Goal: Task Accomplishment & Management: Use online tool/utility

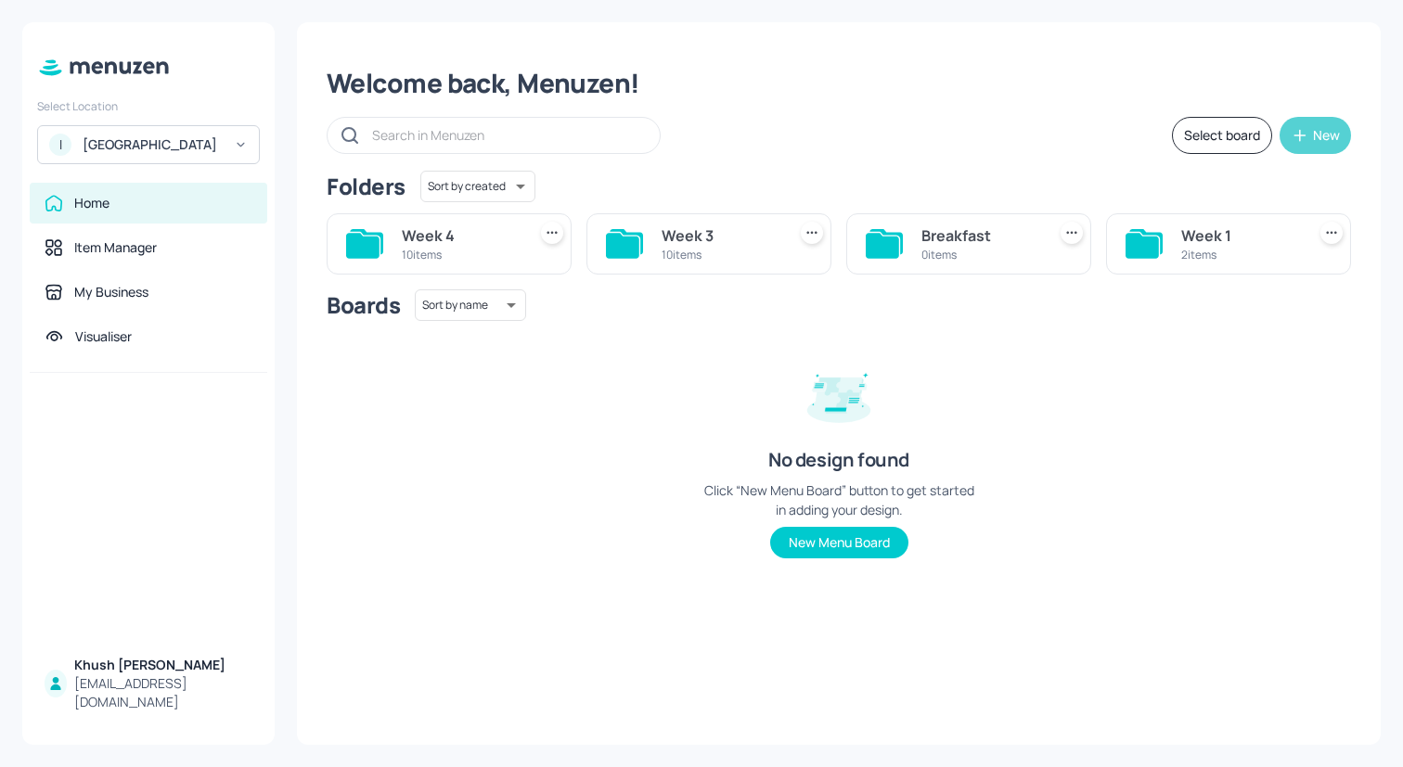
click at [1304, 132] on icon "button" at bounding box center [1299, 135] width 19 height 19
click at [1265, 186] on div "Add new folder" at bounding box center [1258, 181] width 186 height 41
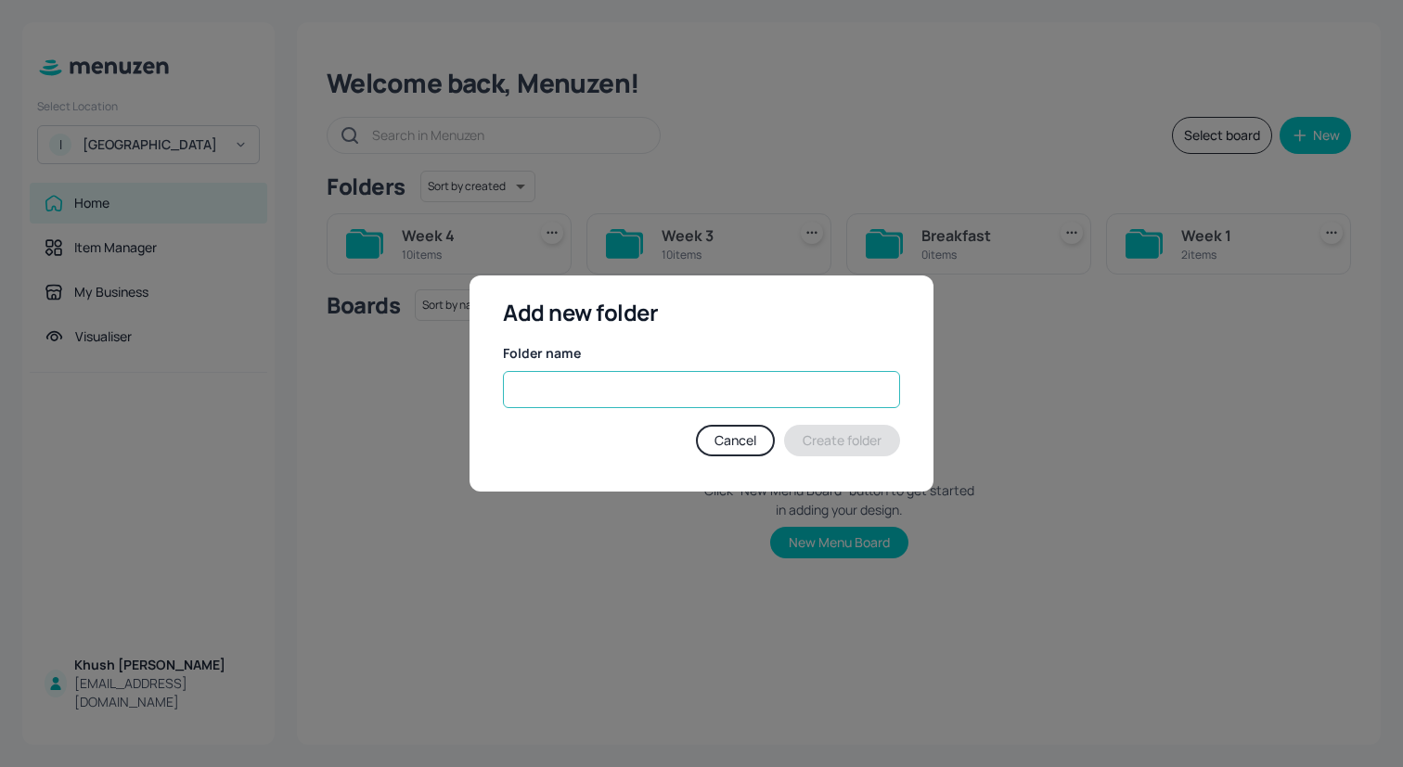
click at [707, 387] on input "text" at bounding box center [701, 389] width 397 height 37
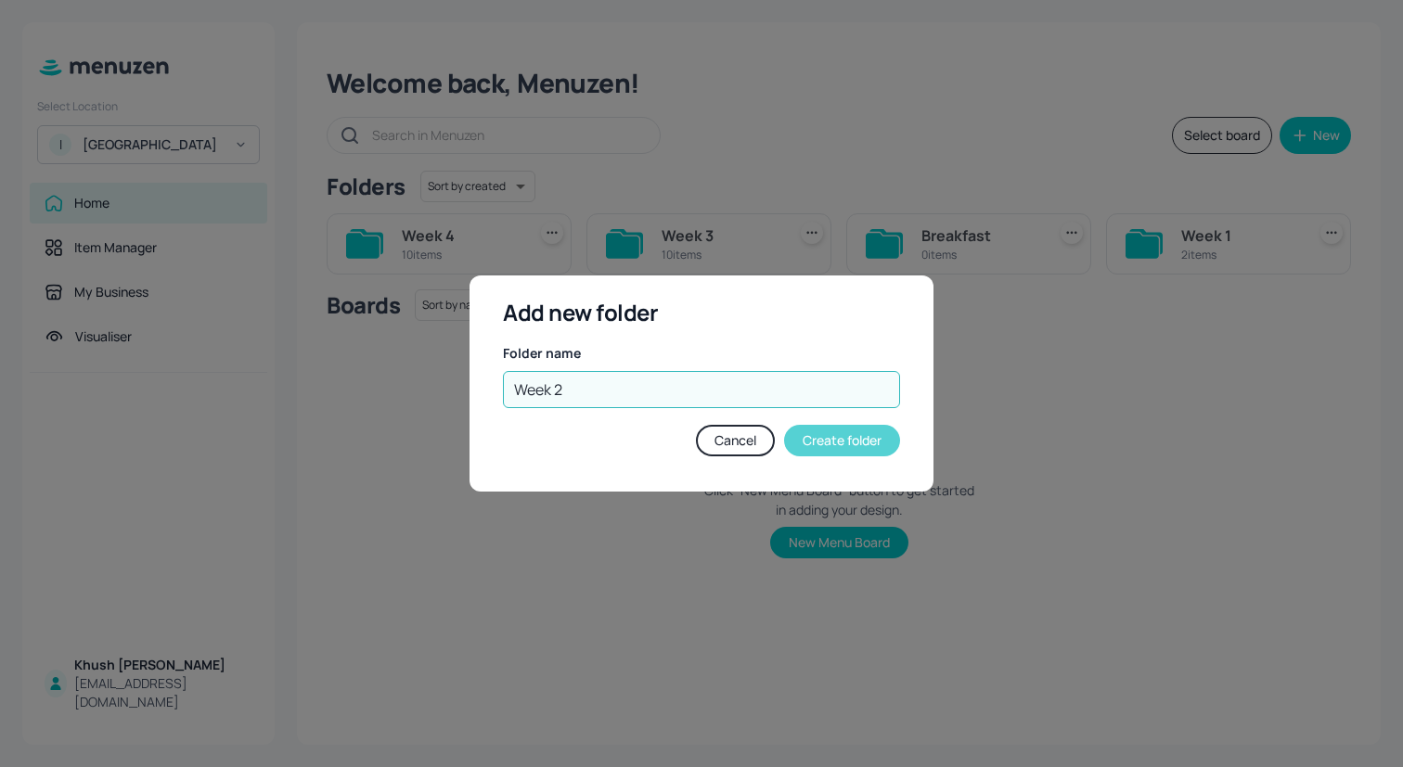
type input "Week 2"
click at [815, 443] on button "Create folder" at bounding box center [842, 441] width 116 height 32
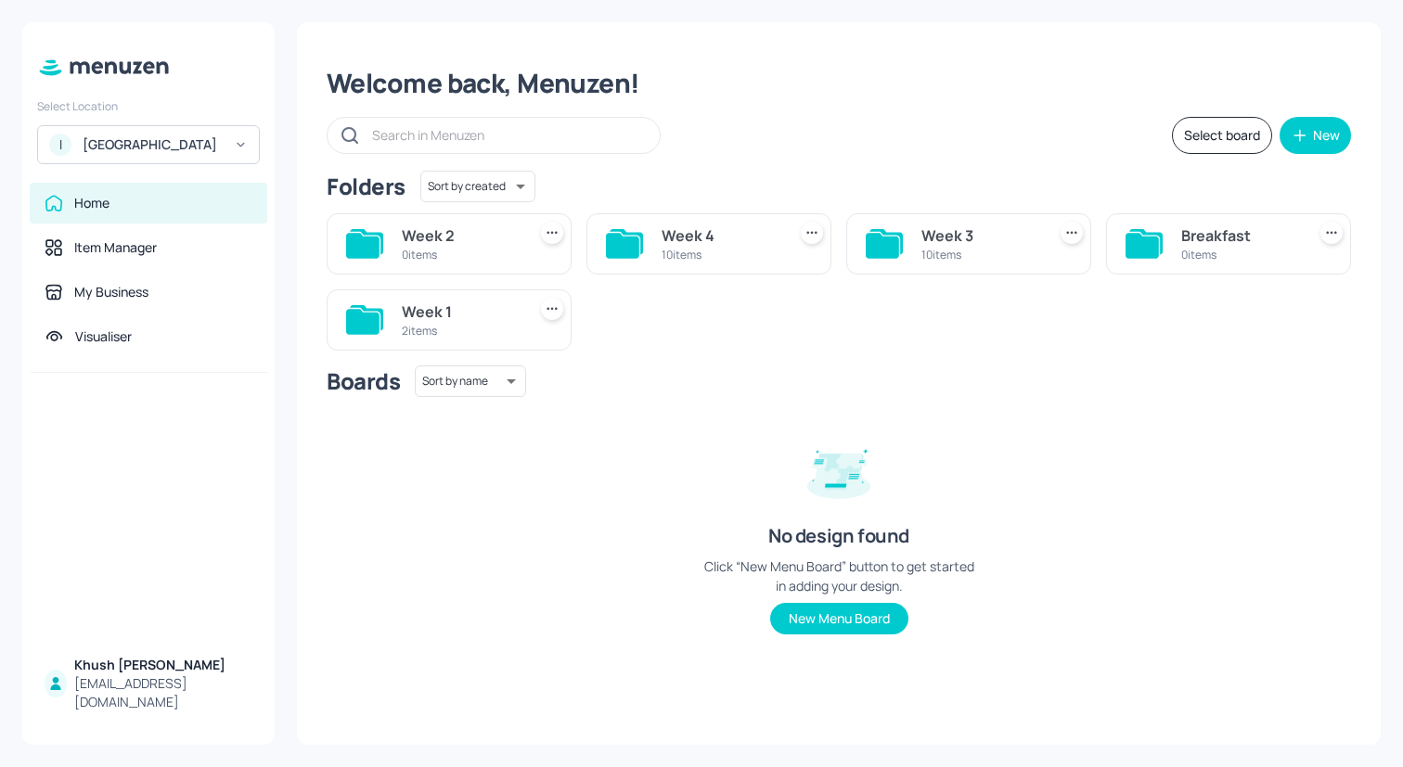
click at [712, 243] on div "Week 4" at bounding box center [719, 236] width 117 height 22
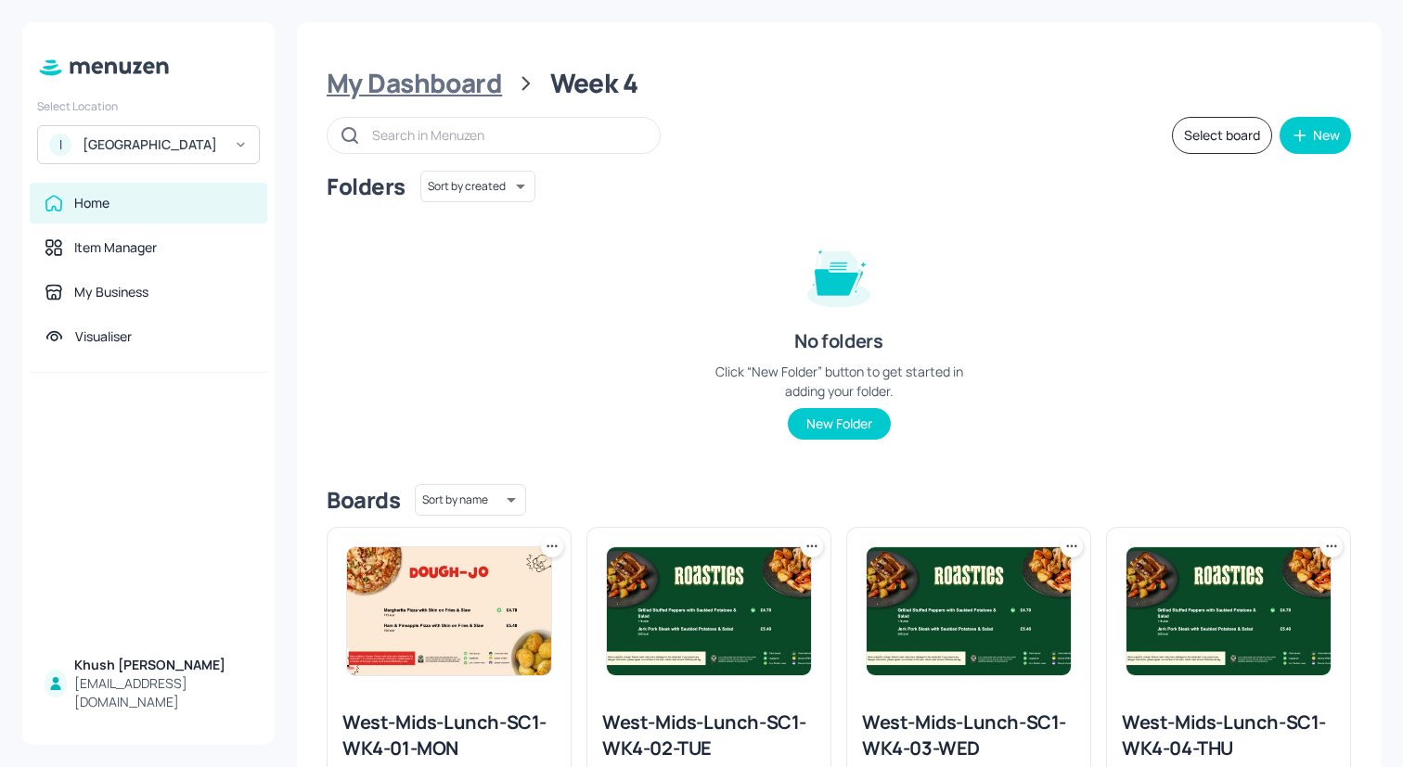
click at [429, 77] on div "My Dashboard" at bounding box center [414, 83] width 175 height 33
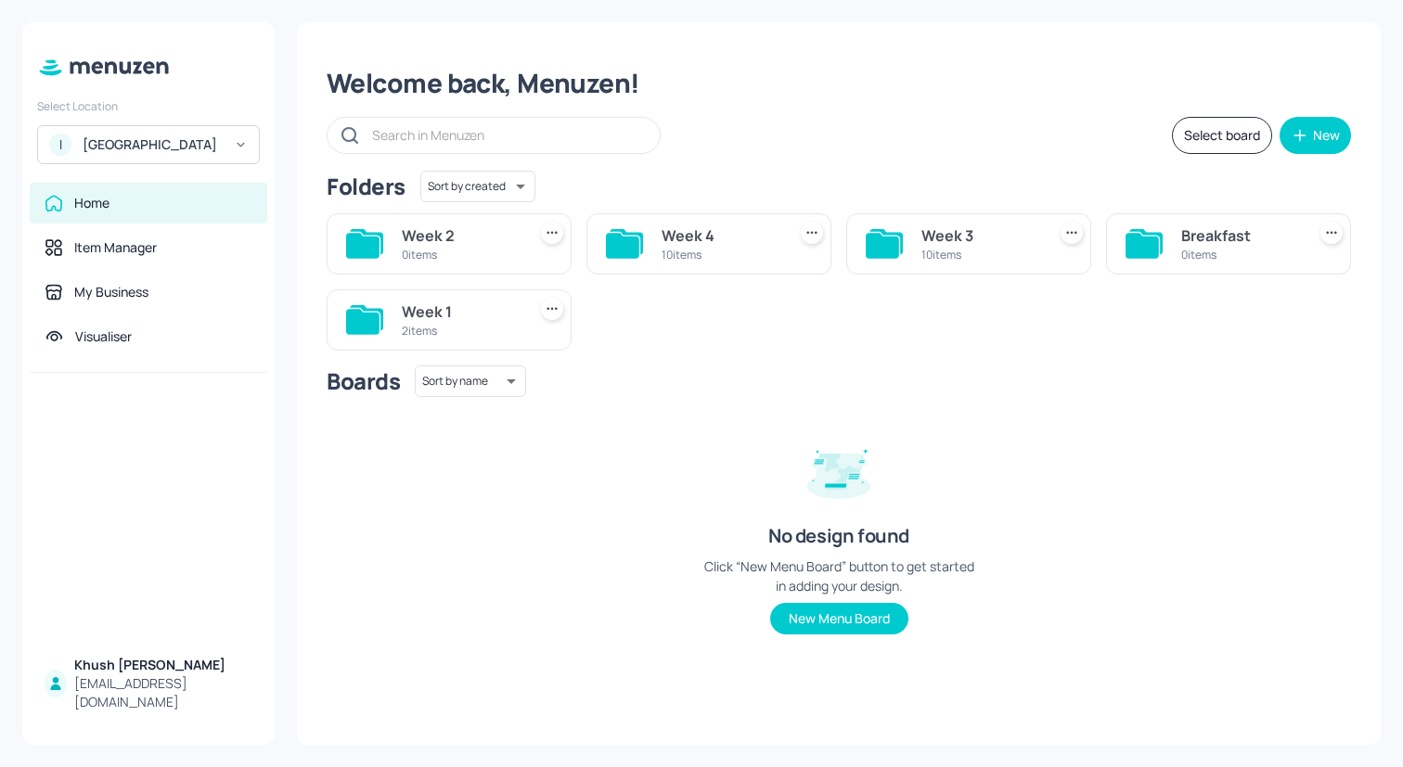
click at [427, 314] on div "Week 1" at bounding box center [460, 312] width 117 height 22
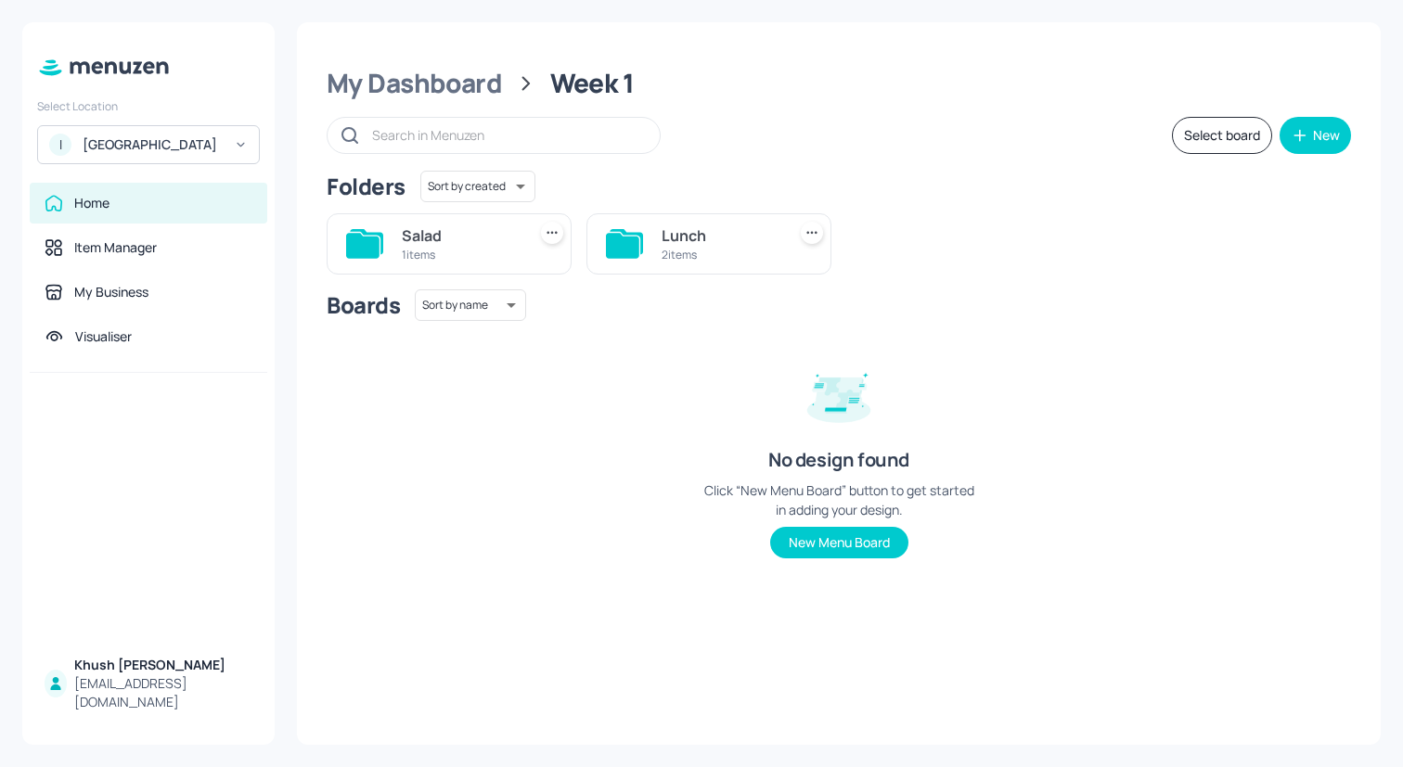
click at [617, 255] on icon at bounding box center [622, 245] width 33 height 25
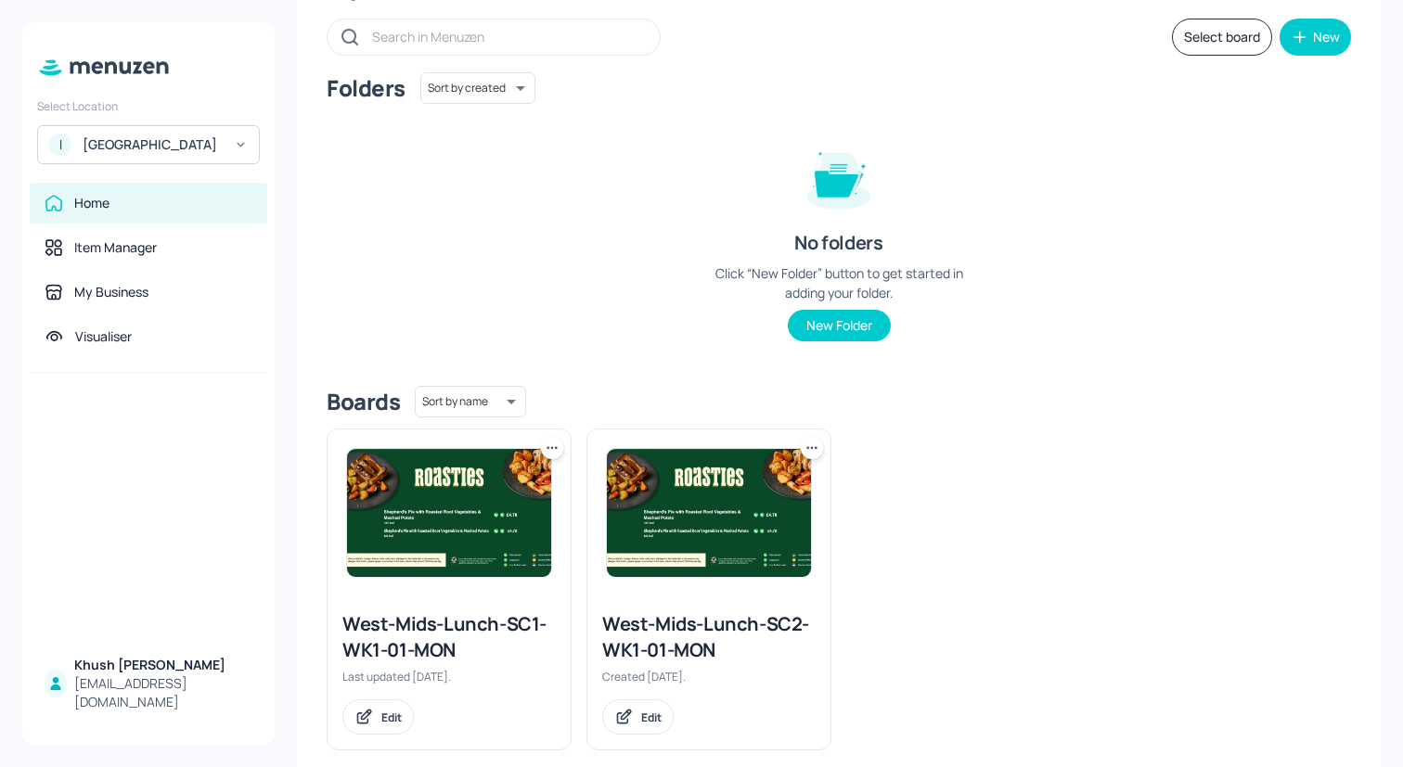
scroll to position [110, 0]
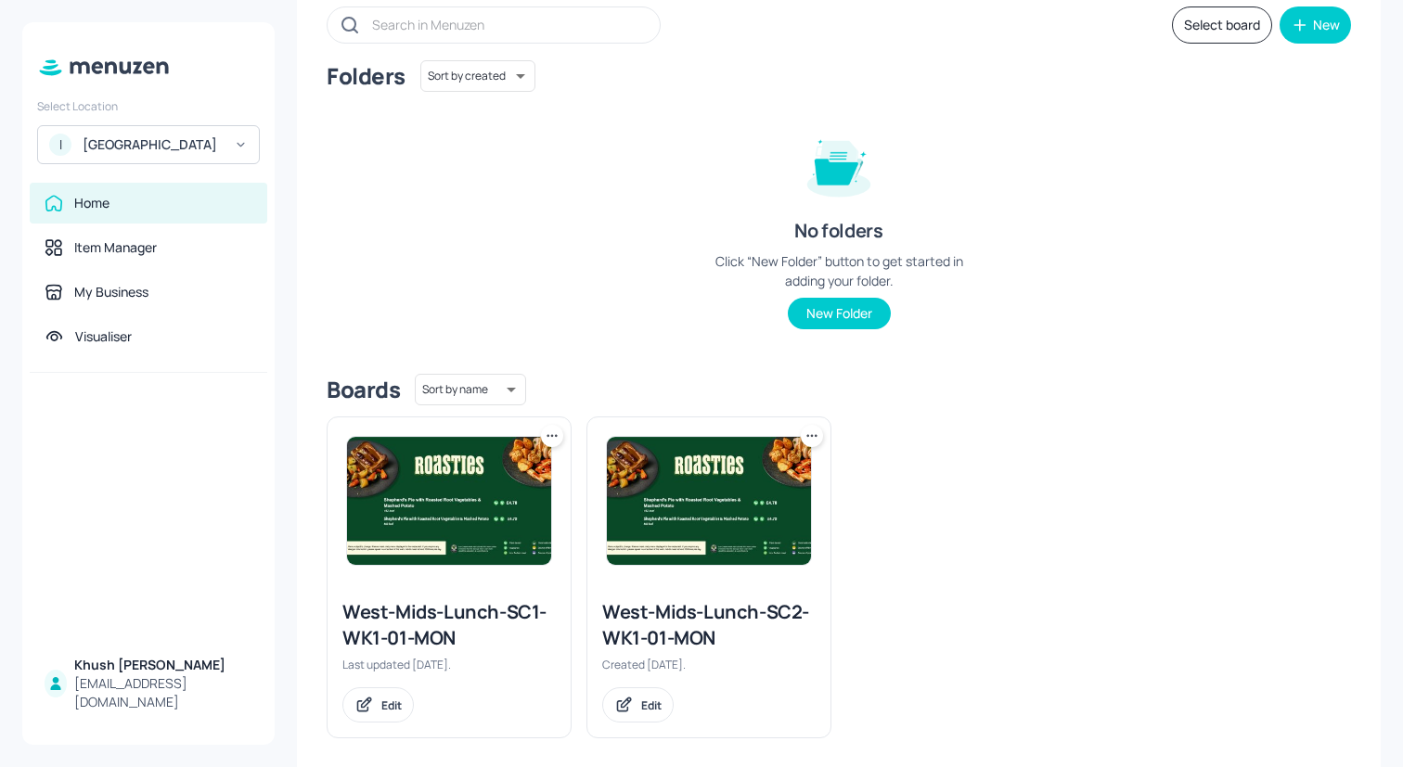
click at [460, 562] on img at bounding box center [449, 501] width 204 height 128
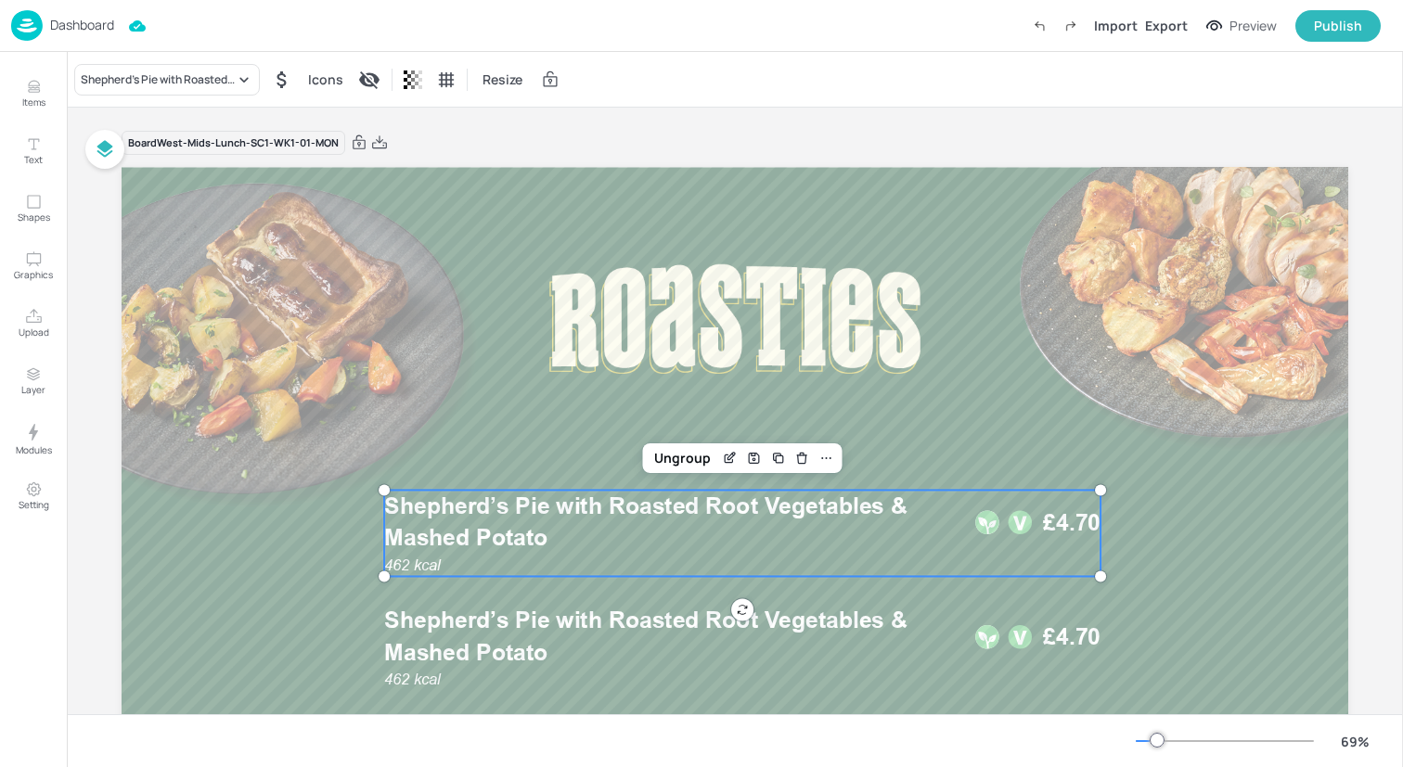
click at [509, 505] on span "Shepherd’s Pie with Roasted Root Vegetables & Mashed Potato" at bounding box center [645, 522] width 523 height 59
click at [181, 59] on div "Shepherd’s Pie with Roasted Root Vegetables & Mashed Potato Icons Resize" at bounding box center [735, 79] width 1336 height 55
click at [181, 78] on div "Shepherd’s Pie with Roasted Root Vegetables & Mashed Potato" at bounding box center [158, 79] width 154 height 17
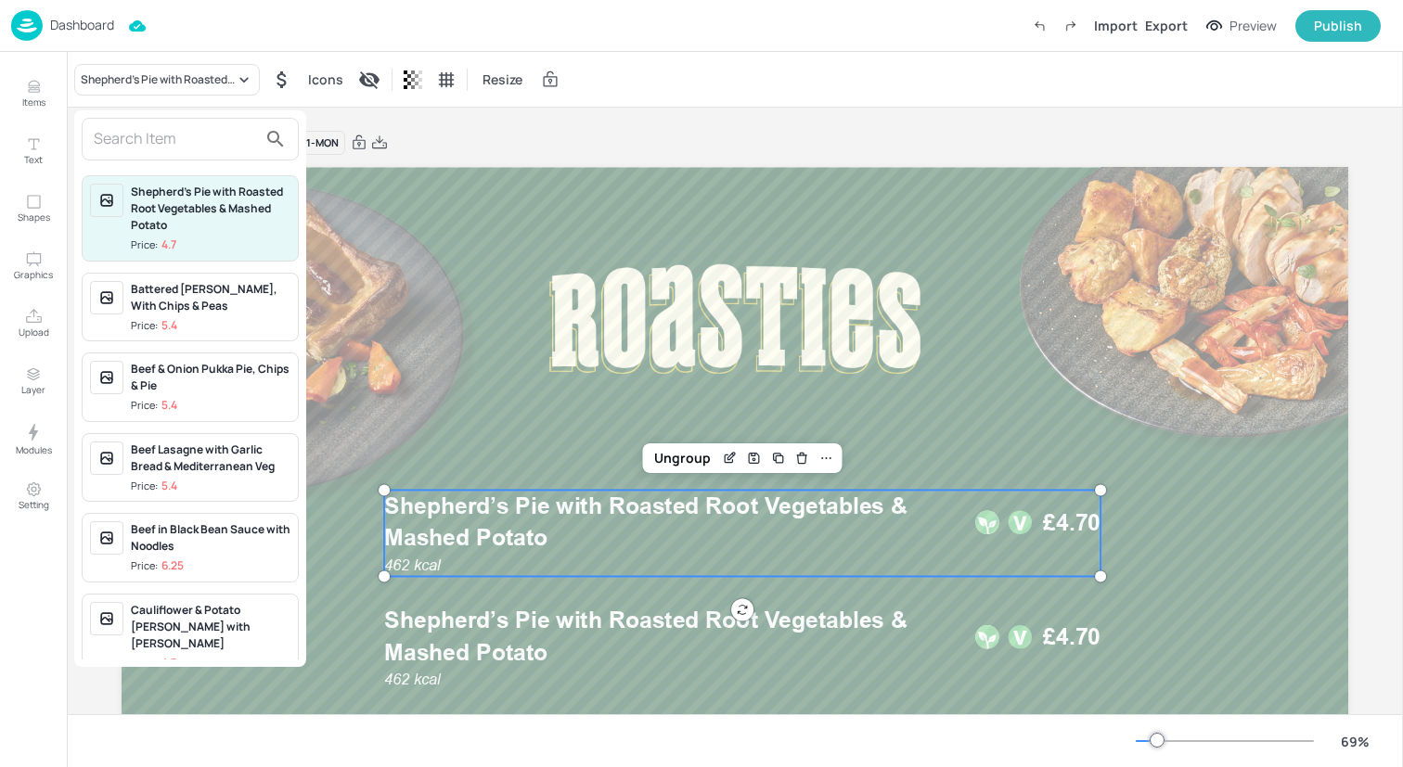
click at [180, 126] on input "text" at bounding box center [175, 139] width 163 height 30
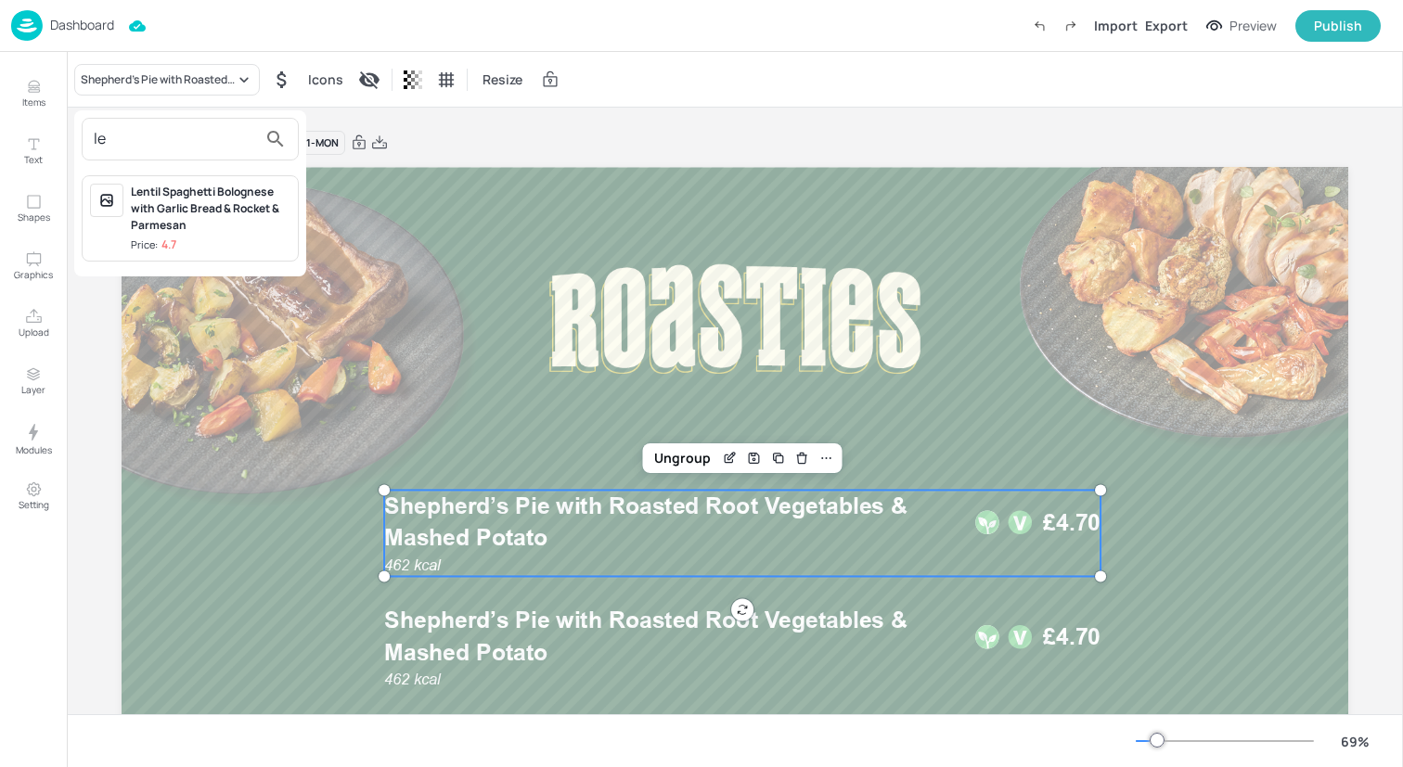
type input "l"
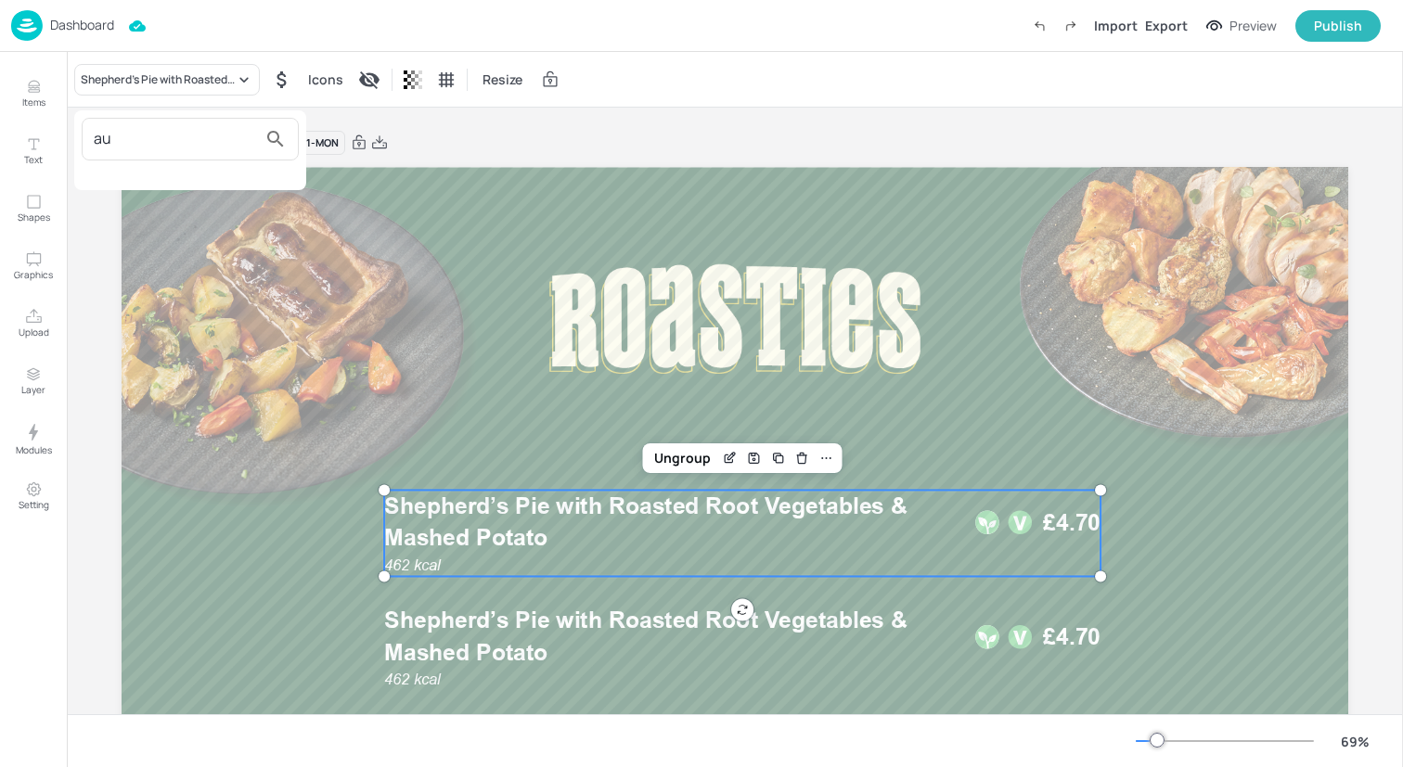
type input "a"
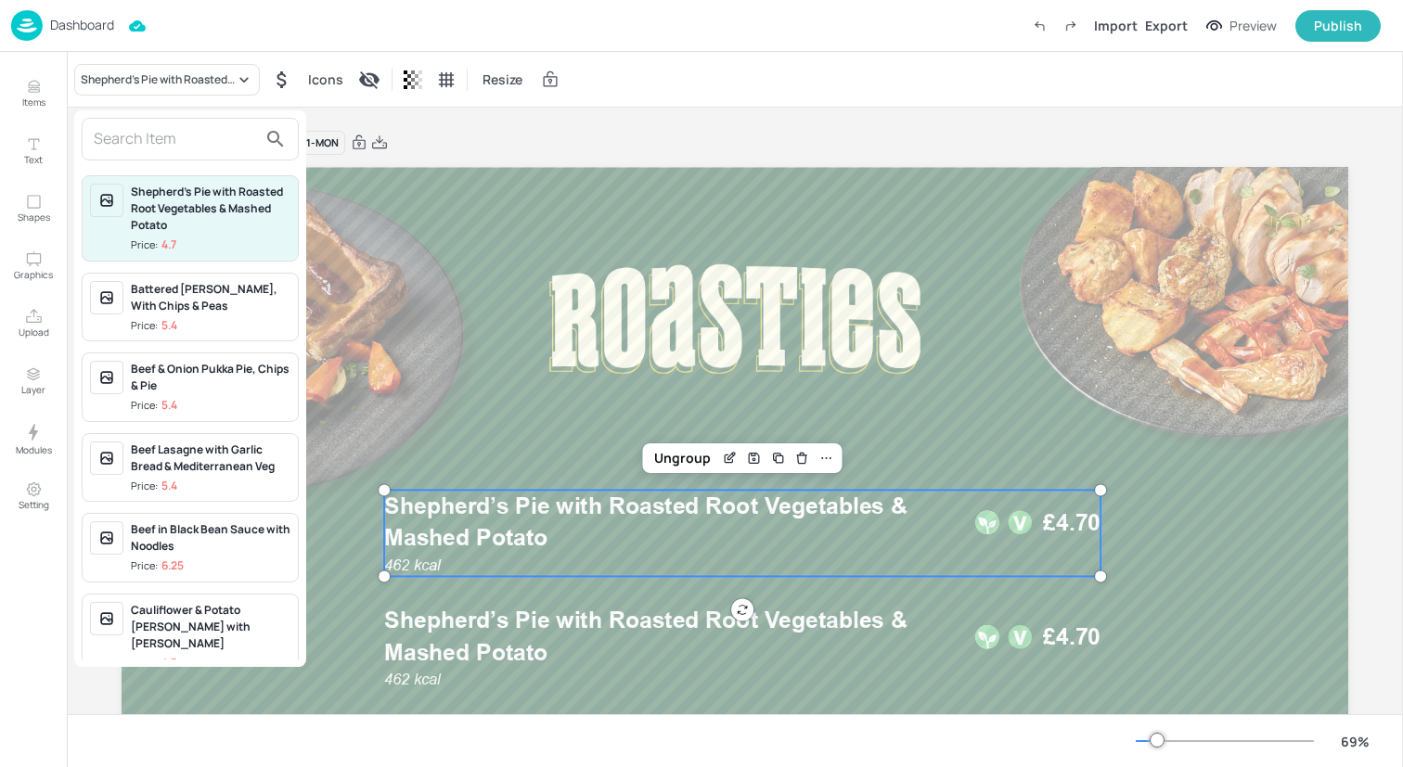
click at [23, 85] on div at bounding box center [701, 383] width 1403 height 767
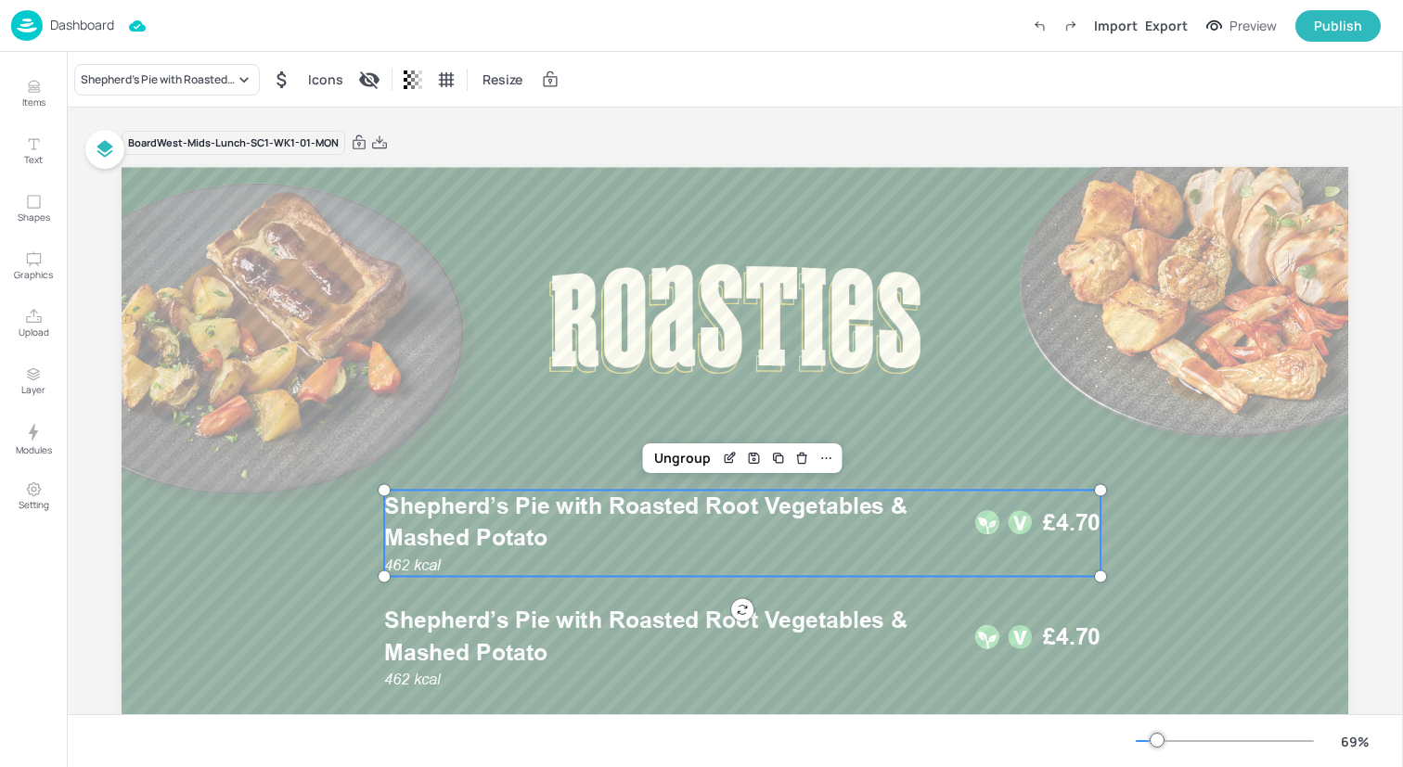
click at [37, 85] on div "Shepherd’s Pie with Roasted Root Vegetables & Mashed Potato Price: 4.7 Battered…" at bounding box center [701, 387] width 1403 height 760
click at [37, 85] on icon "Items" at bounding box center [33, 83] width 11 height 5
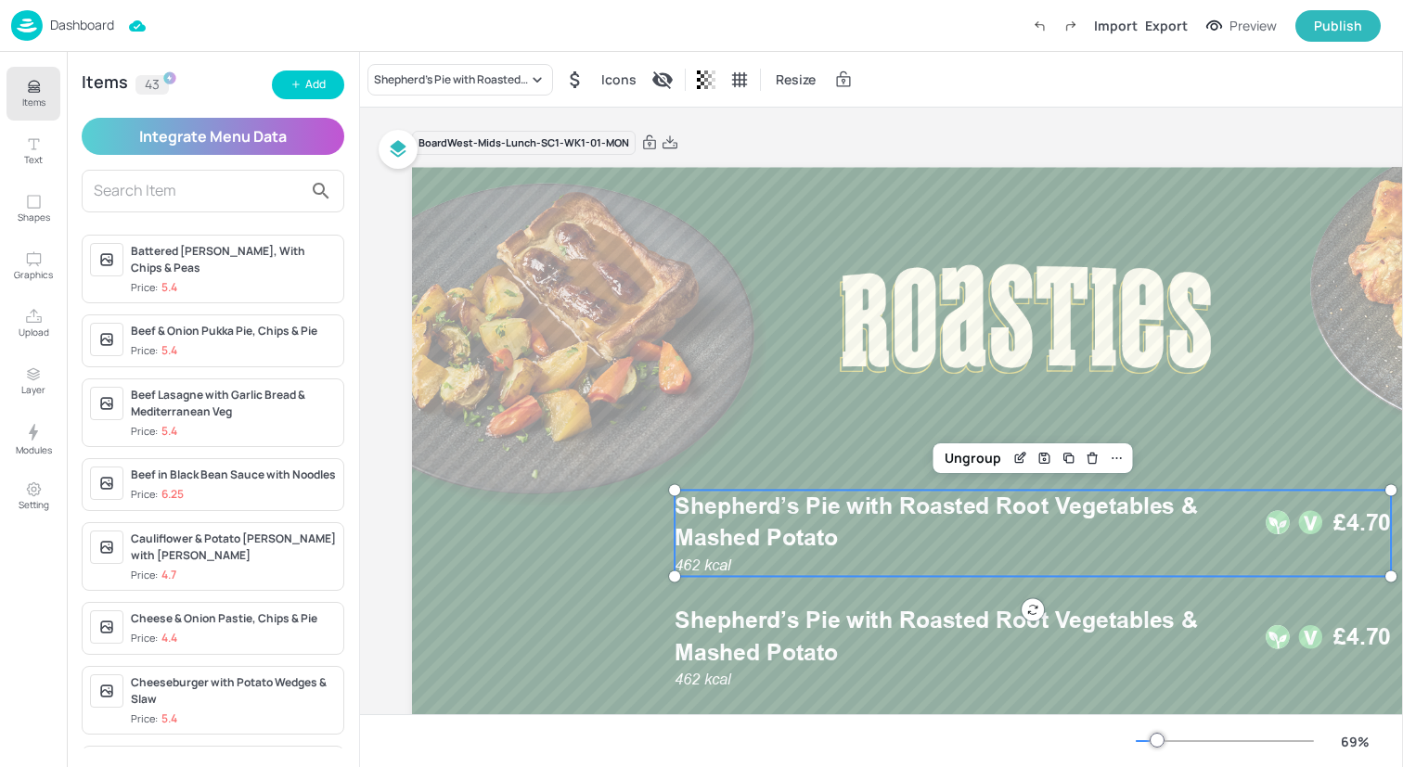
click at [858, 514] on span "Shepherd’s Pie with Roasted Root Vegetables & Mashed Potato" at bounding box center [935, 522] width 523 height 59
click at [303, 80] on button "Add" at bounding box center [308, 85] width 72 height 29
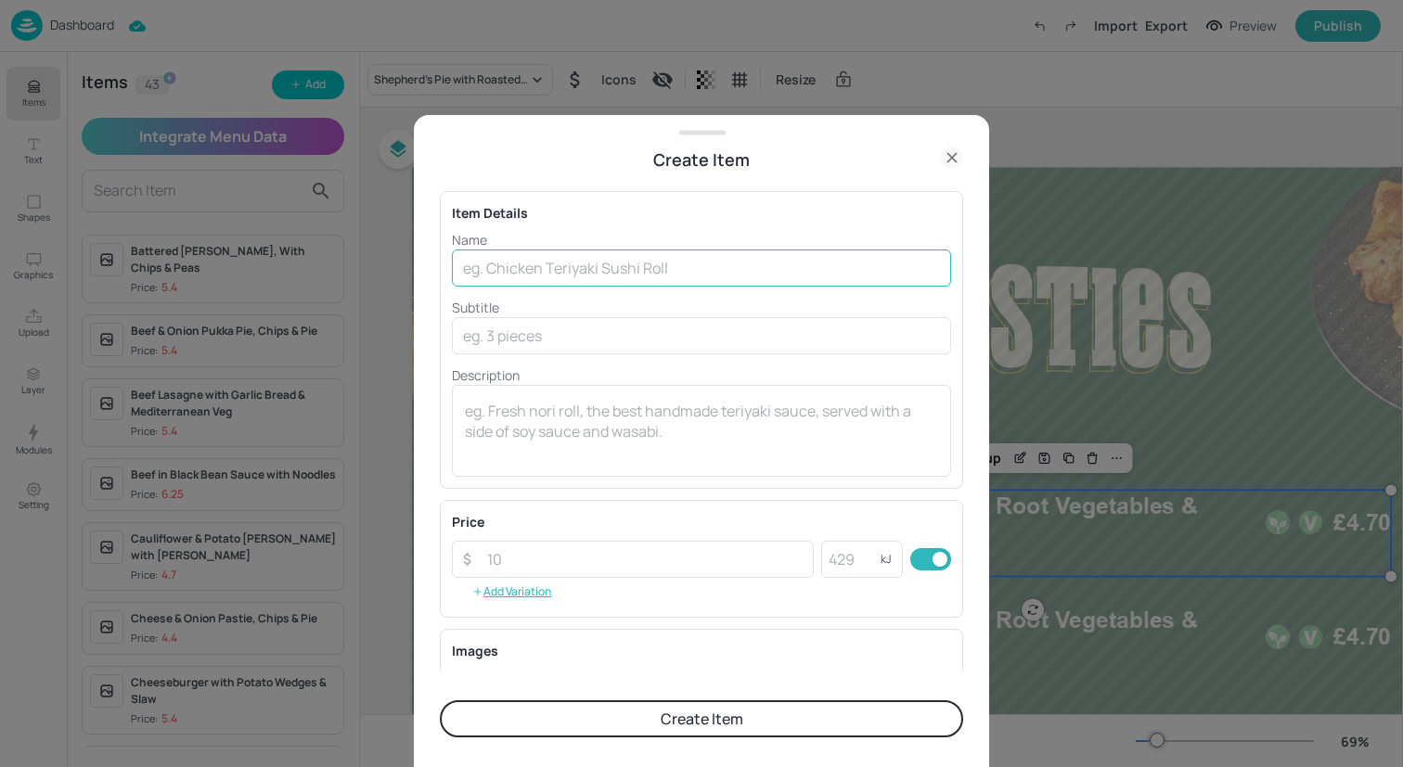
click at [545, 267] on input "text" at bounding box center [701, 268] width 499 height 37
paste input "[PERSON_NAME] Pie with Roasted Root Veg"
type input "[PERSON_NAME] Pie with Roasted Root Veg"
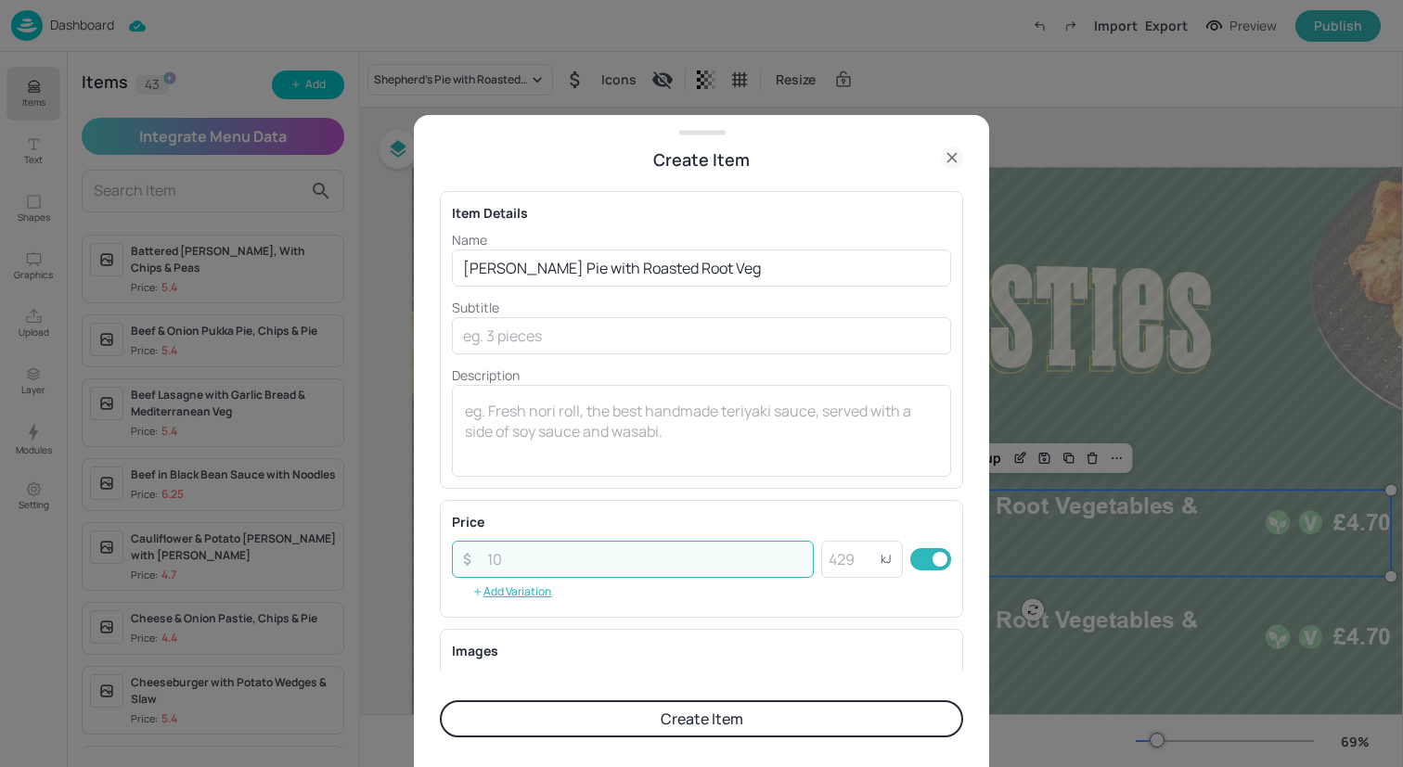
click at [560, 561] on input "number" at bounding box center [645, 559] width 338 height 37
type input "4.70"
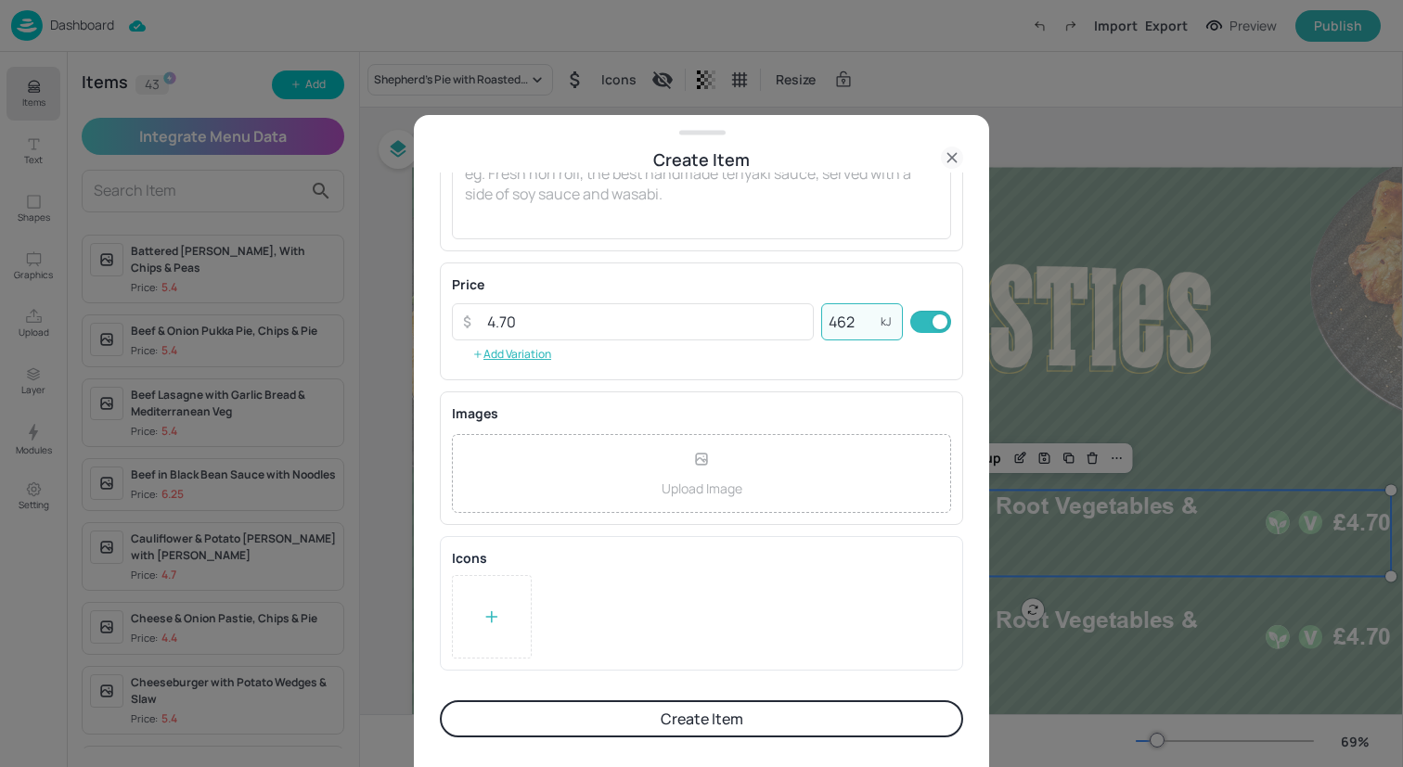
type input "462"
click at [469, 597] on div at bounding box center [492, 616] width 80 height 83
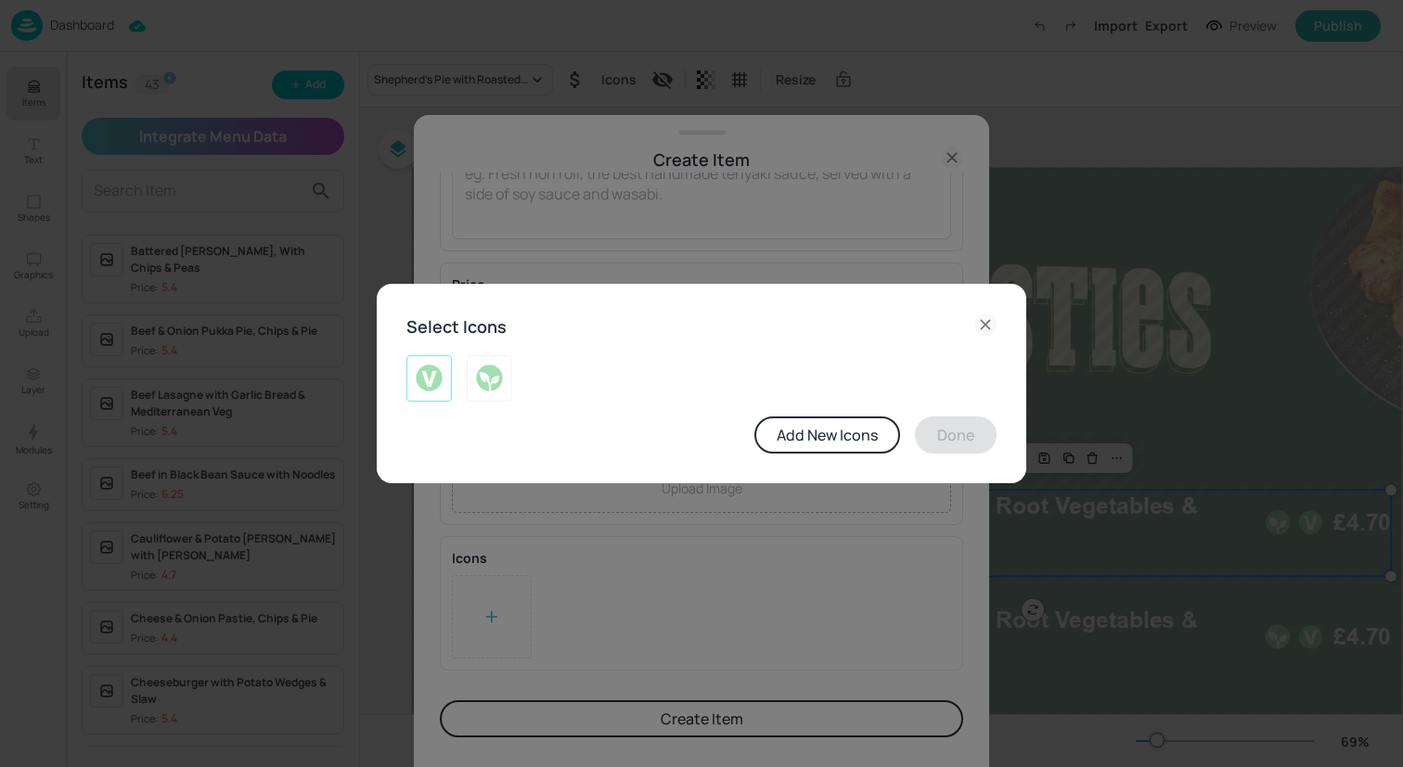
click at [430, 379] on img at bounding box center [429, 379] width 29 height 30
click at [481, 381] on img at bounding box center [489, 379] width 29 height 30
click at [446, 381] on div at bounding box center [428, 378] width 45 height 46
click at [958, 440] on button "Done" at bounding box center [956, 435] width 82 height 37
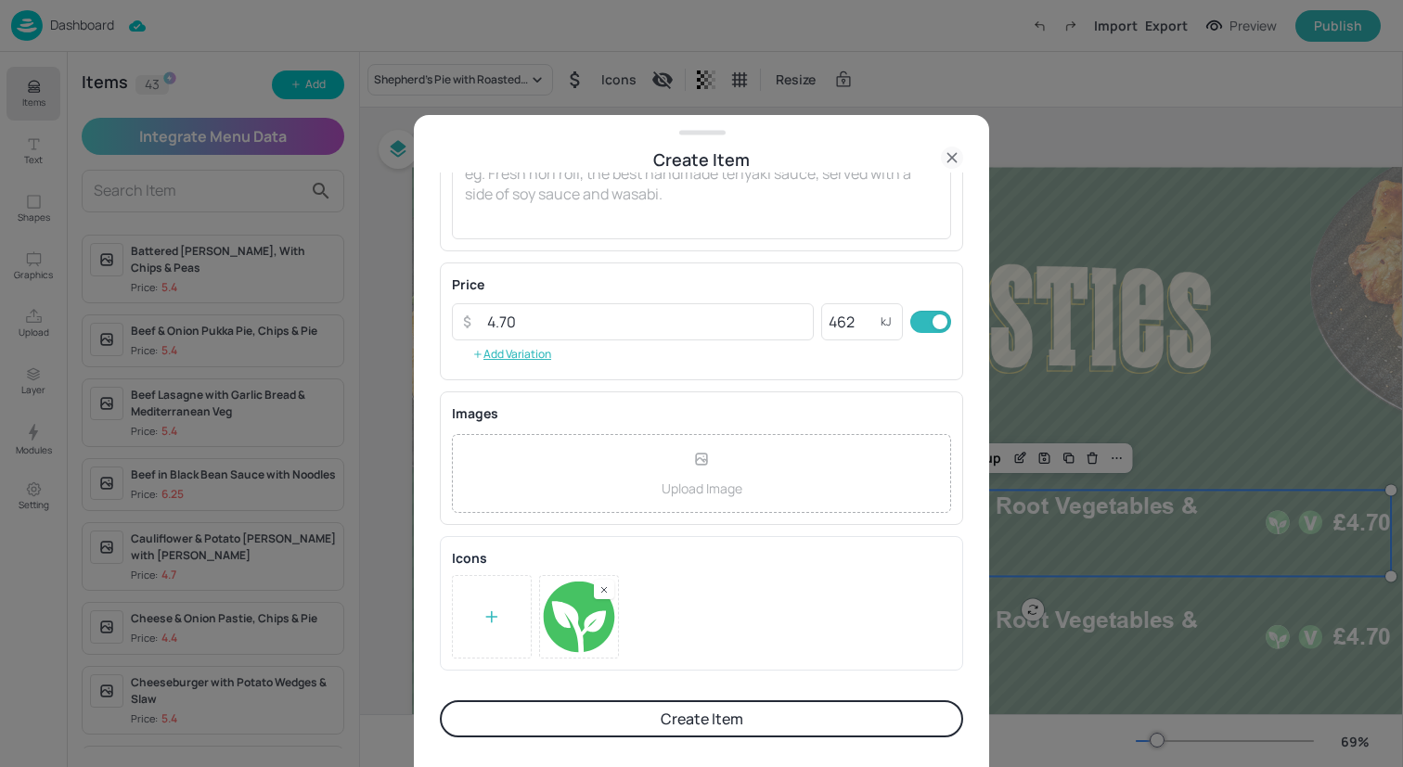
click at [674, 715] on button "Create Item" at bounding box center [701, 718] width 523 height 37
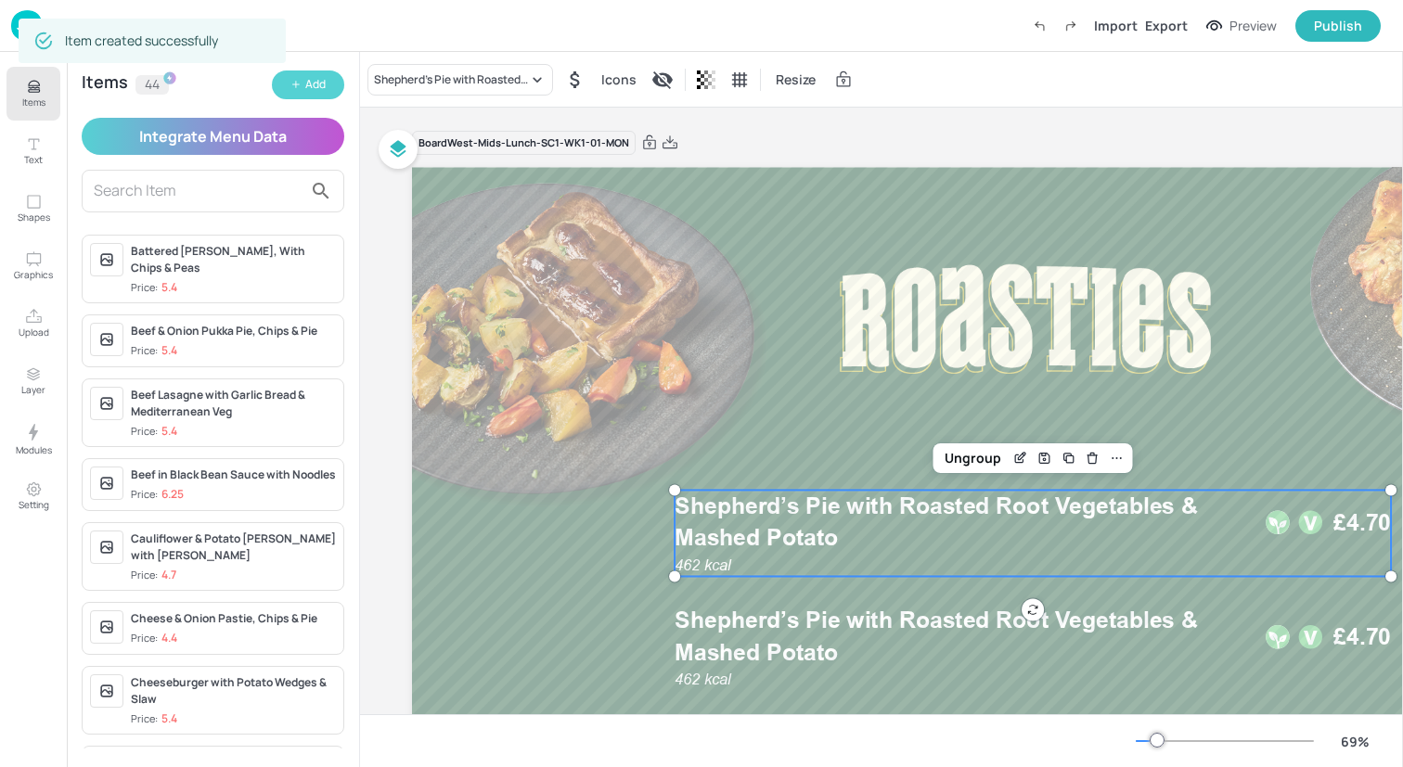
click at [304, 88] on button "Add" at bounding box center [308, 85] width 72 height 29
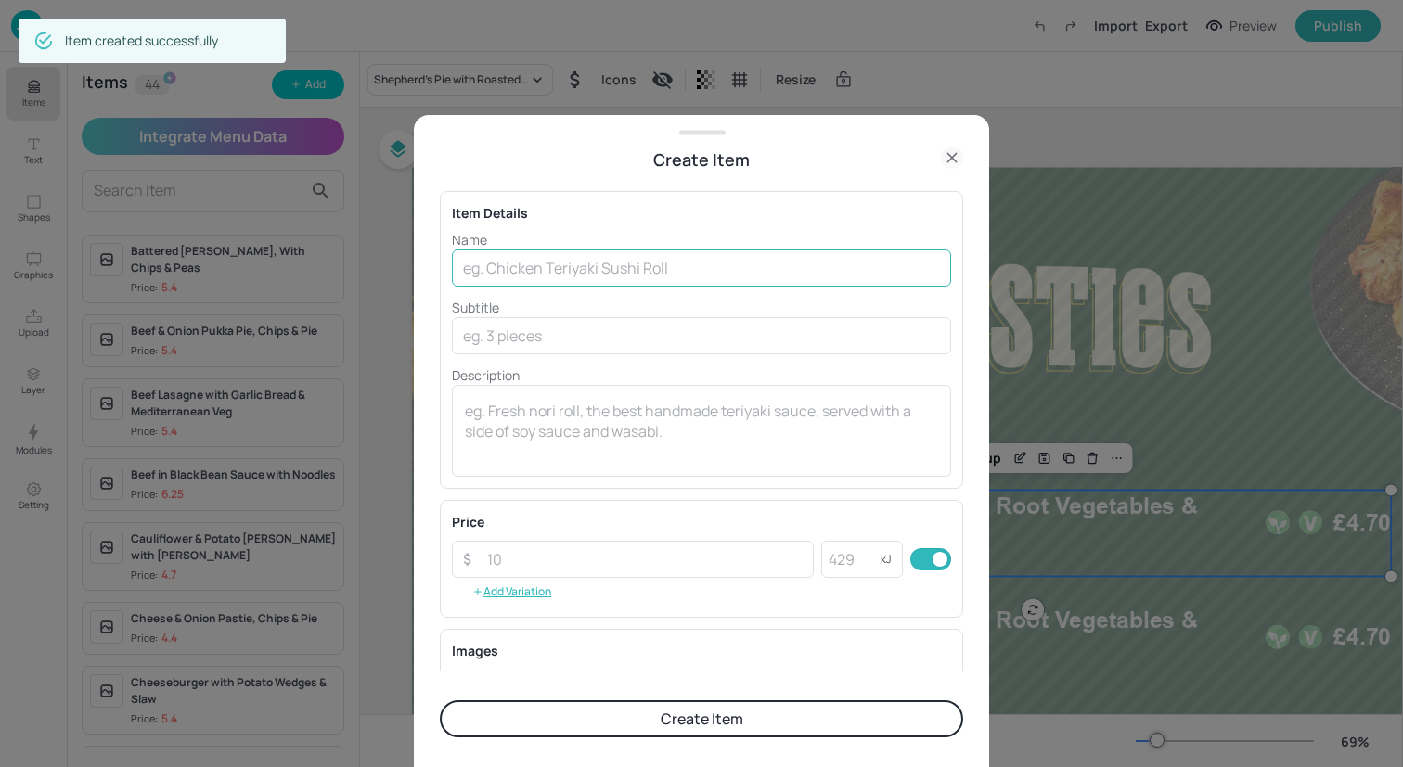
click at [555, 263] on input "text" at bounding box center [701, 268] width 499 height 37
paste input "Autumn Pork Casserole with Roasted Root Veg & Mashed Potato"
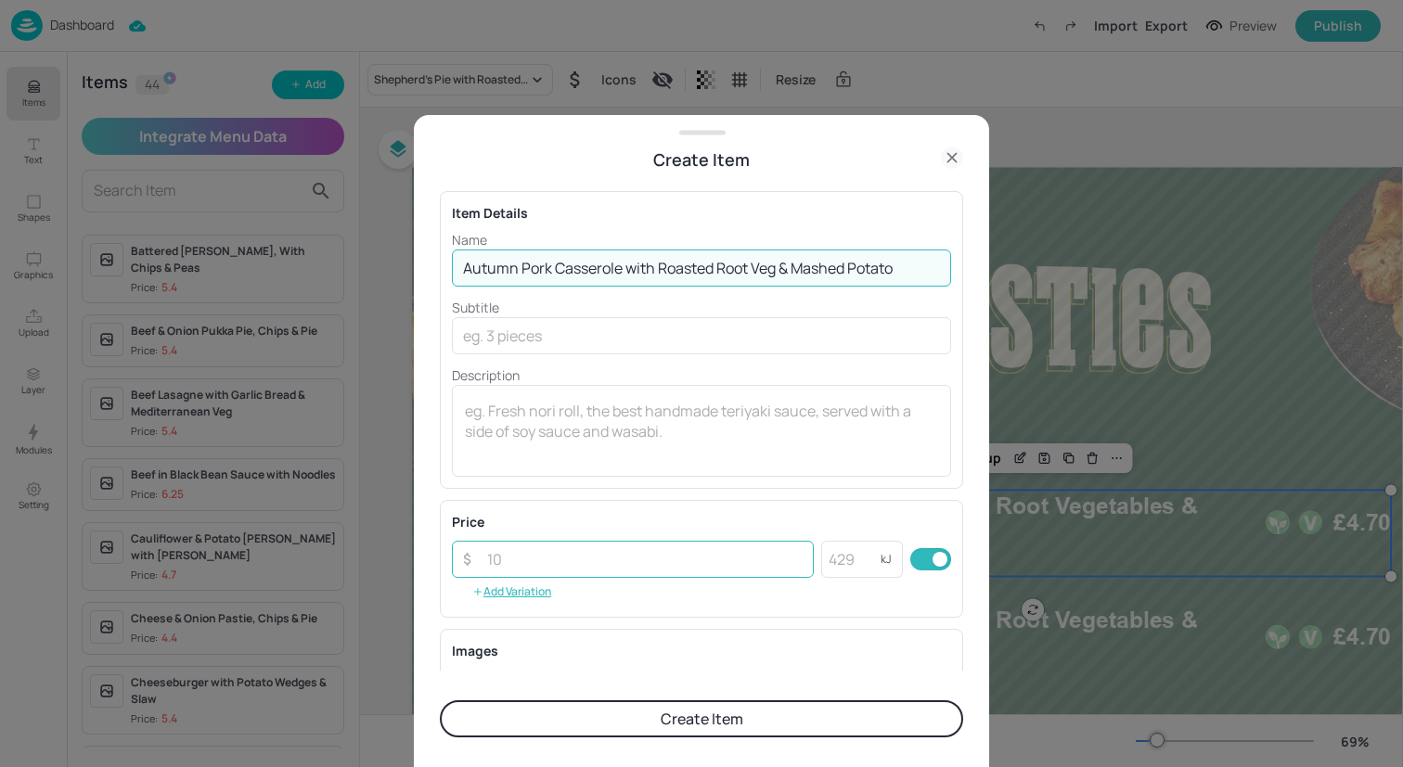
type input "Autumn Pork Casserole with Roasted Root Veg & Mashed Potato"
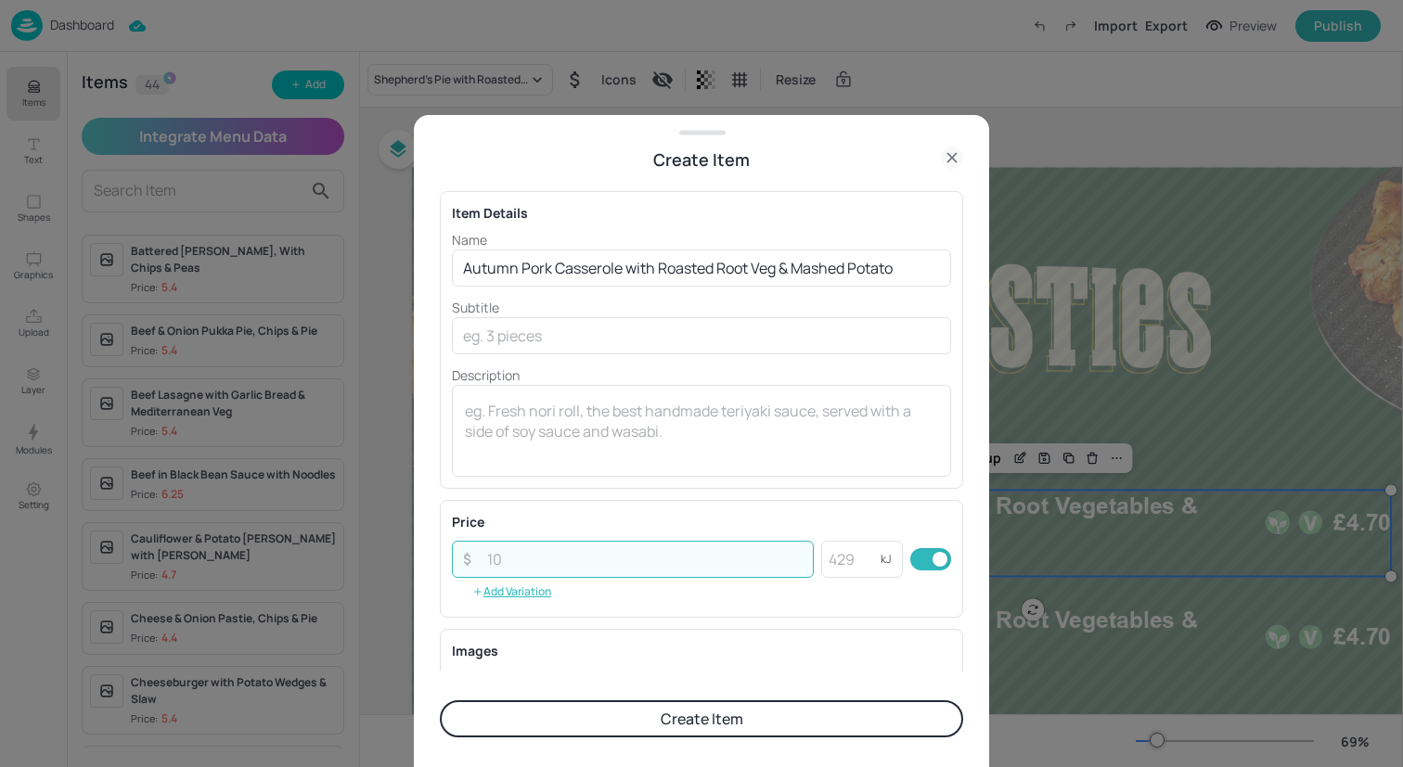
click at [609, 554] on input "number" at bounding box center [645, 559] width 338 height 37
type input "5.40"
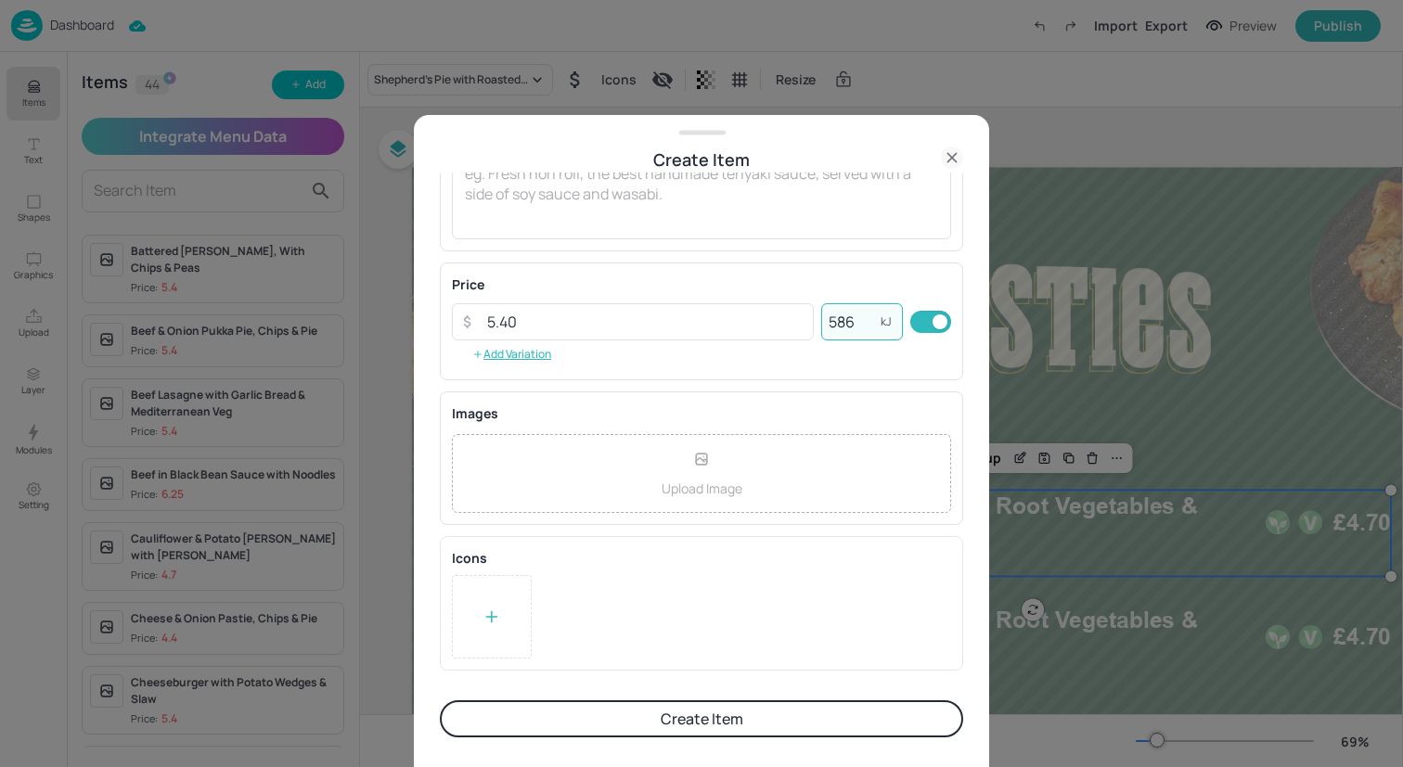
type input "586"
click at [629, 719] on button "Create Item" at bounding box center [701, 718] width 523 height 37
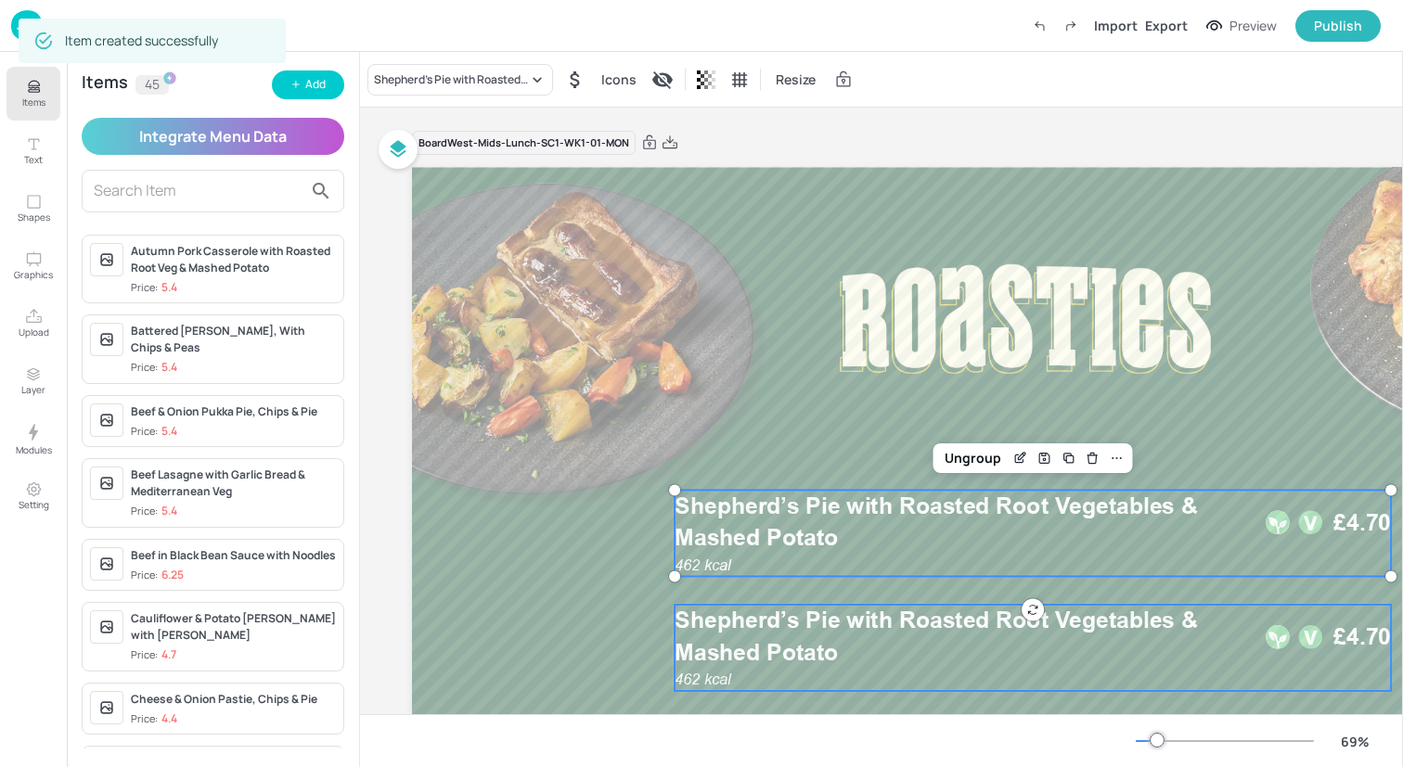
click at [922, 612] on span "Shepherd’s Pie with Roasted Root Vegetables & Mashed Potato" at bounding box center [935, 636] width 523 height 59
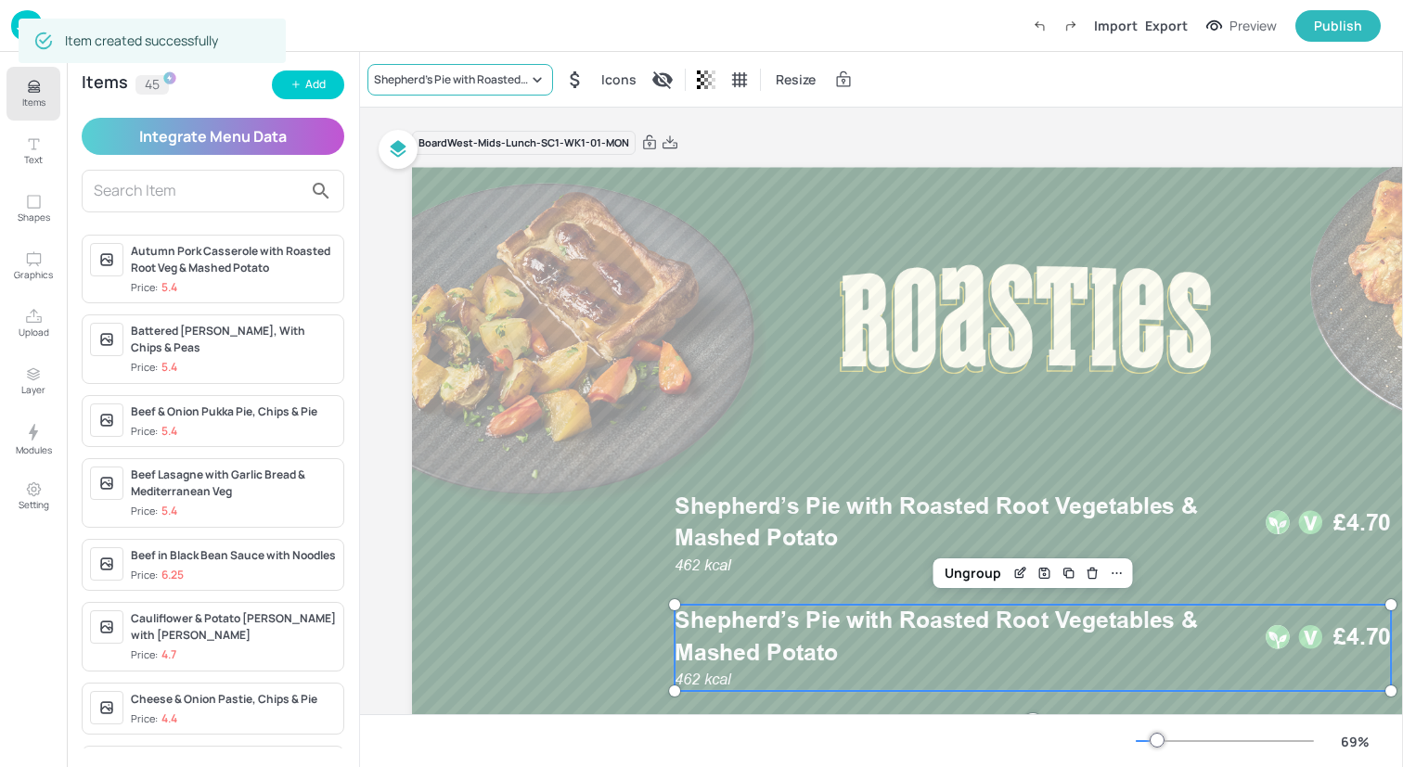
click at [519, 76] on div "Shepherd’s Pie with Roasted Root Vegetables & Mashed Potato" at bounding box center [451, 79] width 154 height 17
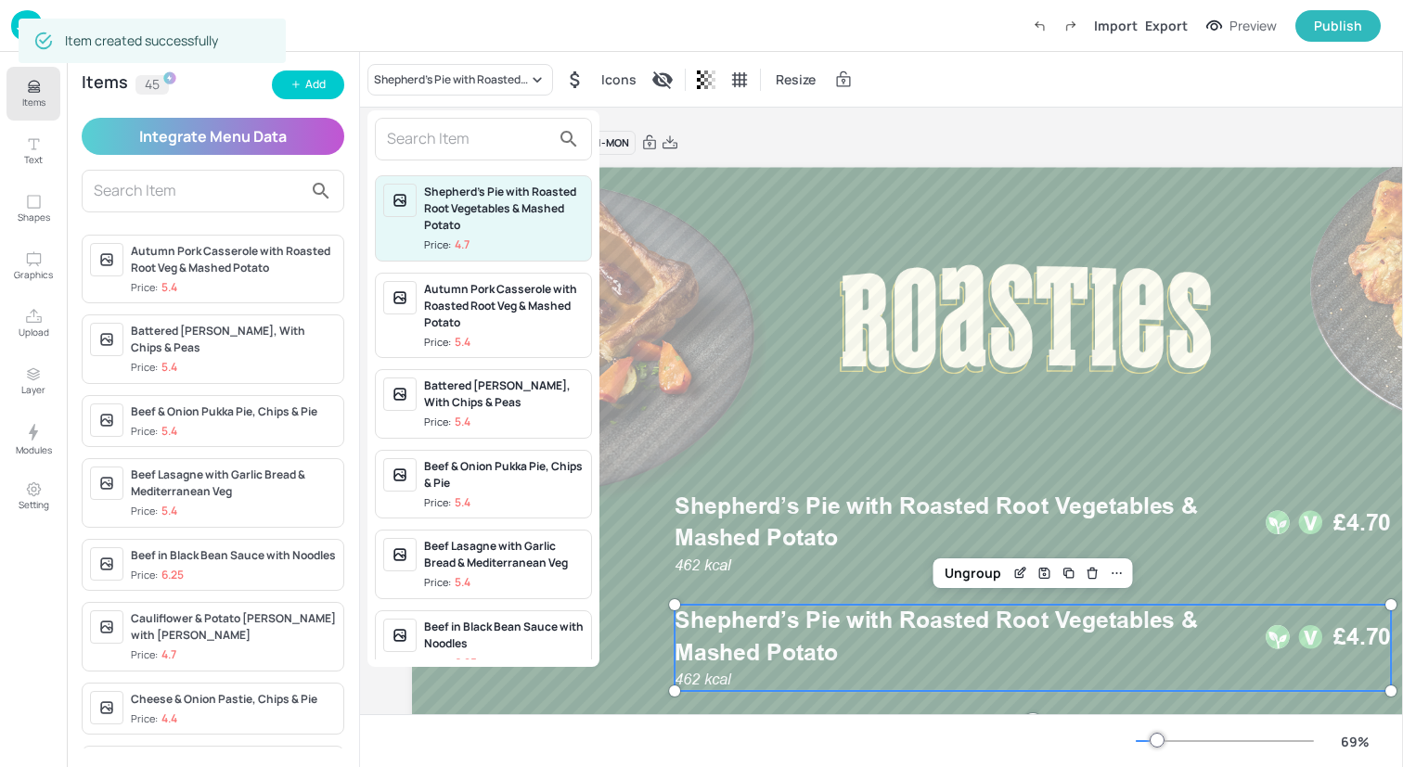
click at [486, 141] on input "text" at bounding box center [468, 139] width 163 height 30
paste input "Autumn Pork Casserole with Roasted Root Veg & Mashed Potato"
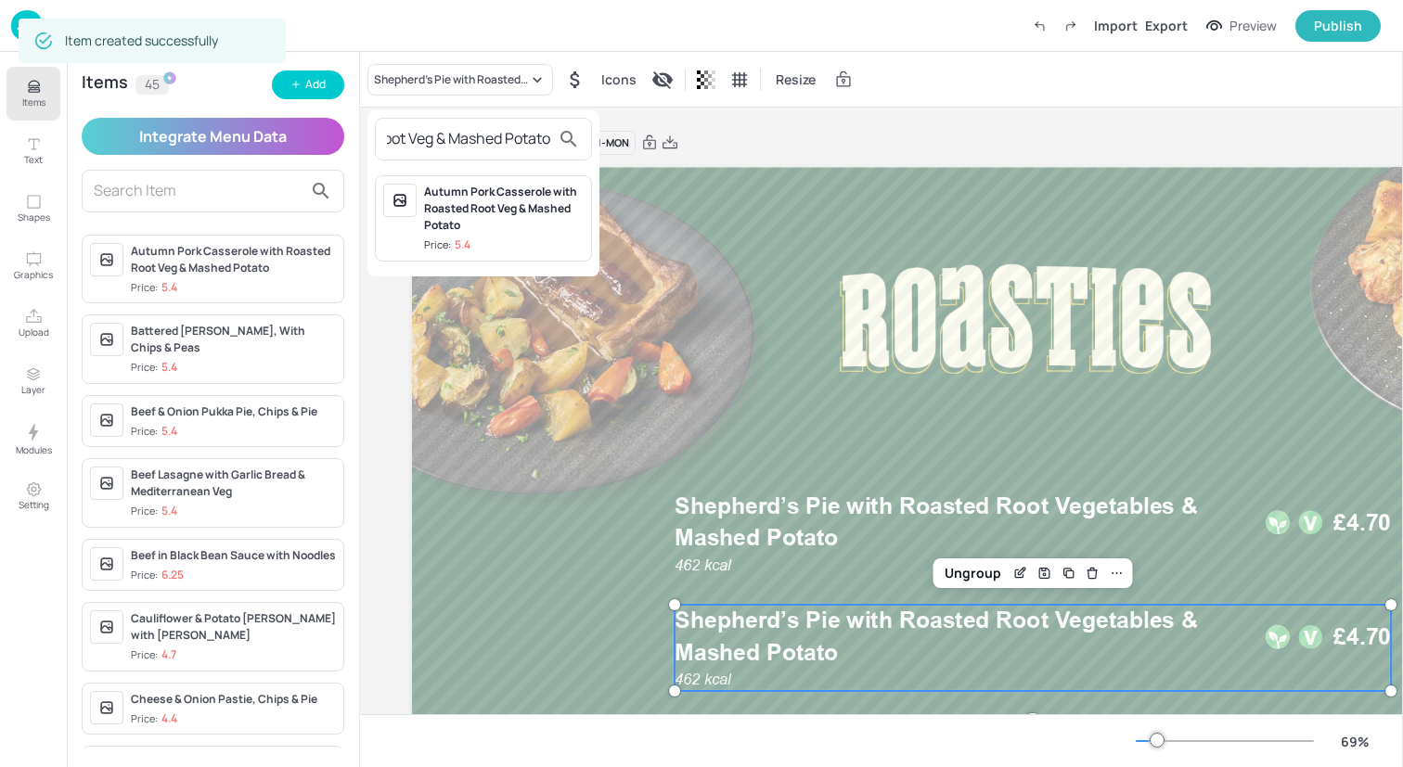
type input "Autumn Pork Casserole with Roasted Root Veg & Mashed Potato"
click at [494, 223] on div "Autumn Pork Casserole with Roasted Root Veg & Mashed Potato" at bounding box center [504, 209] width 160 height 50
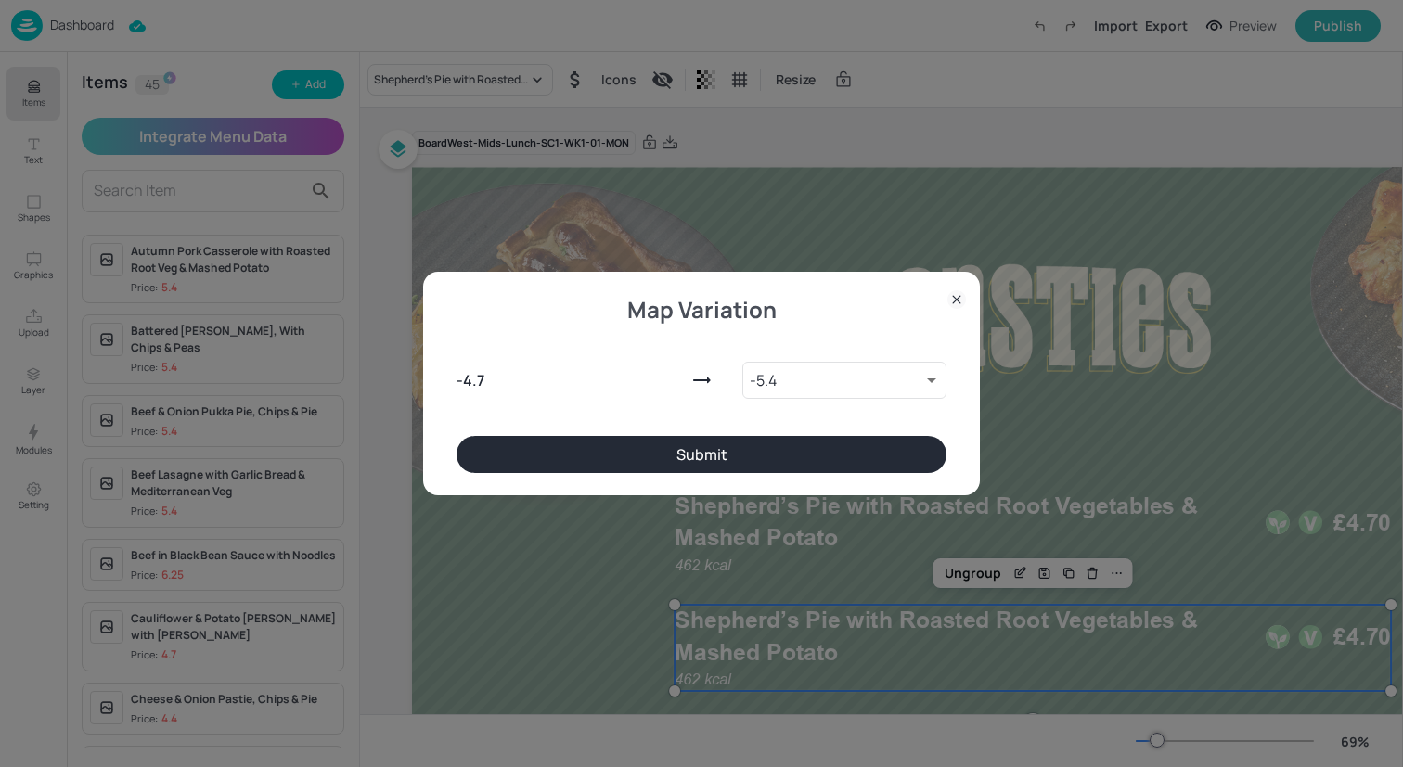
click at [629, 461] on button "Submit" at bounding box center [701, 454] width 490 height 37
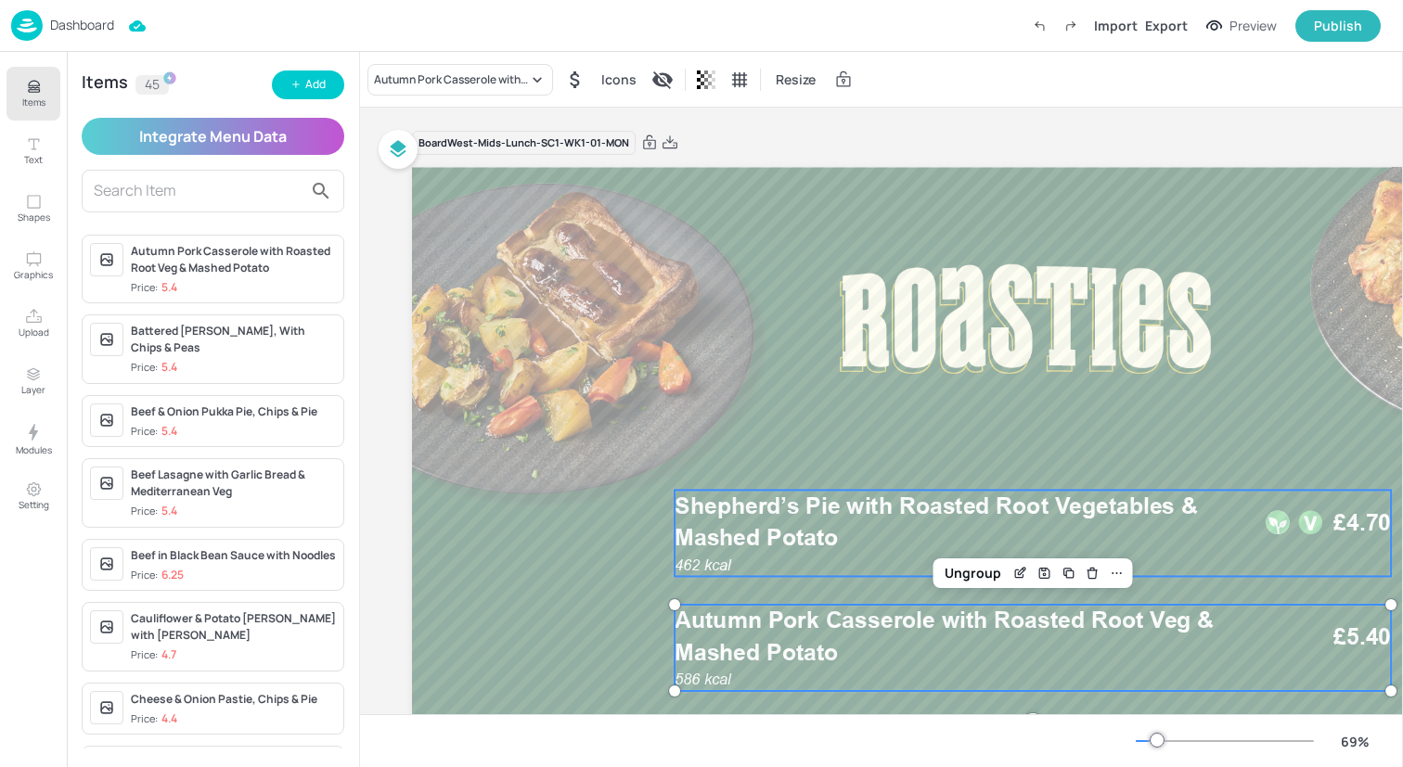
click at [828, 529] on span "Shepherd’s Pie with Roasted Root Vegetables & Mashed Potato" at bounding box center [935, 522] width 523 height 59
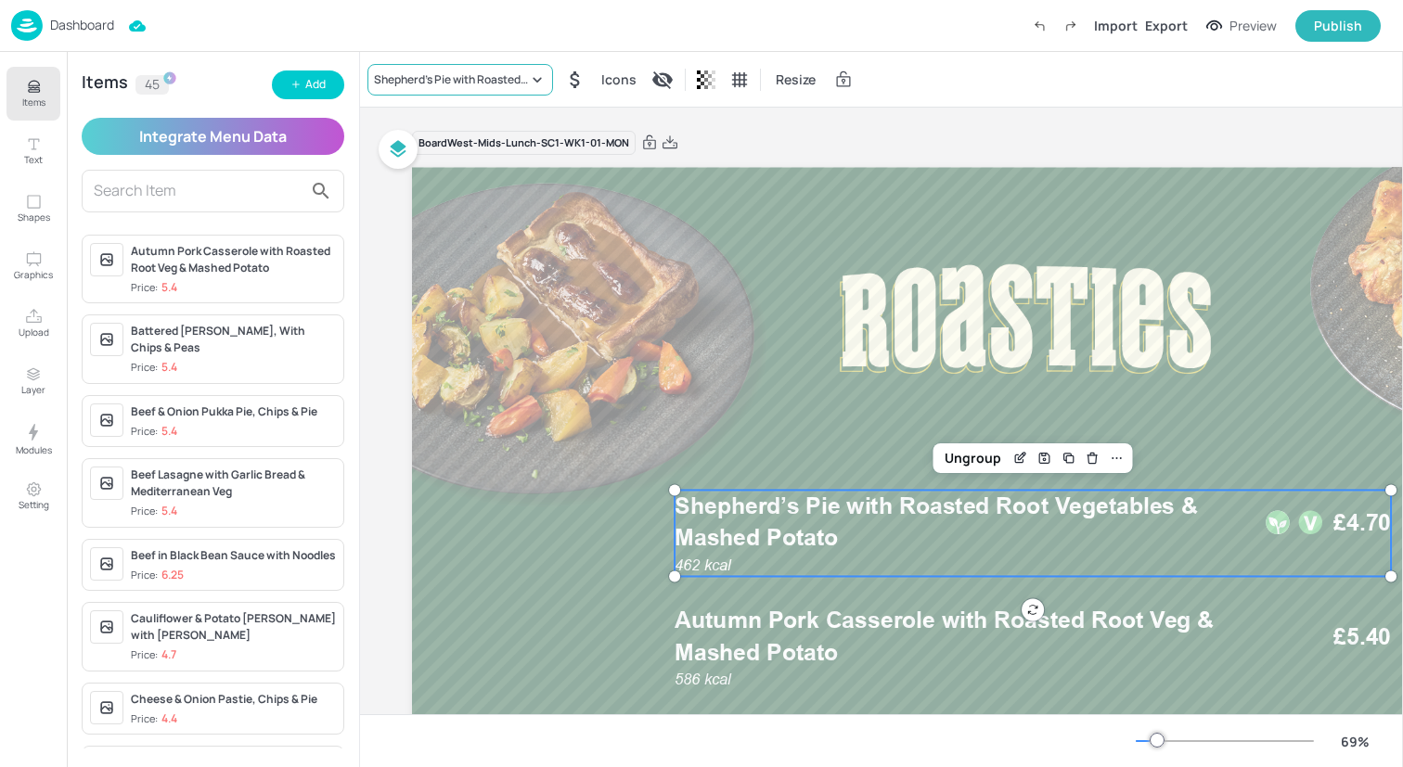
click at [412, 74] on div "Shepherd’s Pie with Roasted Root Vegetables & Mashed Potato" at bounding box center [451, 79] width 154 height 17
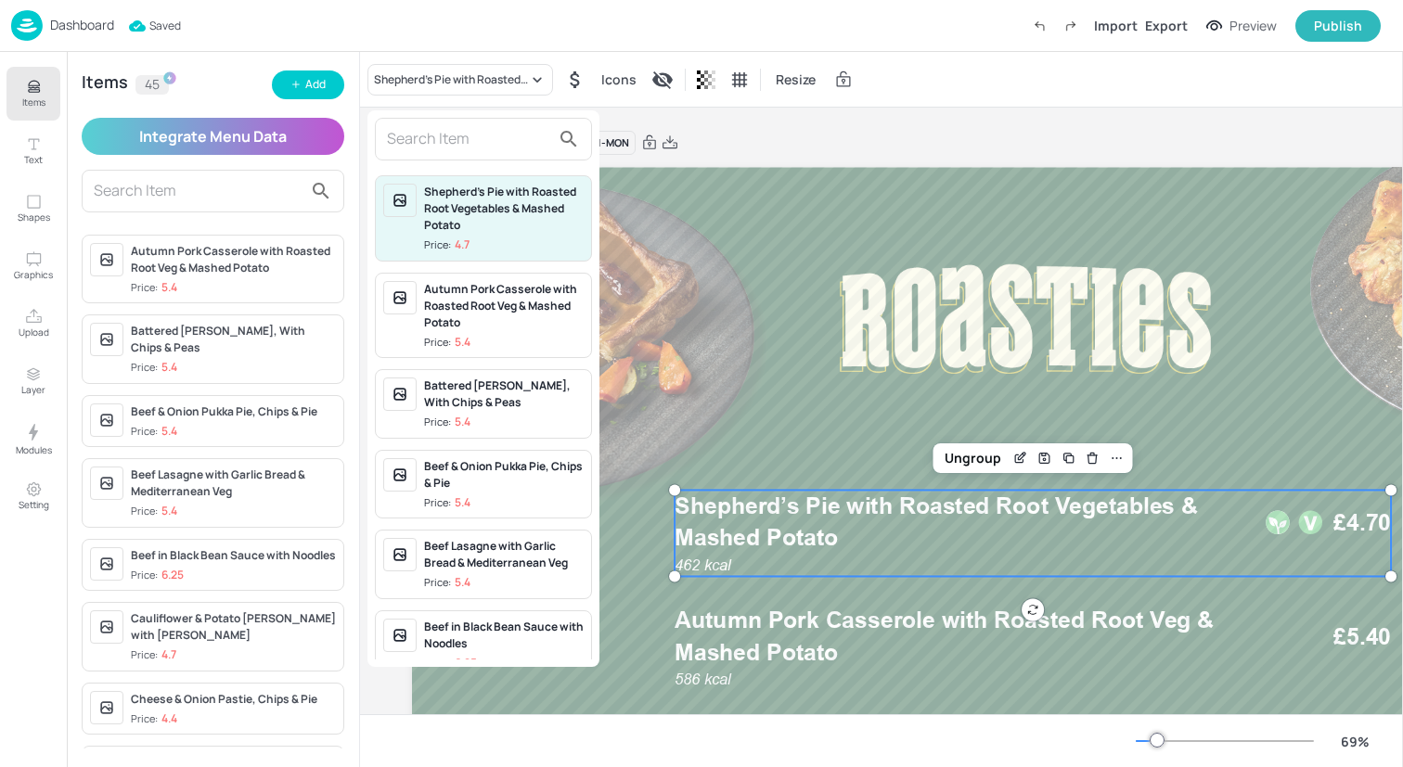
click at [436, 135] on input "text" at bounding box center [468, 139] width 163 height 30
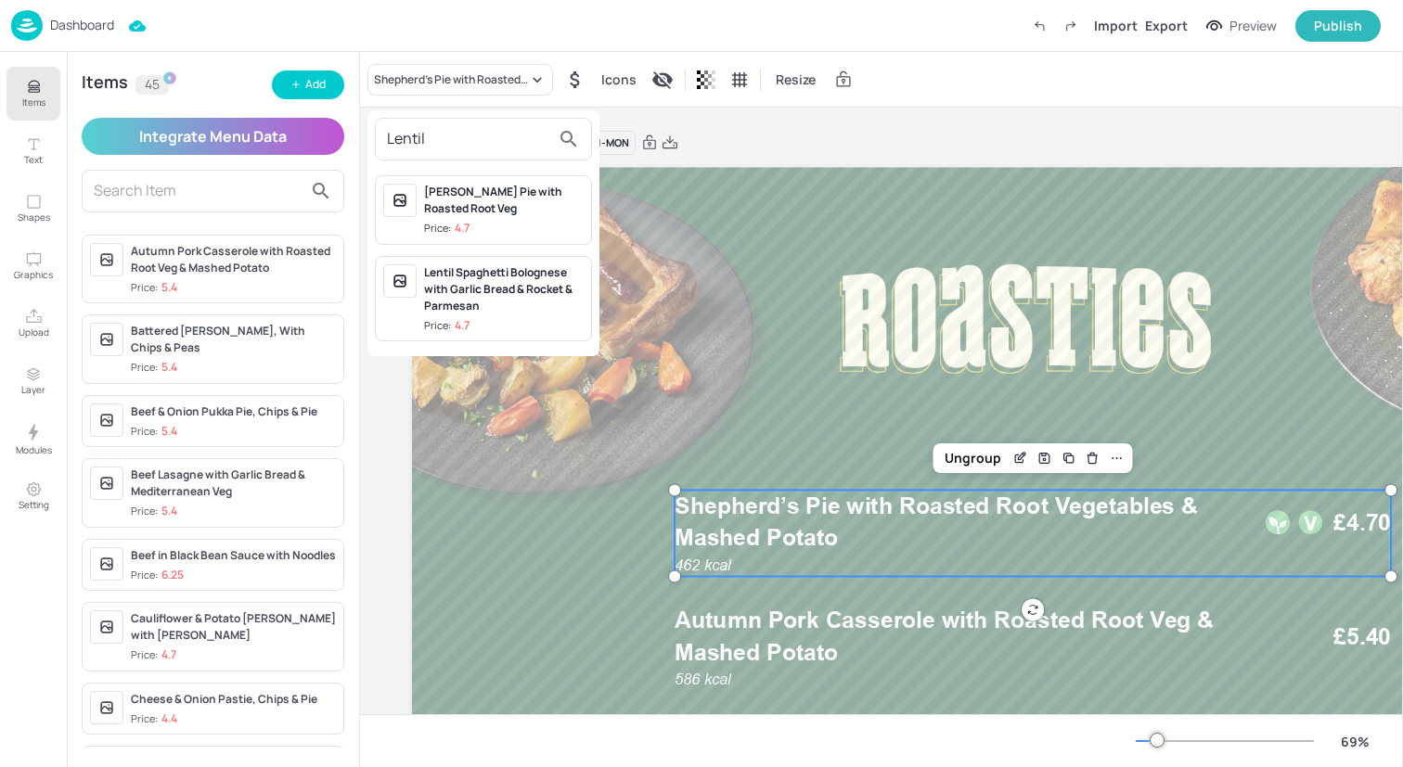
type input "Lentil"
click at [494, 201] on div "[PERSON_NAME] Pie with Roasted Root Veg" at bounding box center [504, 200] width 160 height 33
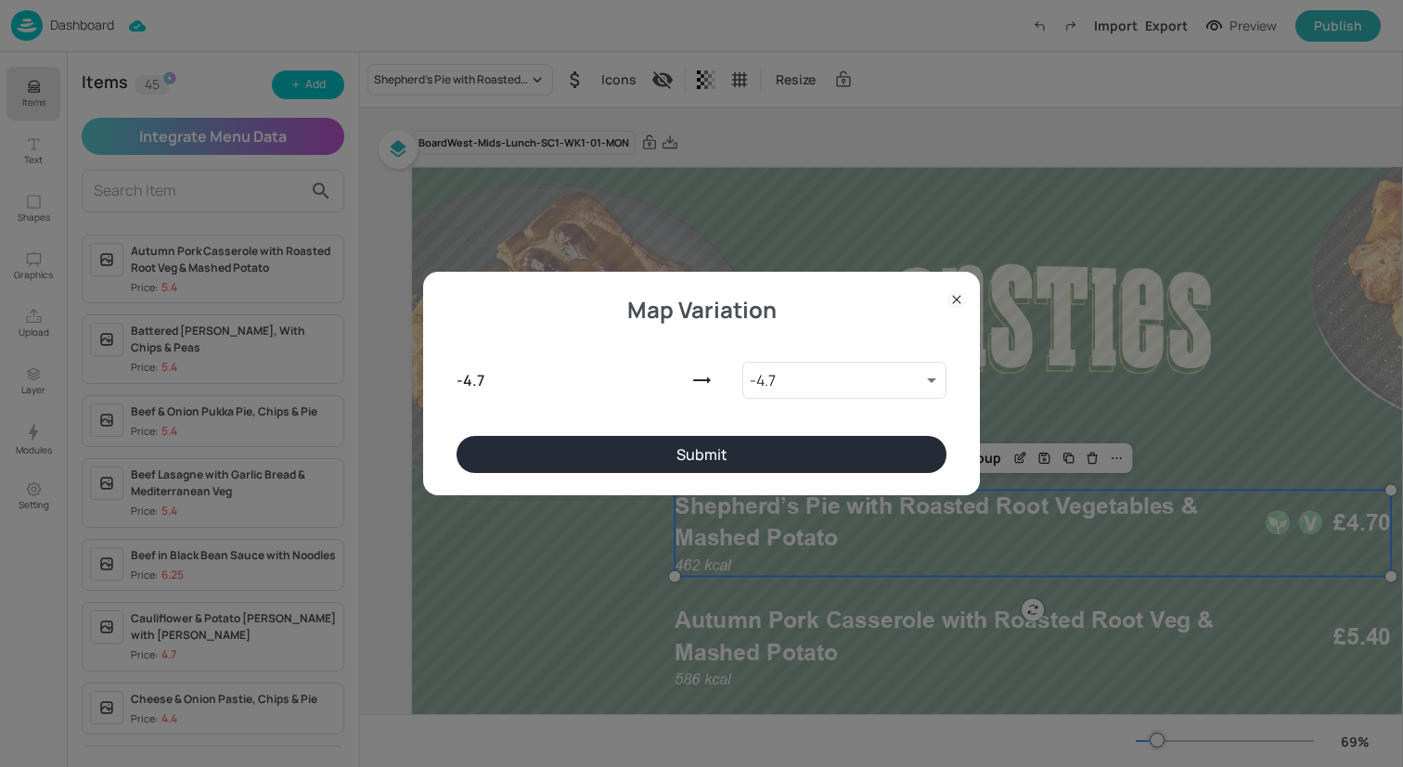
click at [658, 451] on button "Submit" at bounding box center [701, 454] width 490 height 37
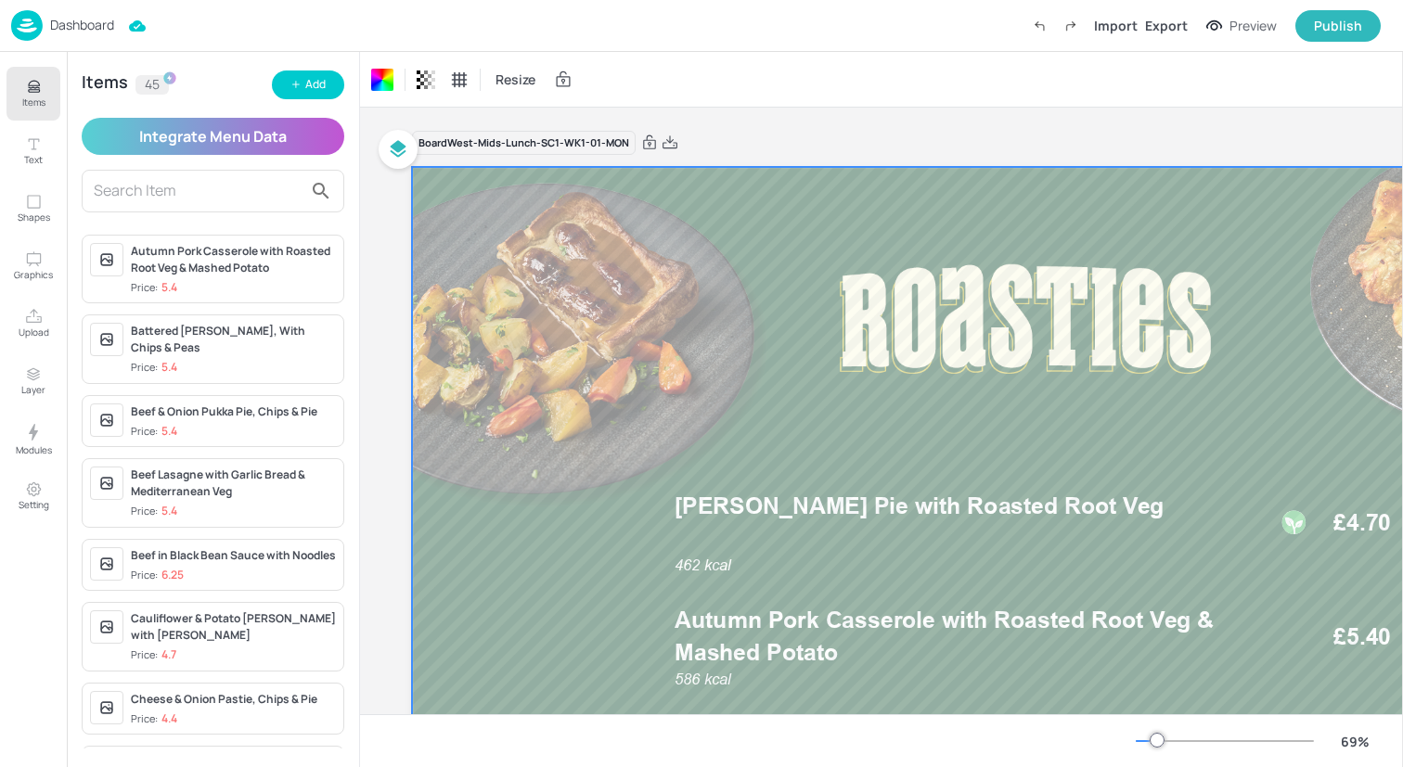
click at [12, 80] on button "Items" at bounding box center [33, 94] width 54 height 54
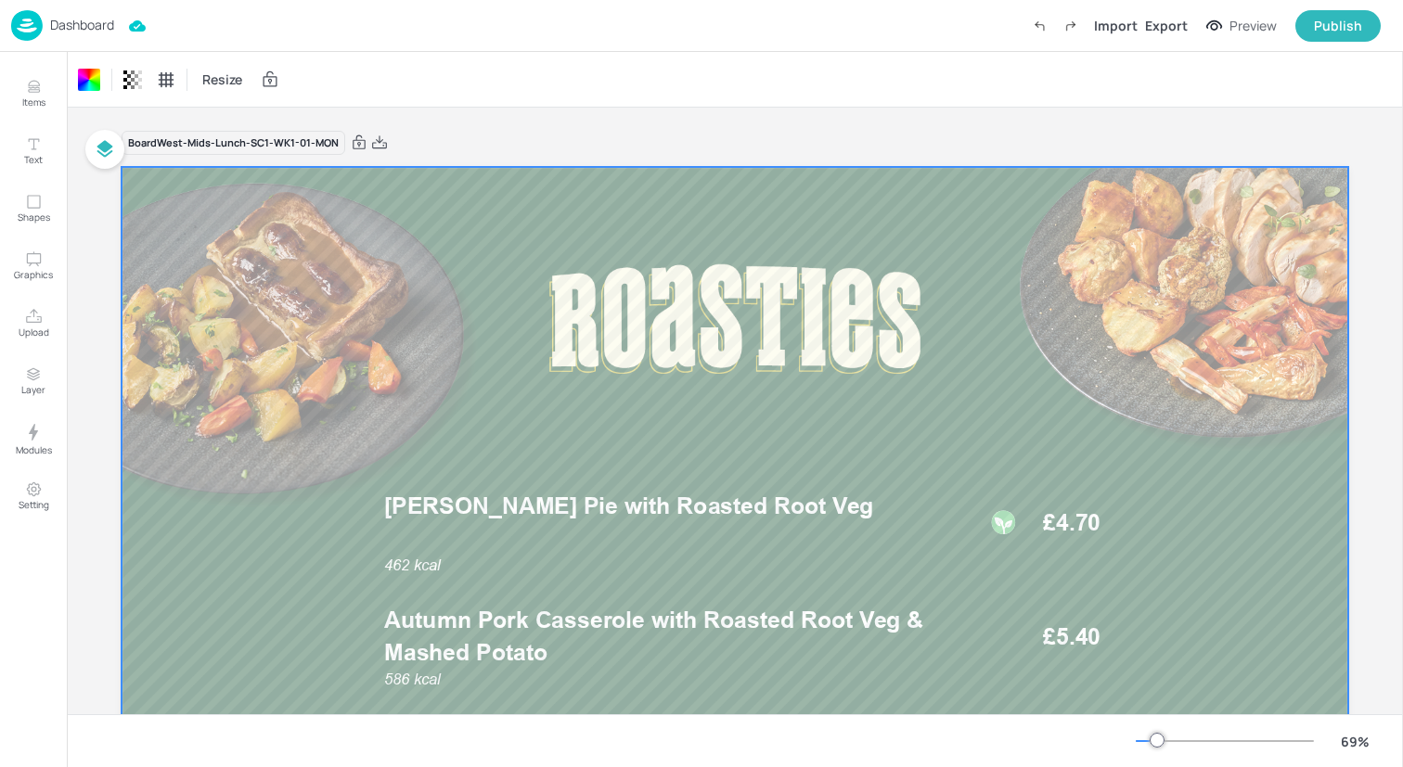
click at [29, 18] on img at bounding box center [27, 25] width 32 height 31
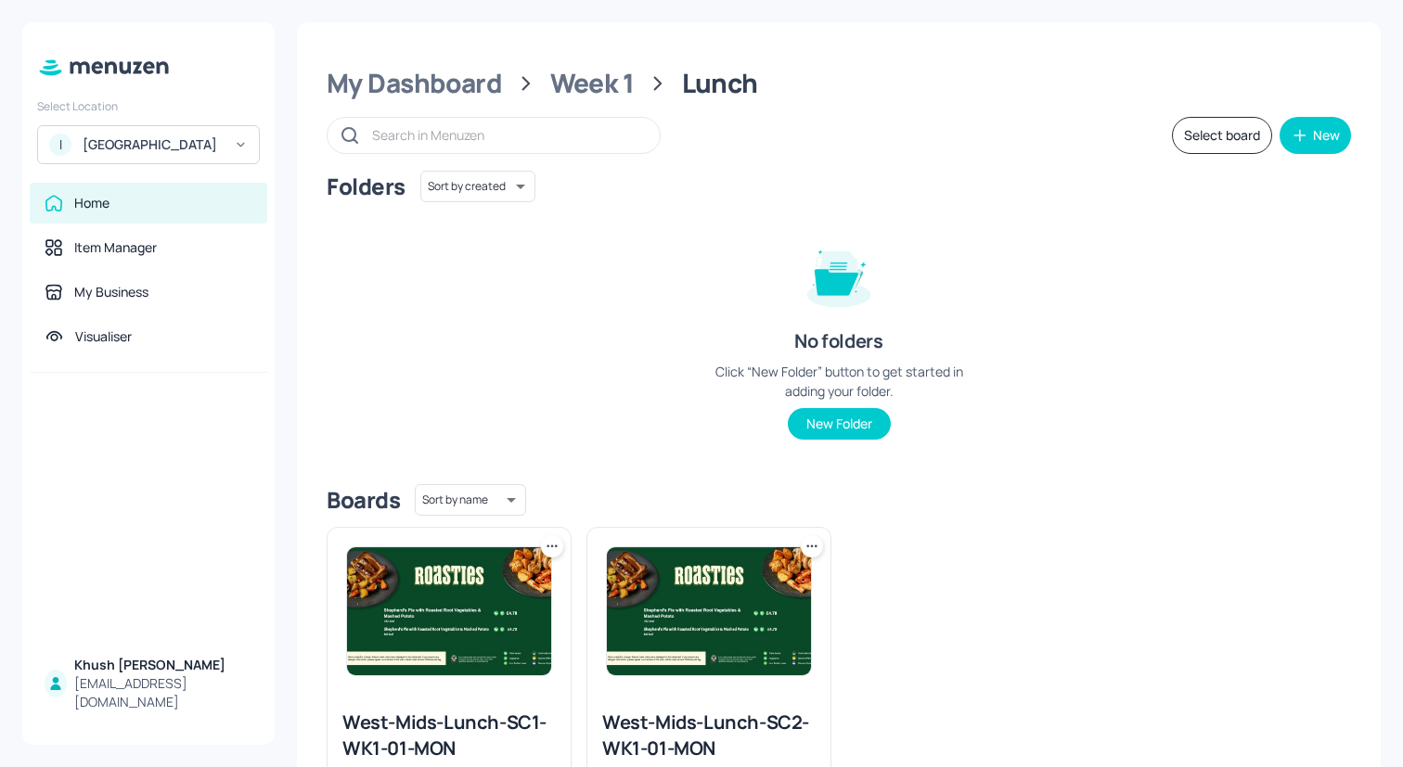
click at [679, 628] on img at bounding box center [709, 611] width 204 height 128
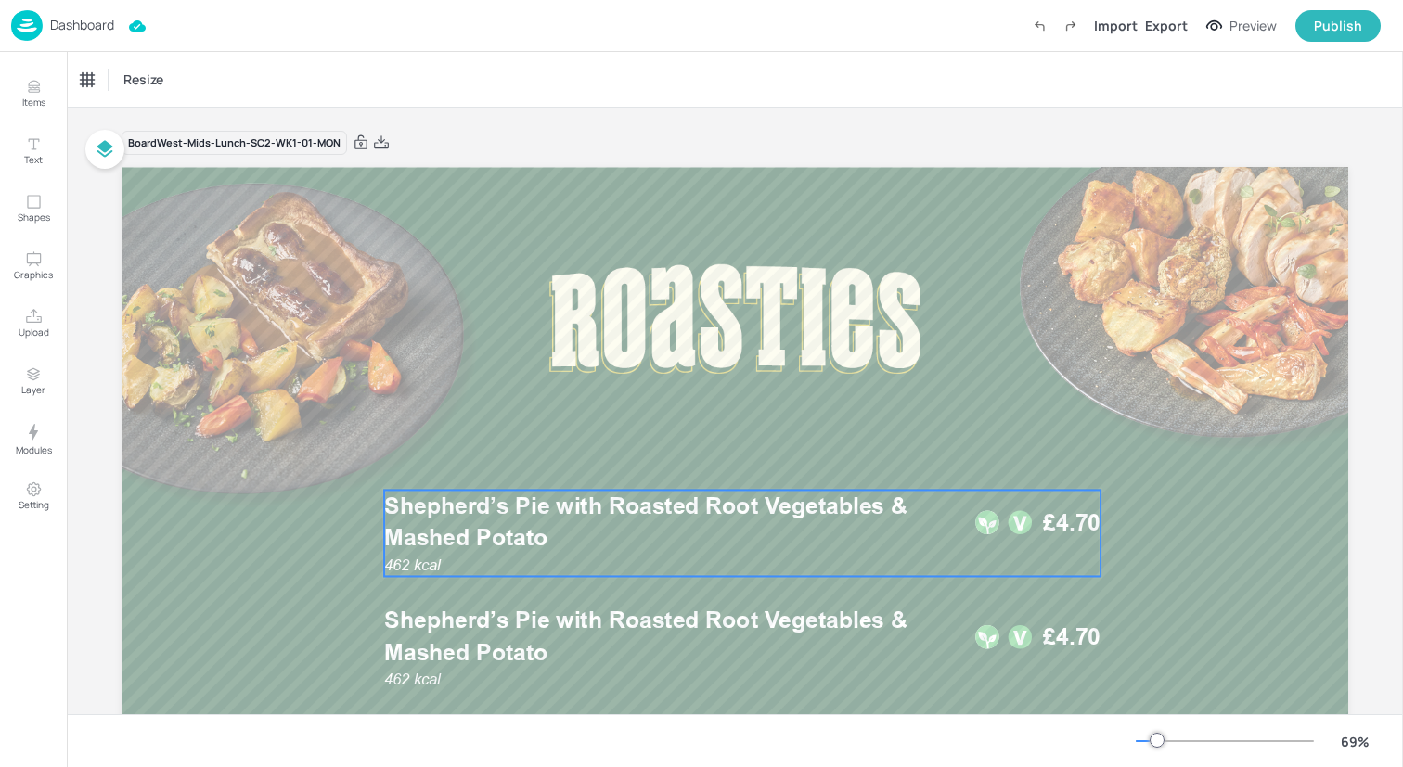
click at [515, 545] on span "Shepherd’s Pie with Roasted Root Vegetables & Mashed Potato" at bounding box center [645, 522] width 523 height 59
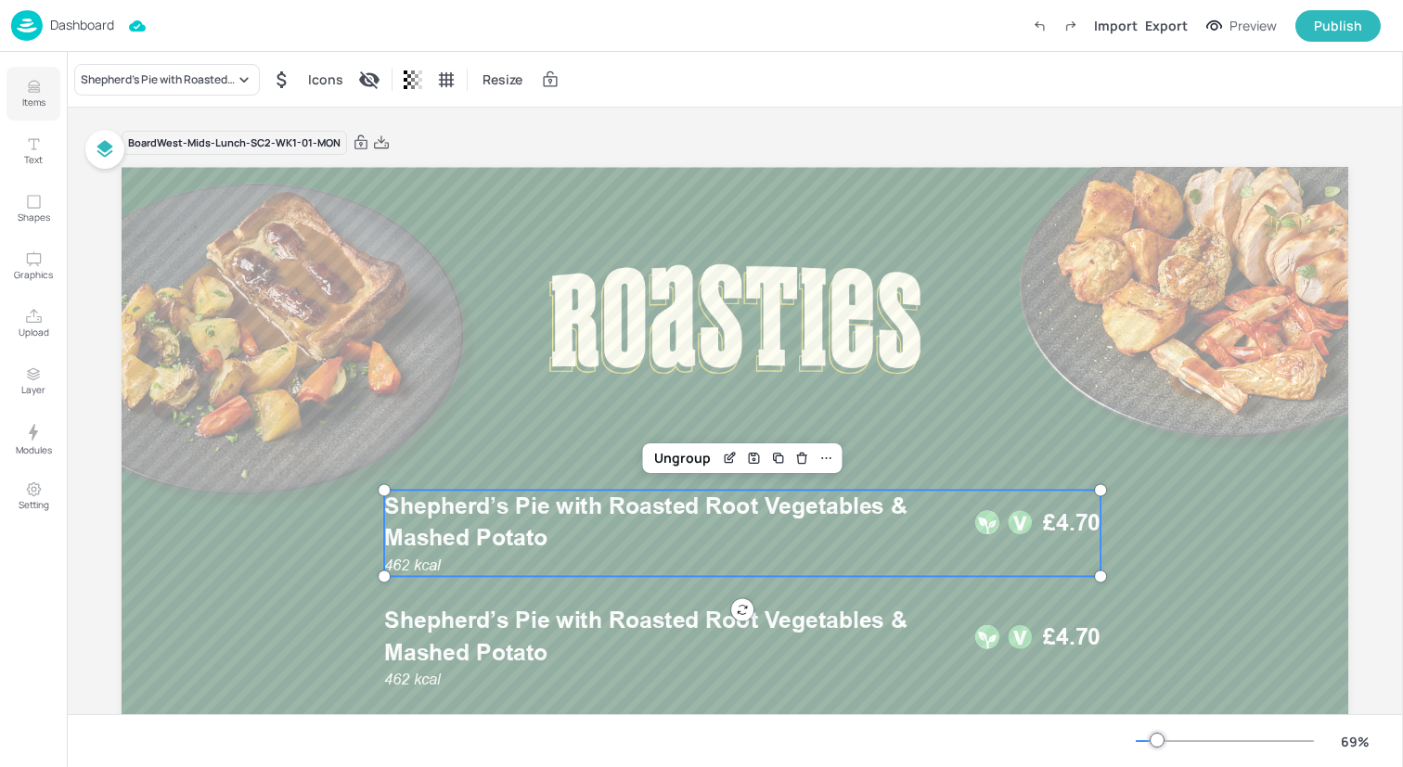
click at [30, 87] on icon "Items" at bounding box center [34, 87] width 18 height 18
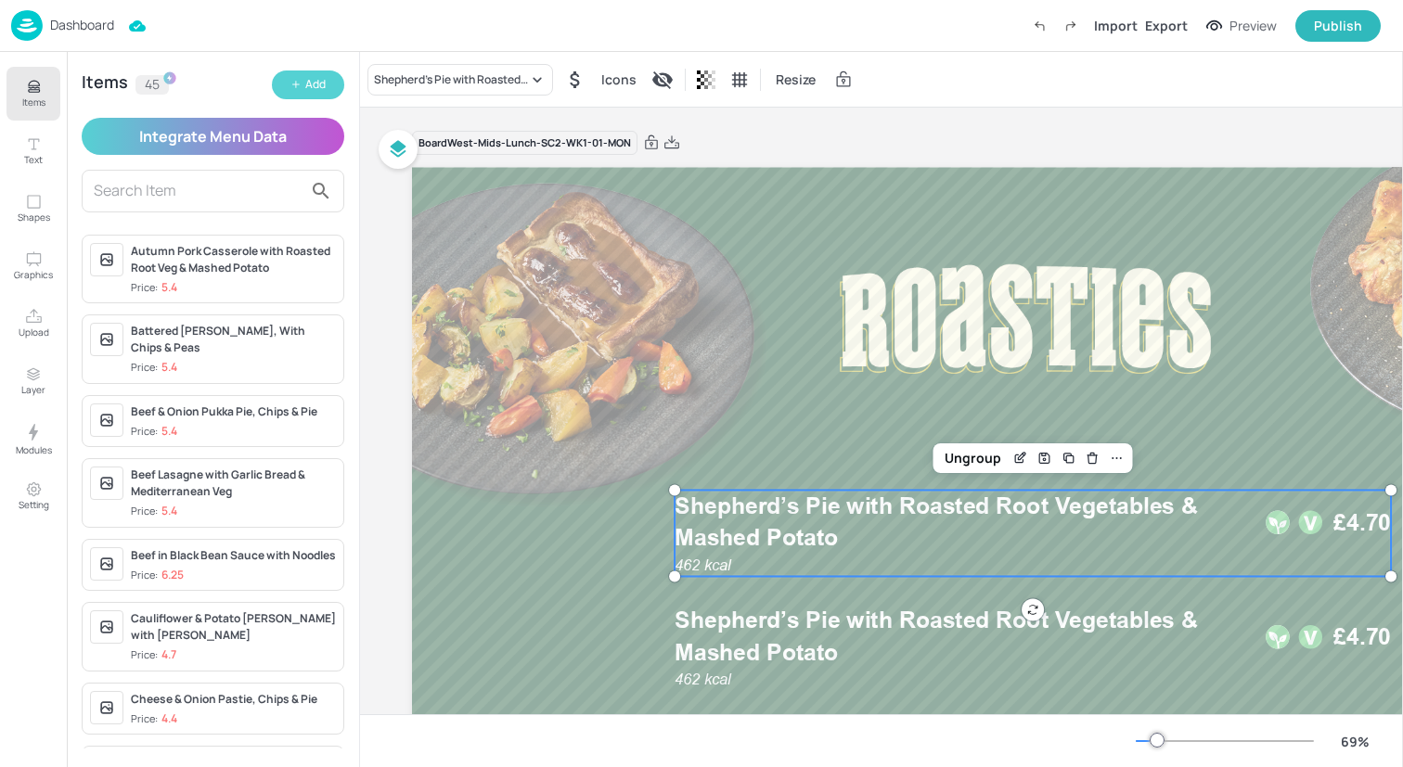
click at [314, 92] on div "Add" at bounding box center [315, 85] width 20 height 18
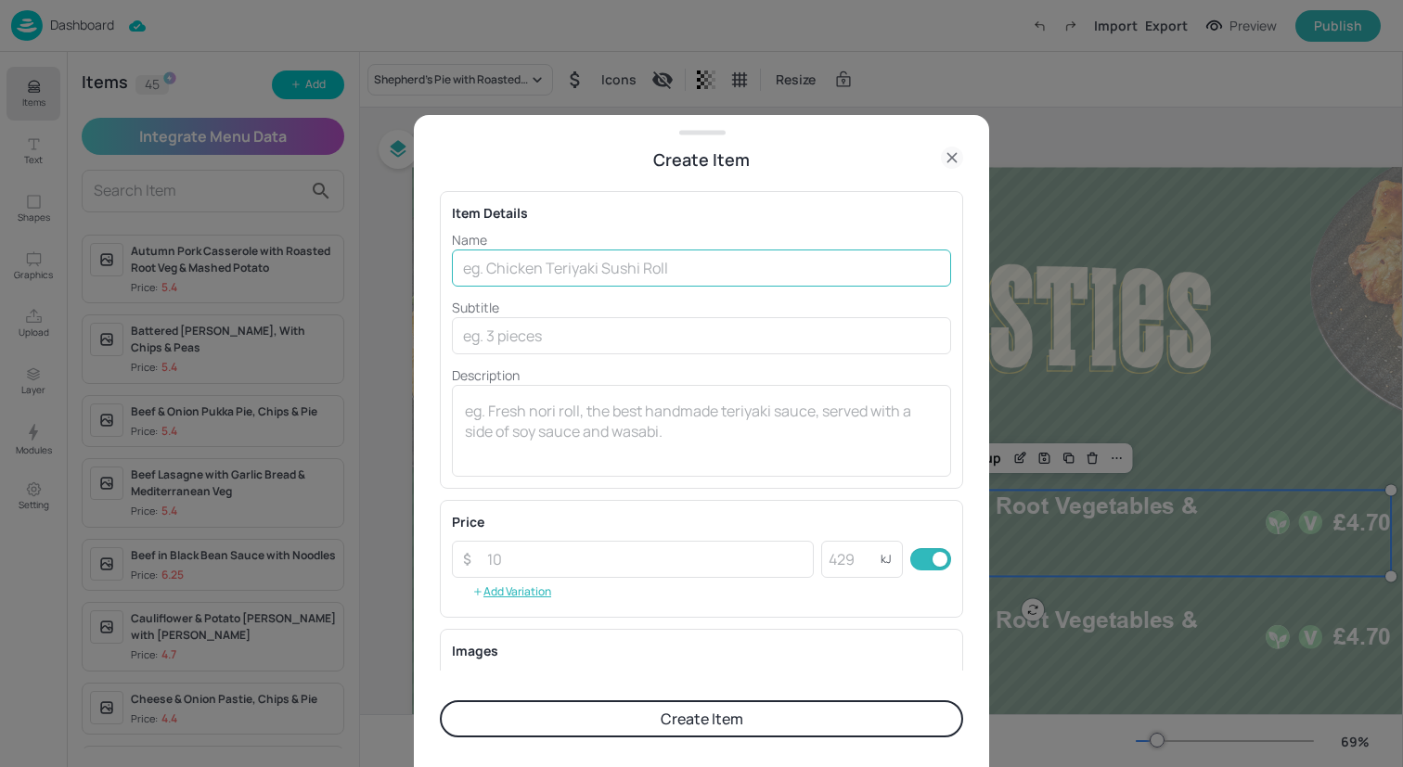
click at [592, 267] on input "text" at bounding box center [701, 268] width 499 height 37
paste input "Halloumi Burger with Chips & Slaw"
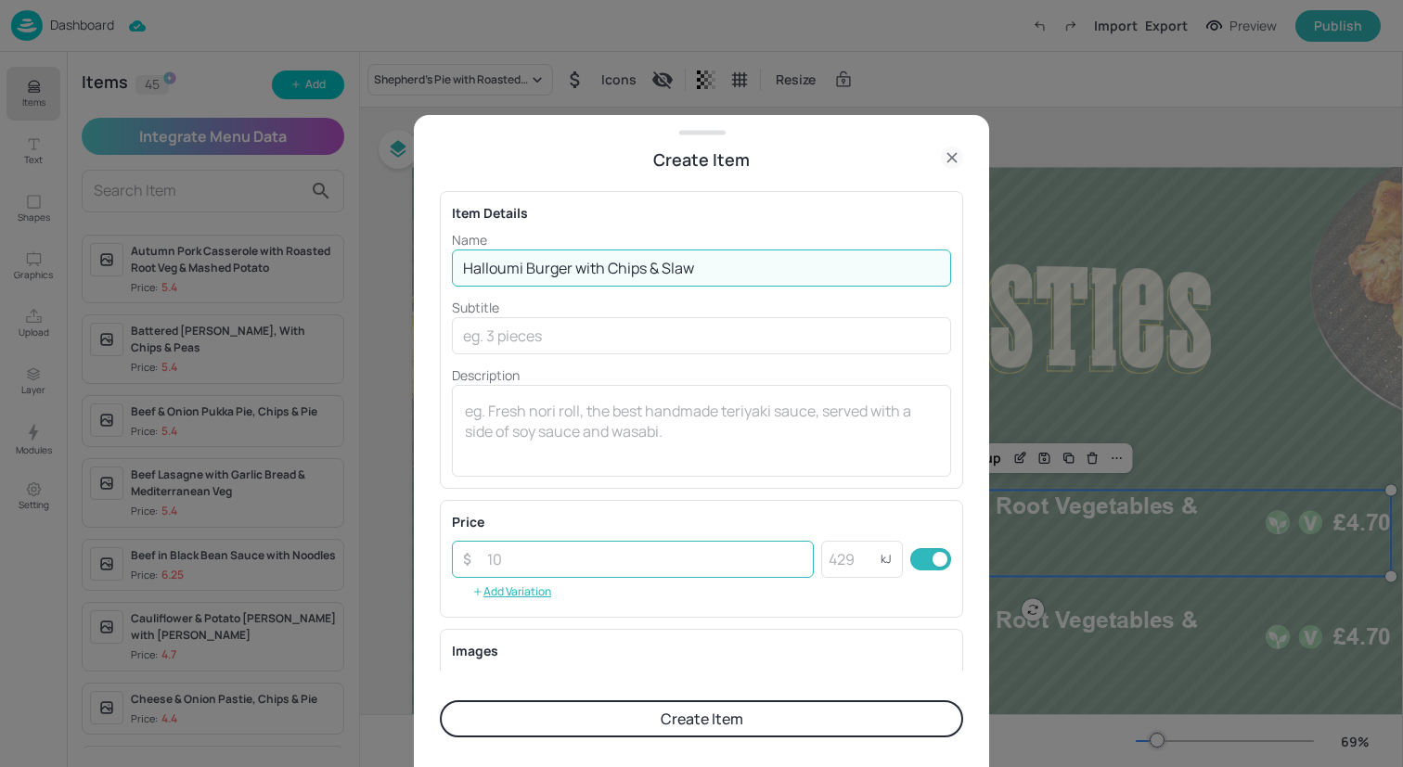
type input "Halloumi Burger with Chips & Slaw"
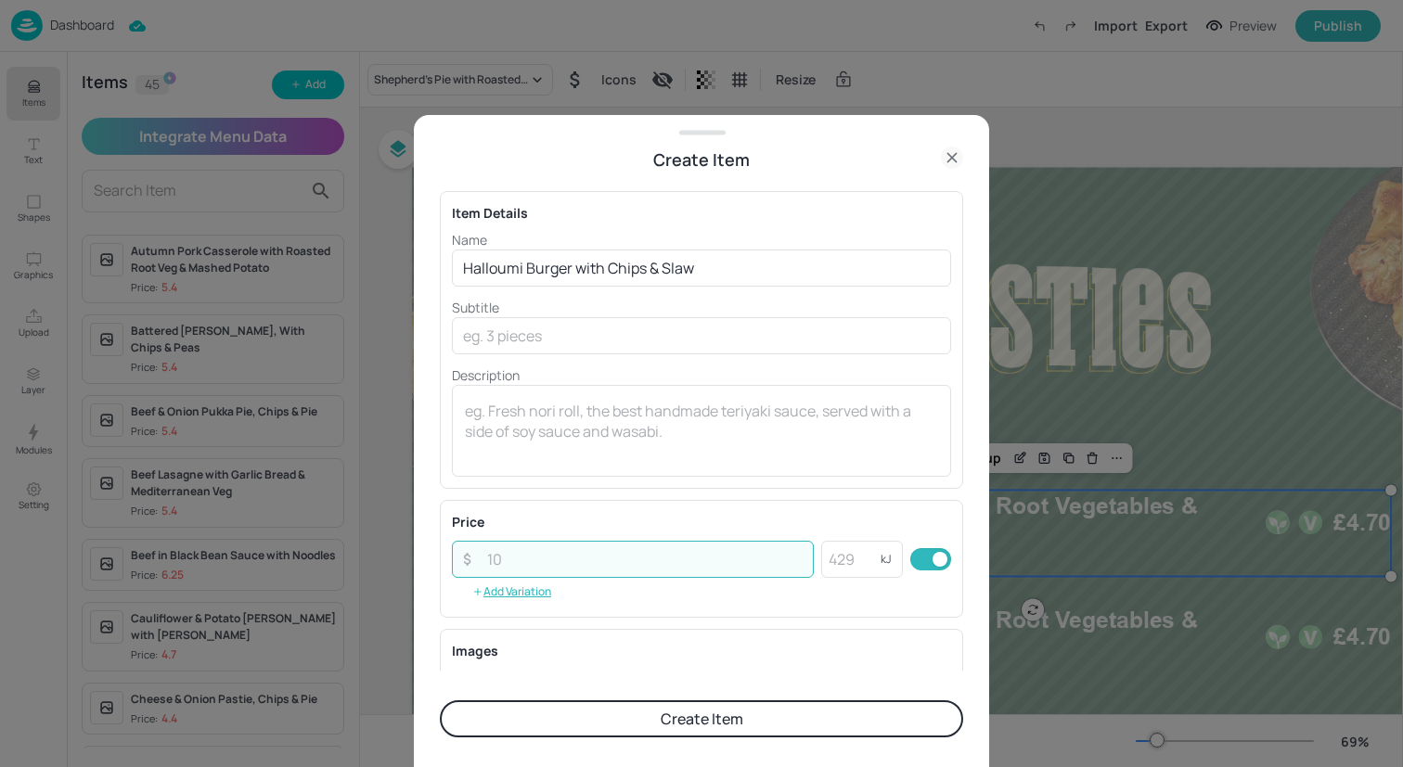
click at [588, 564] on input "number" at bounding box center [645, 559] width 338 height 37
type input "6.55"
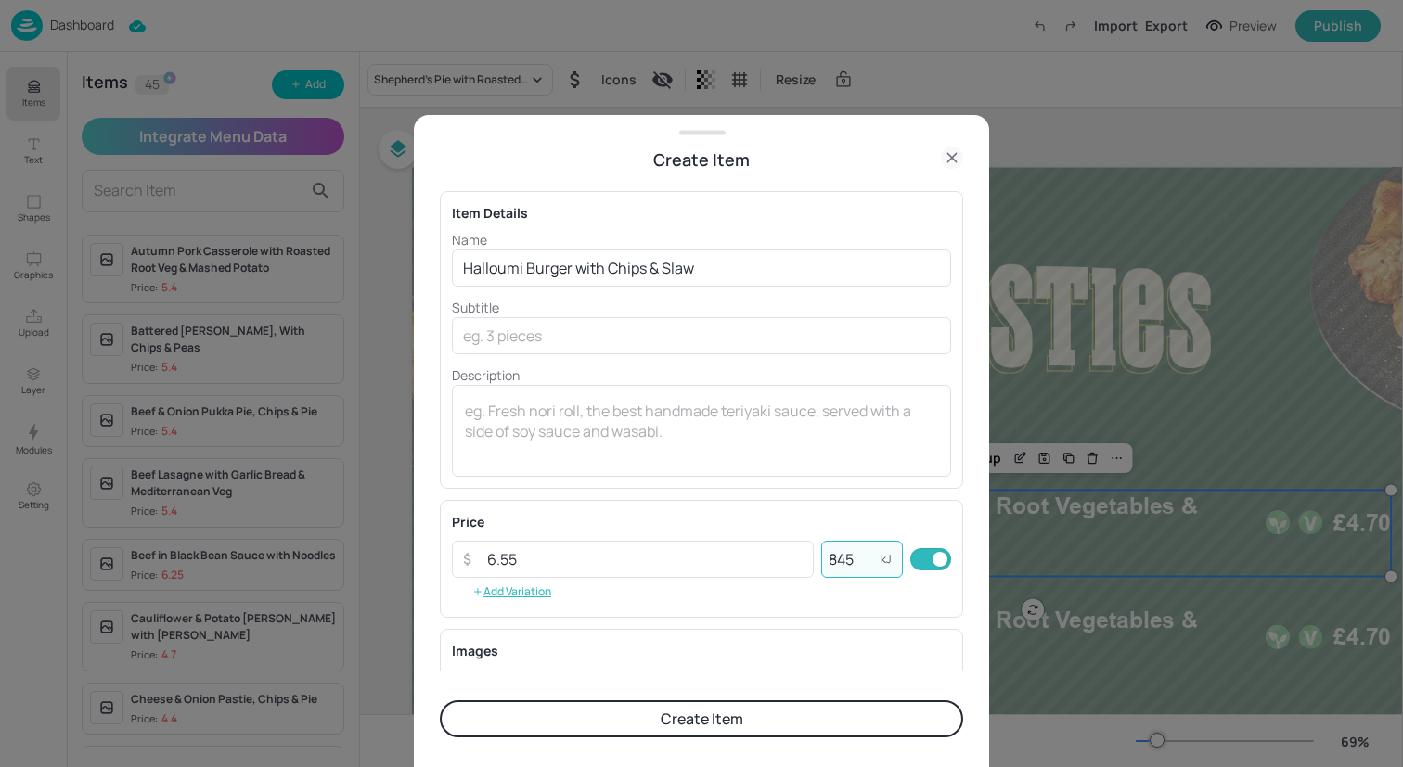
type input "845"
click at [550, 719] on button "Create Item" at bounding box center [701, 718] width 523 height 37
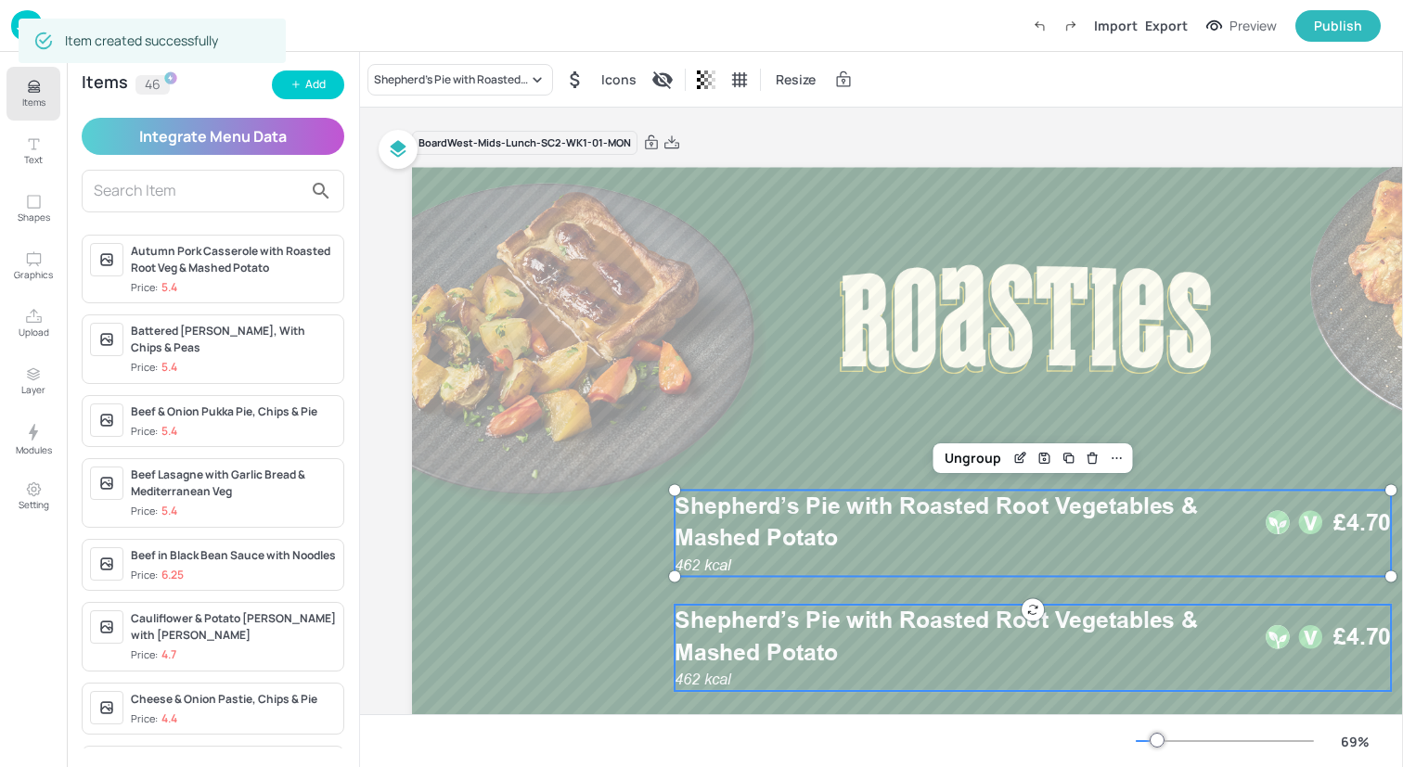
click at [937, 643] on p "Shepherd’s Pie with Roasted Root Vegetables & Mashed Potato" at bounding box center [964, 637] width 581 height 64
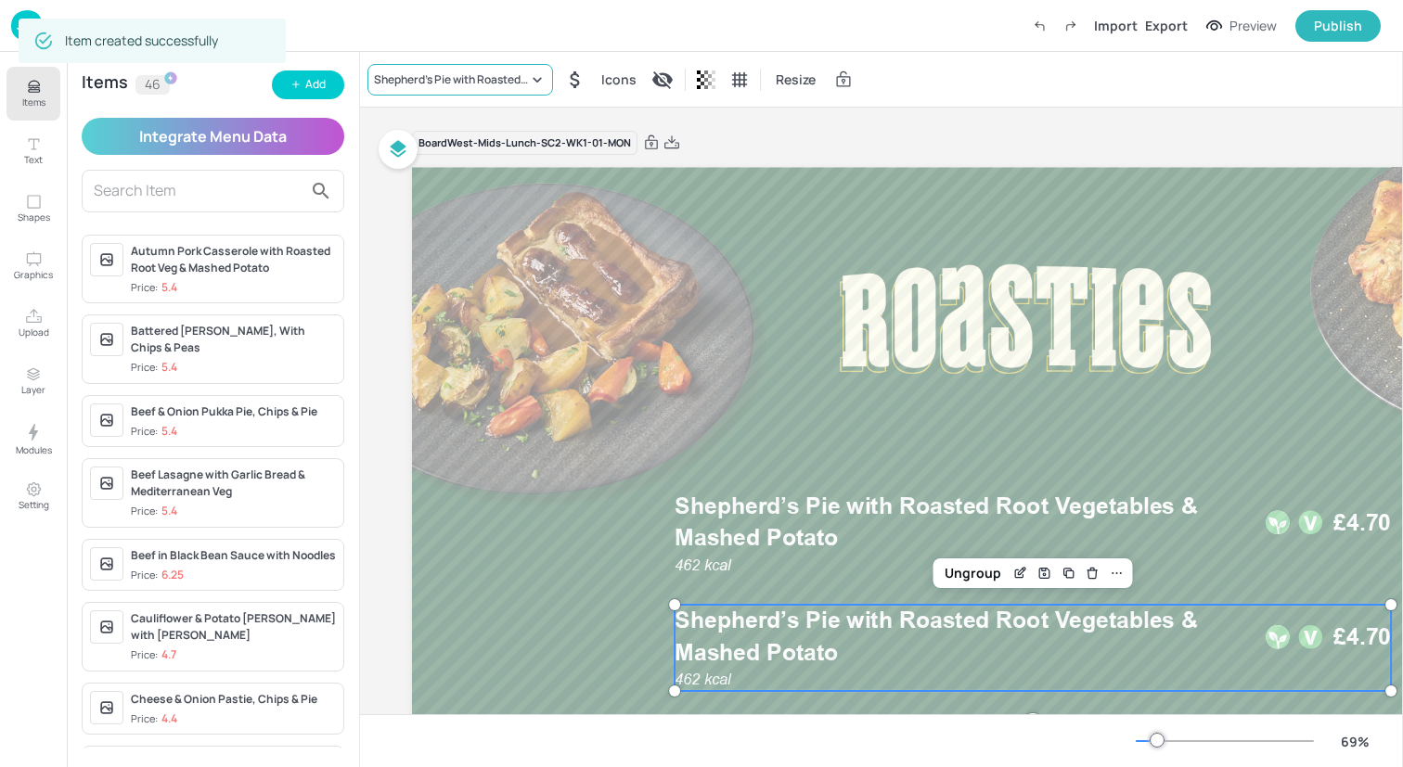
click at [443, 76] on div "Shepherd’s Pie with Roasted Root Vegetables & Mashed Potato" at bounding box center [451, 79] width 154 height 17
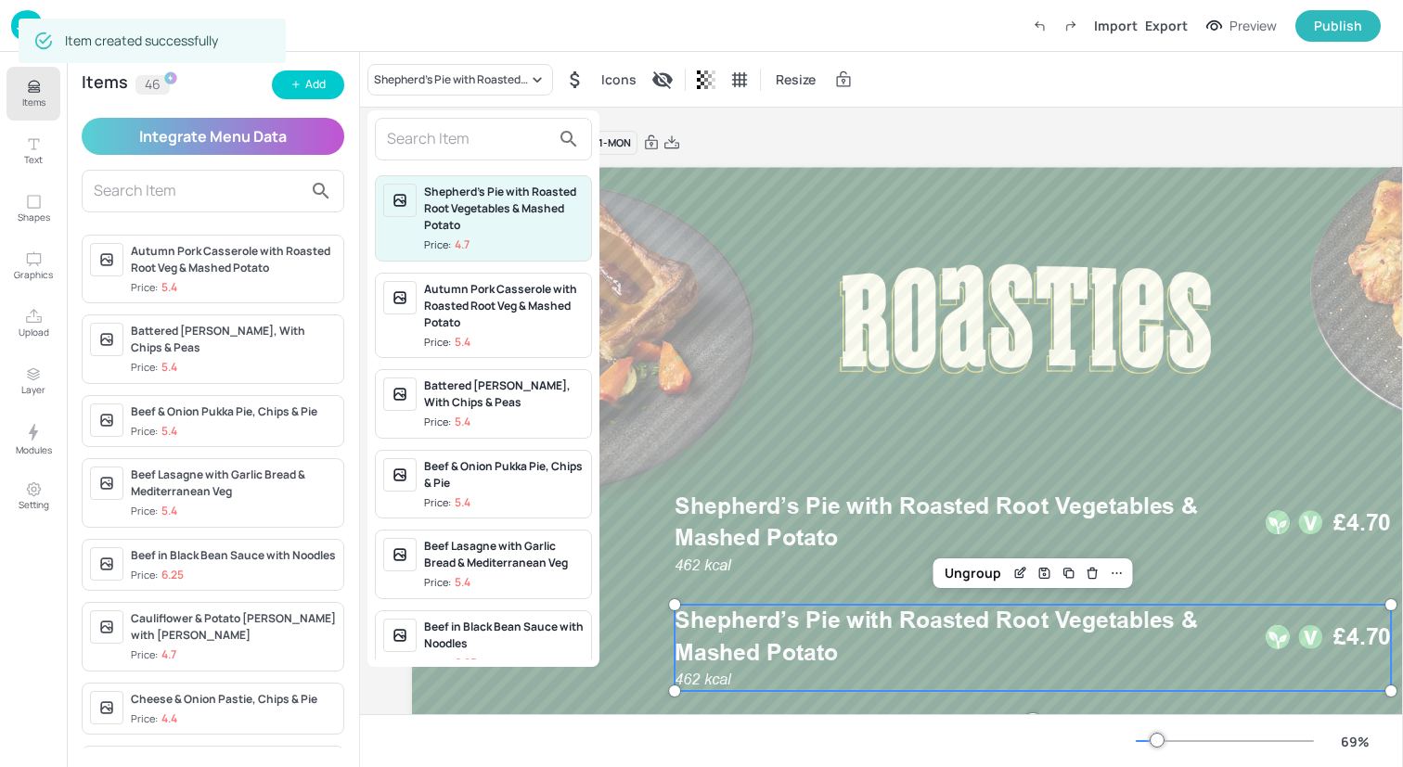
click at [446, 132] on input "text" at bounding box center [468, 139] width 163 height 30
paste input "Halloumi Burger with Chips & Slaw"
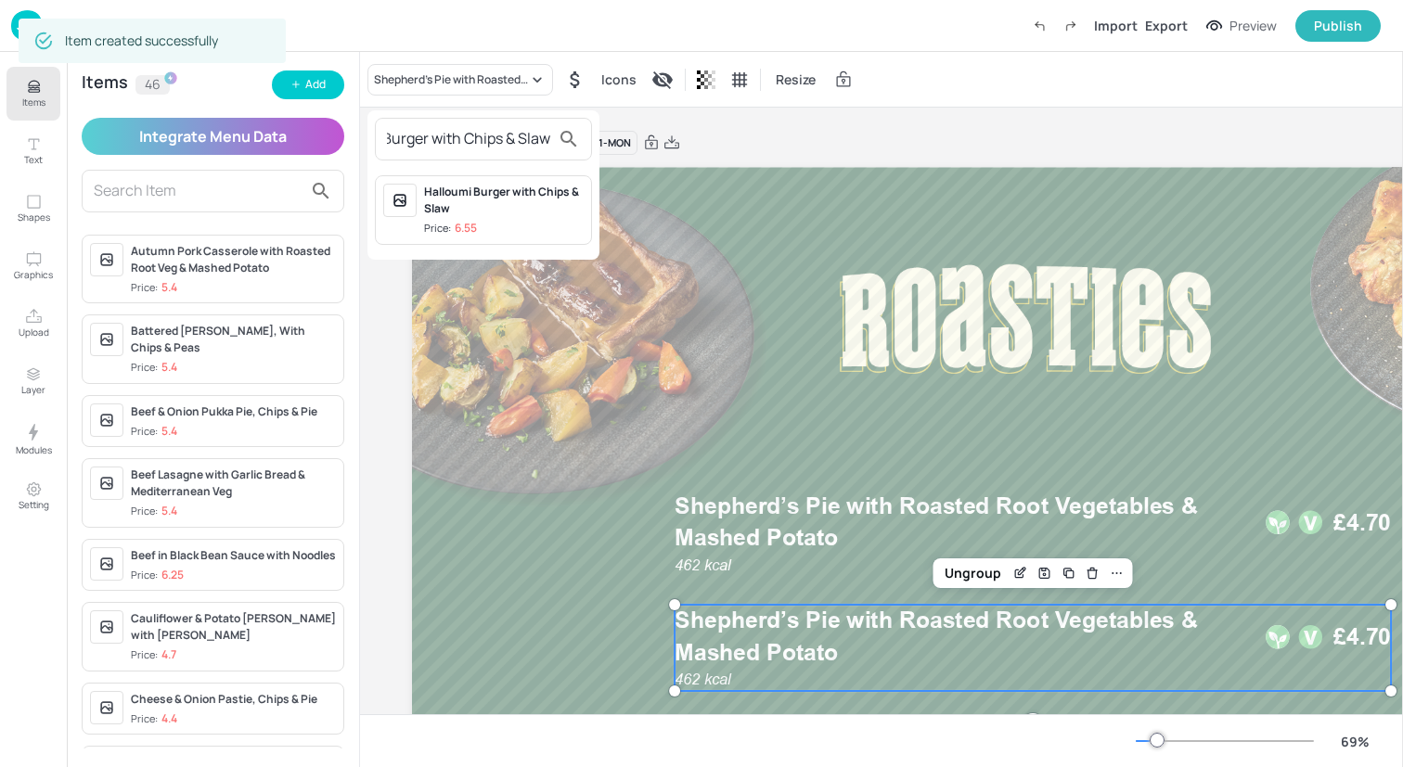
type input "Halloumi Burger with Chips & Slaw"
click at [473, 208] on div "Halloumi Burger with Chips & Slaw" at bounding box center [504, 200] width 160 height 33
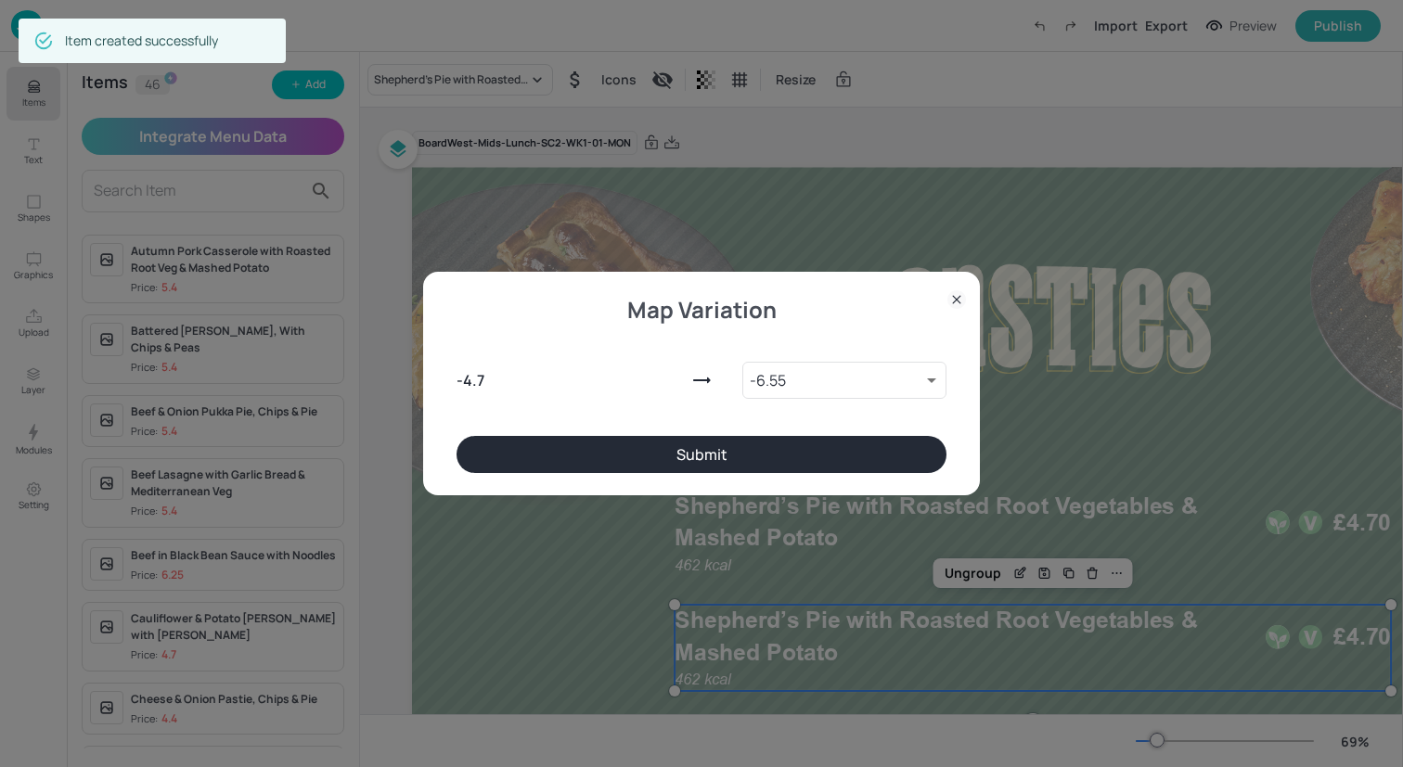
click at [749, 464] on button "Submit" at bounding box center [701, 454] width 490 height 37
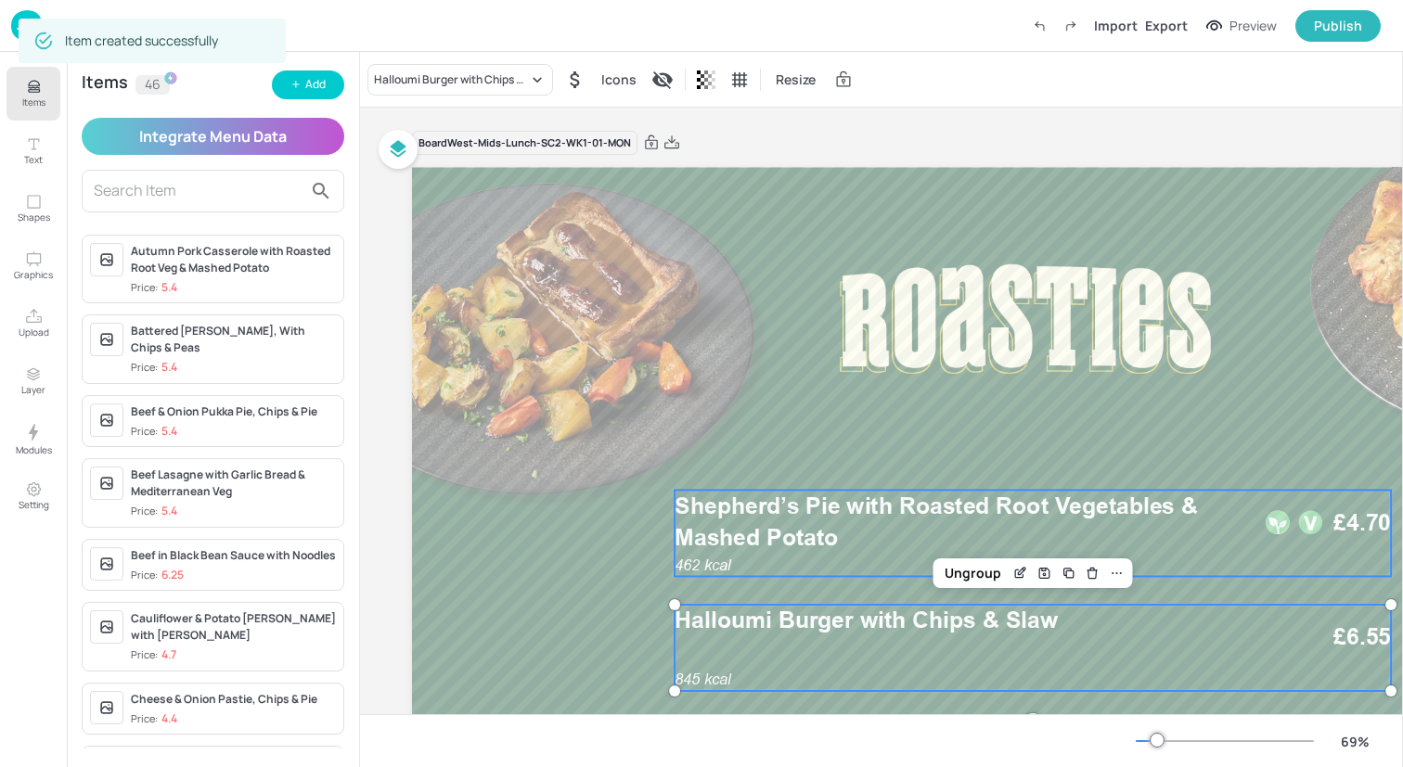
click at [758, 535] on span "Shepherd’s Pie with Roasted Root Vegetables & Mashed Potato" at bounding box center [935, 522] width 523 height 59
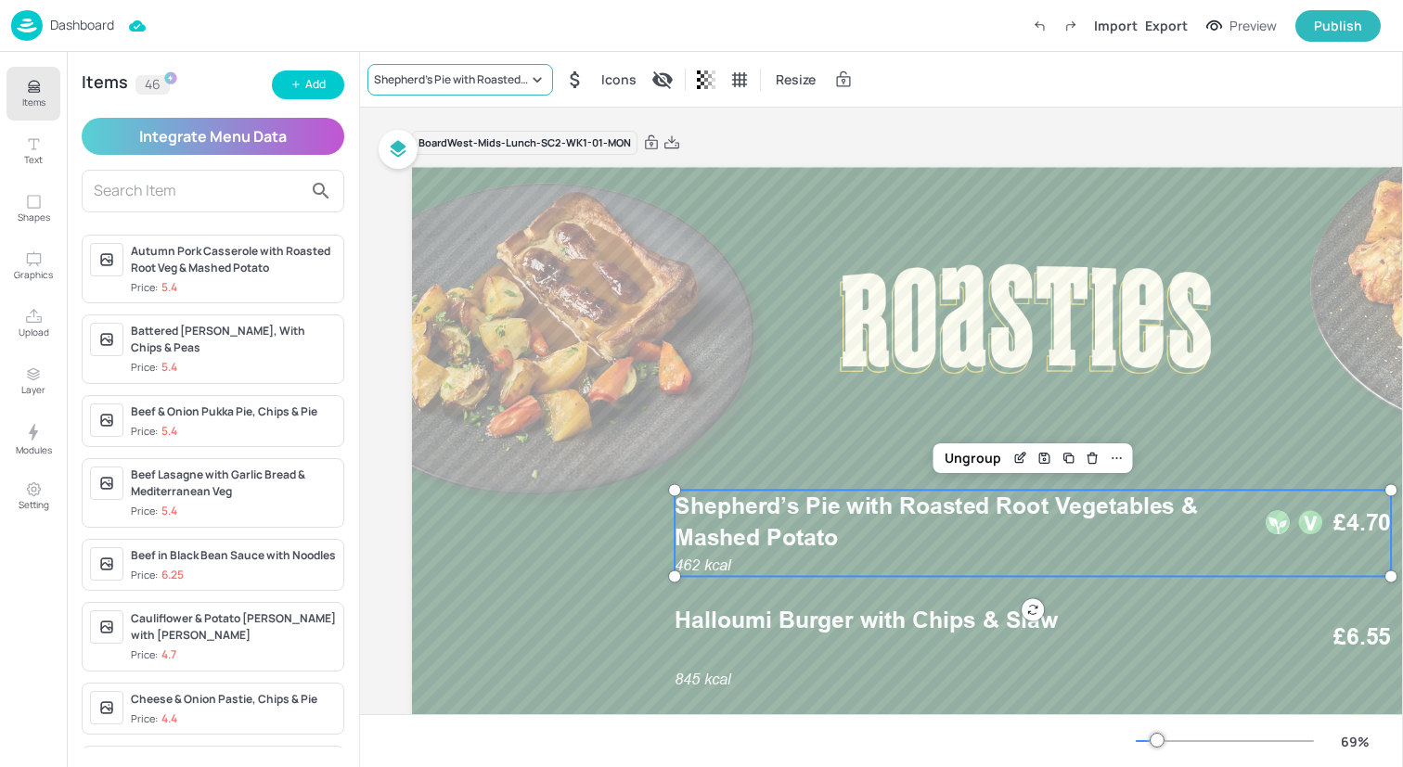
click at [409, 84] on div "Shepherd’s Pie with Roasted Root Vegetables & Mashed Potato" at bounding box center [451, 79] width 154 height 17
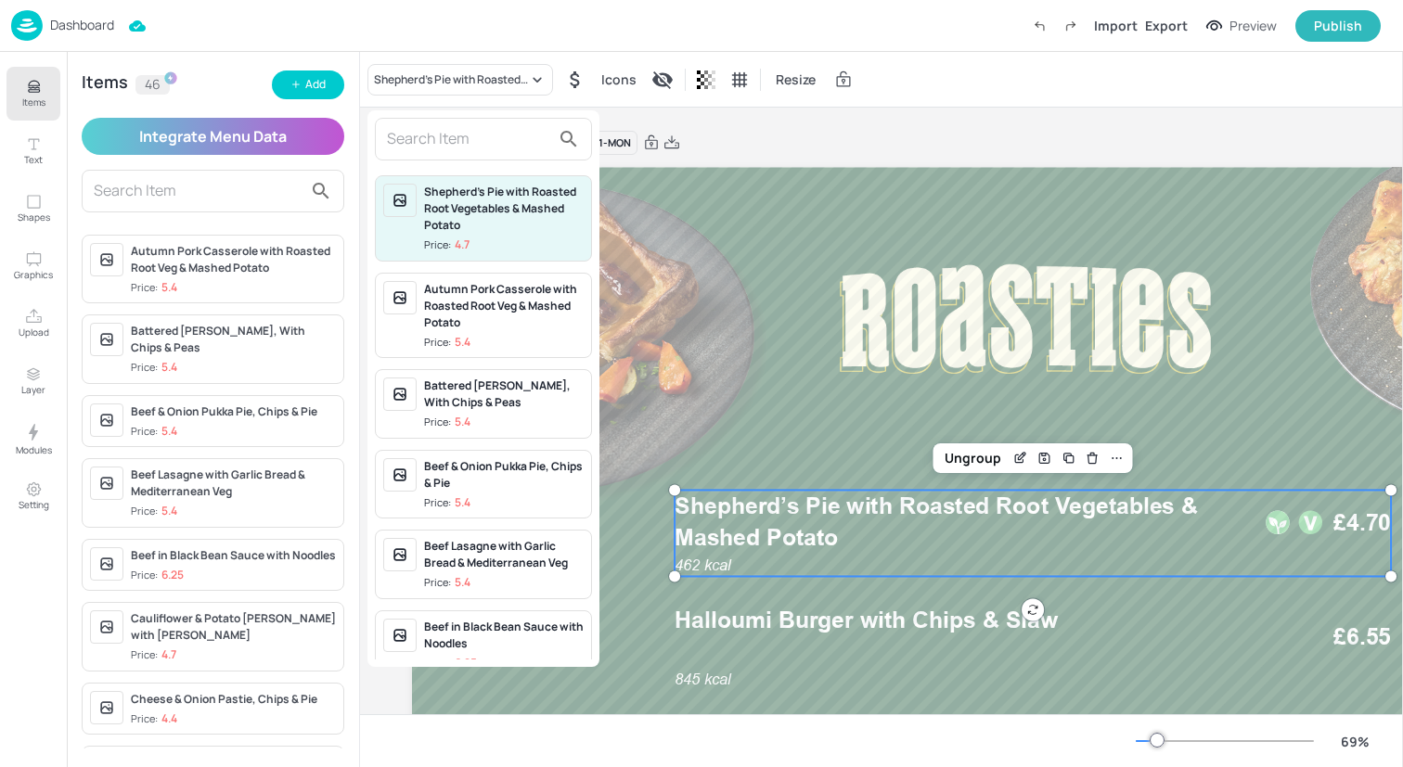
click at [409, 119] on div at bounding box center [483, 139] width 217 height 43
click at [431, 158] on div at bounding box center [483, 139] width 217 height 43
click at [431, 148] on input "text" at bounding box center [468, 139] width 163 height 30
type input "h"
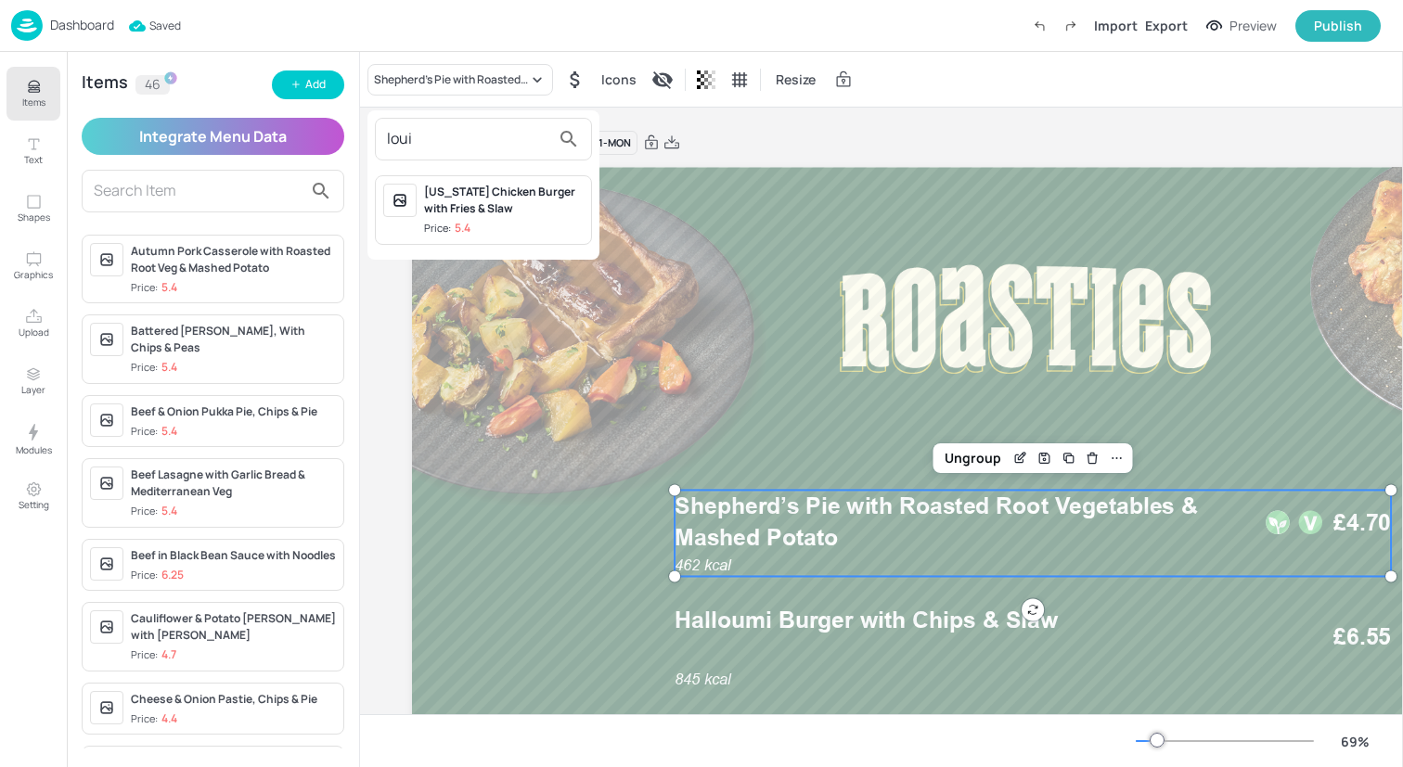
type input "loui"
click at [476, 225] on span "Price: 5.4" at bounding box center [504, 229] width 160 height 16
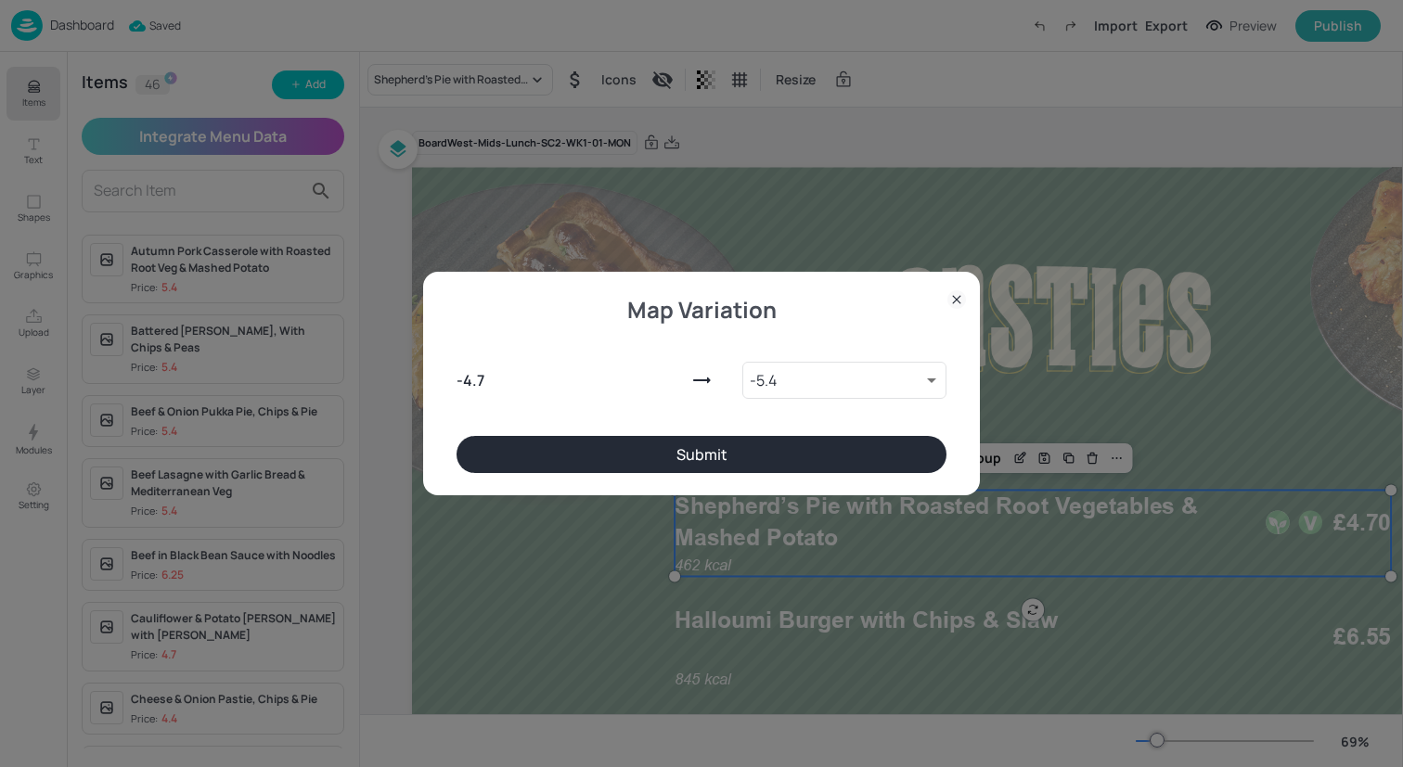
click at [718, 455] on button "Submit" at bounding box center [701, 454] width 490 height 37
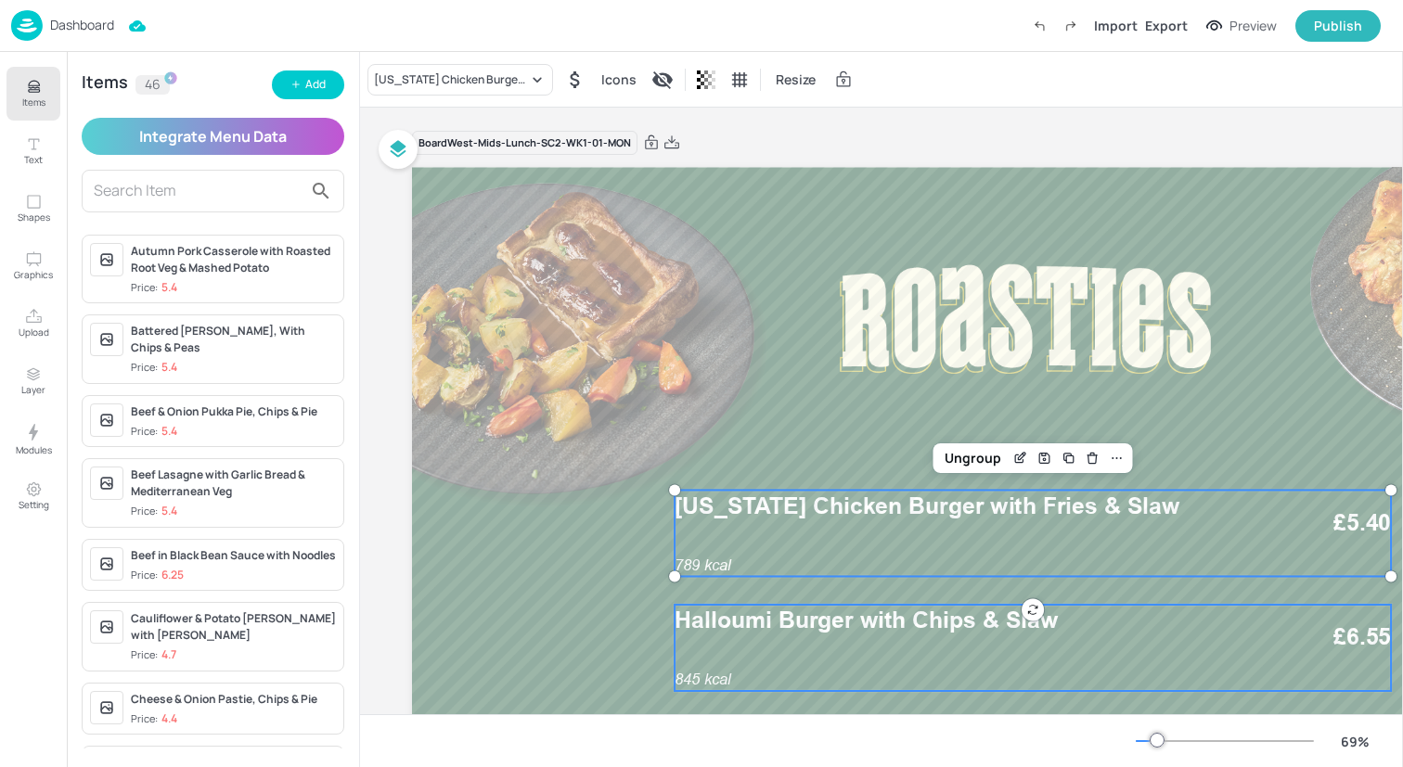
click at [847, 628] on span "Halloumi Burger with Chips & Slaw" at bounding box center [865, 621] width 383 height 28
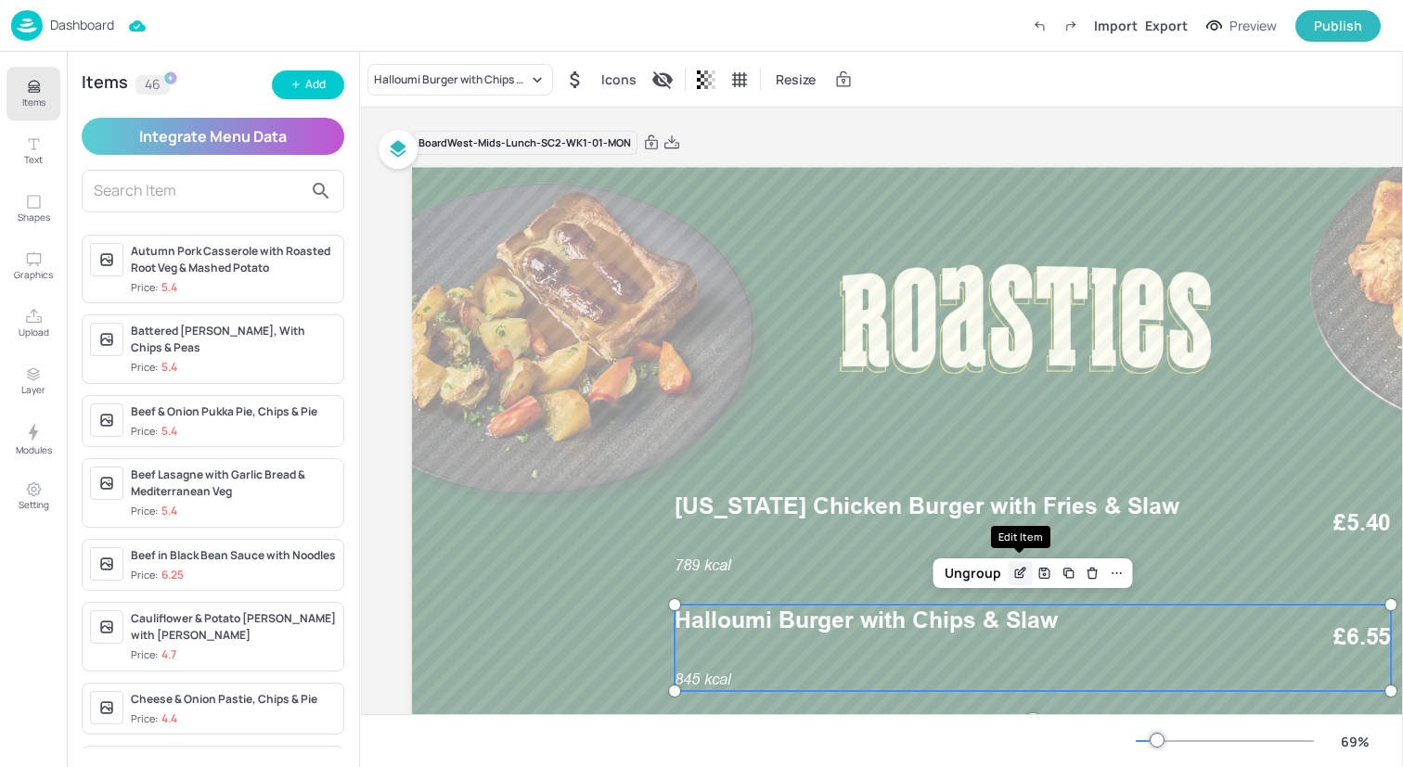
click at [1026, 571] on icon "Edit Item" at bounding box center [1020, 573] width 16 height 15
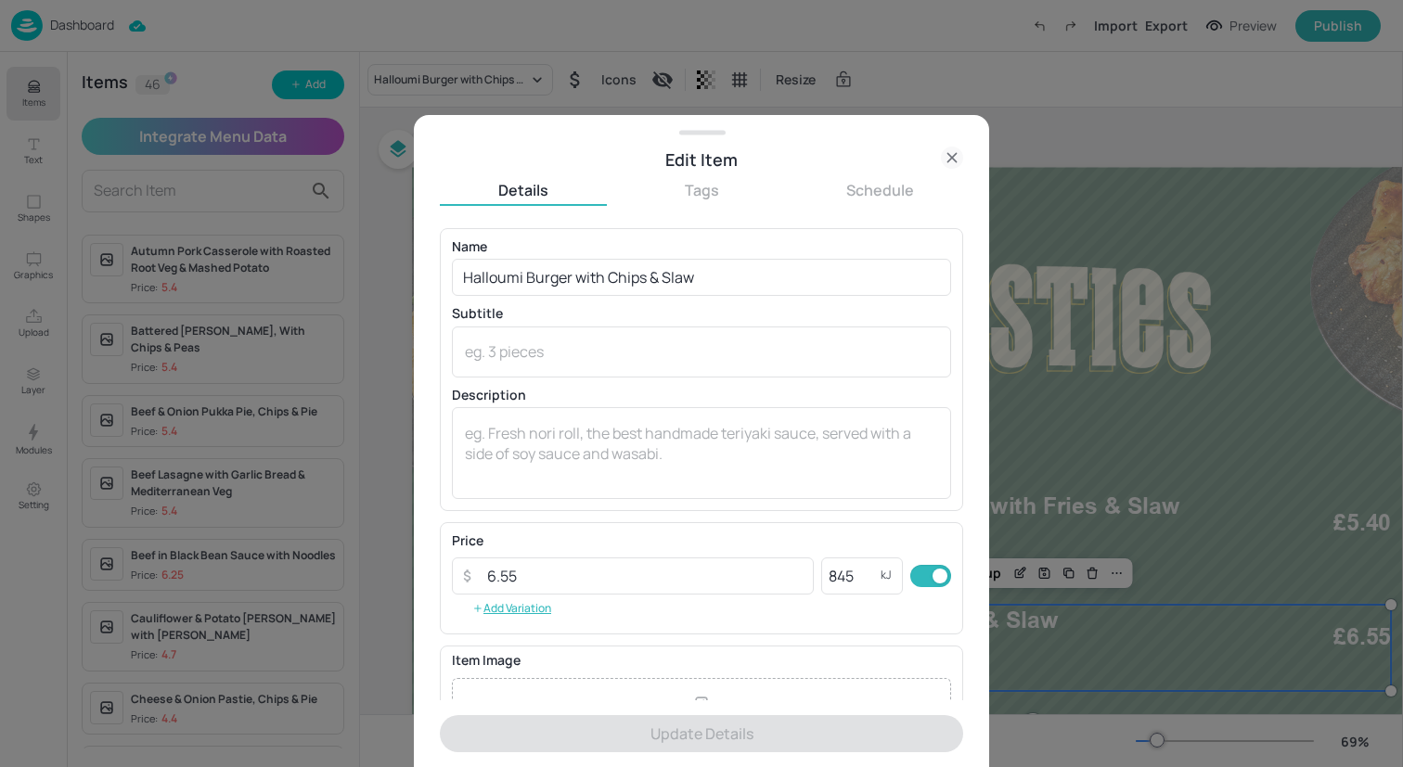
scroll to position [215, 0]
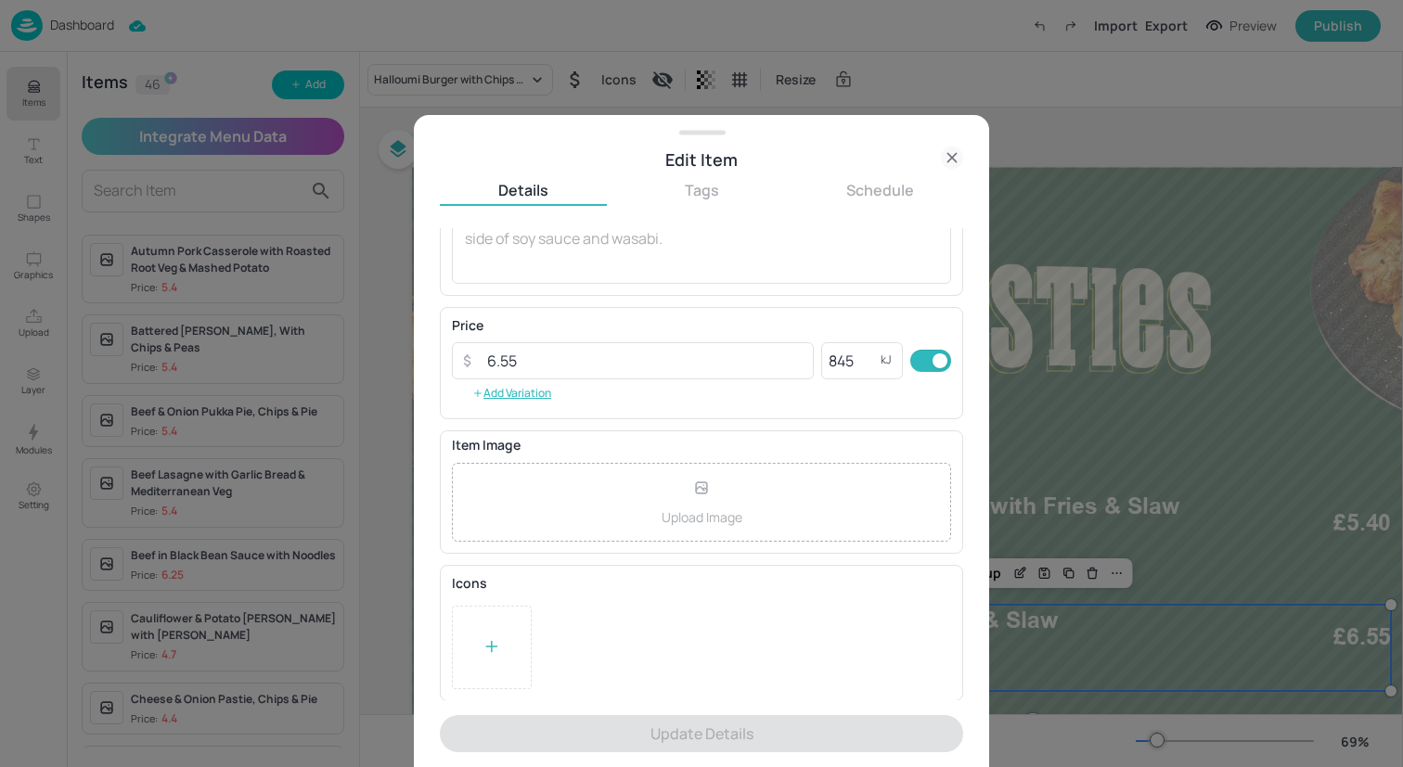
click at [517, 627] on div at bounding box center [492, 647] width 80 height 83
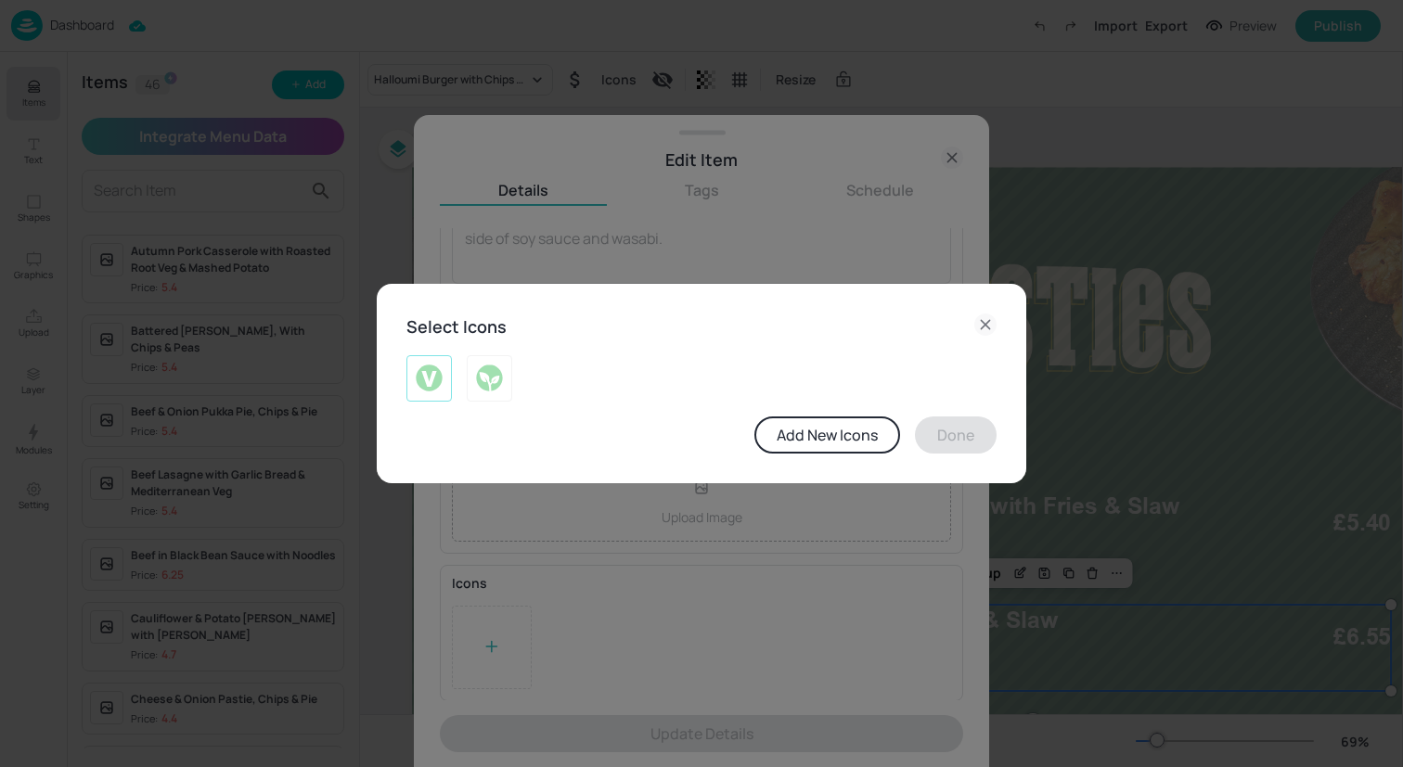
click at [426, 370] on img at bounding box center [429, 379] width 29 height 30
click at [951, 432] on button "Done" at bounding box center [956, 435] width 82 height 37
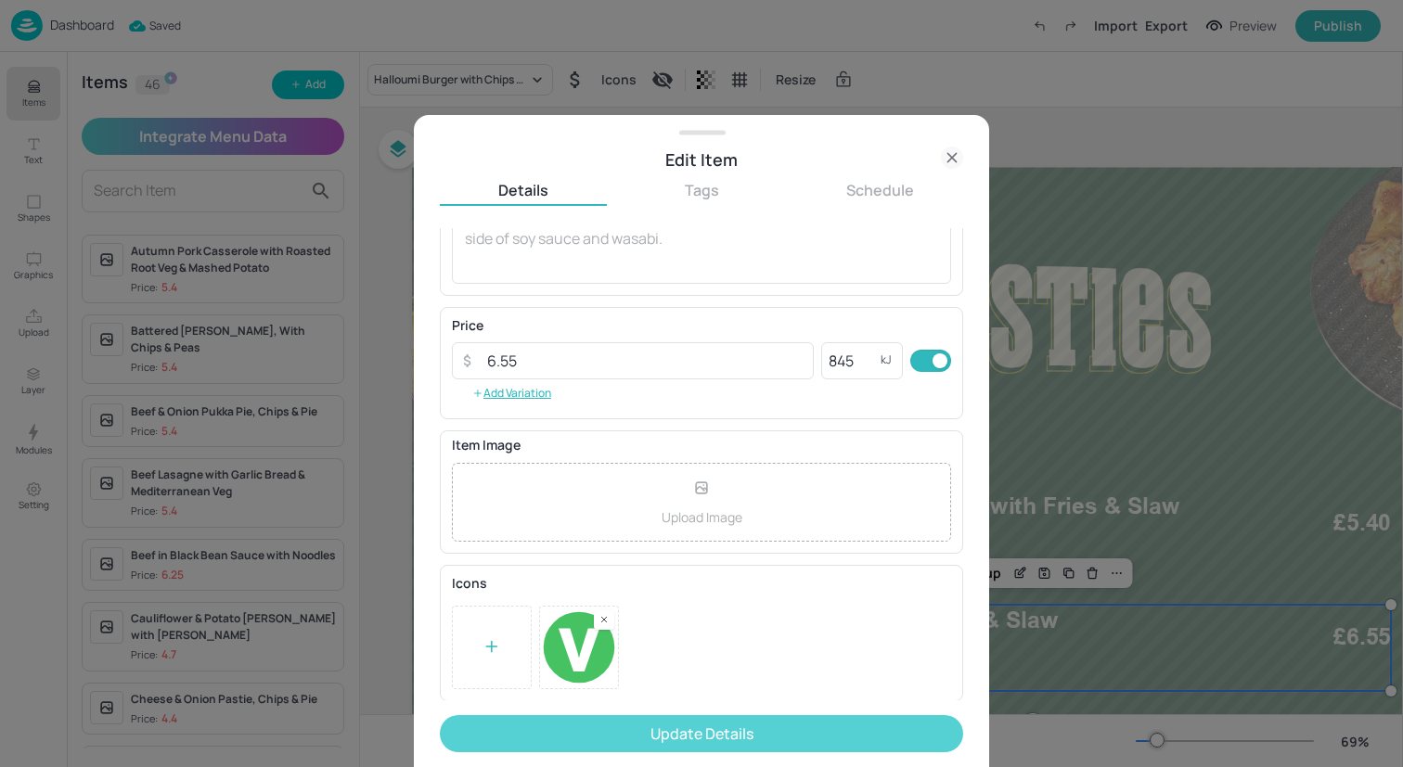
click at [816, 738] on button "Update Details" at bounding box center [701, 733] width 523 height 37
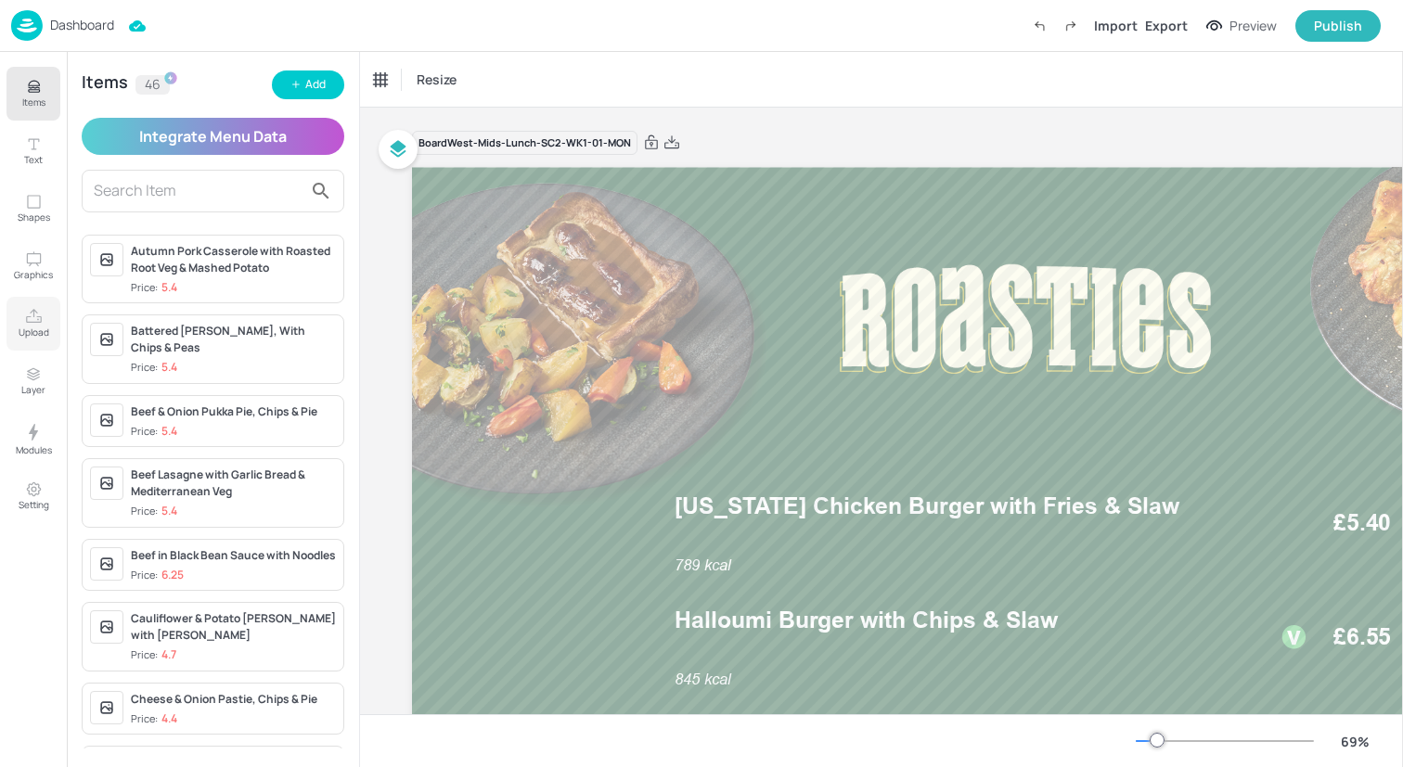
click at [19, 314] on button "Upload" at bounding box center [33, 324] width 54 height 54
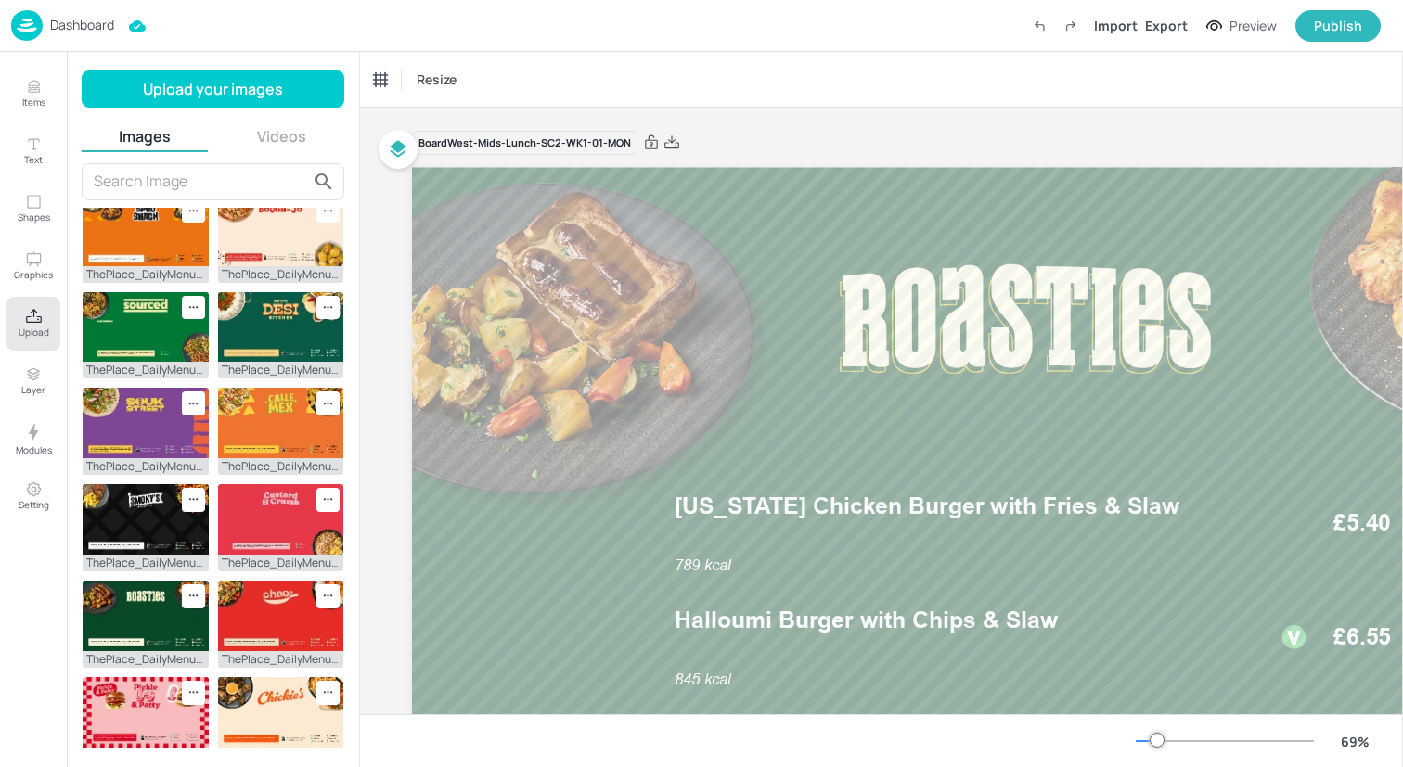
scroll to position [454, 0]
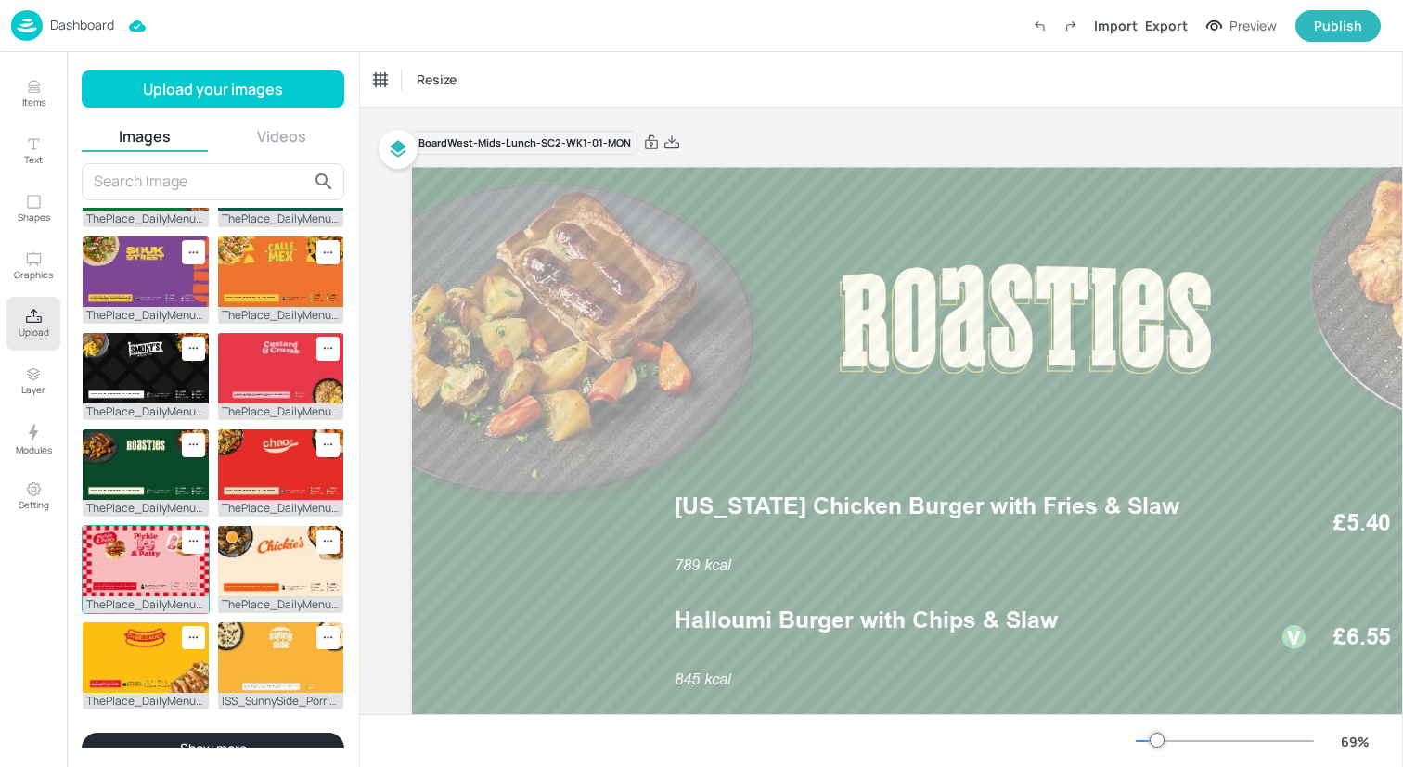
click at [130, 548] on img at bounding box center [146, 561] width 126 height 71
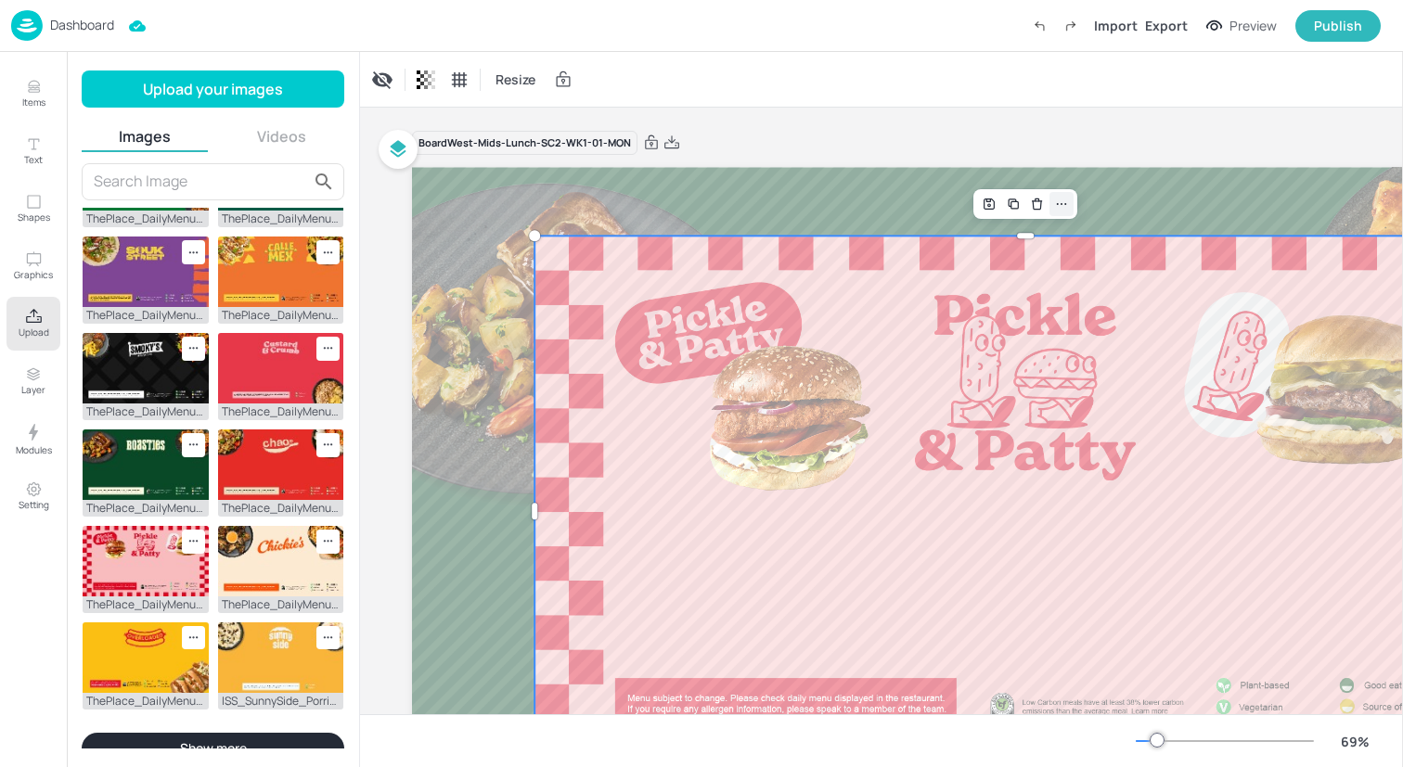
click at [1062, 207] on icon at bounding box center [1061, 204] width 15 height 15
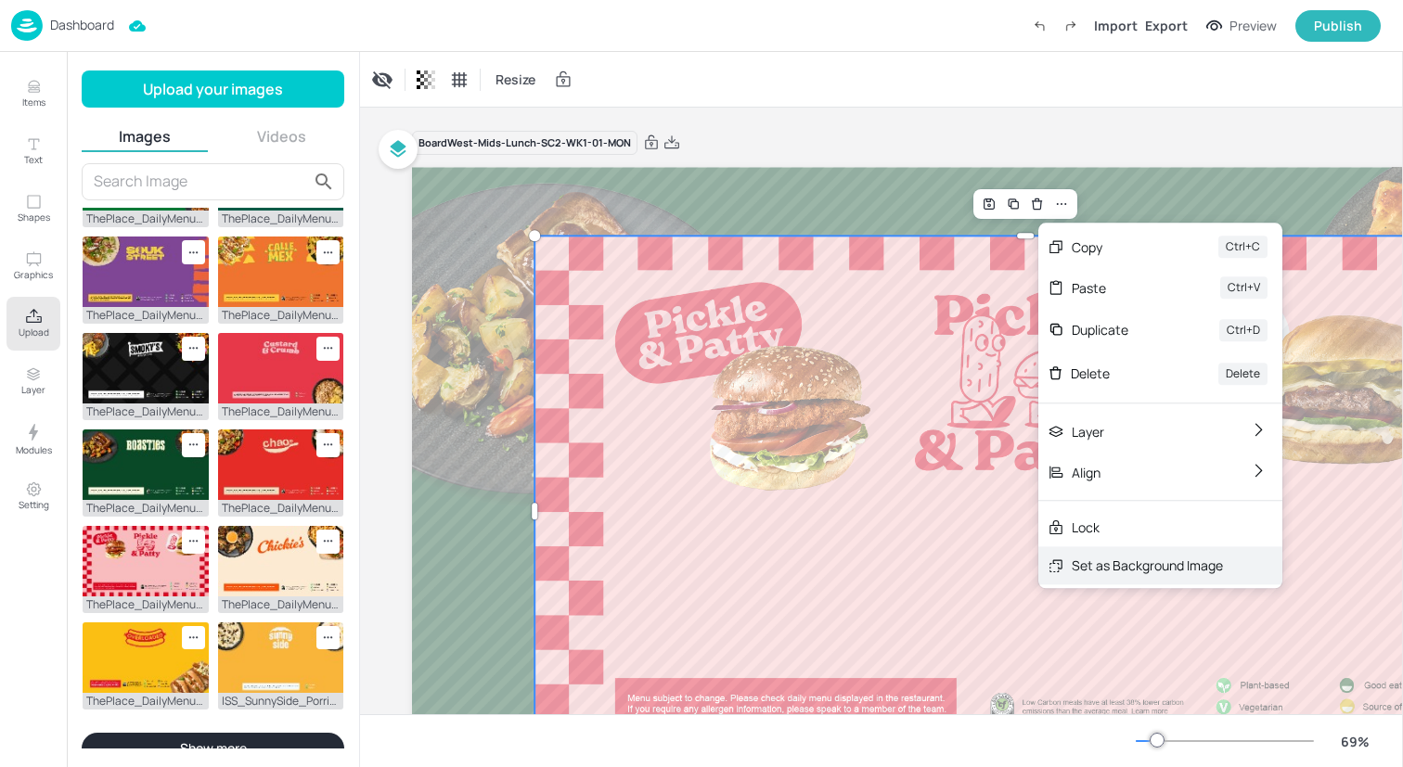
click at [1087, 562] on div "Set as Background Image" at bounding box center [1146, 565] width 151 height 19
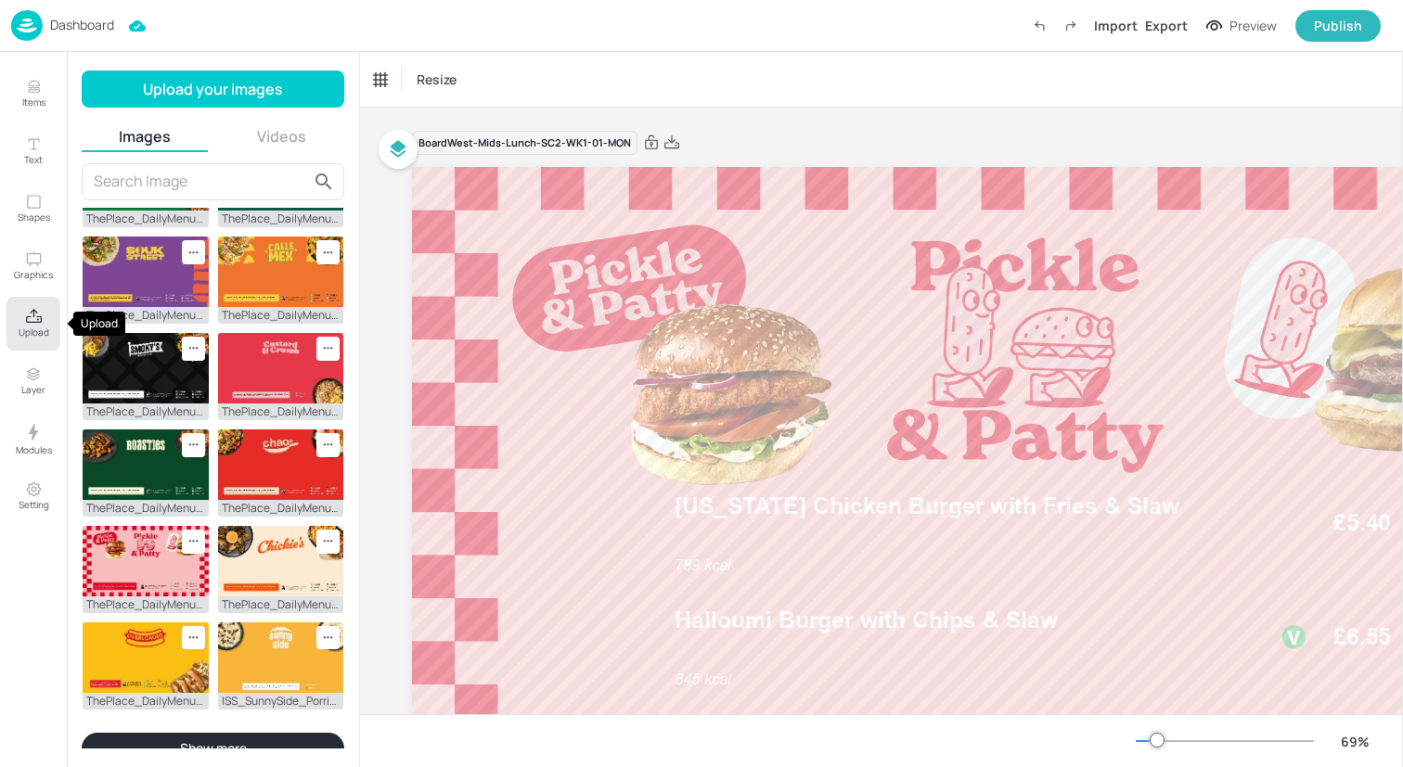
click at [40, 319] on icon "Upload" at bounding box center [34, 317] width 18 height 18
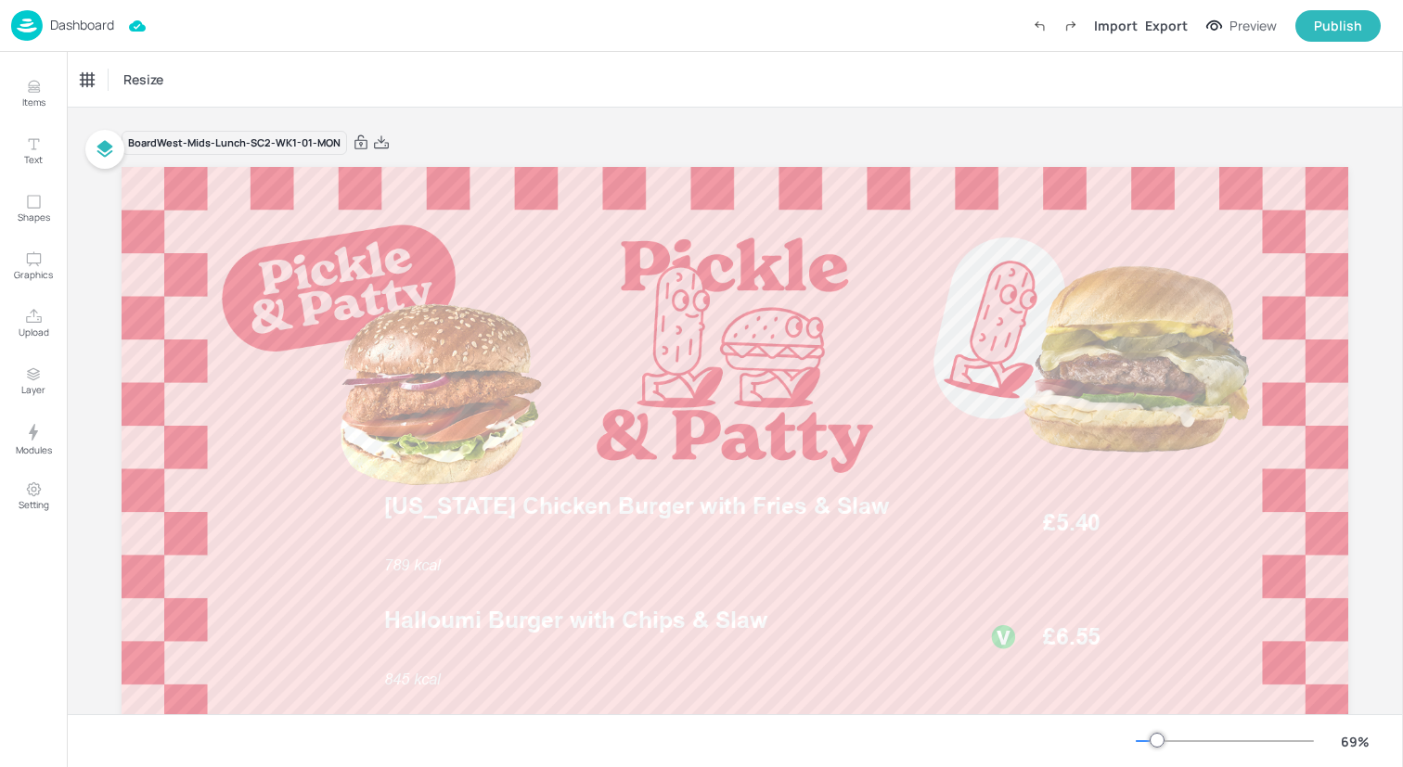
click at [27, 29] on img at bounding box center [27, 25] width 32 height 31
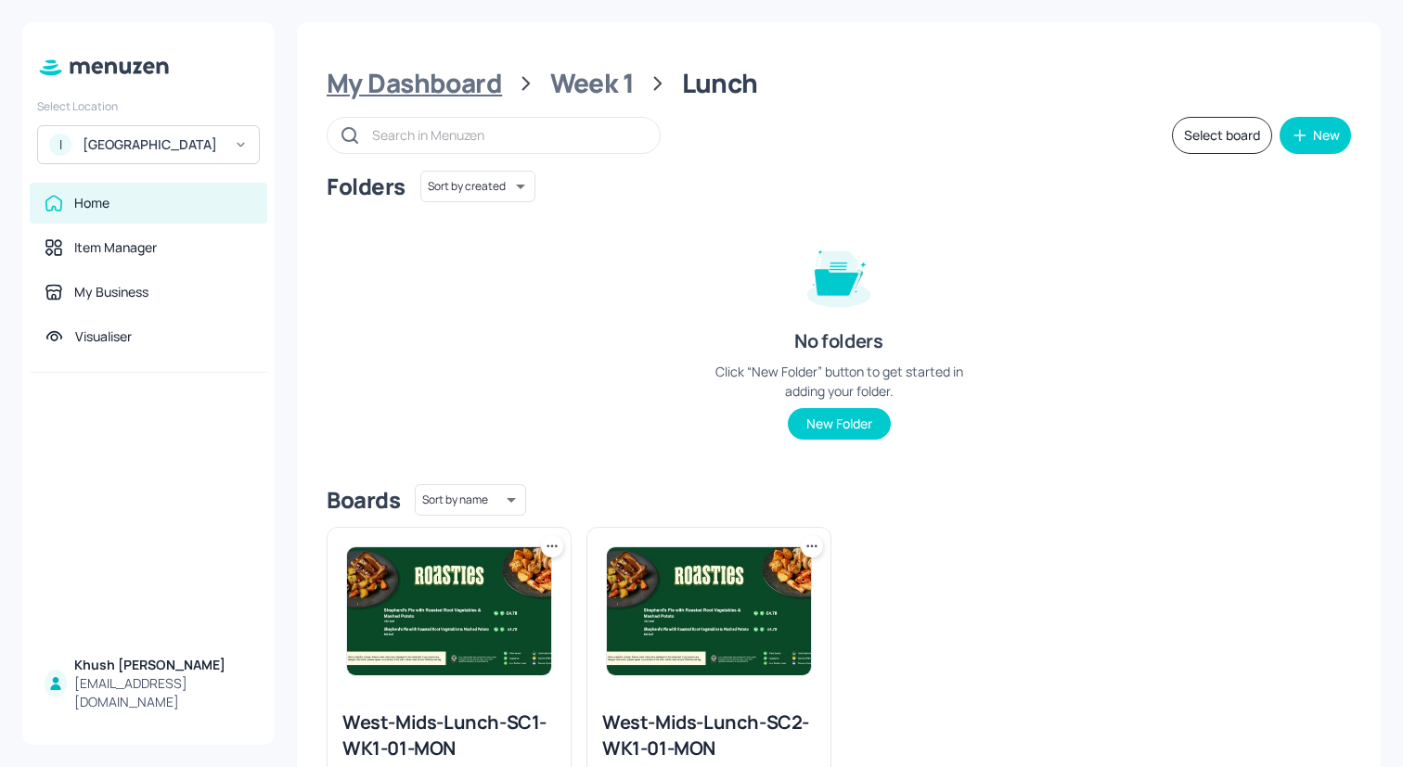
click at [459, 82] on div "My Dashboard" at bounding box center [414, 83] width 175 height 33
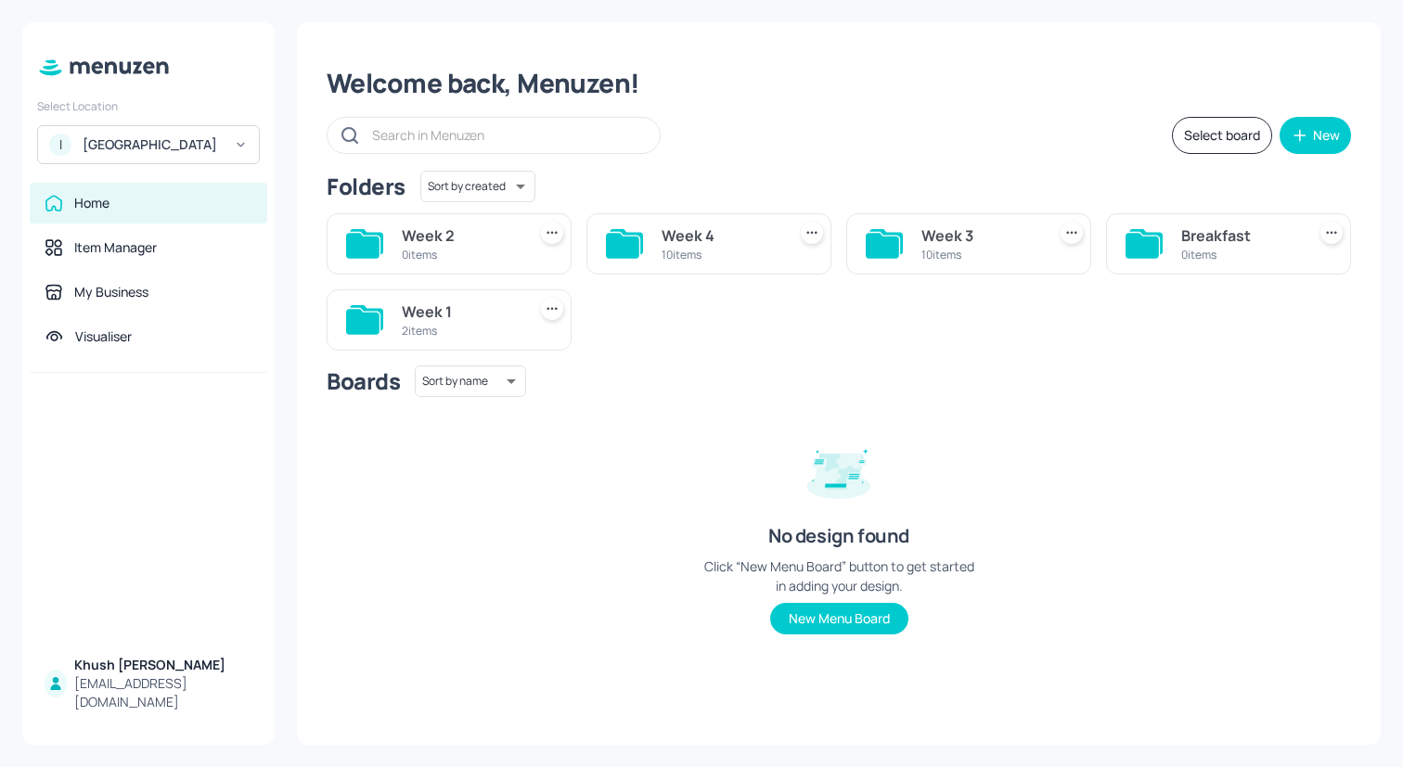
click at [726, 246] on div "Week 4" at bounding box center [719, 236] width 117 height 22
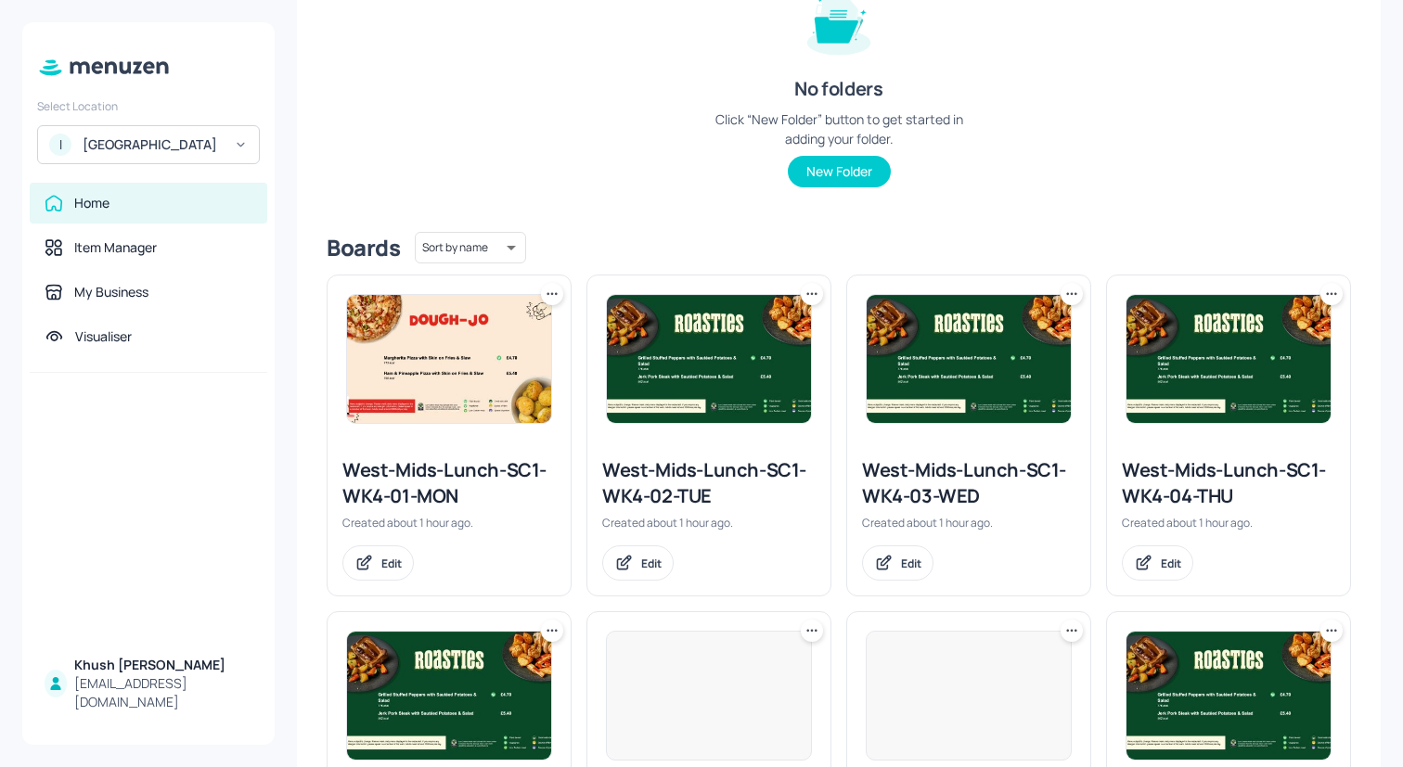
scroll to position [255, 0]
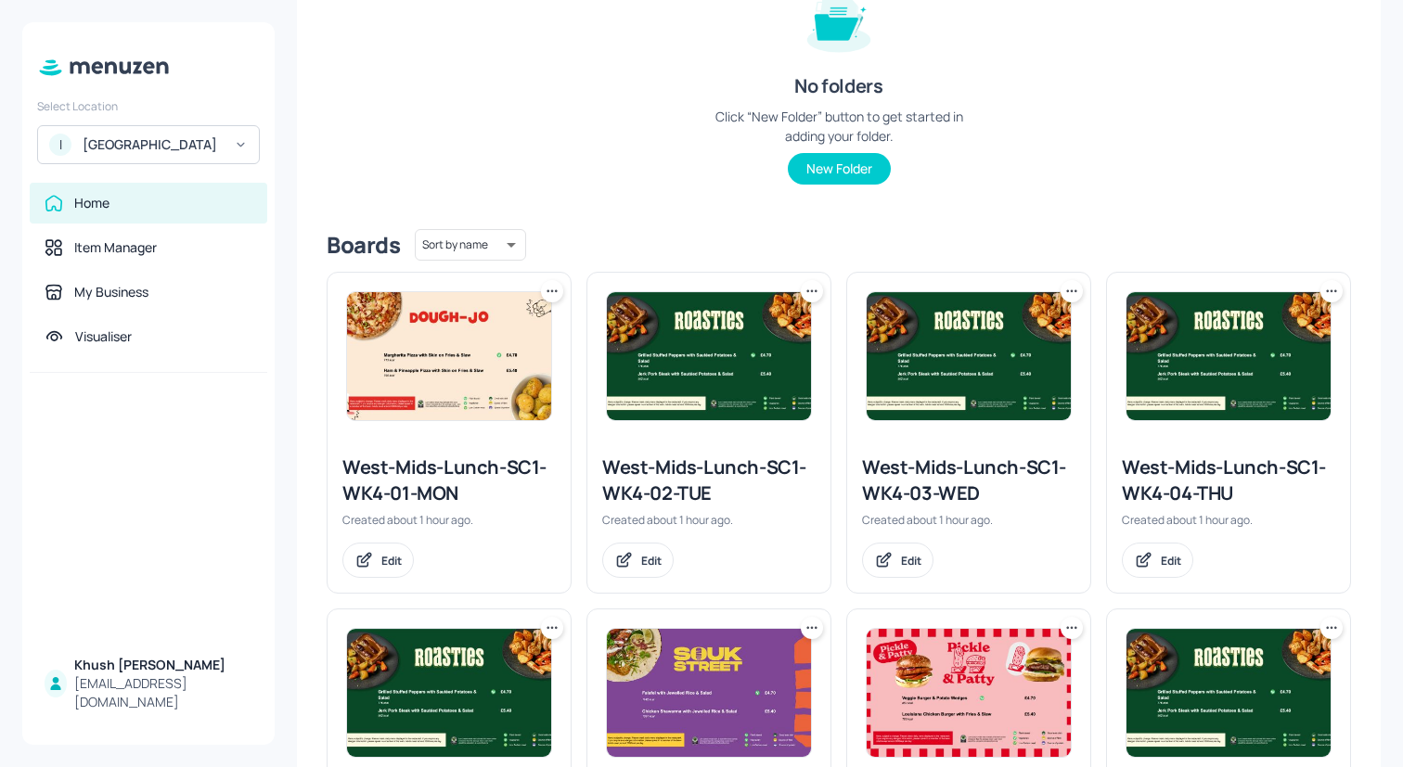
click at [807, 294] on icon at bounding box center [811, 291] width 19 height 19
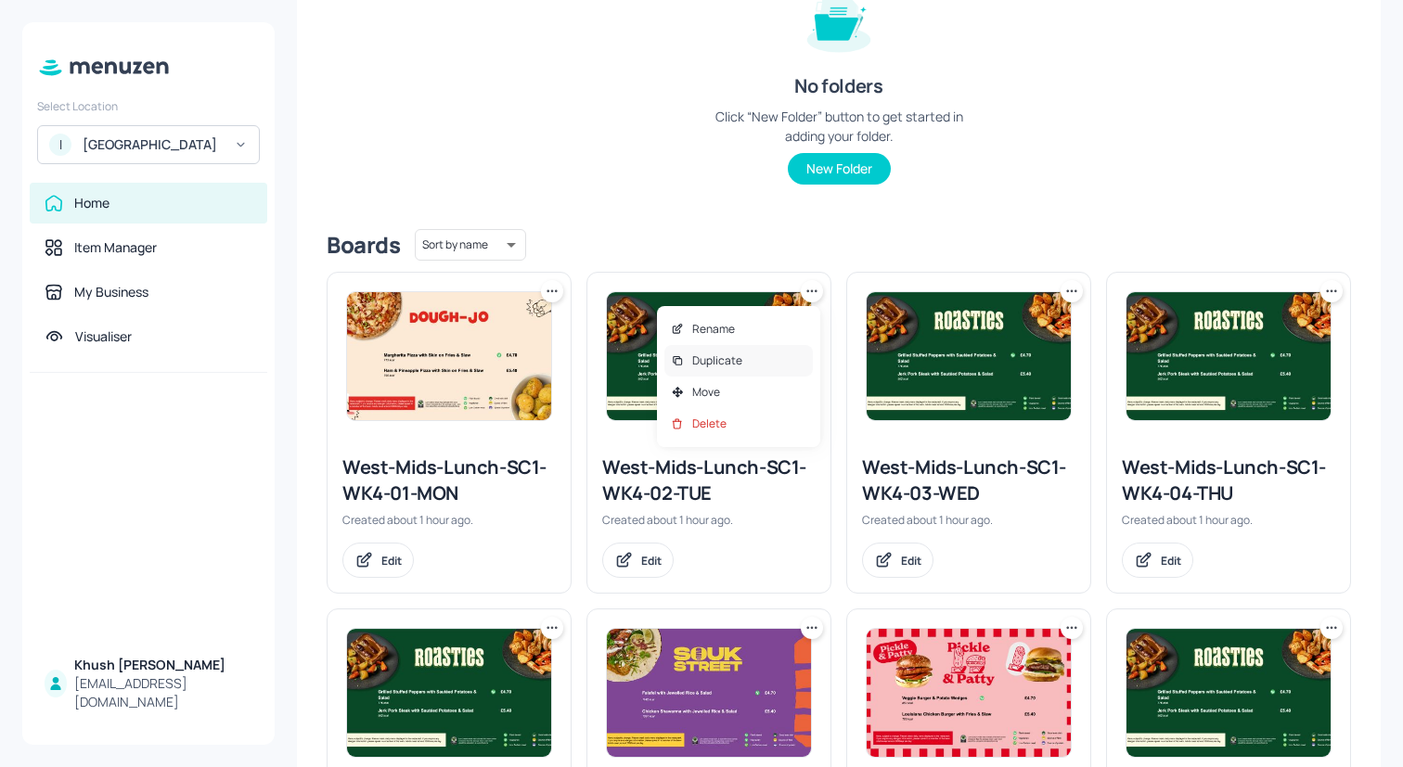
click at [743, 357] on div "Duplicate" at bounding box center [738, 361] width 148 height 32
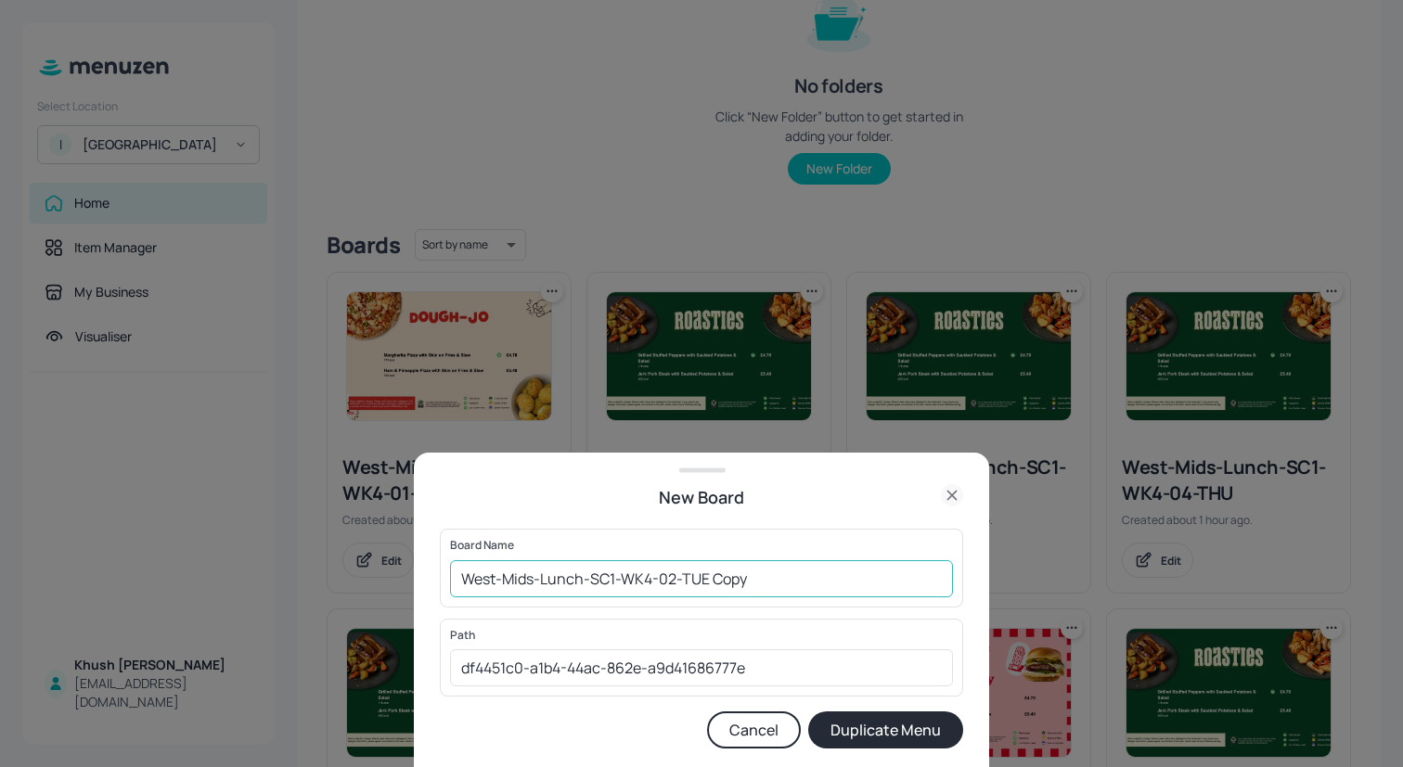
click at [810, 581] on input "West-Mids-Lunch-SC1-WK4-02-TUE Copy" at bounding box center [701, 578] width 503 height 37
click at [650, 580] on input "West-Mids-Lunch-SC1-WK4-02-TUE" at bounding box center [701, 578] width 503 height 37
type input "West-Mids-Lunch-SC1-WK1-02-TUE"
click at [884, 729] on button "Duplicate Menu" at bounding box center [885, 730] width 155 height 37
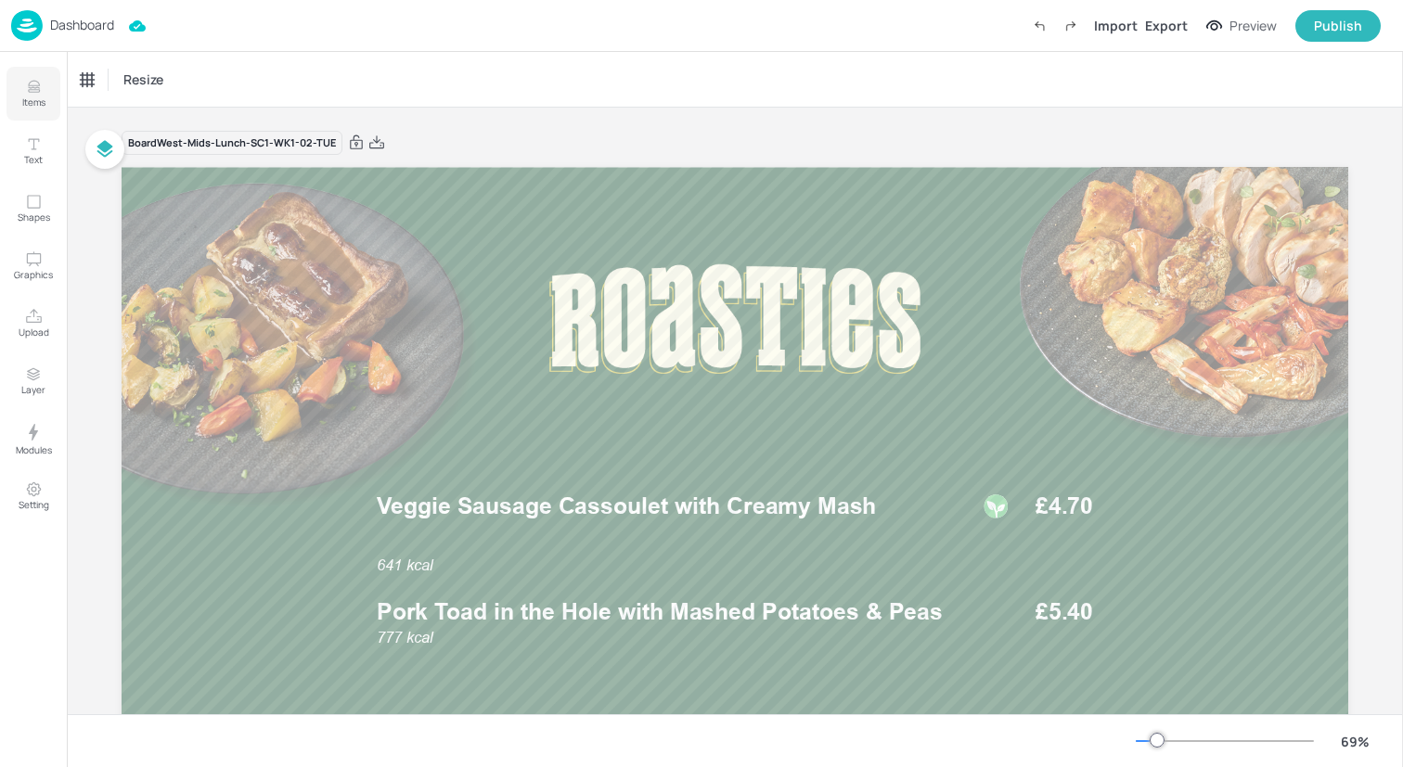
click at [31, 92] on icon "Items" at bounding box center [33, 91] width 11 height 2
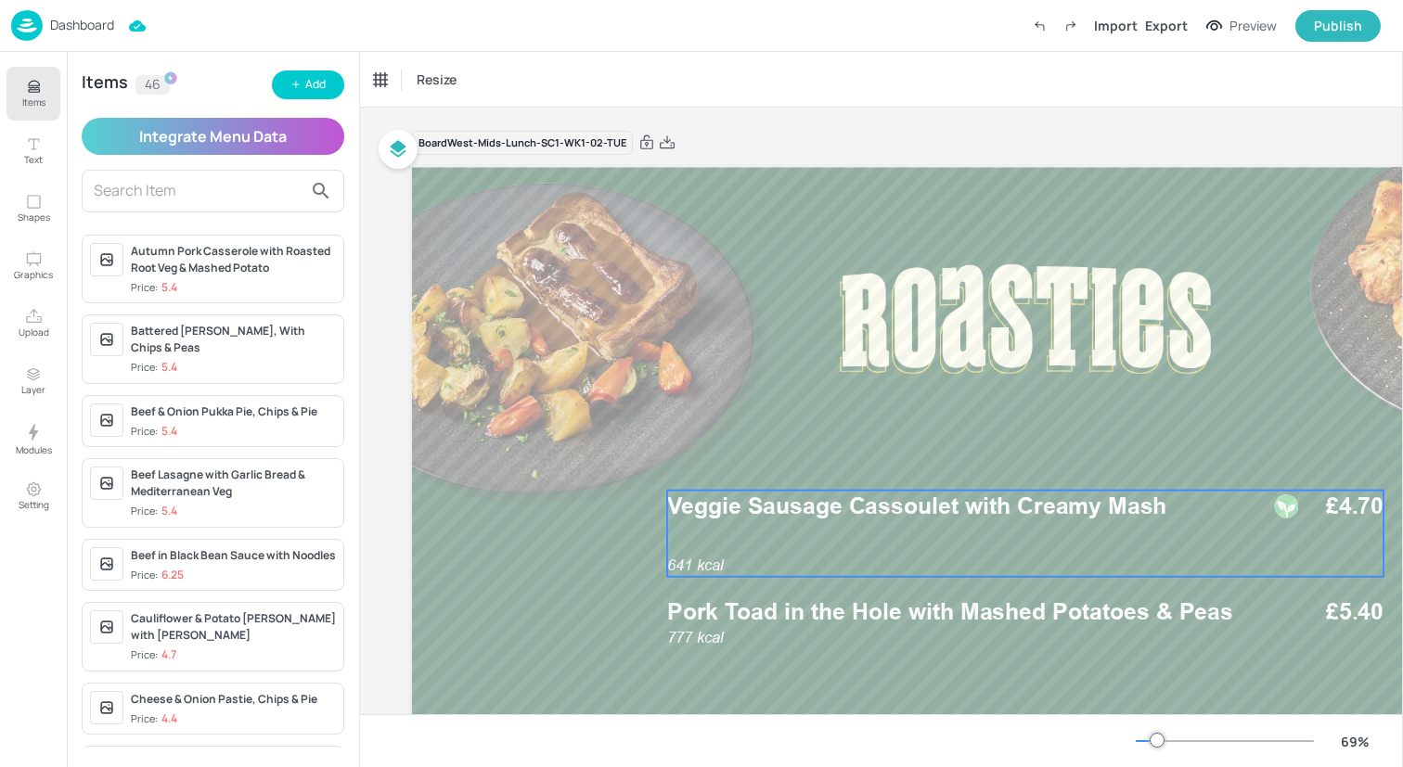
click at [779, 567] on div "641 kcal Veggie Sausage Cassoulet with Creamy Mash £4.70" at bounding box center [1025, 534] width 716 height 86
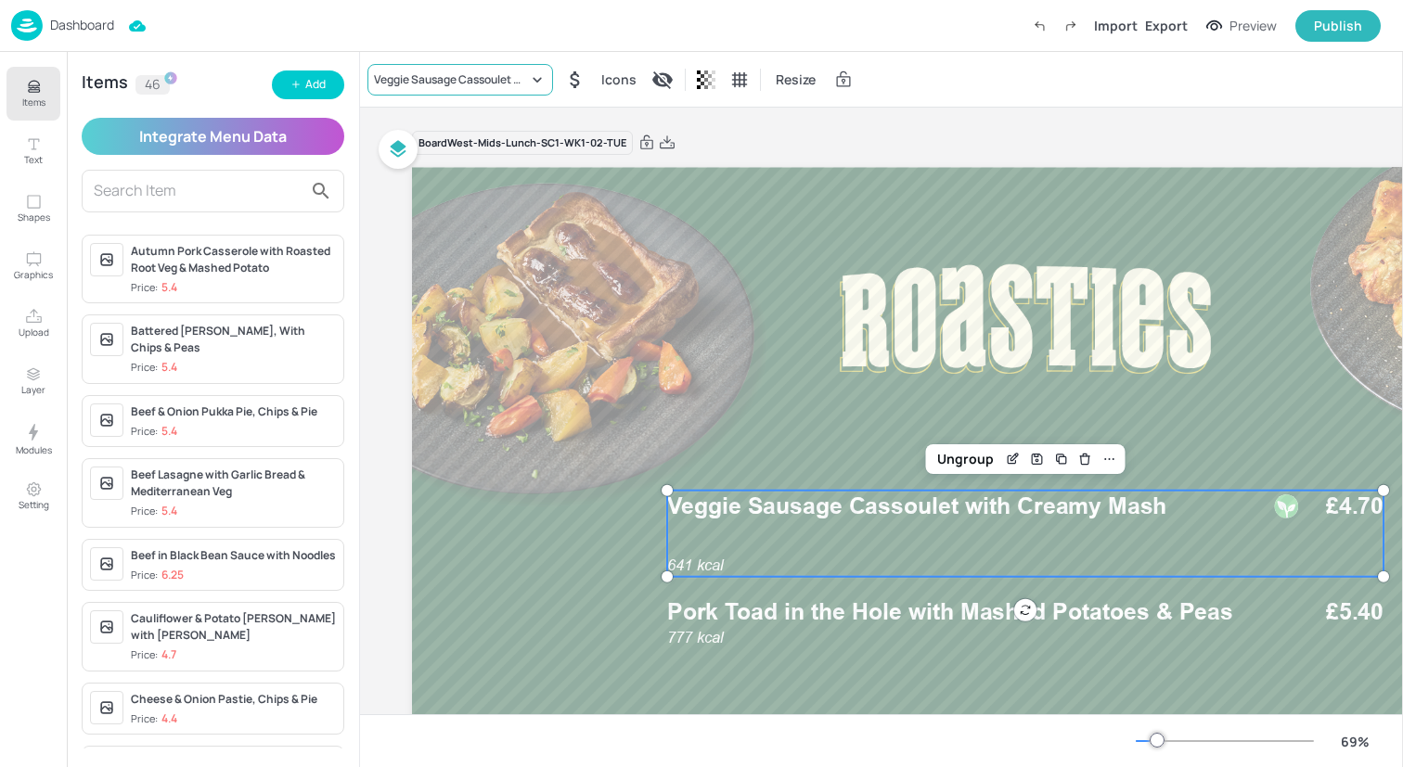
click at [450, 76] on div "Veggie Sausage Cassoulet with Creamy Mash" at bounding box center [451, 79] width 154 height 17
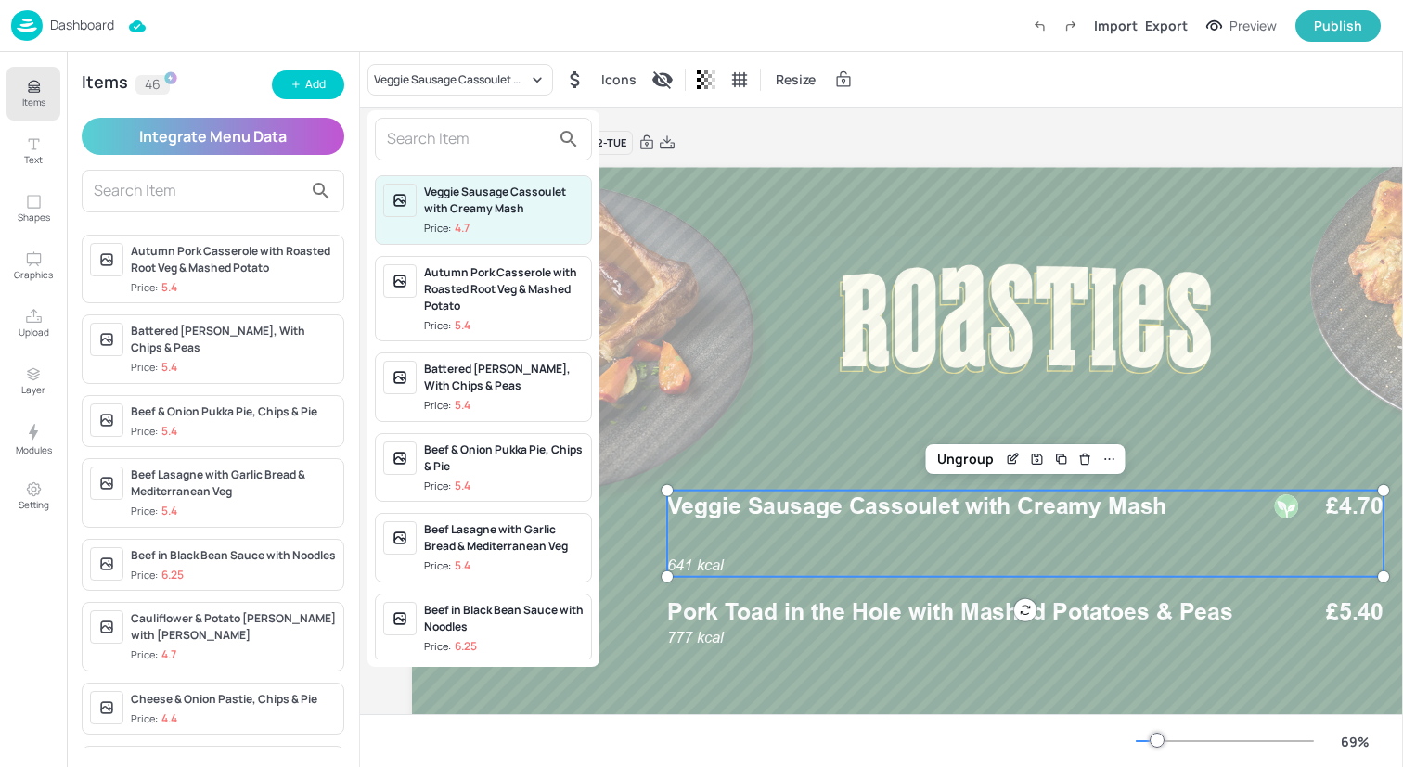
click at [450, 129] on input "text" at bounding box center [468, 139] width 163 height 30
paste input "Jerk Sweet Potato & Black Bean Curry with Cumin Rice"
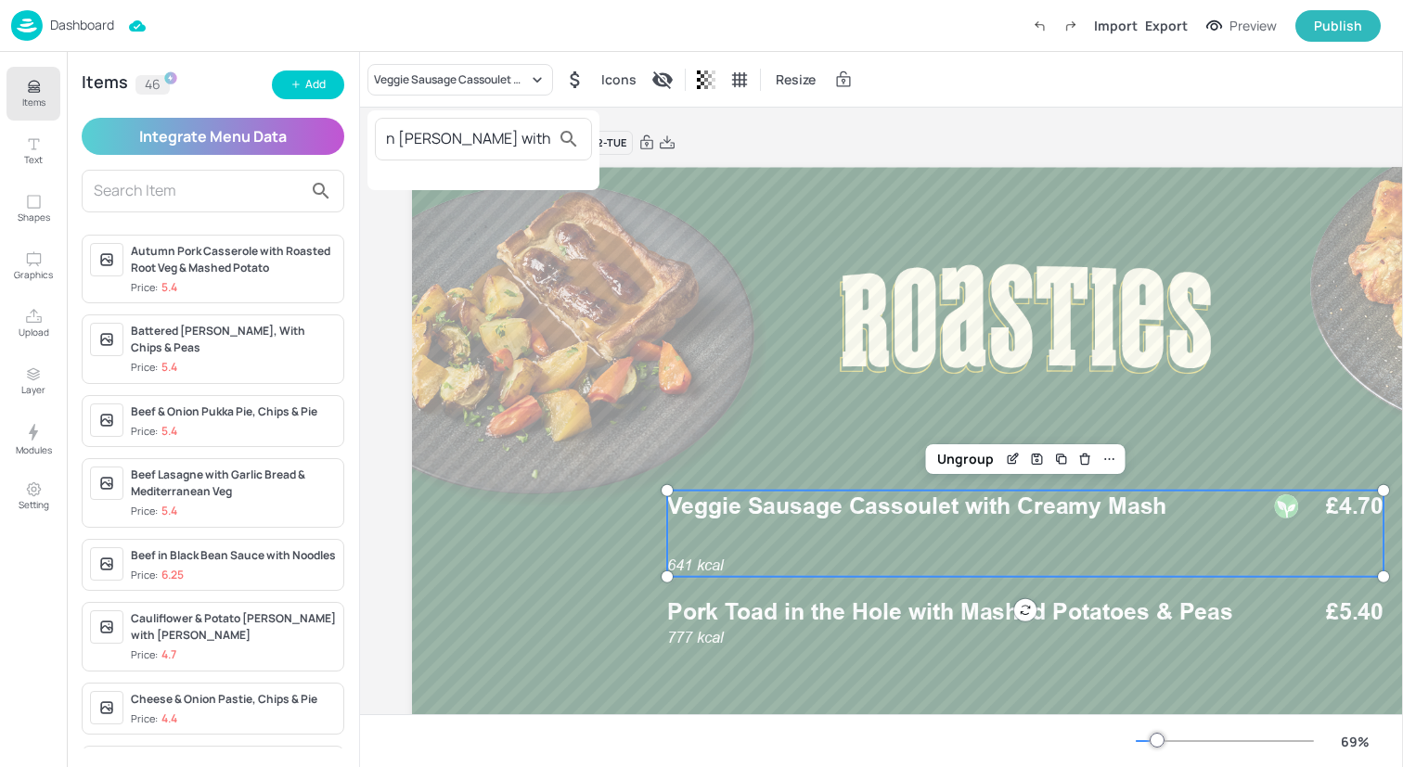
type input "Jerk Sweet Potato & Black Bean Curry with Cumin Rice"
click at [9, 75] on div at bounding box center [701, 383] width 1403 height 767
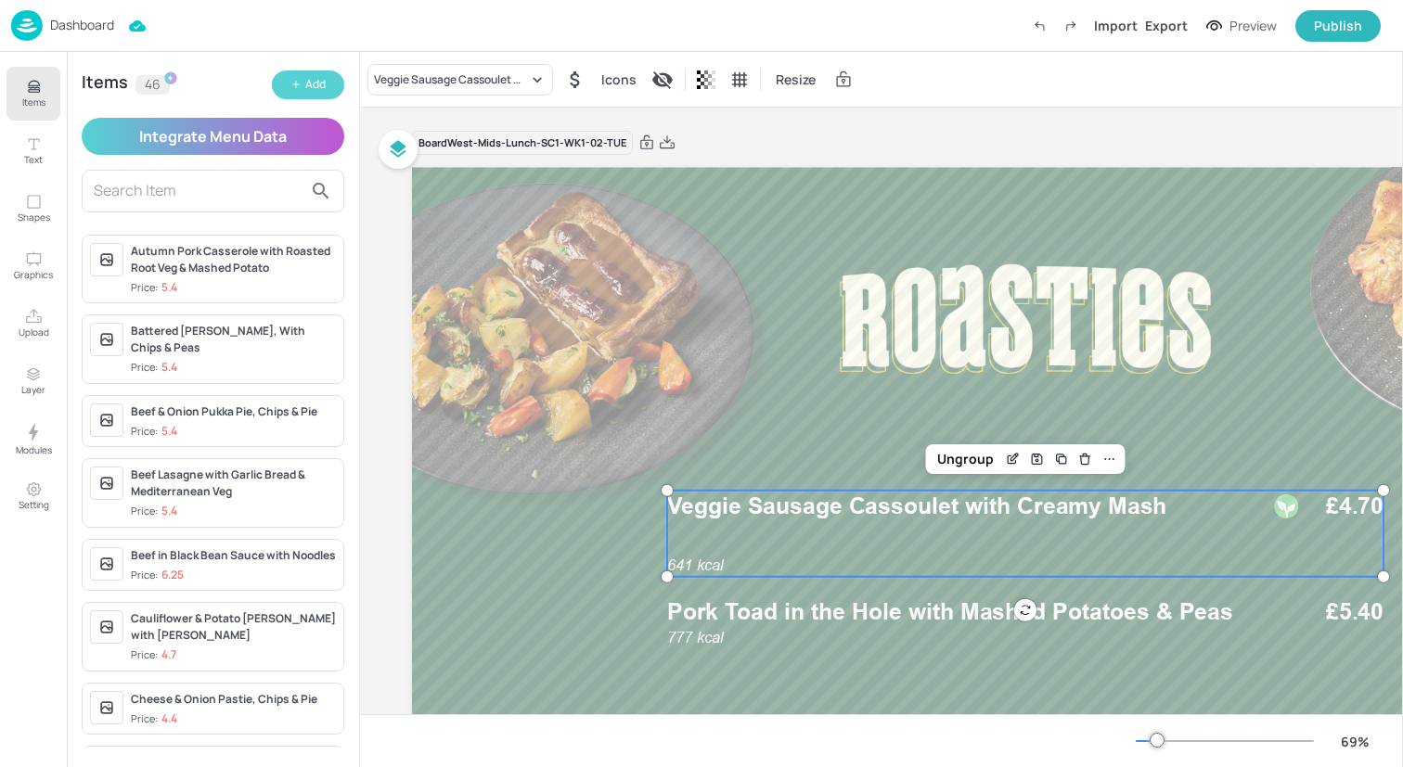
click at [289, 85] on button "Add" at bounding box center [308, 85] width 72 height 29
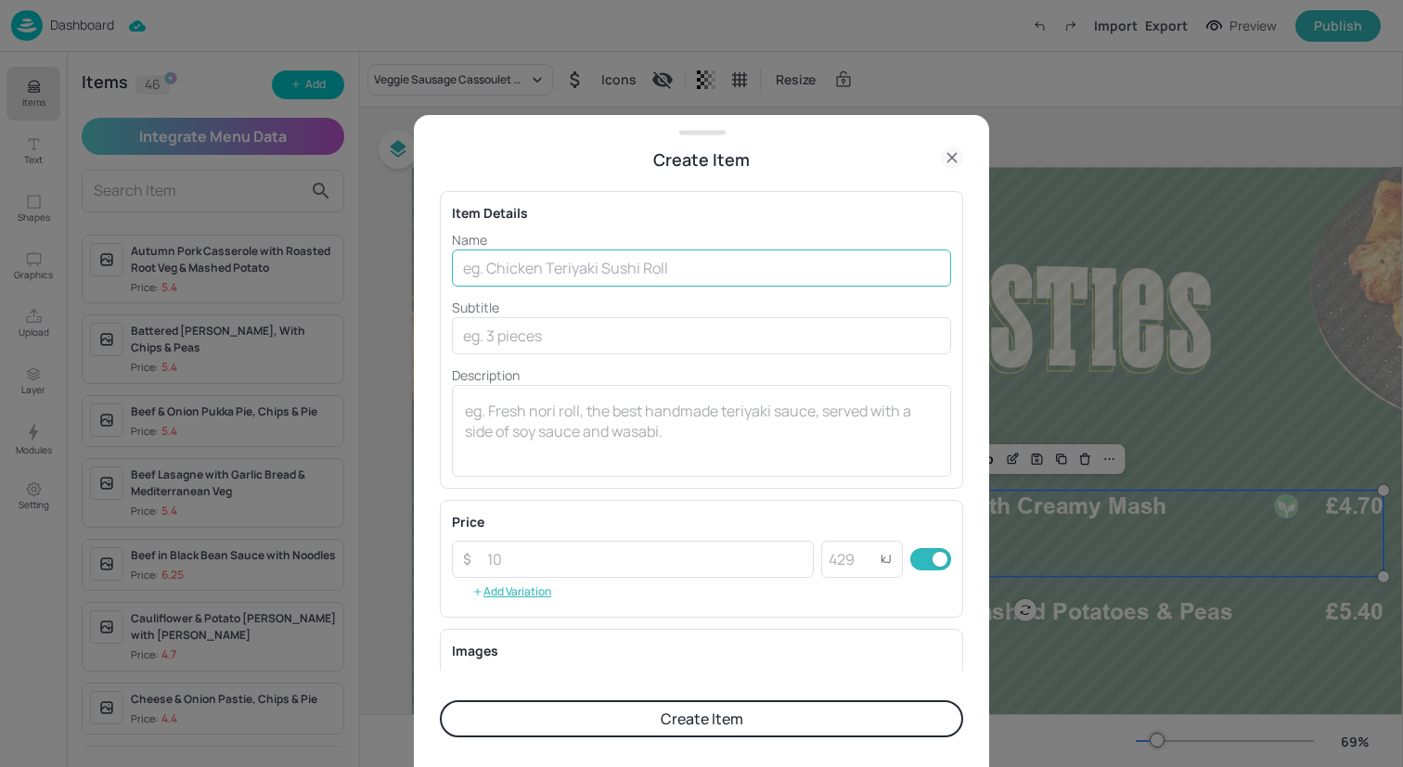
click at [554, 280] on input "text" at bounding box center [701, 268] width 499 height 37
paste input "Jerk Sweet Potato & Black Bean Curry with Cumin Rice"
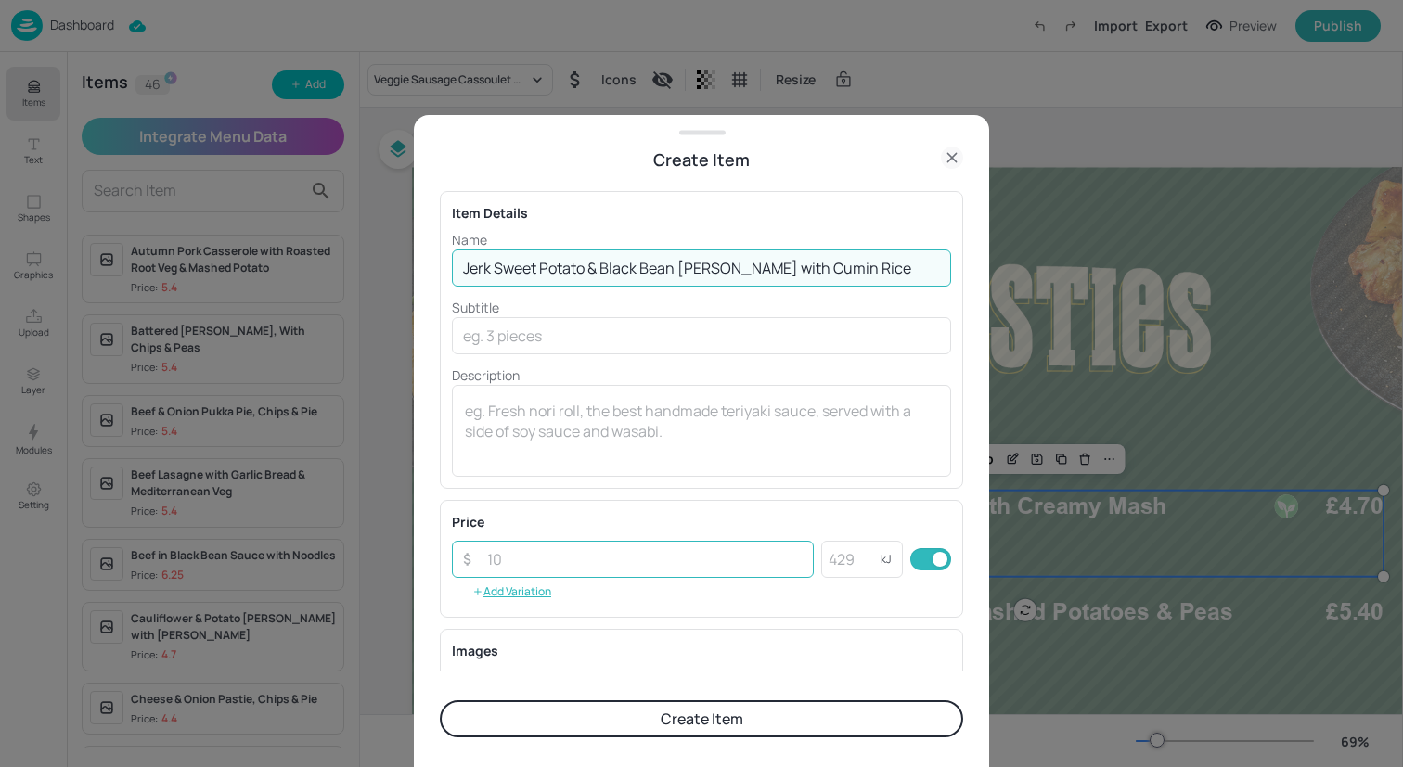
type input "Jerk Sweet Potato & Black Bean Curry with Cumin Rice"
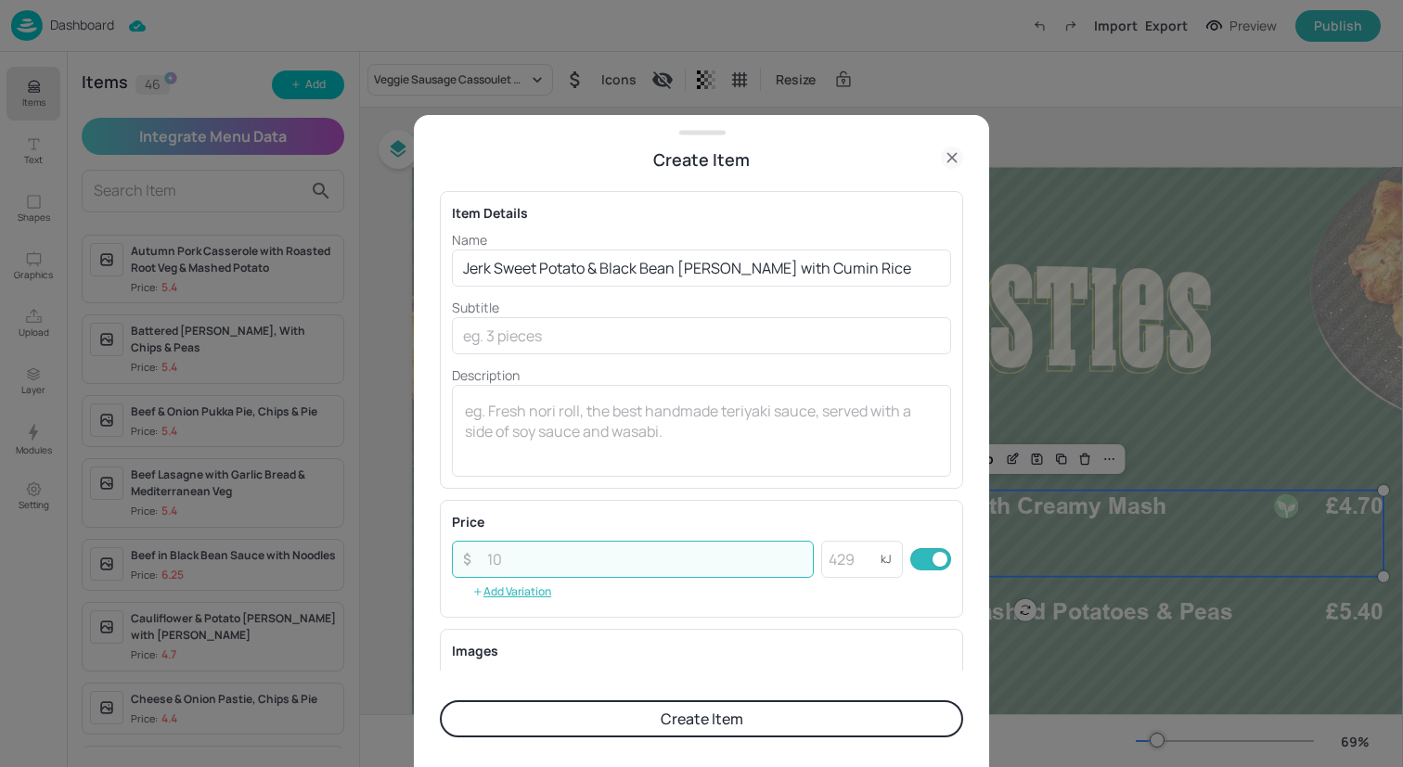
click at [648, 573] on input "number" at bounding box center [645, 559] width 338 height 37
type input "4.70"
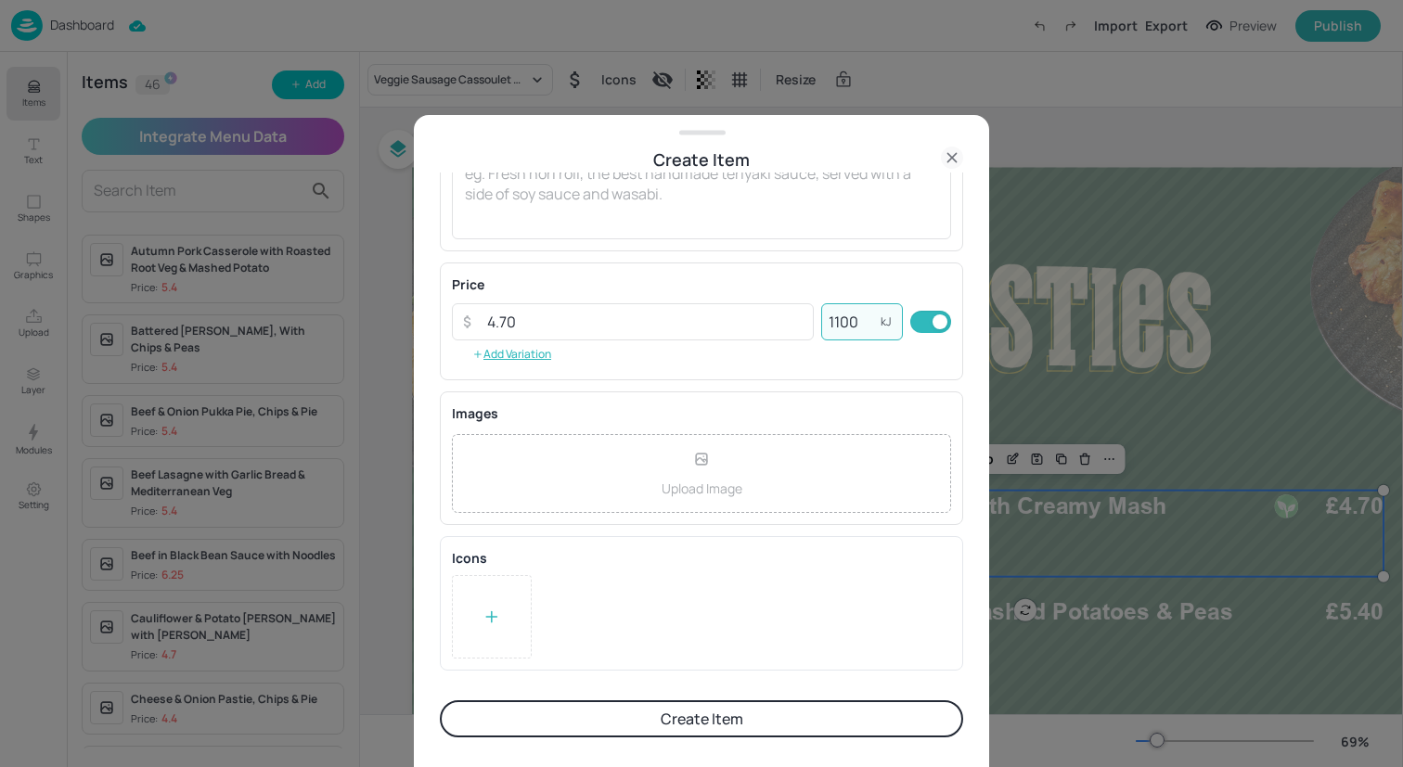
type input "1100"
click at [508, 609] on div at bounding box center [492, 616] width 80 height 83
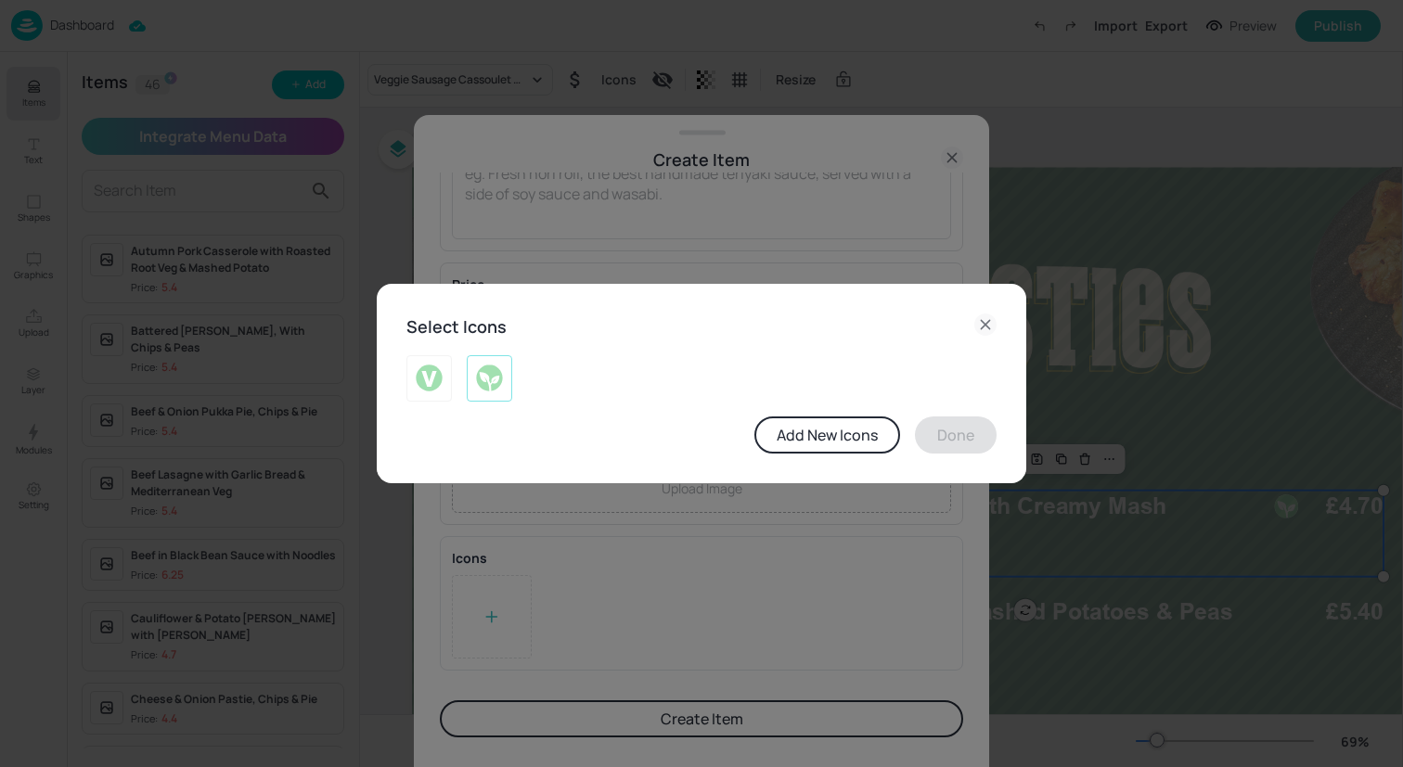
click at [503, 390] on img at bounding box center [489, 379] width 29 height 30
click at [958, 430] on button "Done" at bounding box center [956, 435] width 82 height 37
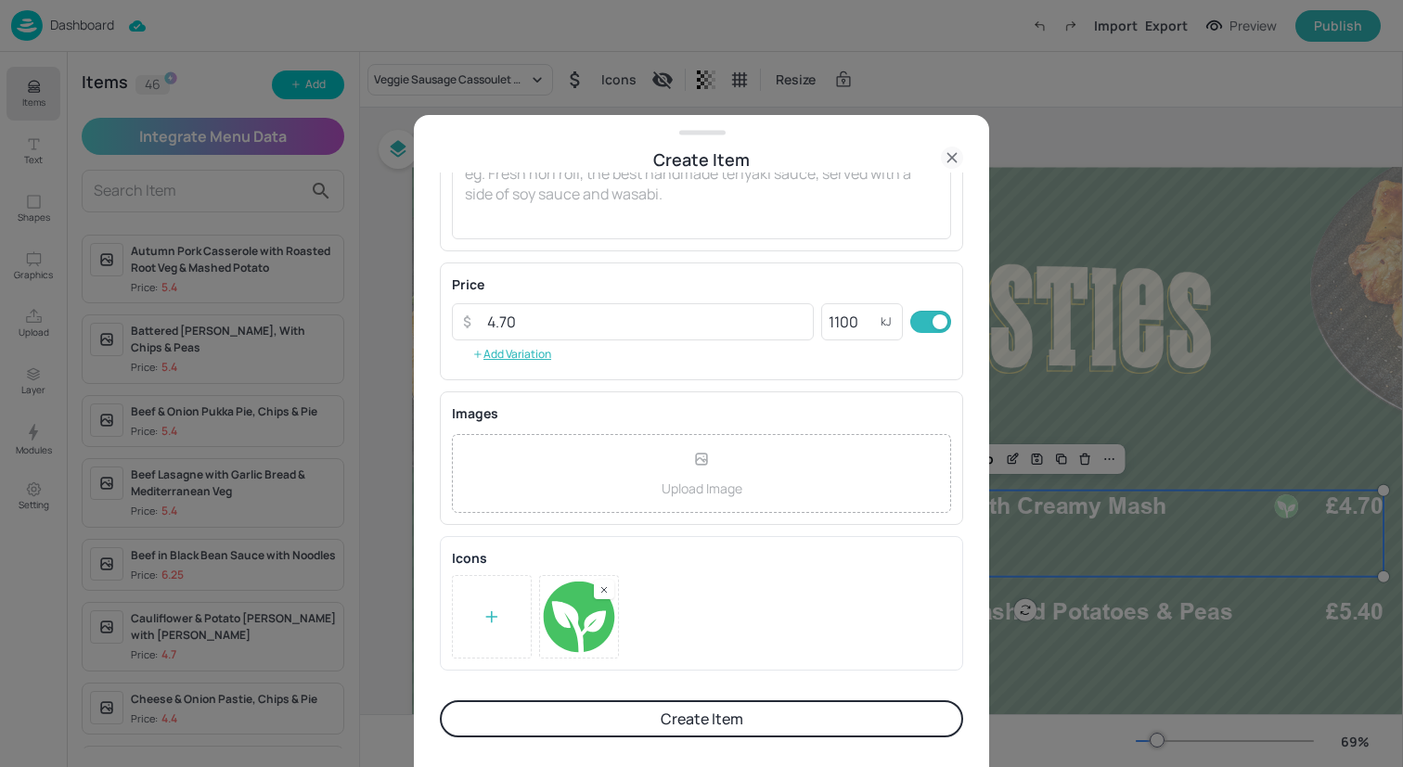
click at [711, 714] on button "Create Item" at bounding box center [701, 718] width 523 height 37
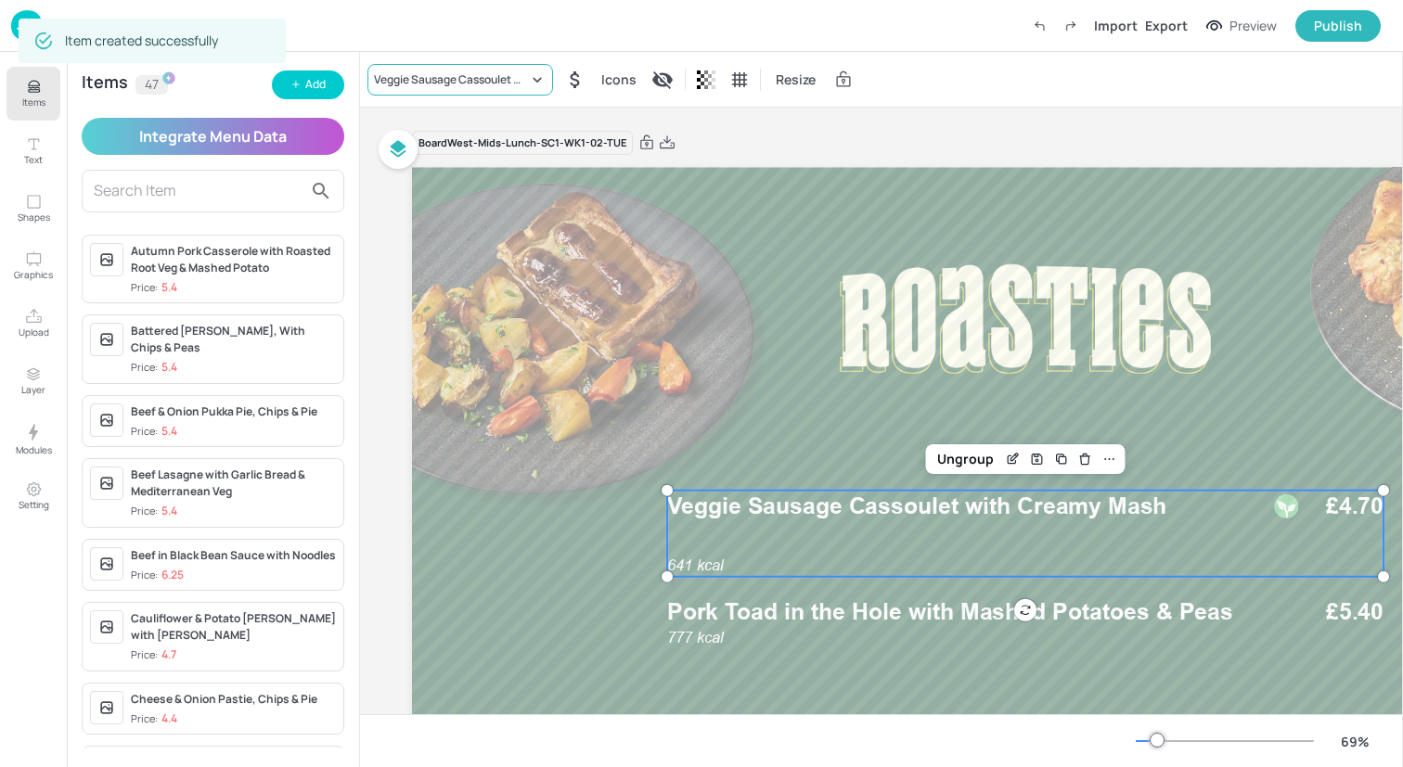
click at [461, 67] on div "Veggie Sausage Cassoulet with Creamy Mash" at bounding box center [460, 80] width 186 height 32
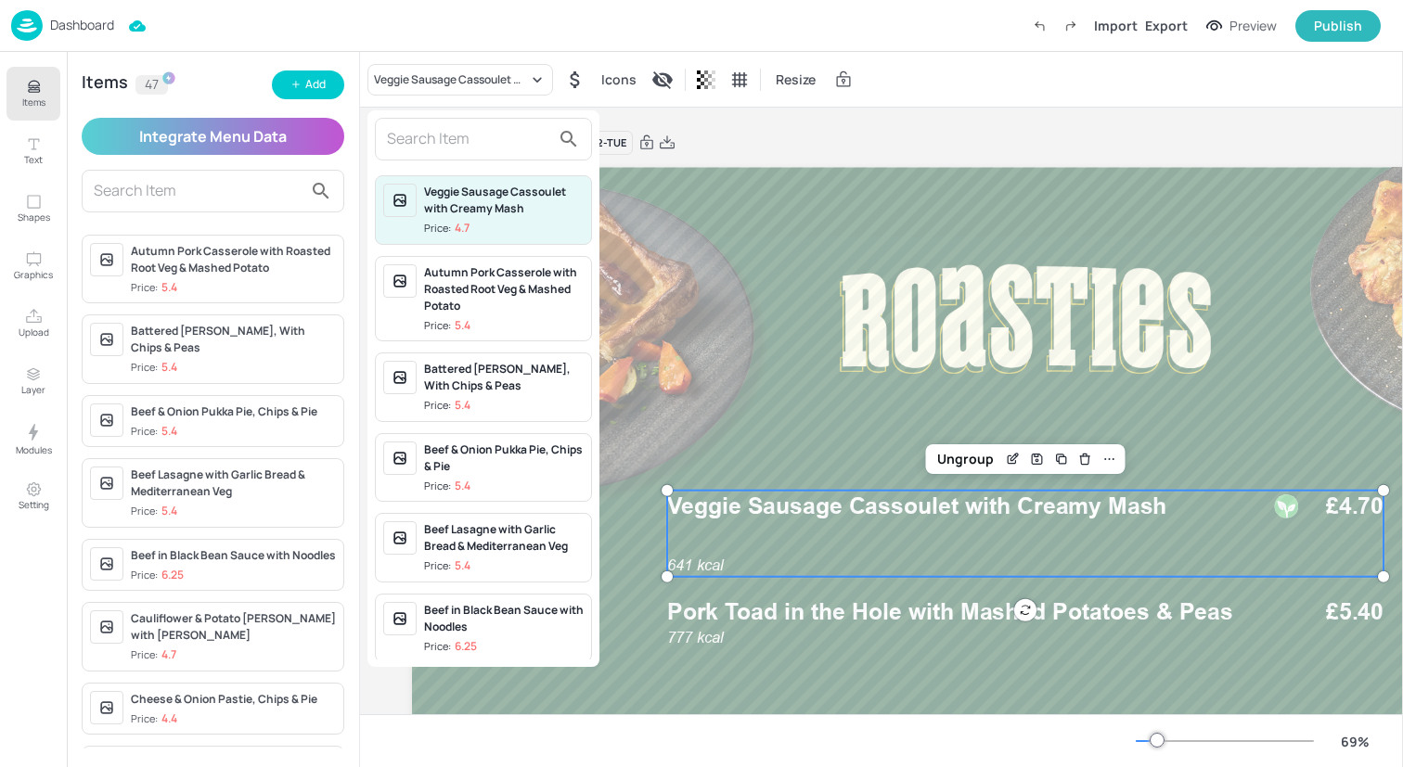
click at [455, 158] on div at bounding box center [483, 139] width 217 height 43
click at [453, 144] on input "text" at bounding box center [468, 139] width 163 height 30
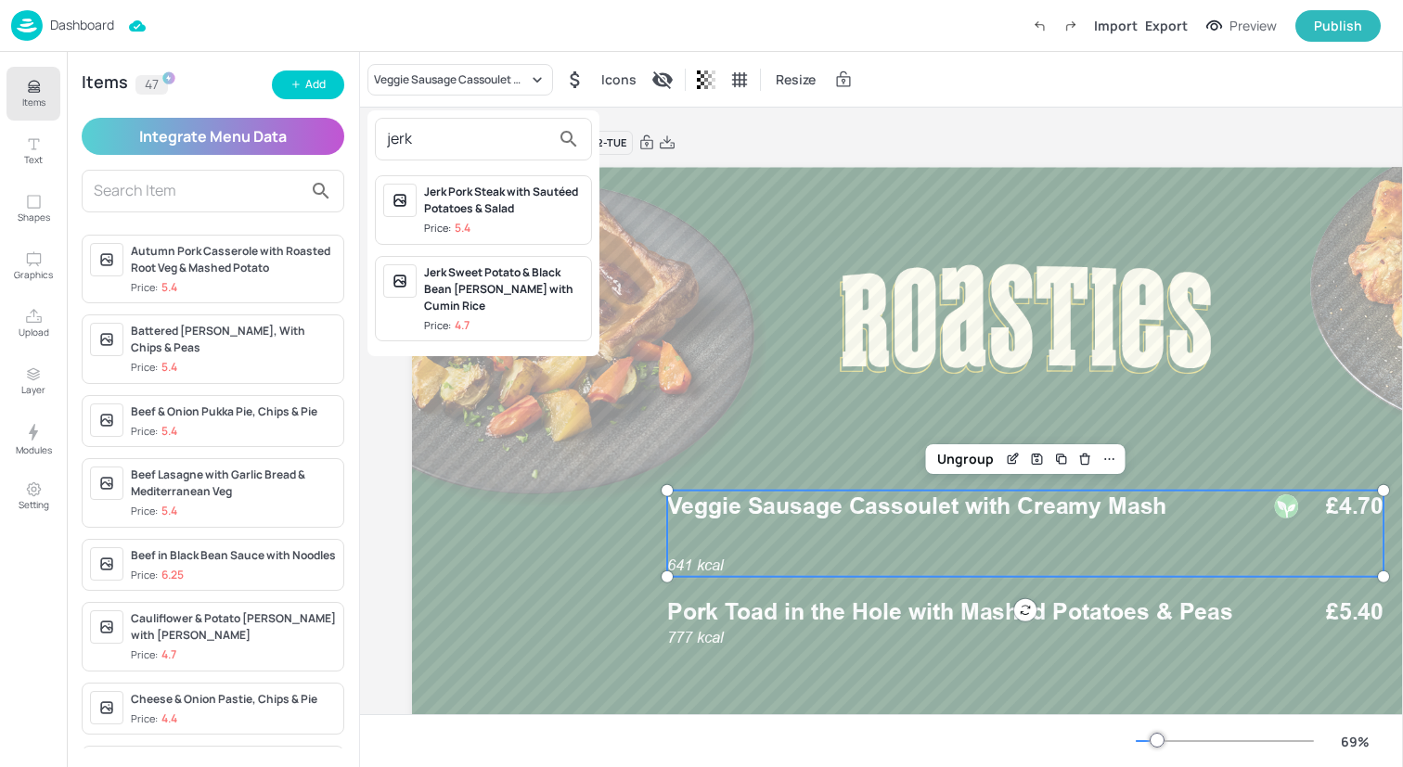
type input "jerk"
click at [480, 278] on div "Jerk Sweet Potato & Black Bean Curry with Cumin Rice" at bounding box center [504, 289] width 160 height 50
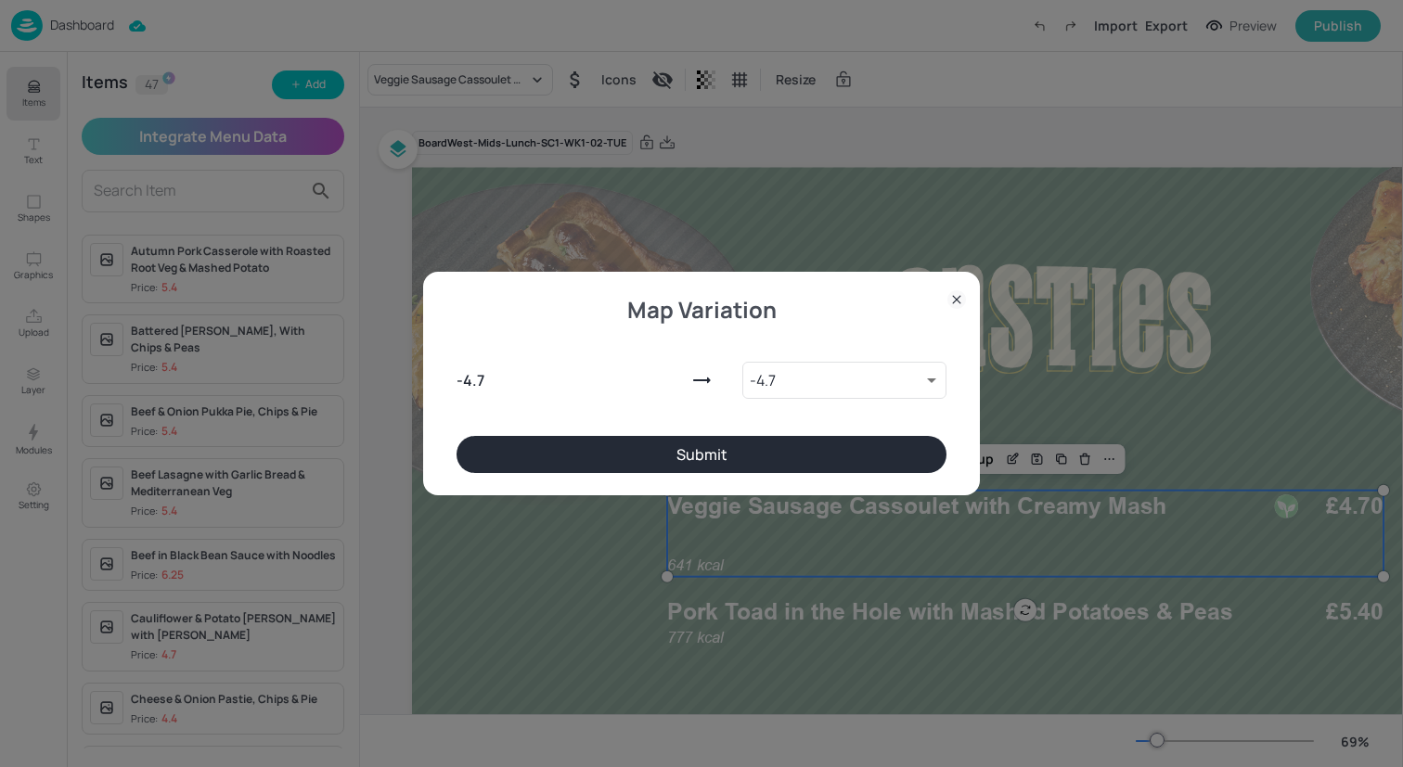
click at [654, 451] on button "Submit" at bounding box center [701, 454] width 490 height 37
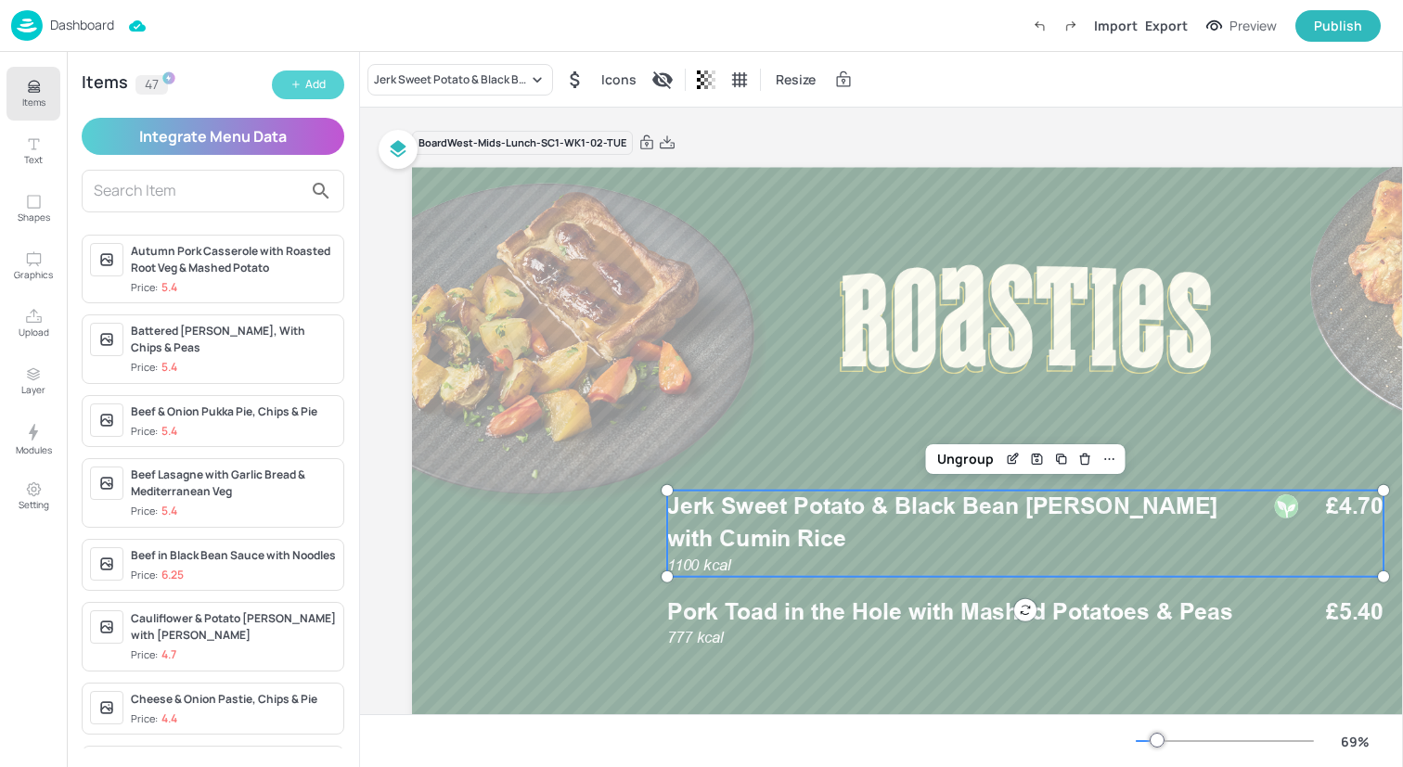
click at [302, 83] on button "Add" at bounding box center [308, 85] width 72 height 29
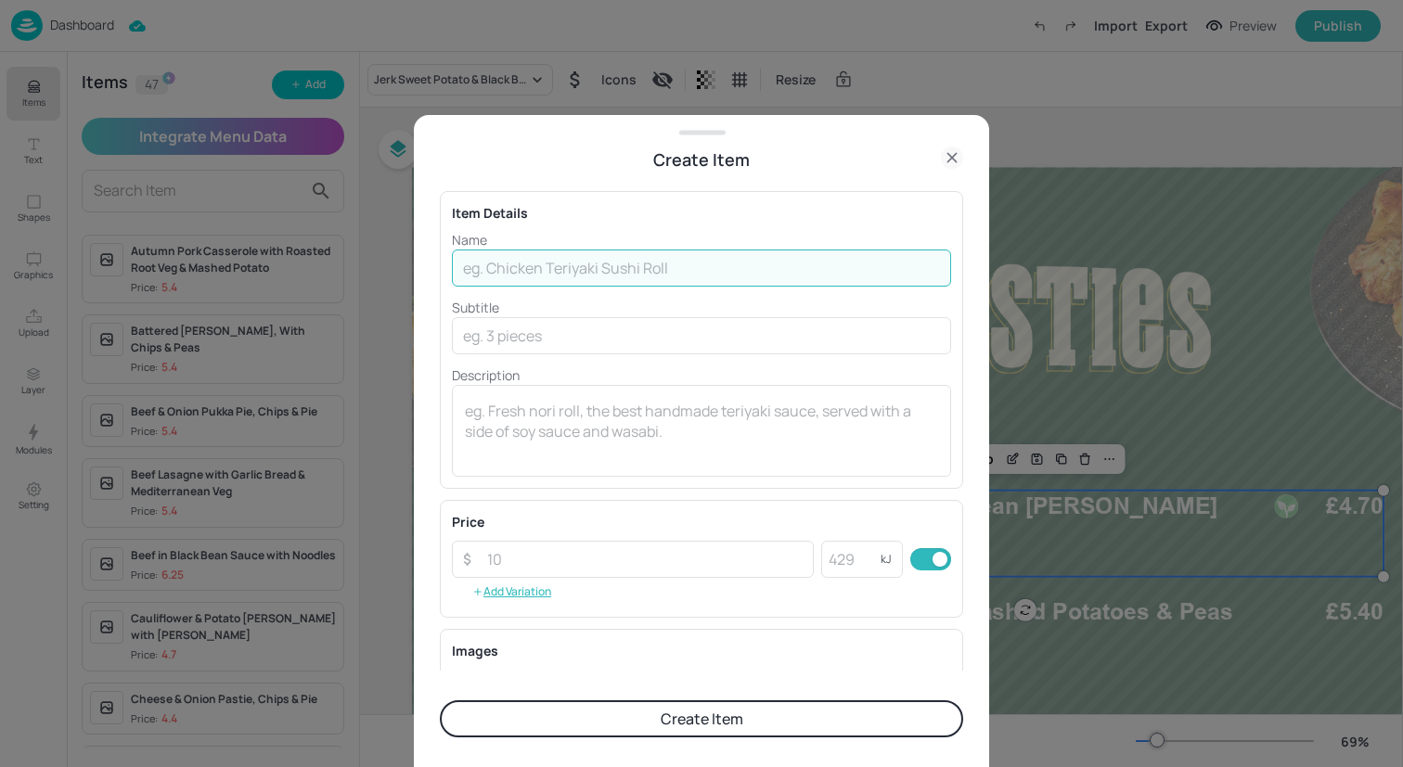
click at [643, 264] on input "text" at bounding box center [701, 268] width 499 height 37
paste input "Beef Keema with Cumin Rice"
type input "Beef Keema with Cumin Rice"
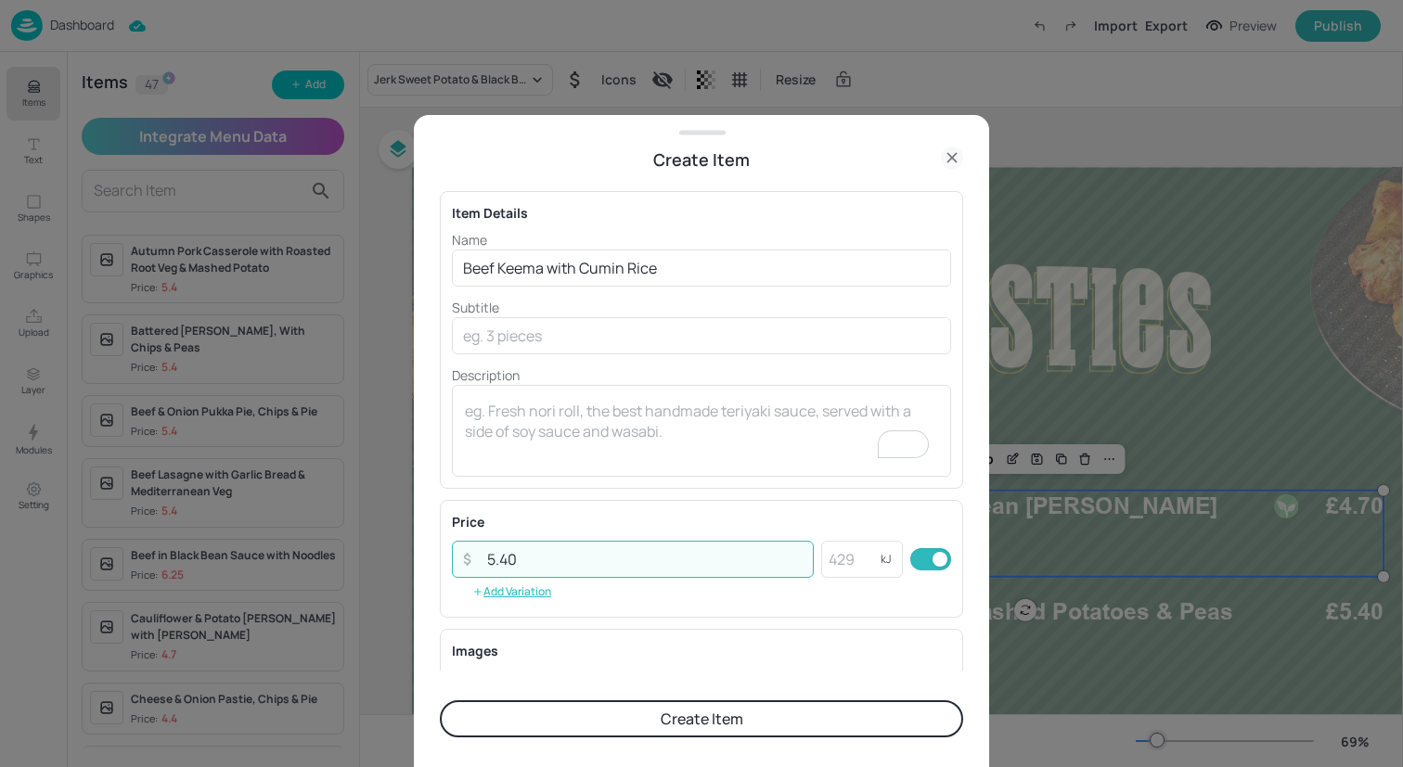
type input "5.40"
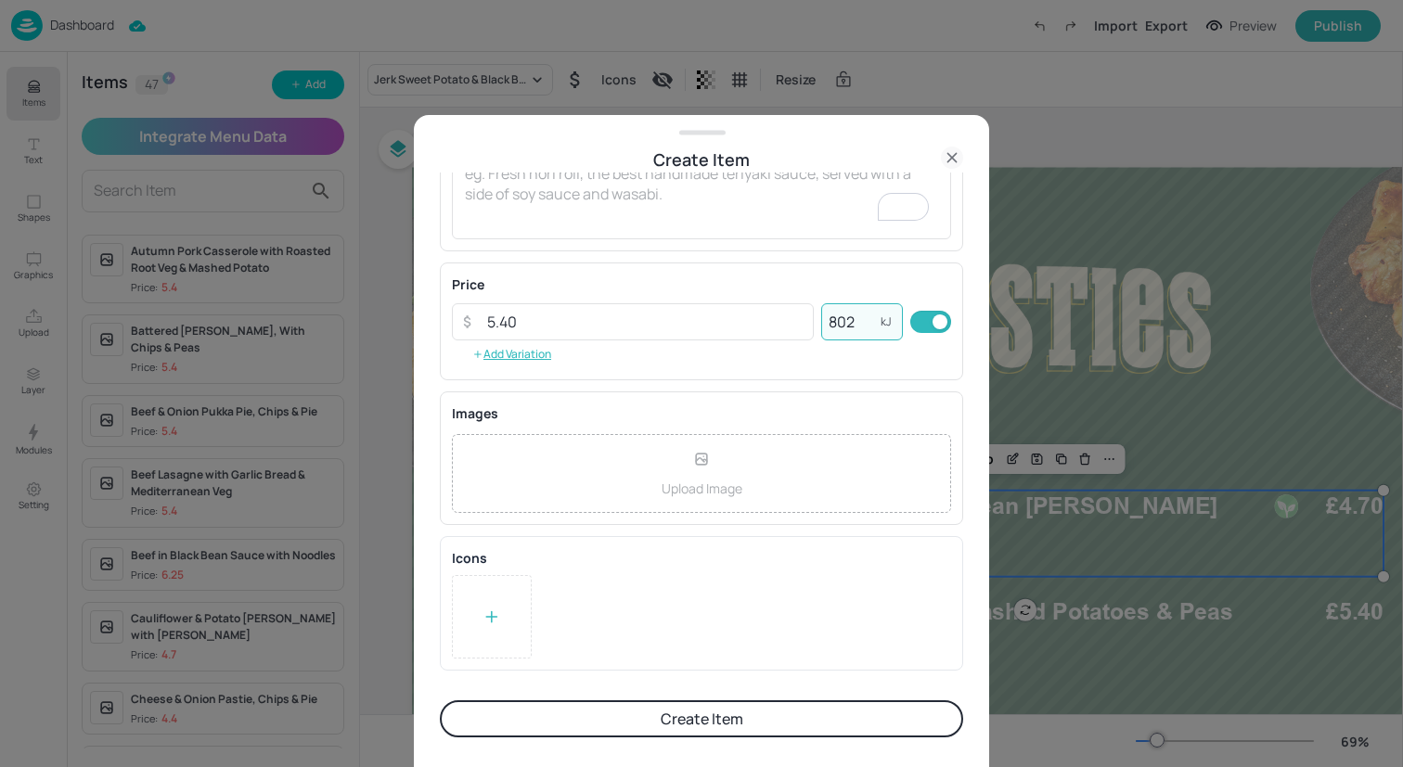
type input "802"
click at [720, 711] on button "Create Item" at bounding box center [701, 718] width 523 height 37
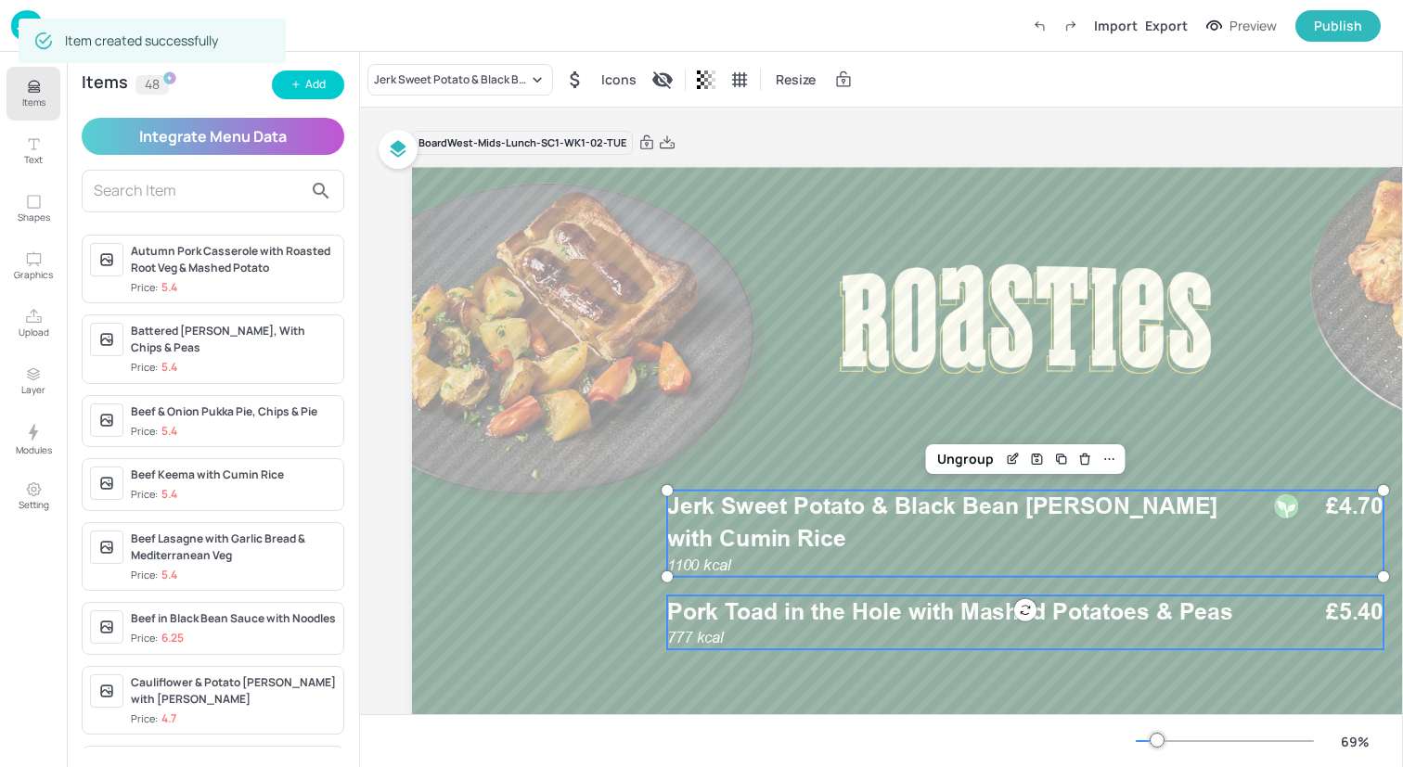
click at [1116, 611] on span "Pork Toad in the Hole with Mashed Potatoes & Peas" at bounding box center [949, 611] width 565 height 28
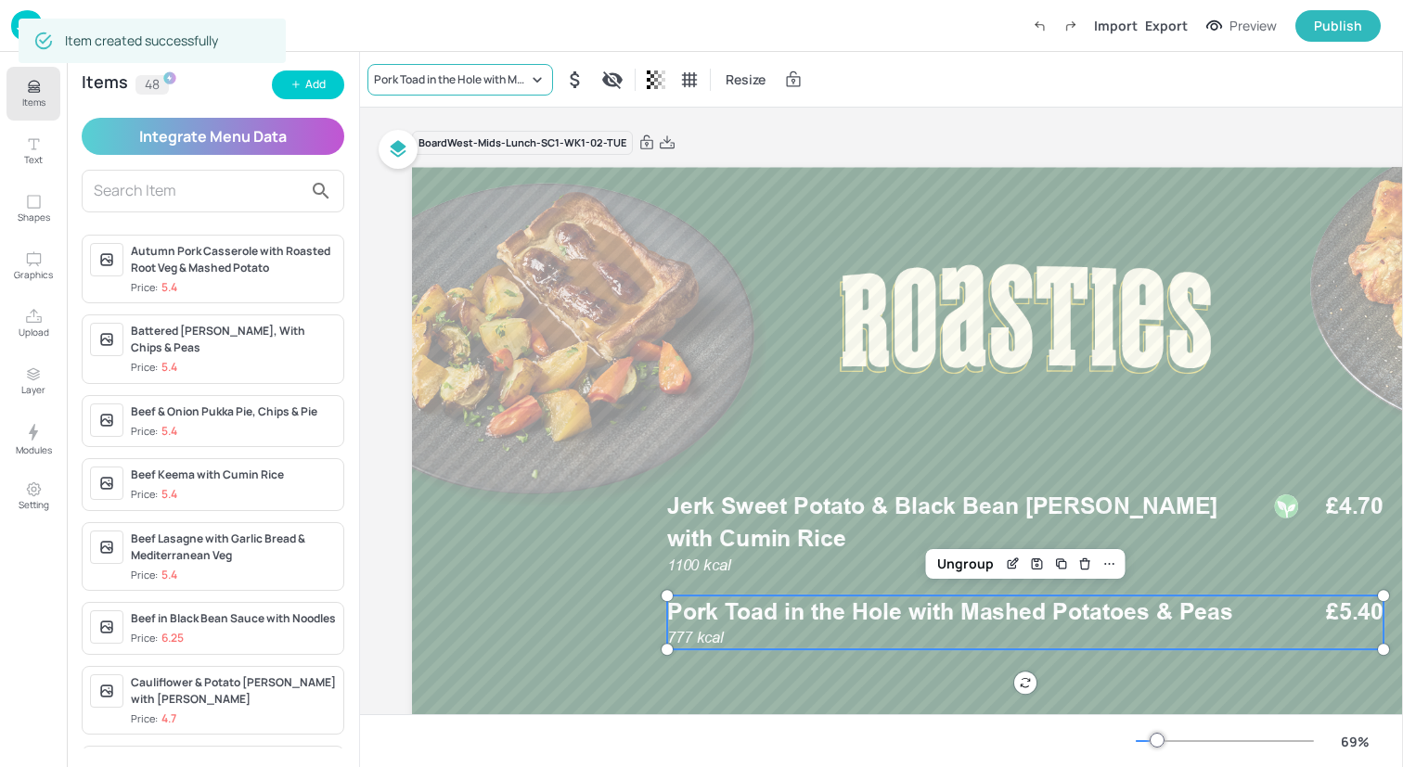
click at [443, 88] on div "Pork Toad in the Hole with Mashed Potatoes & Peas" at bounding box center [460, 80] width 186 height 32
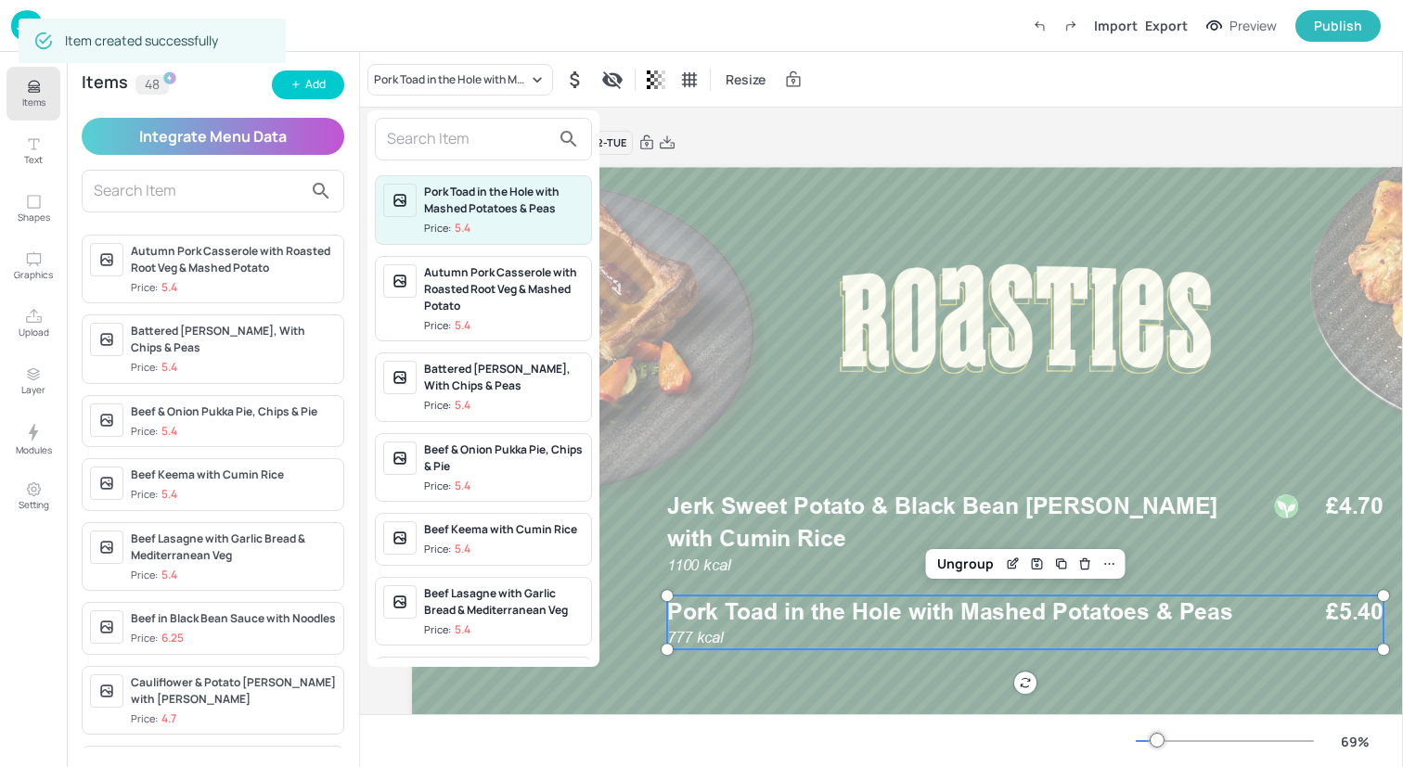
click at [442, 135] on input "text" at bounding box center [468, 139] width 163 height 30
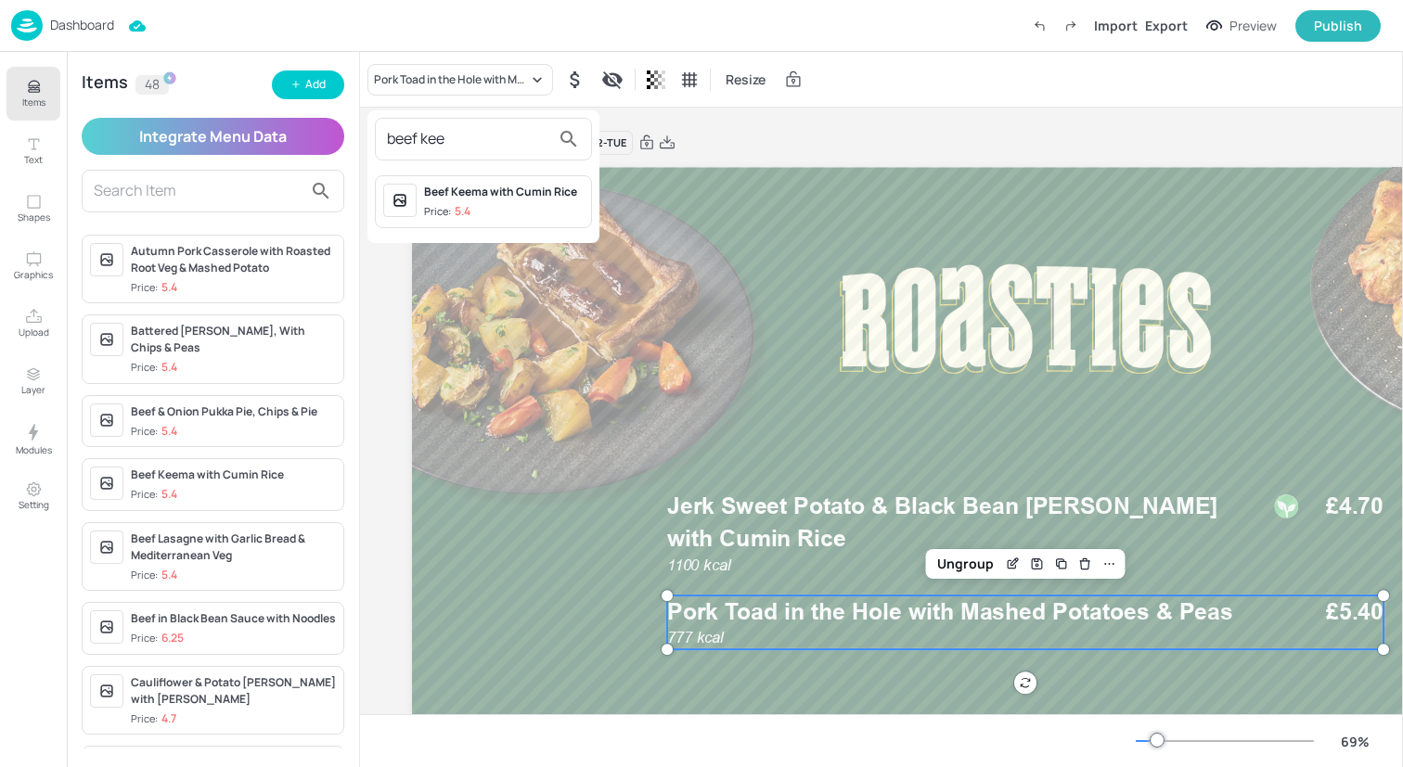
type input "beef kee"
click at [487, 195] on div "Beef Keema with Cumin Rice" at bounding box center [504, 192] width 160 height 17
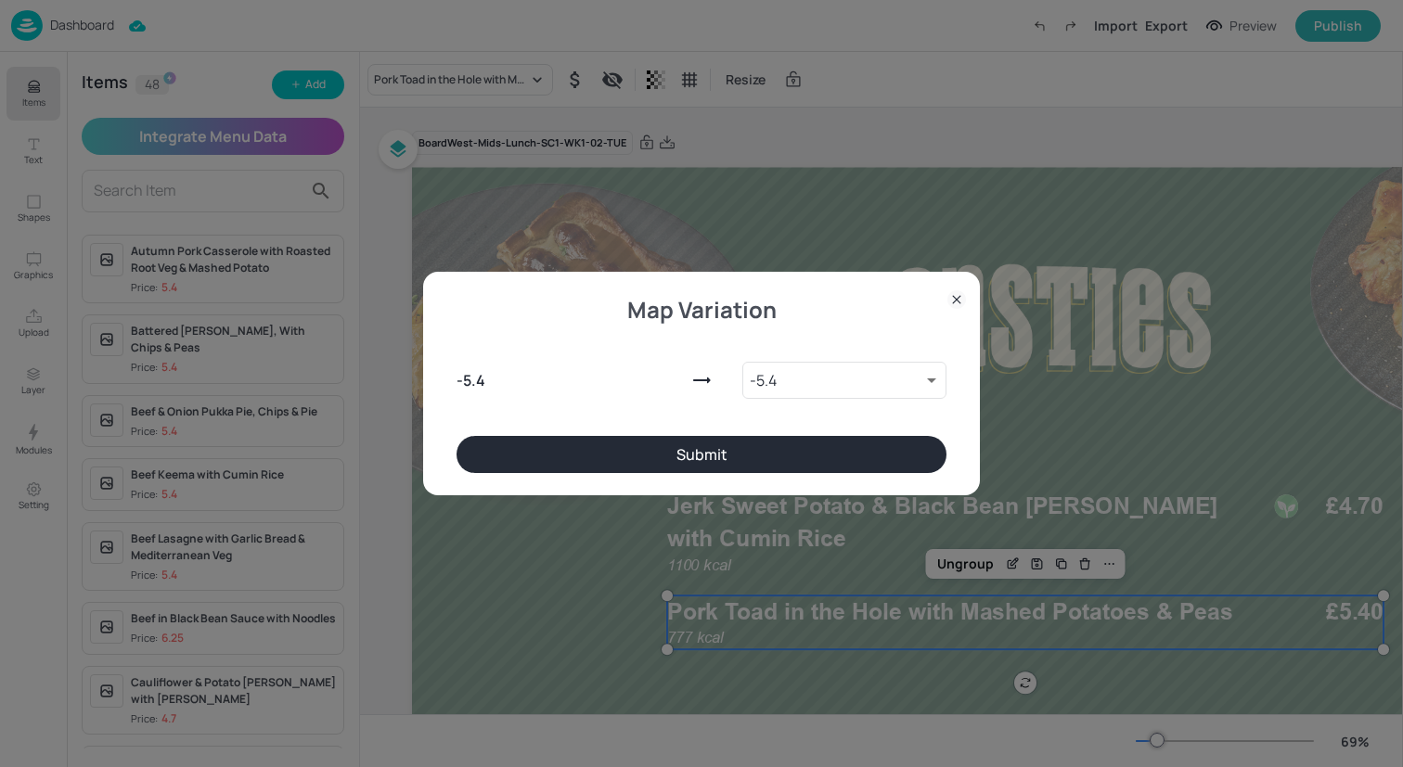
click at [667, 452] on button "Submit" at bounding box center [701, 454] width 490 height 37
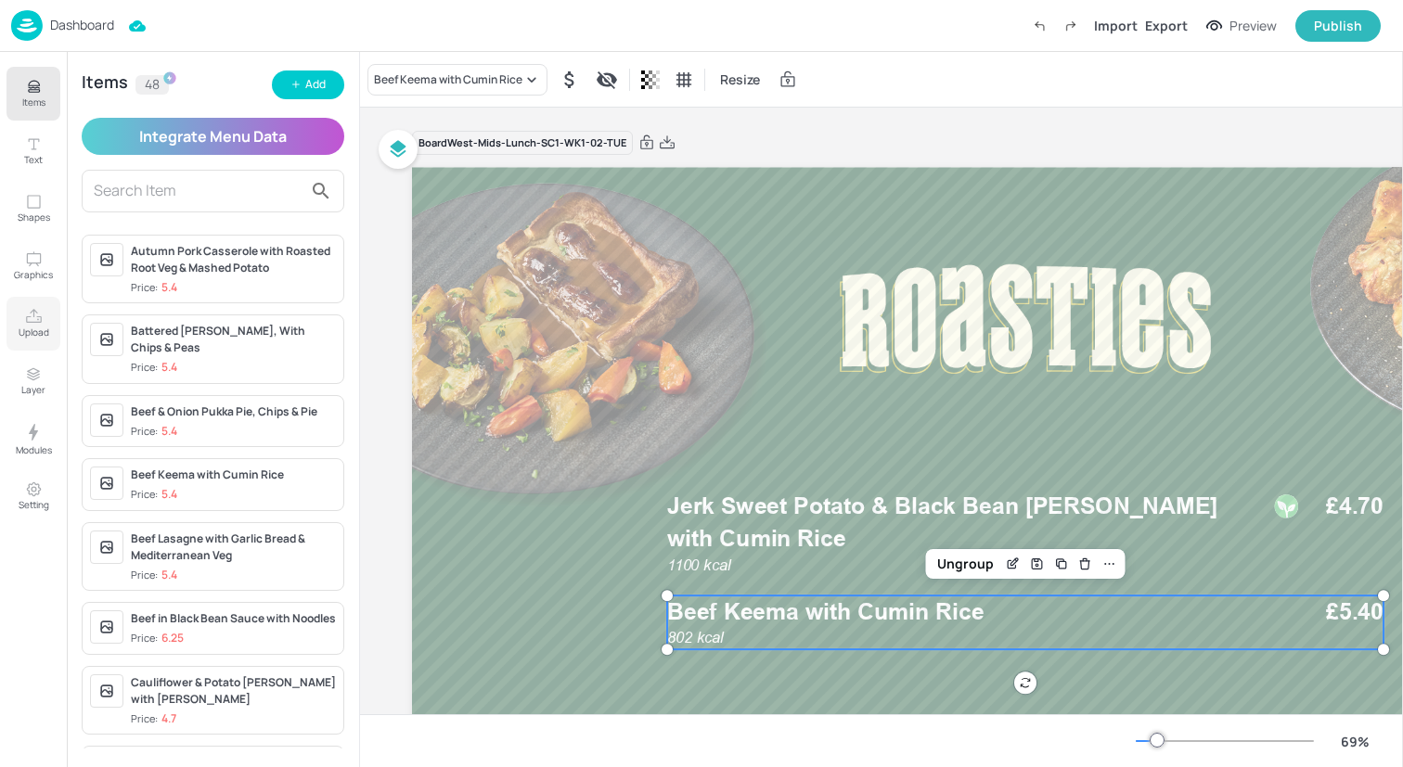
click at [6, 312] on button "Upload" at bounding box center [33, 324] width 54 height 54
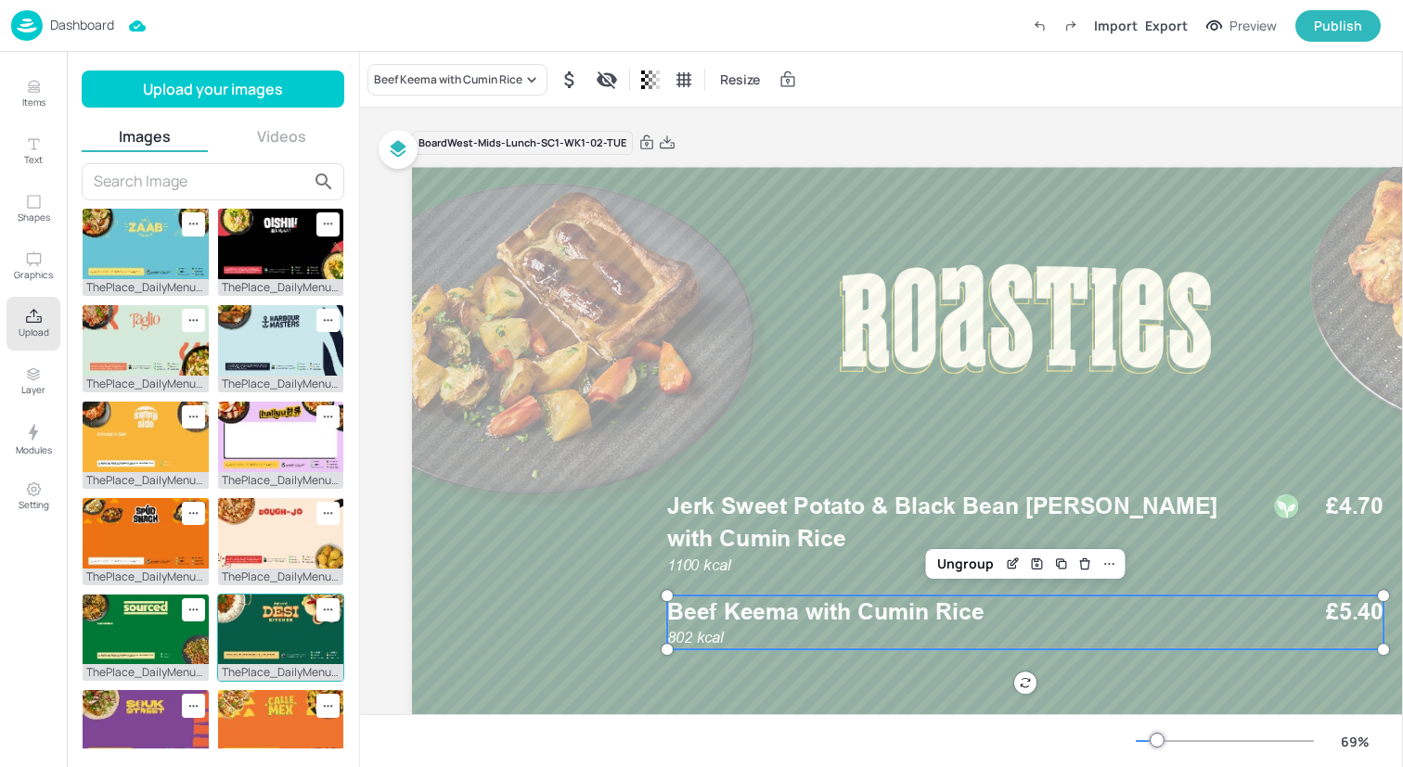
click at [293, 638] on img at bounding box center [281, 630] width 126 height 71
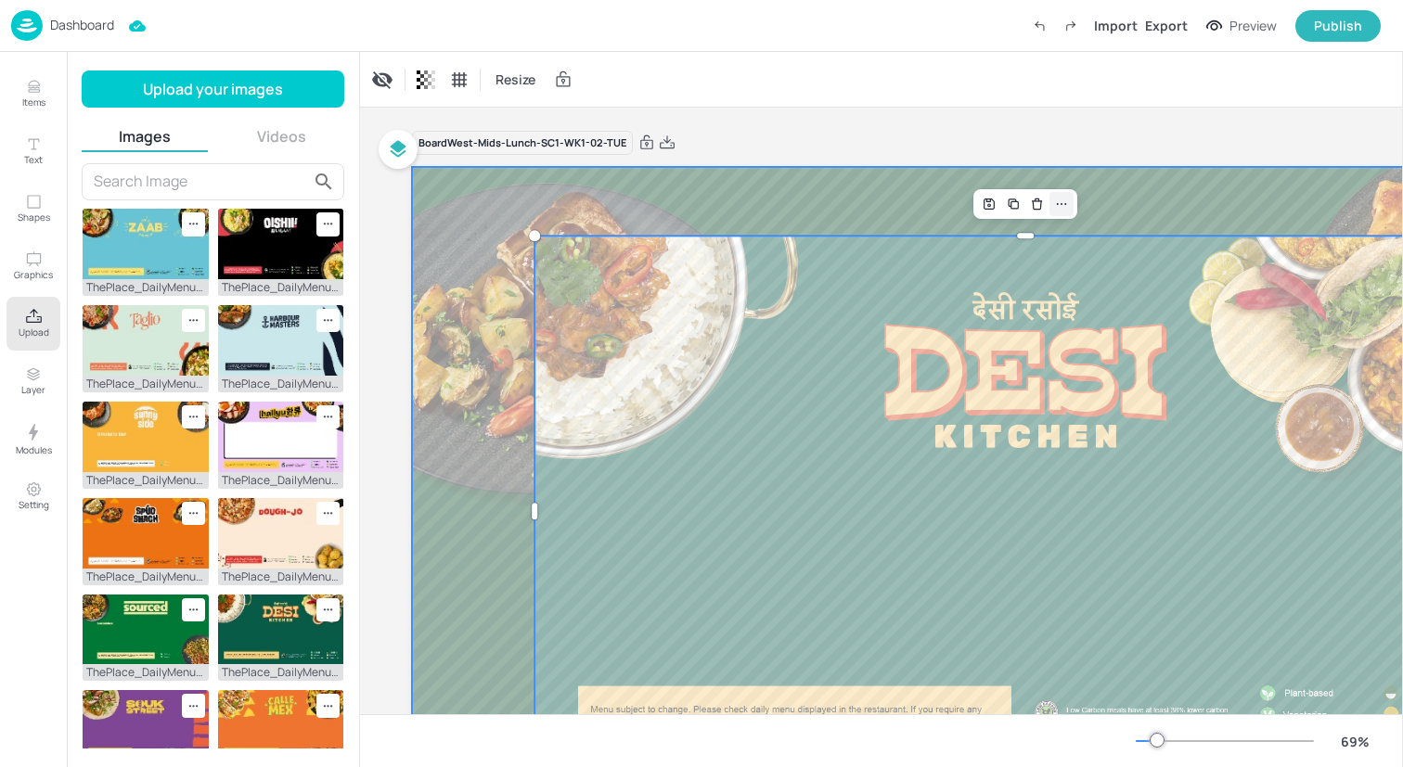
click at [1071, 203] on div at bounding box center [1061, 204] width 24 height 24
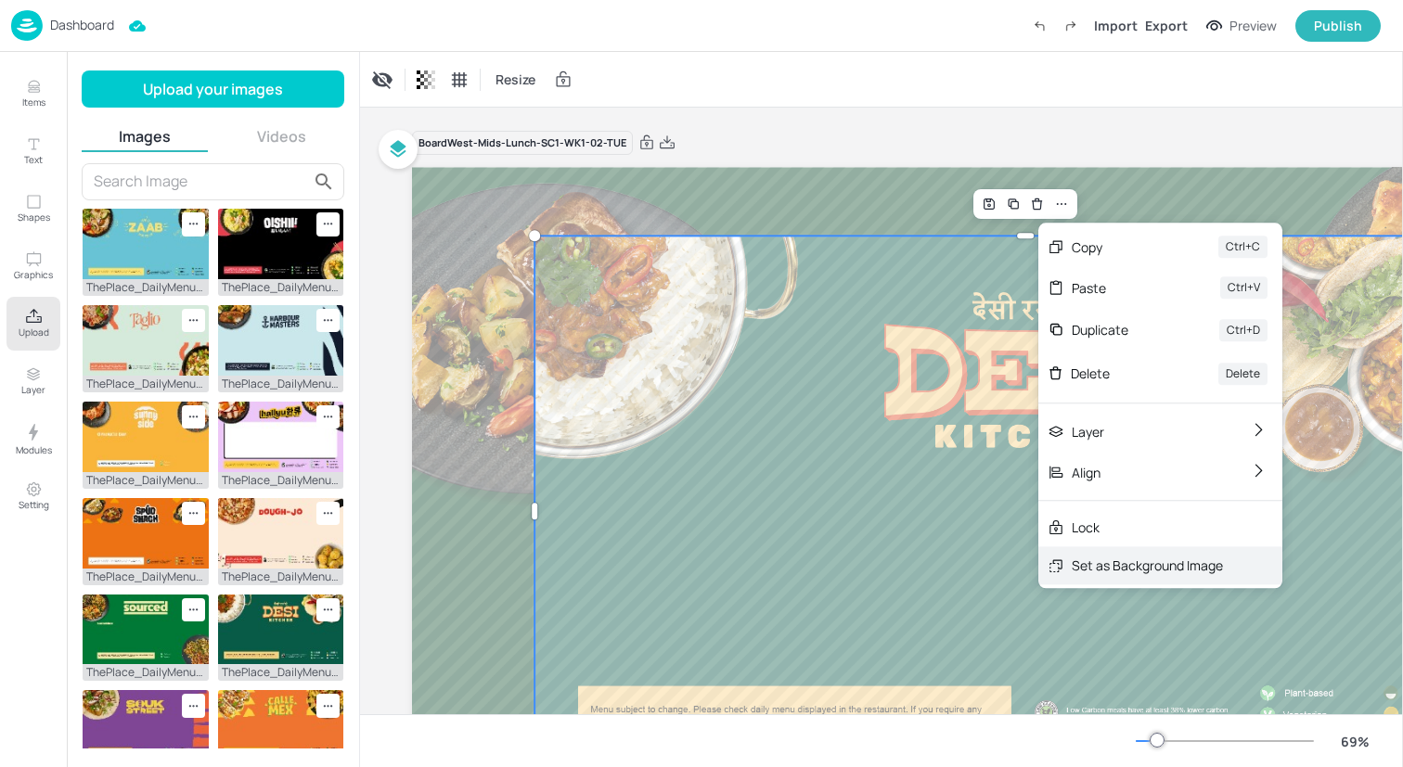
click at [1081, 564] on div "Set as Background Image" at bounding box center [1146, 565] width 151 height 19
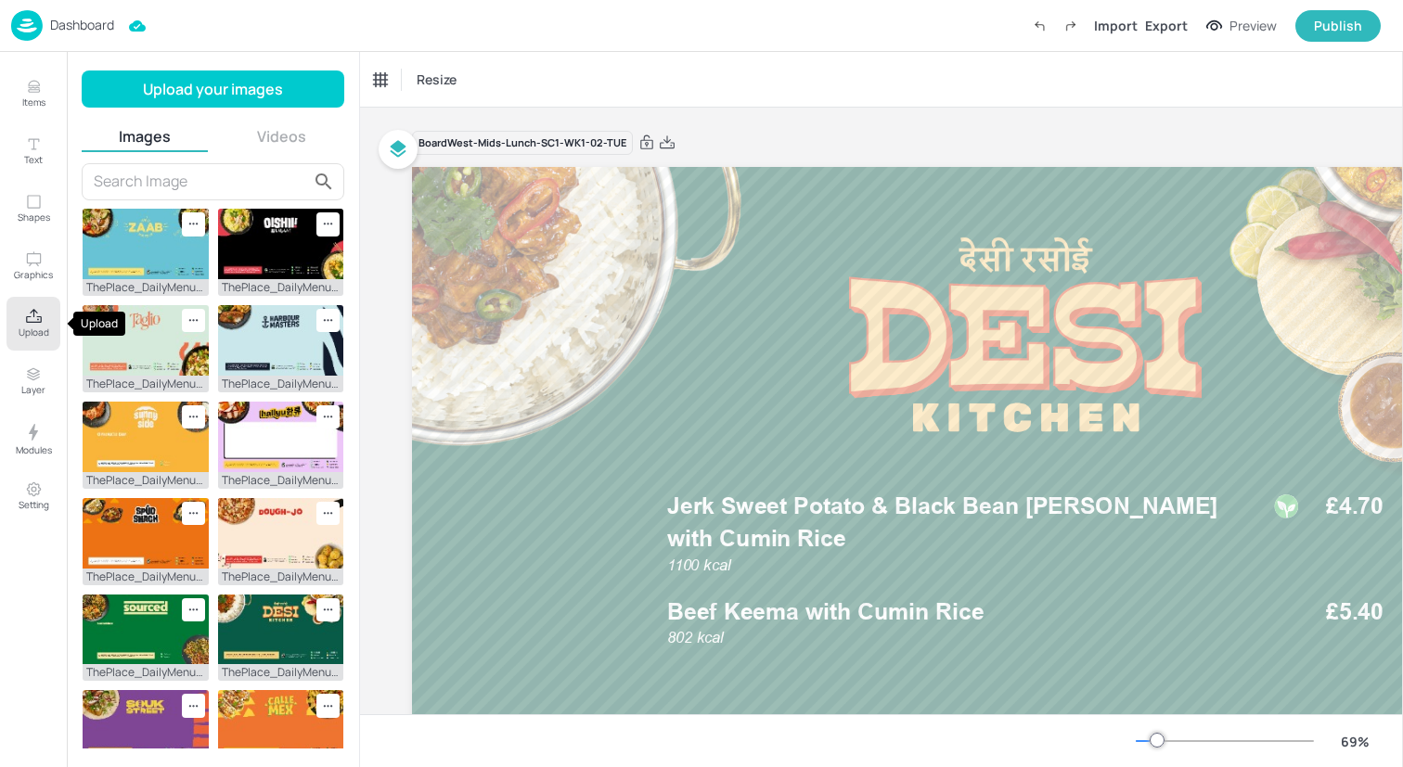
click at [19, 330] on p "Upload" at bounding box center [34, 332] width 31 height 13
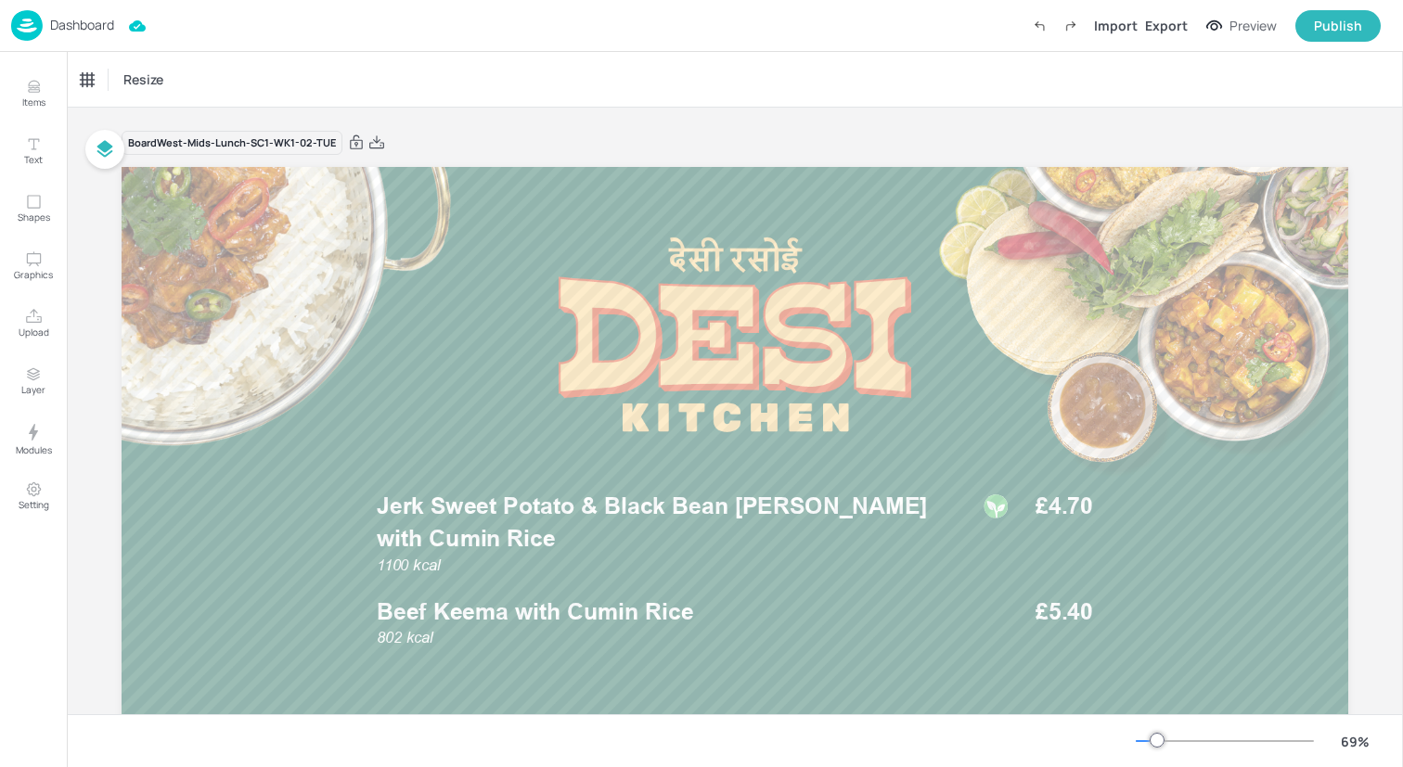
click at [21, 25] on img at bounding box center [27, 25] width 32 height 31
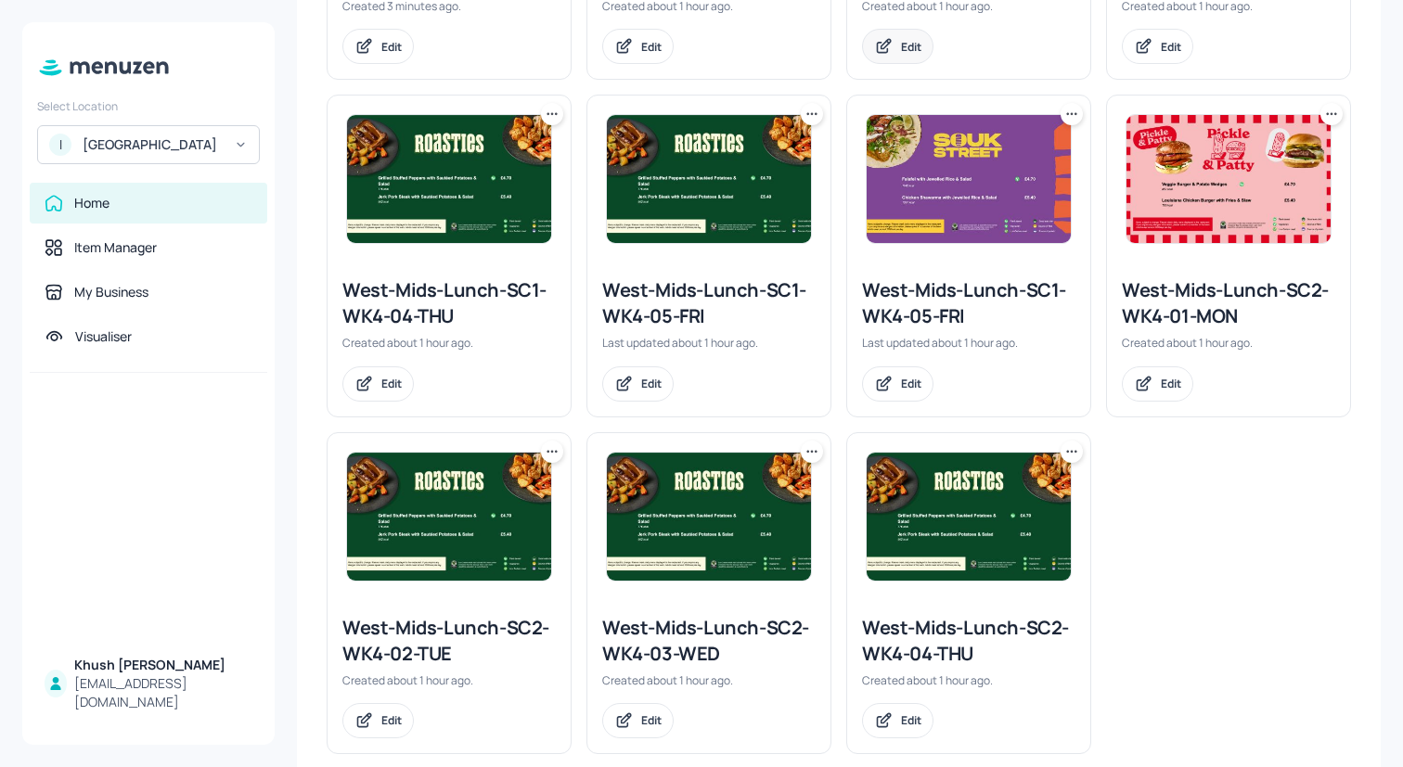
scroll to position [775, 0]
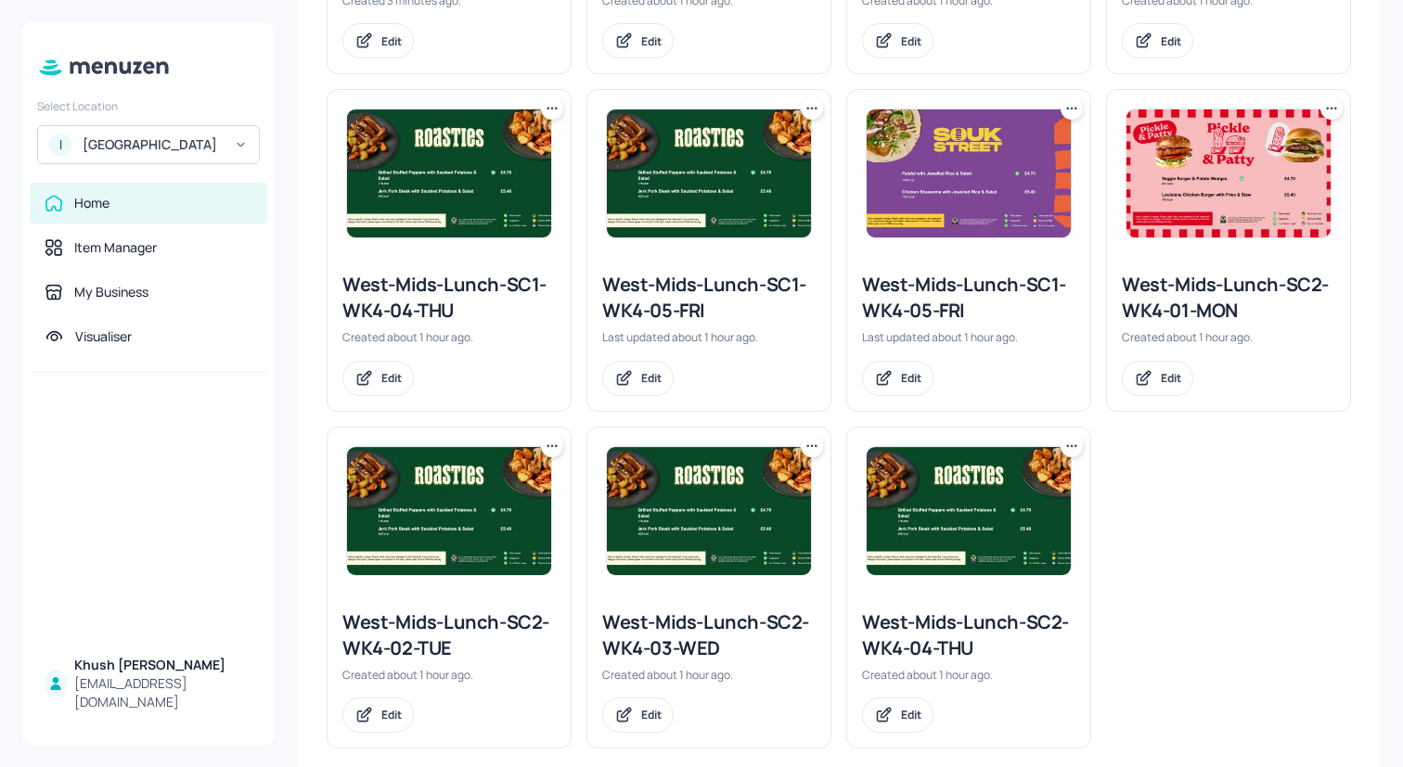
click at [545, 440] on icon at bounding box center [552, 446] width 19 height 19
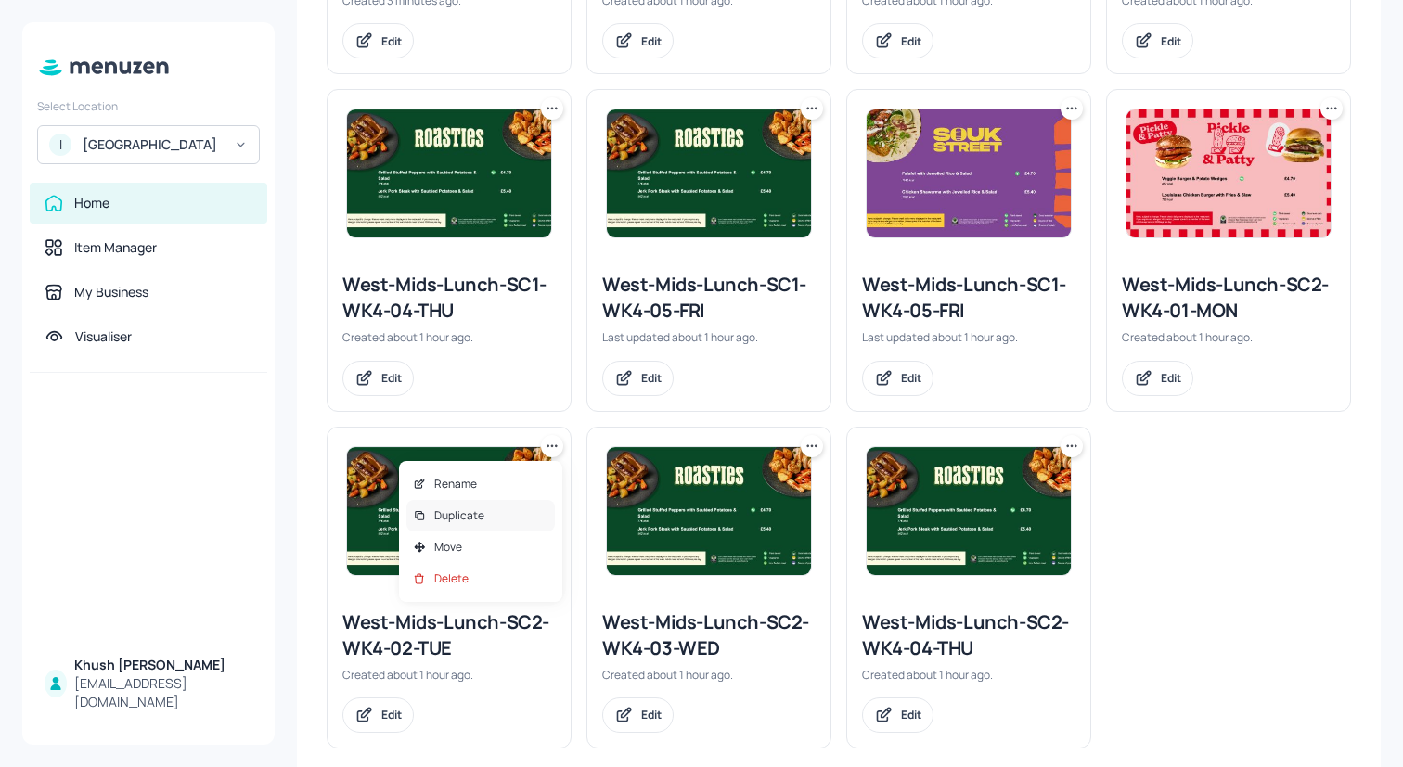
click at [493, 510] on div "Duplicate" at bounding box center [480, 516] width 148 height 32
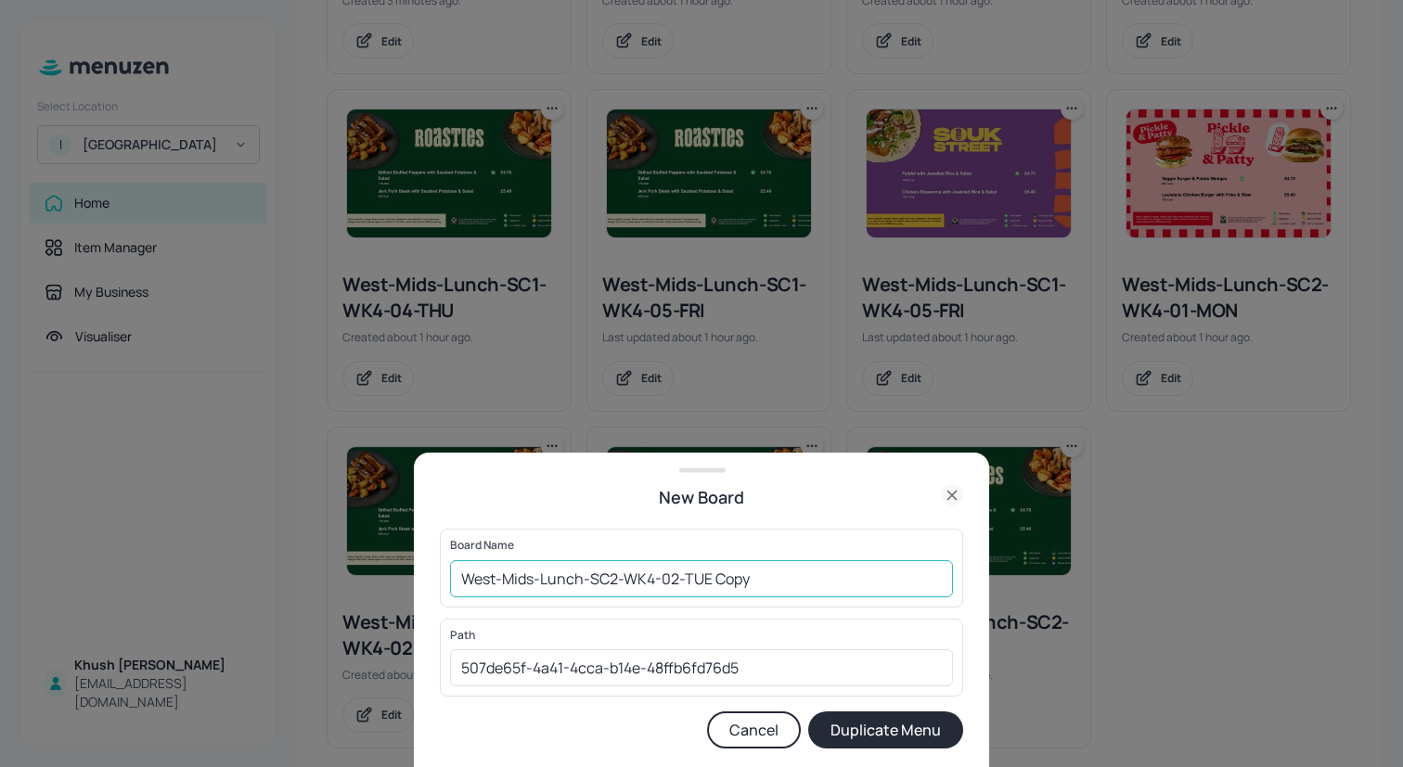
click at [772, 581] on input "West-Mids-Lunch-SC2-WK4-02-TUE Copy" at bounding box center [701, 578] width 503 height 37
click at [653, 578] on input "West-Mids-Lunch-SC2-WK4-02-TUE" at bounding box center [701, 578] width 503 height 37
type input "West-Mids-Lunch-SC2-WK1-02-TUE"
click at [864, 734] on button "Duplicate Menu" at bounding box center [885, 730] width 155 height 37
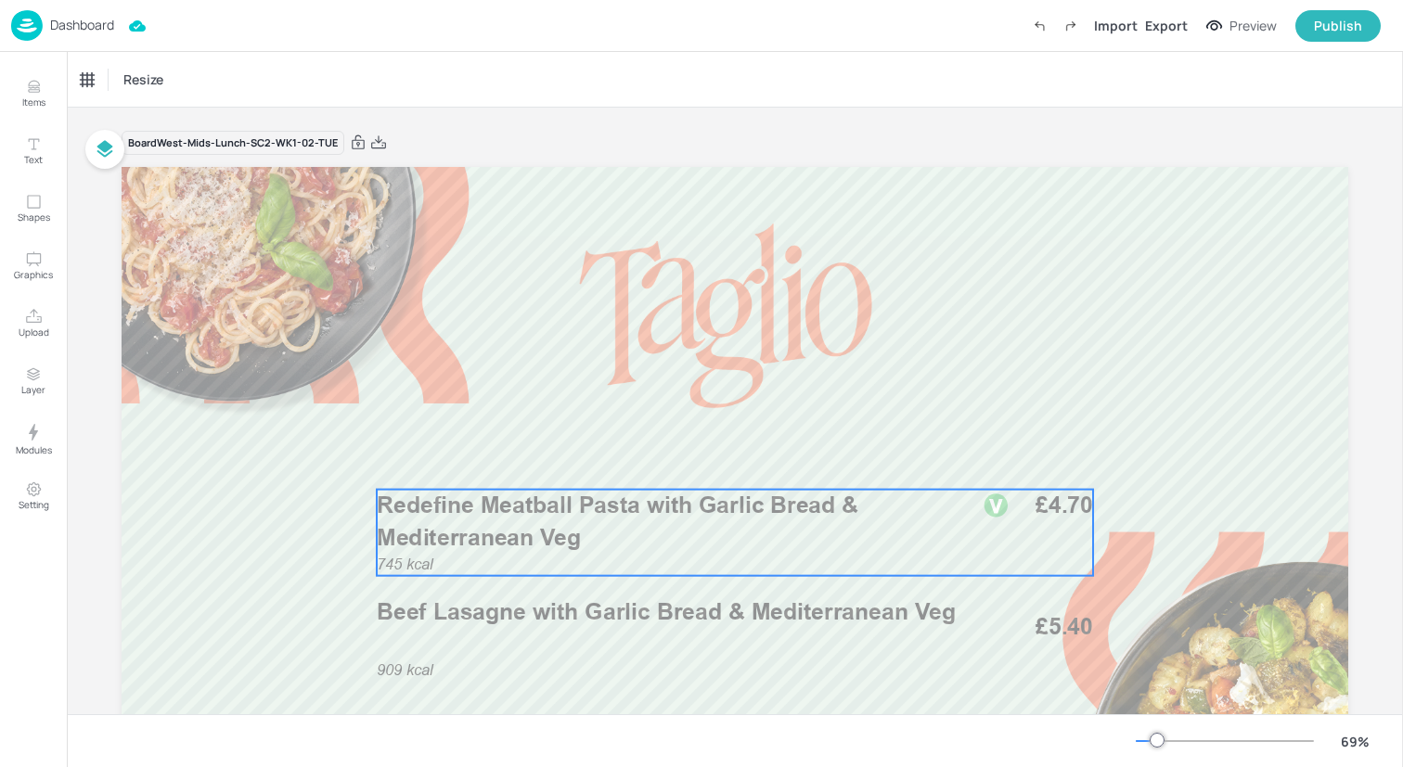
click at [539, 542] on span "Redefine Meatball Pasta with Garlic Bread & Mediterranean Veg" at bounding box center [617, 521] width 481 height 59
click at [177, 76] on div "Redefine Meatball Pasta with Garlic Bread & Mediterranean Veg" at bounding box center [158, 79] width 154 height 17
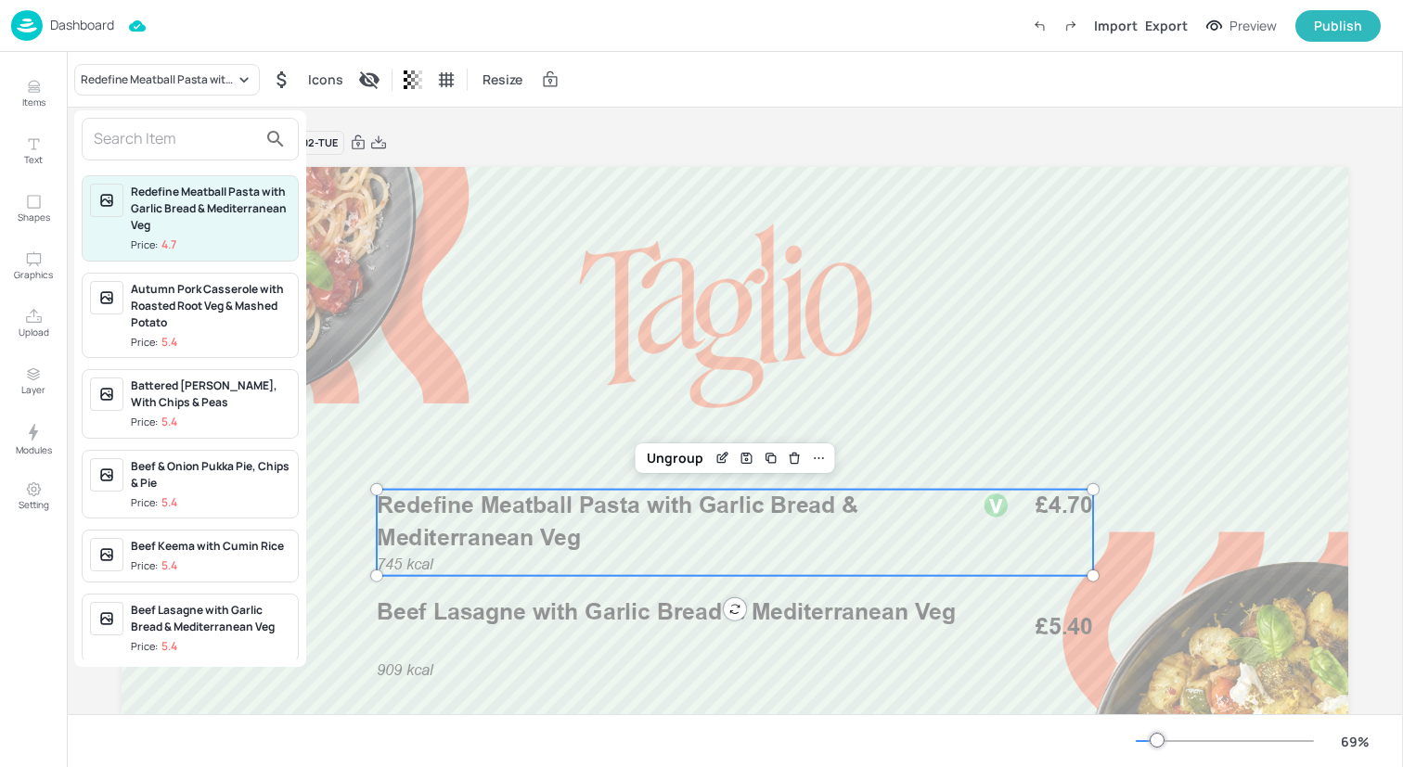
click at [182, 146] on input "text" at bounding box center [175, 139] width 163 height 30
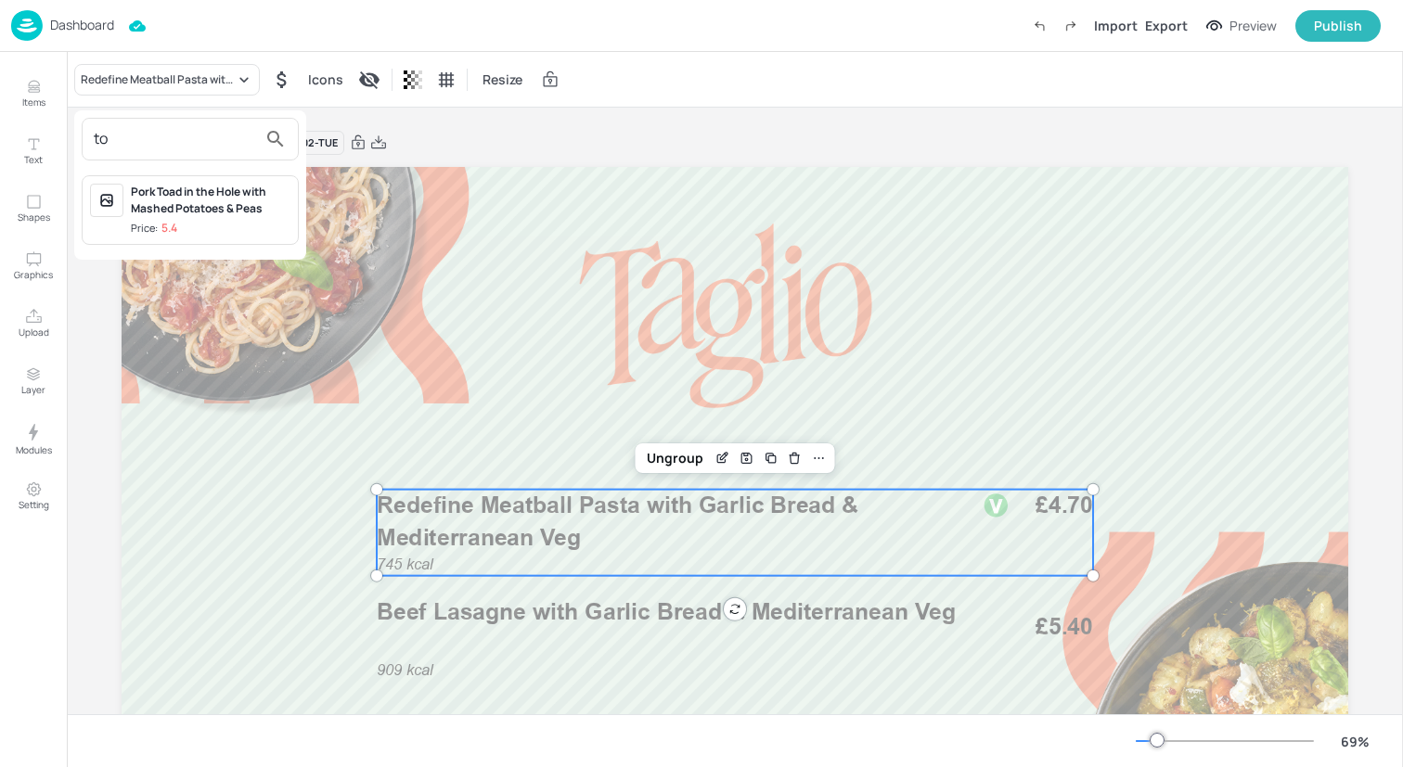
type input "t"
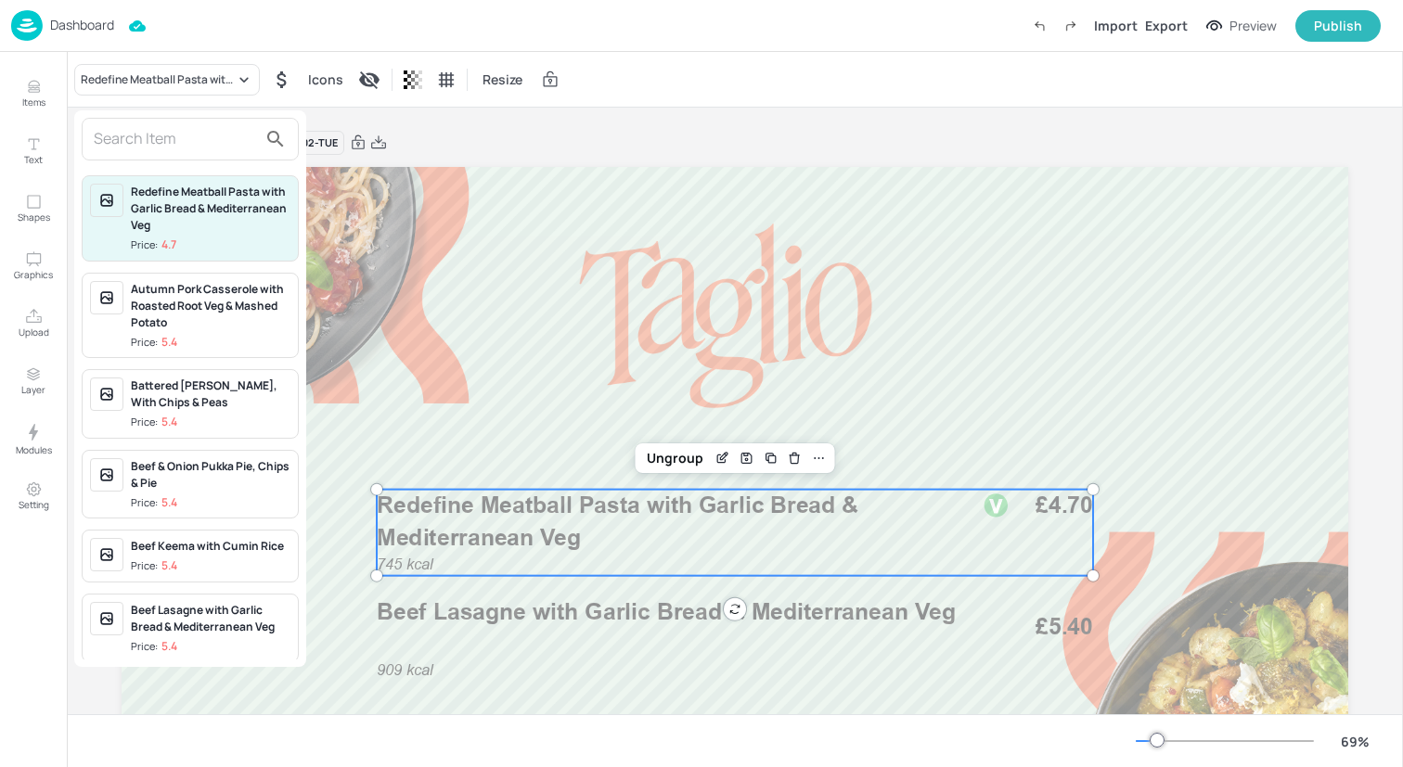
click at [17, 86] on div at bounding box center [701, 383] width 1403 height 767
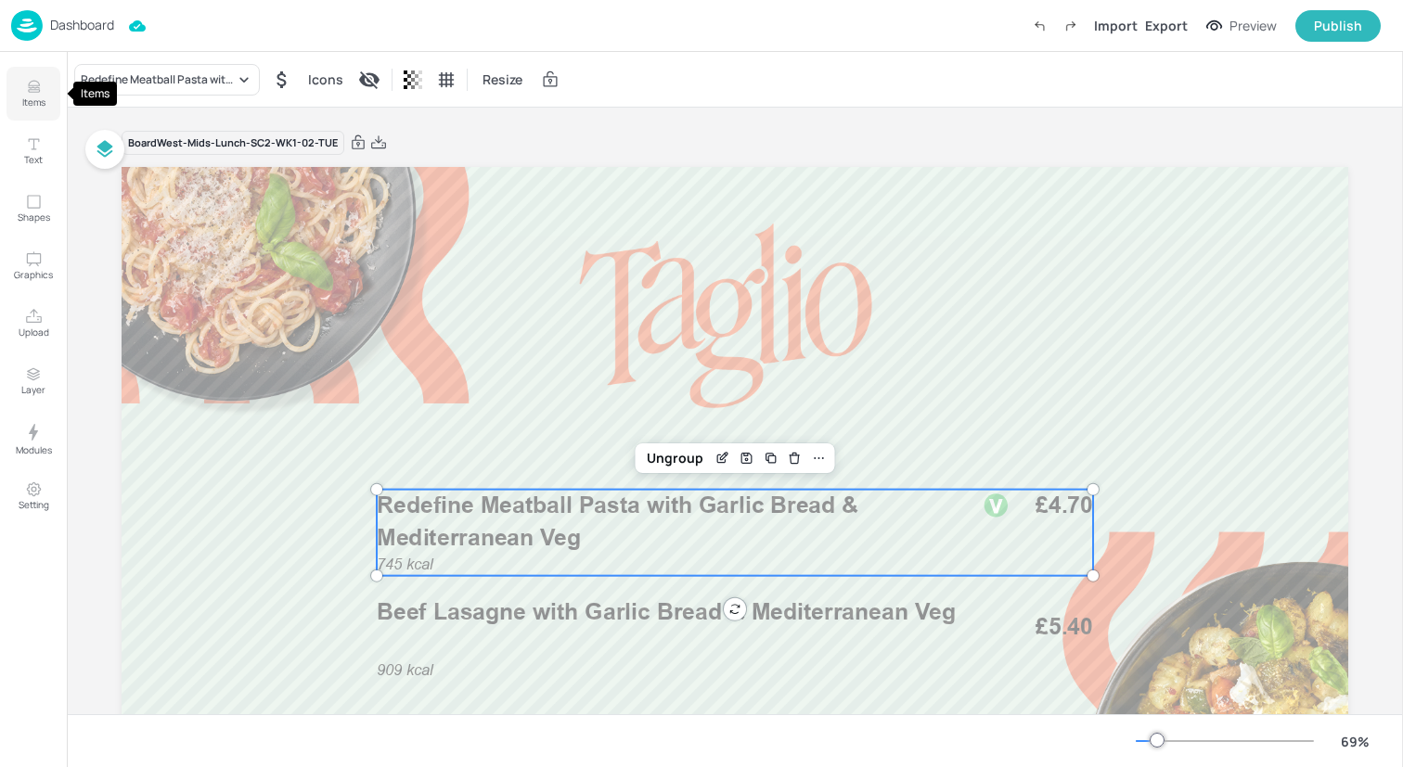
click at [31, 88] on icon "Items" at bounding box center [33, 87] width 11 height 1
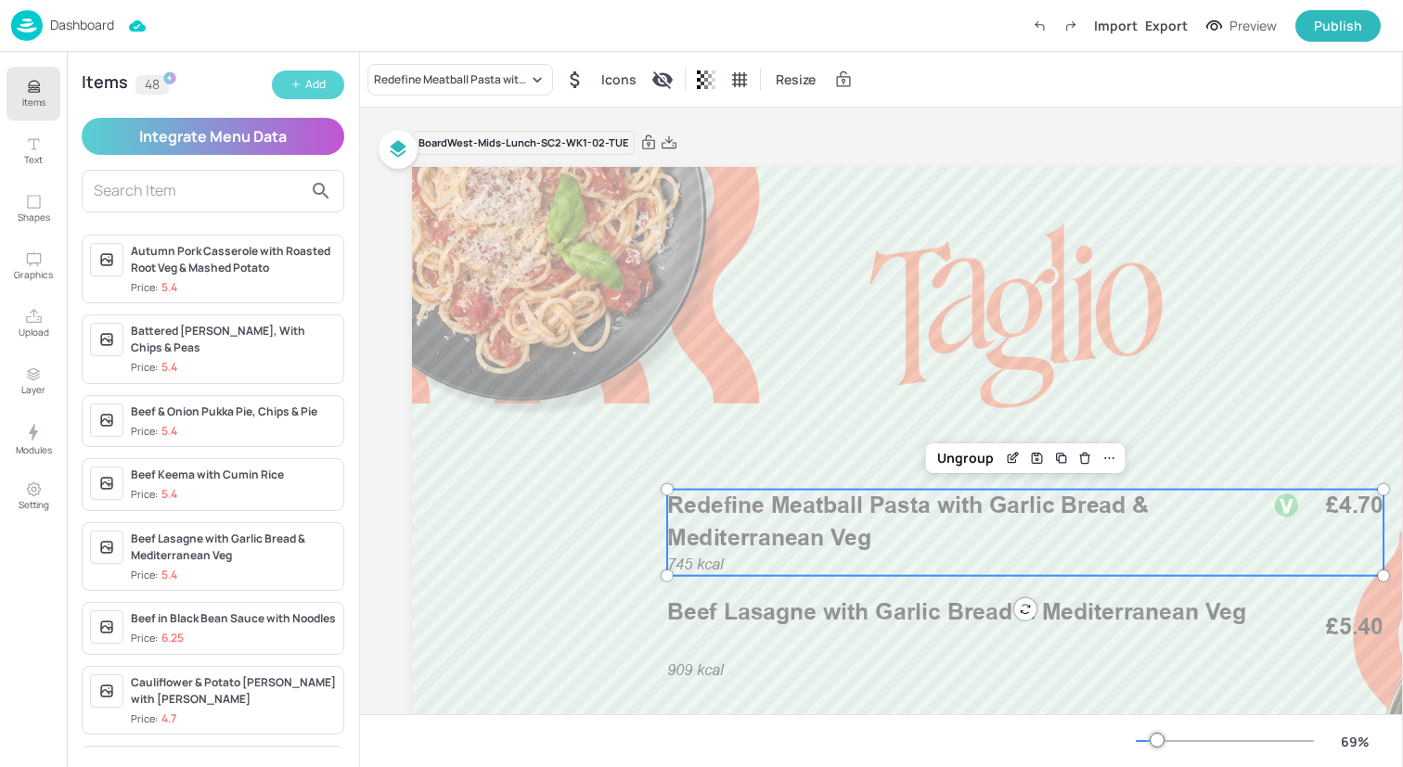
click at [312, 84] on div "Add" at bounding box center [315, 85] width 20 height 18
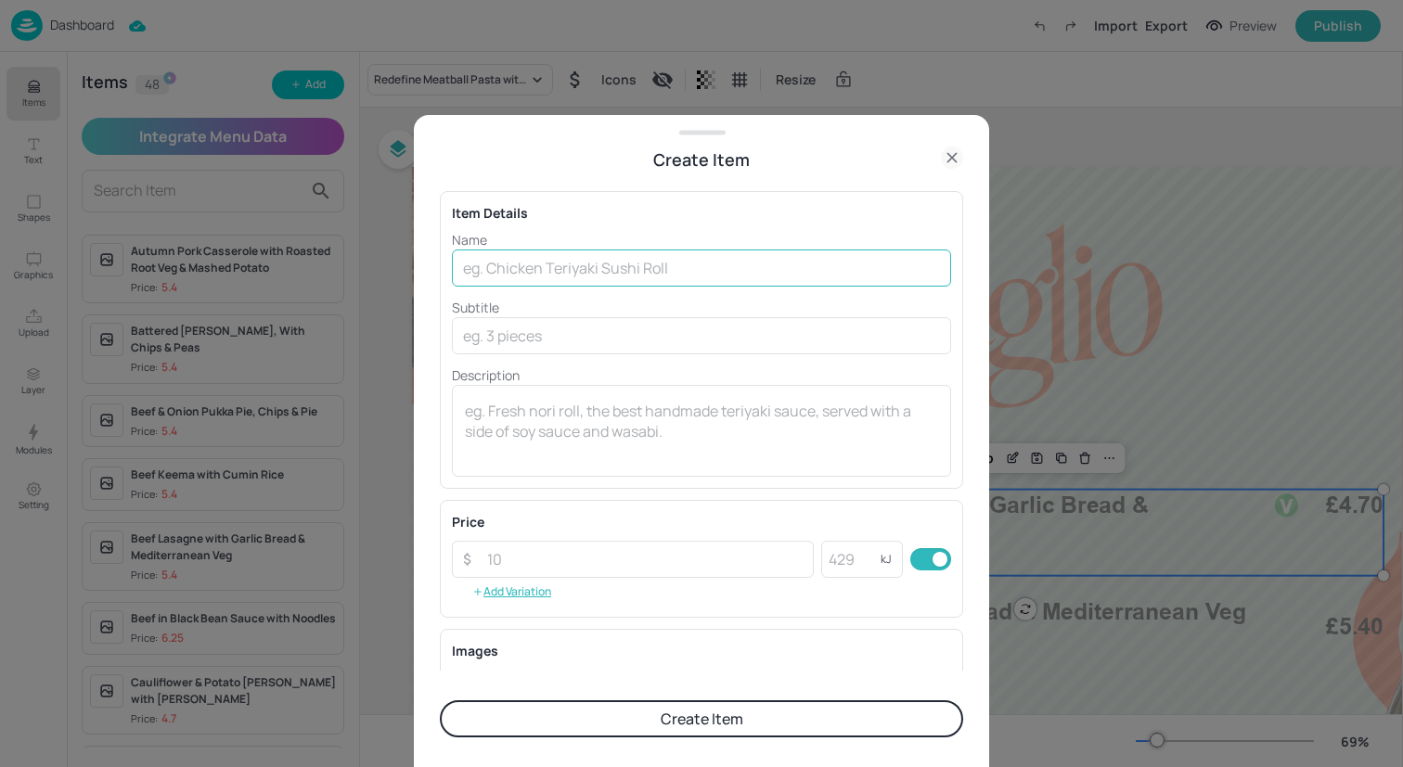
click at [612, 266] on input "text" at bounding box center [701, 268] width 499 height 37
paste input "Veggie Toad in the Hole with Mashed Veg & Peas"
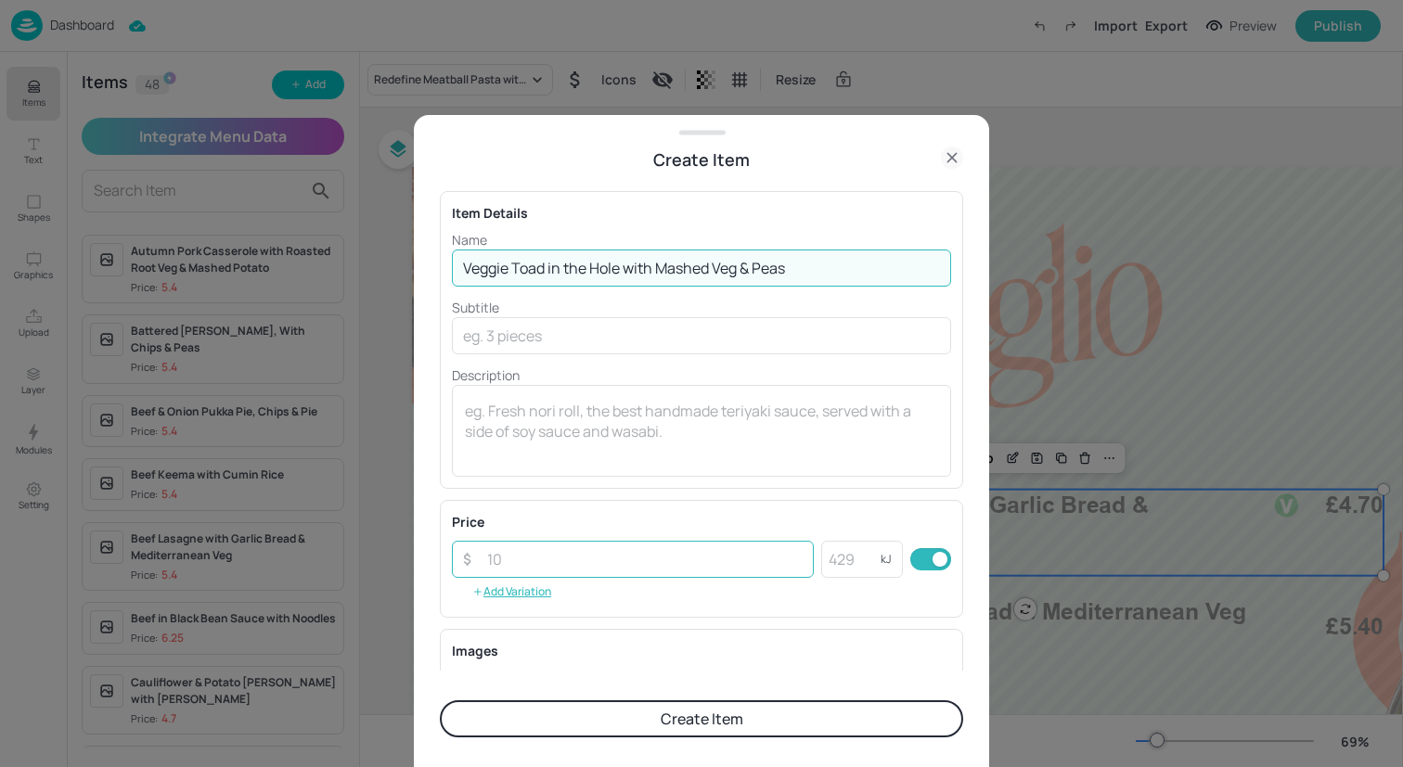
type input "Veggie Toad in the Hole with Mashed Veg & Peas"
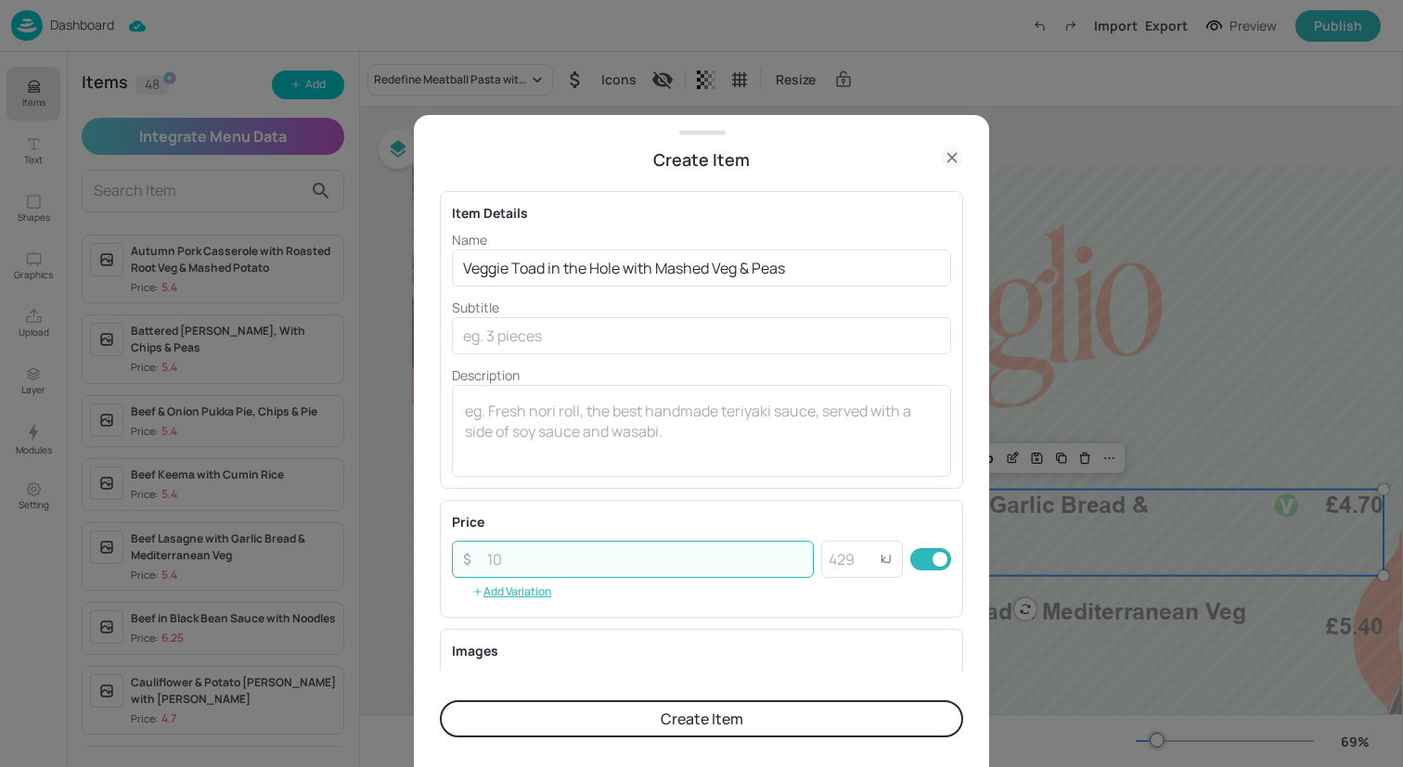
click at [625, 563] on input "number" at bounding box center [645, 559] width 338 height 37
type input "4.70"
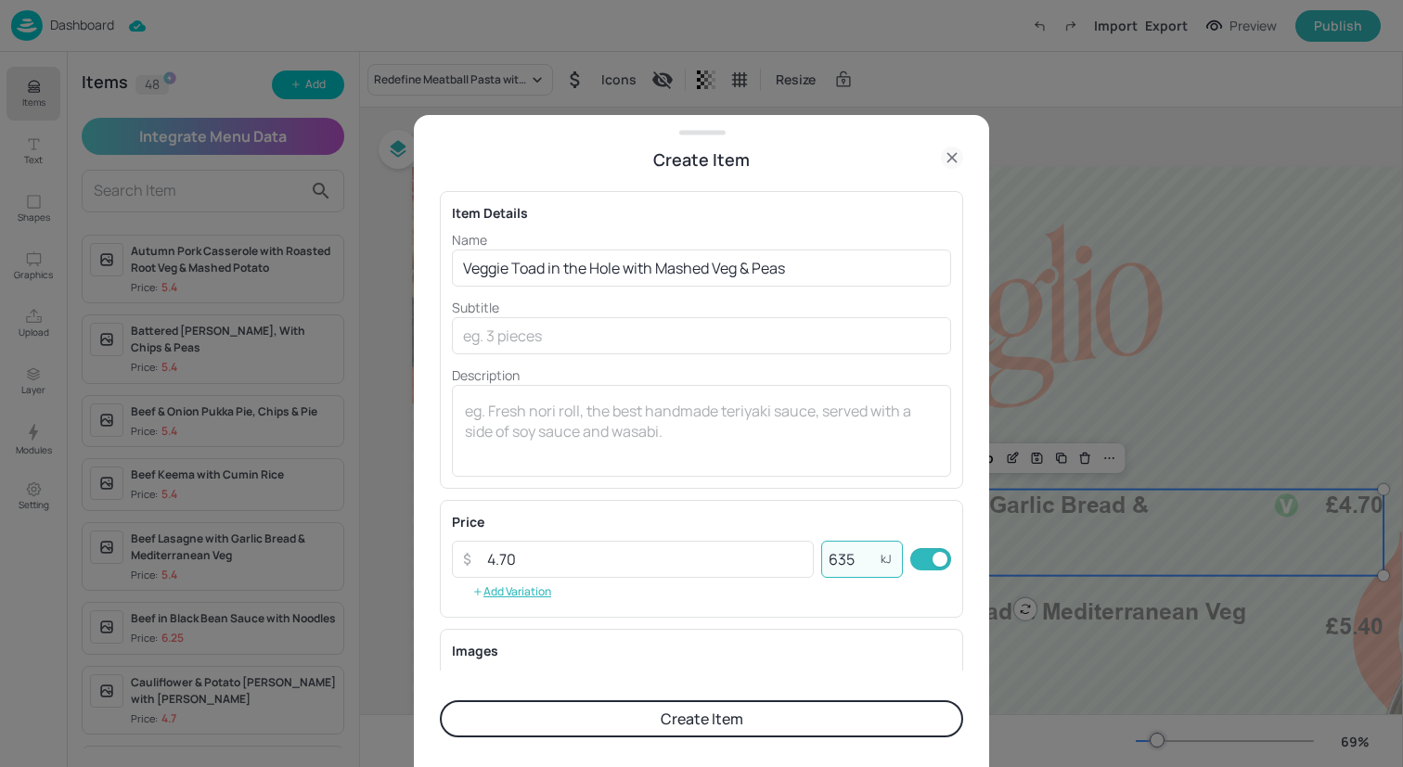
scroll to position [237, 0]
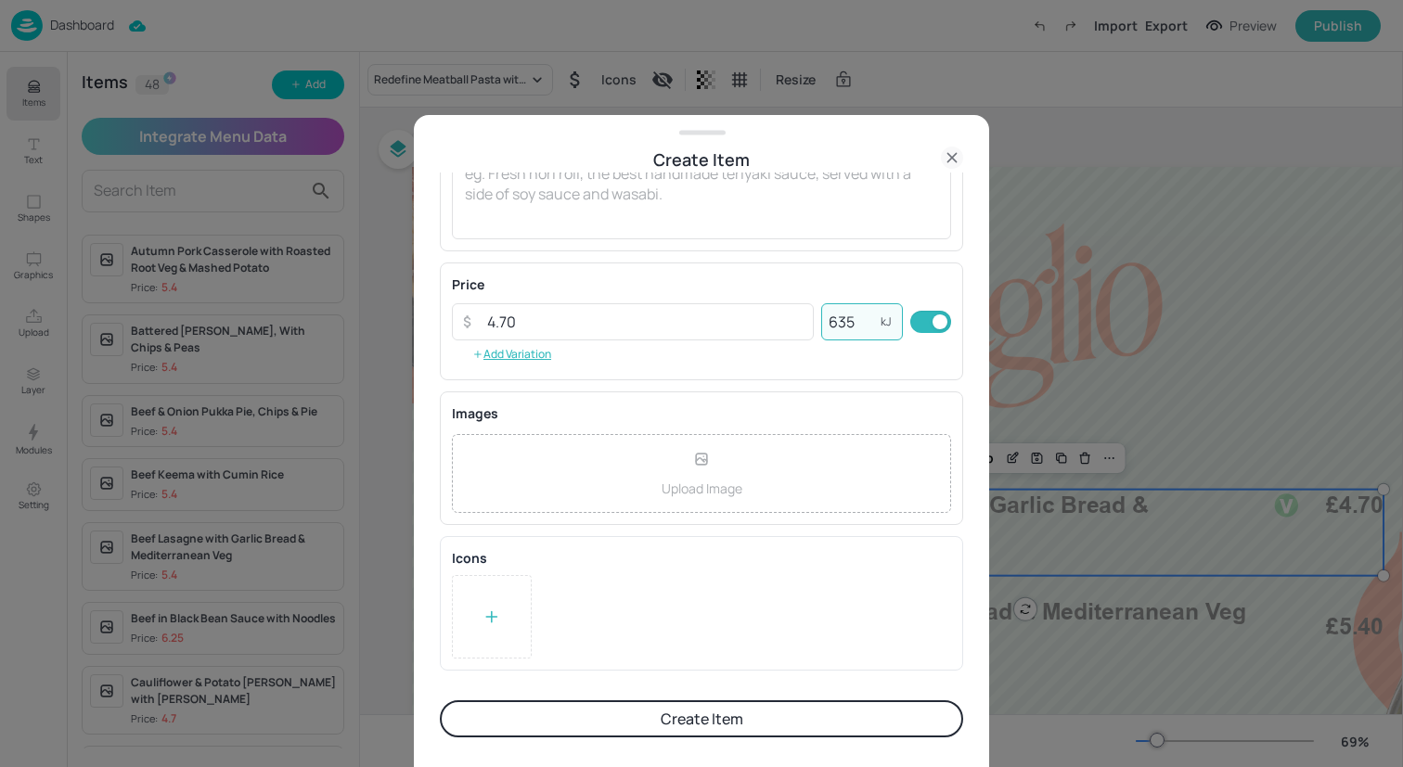
type input "635"
click at [480, 612] on div at bounding box center [492, 616] width 80 height 83
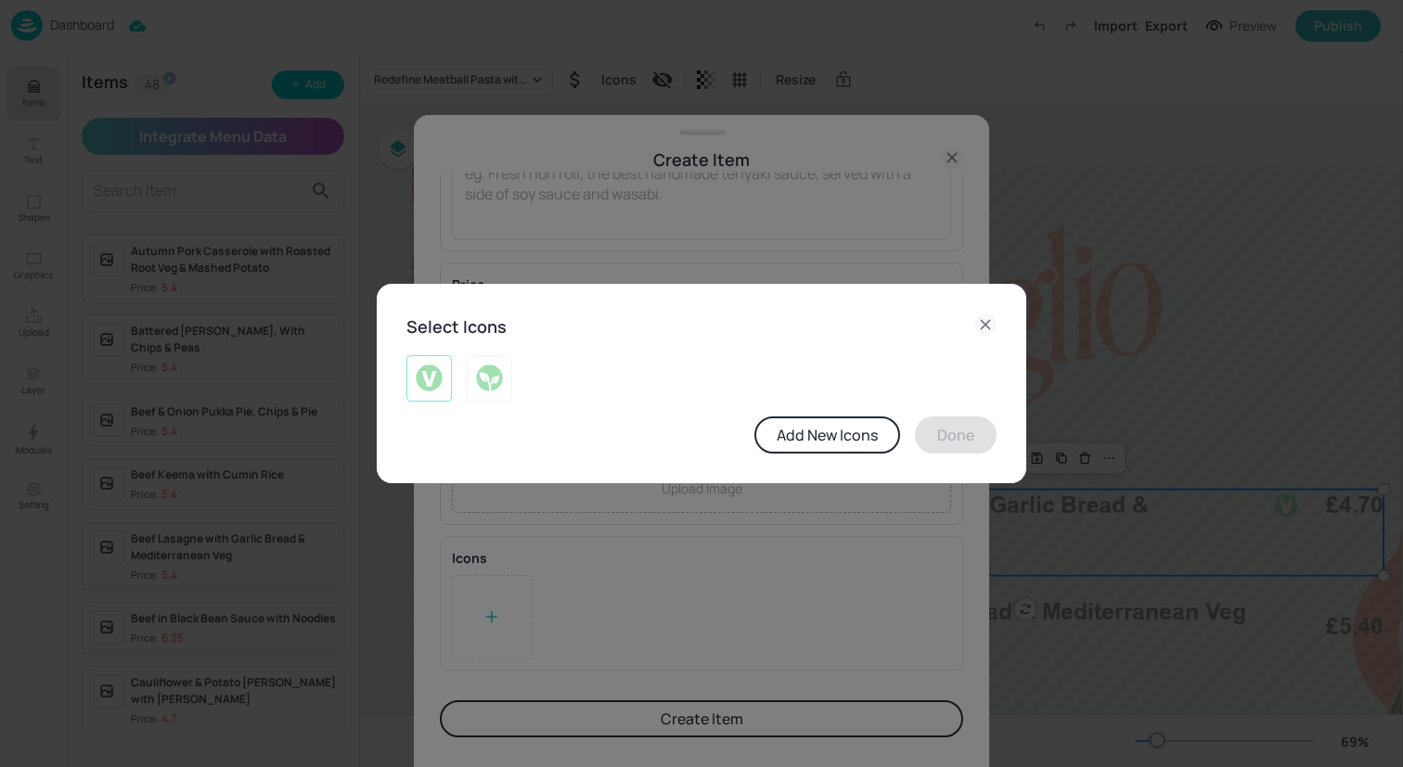
click at [444, 372] on div at bounding box center [428, 378] width 45 height 46
click at [921, 438] on button "Done" at bounding box center [956, 435] width 82 height 37
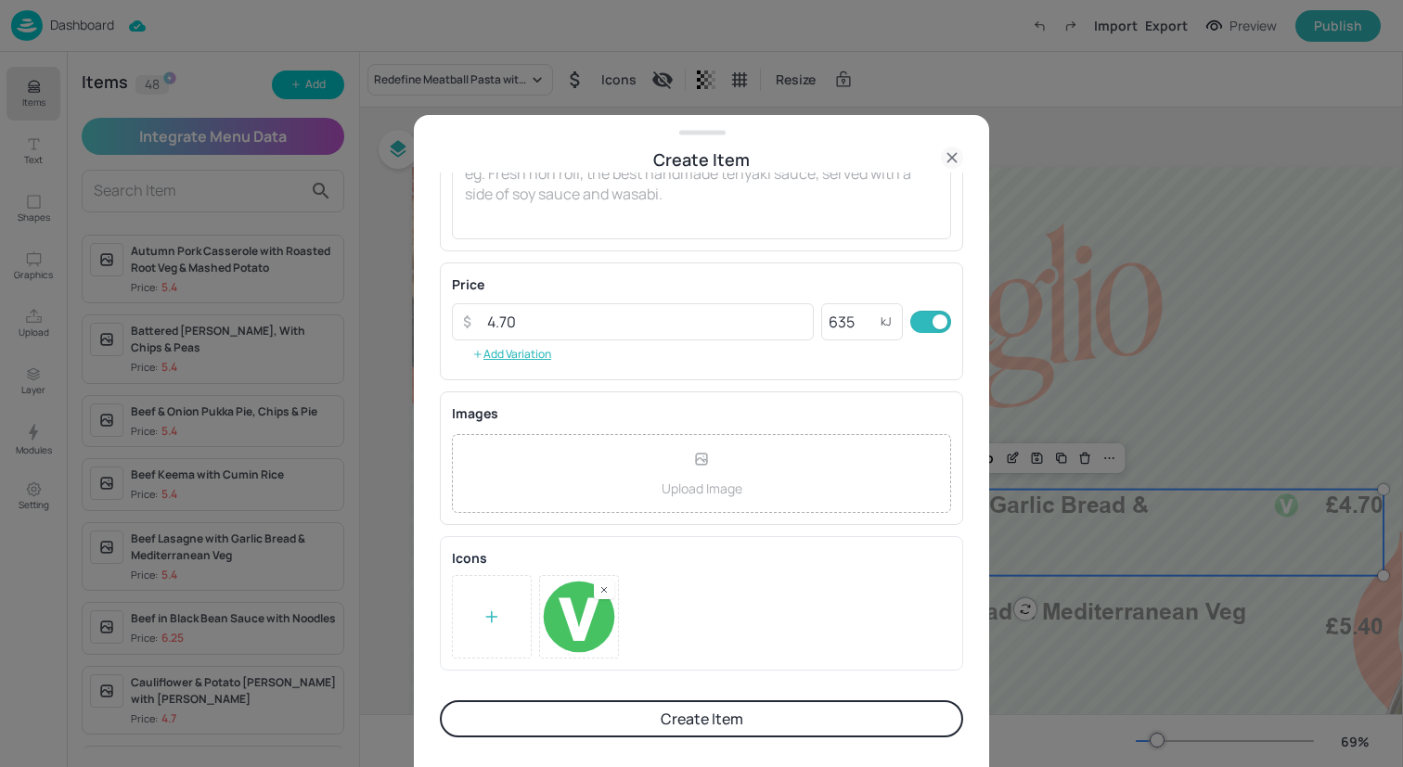
click at [739, 709] on button "Create Item" at bounding box center [701, 718] width 523 height 37
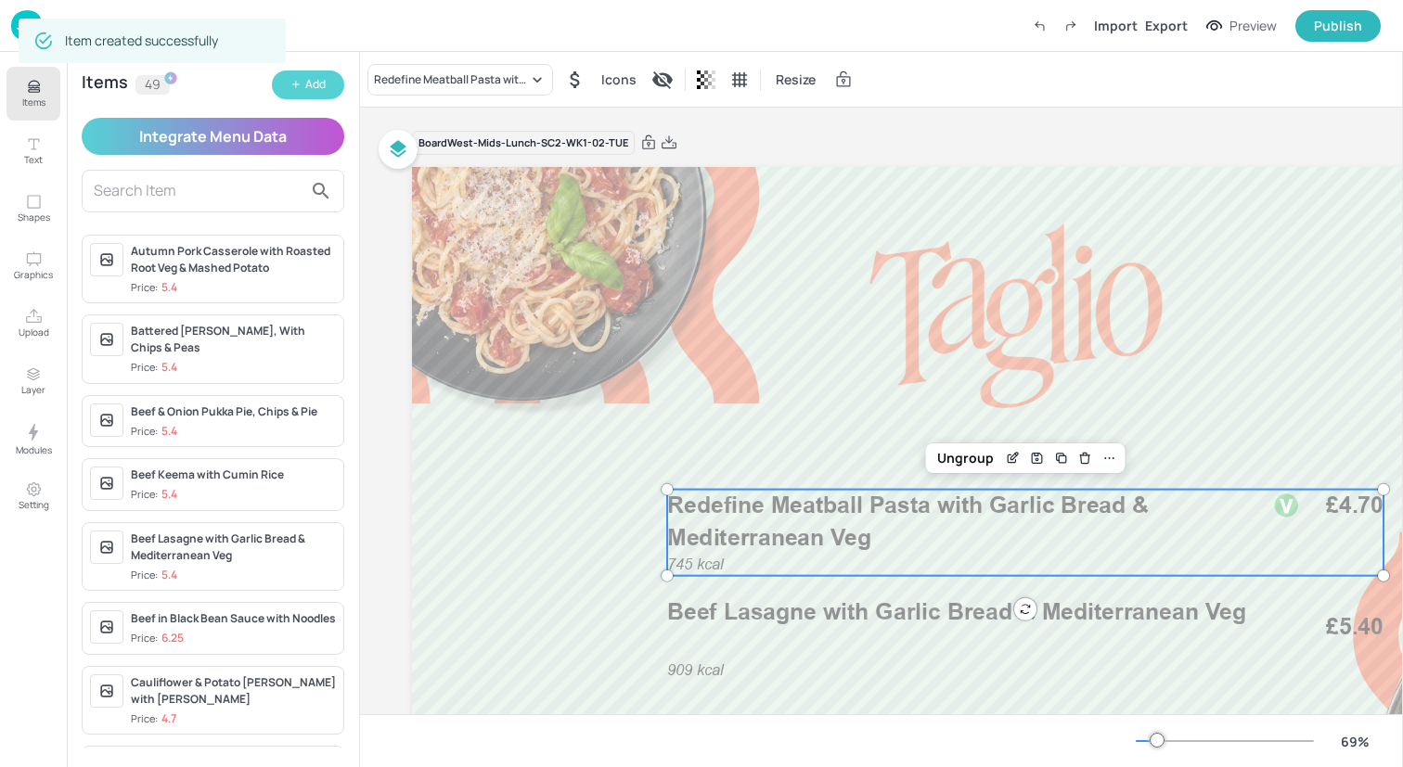
click at [327, 85] on button "Add" at bounding box center [308, 85] width 72 height 29
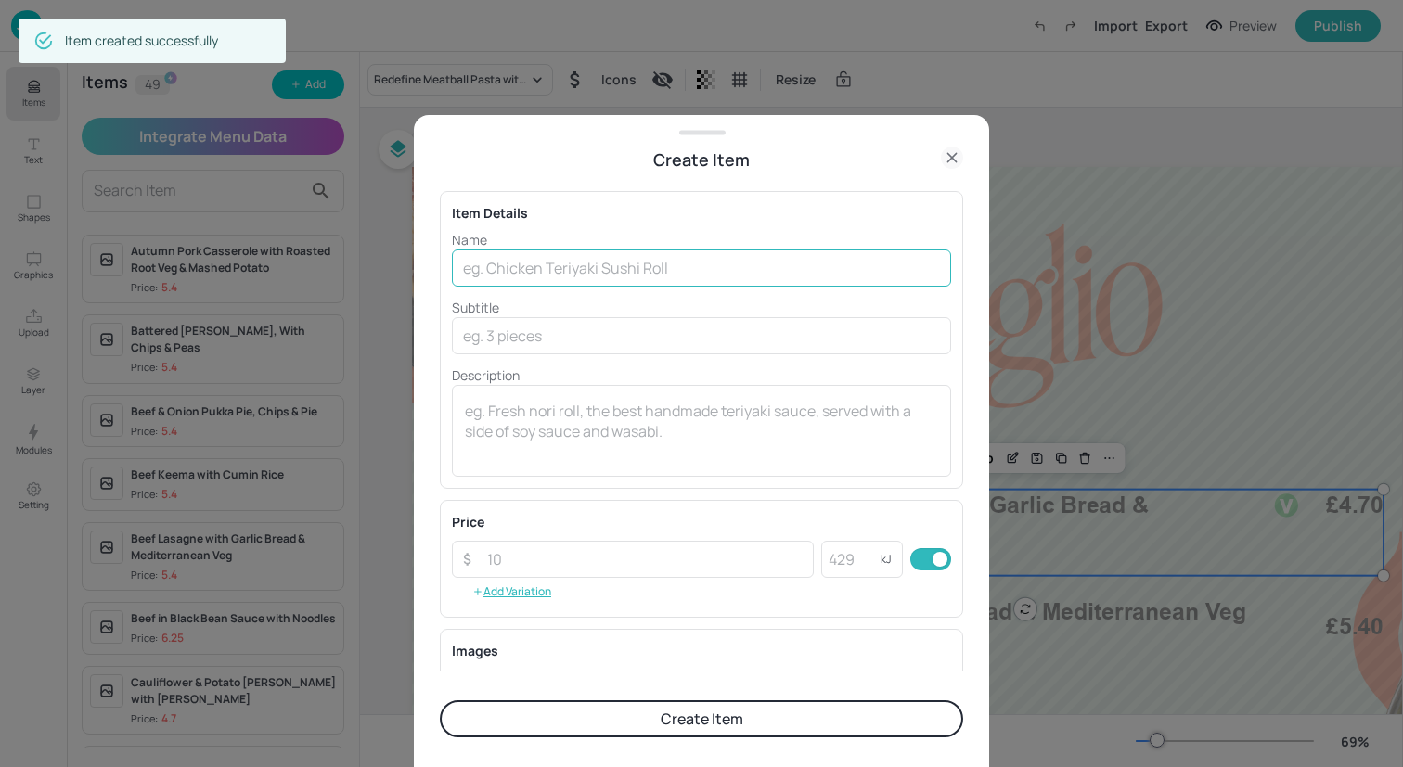
click at [587, 282] on input "text" at bounding box center [701, 268] width 499 height 37
paste input "Toad in the Hole with Mashed Veg & Peas"
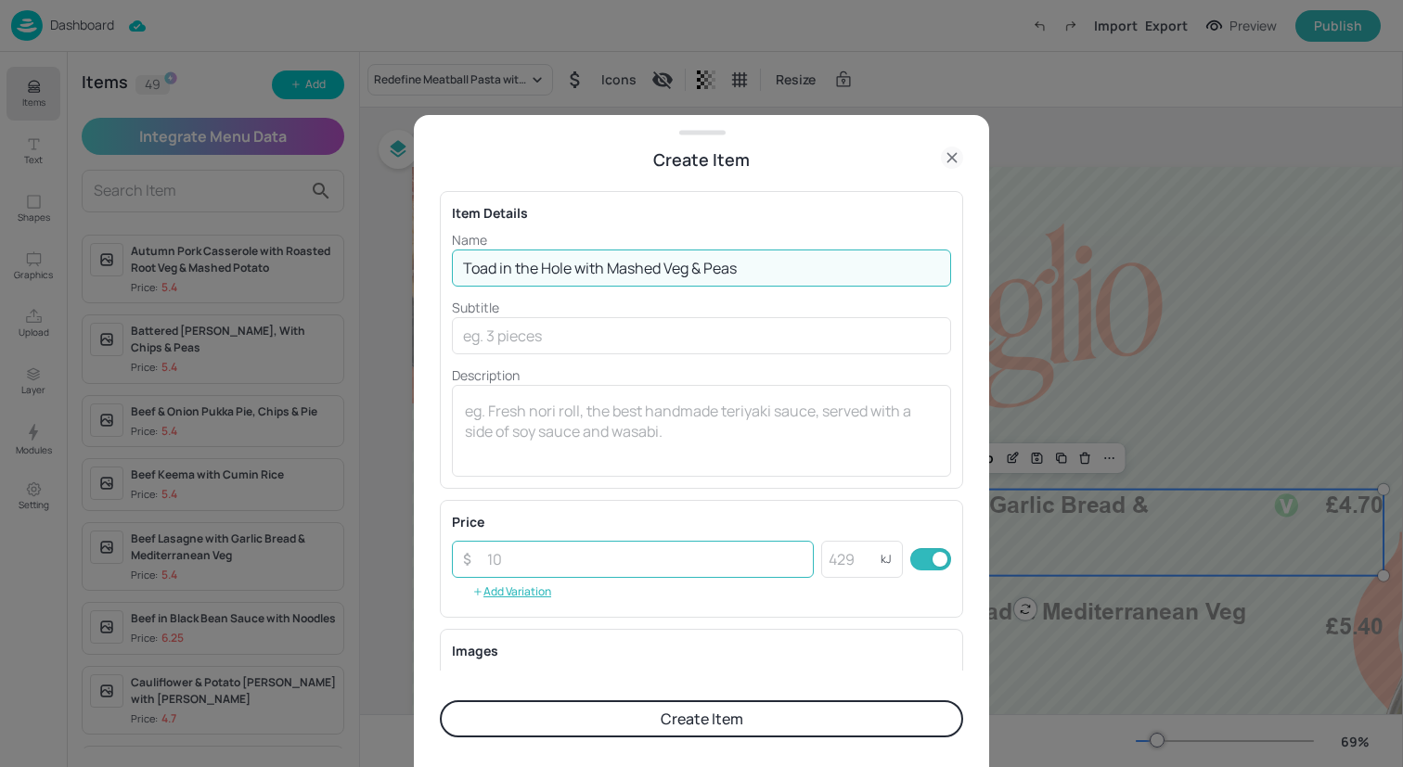
type input "Toad in the Hole with Mashed Veg & Peas"
click at [673, 559] on input "number" at bounding box center [645, 559] width 338 height 37
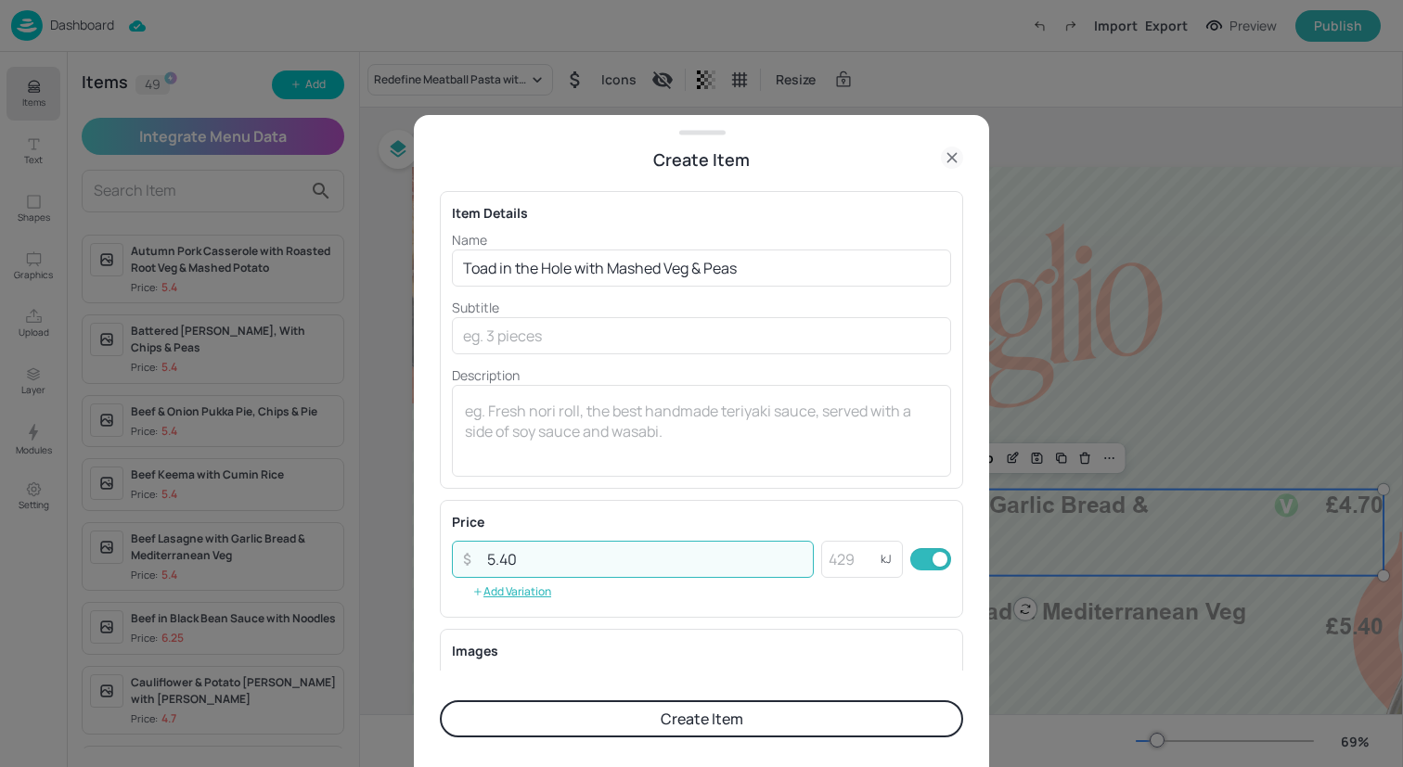
type input "5.40"
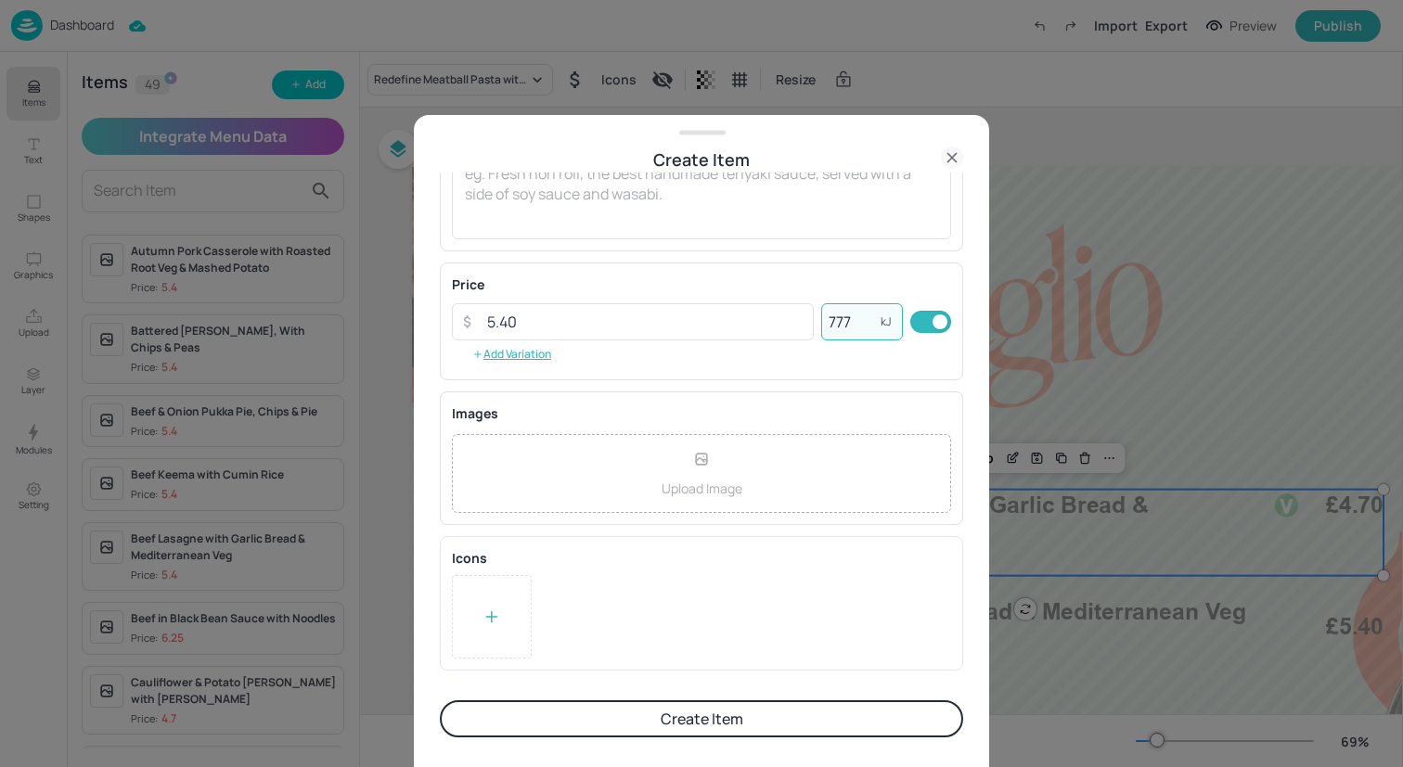
type input "777"
click at [697, 718] on button "Create Item" at bounding box center [701, 718] width 523 height 37
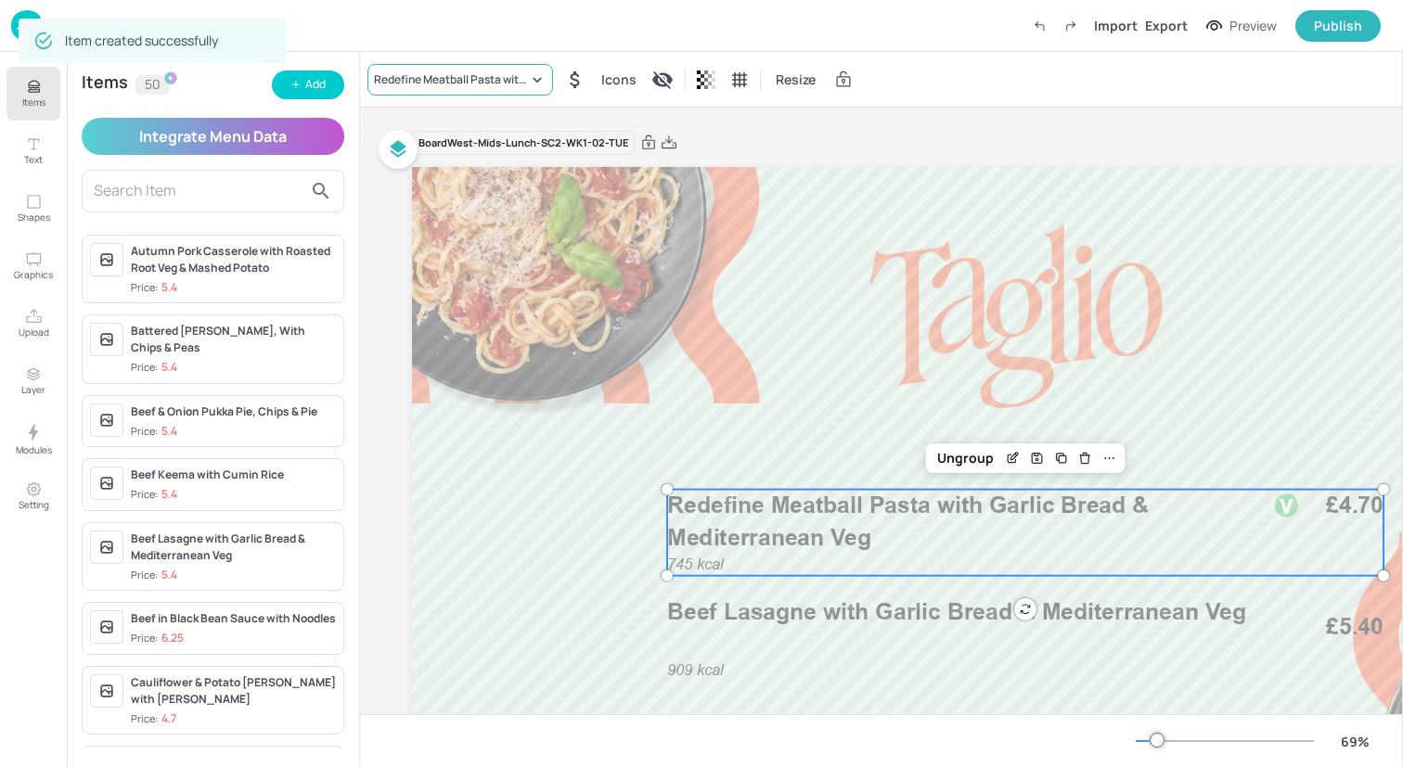
click at [519, 83] on div "Redefine Meatball Pasta with Garlic Bread & Mediterranean Veg" at bounding box center [451, 79] width 154 height 17
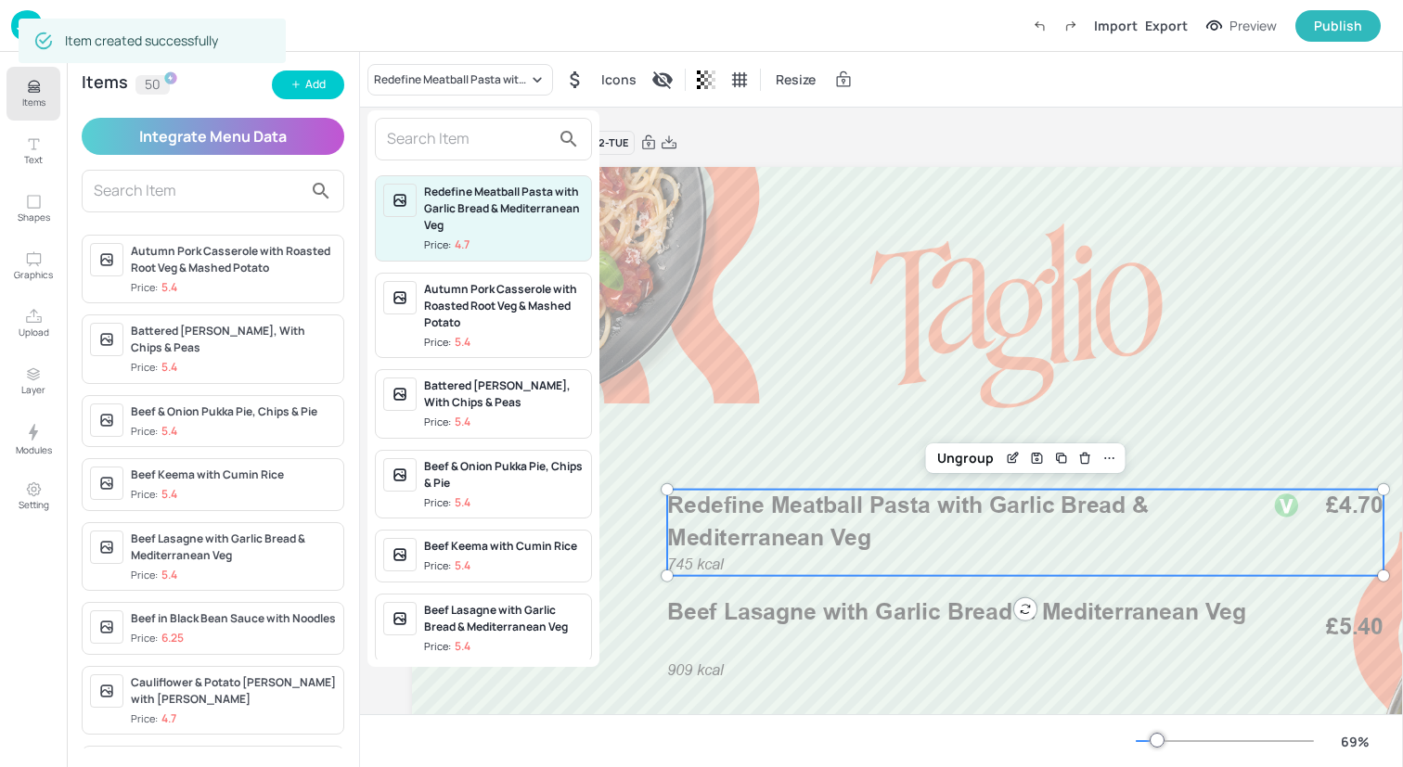
click at [469, 139] on input "text" at bounding box center [468, 139] width 163 height 30
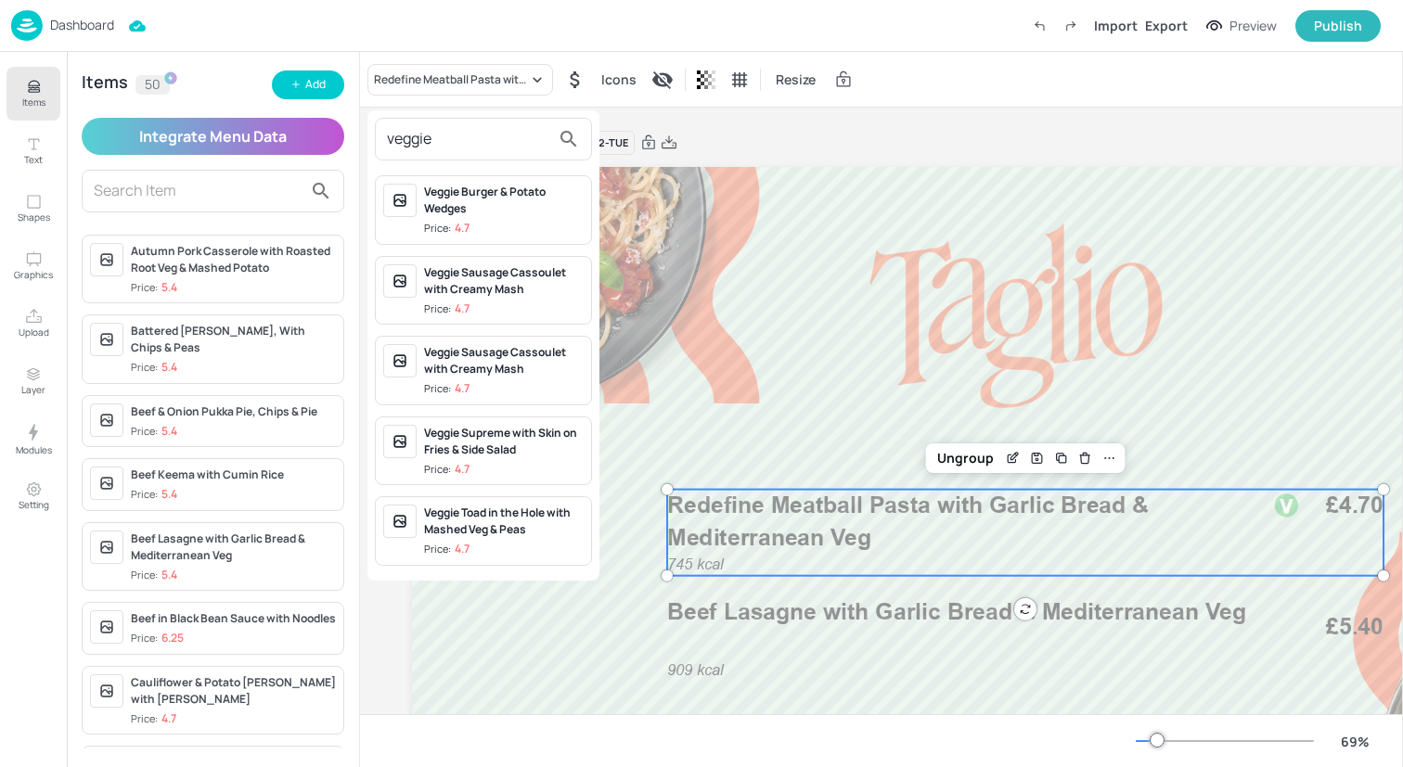
type input "veggie"
click at [516, 526] on div "Veggie Toad in the Hole with Mashed Veg & Peas" at bounding box center [504, 521] width 160 height 33
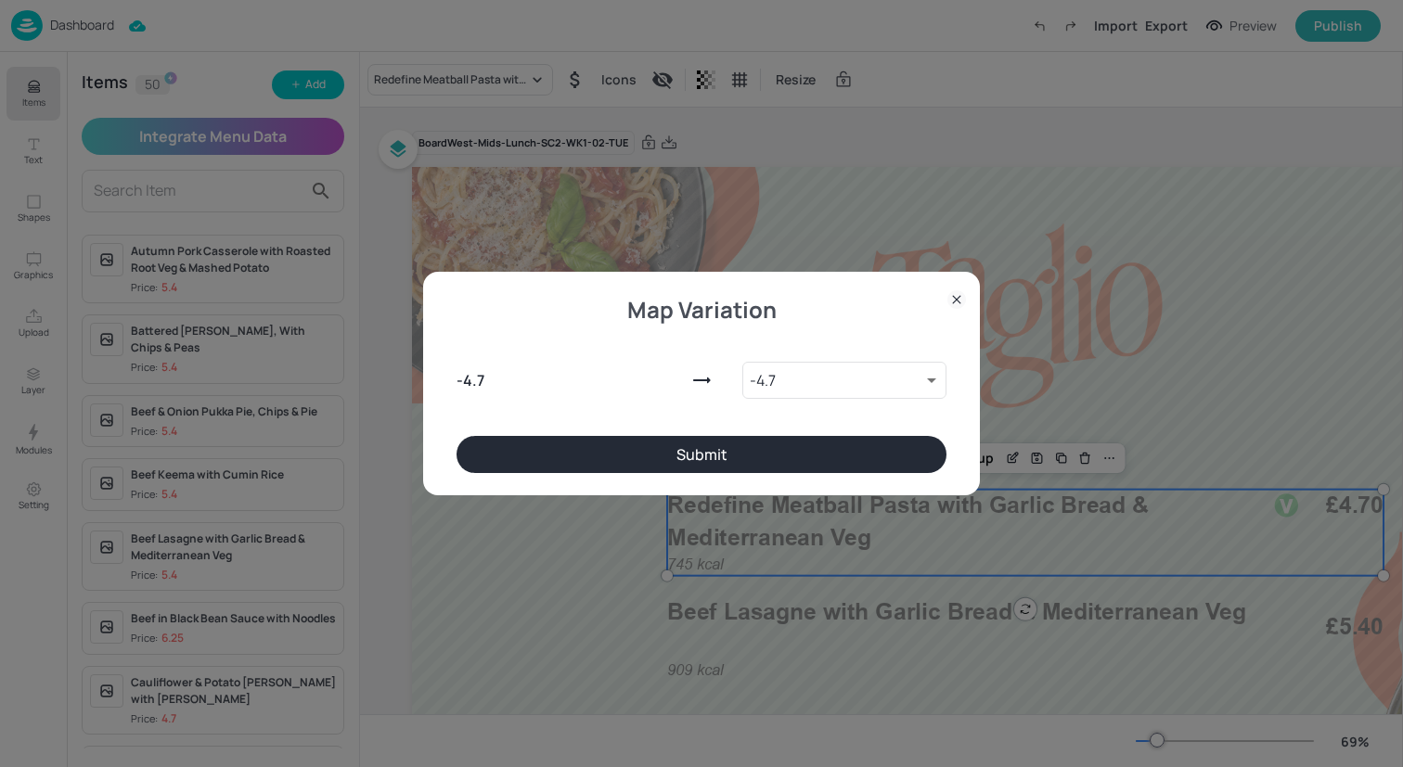
click at [711, 458] on button "Submit" at bounding box center [701, 454] width 490 height 37
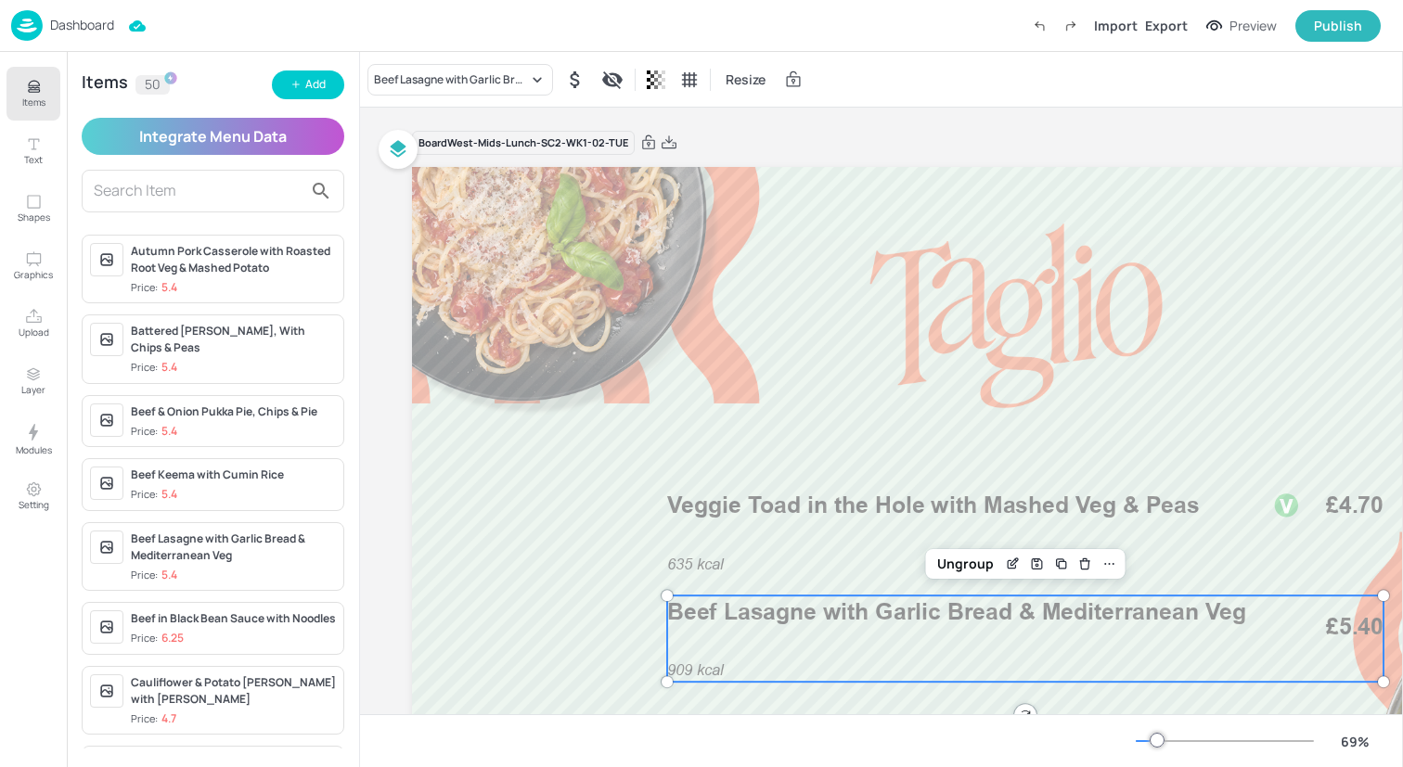
click at [710, 603] on span "Beef Lasagne with Garlic Bread & Mediterranean Veg" at bounding box center [956, 611] width 579 height 28
click at [477, 86] on div "Beef Lasagne with Garlic Bread & Mediterranean Veg" at bounding box center [451, 79] width 154 height 17
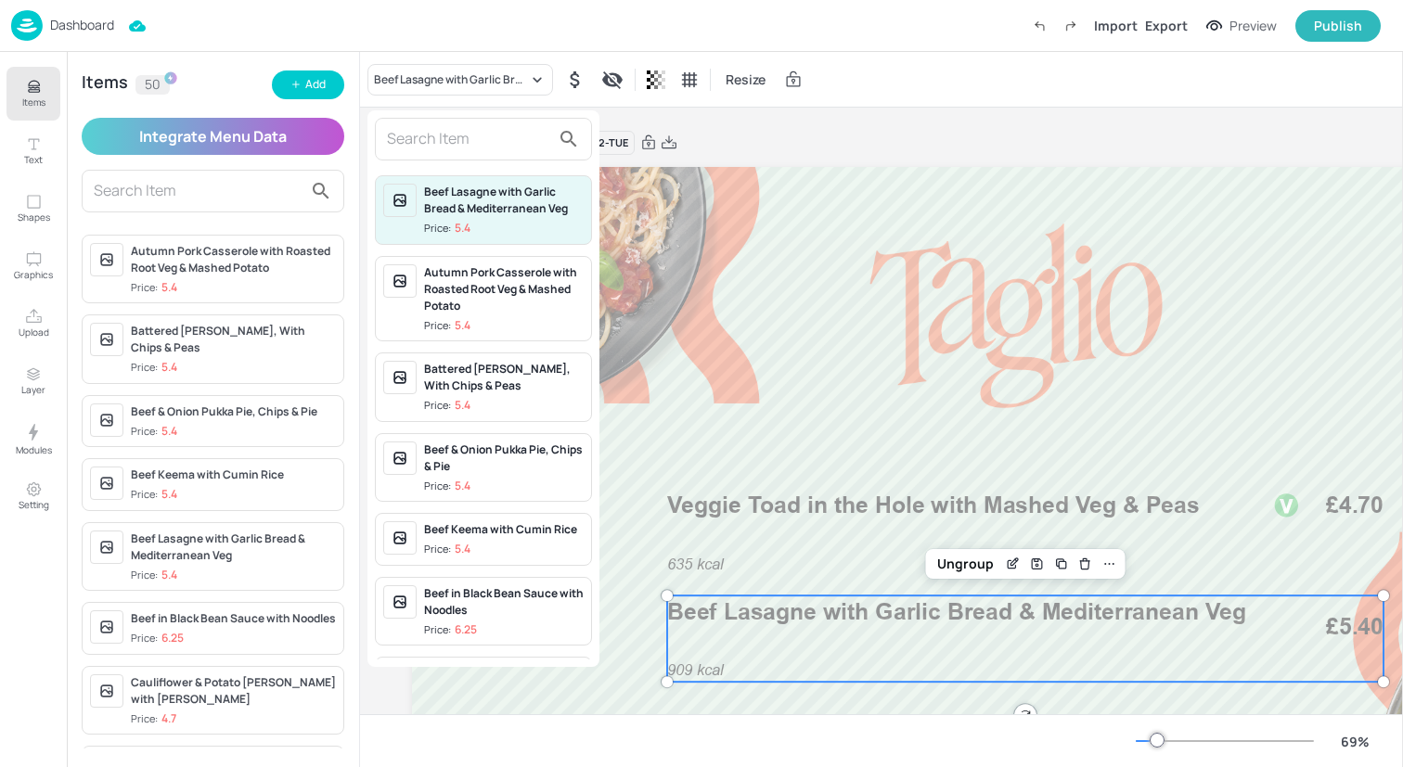
click at [476, 142] on input "text" at bounding box center [468, 139] width 163 height 30
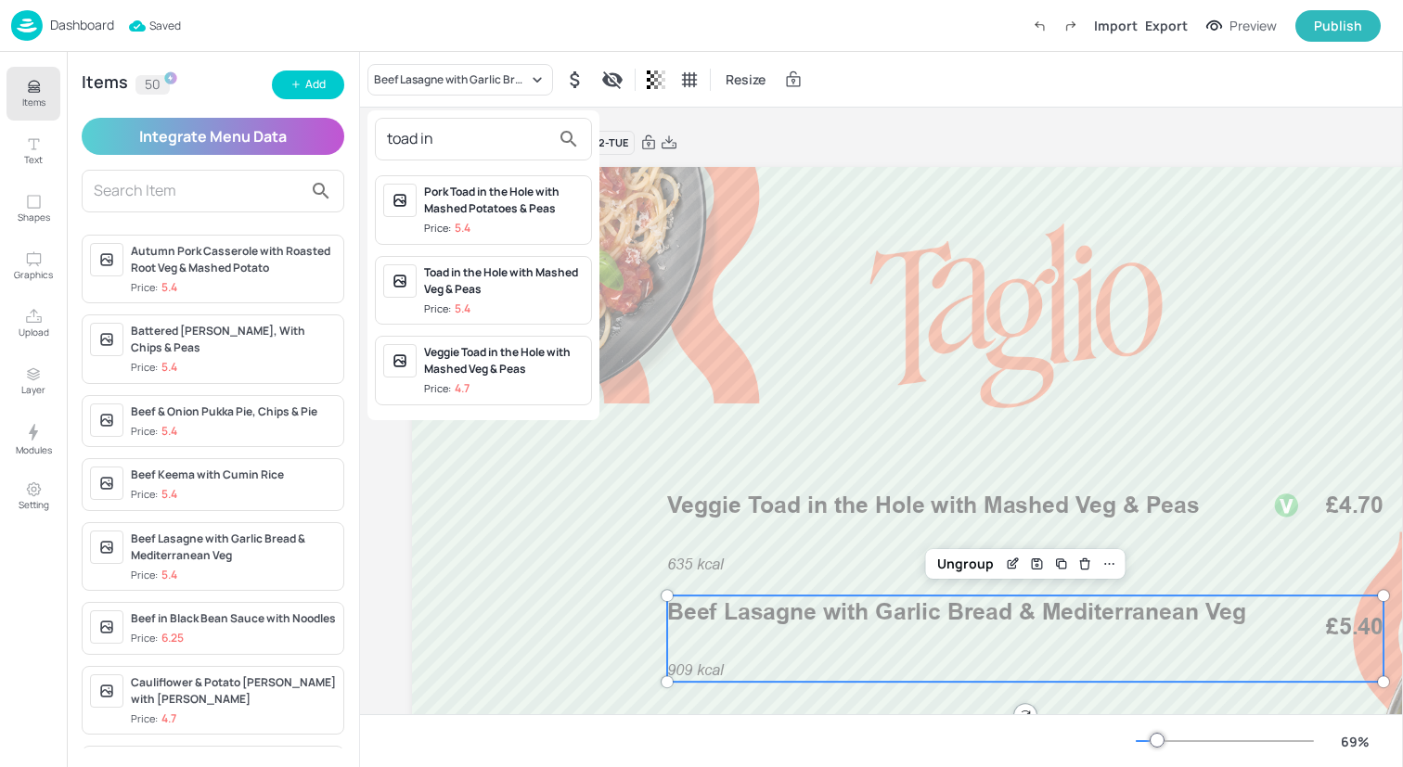
type input "toad in"
click at [515, 293] on div "Toad in the Hole with Mashed Veg & Peas" at bounding box center [504, 280] width 160 height 33
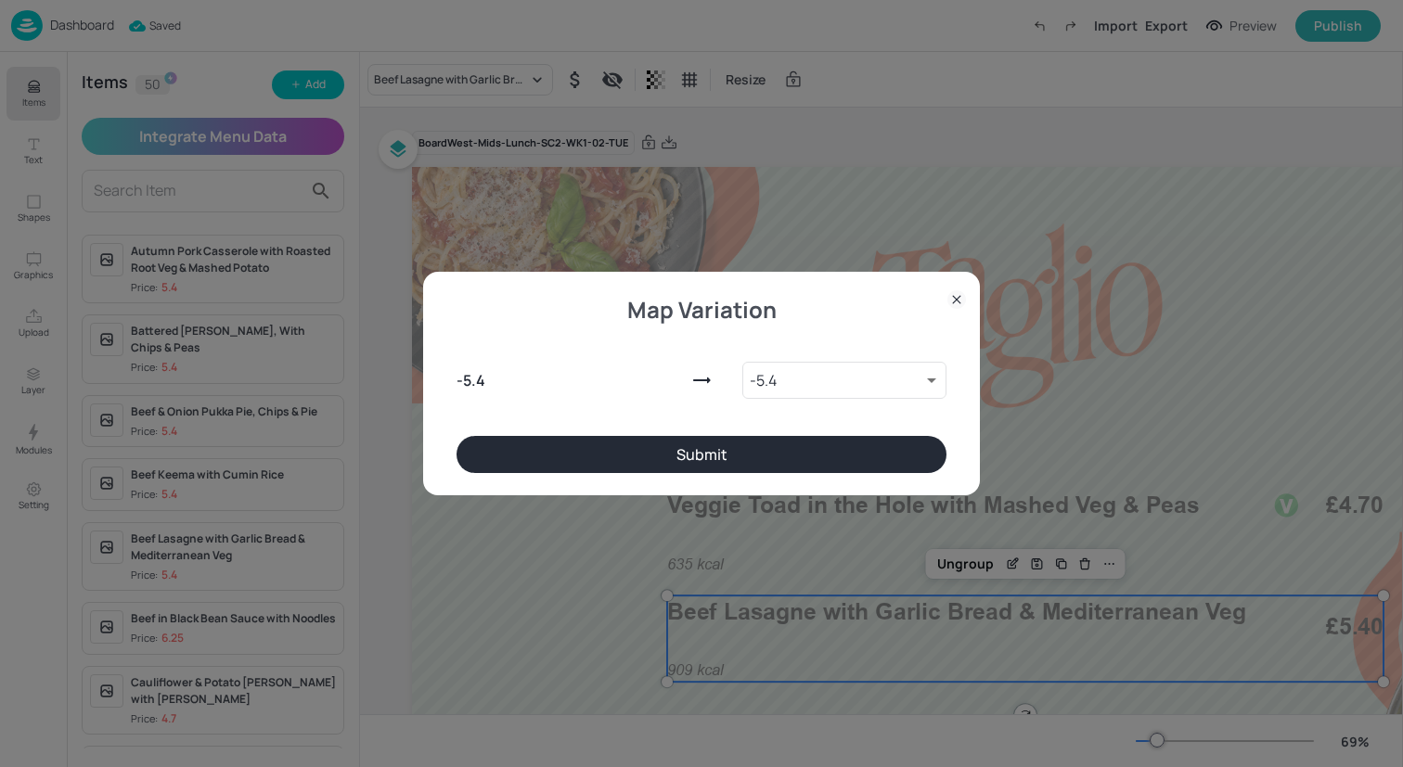
click at [703, 461] on button "Submit" at bounding box center [701, 454] width 490 height 37
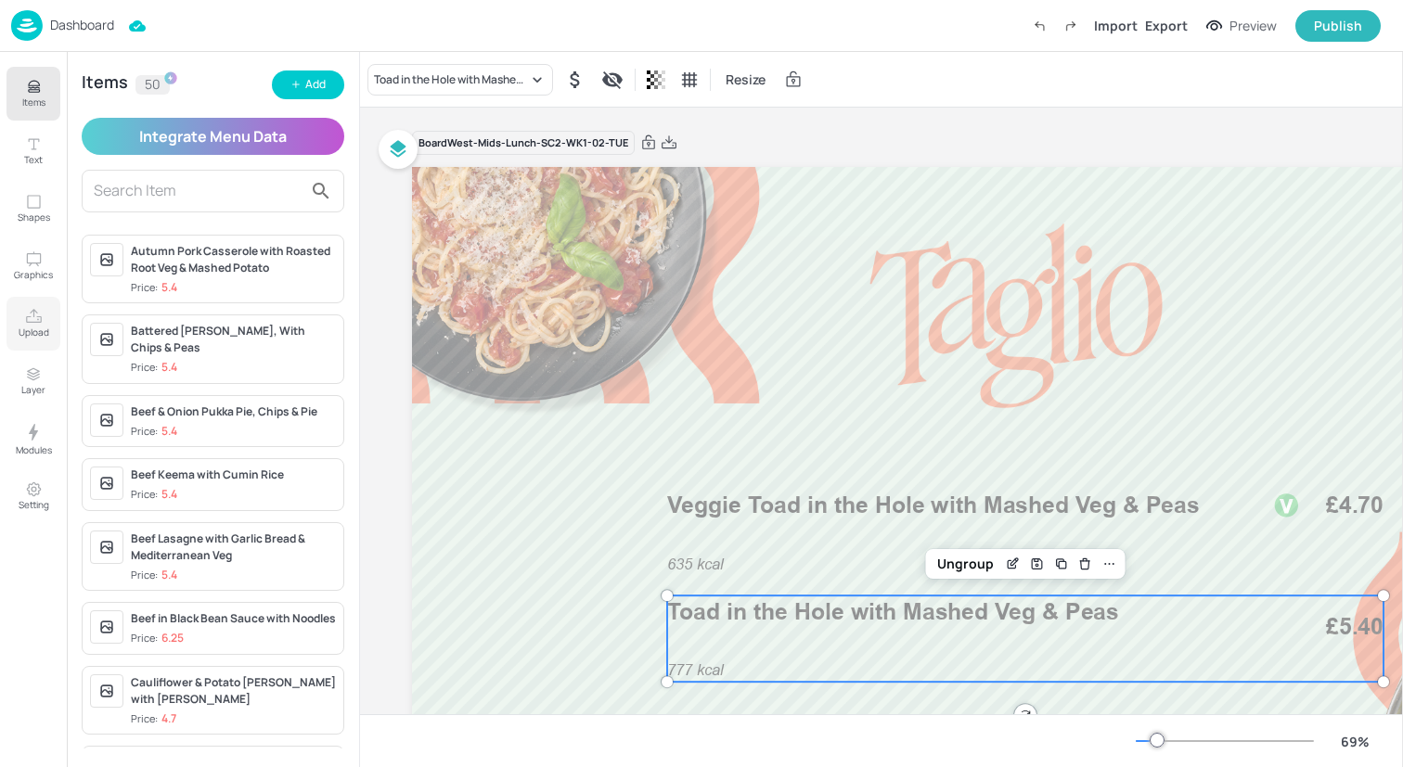
click at [36, 309] on icon "Upload" at bounding box center [34, 317] width 18 height 18
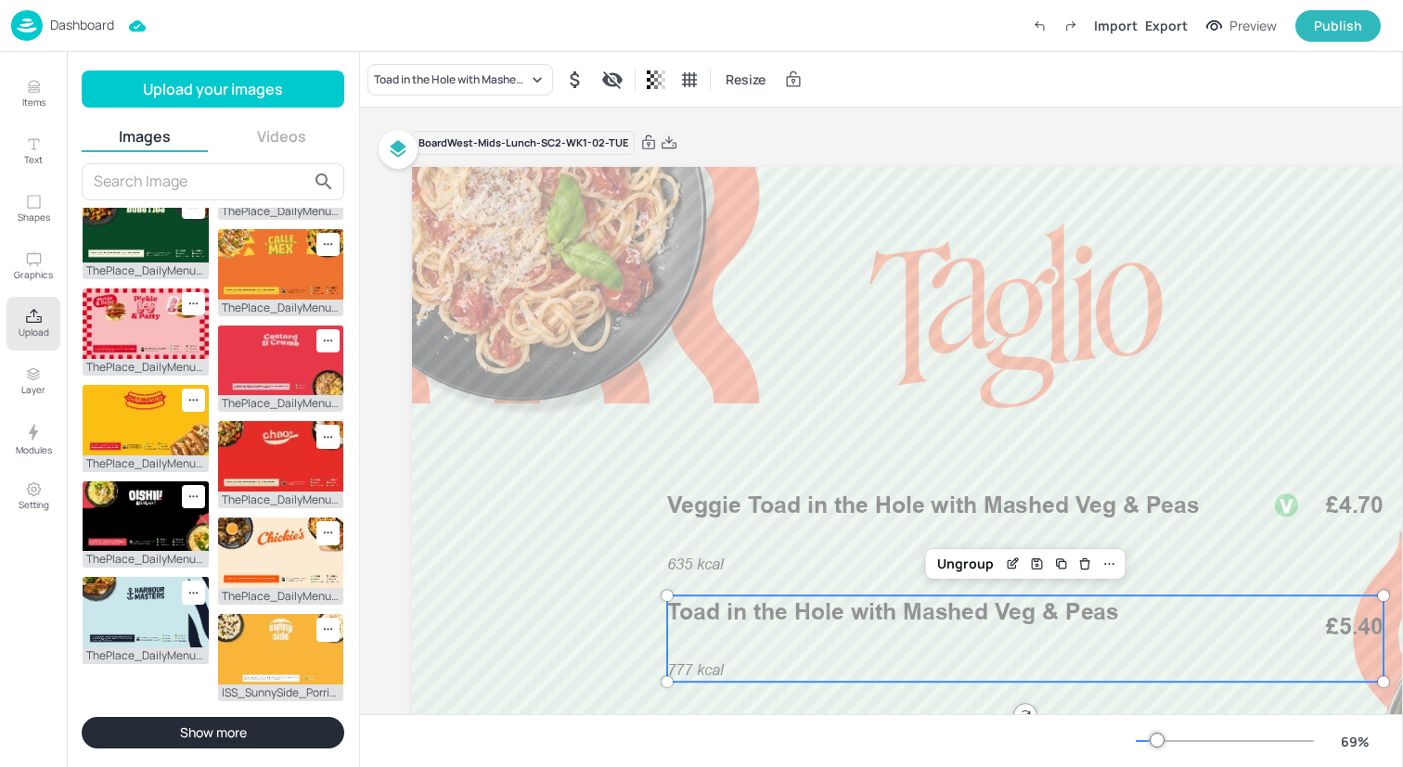
scroll to position [454, 0]
click at [122, 263] on img at bounding box center [146, 227] width 126 height 71
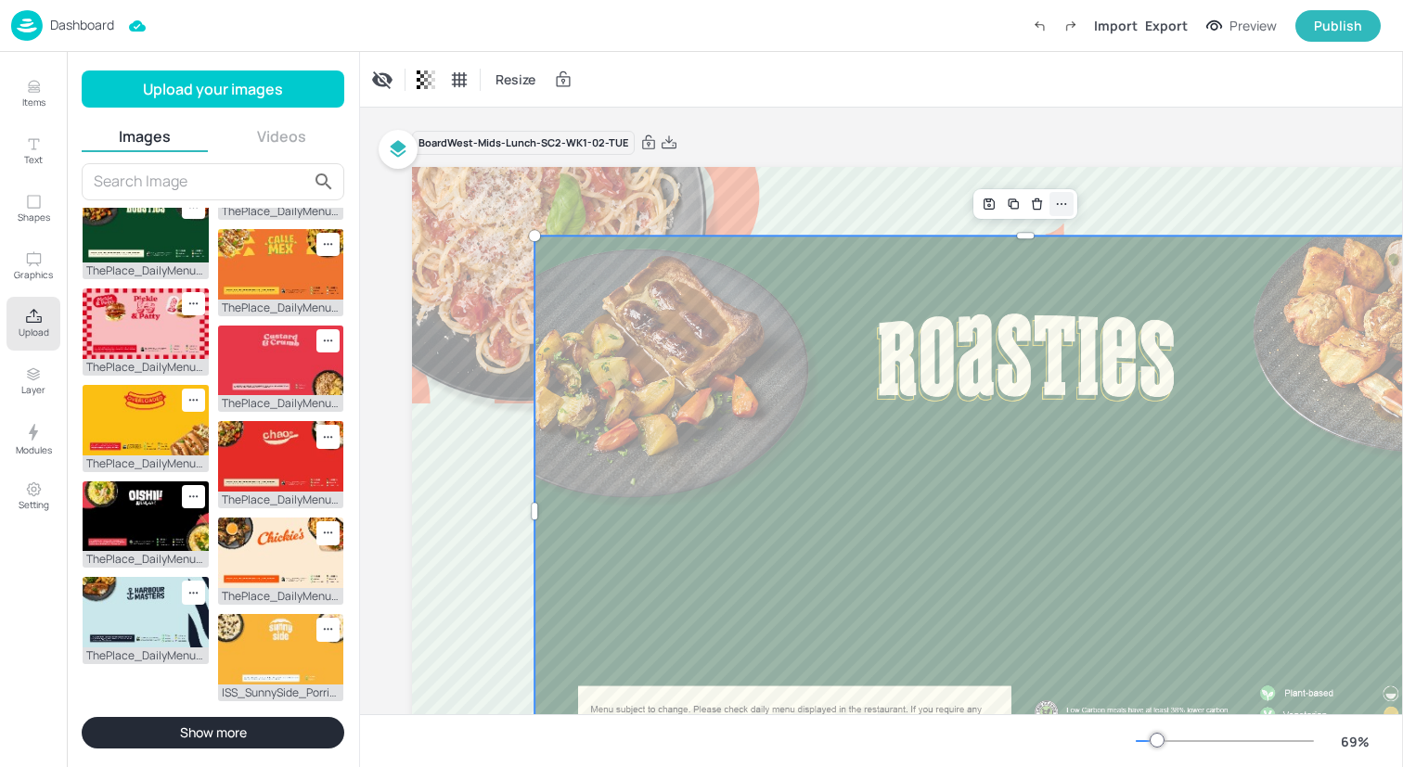
click at [1058, 208] on icon at bounding box center [1061, 204] width 15 height 15
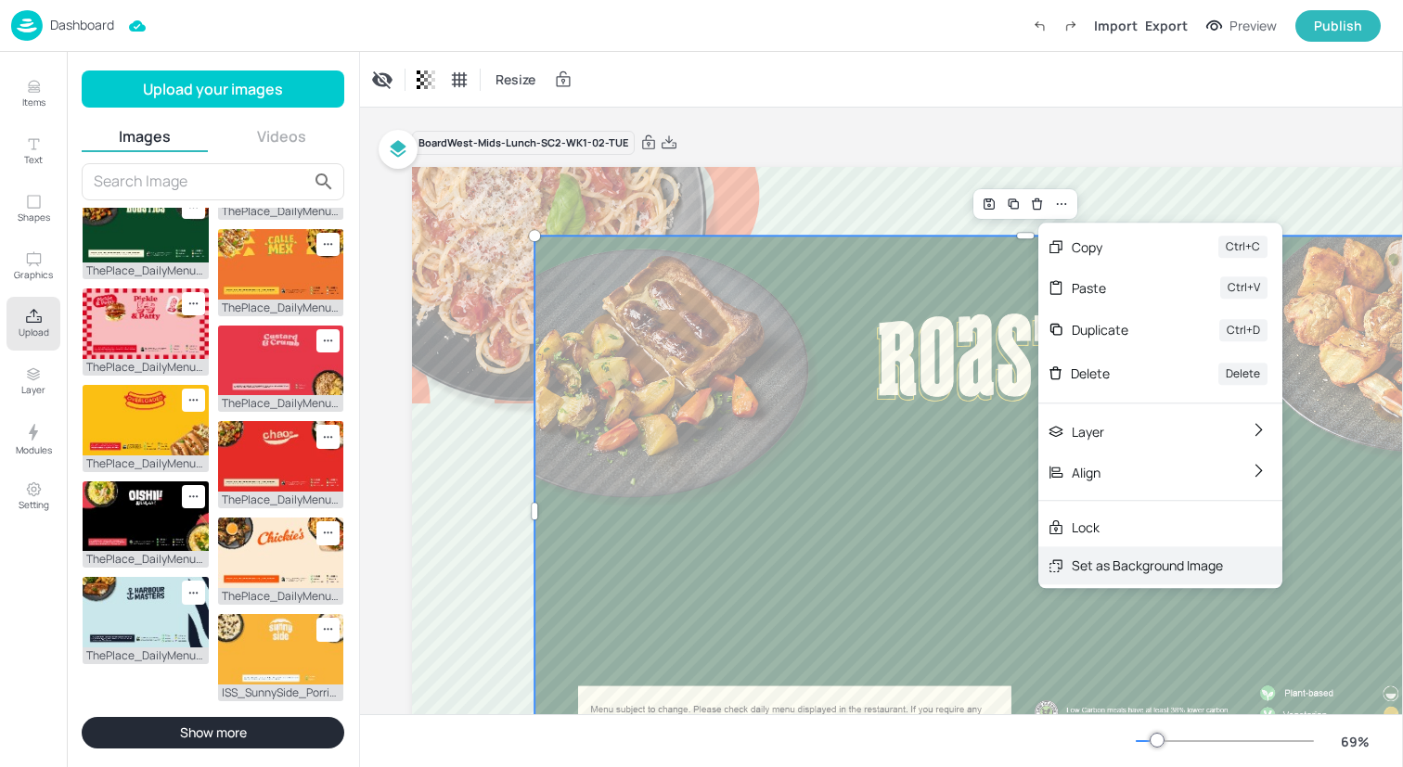
click at [1067, 568] on div "Set as Background Image" at bounding box center [1160, 565] width 244 height 38
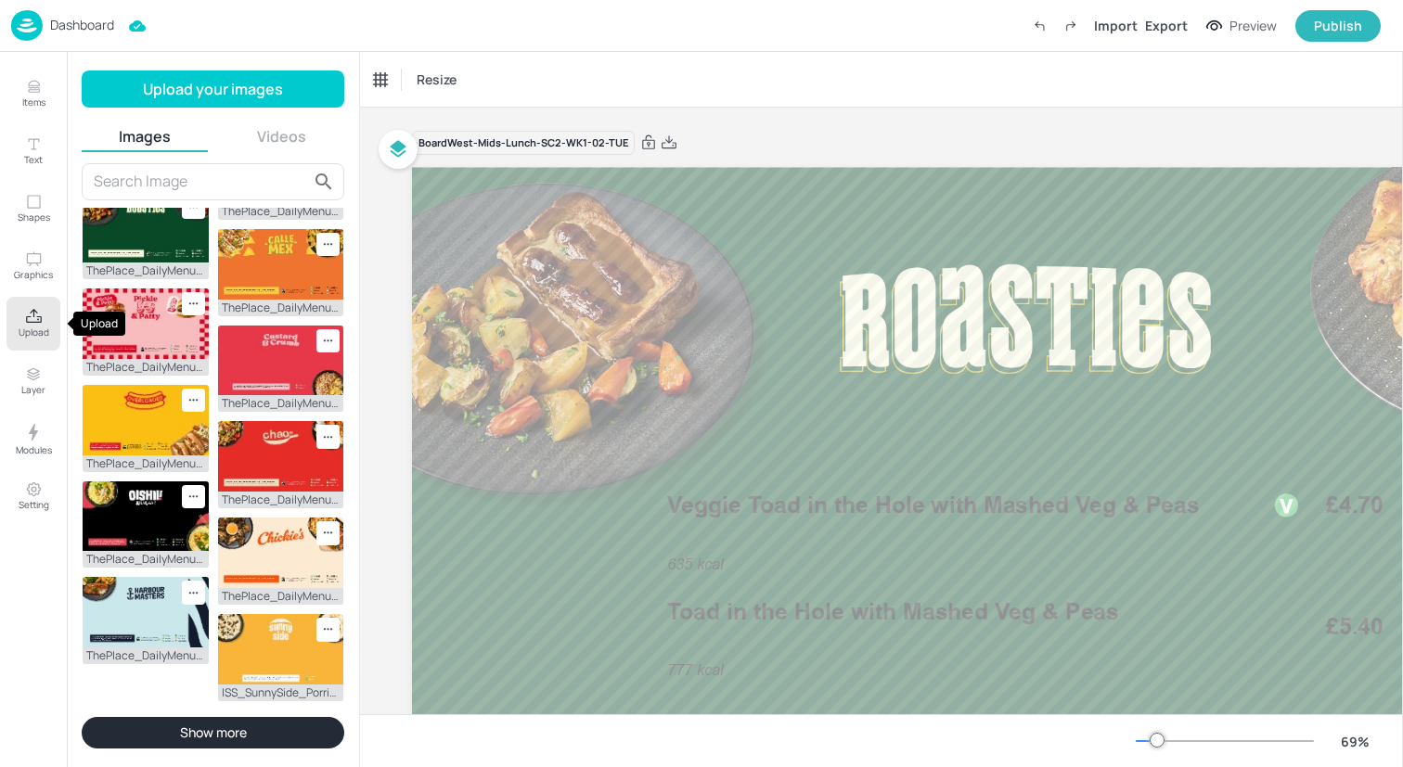
click at [19, 328] on p "Upload" at bounding box center [34, 332] width 31 height 13
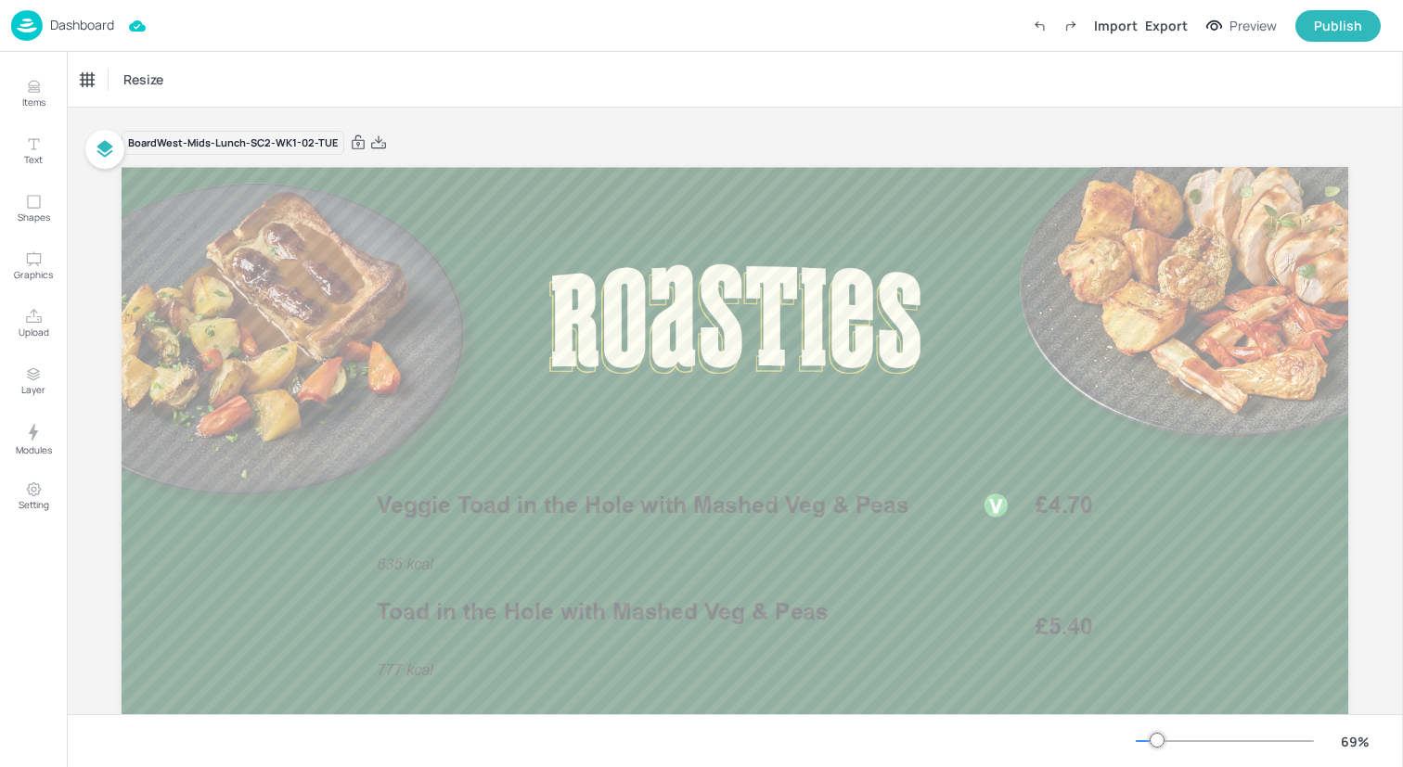
click at [187, 33] on div "Dashboard Import Export Preview Publish" at bounding box center [695, 25] width 1369 height 51
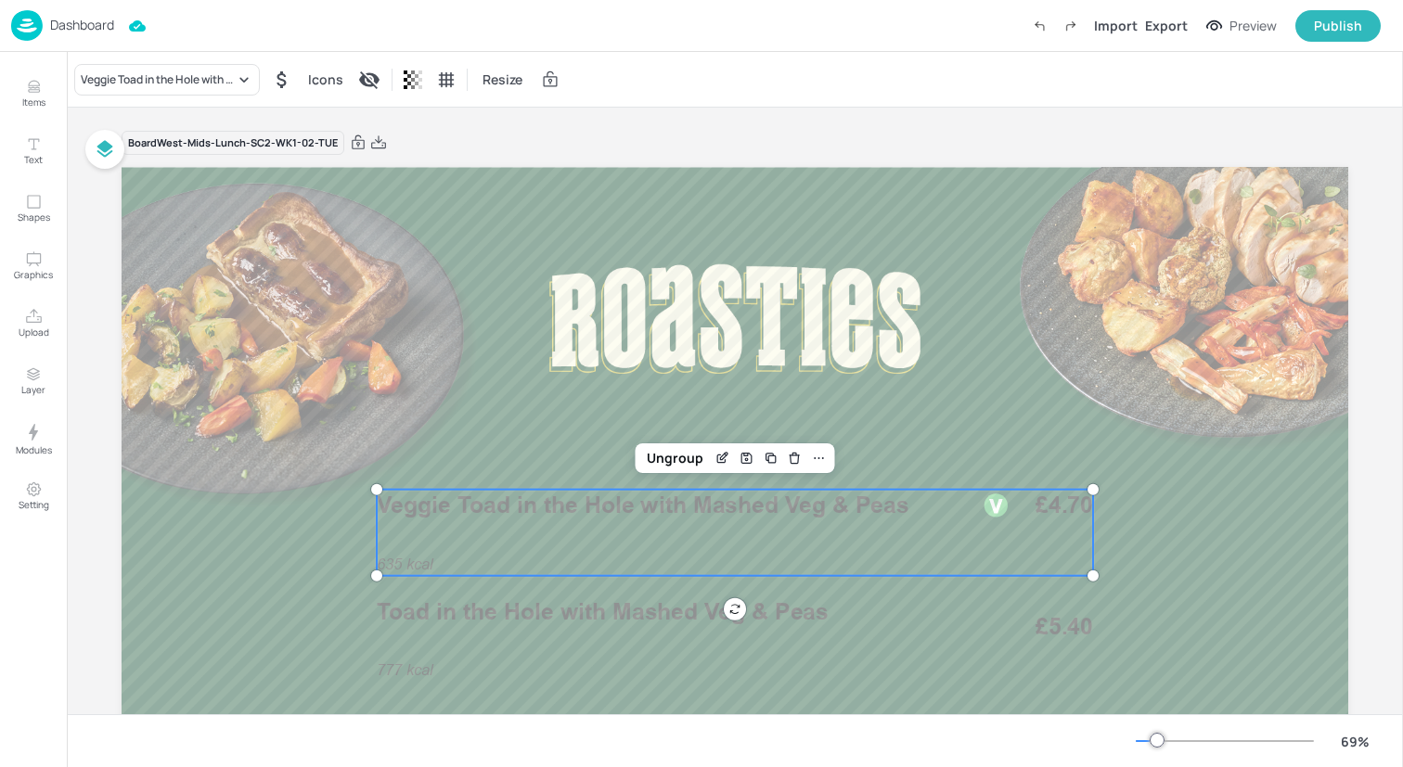
click at [603, 507] on span "Veggie Toad in the Hole with Mashed Veg & Peas" at bounding box center [643, 506] width 532 height 28
click at [671, 448] on div "Ungroup" at bounding box center [674, 458] width 71 height 24
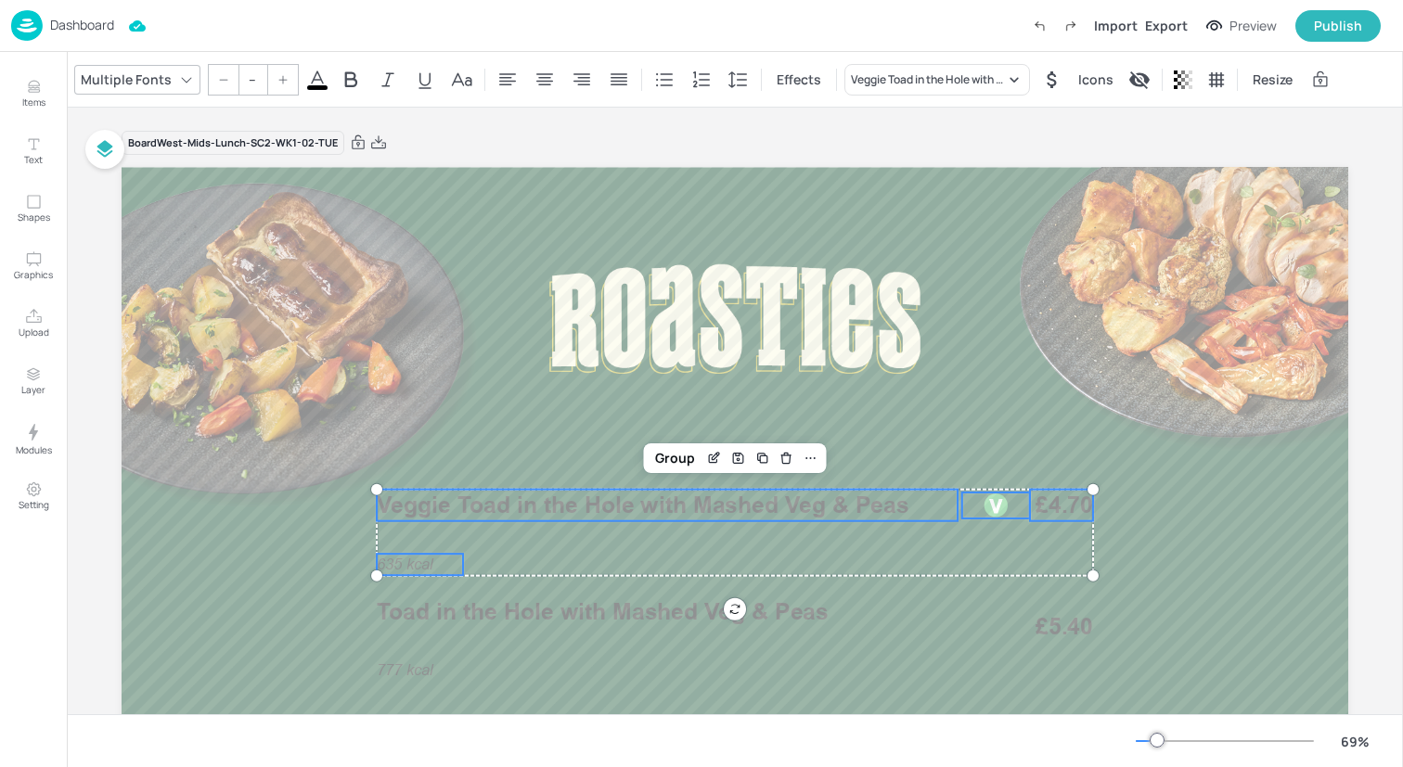
click at [308, 73] on icon at bounding box center [317, 80] width 22 height 22
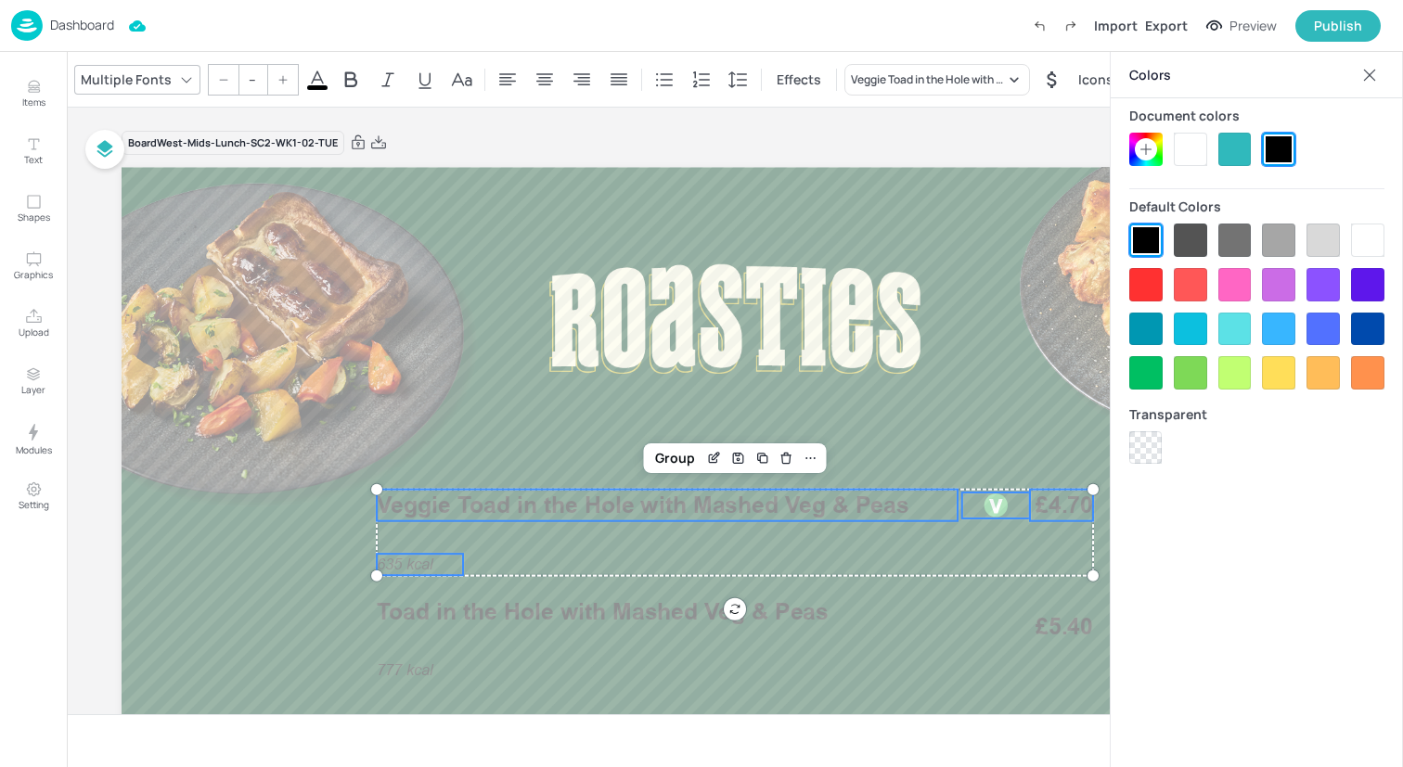
click at [1367, 240] on div at bounding box center [1367, 240] width 33 height 33
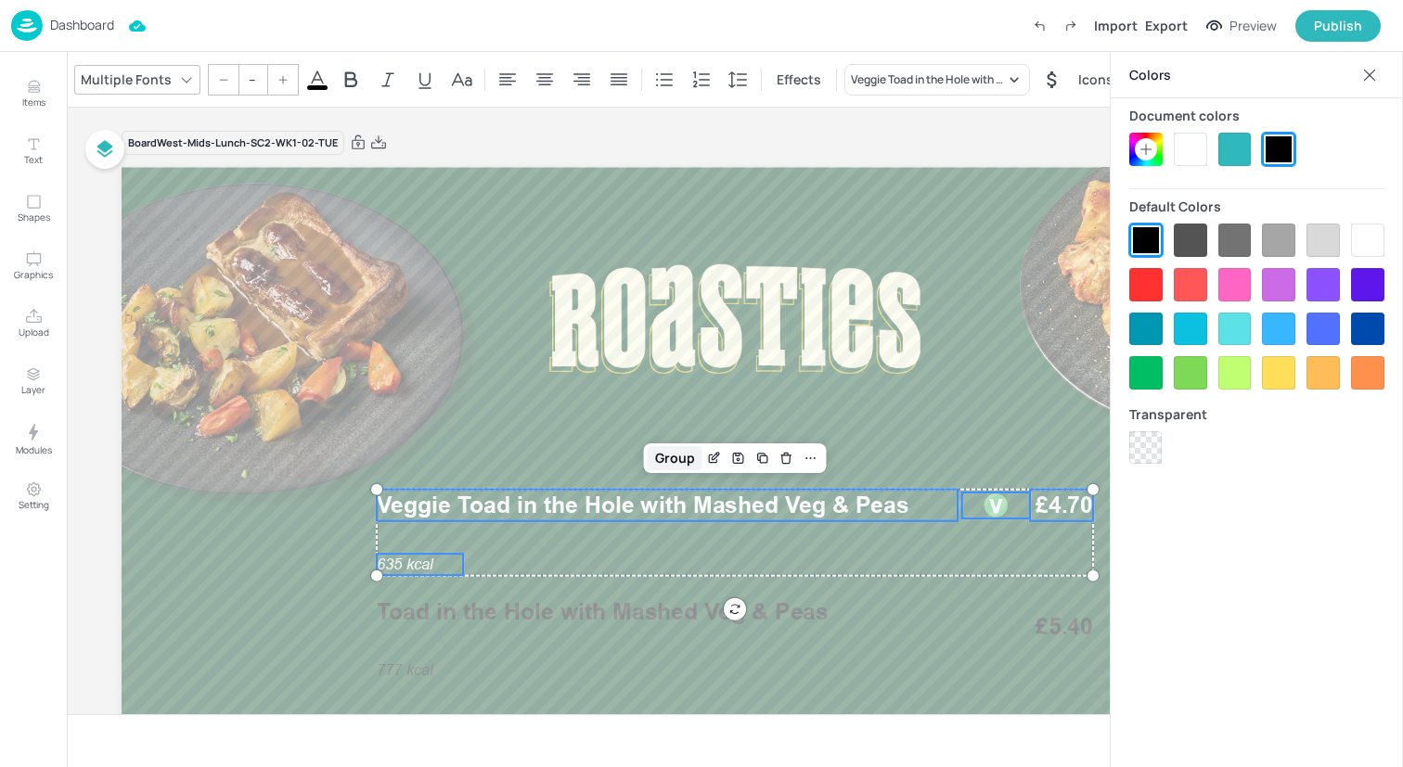
click at [674, 461] on div "Group" at bounding box center [675, 458] width 55 height 24
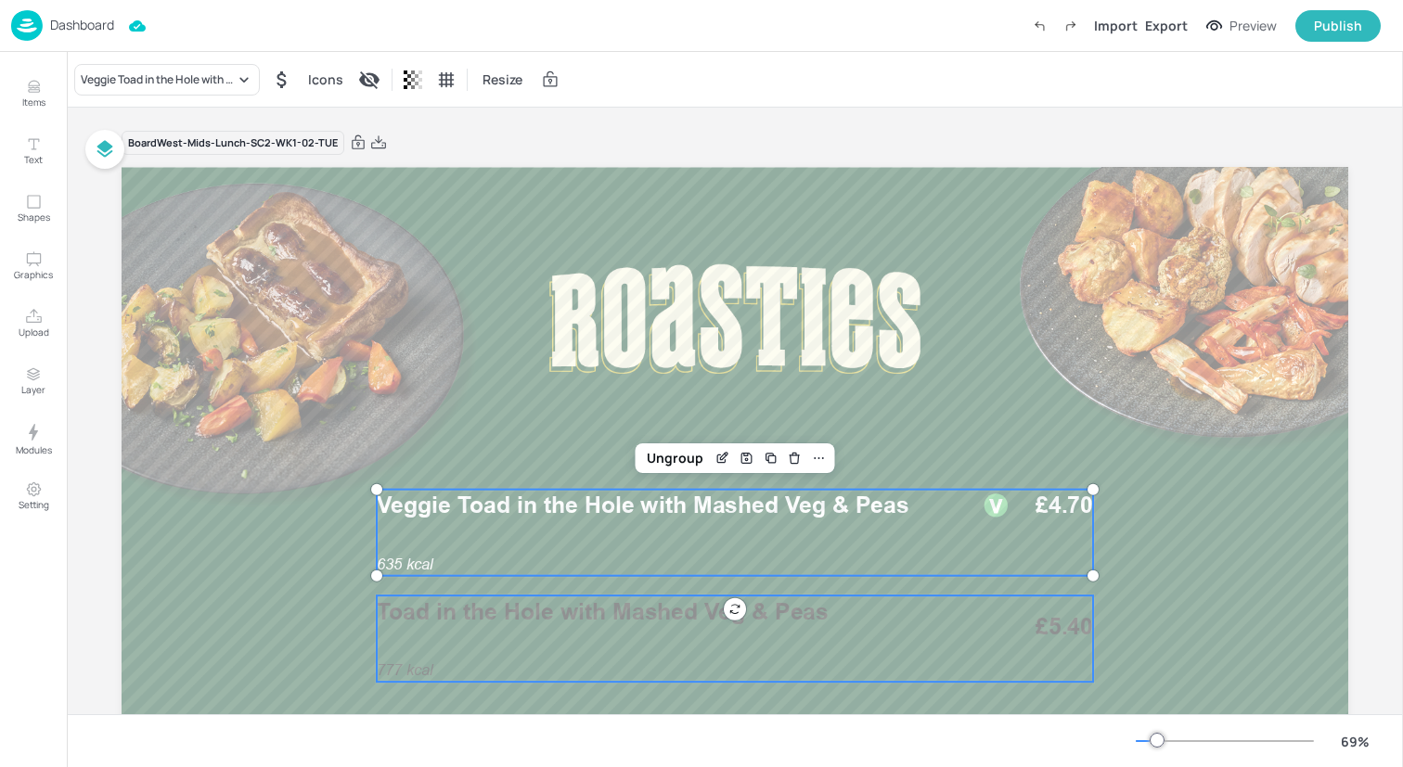
click at [508, 635] on div "777 kcal Toad in the Hole with Mashed Veg & Peas £5.40" at bounding box center [735, 639] width 716 height 86
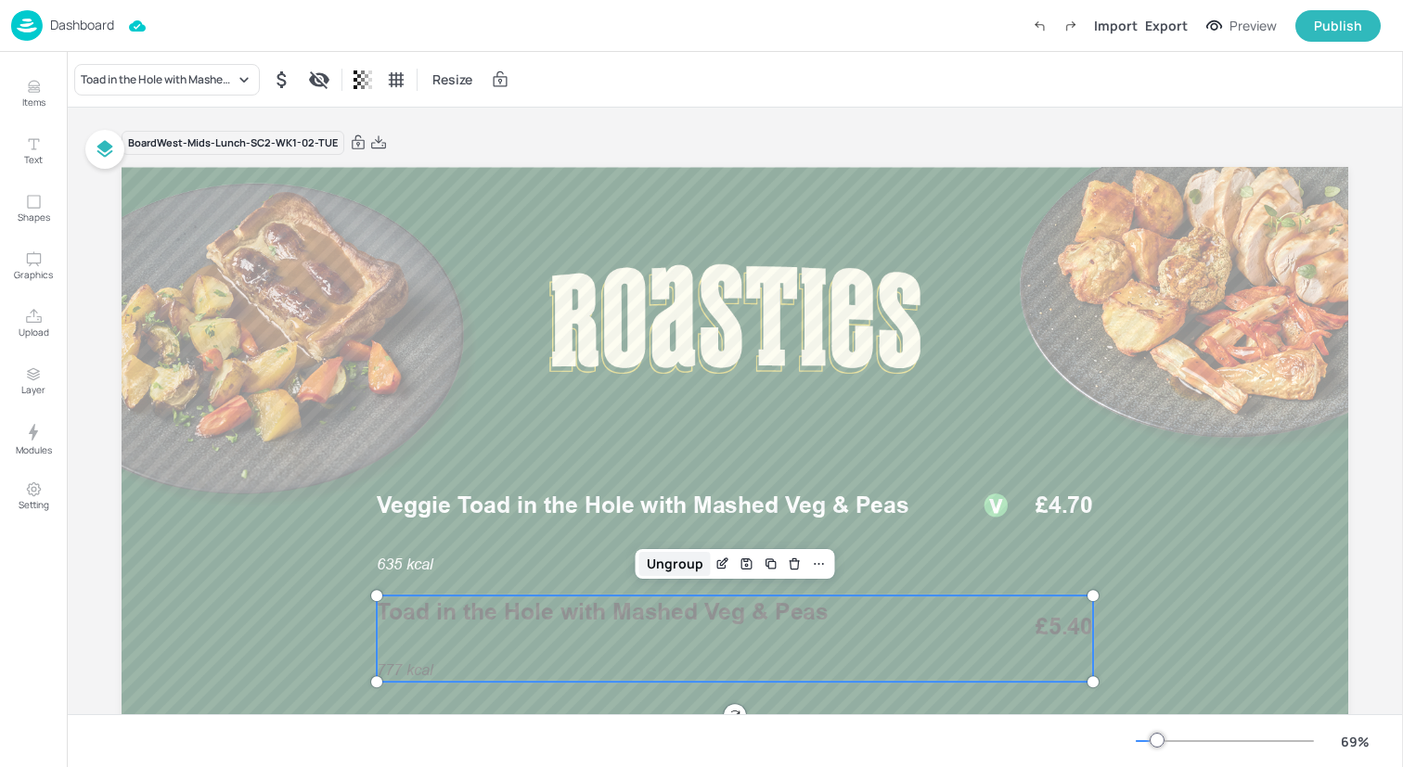
click at [670, 568] on div "Ungroup" at bounding box center [674, 564] width 71 height 24
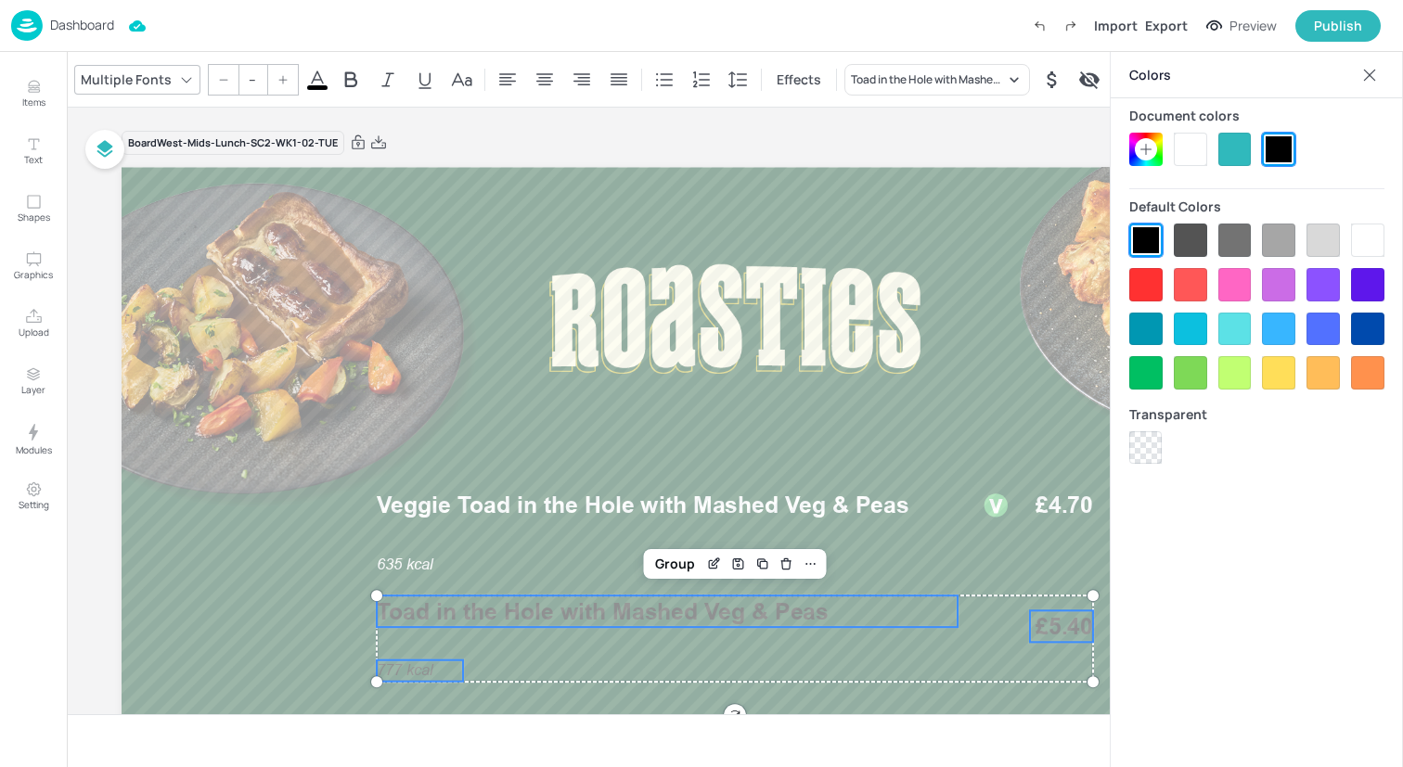
click at [1186, 146] on div at bounding box center [1190, 149] width 33 height 33
click at [660, 566] on div "Group" at bounding box center [675, 564] width 55 height 24
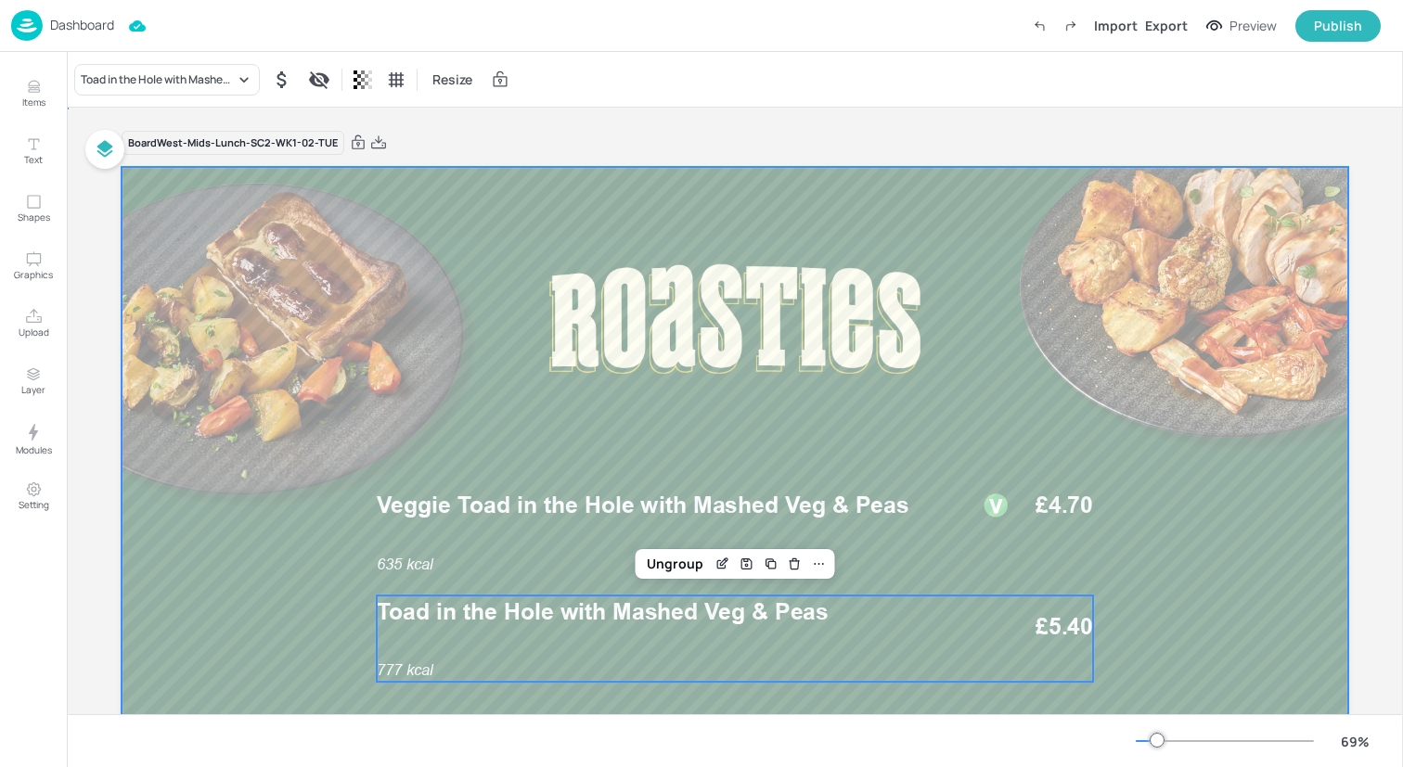
click at [468, 371] on div at bounding box center [735, 512] width 1226 height 690
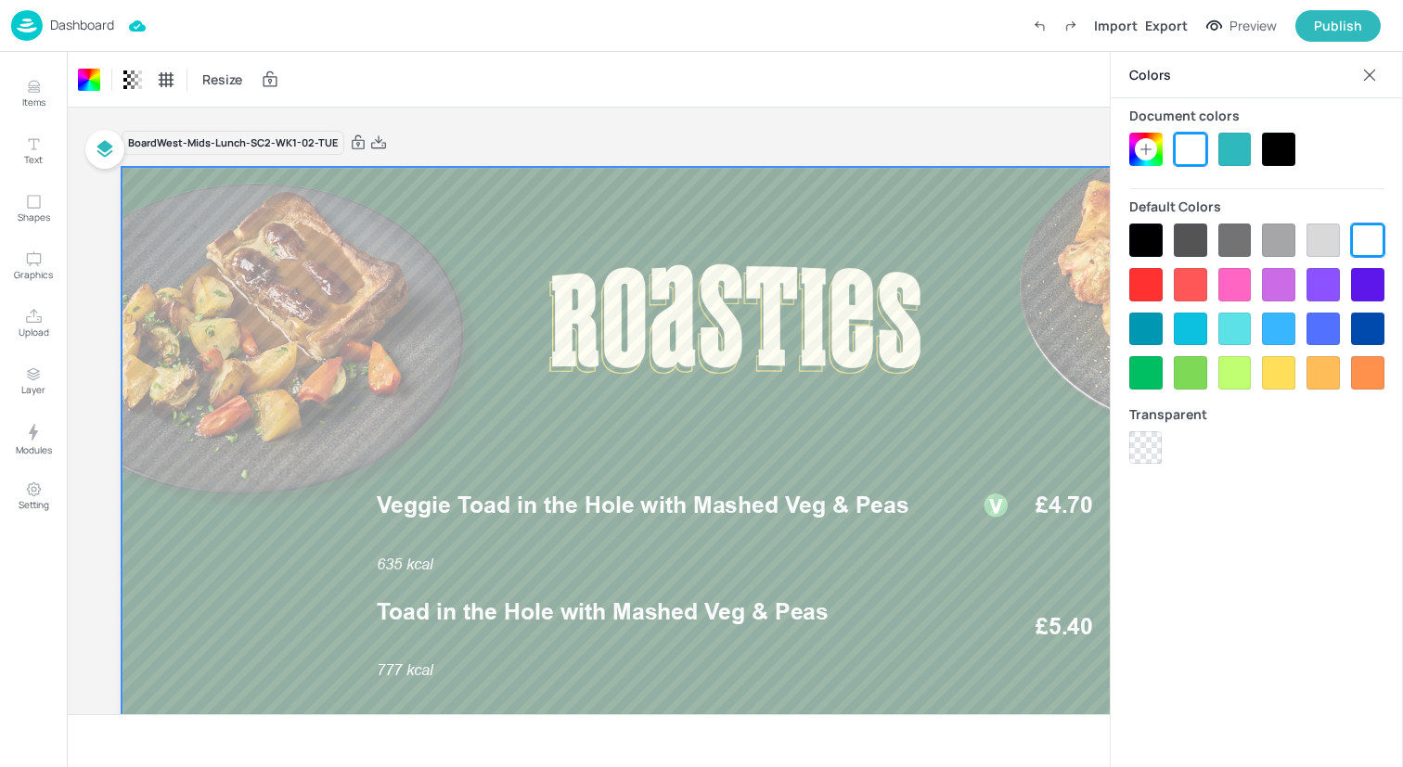
click at [1354, 77] on div at bounding box center [1369, 75] width 30 height 30
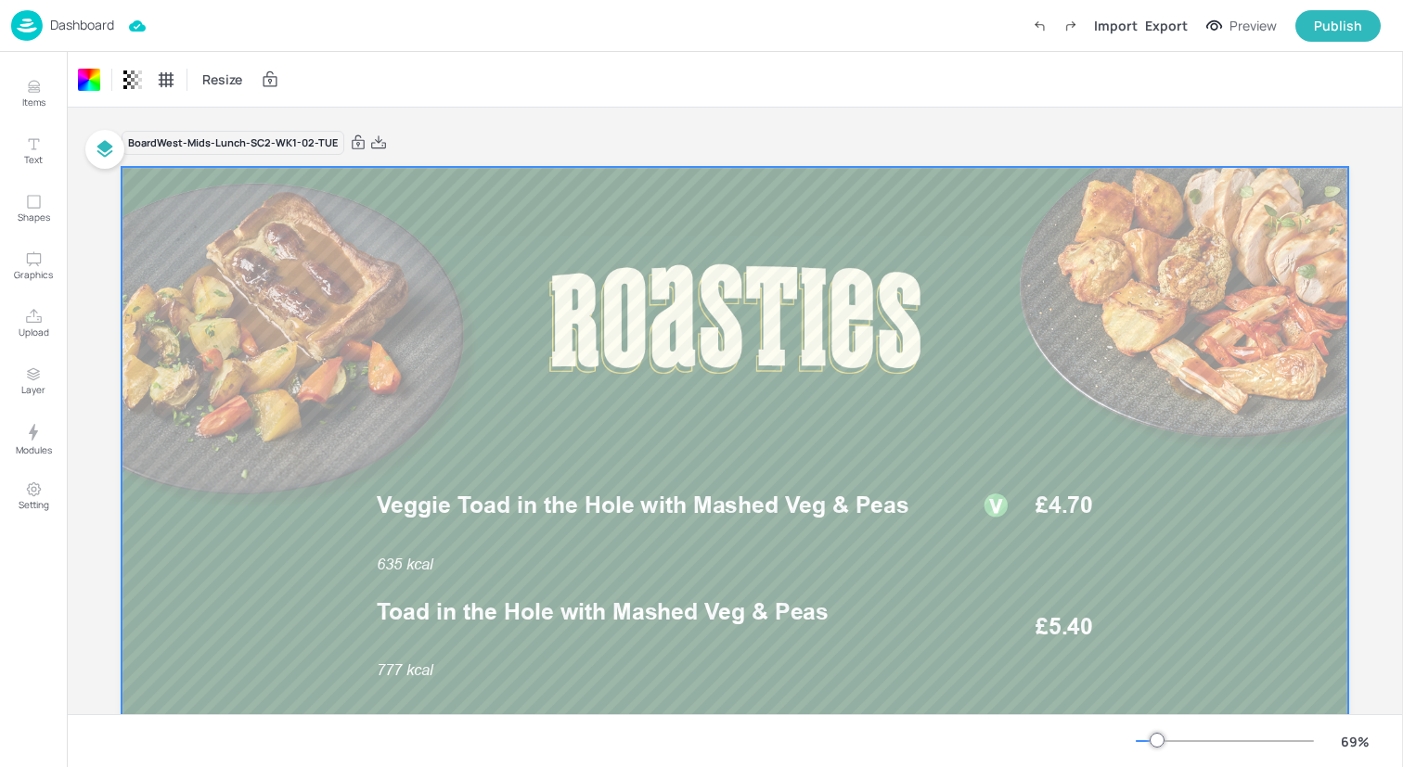
click at [223, 47] on div "Dashboard Import Export Preview Publish" at bounding box center [695, 25] width 1369 height 51
click at [17, 20] on img at bounding box center [27, 25] width 32 height 31
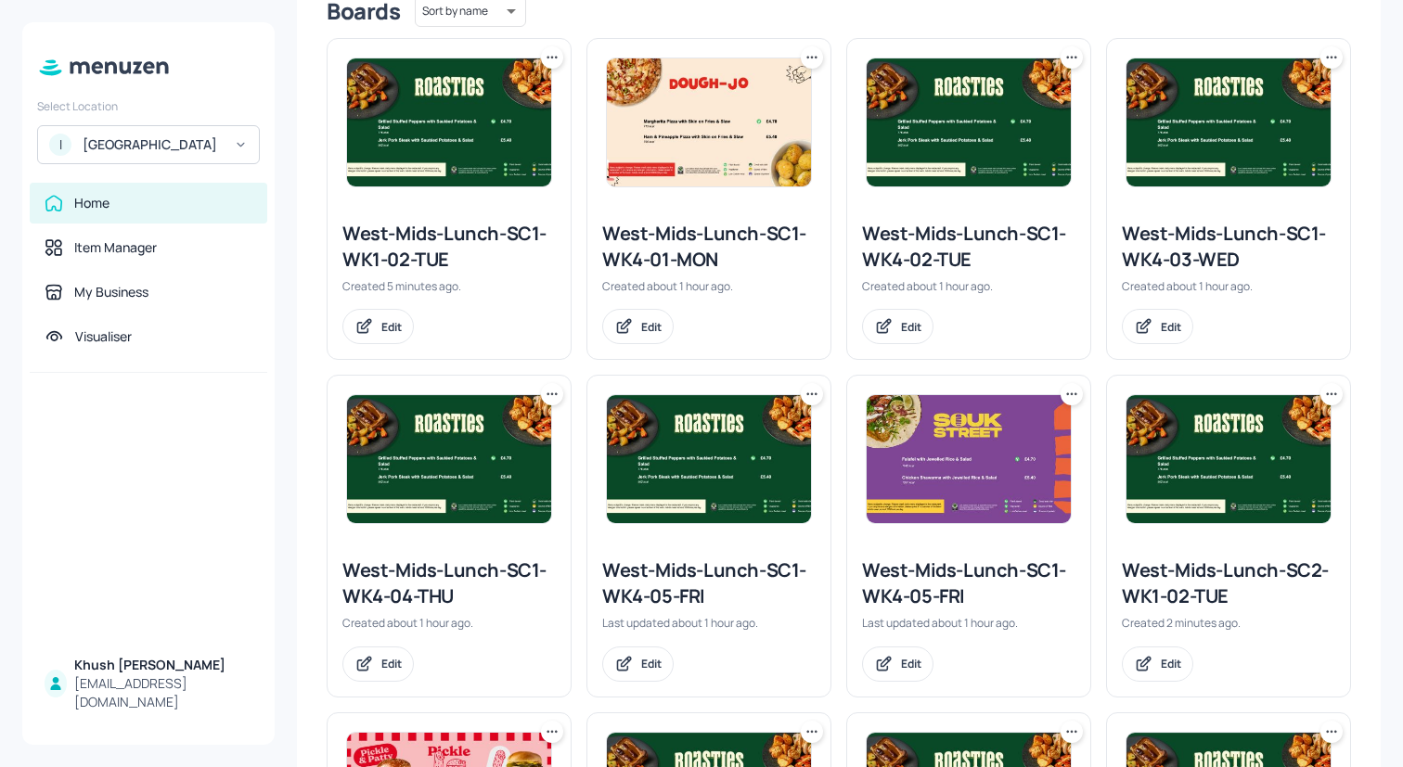
scroll to position [464, 0]
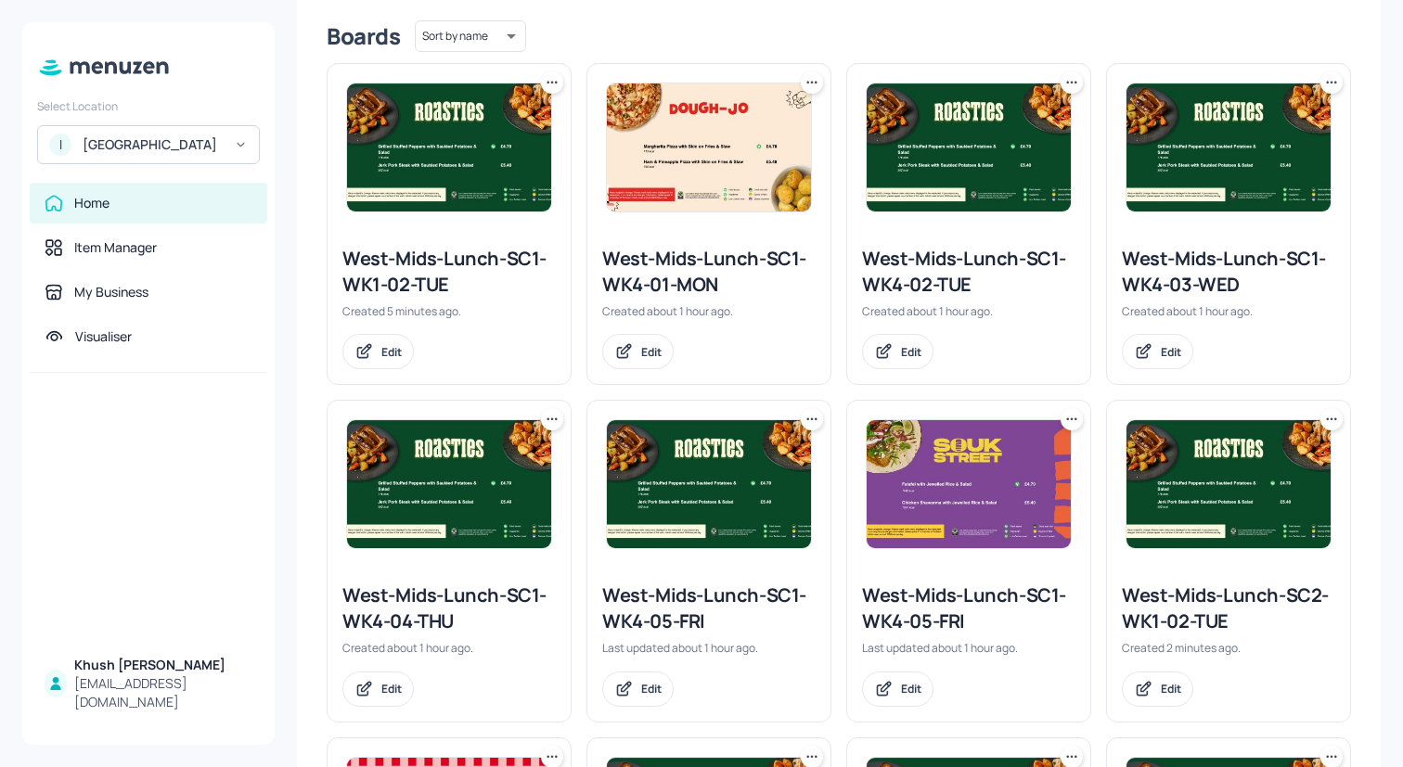
click at [1322, 81] on icon at bounding box center [1331, 82] width 19 height 19
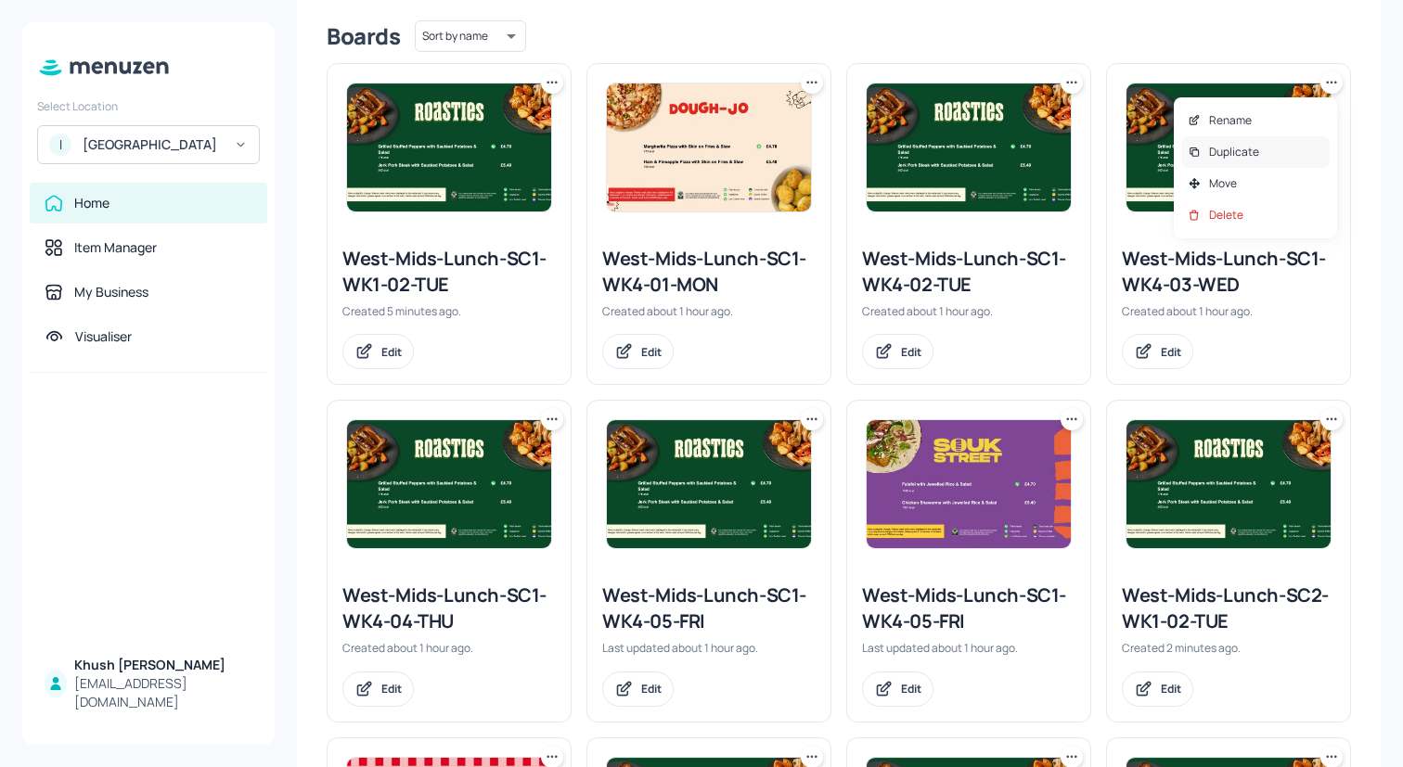
click at [1255, 151] on p "Duplicate" at bounding box center [1234, 152] width 50 height 17
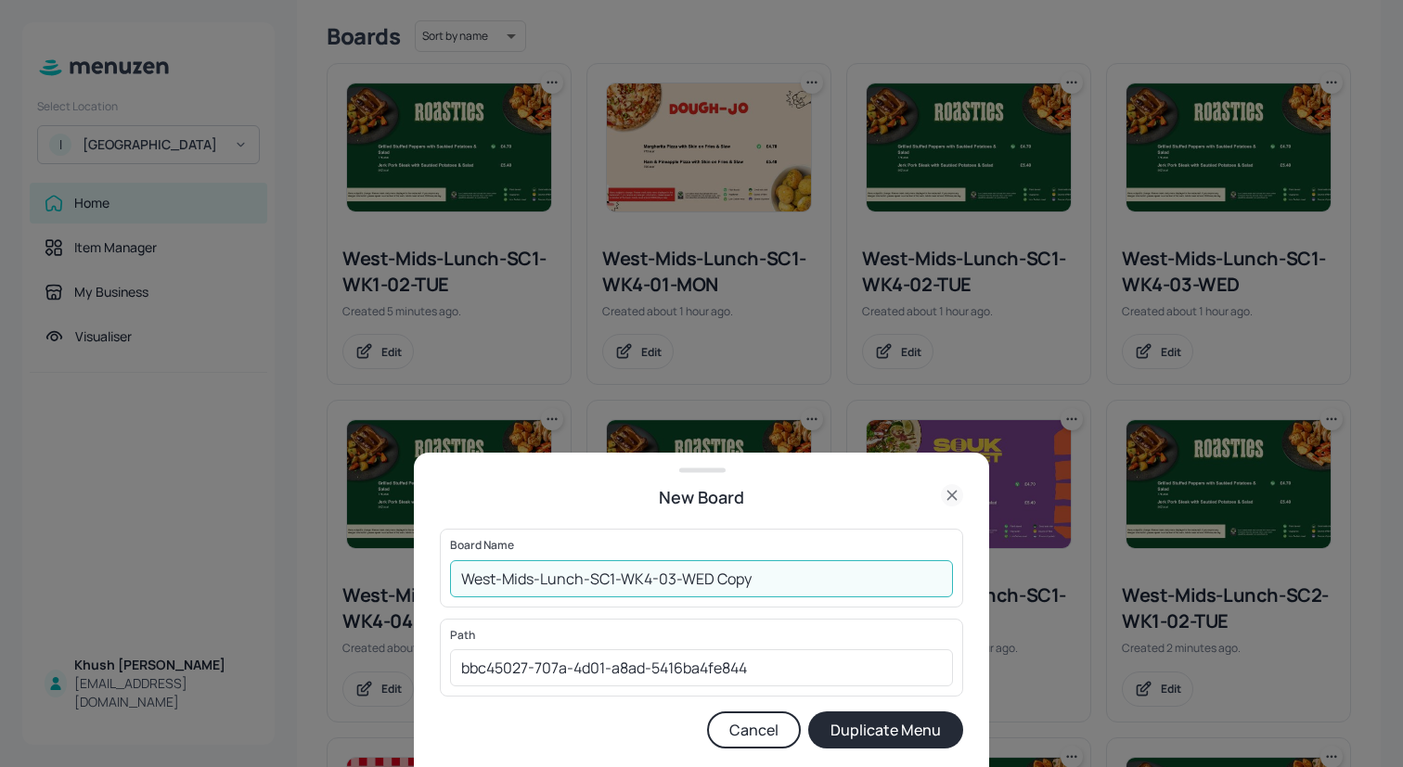
click at [652, 580] on input "West-Mids-Lunch-SC1-WK4-03-WED Copy" at bounding box center [701, 578] width 503 height 37
click at [770, 578] on input "West-Mids-Lunch-SC1-WK1-03-WED Copy" at bounding box center [701, 578] width 503 height 37
type input "West-Mids-Lunch-SC1-WK1-03-WED"
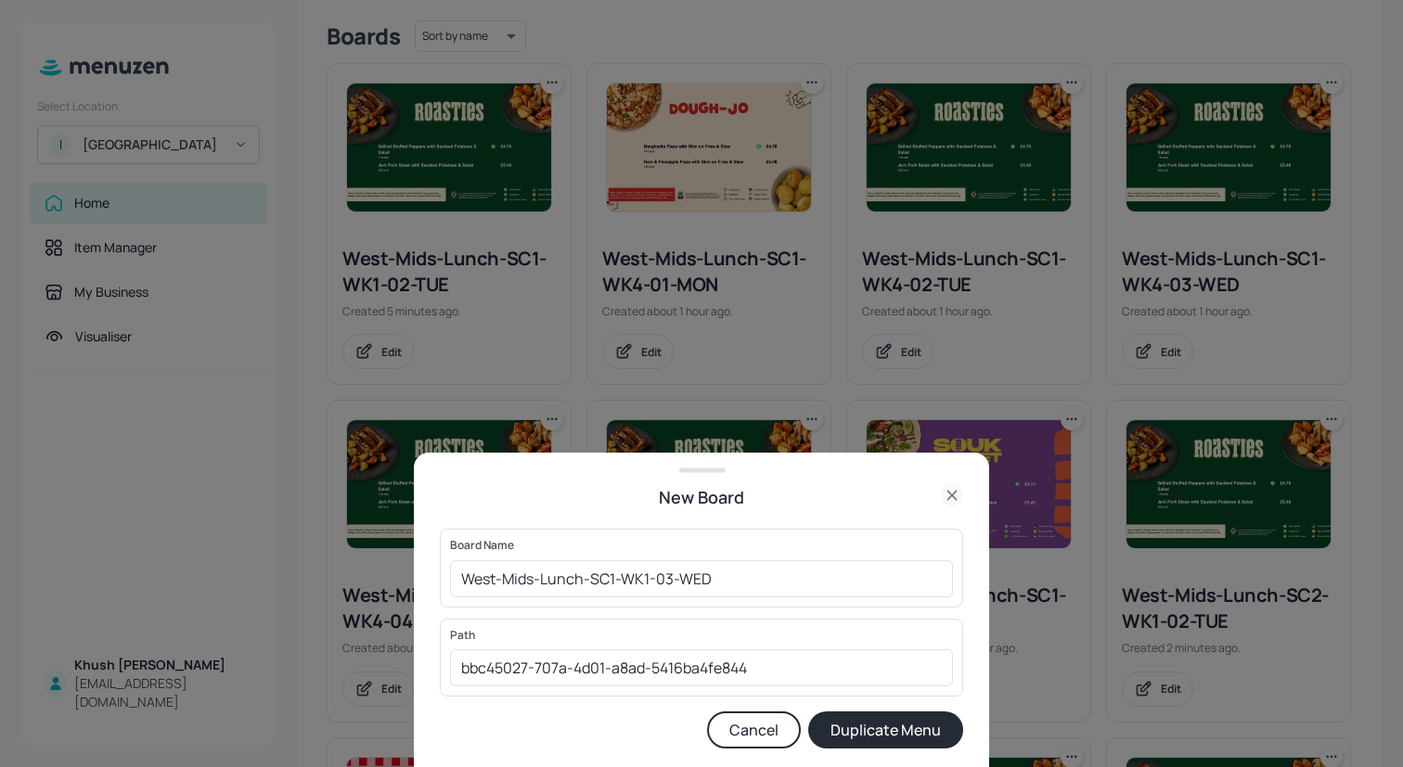
click at [911, 730] on button "Duplicate Menu" at bounding box center [885, 730] width 155 height 37
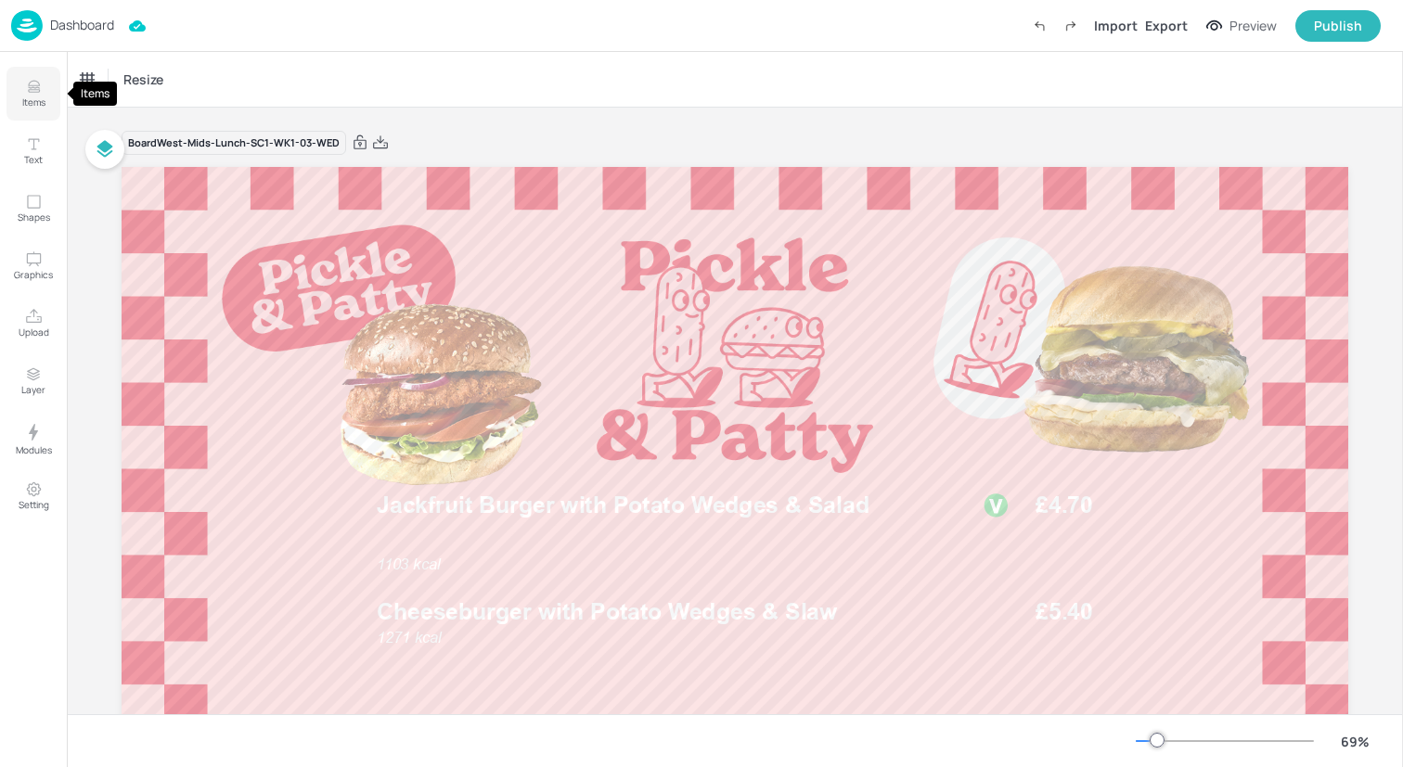
click at [33, 86] on icon "Items" at bounding box center [34, 87] width 18 height 18
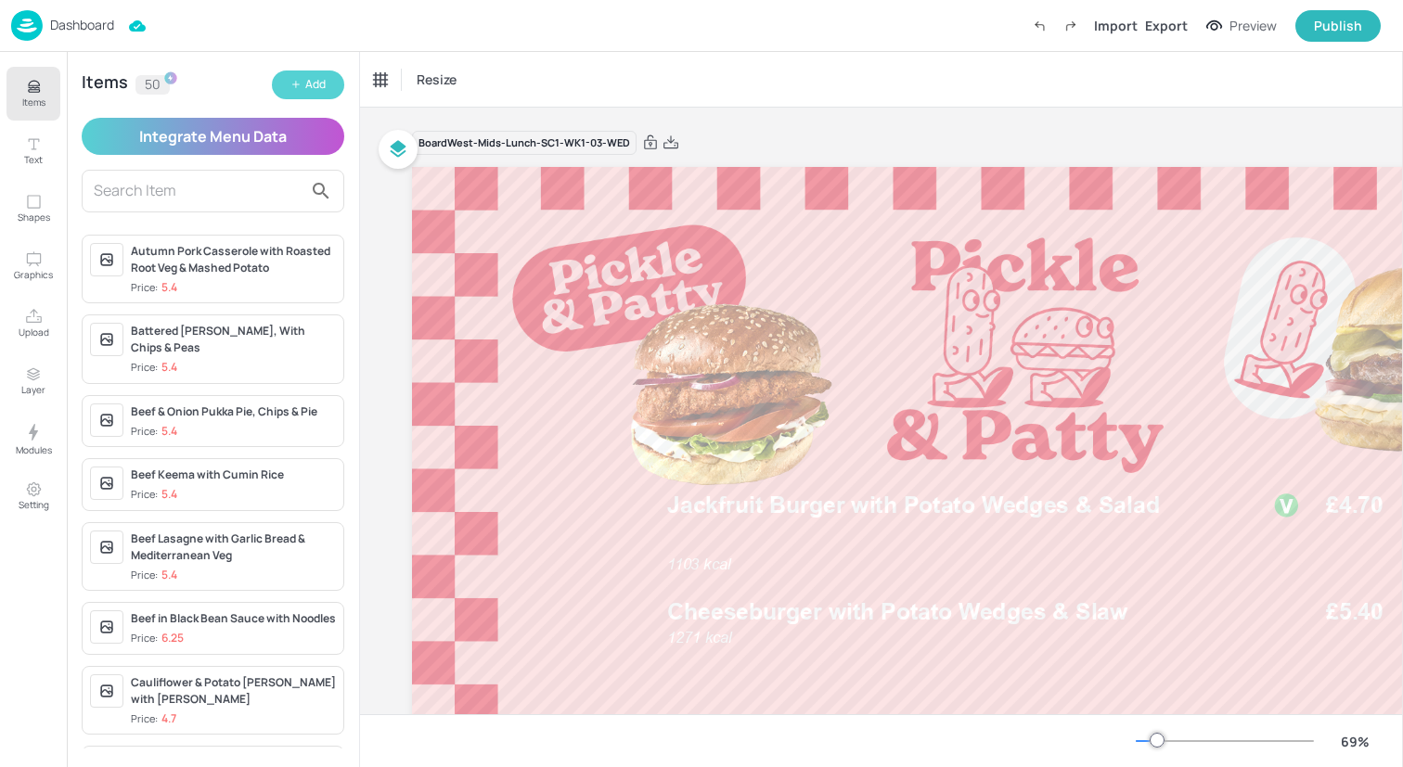
click at [310, 90] on div "Add" at bounding box center [315, 85] width 20 height 18
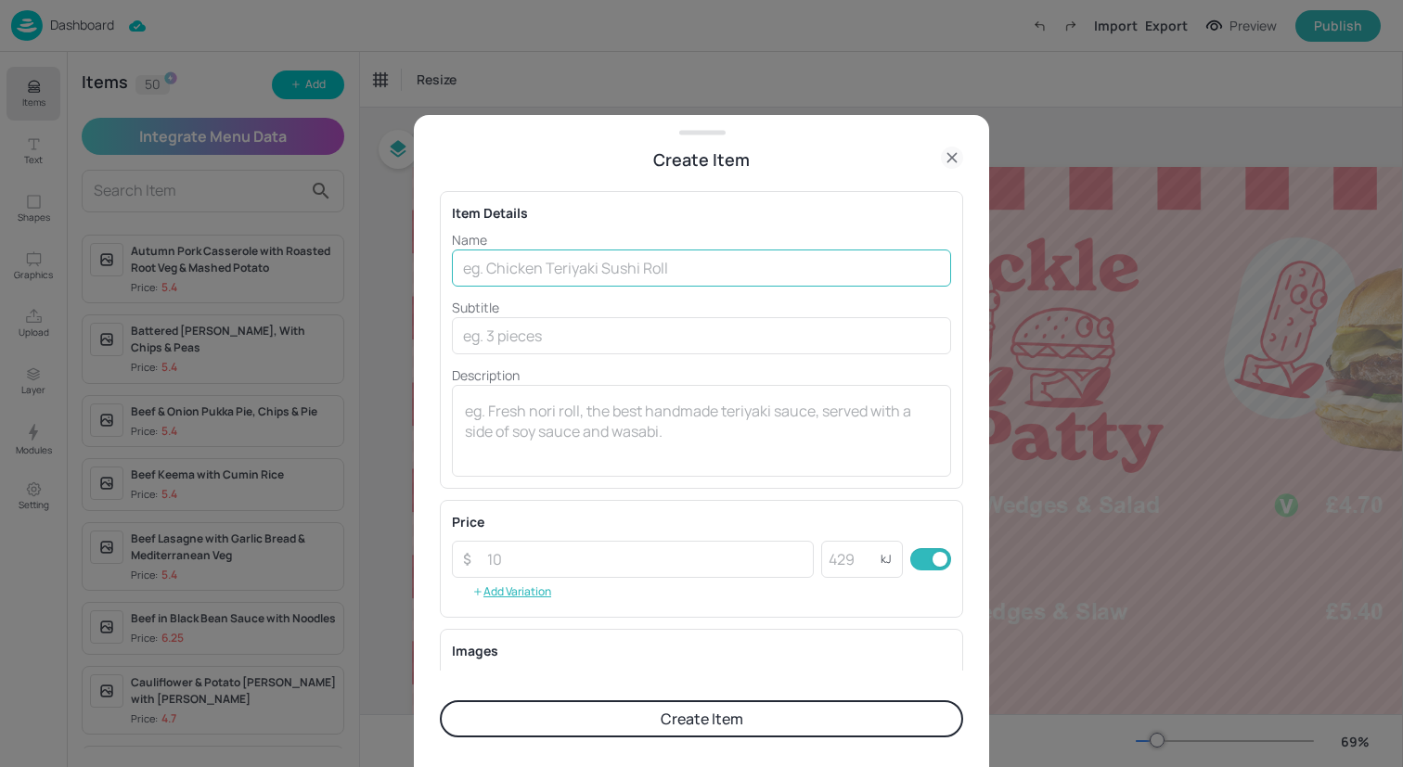
click at [539, 266] on input "text" at bounding box center [701, 268] width 499 height 37
paste input "Margherita Pizza with Chips & Slaw"
type input "Margherita Pizza with Chips & Slaw"
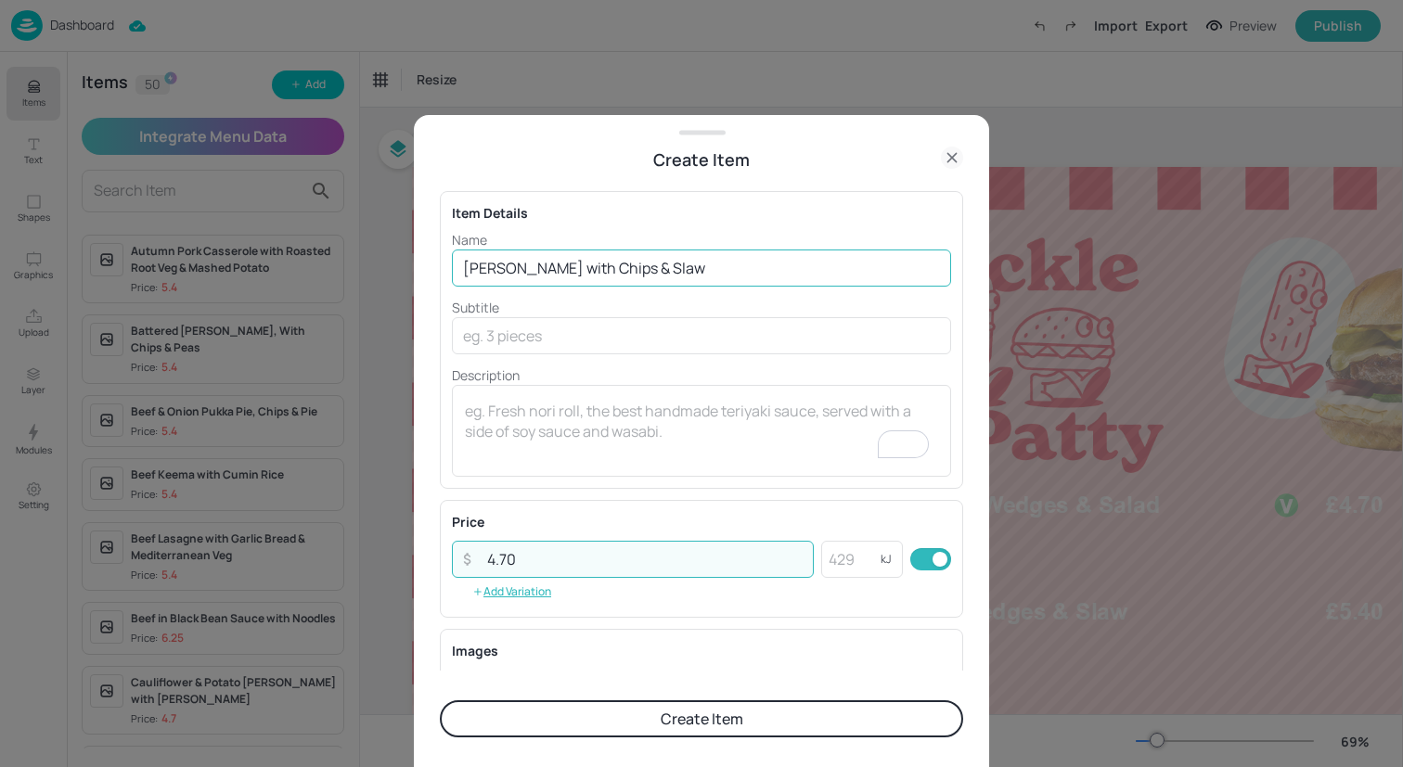
type input "4.70"
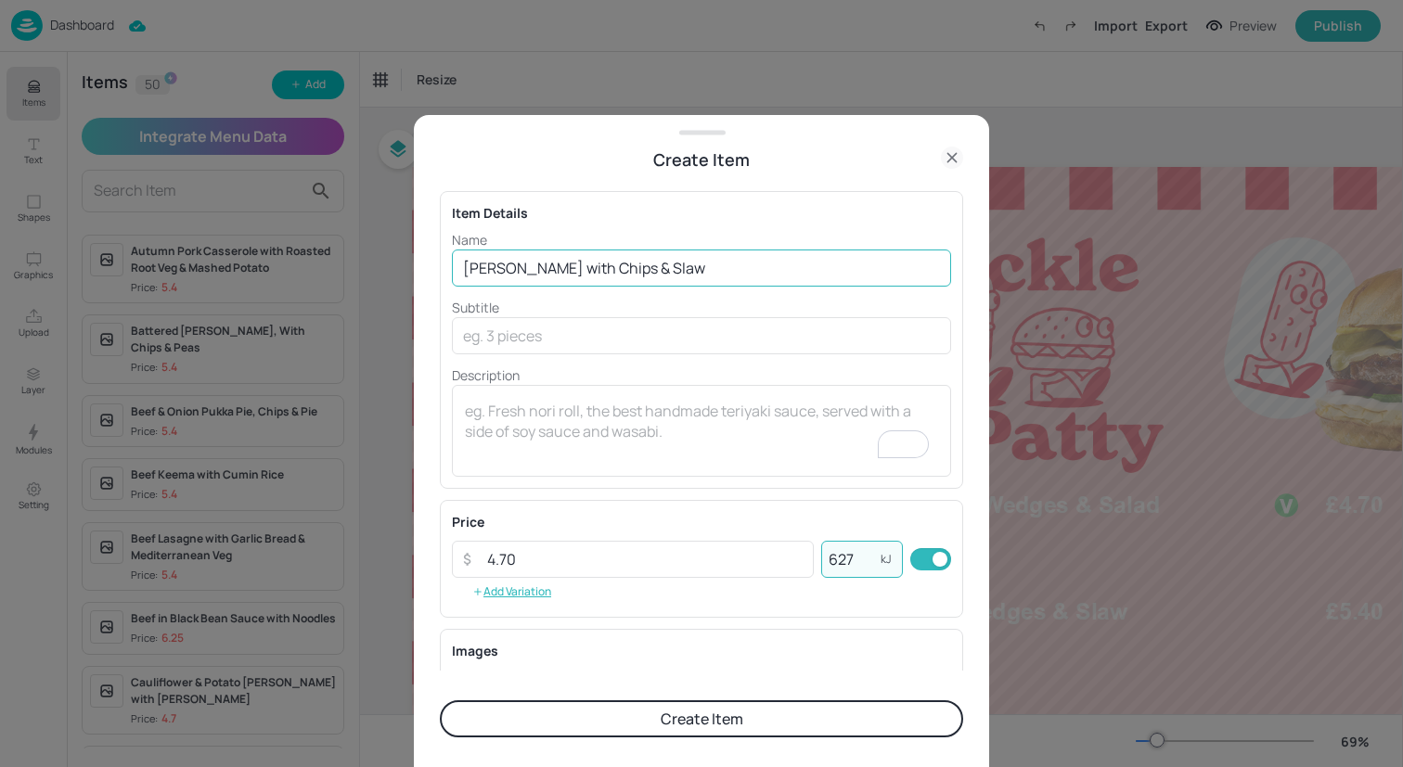
scroll to position [237, 0]
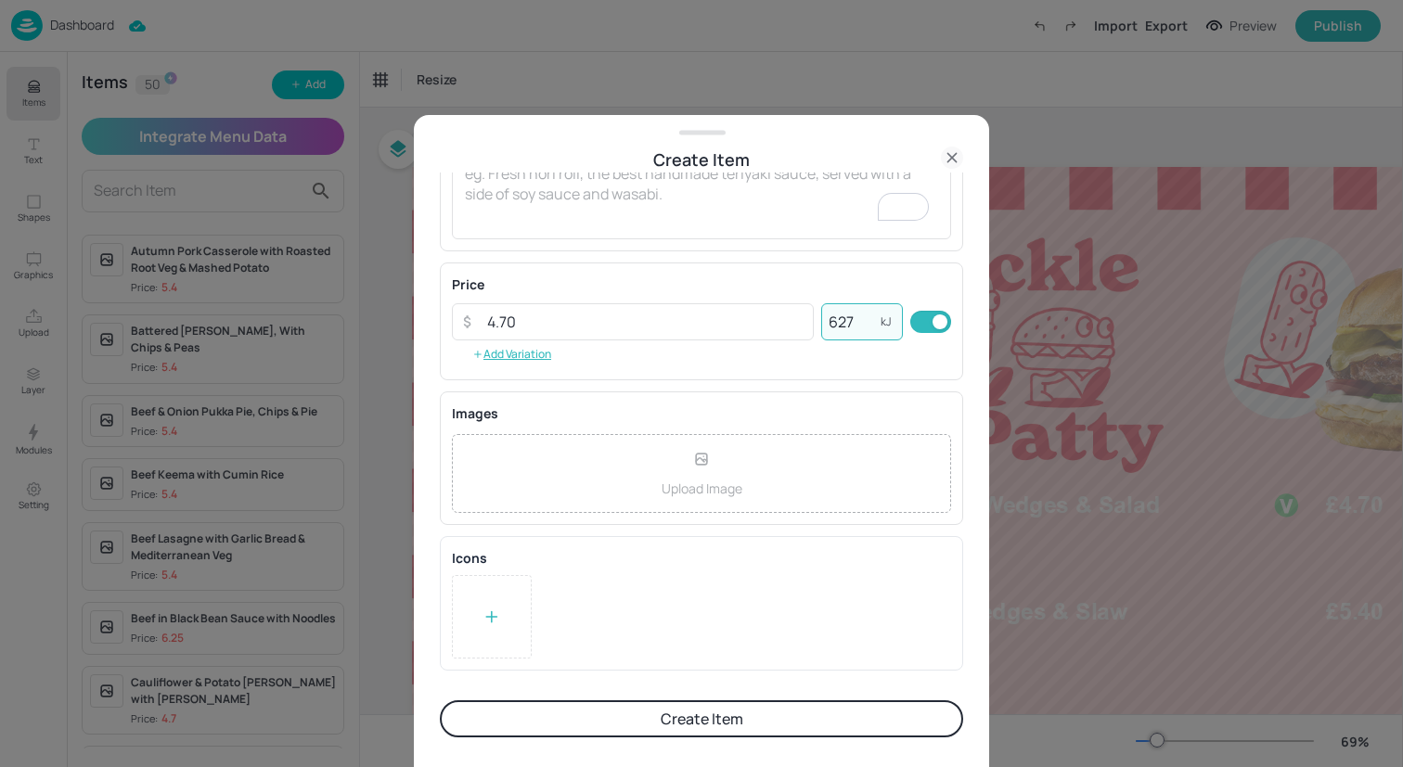
type input "627"
click at [514, 601] on div at bounding box center [492, 616] width 80 height 83
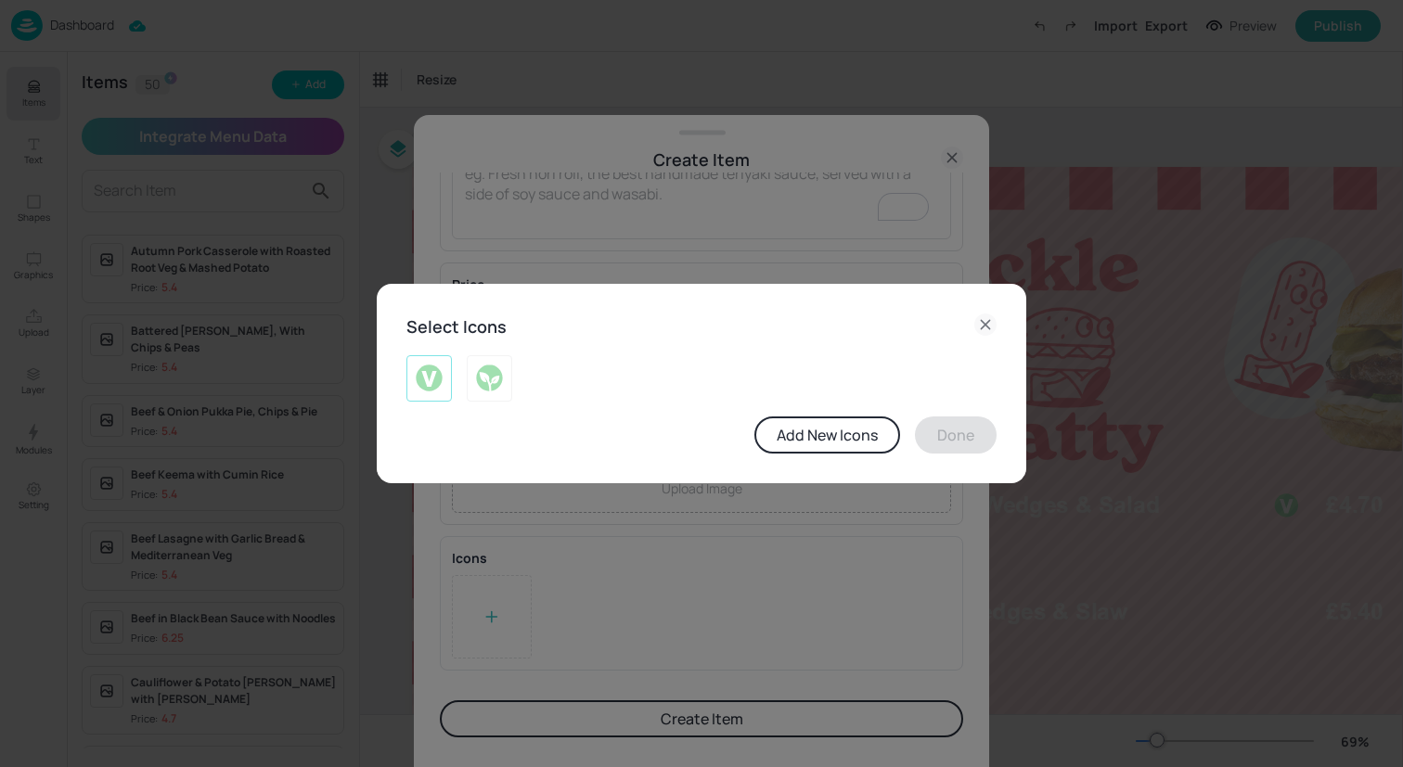
click at [448, 383] on div at bounding box center [428, 378] width 45 height 46
click at [966, 422] on button "Done" at bounding box center [956, 435] width 82 height 37
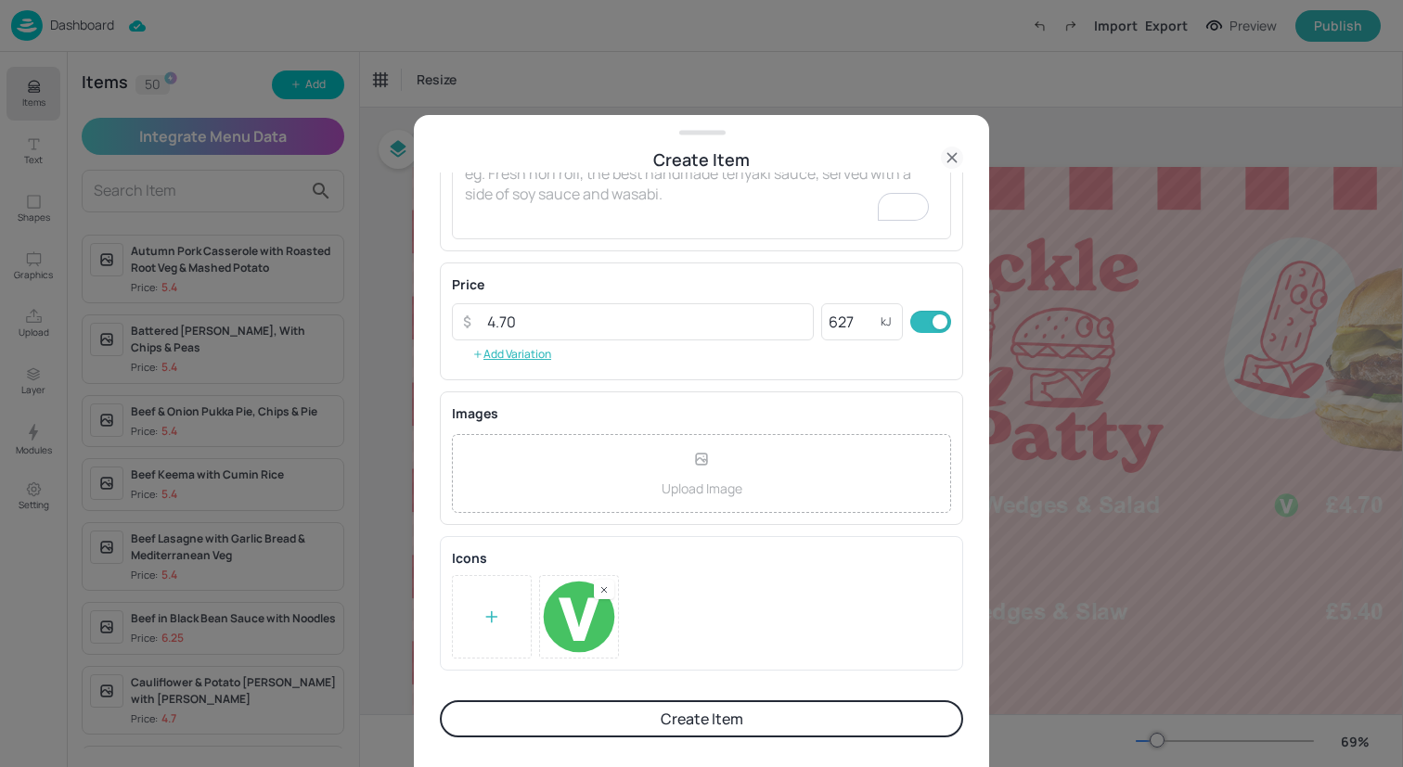
click at [751, 722] on button "Create Item" at bounding box center [701, 718] width 523 height 37
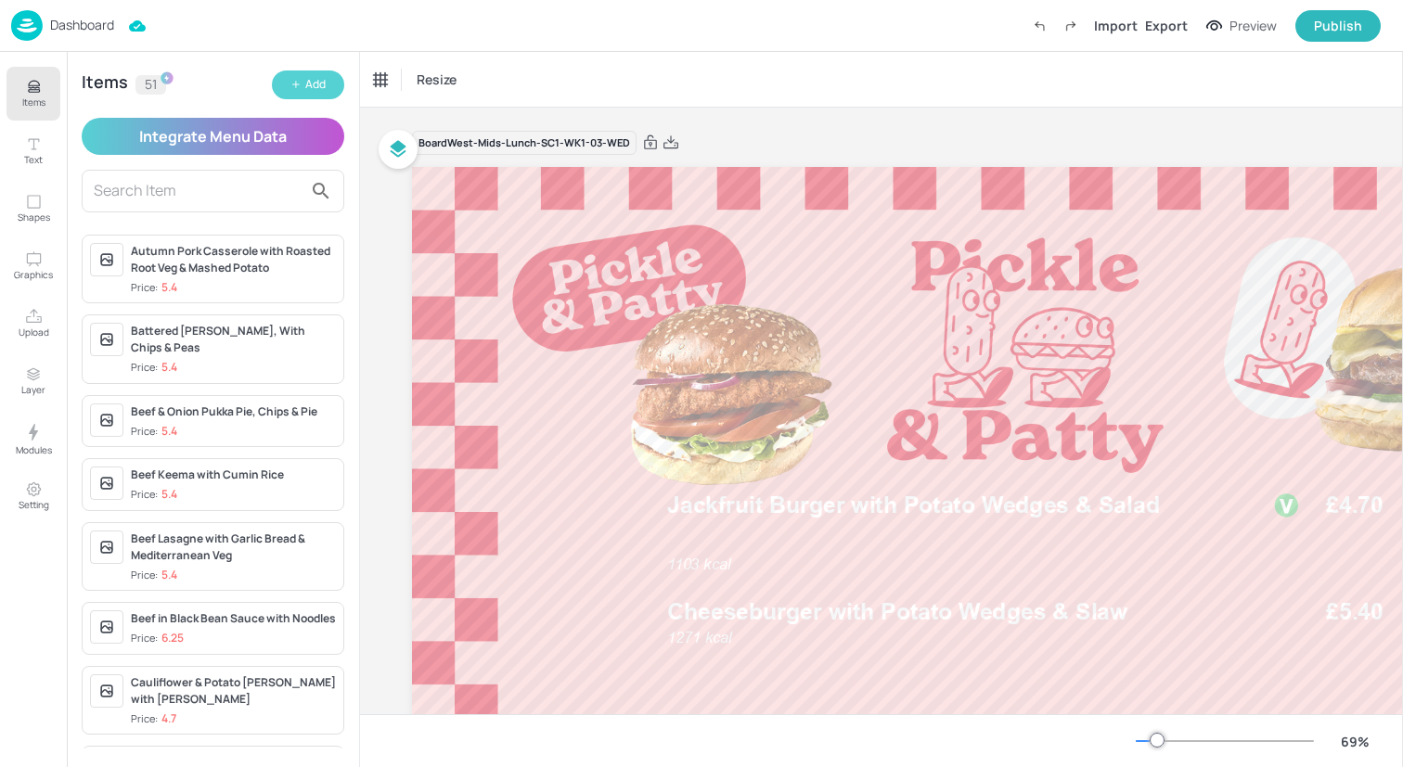
click at [315, 80] on div "Add" at bounding box center [315, 85] width 20 height 18
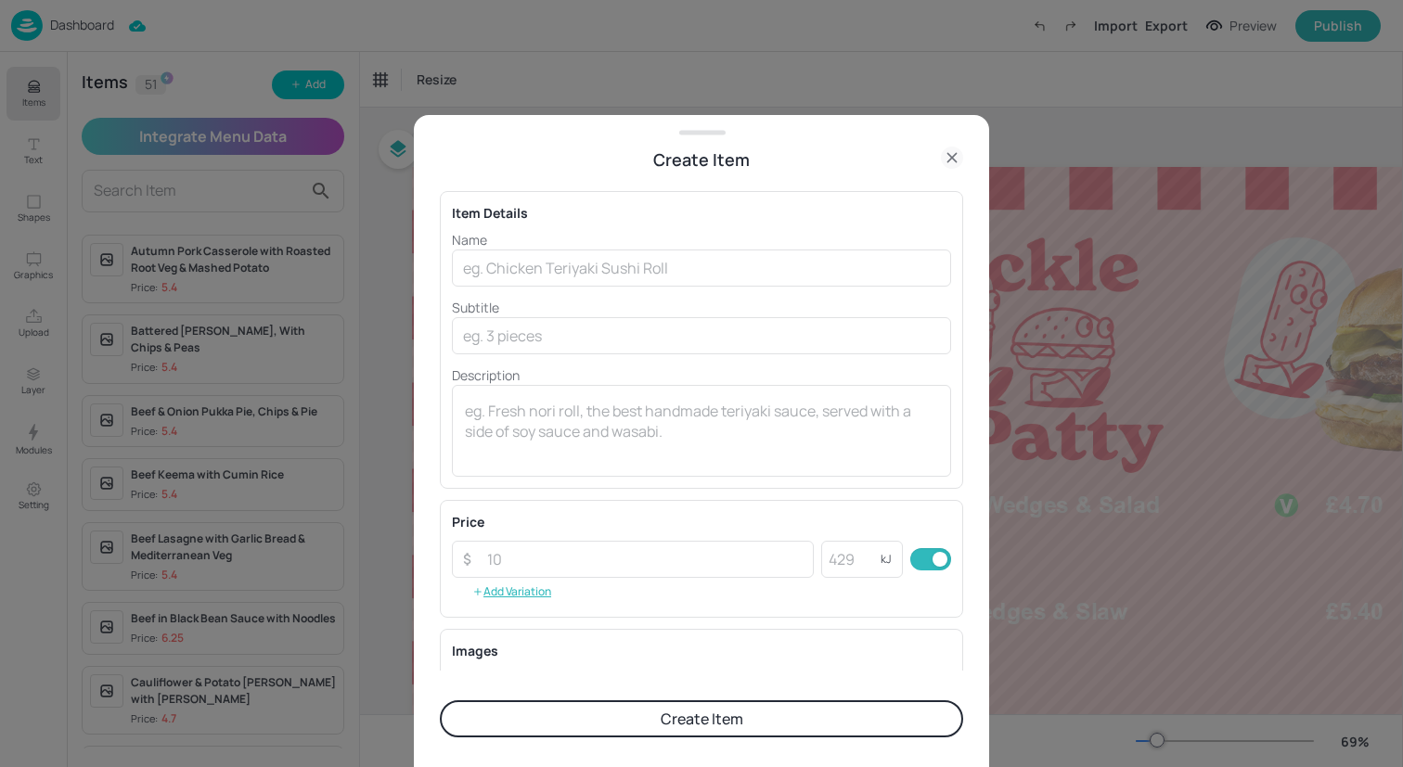
click at [959, 154] on icon at bounding box center [952, 158] width 22 height 22
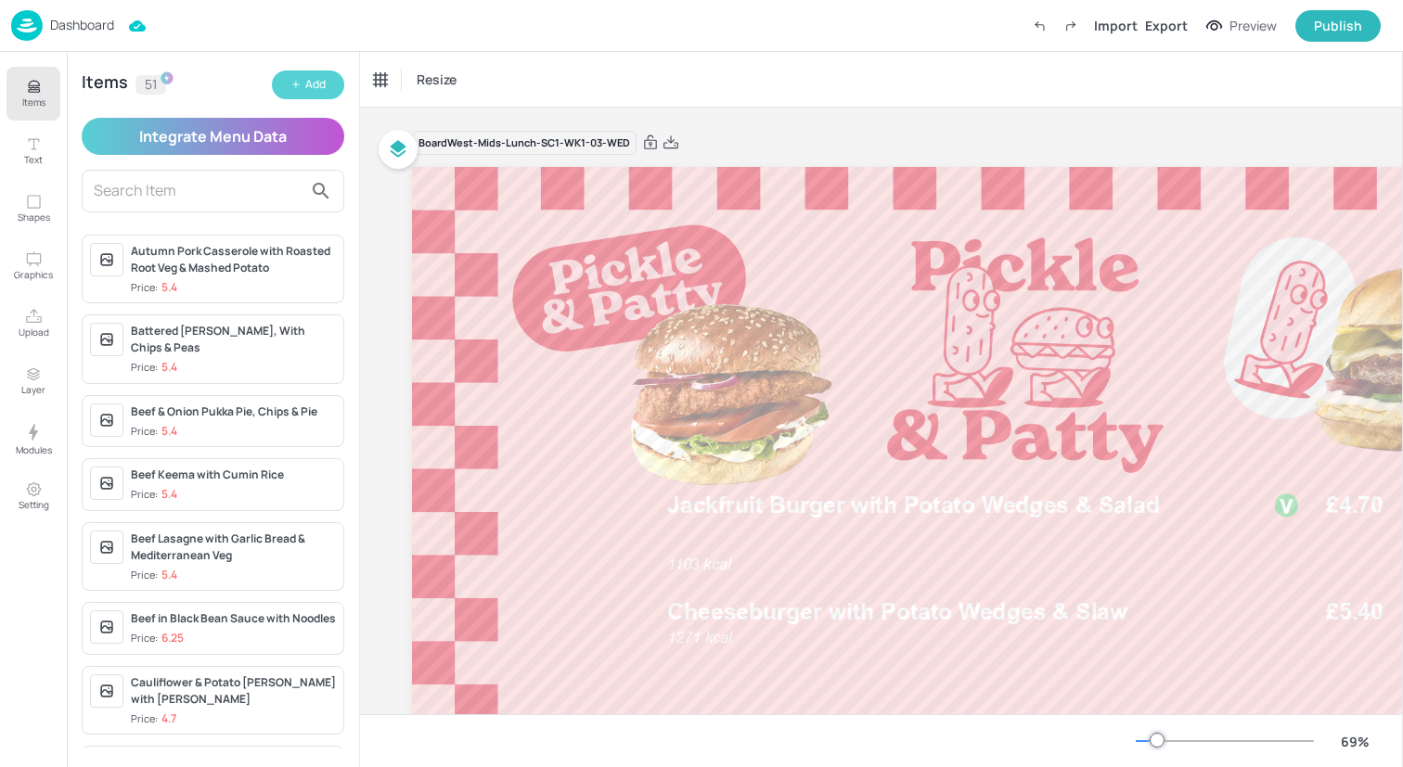
click at [311, 84] on div "Add" at bounding box center [315, 85] width 20 height 18
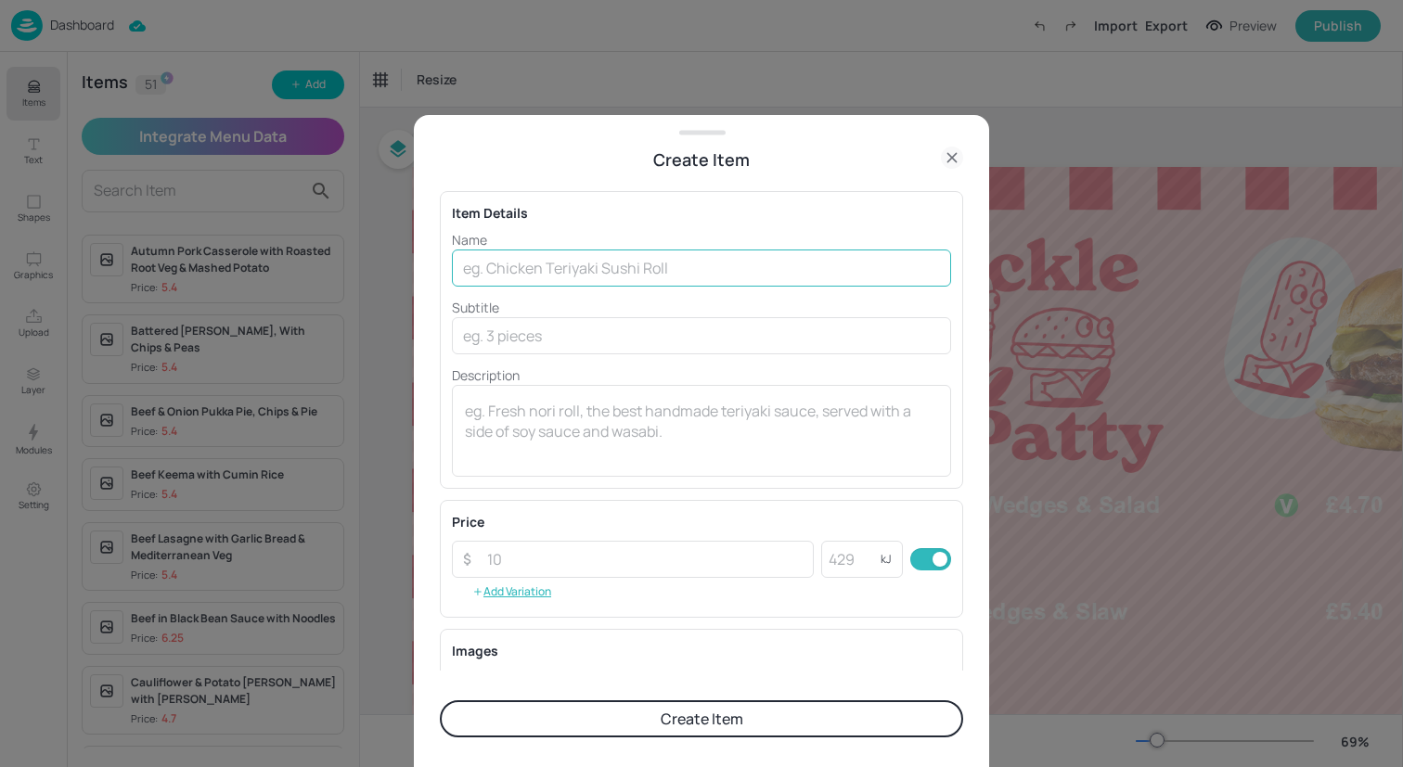
click at [636, 271] on input "text" at bounding box center [701, 268] width 499 height 37
paste input "Pepperoni Pizza with Skin on Fries & Slaw"
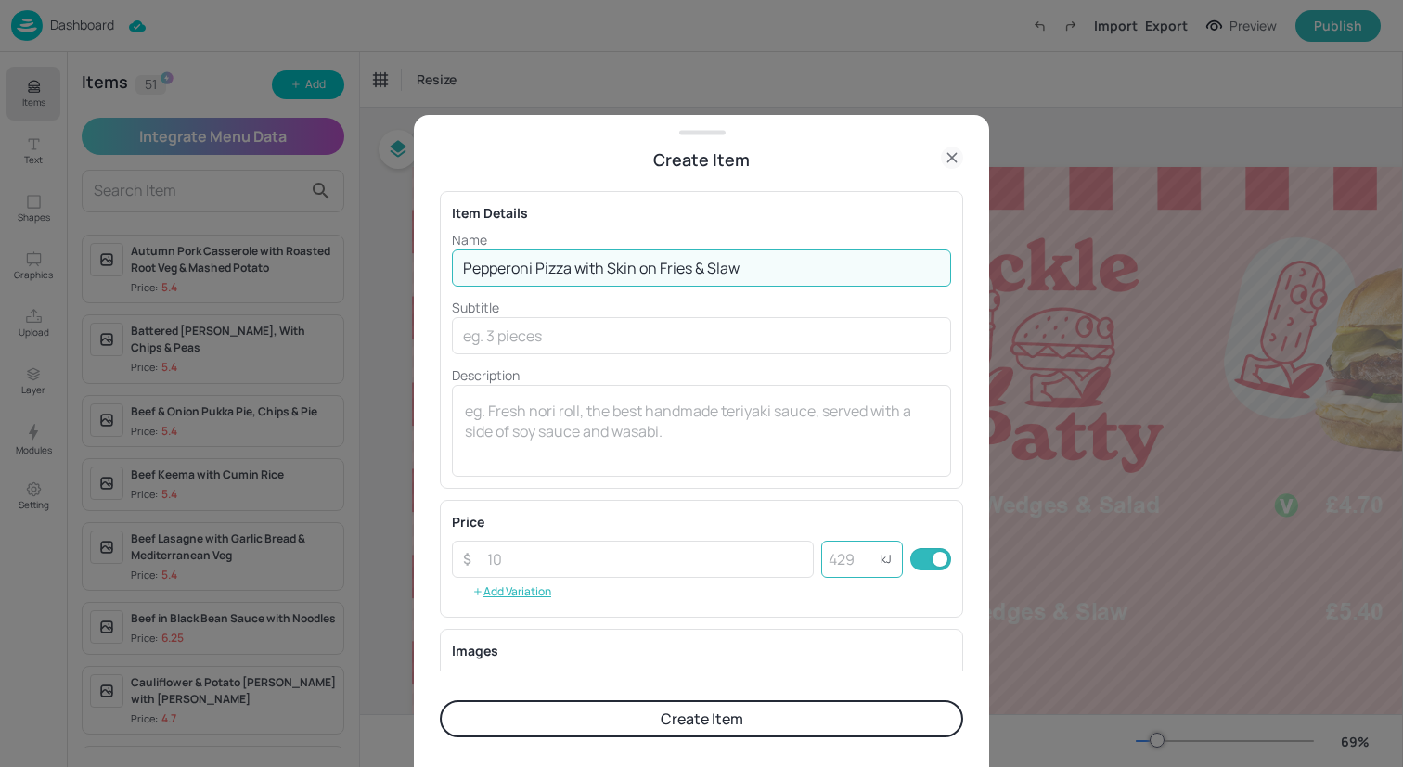
type input "Pepperoni Pizza with Skin on Fries & Slaw"
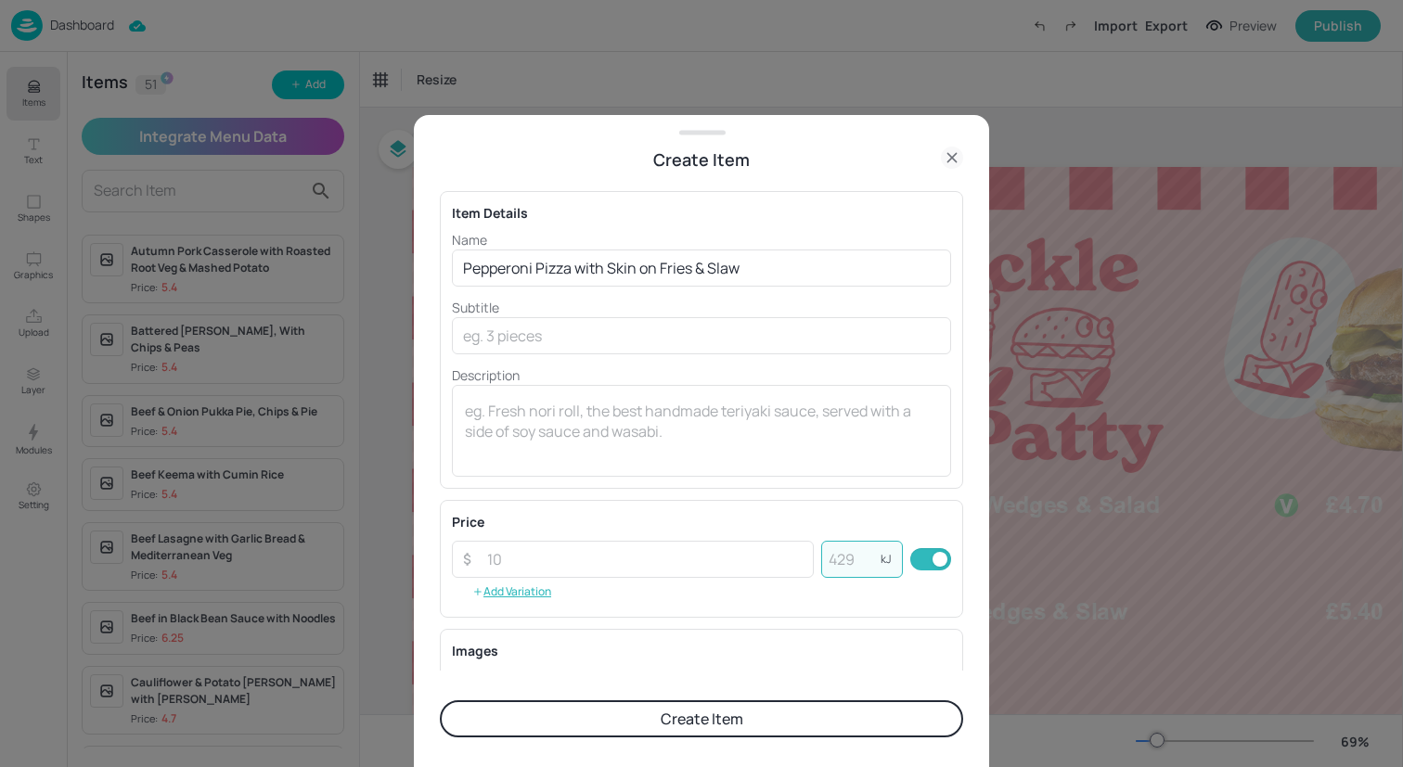
click at [848, 550] on input "number" at bounding box center [850, 559] width 59 height 37
type input "643"
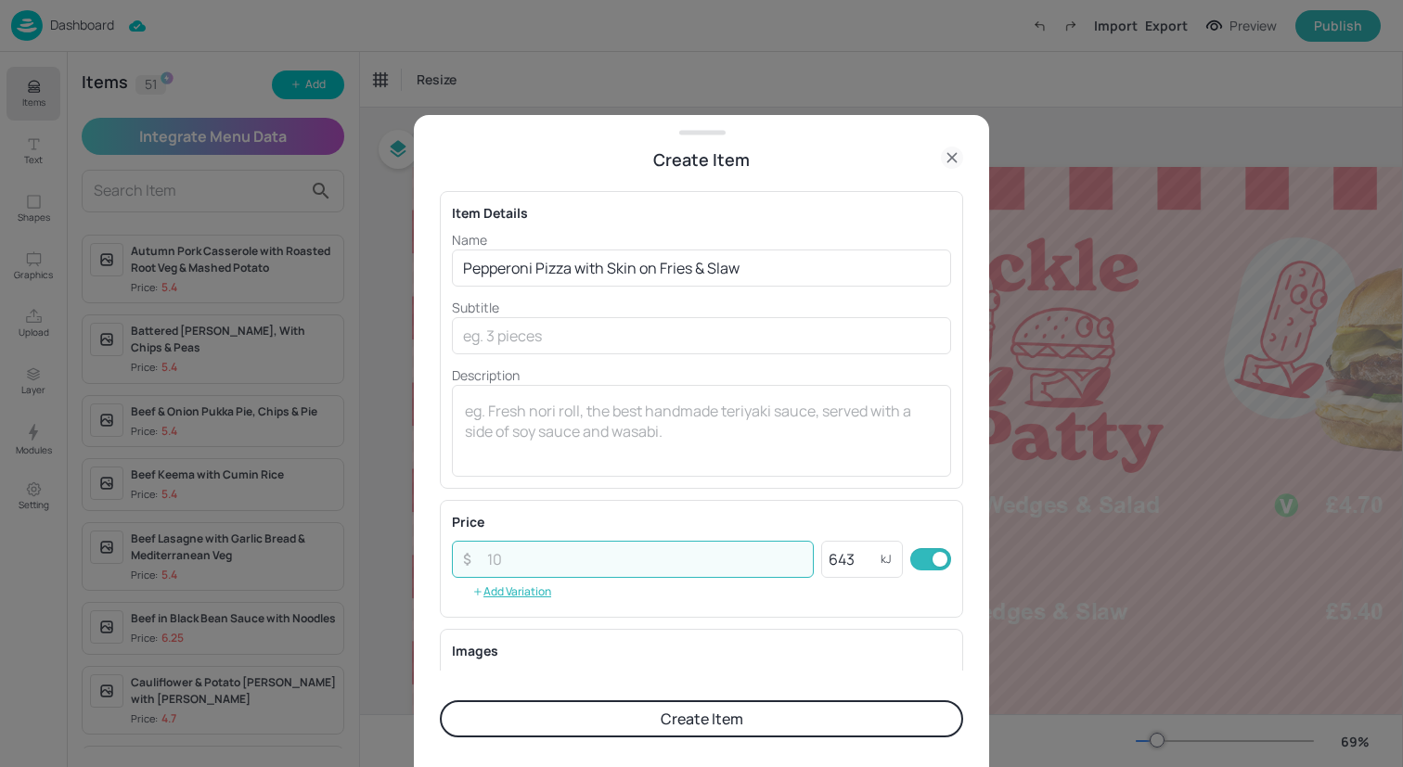
click at [718, 553] on input "number" at bounding box center [645, 559] width 338 height 37
type input "5.40"
click at [741, 720] on button "Create Item" at bounding box center [701, 718] width 523 height 37
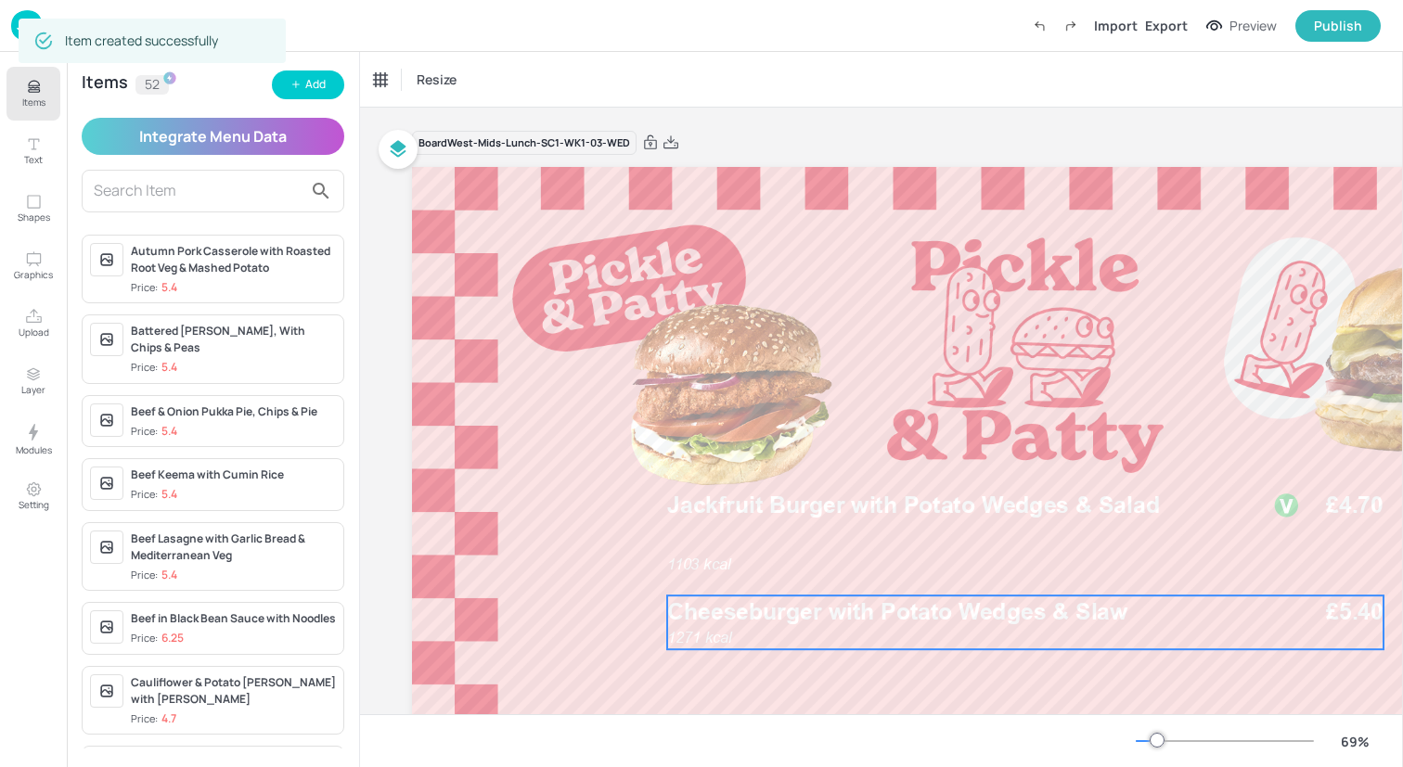
click at [835, 628] on div "1271 kcal Cheeseburger with Potato Wedges & Slaw £5.40" at bounding box center [1025, 623] width 716 height 54
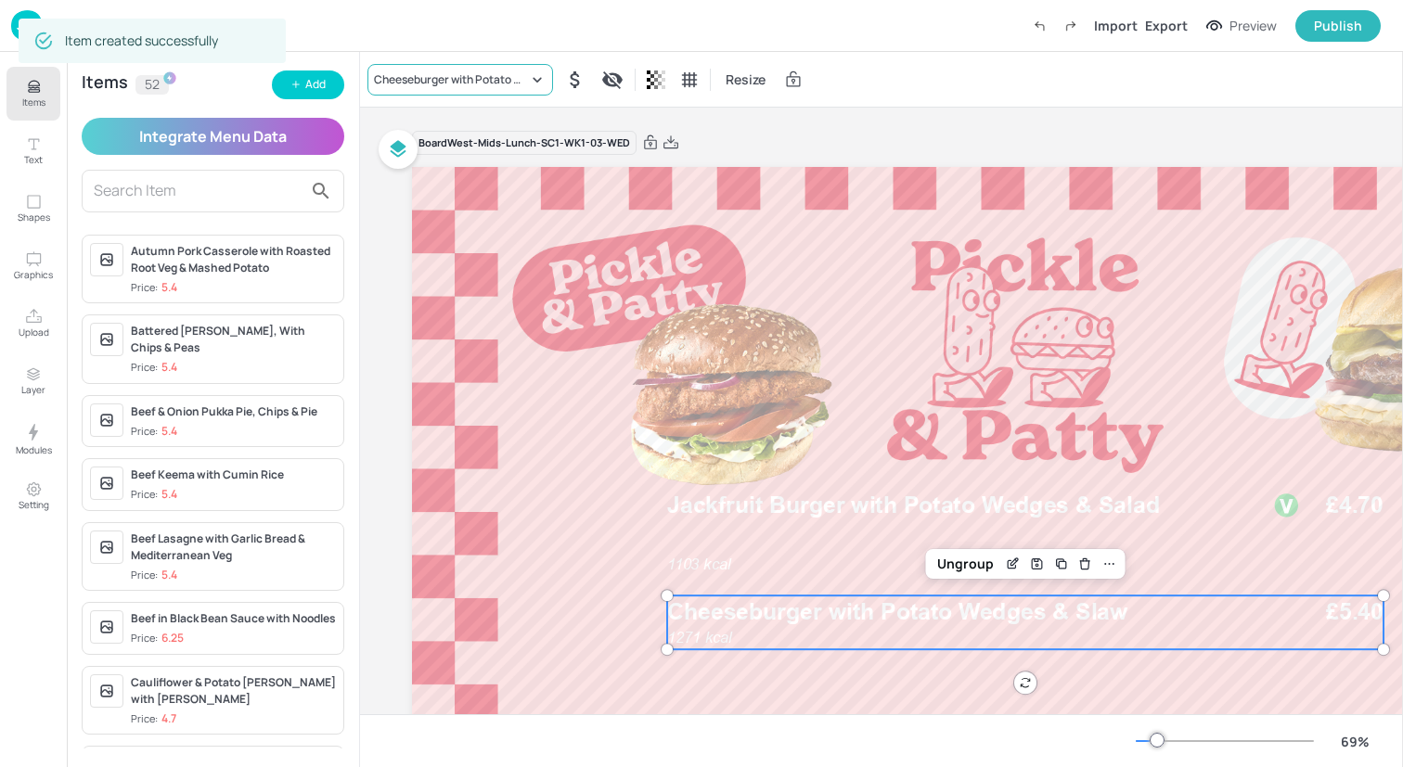
click at [436, 75] on div "Cheeseburger with Potato Wedges & Slaw" at bounding box center [451, 79] width 154 height 17
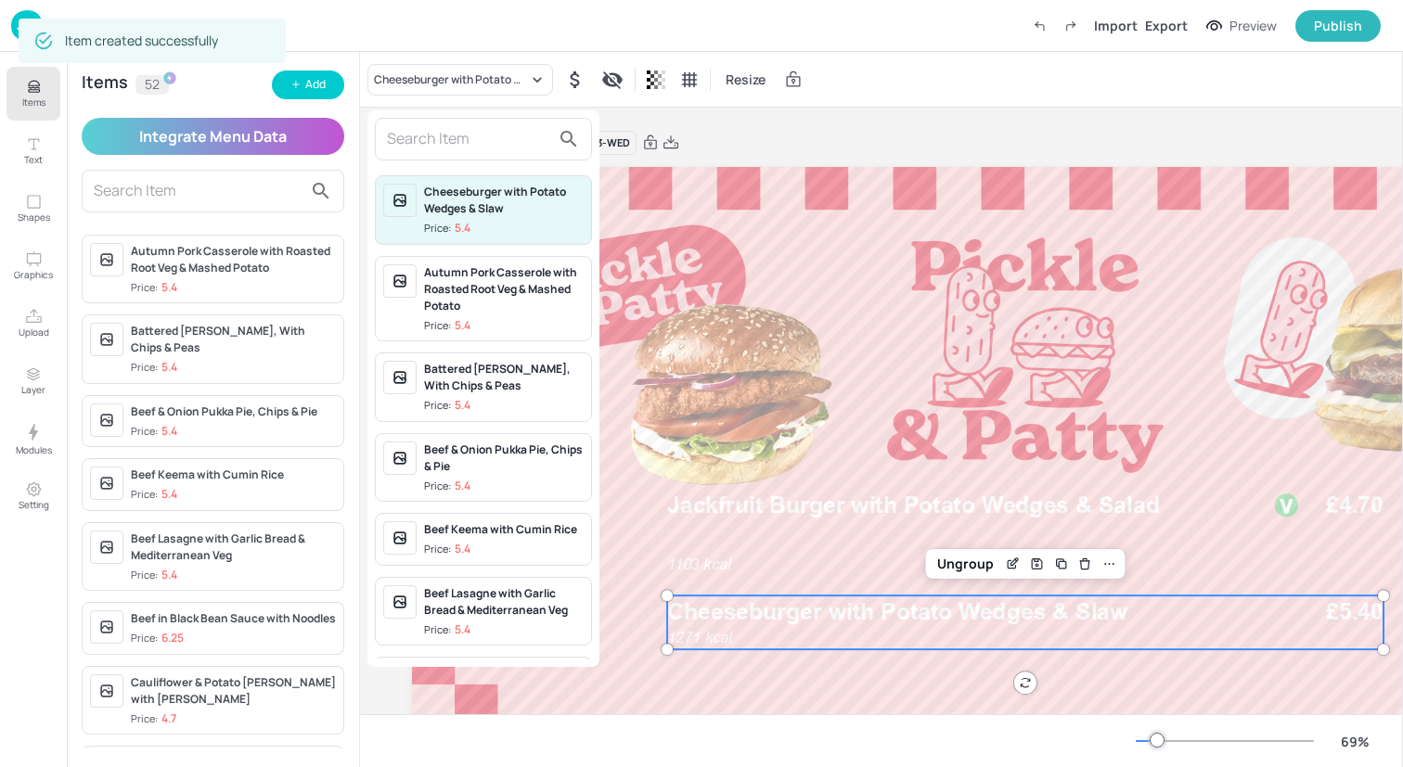
click at [439, 140] on input "text" at bounding box center [468, 139] width 163 height 30
paste input "Pepperoni Pizza with Skin on Fries & Slaw"
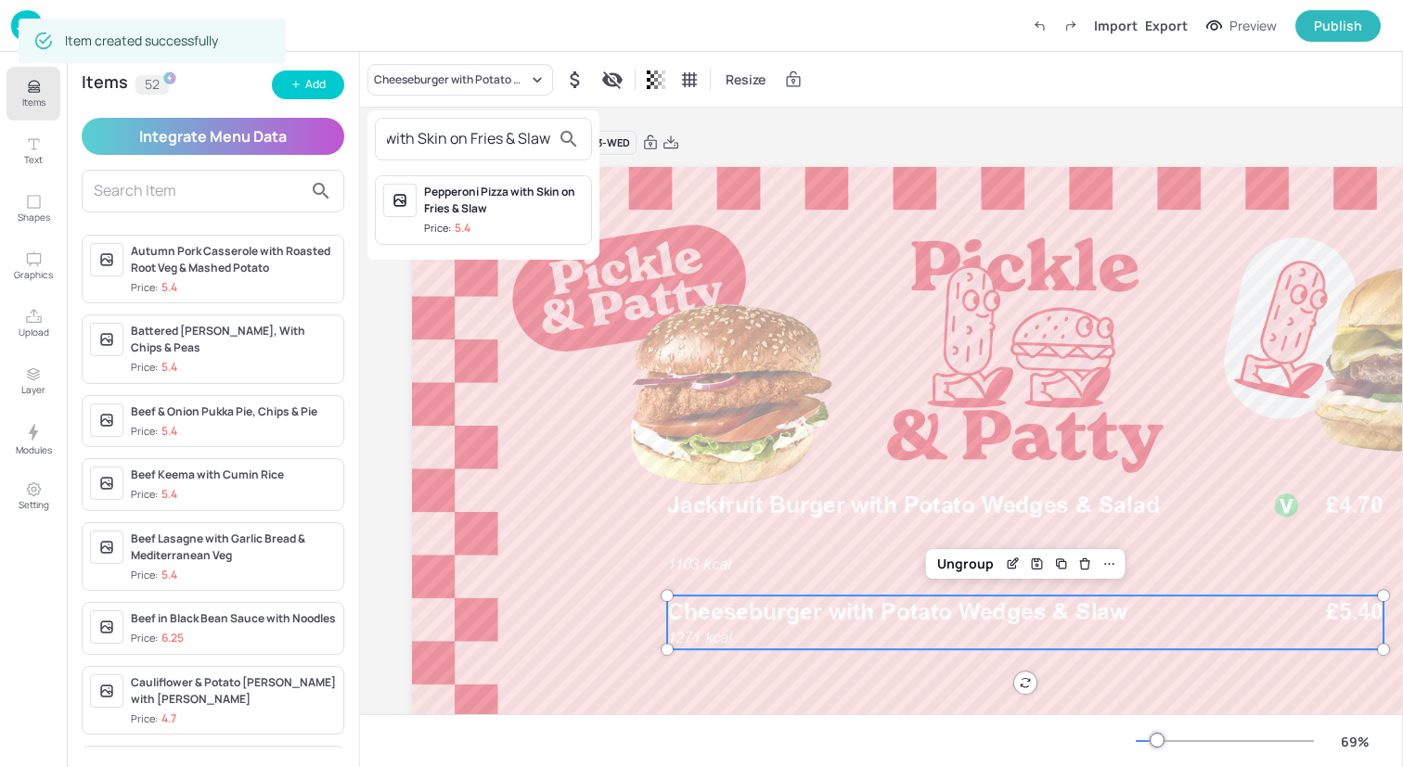
type input "Pepperoni Pizza with Skin on Fries & Slaw"
click at [467, 202] on div "Pepperoni Pizza with Skin on Fries & Slaw" at bounding box center [504, 200] width 160 height 33
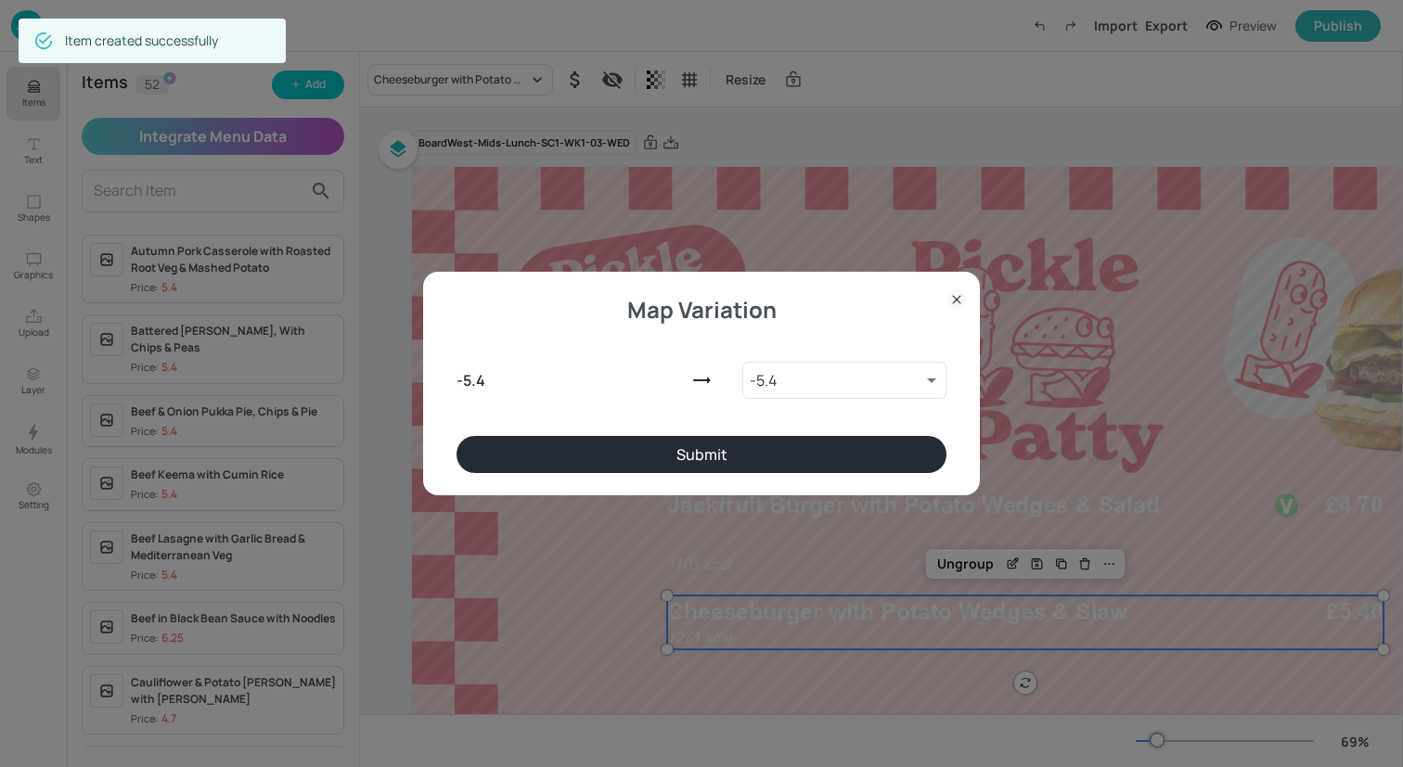
click at [667, 463] on button "Submit" at bounding box center [701, 454] width 490 height 37
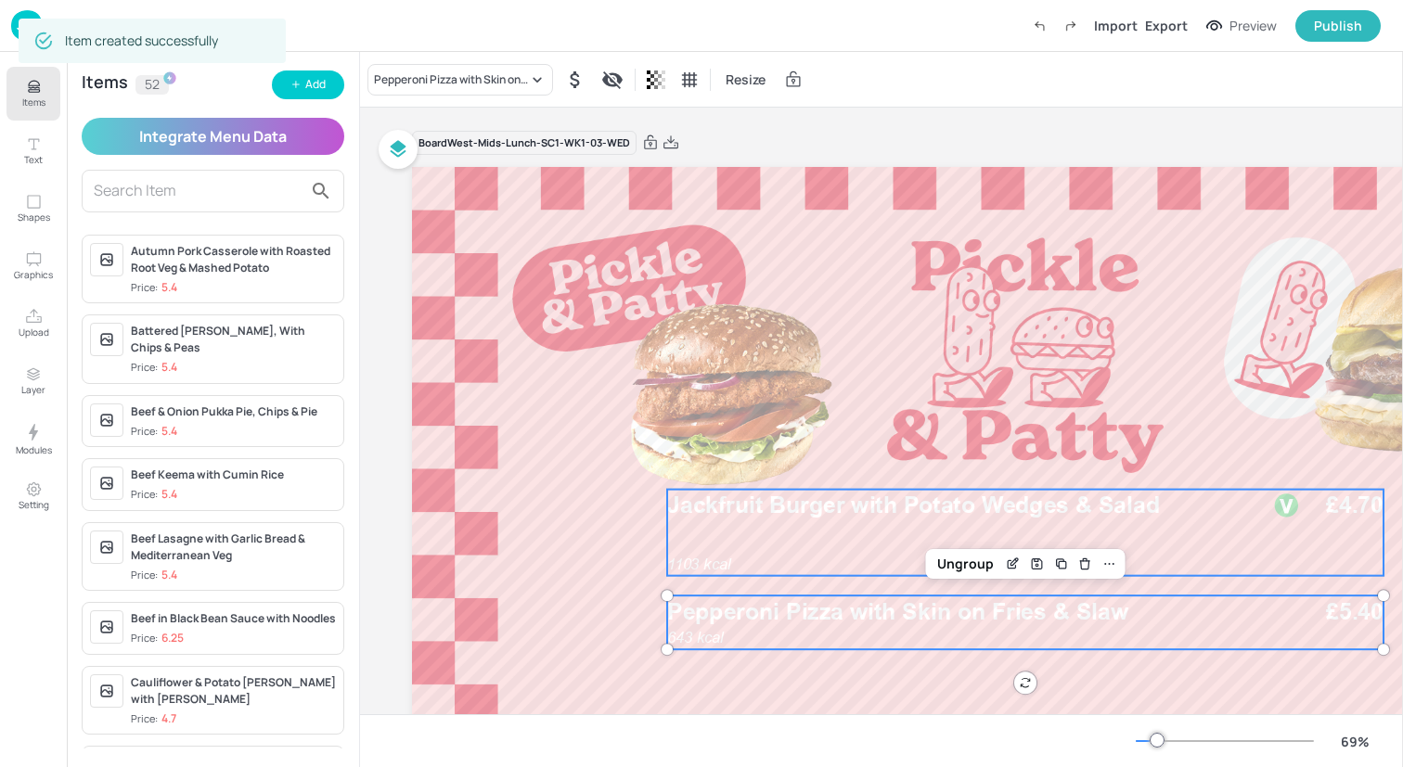
click at [739, 503] on span "Jackfruit Burger with Potato Wedges & Salad" at bounding box center [913, 506] width 493 height 28
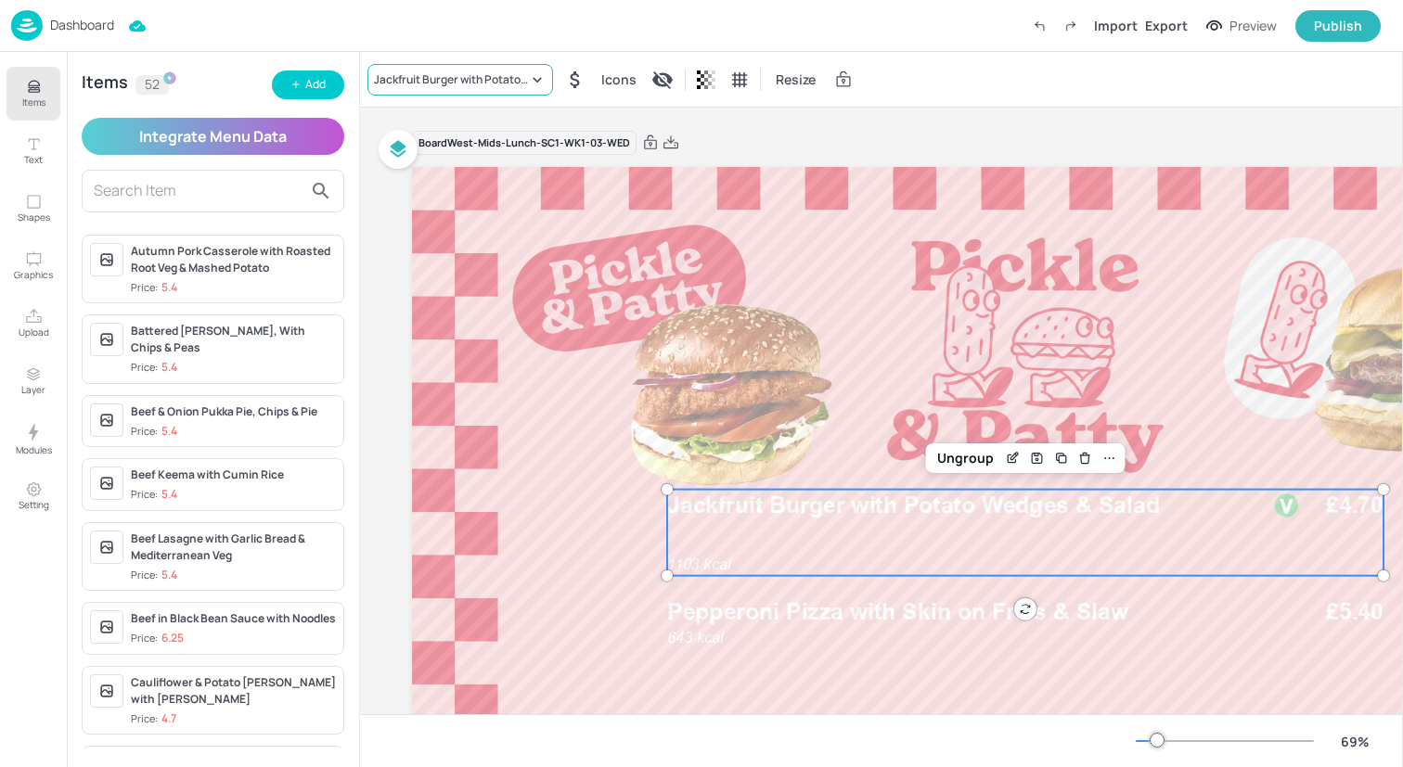
click at [494, 67] on div "Jackfruit Burger with Potato Wedges & Salad" at bounding box center [460, 80] width 186 height 32
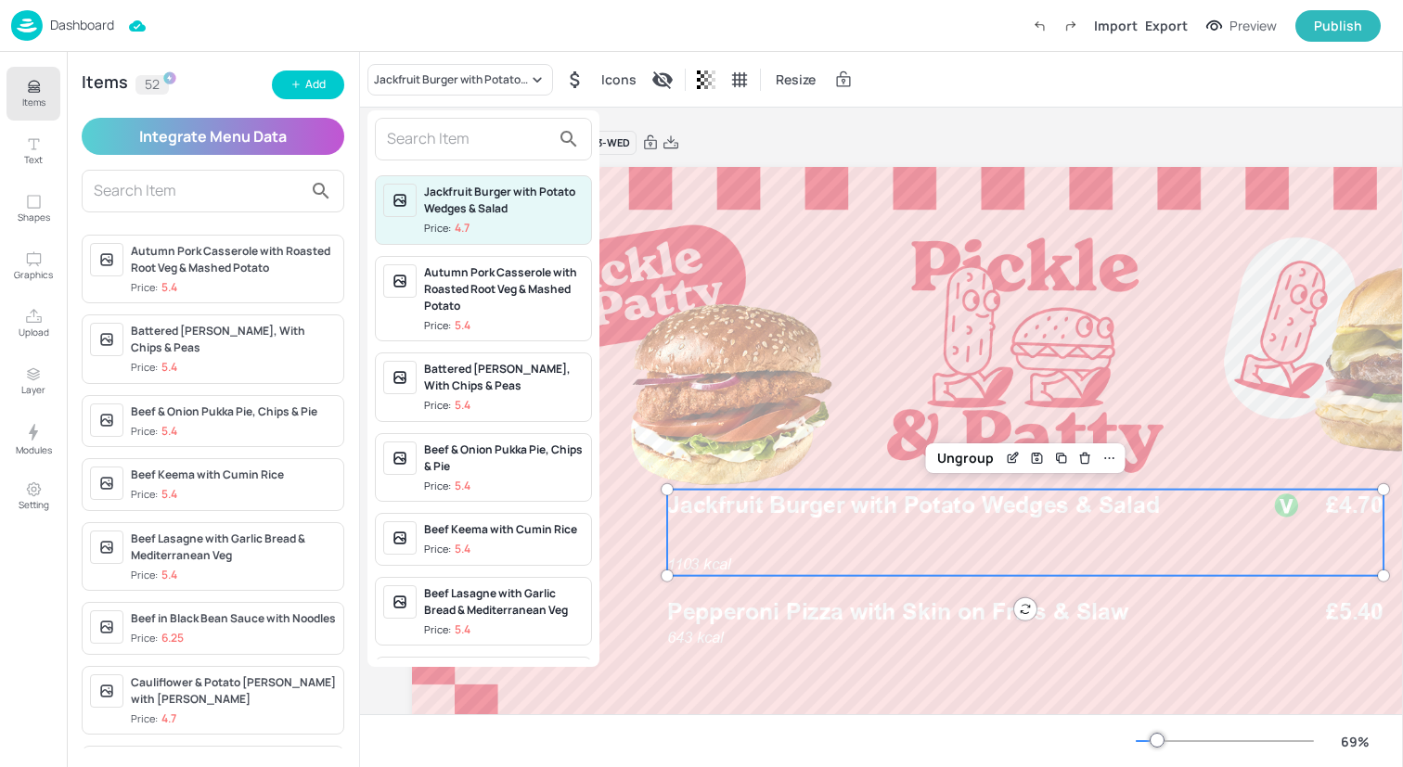
click at [493, 138] on input "text" at bounding box center [468, 139] width 163 height 30
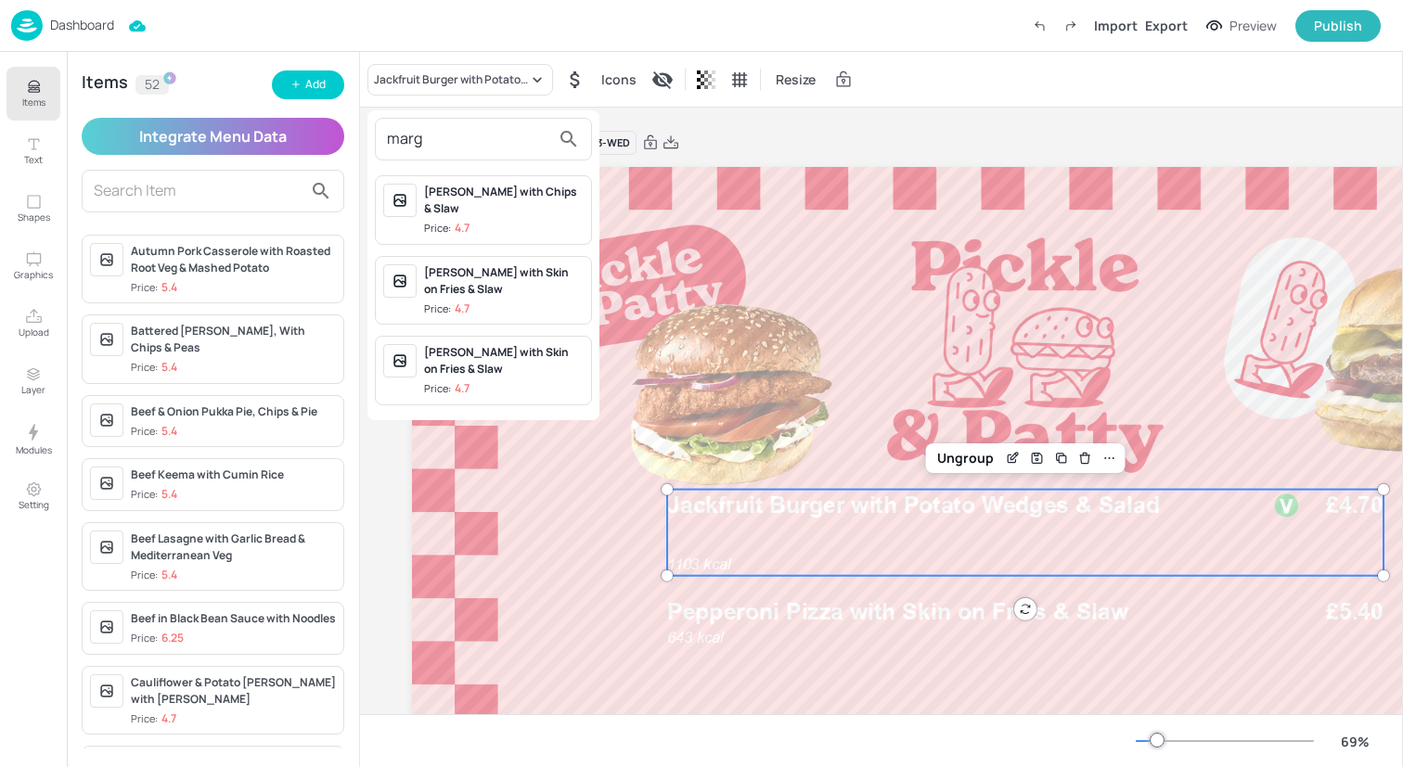
type input "marg"
click at [500, 210] on div "Margherita Pizza with Chips & Slaw" at bounding box center [504, 200] width 160 height 33
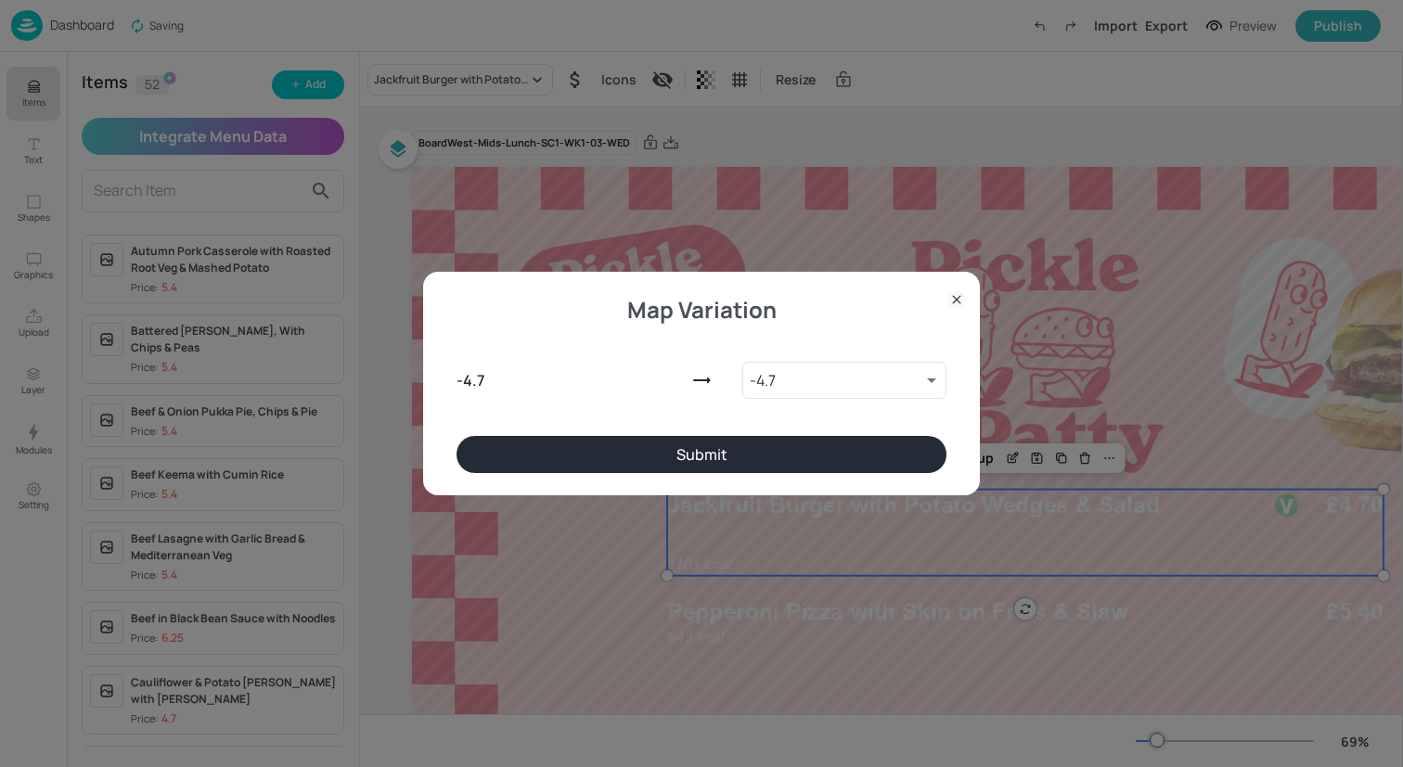
click at [687, 446] on button "Submit" at bounding box center [701, 454] width 490 height 37
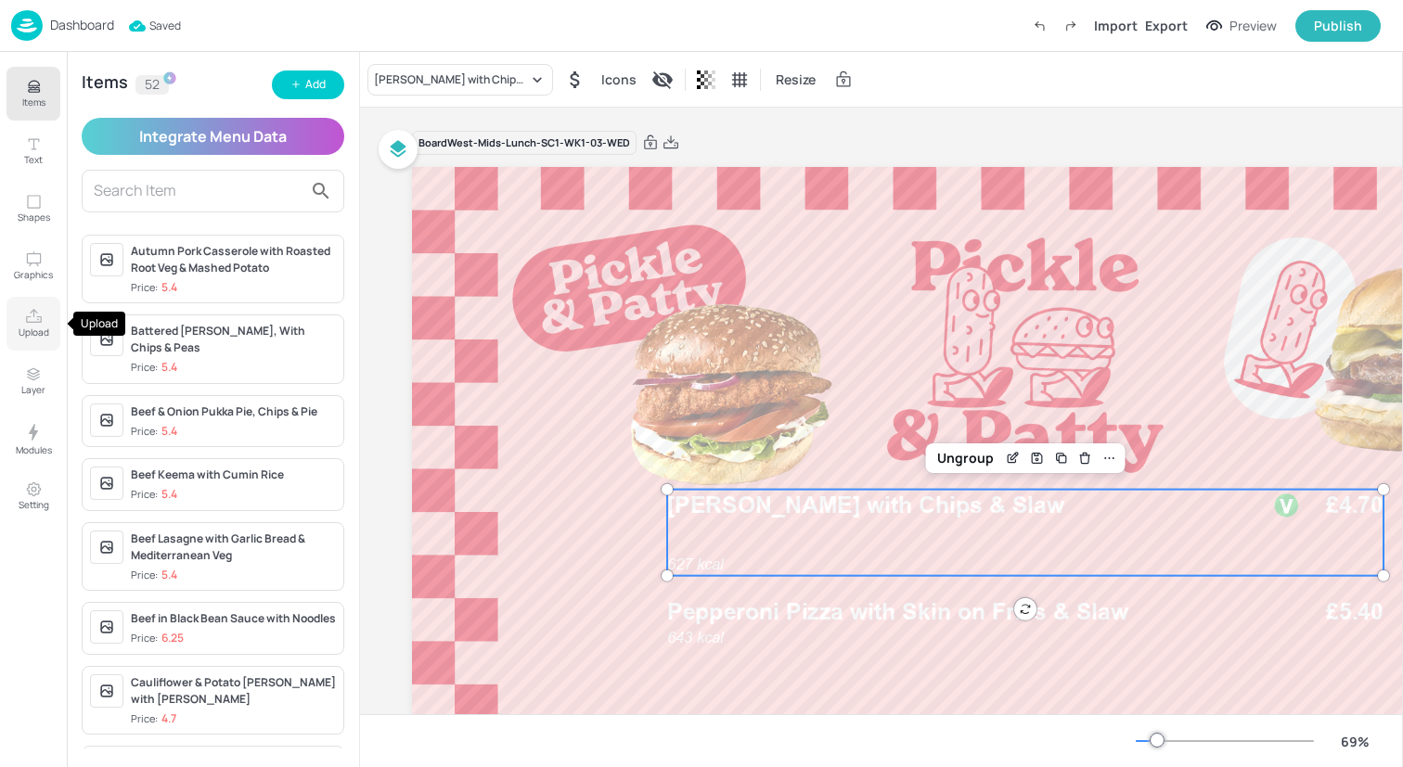
click at [43, 314] on button "Upload" at bounding box center [33, 324] width 54 height 54
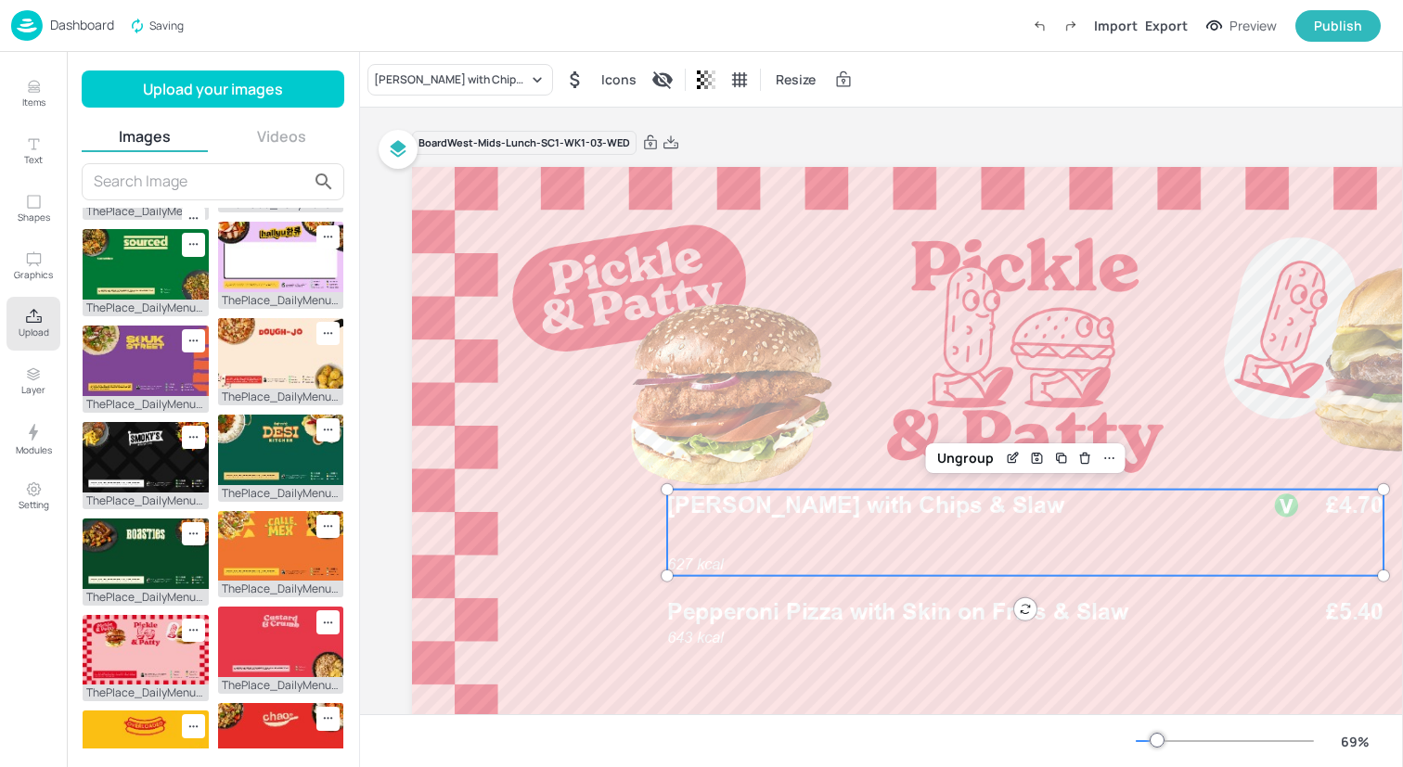
scroll to position [10, 0]
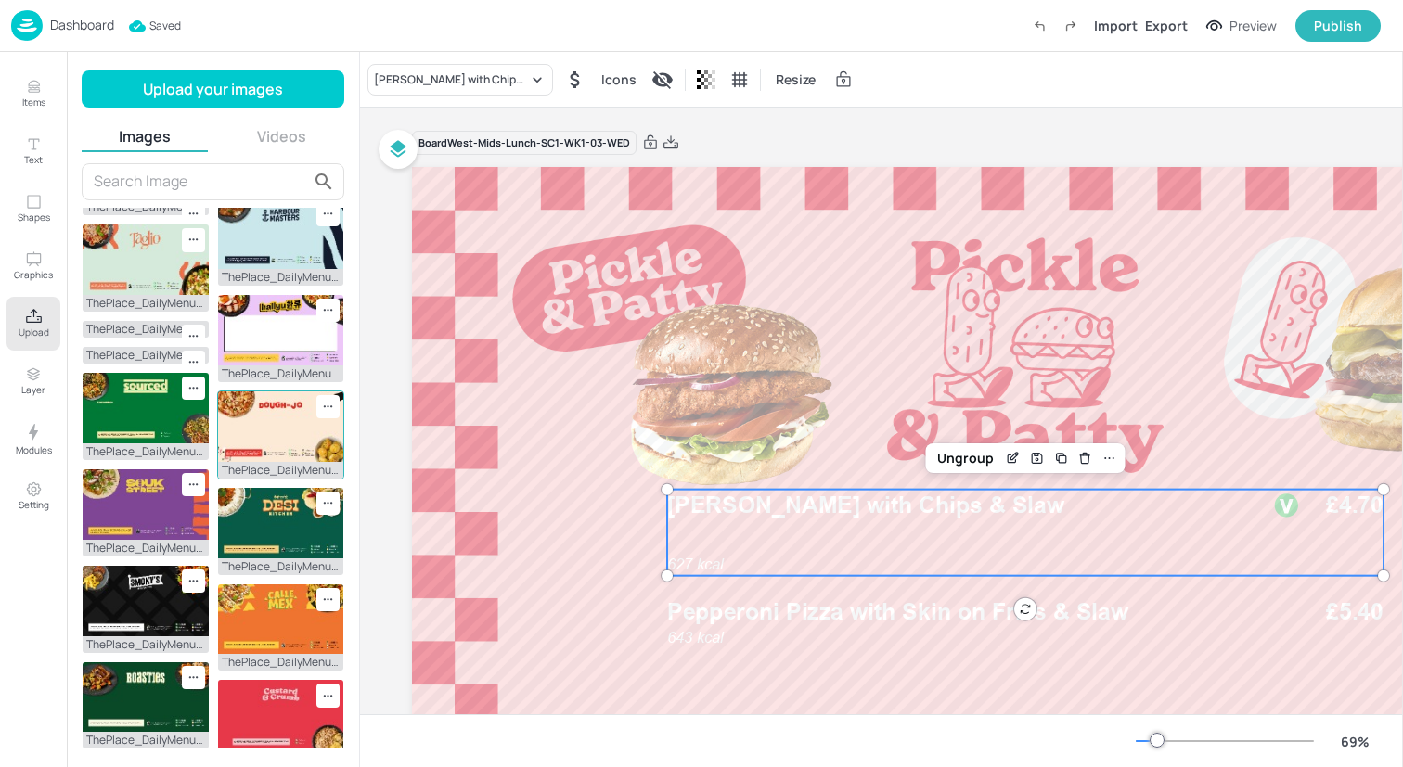
click at [264, 500] on img at bounding box center [281, 523] width 126 height 71
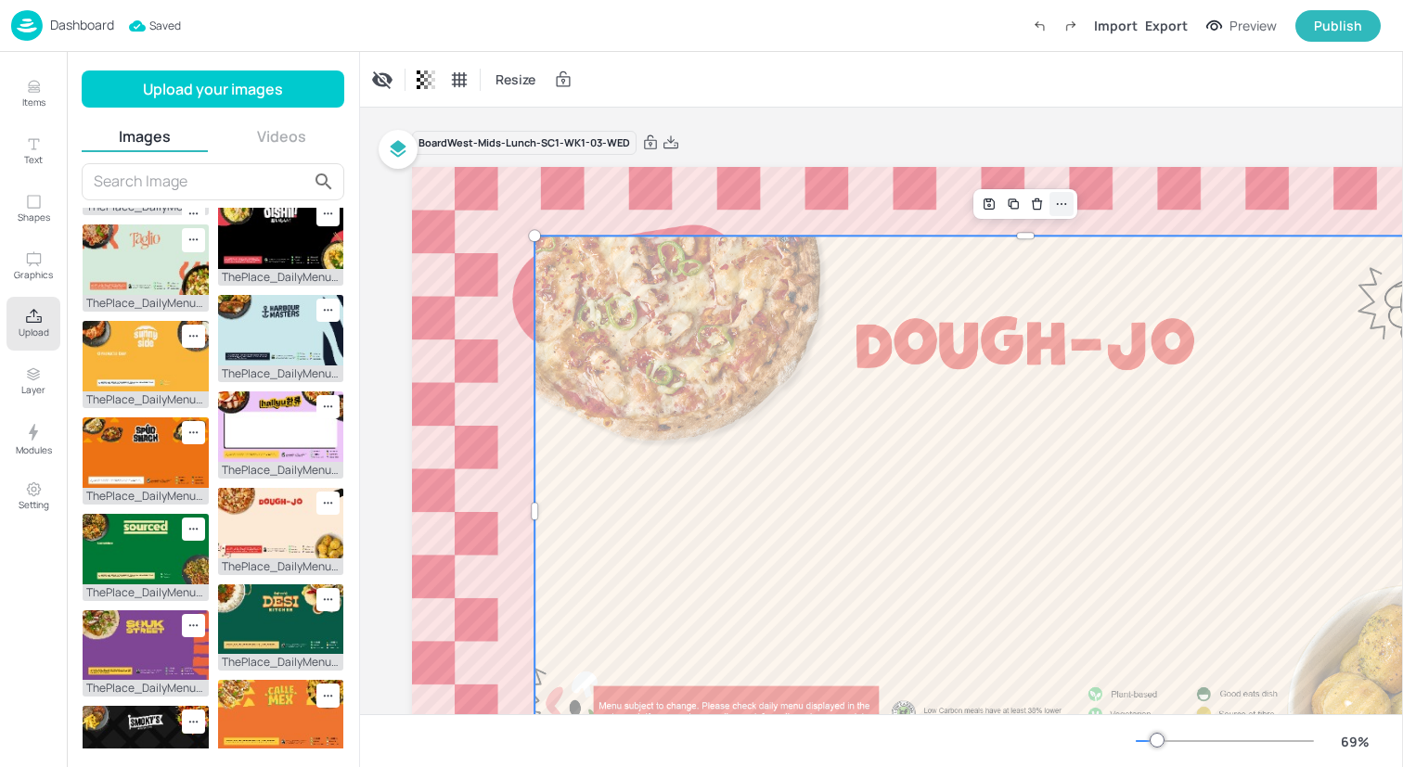
click at [1064, 198] on icon at bounding box center [1061, 204] width 15 height 15
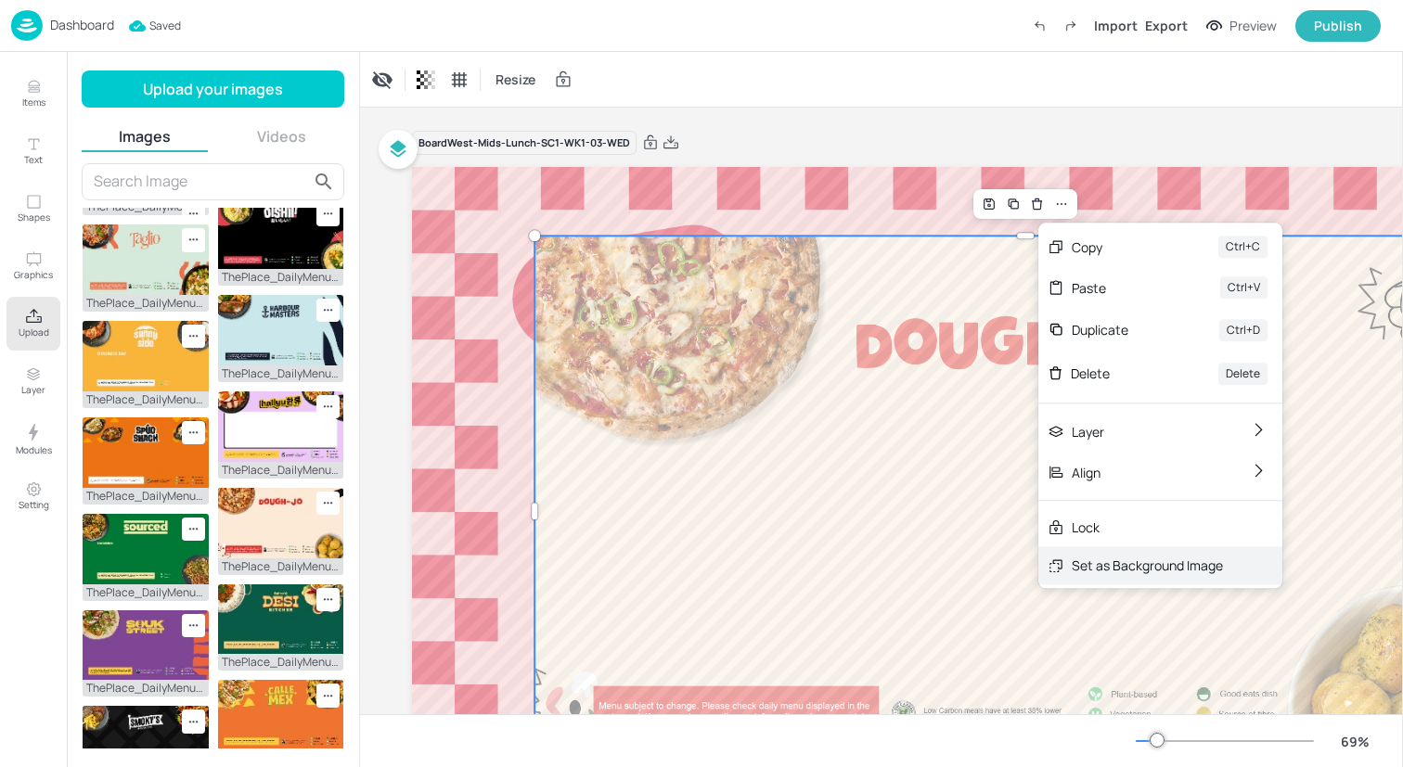
click at [1094, 552] on div "Set as Background Image" at bounding box center [1160, 565] width 244 height 38
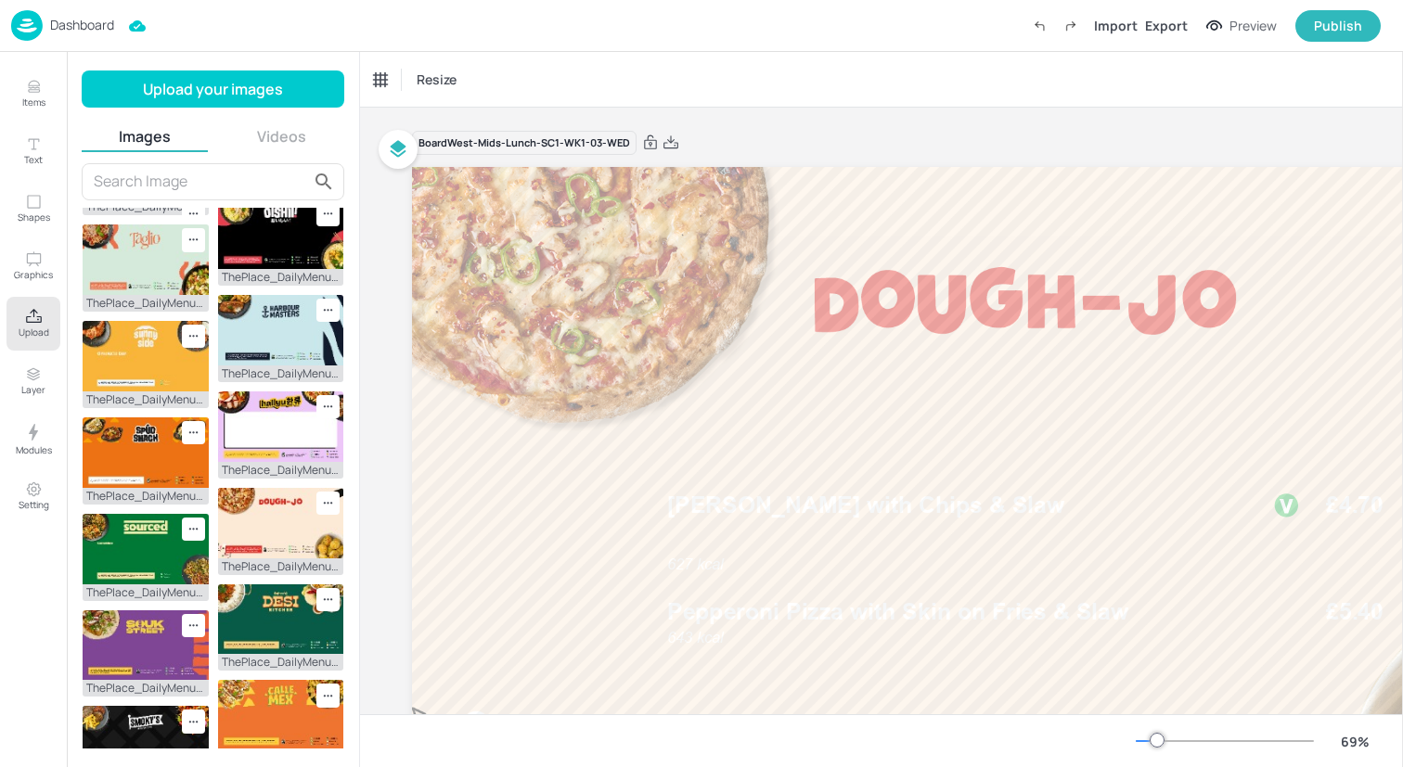
click at [41, 317] on icon "Upload" at bounding box center [34, 317] width 18 height 18
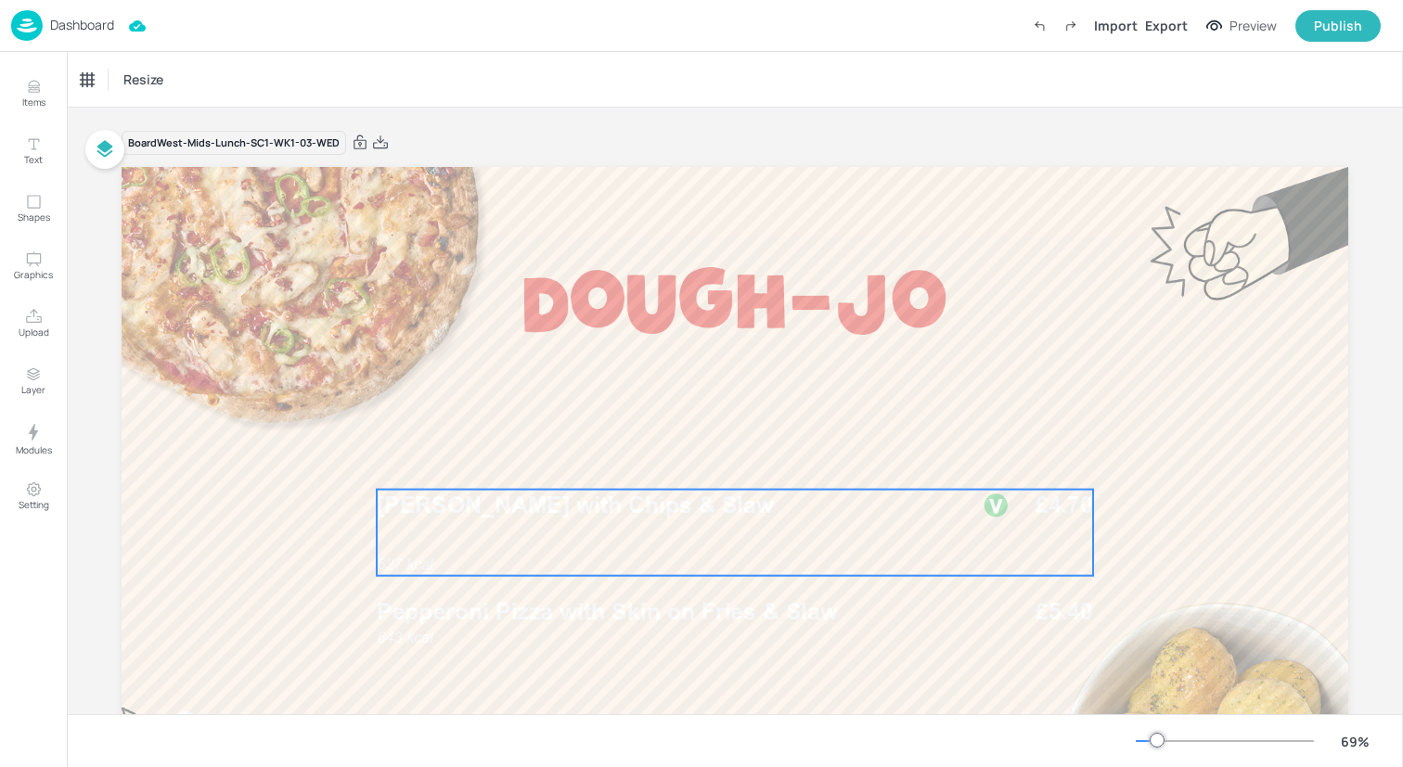
click at [442, 518] on p "Margherita Pizza with Chips & Slaw" at bounding box center [667, 506] width 581 height 32
click at [669, 455] on div "Ungroup" at bounding box center [674, 458] width 71 height 24
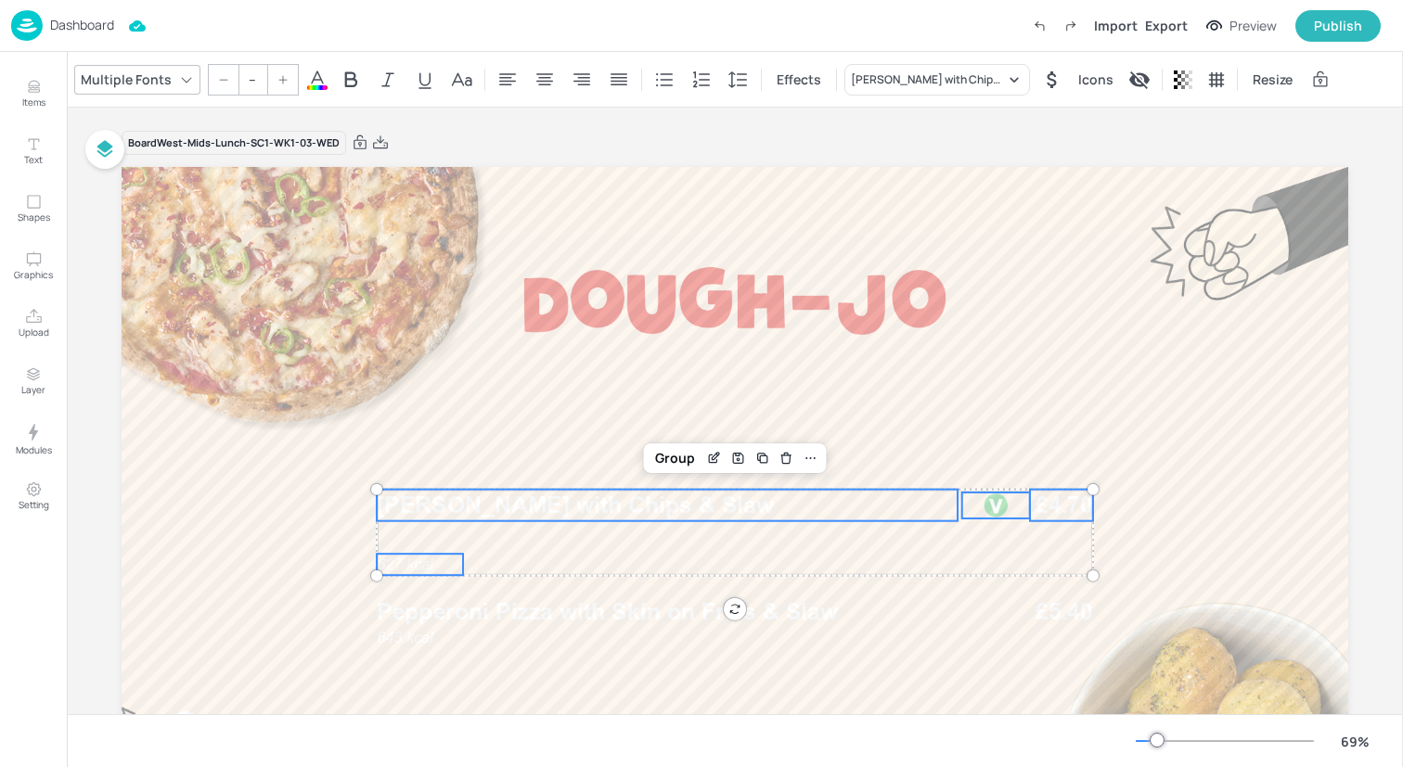
click at [313, 75] on icon at bounding box center [317, 80] width 22 height 22
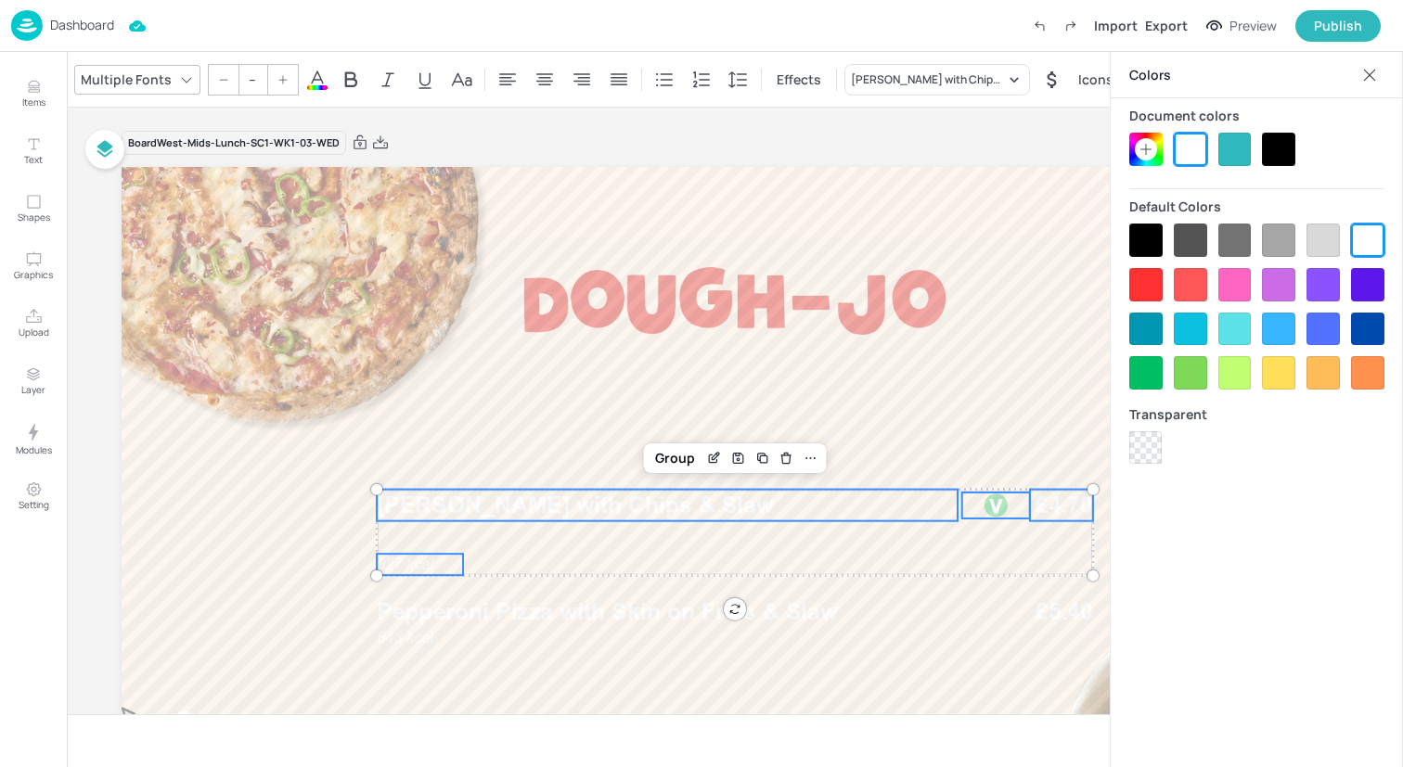
click at [1149, 238] on div at bounding box center [1145, 240] width 33 height 33
click at [662, 455] on div "Group" at bounding box center [675, 458] width 55 height 24
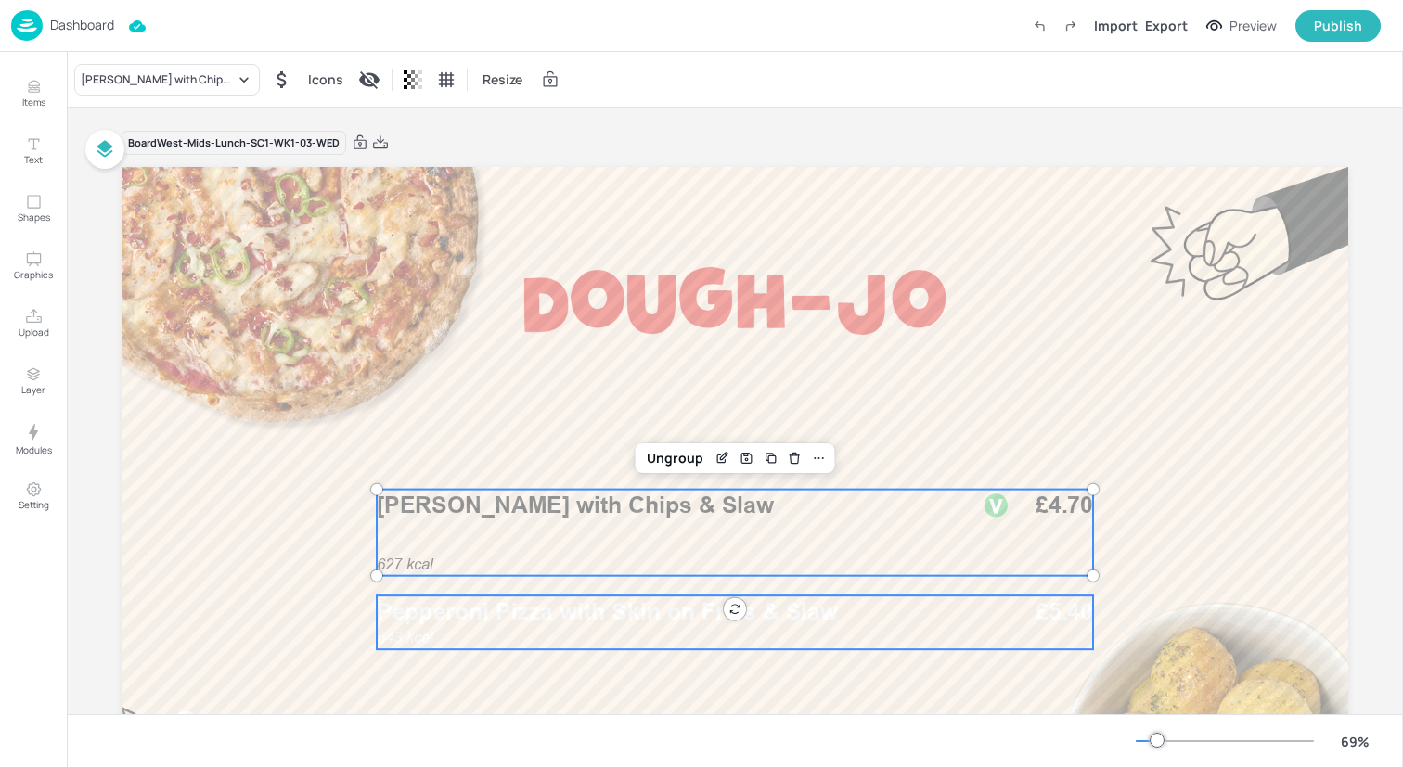
click at [653, 634] on div "643 kcal Pepperoni Pizza with Skin on Fries & Slaw £5.40" at bounding box center [735, 623] width 716 height 54
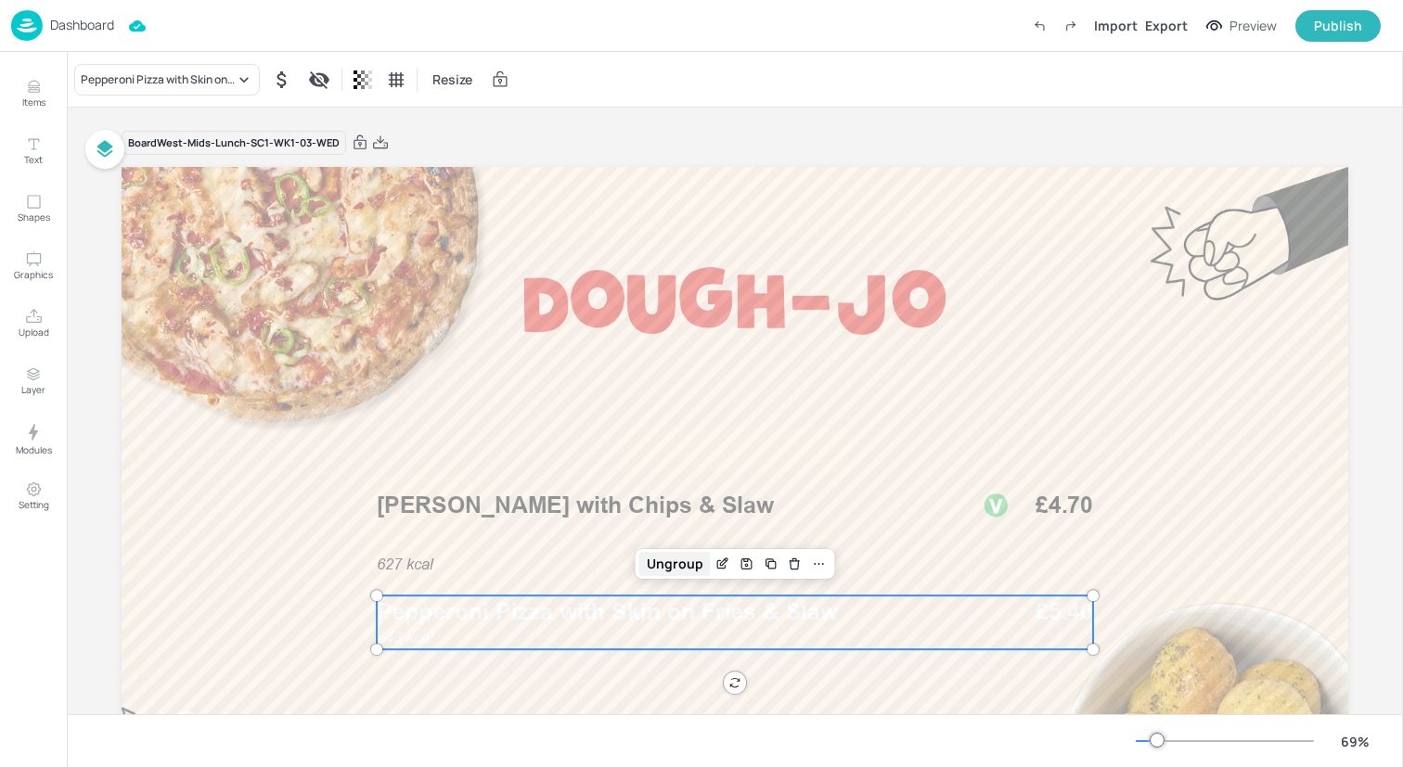
click at [655, 569] on div "Ungroup" at bounding box center [674, 564] width 71 height 24
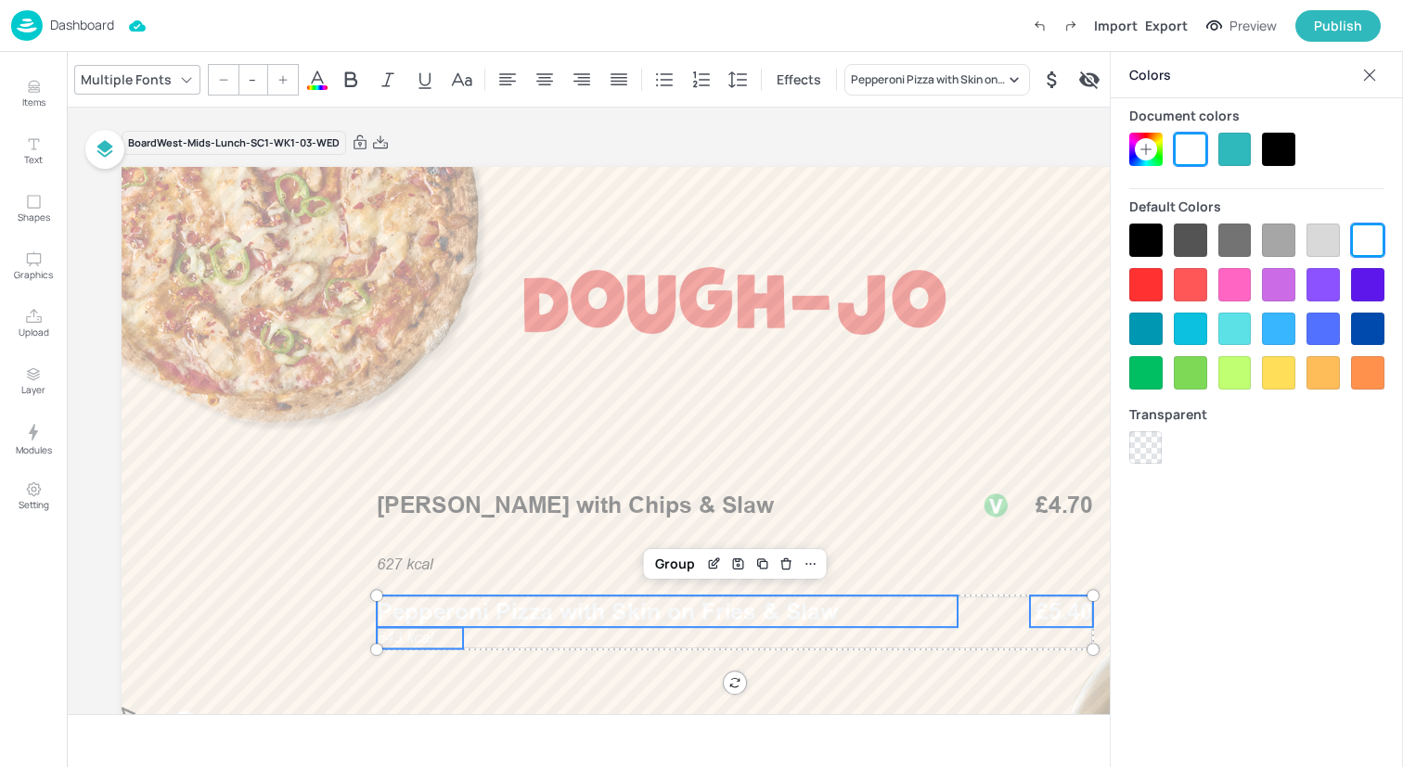
click at [1145, 234] on div at bounding box center [1145, 240] width 33 height 33
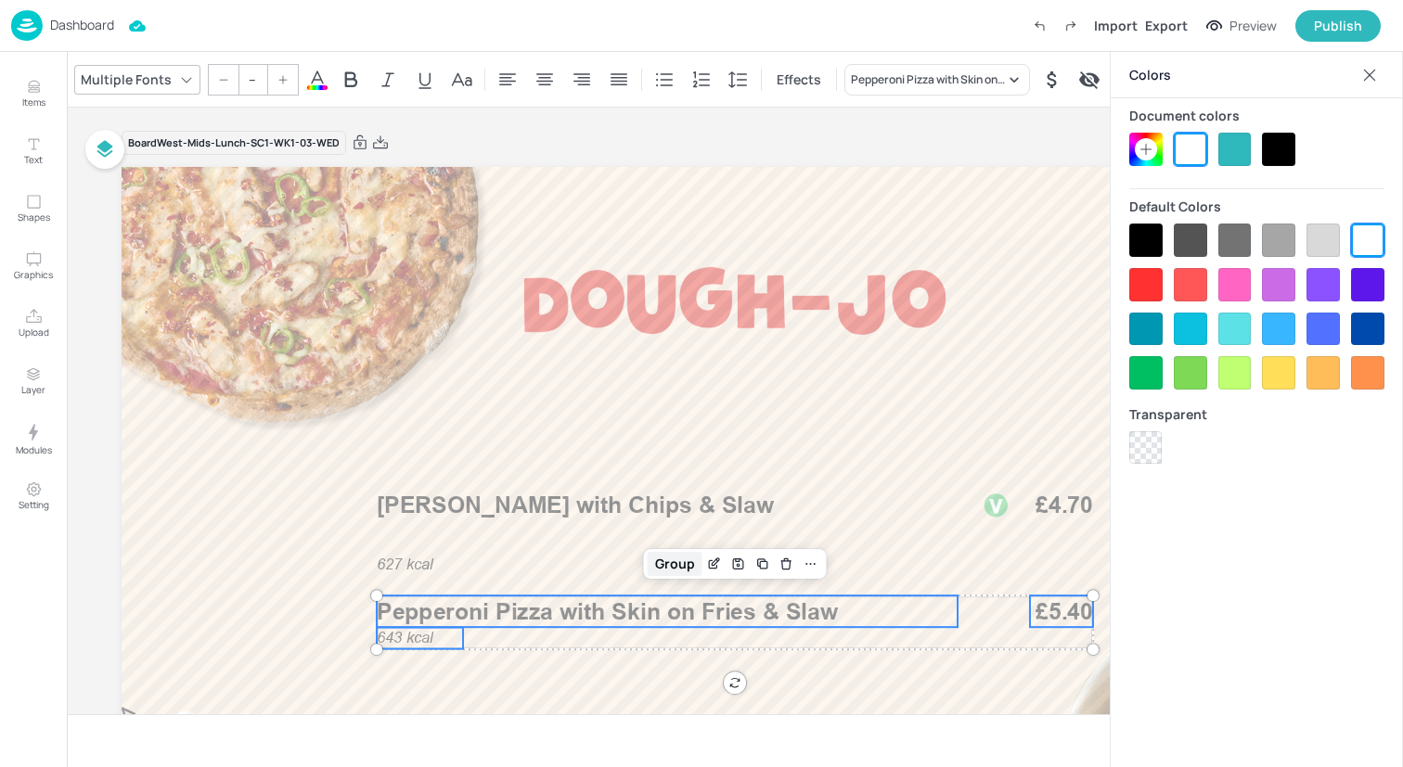
click at [680, 562] on div "Group" at bounding box center [675, 564] width 55 height 24
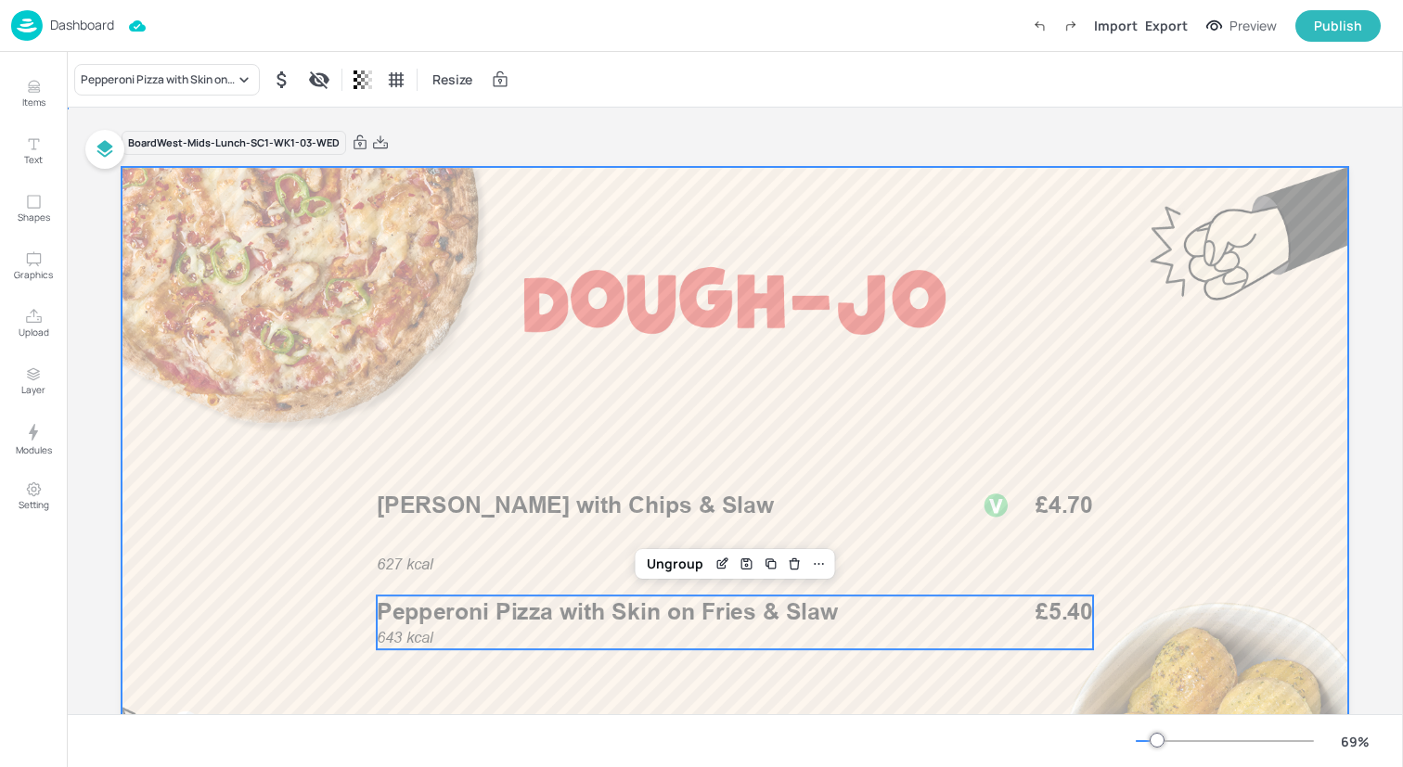
click at [569, 389] on div at bounding box center [735, 512] width 1226 height 690
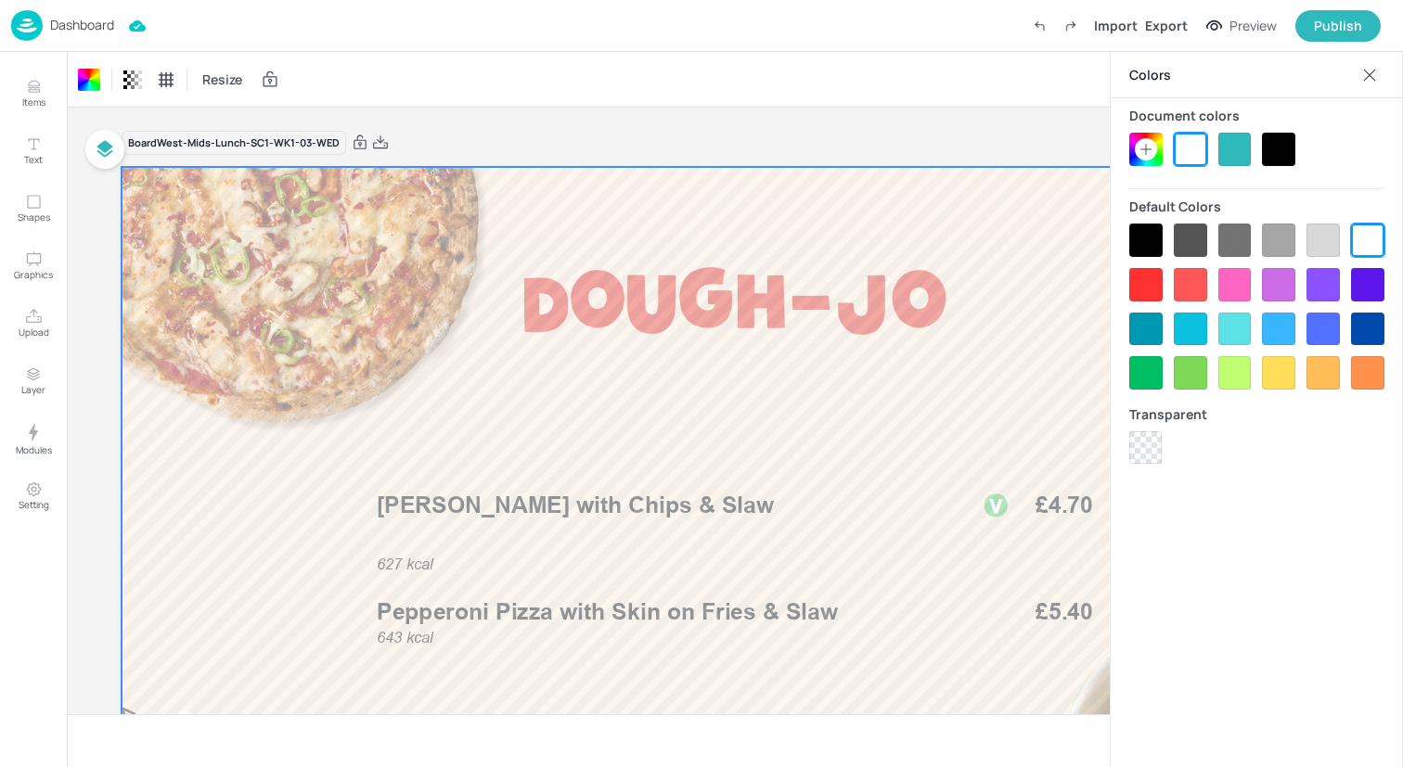
click at [1371, 71] on icon at bounding box center [1369, 75] width 19 height 19
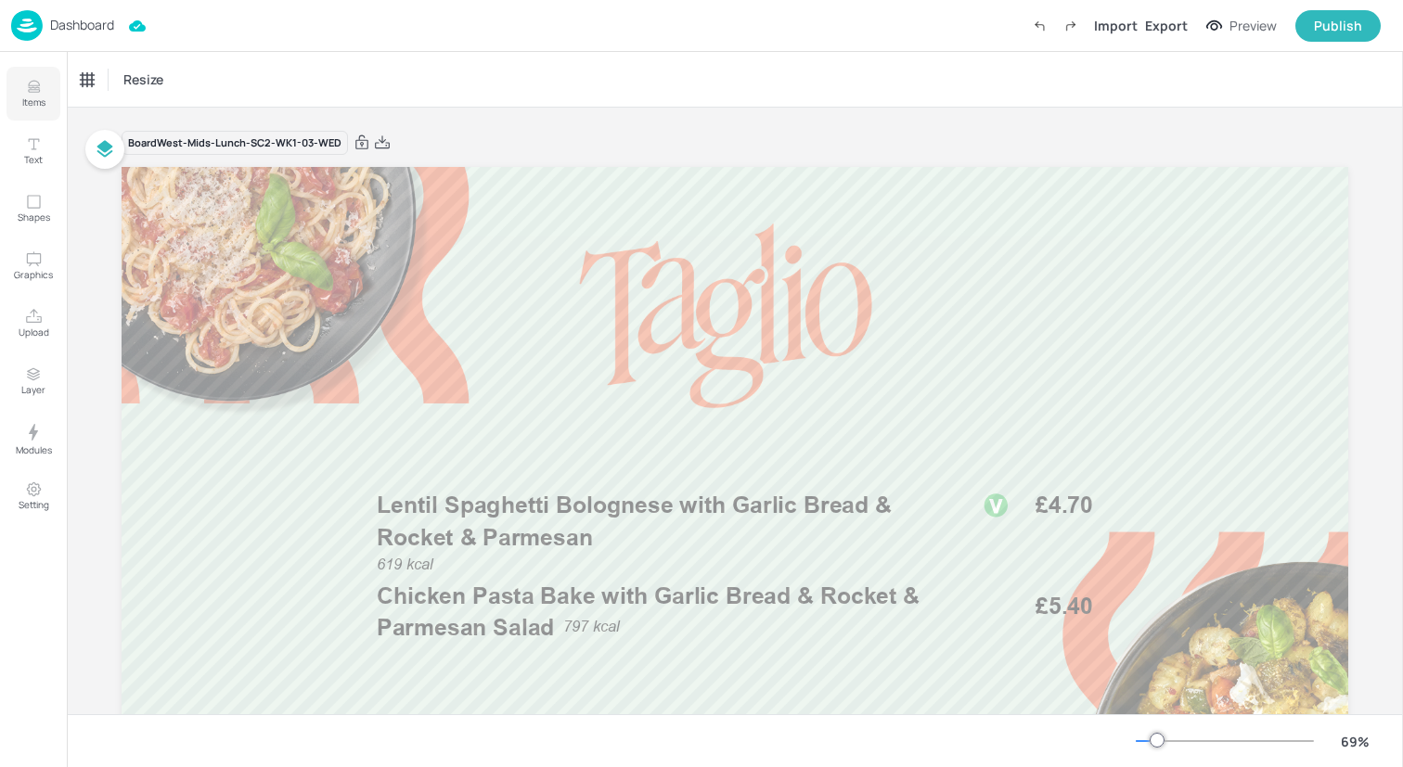
click at [34, 90] on icon "Items" at bounding box center [33, 91] width 11 height 2
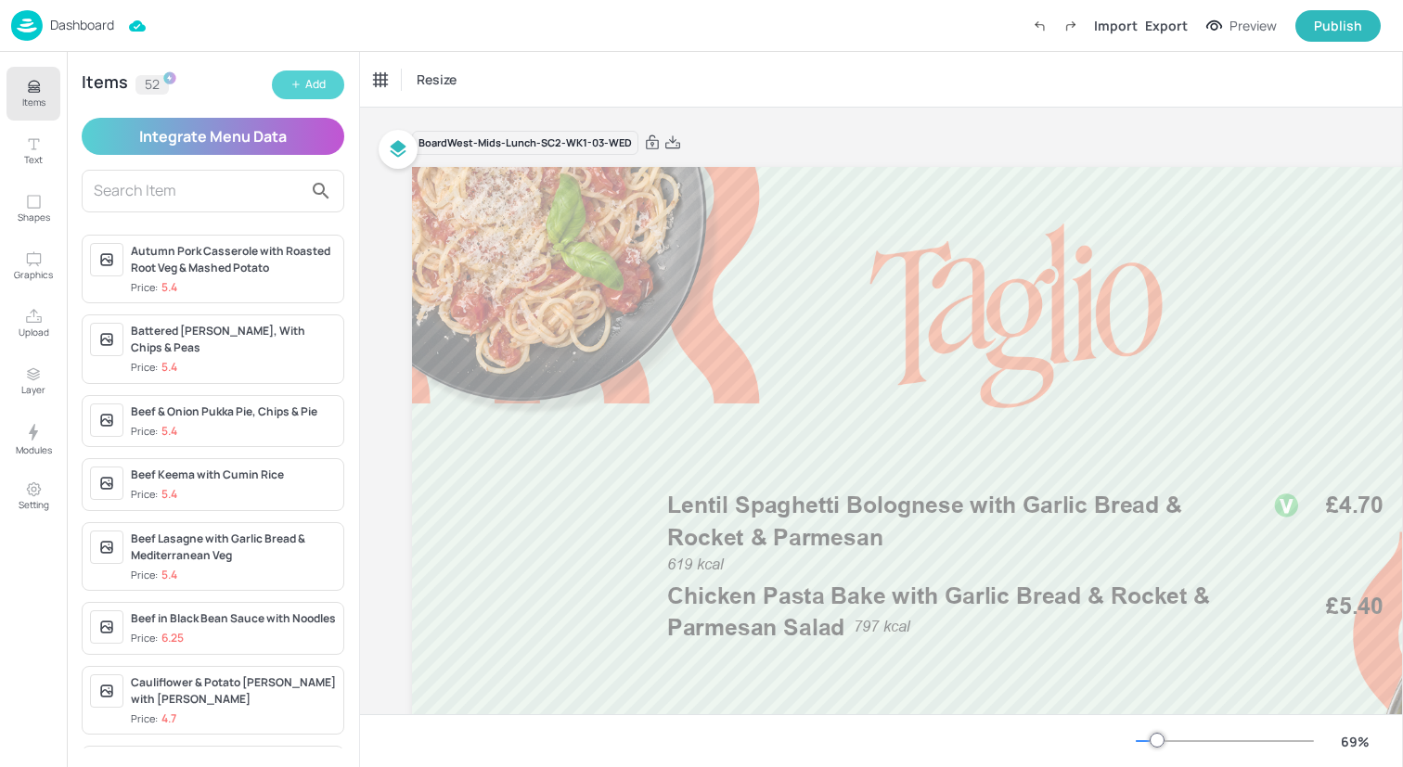
click at [294, 89] on icon "button" at bounding box center [295, 84] width 11 height 11
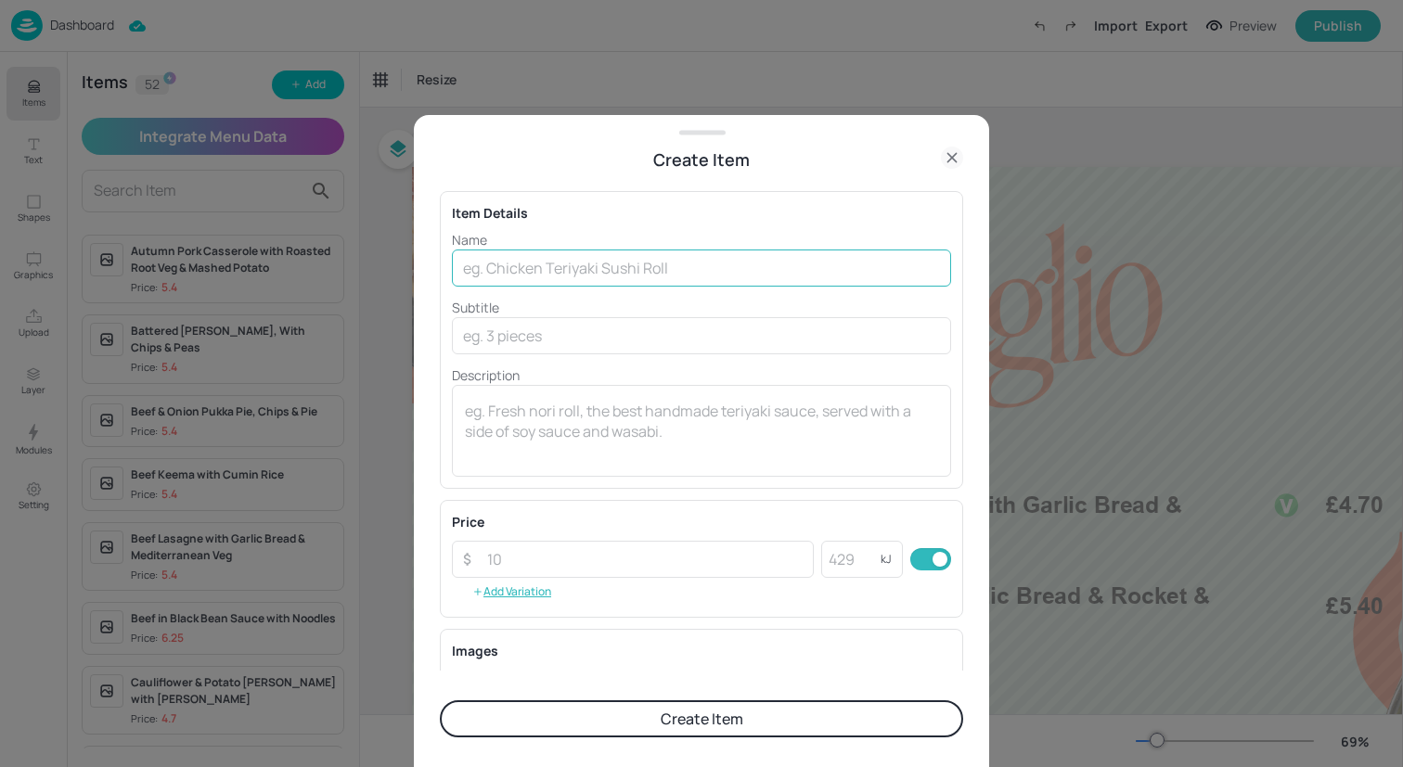
click at [547, 282] on input "text" at bounding box center [701, 268] width 499 height 37
paste input "Honey & Soy Glaze Tofu with Egg Fried Rice & Stir-Fried Greens"
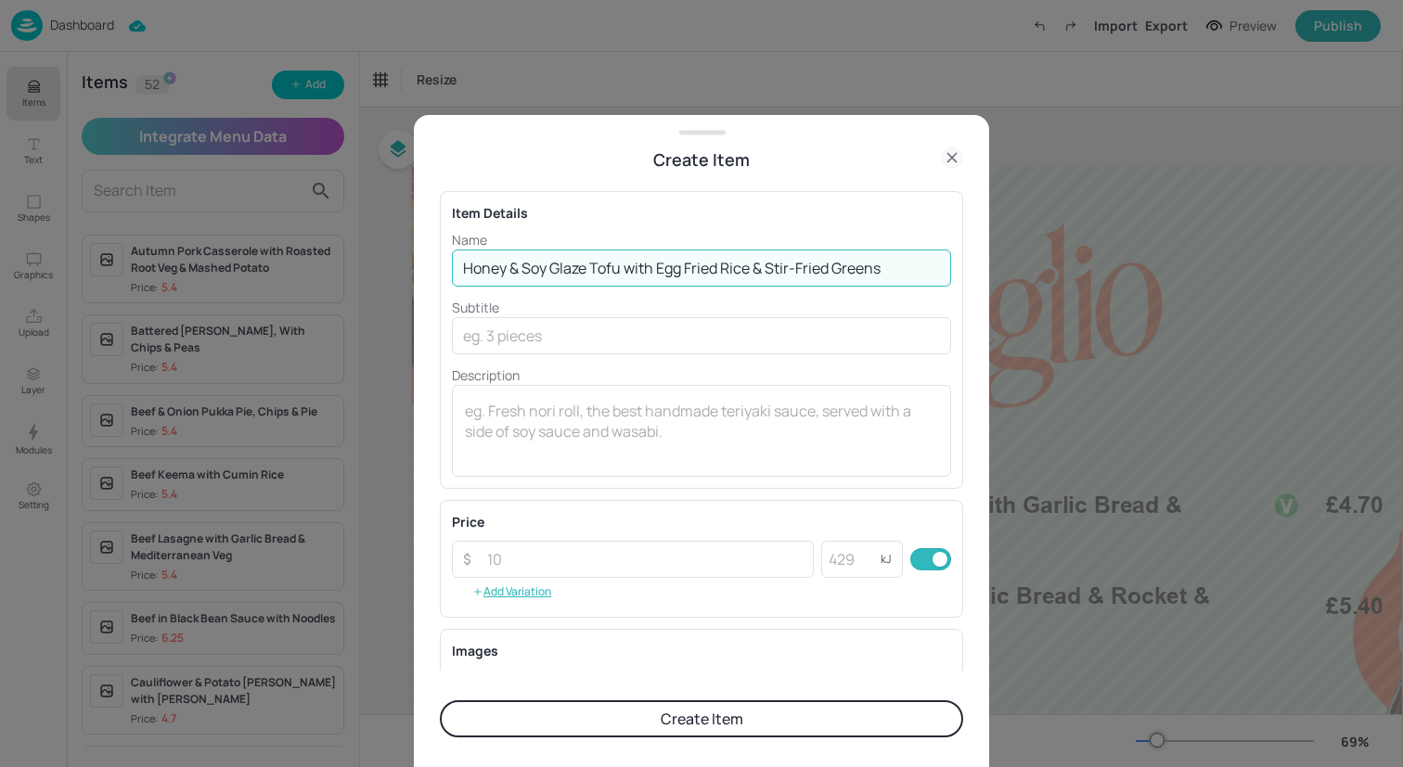
drag, startPoint x: 905, startPoint y: 268, endPoint x: 630, endPoint y: 273, distance: 274.6
click at [630, 273] on input "Honey & Soy Glaze Tofu with Egg Fried Rice & Stir-Fried Greens" at bounding box center [701, 268] width 499 height 37
paste input "with Egg Fried Rice & Stir-Fried Greens"
type input "Honey & Soy Glaze Tofu with Egg Fried Rice & Stir-Fried Greens"
click at [631, 548] on input "number" at bounding box center [645, 559] width 338 height 37
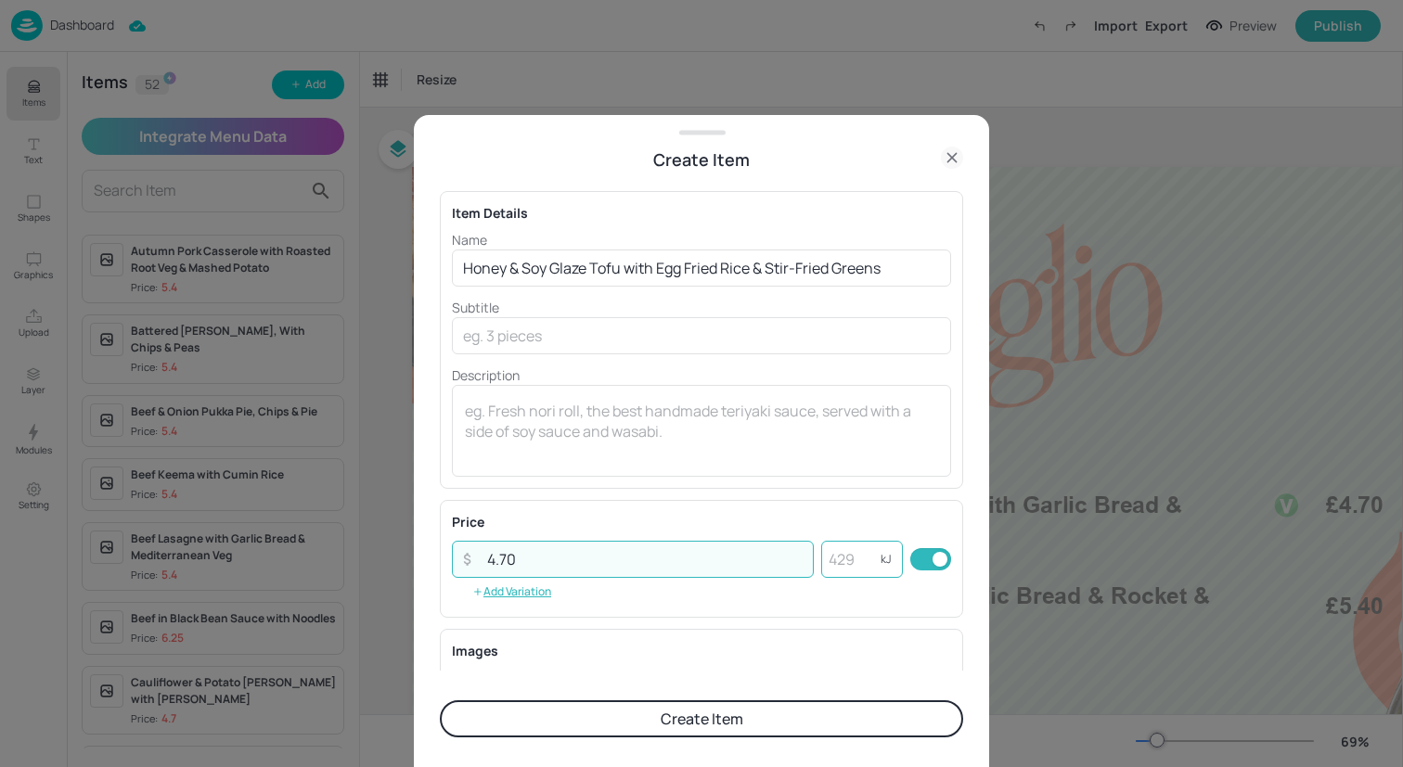
type input "4.70"
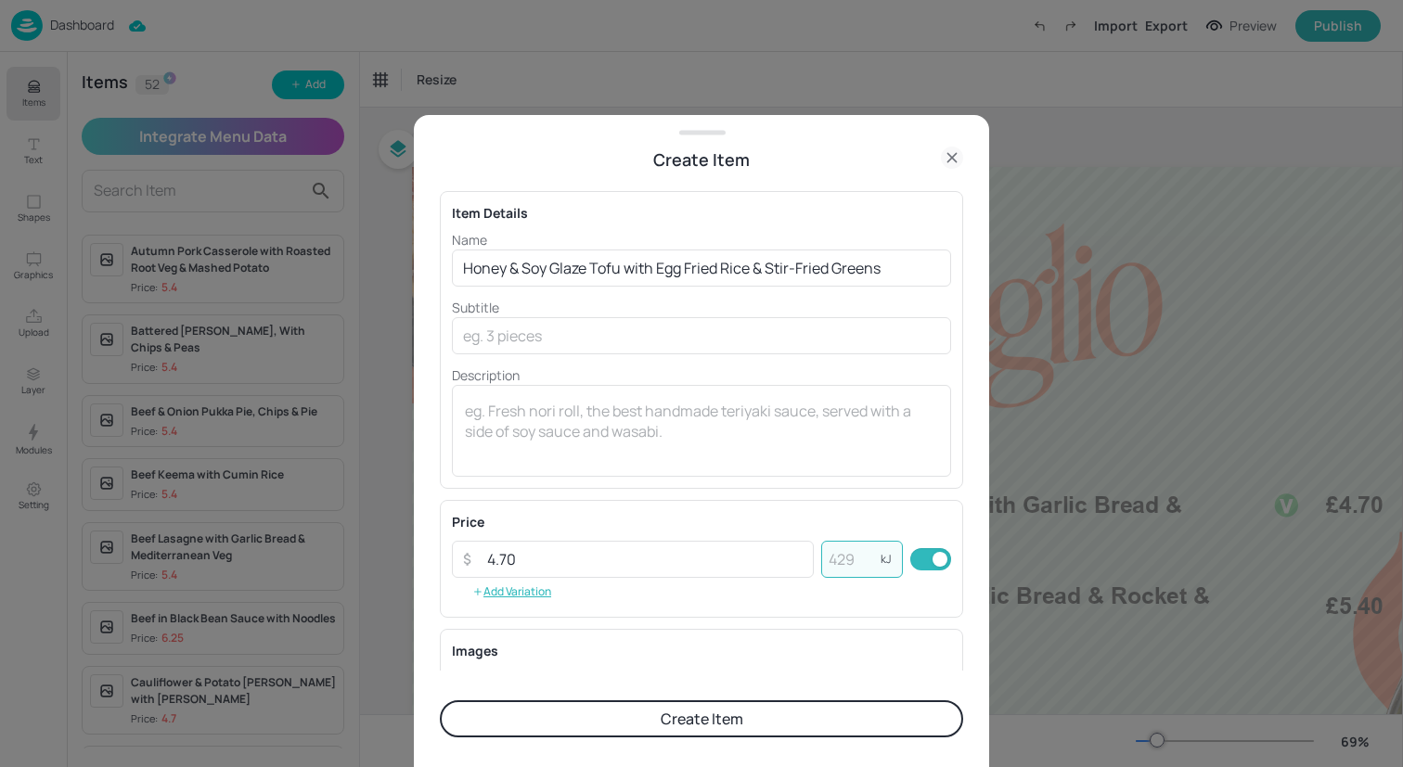
click at [846, 549] on input "number" at bounding box center [850, 559] width 59 height 37
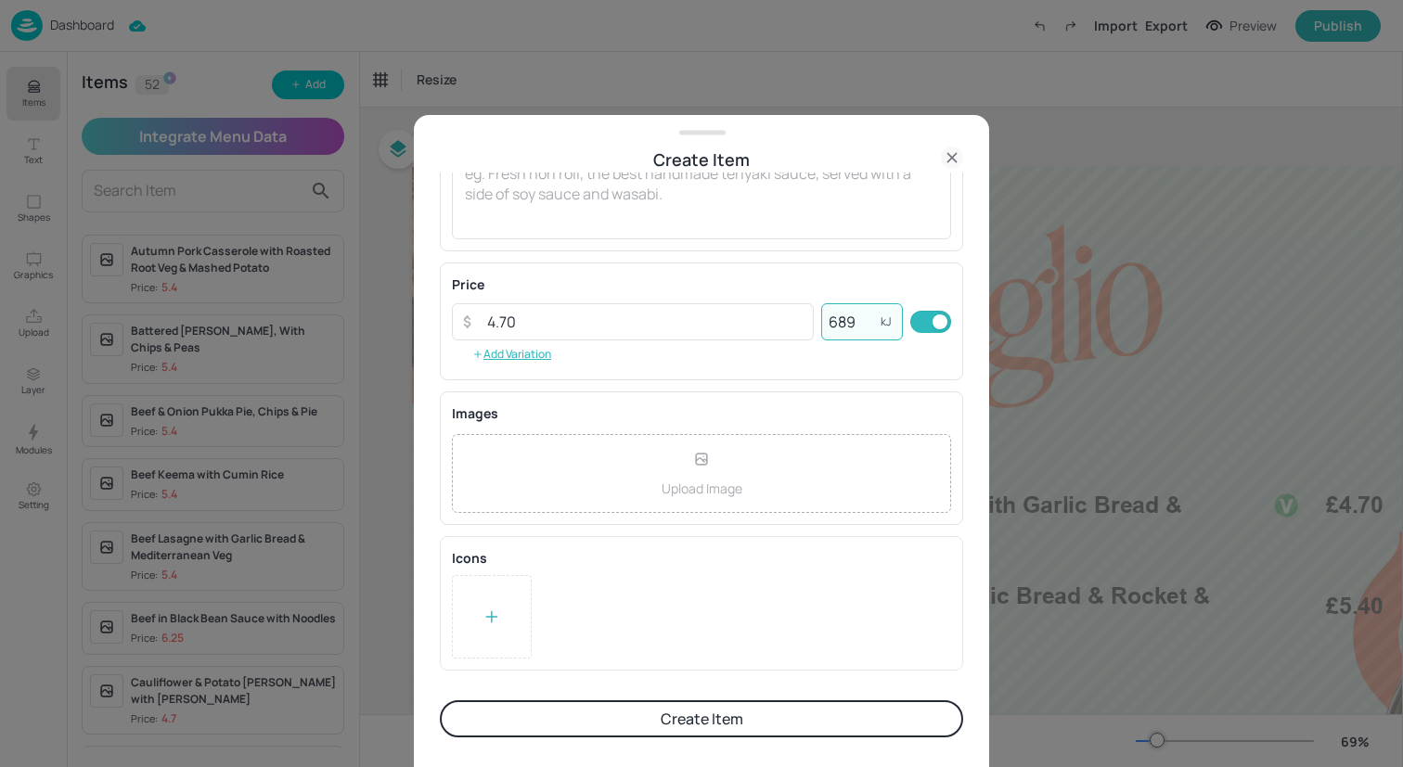
type input "689"
click at [525, 584] on div at bounding box center [492, 616] width 80 height 83
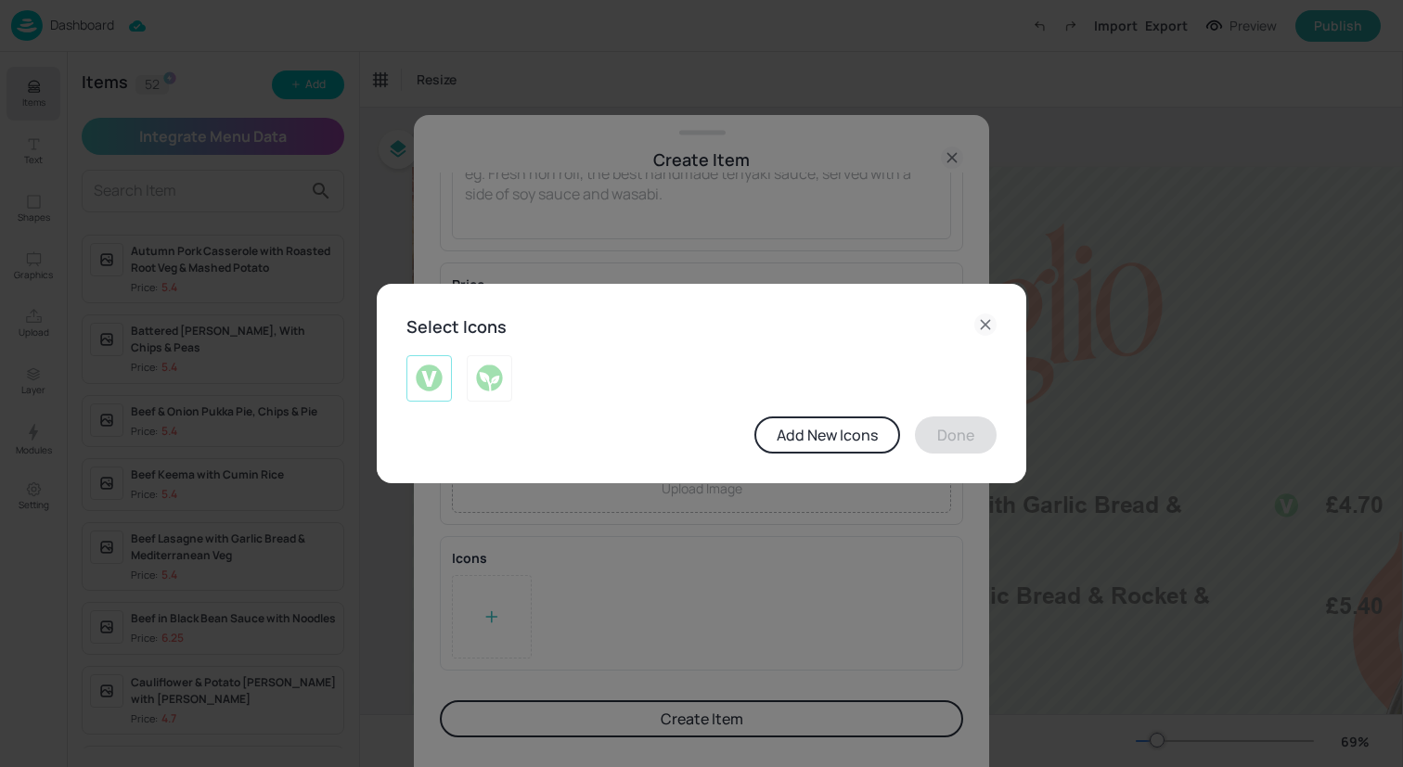
click at [442, 384] on img at bounding box center [429, 379] width 29 height 30
click at [966, 419] on button "Done" at bounding box center [956, 435] width 82 height 37
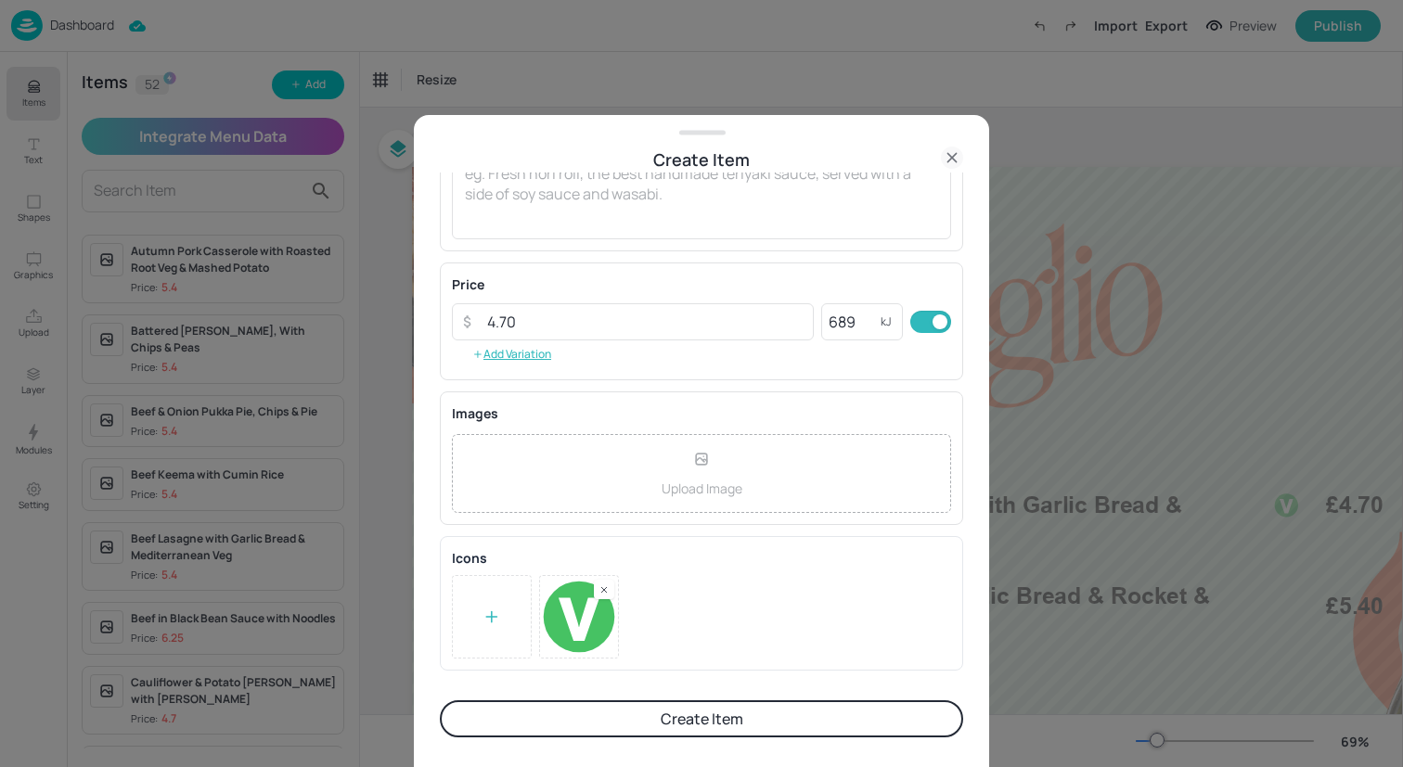
click at [820, 708] on button "Create Item" at bounding box center [701, 718] width 523 height 37
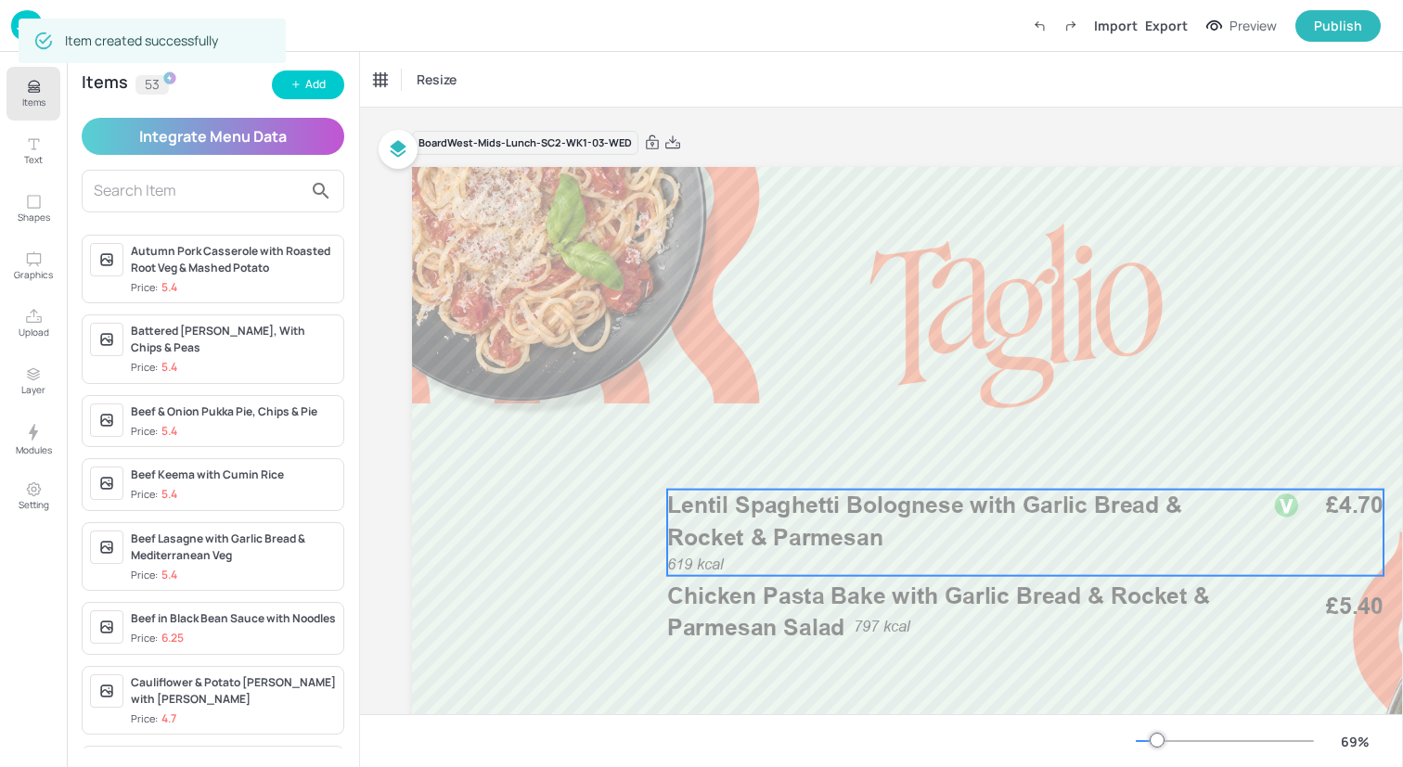
click at [837, 513] on span "Lentil Spaghetti Bolognese with Garlic Bread & Rocket & Parmesan" at bounding box center [924, 521] width 515 height 59
click at [491, 75] on div "Lentil Spaghetti Bolognese with Garlic Bread & Rocket & Parmesan" at bounding box center [451, 79] width 154 height 17
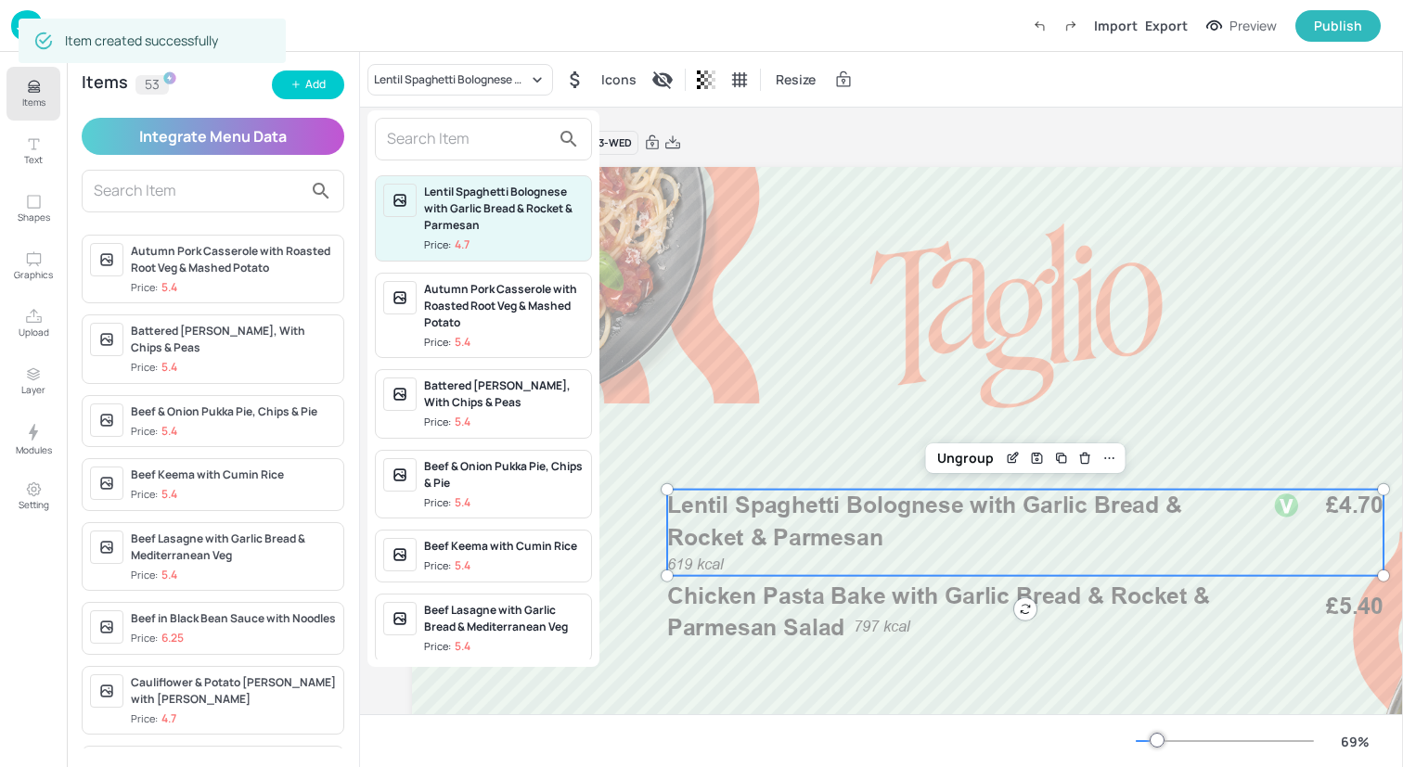
click at [481, 145] on input "text" at bounding box center [468, 139] width 163 height 30
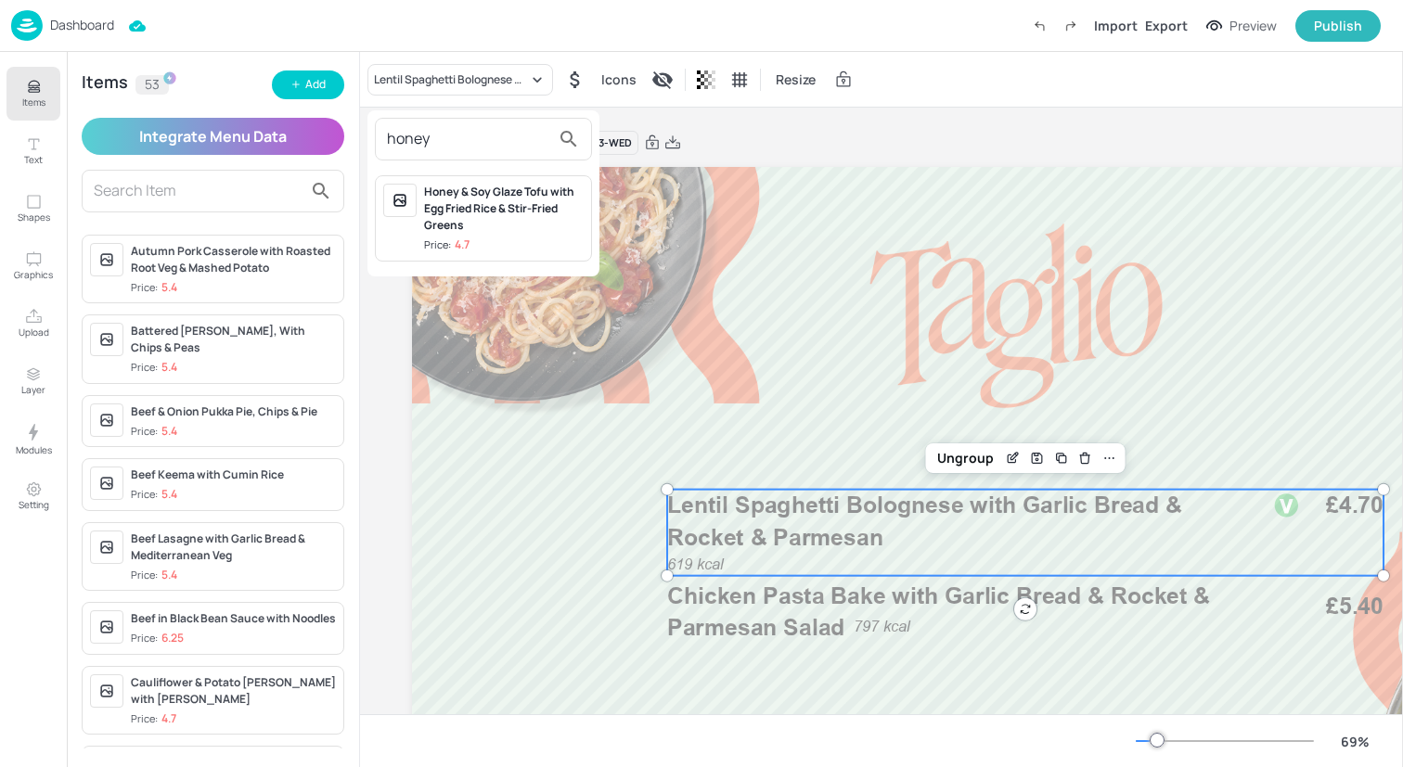
type input "honey"
click at [488, 211] on div "Honey & Soy Glaze Tofu with Egg Fried Rice & Stir-Fried Greens" at bounding box center [504, 209] width 160 height 50
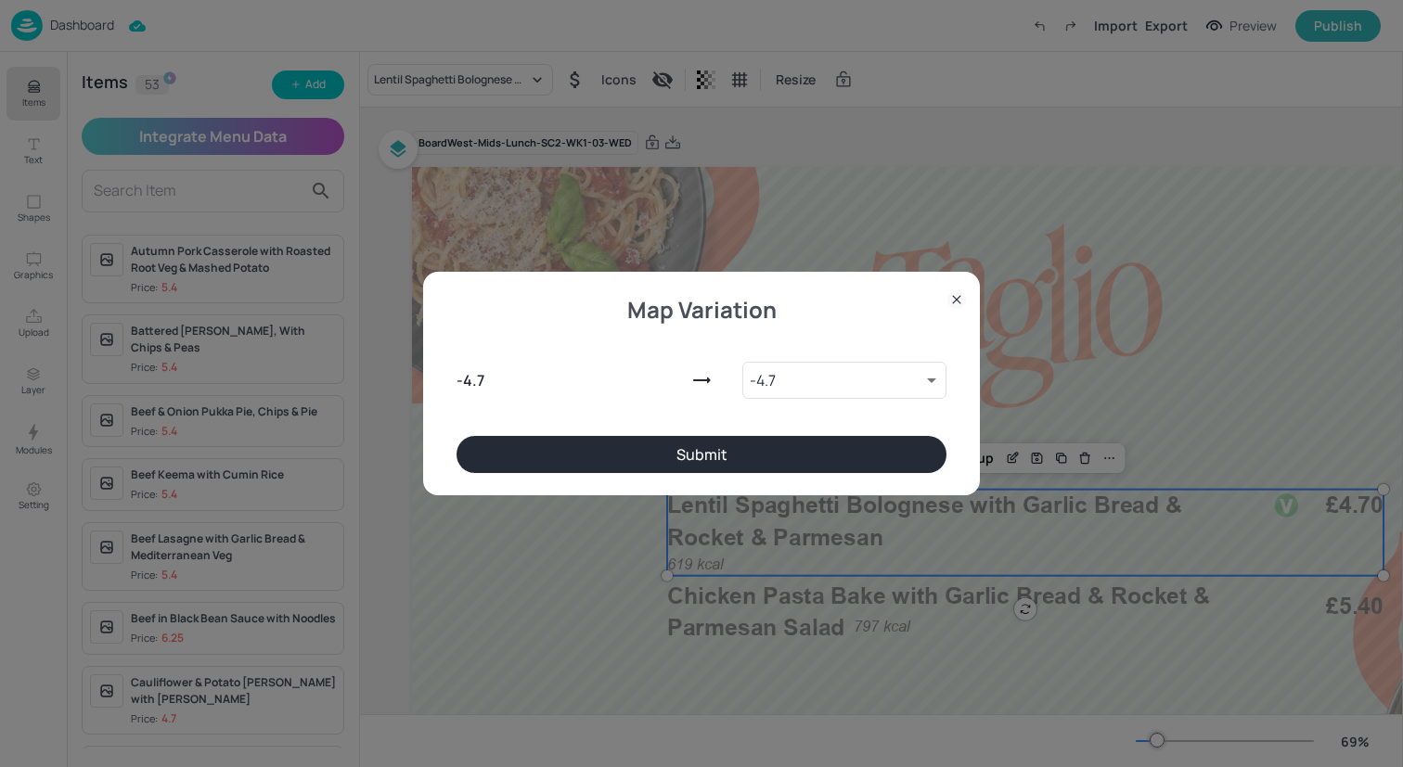
click at [732, 443] on button "Submit" at bounding box center [701, 454] width 490 height 37
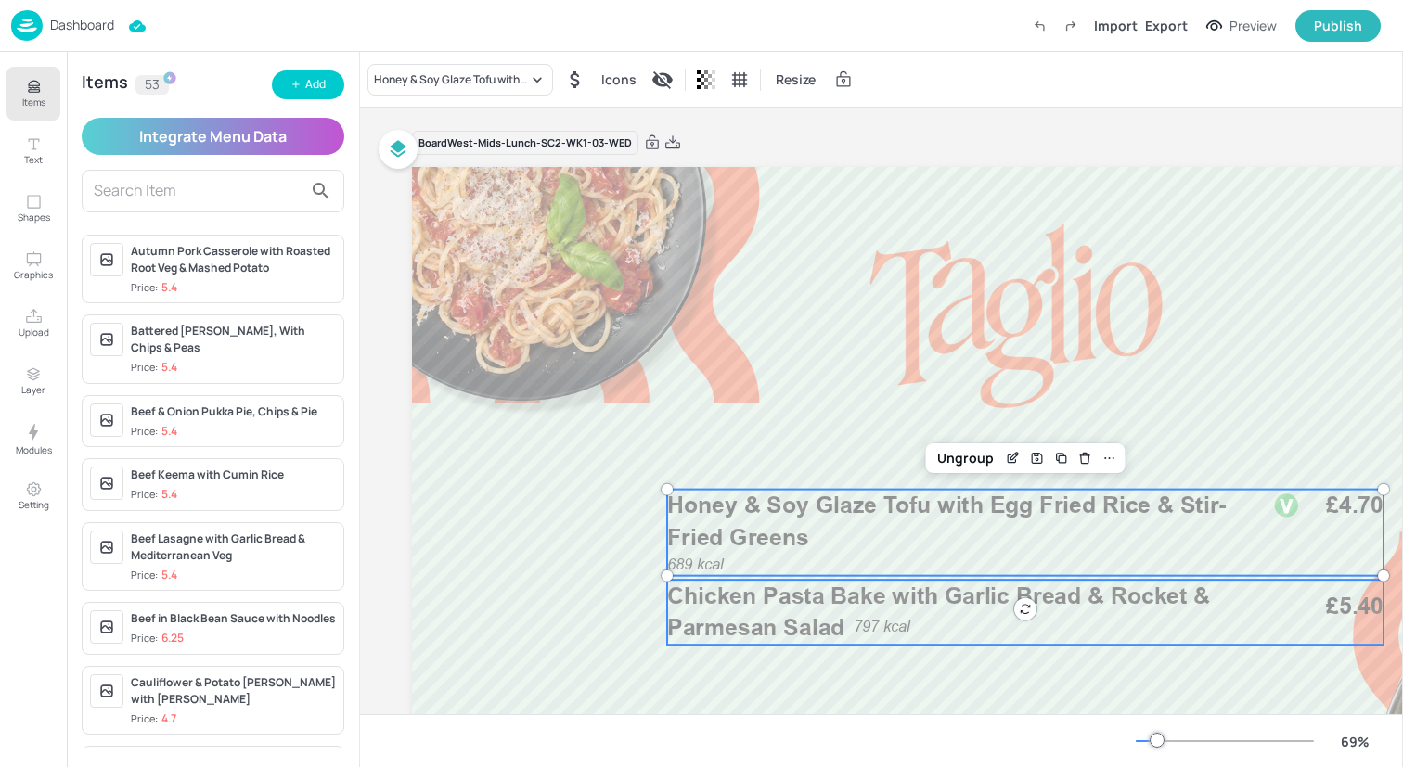
click at [752, 590] on span "Chicken Pasta Bake with Garlic Bread & Rocket & Parmesan Salad" at bounding box center [938, 611] width 543 height 59
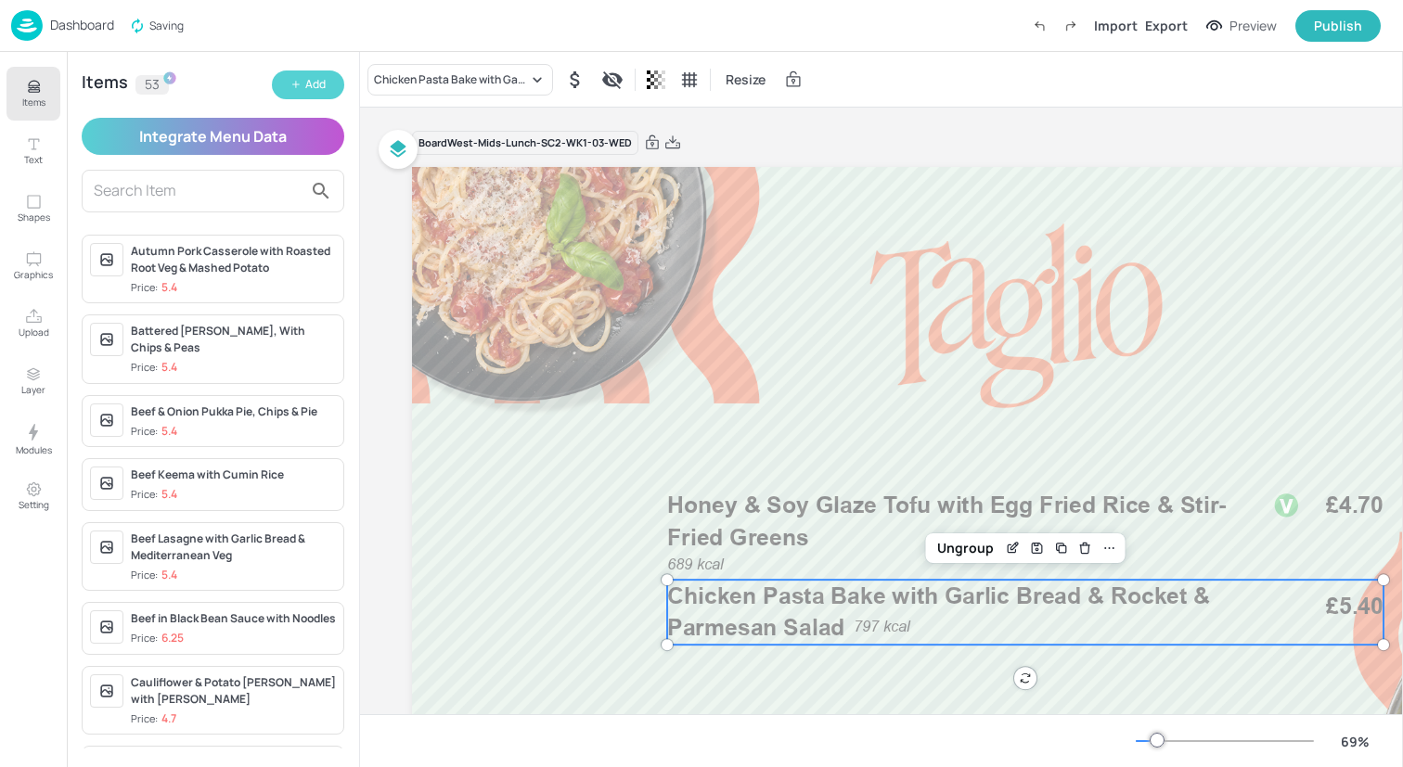
click at [313, 90] on div "Add" at bounding box center [315, 85] width 20 height 18
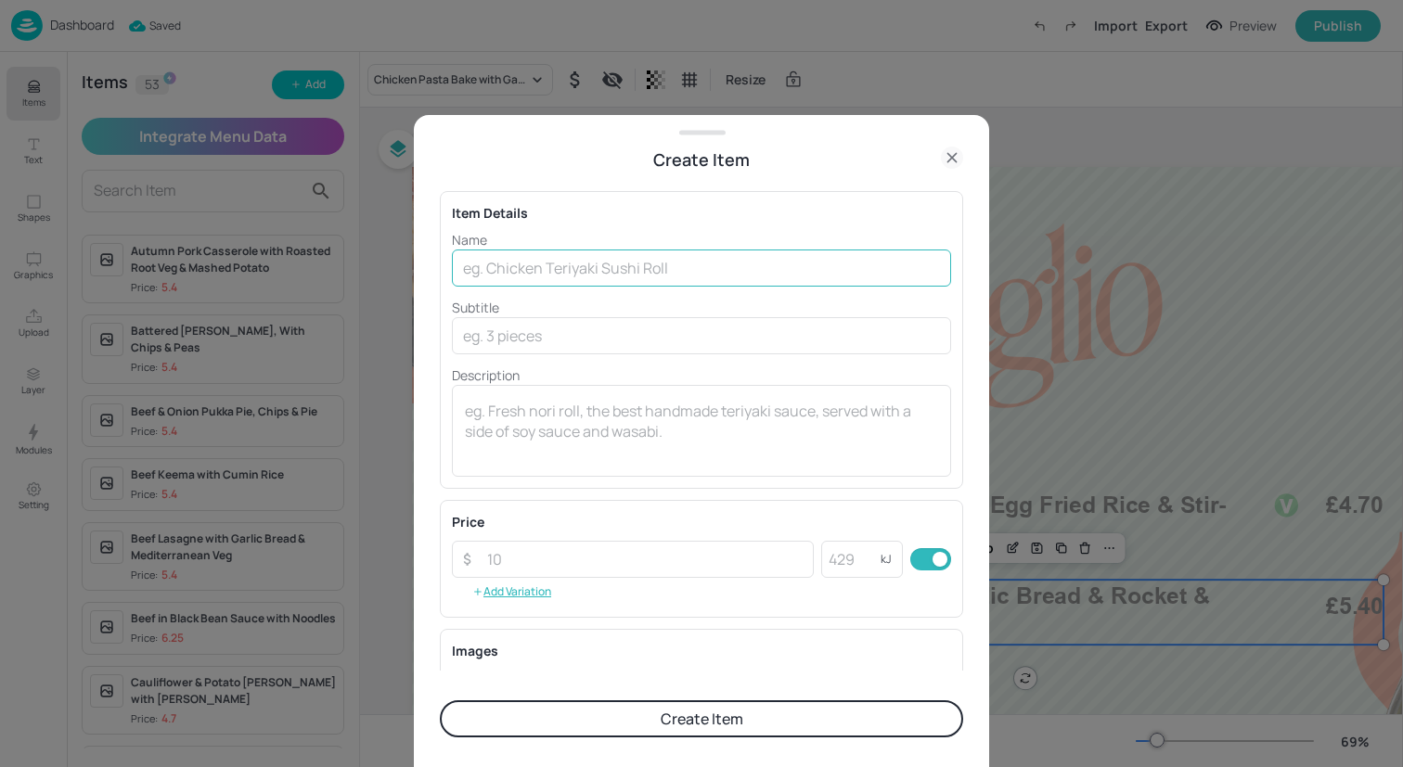
click at [513, 271] on input "text" at bounding box center [701, 268] width 499 height 37
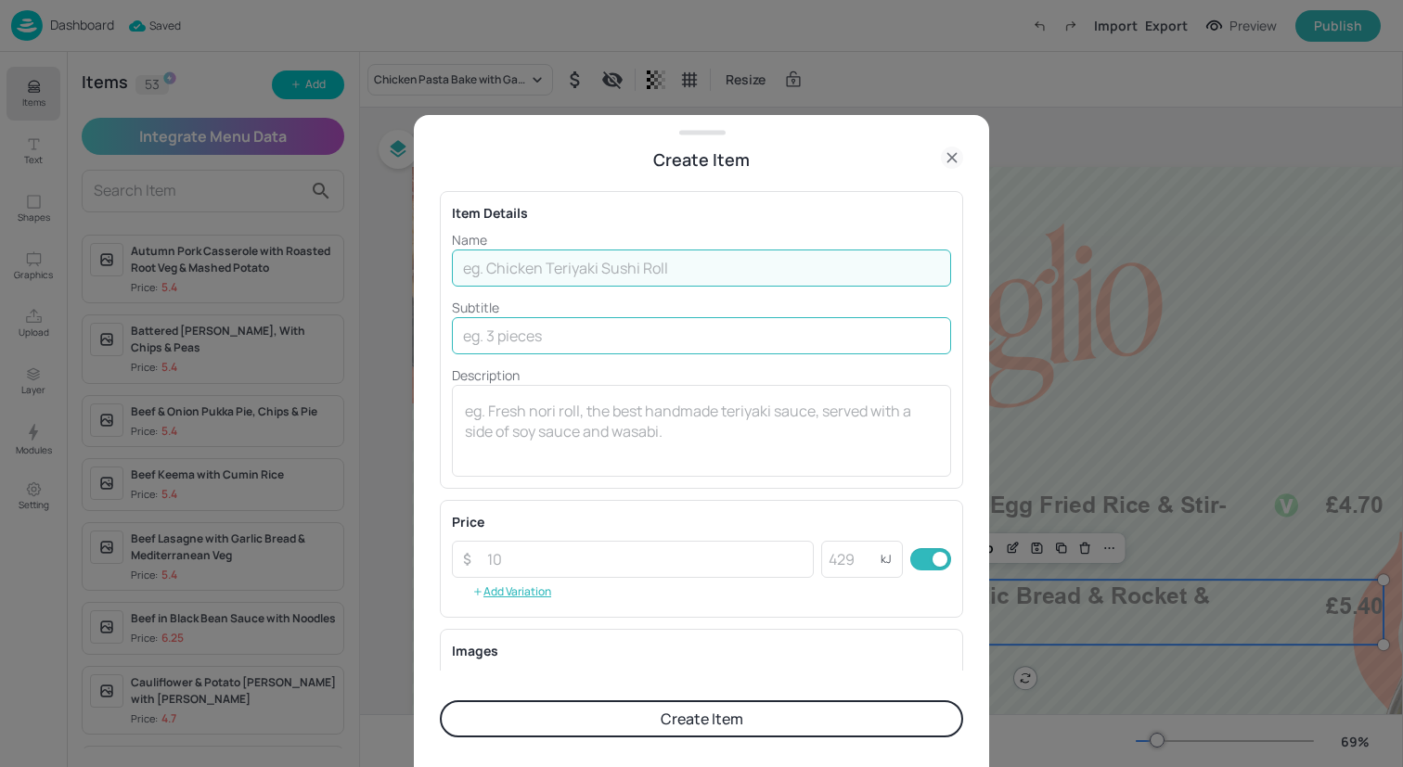
paste input "Sweet & Sour Chicken with Egg Fried Rice & Stir-Fried Greens"
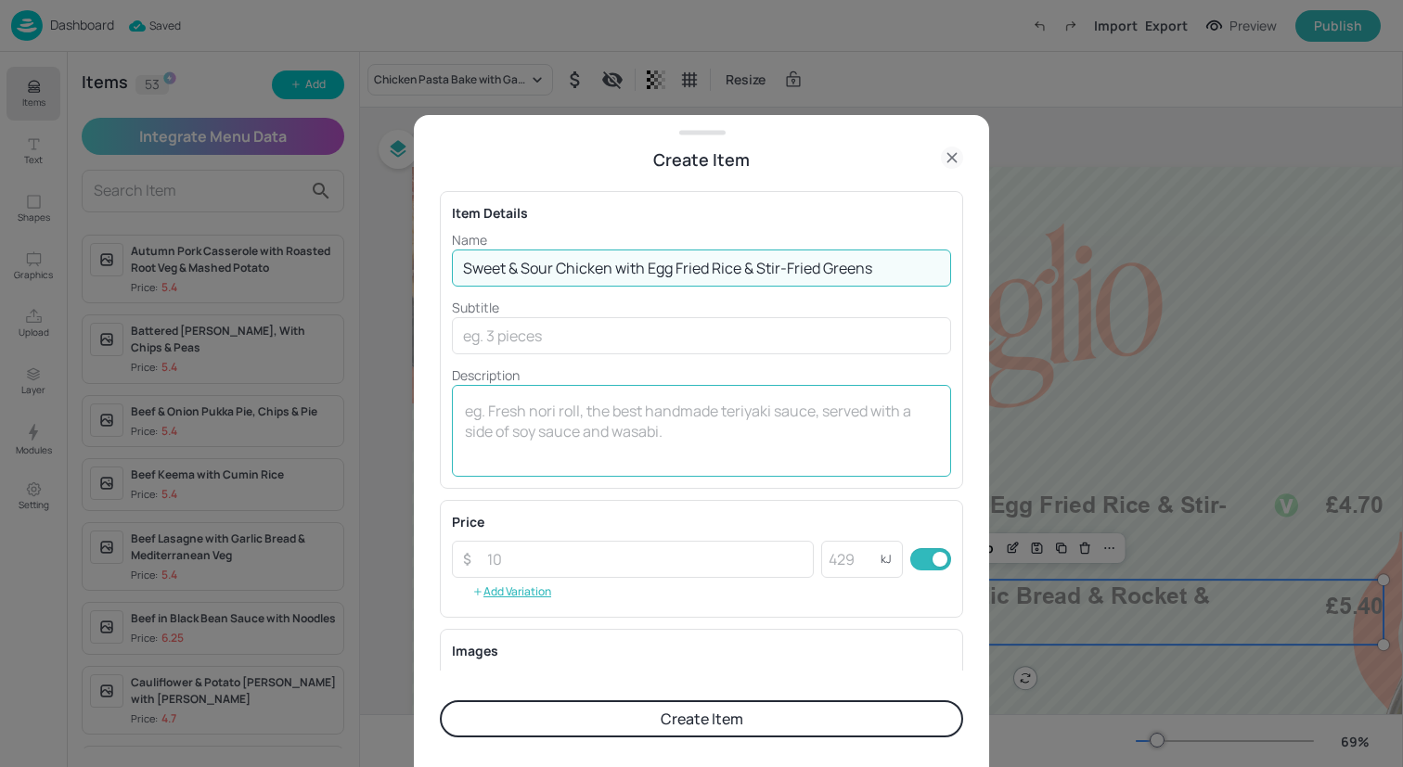
type input "Sweet & Sour Chicken with Egg Fried Rice & Stir-Fried Greens"
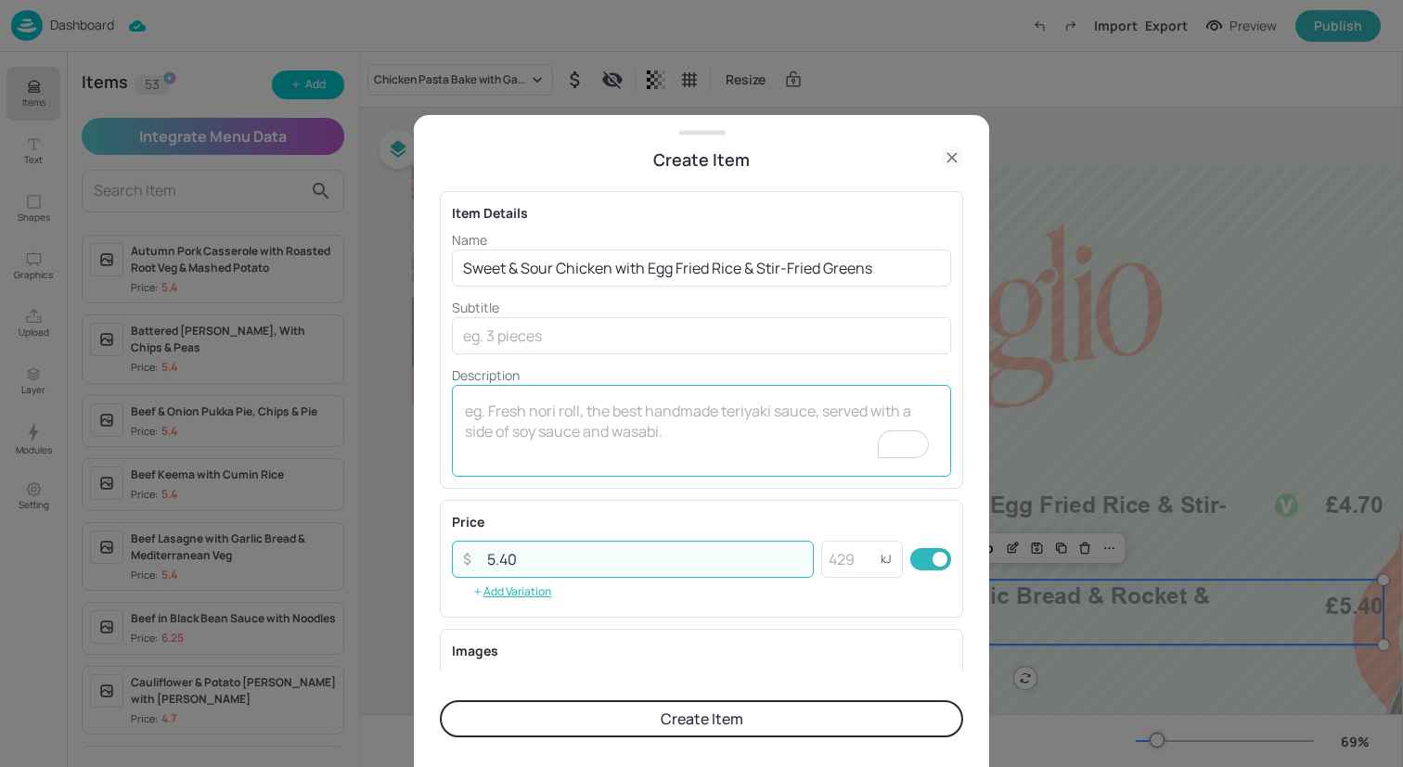
type input "5.40"
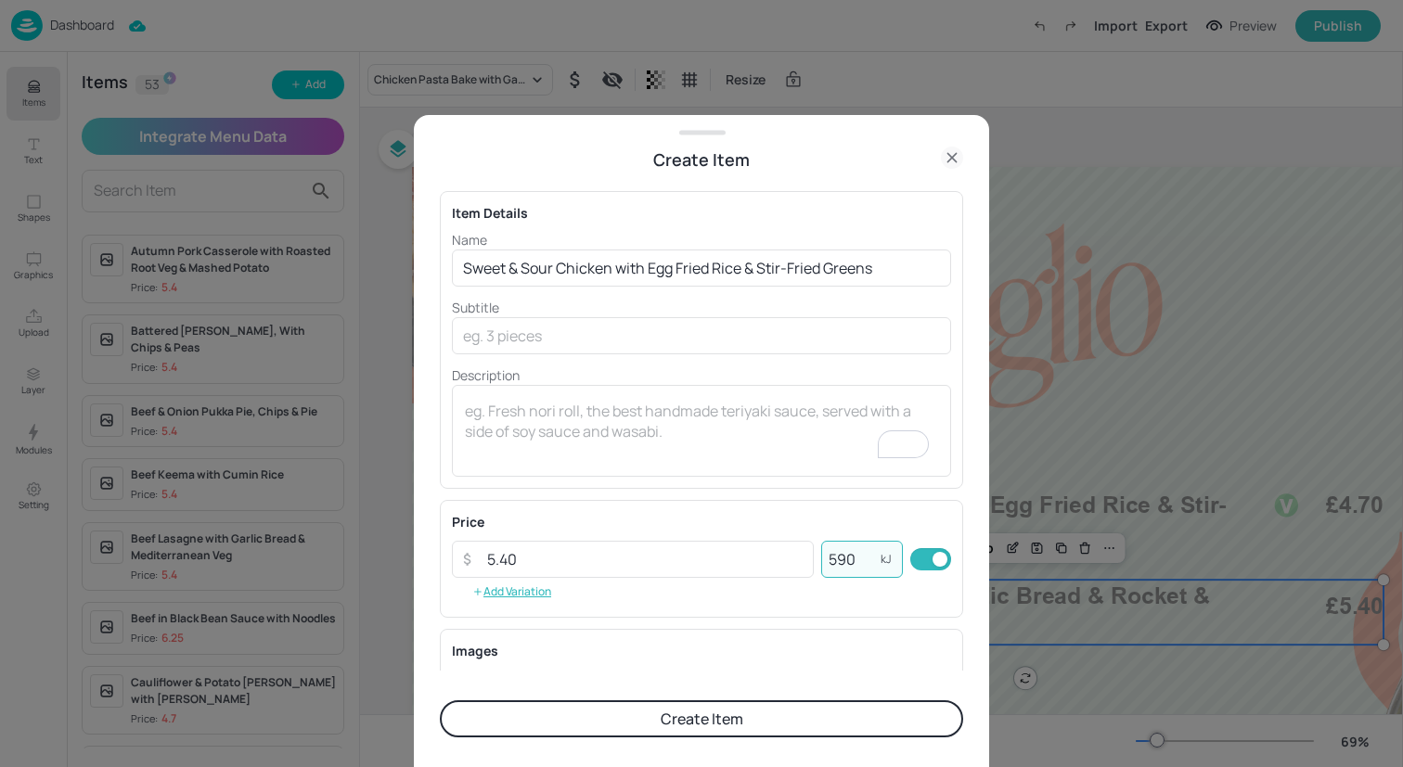
type input "590"
click at [689, 723] on button "Create Item" at bounding box center [701, 718] width 523 height 37
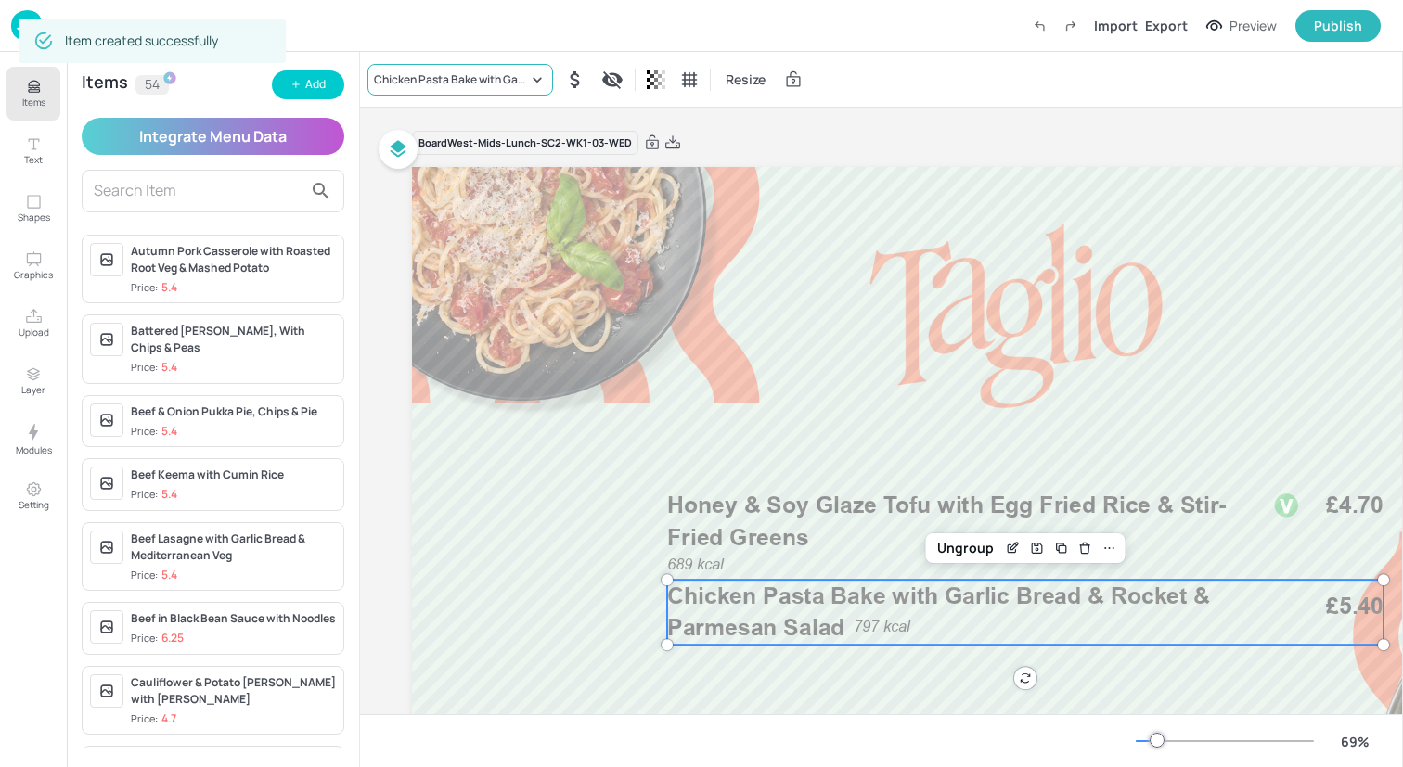
click at [446, 68] on div "Chicken Pasta Bake with Garlic Bread & Rocket & Parmesan Salad" at bounding box center [460, 80] width 186 height 32
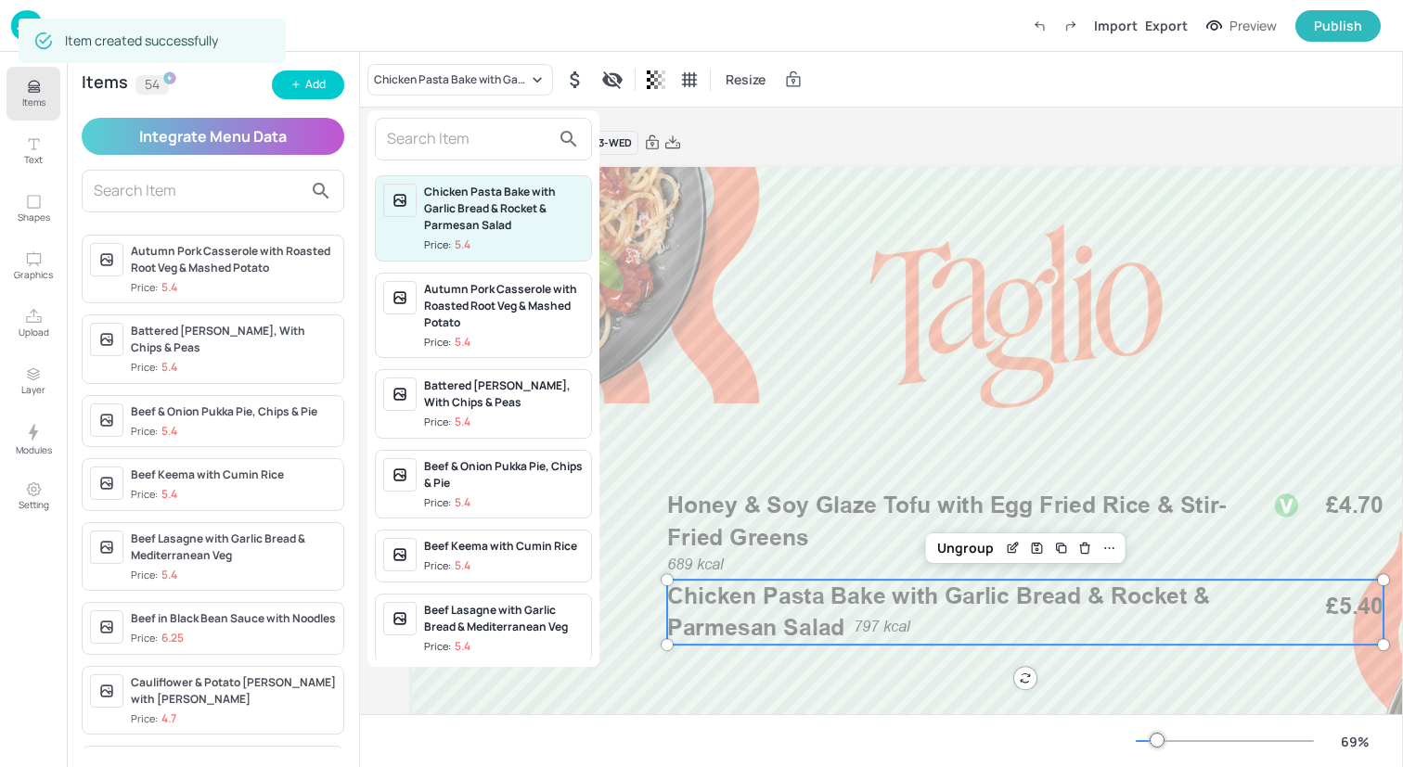
click at [453, 122] on div at bounding box center [483, 139] width 217 height 43
click at [453, 138] on input "text" at bounding box center [468, 139] width 163 height 30
paste input "Sweet & Sour Chicken with Egg Fried Rice & Stir-Fried Greens"
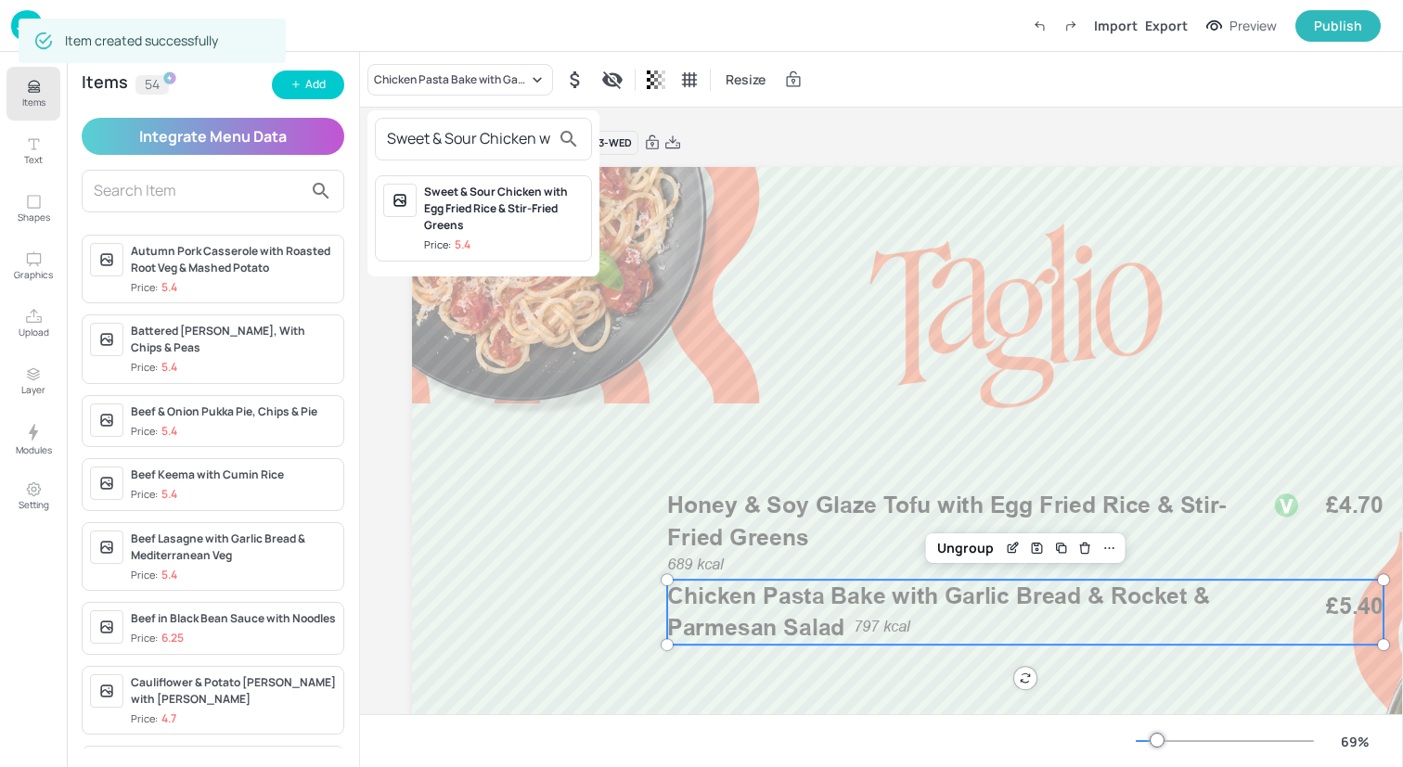
scroll to position [0, 251]
type input "Sweet & Sour Chicken with Egg Fried Rice & Stir-Fried Greens"
click at [478, 207] on div "Sweet & Sour Chicken with Egg Fried Rice & Stir-Fried Greens" at bounding box center [504, 209] width 160 height 50
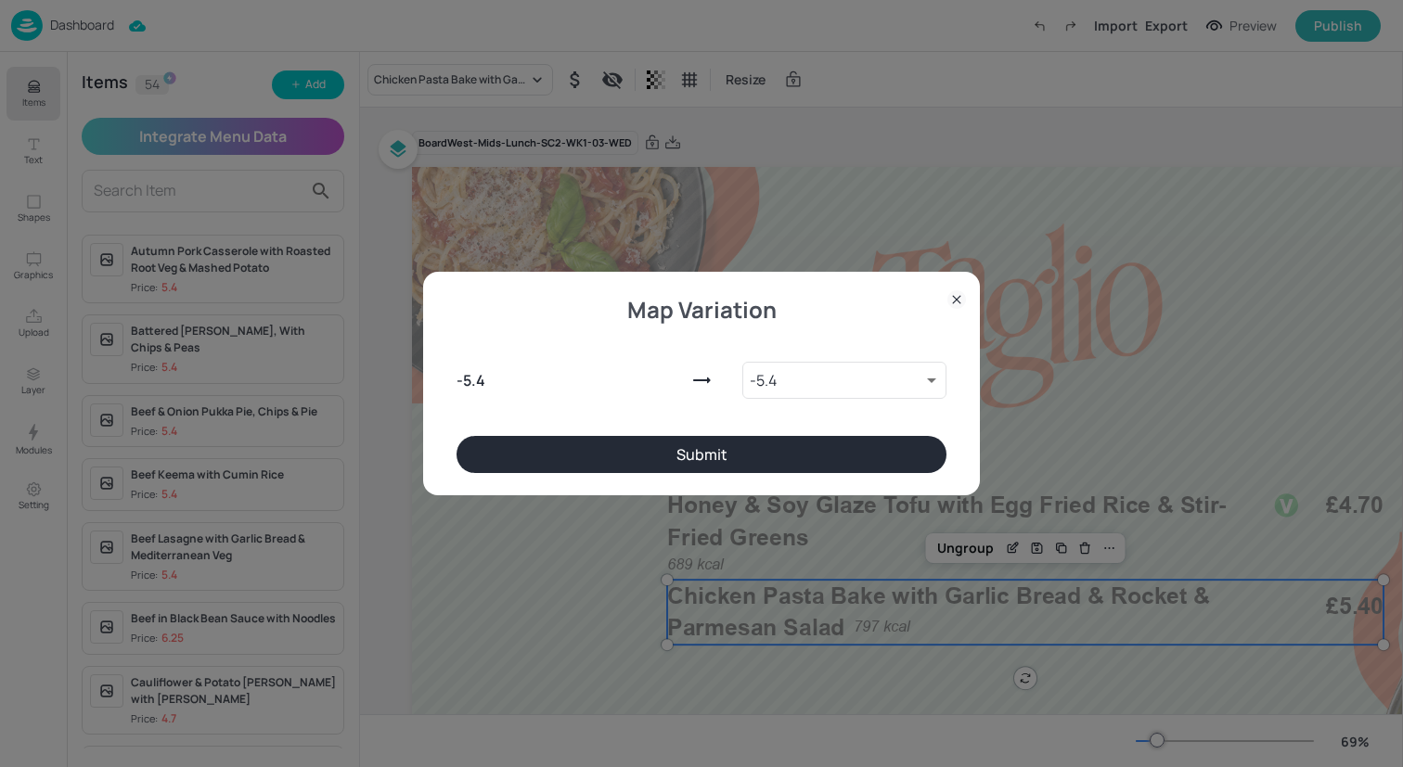
click at [698, 462] on button "Submit" at bounding box center [701, 454] width 490 height 37
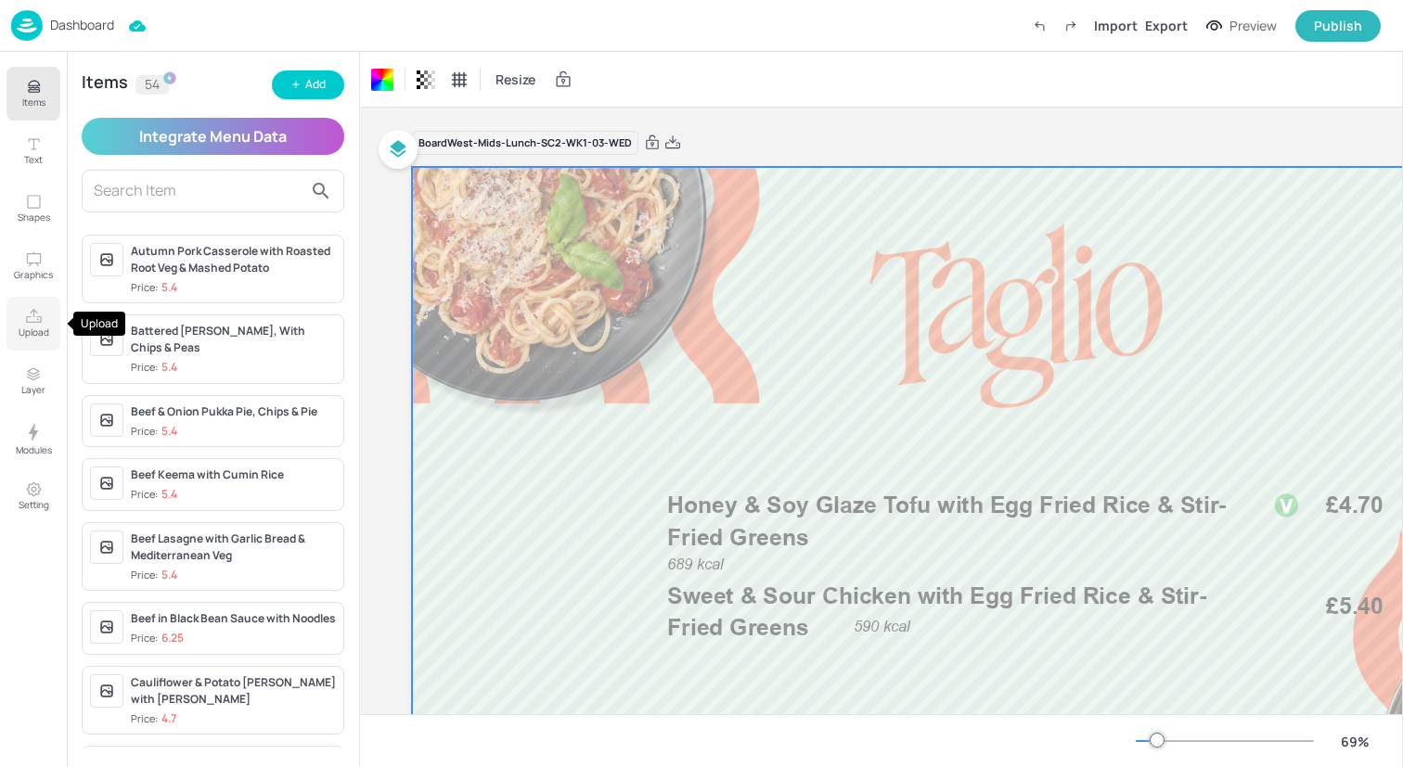
click at [40, 321] on icon "Upload" at bounding box center [34, 316] width 16 height 14
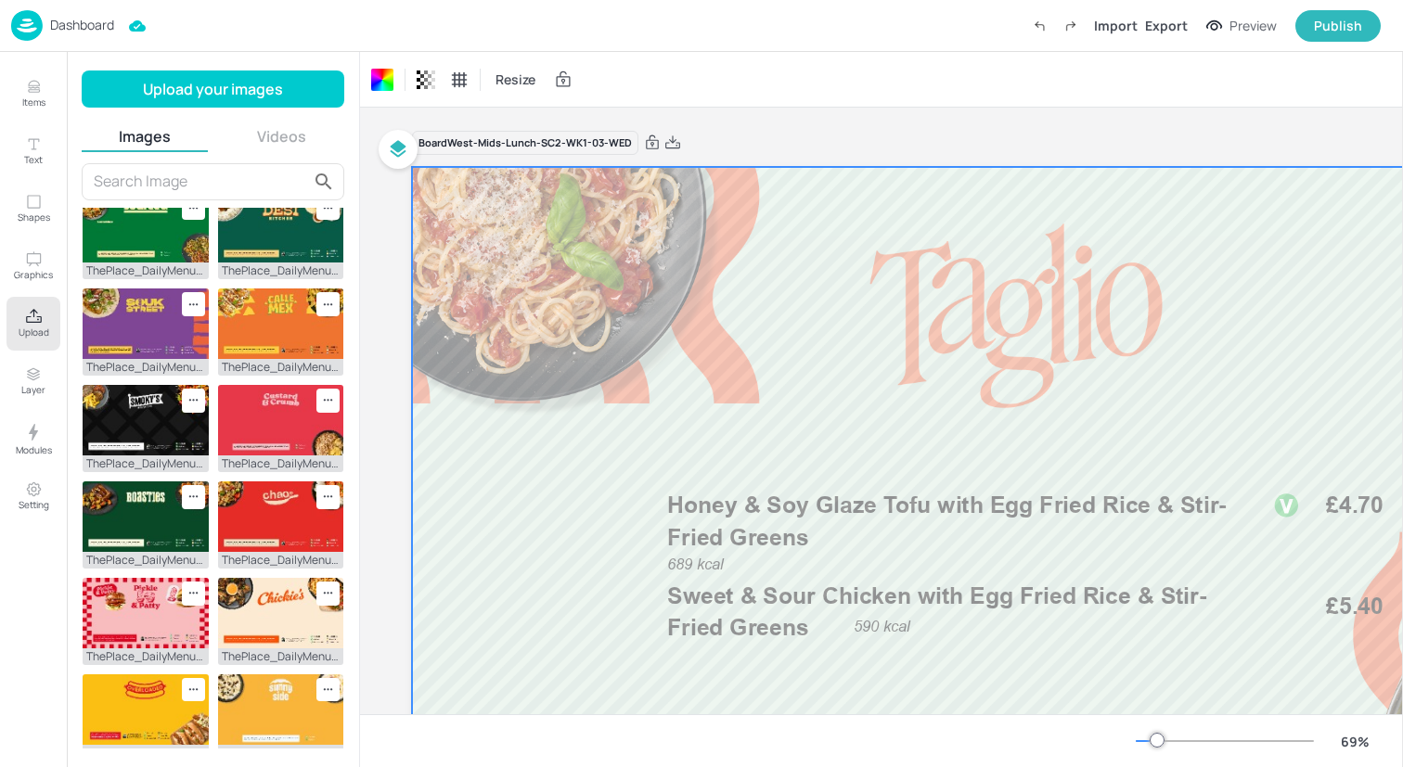
scroll to position [435, 0]
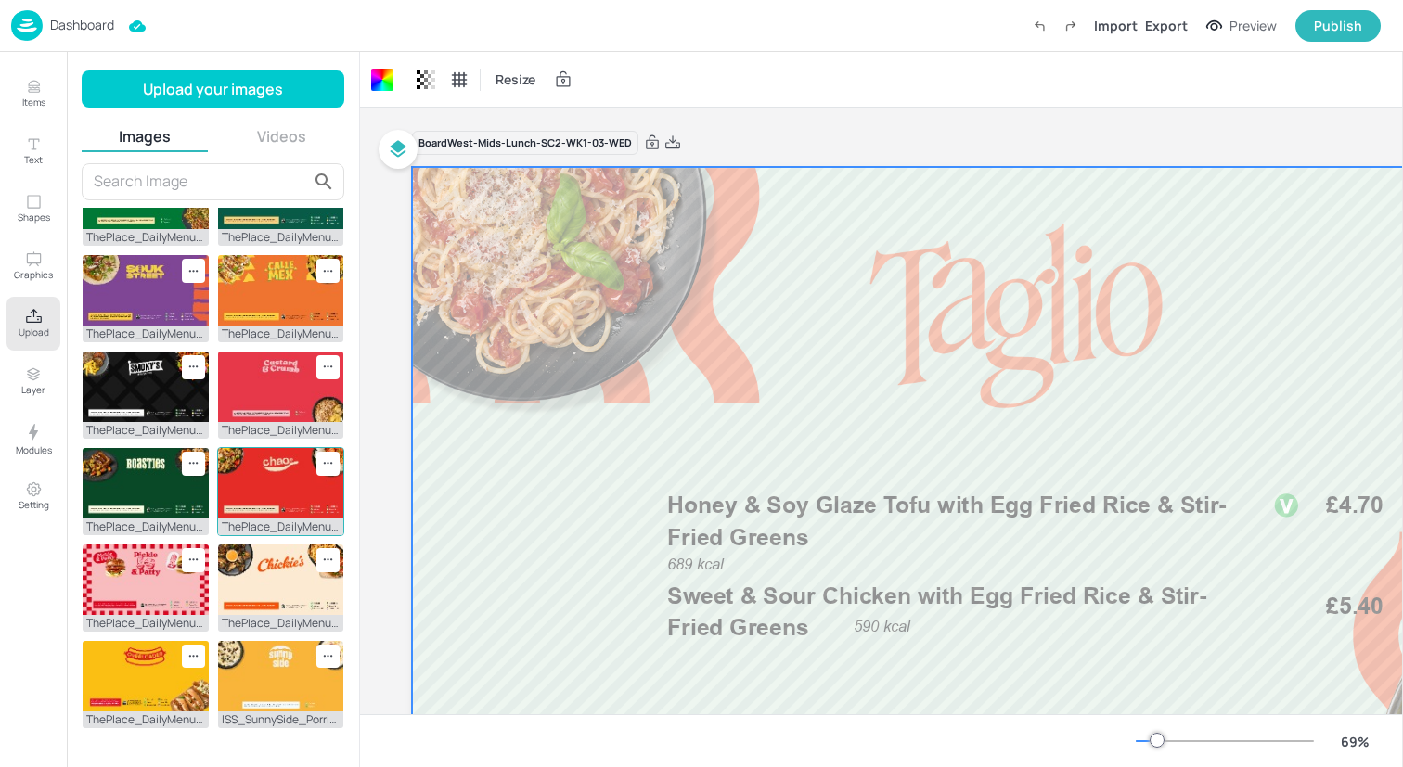
click at [251, 488] on img at bounding box center [281, 483] width 126 height 71
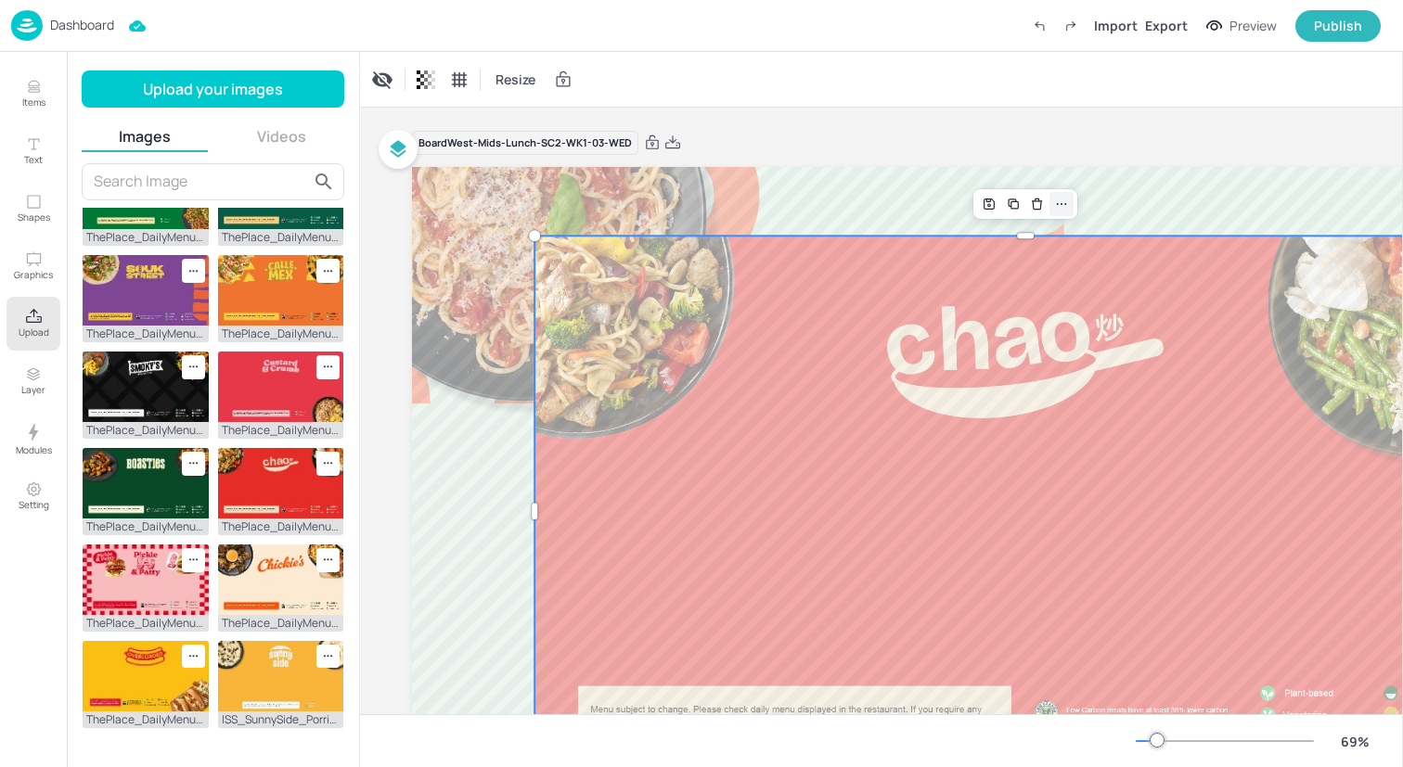
click at [1066, 199] on icon at bounding box center [1061, 204] width 15 height 15
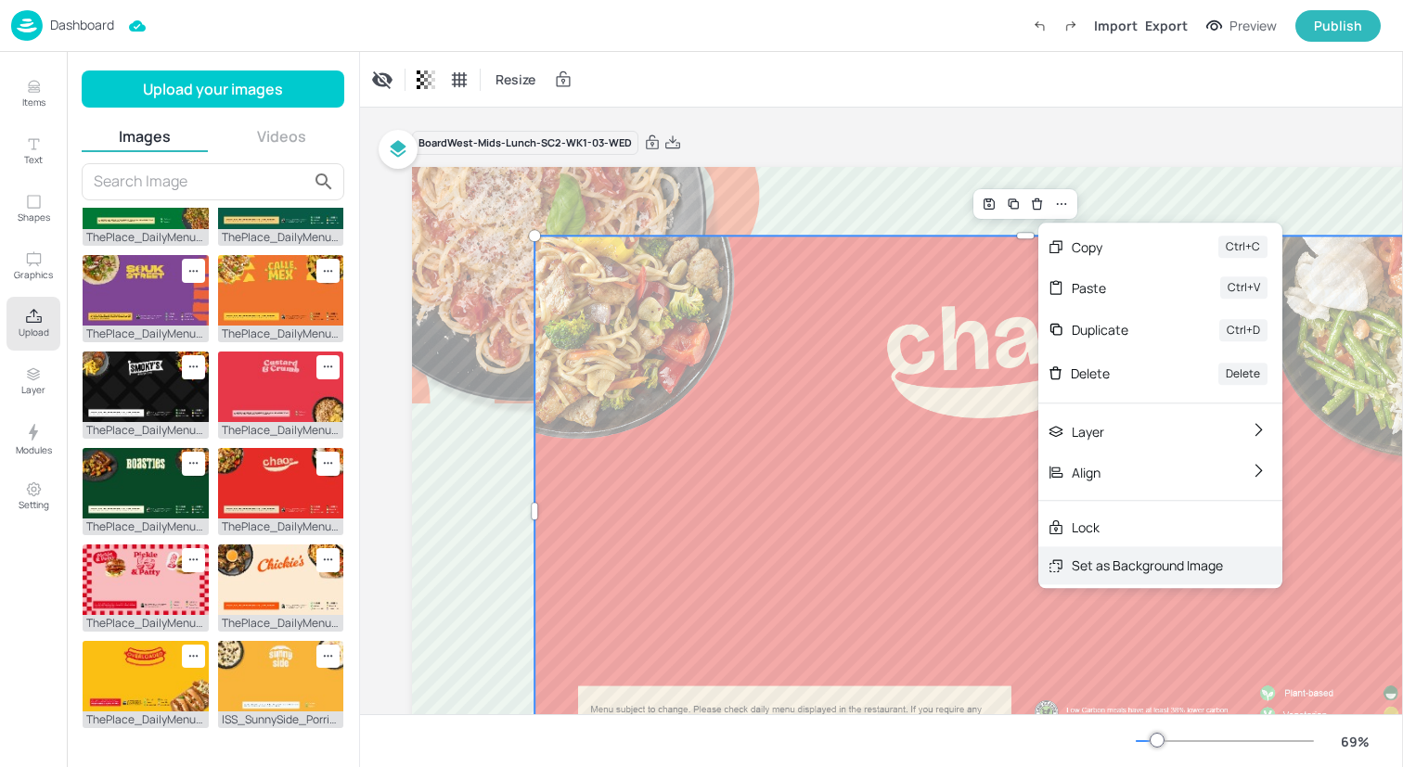
click at [1131, 570] on div "Set as Background Image" at bounding box center [1146, 565] width 151 height 19
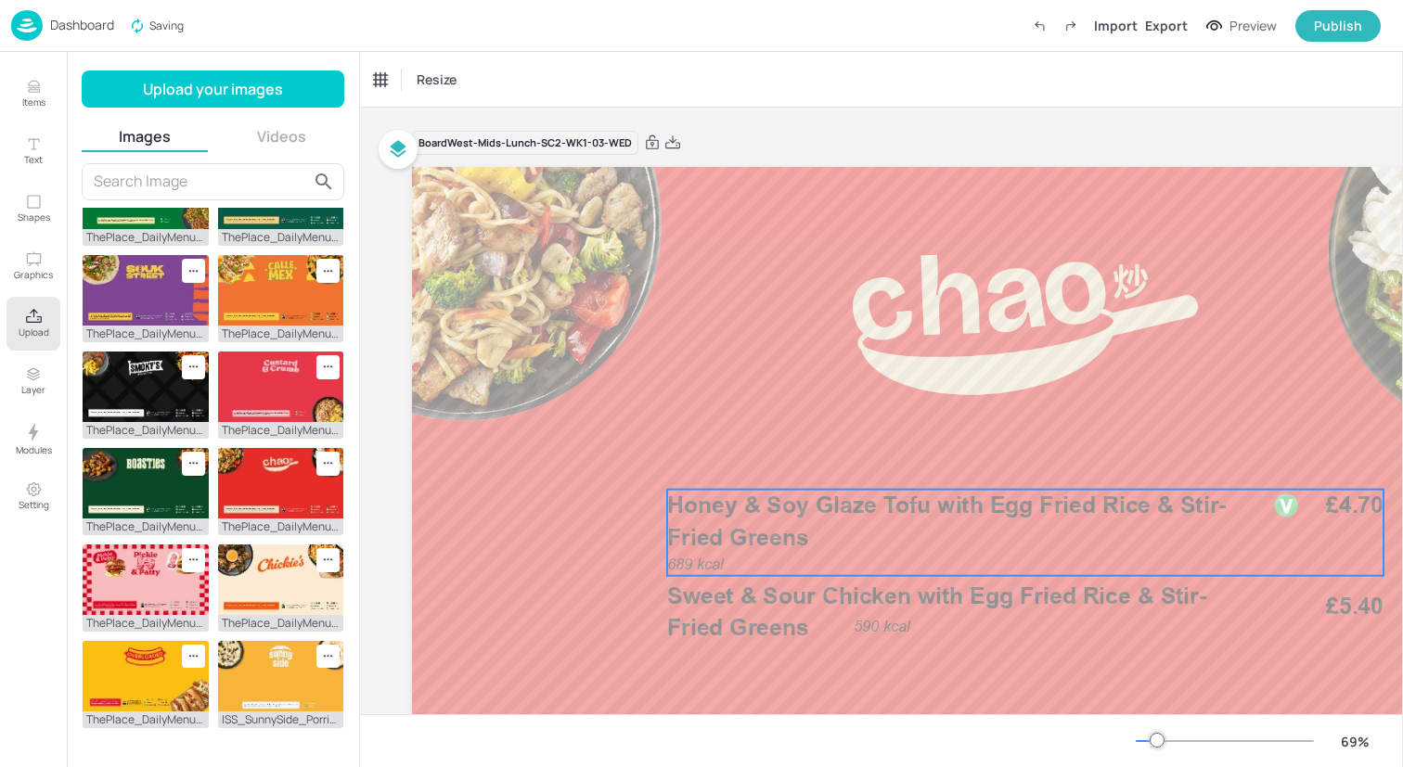
click at [795, 531] on span "Honey & Soy Glaze Tofu with Egg Fried Rice & Stir-Fried Greens" at bounding box center [946, 521] width 558 height 59
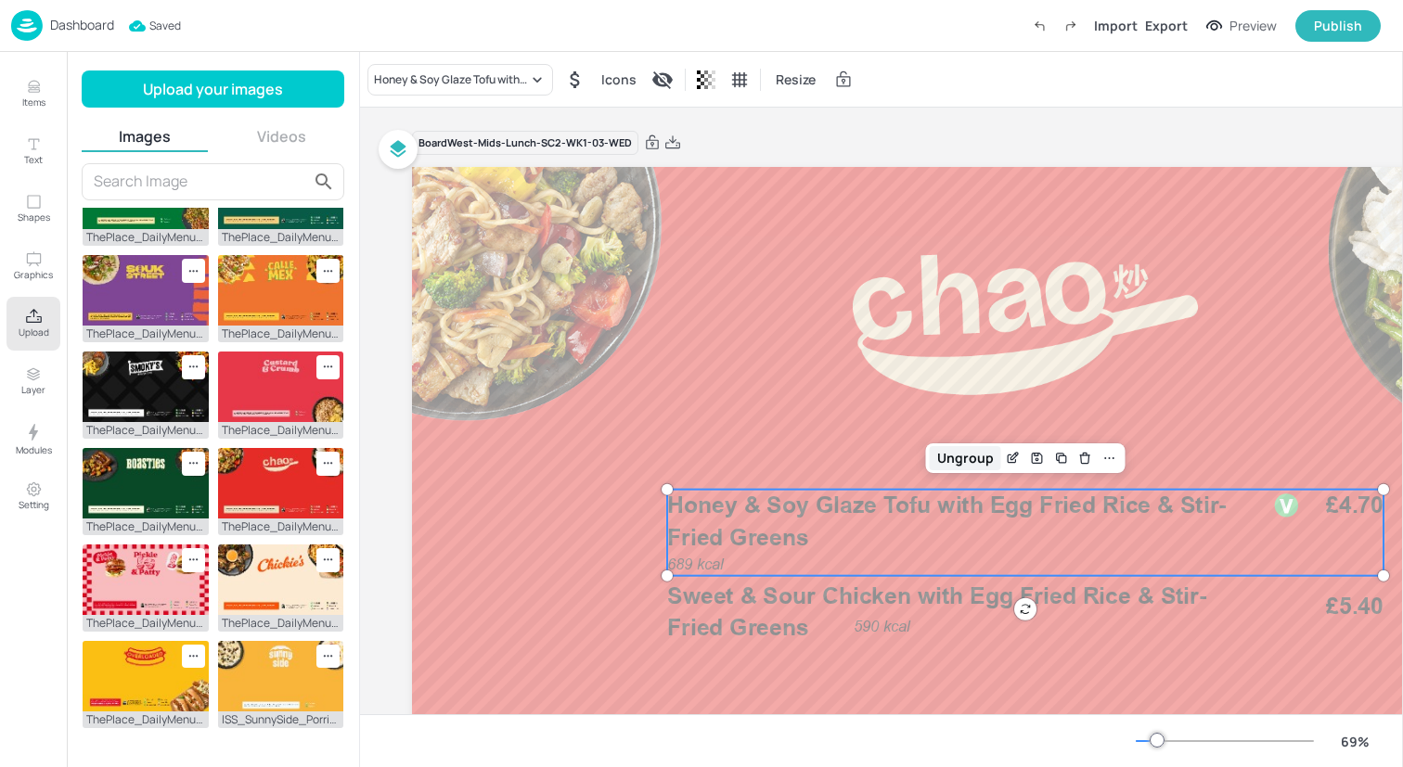
click at [964, 455] on div "Ungroup" at bounding box center [965, 458] width 71 height 24
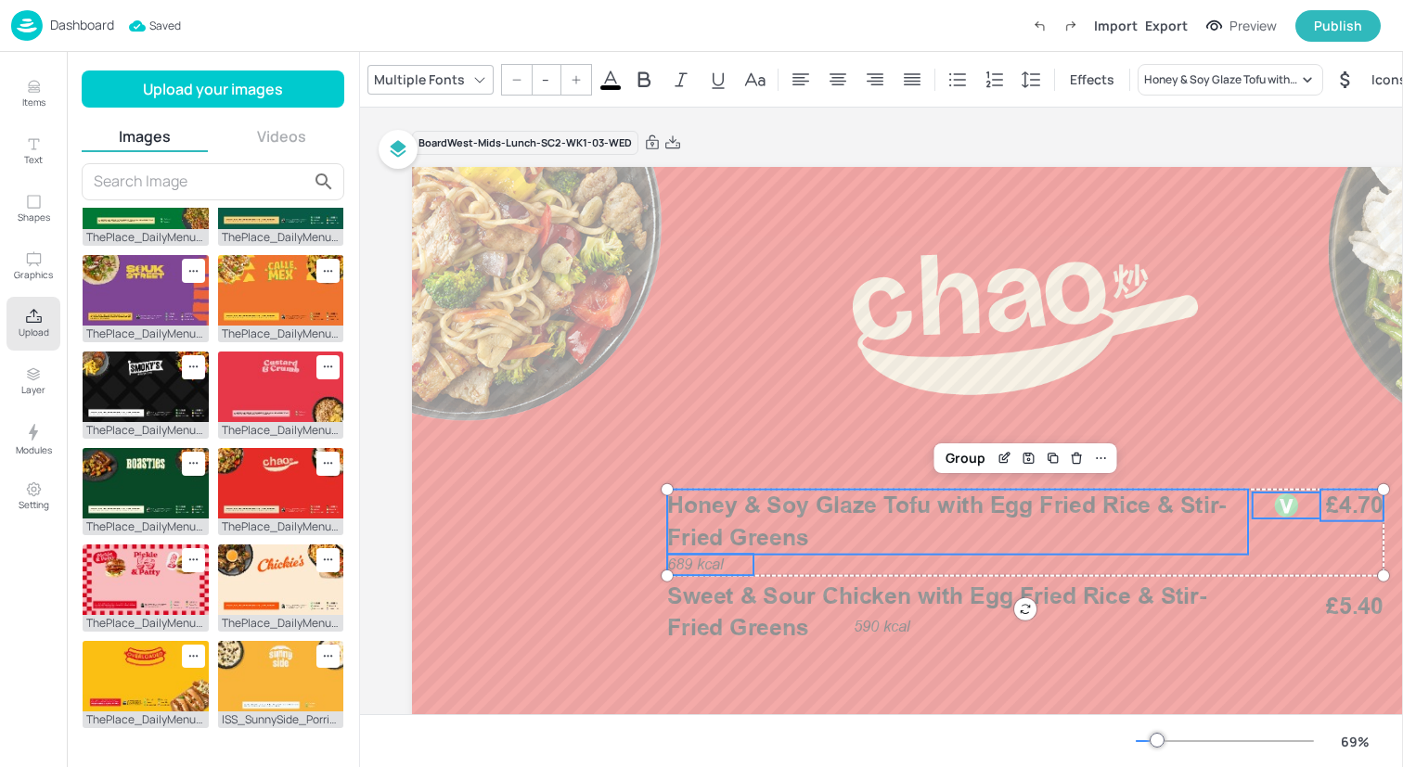
click at [607, 71] on icon at bounding box center [610, 80] width 22 height 22
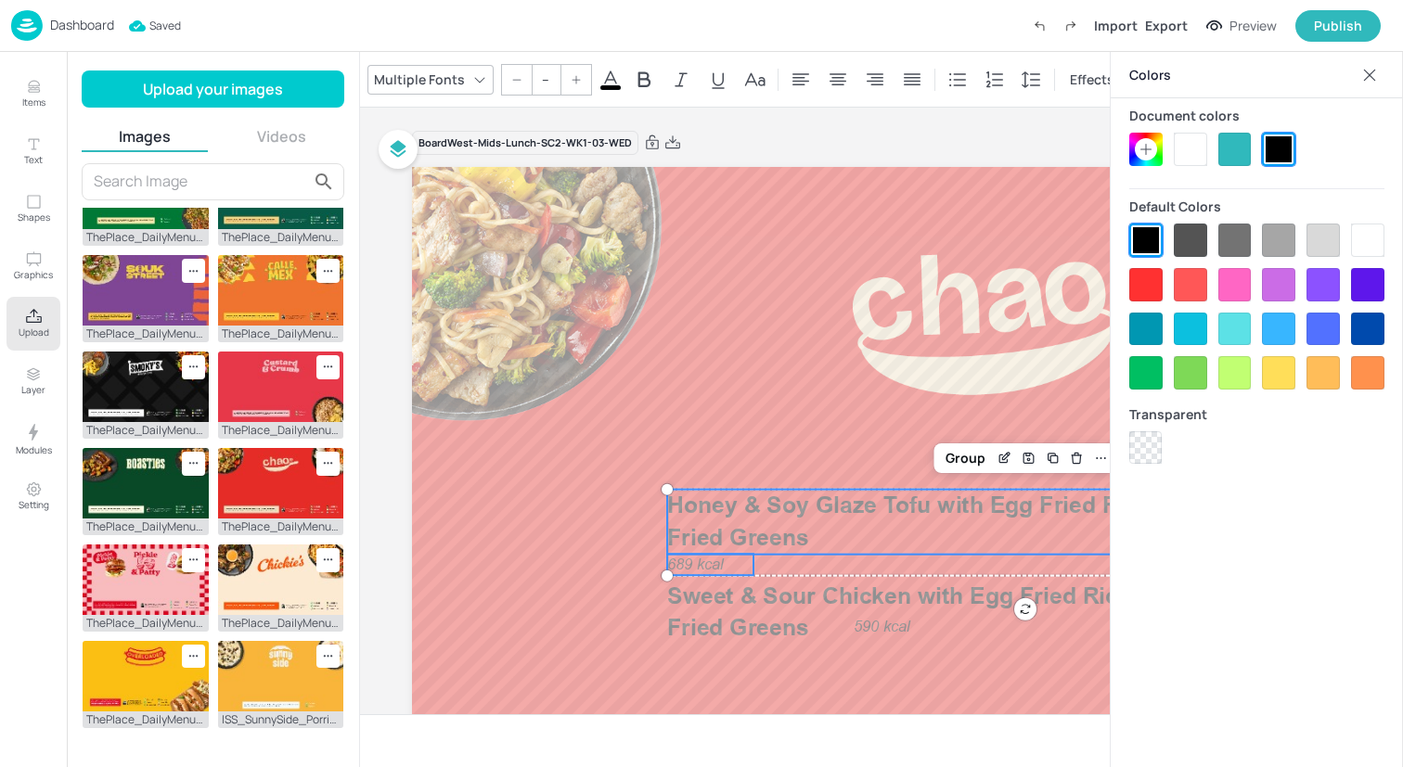
click at [1187, 151] on div at bounding box center [1190, 149] width 33 height 33
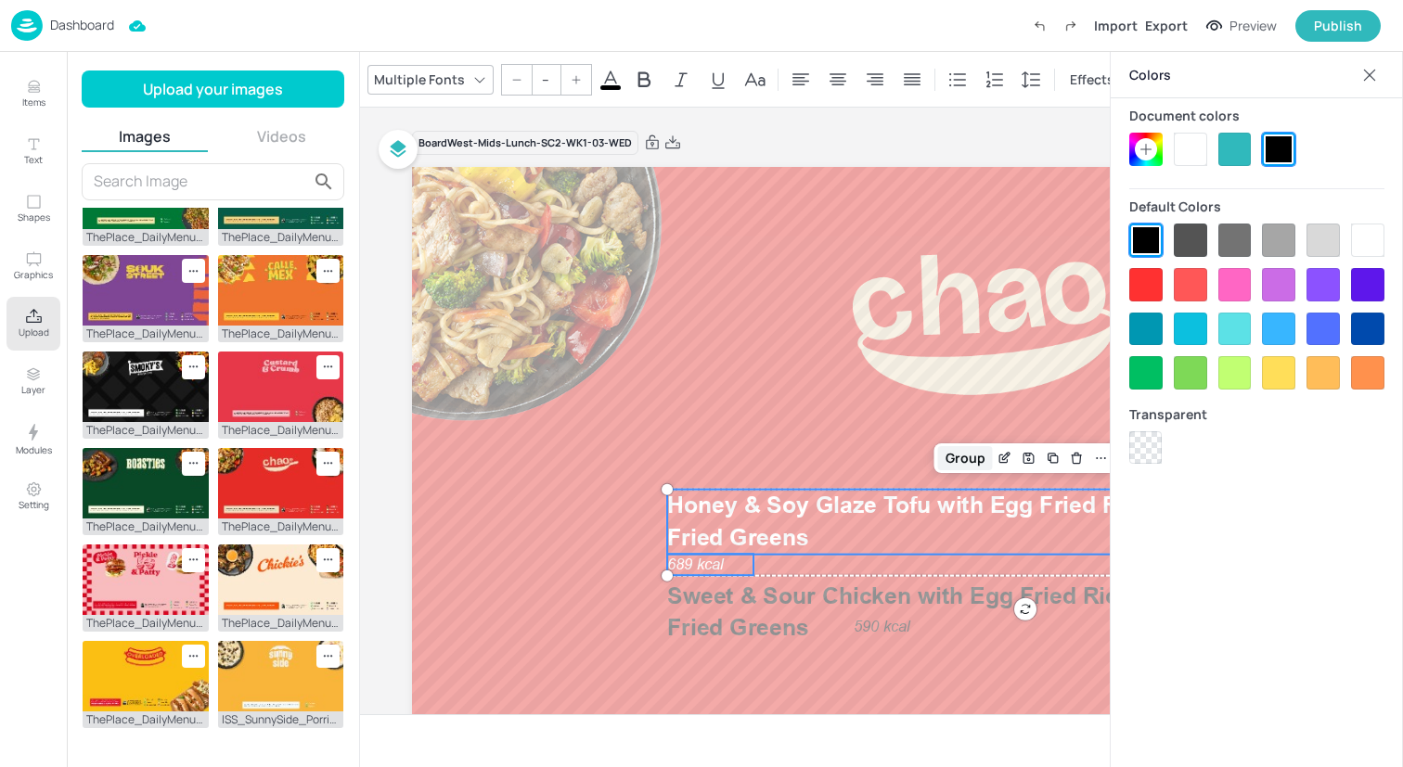
click at [960, 464] on div "Group" at bounding box center [965, 458] width 55 height 24
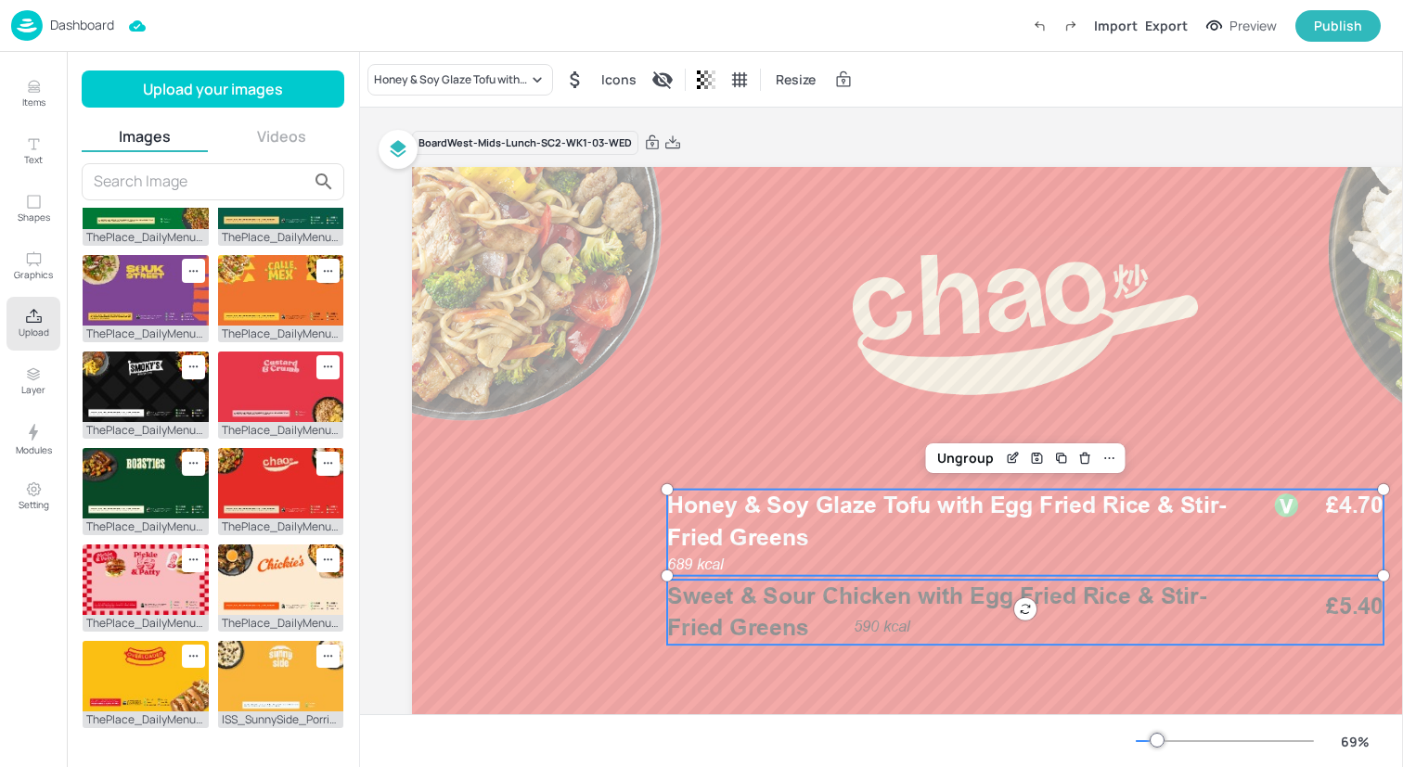
click at [910, 609] on p "Sweet & Sour Chicken with Egg Fried Rice & Stir-Fried Greens" at bounding box center [957, 612] width 581 height 64
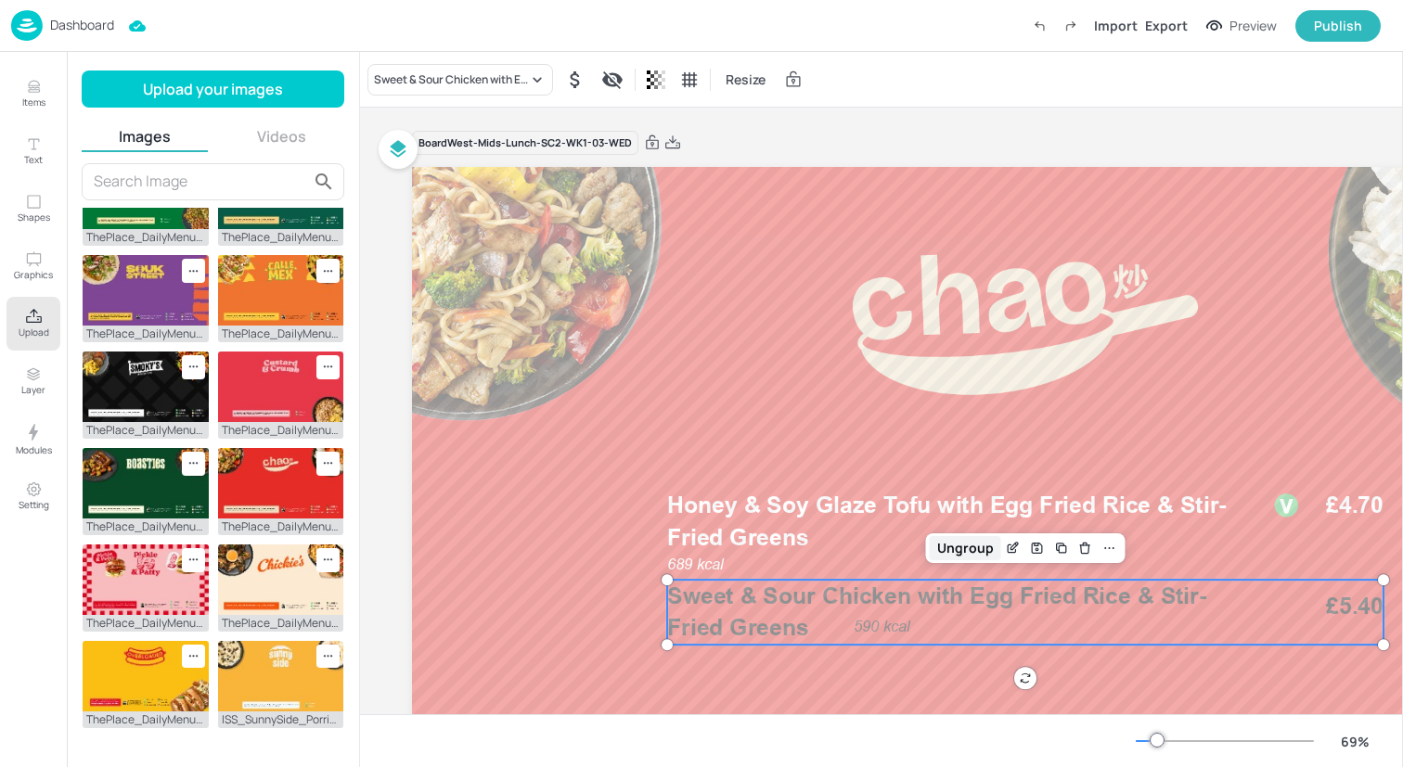
click at [960, 550] on div "Ungroup" at bounding box center [965, 548] width 71 height 24
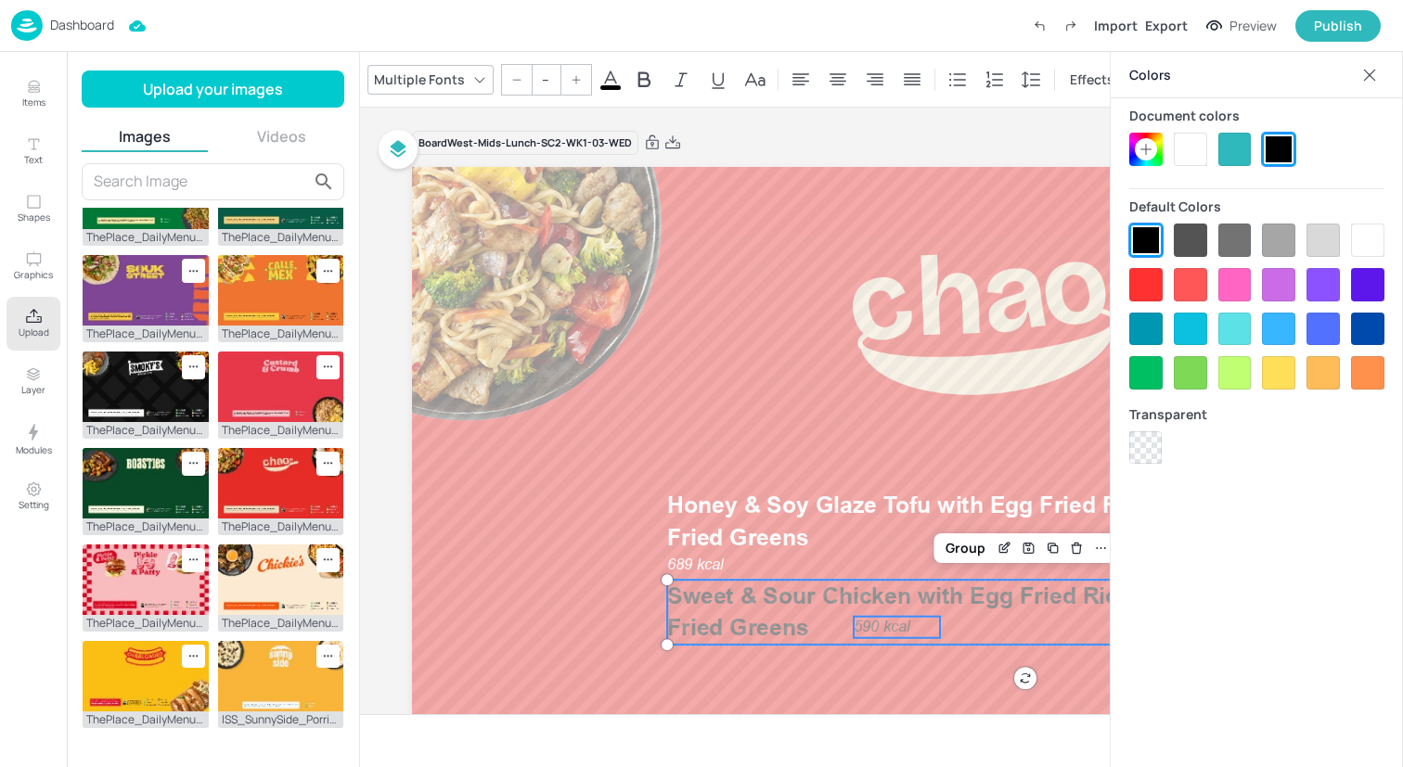
click at [1192, 147] on div at bounding box center [1190, 149] width 33 height 33
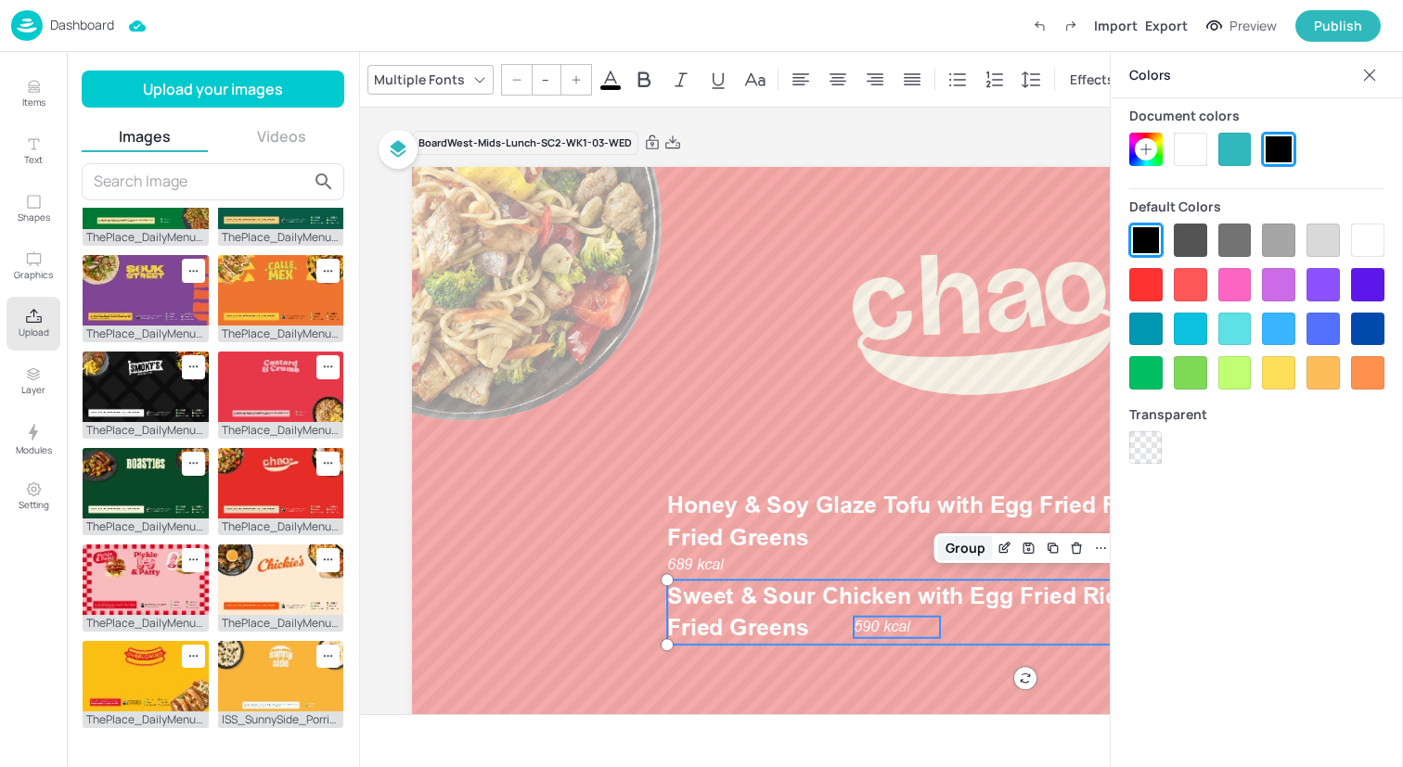
click at [966, 545] on div "Group" at bounding box center [965, 548] width 55 height 24
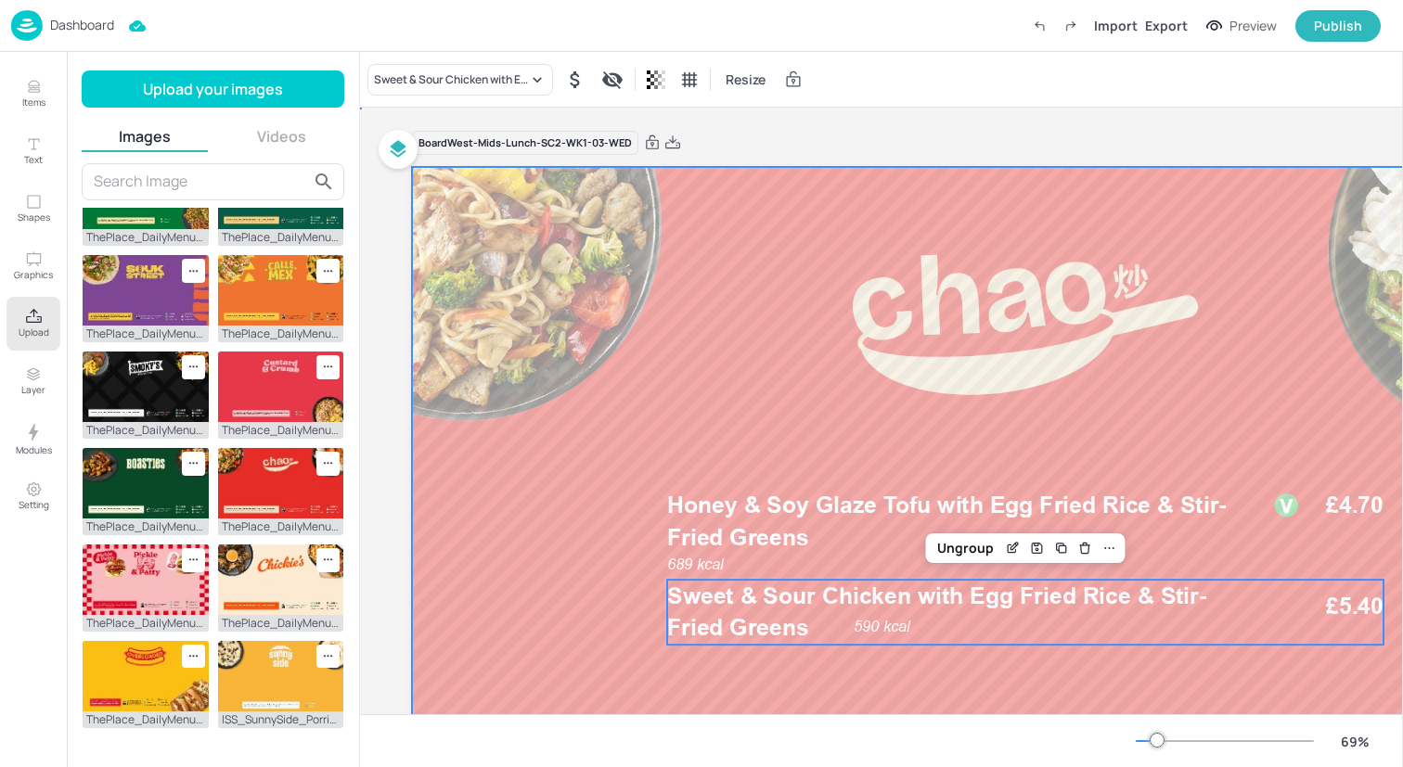
click at [722, 380] on div at bounding box center [1025, 512] width 1226 height 690
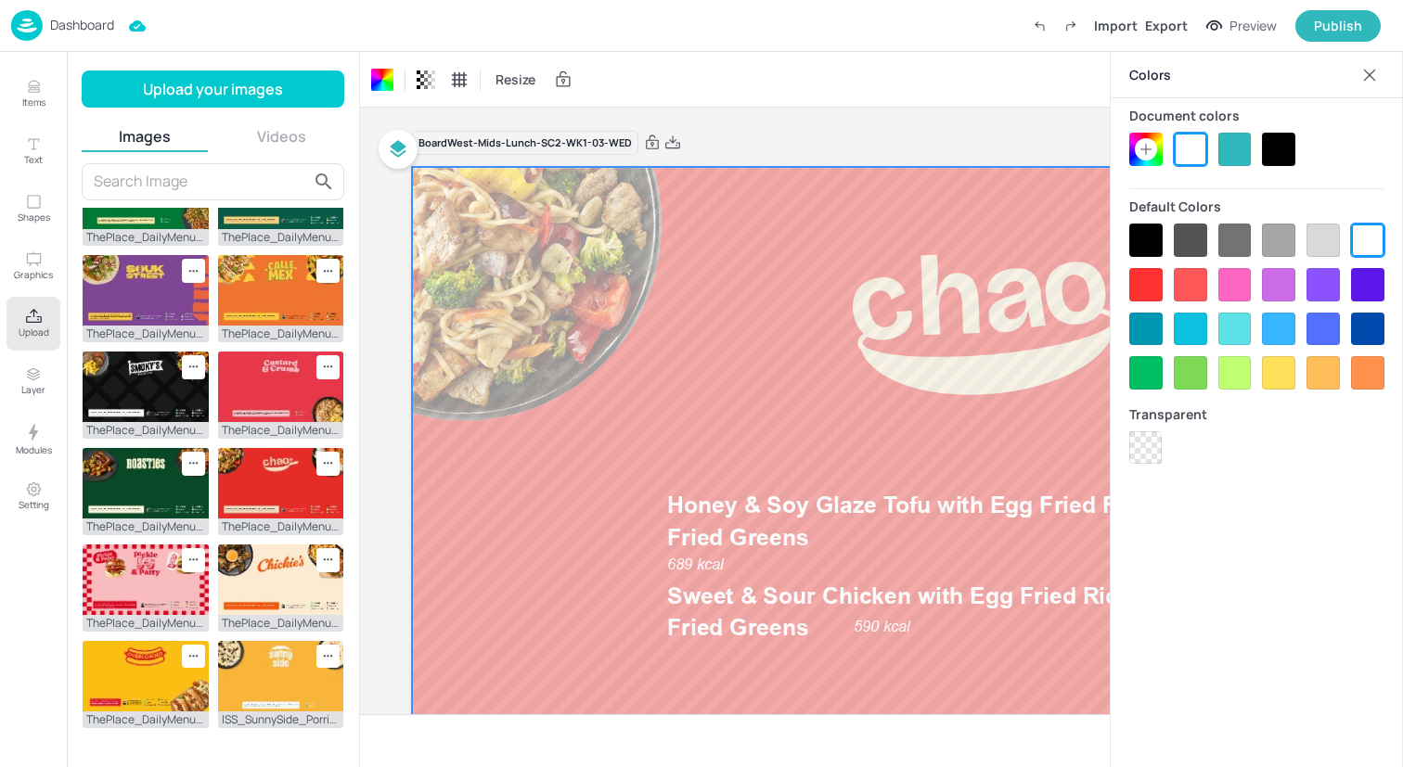
click at [1376, 81] on icon at bounding box center [1369, 75] width 19 height 19
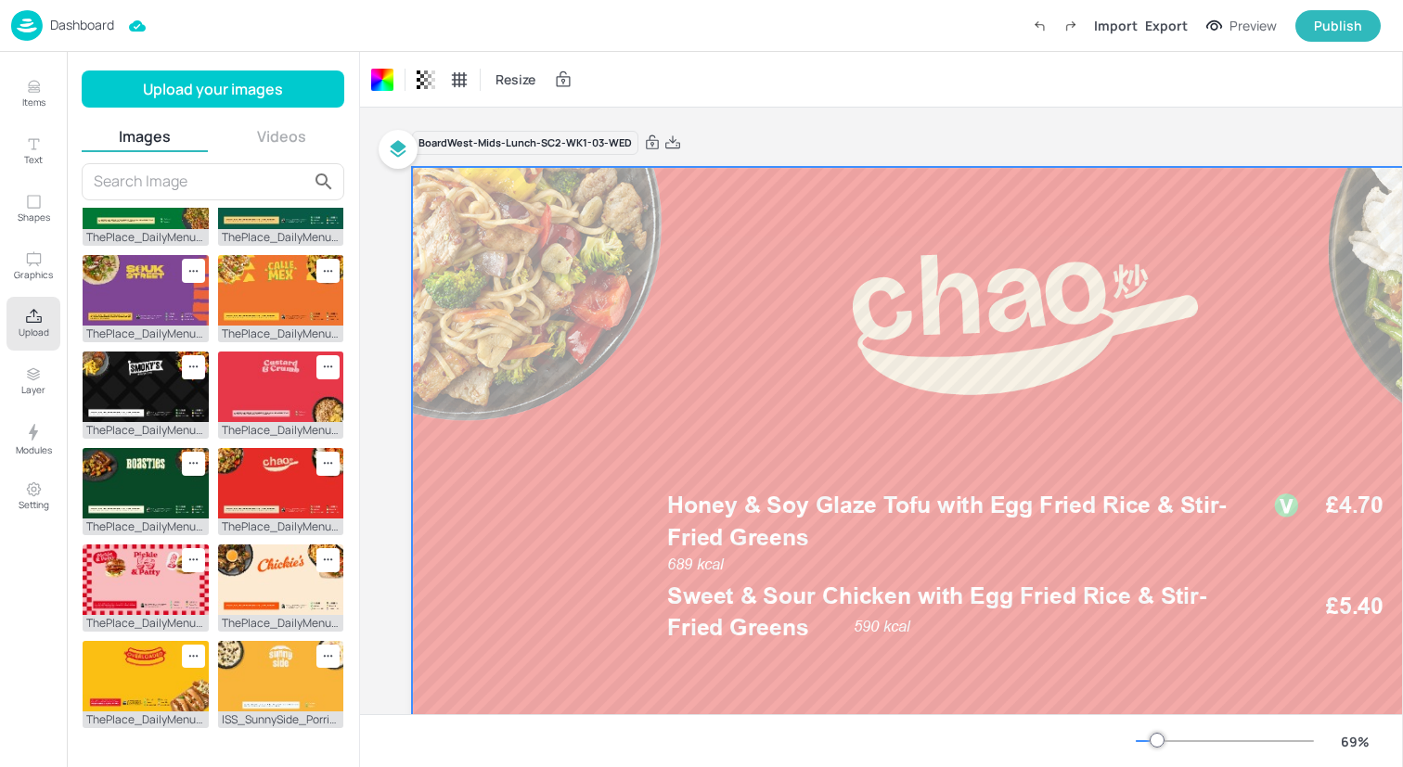
click at [1011, 272] on div at bounding box center [1025, 512] width 1226 height 690
click at [32, 315] on icon "Upload" at bounding box center [34, 316] width 16 height 14
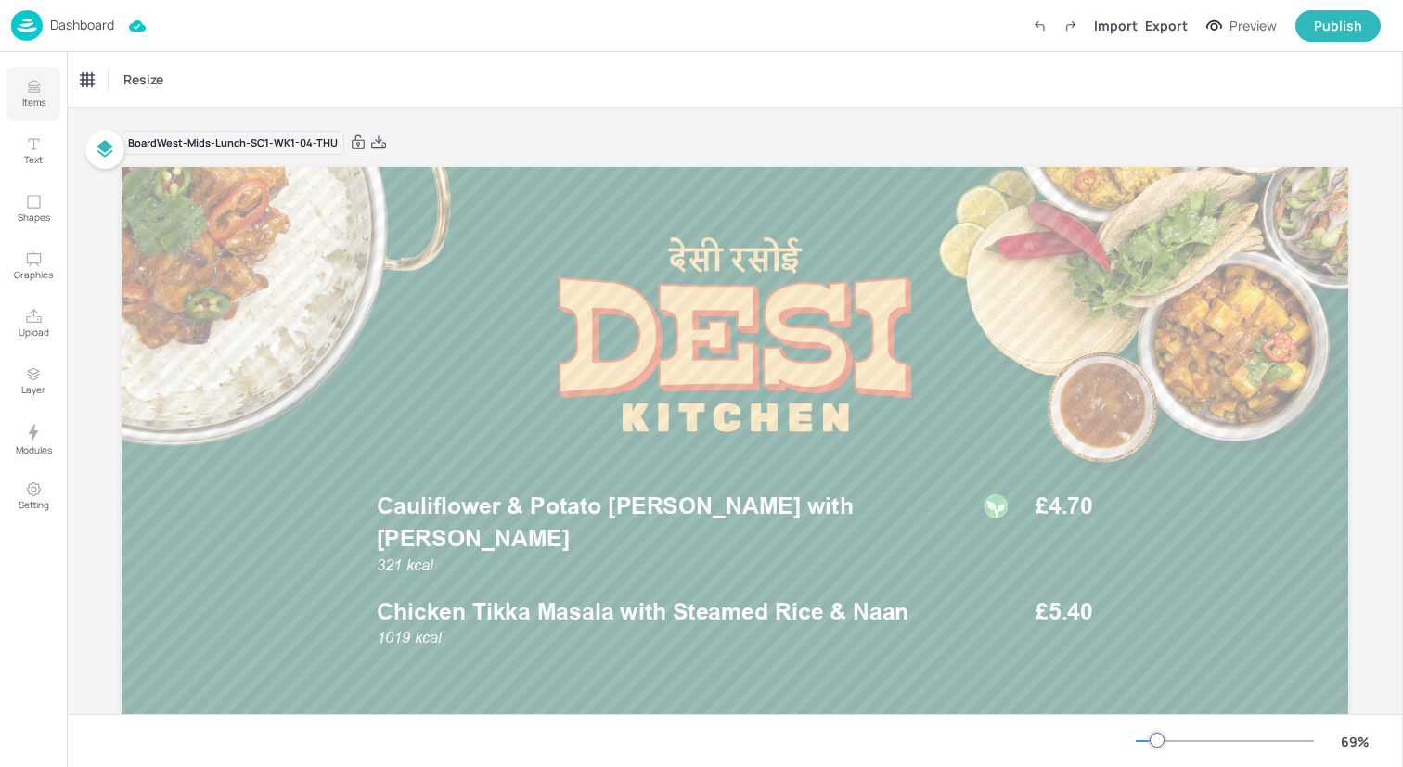
click at [43, 89] on button "Items" at bounding box center [33, 94] width 54 height 54
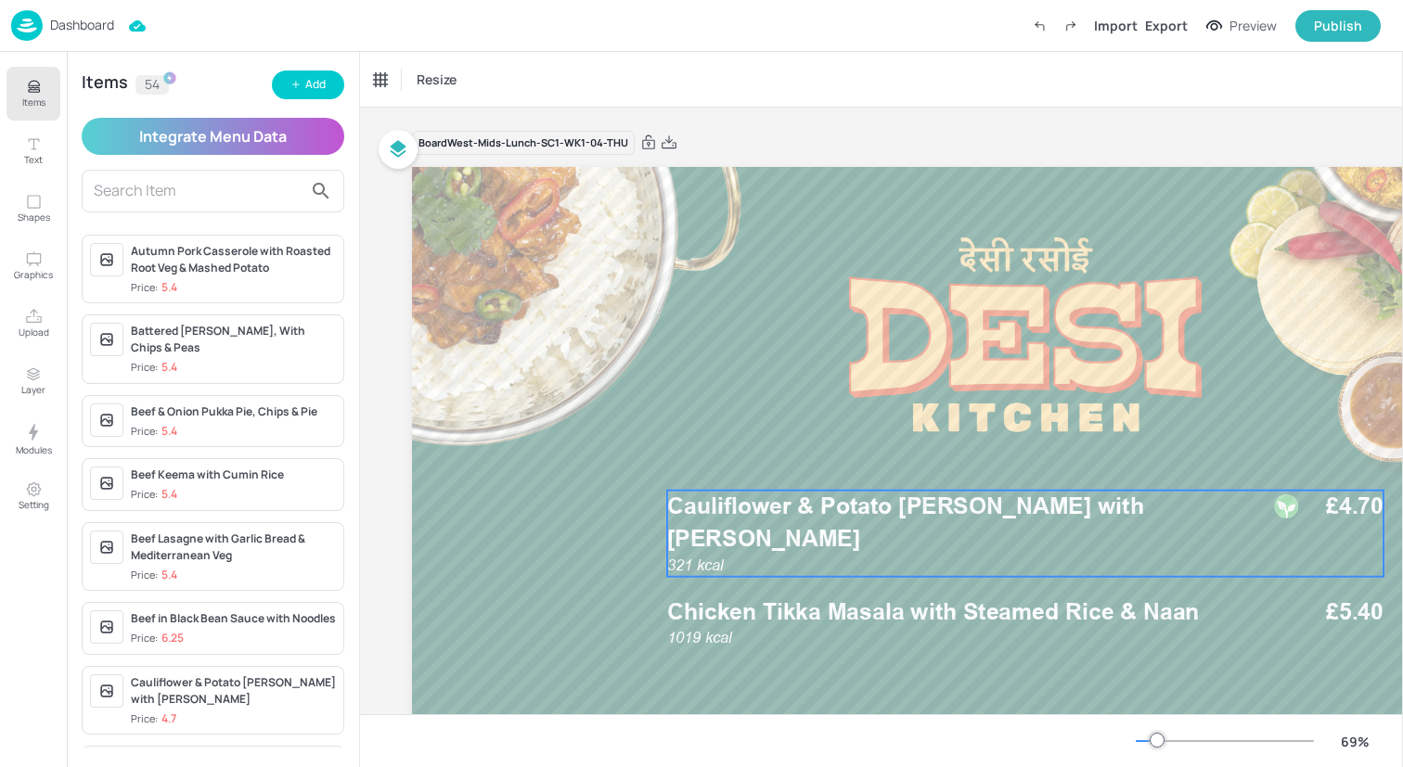
click at [739, 518] on span "Cauliflower & Potato [PERSON_NAME] with [PERSON_NAME]" at bounding box center [905, 522] width 477 height 59
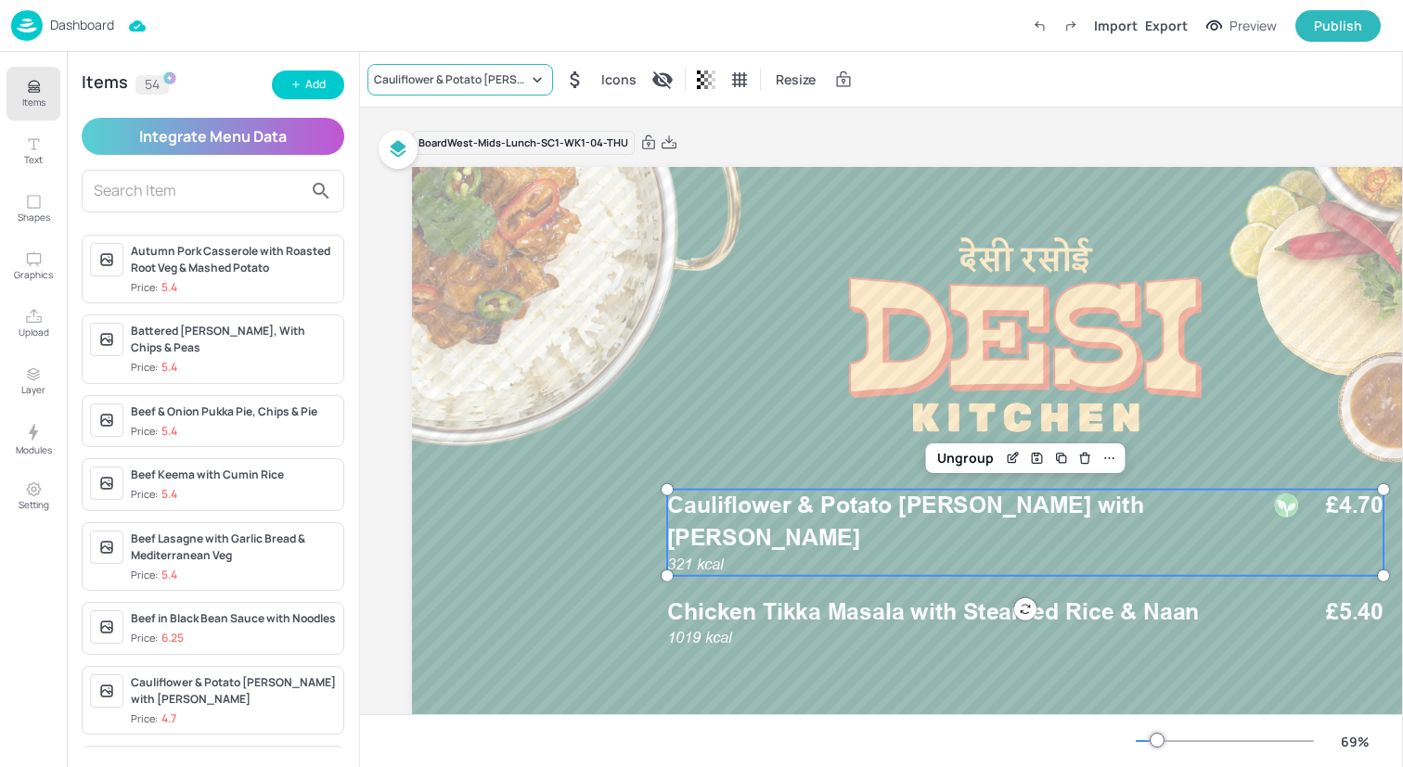
click at [501, 77] on div "Cauliflower & Potato [PERSON_NAME] with [PERSON_NAME]" at bounding box center [451, 79] width 154 height 17
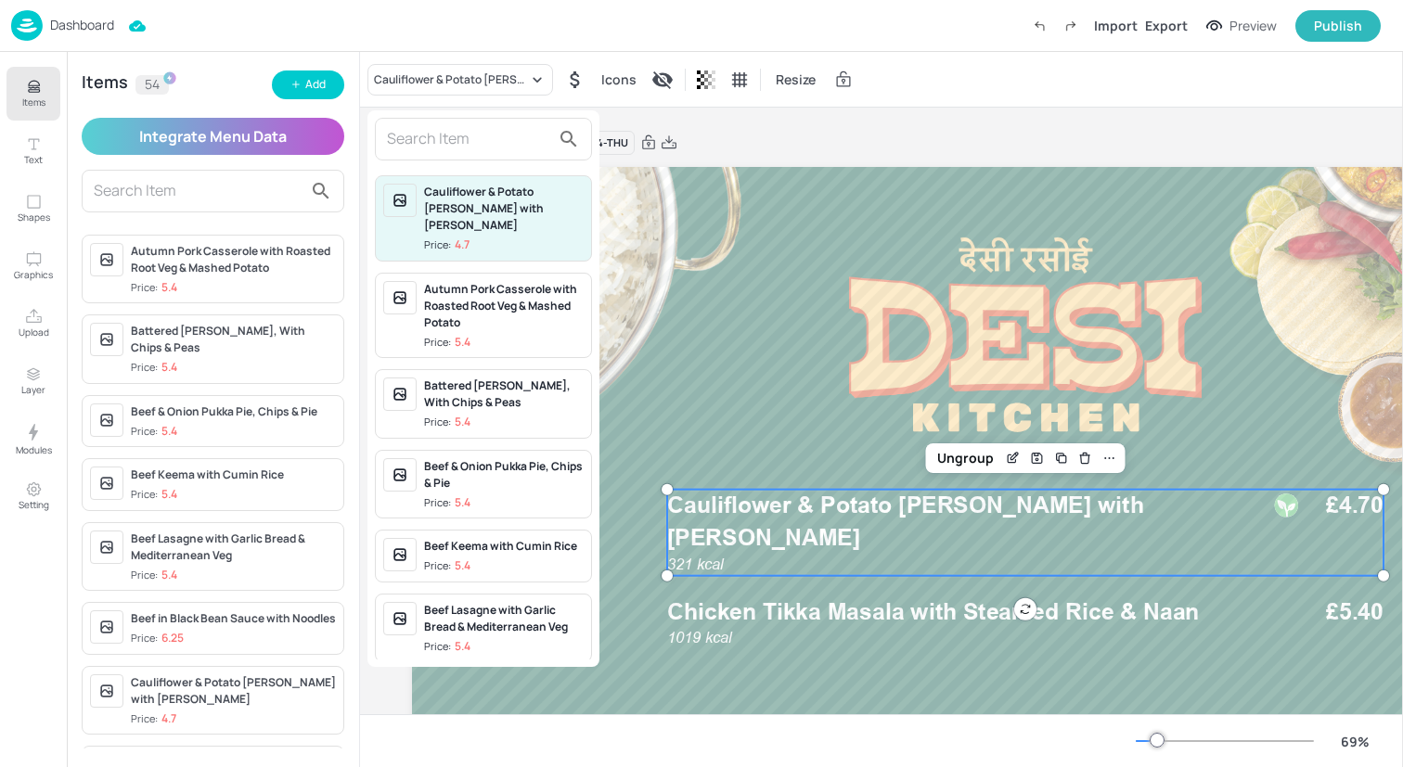
click at [500, 162] on div "Cauliflower & Potato Rogan Josh with Rice Price: 4.7 Autumn Pork Casserole with…" at bounding box center [483, 388] width 232 height 557
click at [497, 142] on input "text" at bounding box center [468, 139] width 163 height 30
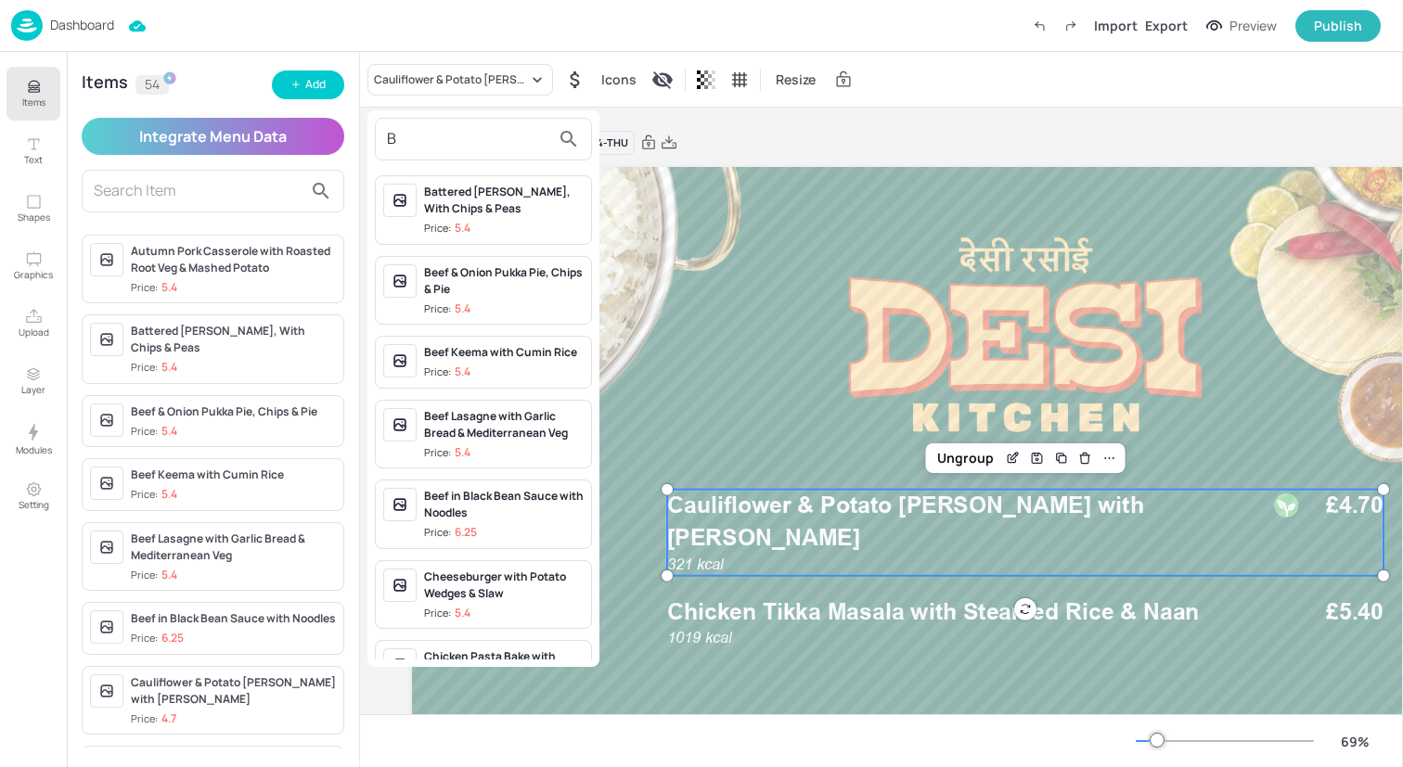
paste input "roccoli & Cauliflower Pasta Bake with Mediterranean Veg & Garlic"
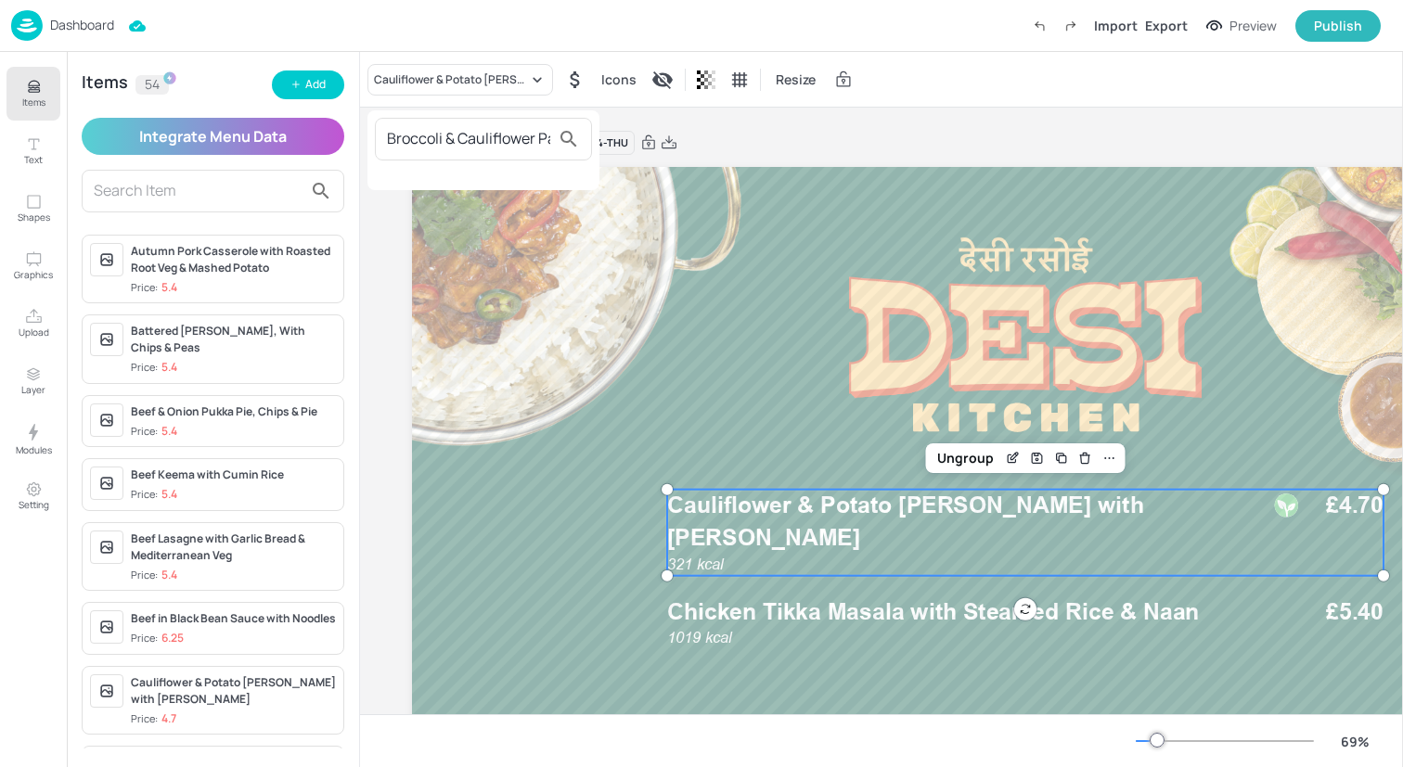
scroll to position [0, 285]
type input "Broccoli & Cauliflower Pasta Bake with Mediterranean Veg & Garlic"
click at [312, 89] on div at bounding box center [701, 383] width 1403 height 767
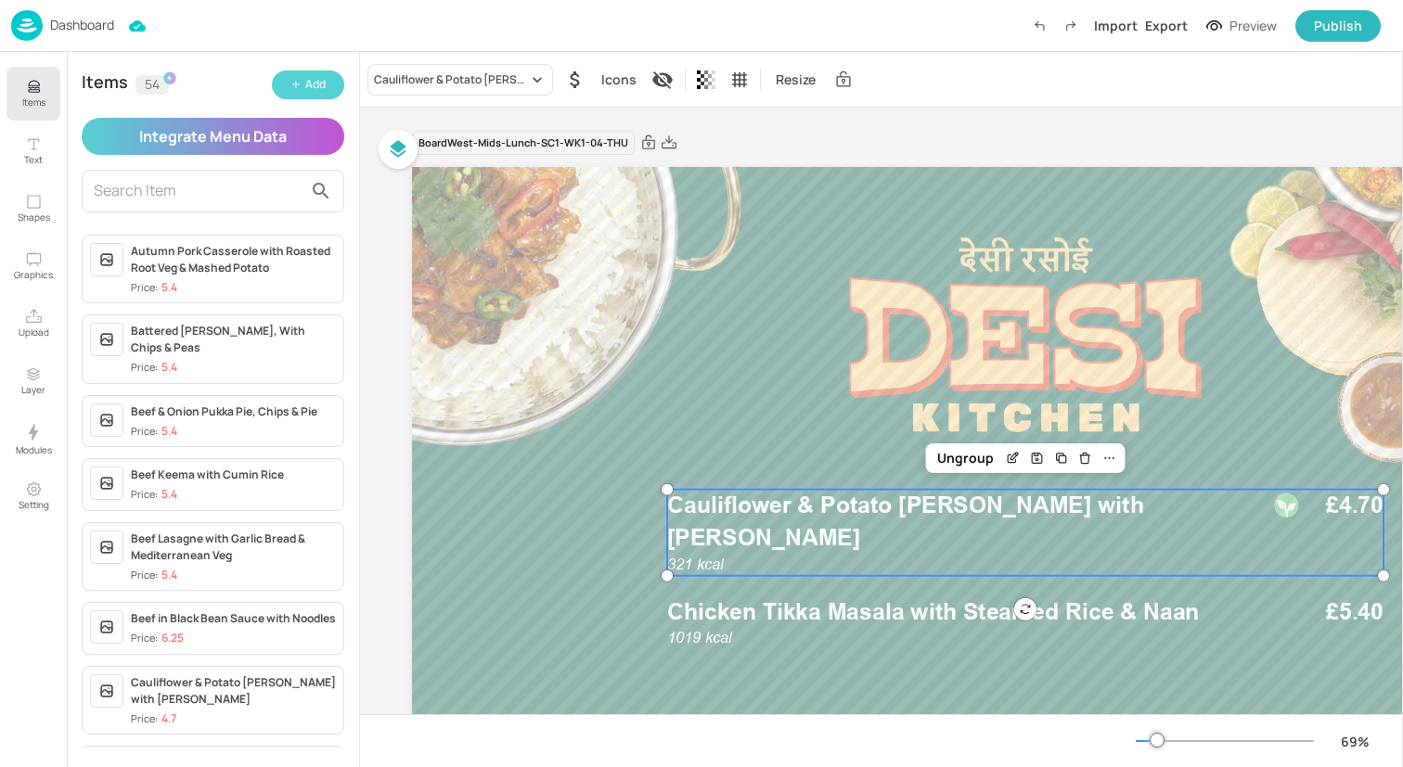
click at [308, 89] on div "Add" at bounding box center [315, 85] width 20 height 18
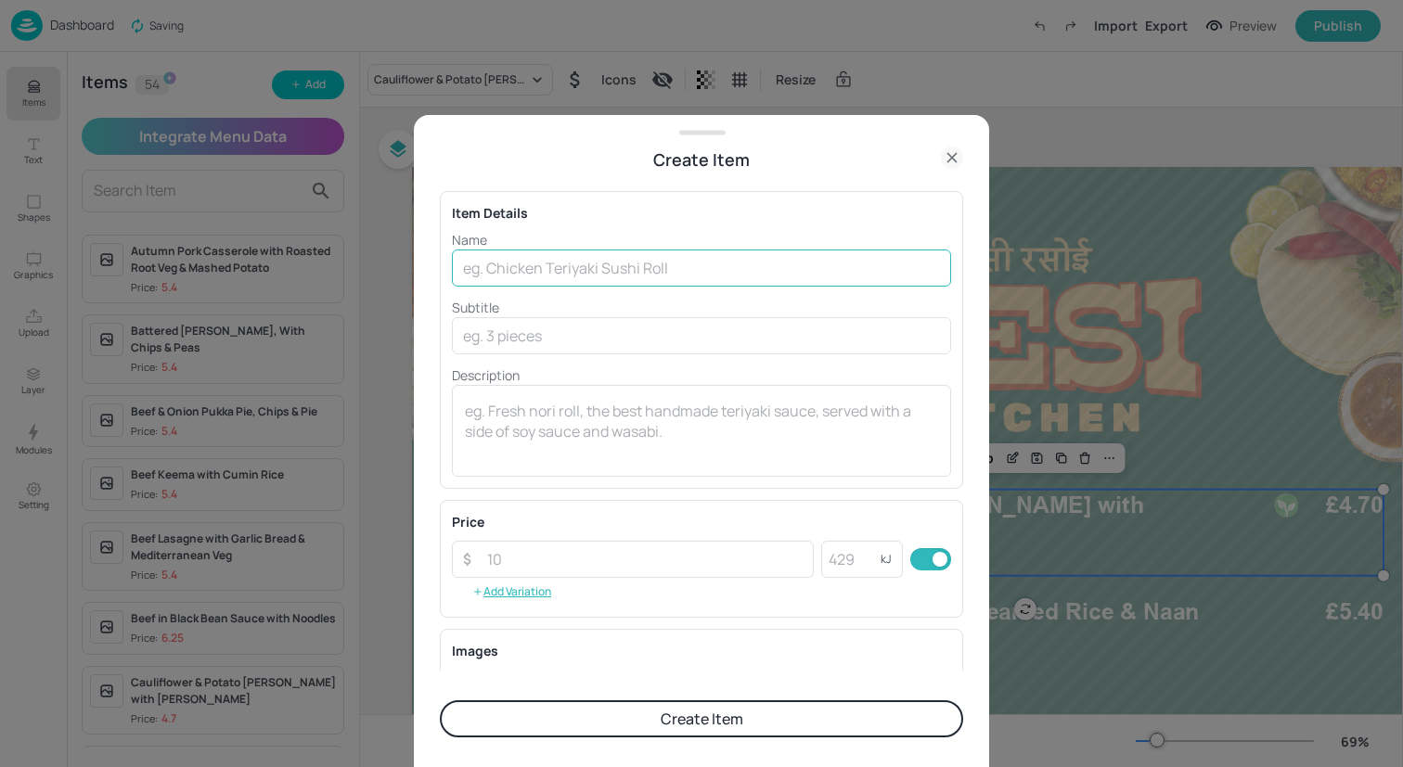
click at [592, 254] on input "text" at bounding box center [701, 268] width 499 height 37
paste input "roccoli & Cauliflower Pasta Bake with Mediterranean Veg & Garlic"
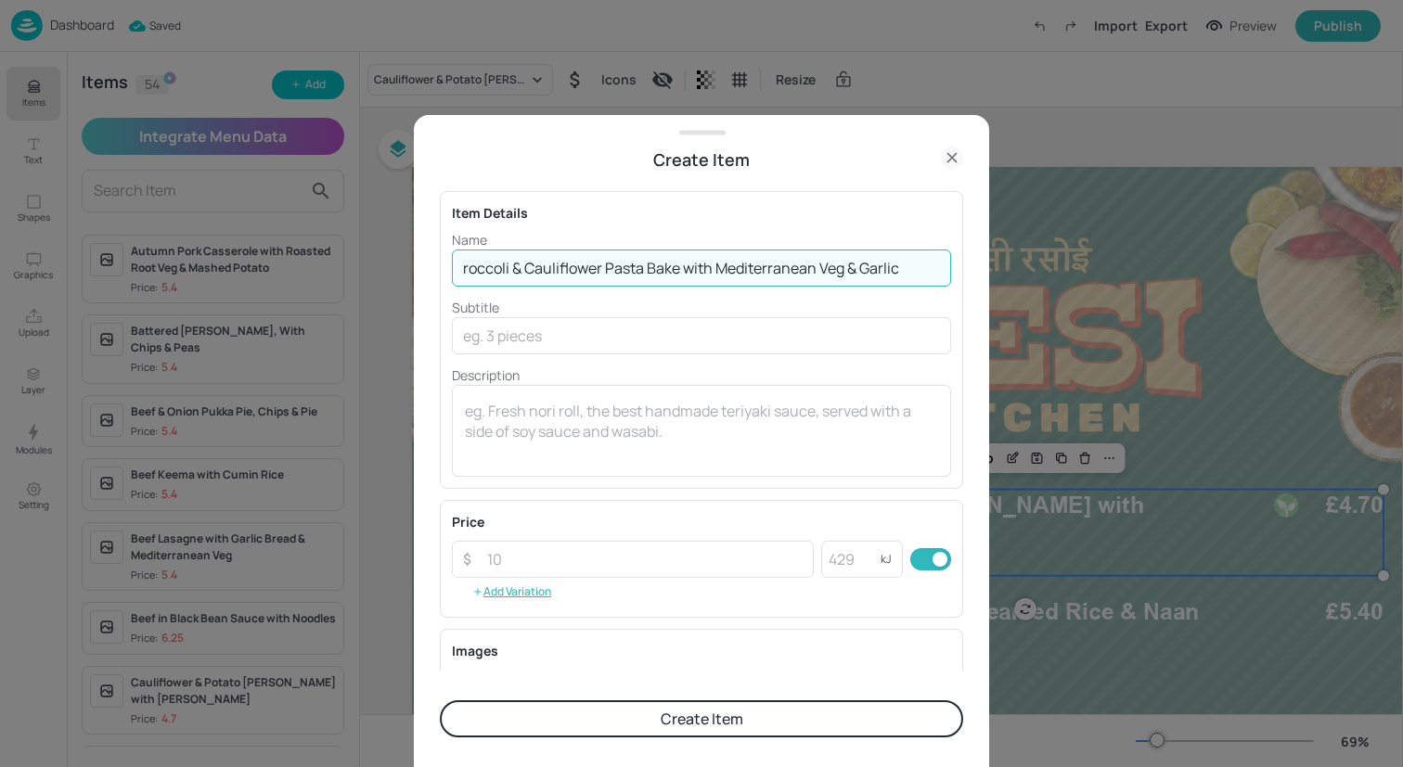
click at [457, 268] on input "roccoli & Cauliflower Pasta Bake with Mediterranean Veg & Garlic" at bounding box center [701, 268] width 499 height 37
click at [908, 271] on input "Broccoli & Cauliflower Pasta Bake with Mediterranean Veg & Garlic" at bounding box center [701, 268] width 499 height 37
type input "Broccoli & Cauliflower Pasta Bake with Mediterranean Veg & Garlic Bread"
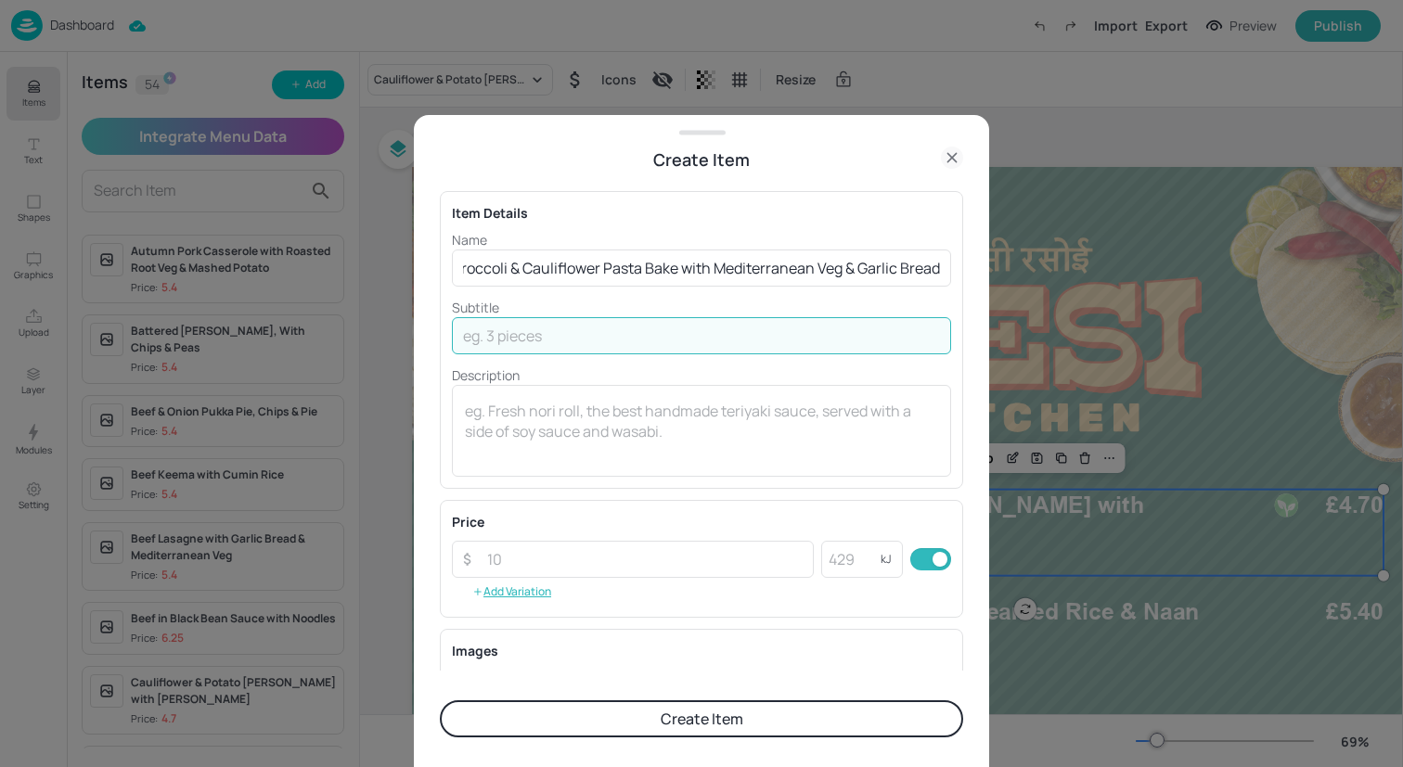
scroll to position [0, 0]
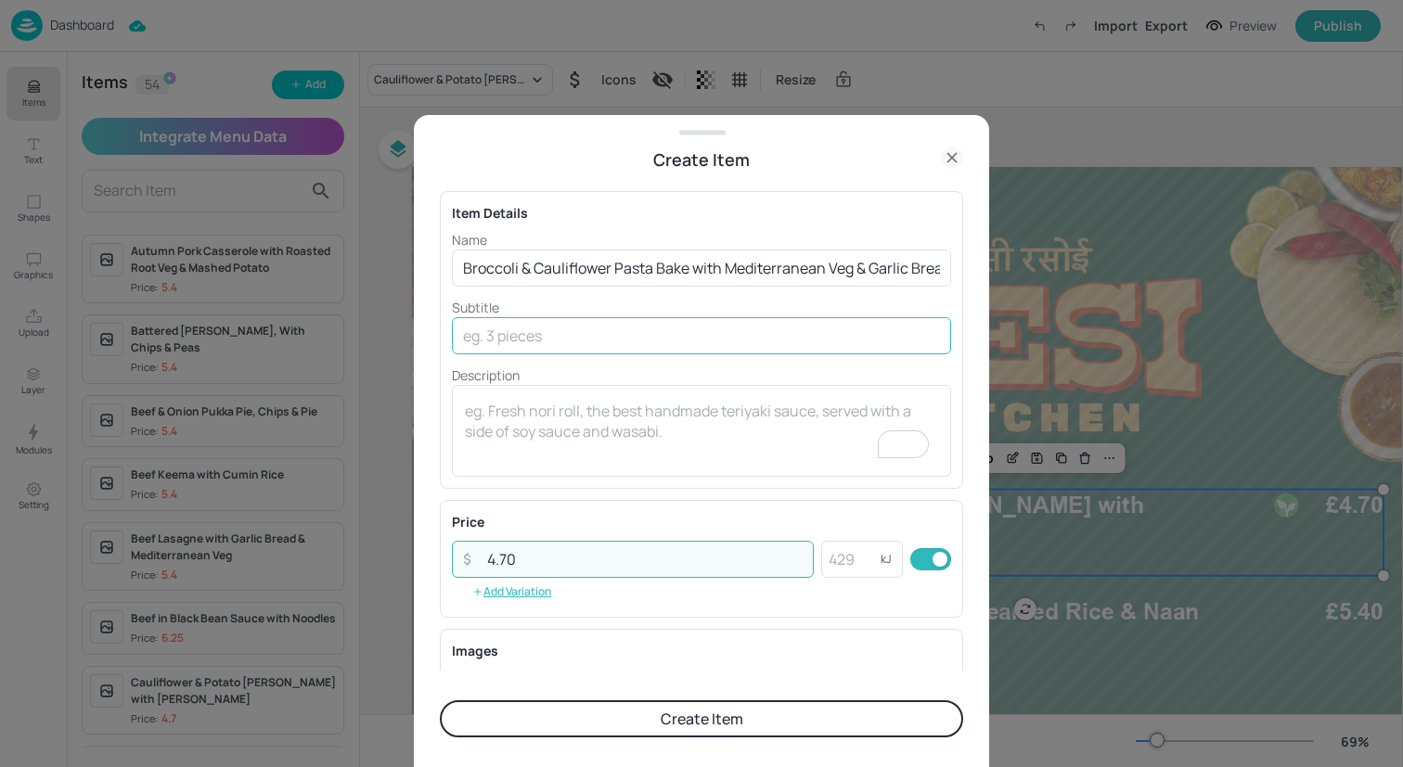
type input "4.70"
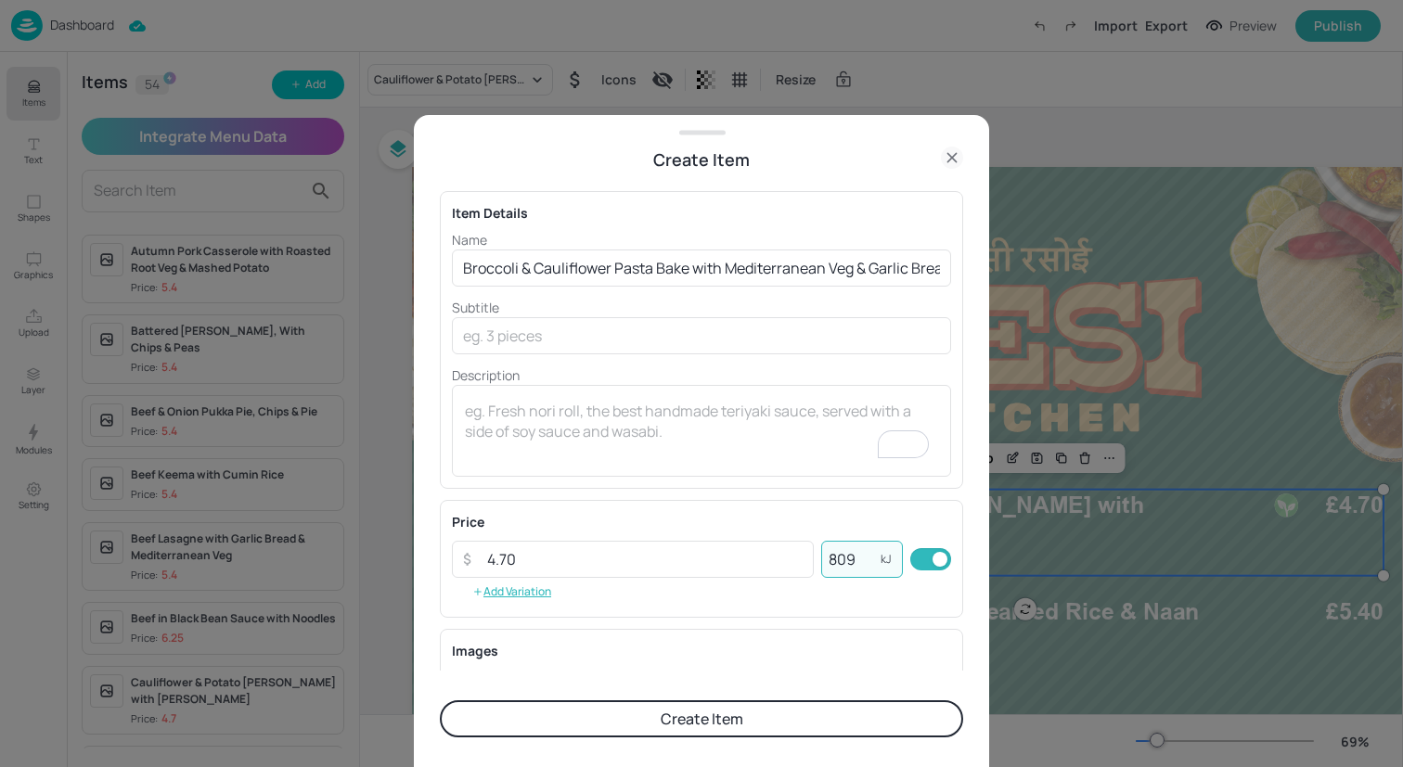
scroll to position [237, 0]
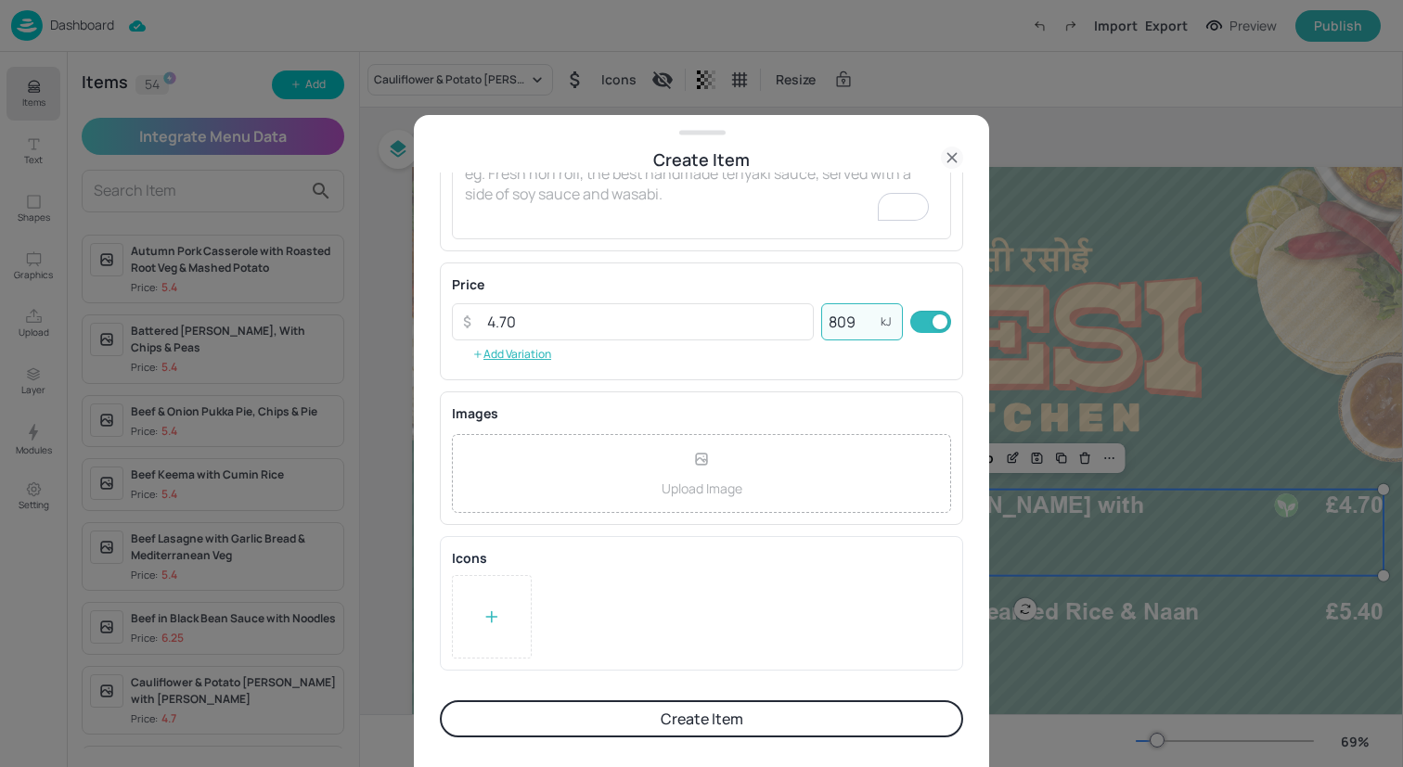
type input "809"
click at [520, 620] on div at bounding box center [492, 616] width 80 height 83
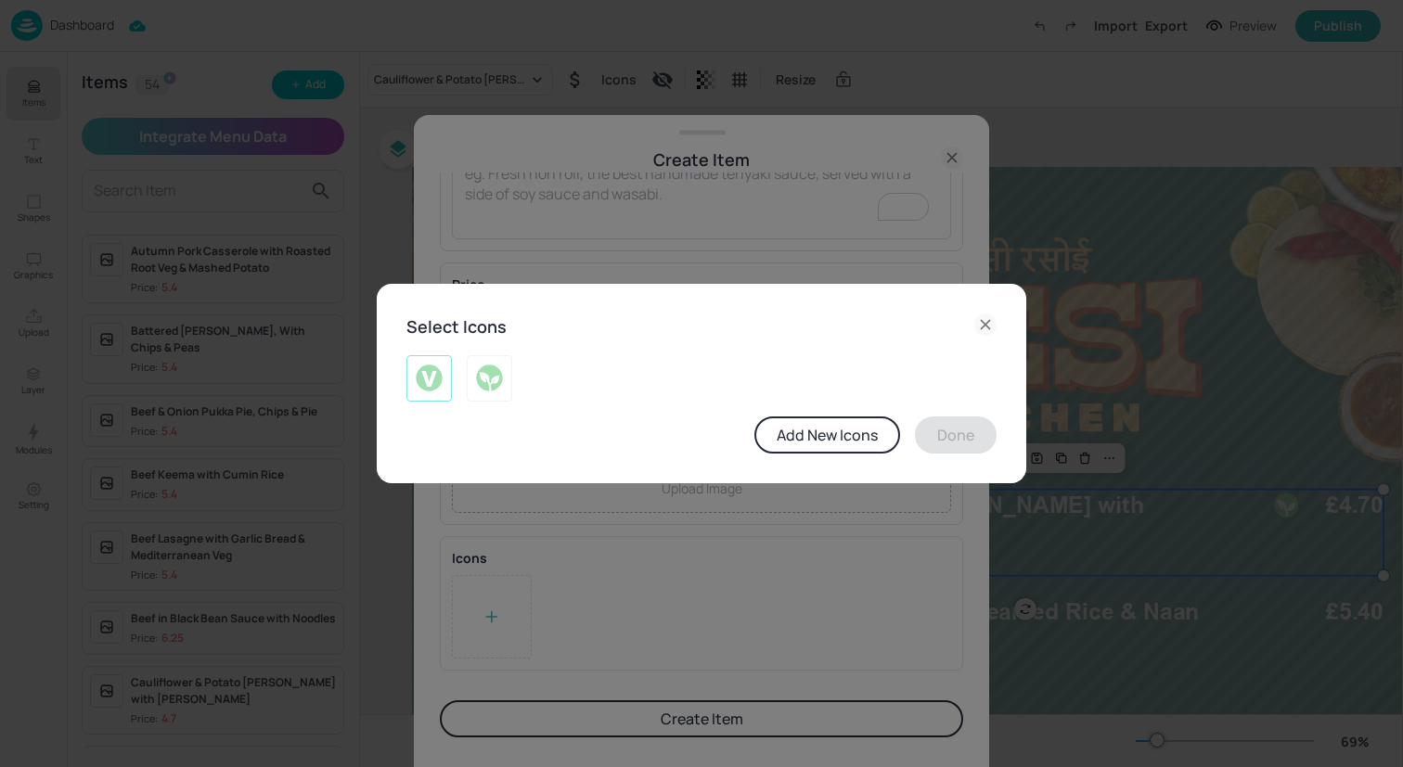
click at [434, 378] on img at bounding box center [429, 379] width 29 height 30
click at [964, 433] on button "Done" at bounding box center [956, 435] width 82 height 37
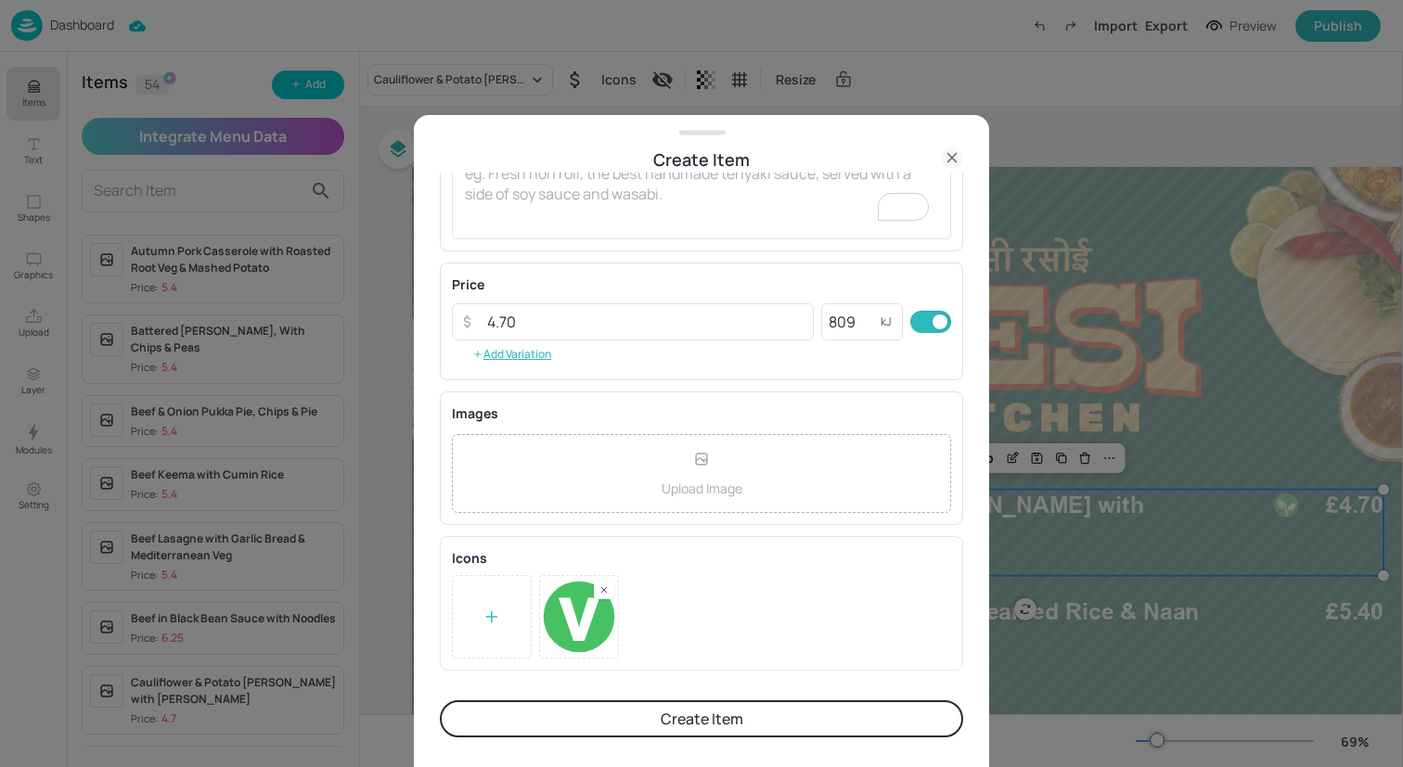
click at [719, 712] on button "Create Item" at bounding box center [701, 718] width 523 height 37
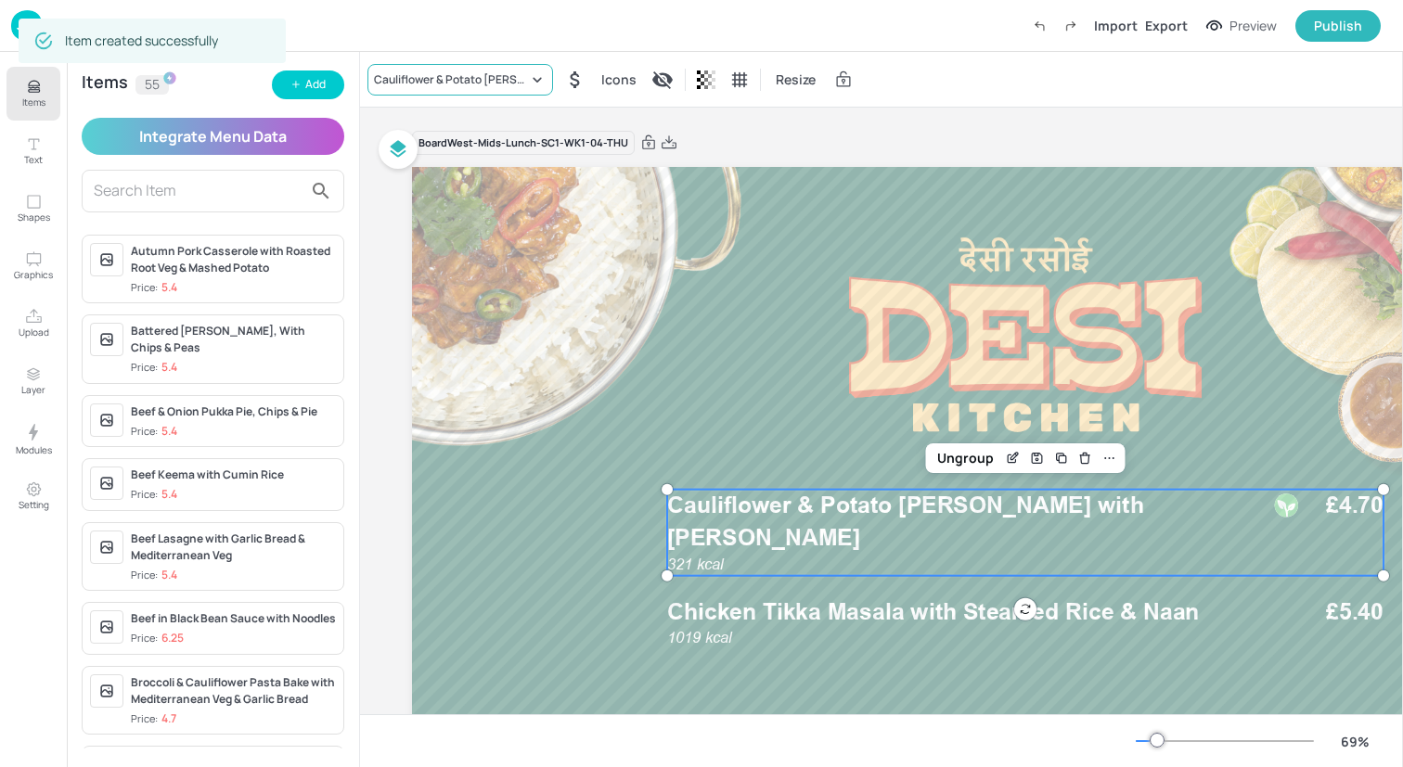
click at [447, 87] on div "Cauliflower & Potato [PERSON_NAME] with [PERSON_NAME]" at bounding box center [451, 79] width 154 height 17
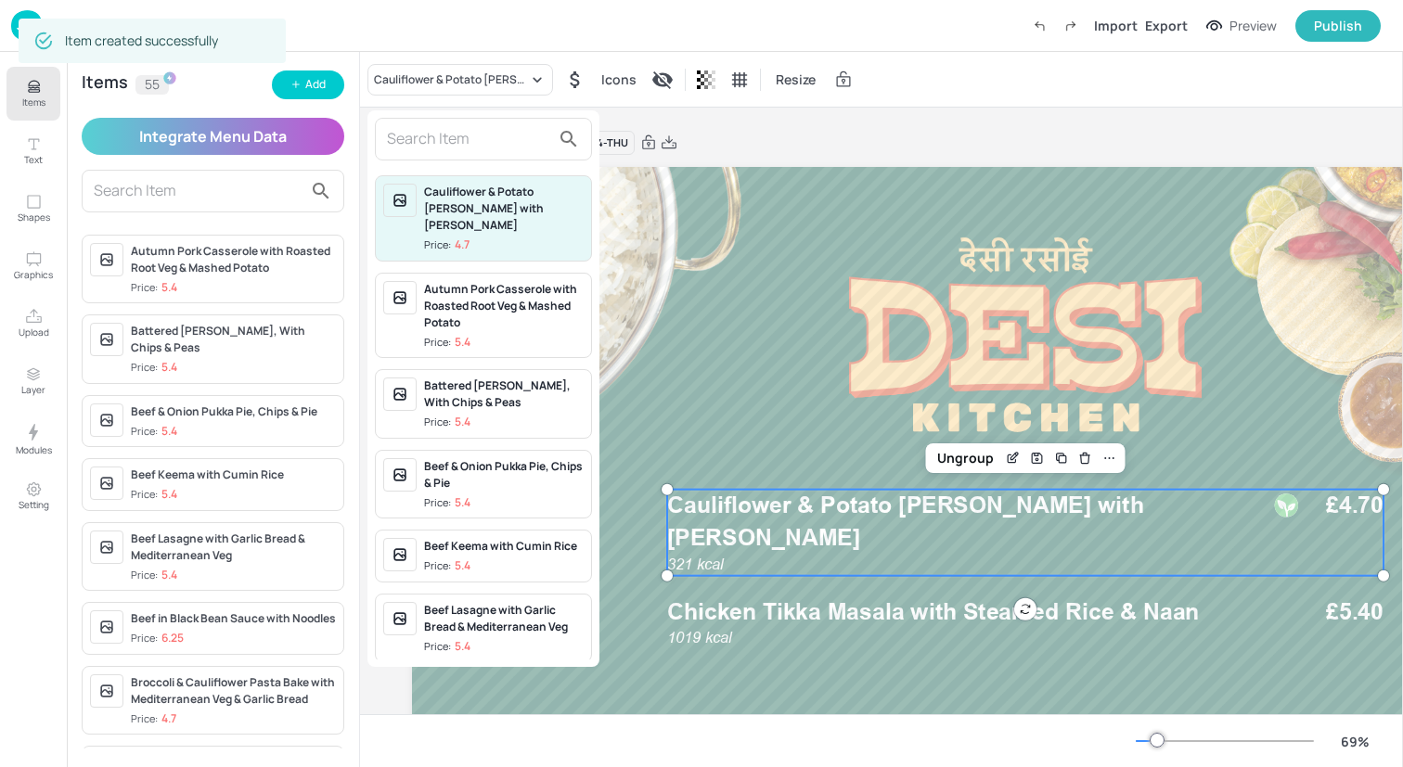
click at [447, 140] on input "text" at bounding box center [468, 139] width 163 height 30
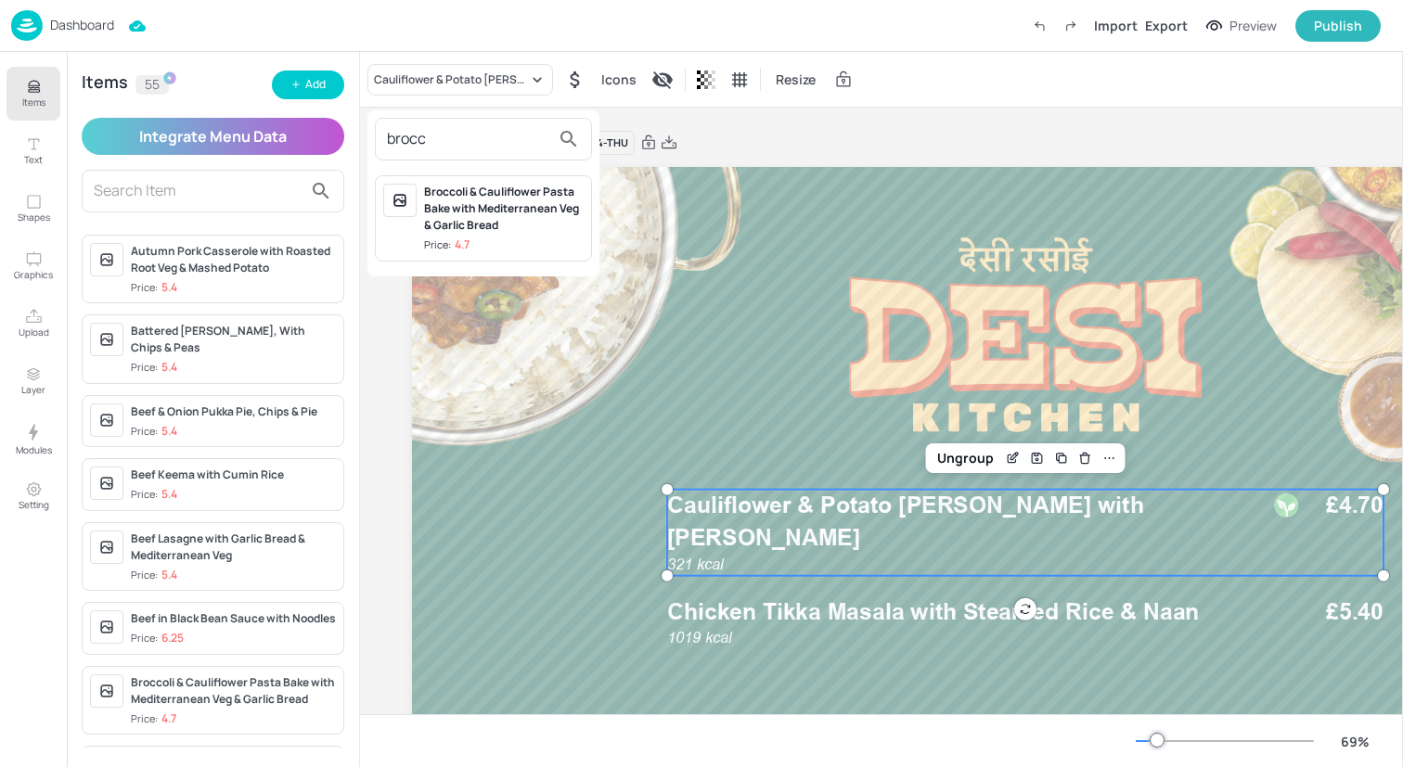
type input "brocc"
click at [459, 213] on div "Broccoli & Cauliflower Pasta Bake with Mediterranean Veg & Garlic Bread" at bounding box center [504, 209] width 160 height 50
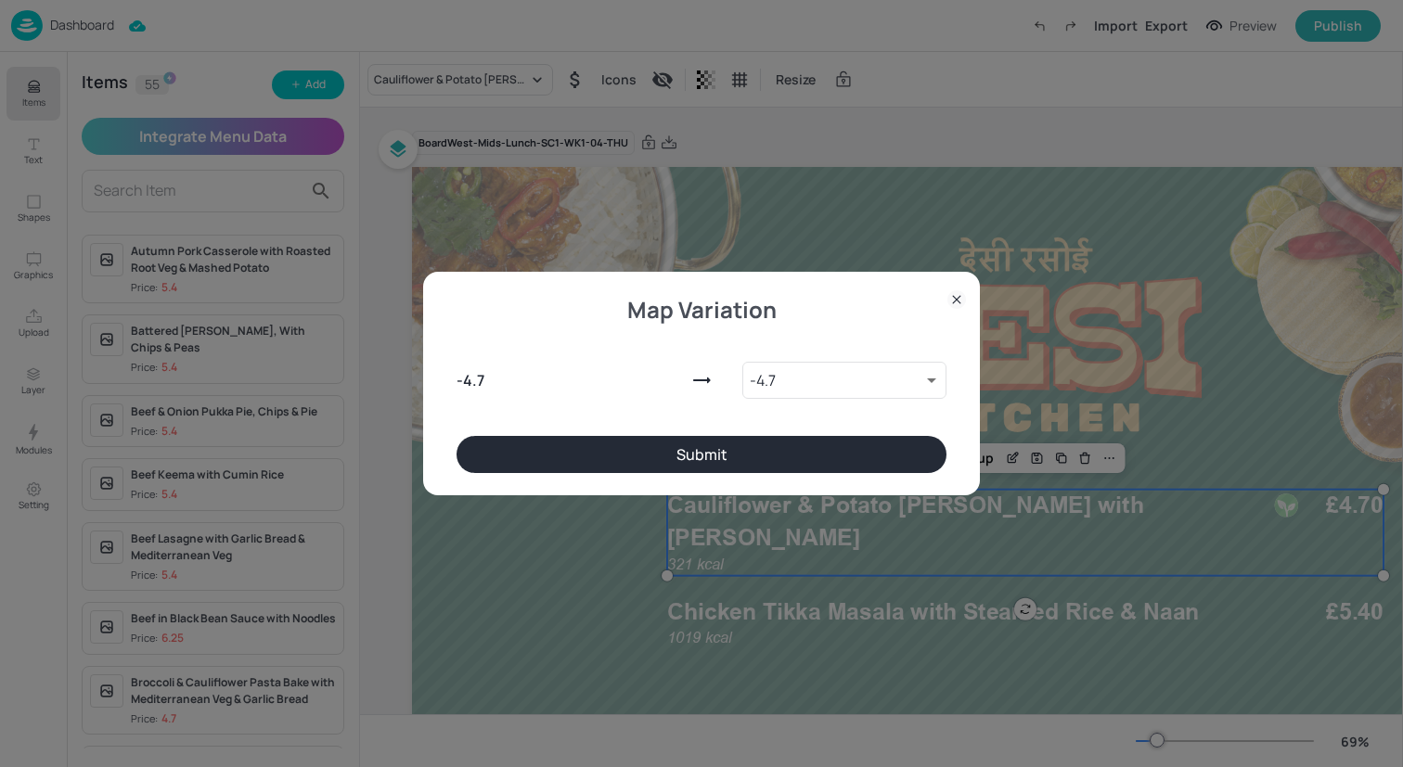
click at [813, 449] on button "Submit" at bounding box center [701, 454] width 490 height 37
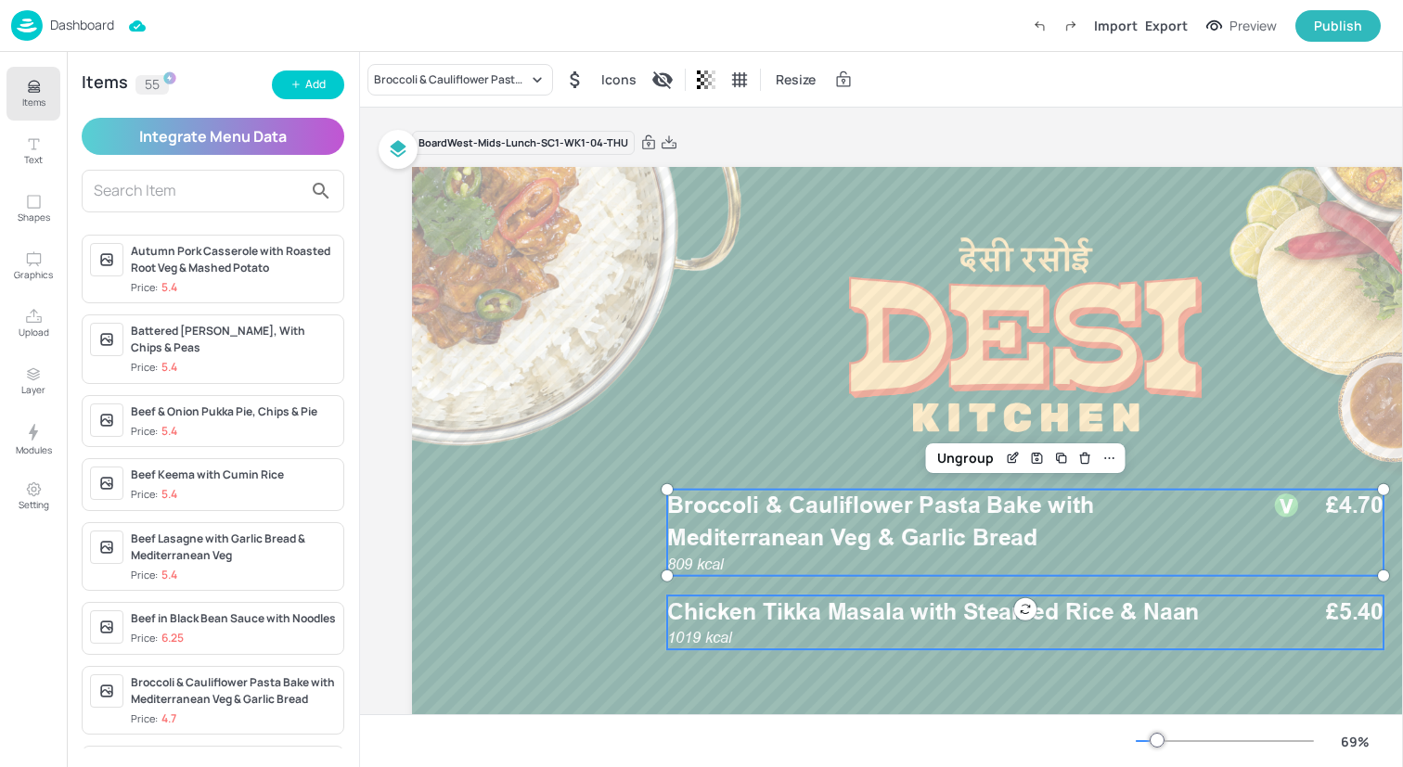
click at [813, 619] on span "Chicken Tikka Masala with Steamed Rice & Naan" at bounding box center [933, 611] width 532 height 28
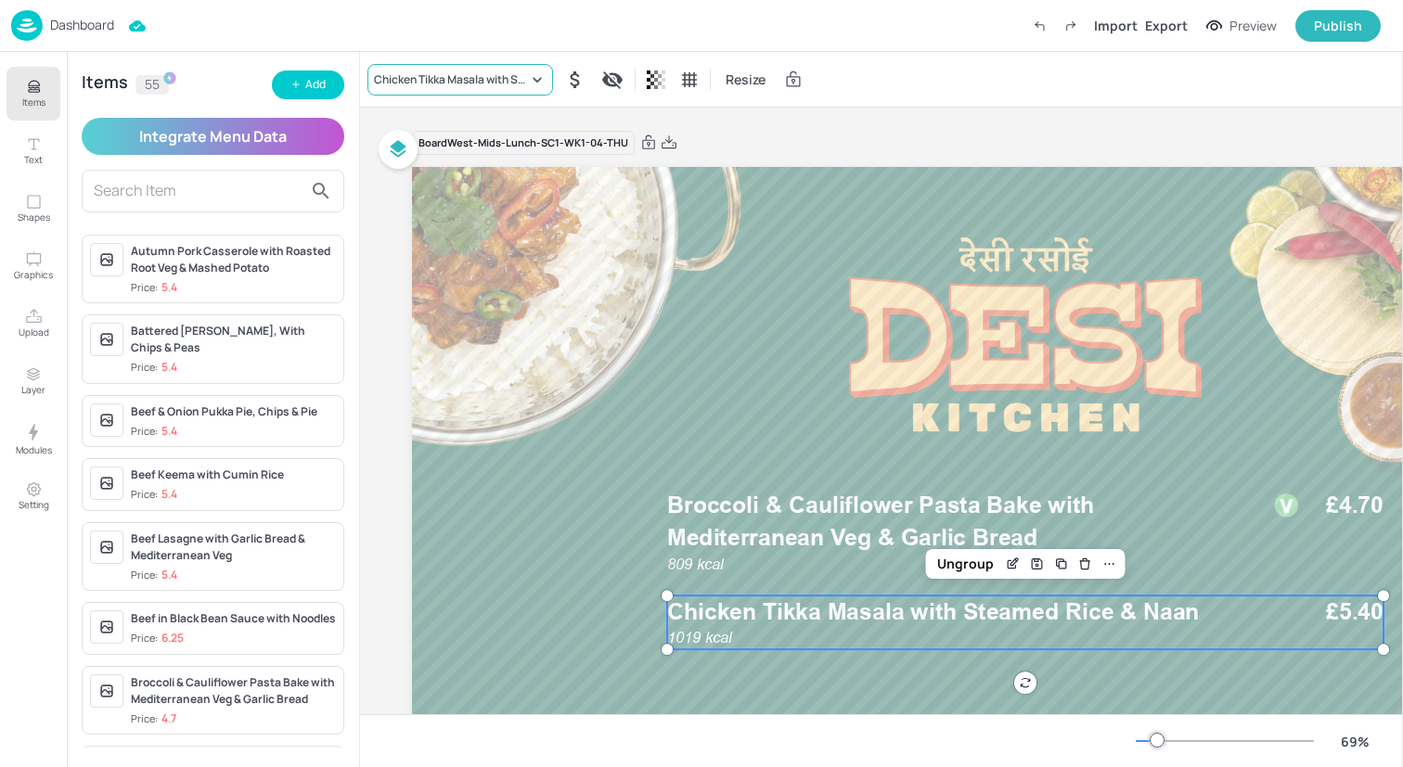
click at [510, 91] on div "Chicken Tikka Masala with Steamed Rice & Naan" at bounding box center [460, 80] width 186 height 32
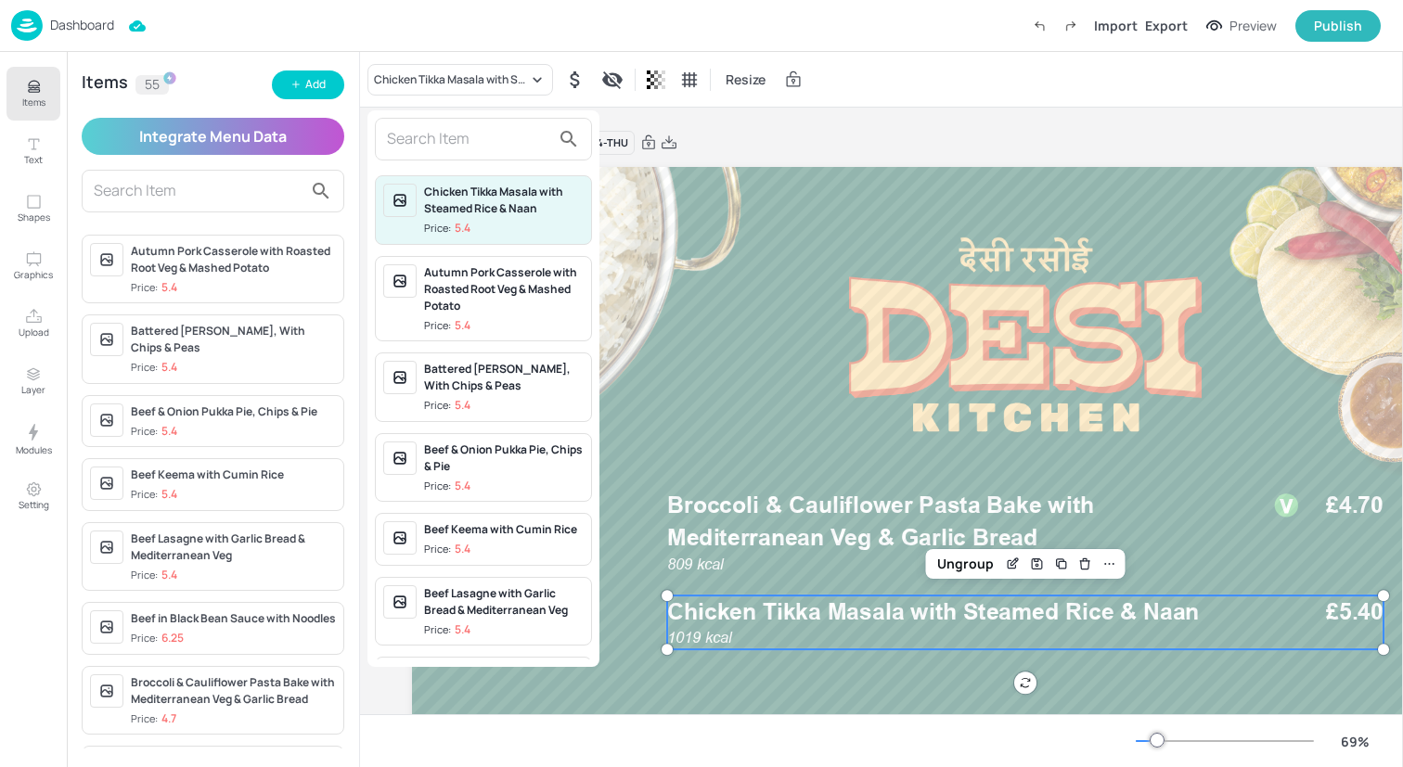
click at [501, 130] on input "text" at bounding box center [468, 139] width 163 height 30
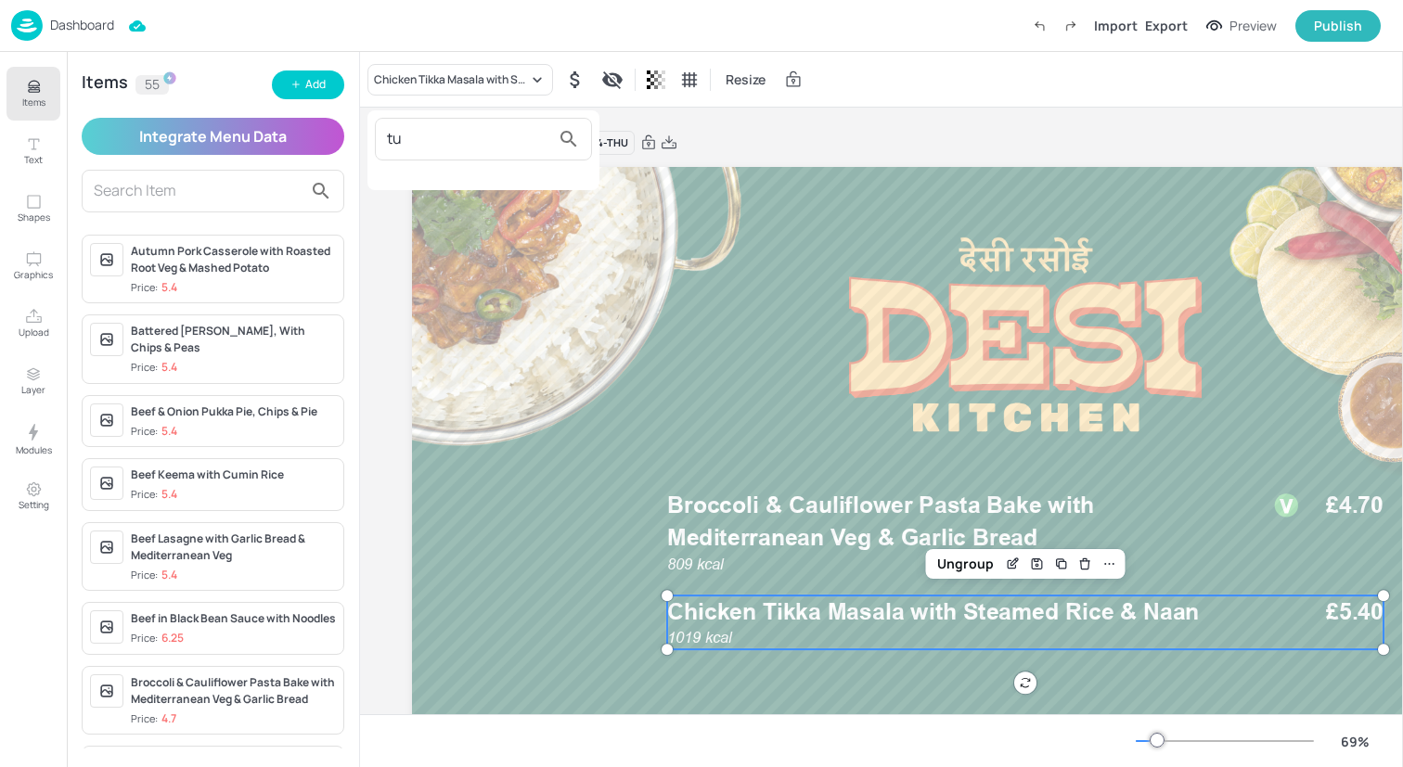
type input "t"
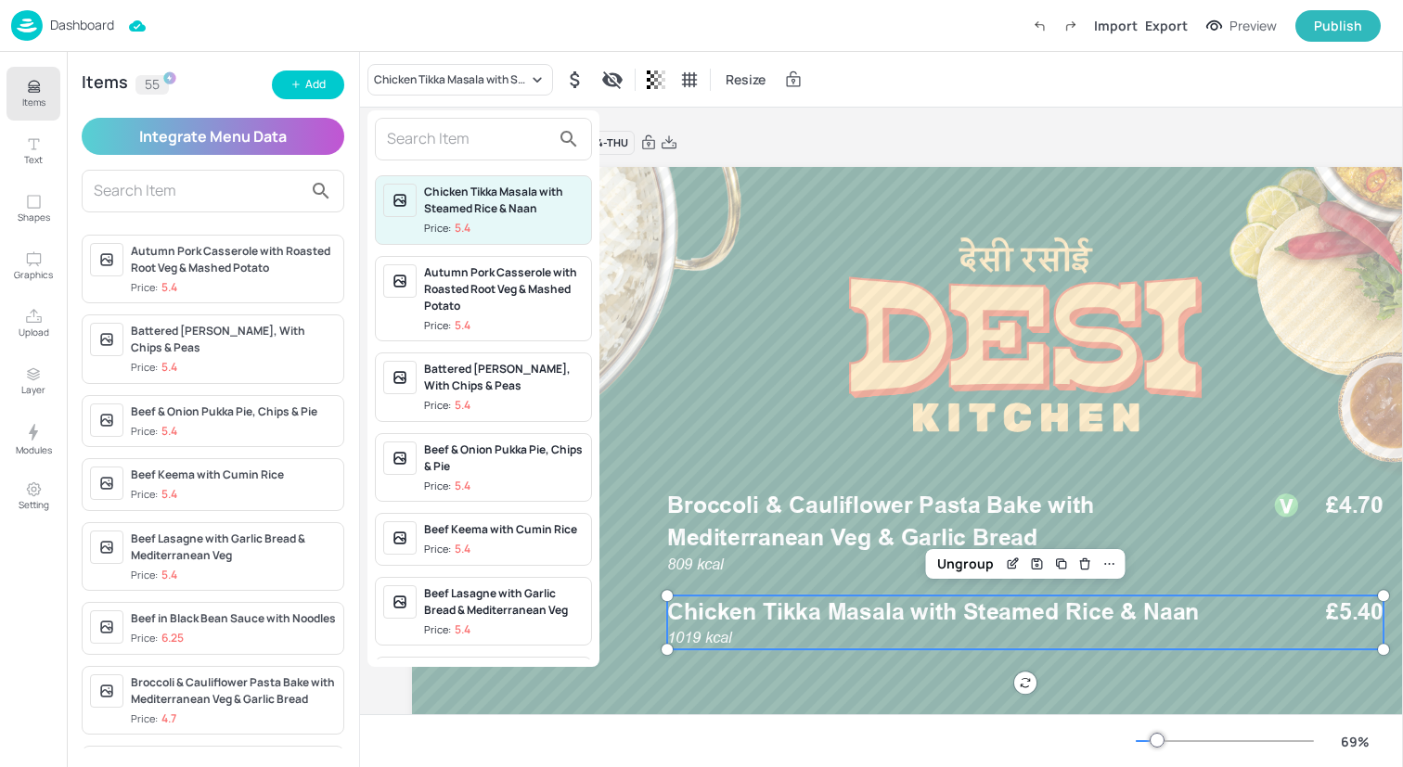
paste input "Tuna & Sweetcorn Pasta Bake with Mediterranean Veg & Garlic Bread"
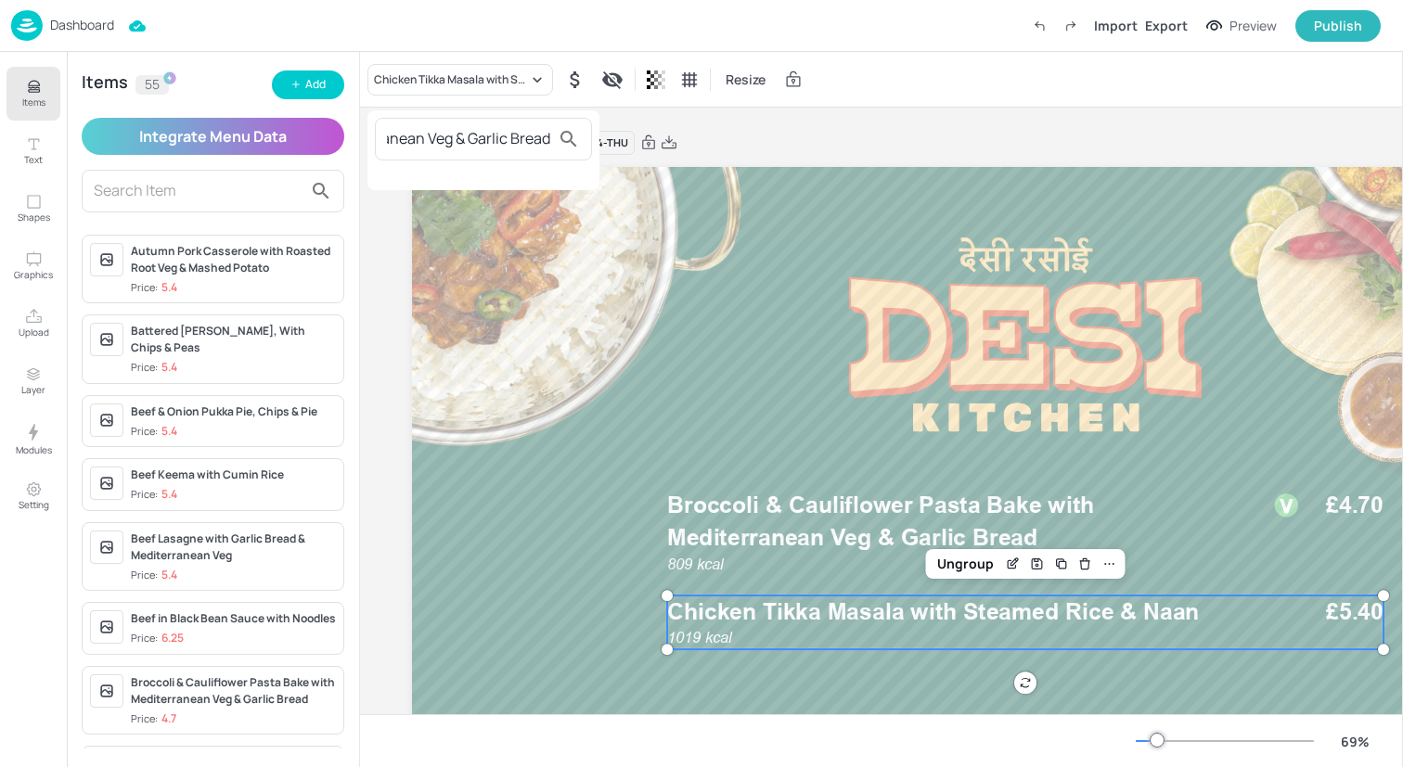
type input "Tuna & Sweetcorn Pasta Bake with Mediterranean Veg & Garlic Bread"
click at [486, 74] on div at bounding box center [701, 383] width 1403 height 767
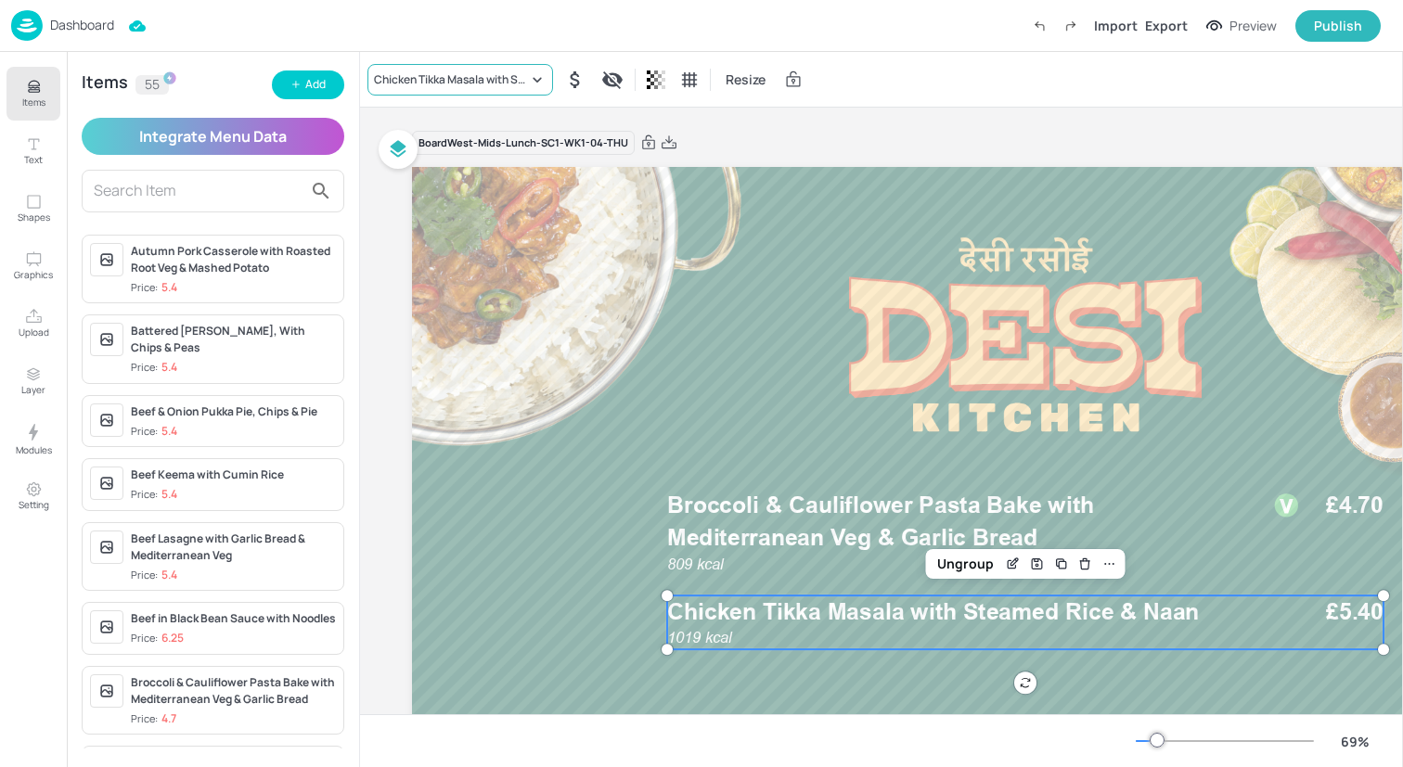
click at [459, 74] on div "Chicken Tikka Masala with Steamed Rice & Naan" at bounding box center [451, 79] width 154 height 17
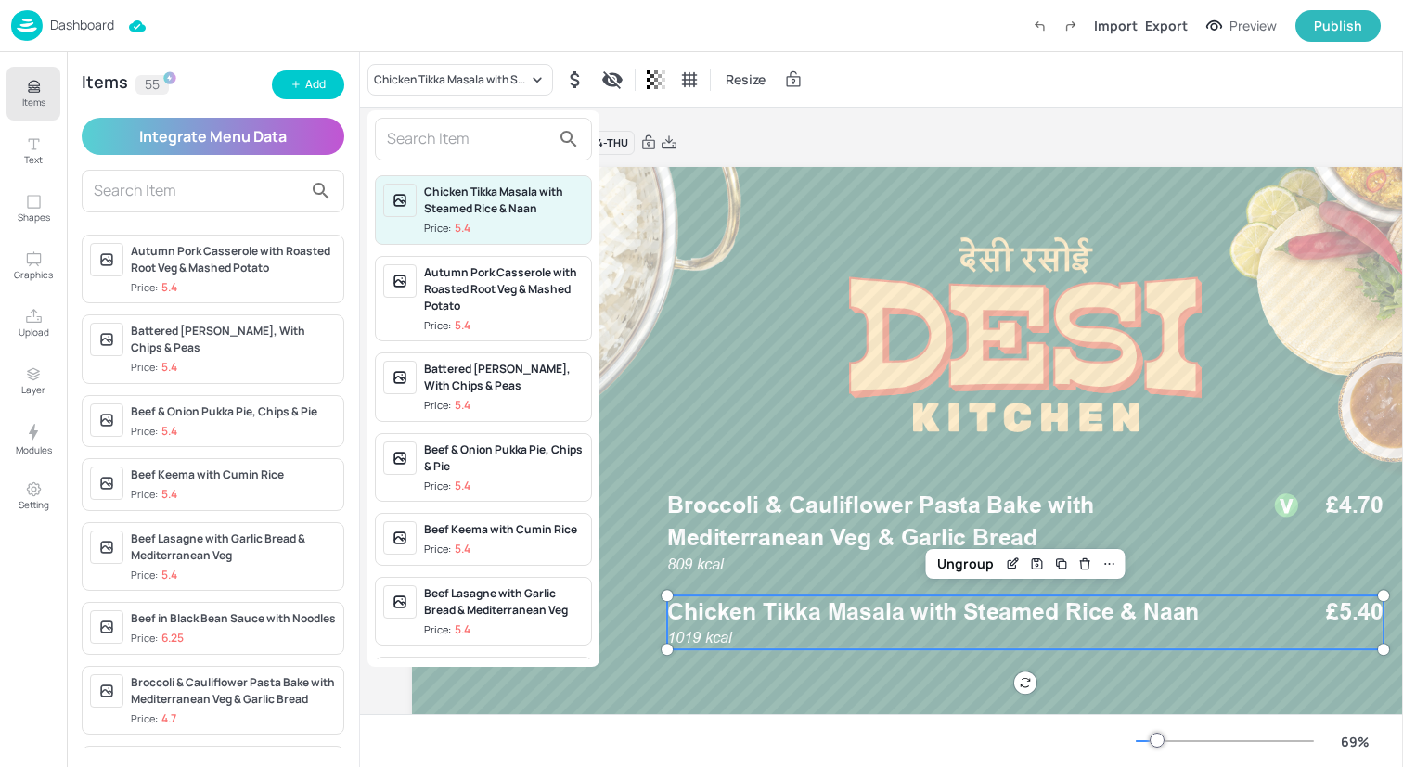
click at [451, 71] on div at bounding box center [701, 383] width 1403 height 767
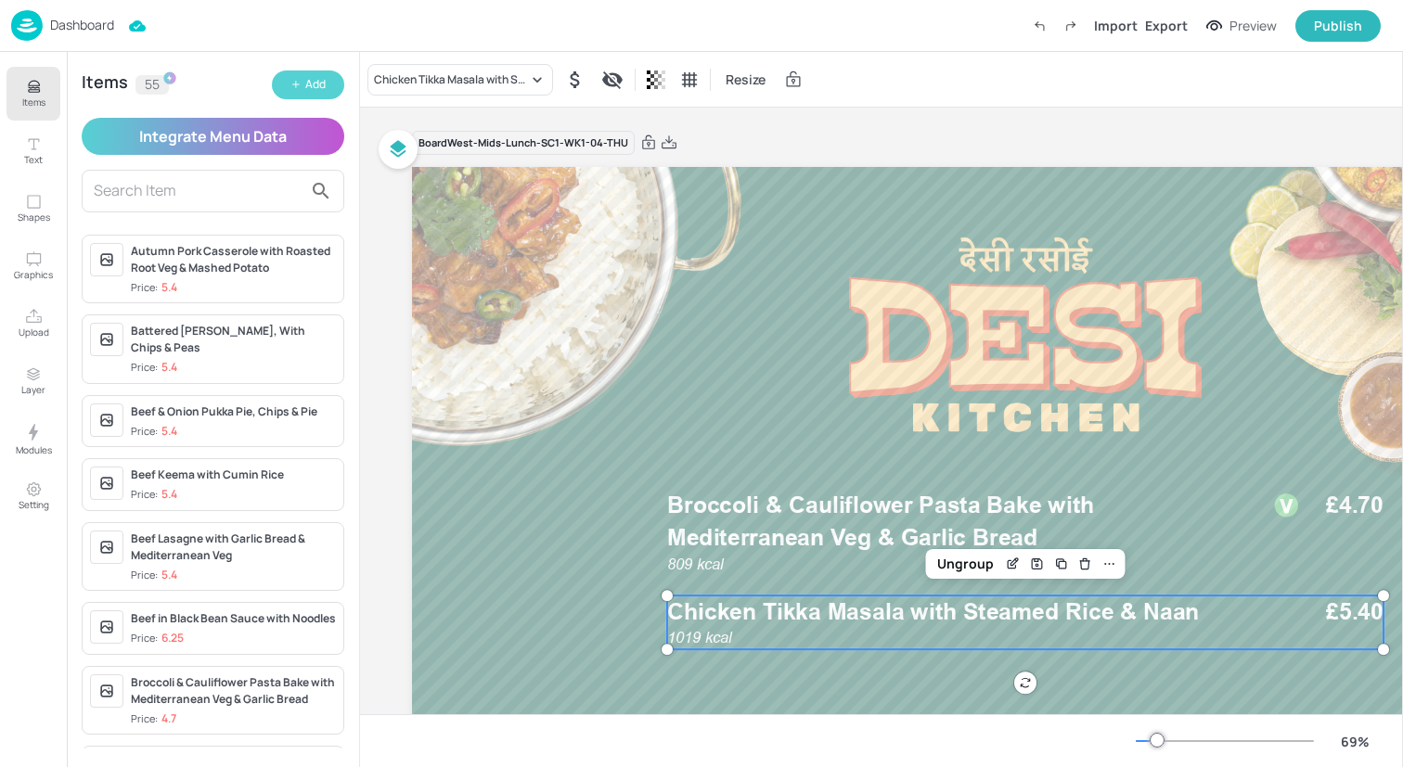
click at [312, 76] on div "Add" at bounding box center [315, 85] width 20 height 18
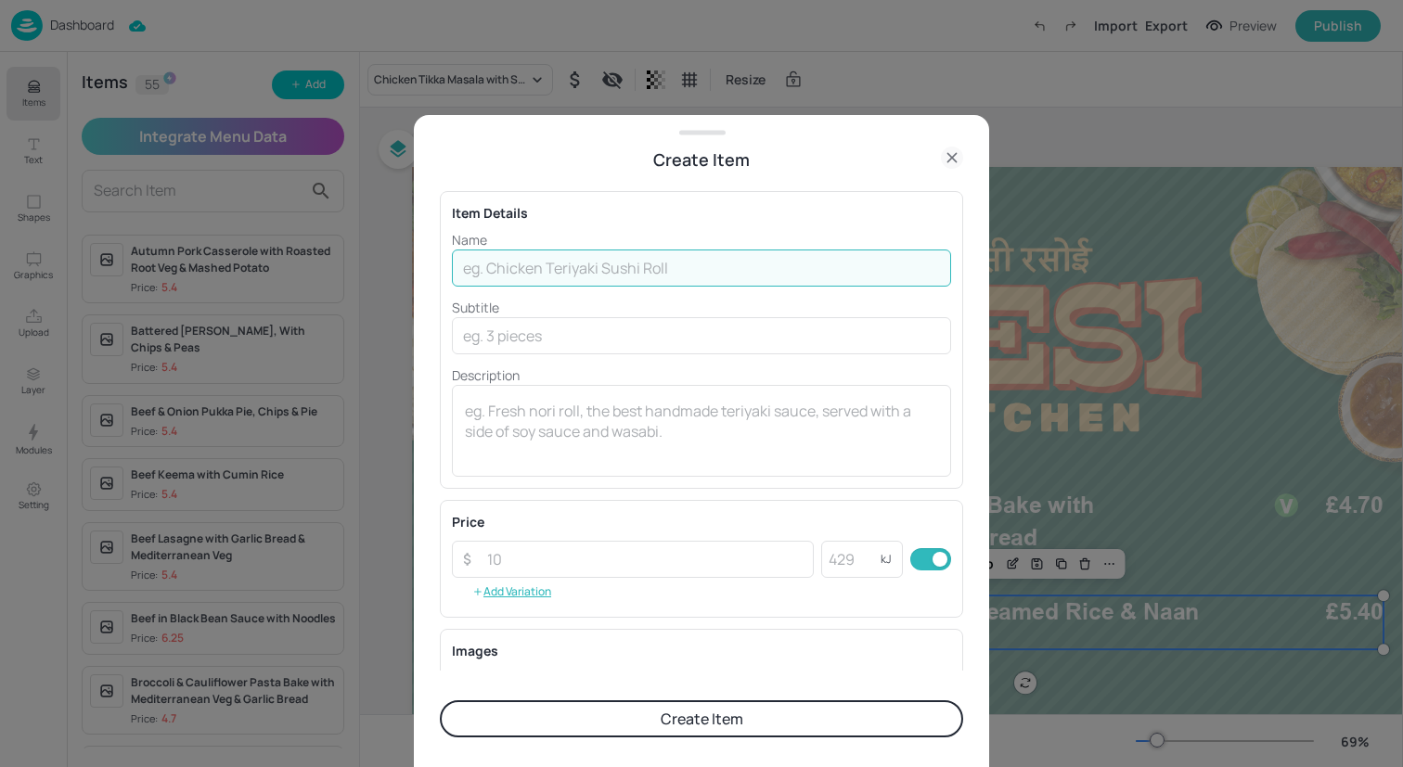
click at [524, 266] on input "text" at bounding box center [701, 268] width 499 height 37
paste input "Tuna & Sweetcorn Pasta Bake with Mediterranean Veg & Garlic Bread"
type input "Tuna & Sweetcorn Pasta Bake with Mediterranean Veg & Garlic Bread"
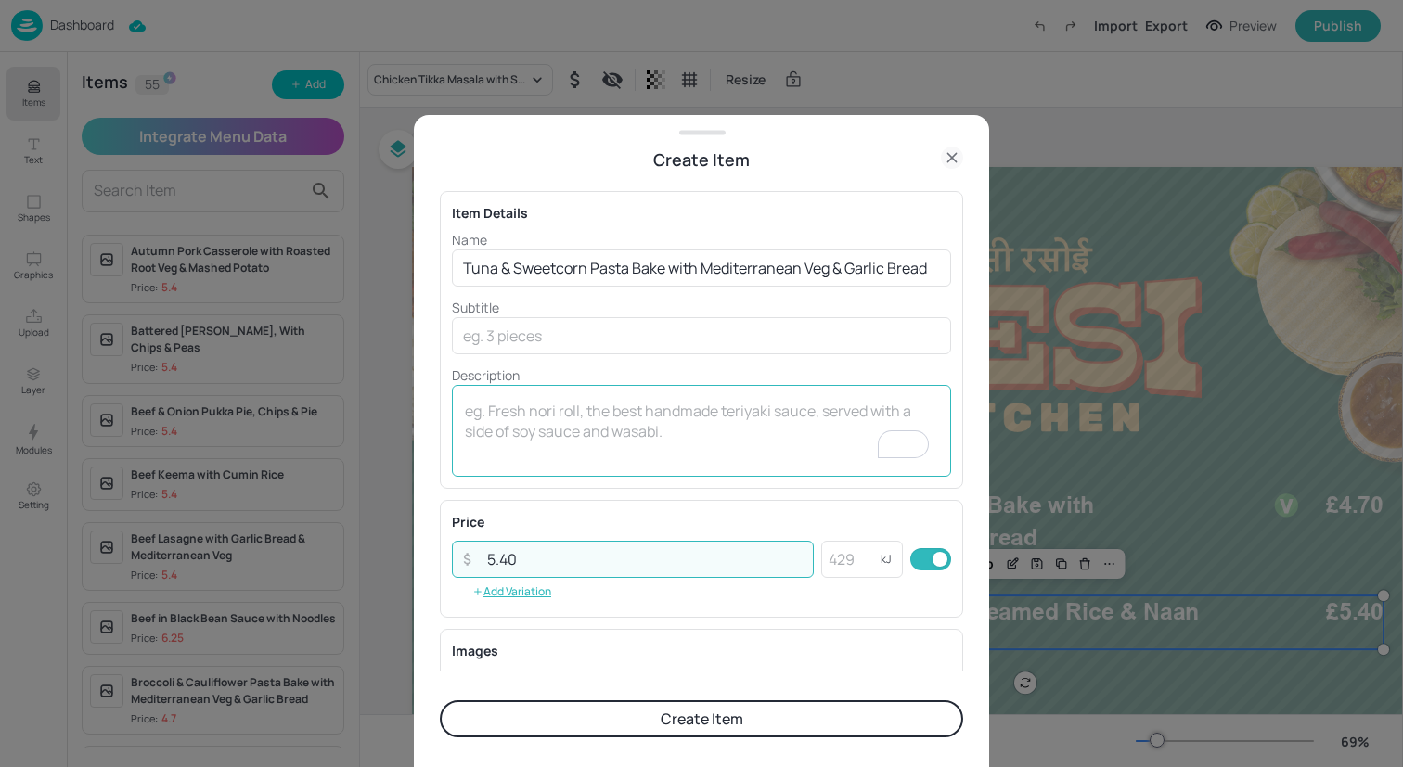
type input "5.40"
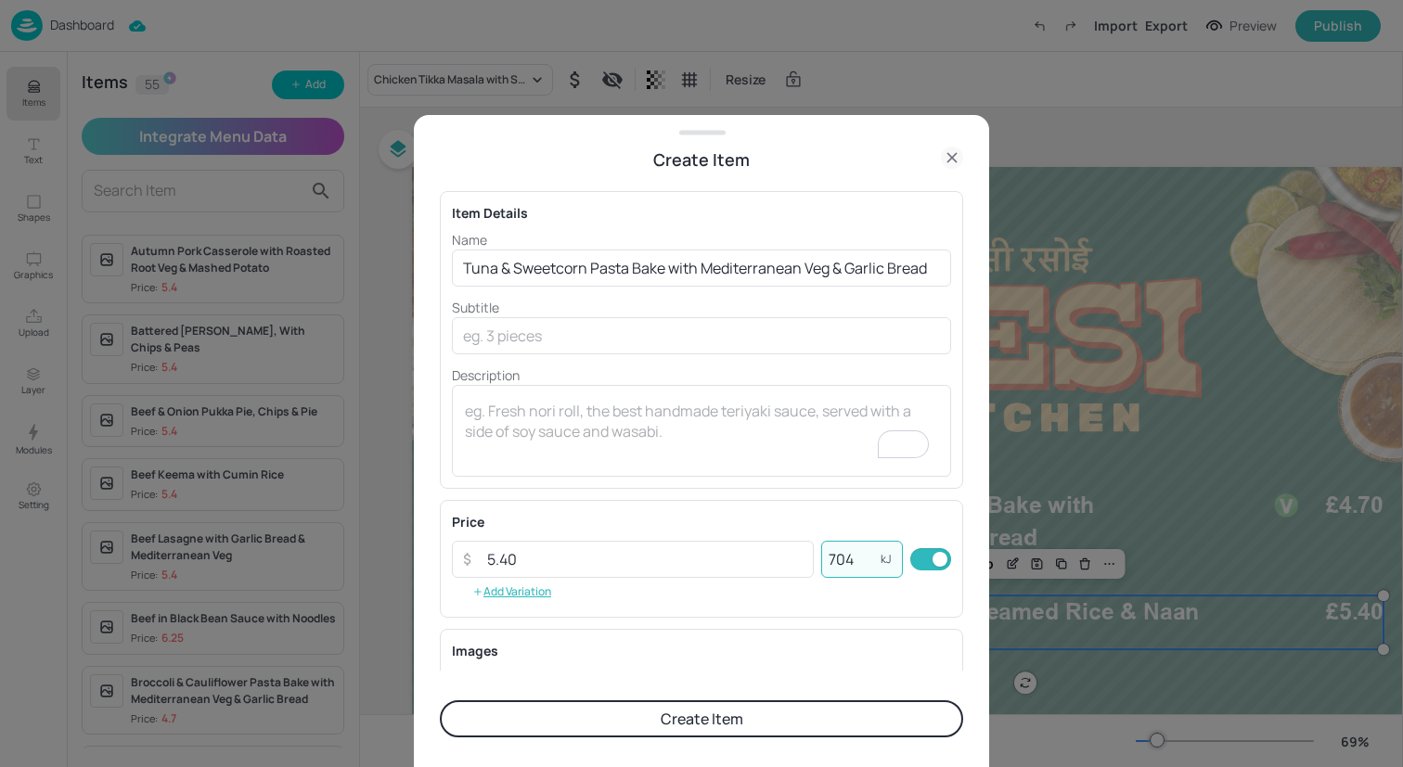
type input "704"
click at [641, 709] on button "Create Item" at bounding box center [701, 718] width 523 height 37
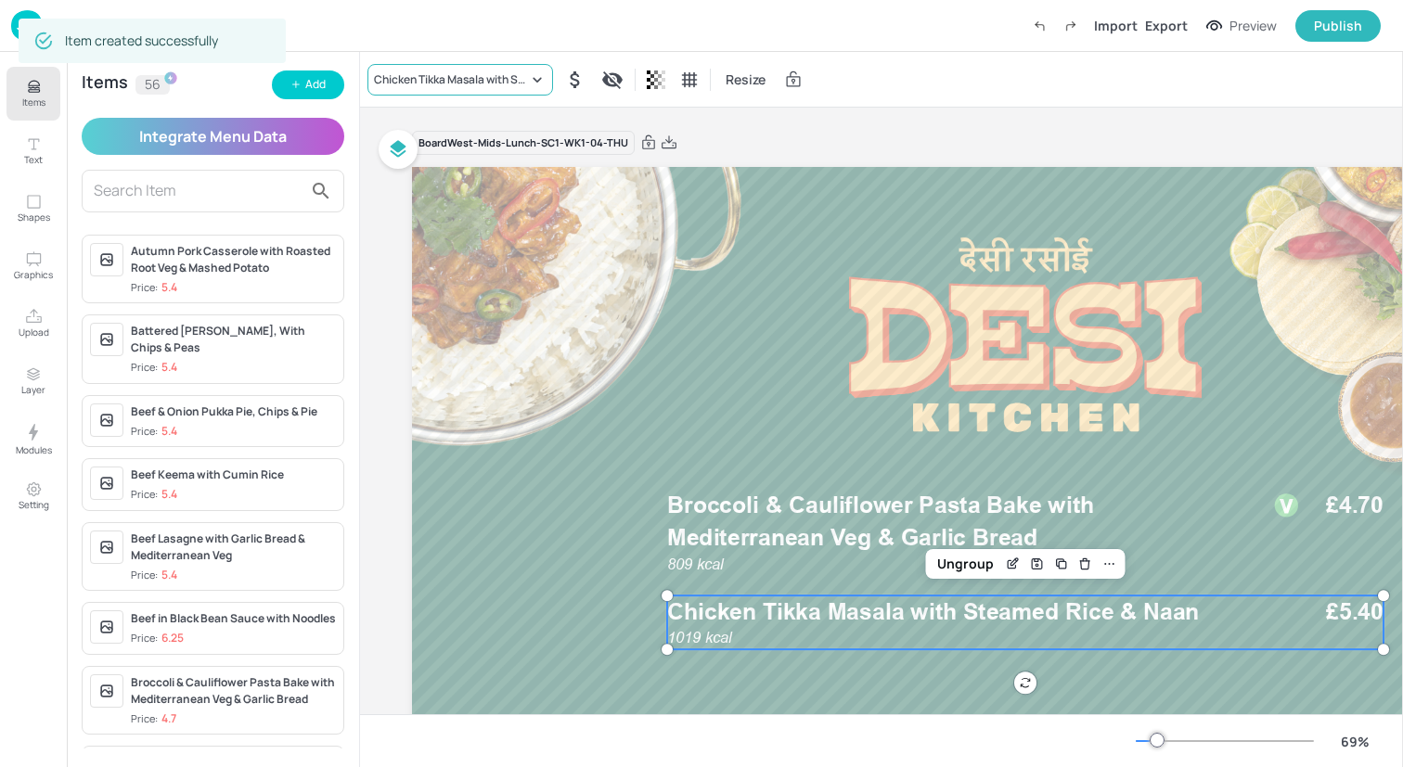
click at [446, 87] on div "Chicken Tikka Masala with Steamed Rice & Naan" at bounding box center [451, 79] width 154 height 17
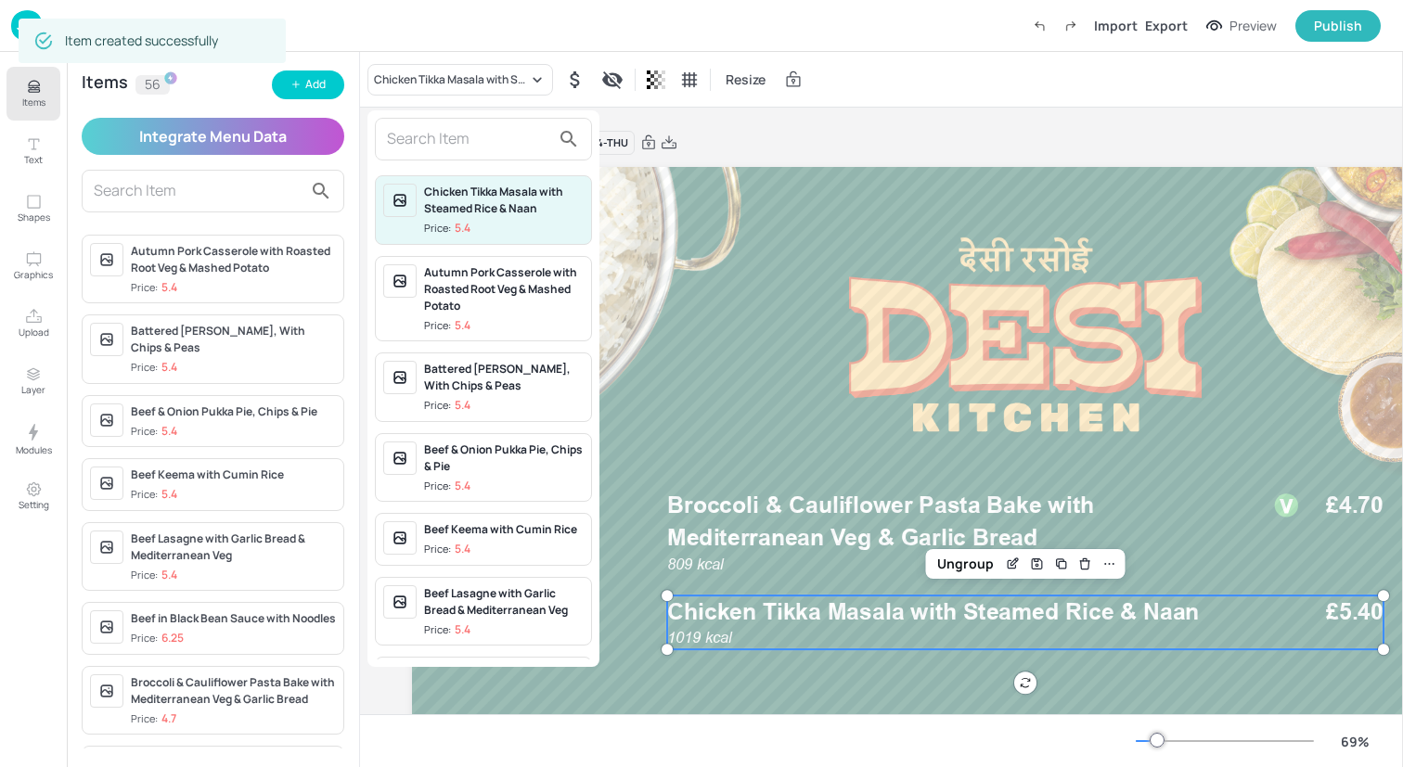
click at [454, 150] on input "text" at bounding box center [468, 139] width 163 height 30
paste input "Tuna & Sweetcorn Pasta Bake with Mediterranean Veg & Garlic Bread"
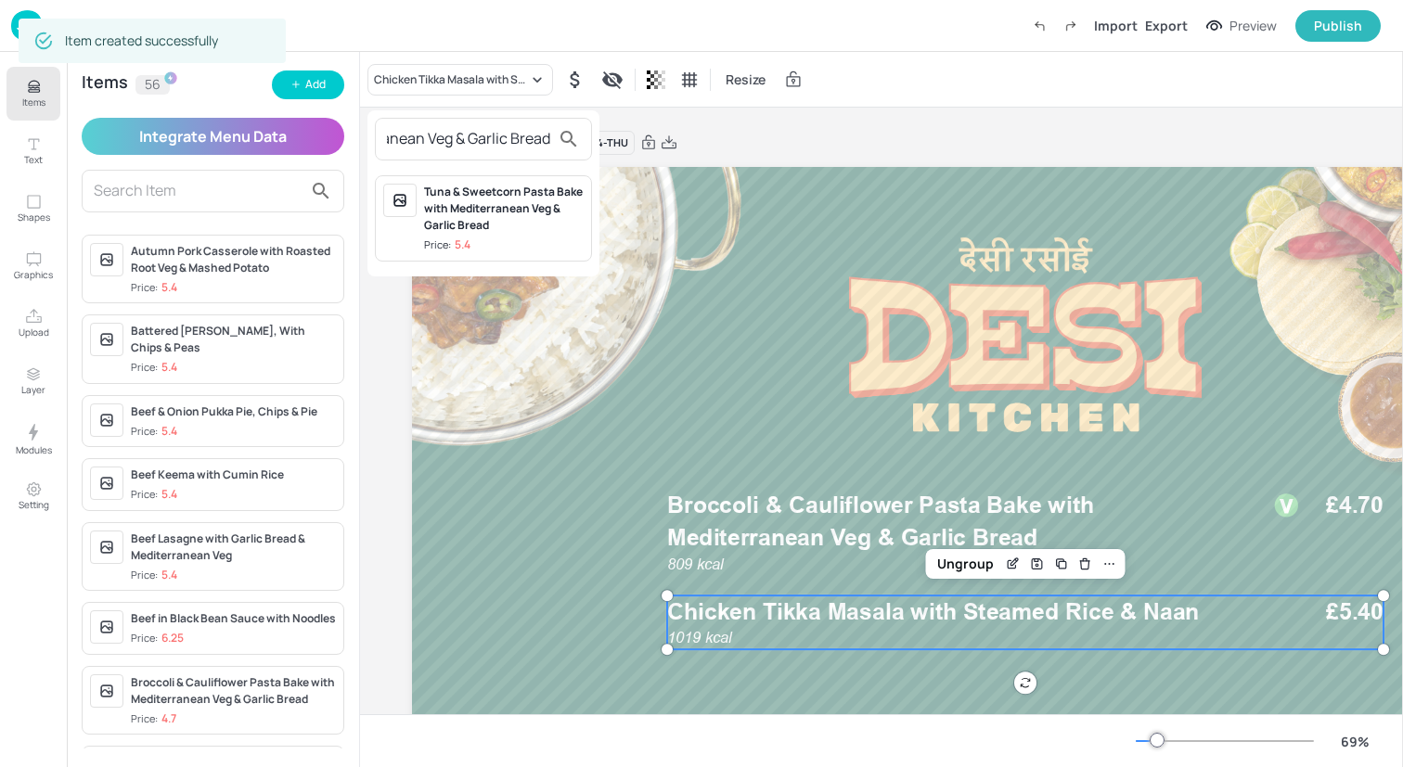
type input "Tuna & Sweetcorn Pasta Bake with Mediterranean Veg & Garlic Bread"
click at [465, 207] on div "Tuna & Sweetcorn Pasta Bake with Mediterranean Veg & Garlic Bread" at bounding box center [504, 209] width 160 height 50
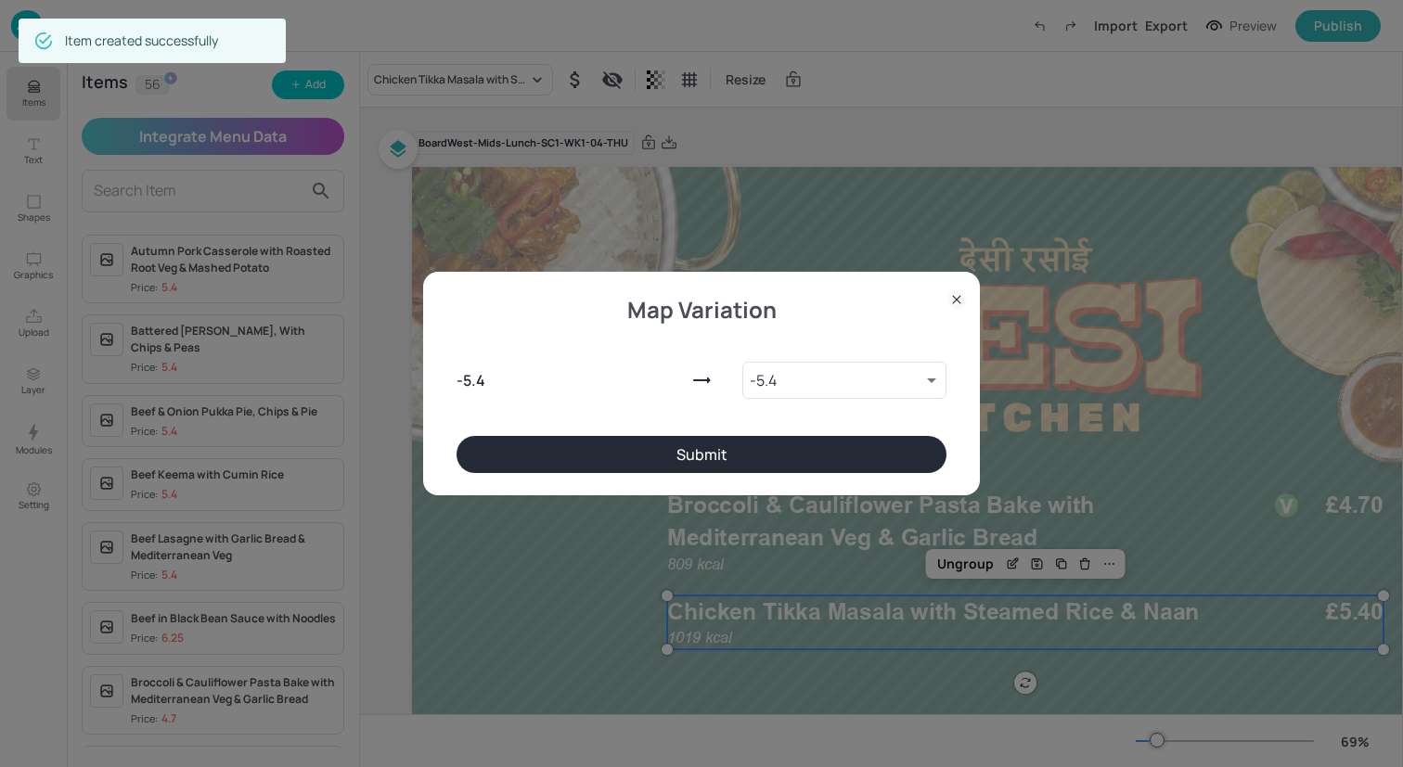
click at [708, 457] on button "Submit" at bounding box center [701, 454] width 490 height 37
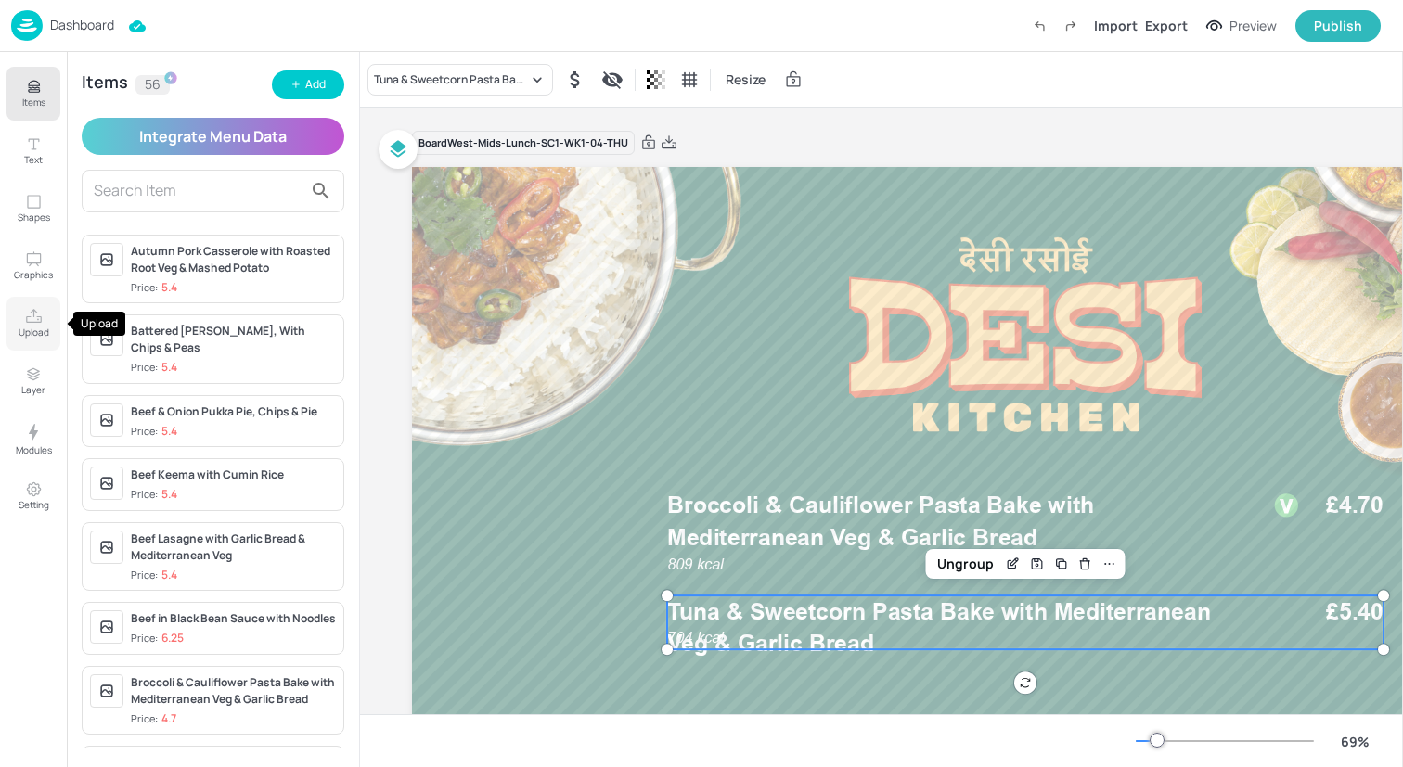
click at [31, 326] on p "Upload" at bounding box center [34, 332] width 31 height 13
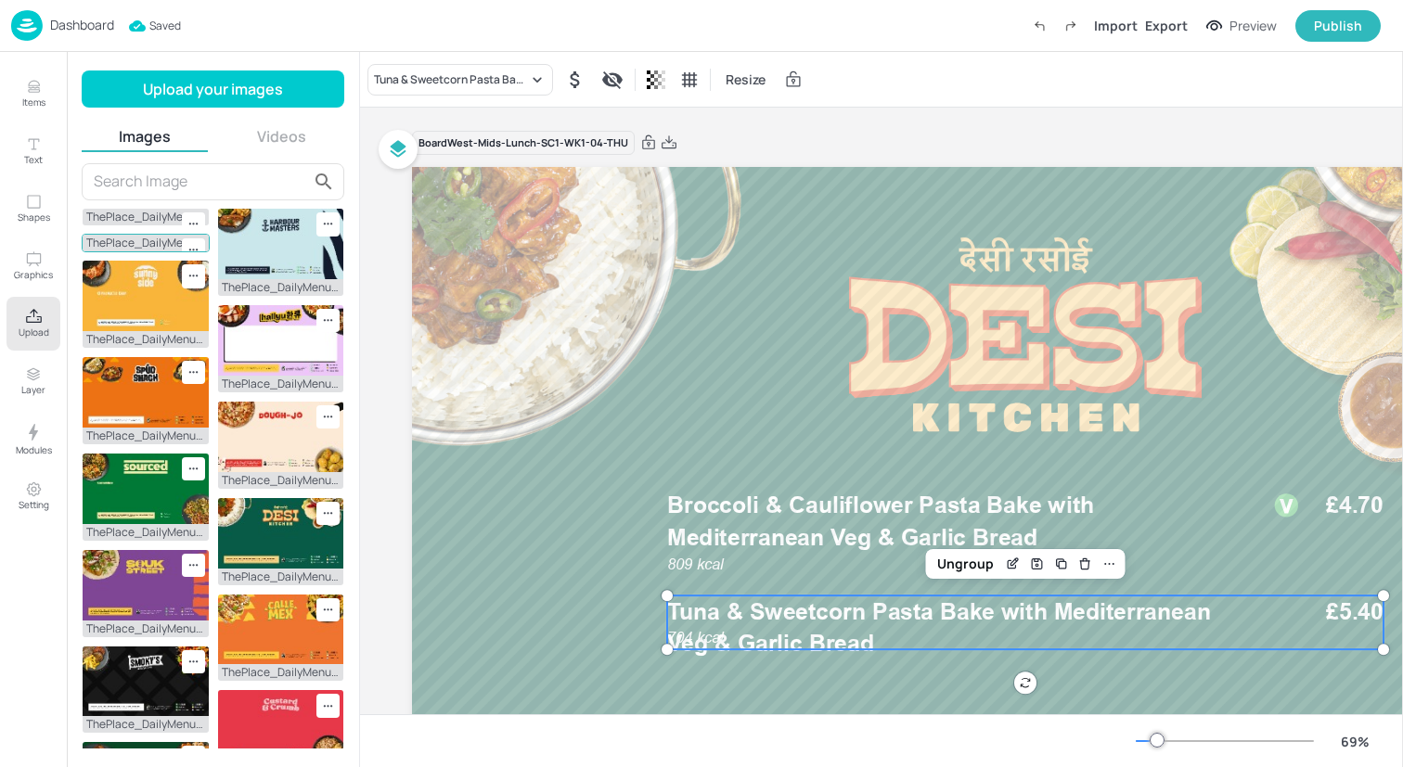
click at [139, 367] on img at bounding box center [146, 340] width 126 height 71
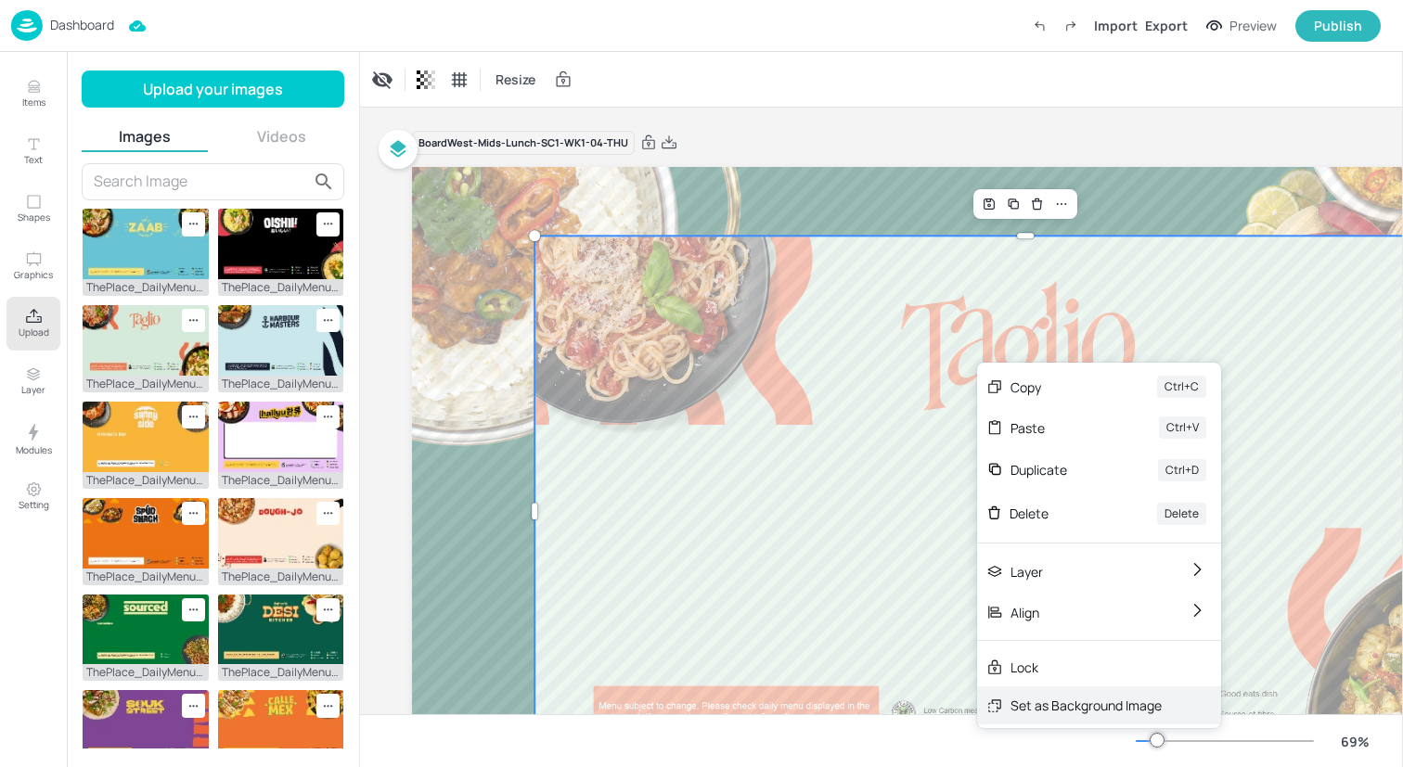
click at [1079, 693] on div "Set as Background Image" at bounding box center [1099, 705] width 244 height 38
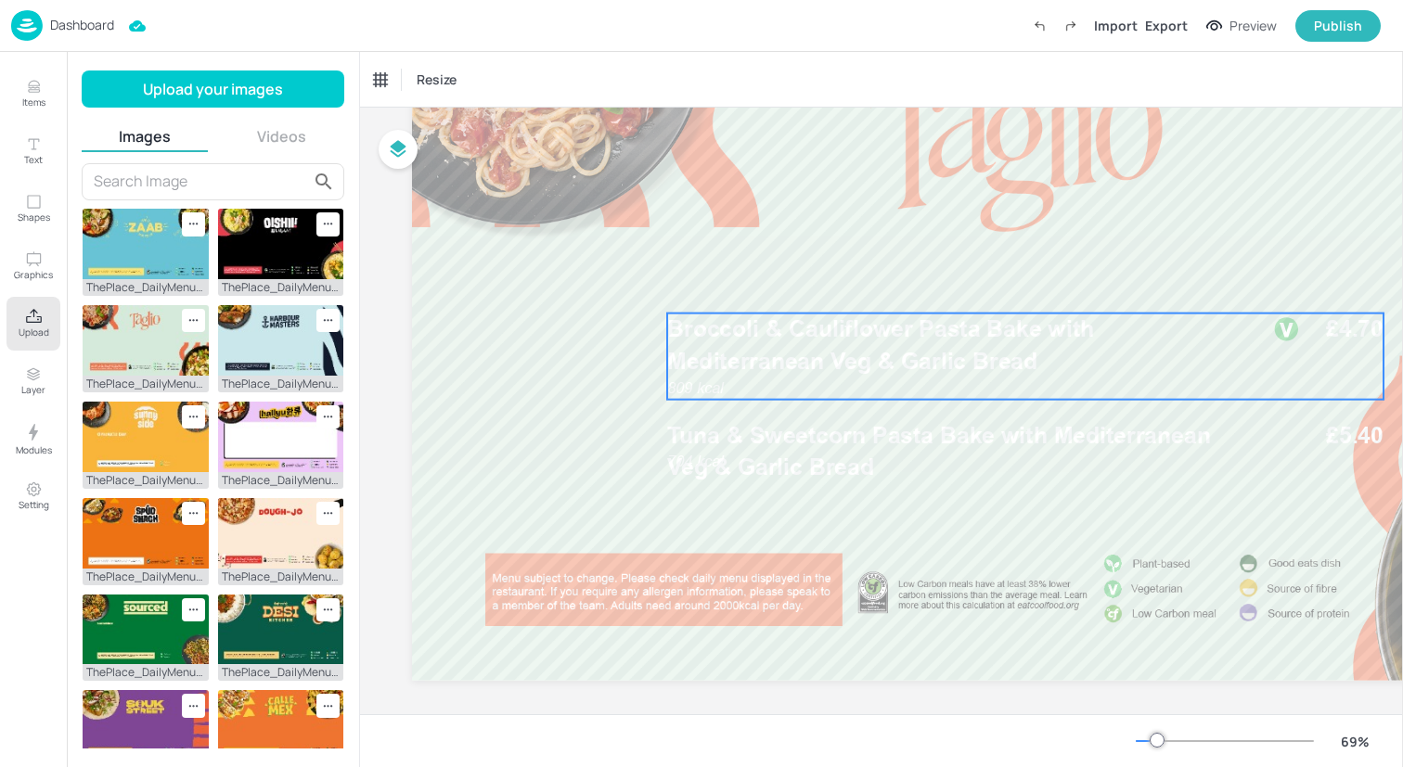
scroll to position [184, 0]
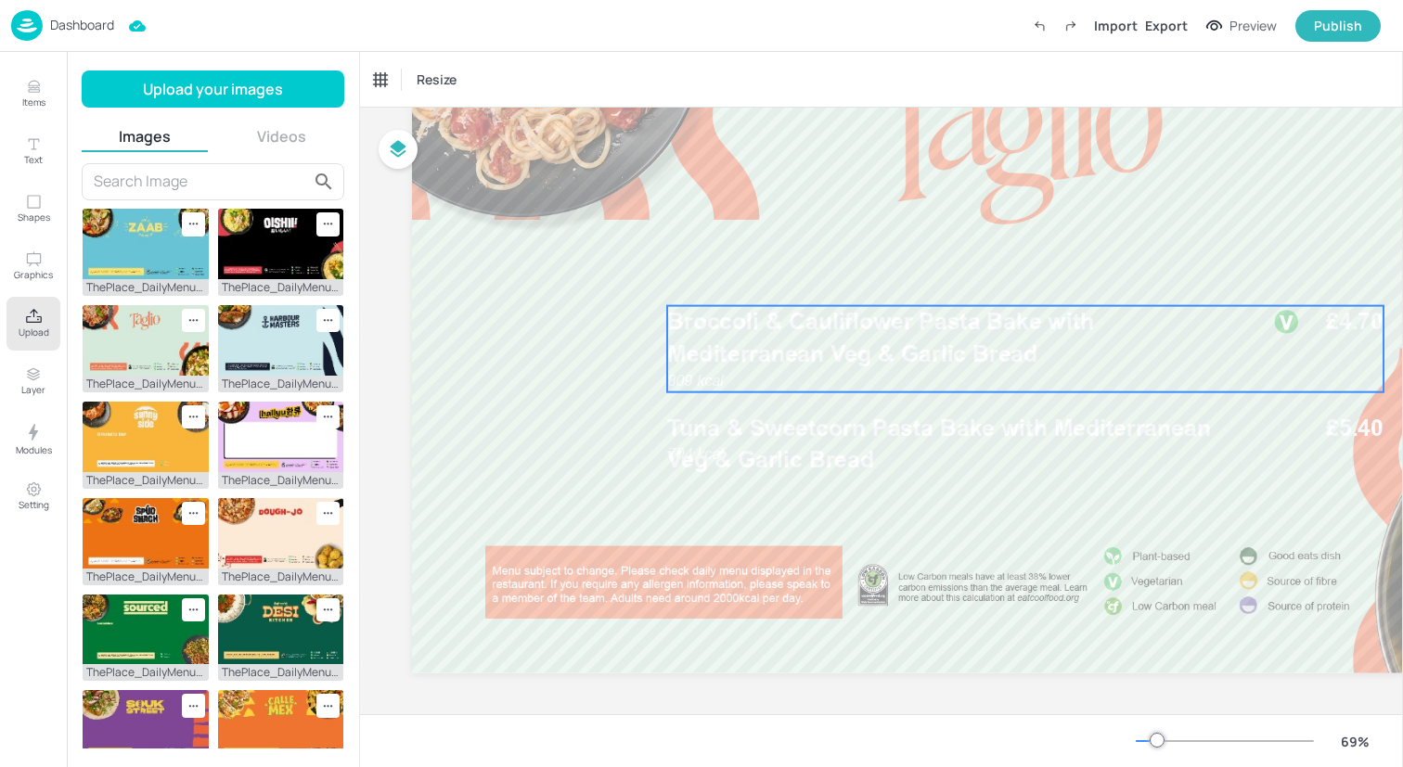
click at [902, 381] on div "809 kcal Broccoli & Cauliflower Pasta Bake with Mediterranean Veg & Garlic Brea…" at bounding box center [1025, 349] width 716 height 86
click at [975, 277] on div "Ungroup" at bounding box center [965, 275] width 71 height 24
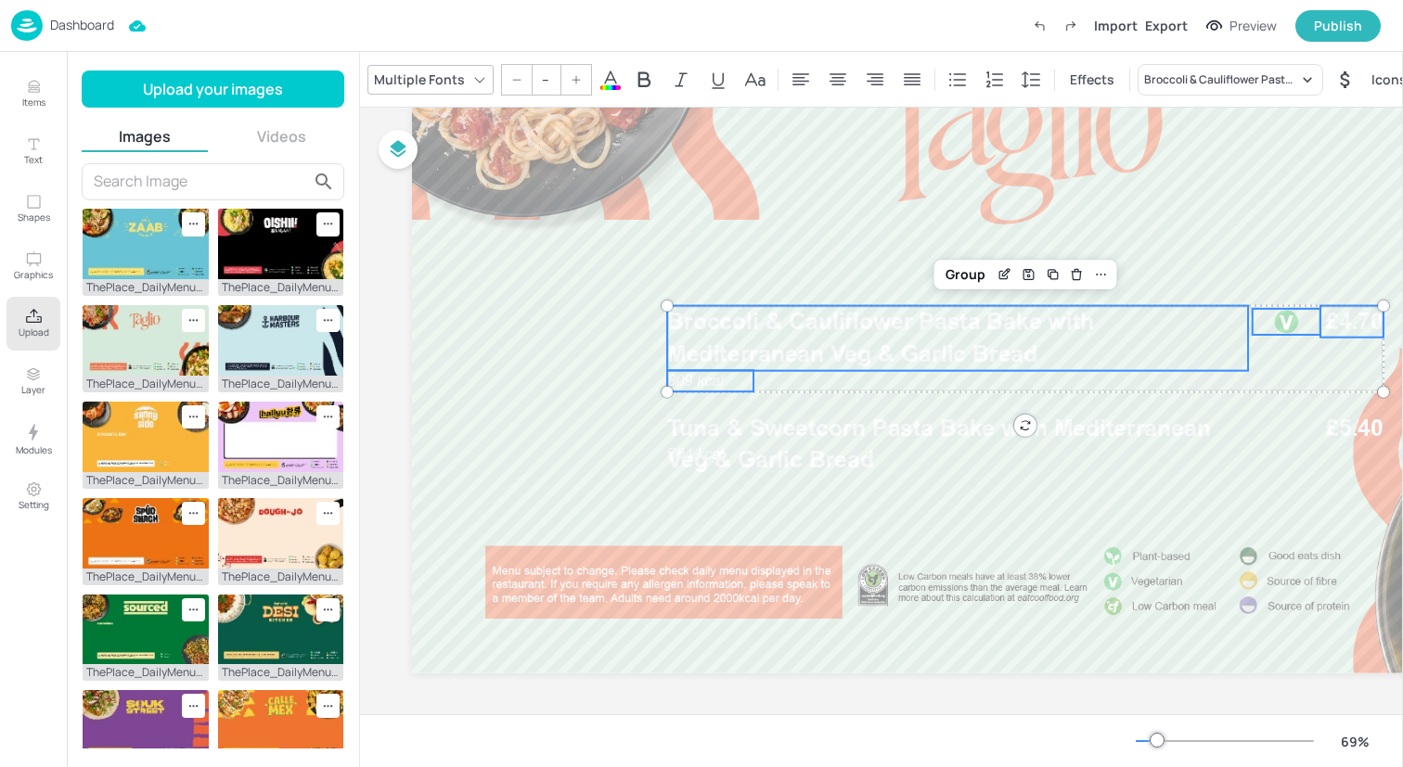
click at [610, 72] on icon at bounding box center [610, 80] width 22 height 22
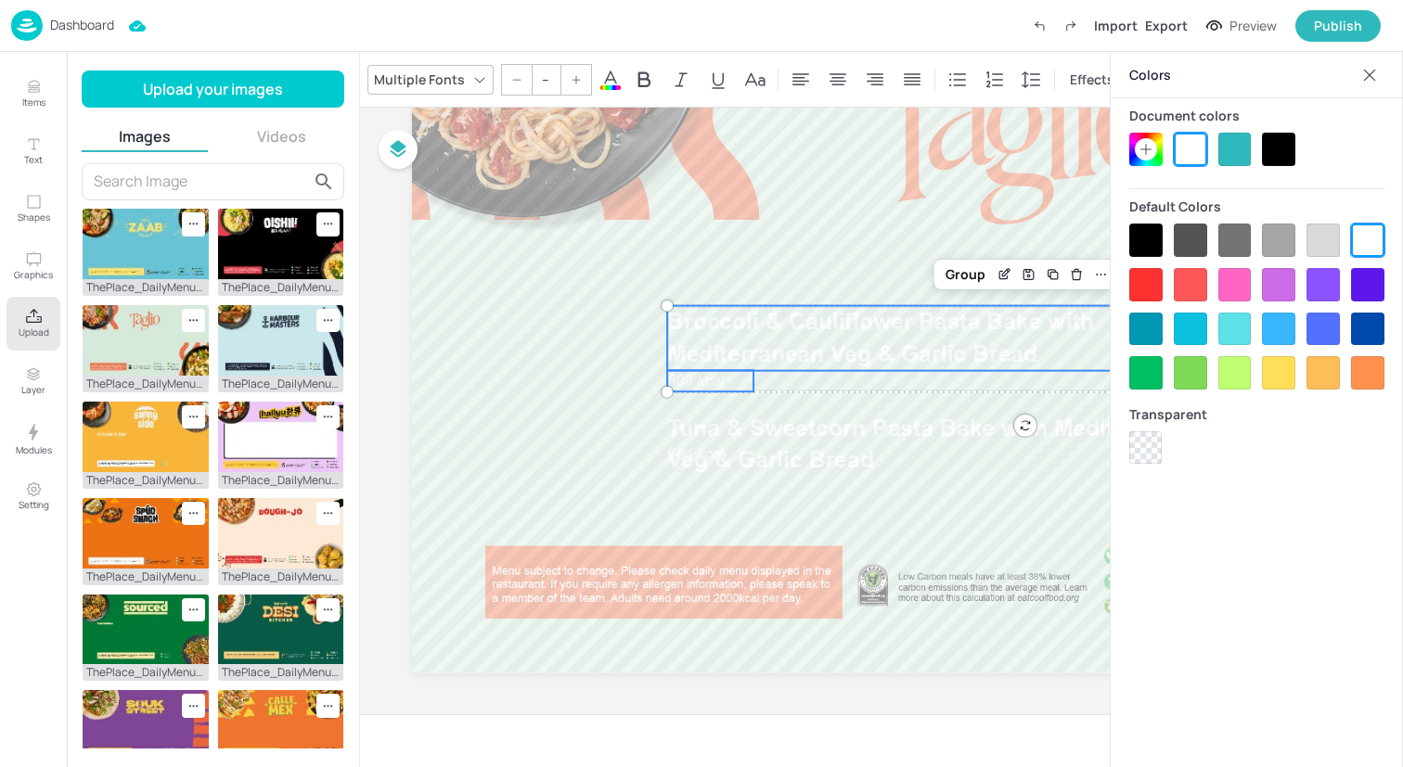
click at [1261, 142] on div at bounding box center [1256, 149] width 255 height 33
click at [1277, 145] on div at bounding box center [1278, 149] width 33 height 33
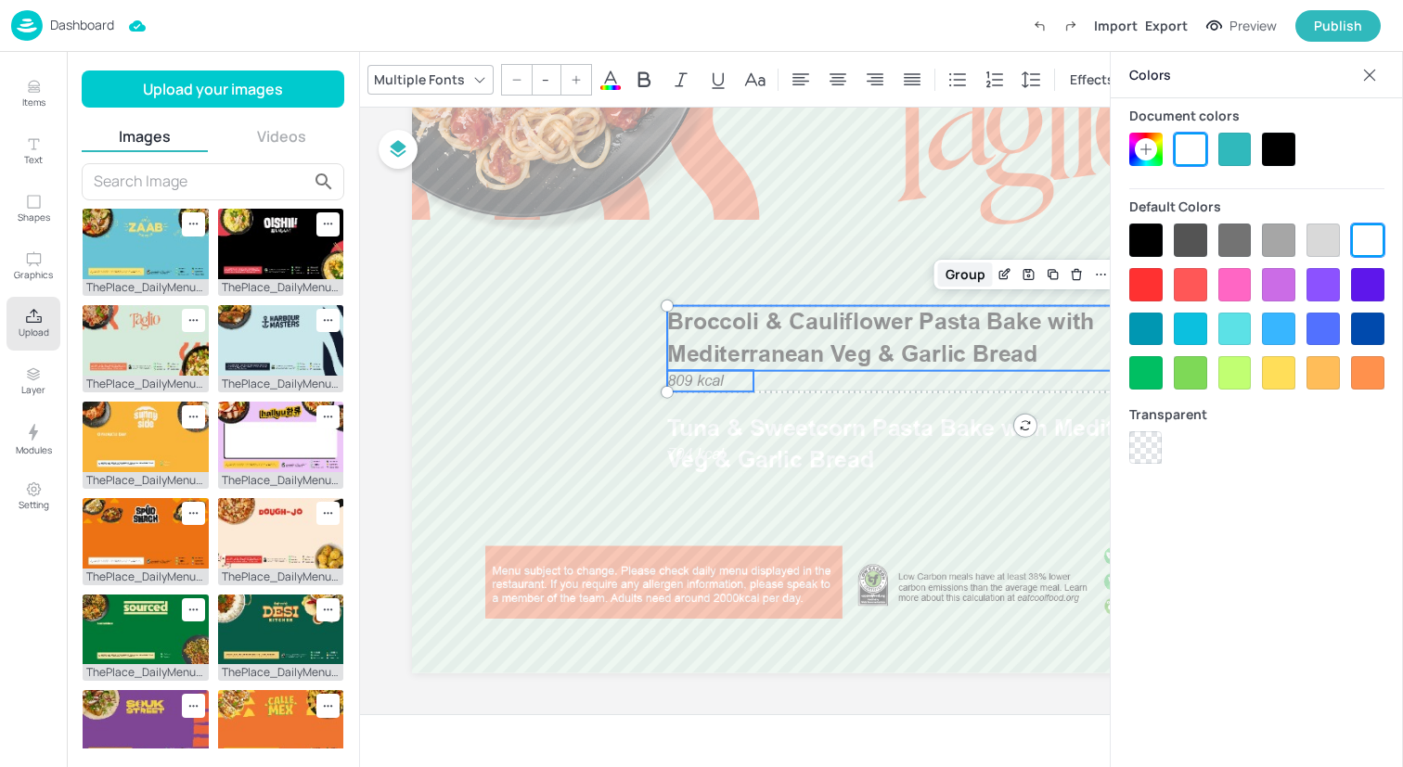
click at [961, 266] on div "Group" at bounding box center [965, 275] width 55 height 24
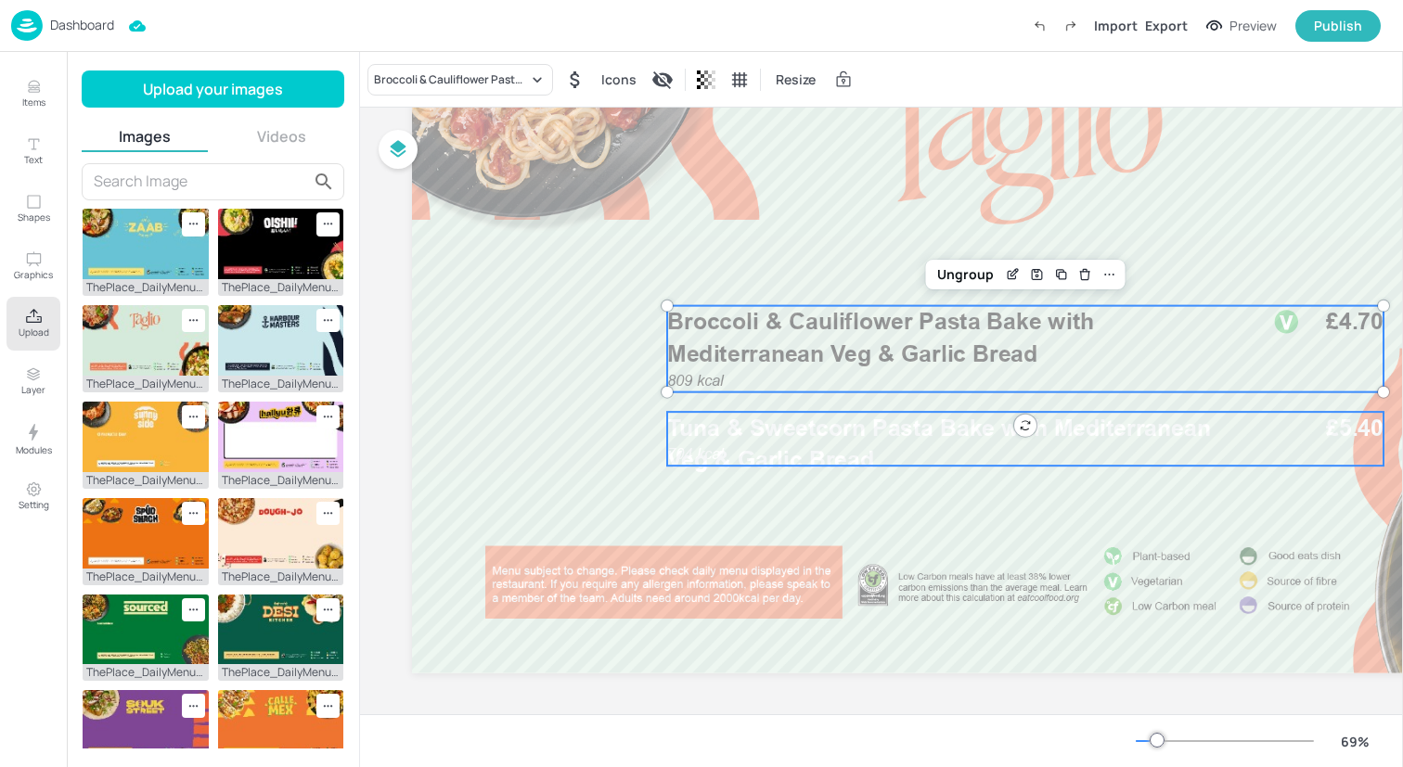
click at [905, 454] on p "Tuna & Sweetcorn Pasta Bake with Mediterranean Veg & Garlic Bread" at bounding box center [957, 444] width 581 height 64
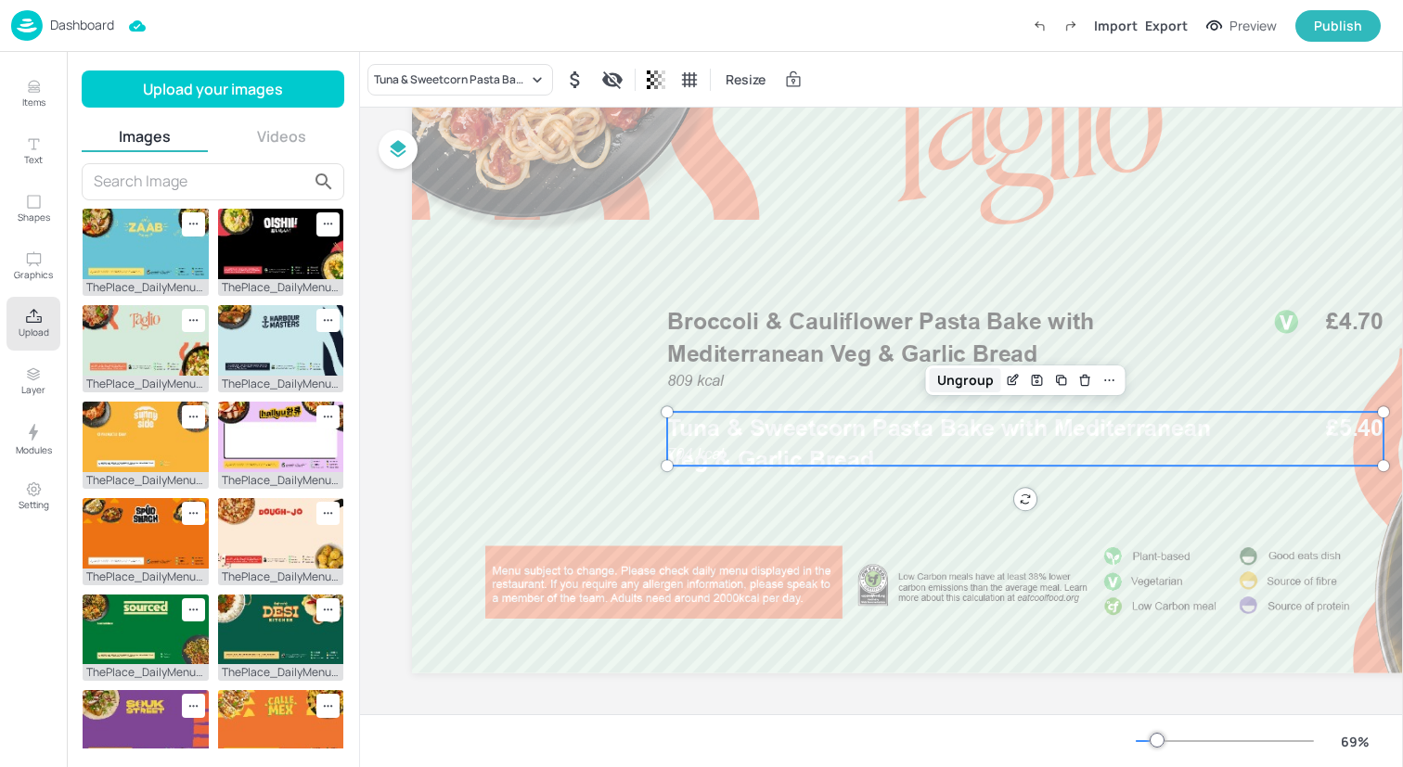
click at [980, 375] on div "Ungroup" at bounding box center [965, 380] width 71 height 24
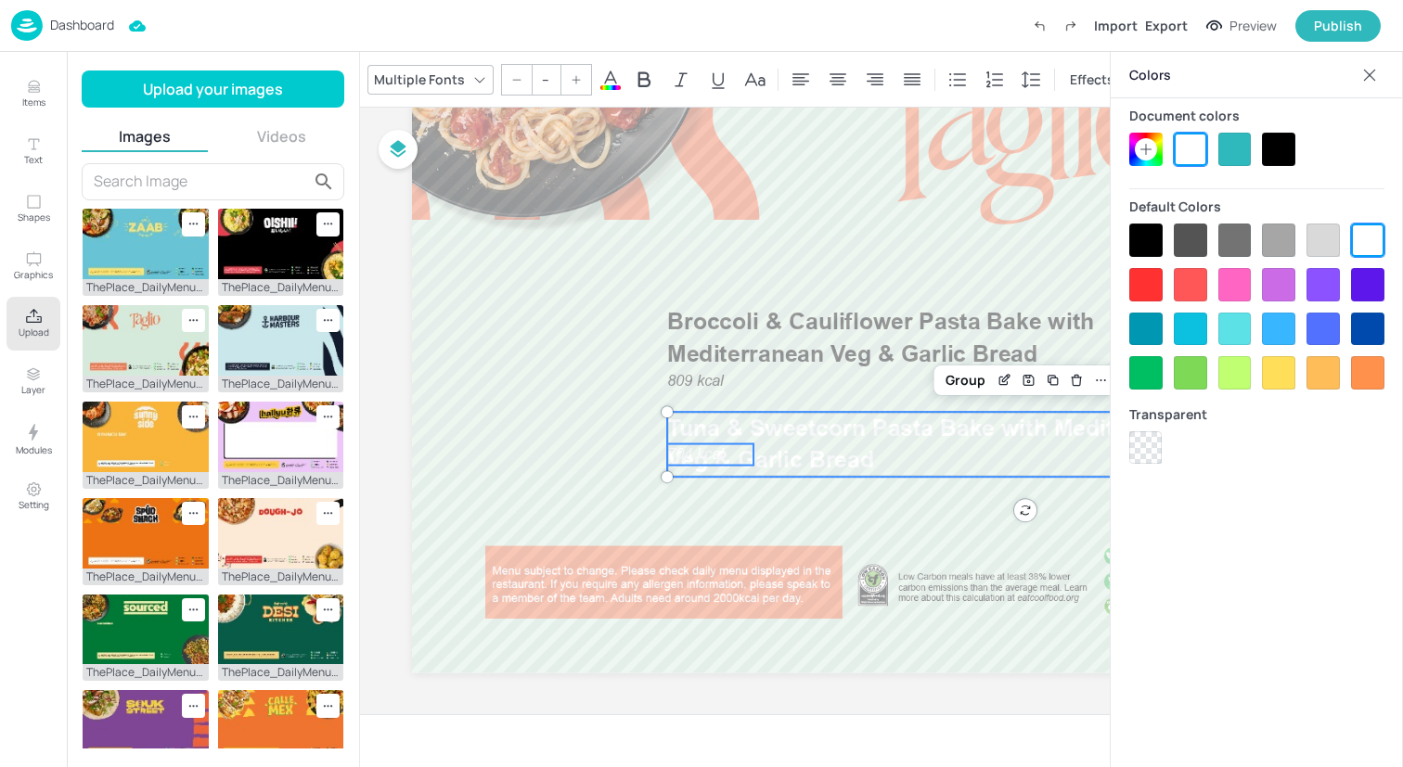
click at [1139, 236] on div at bounding box center [1145, 240] width 33 height 33
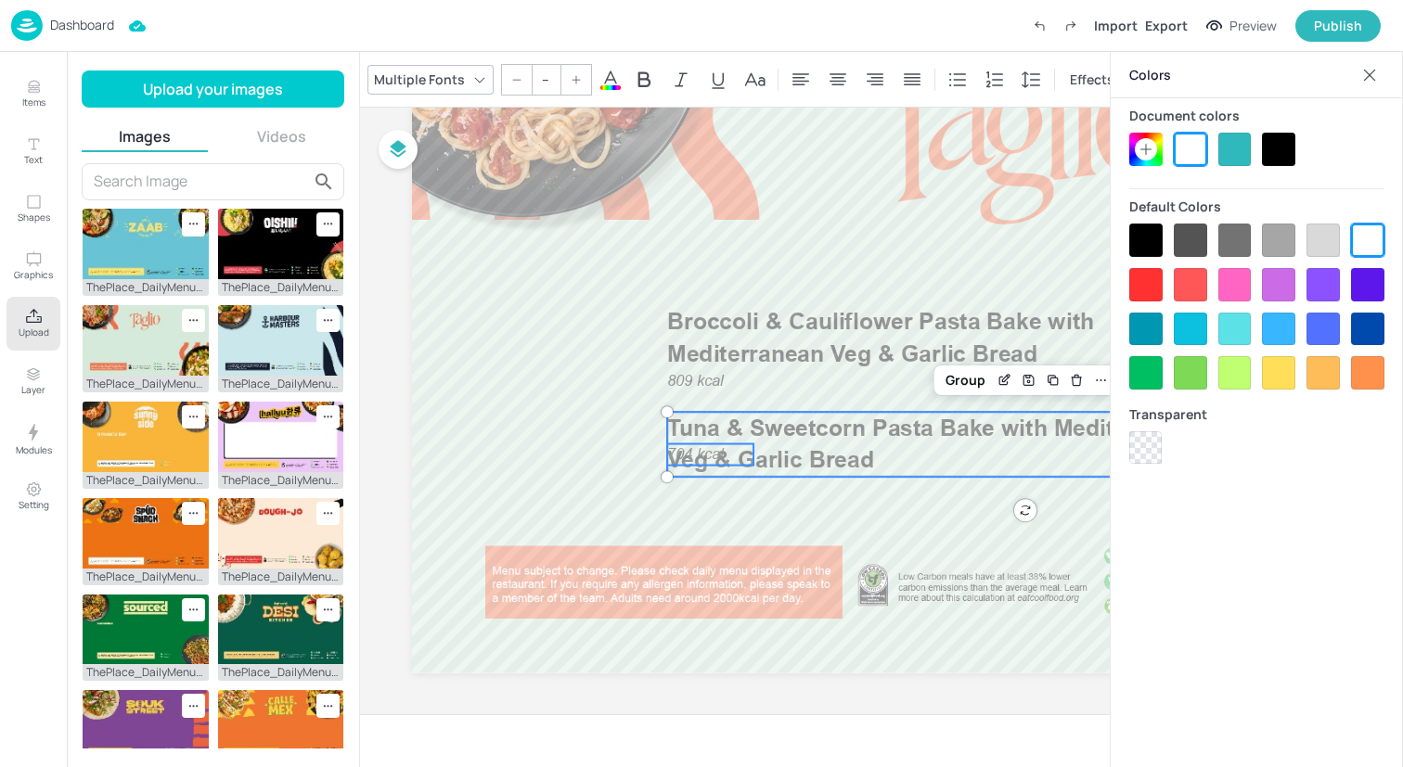
click at [1365, 73] on icon at bounding box center [1369, 75] width 19 height 19
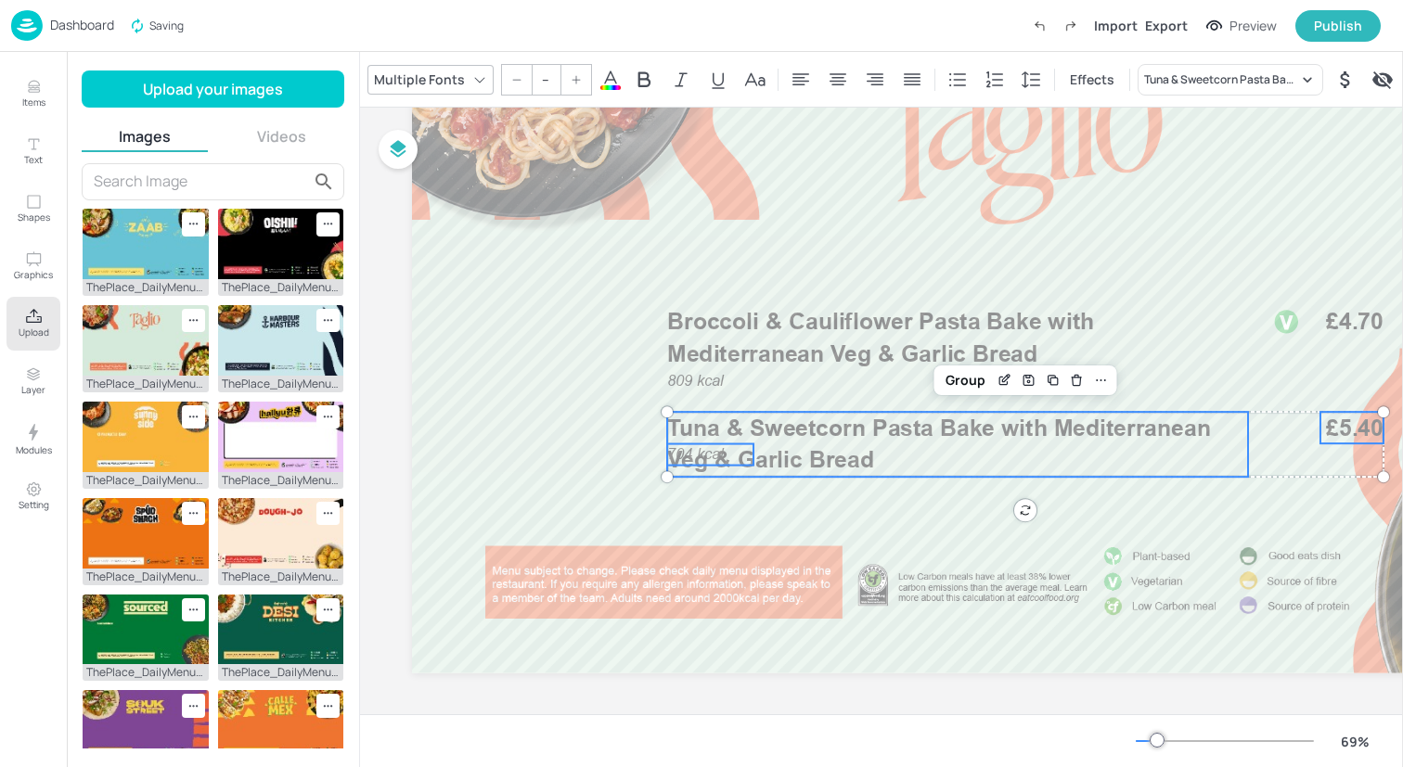
click at [705, 454] on span "Tuna & Sweetcorn Pasta Bake with Mediterranean Veg & Garlic Bread" at bounding box center [939, 443] width 544 height 59
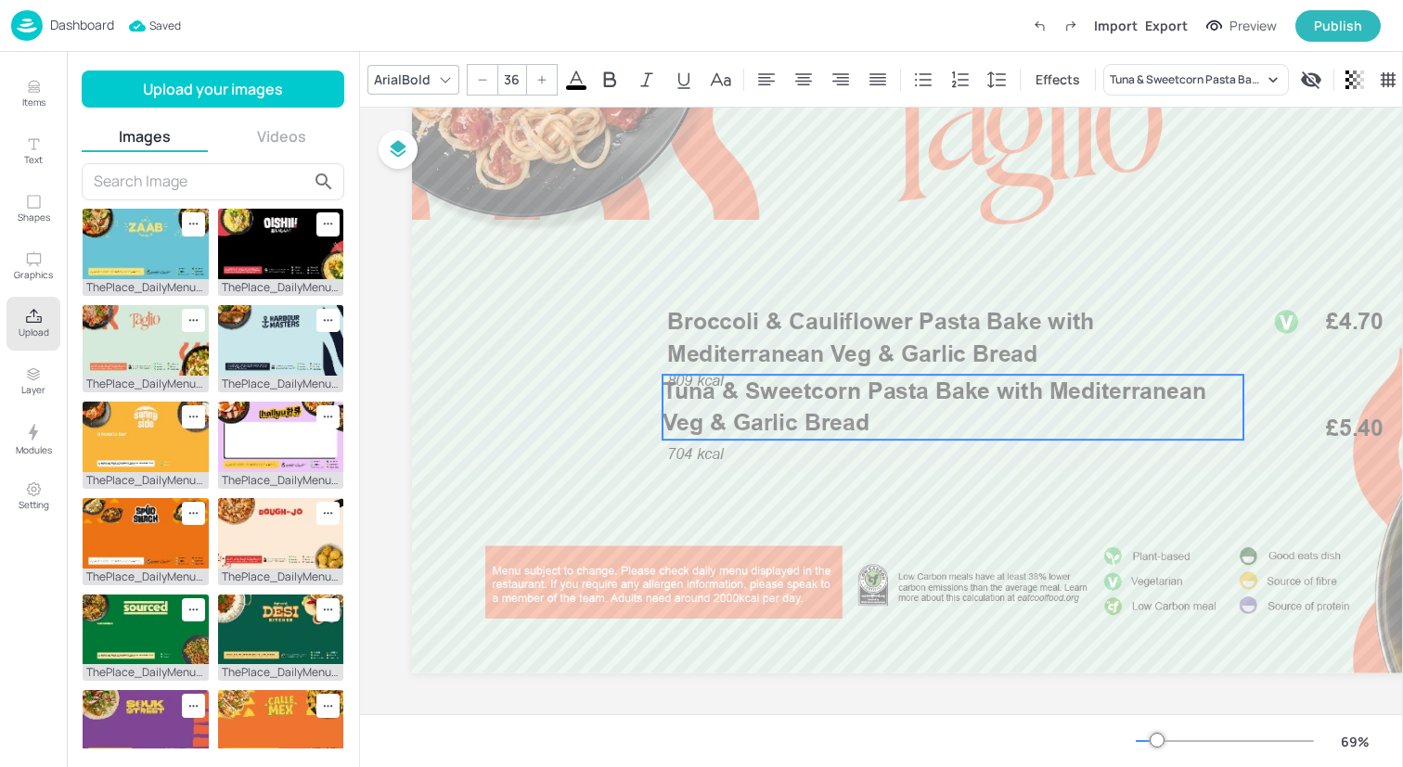
drag, startPoint x: 707, startPoint y: 454, endPoint x: 702, endPoint y: 417, distance: 37.4
click at [702, 417] on span "Tuna & Sweetcorn Pasta Bake with Mediterranean Veg & Garlic Bread" at bounding box center [934, 406] width 544 height 59
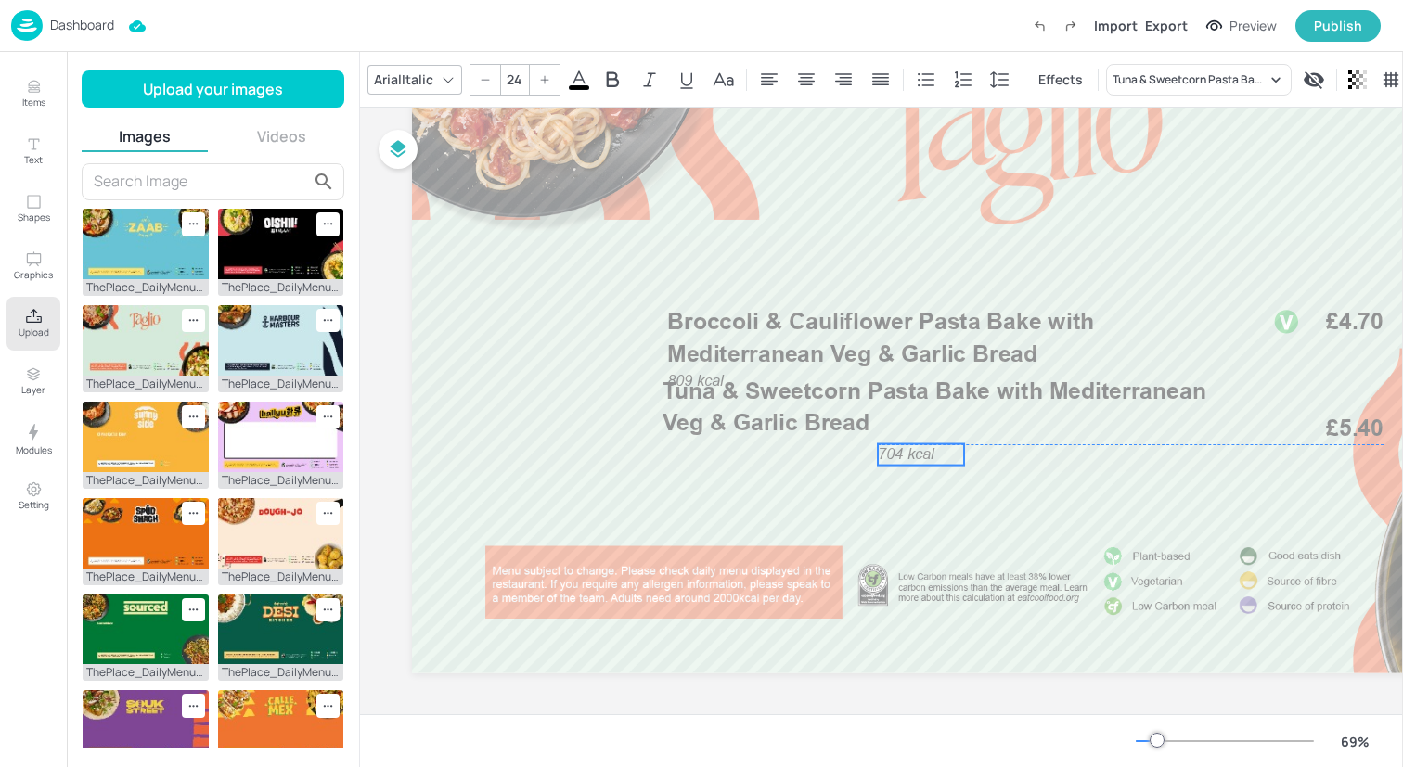
drag, startPoint x: 696, startPoint y: 454, endPoint x: 906, endPoint y: 455, distance: 210.6
click at [906, 455] on span "704 kcal" at bounding box center [906, 454] width 57 height 18
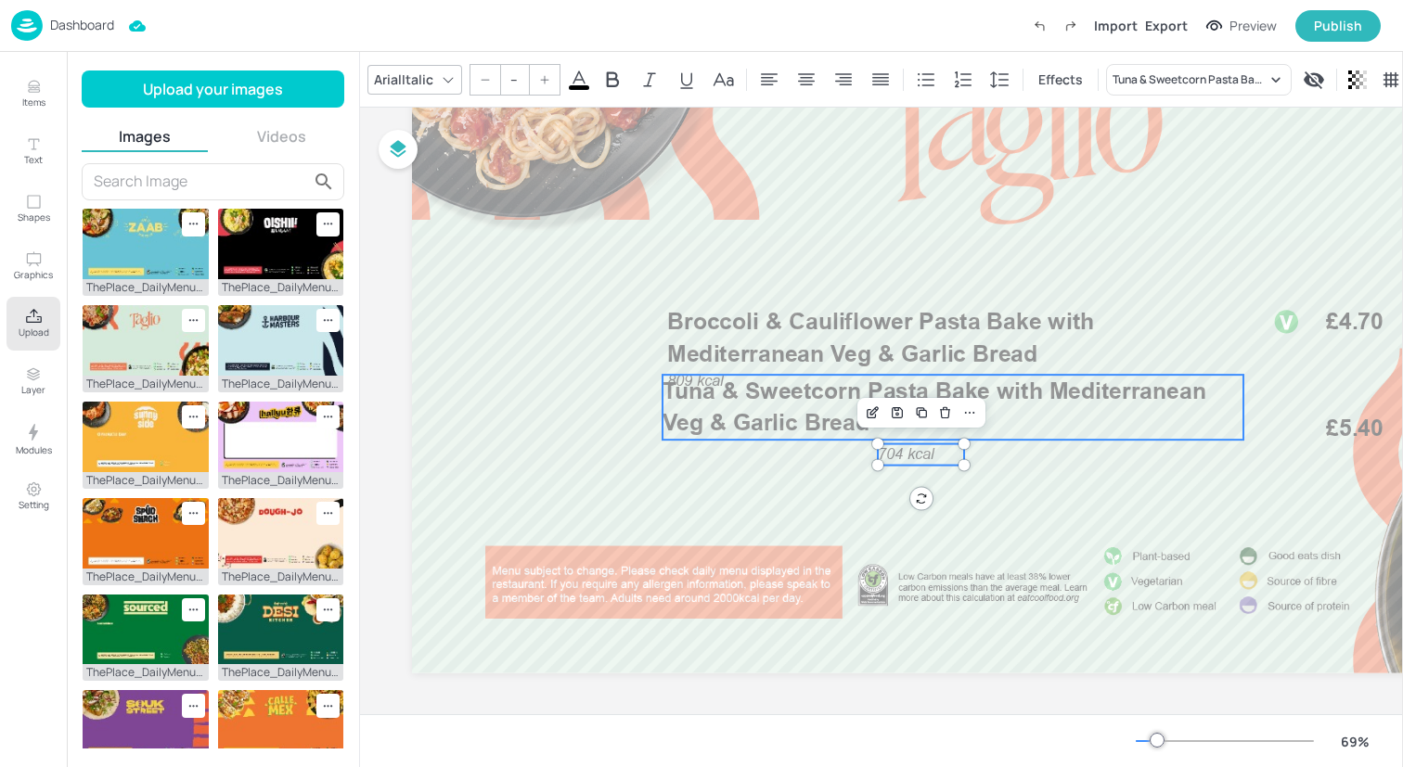
type input "36"
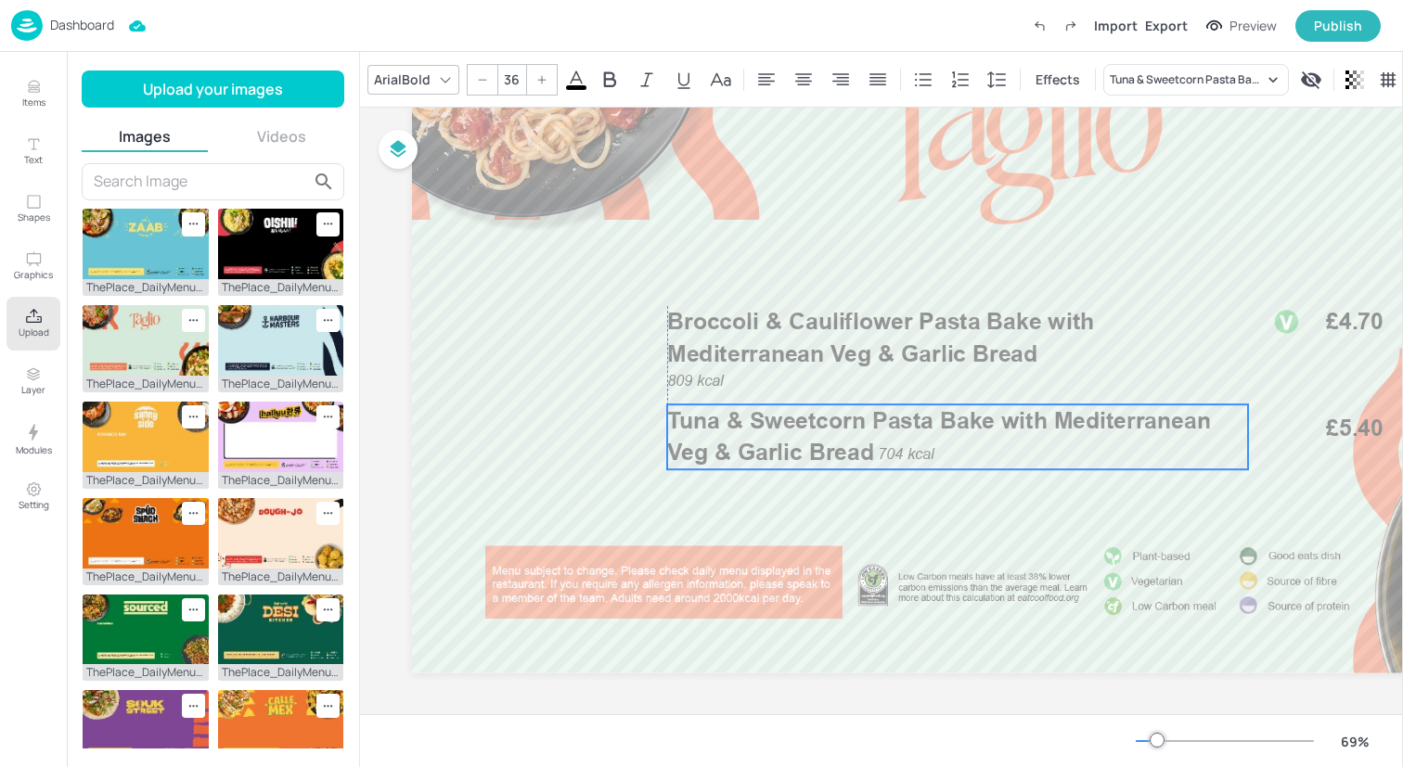
drag, startPoint x: 779, startPoint y: 417, endPoint x: 781, endPoint y: 446, distance: 29.7
click at [781, 446] on span "Tuna & Sweetcorn Pasta Bake with Mediterranean Veg & Garlic Bread" at bounding box center [939, 435] width 544 height 59
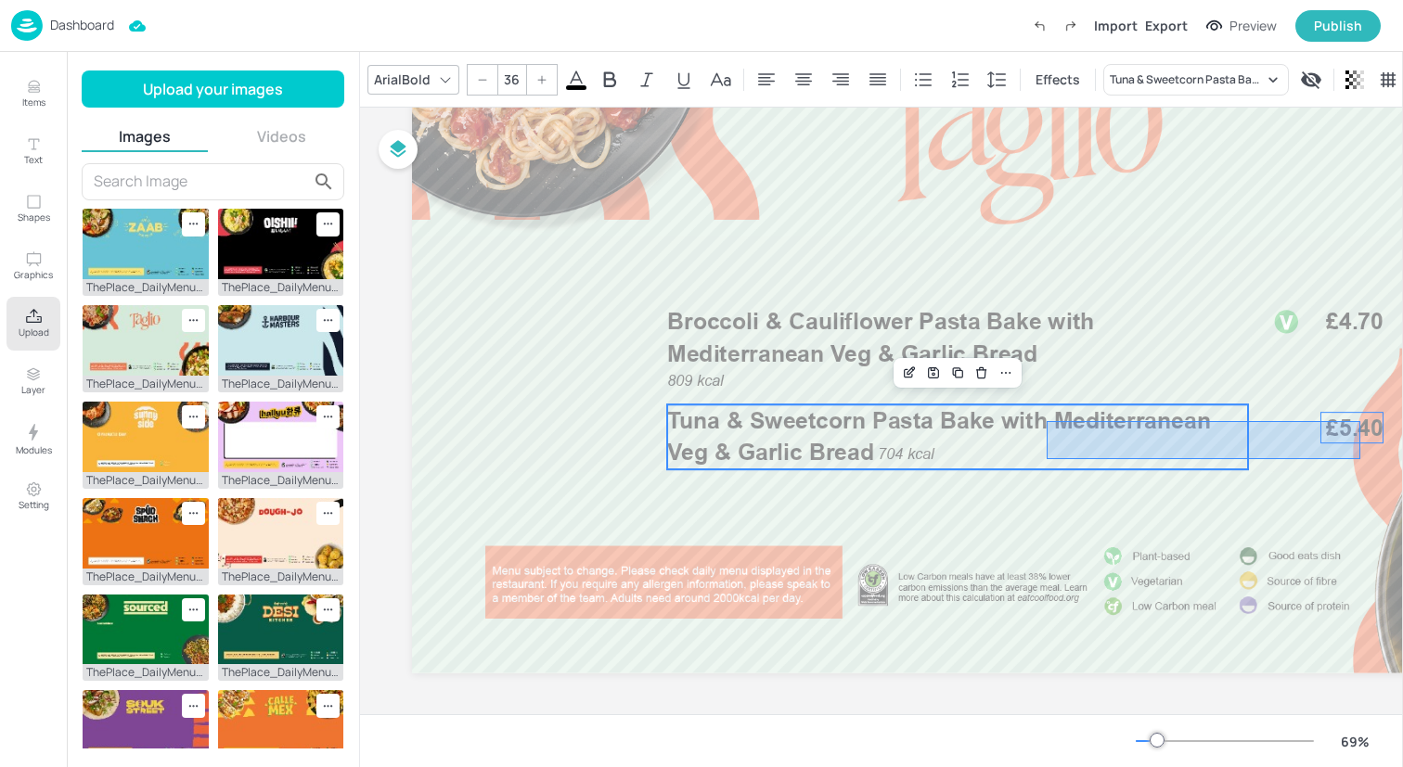
drag, startPoint x: 1360, startPoint y: 459, endPoint x: 1043, endPoint y: 419, distance: 319.8
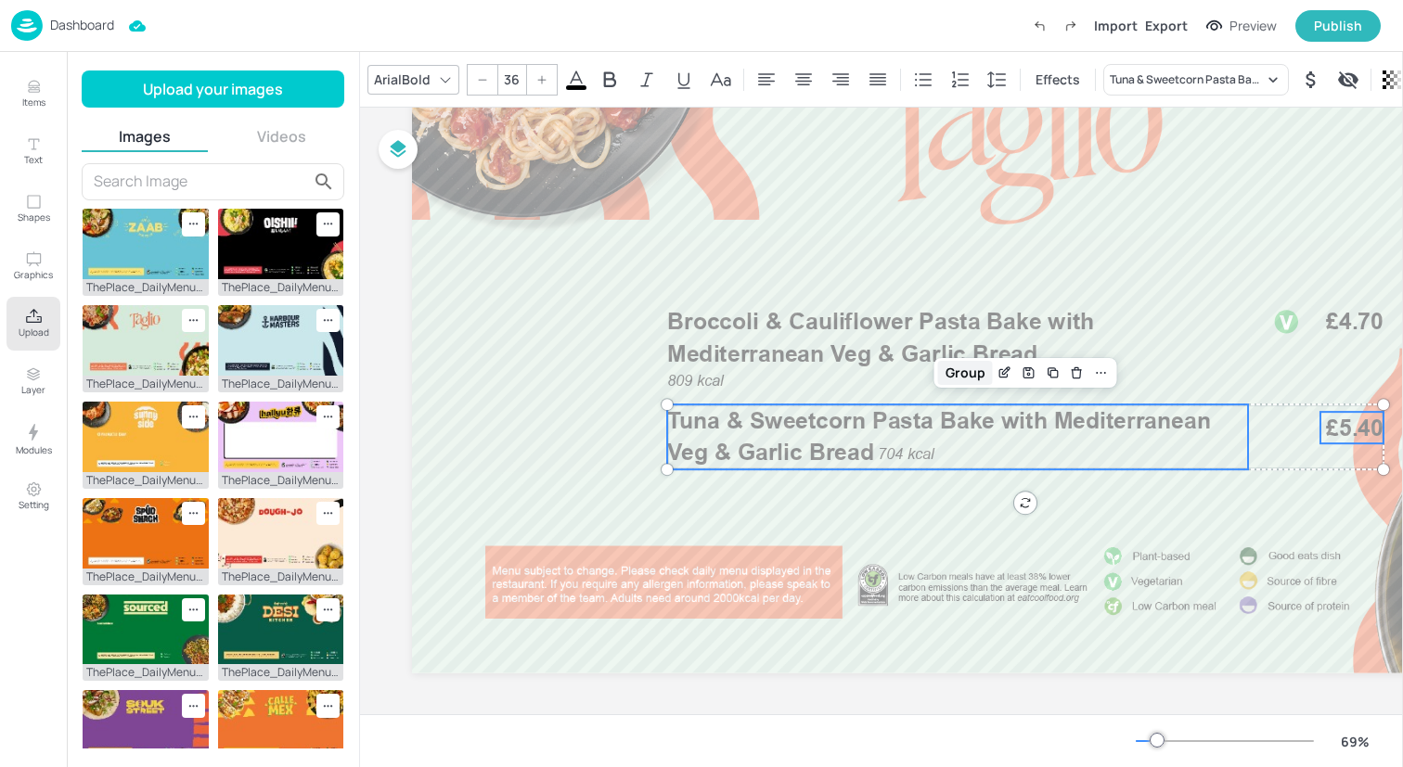
click at [970, 370] on div "Group" at bounding box center [965, 373] width 55 height 24
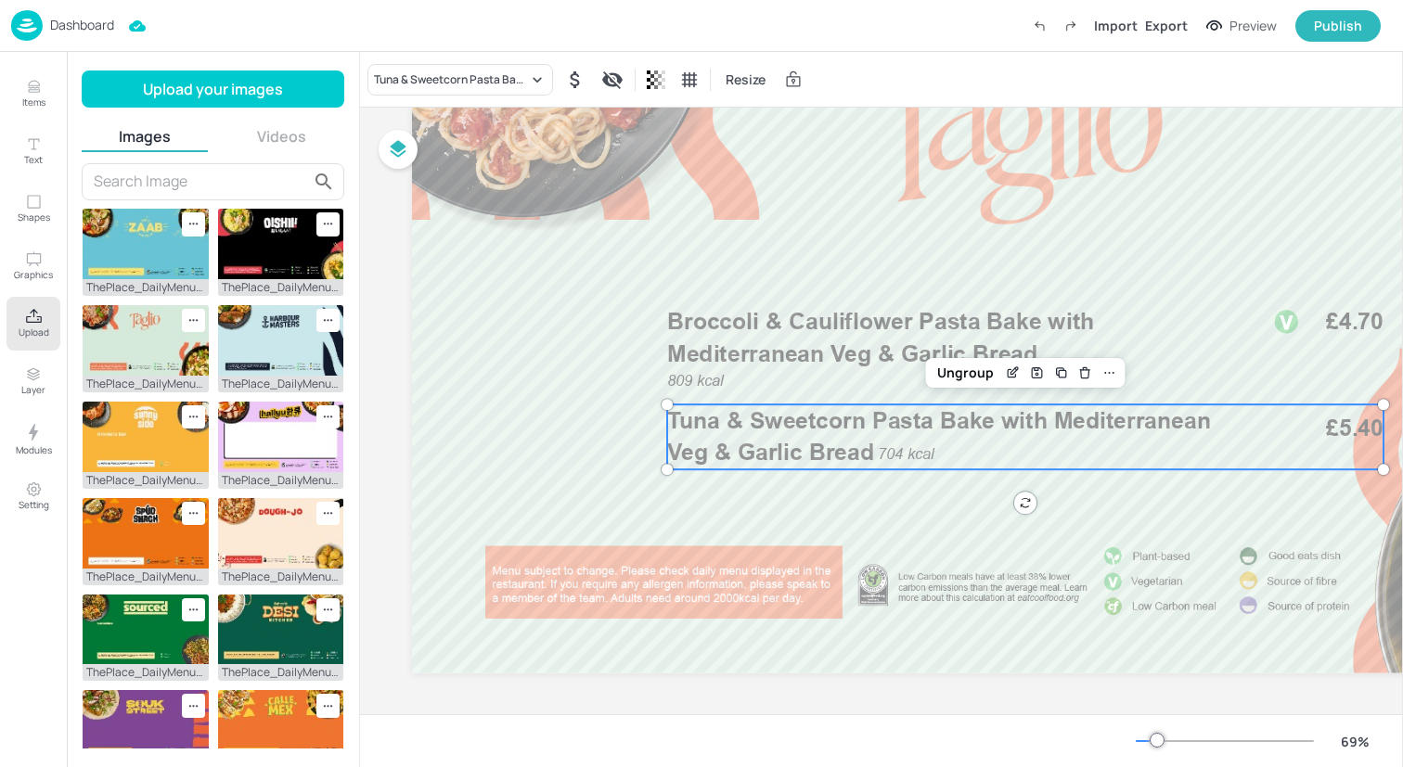
click at [905, 436] on p "Tuna & Sweetcorn Pasta Bake with Mediterranean Veg & Garlic Bread" at bounding box center [957, 436] width 581 height 64
click at [950, 379] on div "Ungroup" at bounding box center [965, 373] width 71 height 24
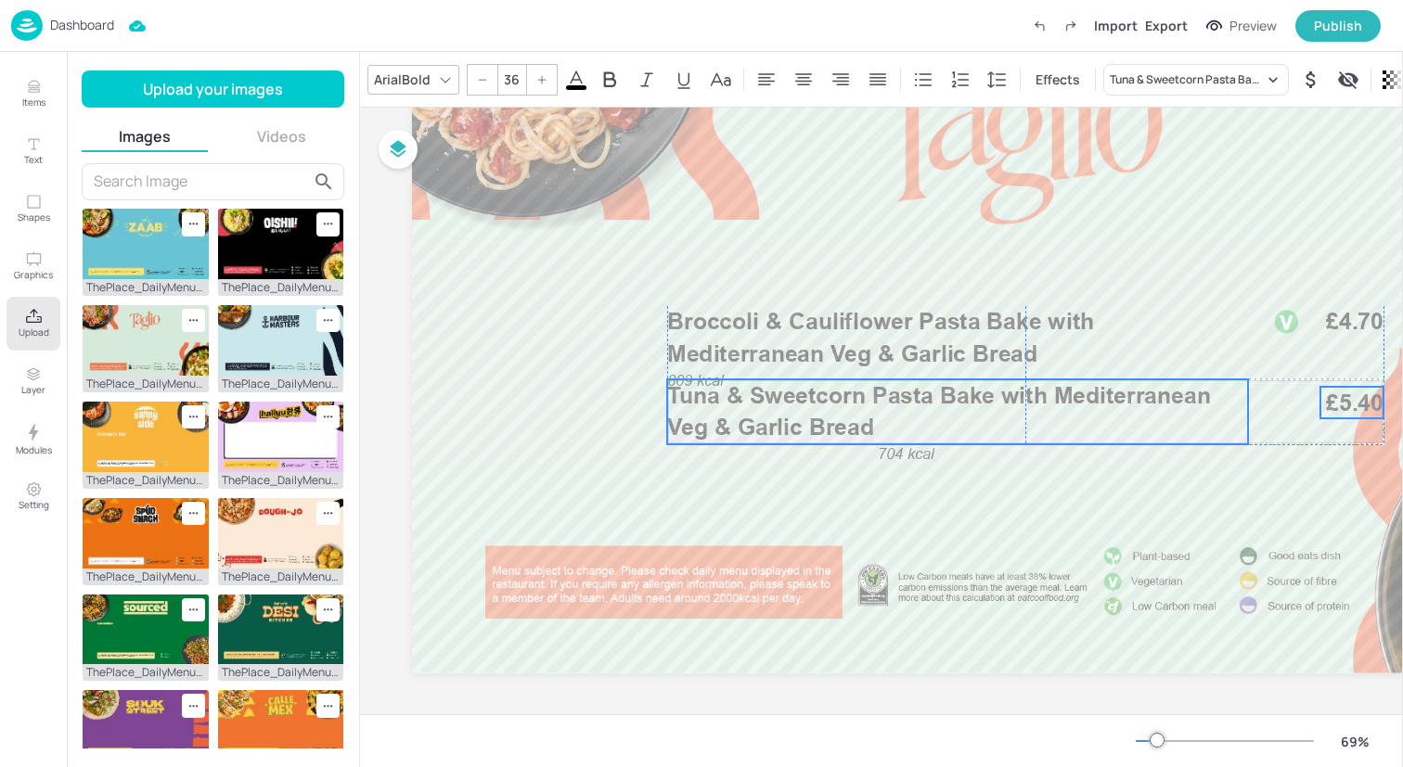
drag, startPoint x: 837, startPoint y: 418, endPoint x: 835, endPoint y: 392, distance: 26.0
click at [835, 392] on span "Tuna & Sweetcorn Pasta Bake with Mediterranean Veg & Garlic Bread" at bounding box center [939, 410] width 544 height 59
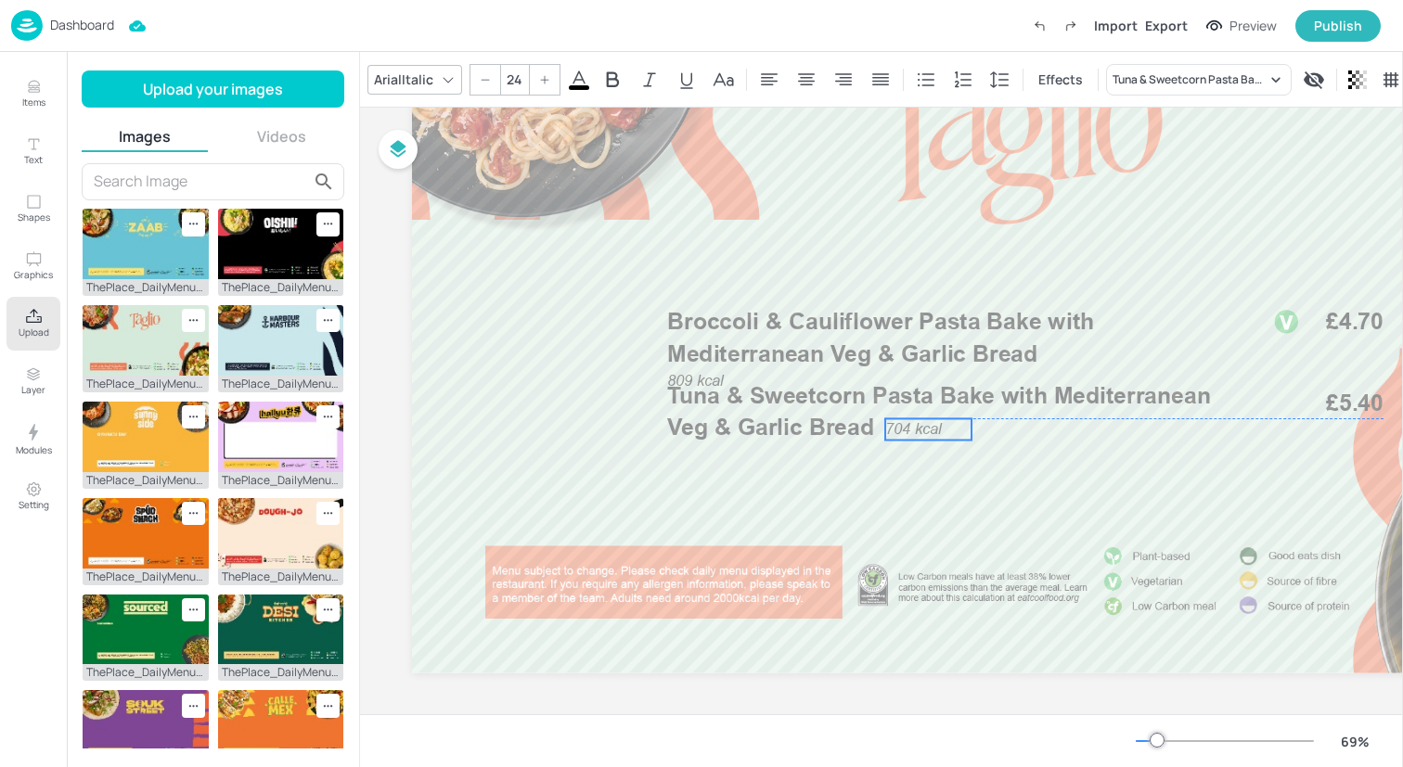
drag, startPoint x: 915, startPoint y: 457, endPoint x: 922, endPoint y: 430, distance: 28.8
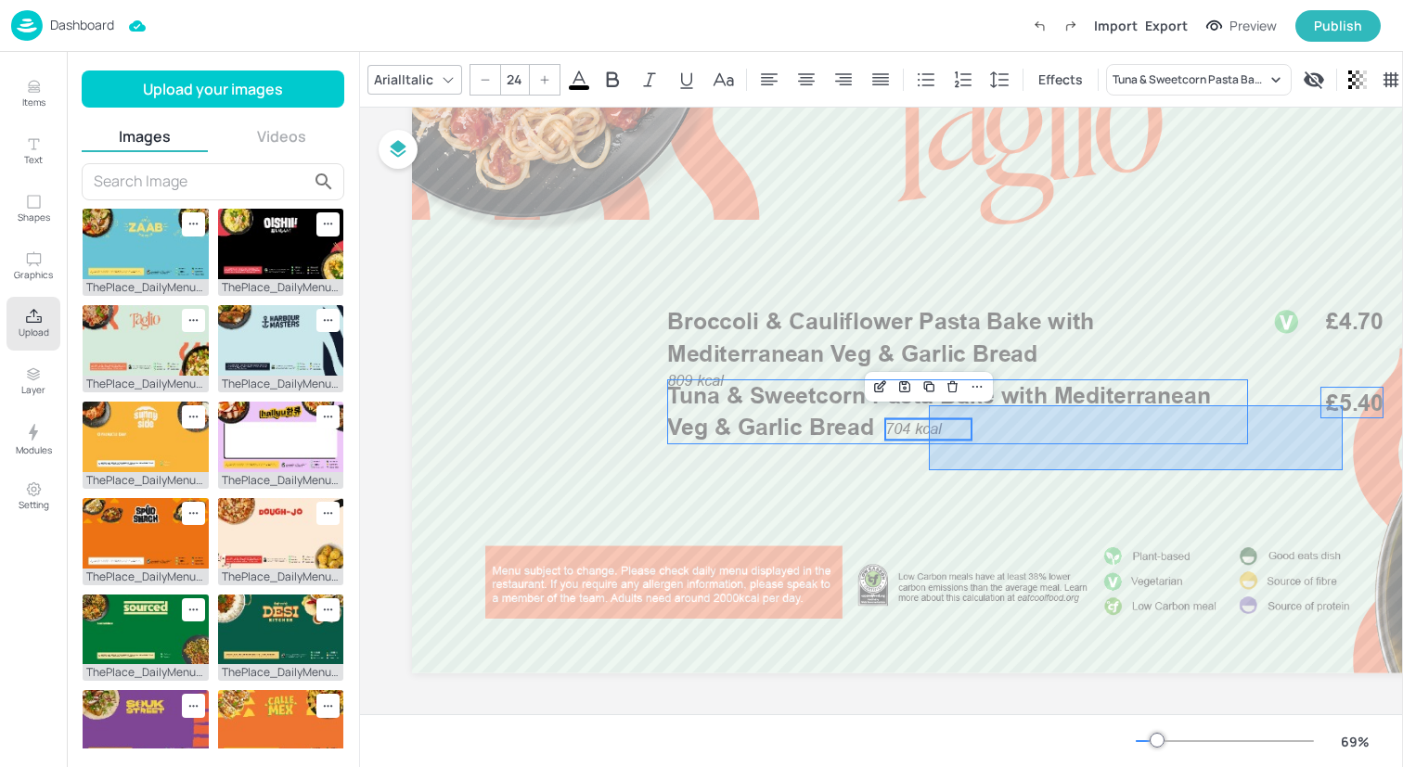
drag, startPoint x: 1342, startPoint y: 470, endPoint x: 926, endPoint y: 403, distance: 422.0
type input "--"
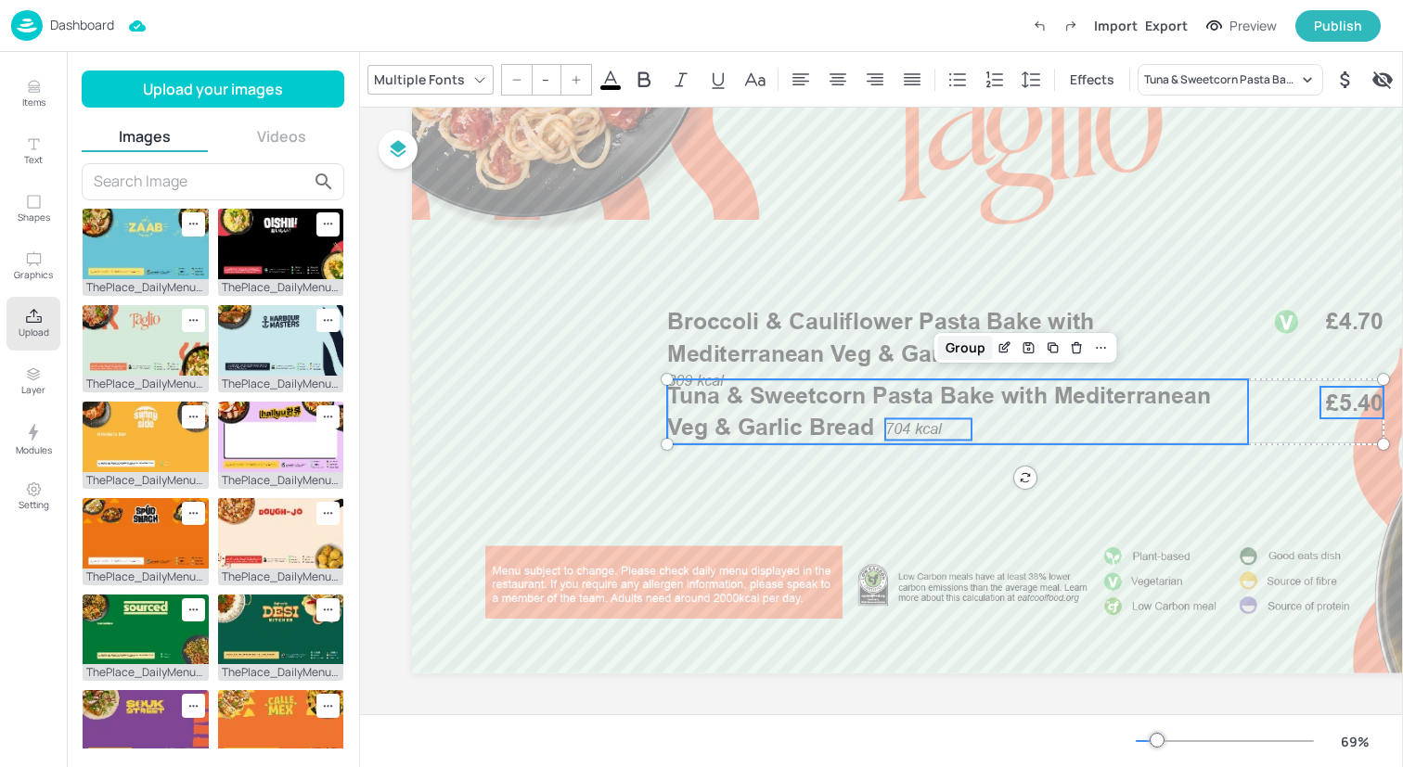
click at [970, 342] on div "Group" at bounding box center [965, 348] width 55 height 24
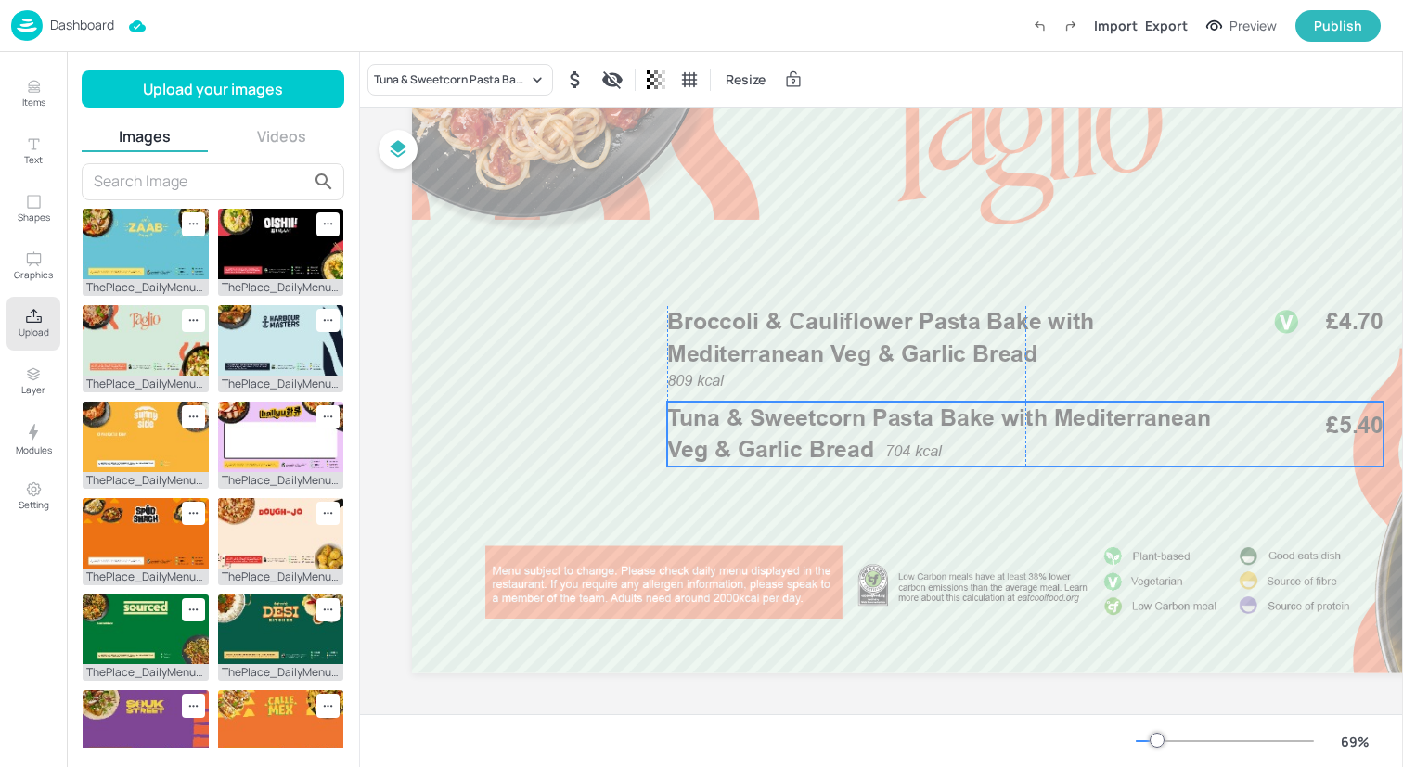
drag, startPoint x: 801, startPoint y: 418, endPoint x: 800, endPoint y: 441, distance: 22.3
click at [800, 441] on span "Tuna & Sweetcorn Pasta Bake with Mediterranean Veg & Garlic Bread" at bounding box center [939, 433] width 544 height 59
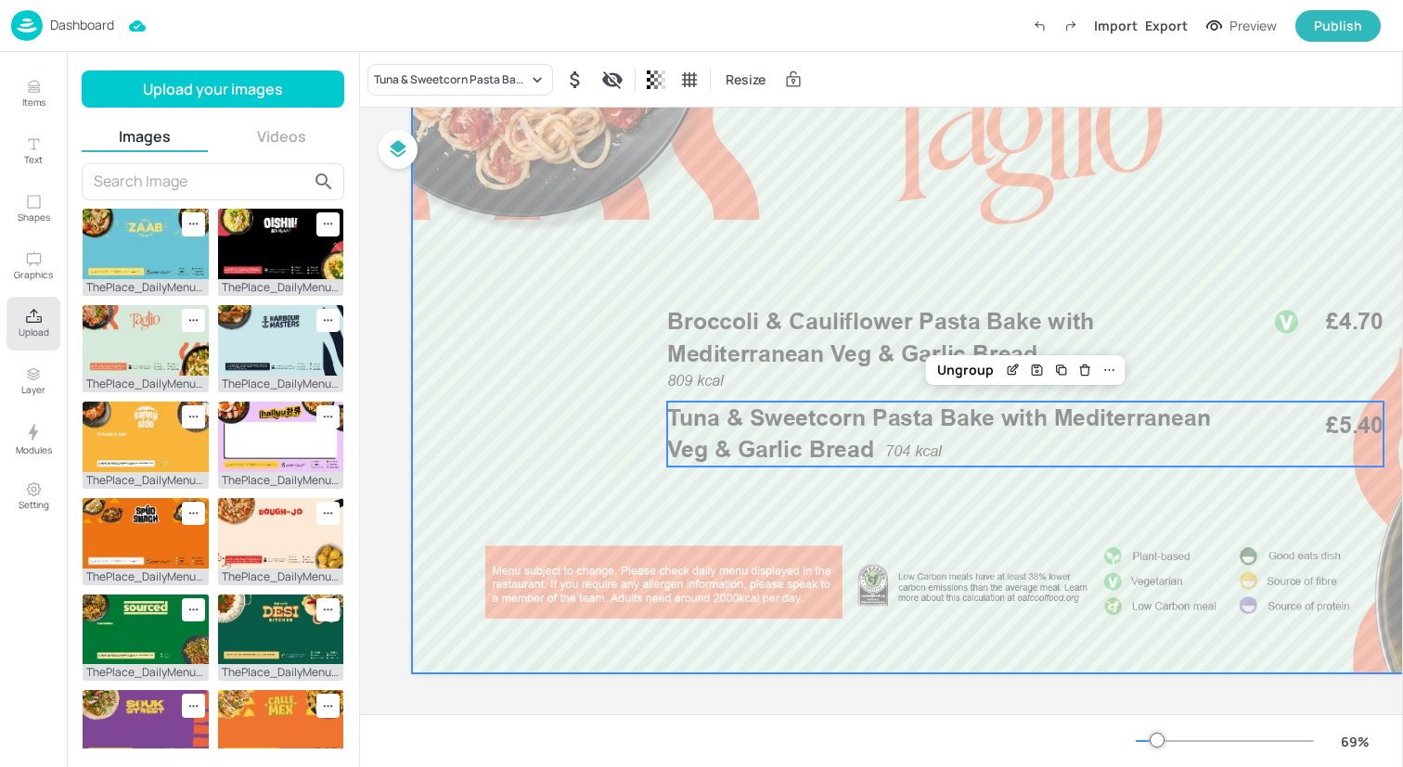
click at [582, 422] on div at bounding box center [1025, 328] width 1226 height 690
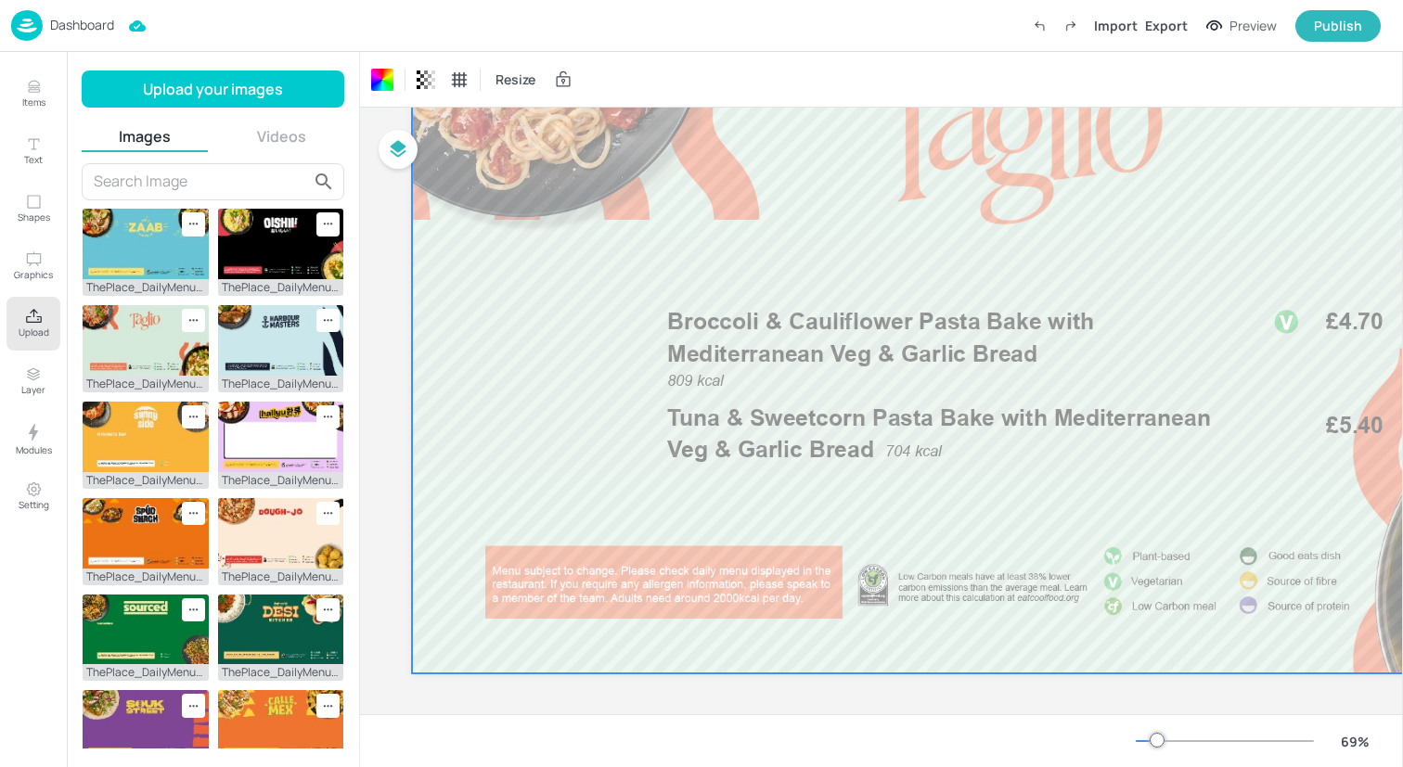
scroll to position [0, 0]
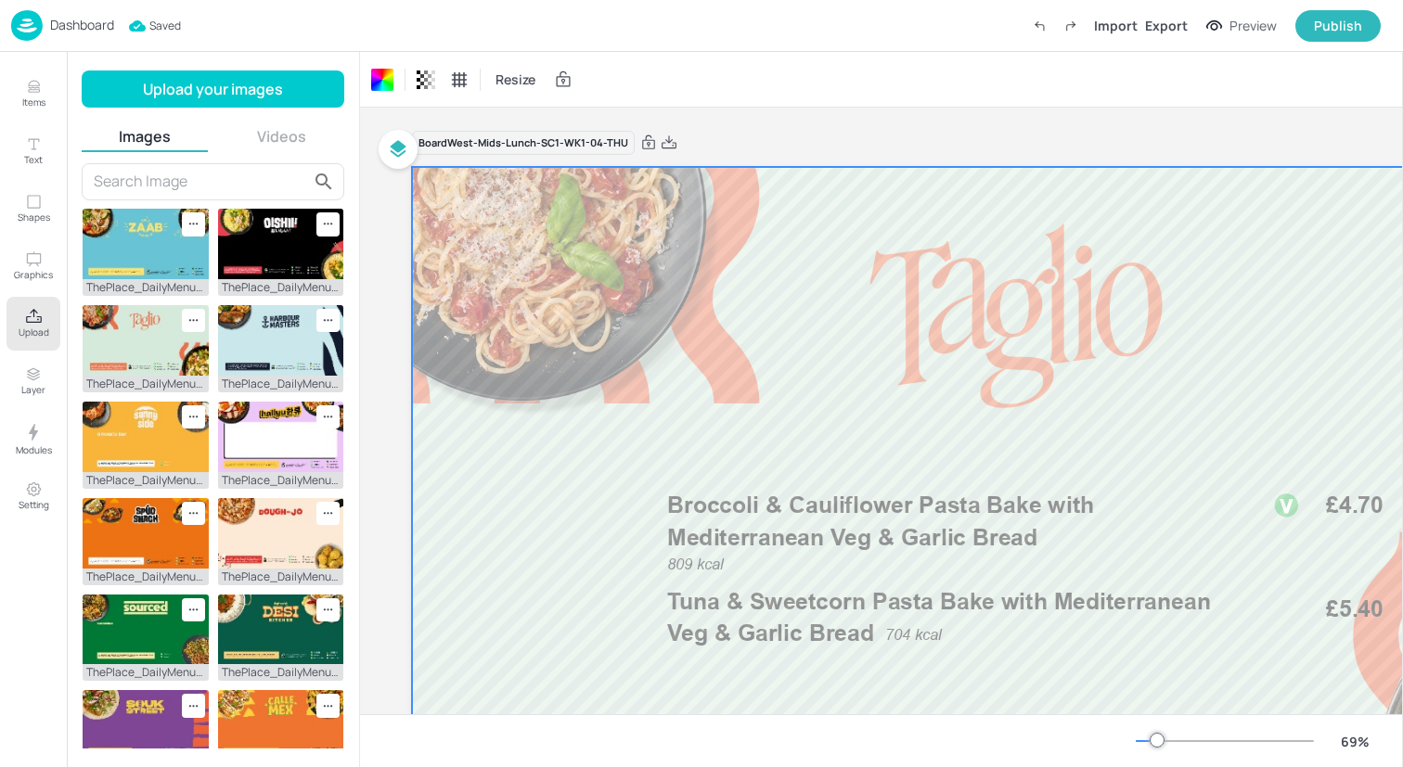
click at [32, 24] on img at bounding box center [27, 25] width 32 height 31
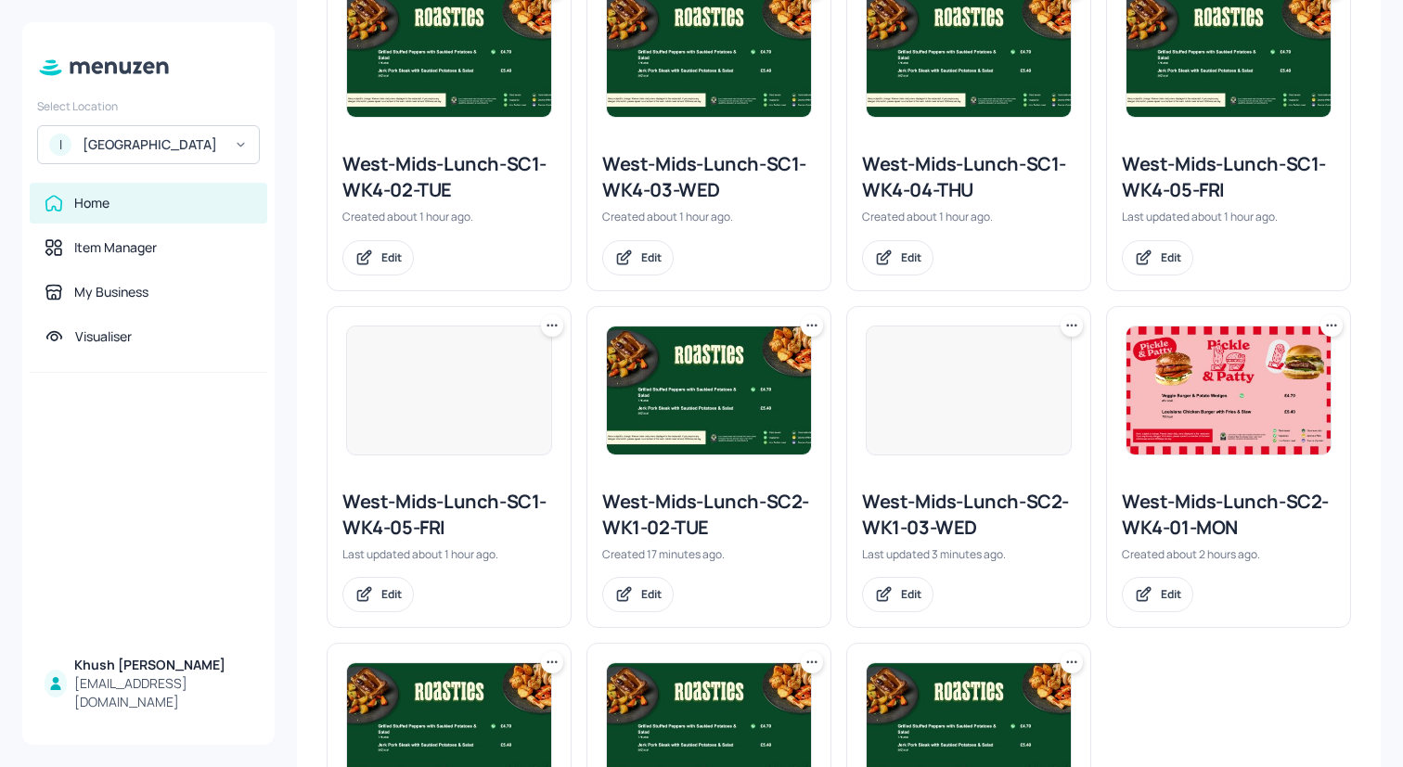
scroll to position [1137, 0]
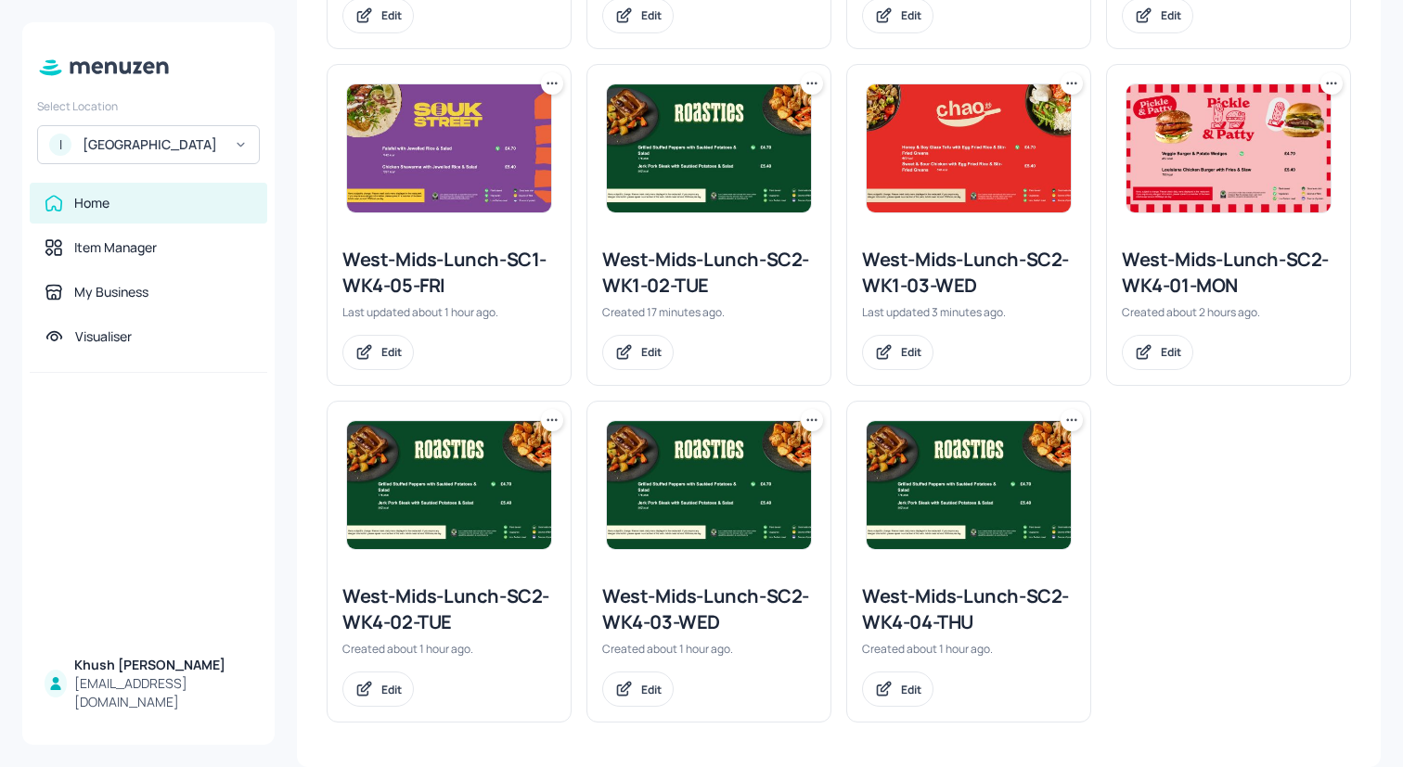
click at [1070, 422] on icon at bounding box center [1071, 420] width 19 height 19
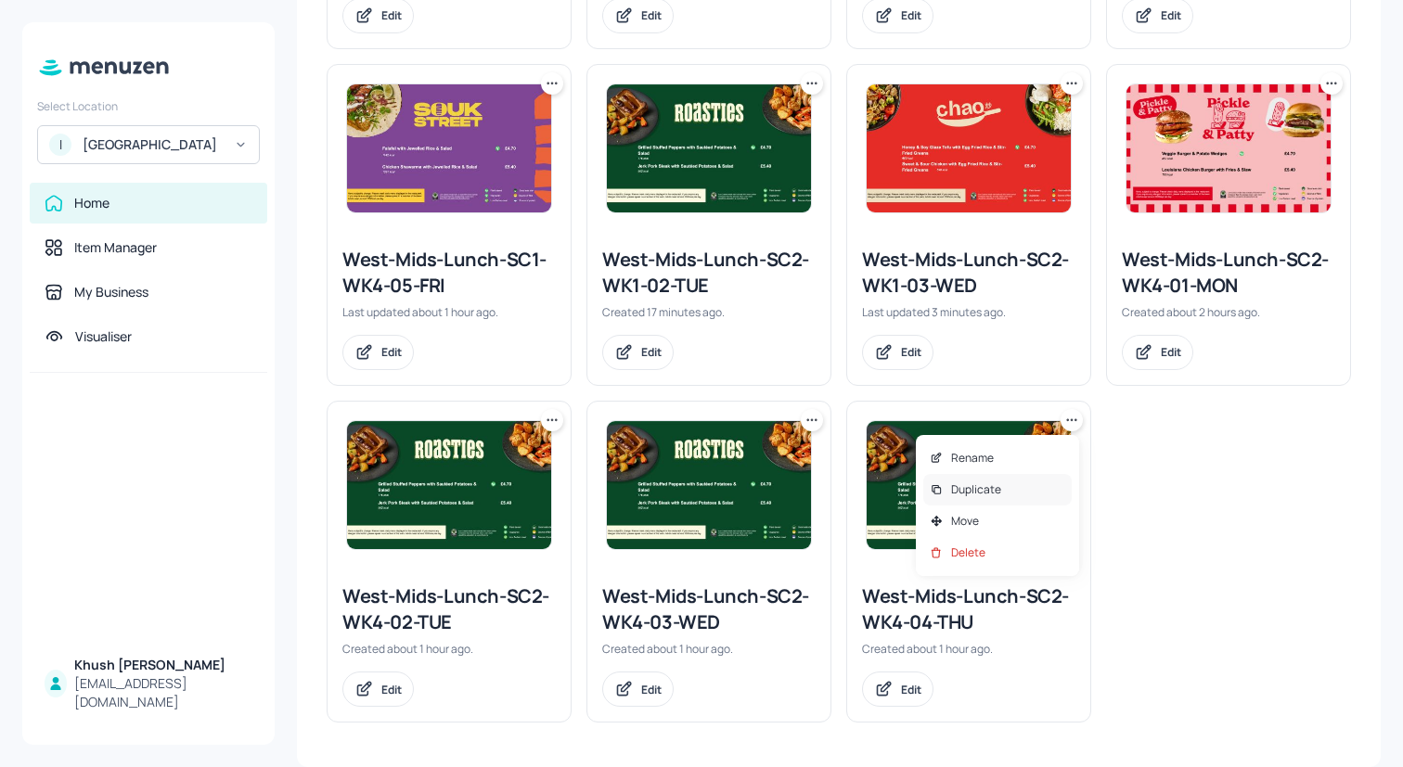
click at [999, 484] on div "Duplicate" at bounding box center [997, 490] width 148 height 32
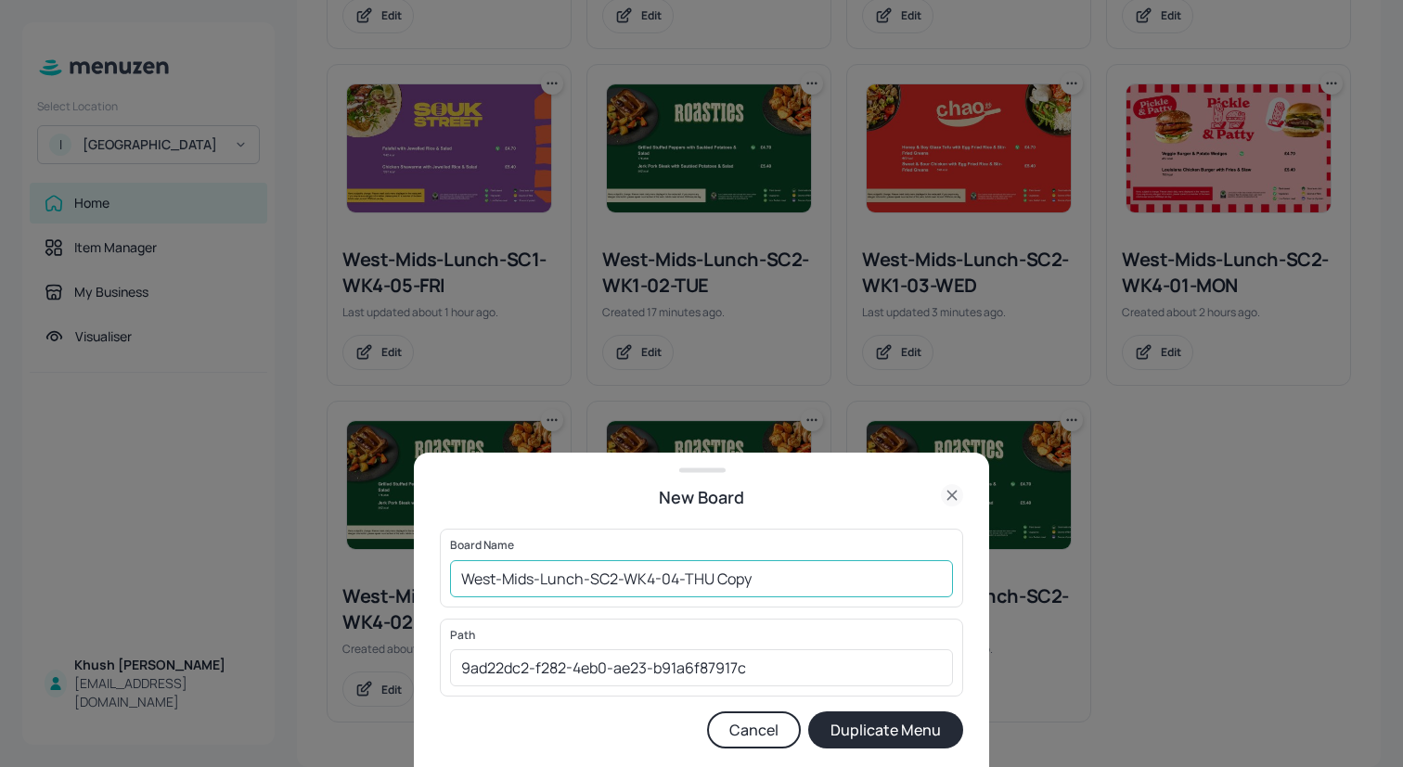
click at [655, 579] on input "West-Mids-Lunch-SC2-WK4-04-THU Copy" at bounding box center [701, 578] width 503 height 37
click at [823, 585] on input "West-Mids-Lunch-SC2-WK1-04-THU Copy" at bounding box center [701, 578] width 503 height 37
type input "West-Mids-Lunch-SC2-WK1-04-THU"
click at [897, 737] on button "Duplicate Menu" at bounding box center [885, 730] width 155 height 37
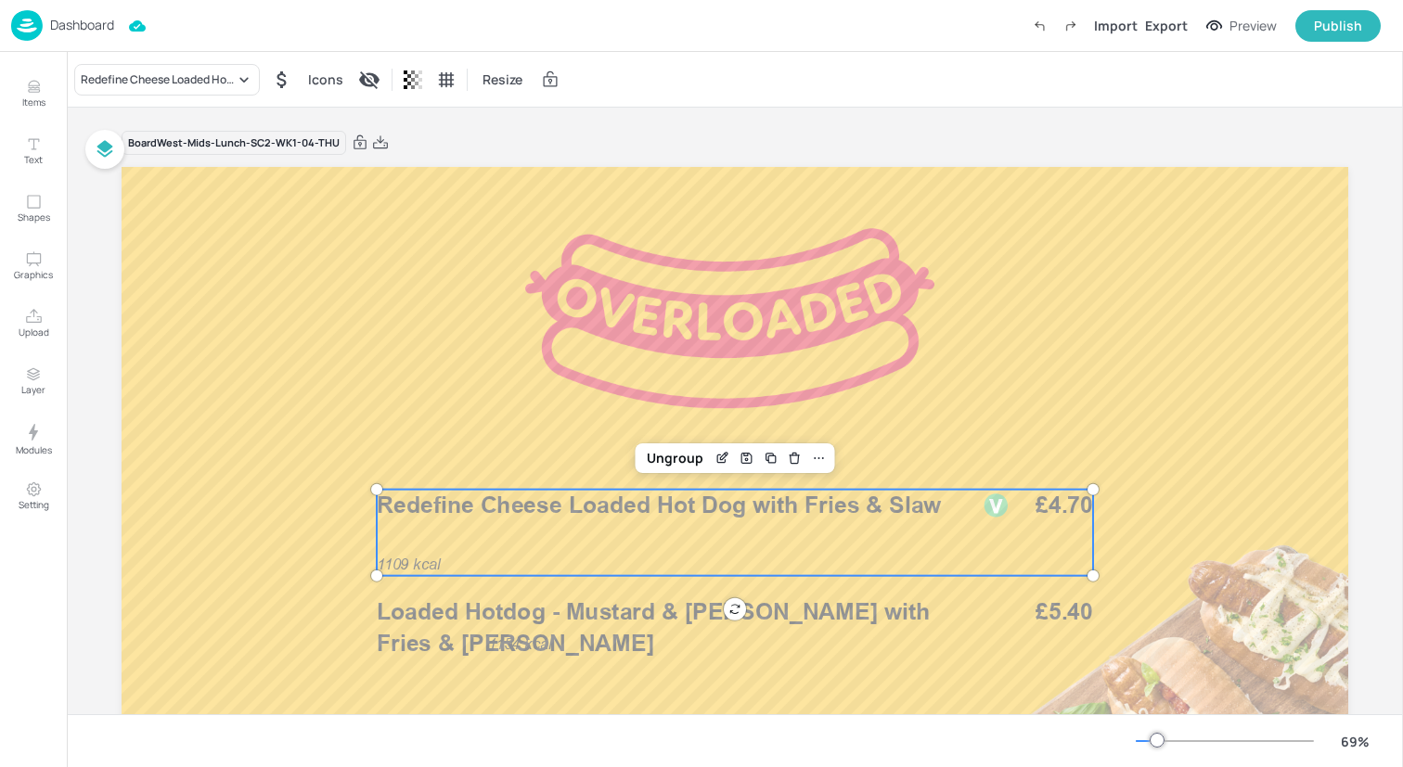
click at [481, 519] on p "Redefine Cheese Loaded Hot Dog with Fries & Slaw" at bounding box center [667, 506] width 581 height 32
click at [153, 77] on div "Redefine Cheese Loaded Hot Dog with Fries & Slaw" at bounding box center [158, 79] width 154 height 17
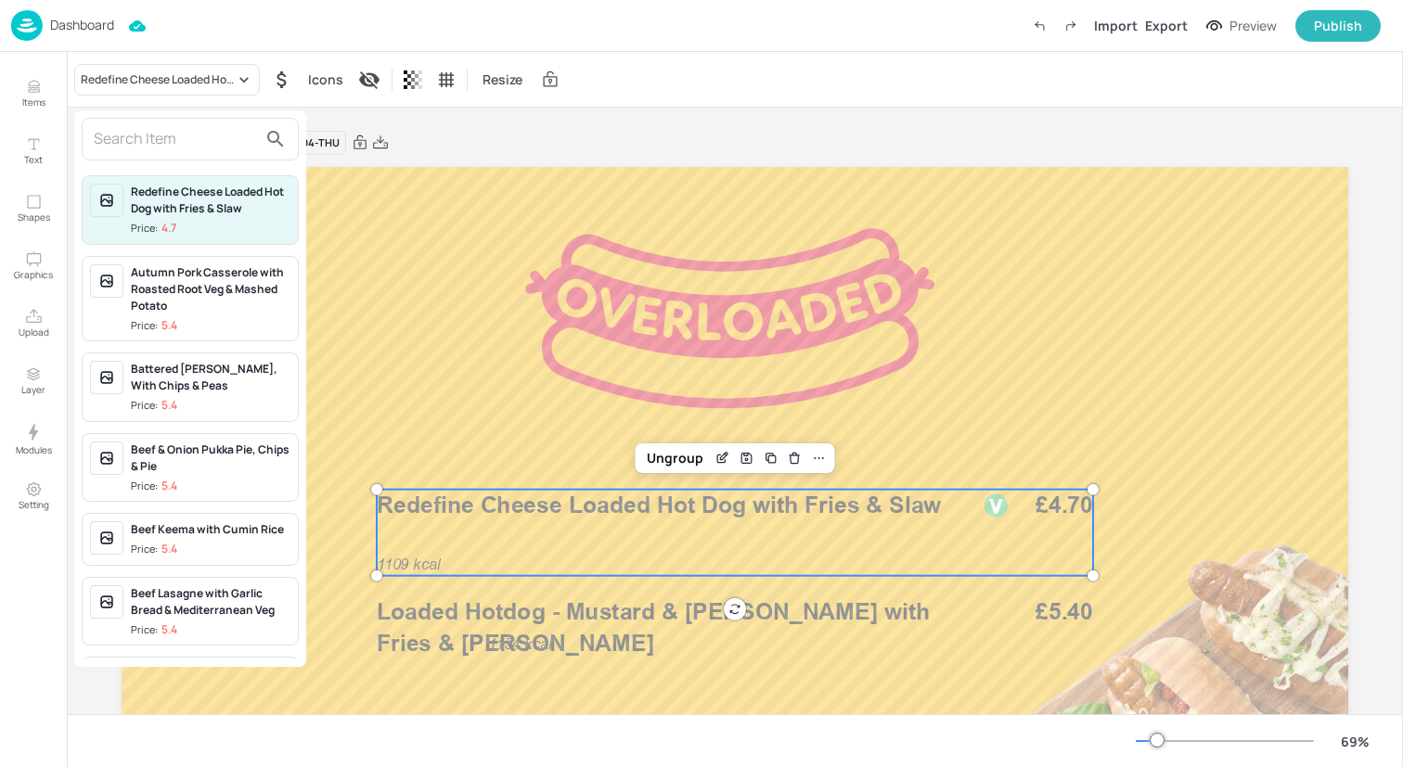
click at [177, 132] on input "text" at bounding box center [175, 139] width 163 height 30
paste input "Bean & Vegetable Chilli with Green Rice"
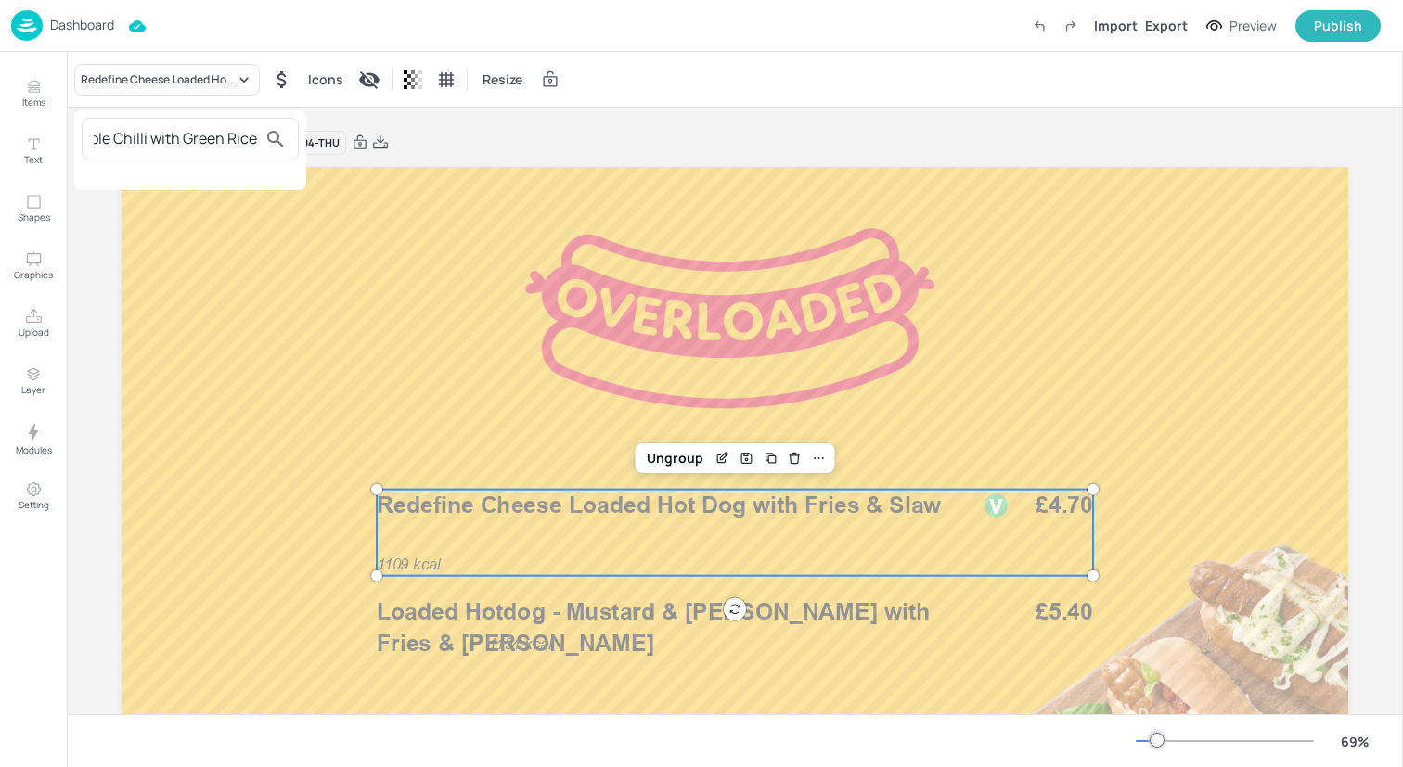
type input "Bean & Vegetable Chilli with Green Rice"
click at [19, 76] on div at bounding box center [701, 383] width 1403 height 767
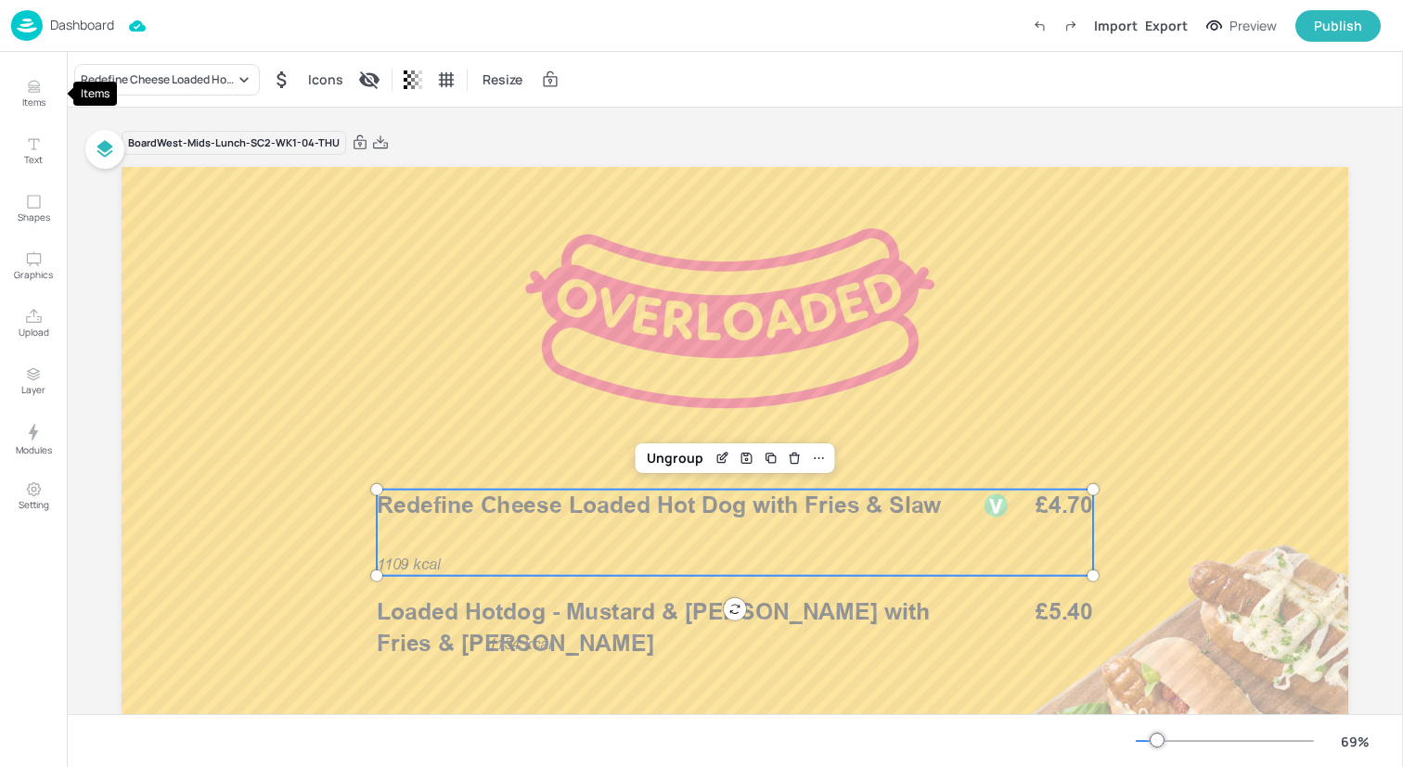
click at [34, 86] on icon "Items" at bounding box center [34, 87] width 18 height 18
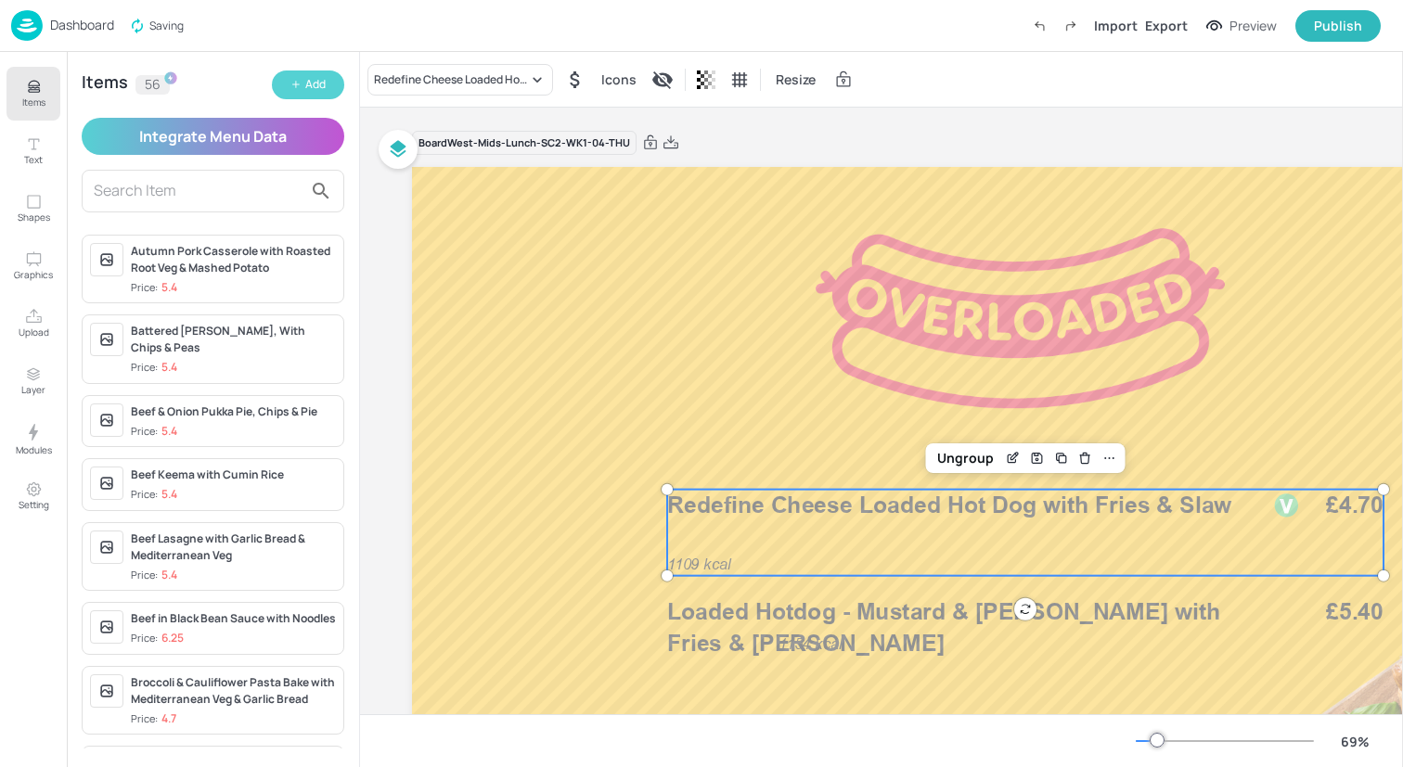
click at [285, 86] on button "Add" at bounding box center [308, 85] width 72 height 29
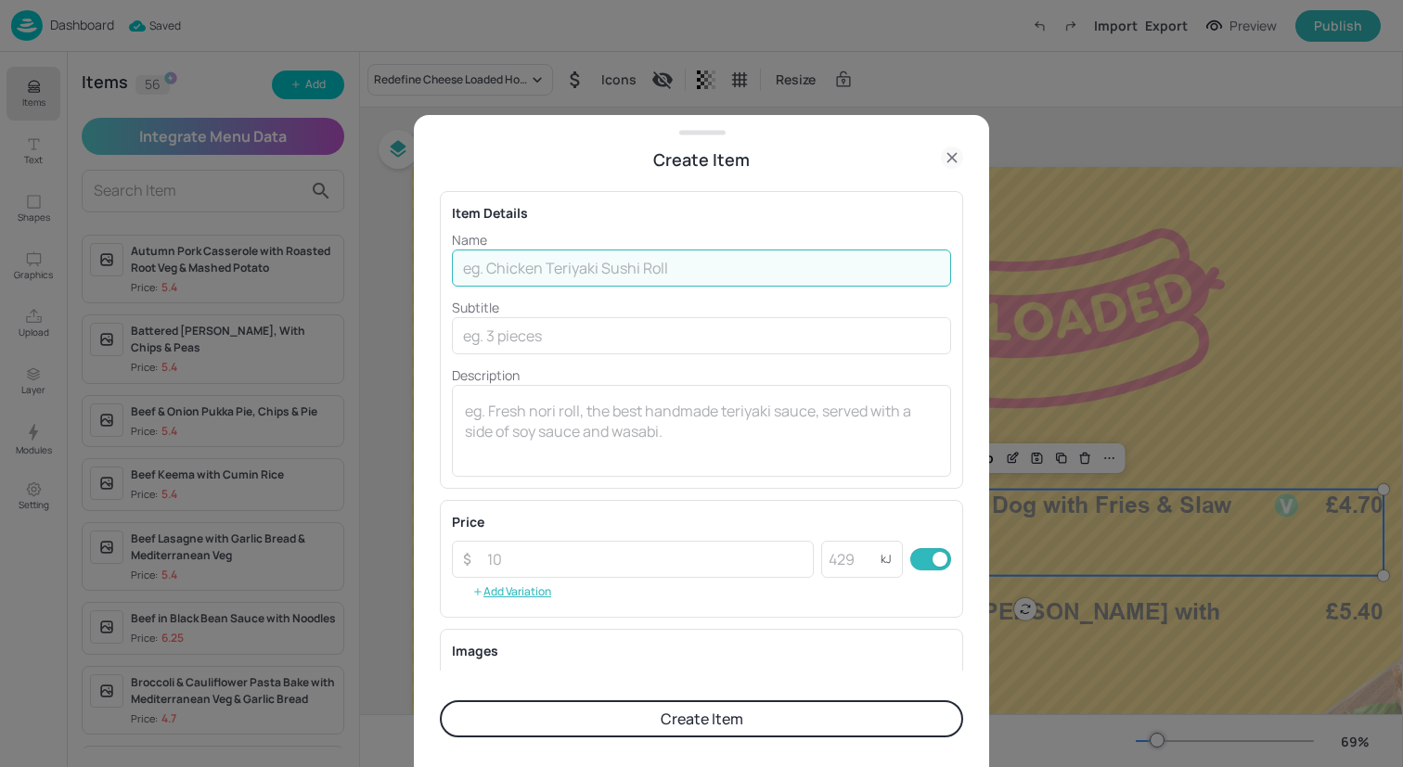
click at [496, 276] on input "text" at bounding box center [701, 268] width 499 height 37
paste input "Bean & Vegetable Chilli with Green Rice"
type input "Bean & Vegetable Chilli with Green Rice"
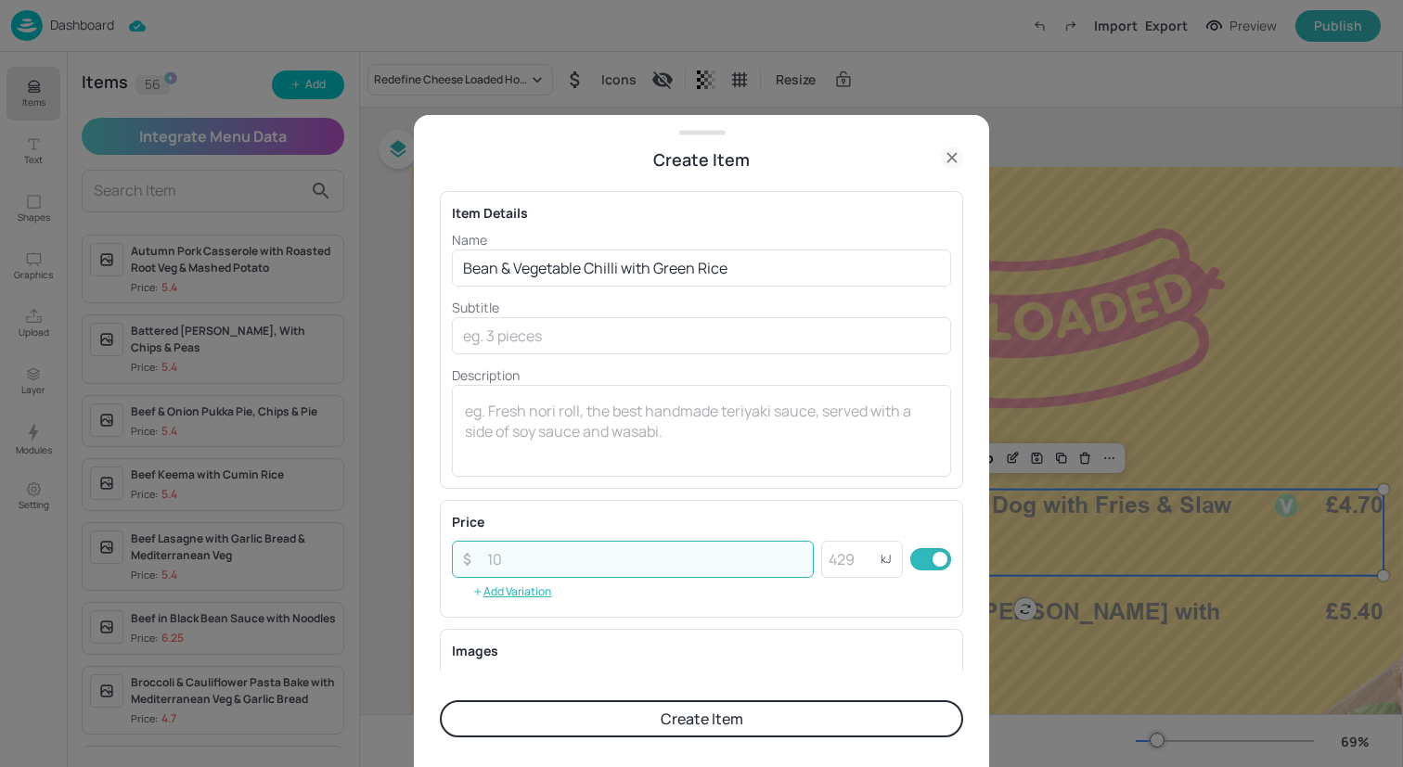
click at [642, 565] on input "number" at bounding box center [645, 559] width 338 height 37
type input "4.70"
type input "460"
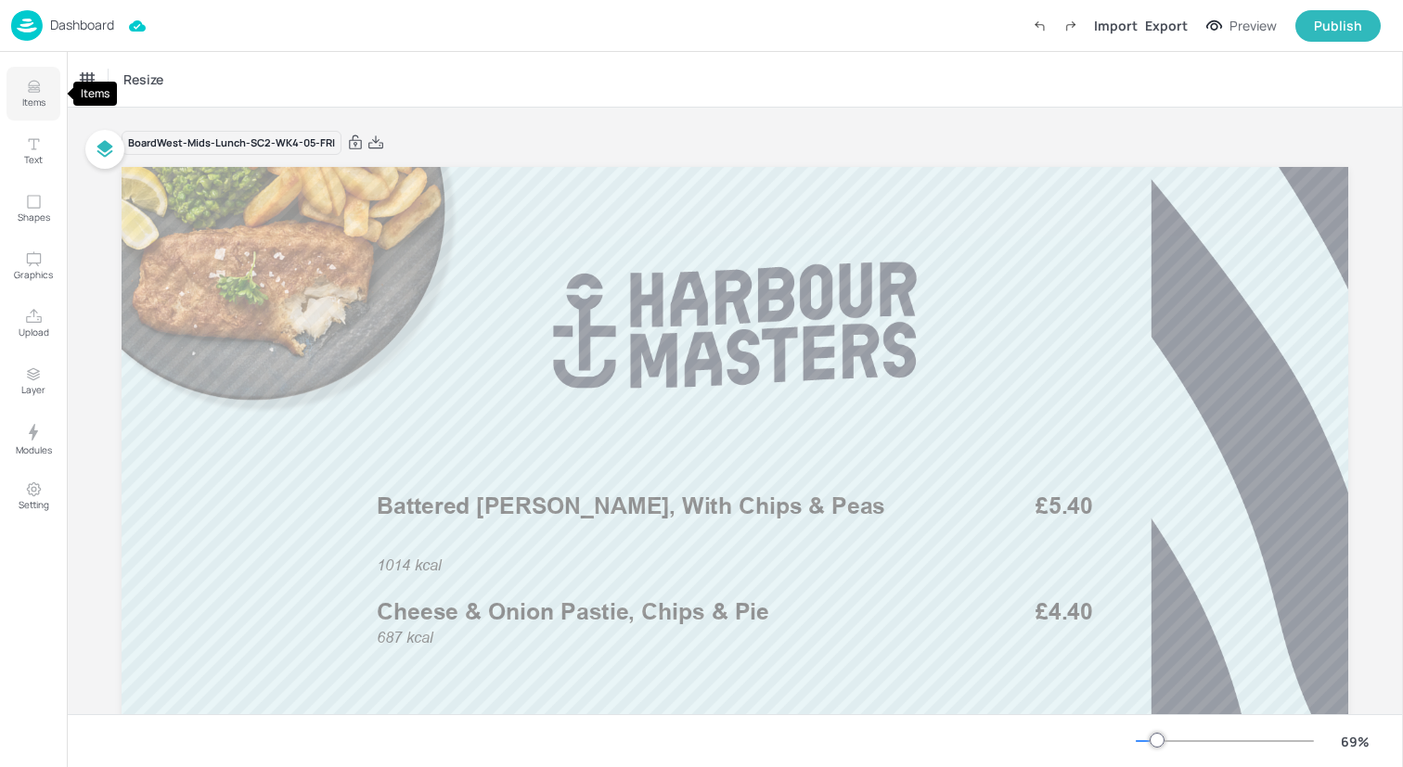
click at [31, 83] on icon "Items" at bounding box center [34, 87] width 18 height 18
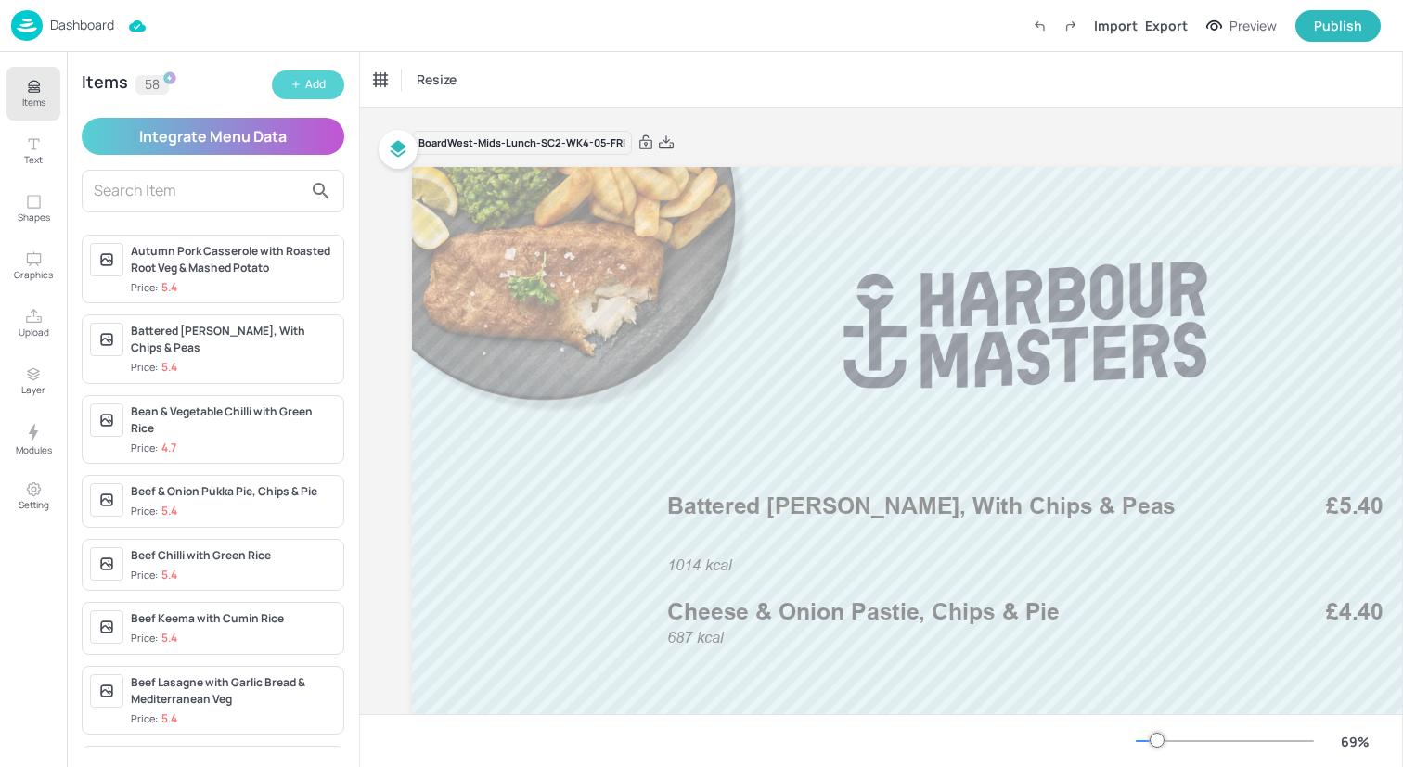
click at [320, 82] on div "Add" at bounding box center [315, 85] width 20 height 18
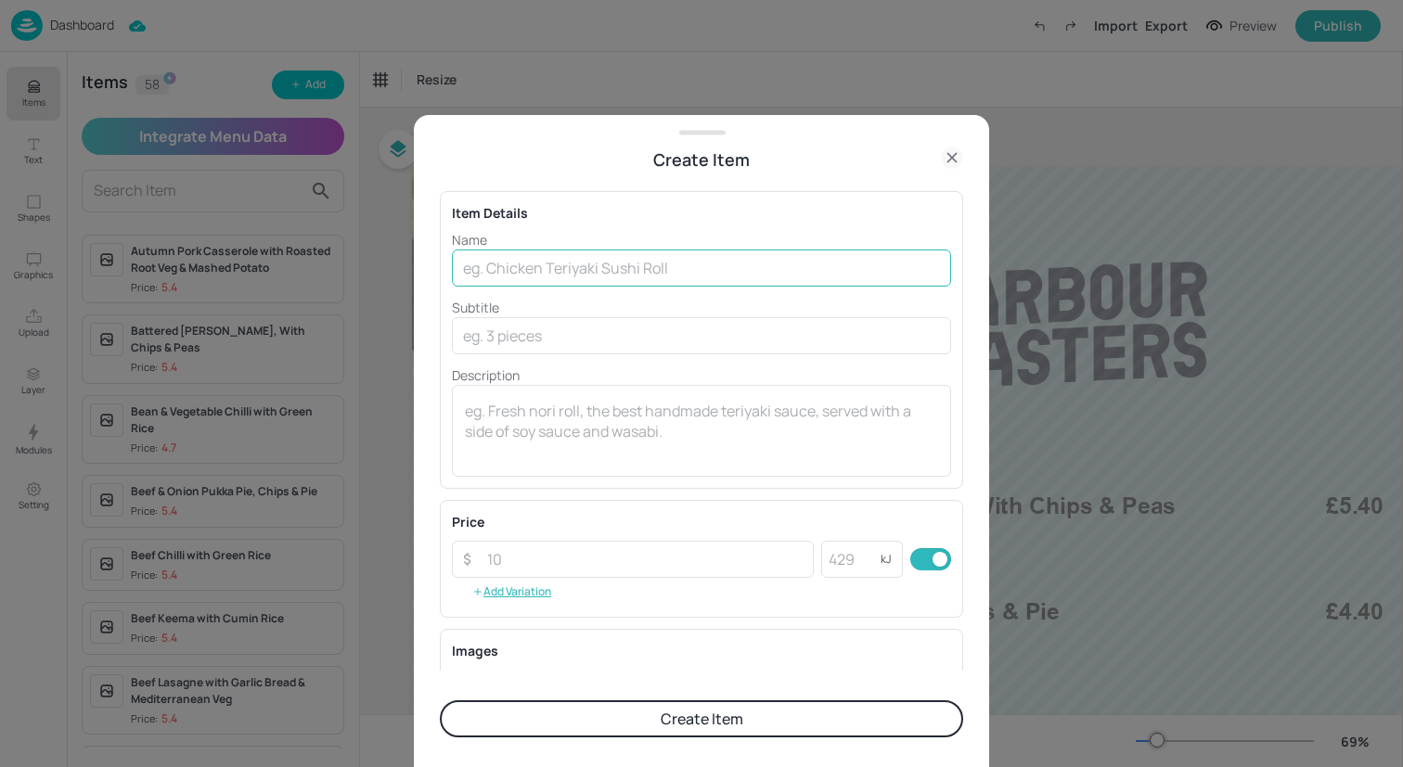
click at [669, 264] on input "text" at bounding box center [701, 268] width 499 height 37
paste input "Chicken & Mushroom Pukka Pie with Chips & Peas"
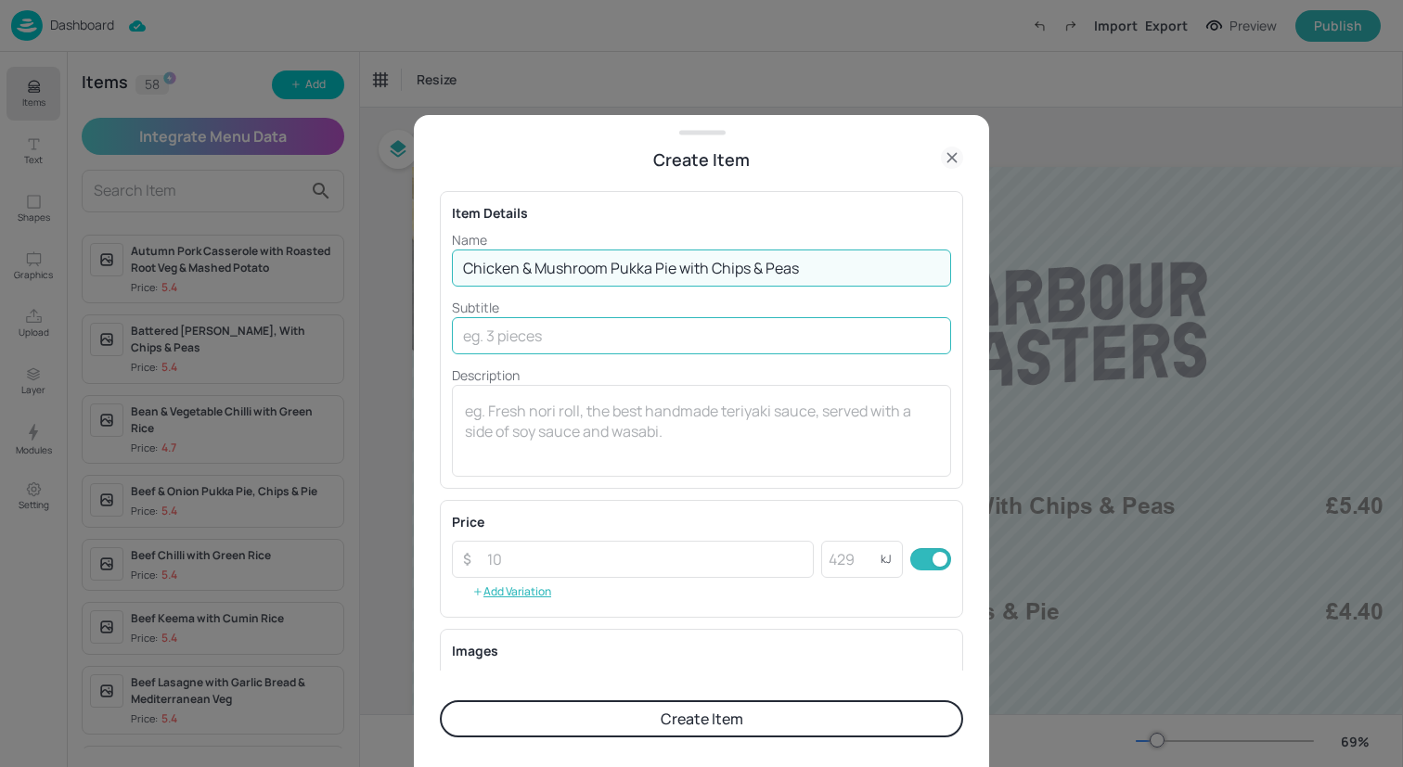
type input "Chicken & Mushroom Pukka Pie with Chips & Peas"
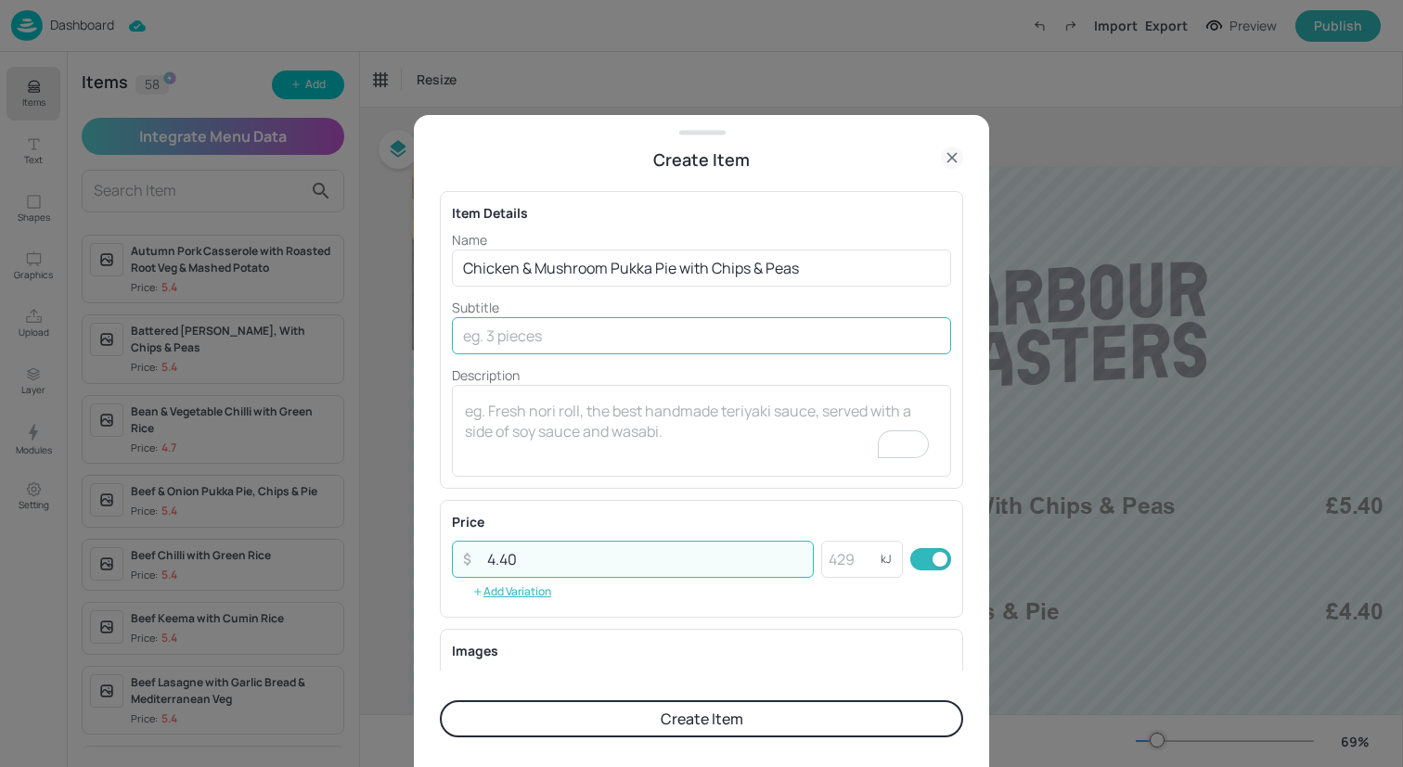
type input "4.40"
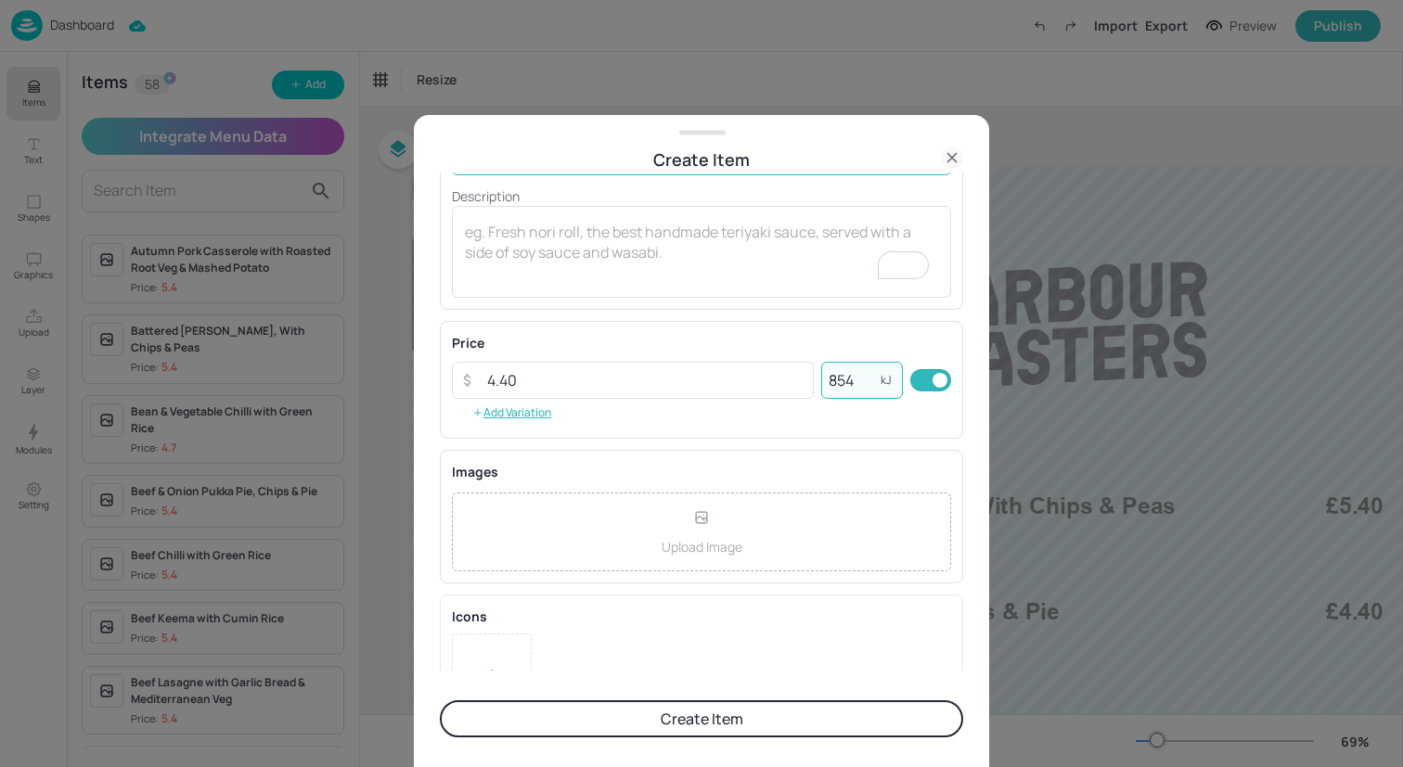
scroll to position [237, 0]
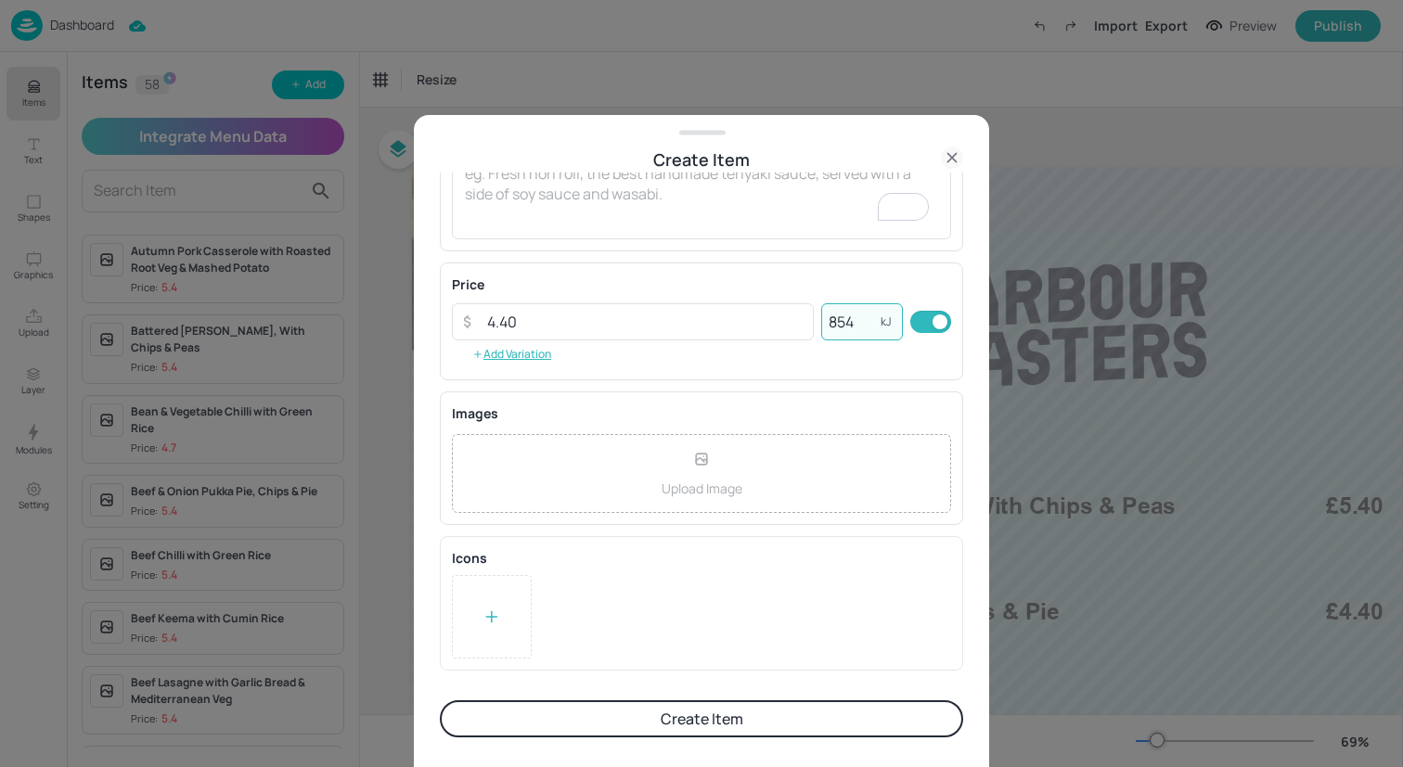
type input "854"
click at [616, 722] on button "Create Item" at bounding box center [701, 718] width 523 height 37
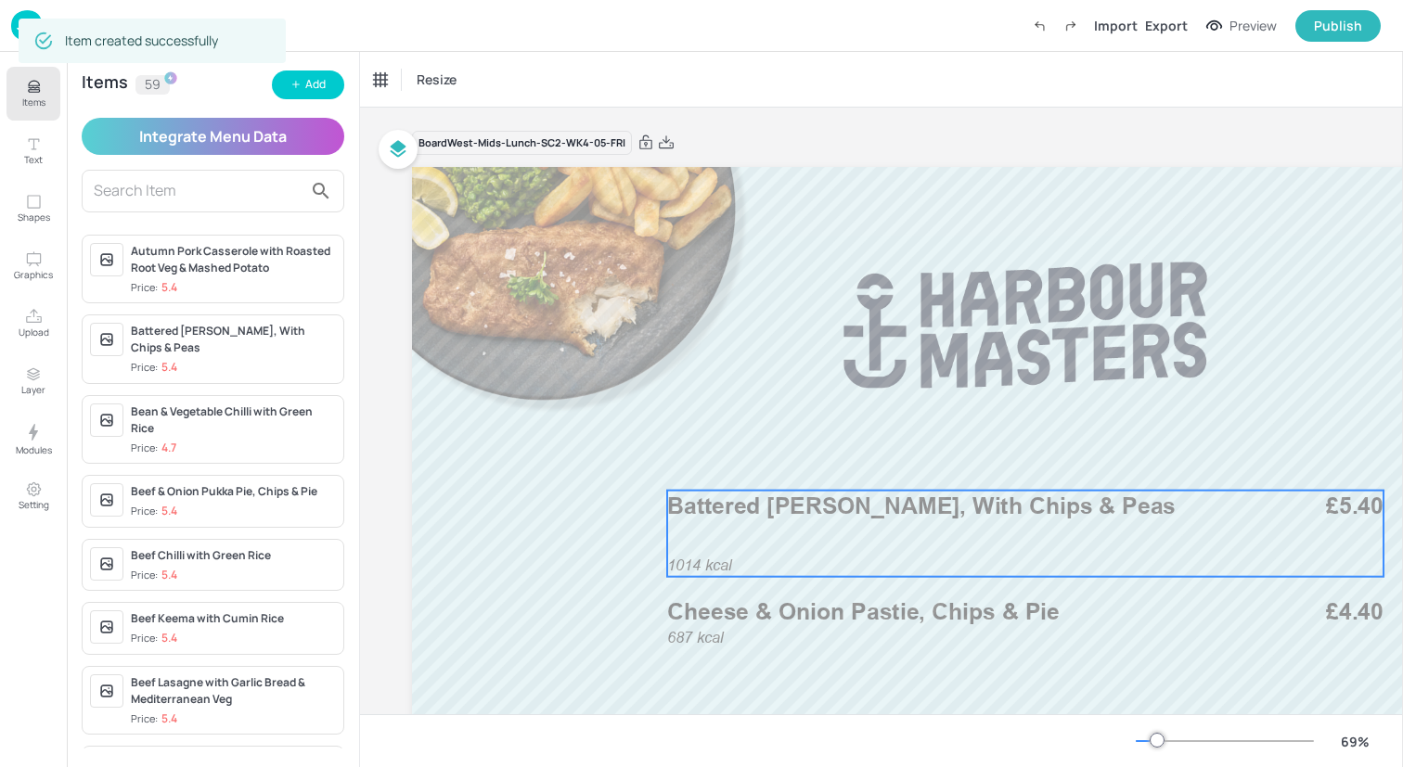
click at [923, 523] on div "1014 kcal Battered Pollock, With Chips & Peas £5.40" at bounding box center [1025, 534] width 716 height 86
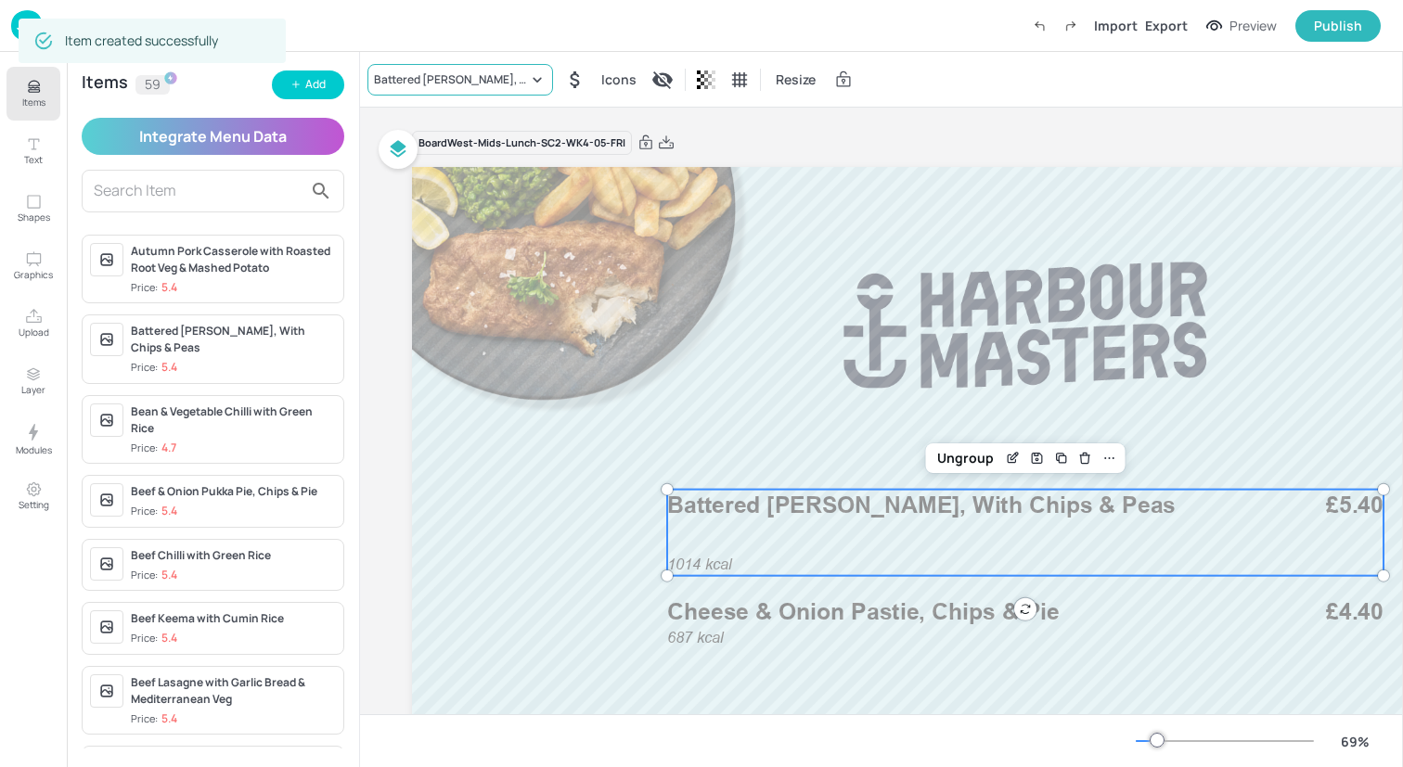
click at [507, 91] on div "Battered [PERSON_NAME], With Chips & Peas" at bounding box center [460, 80] width 186 height 32
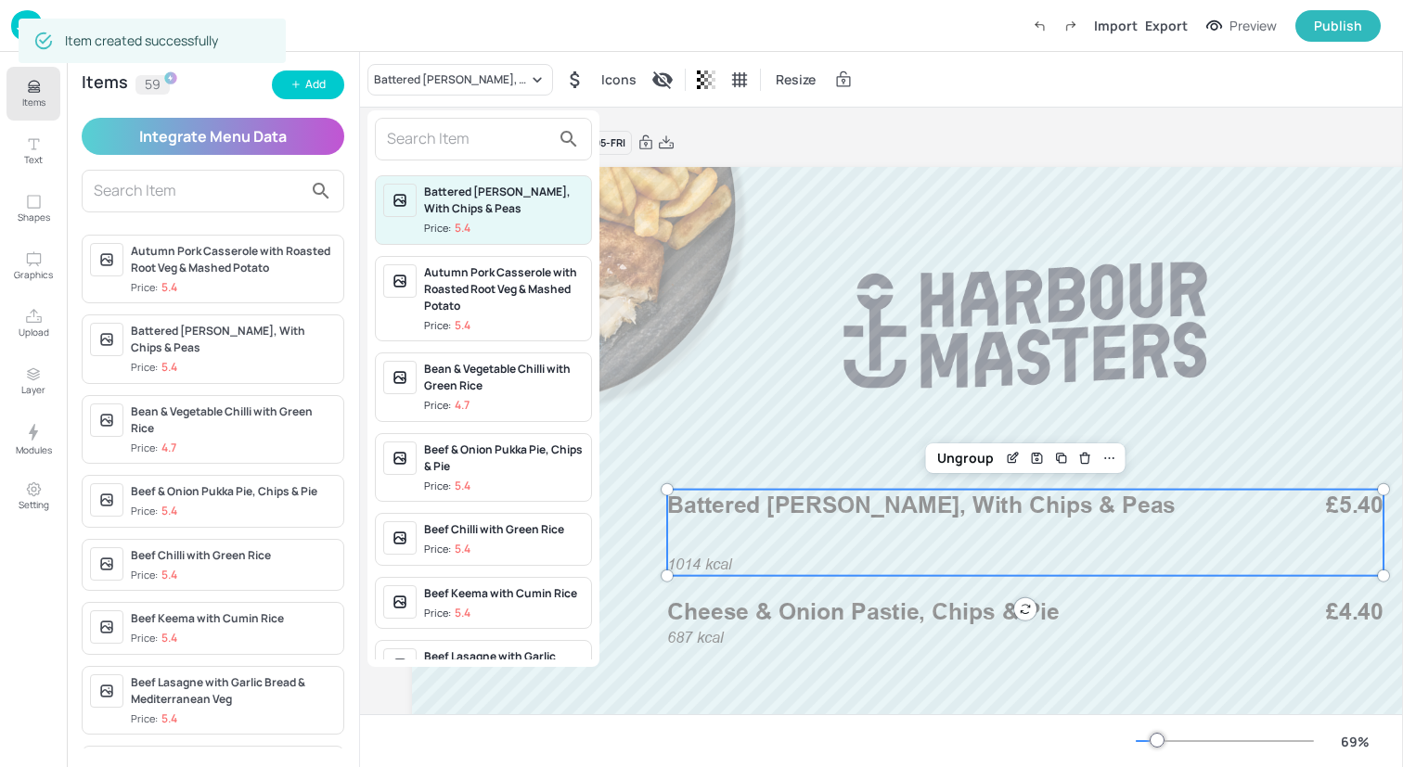
click at [503, 143] on input "text" at bounding box center [468, 139] width 163 height 30
paste input "Chicken & Mushroom Pukka Pie with Chips & Peas"
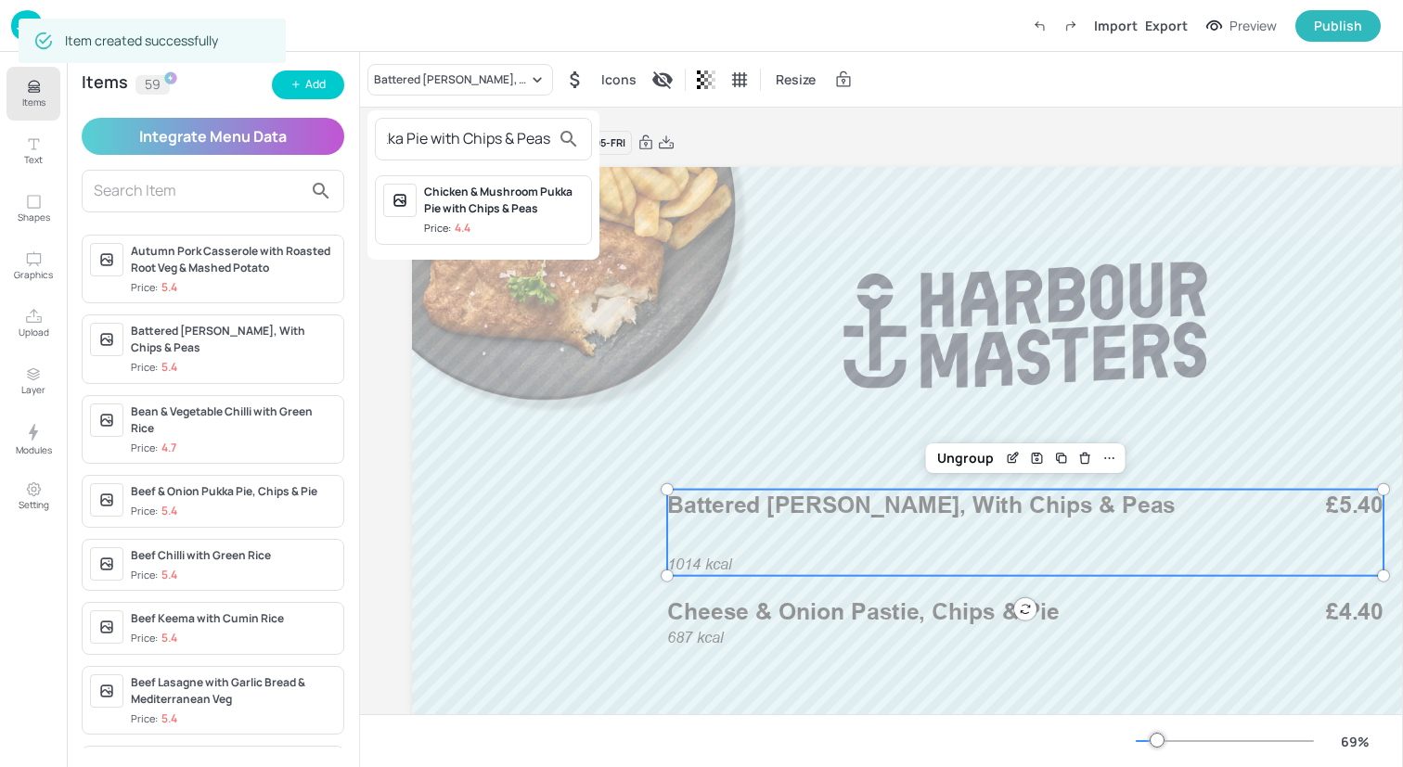
type input "Chicken & Mushroom Pukka Pie with Chips & Peas"
click at [507, 215] on div "Chicken & Mushroom Pukka Pie with Chips & Peas" at bounding box center [504, 200] width 160 height 33
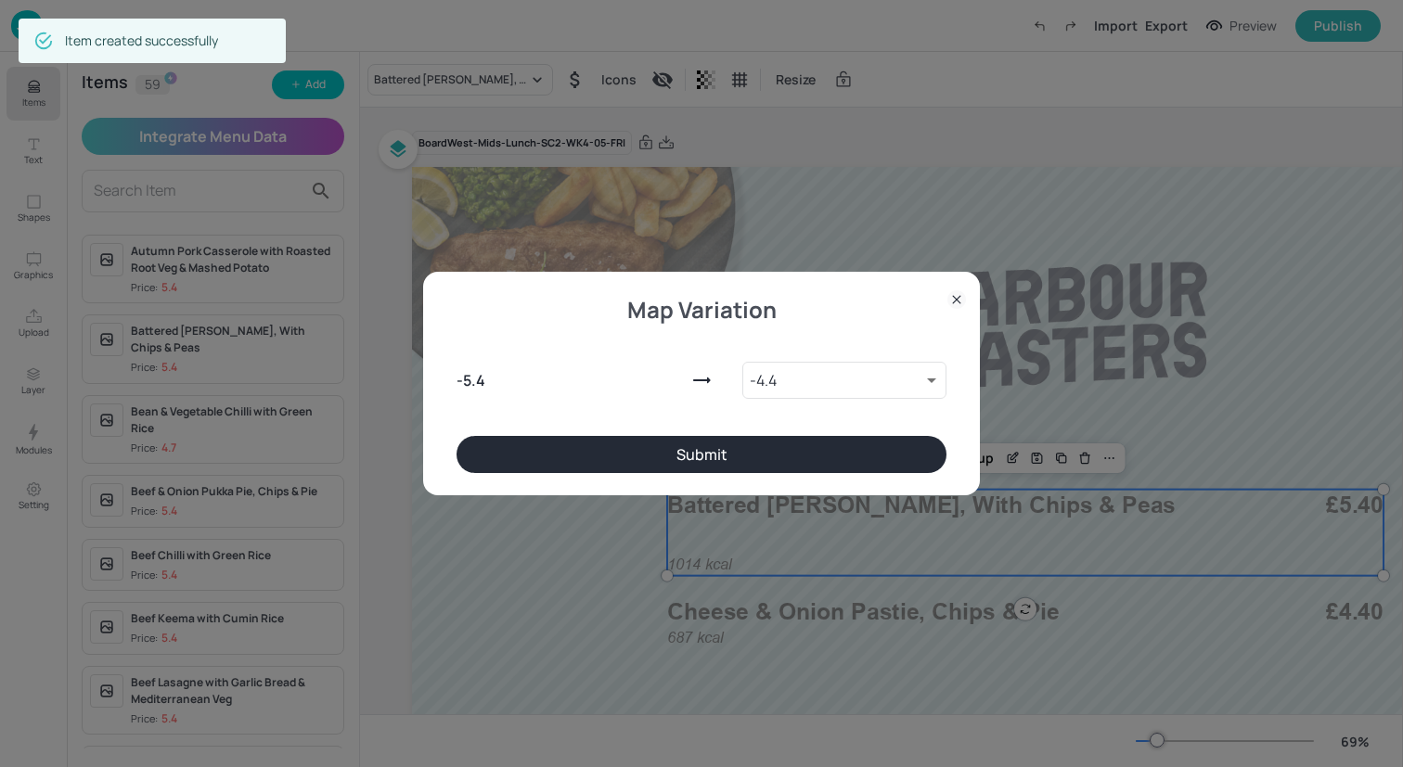
click at [748, 445] on button "Submit" at bounding box center [701, 454] width 490 height 37
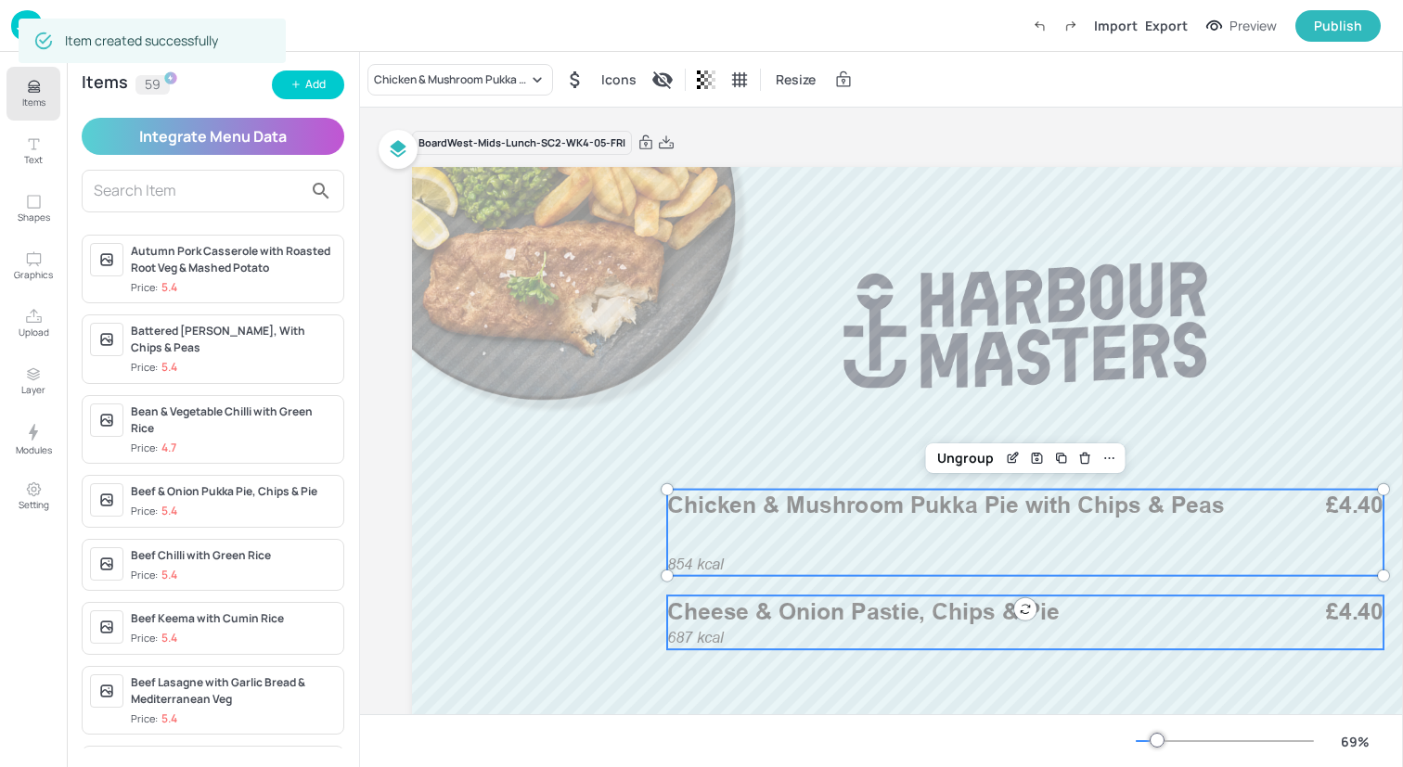
click at [748, 615] on span "Cheese & Onion Pastie, Chips & Pie" at bounding box center [863, 611] width 392 height 28
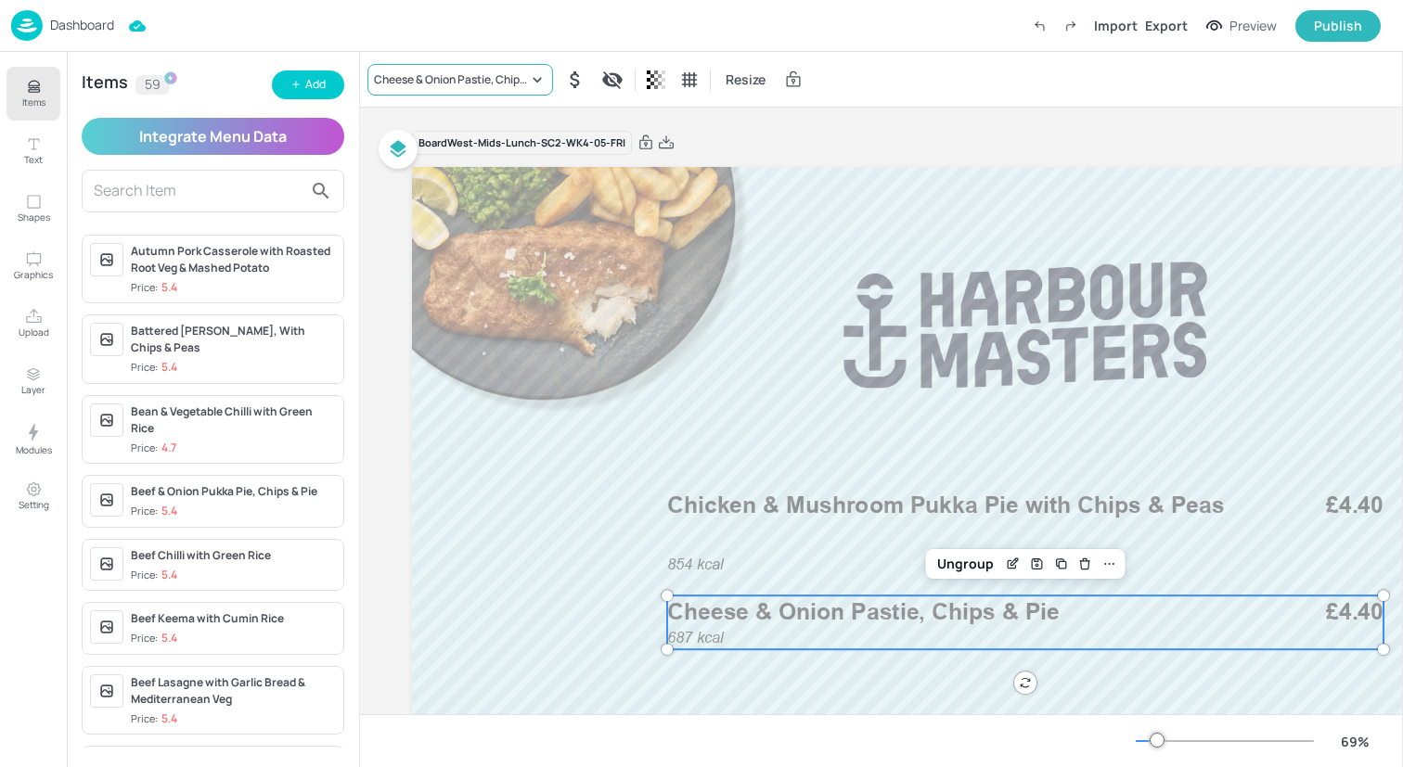
click at [437, 77] on div "Cheese & Onion Pastie, Chips & Pie" at bounding box center [451, 79] width 154 height 17
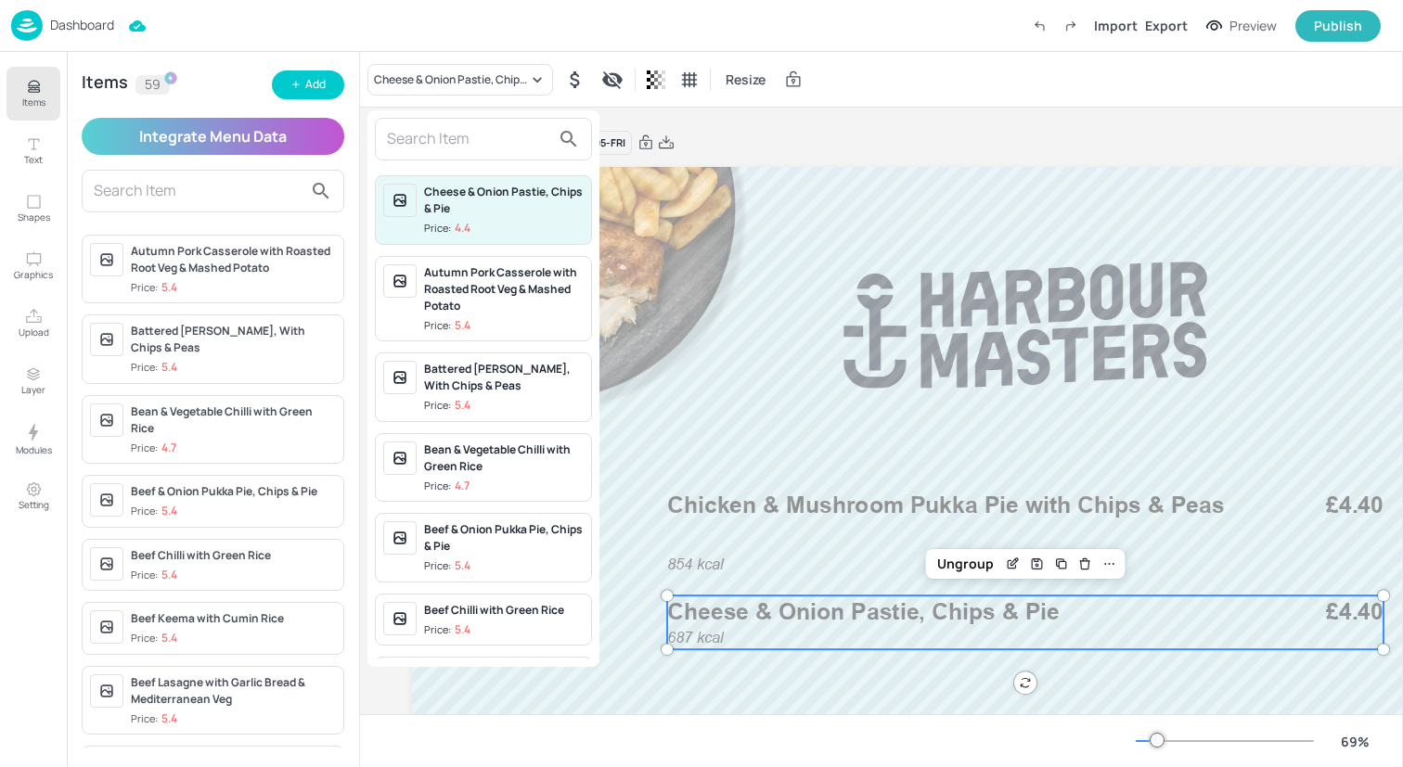
click at [451, 135] on input "text" at bounding box center [468, 139] width 163 height 30
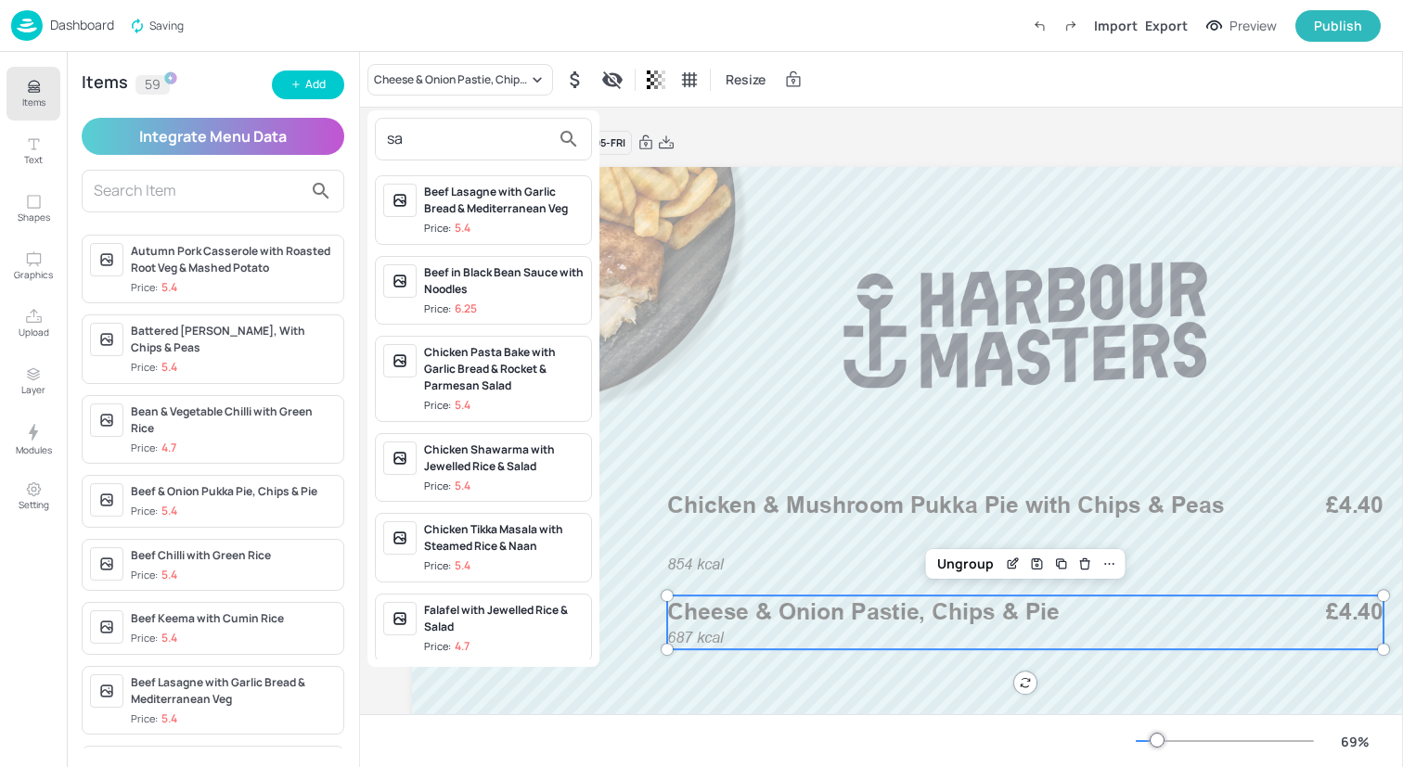
type input "s"
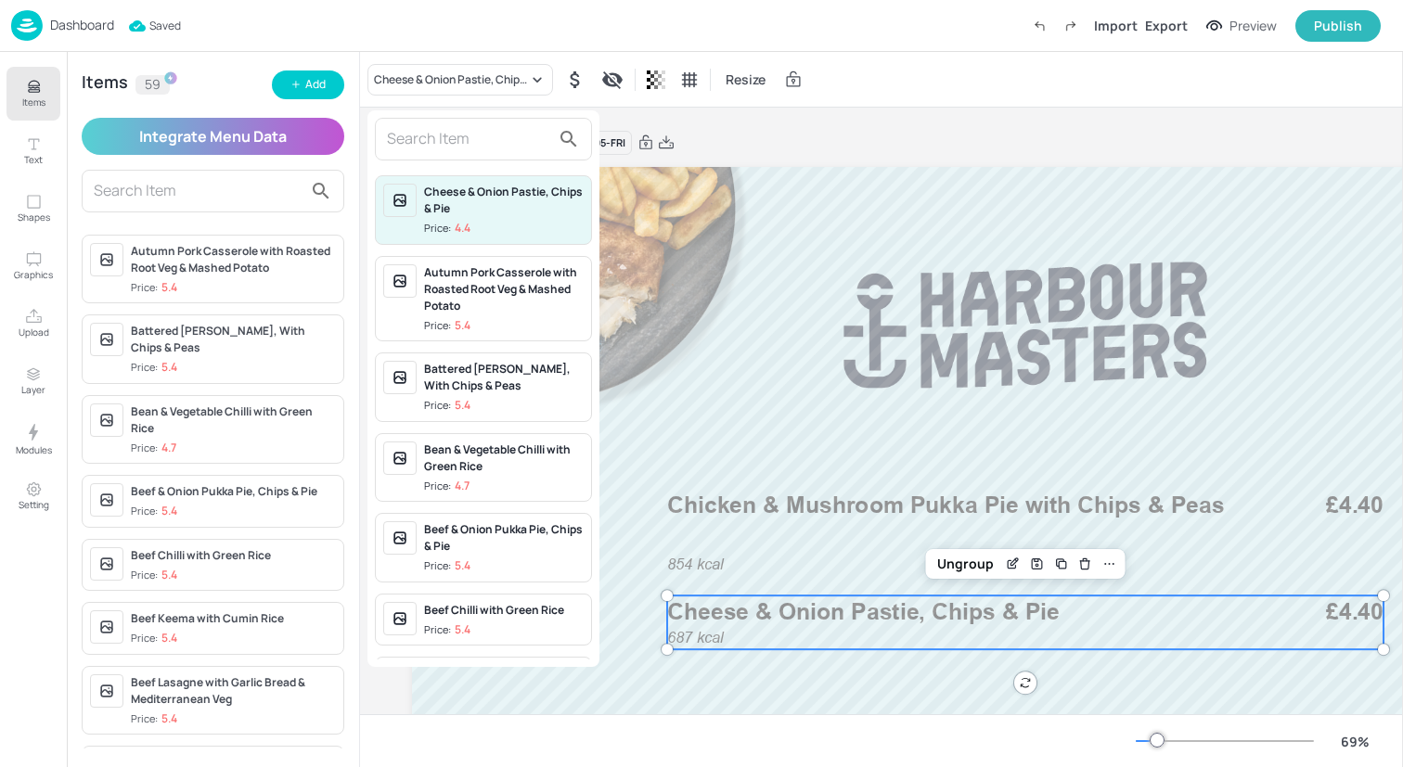
click at [290, 86] on div at bounding box center [701, 383] width 1403 height 767
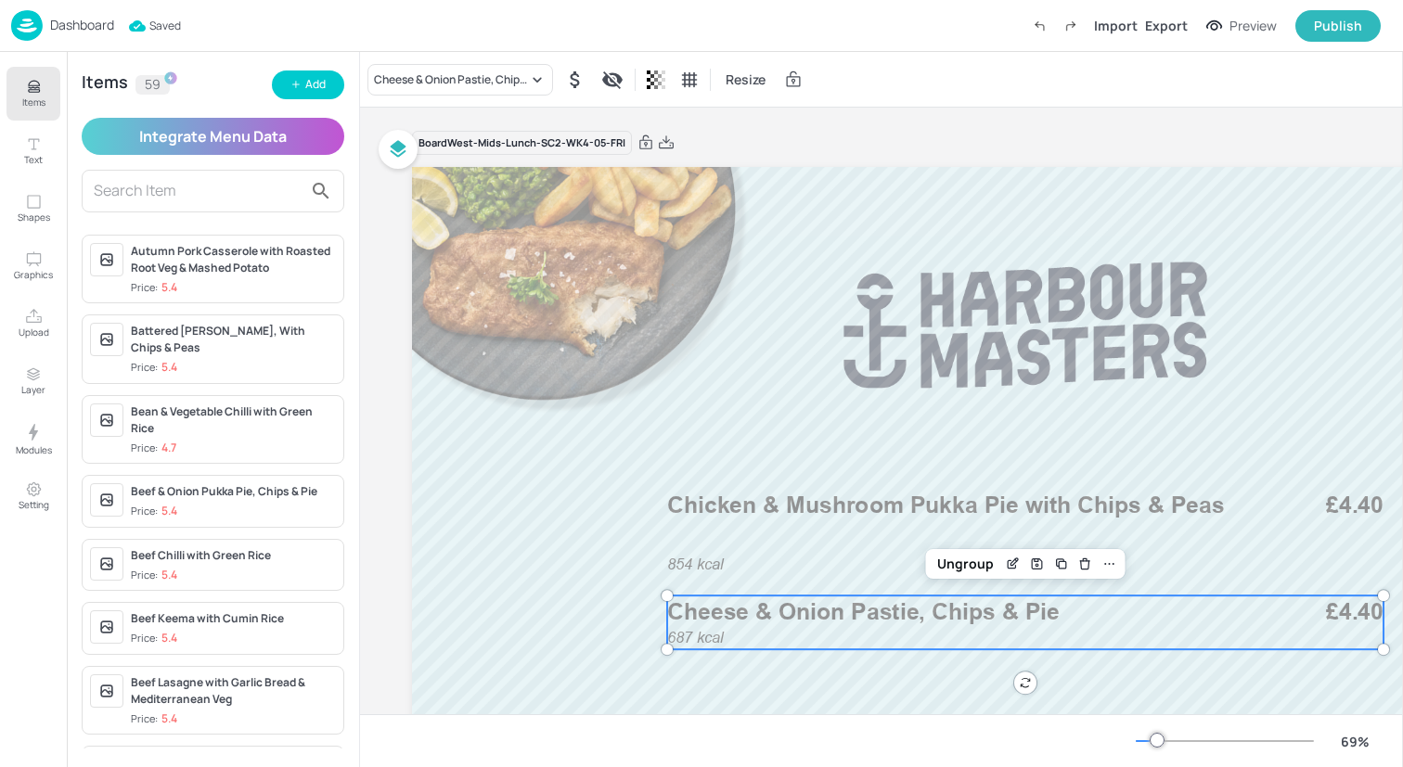
click at [318, 86] on div "Cheese & Onion Pastie, Chips & Pie Price: 4.4 Autumn Pork Casserole with Roaste…" at bounding box center [701, 387] width 1403 height 760
click at [312, 84] on div "Add" at bounding box center [315, 85] width 20 height 18
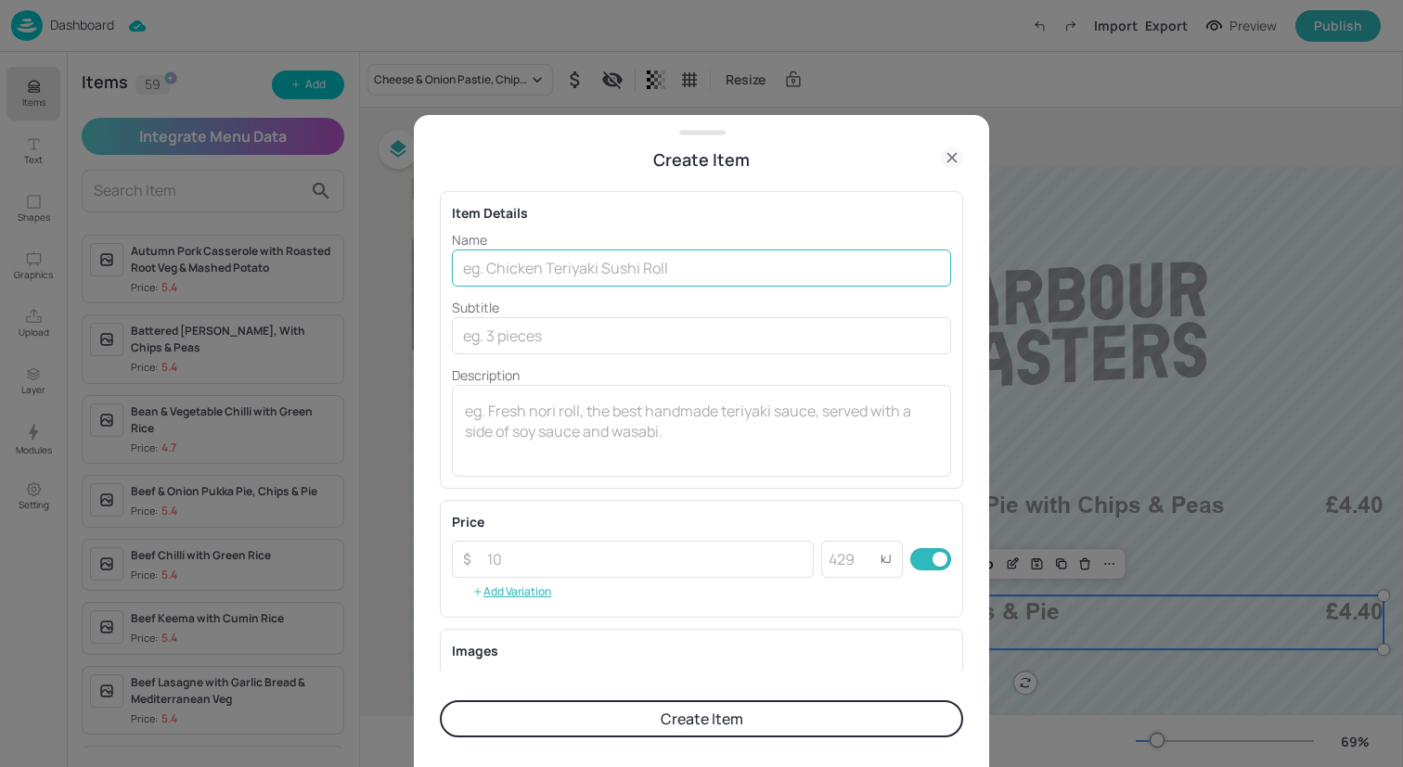
click at [707, 276] on input "text" at bounding box center [701, 268] width 499 height 37
paste input "red Sausage with Chips & Peas"
type input "red Sausage with Chips & Peas"
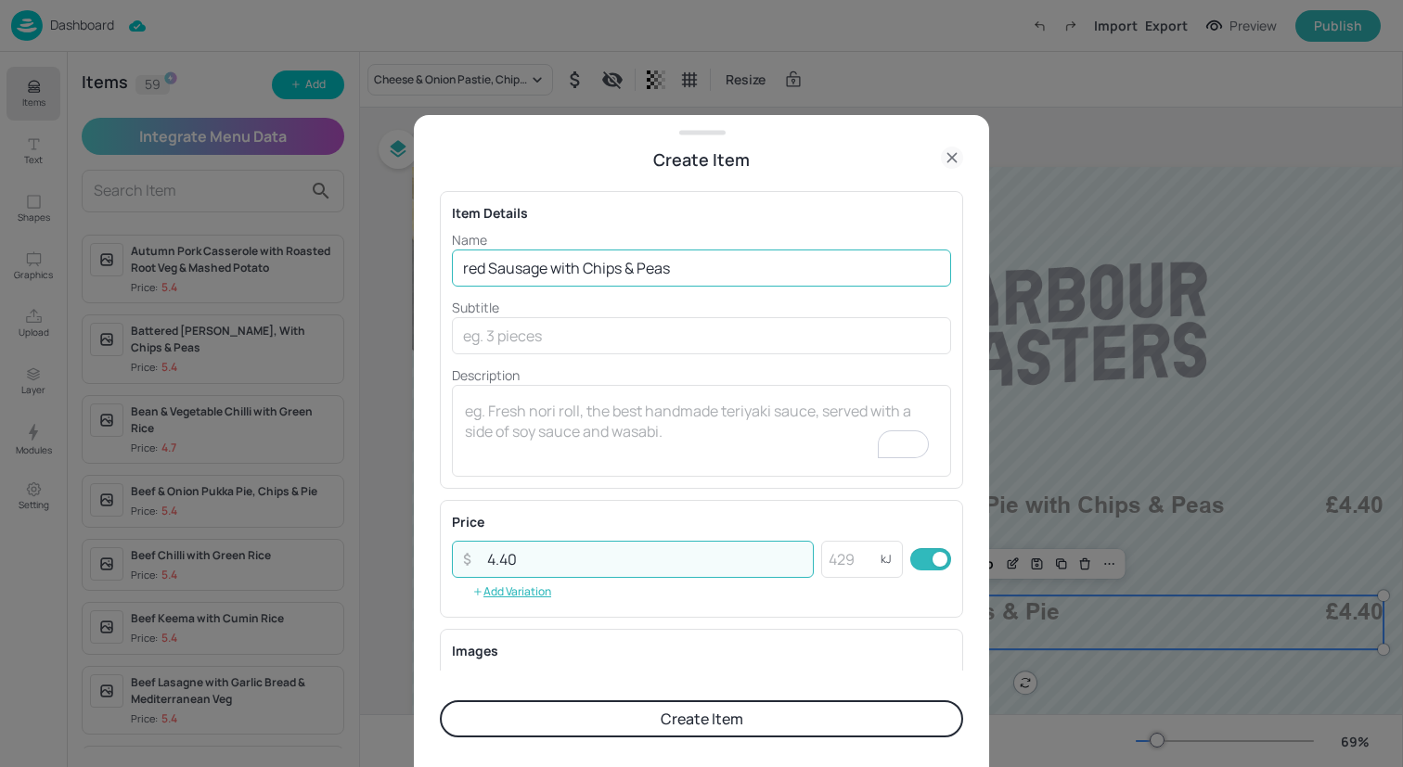
type input "4.40"
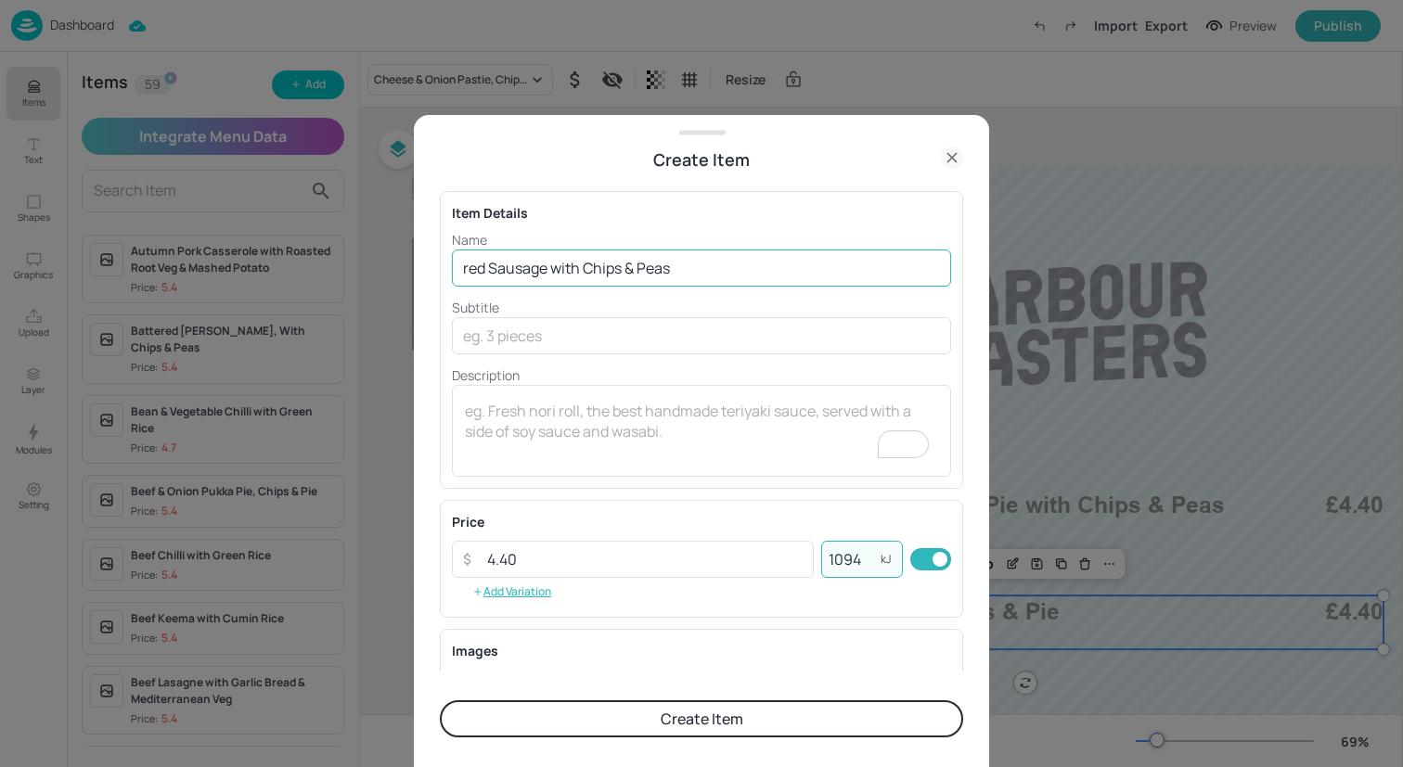
type input "1094"
click at [466, 265] on input "red Sausage with Chips & Peas" at bounding box center [701, 268] width 499 height 37
click at [511, 272] on input "Battereed Sausage with Chips & Peas" at bounding box center [701, 268] width 499 height 37
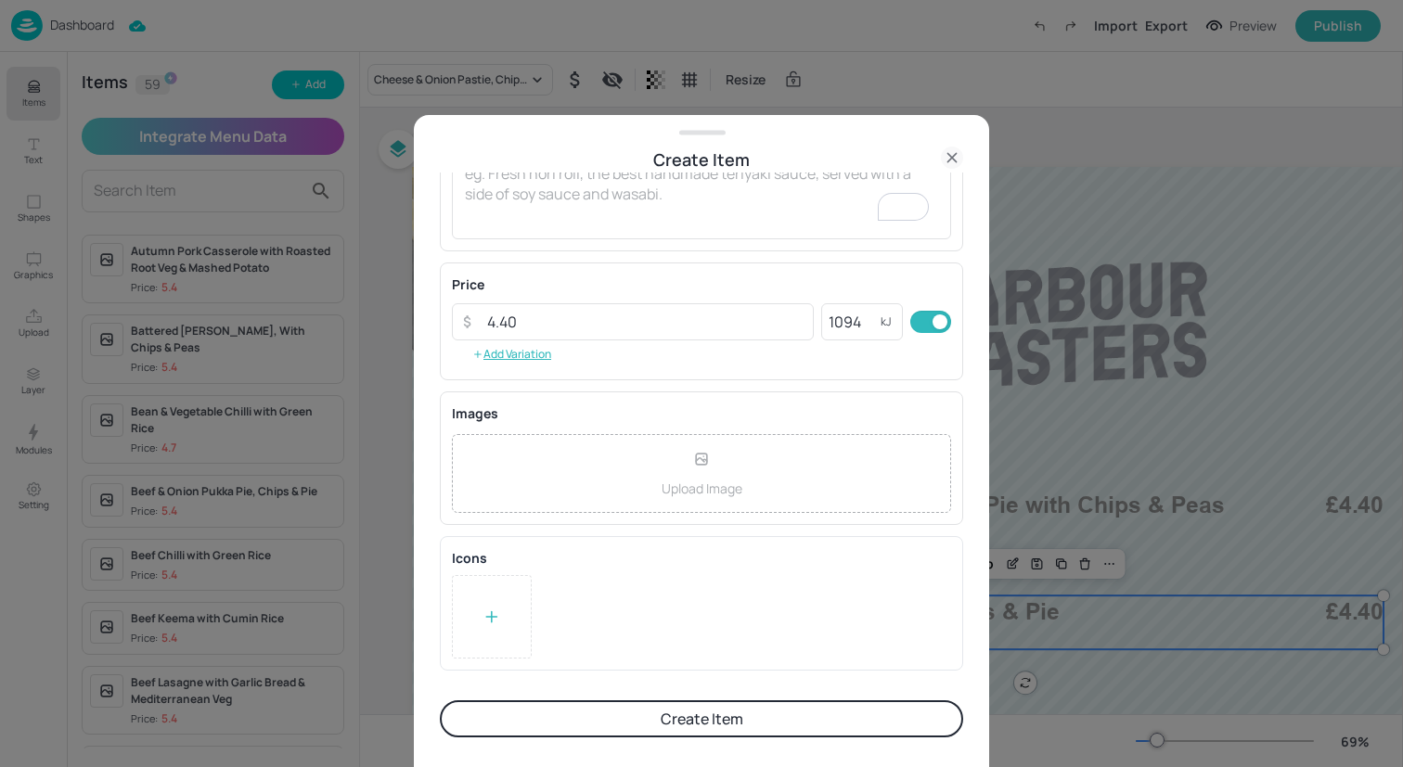
type input "Battered Sausage with Chips & Peas"
click at [635, 717] on button "Create Item" at bounding box center [701, 718] width 523 height 37
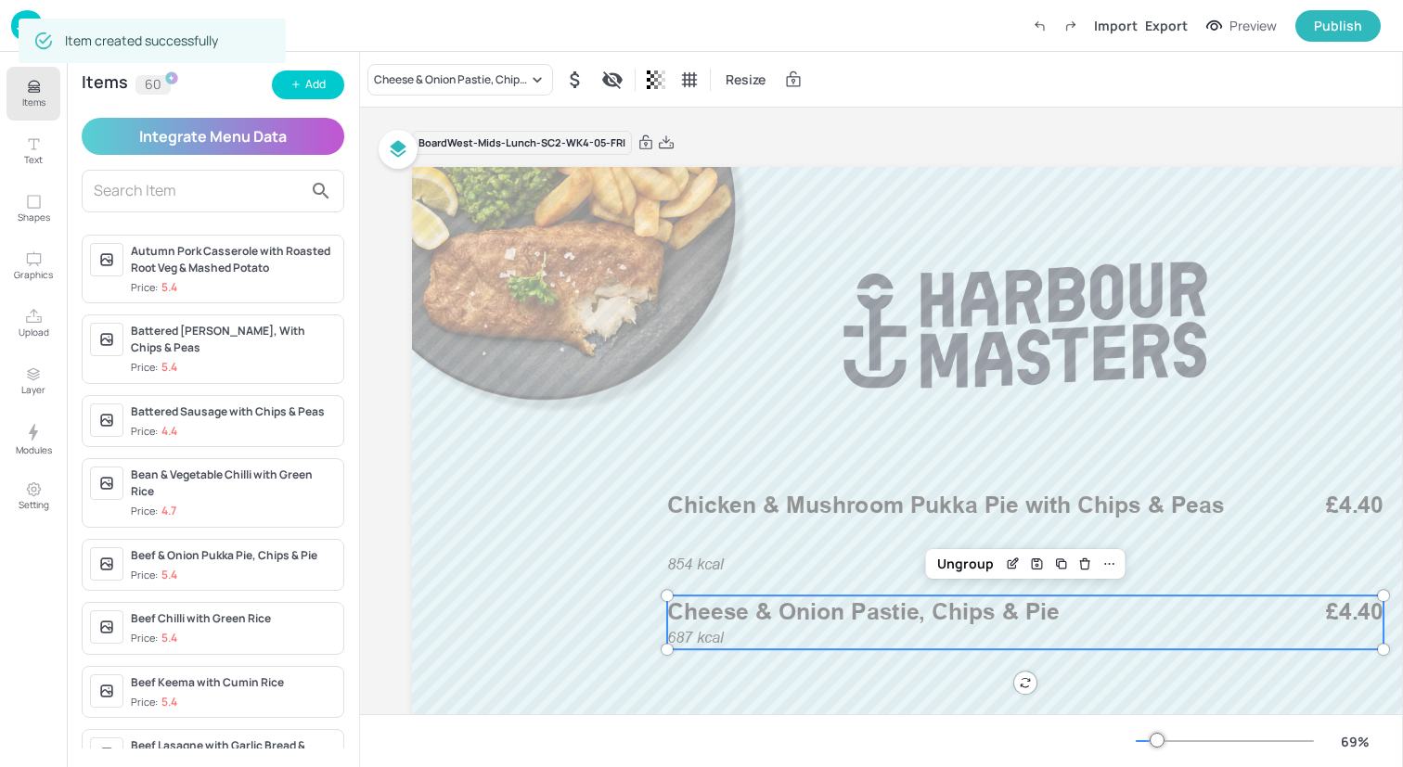
scroll to position [237, 0]
click at [463, 75] on div "Cheese & Onion Pastie, Chips & Pie" at bounding box center [451, 79] width 154 height 17
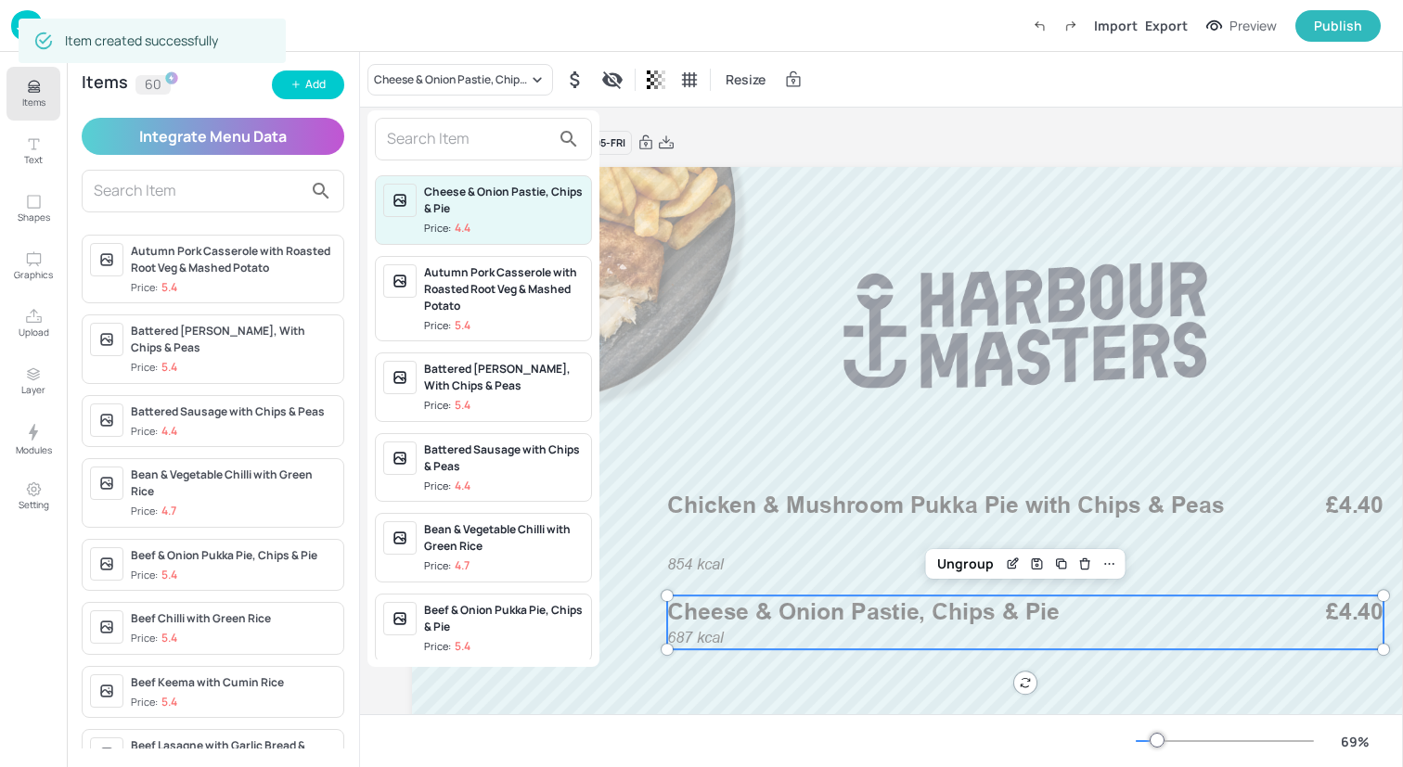
click at [470, 144] on input "text" at bounding box center [468, 139] width 163 height 30
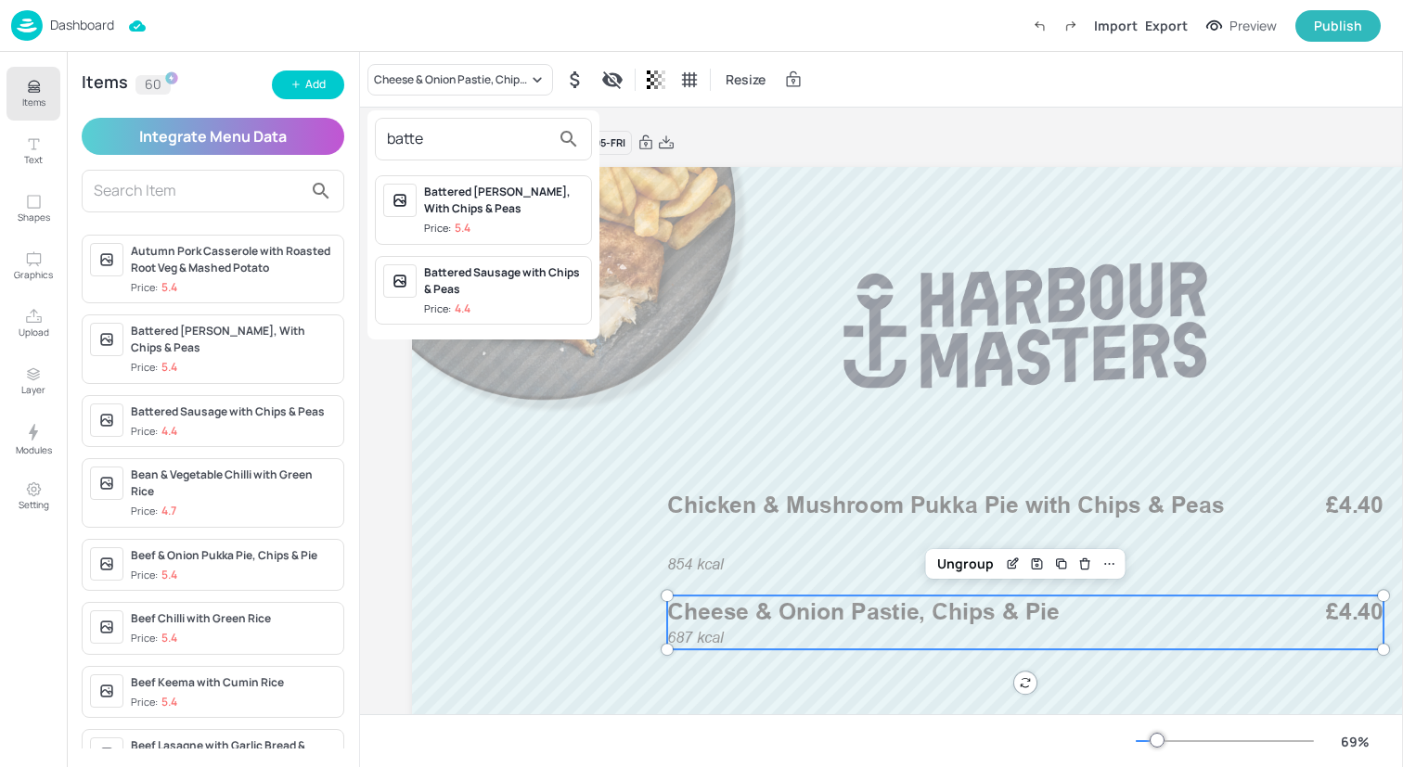
type input "batte"
click at [499, 282] on div "Battered Sausage with Chips & Peas" at bounding box center [504, 280] width 160 height 33
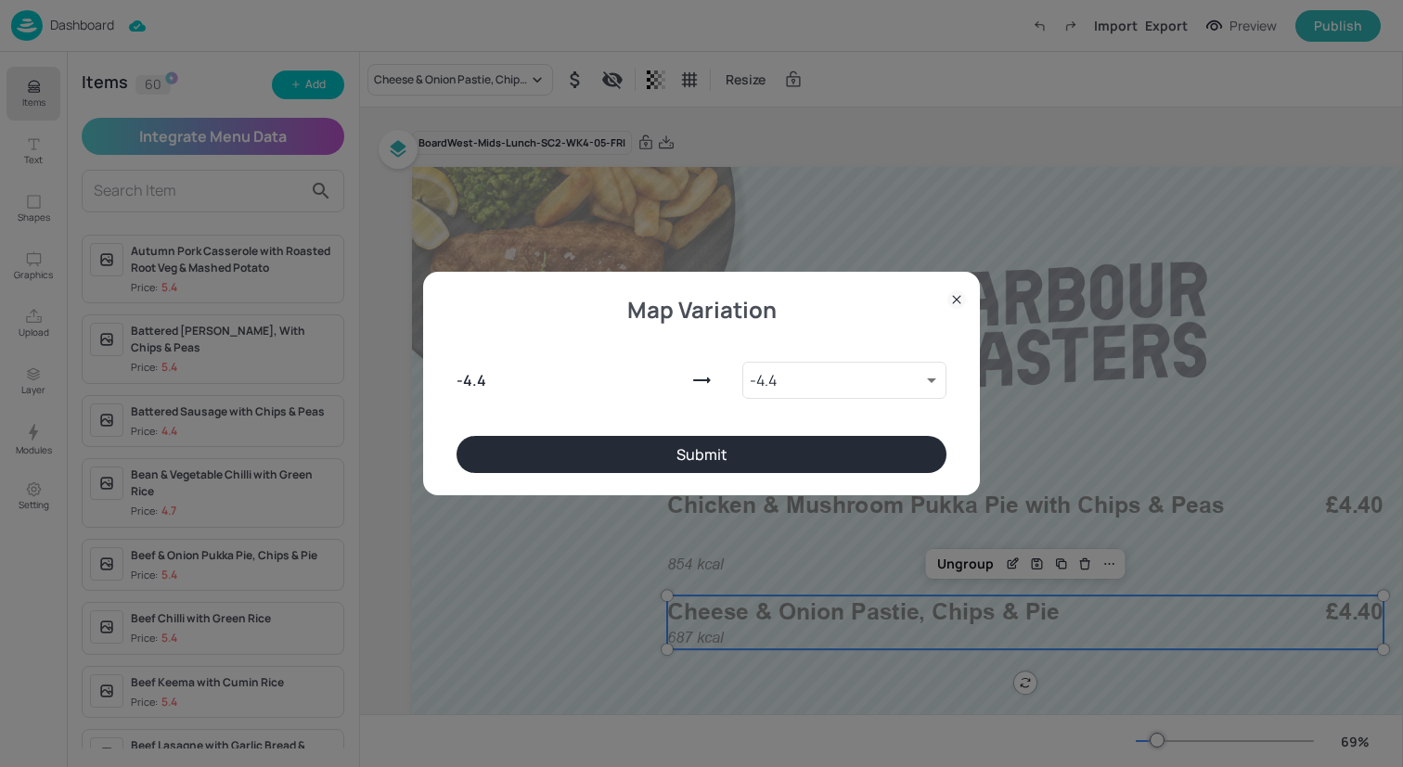
click at [624, 455] on button "Submit" at bounding box center [701, 454] width 490 height 37
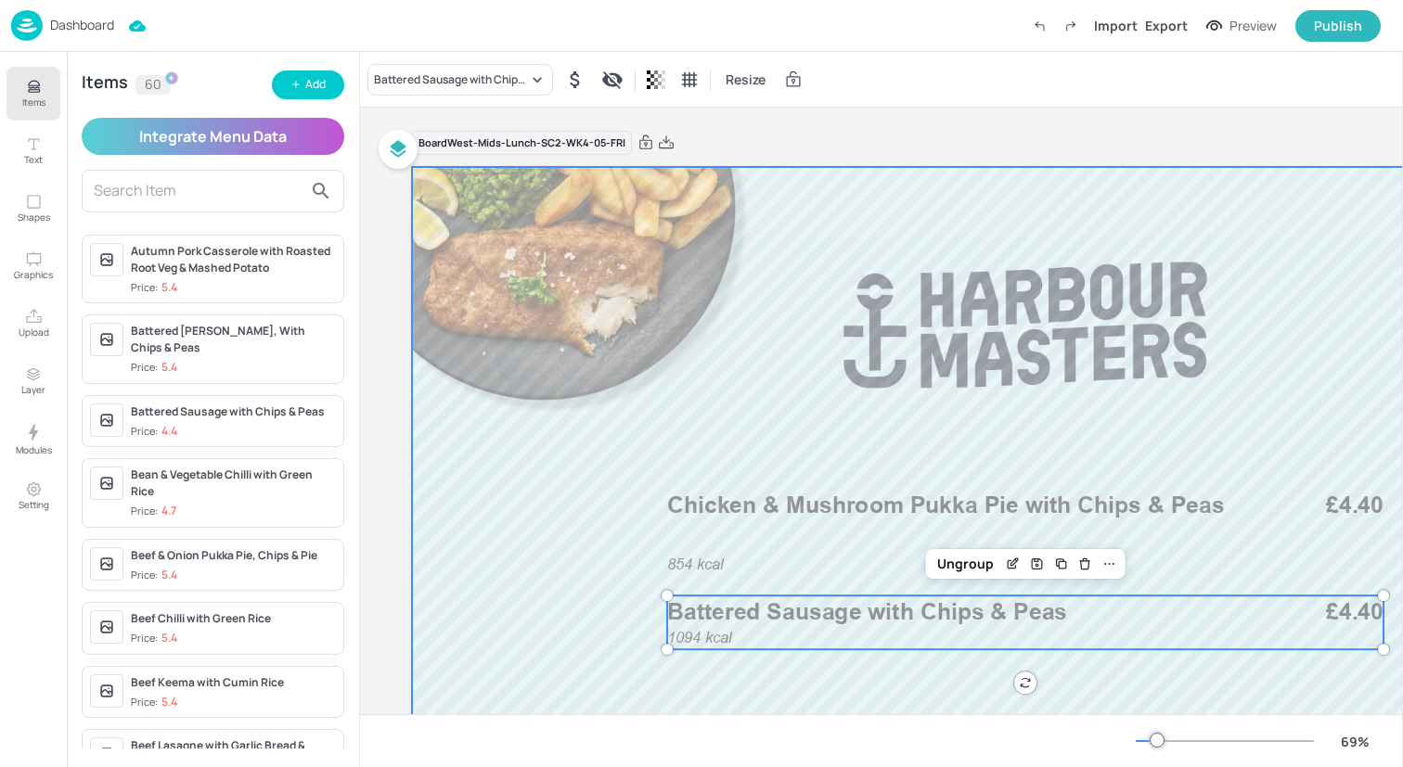
click at [599, 575] on div at bounding box center [1025, 512] width 1226 height 690
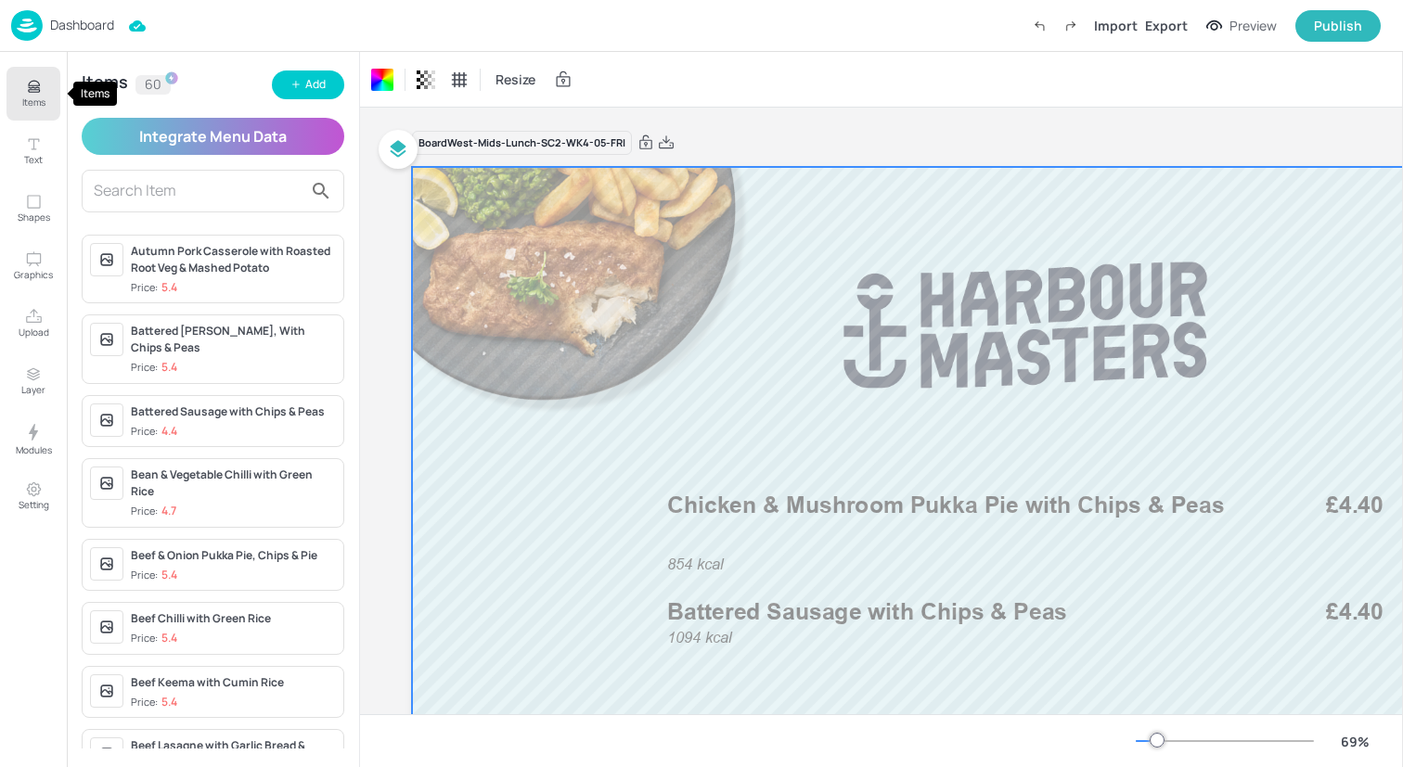
click at [22, 110] on button "Items" at bounding box center [33, 94] width 54 height 54
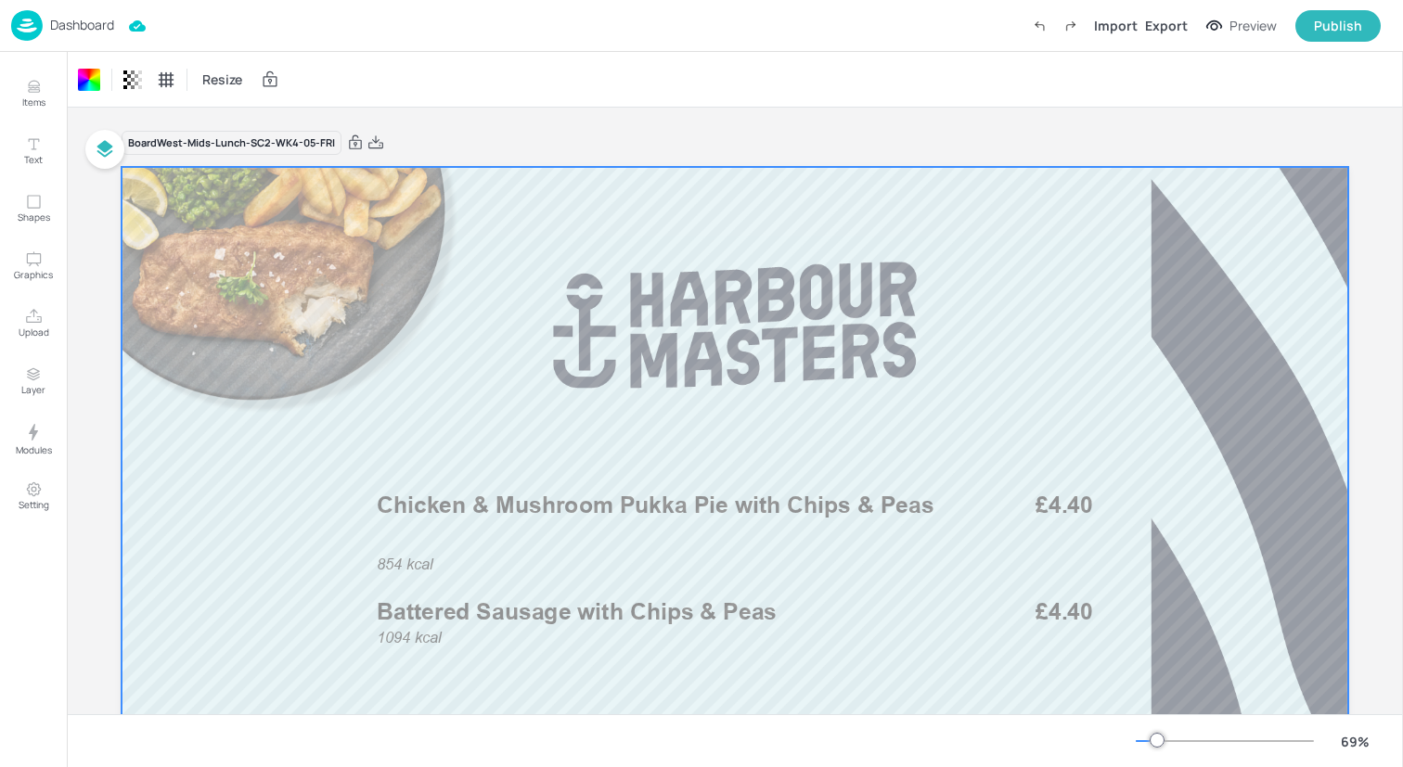
click at [177, 43] on div "Dashboard Import Export Preview Publish" at bounding box center [695, 25] width 1369 height 51
click at [29, 22] on img at bounding box center [27, 25] width 32 height 31
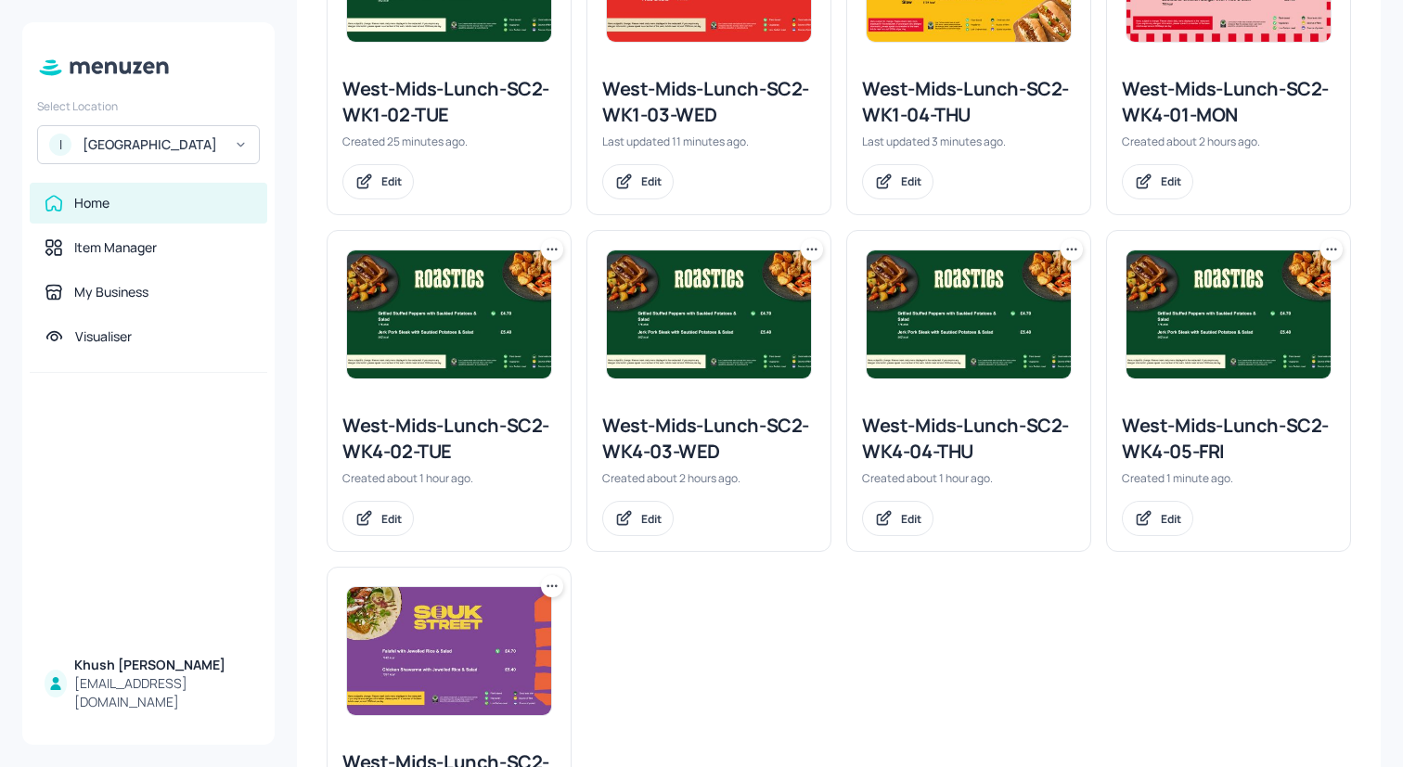
scroll to position [1475, 0]
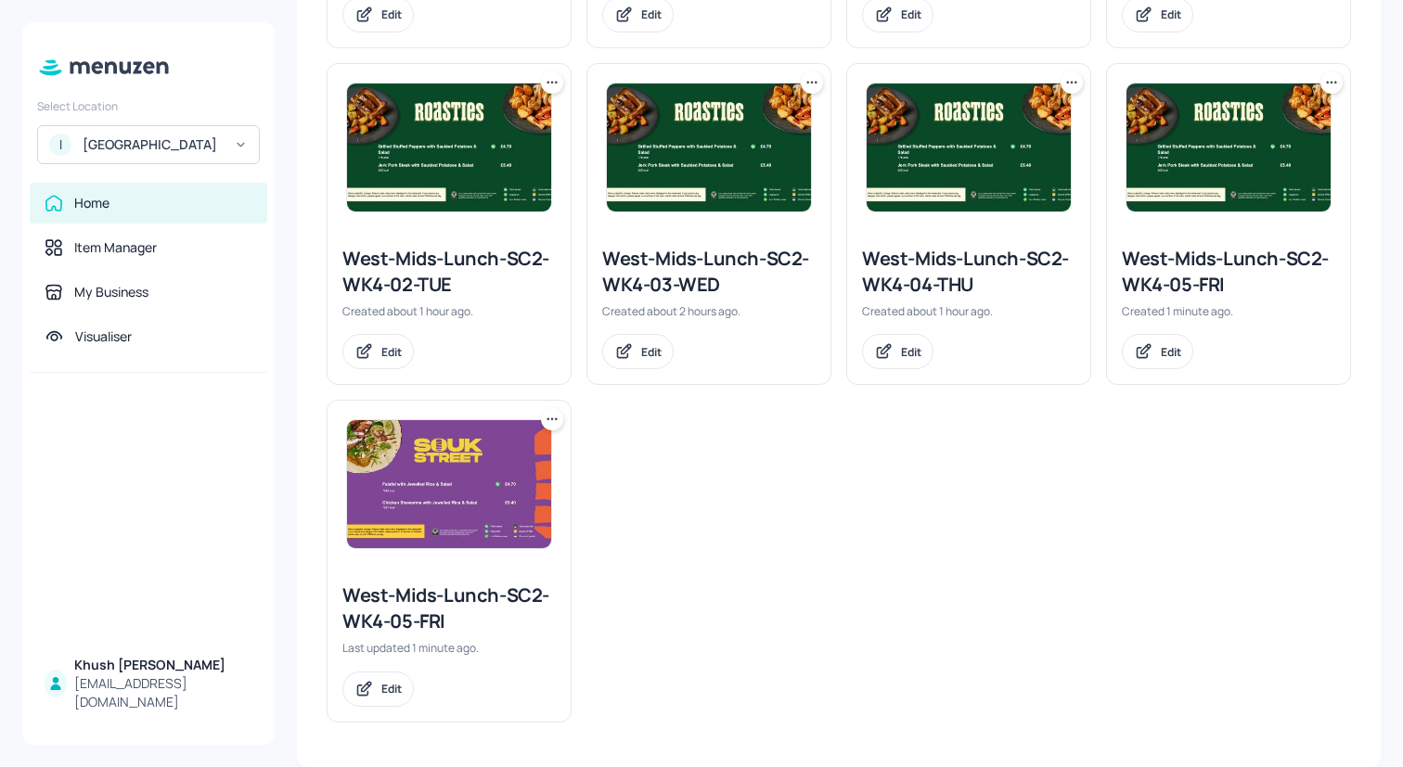
click at [1320, 92] on div at bounding box center [1331, 82] width 22 height 22
click at [1322, 80] on icon at bounding box center [1331, 82] width 19 height 19
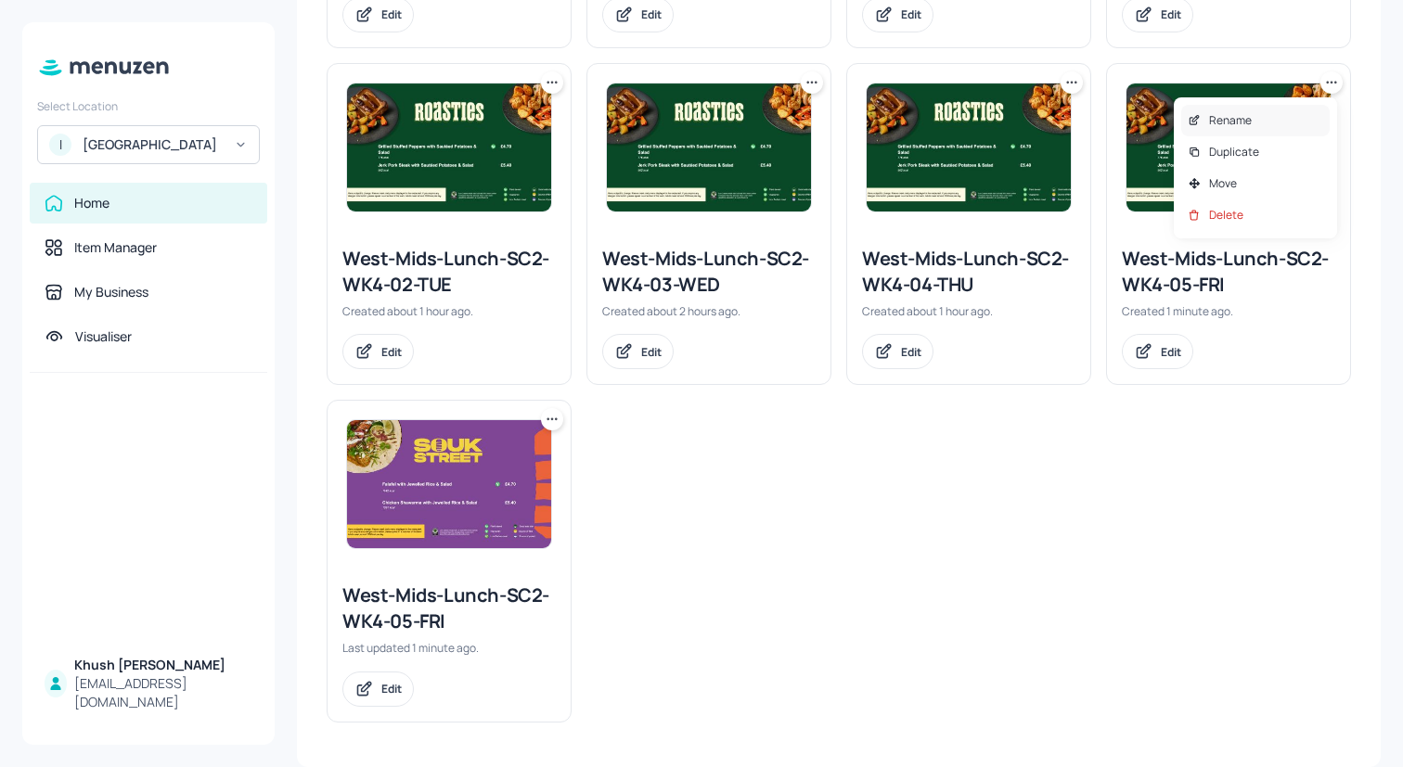
click at [1267, 123] on div "Rename" at bounding box center [1255, 121] width 148 height 32
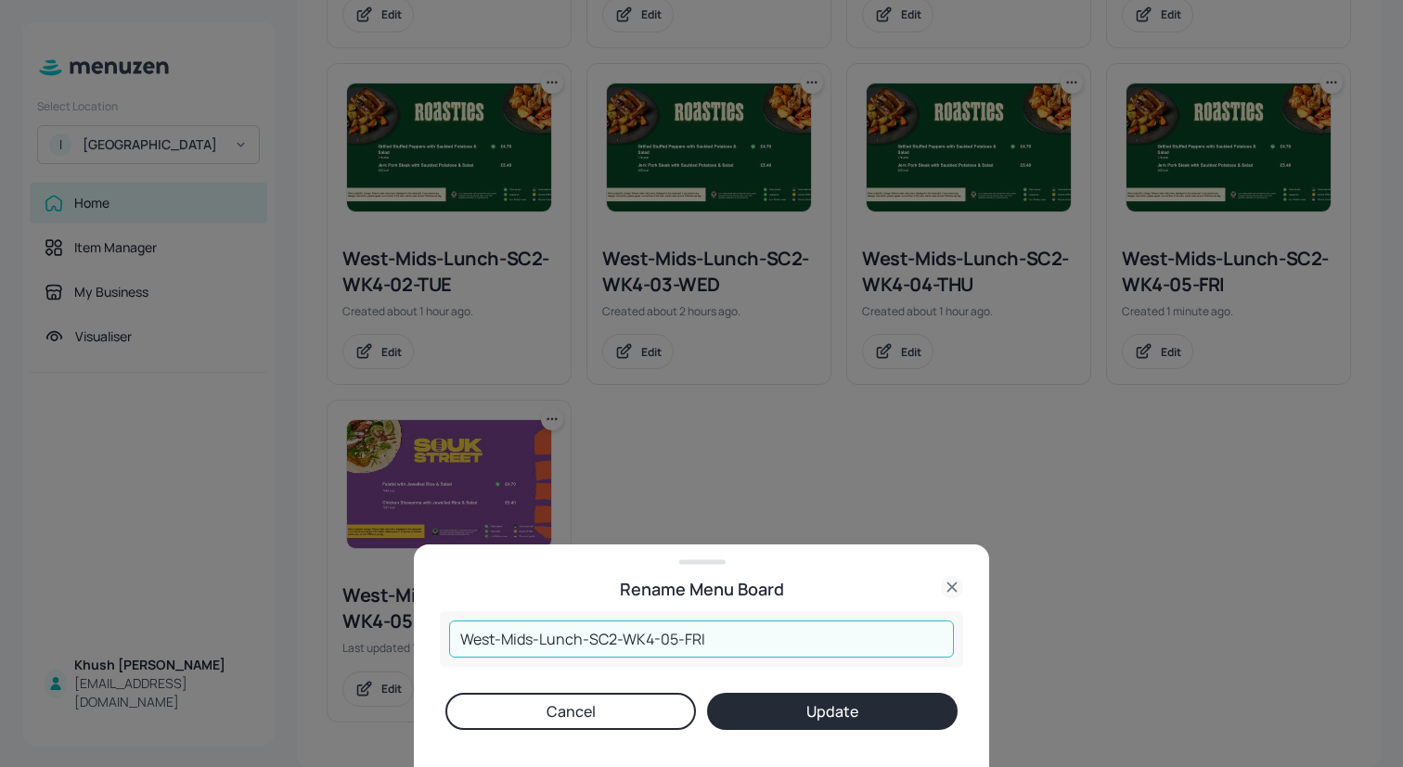
click at [656, 642] on input "West-Mids-Lunch-SC2-WK4-05-FRI" at bounding box center [701, 639] width 505 height 37
type input "West-Mids-Lunch-SC2-WK1-05-FRI"
click at [863, 706] on button "Update" at bounding box center [832, 711] width 250 height 37
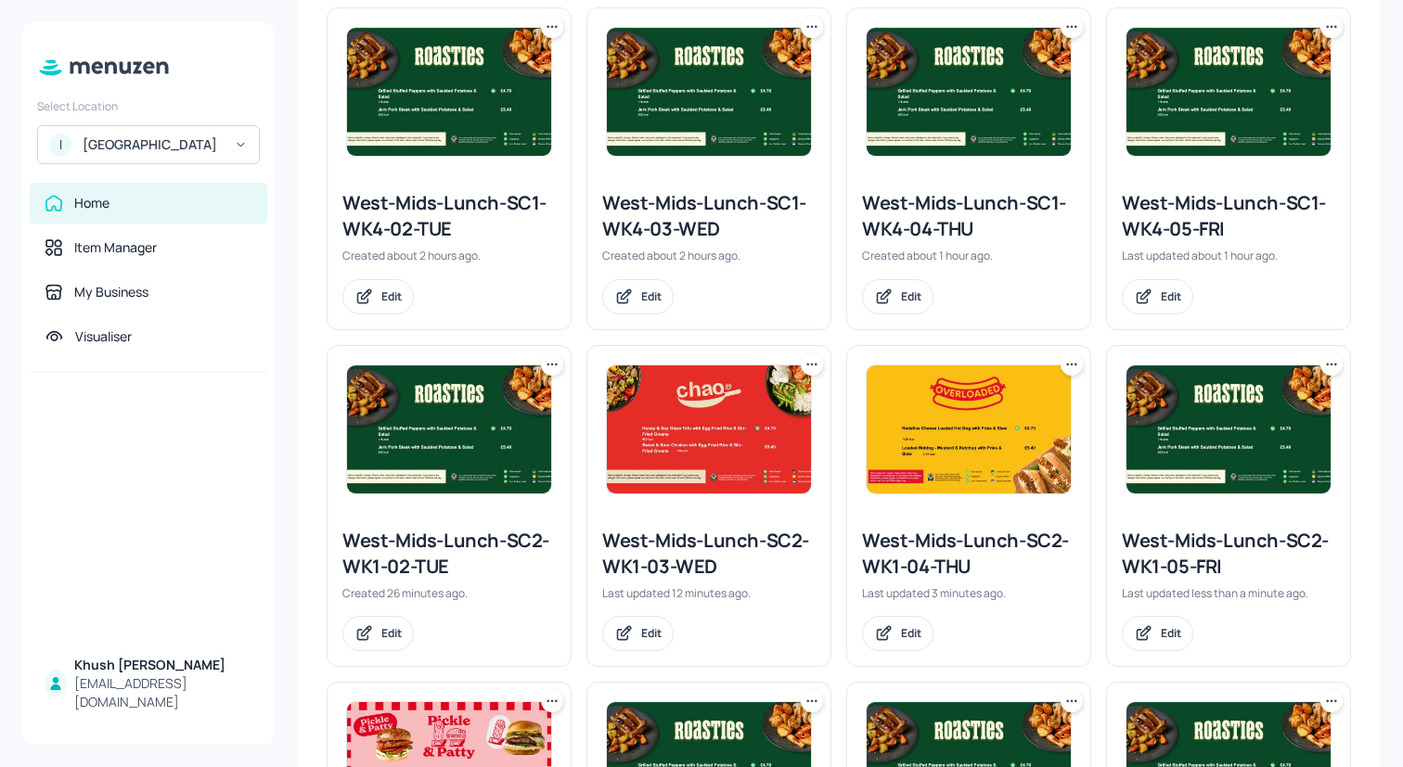
scroll to position [841, 0]
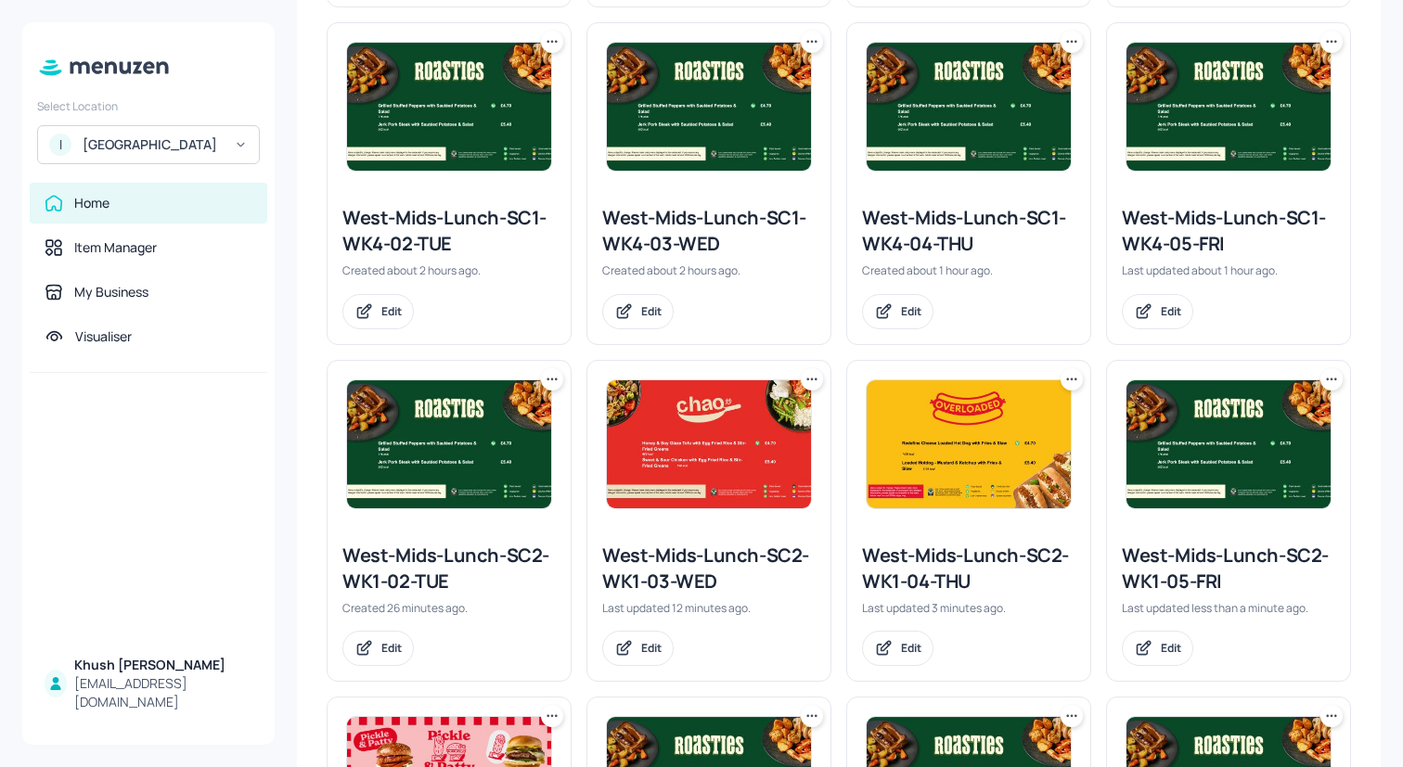
click at [551, 382] on icon at bounding box center [552, 379] width 19 height 19
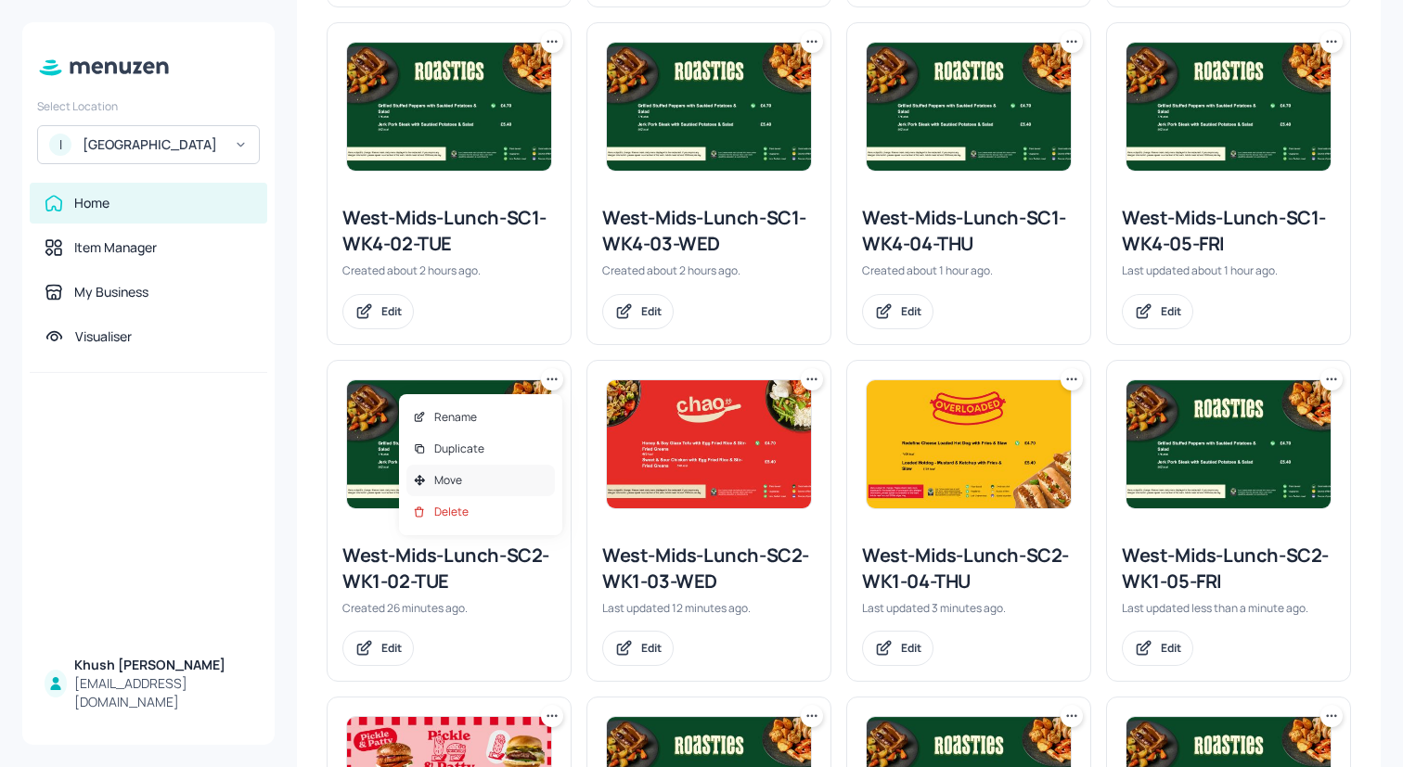
click at [484, 482] on div "Move" at bounding box center [480, 481] width 148 height 32
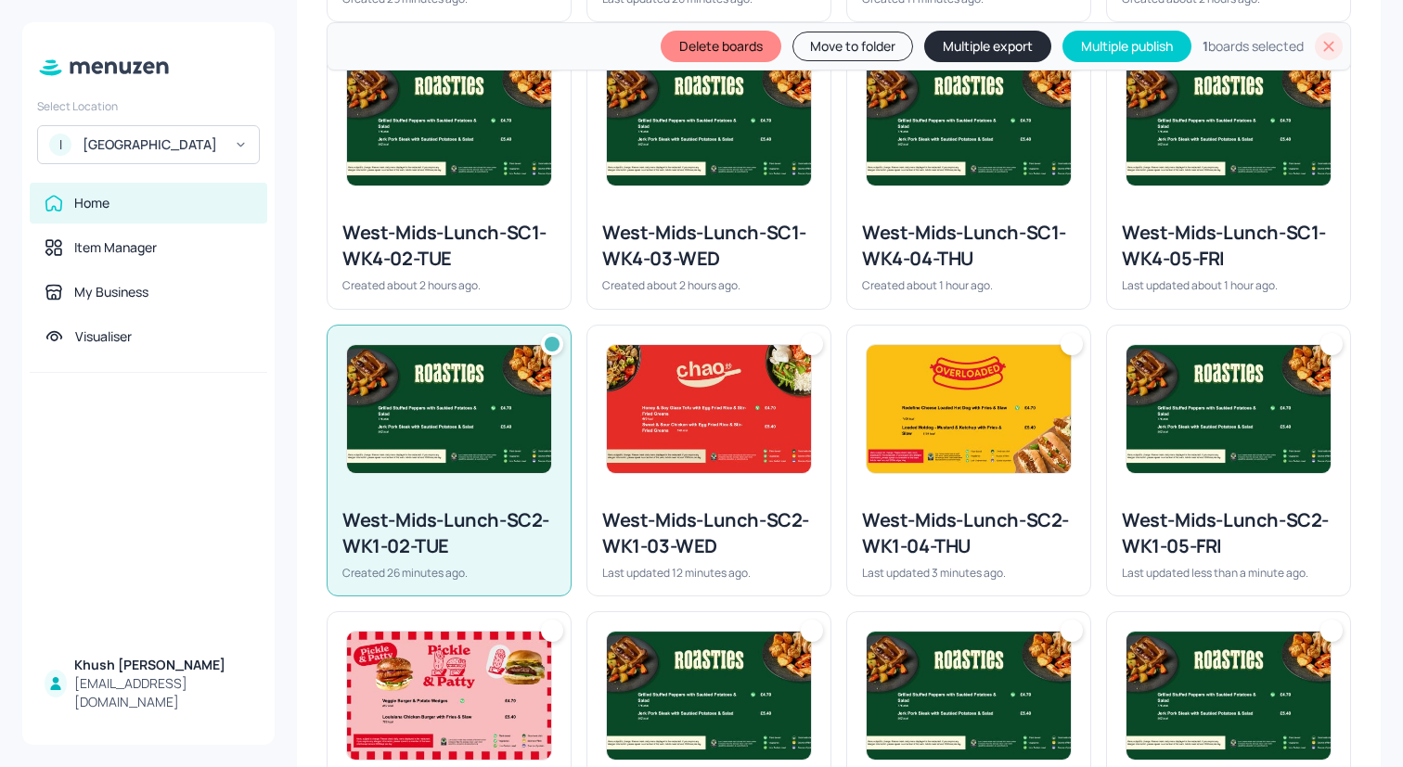
scroll to position [906, 0]
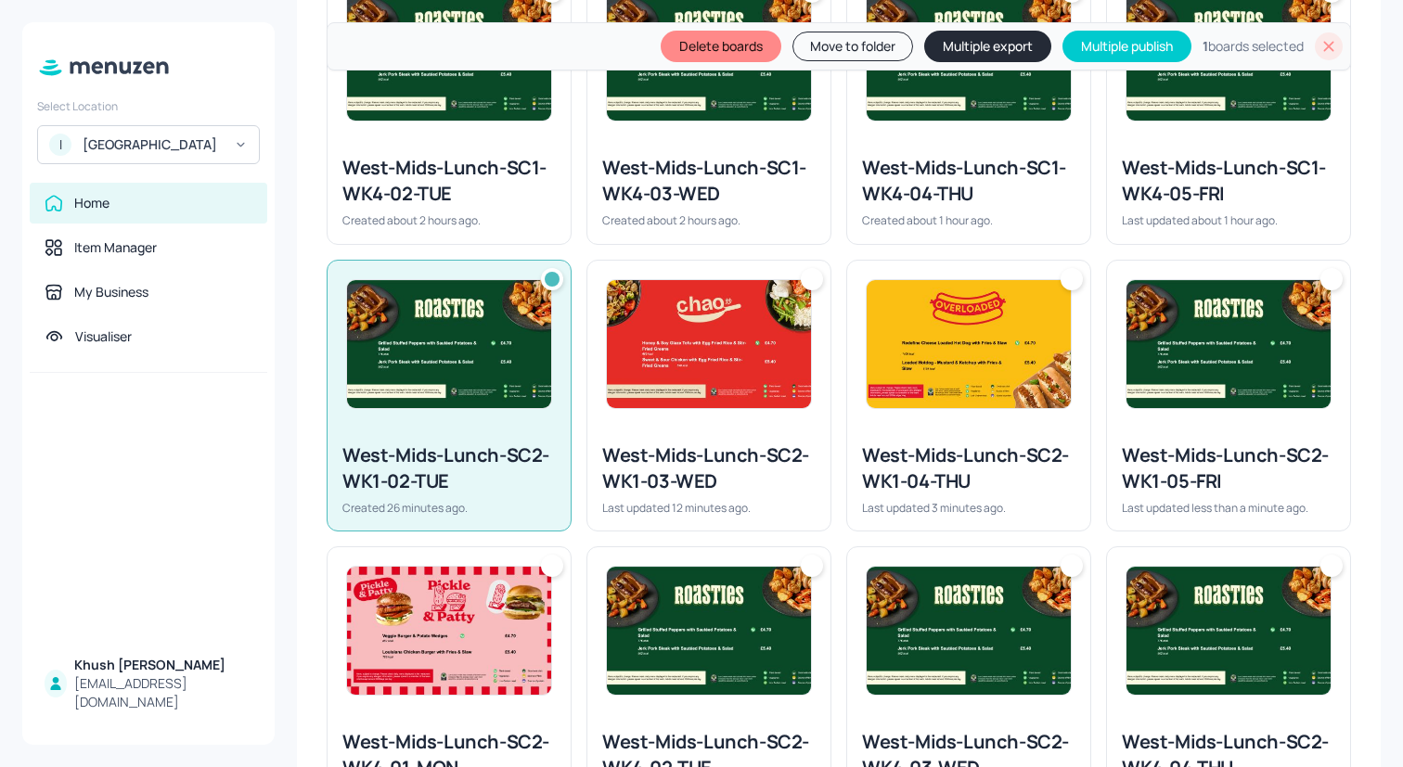
click at [729, 371] on img at bounding box center [709, 344] width 204 height 128
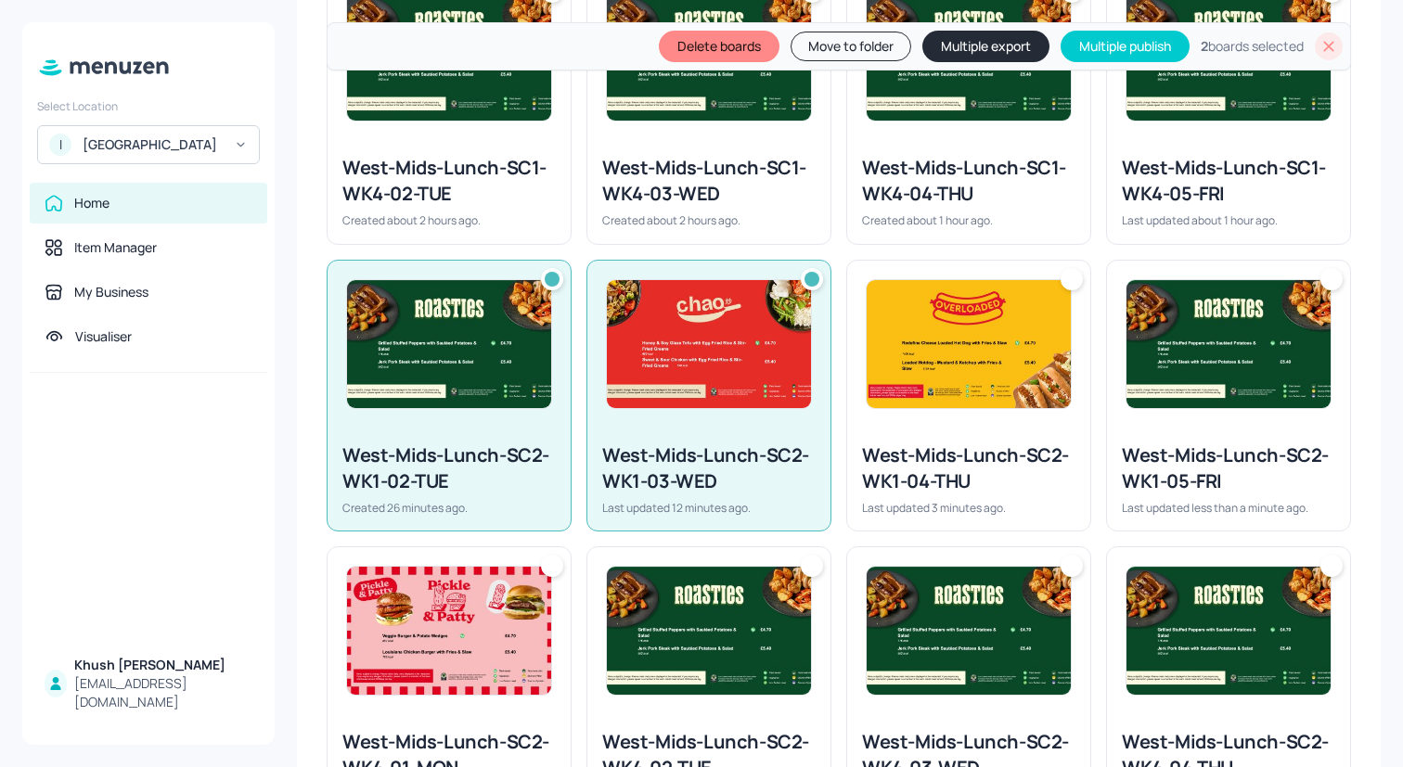
click at [1020, 373] on img at bounding box center [968, 344] width 204 height 128
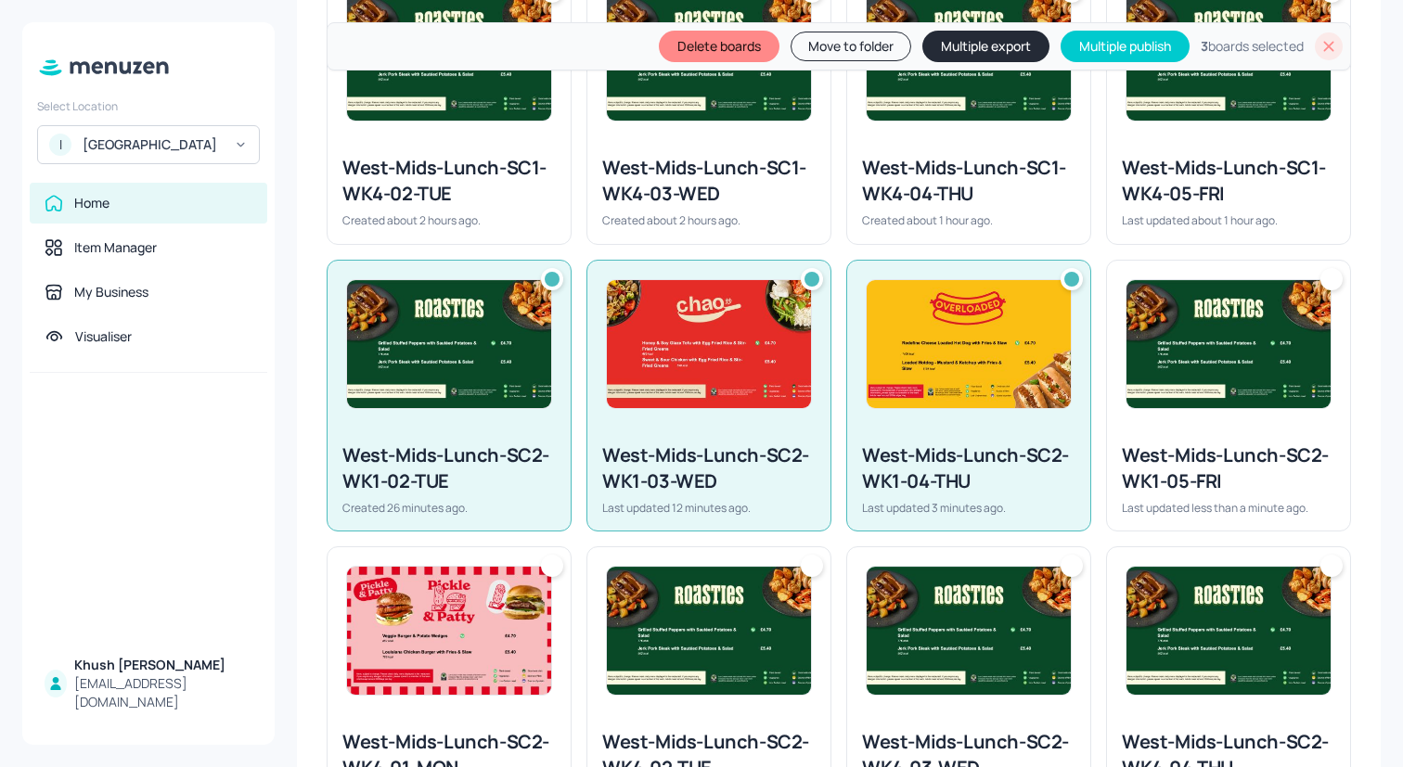
click at [1189, 391] on img at bounding box center [1228, 344] width 204 height 128
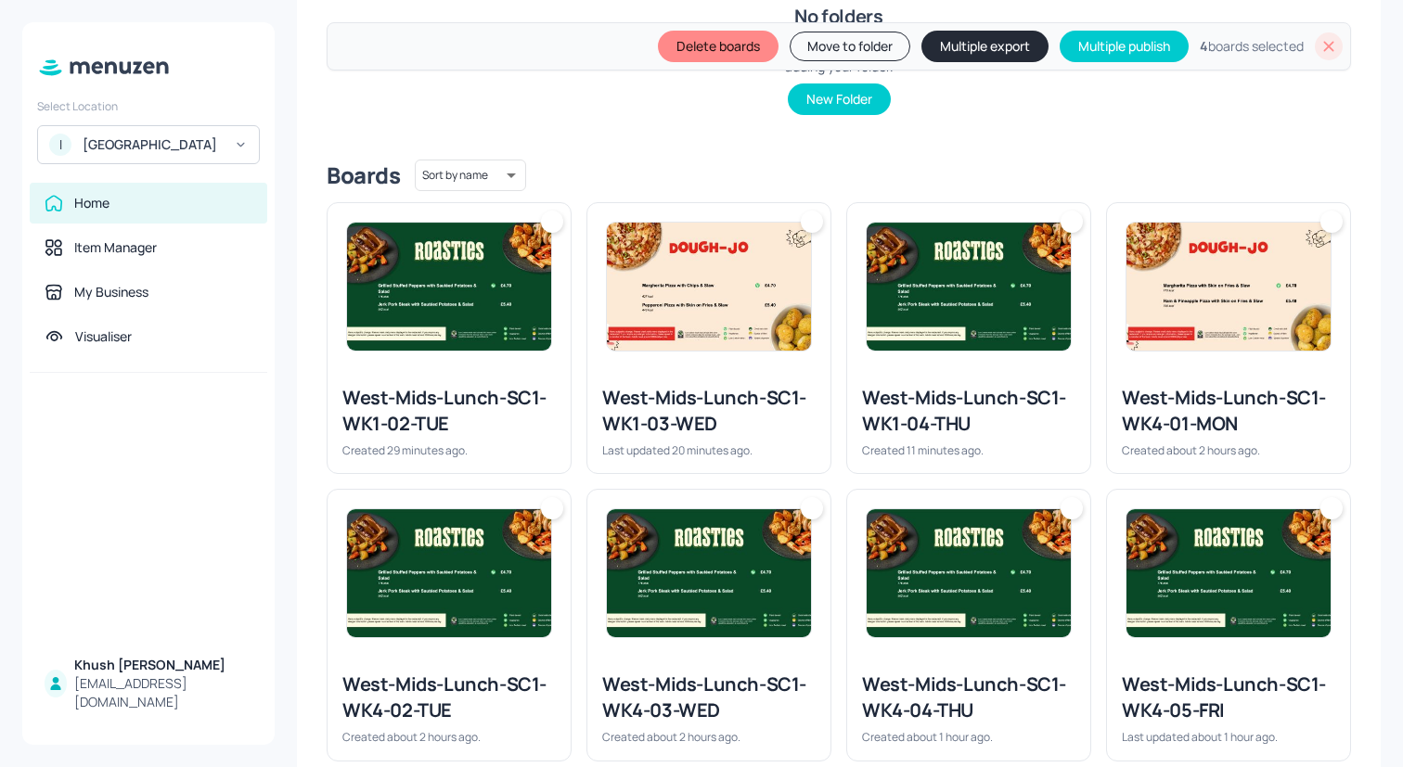
scroll to position [387, 0]
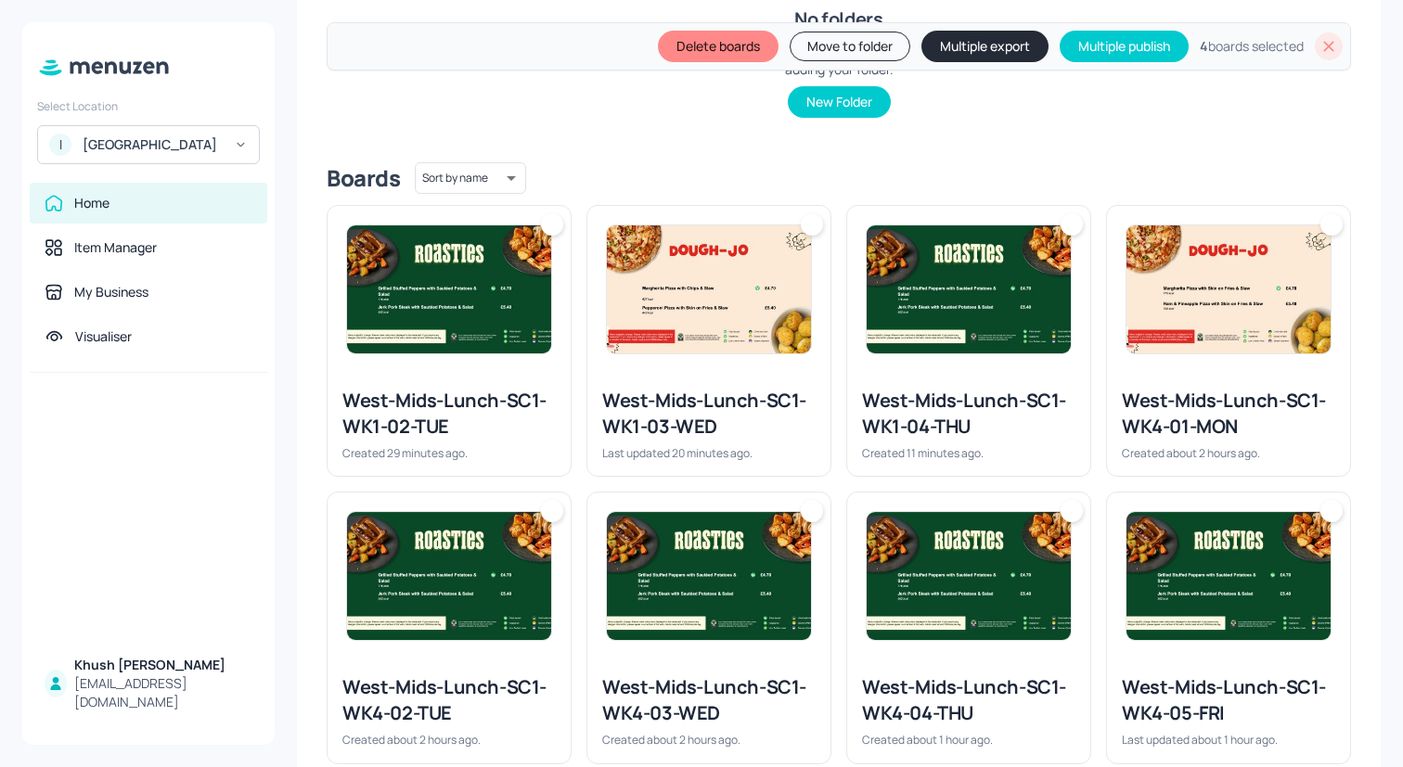
click at [507, 289] on img at bounding box center [449, 289] width 204 height 128
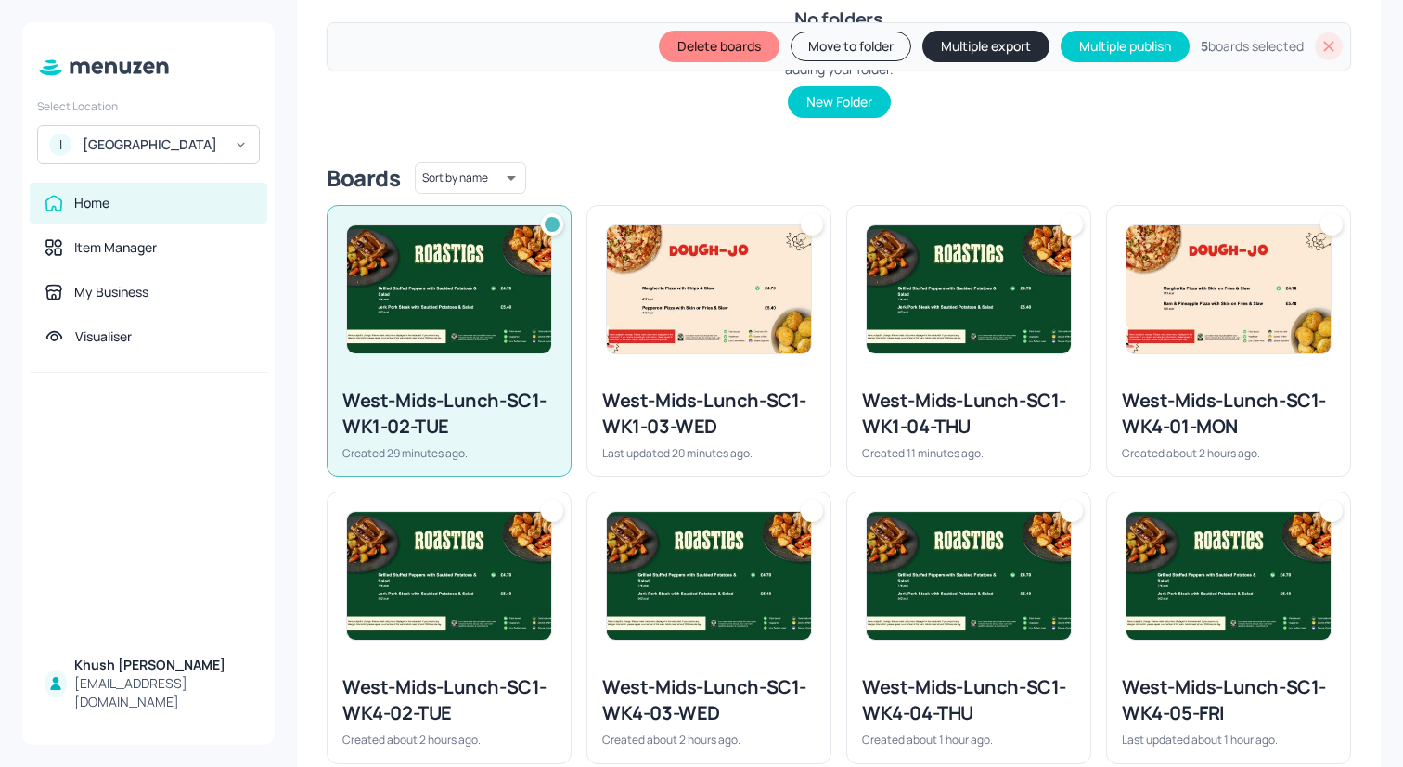
click at [771, 289] on img at bounding box center [709, 289] width 204 height 128
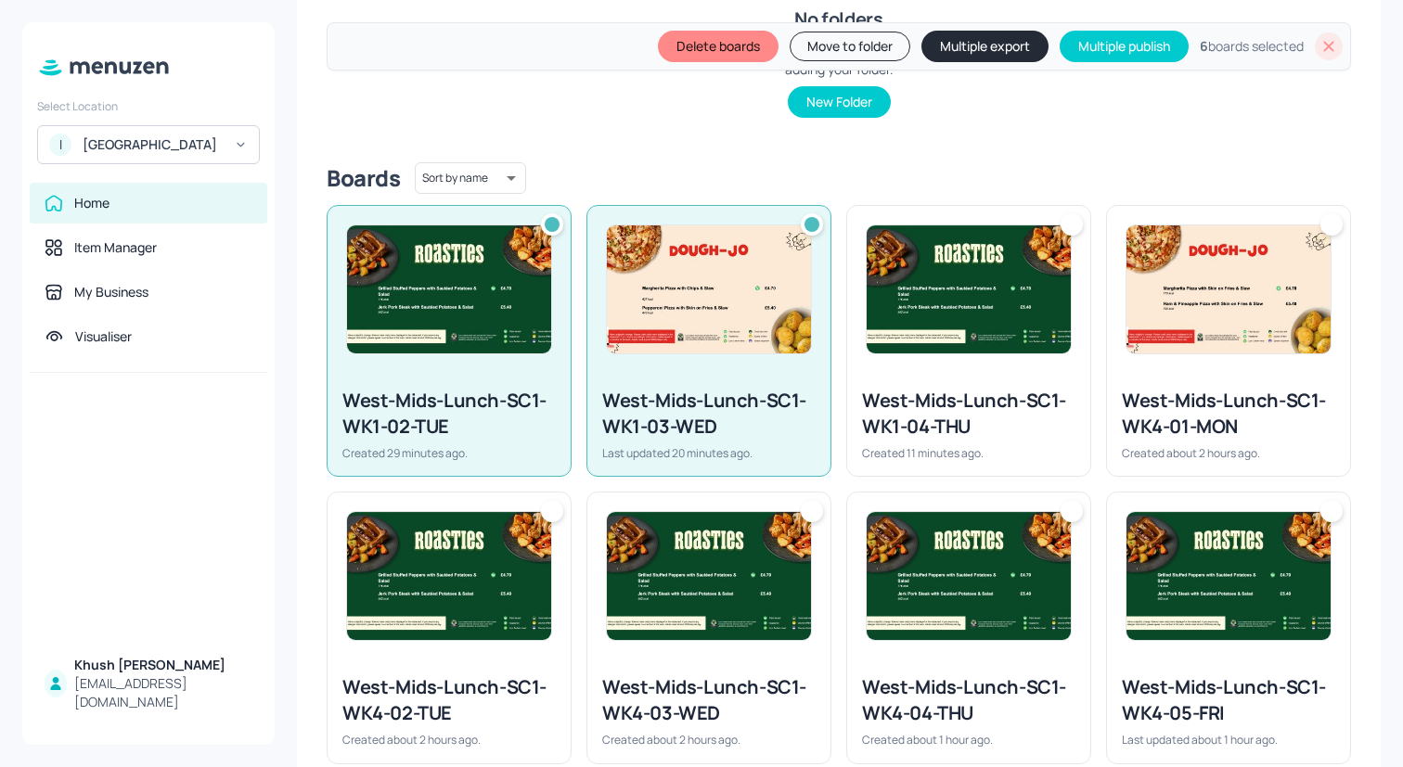
click at [927, 305] on img at bounding box center [968, 289] width 204 height 128
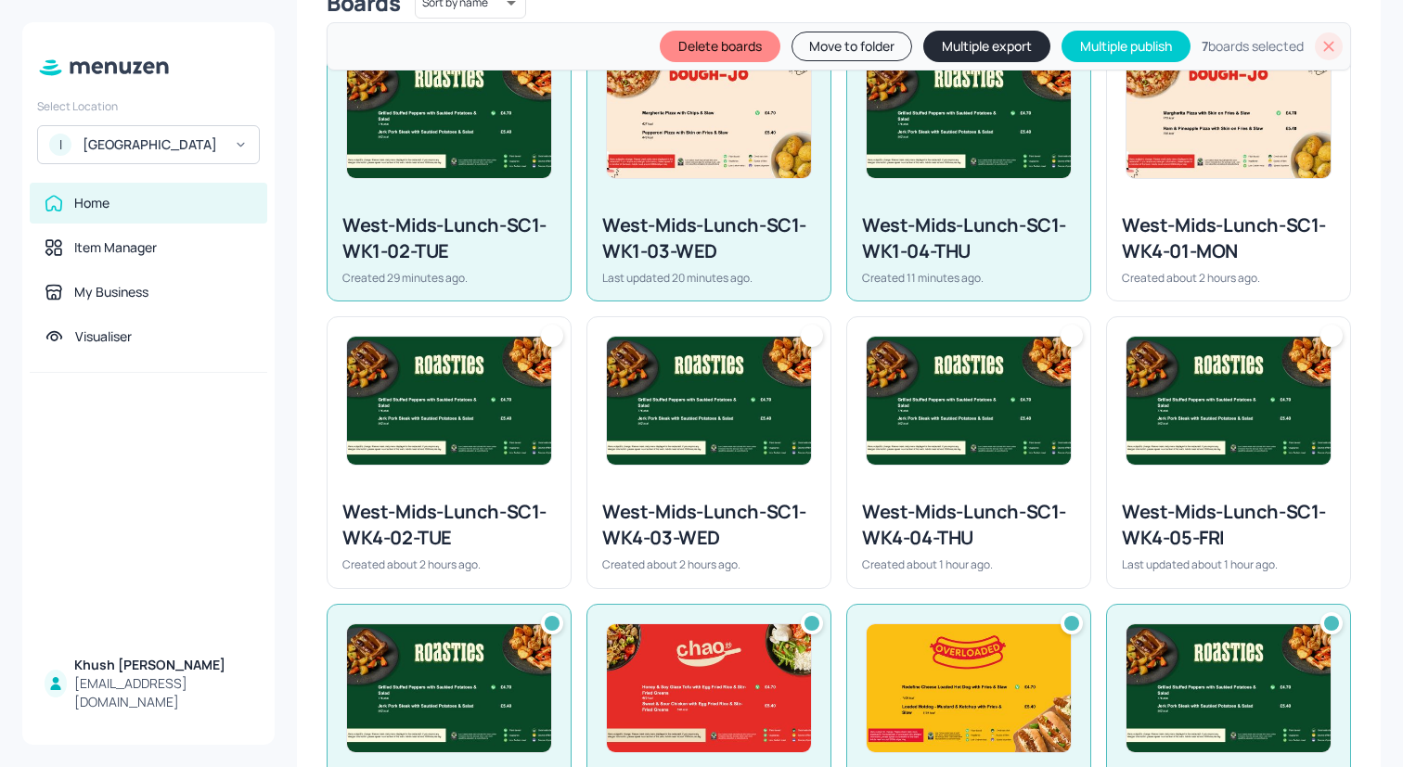
scroll to position [563, 0]
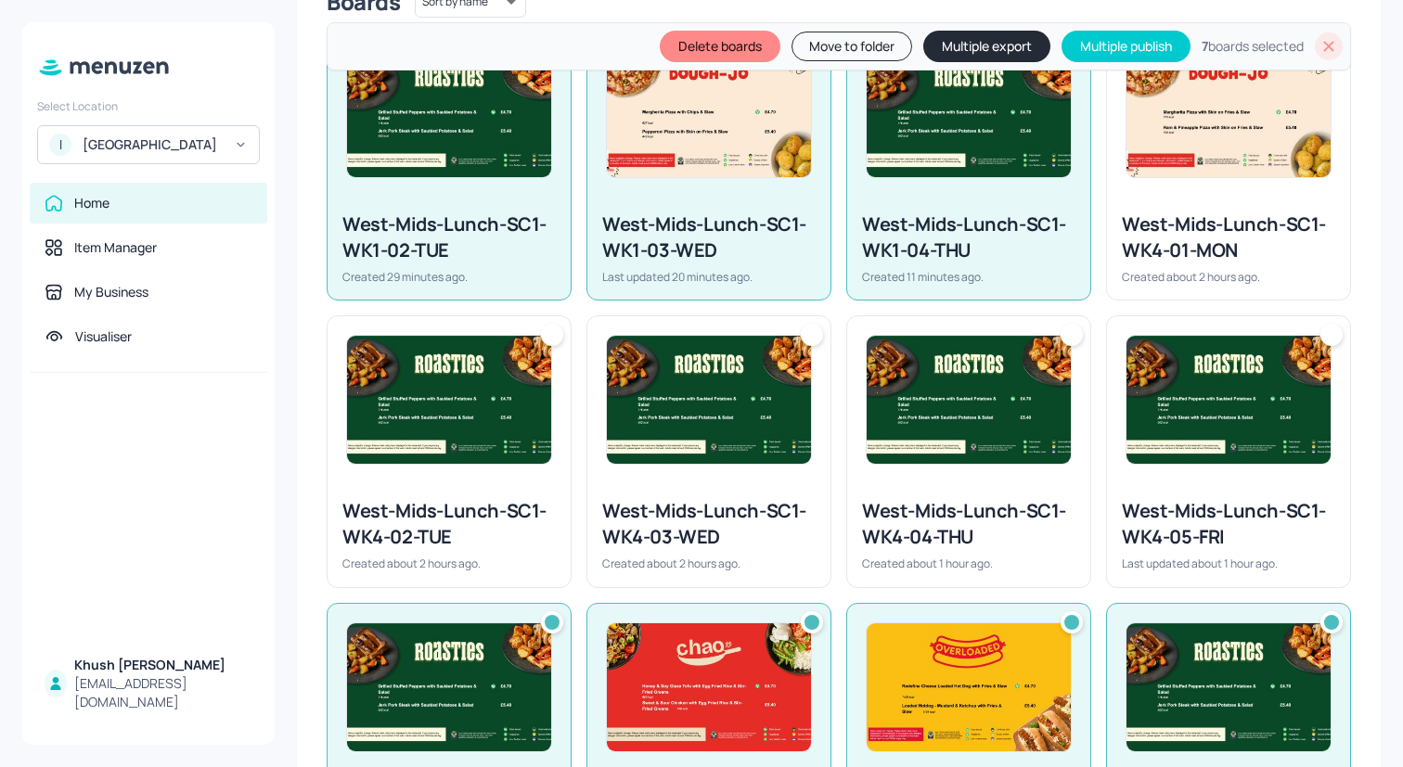
click at [1319, 41] on icon at bounding box center [1328, 46] width 19 height 19
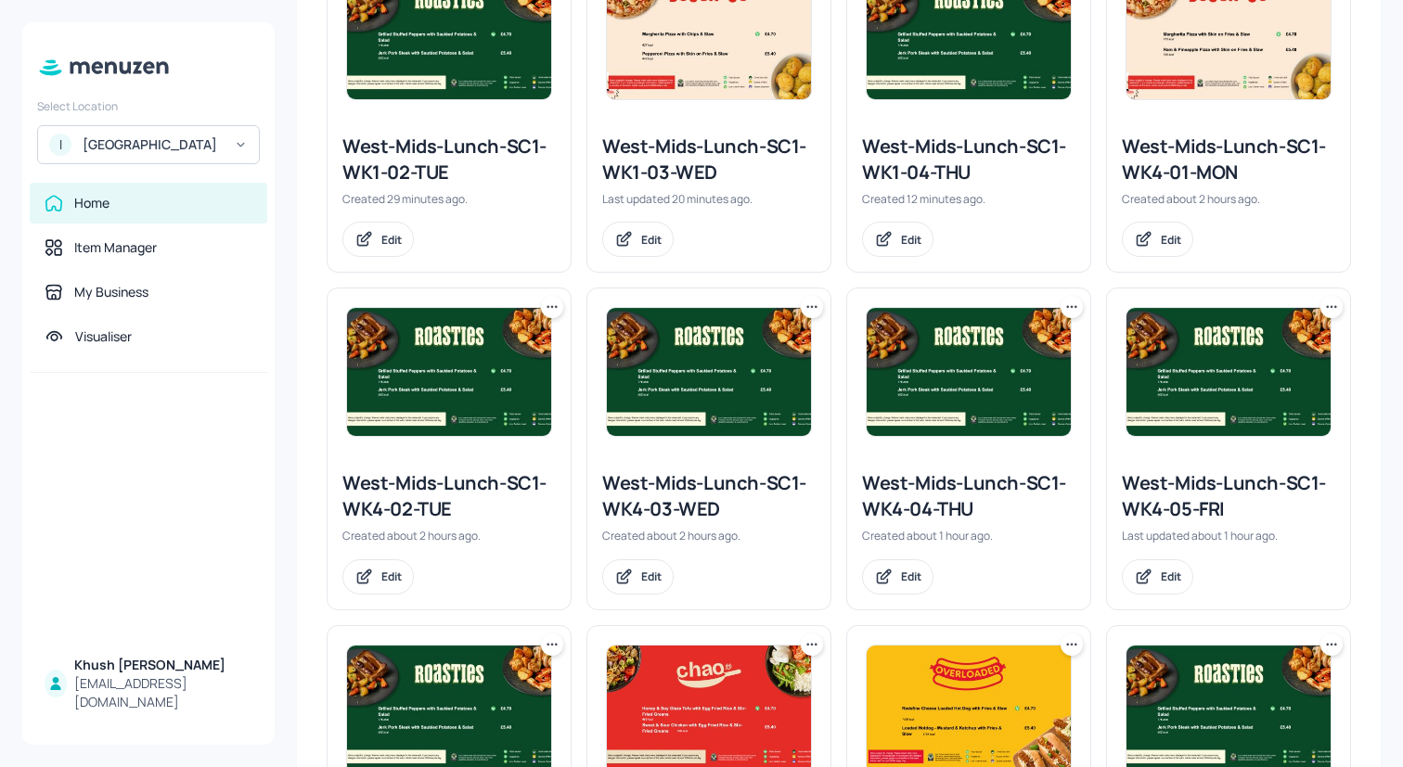
scroll to position [601, 0]
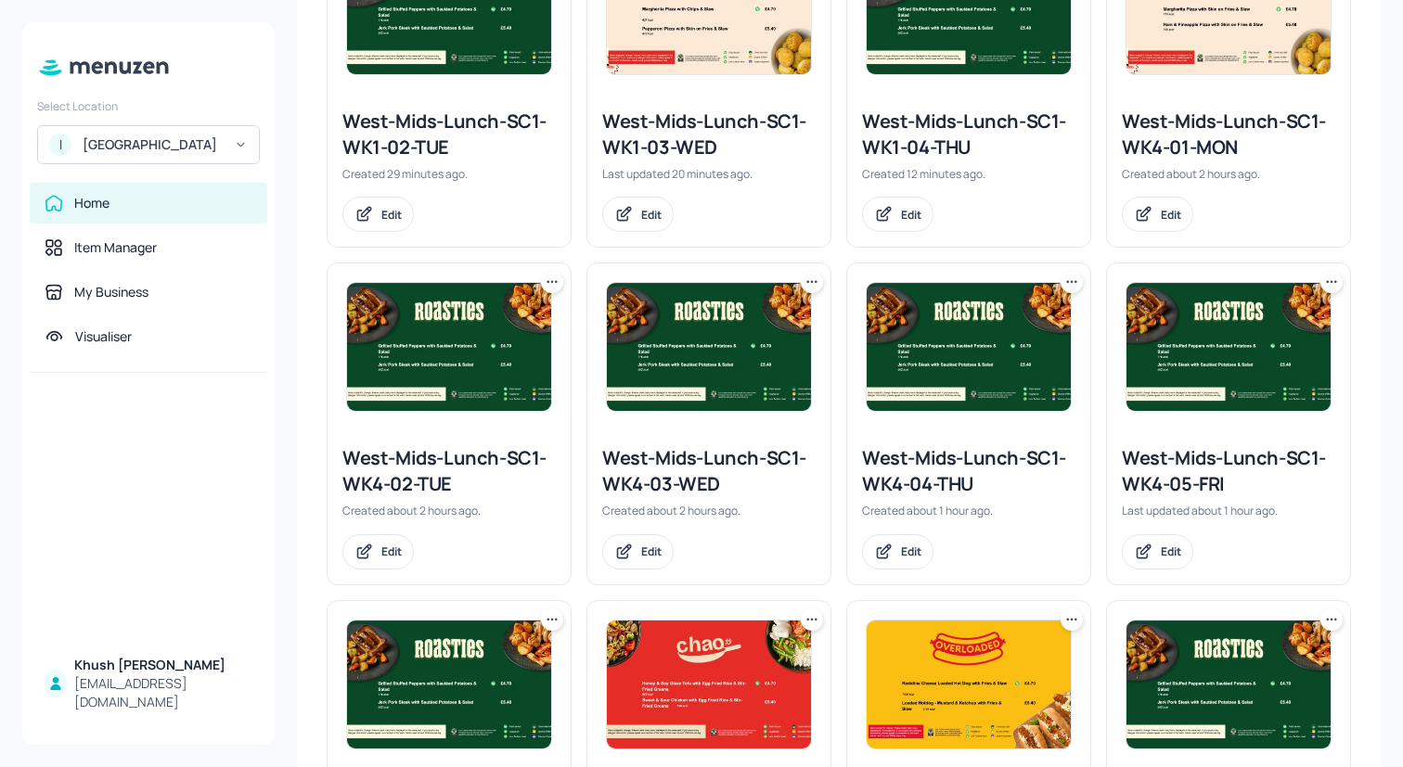
click at [1322, 277] on icon at bounding box center [1331, 282] width 19 height 19
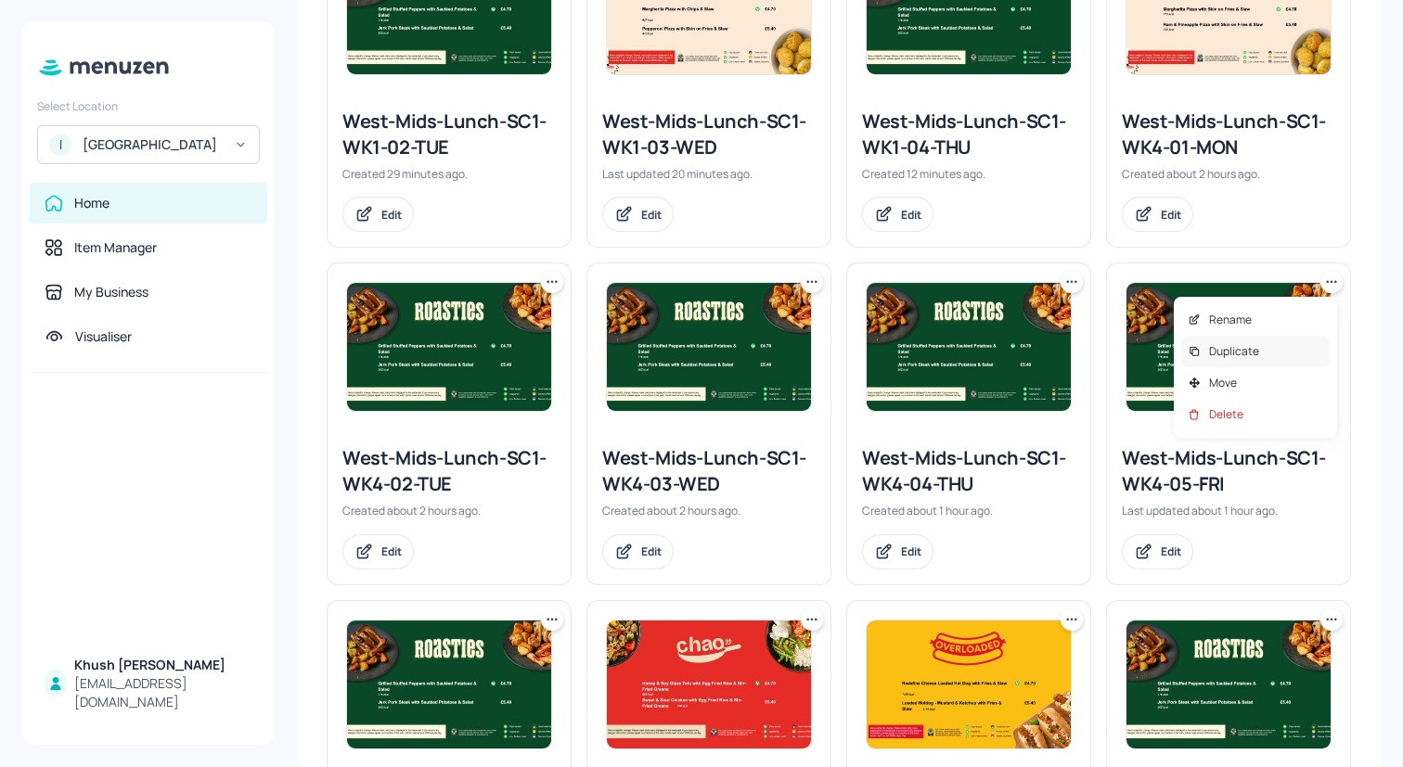
click at [1230, 353] on p "Duplicate" at bounding box center [1234, 351] width 50 height 17
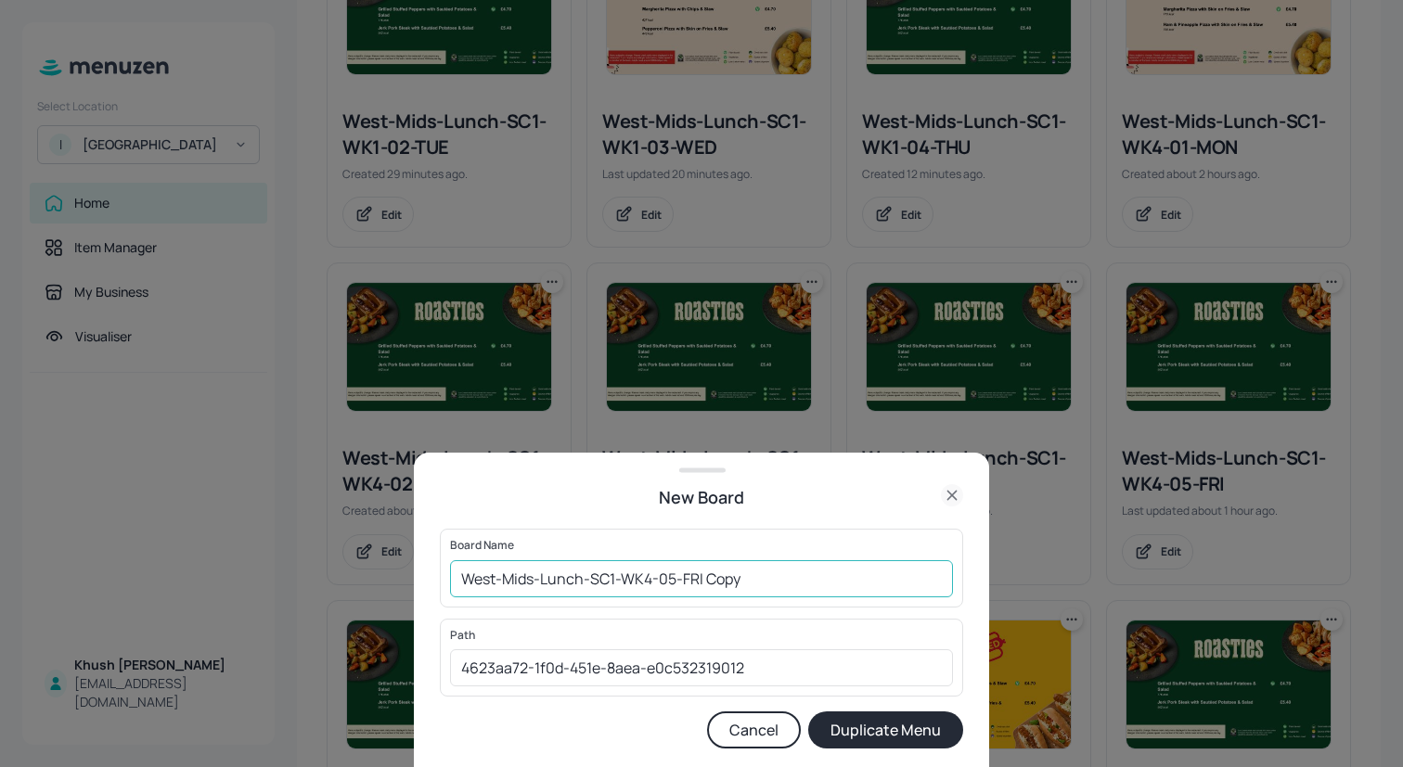
click at [654, 581] on input "West-Mids-Lunch-SC1-WK4-05-FRI Copy" at bounding box center [701, 578] width 503 height 37
click at [781, 583] on input "West-Mids-Lunch-SC1-WK1-05-FRI Copy" at bounding box center [701, 578] width 503 height 37
type input "West-Mids-Lunch-SC1-WK1-05-FRI"
click at [830, 719] on button "Duplicate Menu" at bounding box center [885, 730] width 155 height 37
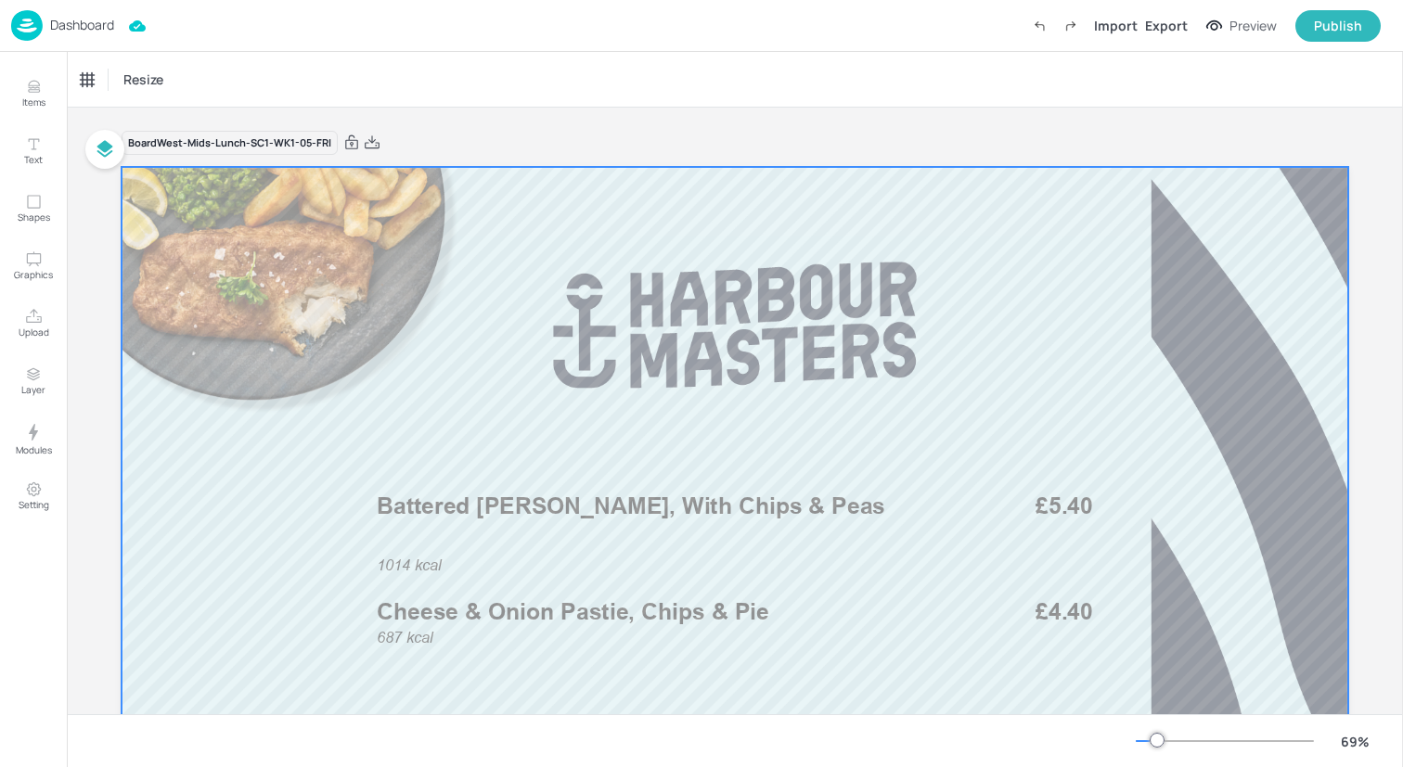
click at [709, 593] on div at bounding box center [735, 512] width 1226 height 690
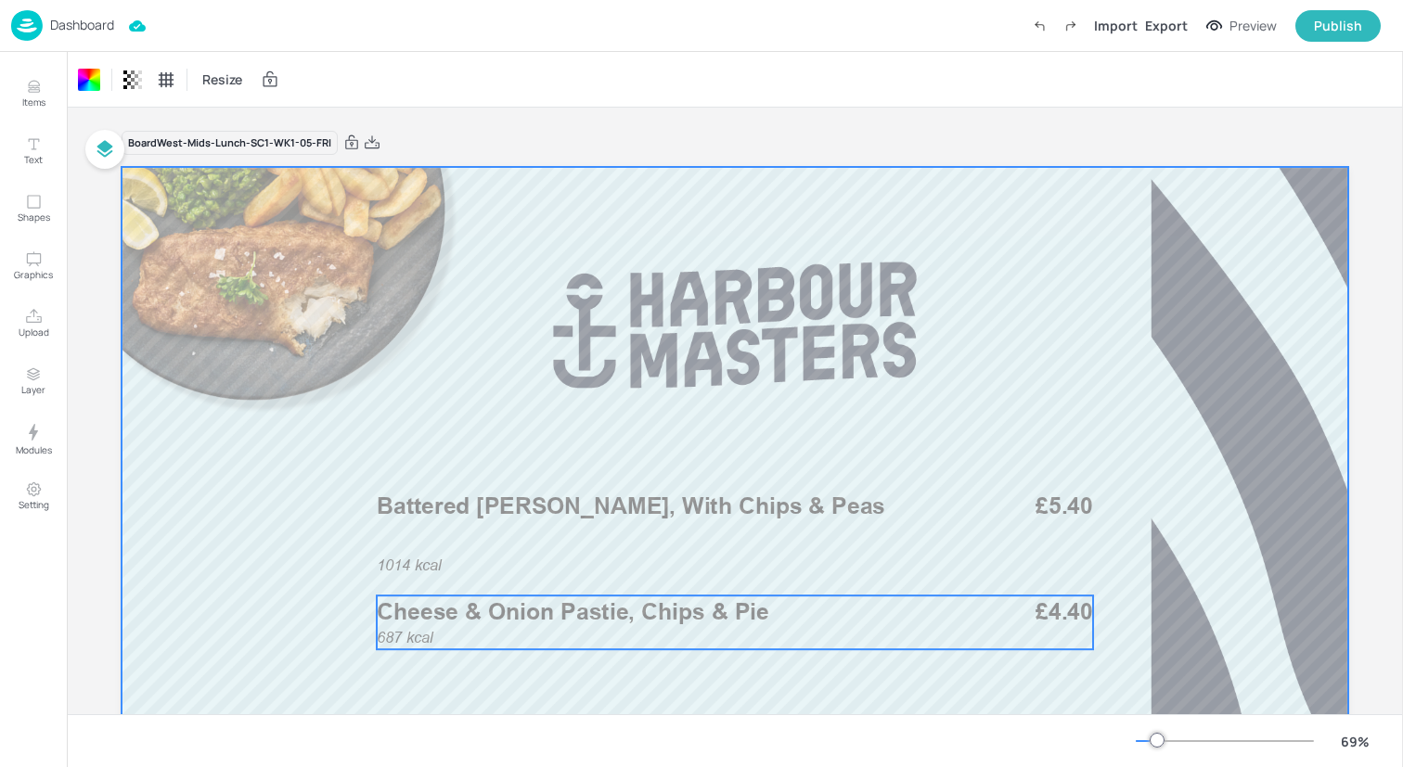
click at [573, 635] on div "687 kcal Cheese & Onion Pastie, Chips & Pie £4.40" at bounding box center [735, 623] width 716 height 54
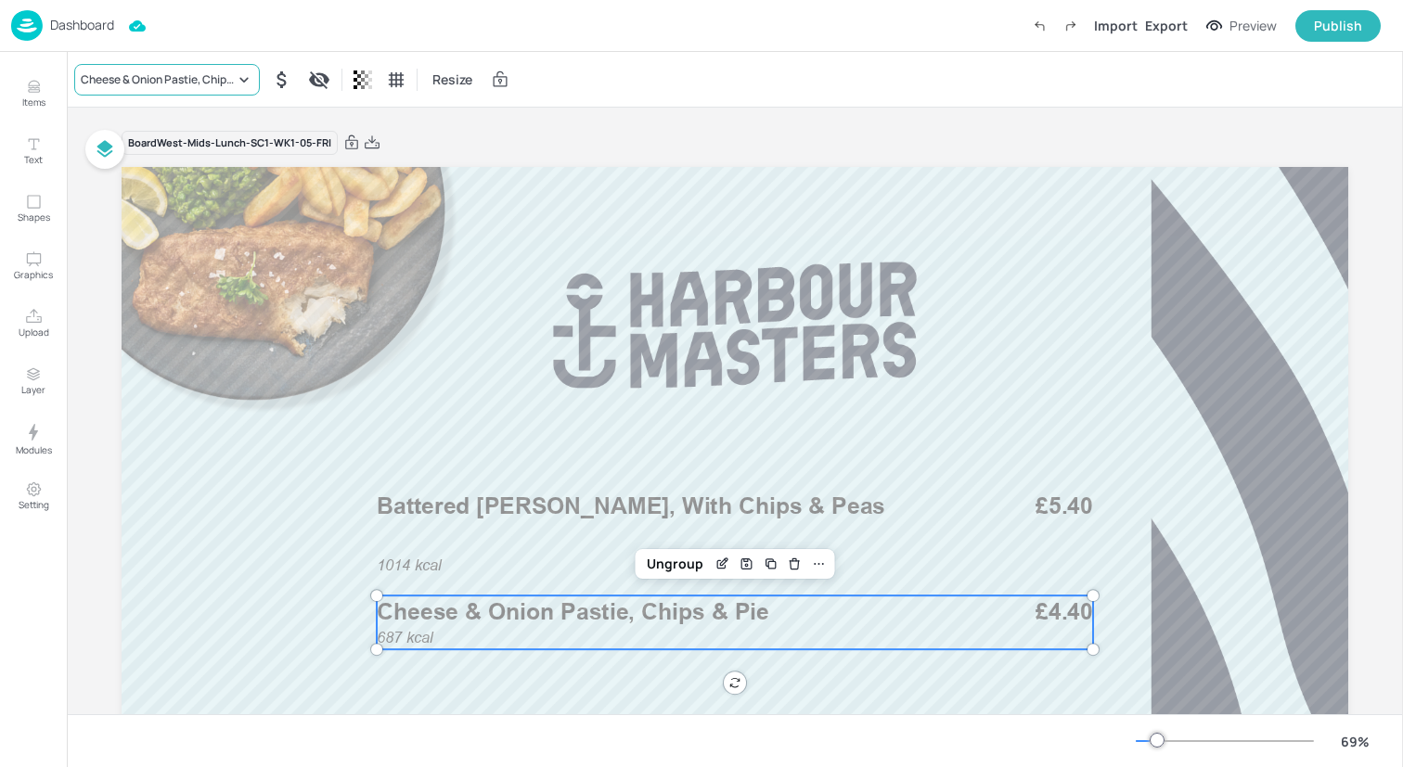
click at [181, 83] on div "Cheese & Onion Pastie, Chips & Pie" at bounding box center [158, 79] width 154 height 17
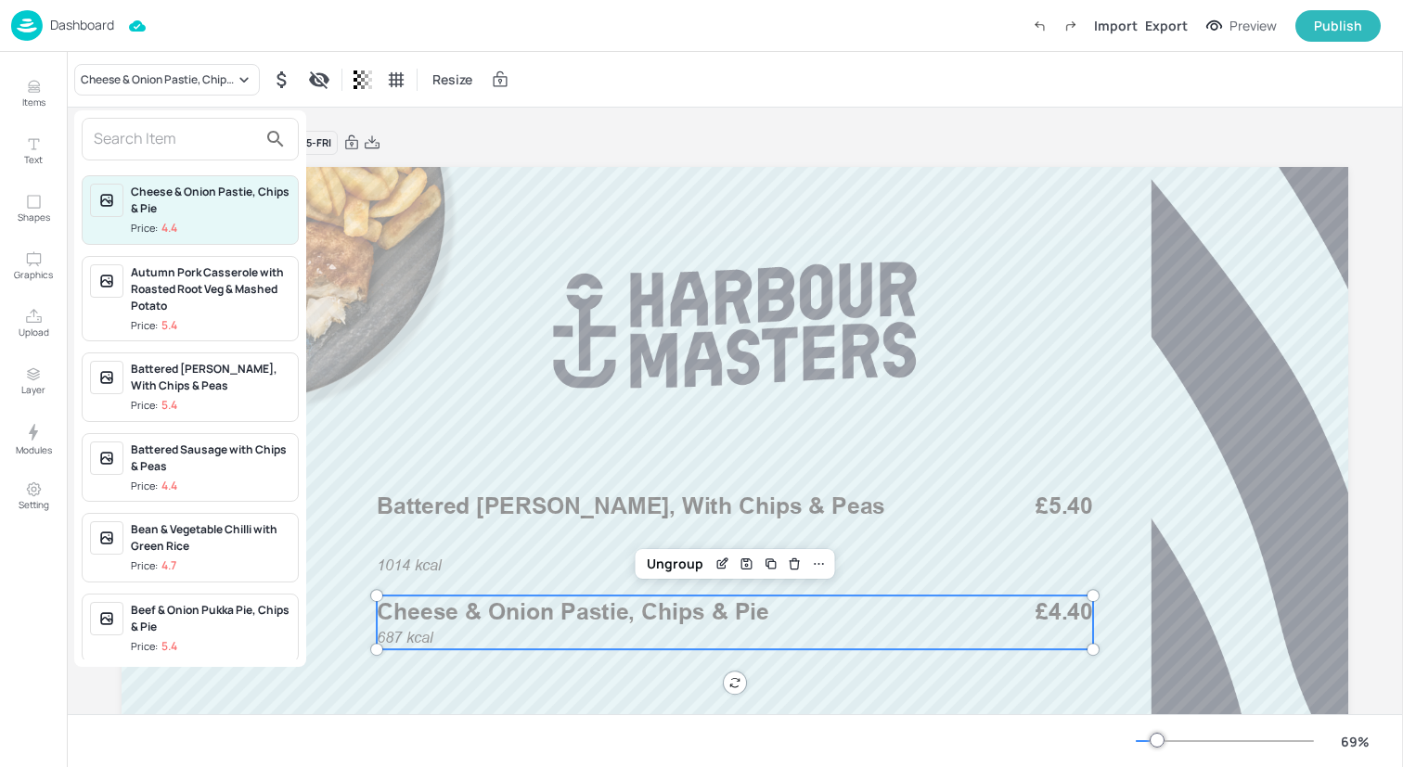
click at [187, 128] on input "text" at bounding box center [175, 139] width 163 height 30
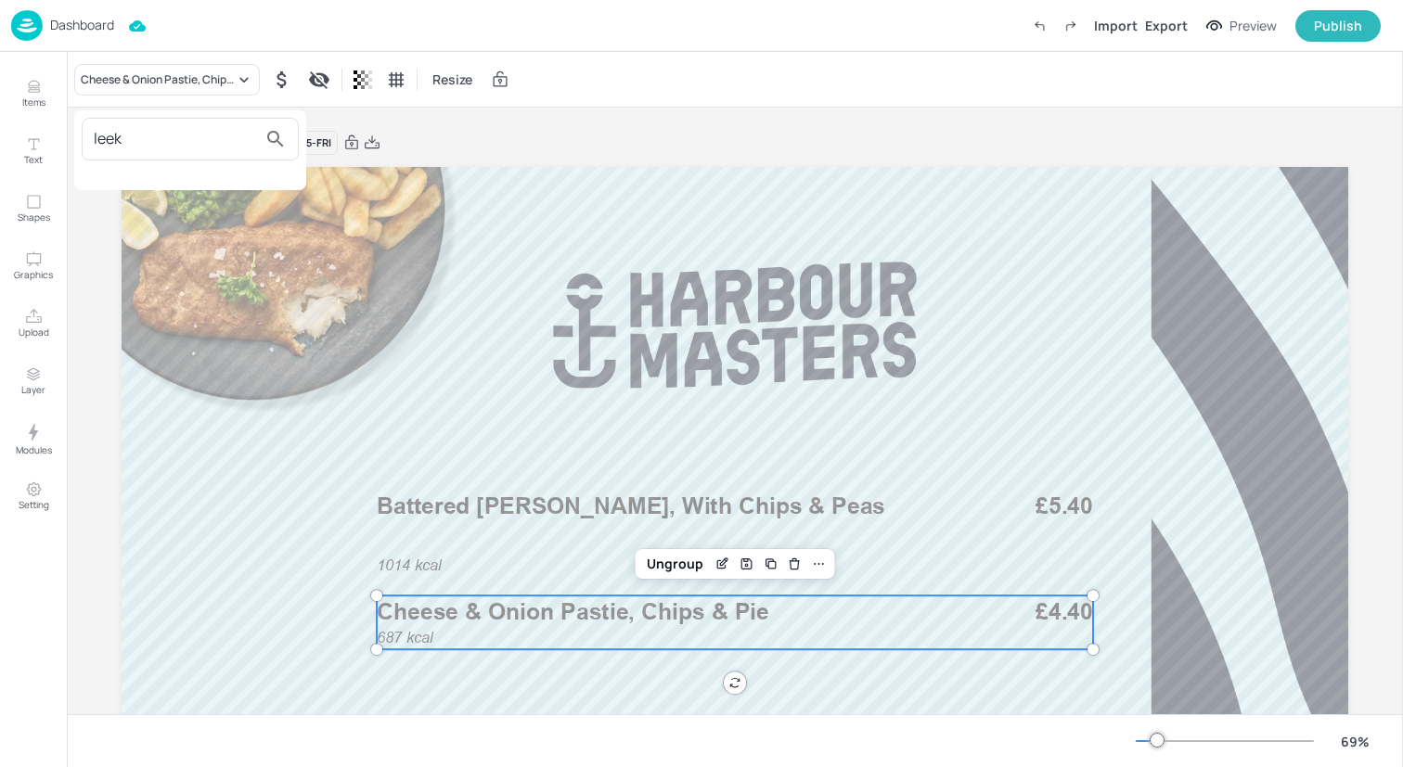
type input "leek"
click at [30, 83] on div at bounding box center [701, 383] width 1403 height 767
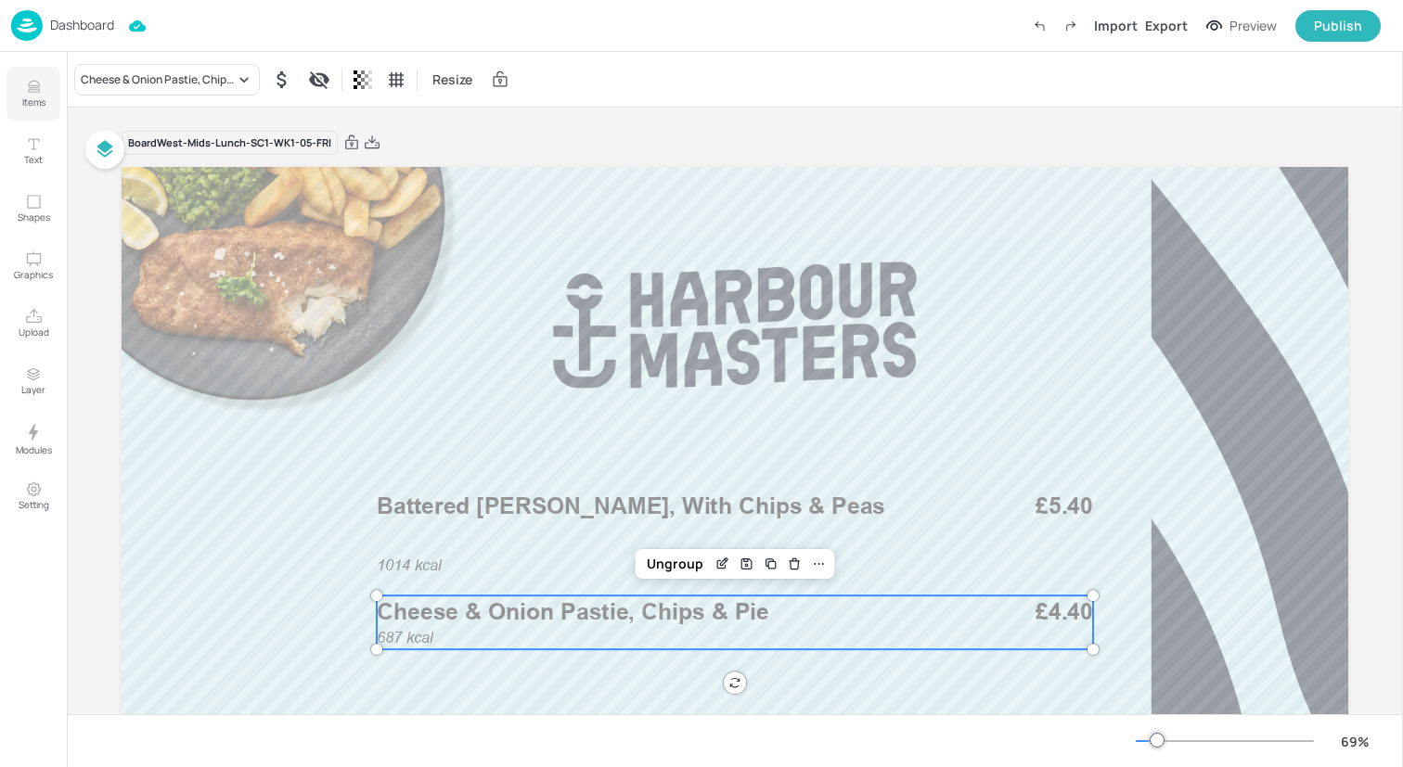
click at [30, 86] on icon "Items" at bounding box center [34, 87] width 18 height 18
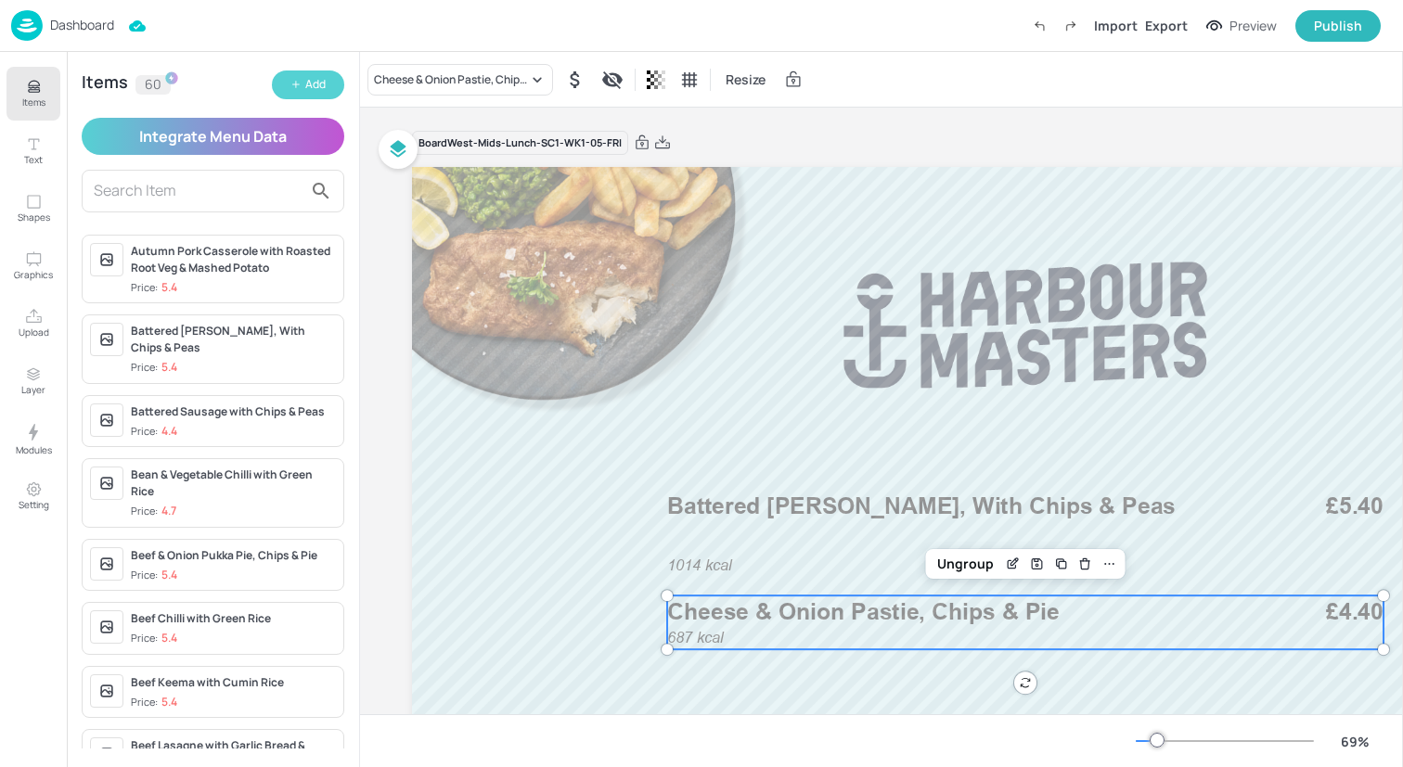
click at [309, 75] on button "Add" at bounding box center [308, 85] width 72 height 29
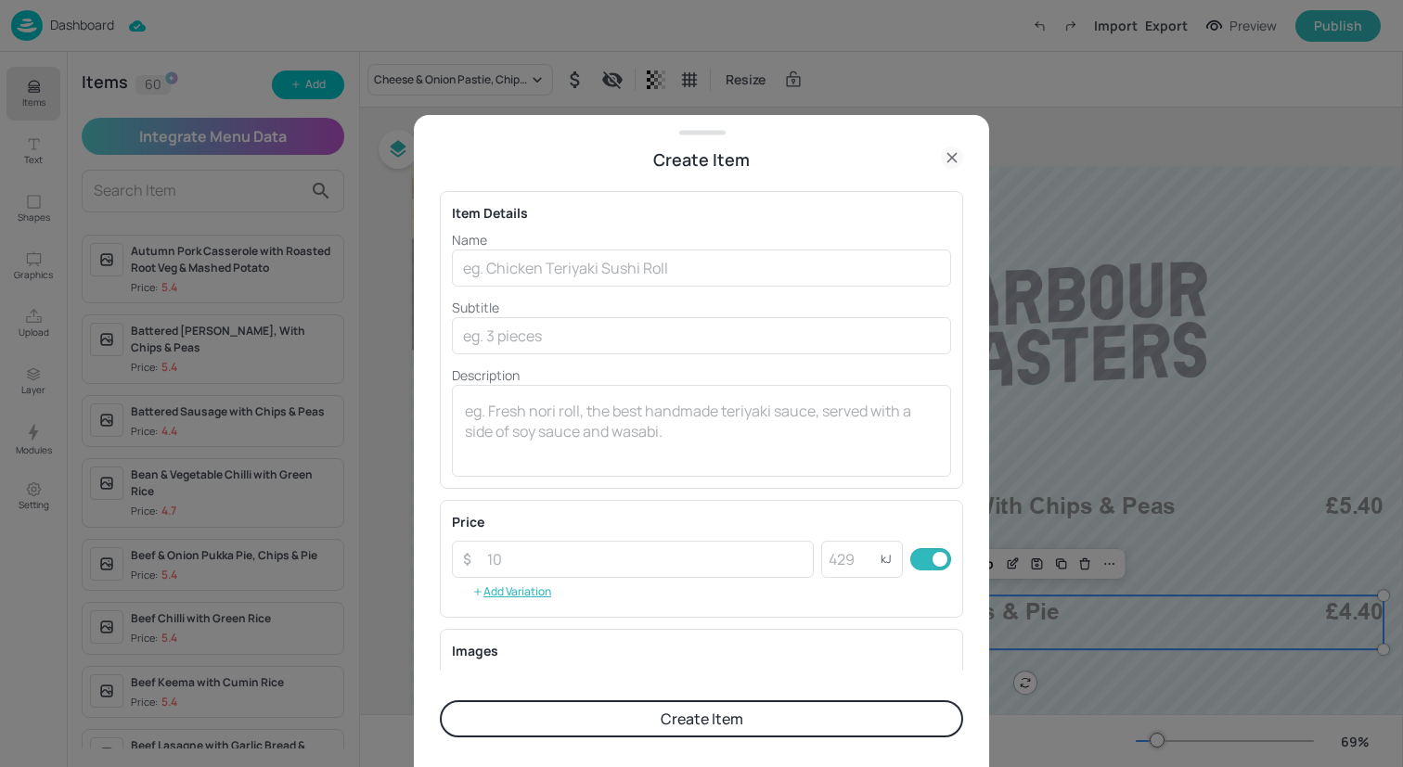
click at [529, 290] on div "Name ​ Subtitle ​ Description x ​" at bounding box center [701, 353] width 499 height 247
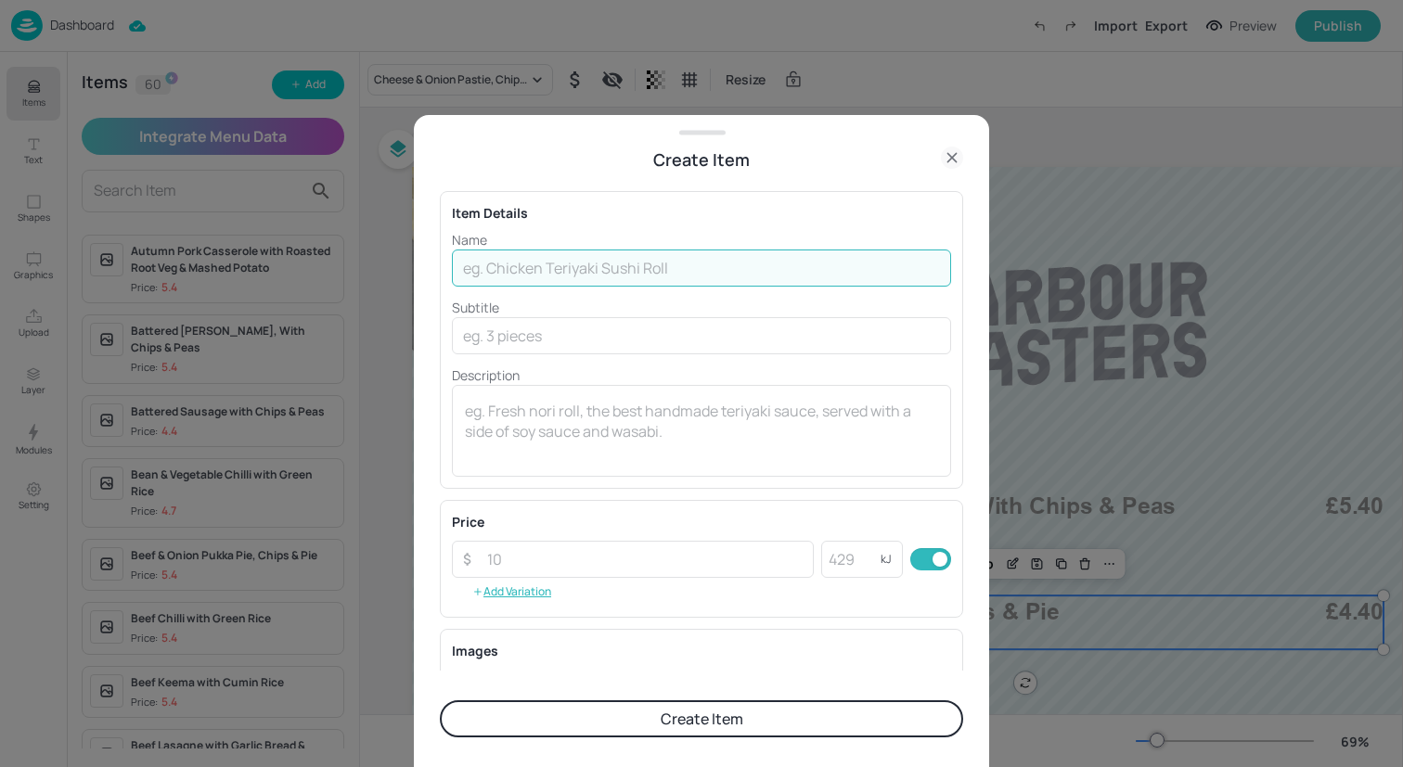
click at [533, 281] on input "text" at bounding box center [701, 268] width 499 height 37
paste input "Cheese, leek and Potato Pie with Chips & Peas"
type input "Cheese, leek and Potato Pie with Chips & Peas"
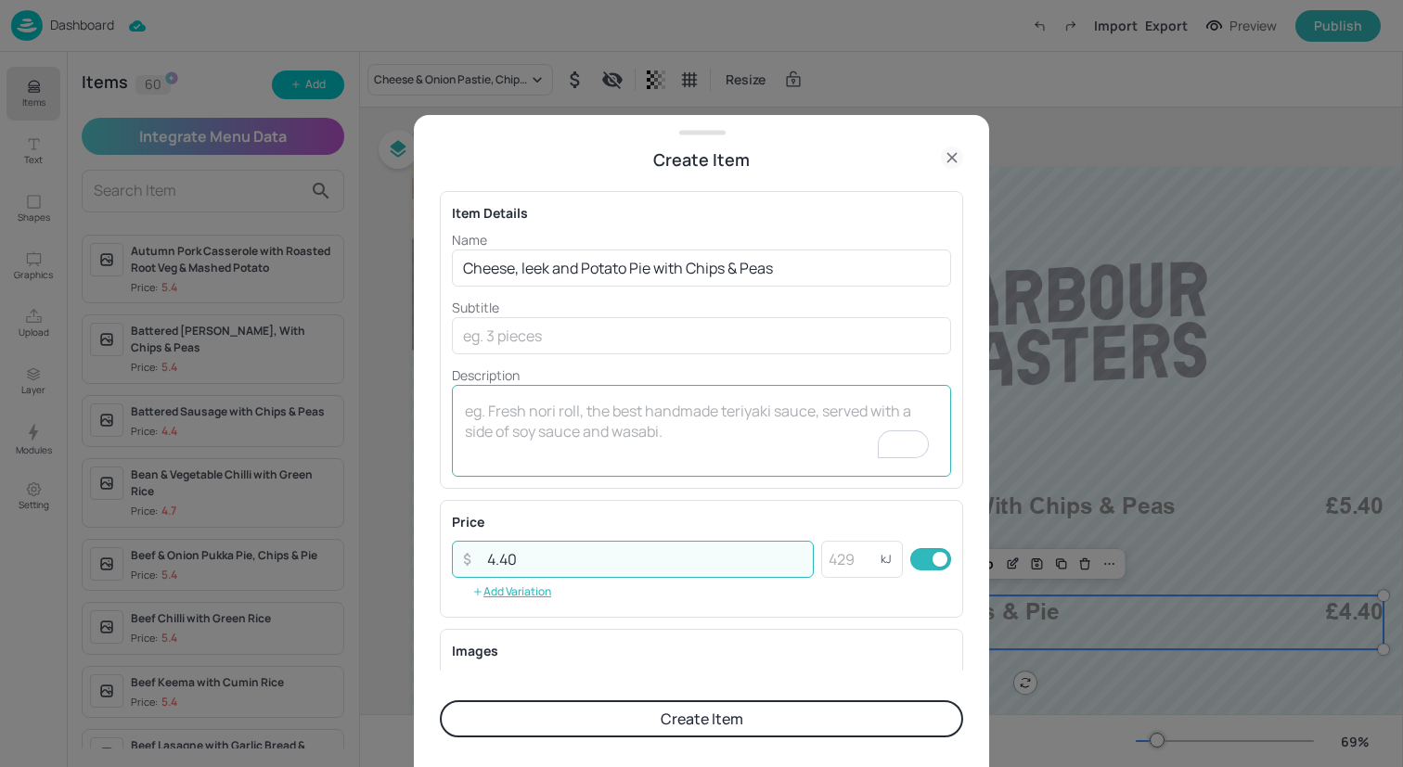
type input "4.40"
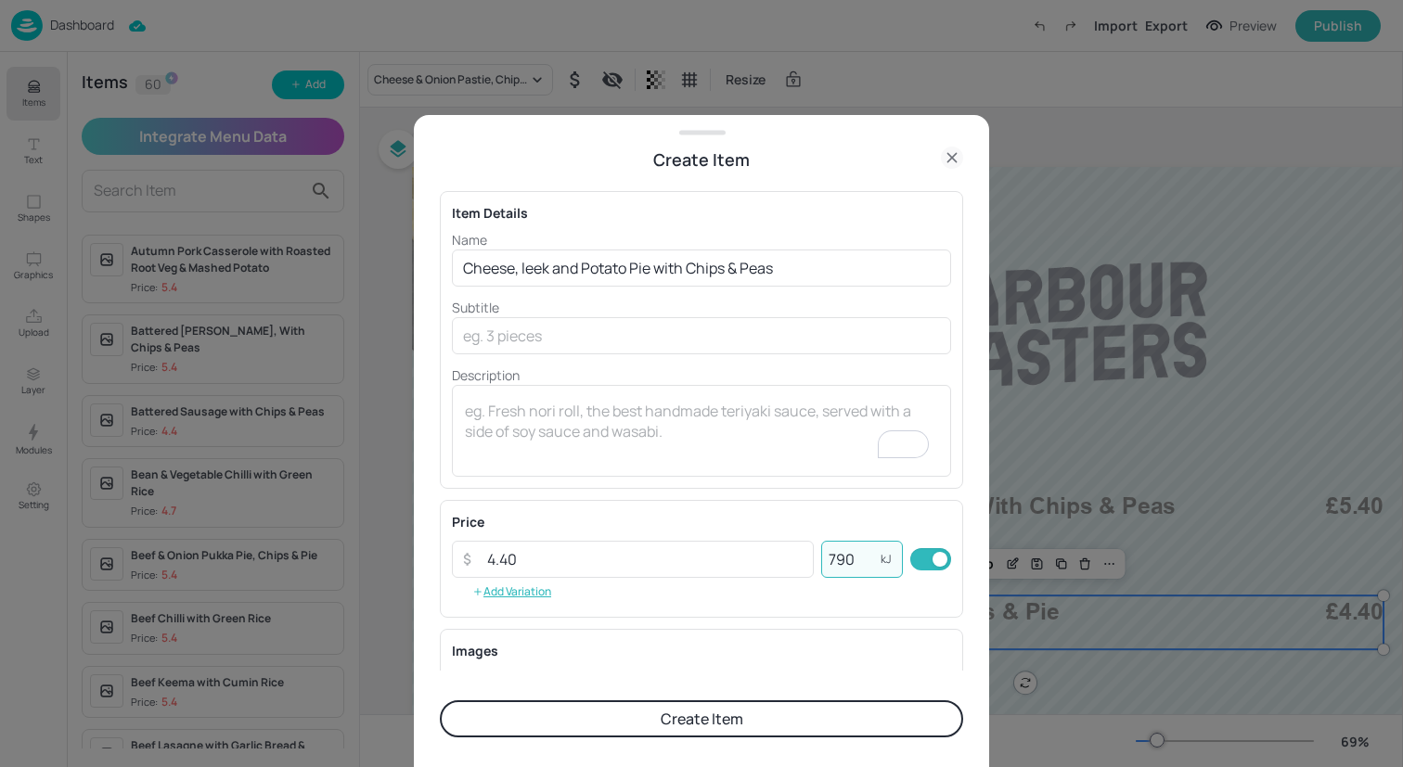
scroll to position [237, 0]
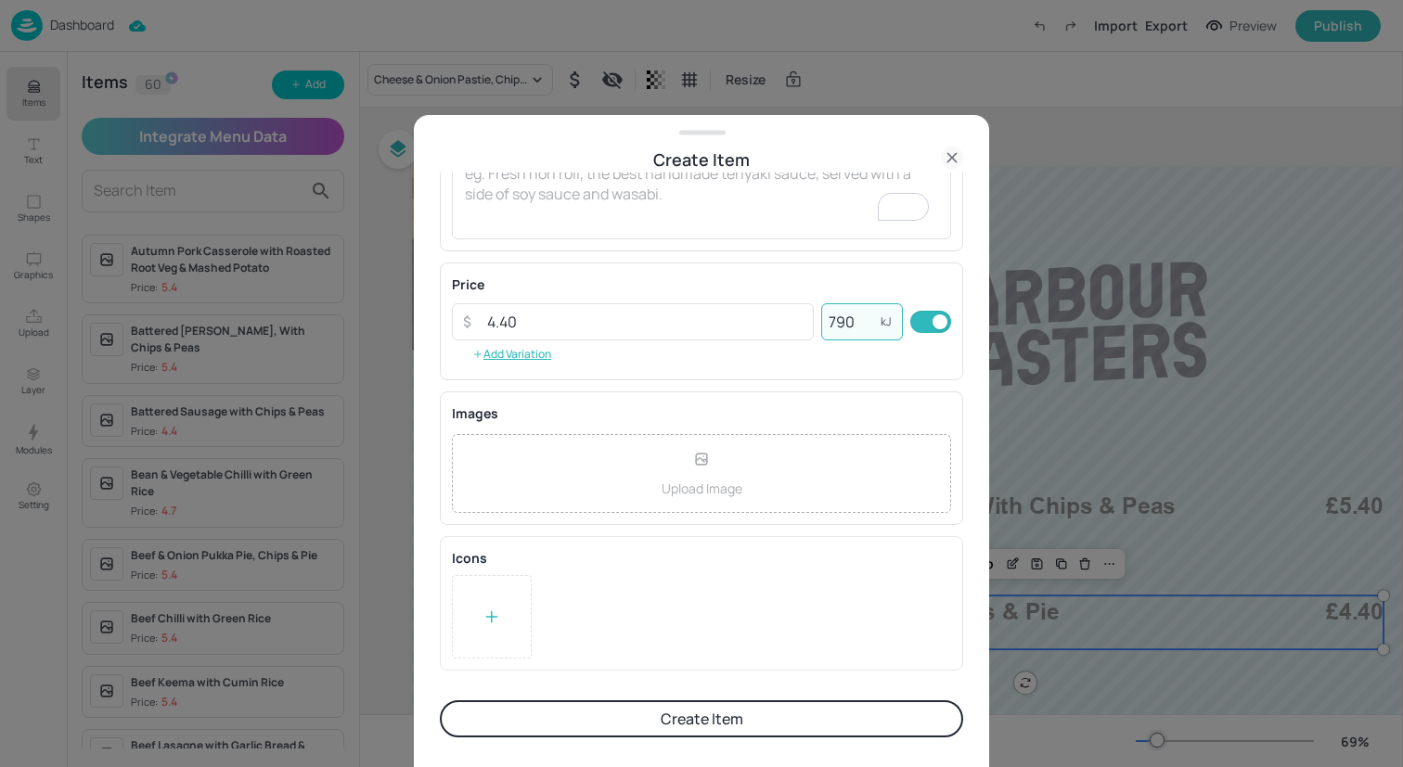
type input "790"
click at [498, 554] on div "Icons" at bounding box center [701, 557] width 499 height 19
click at [498, 632] on div at bounding box center [492, 616] width 80 height 83
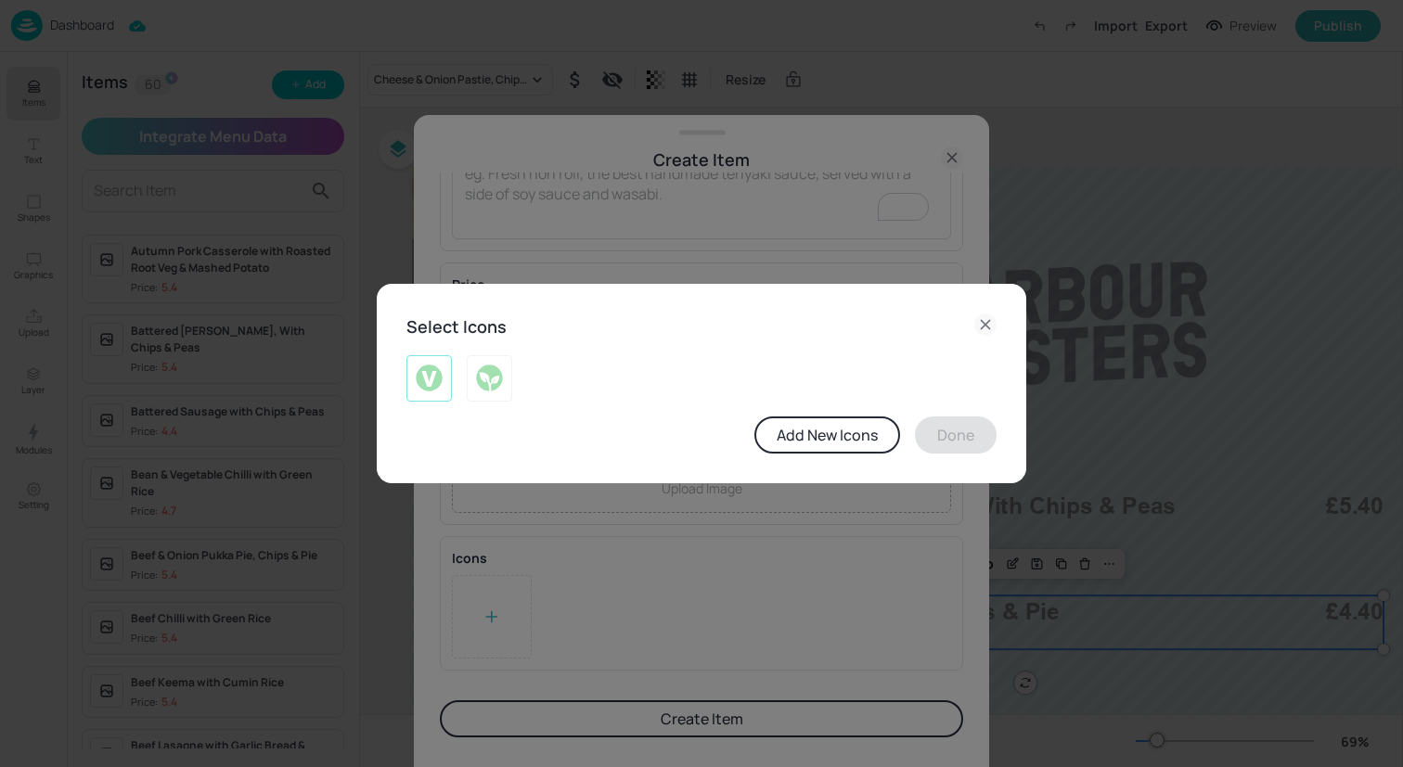
click at [432, 378] on img at bounding box center [429, 379] width 29 height 30
click at [969, 443] on button "Done" at bounding box center [956, 435] width 82 height 37
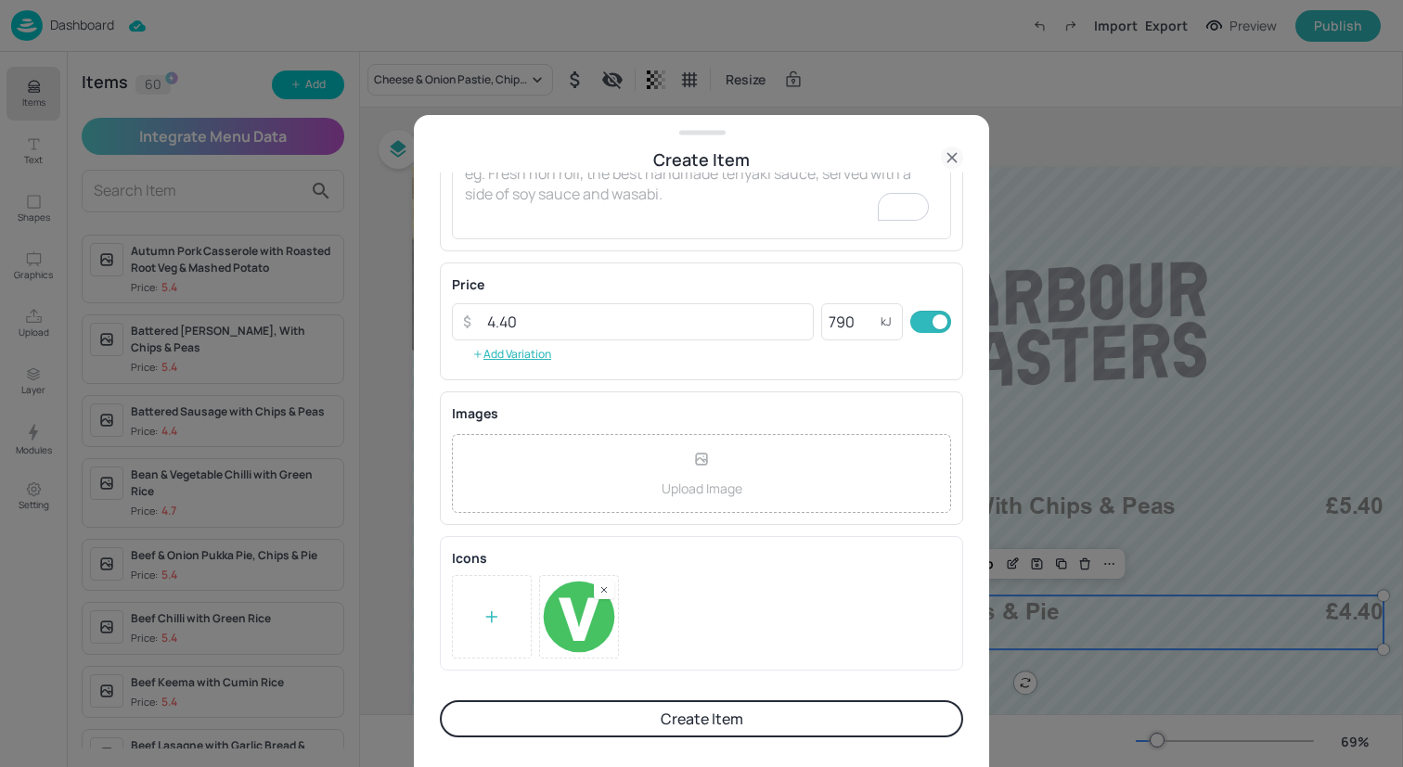
click at [766, 708] on button "Create Item" at bounding box center [701, 718] width 523 height 37
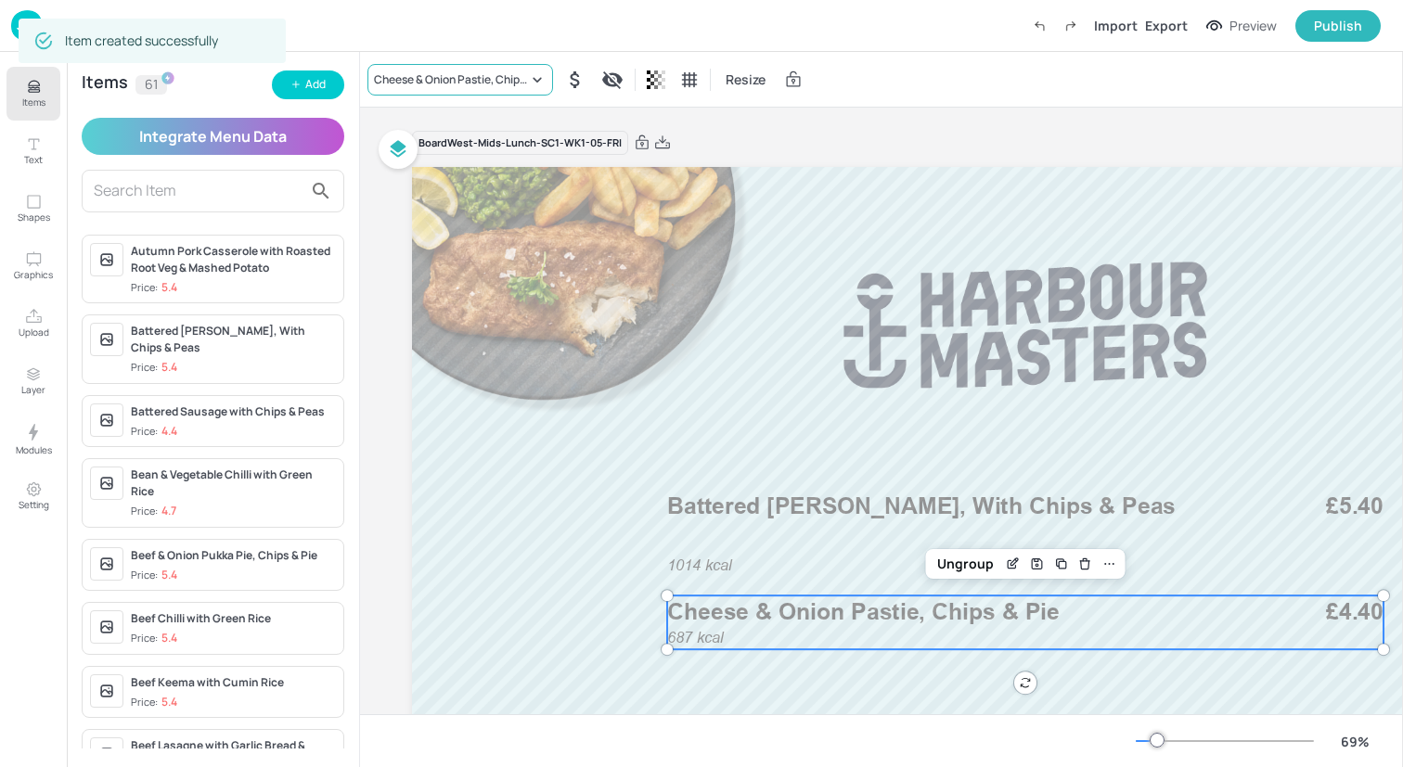
click at [470, 71] on div "Cheese & Onion Pastie, Chips & Pie" at bounding box center [451, 79] width 154 height 17
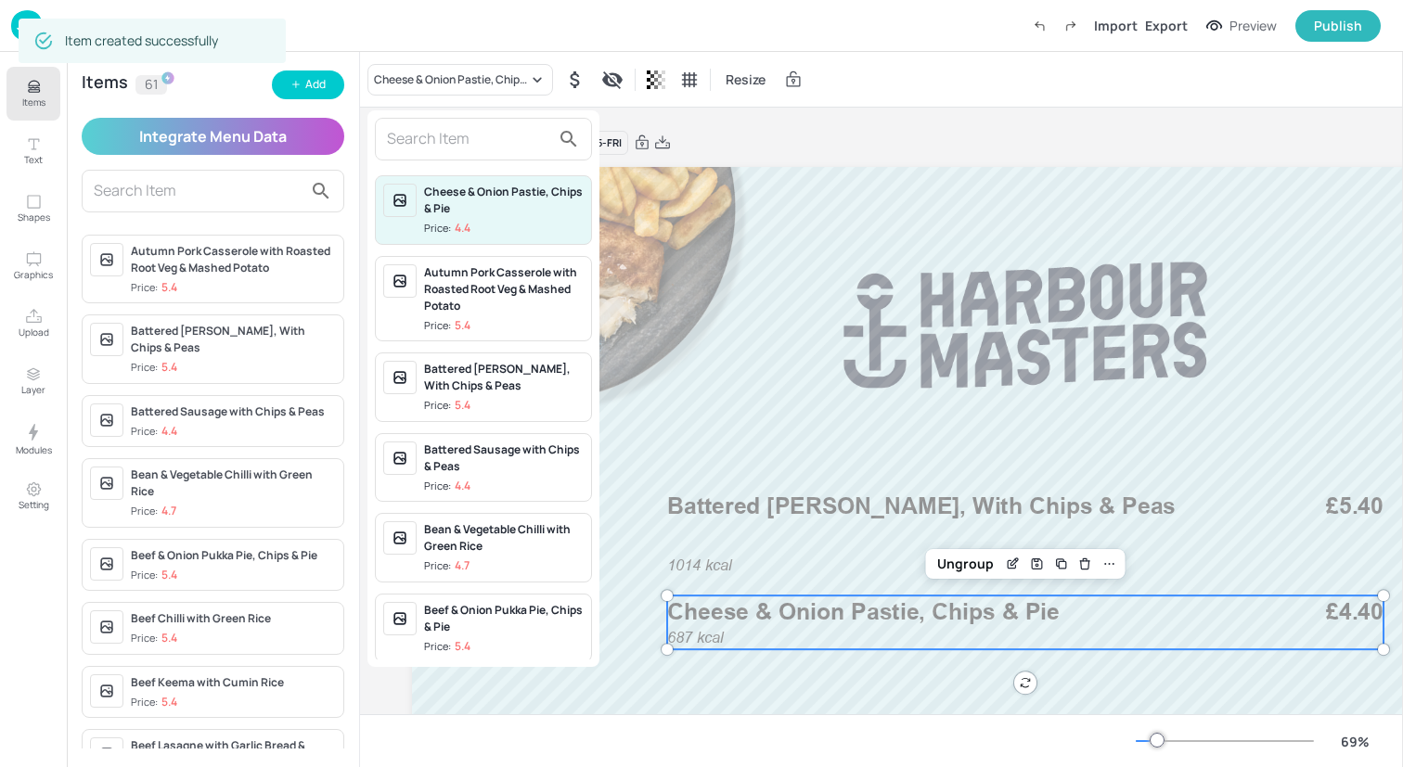
click at [470, 130] on input "text" at bounding box center [468, 139] width 163 height 30
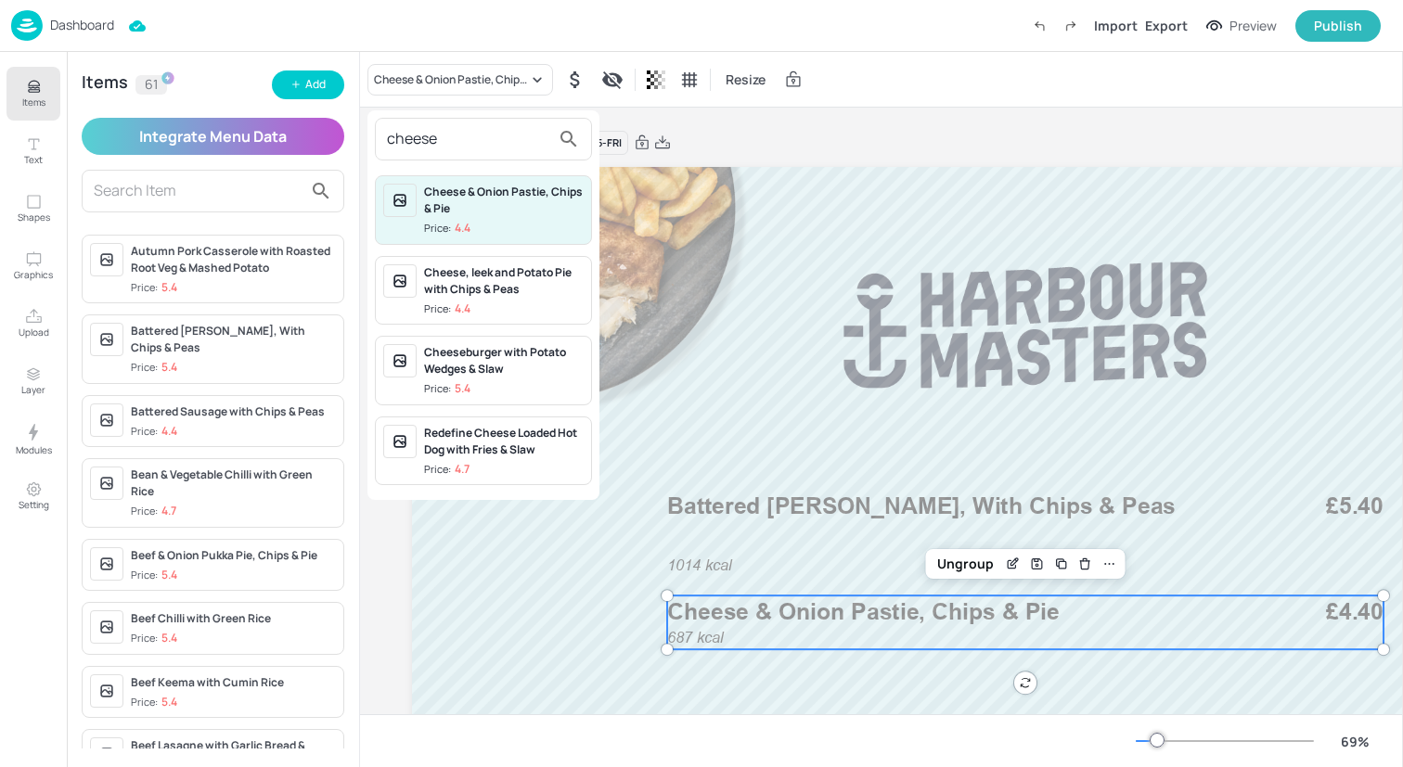
type input "cheese"
click at [510, 288] on div "Cheese, leek and Potato Pie with Chips & Peas" at bounding box center [504, 280] width 160 height 33
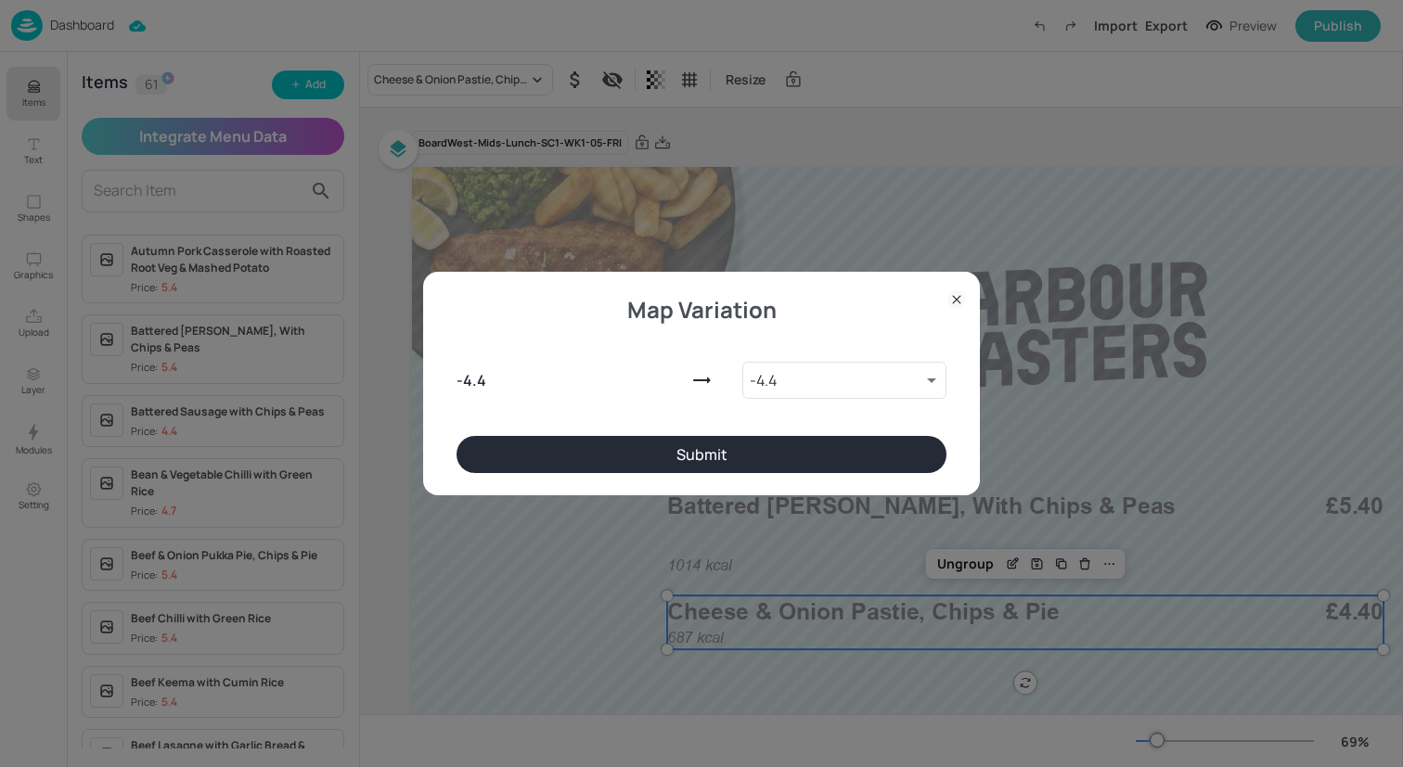
click at [666, 457] on button "Submit" at bounding box center [701, 454] width 490 height 37
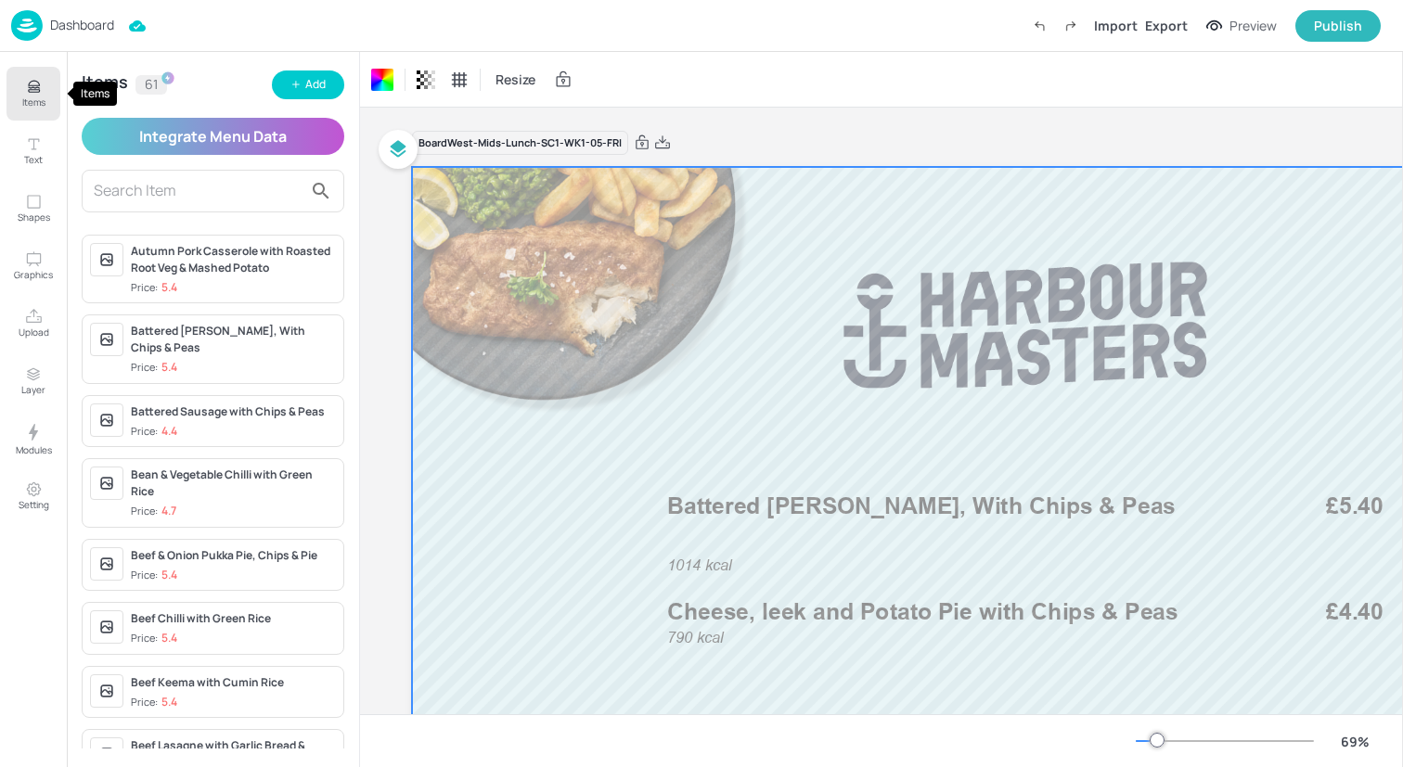
click at [45, 81] on button "Items" at bounding box center [33, 94] width 54 height 54
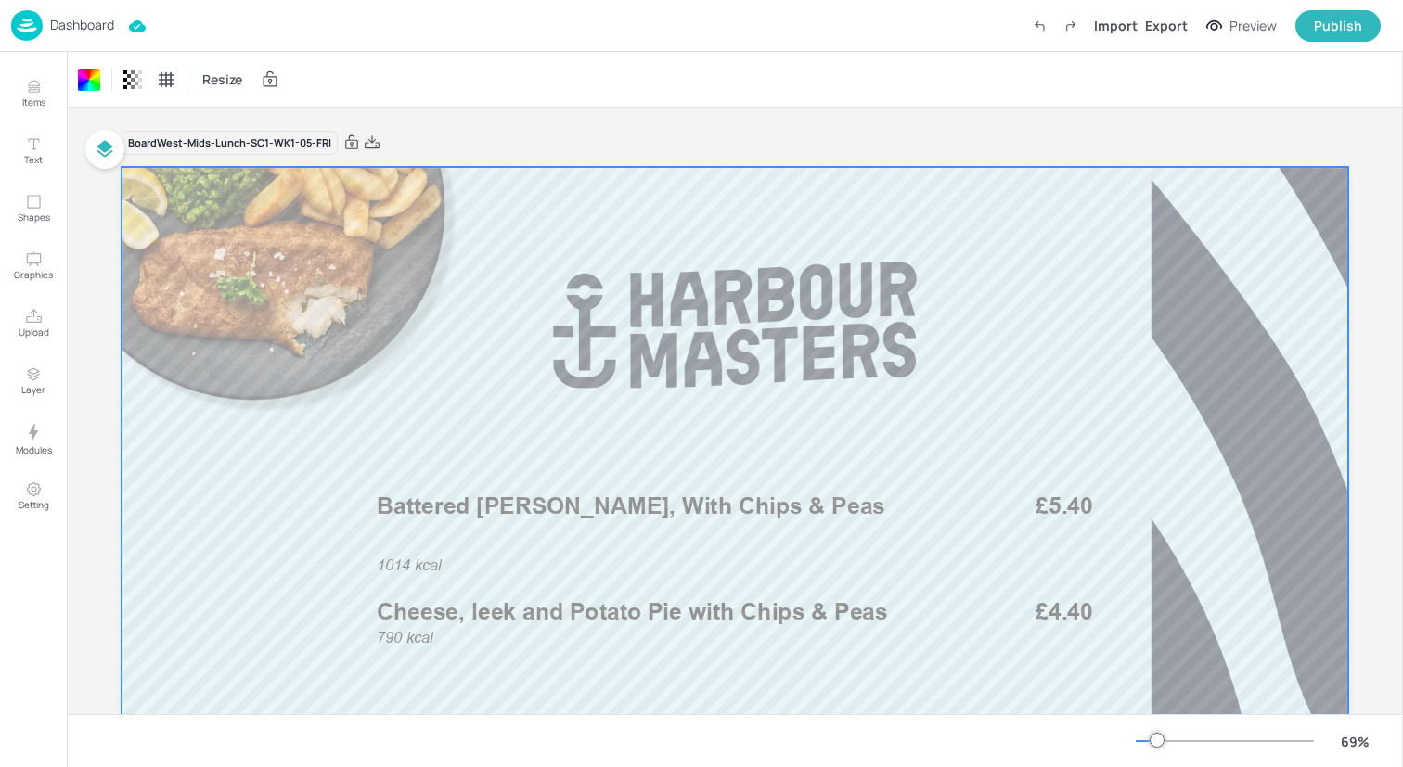
click at [195, 25] on div "Dashboard Import Export Preview Publish" at bounding box center [695, 25] width 1369 height 51
click at [24, 20] on img at bounding box center [27, 25] width 32 height 31
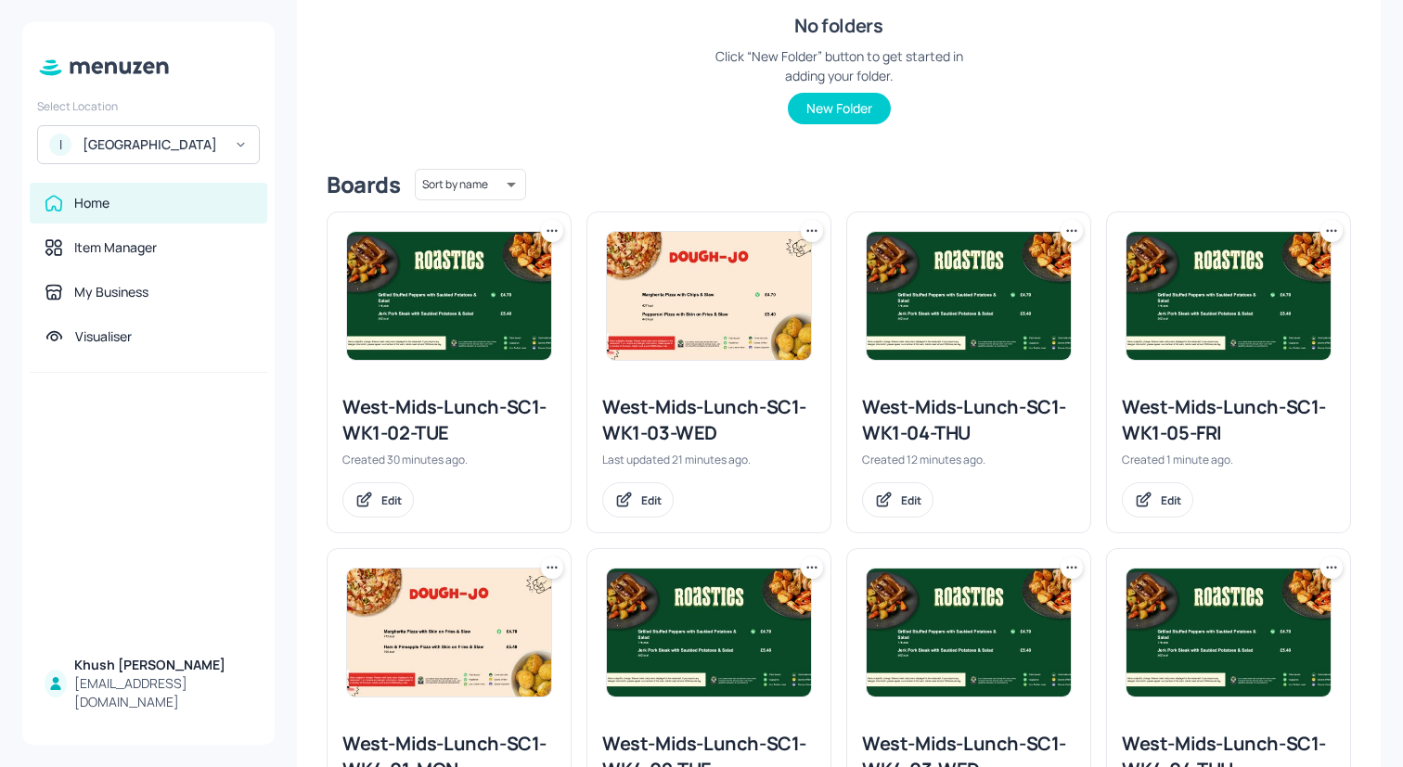
scroll to position [339, 0]
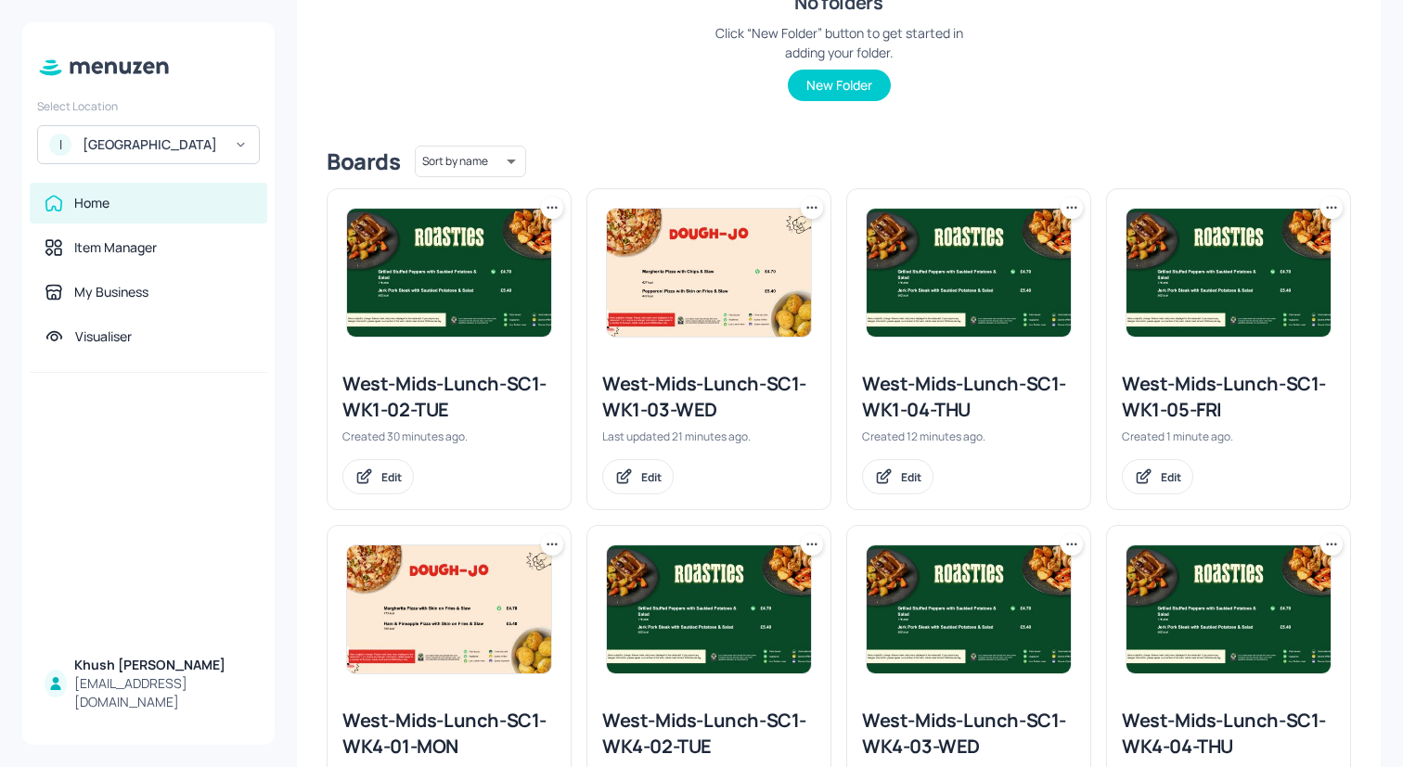
click at [550, 199] on icon at bounding box center [552, 208] width 19 height 19
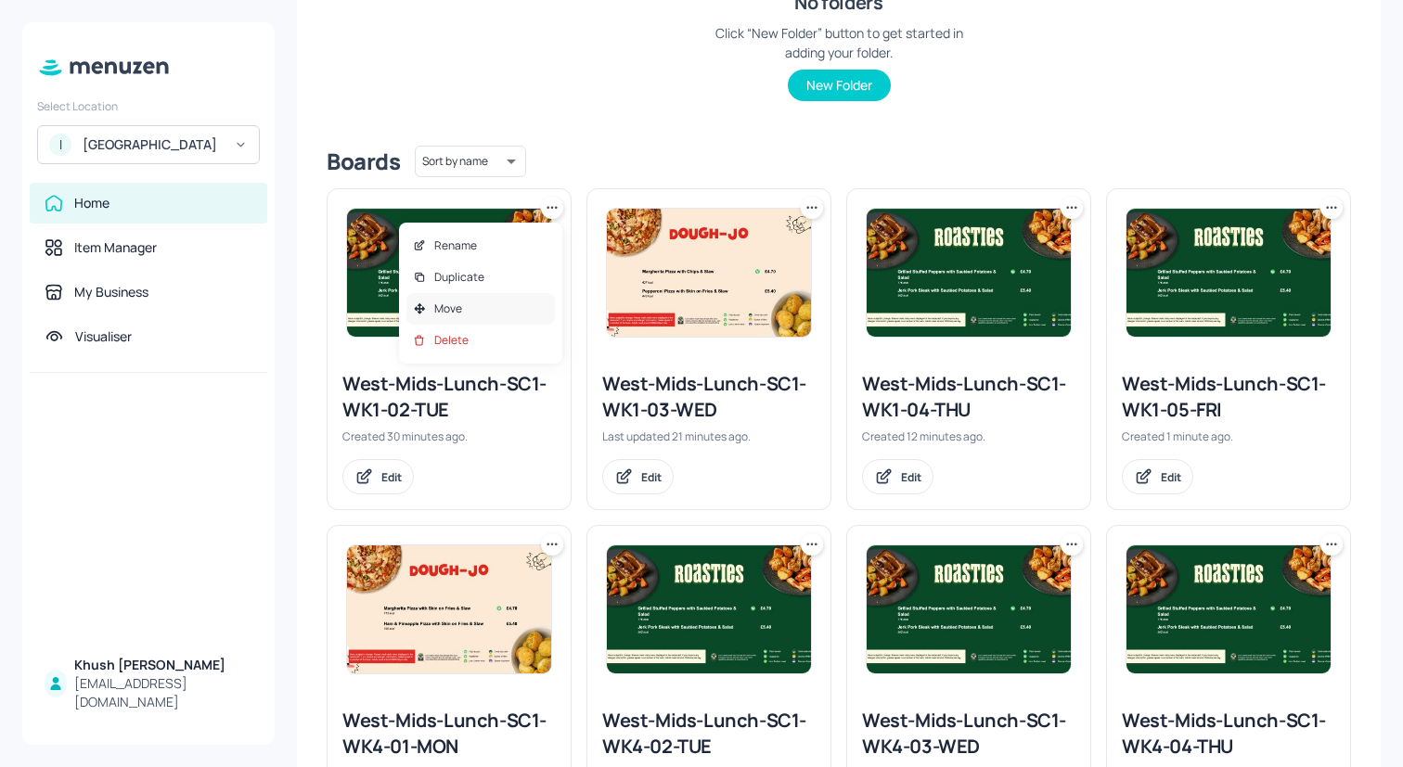
click at [493, 309] on div "Move" at bounding box center [480, 309] width 148 height 32
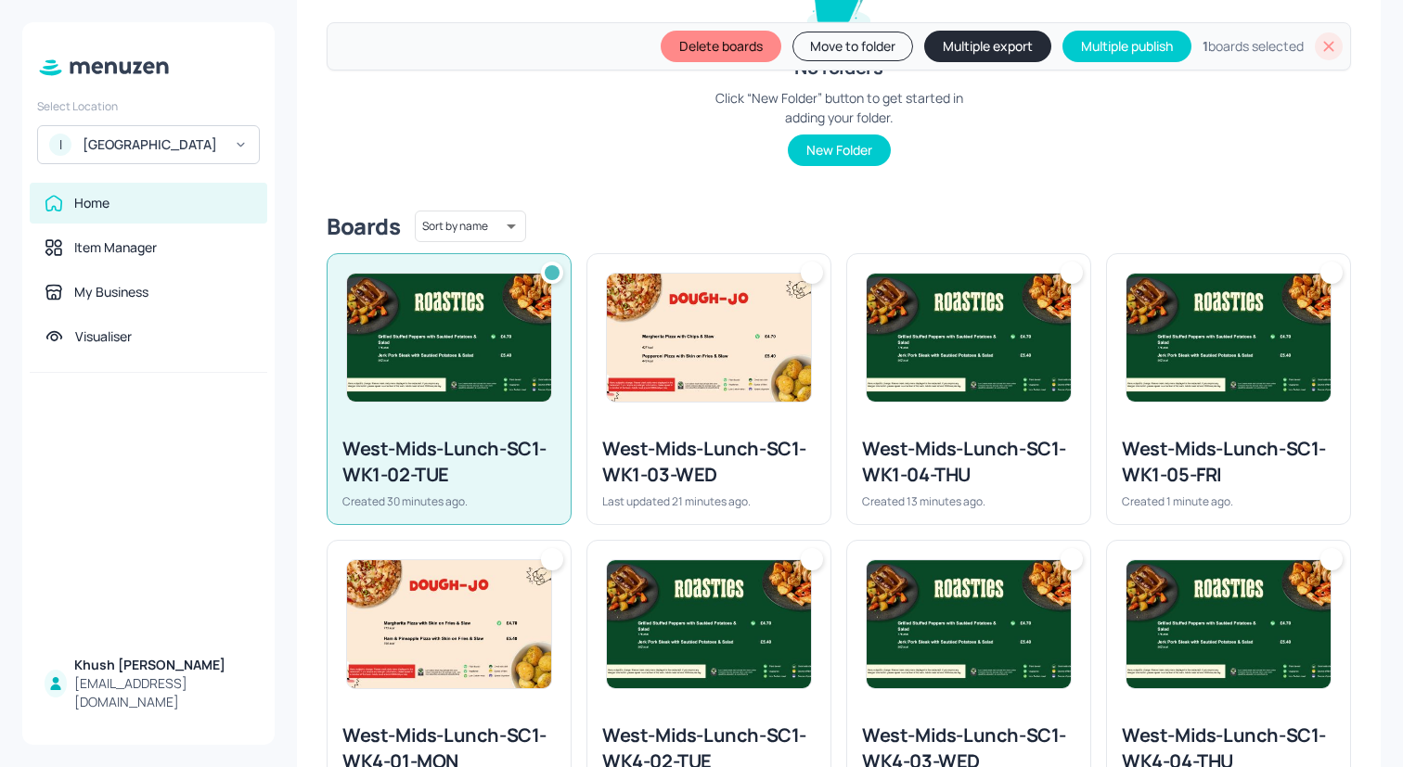
scroll to position [404, 0]
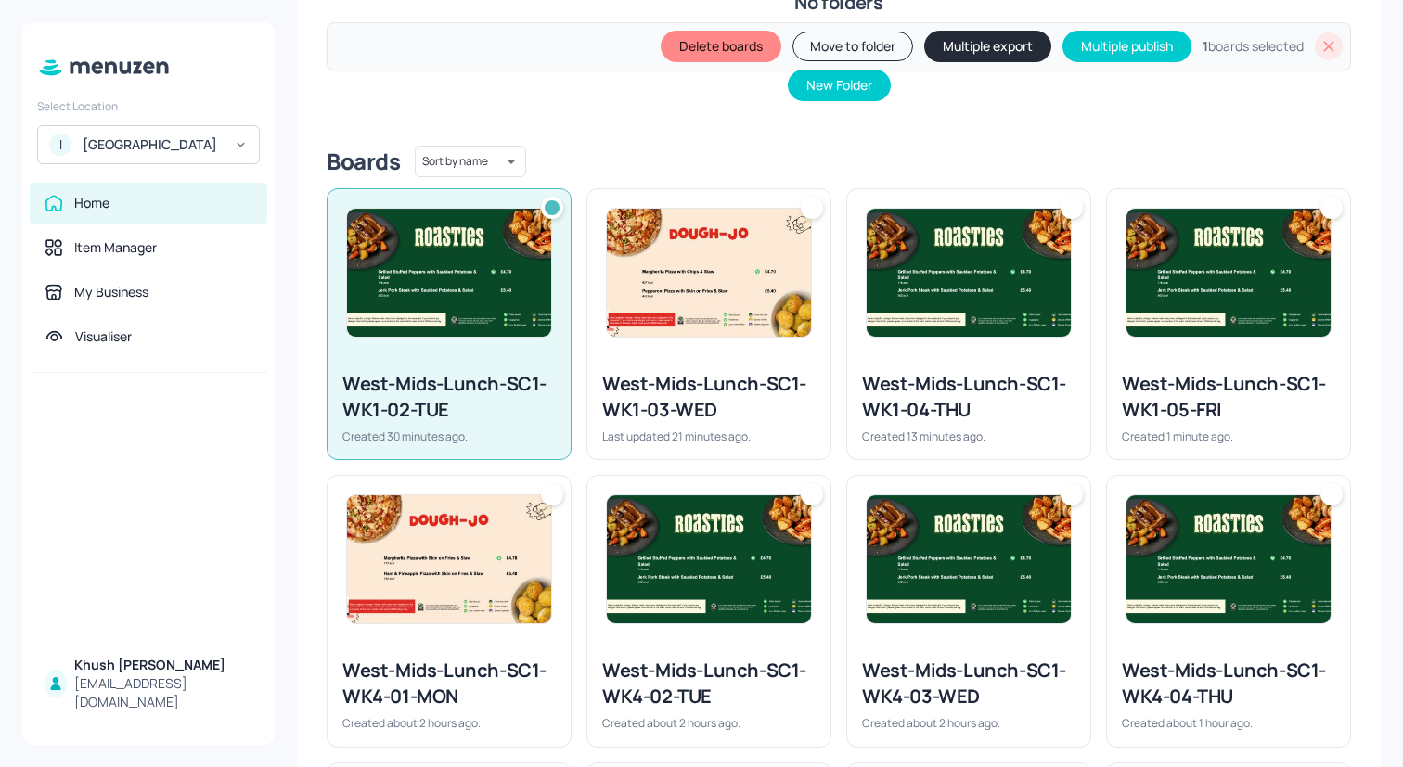
click at [687, 309] on img at bounding box center [709, 273] width 204 height 128
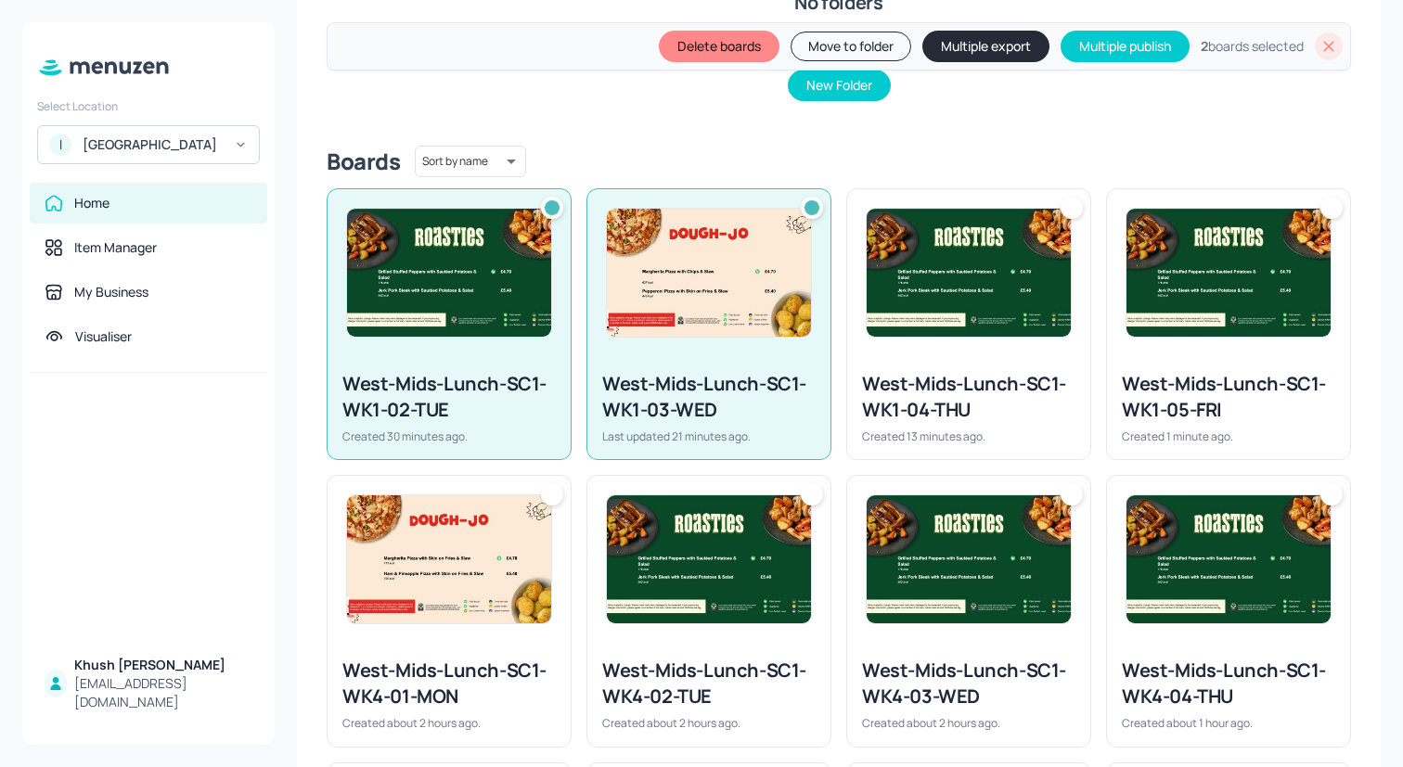
click at [930, 322] on img at bounding box center [968, 273] width 204 height 128
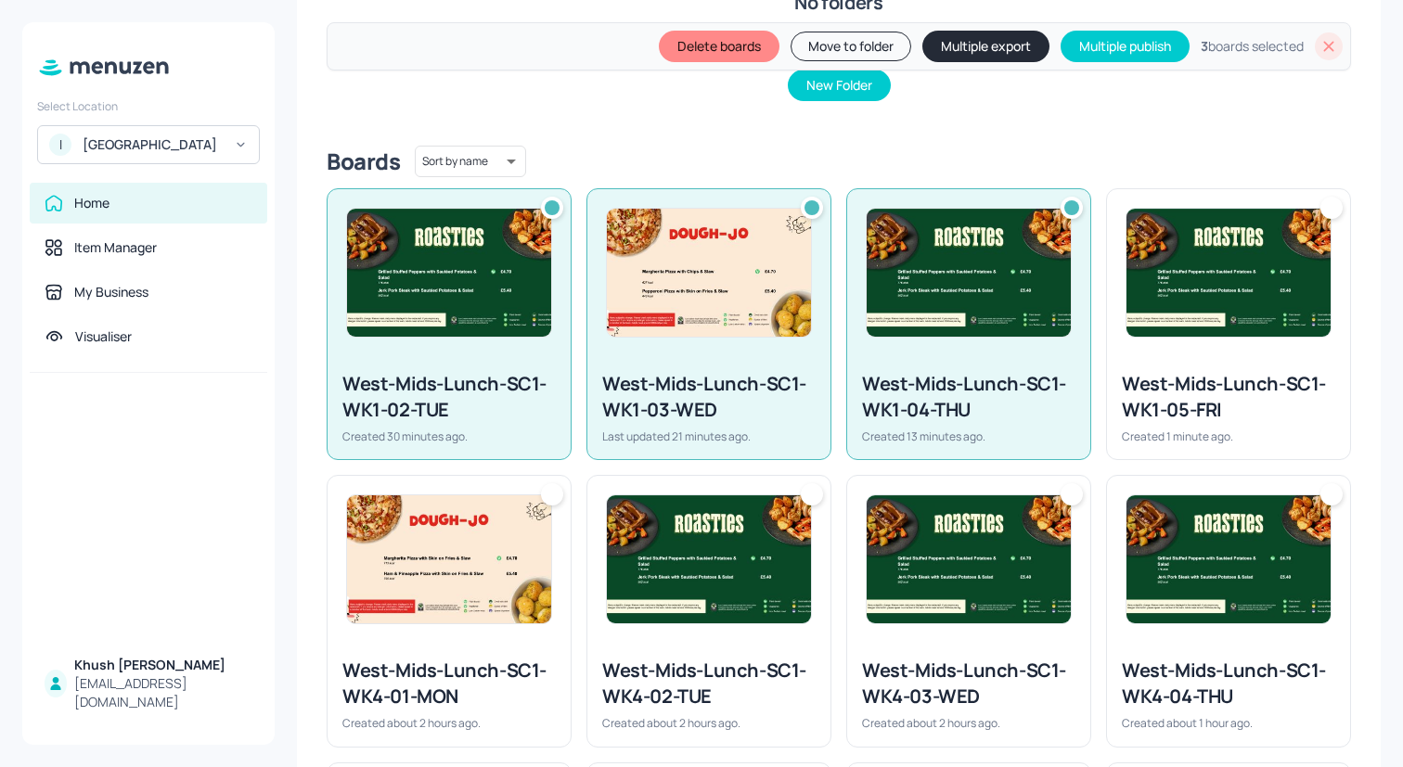
click at [1144, 308] on img at bounding box center [1228, 273] width 204 height 128
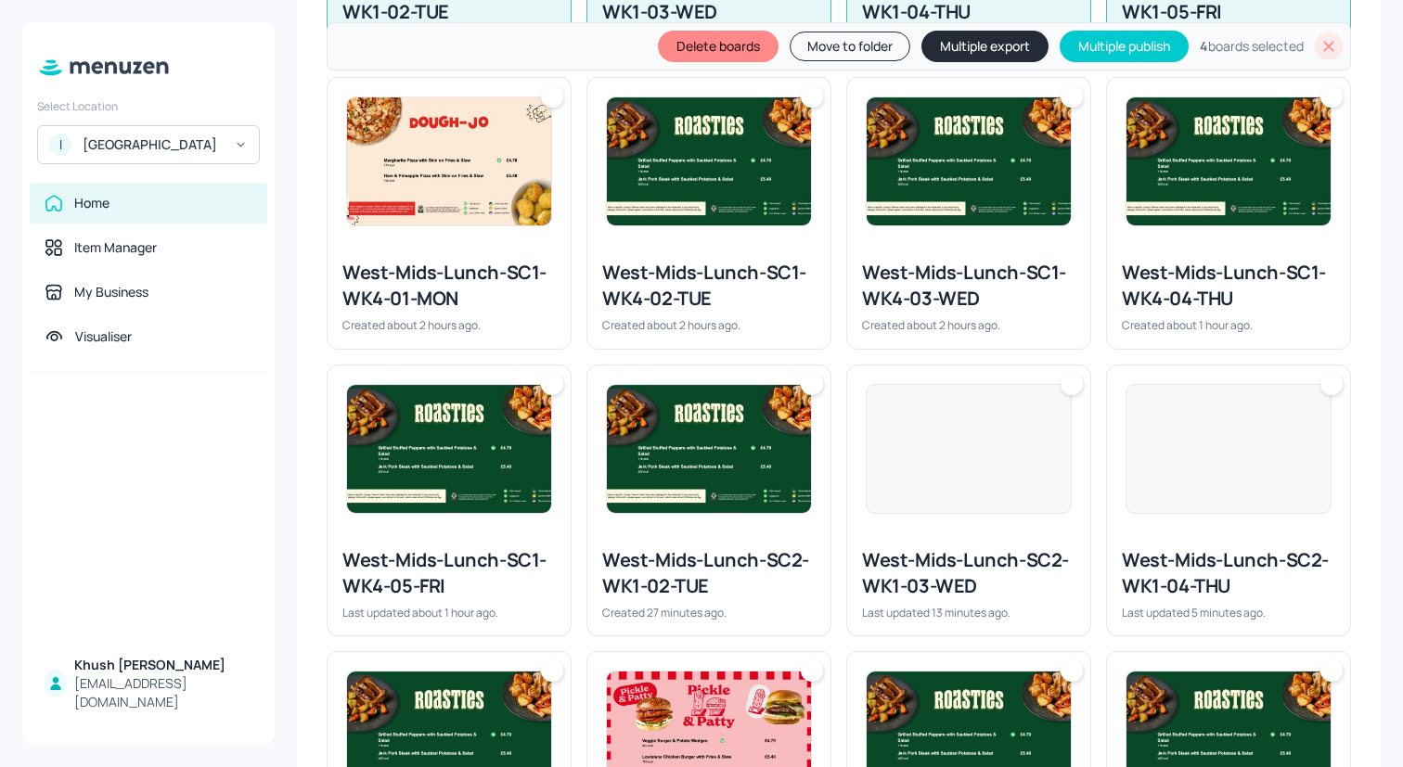
scroll to position [838, 0]
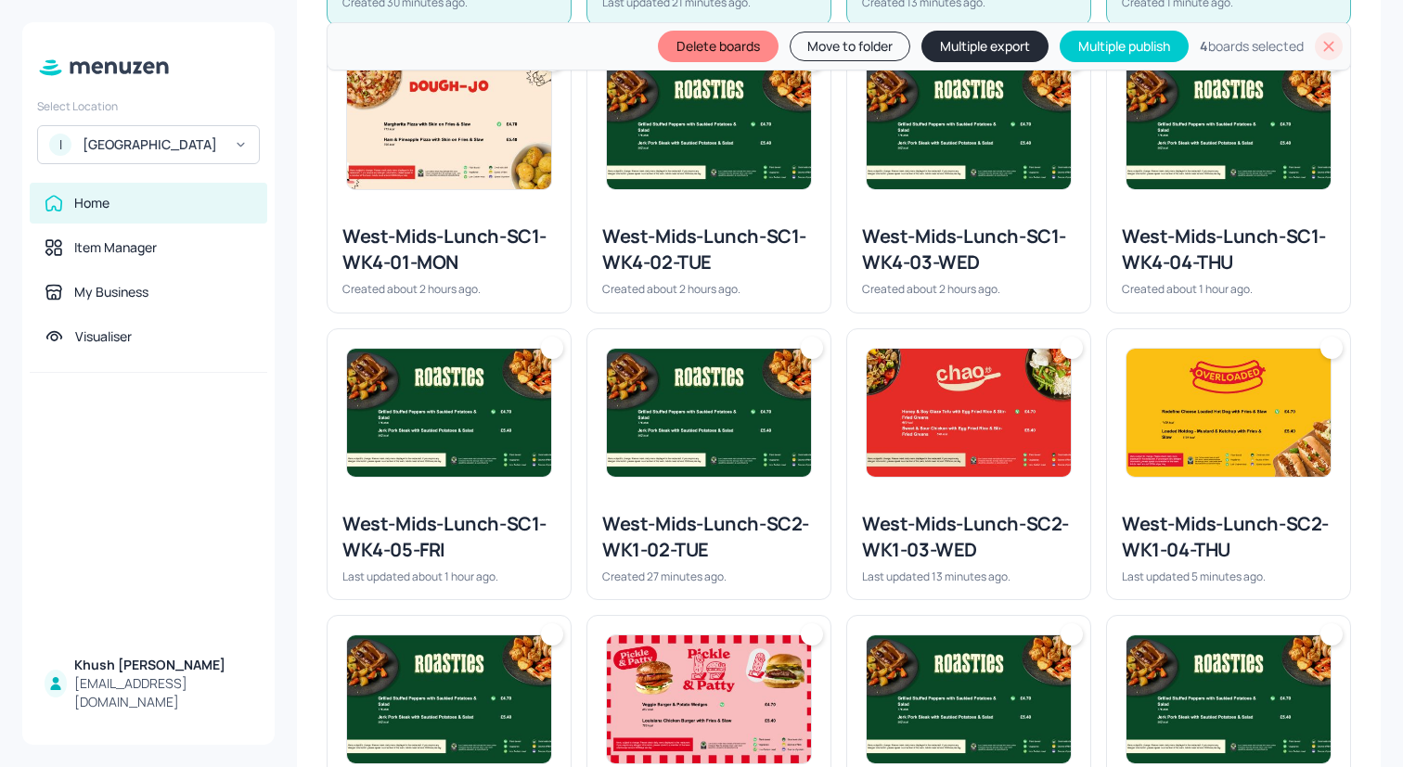
click at [455, 392] on img at bounding box center [449, 413] width 204 height 128
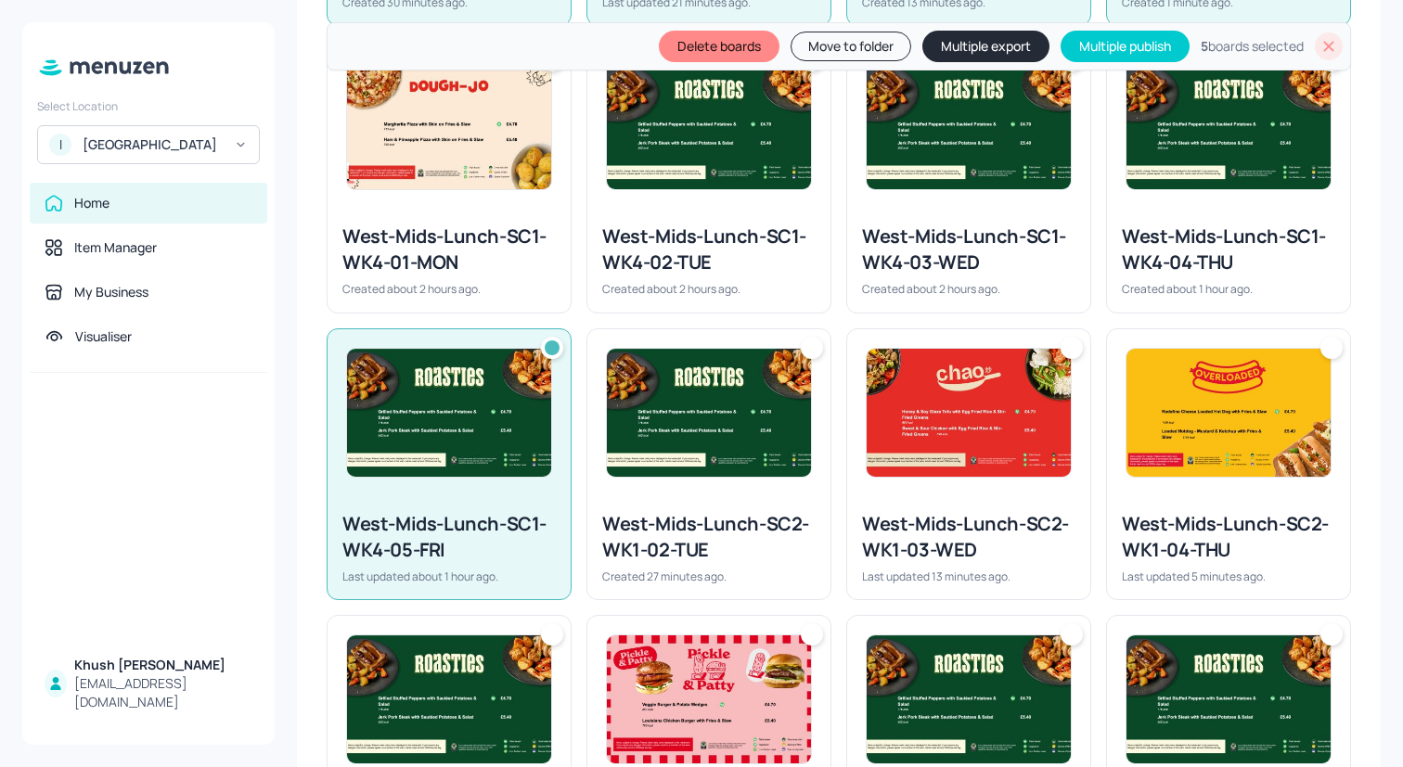
click at [501, 434] on img at bounding box center [449, 413] width 204 height 128
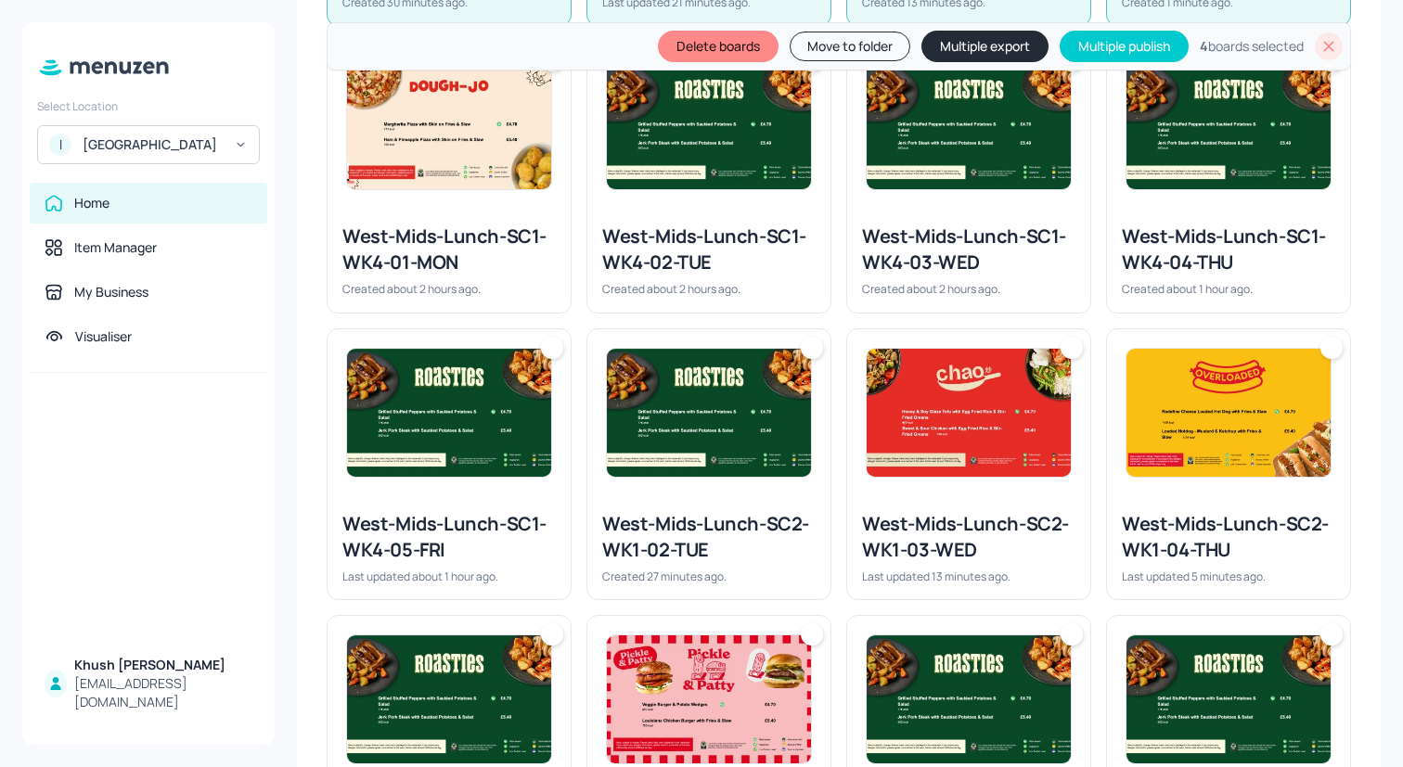
click at [501, 434] on img at bounding box center [449, 413] width 204 height 128
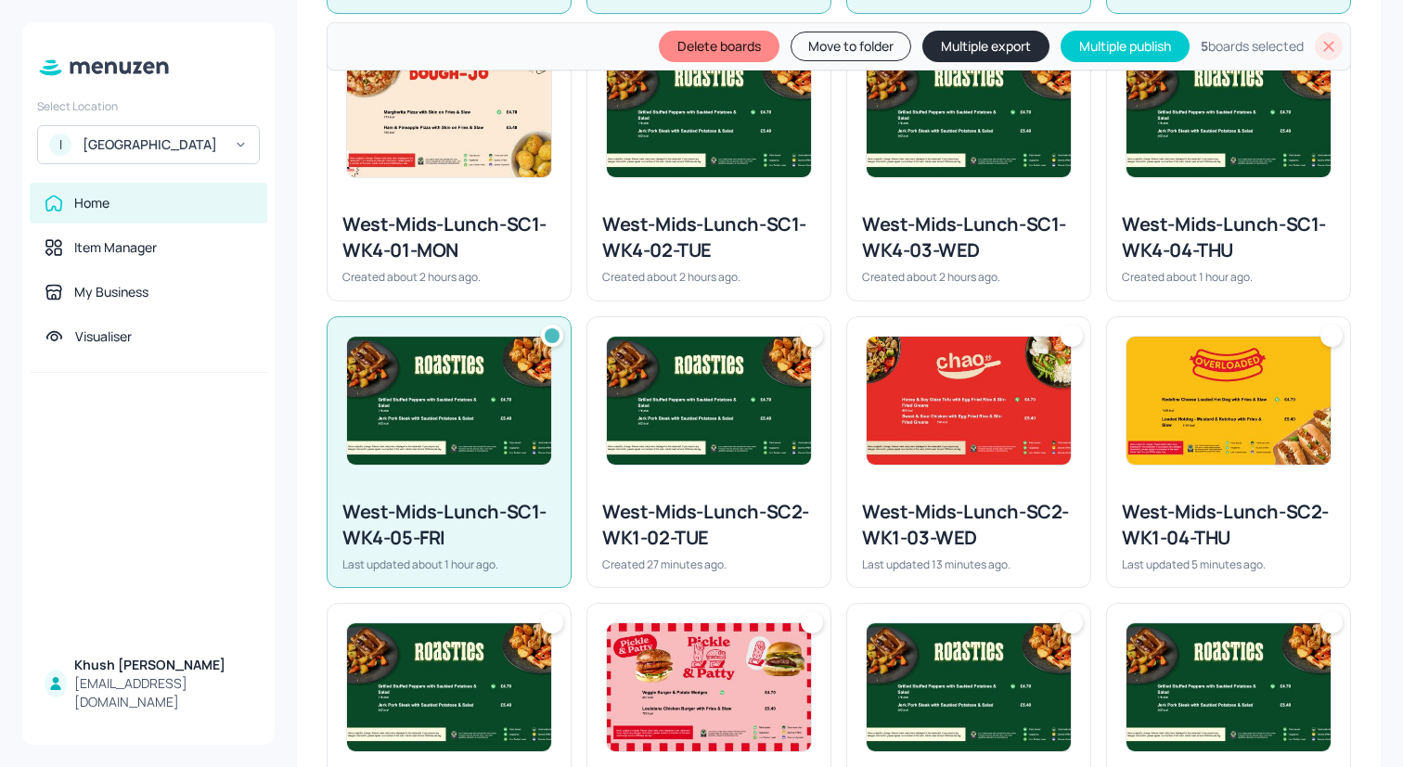
scroll to position [852, 0]
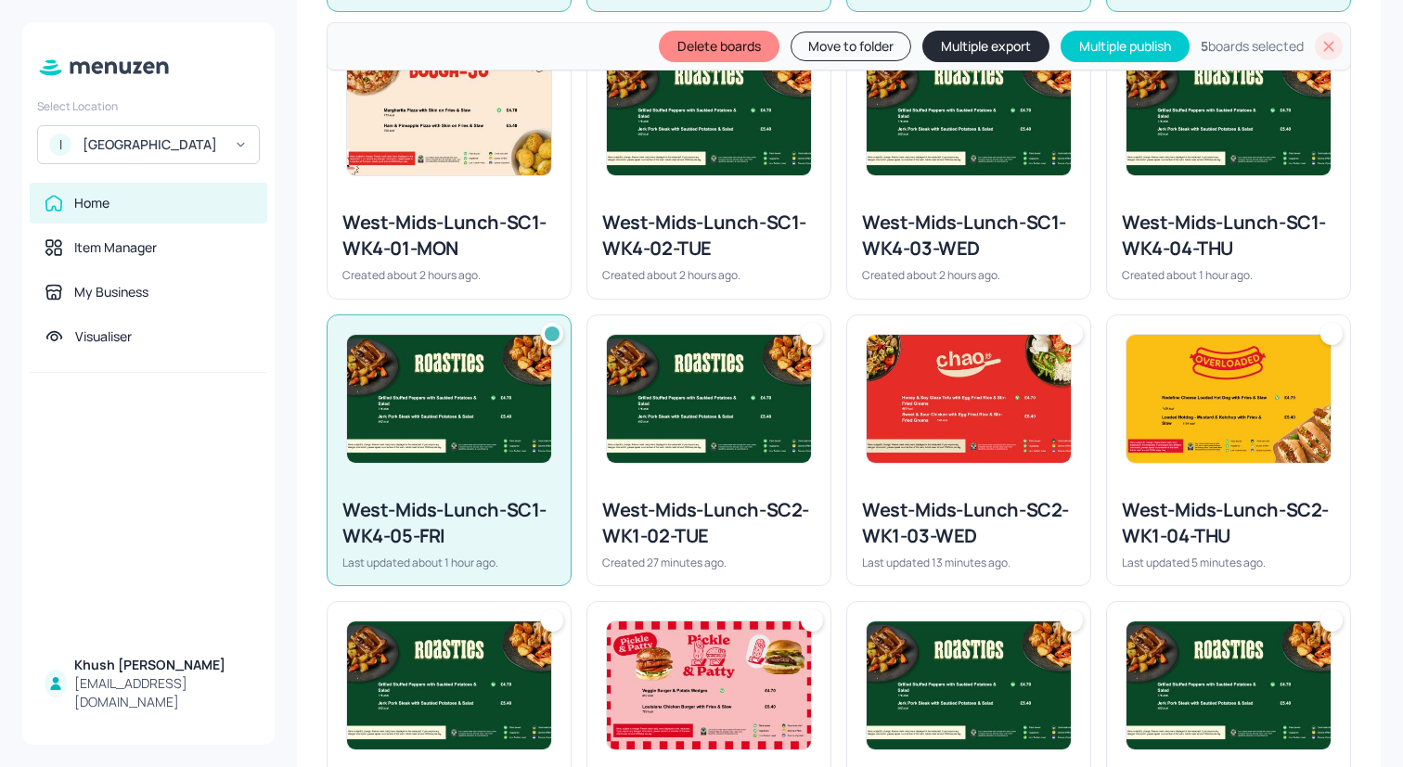
click at [502, 421] on img at bounding box center [449, 399] width 204 height 128
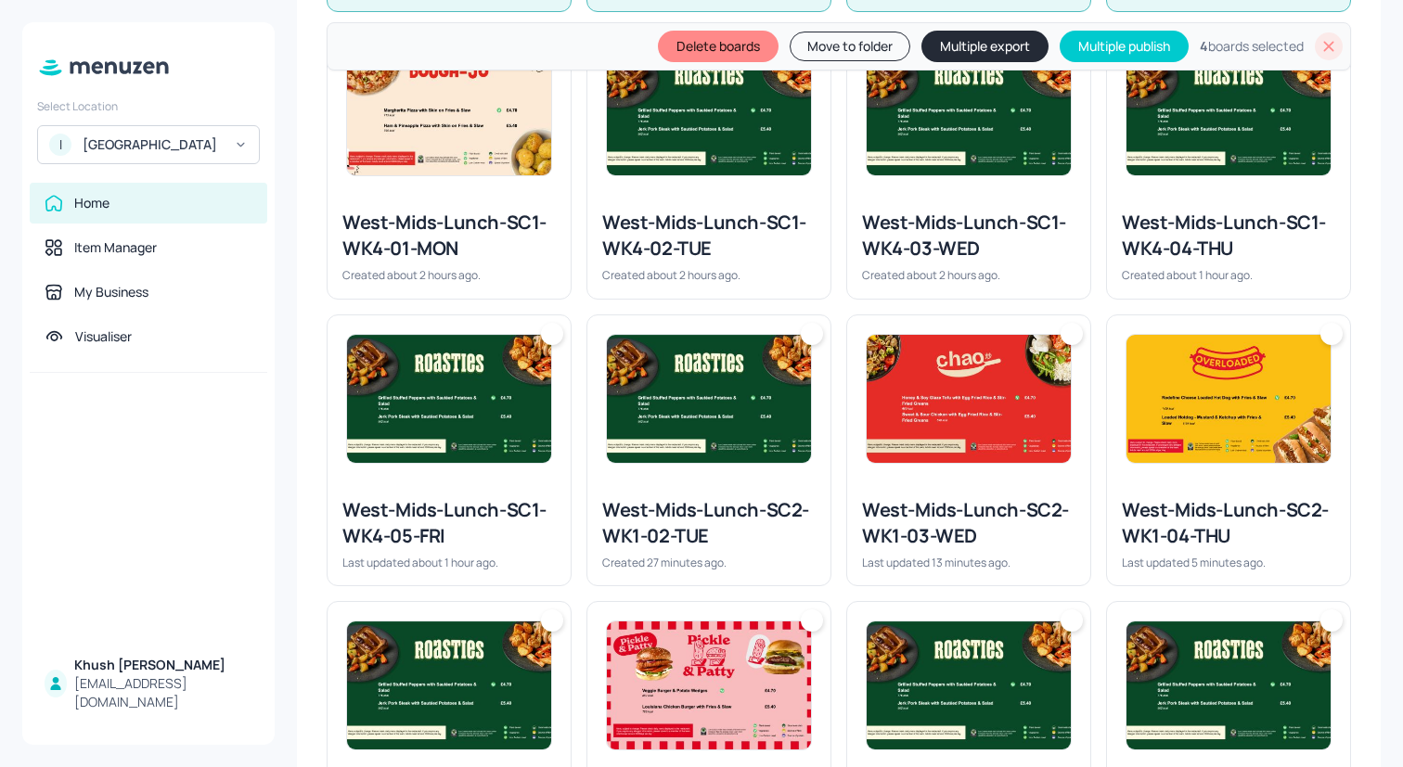
click at [665, 445] on img at bounding box center [709, 399] width 204 height 128
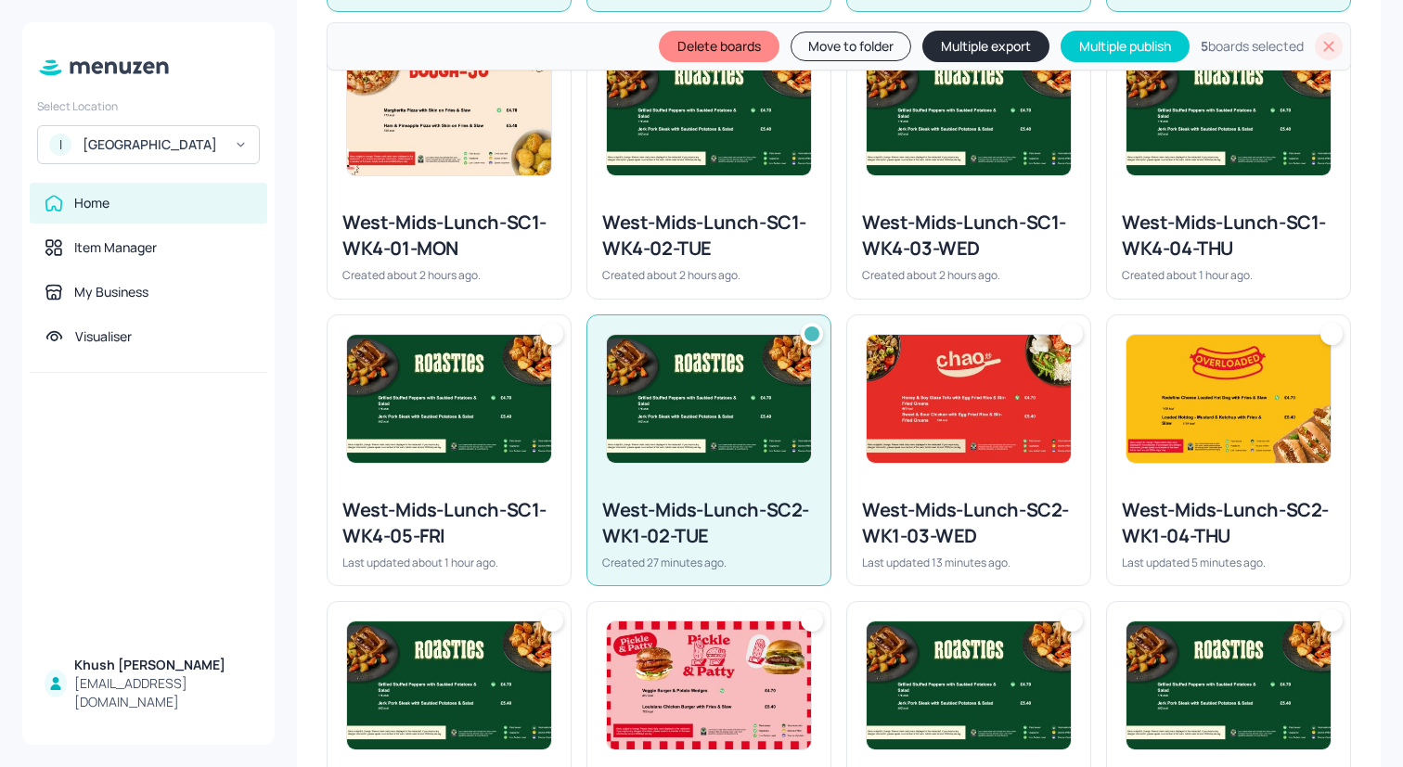
click at [875, 432] on img at bounding box center [968, 399] width 204 height 128
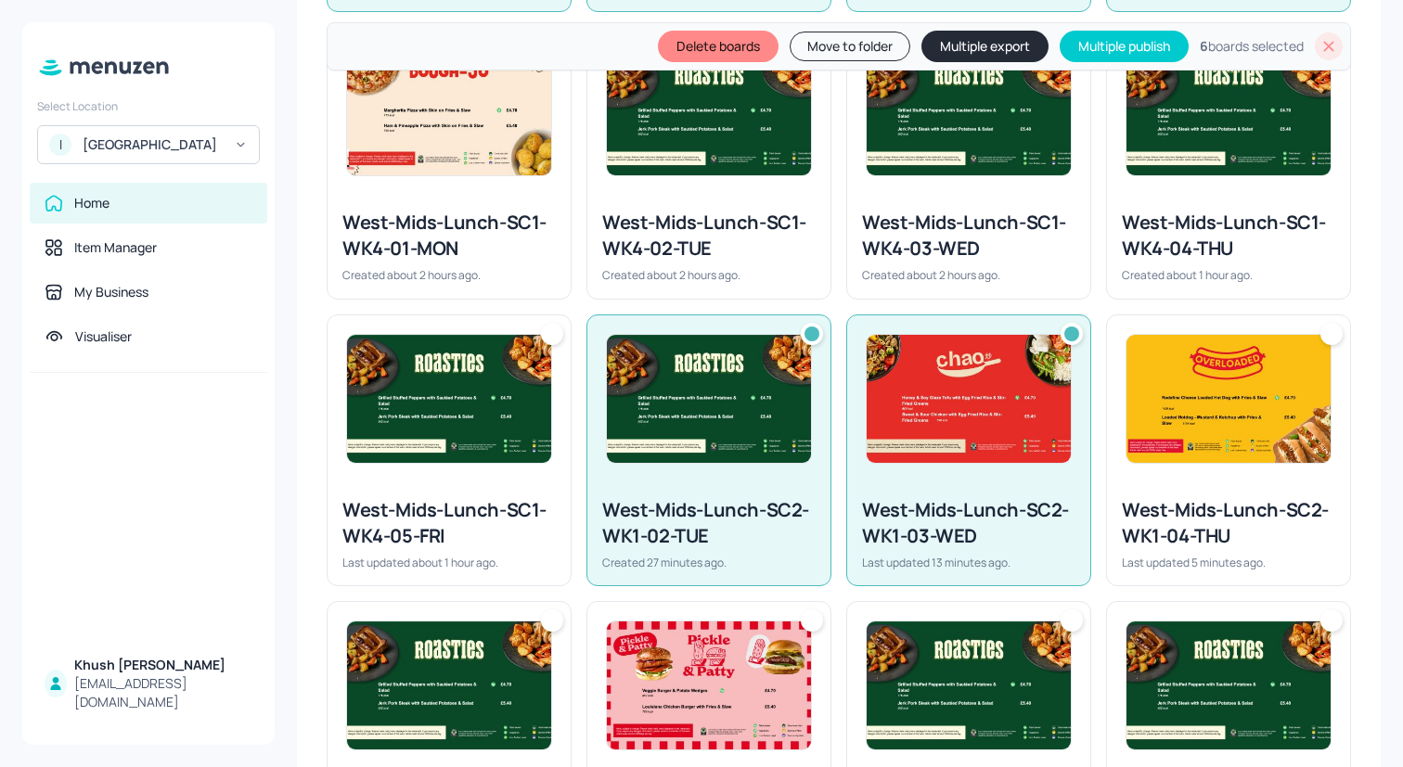
click at [1271, 483] on div "West-Mids-Lunch-SC2-WK1-04-THU Last updated 5 minutes ago." at bounding box center [1228, 533] width 243 height 103
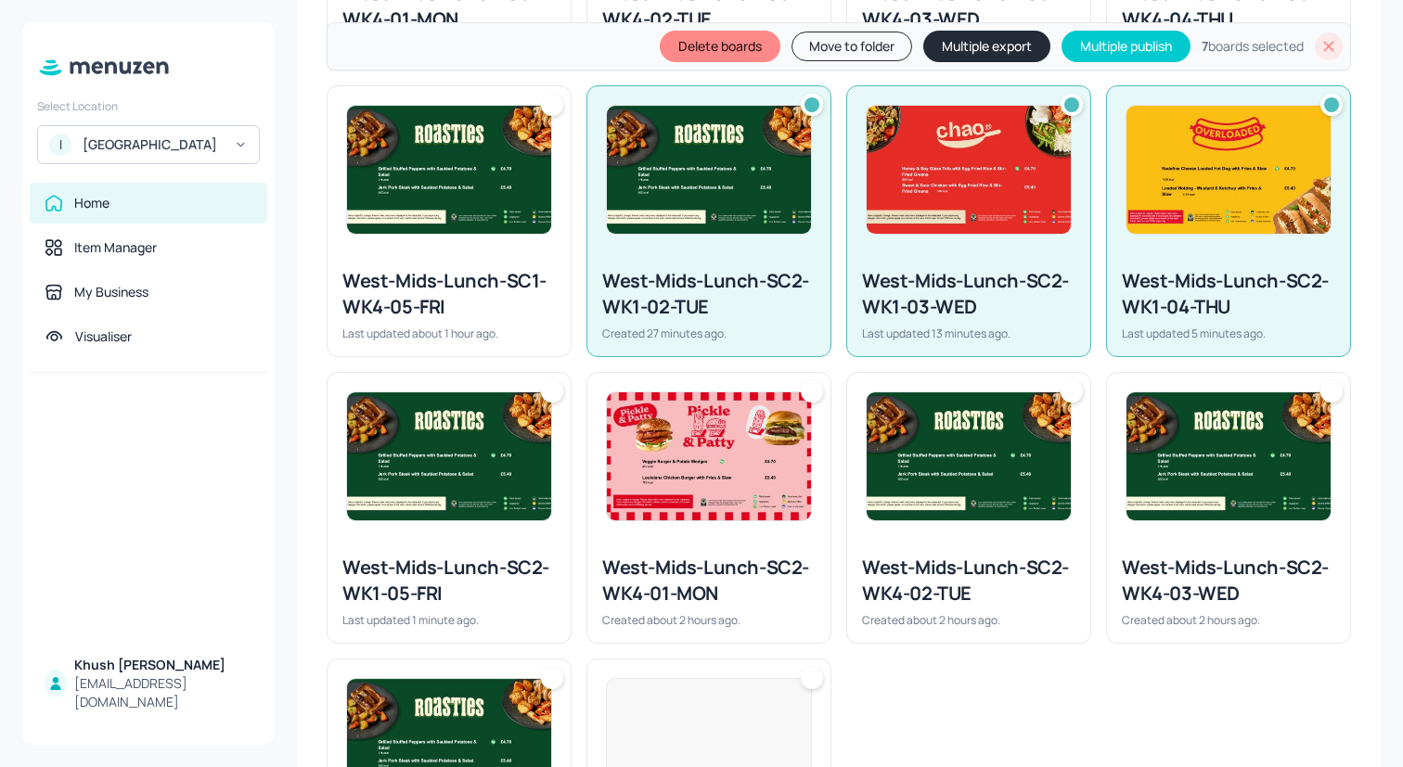
scroll to position [1082, 0]
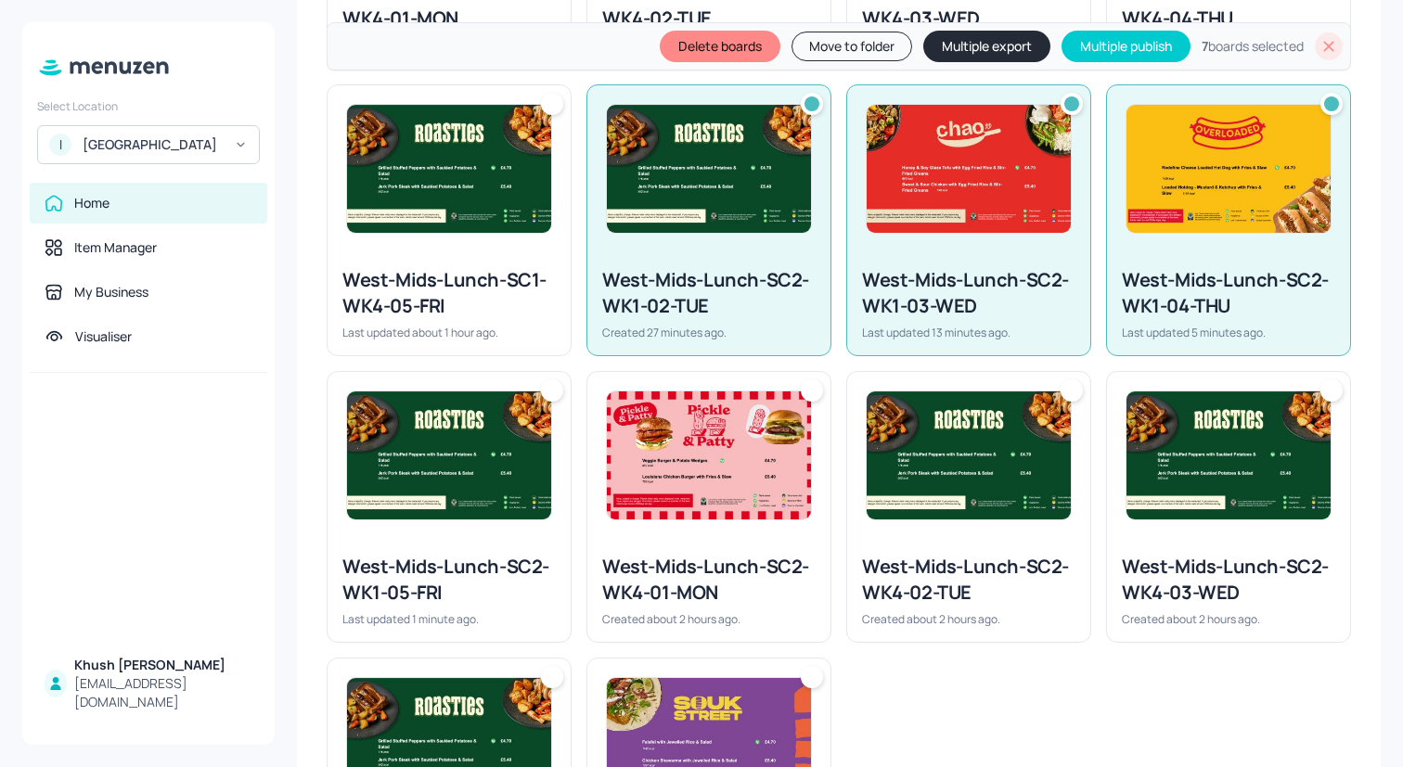
click at [466, 502] on img at bounding box center [449, 455] width 204 height 128
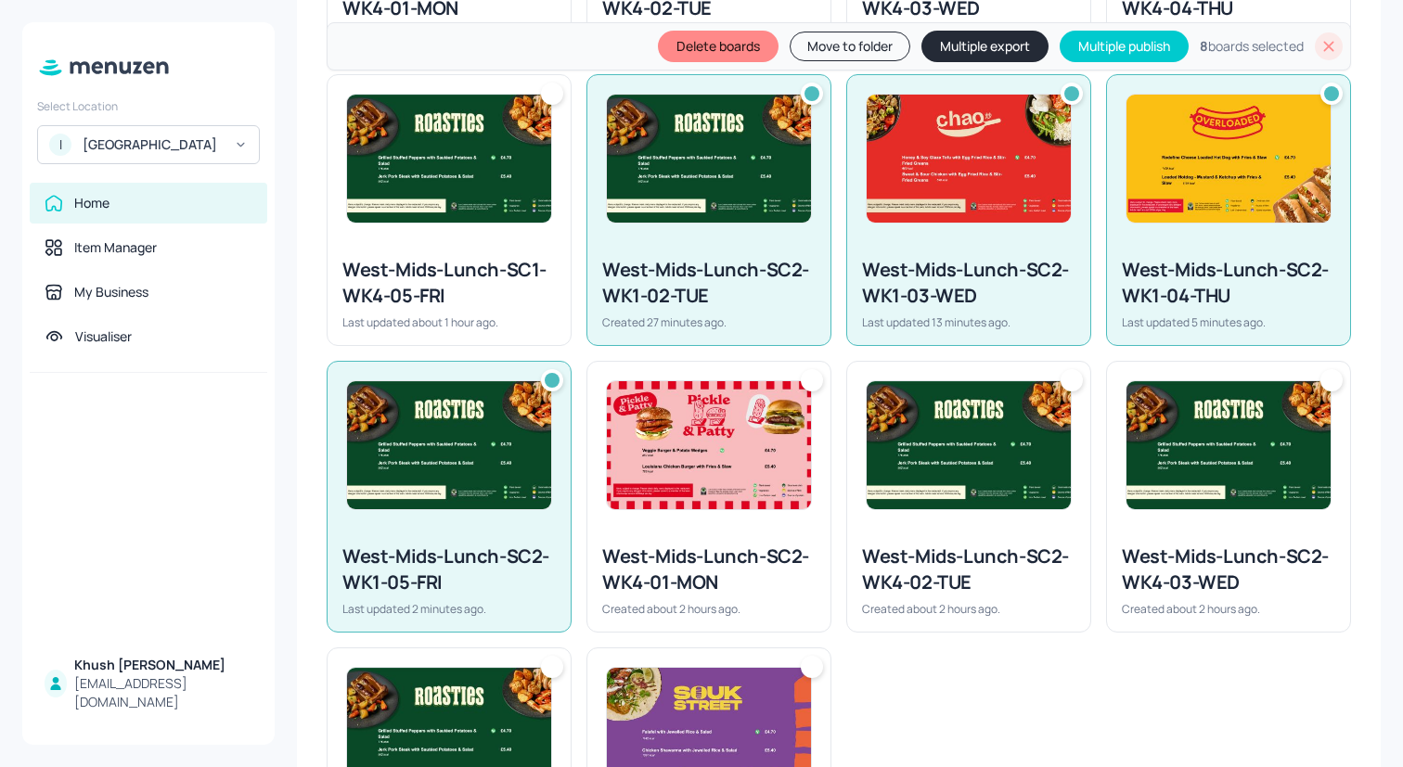
scroll to position [1251, 0]
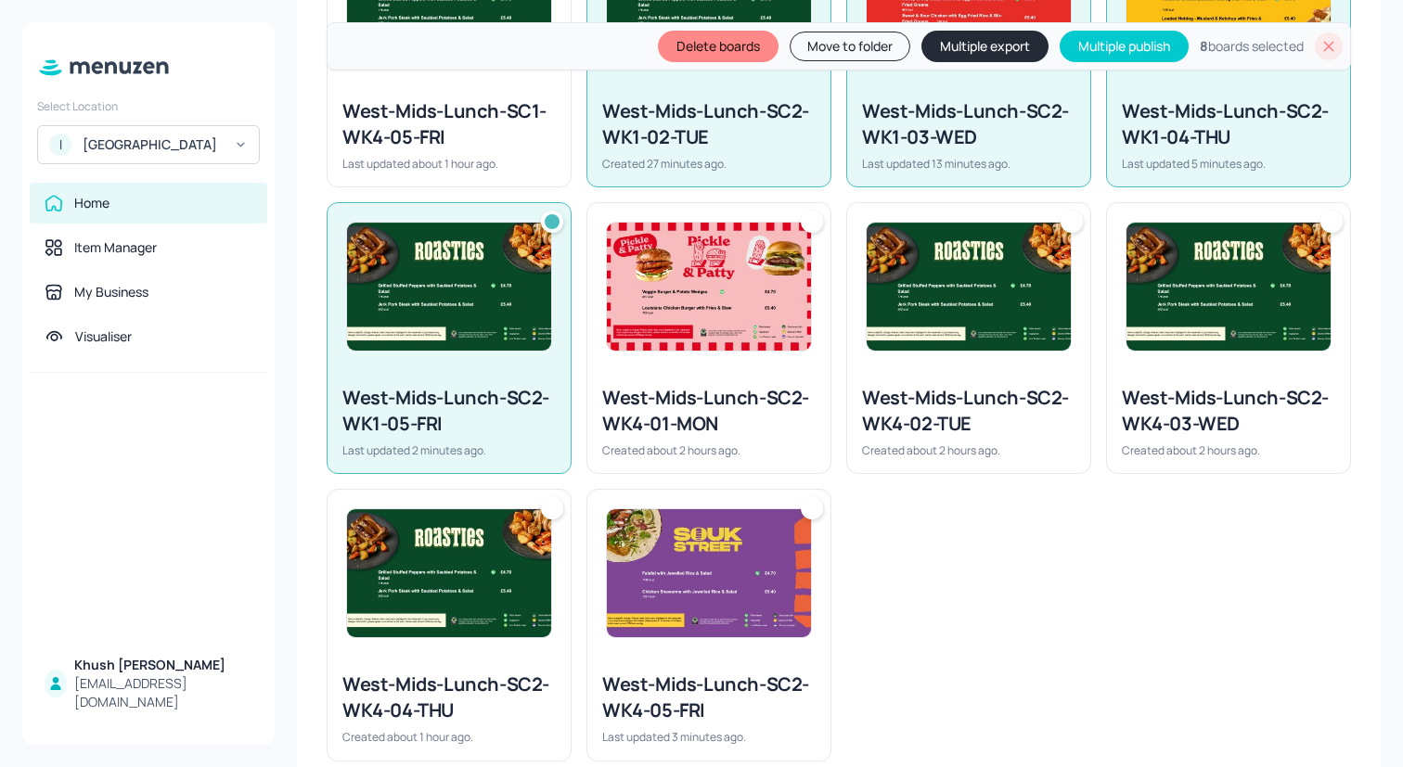
click at [867, 40] on button "Move to folder" at bounding box center [849, 47] width 121 height 30
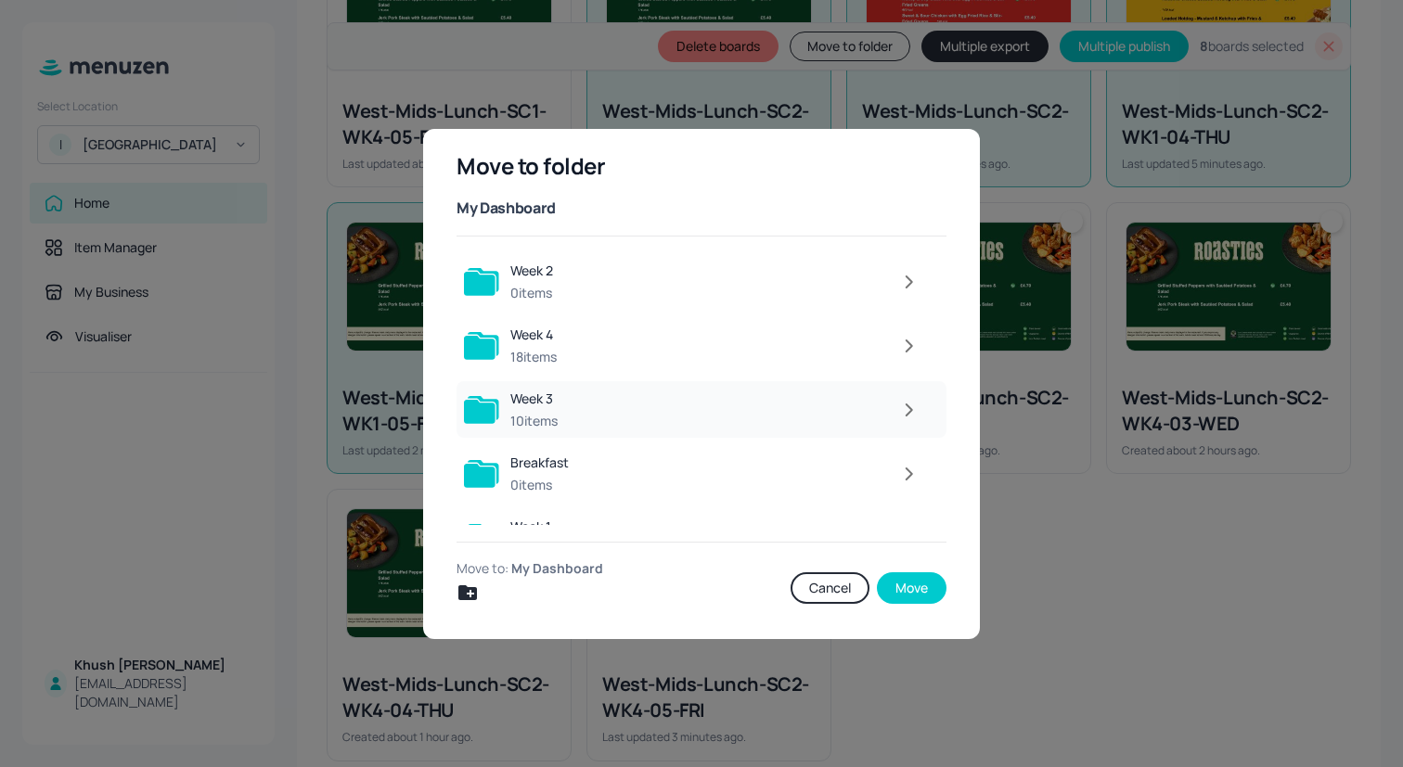
scroll to position [42, 0]
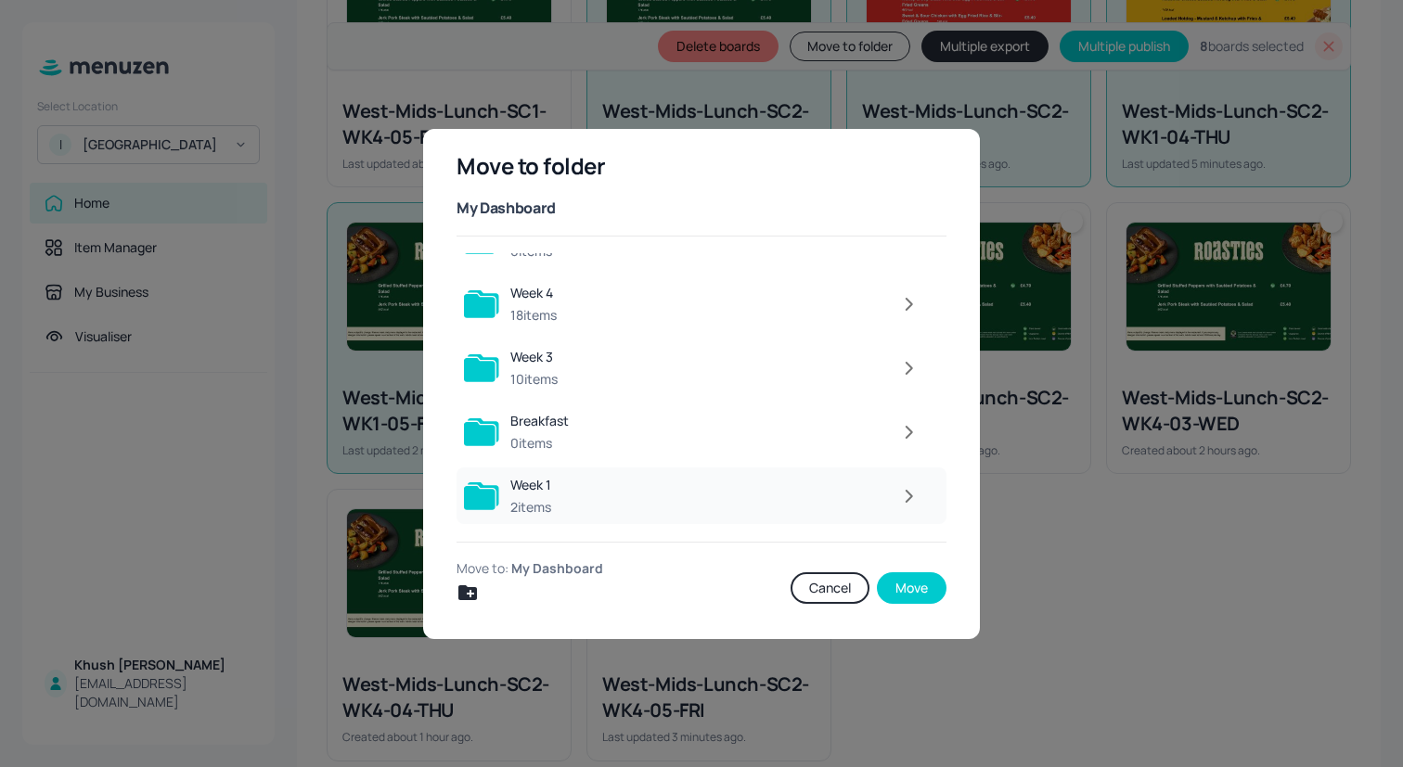
click at [689, 492] on div at bounding box center [745, 496] width 366 height 37
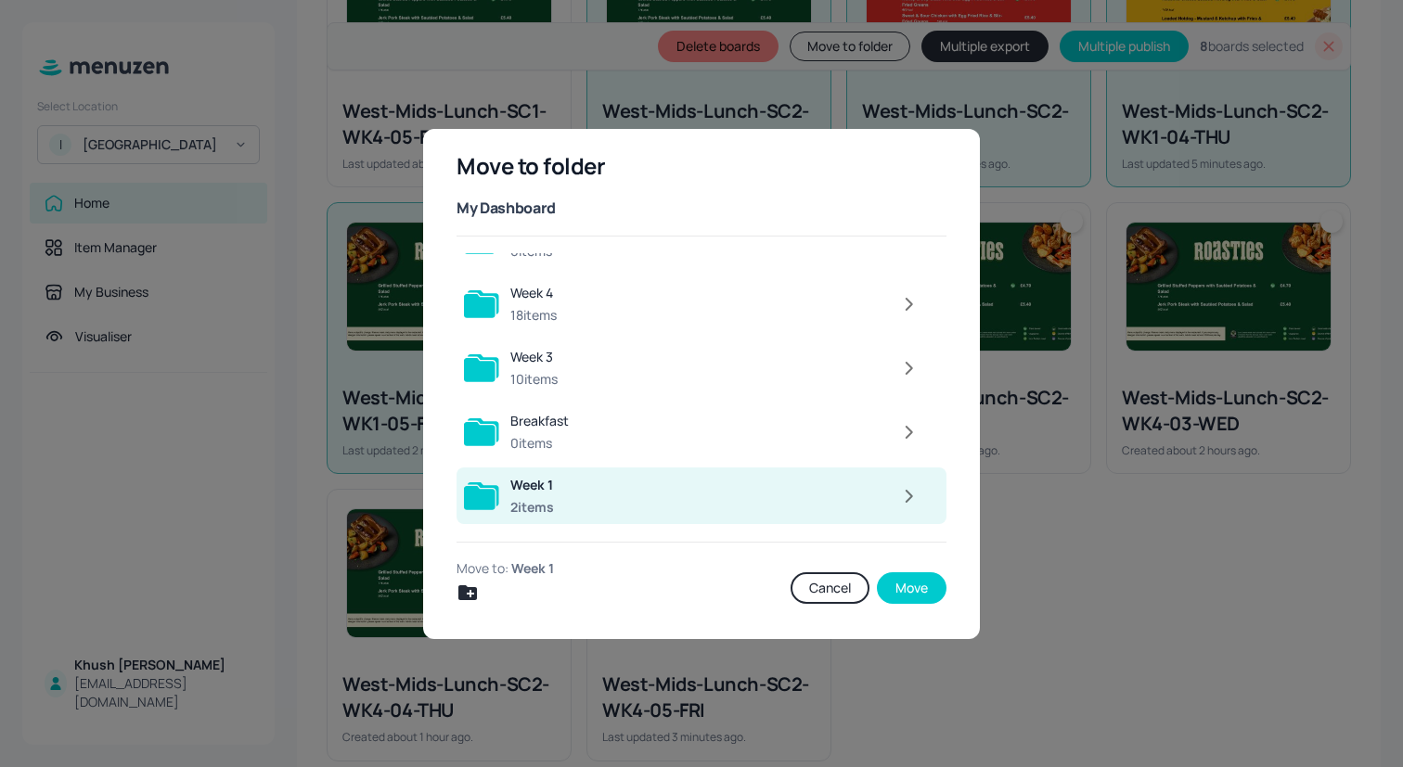
click at [689, 492] on div at bounding box center [747, 496] width 364 height 37
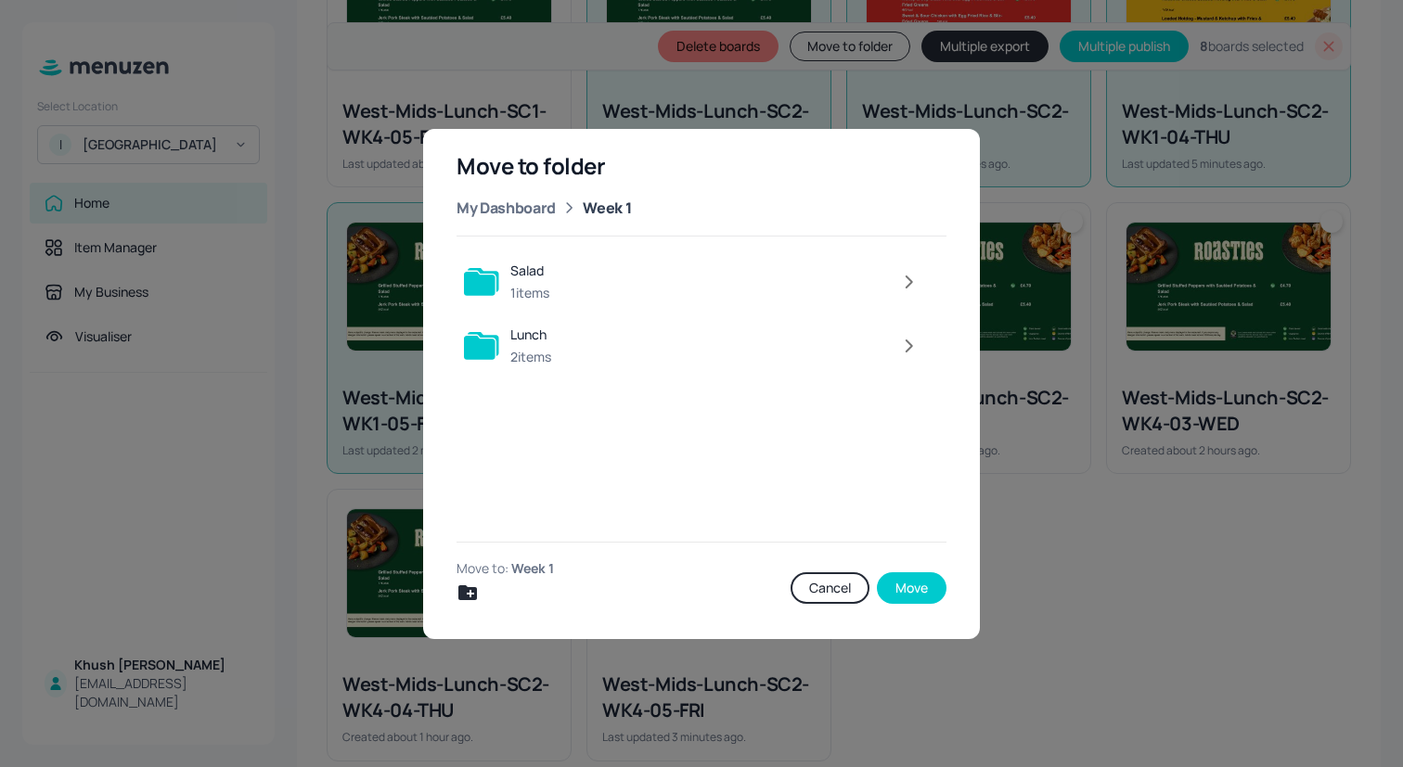
scroll to position [0, 0]
click at [718, 361] on div at bounding box center [745, 345] width 366 height 37
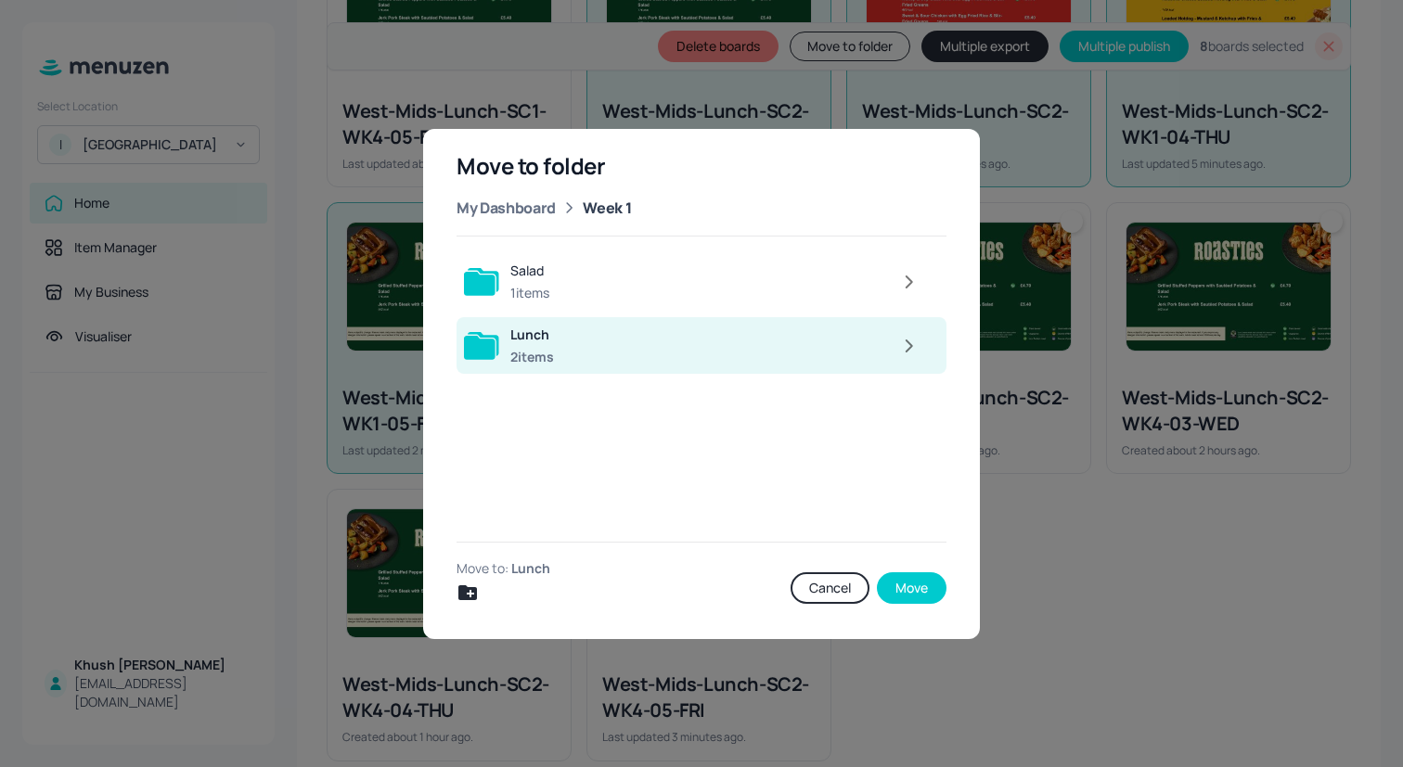
click at [718, 361] on div at bounding box center [747, 345] width 364 height 37
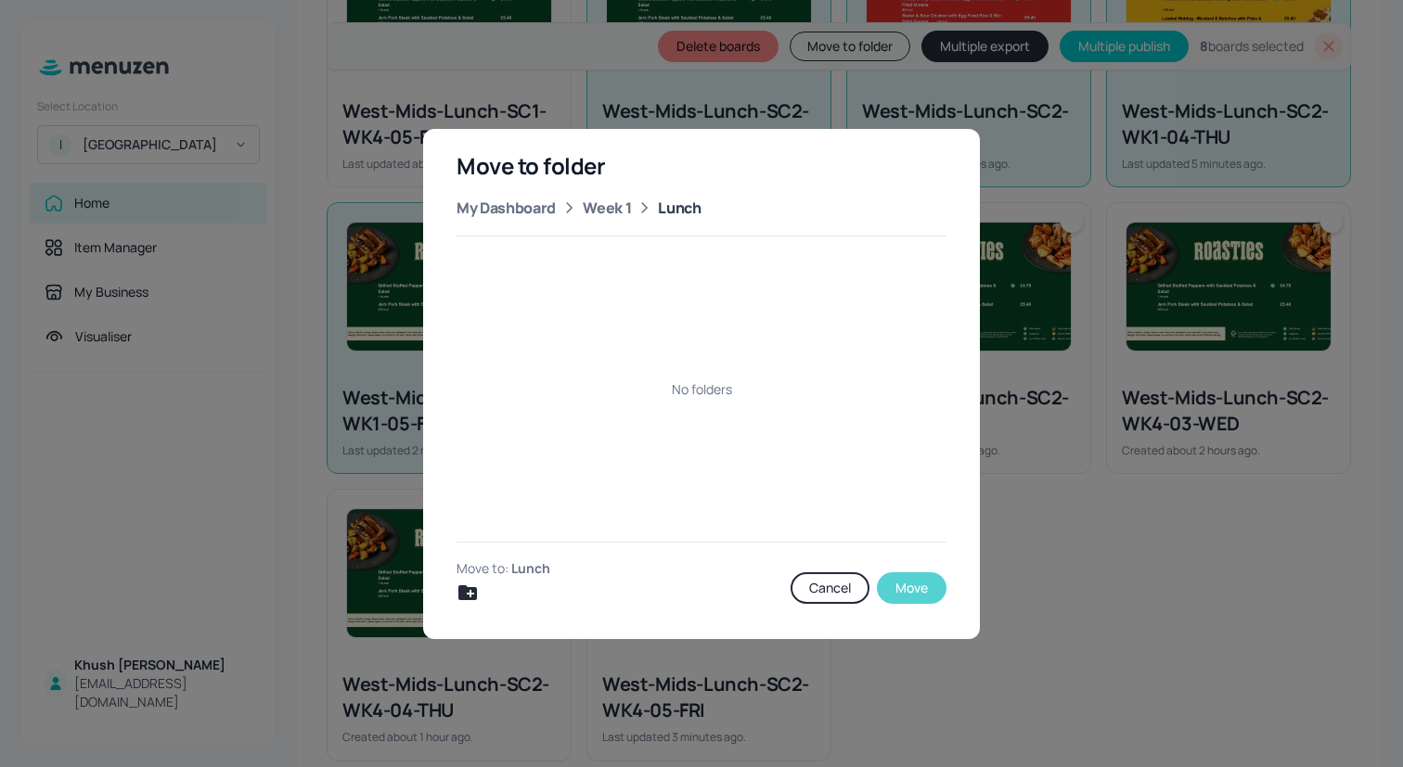
click at [917, 584] on button "Move" at bounding box center [912, 588] width 70 height 32
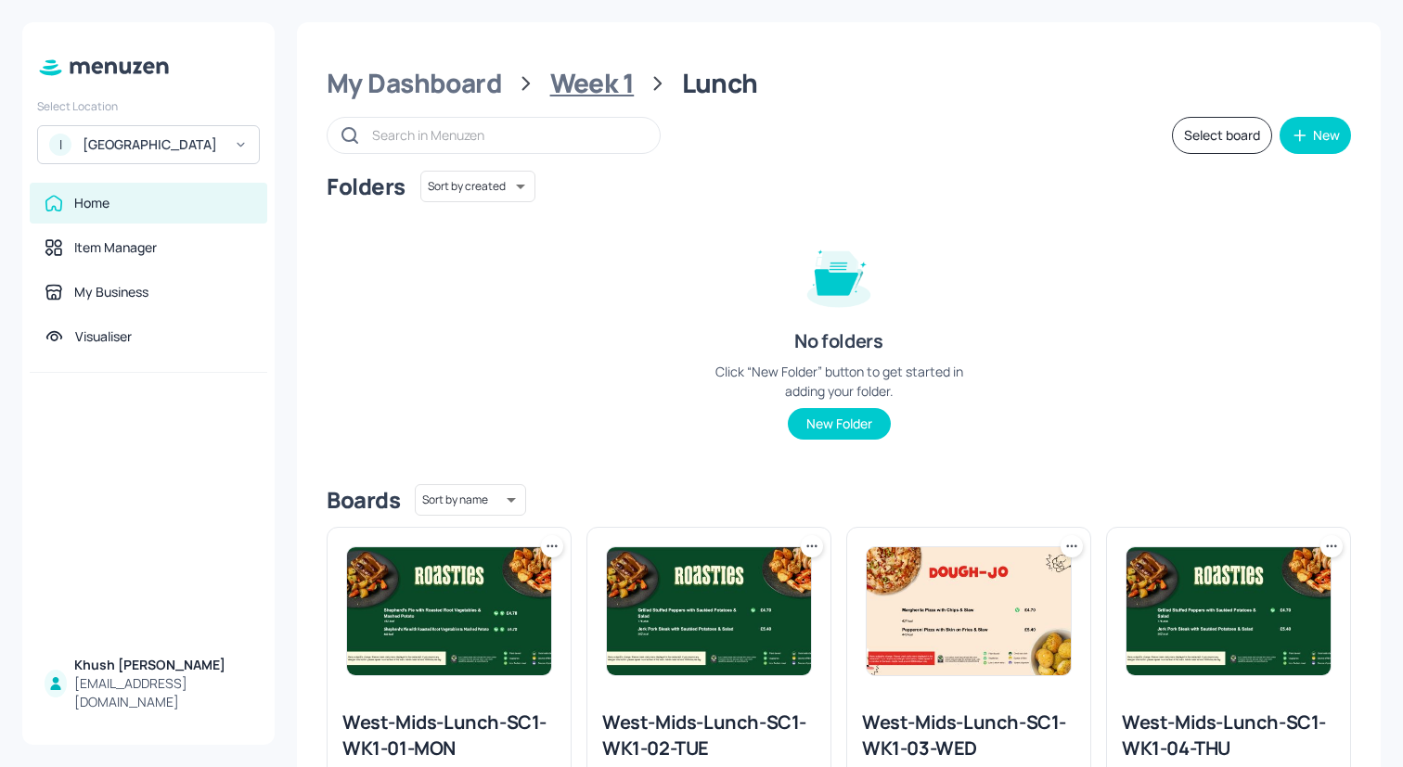
click at [565, 87] on div "Week 1" at bounding box center [592, 83] width 84 height 33
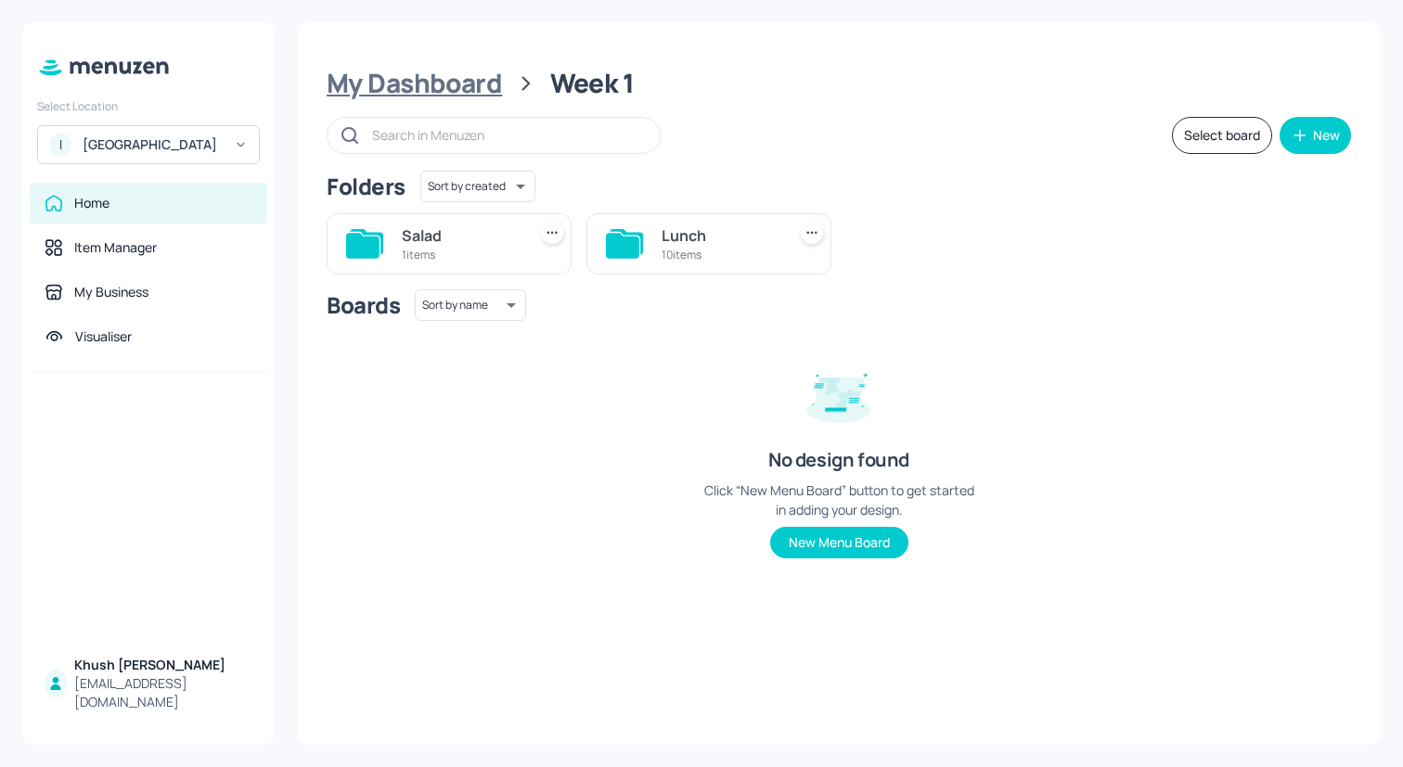
click at [455, 86] on div "My Dashboard" at bounding box center [414, 83] width 175 height 33
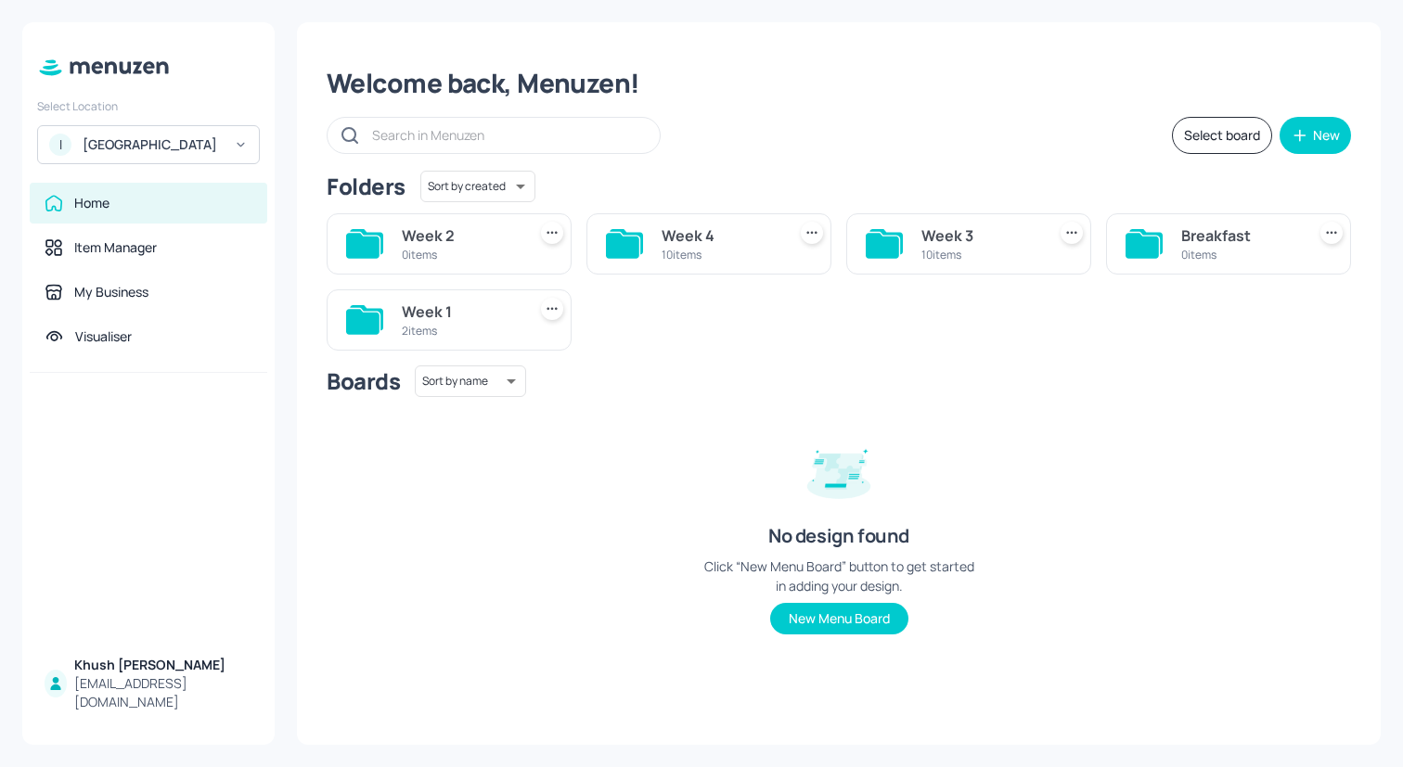
click at [241, 151] on icon at bounding box center [241, 144] width 14 height 13
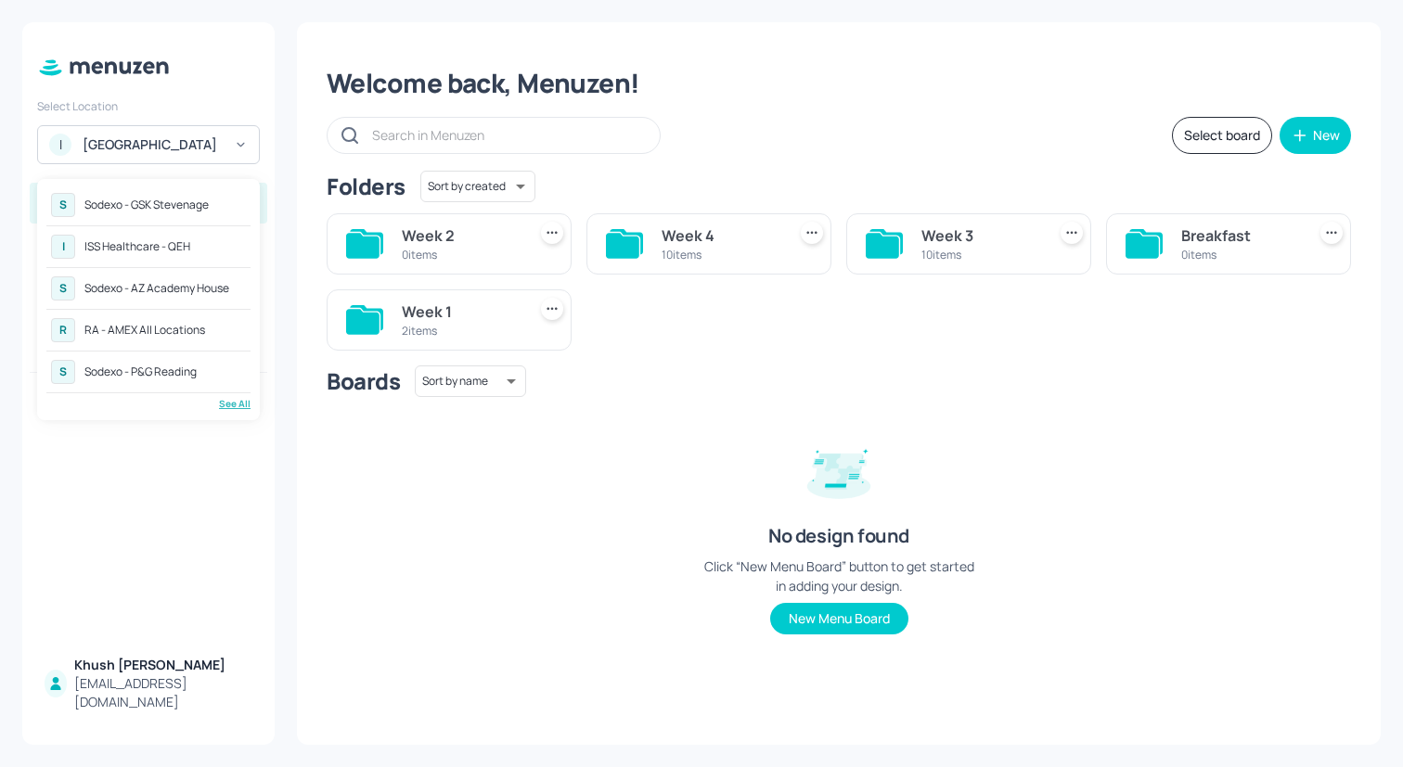
click at [616, 81] on div at bounding box center [701, 383] width 1403 height 767
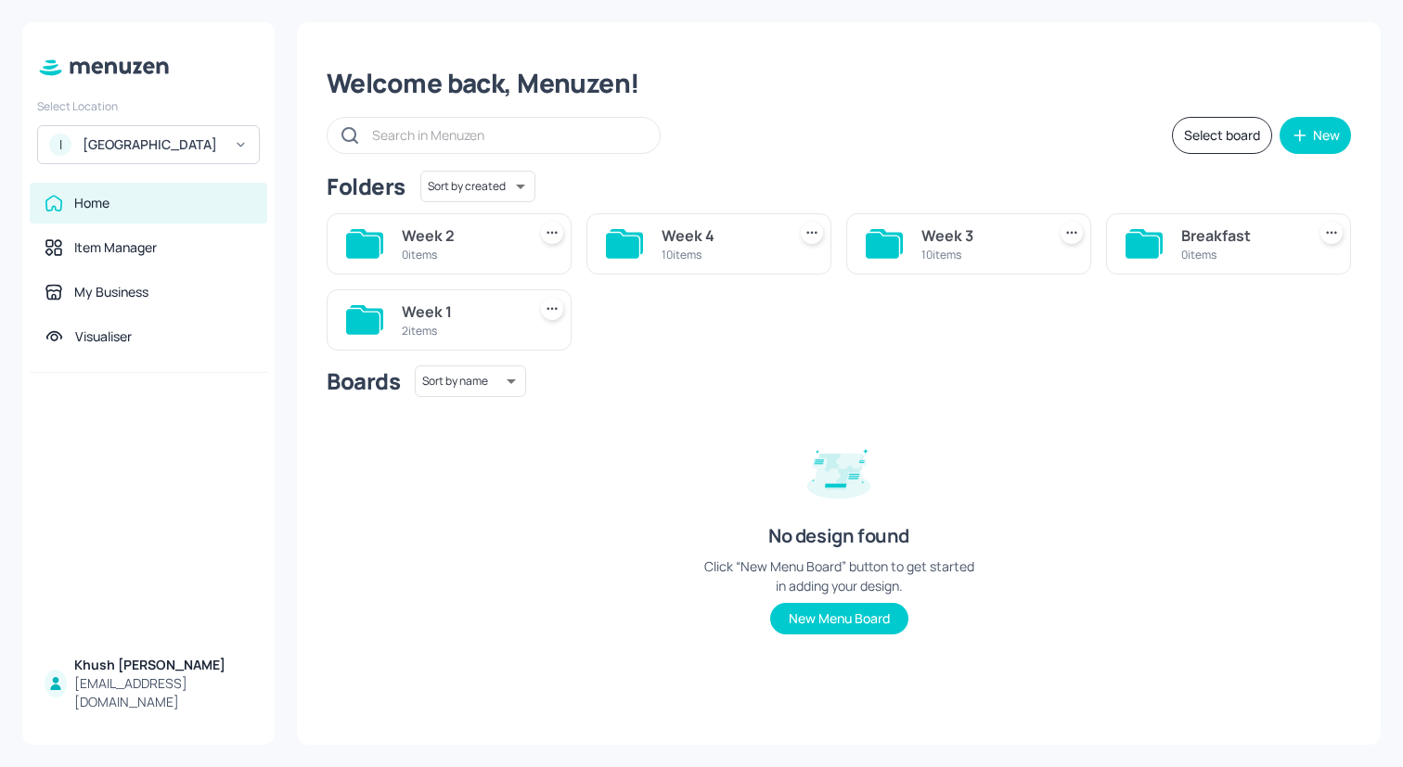
click at [673, 250] on div "10 items" at bounding box center [719, 255] width 117 height 16
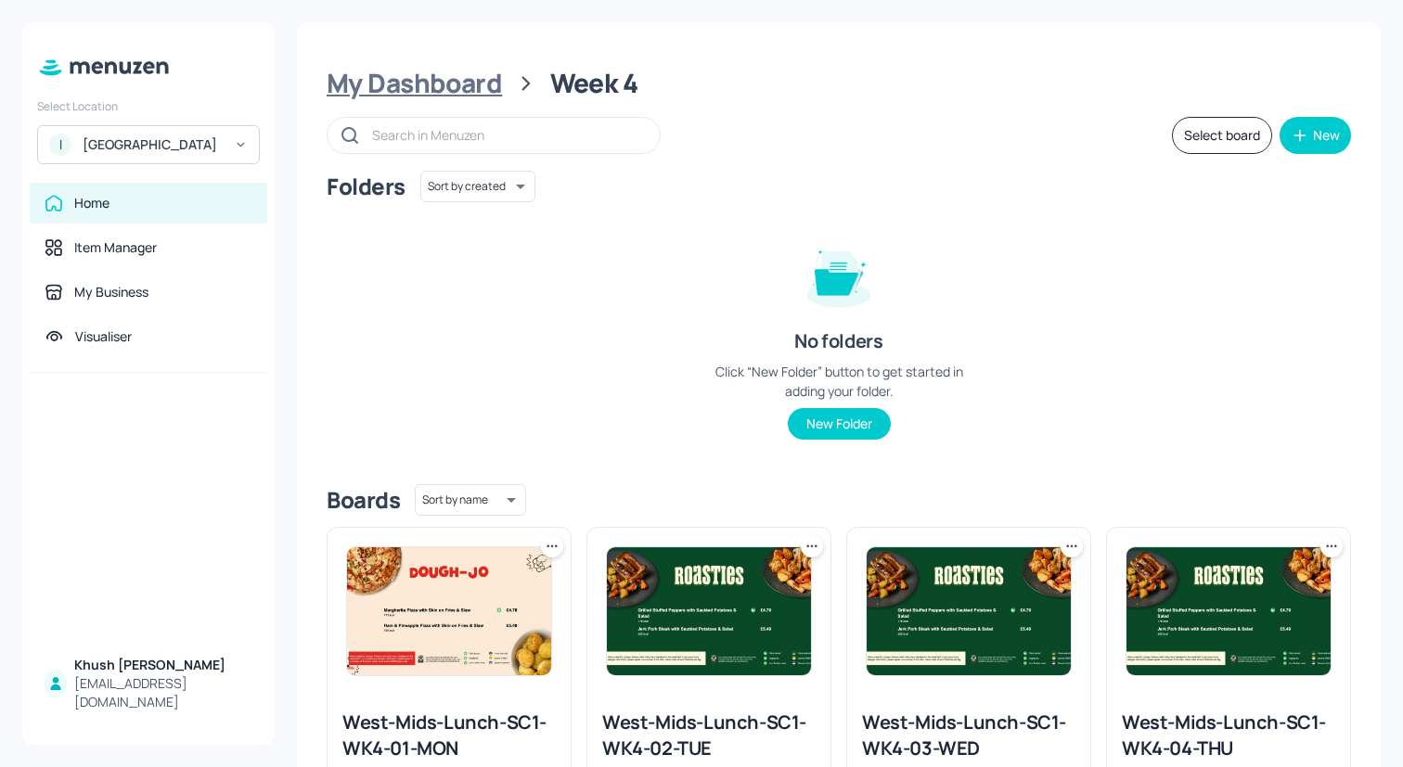
click at [469, 83] on div "My Dashboard" at bounding box center [414, 83] width 175 height 33
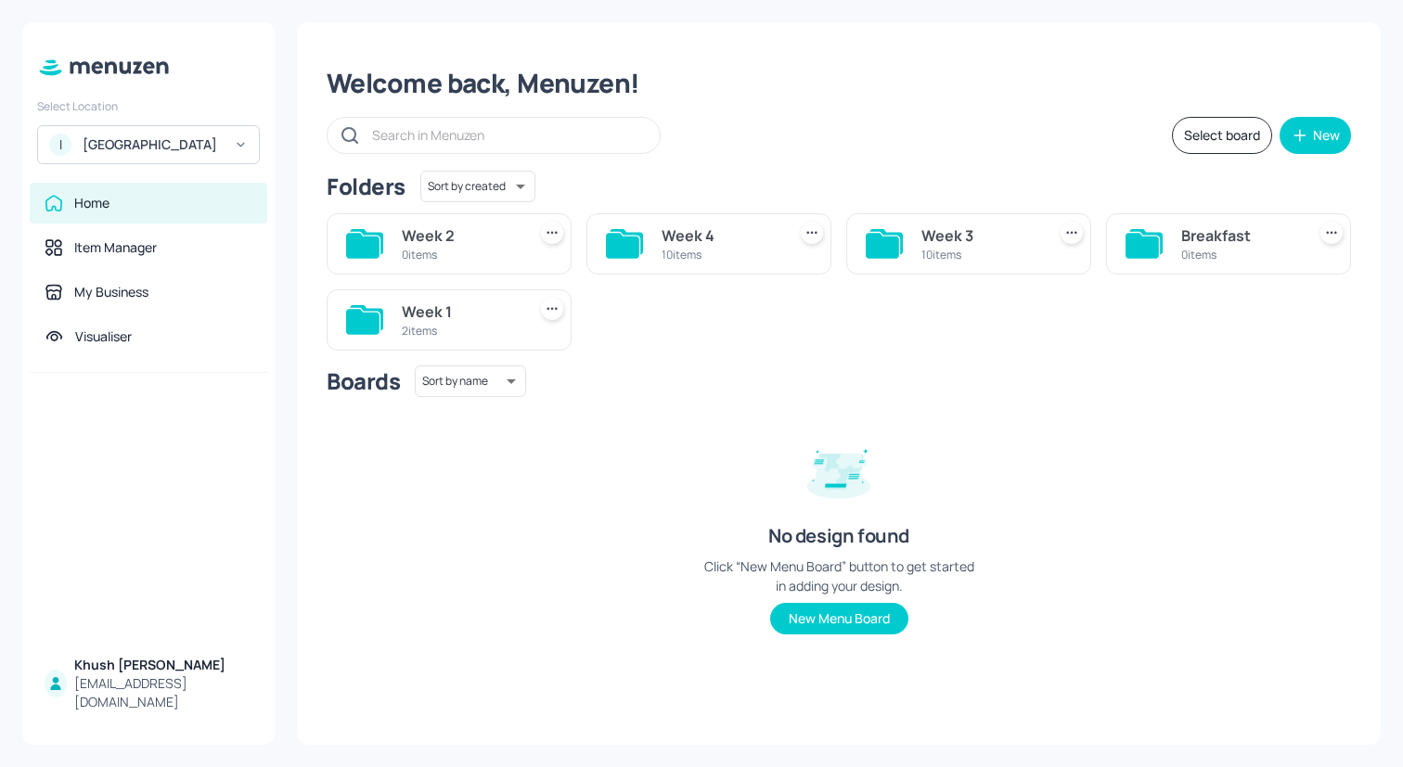
click at [451, 305] on div "Week 1" at bounding box center [460, 312] width 117 height 22
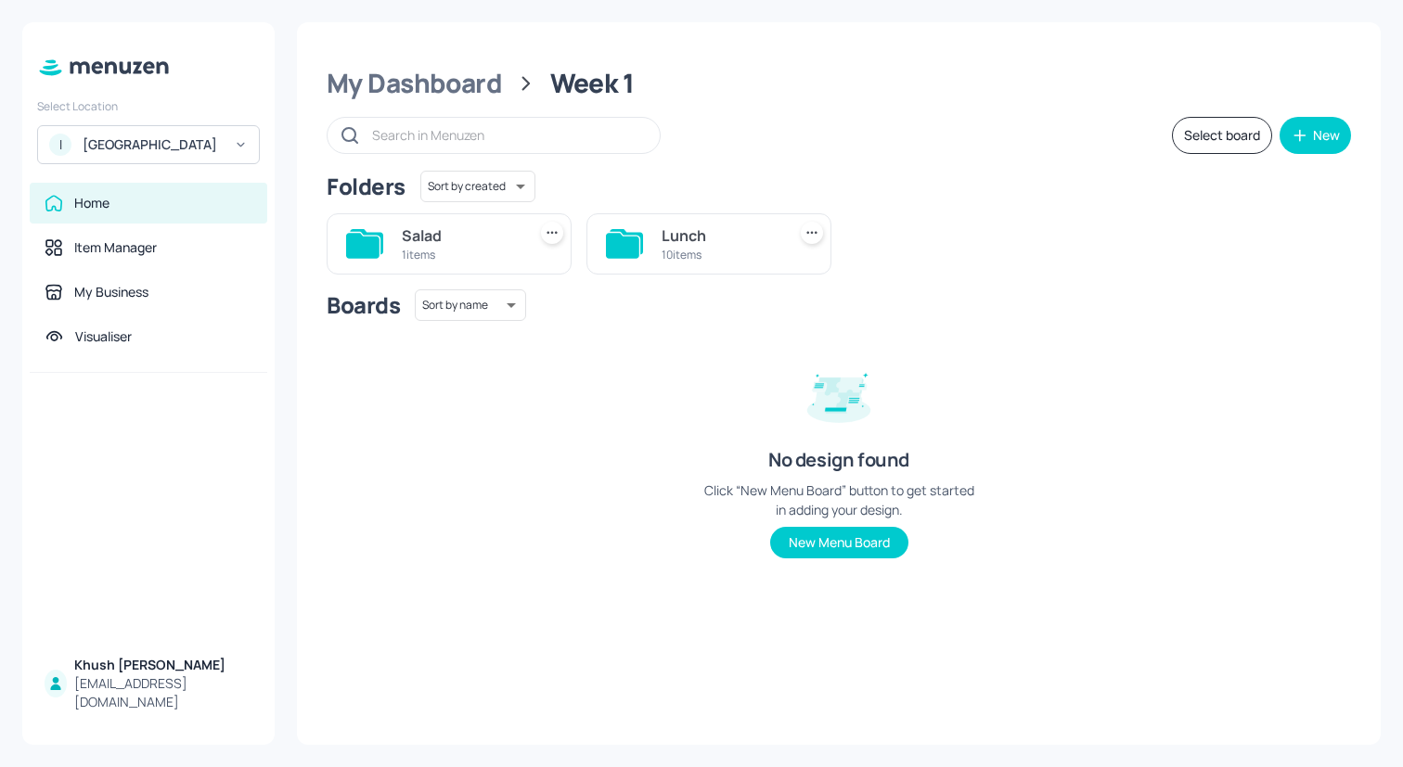
click at [686, 233] on div "Lunch" at bounding box center [719, 236] width 117 height 22
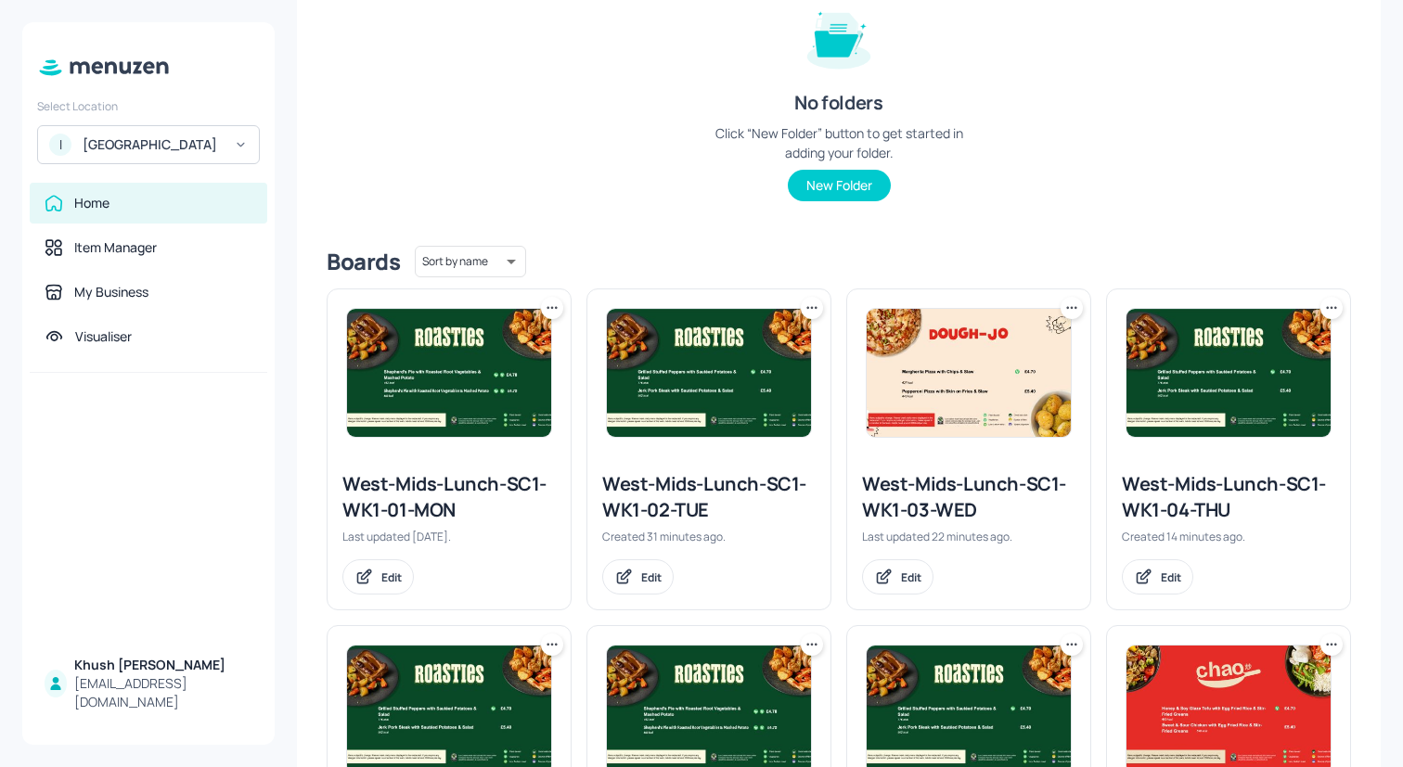
scroll to position [286, 0]
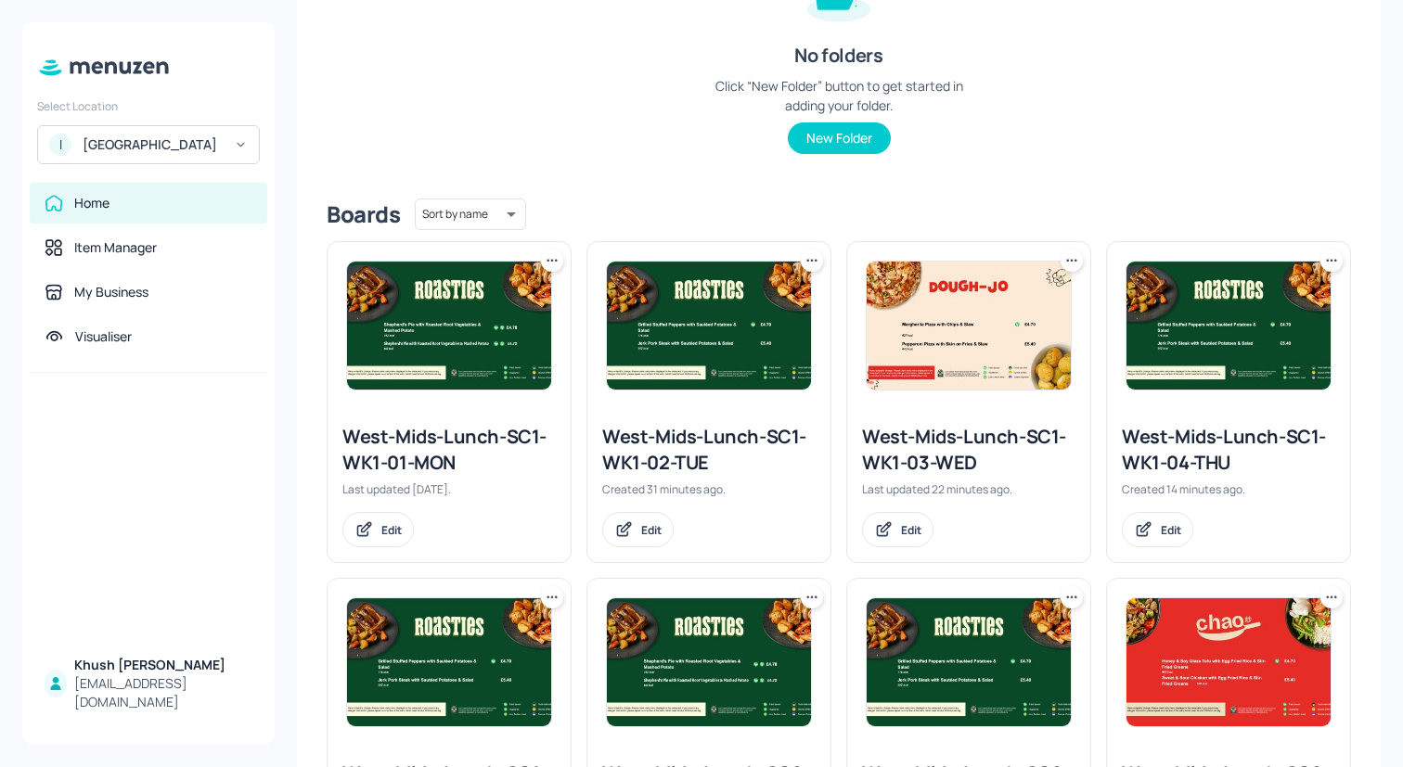
click at [552, 263] on icon at bounding box center [552, 260] width 19 height 19
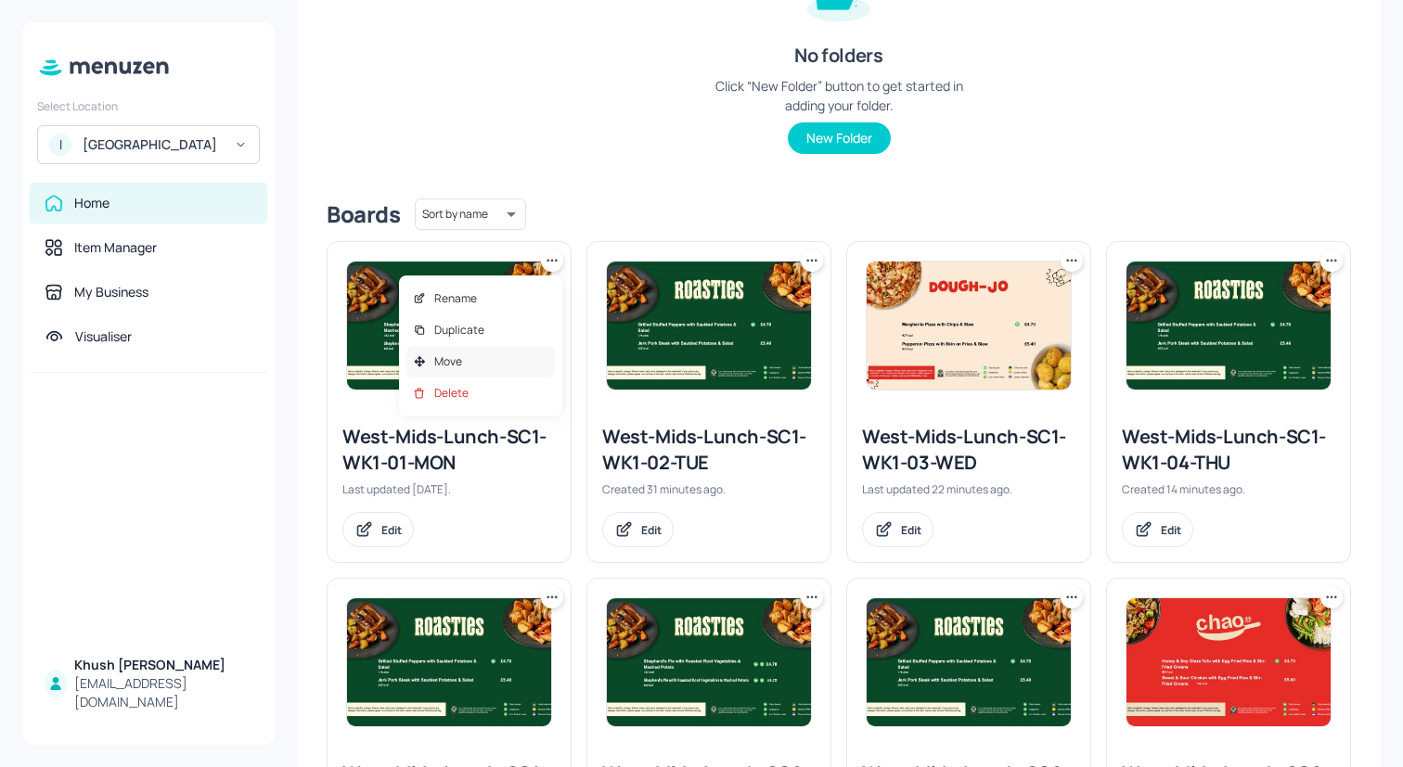
click at [494, 353] on div "Move" at bounding box center [480, 362] width 148 height 32
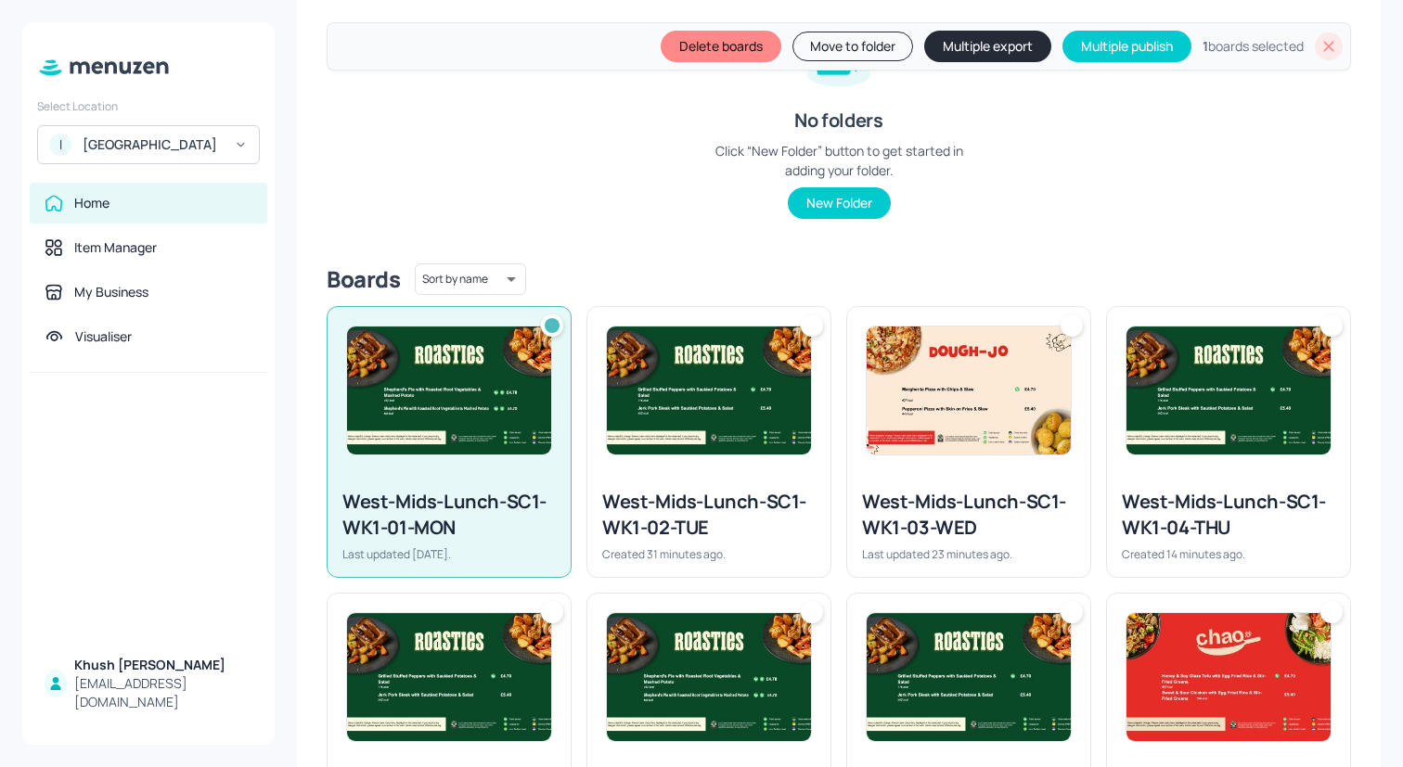
scroll to position [351, 0]
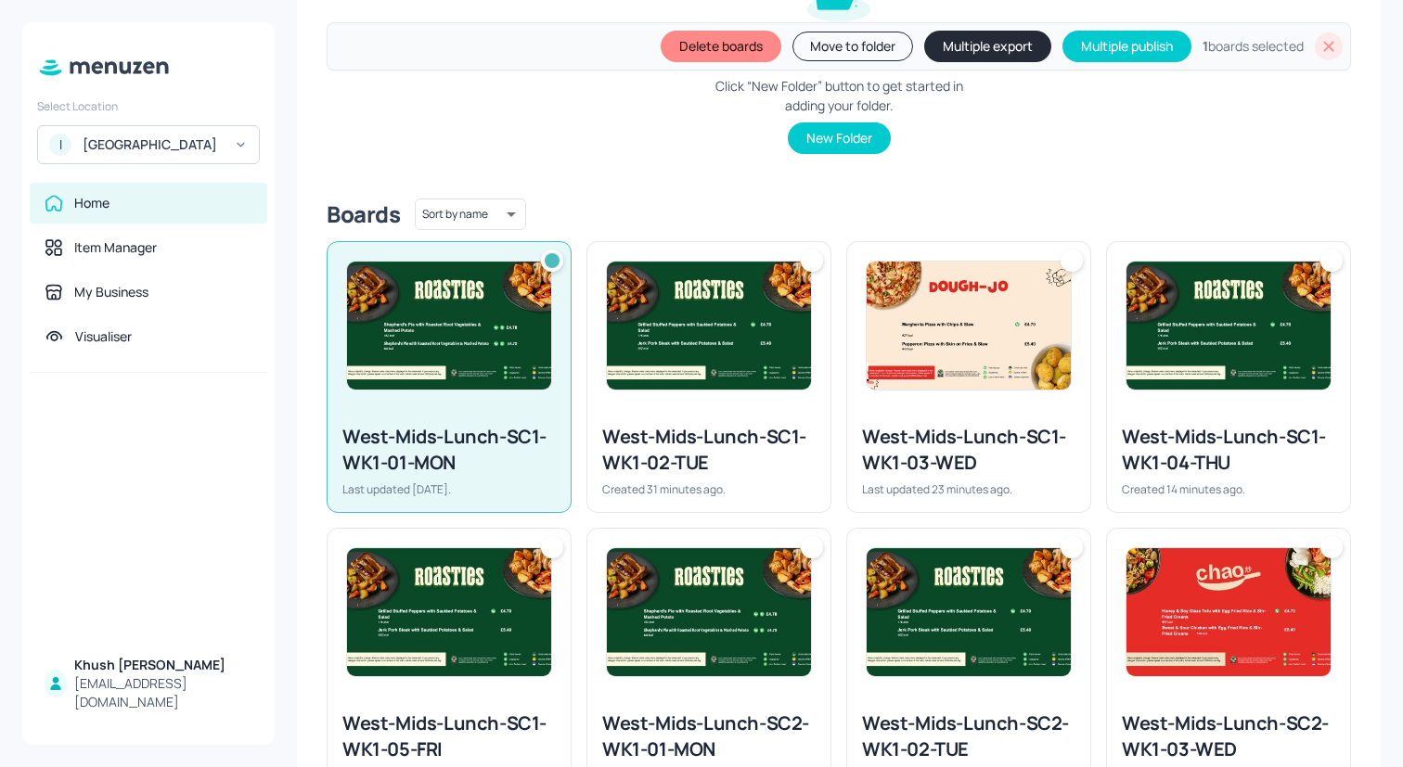
click at [738, 450] on div "West-Mids-Lunch-SC1-WK1-02-TUE" at bounding box center [708, 450] width 213 height 52
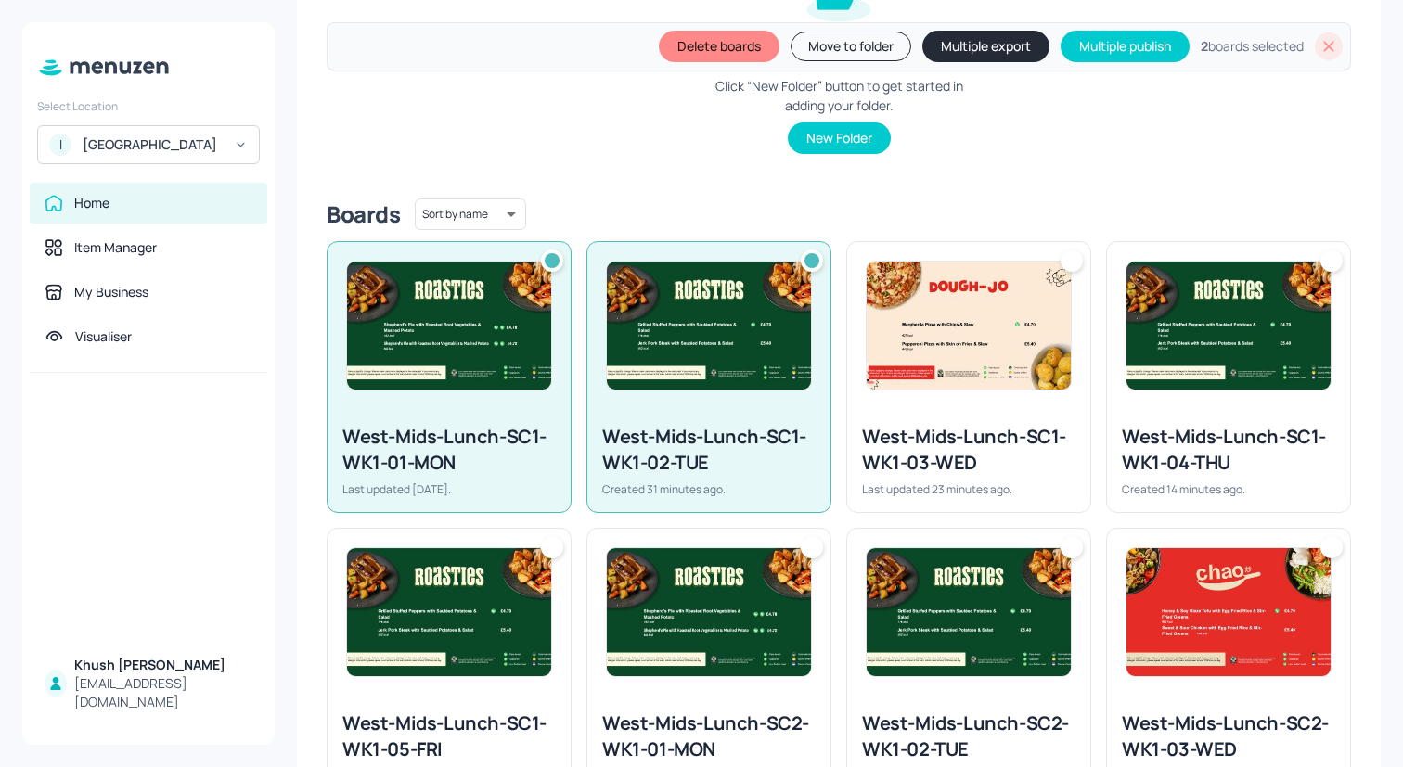
click at [884, 427] on div "West-Mids-Lunch-SC1-WK1-03-WED" at bounding box center [968, 450] width 213 height 52
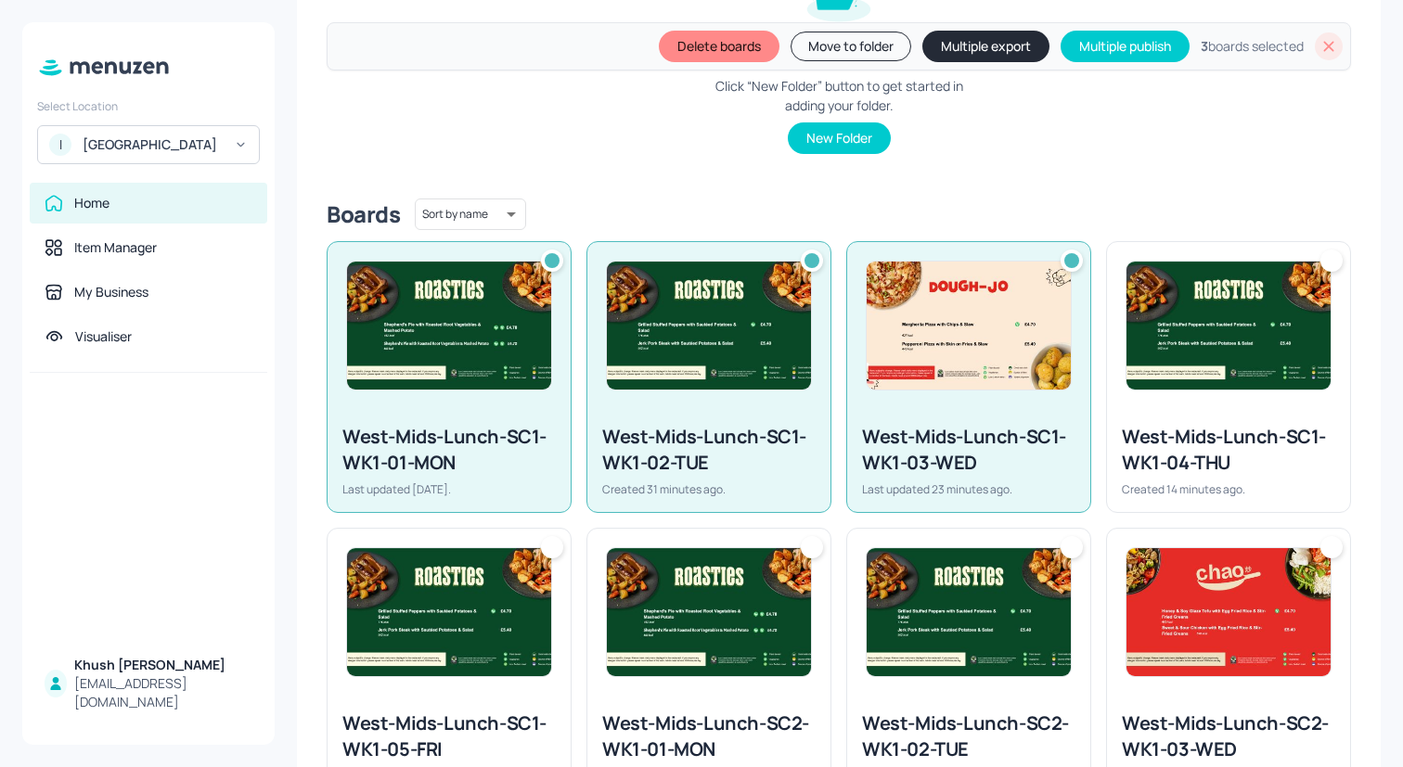
click at [1136, 427] on div "West-Mids-Lunch-SC1-WK1-04-THU" at bounding box center [1228, 450] width 213 height 52
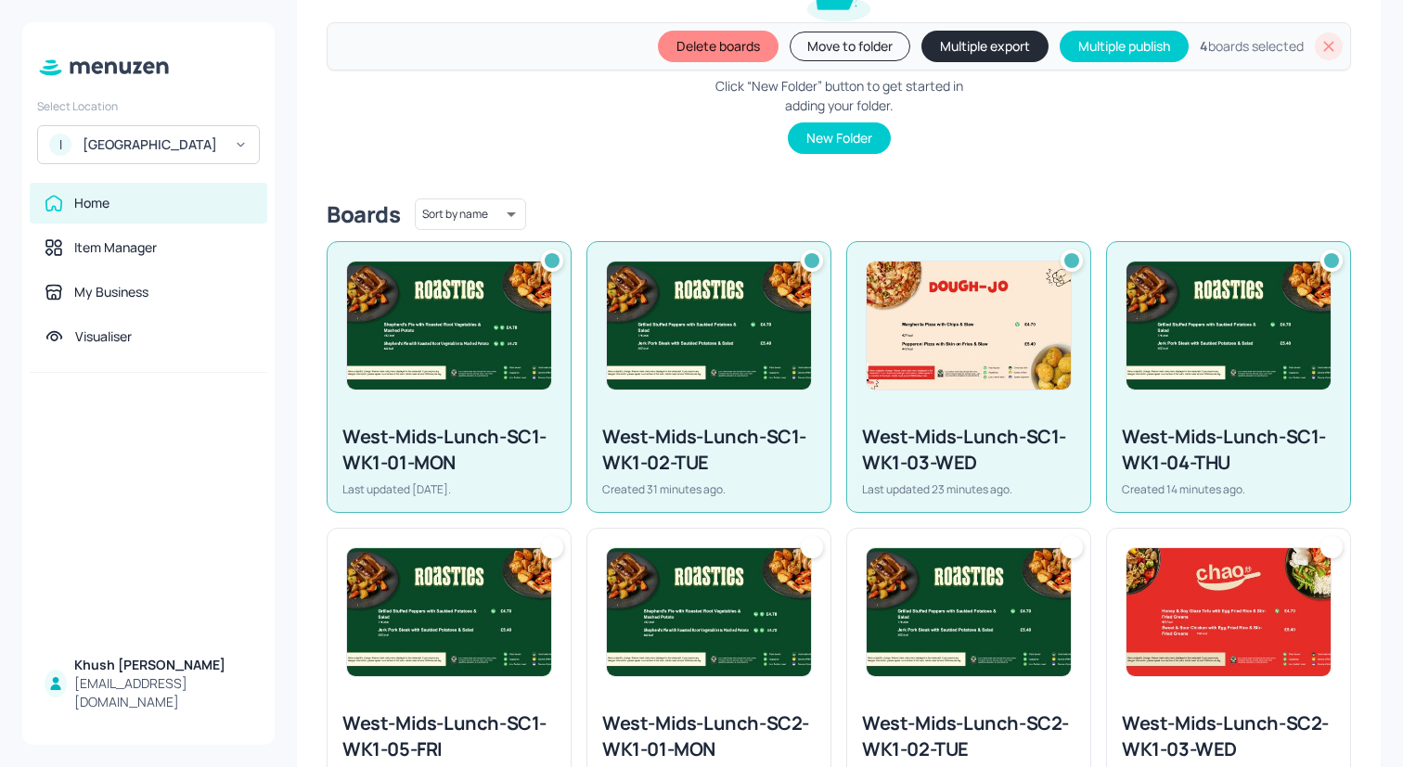
click at [540, 639] on img at bounding box center [449, 612] width 204 height 128
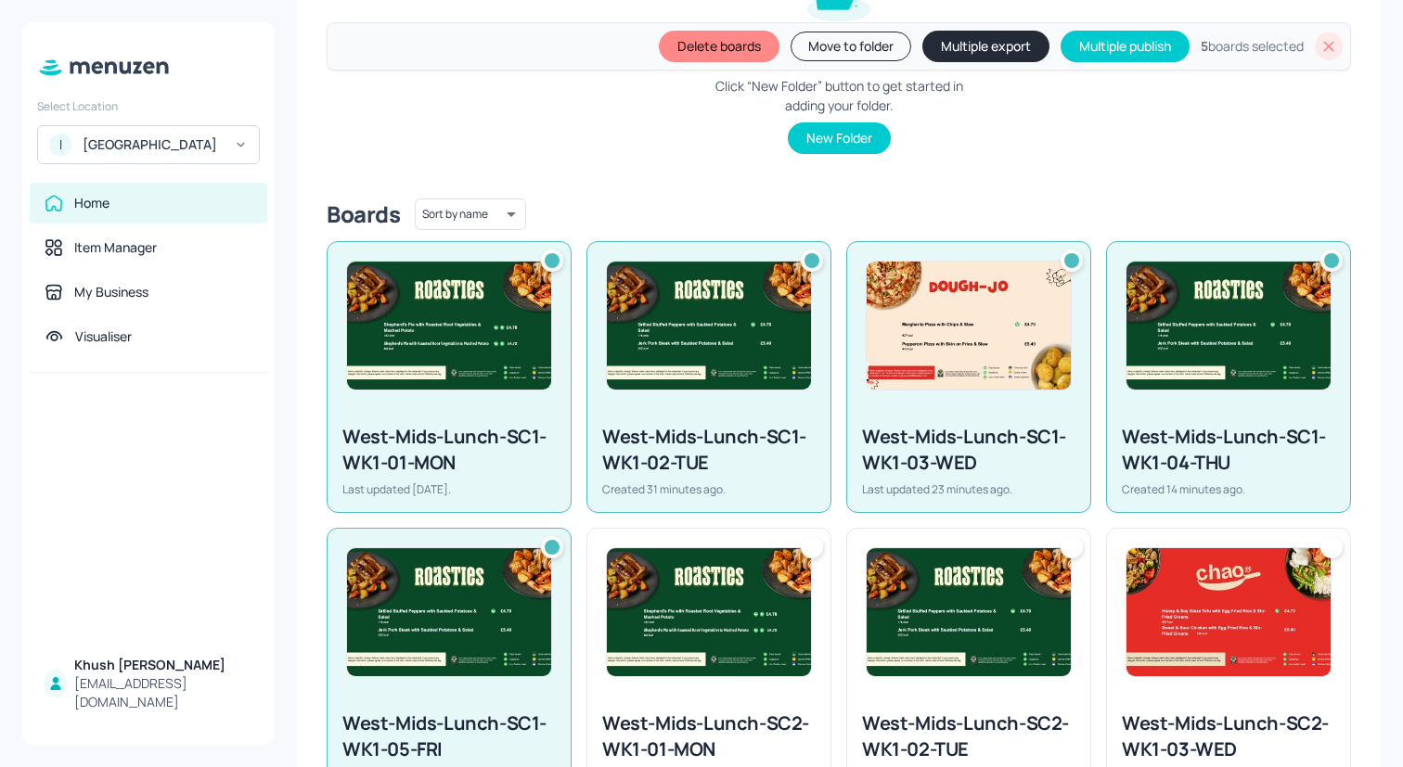
click at [677, 639] on img at bounding box center [709, 612] width 204 height 128
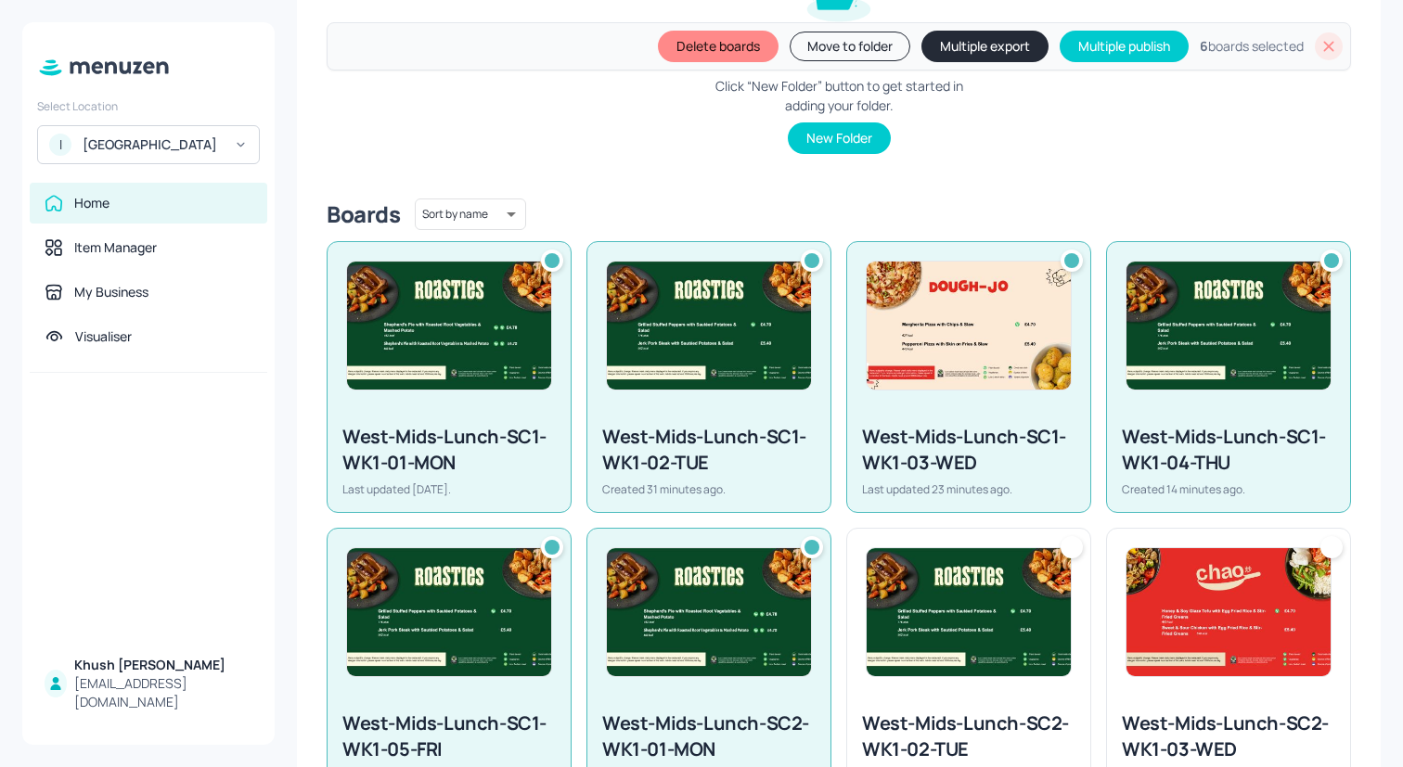
click at [933, 639] on img at bounding box center [968, 612] width 204 height 128
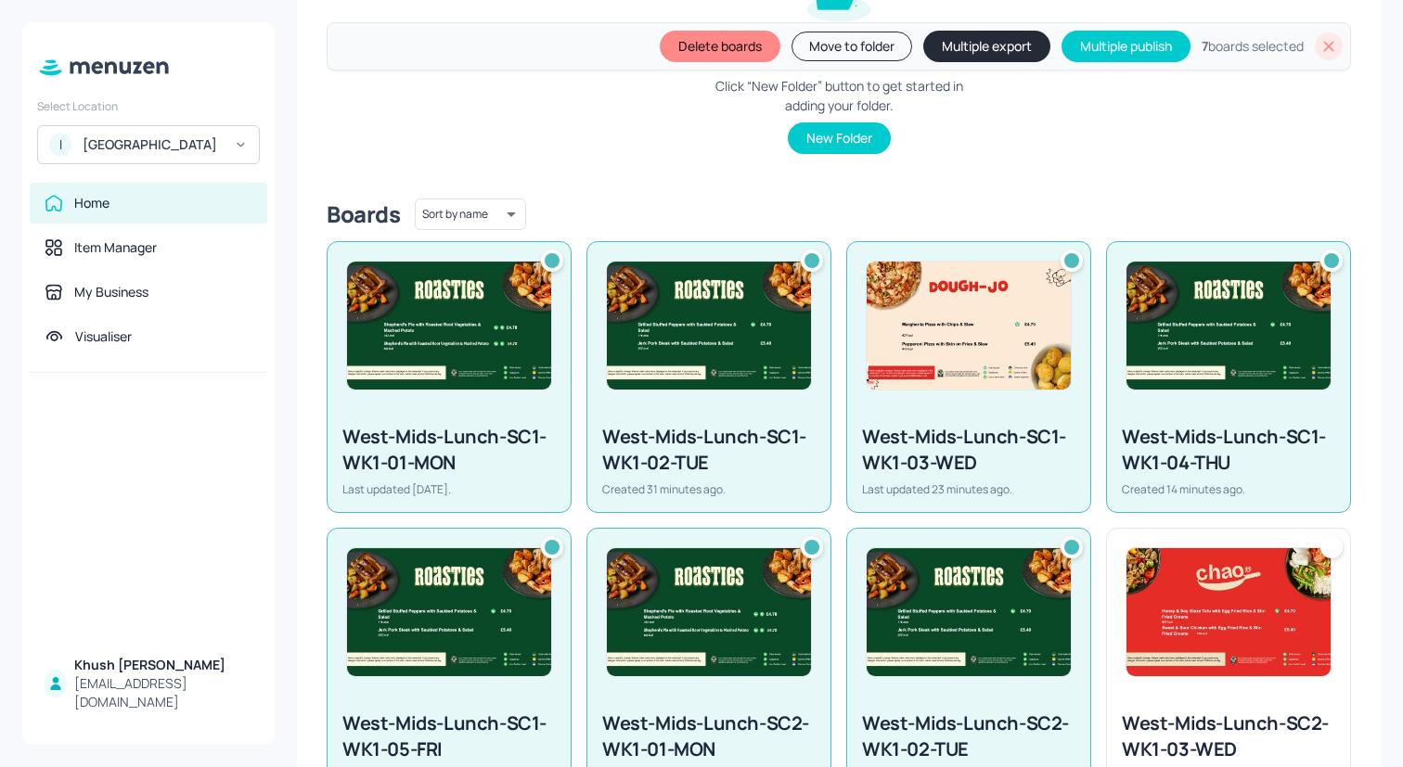
click at [1119, 651] on div at bounding box center [1228, 612] width 243 height 167
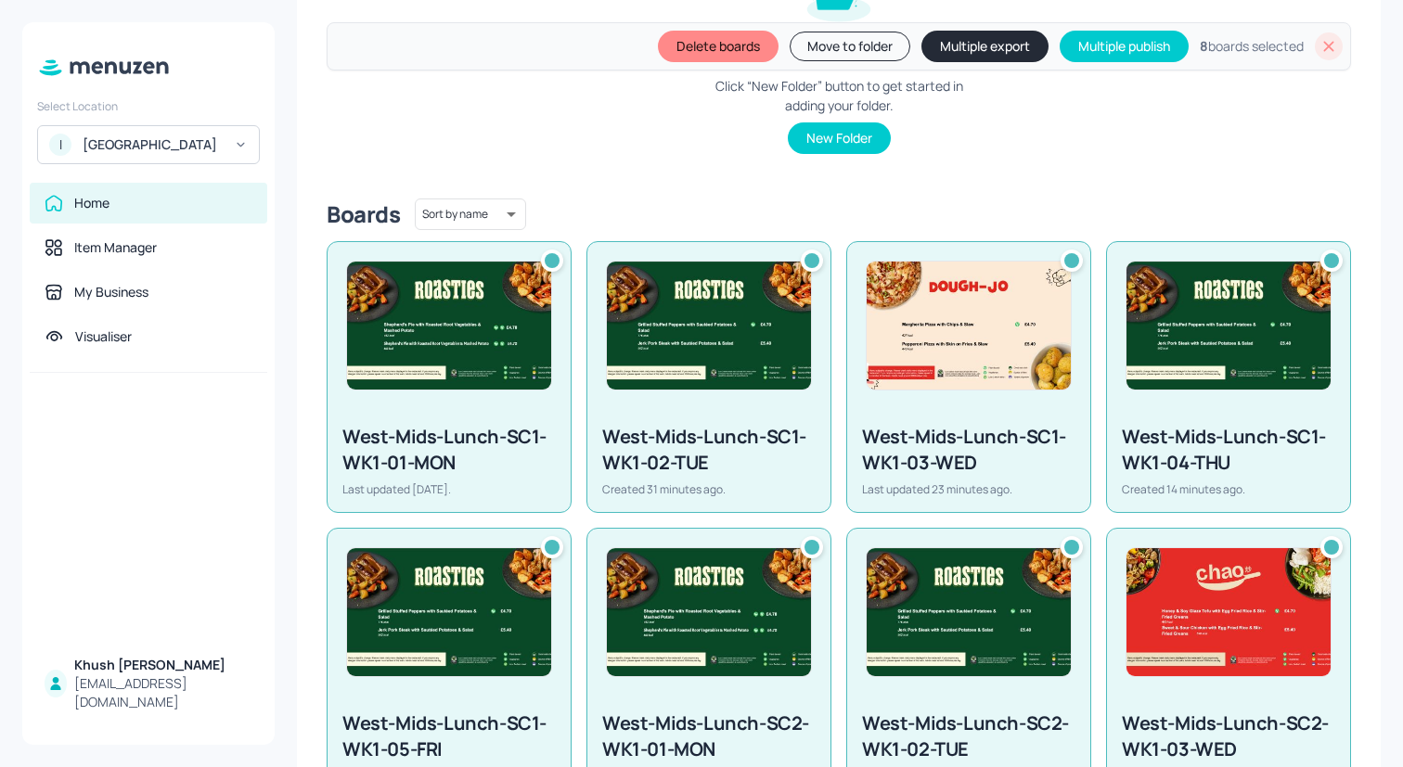
scroll to position [715, 0]
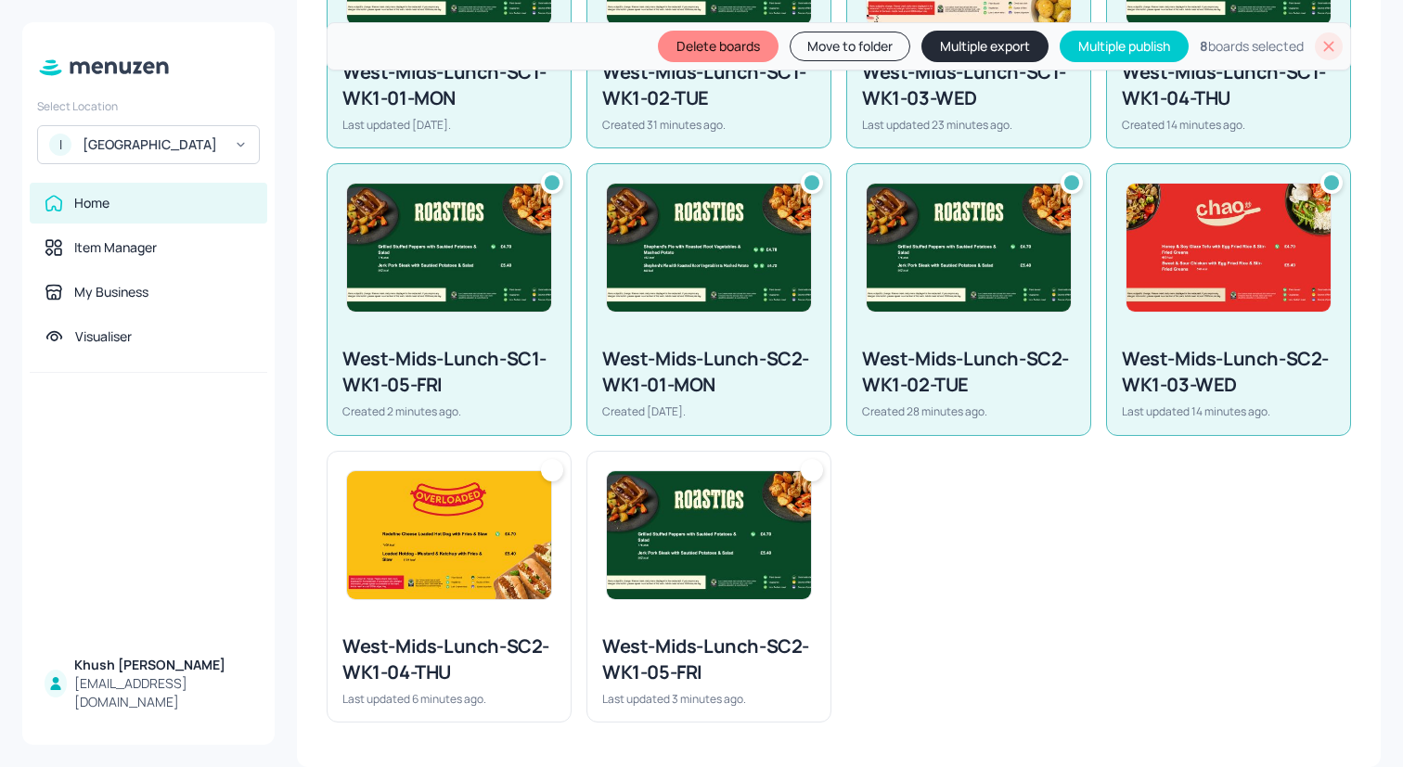
click at [487, 529] on img at bounding box center [449, 535] width 204 height 128
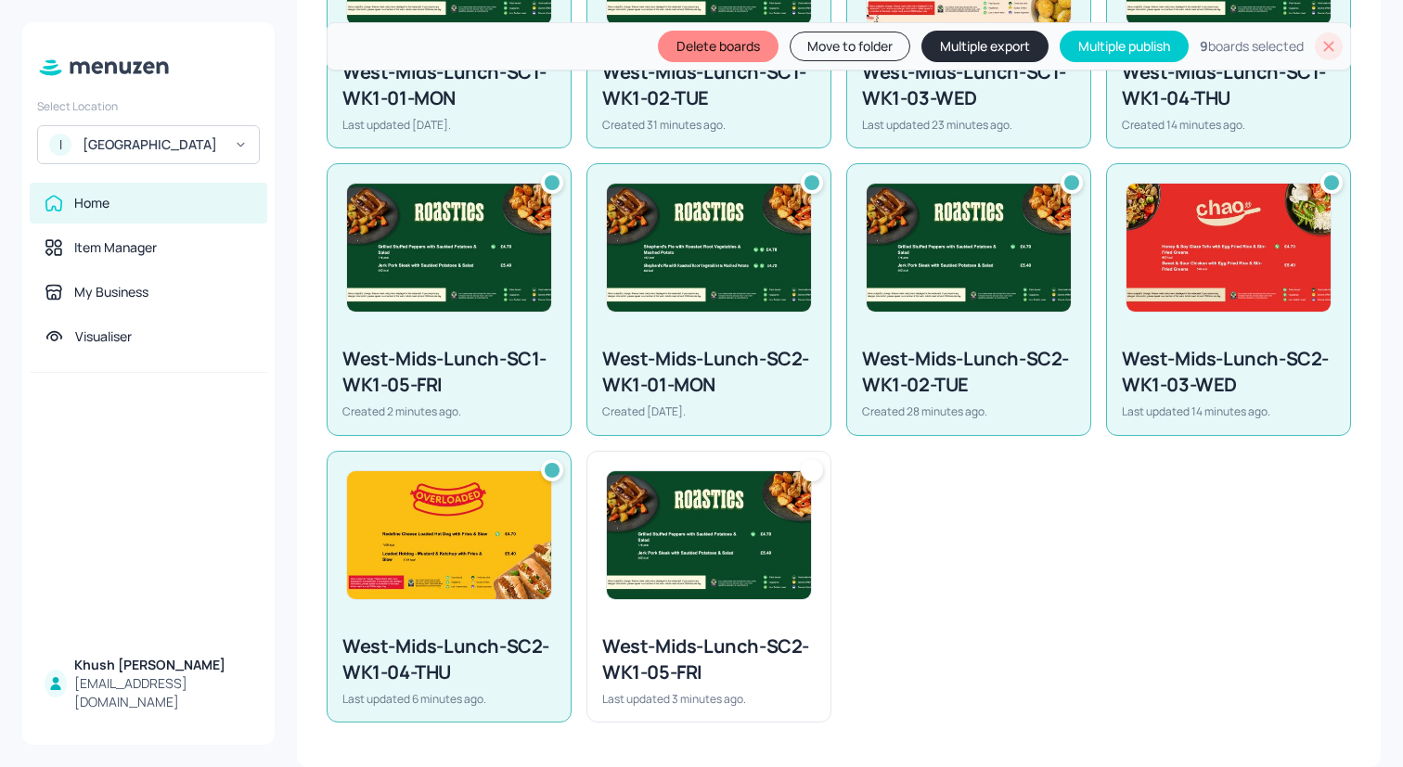
click at [623, 529] on img at bounding box center [709, 535] width 204 height 128
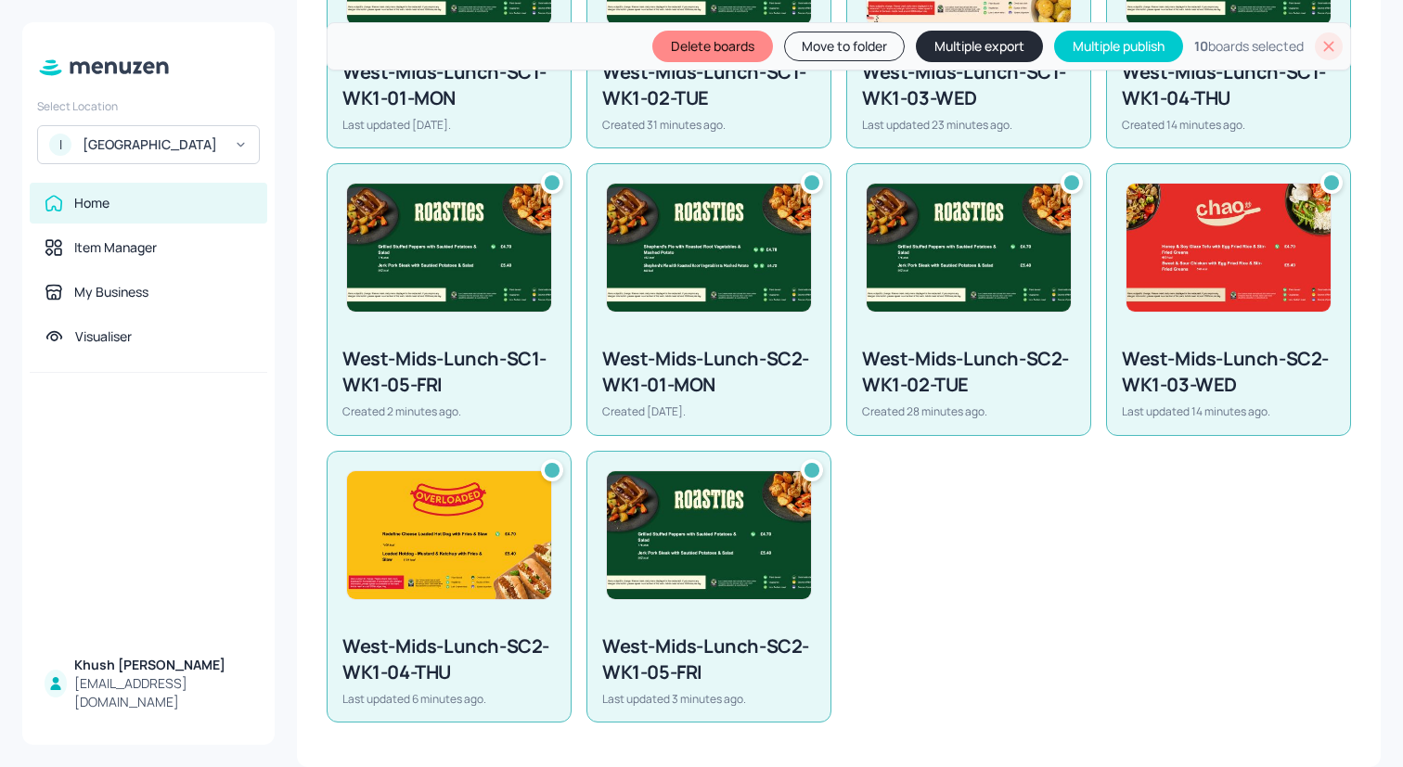
click at [937, 45] on button "Multiple export" at bounding box center [979, 47] width 127 height 32
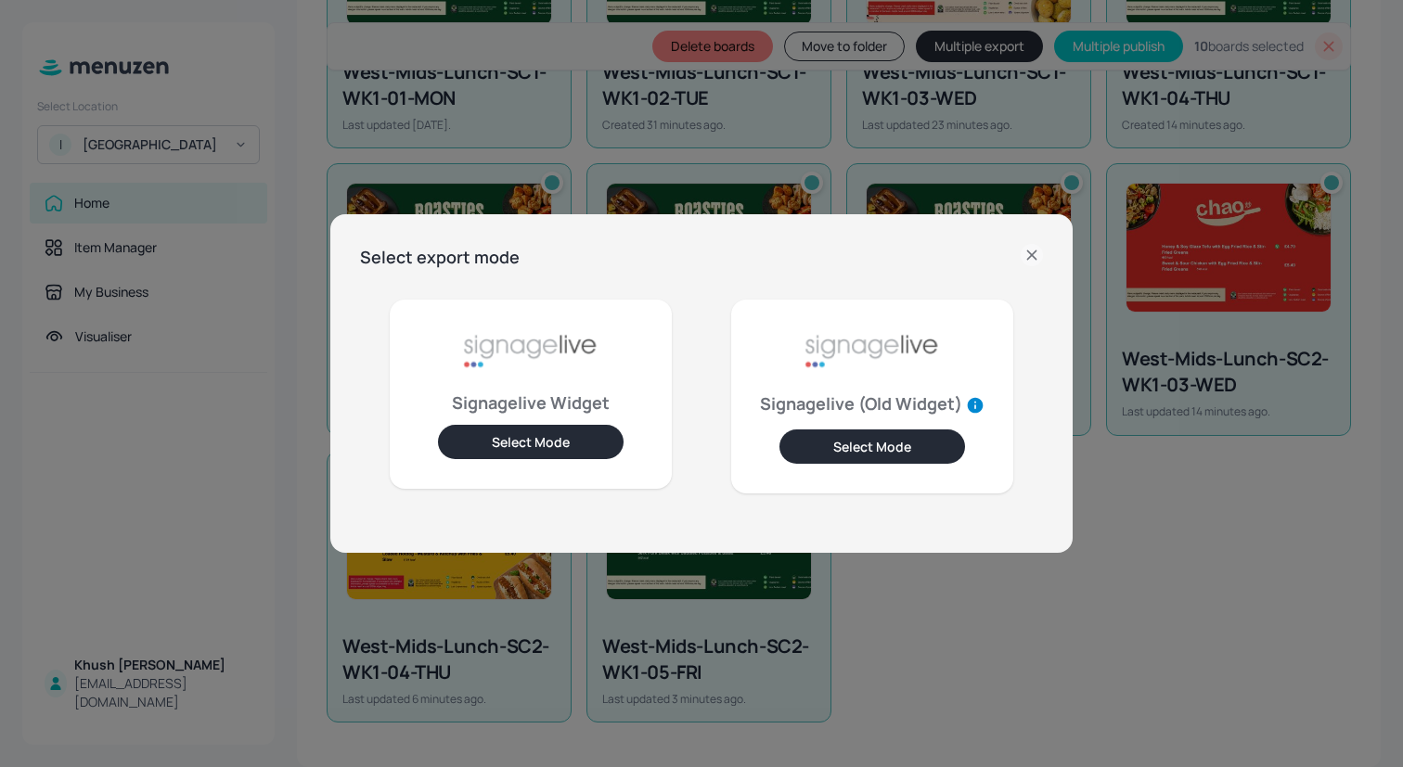
click at [549, 433] on button "Select Mode" at bounding box center [531, 442] width 186 height 34
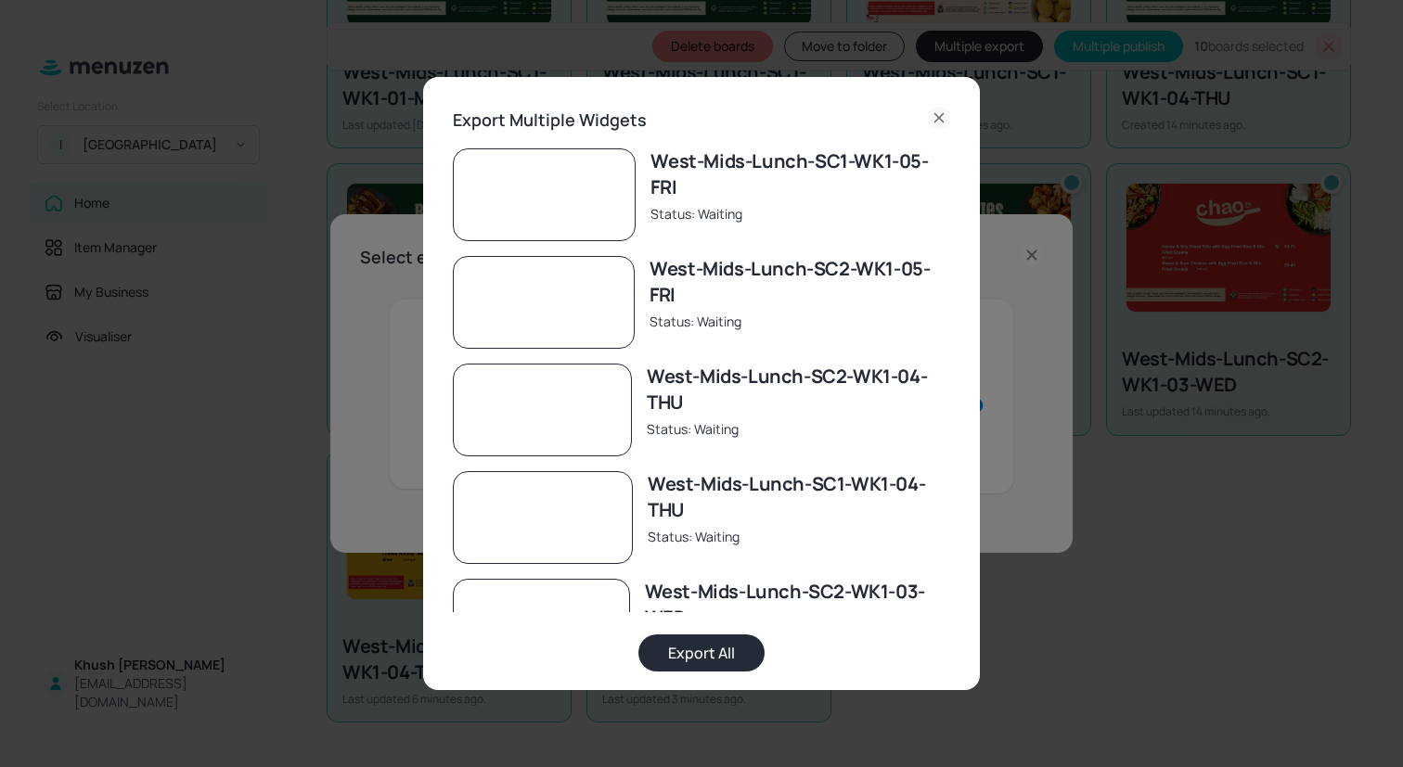
click at [680, 653] on button "Export All" at bounding box center [701, 653] width 126 height 37
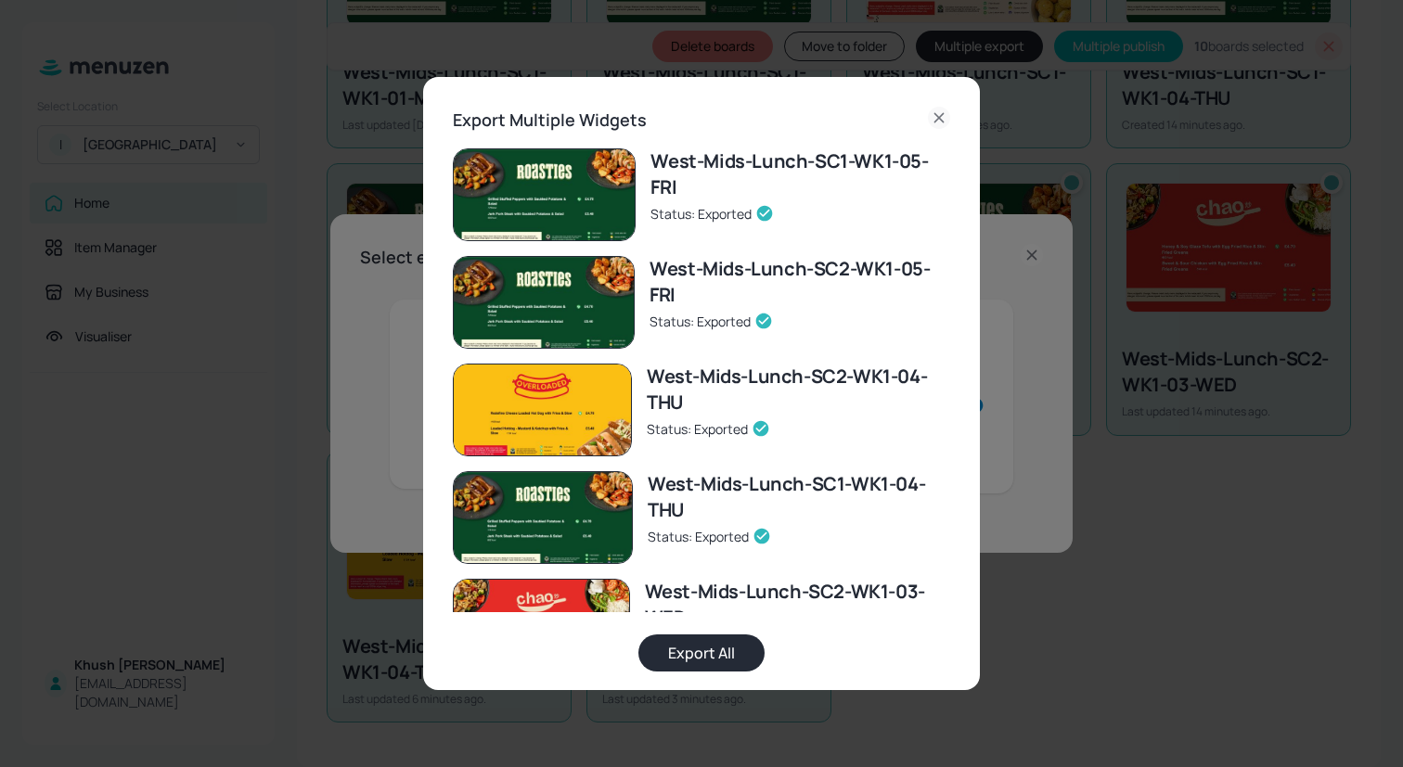
click at [934, 120] on icon at bounding box center [939, 118] width 22 height 22
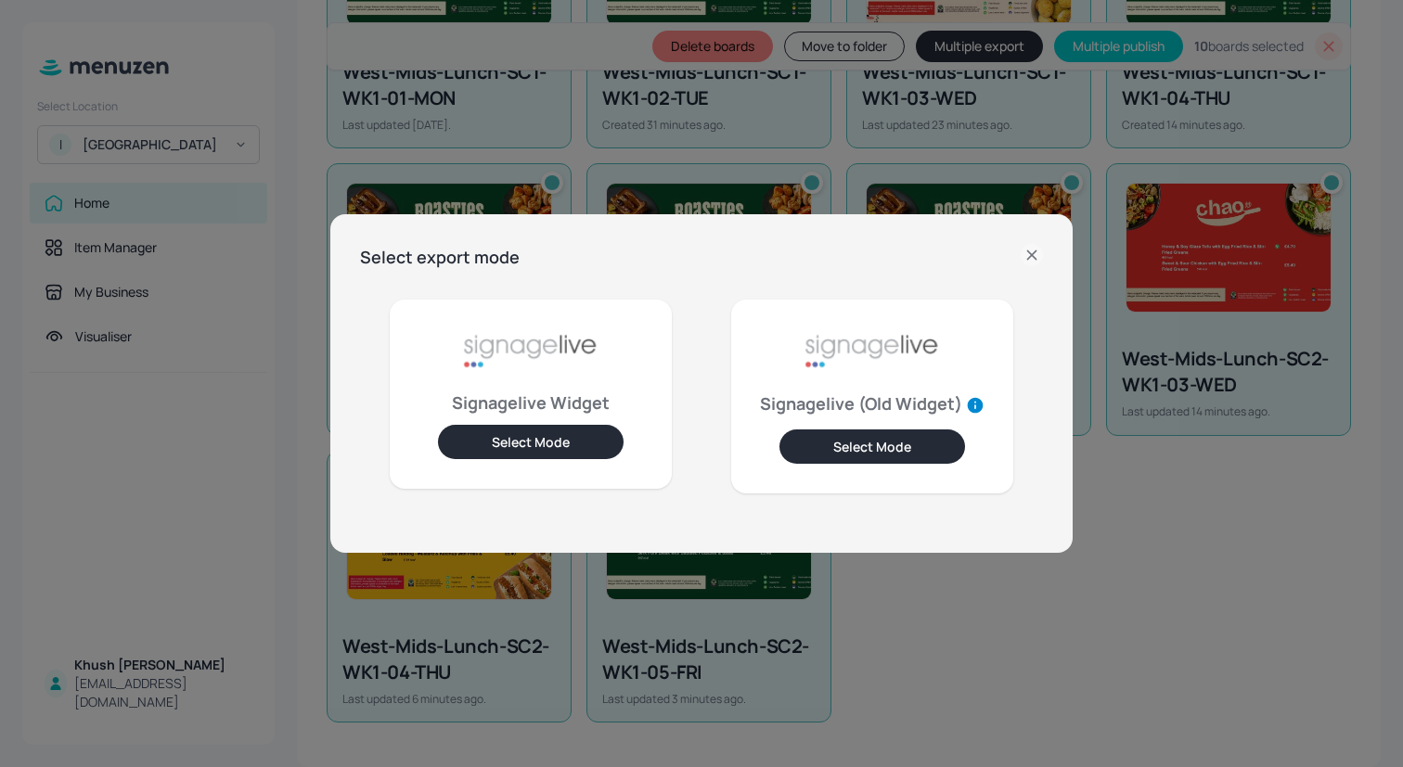
click at [1029, 246] on icon at bounding box center [1031, 255] width 22 height 22
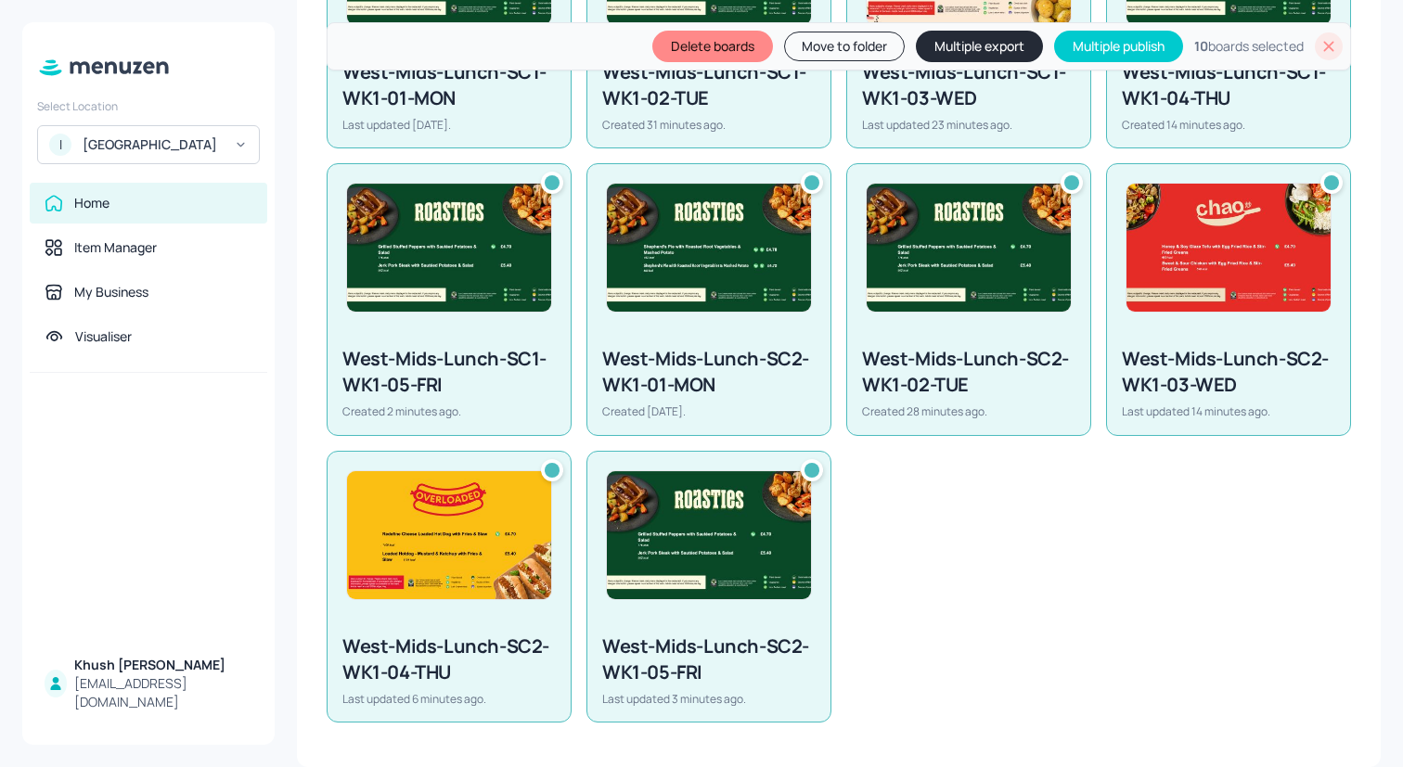
click at [1319, 40] on icon at bounding box center [1328, 46] width 19 height 19
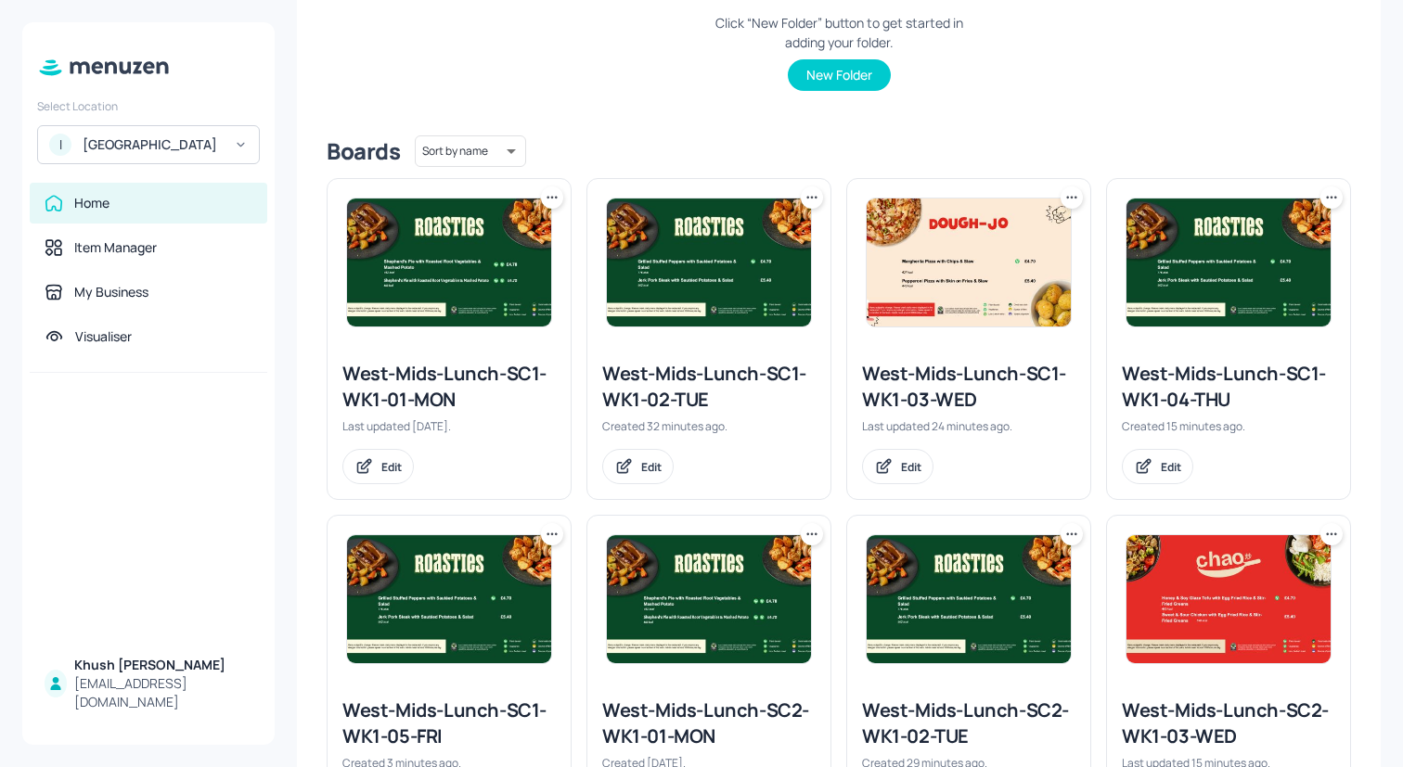
scroll to position [251, 0]
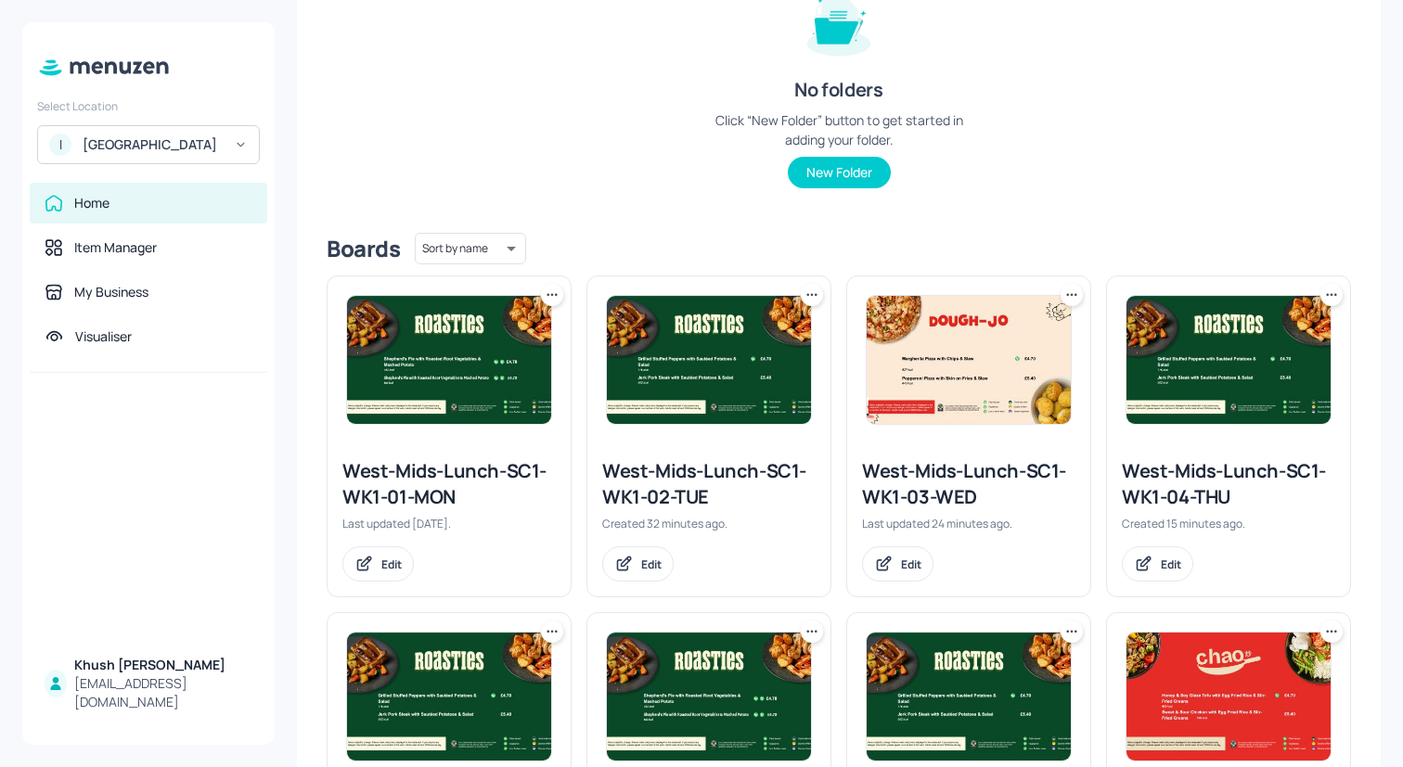
click at [552, 292] on icon at bounding box center [552, 295] width 19 height 19
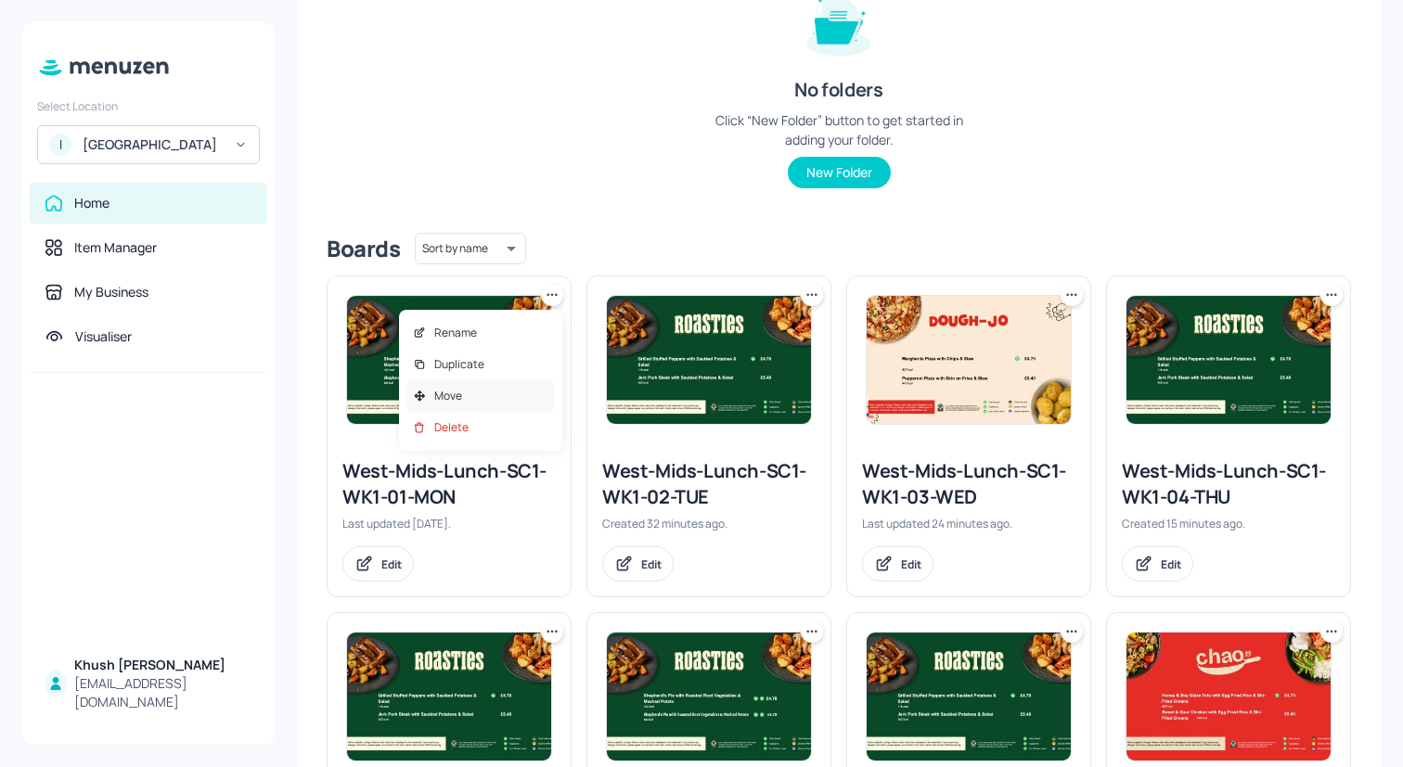
click at [481, 396] on div "Move" at bounding box center [480, 396] width 148 height 32
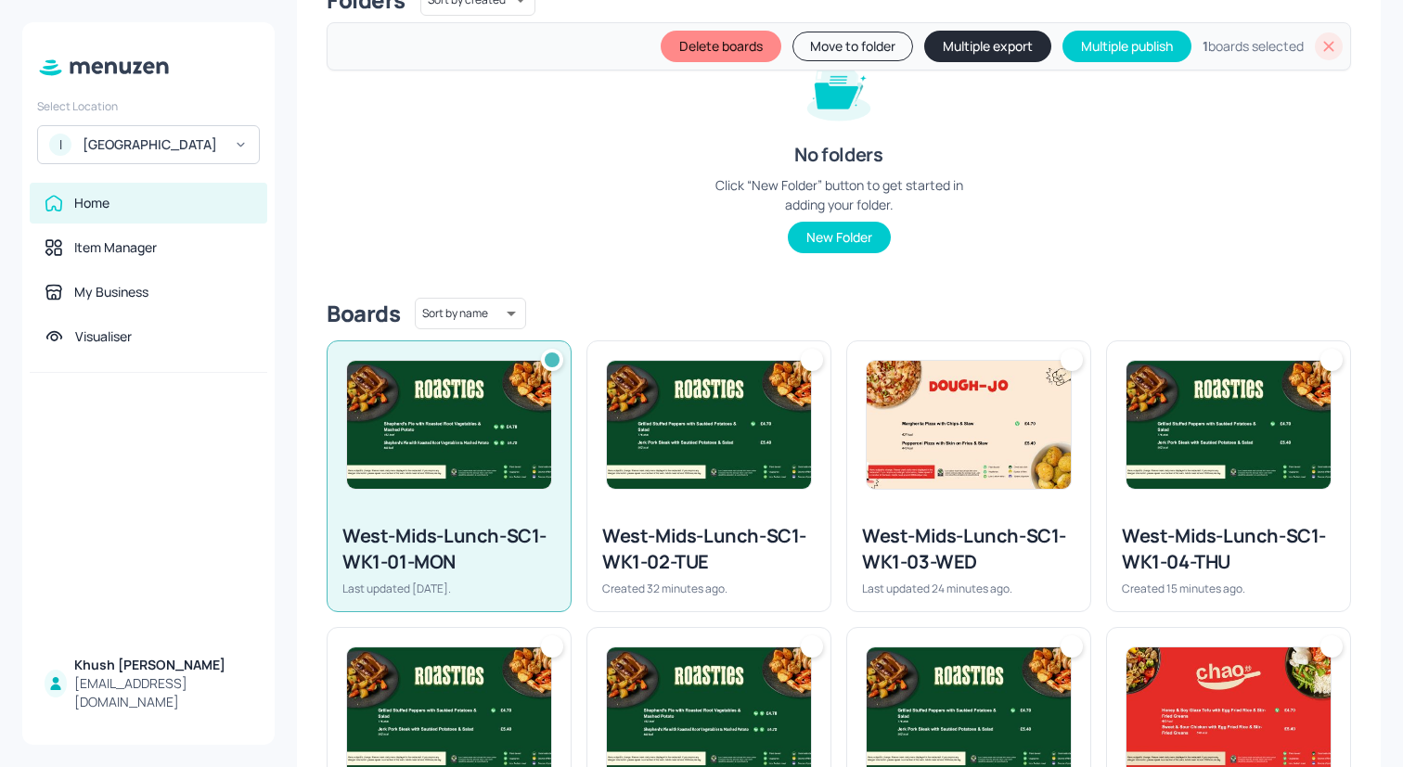
scroll to position [316, 0]
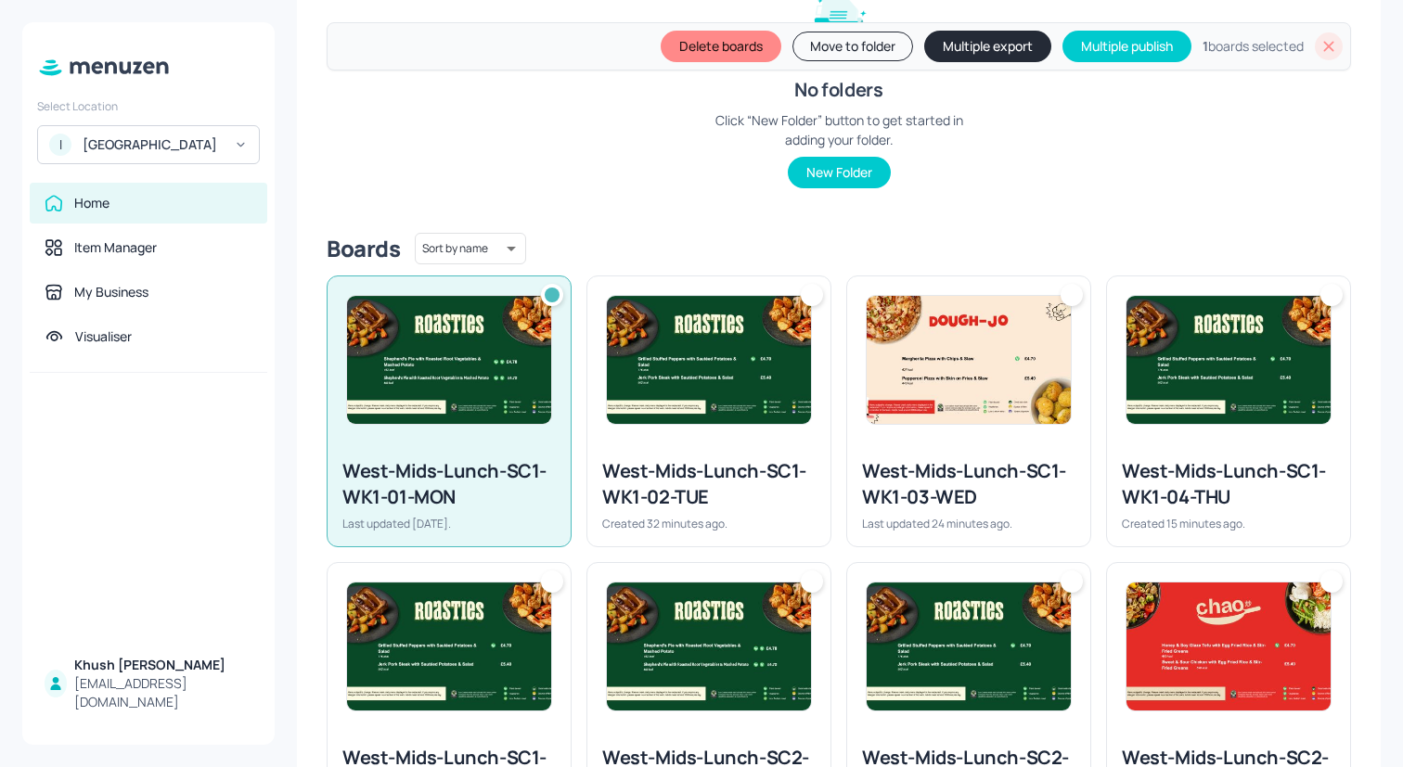
click at [1324, 44] on icon at bounding box center [1329, 47] width 10 height 10
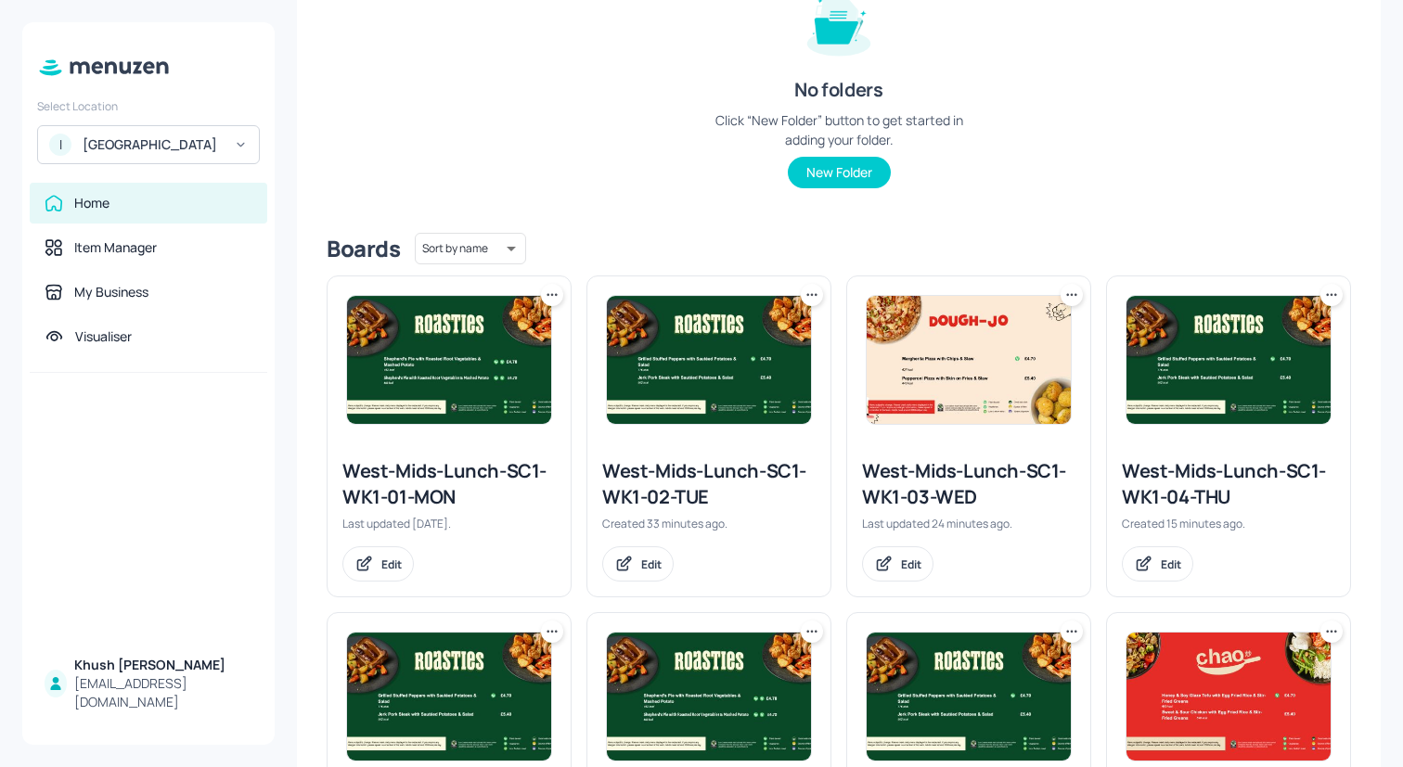
click at [549, 293] on icon at bounding box center [552, 295] width 19 height 19
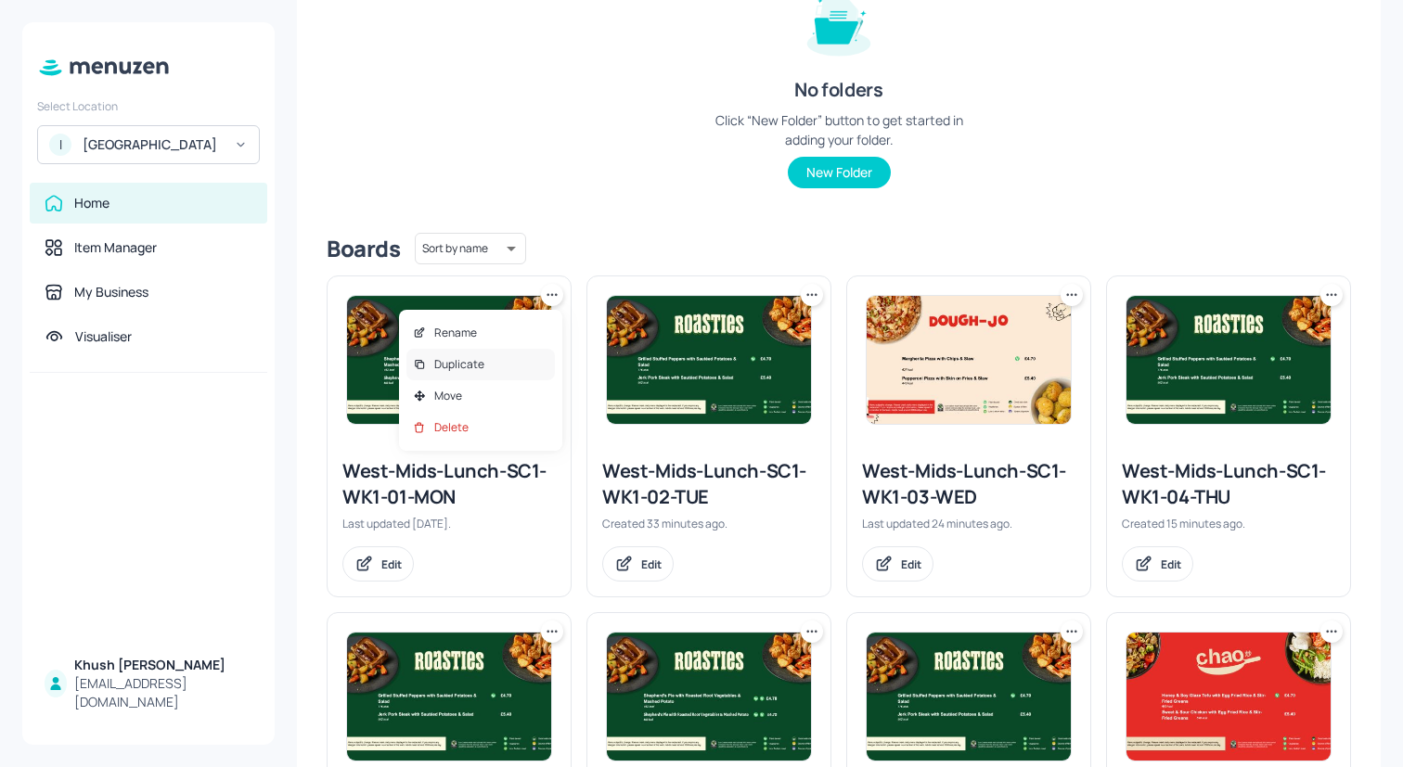
click at [504, 357] on div "Duplicate" at bounding box center [480, 365] width 148 height 32
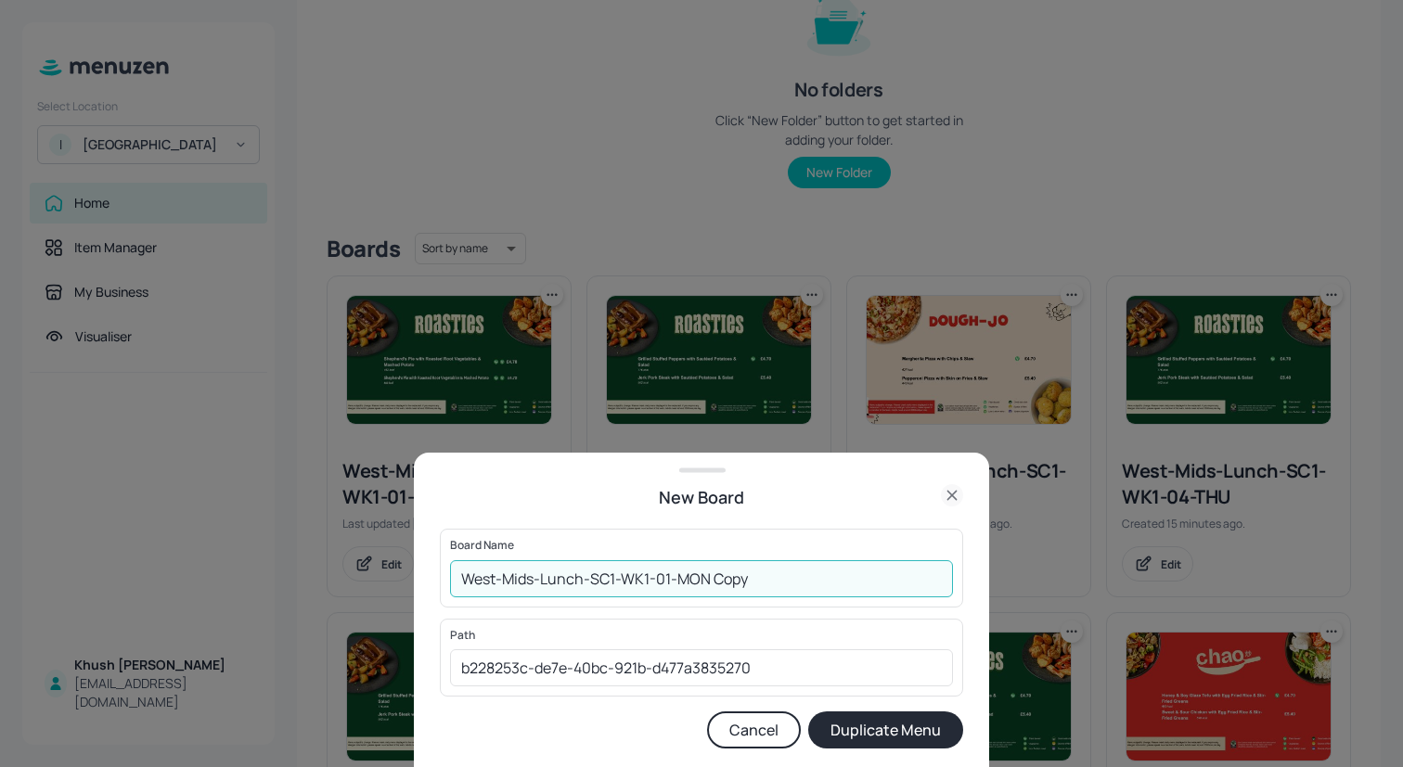
click at [649, 583] on input "West-Mids-Lunch-SC1-WK1-01-MON Copy" at bounding box center [701, 578] width 503 height 37
click at [754, 577] on input "West-Mids-Lunch-SC1-WK2-01-MON Copy" at bounding box center [701, 578] width 503 height 37
type input "West-Mids-Lunch-SC1-WK2-01-MON"
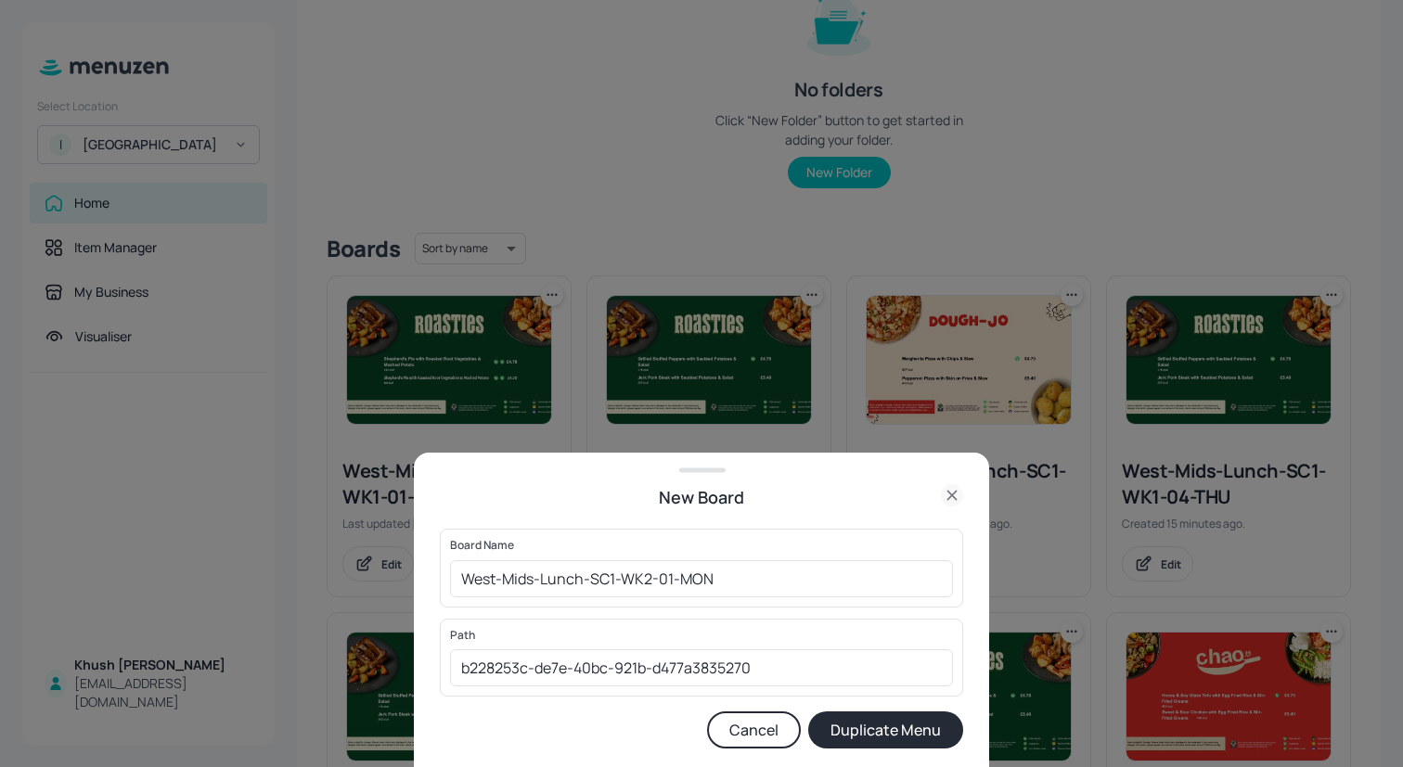
click at [853, 730] on button "Duplicate Menu" at bounding box center [885, 730] width 155 height 37
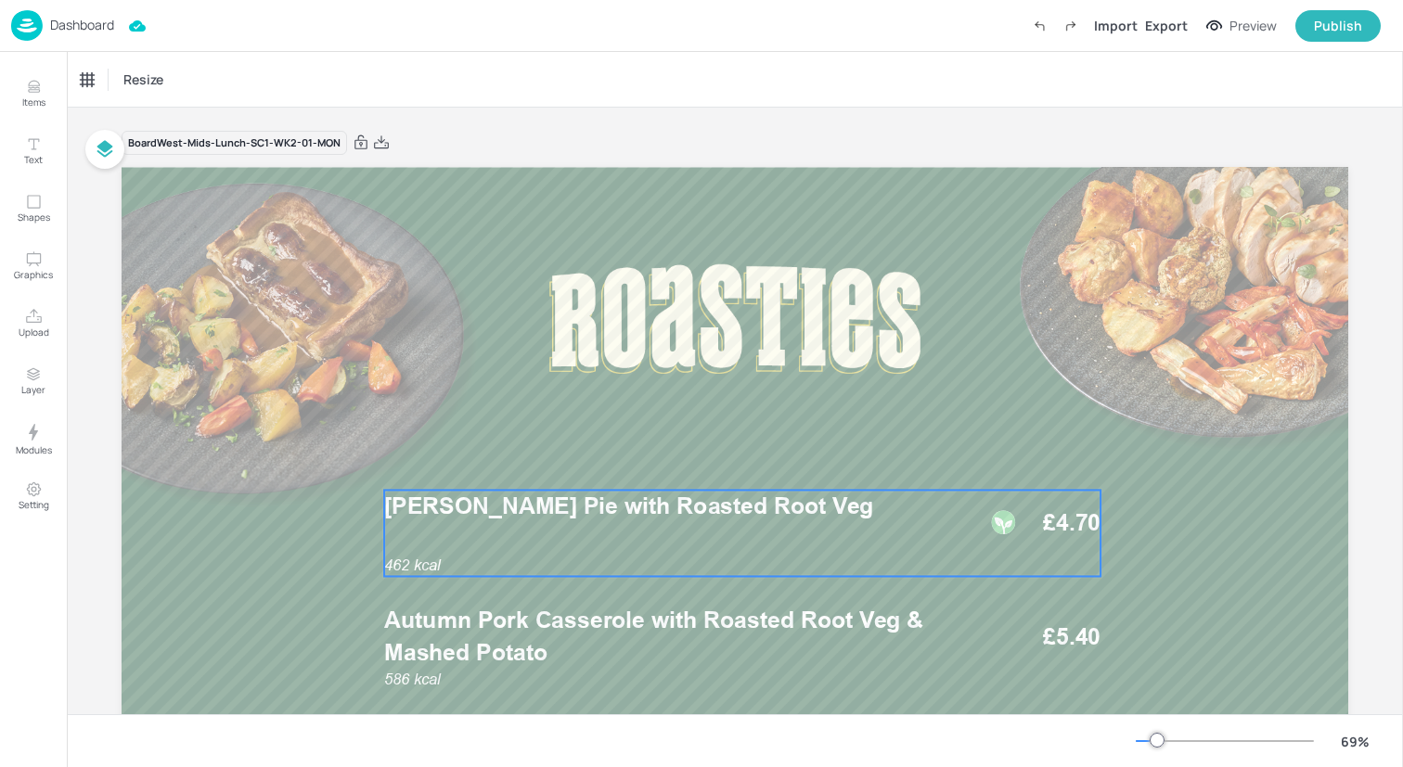
click at [579, 507] on span "[PERSON_NAME] Pie with Roasted Root Veg" at bounding box center [628, 507] width 489 height 28
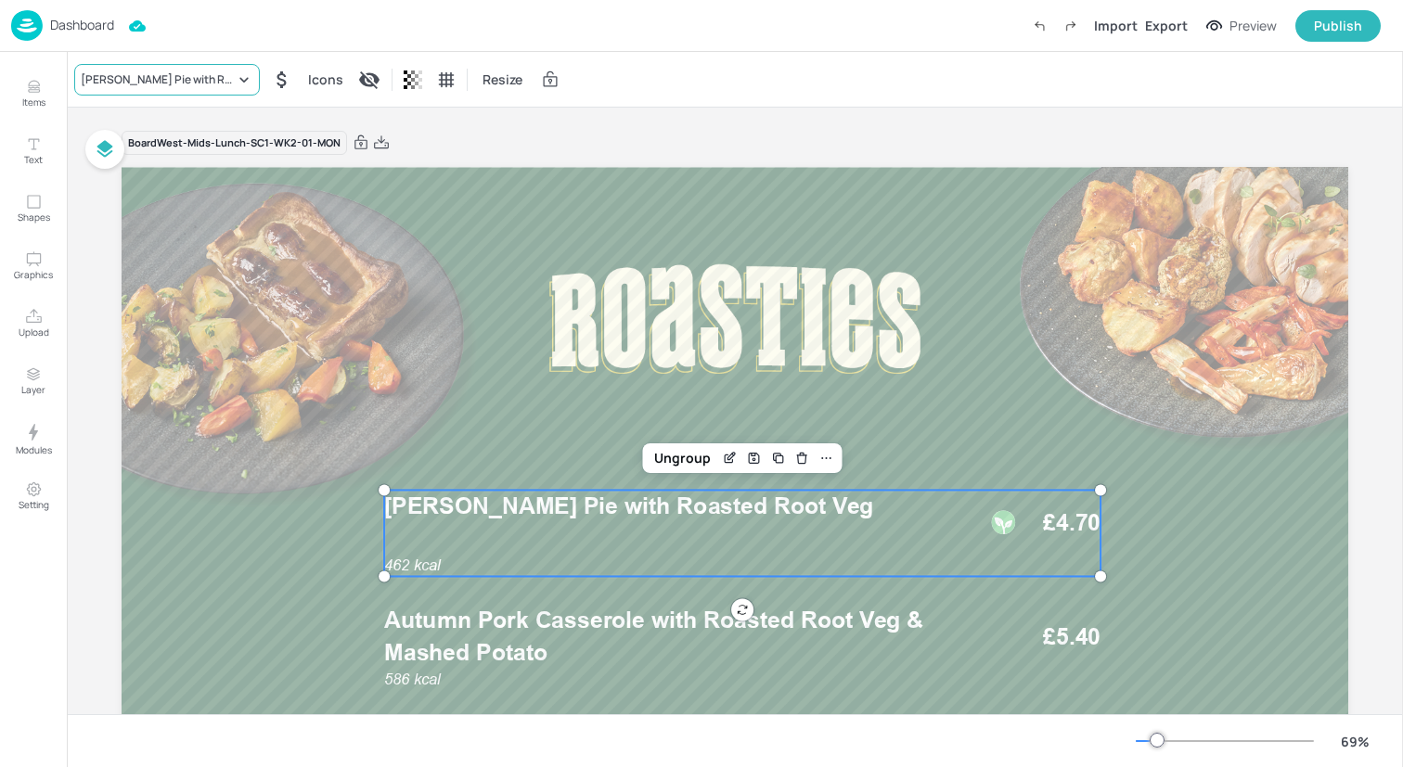
click at [199, 72] on div "[PERSON_NAME] Pie with Roasted Root Veg" at bounding box center [158, 79] width 154 height 17
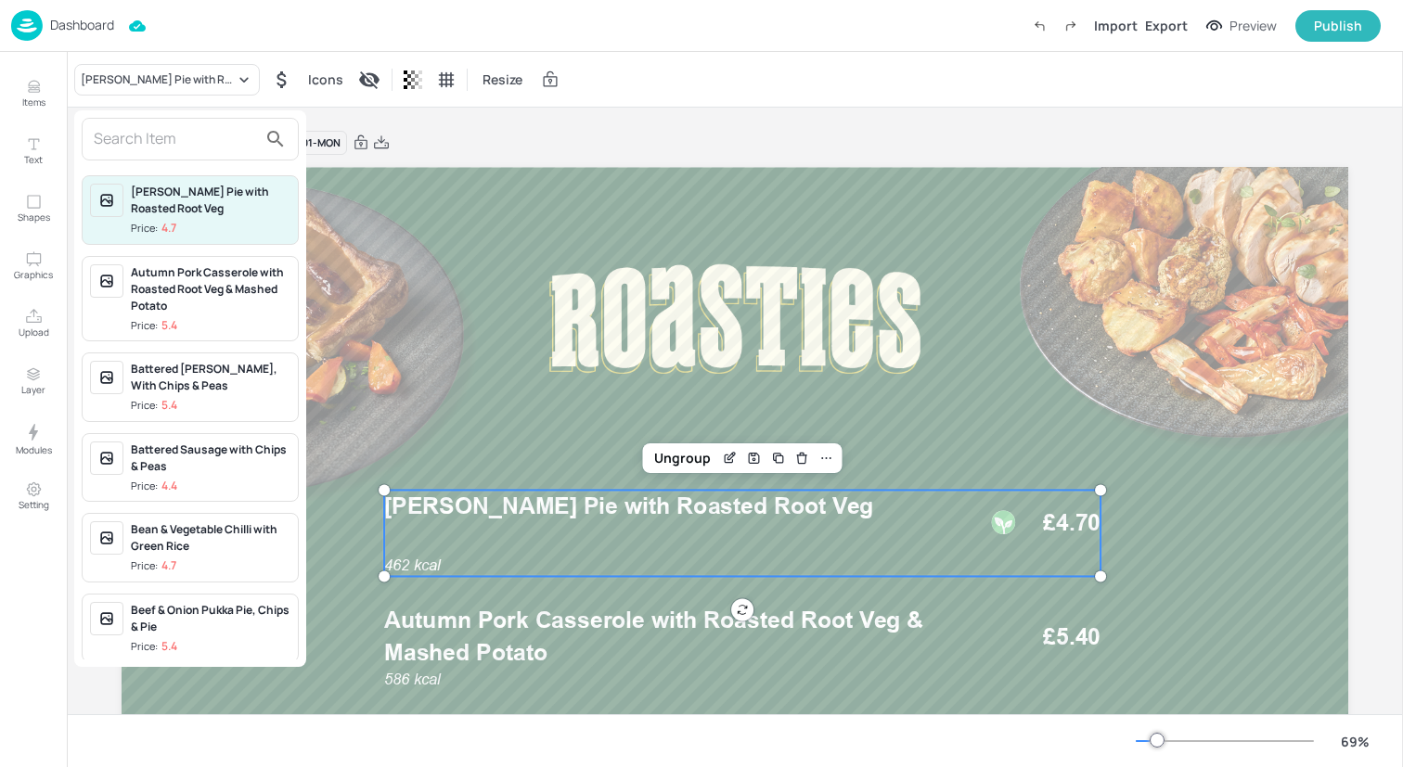
click at [199, 127] on input "text" at bounding box center [175, 139] width 163 height 30
paste input "[PERSON_NAME] with Skin On Fries & Slaw"
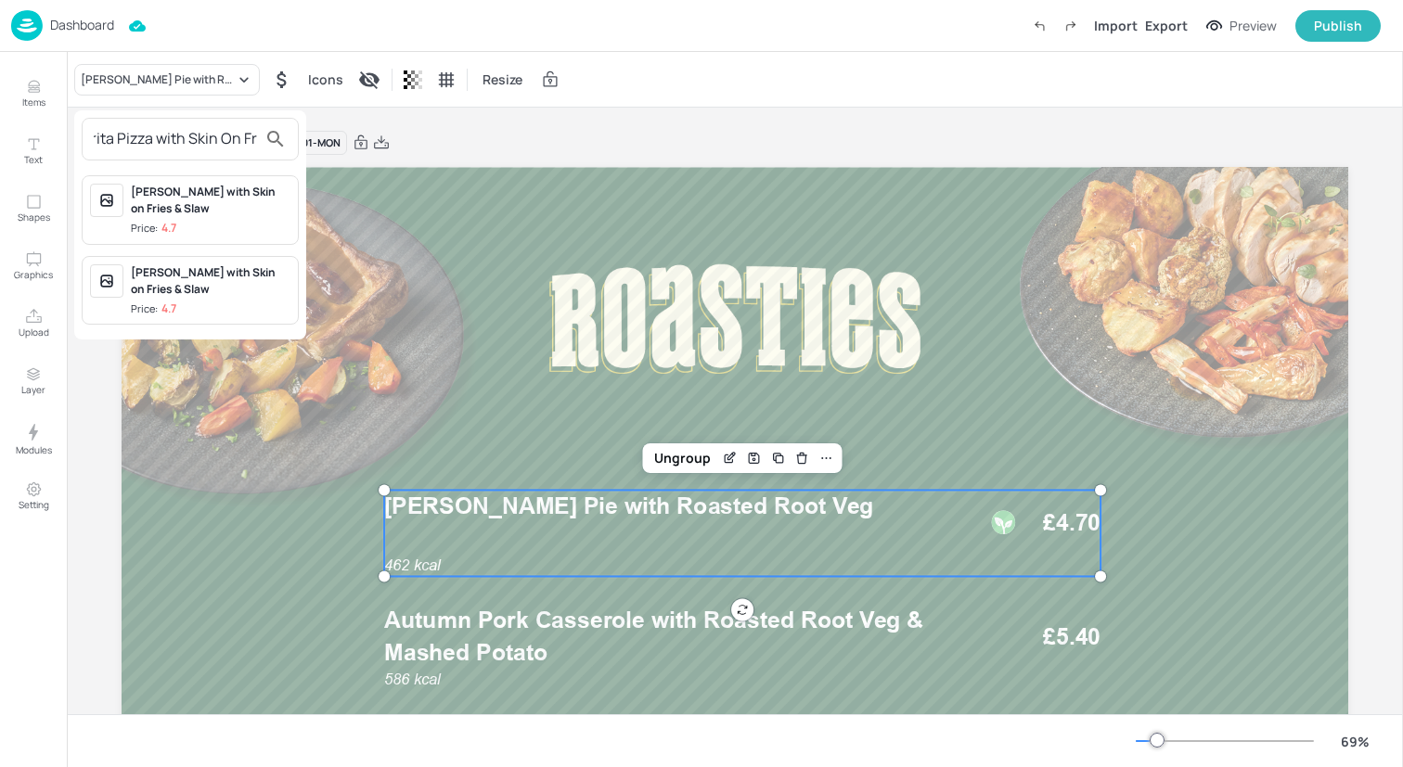
scroll to position [0, 53]
type input "Margherita Pizza with Skin On Fr"
click at [259, 204] on div "[PERSON_NAME] with Skin on Fries & Slaw" at bounding box center [211, 200] width 160 height 33
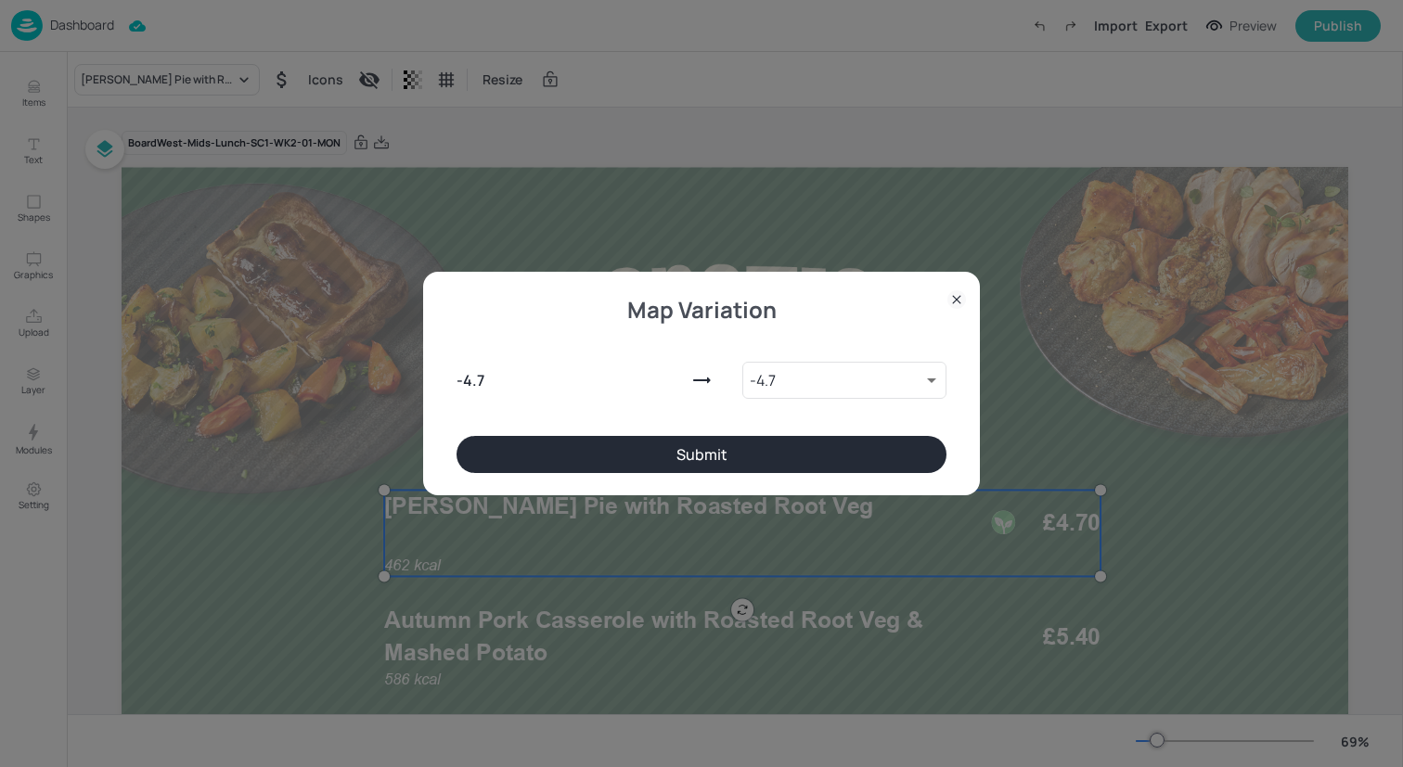
click at [597, 448] on button "Submit" at bounding box center [701, 454] width 490 height 37
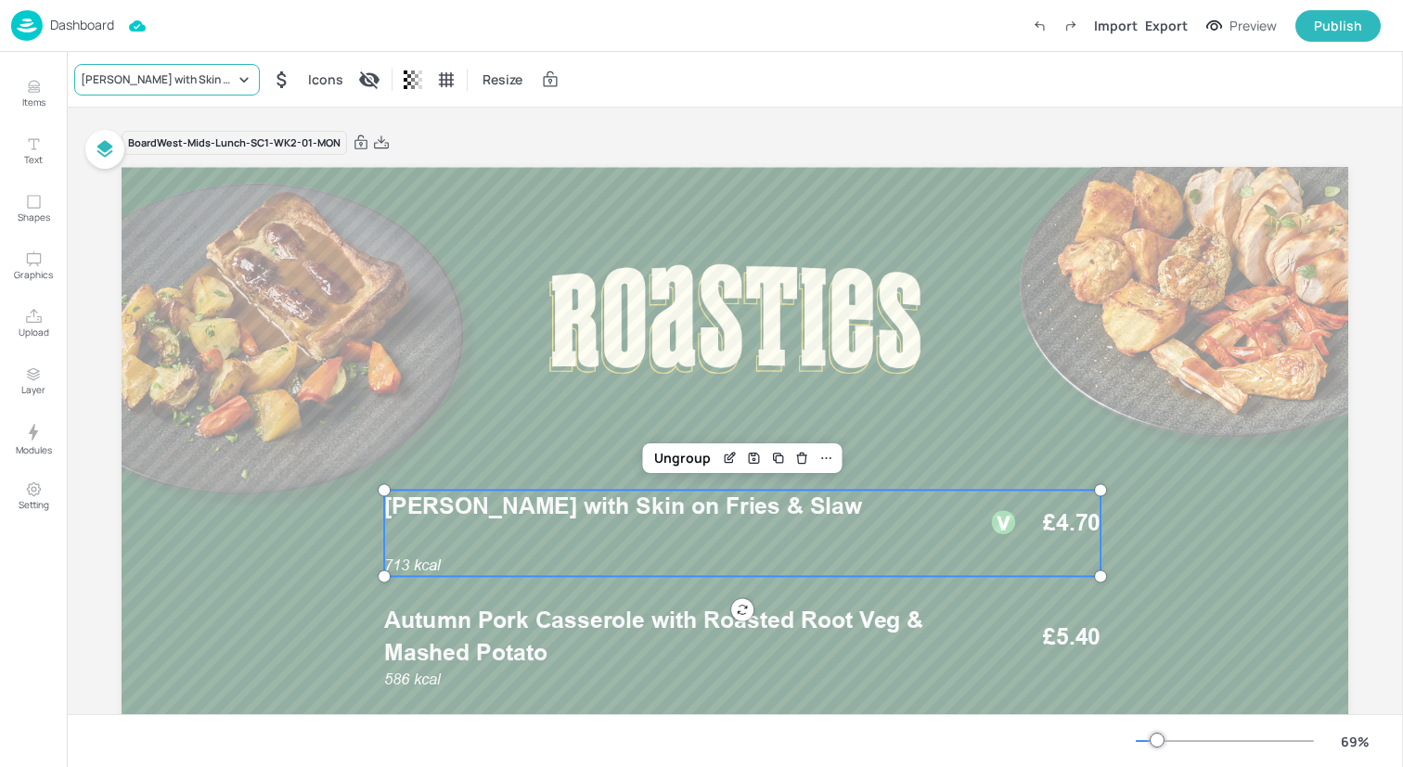
click at [207, 86] on div "[PERSON_NAME] with Skin on Fries & Slaw" at bounding box center [158, 79] width 154 height 17
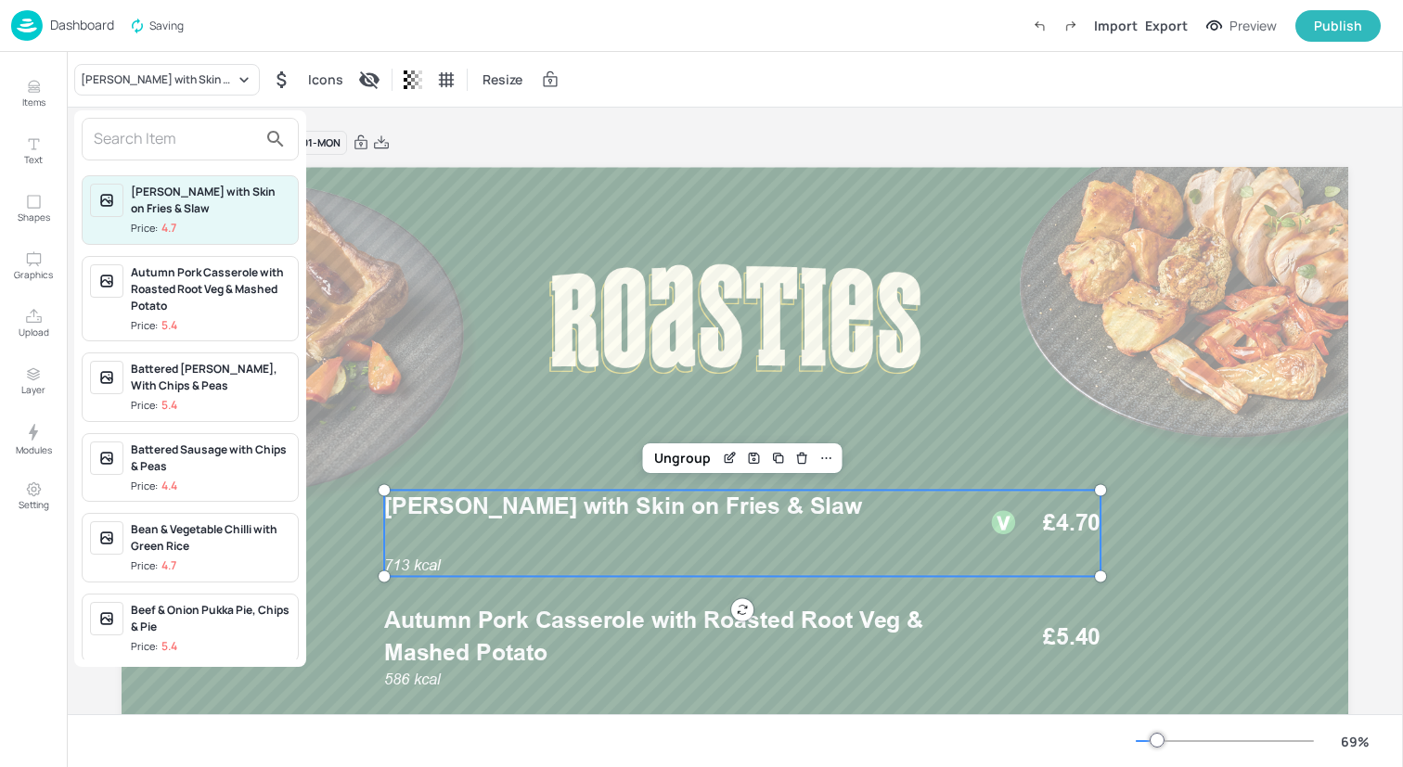
click at [226, 136] on input "text" at bounding box center [175, 139] width 163 height 30
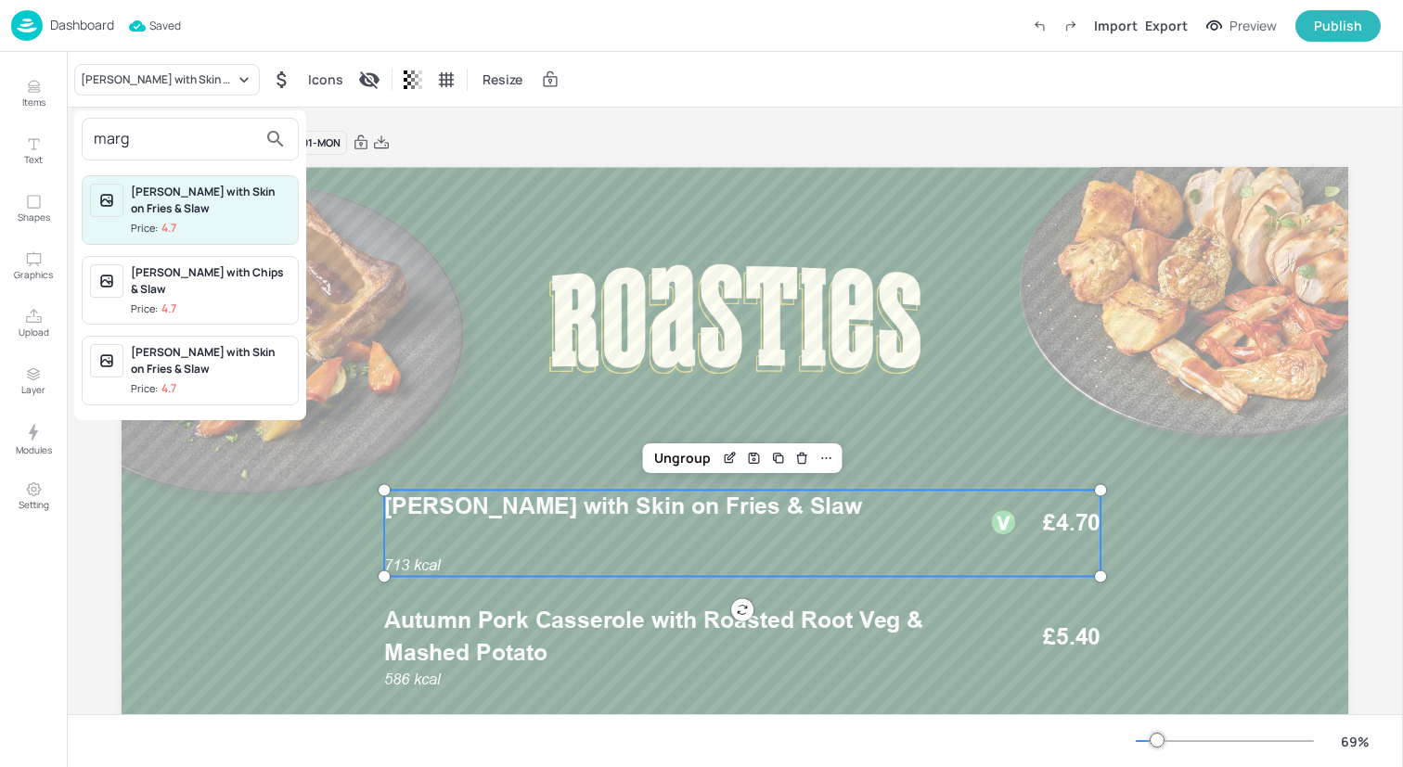
type input "marg"
click at [244, 297] on div "[PERSON_NAME] with Chips & Slaw" at bounding box center [211, 280] width 160 height 33
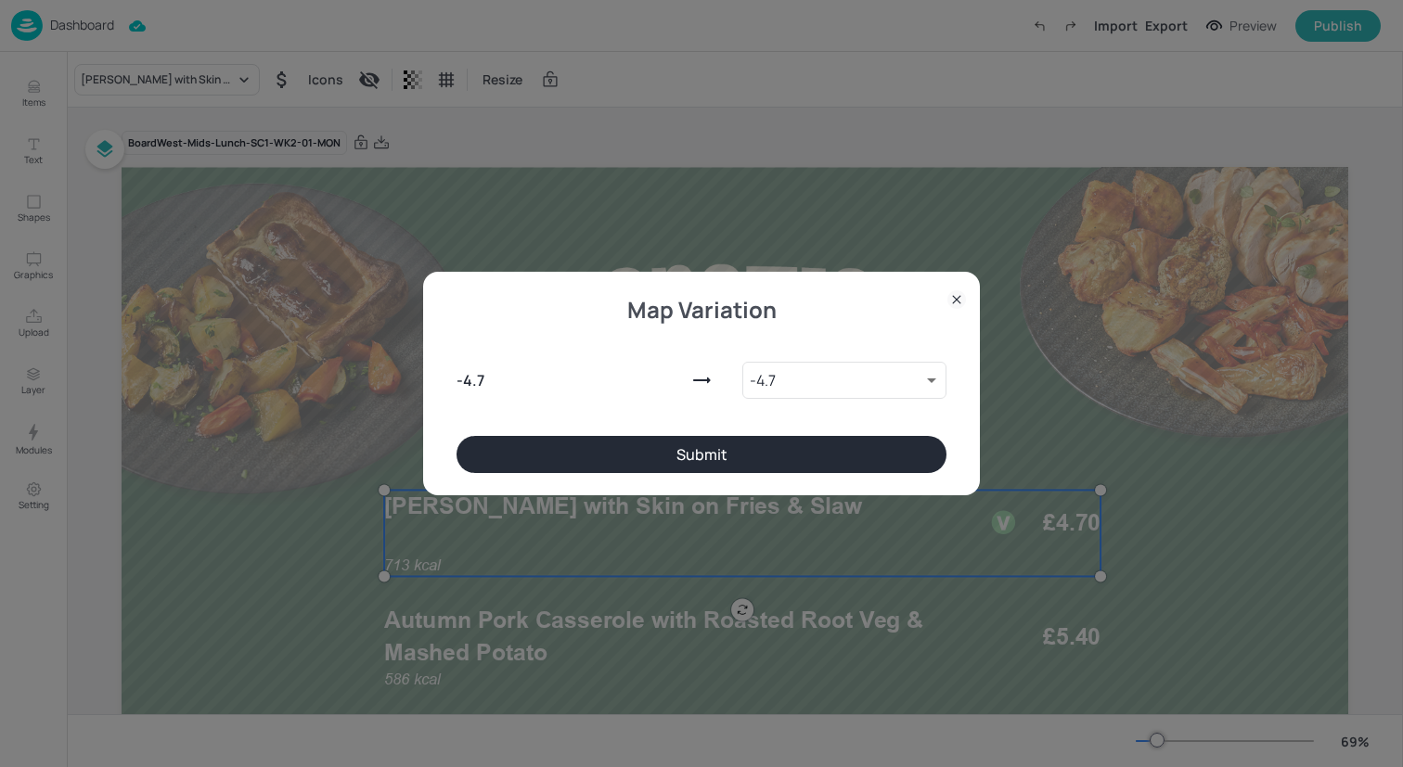
click at [584, 453] on button "Submit" at bounding box center [701, 454] width 490 height 37
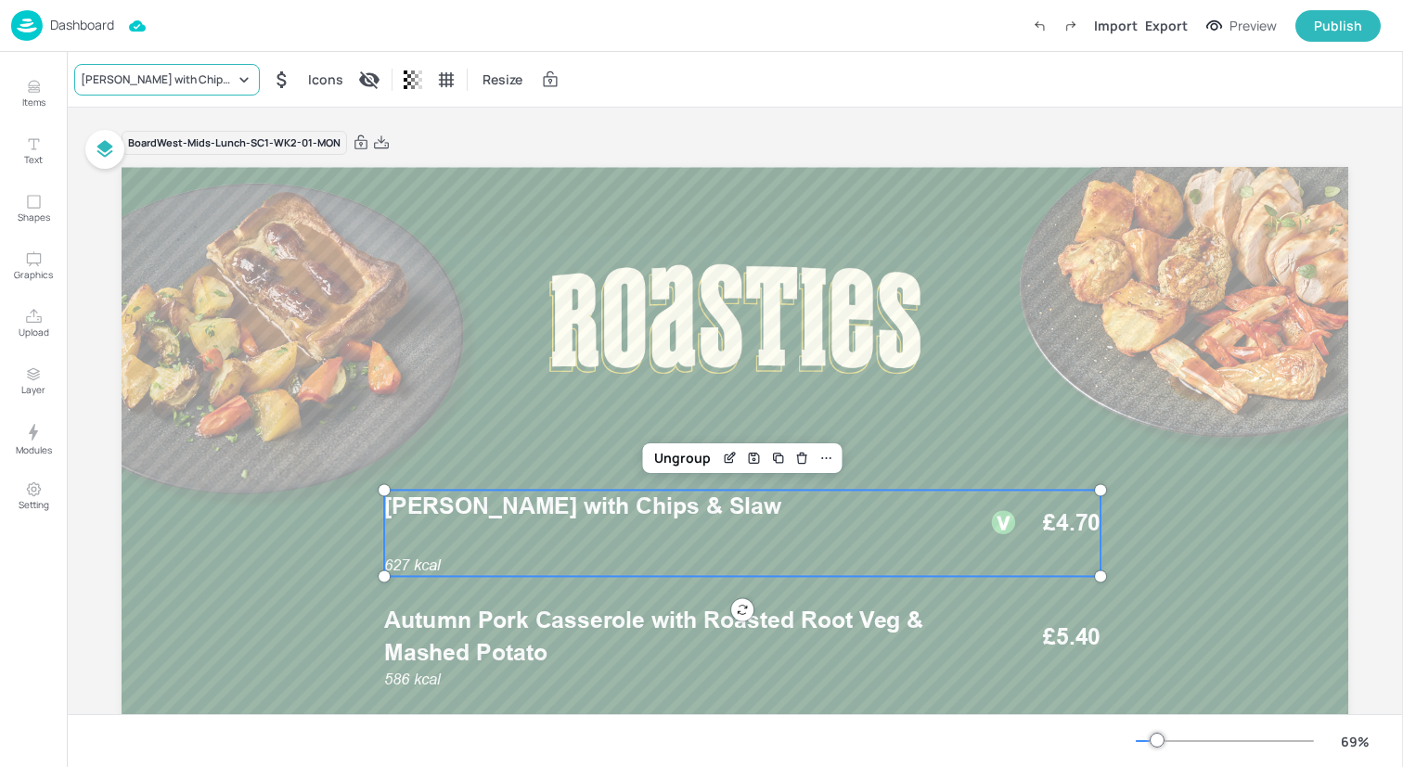
click at [191, 64] on div "[PERSON_NAME] with Chips & Slaw" at bounding box center [167, 80] width 186 height 32
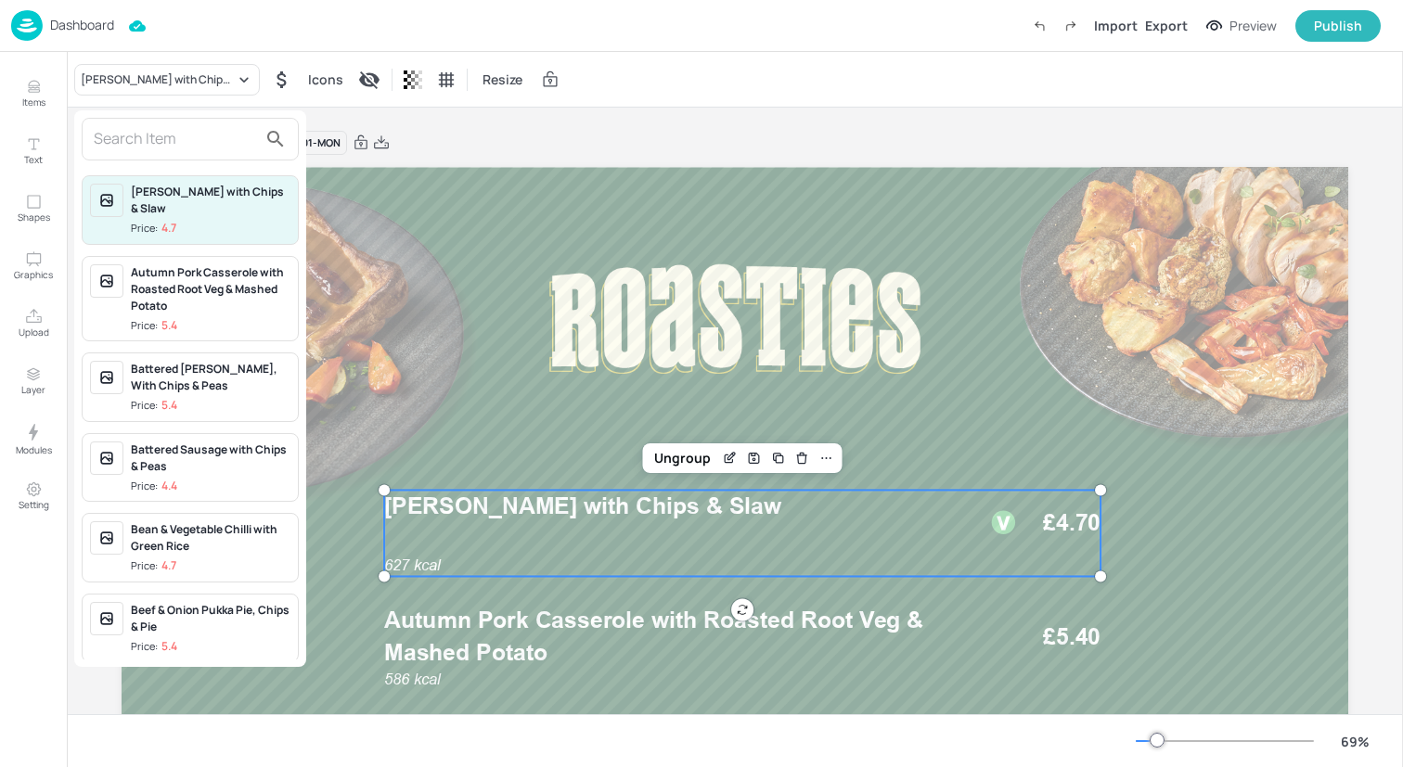
drag, startPoint x: 179, startPoint y: 131, endPoint x: 179, endPoint y: 120, distance: 11.1
click at [179, 131] on input "text" at bounding box center [175, 139] width 163 height 30
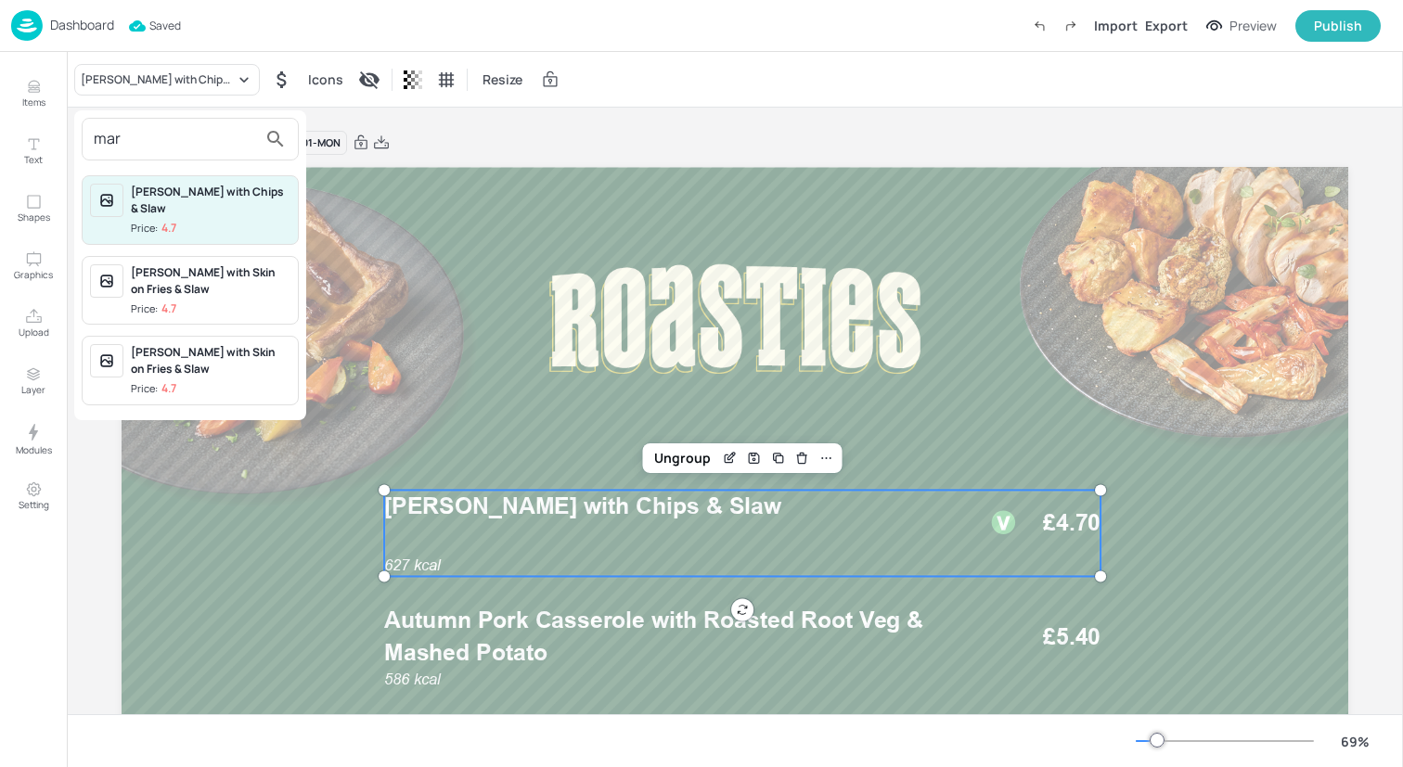
type input "mar"
click at [200, 370] on div "[PERSON_NAME] with Skin on Fries & Slaw" at bounding box center [211, 360] width 160 height 33
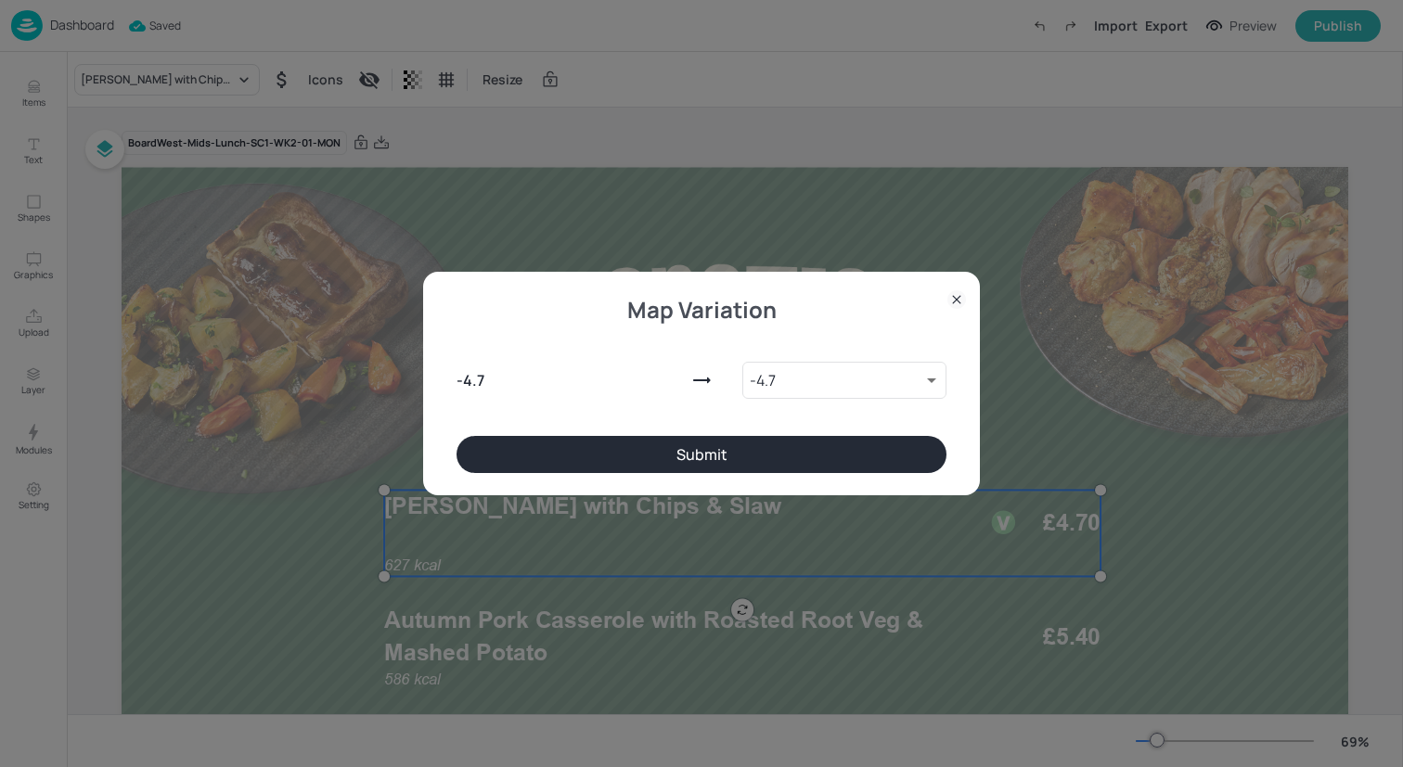
click at [556, 437] on button "Submit" at bounding box center [701, 454] width 490 height 37
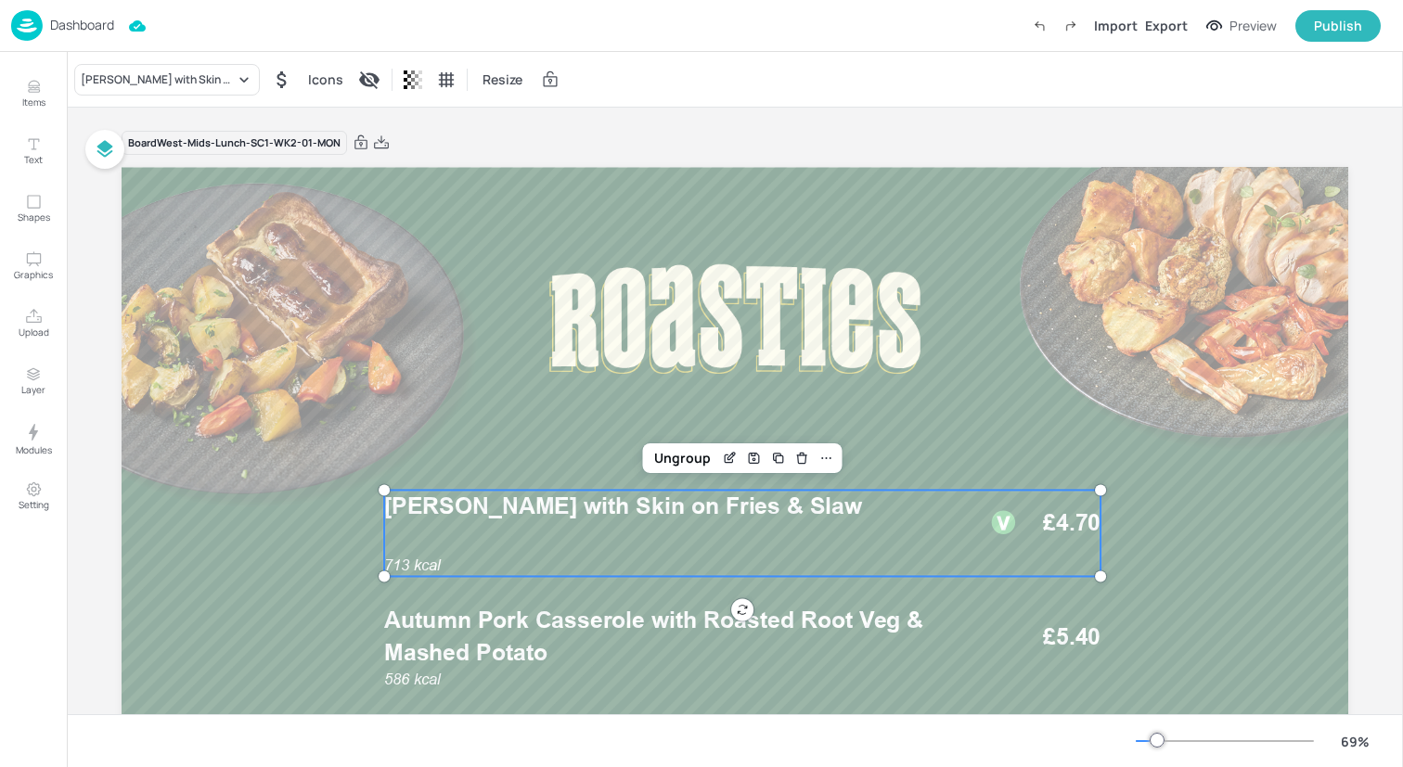
click at [446, 647] on span "Autumn Pork Casserole with Roasted Root Veg & Mashed Potato" at bounding box center [653, 636] width 539 height 59
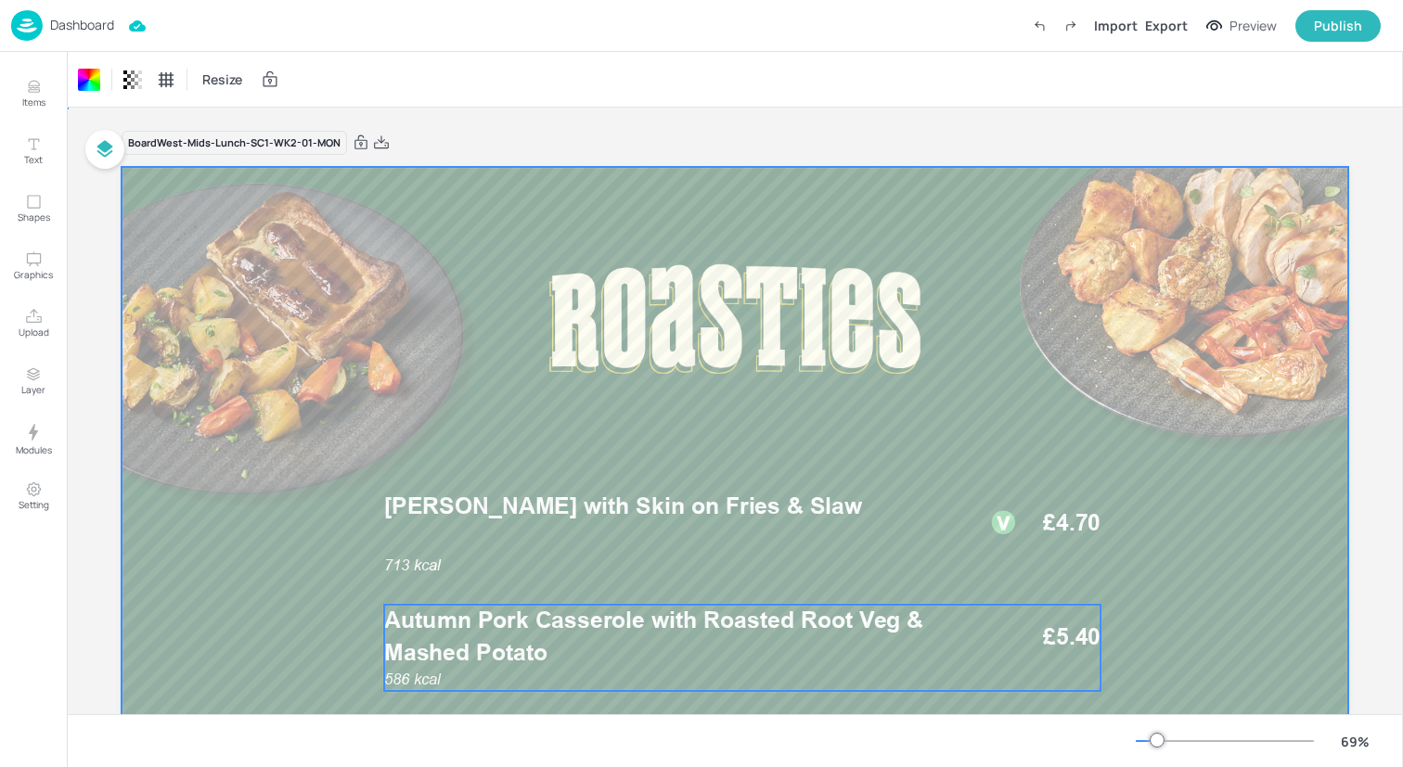
click at [446, 647] on span "Autumn Pork Casserole with Roasted Root Veg & Mashed Potato" at bounding box center [653, 636] width 539 height 59
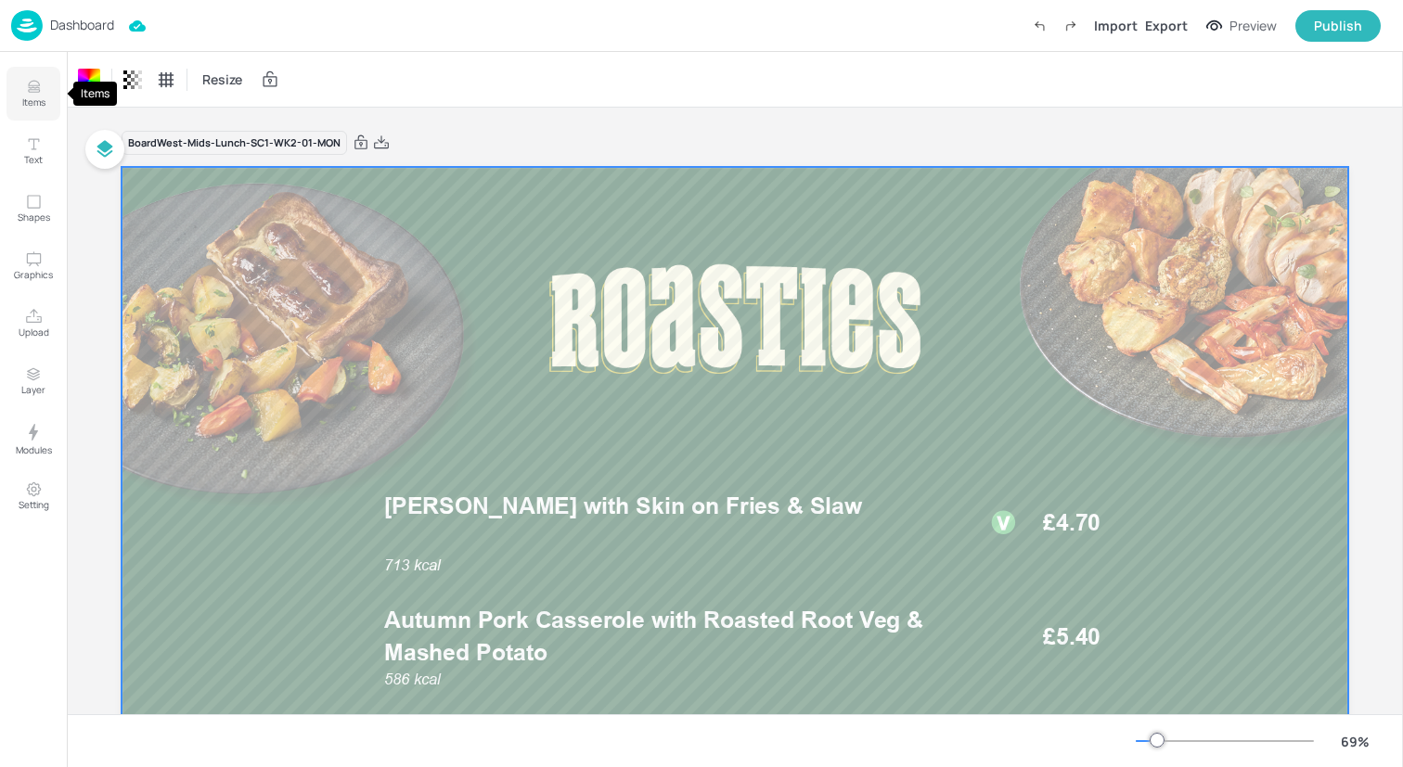
click at [34, 88] on icon "Items" at bounding box center [33, 87] width 11 height 1
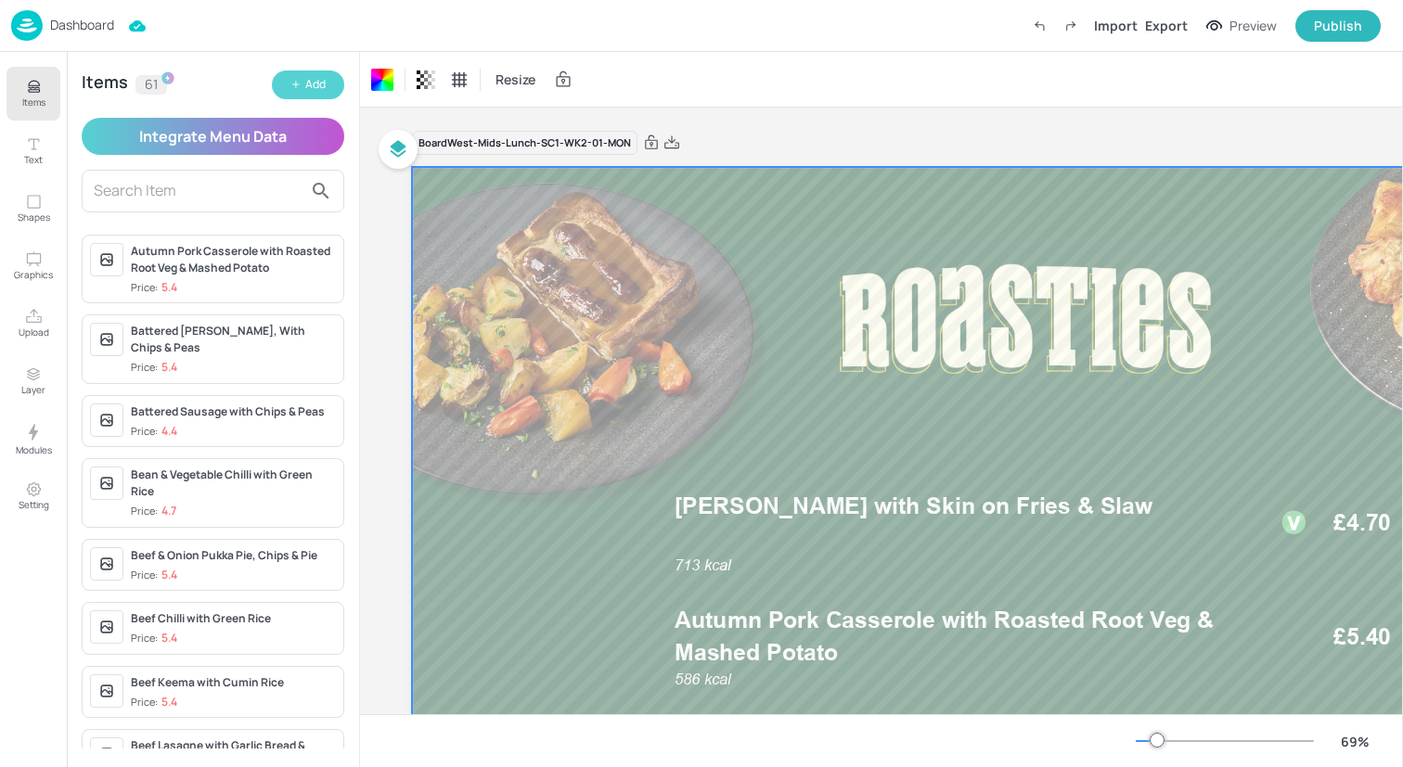
click at [292, 83] on icon "button" at bounding box center [295, 84] width 11 height 11
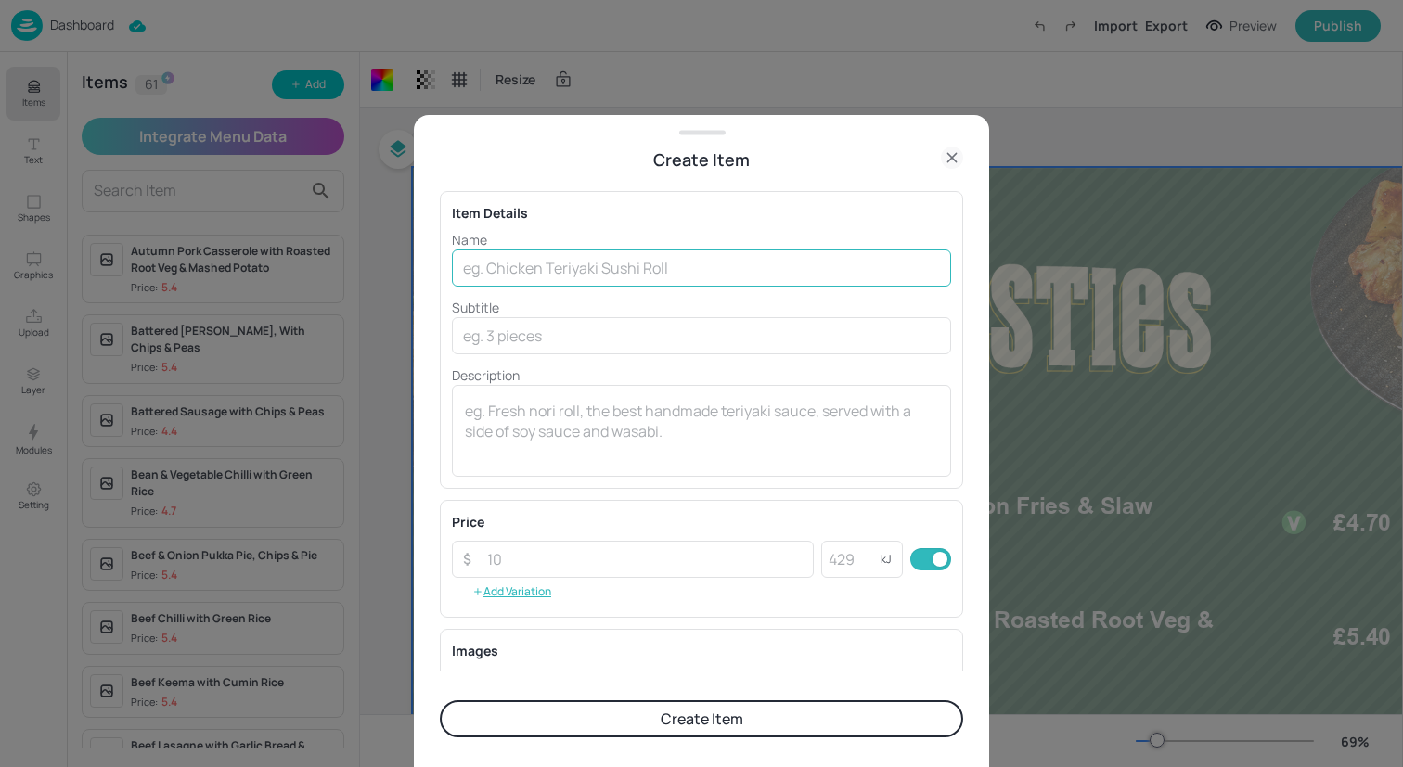
click at [473, 258] on input "text" at bounding box center [701, 268] width 499 height 37
paste input "American Hot Pizza with Skin on Fries & Slaw"
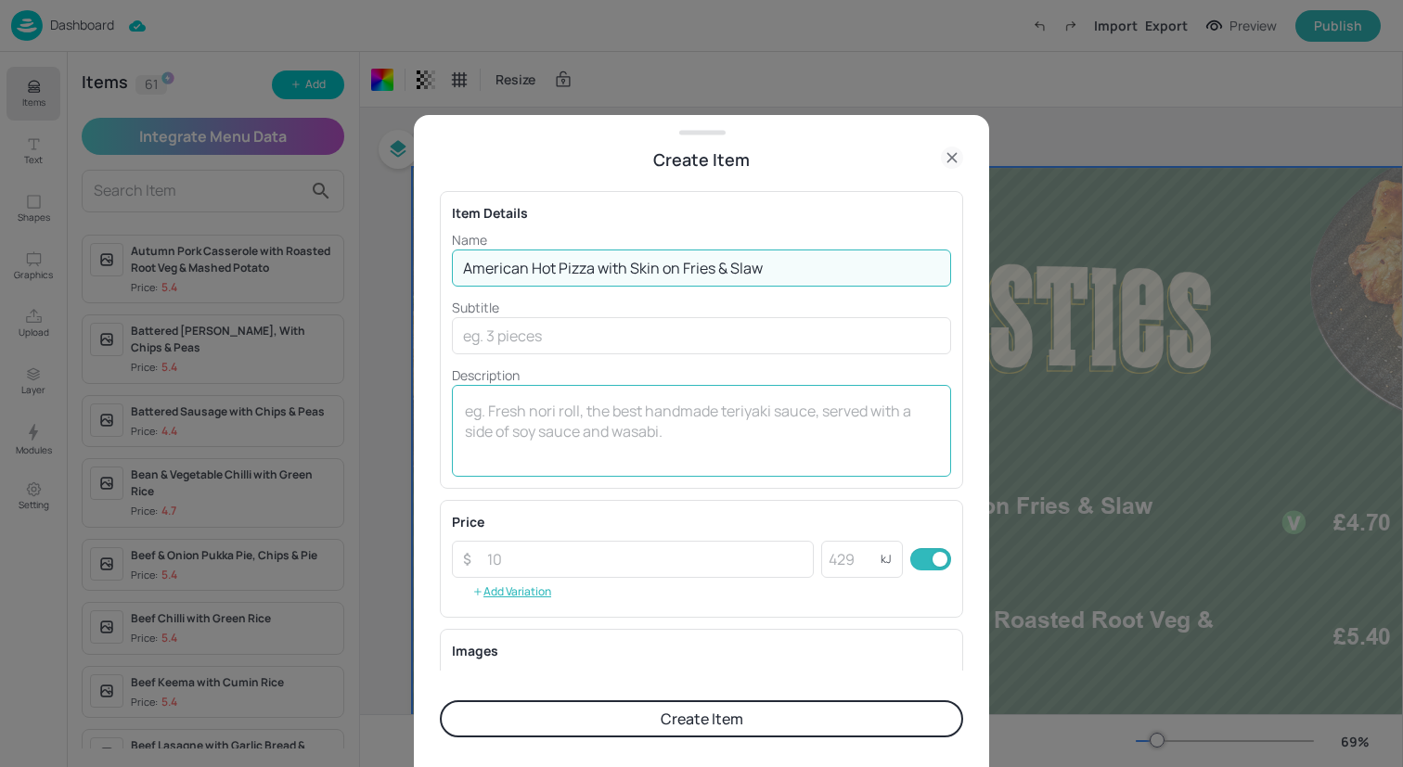
type input "American Hot Pizza with Skin on Fries & Slaw"
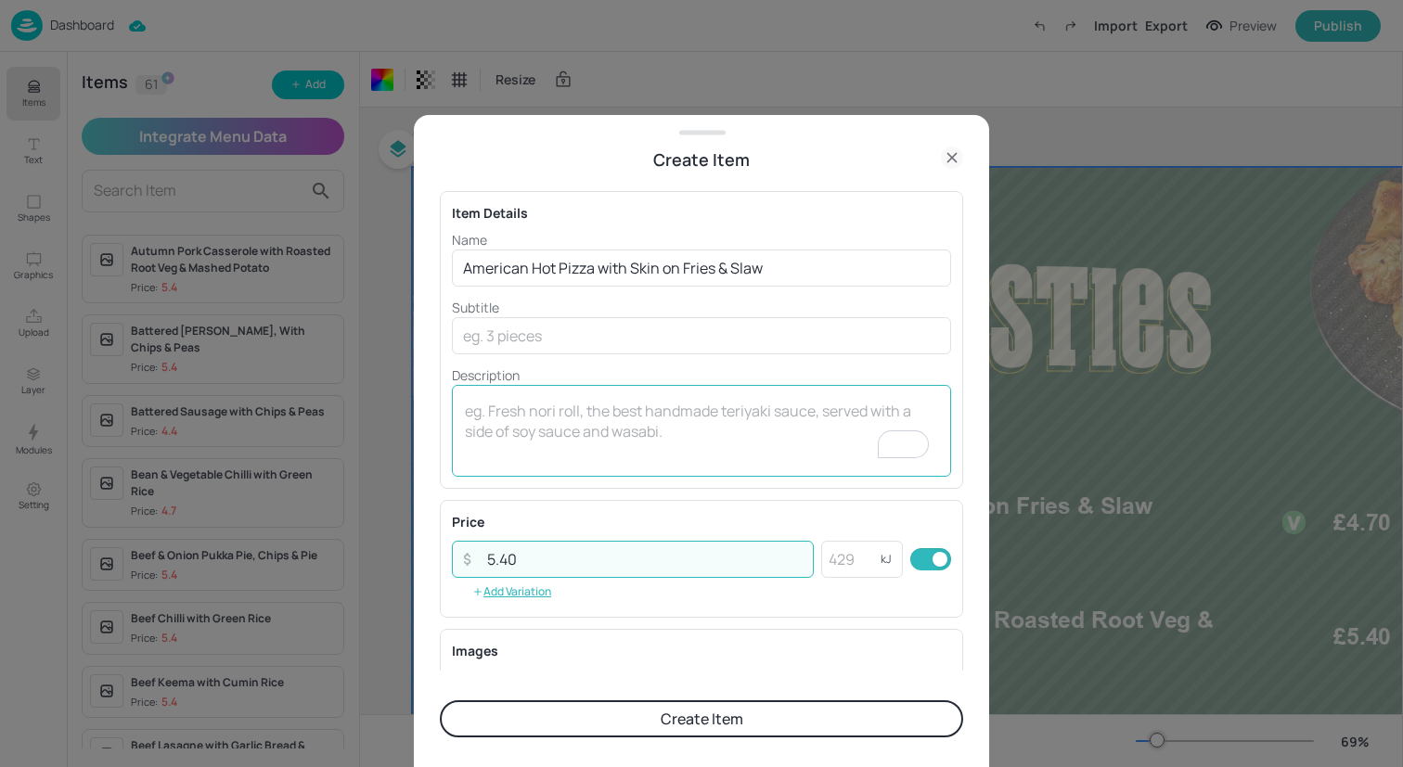
type input "5.40"
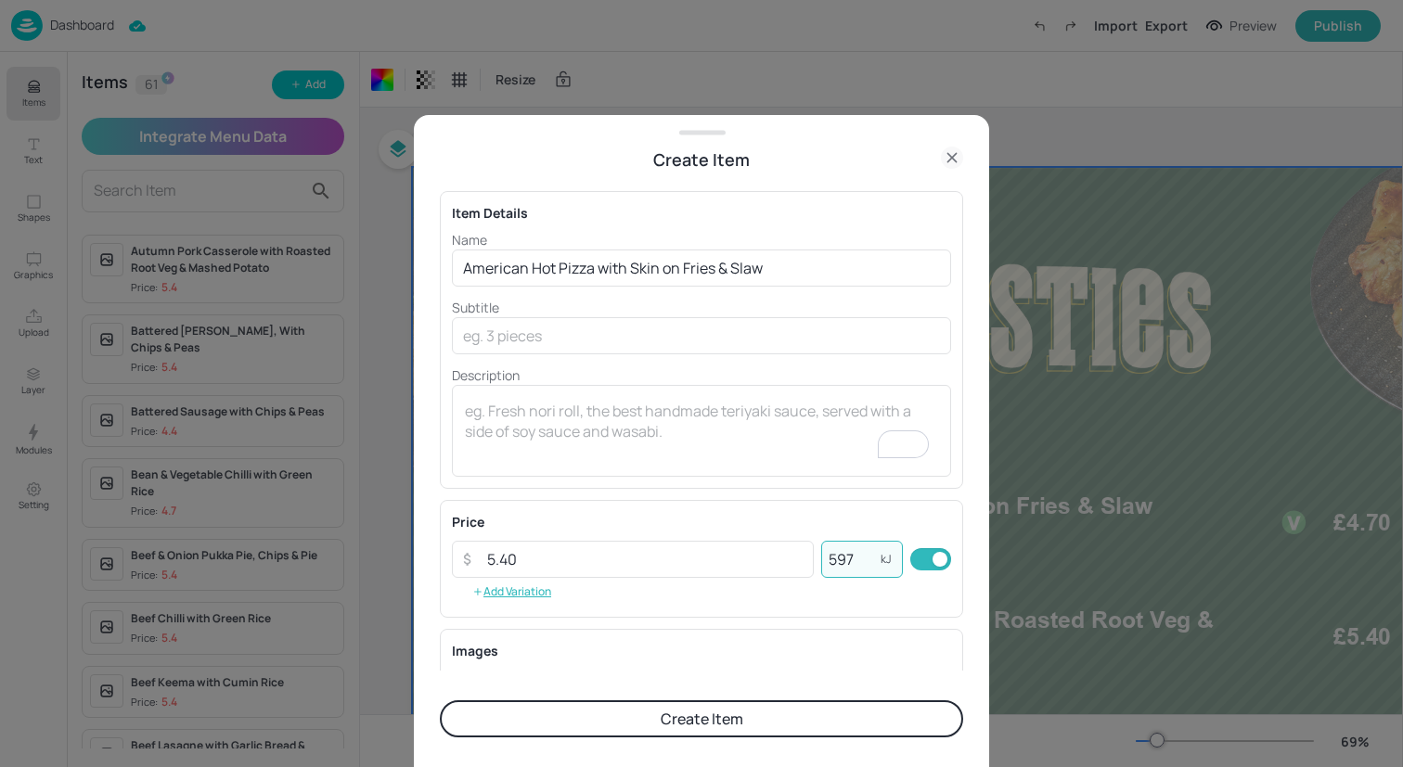
type input "597"
click at [594, 728] on button "Create Item" at bounding box center [701, 718] width 523 height 37
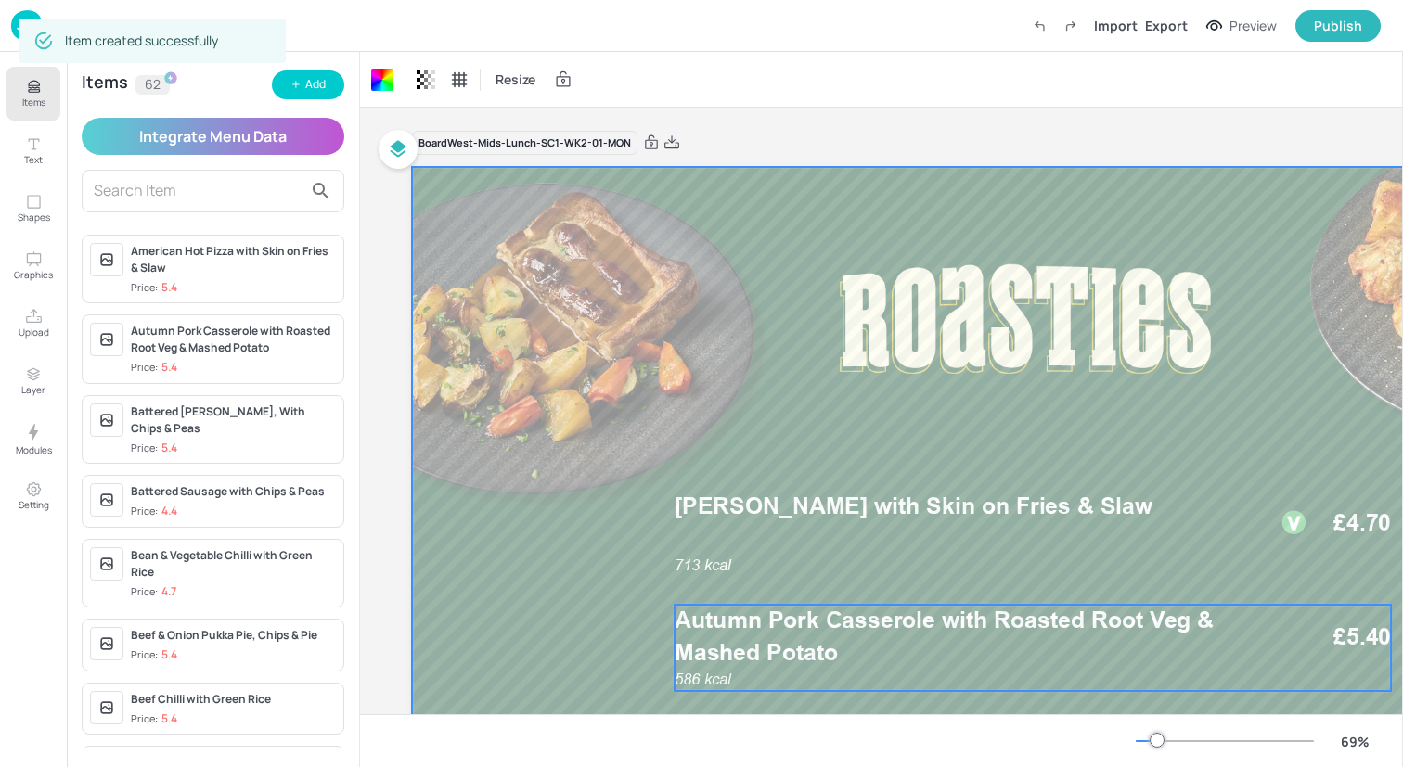
click at [1045, 634] on p "Autumn Pork Casserole with Roasted Root Veg & Mashed Potato" at bounding box center [964, 637] width 581 height 64
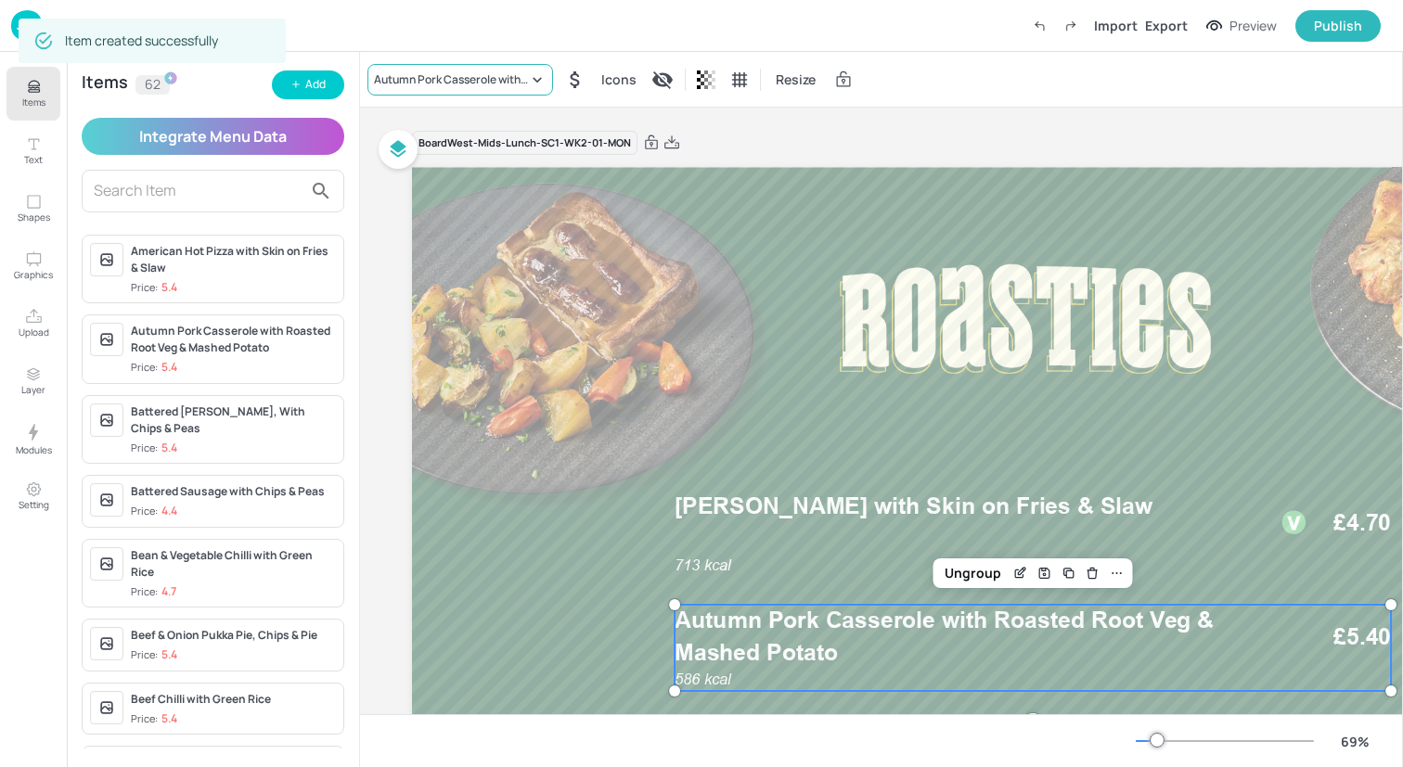
click at [470, 73] on div "Autumn Pork Casserole with Roasted Root Veg & Mashed Potato" at bounding box center [451, 79] width 154 height 17
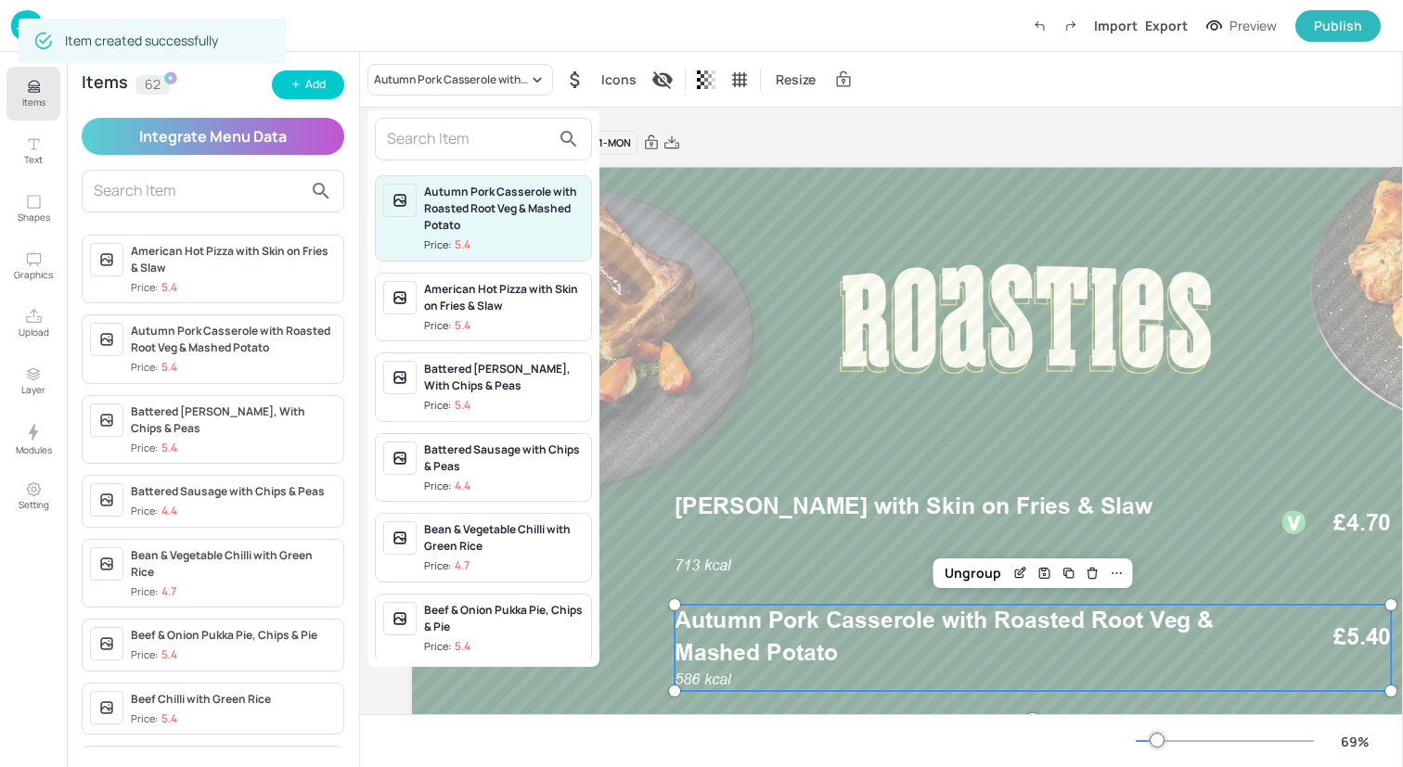
click at [470, 126] on input "text" at bounding box center [468, 139] width 163 height 30
paste input "American Hot Pizza with Skin on Fries & Slaw"
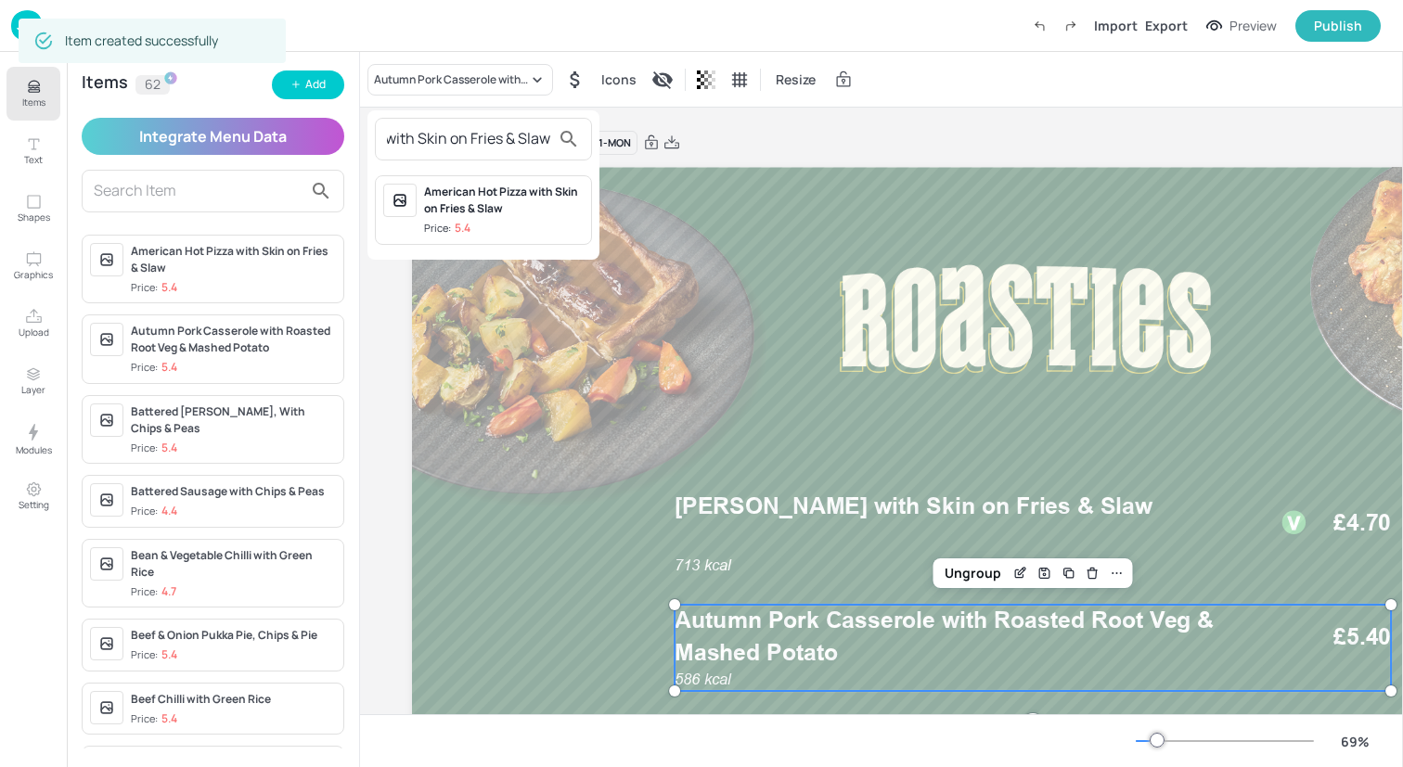
type input "American Hot Pizza with Skin on Fries & Slaw"
click at [476, 199] on div "American Hot Pizza with Skin on Fries & Slaw" at bounding box center [504, 200] width 160 height 33
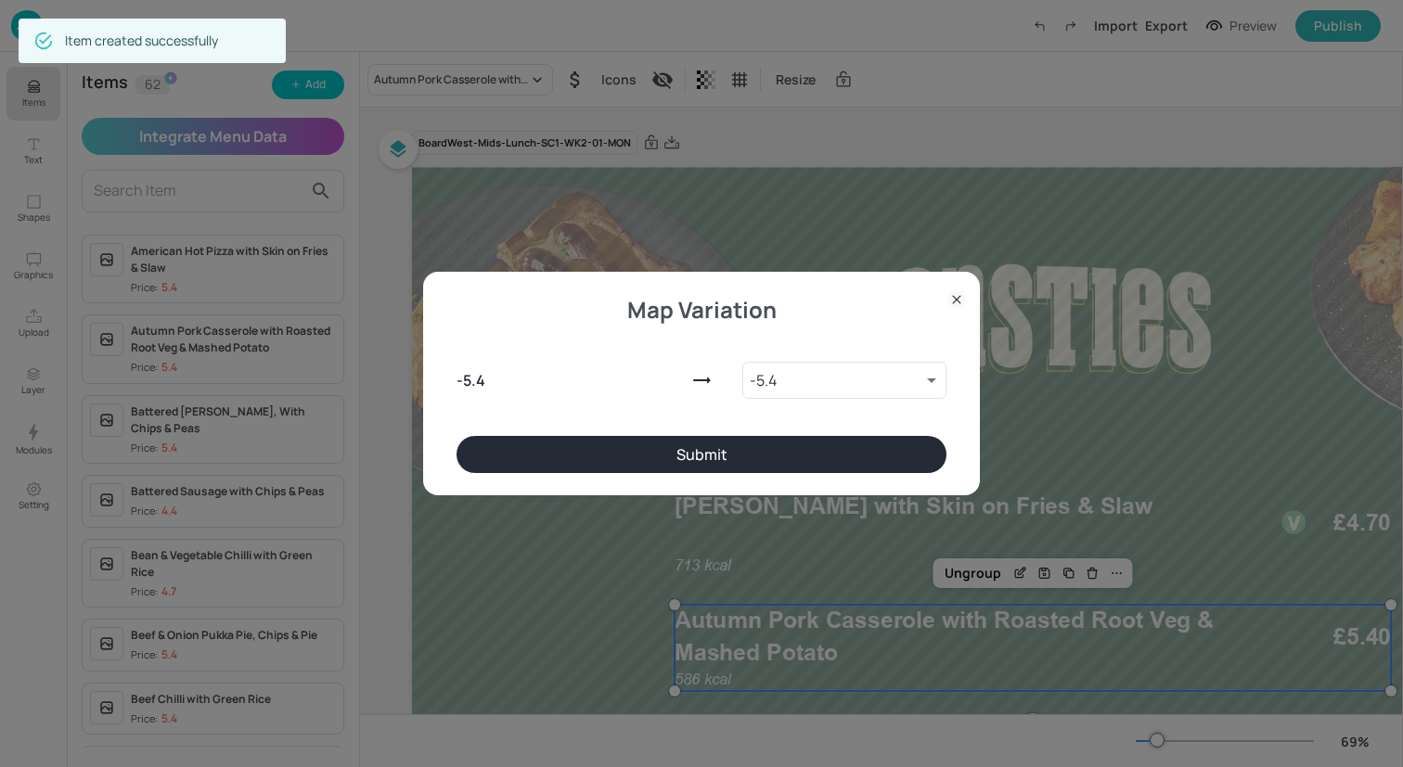
click at [684, 433] on div "- 5.4 - 5.4 9813086 ​" at bounding box center [701, 376] width 490 height 119
click at [689, 459] on button "Submit" at bounding box center [701, 454] width 490 height 37
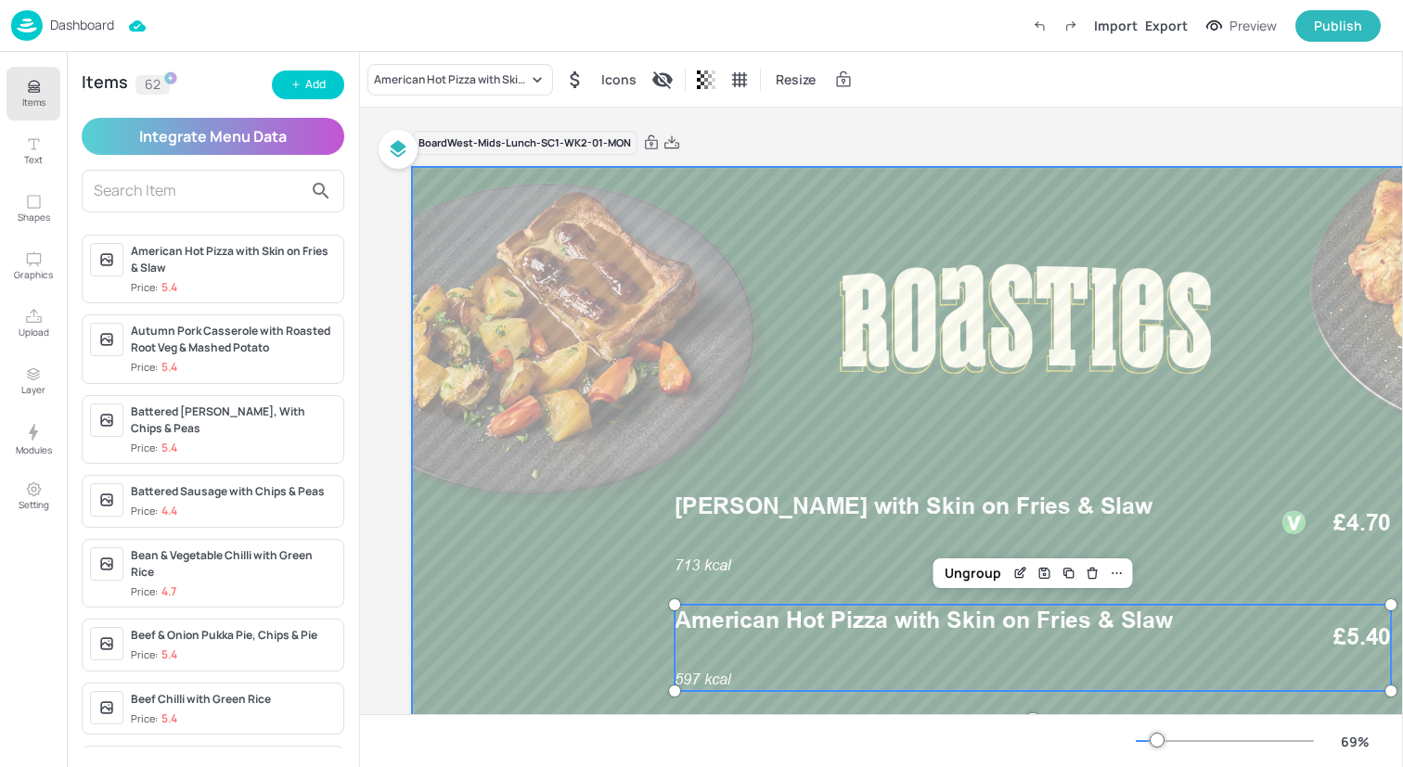
click at [529, 503] on div at bounding box center [1025, 512] width 1226 height 690
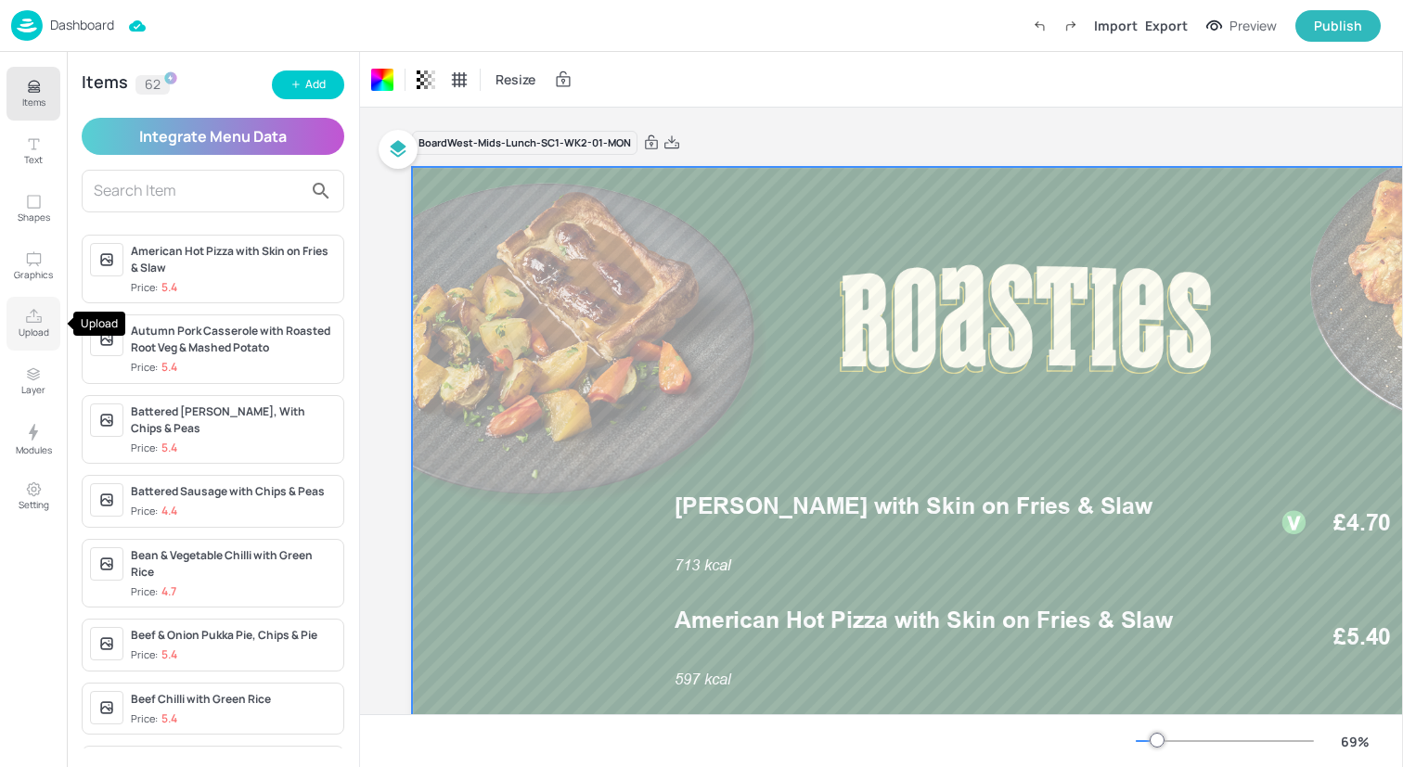
click at [38, 329] on p "Upload" at bounding box center [34, 332] width 31 height 13
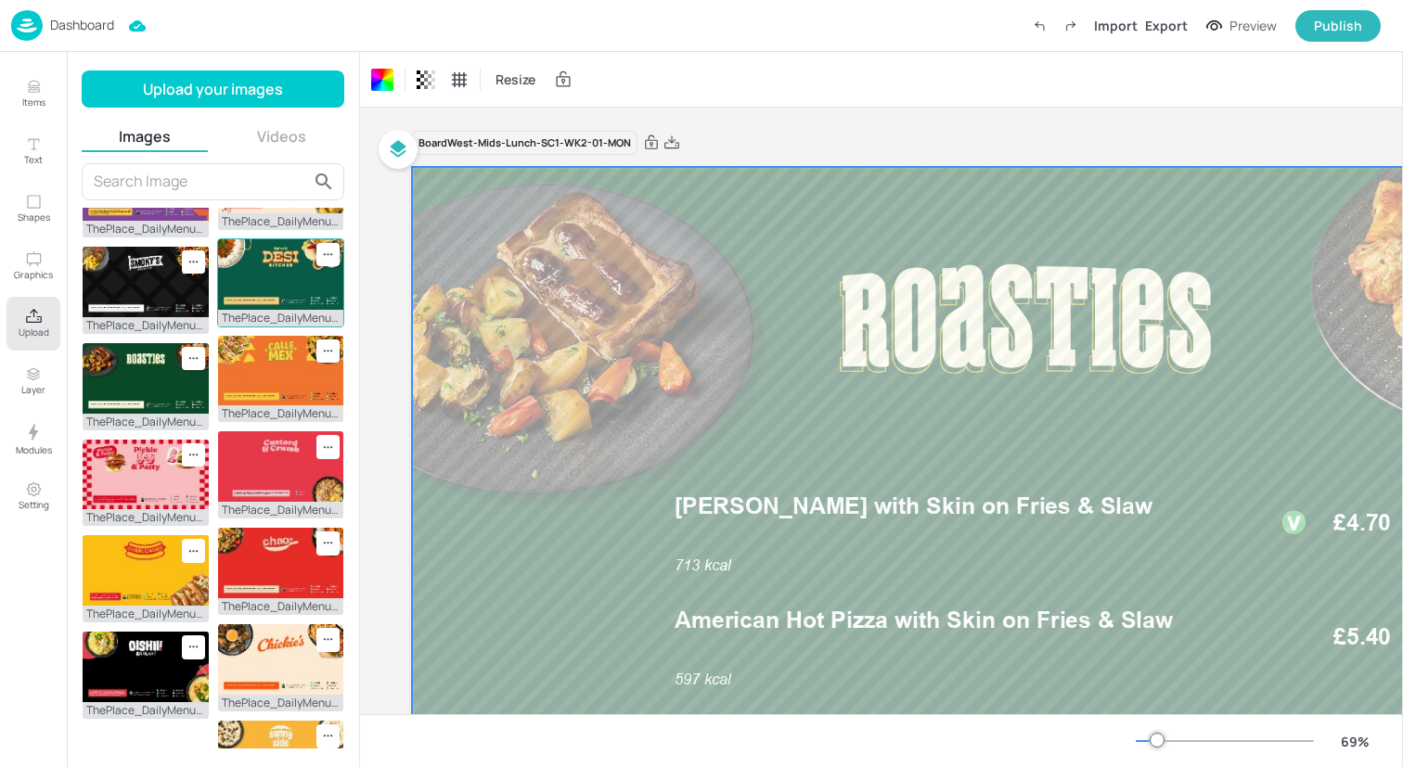
scroll to position [269, 0]
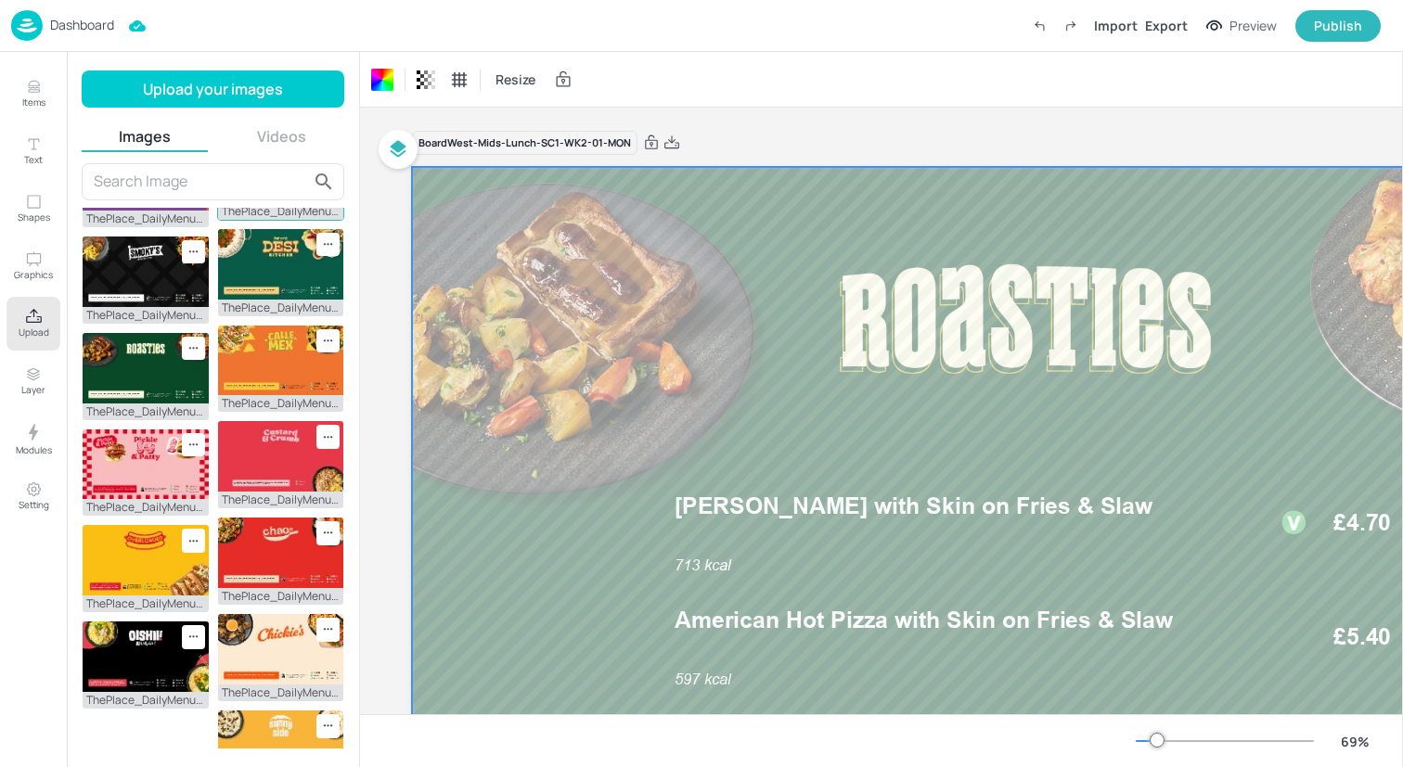
click at [251, 203] on img at bounding box center [281, 168] width 126 height 71
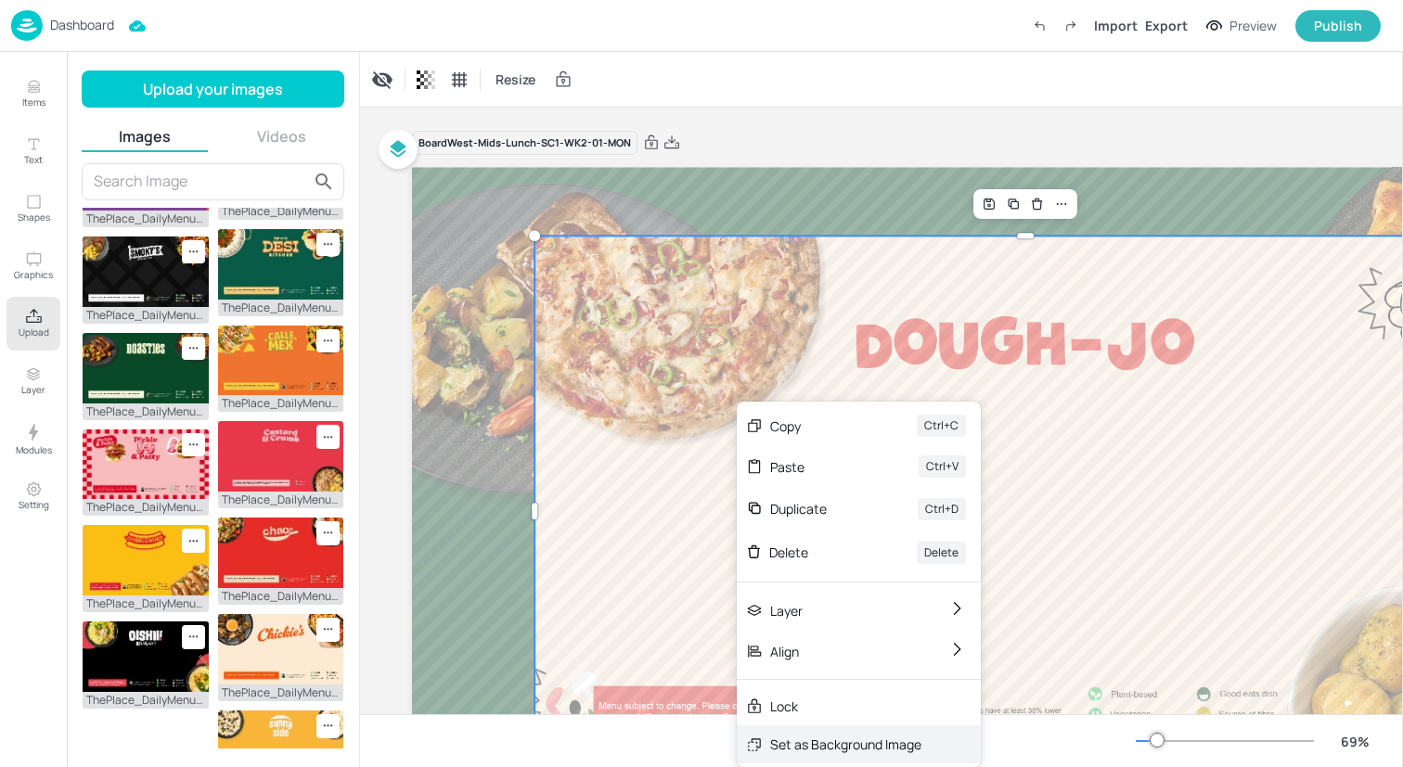
click at [777, 731] on div "Set as Background Image" at bounding box center [859, 744] width 244 height 38
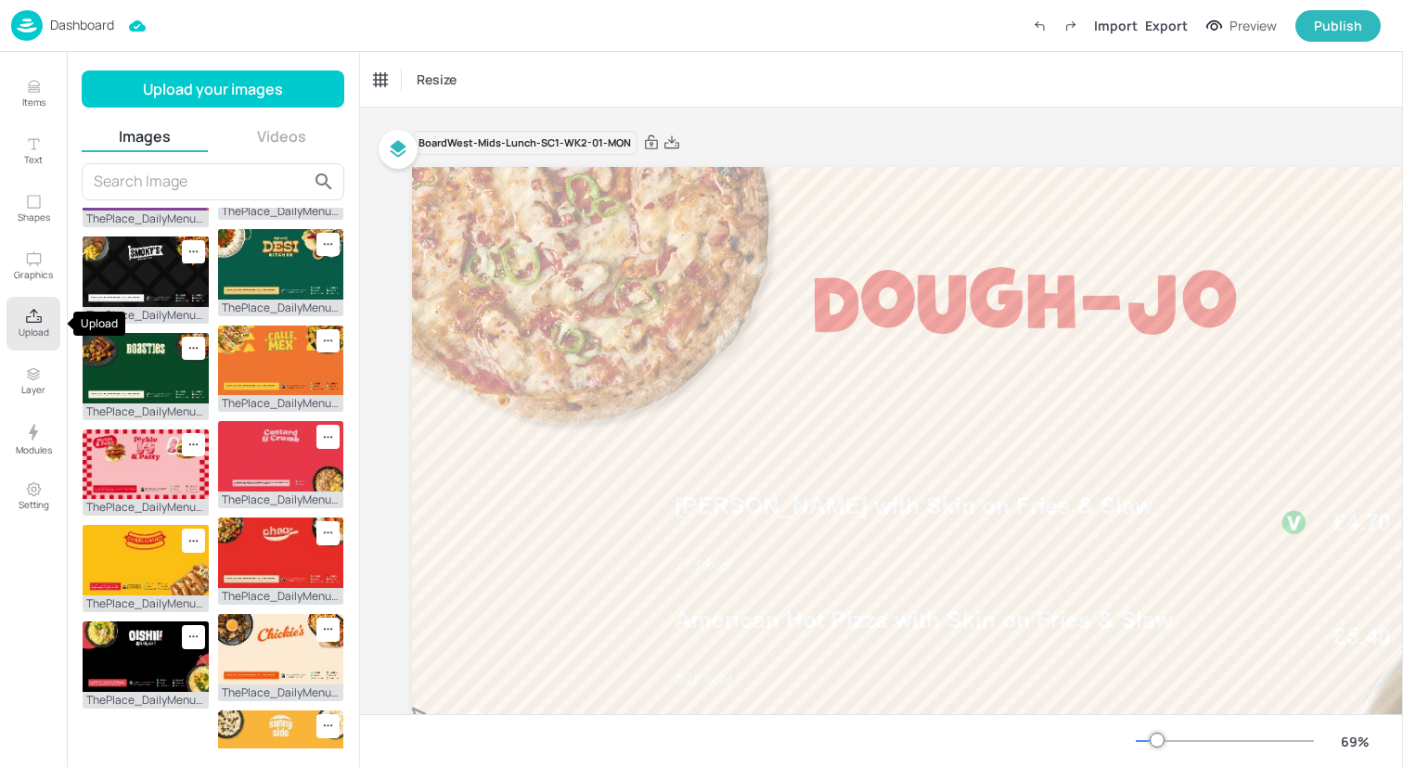
click at [27, 321] on icon "Upload" at bounding box center [34, 317] width 18 height 18
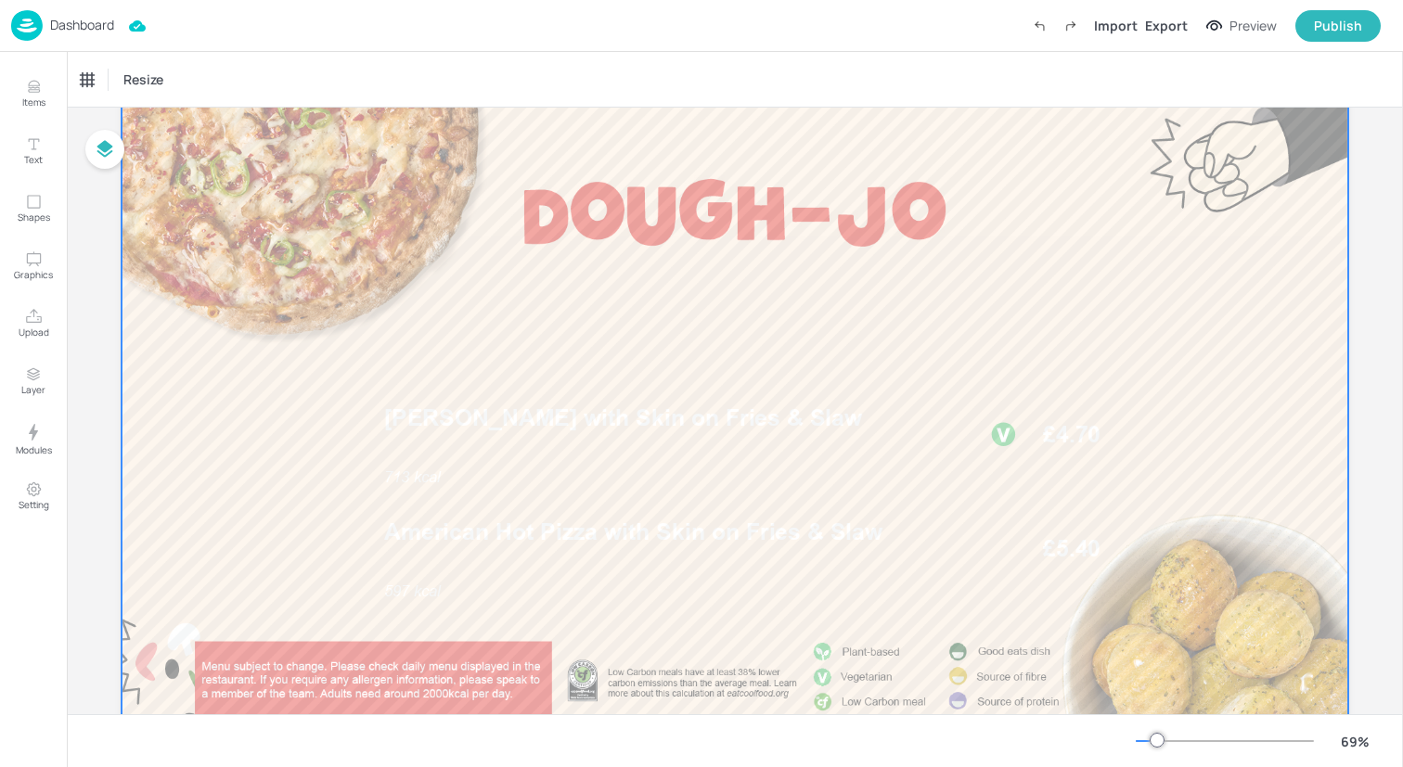
scroll to position [96, 0]
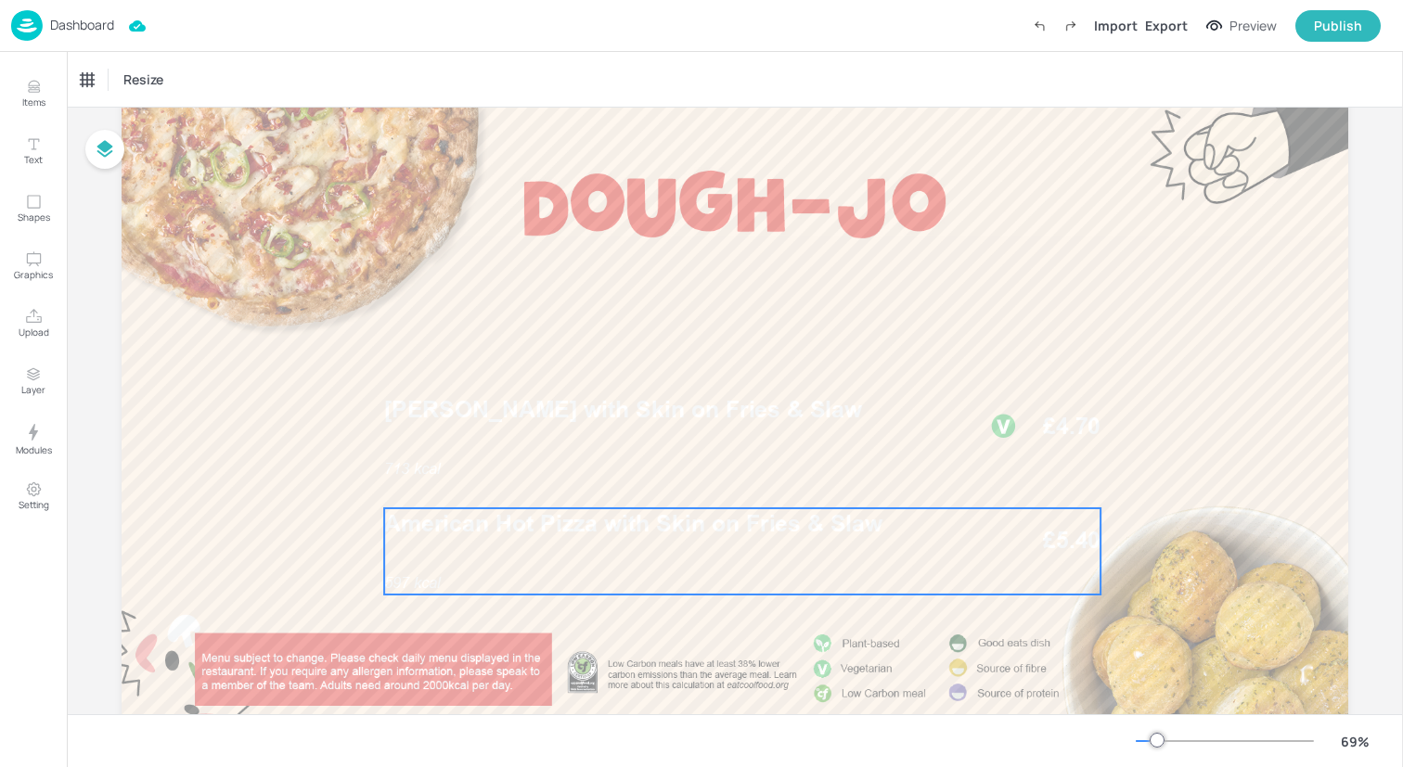
click at [619, 542] on div "597 kcal American Hot Pizza with Skin on Fries & Slaw £5.40" at bounding box center [742, 551] width 716 height 86
click at [670, 481] on div "Ungroup" at bounding box center [682, 477] width 71 height 24
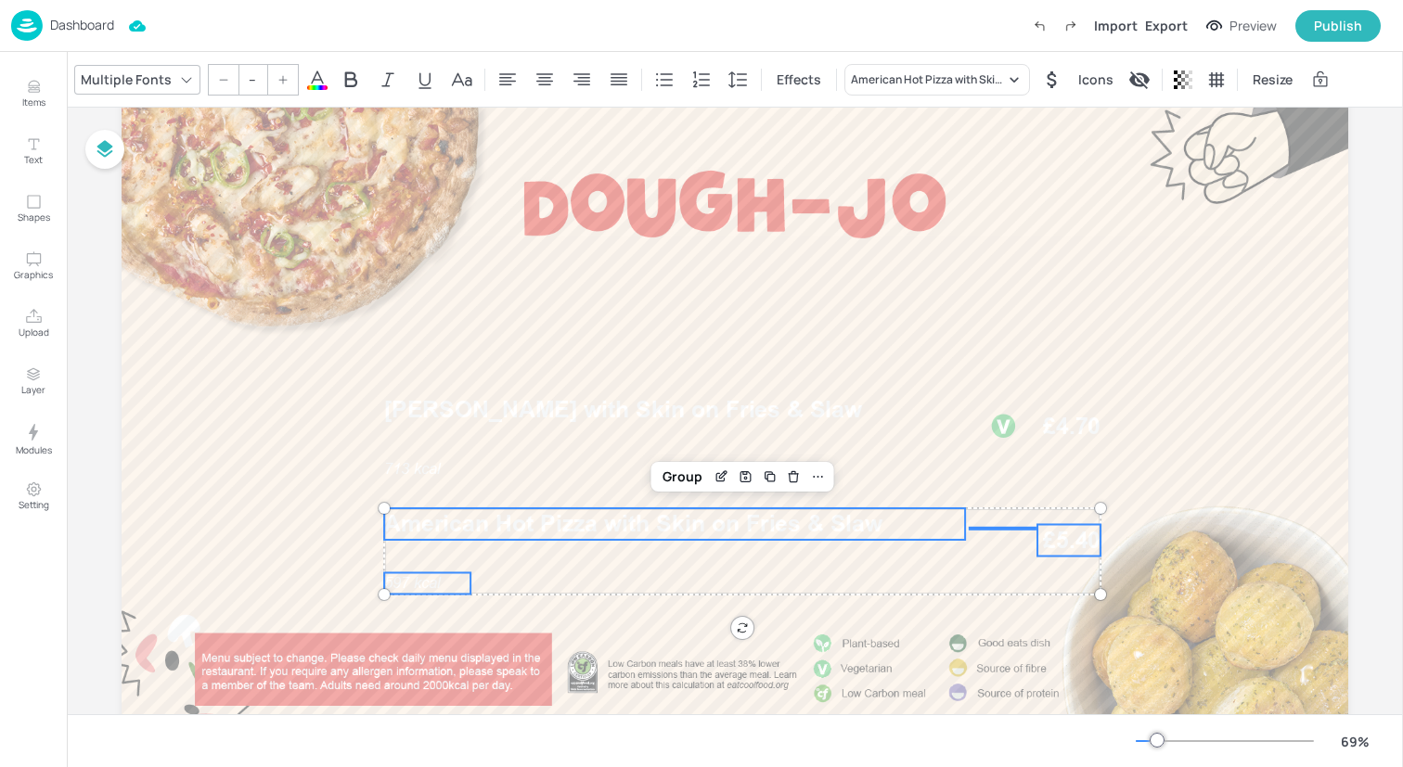
click at [327, 87] on div "Multiple Fonts -- Effects American Hot Pizza with Skin on Fries & Slaw Icons Re…" at bounding box center [712, 80] width 1277 height 32
click at [315, 83] on icon at bounding box center [317, 80] width 22 height 22
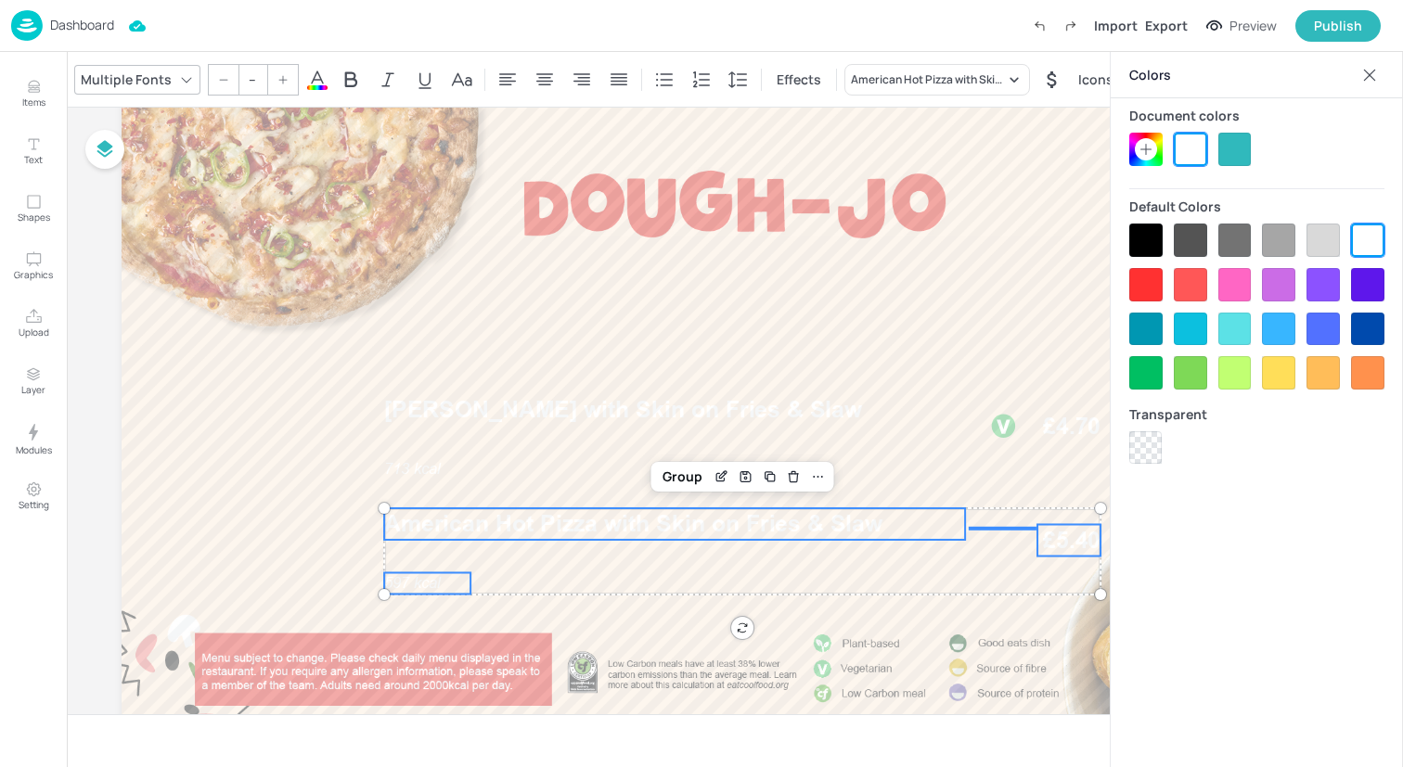
click at [1148, 237] on div at bounding box center [1145, 240] width 33 height 33
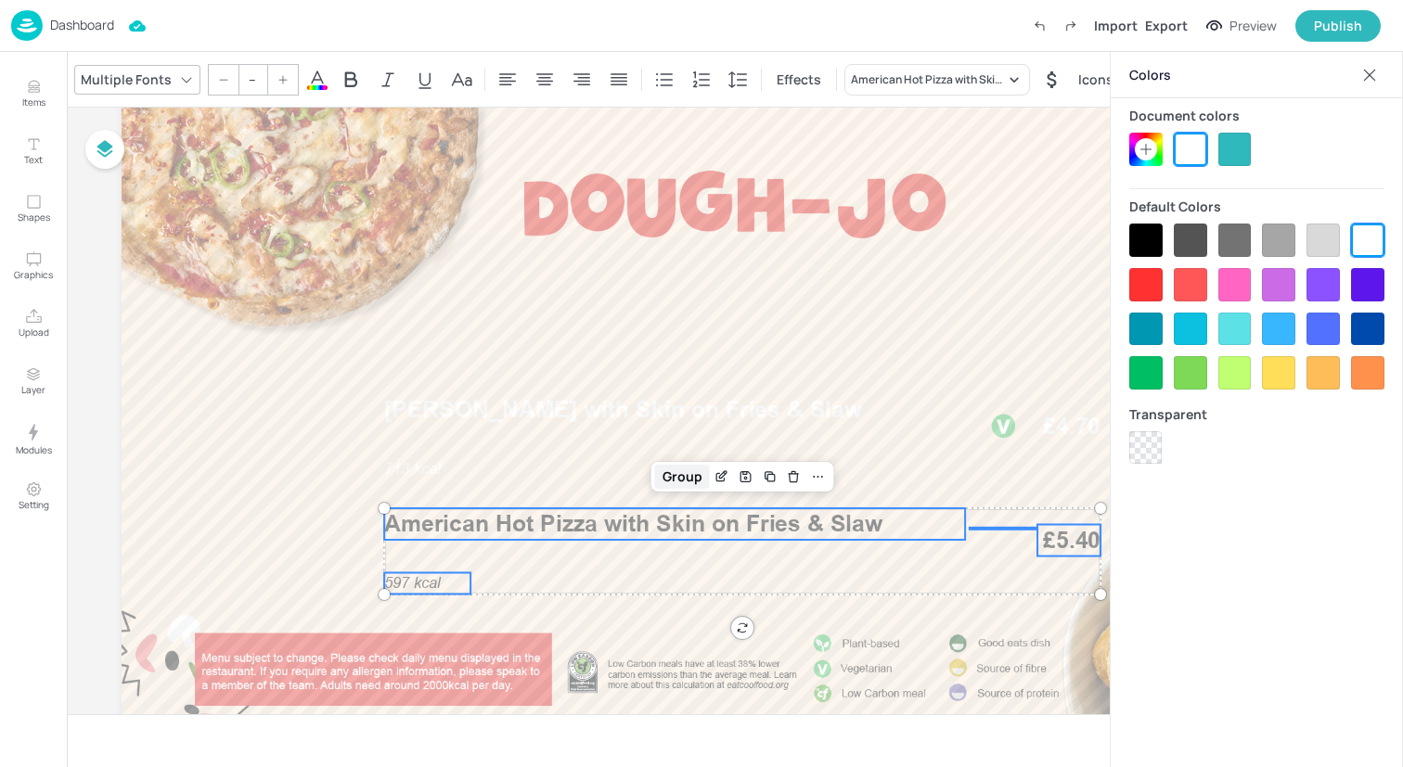
click at [677, 483] on div "Group" at bounding box center [682, 477] width 55 height 24
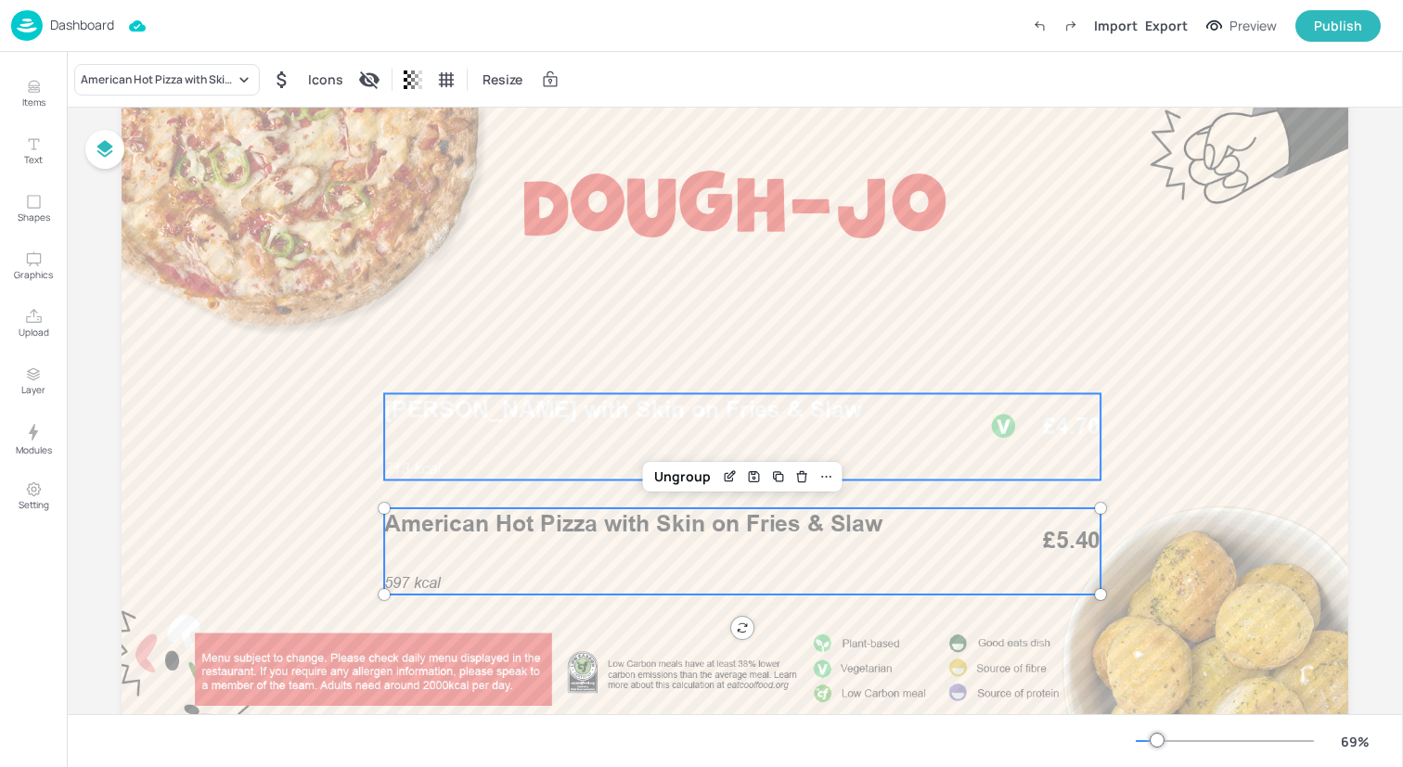
click at [675, 423] on p "[PERSON_NAME] with Skin on Fries & Slaw" at bounding box center [674, 409] width 581 height 32
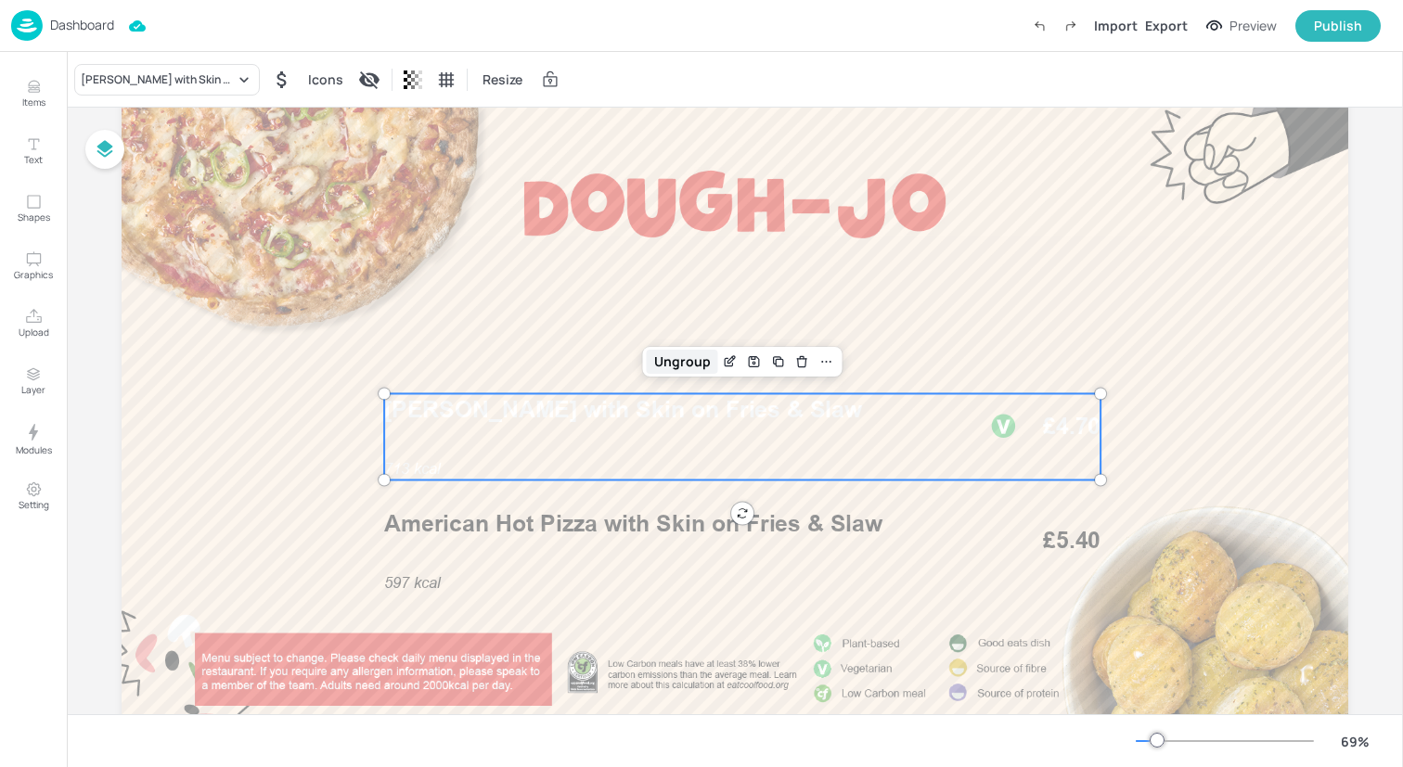
click at [679, 370] on div "Ungroup" at bounding box center [682, 362] width 71 height 24
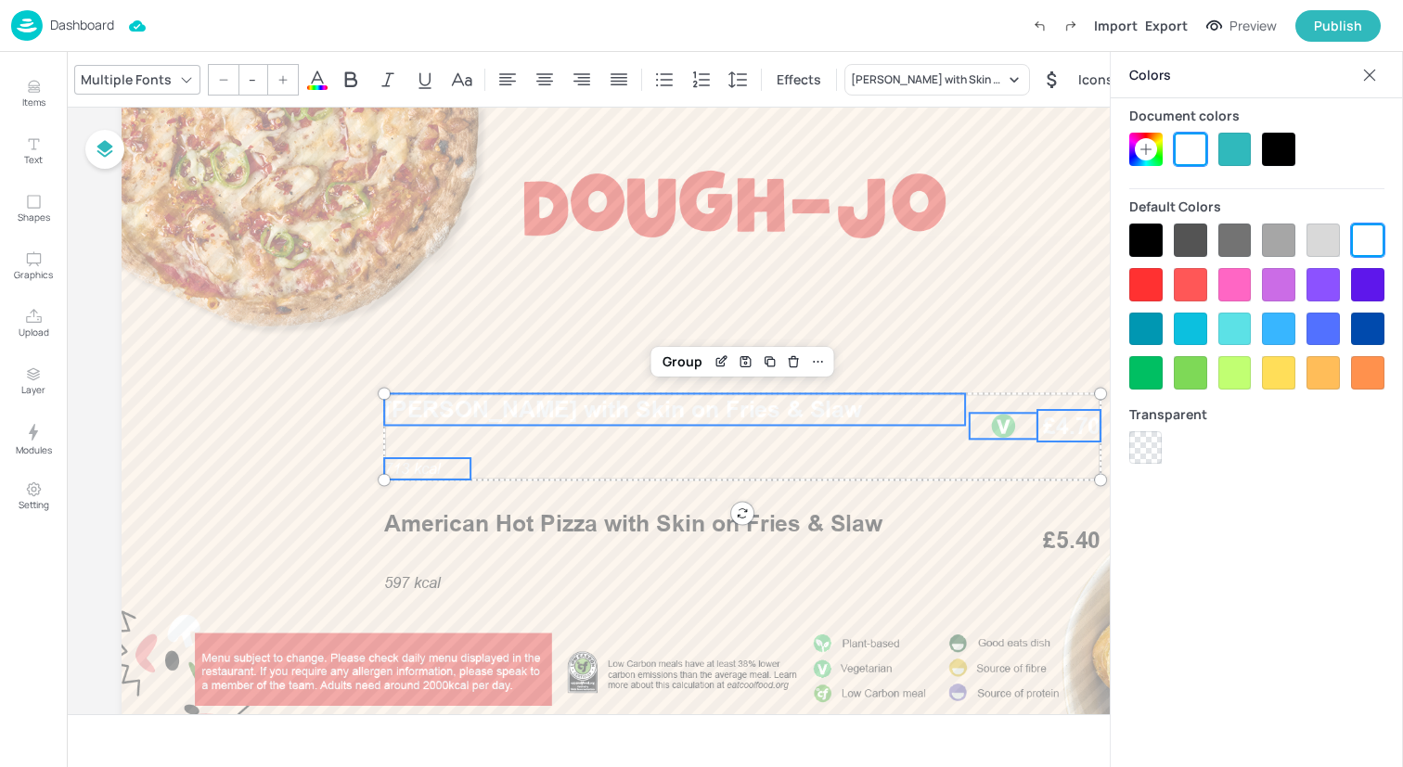
click at [1148, 236] on div at bounding box center [1145, 240] width 33 height 33
click at [674, 362] on div "Group" at bounding box center [682, 362] width 55 height 24
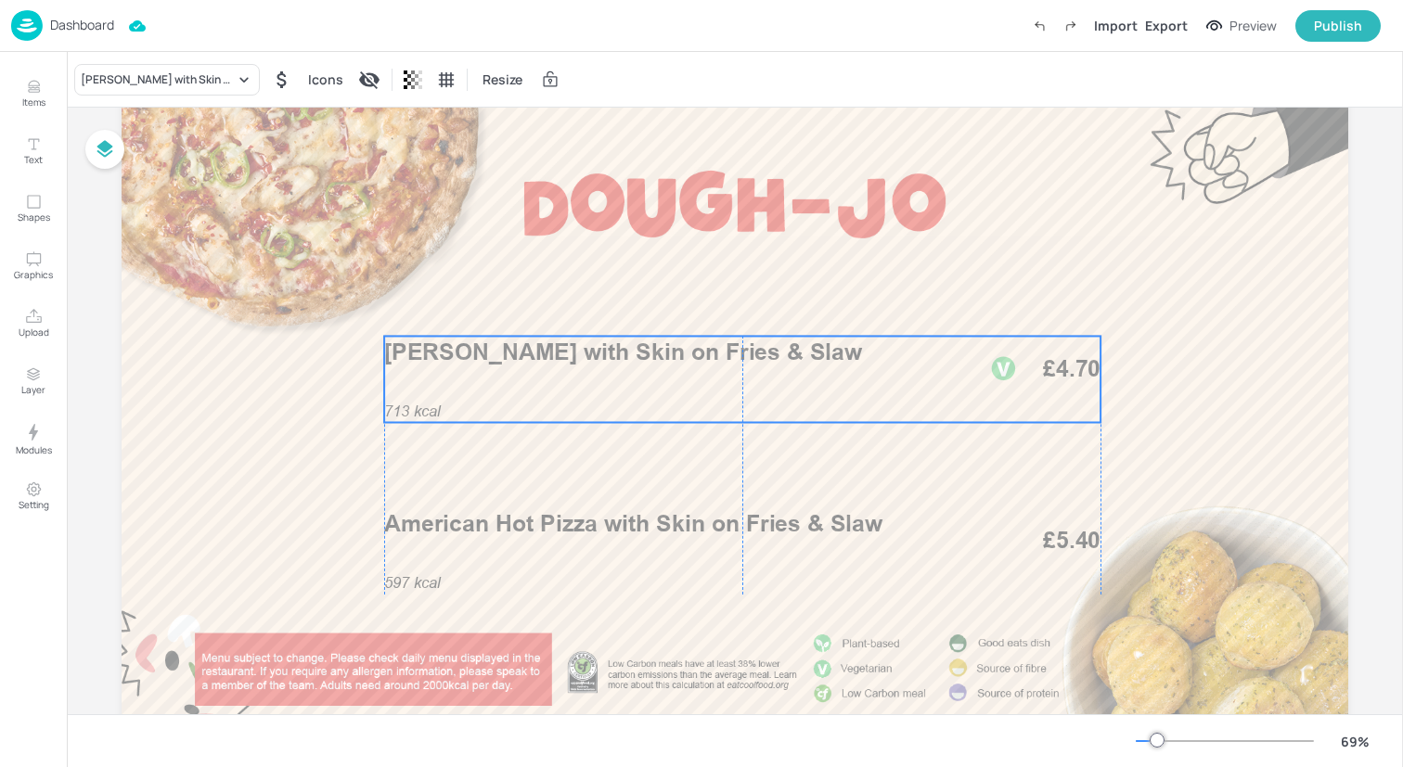
drag, startPoint x: 655, startPoint y: 439, endPoint x: 654, endPoint y: 381, distance: 57.5
click at [654, 381] on div "713 kcal Margherita Pizza with Skin on Fries & Slaw £4.70" at bounding box center [742, 379] width 716 height 86
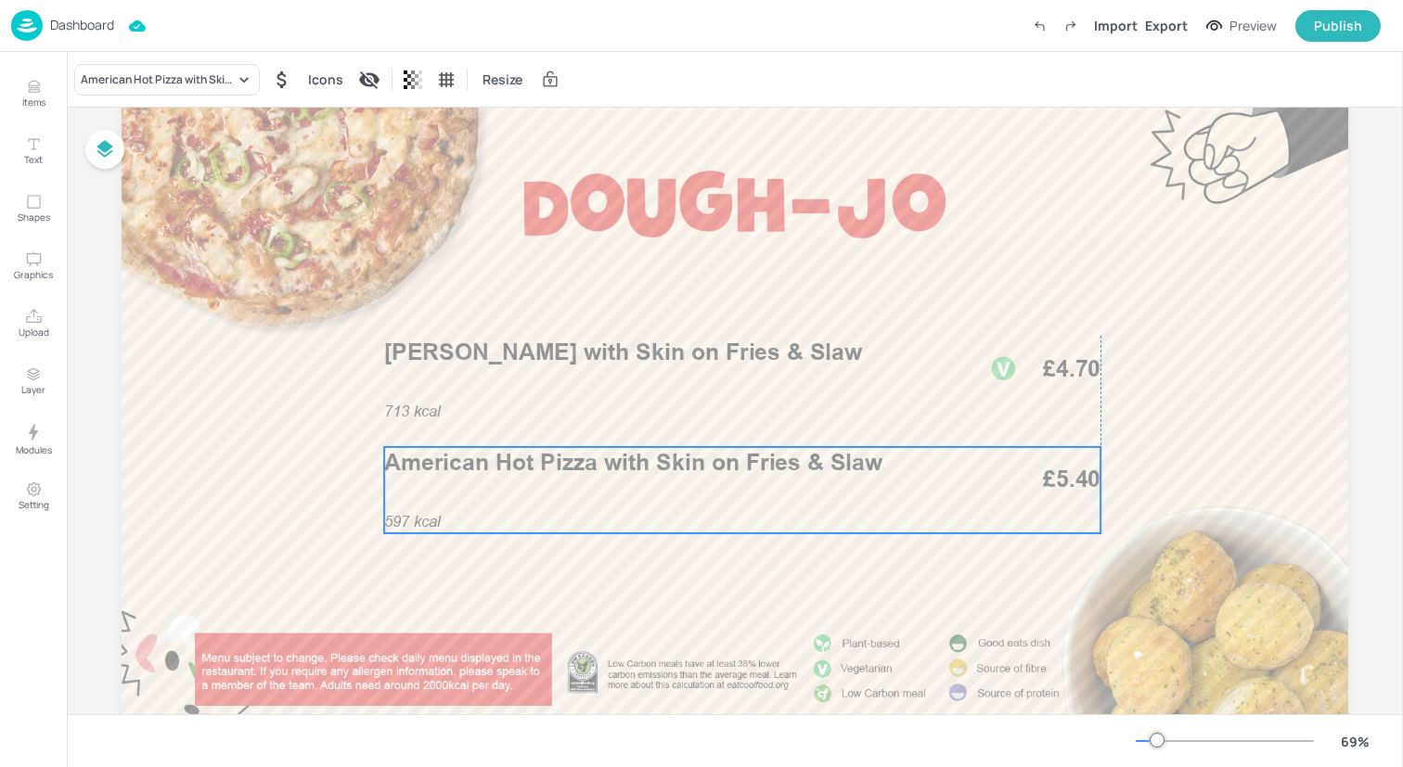
drag, startPoint x: 641, startPoint y: 541, endPoint x: 637, endPoint y: 481, distance: 60.4
click at [637, 481] on div "597 kcal American Hot Pizza with Skin on Fries & Slaw £5.40" at bounding box center [742, 490] width 716 height 86
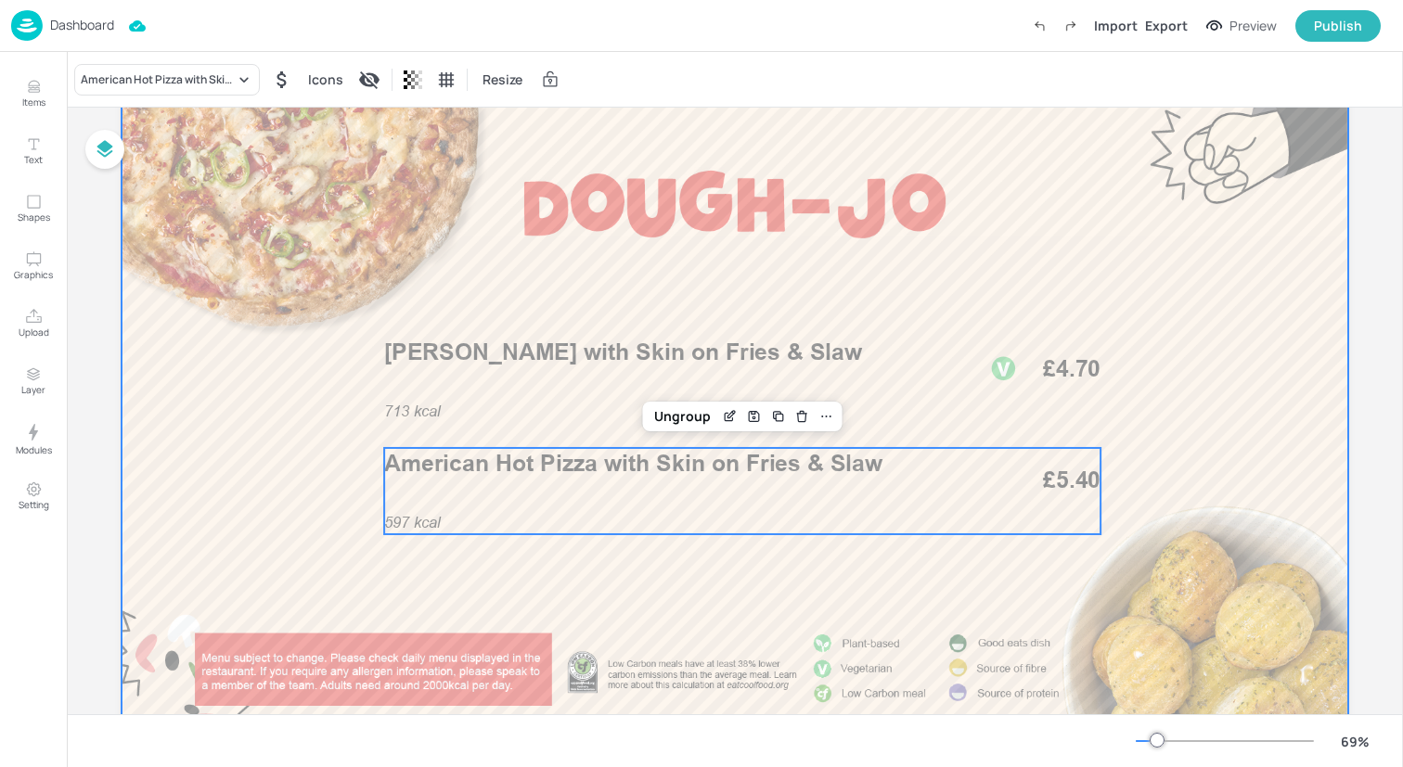
click at [426, 251] on div at bounding box center [735, 416] width 1226 height 690
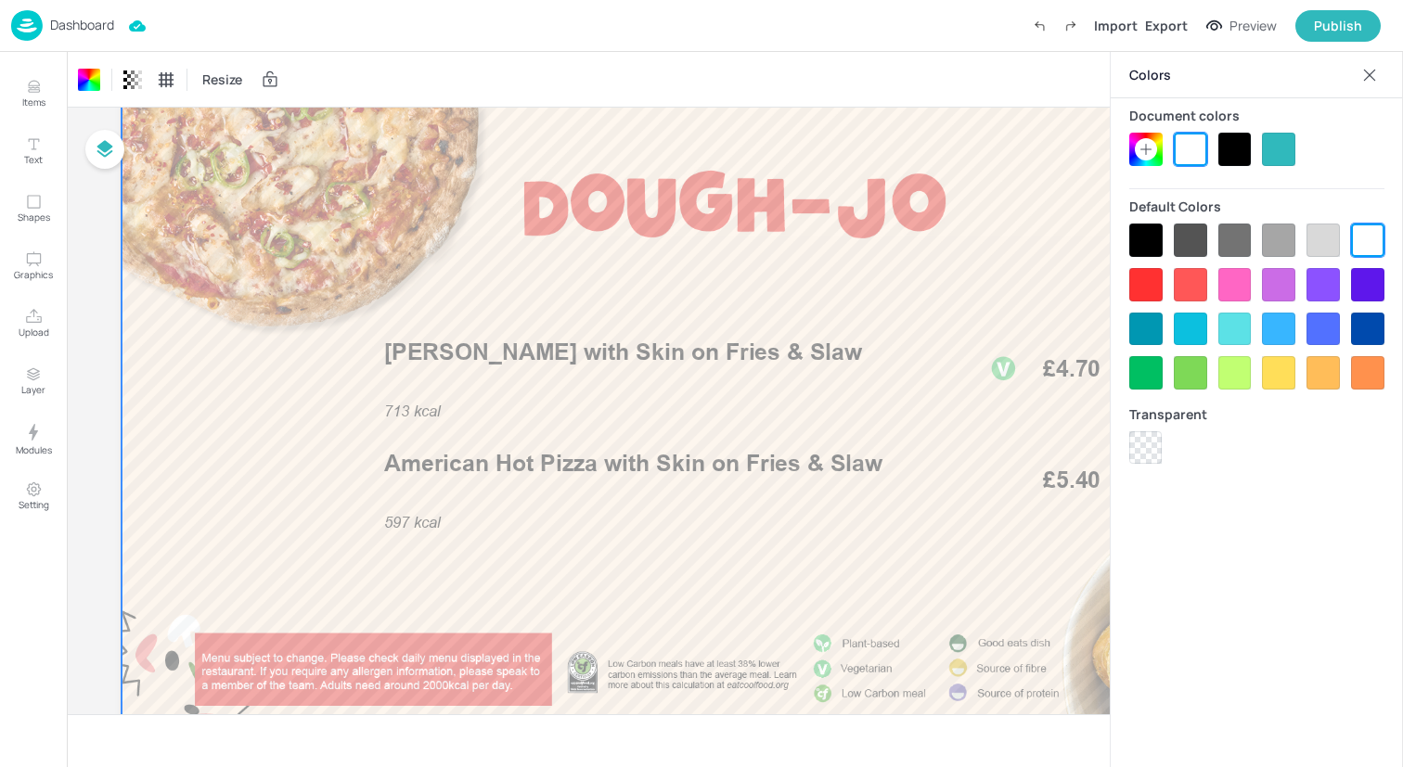
click at [1369, 67] on icon at bounding box center [1369, 75] width 19 height 19
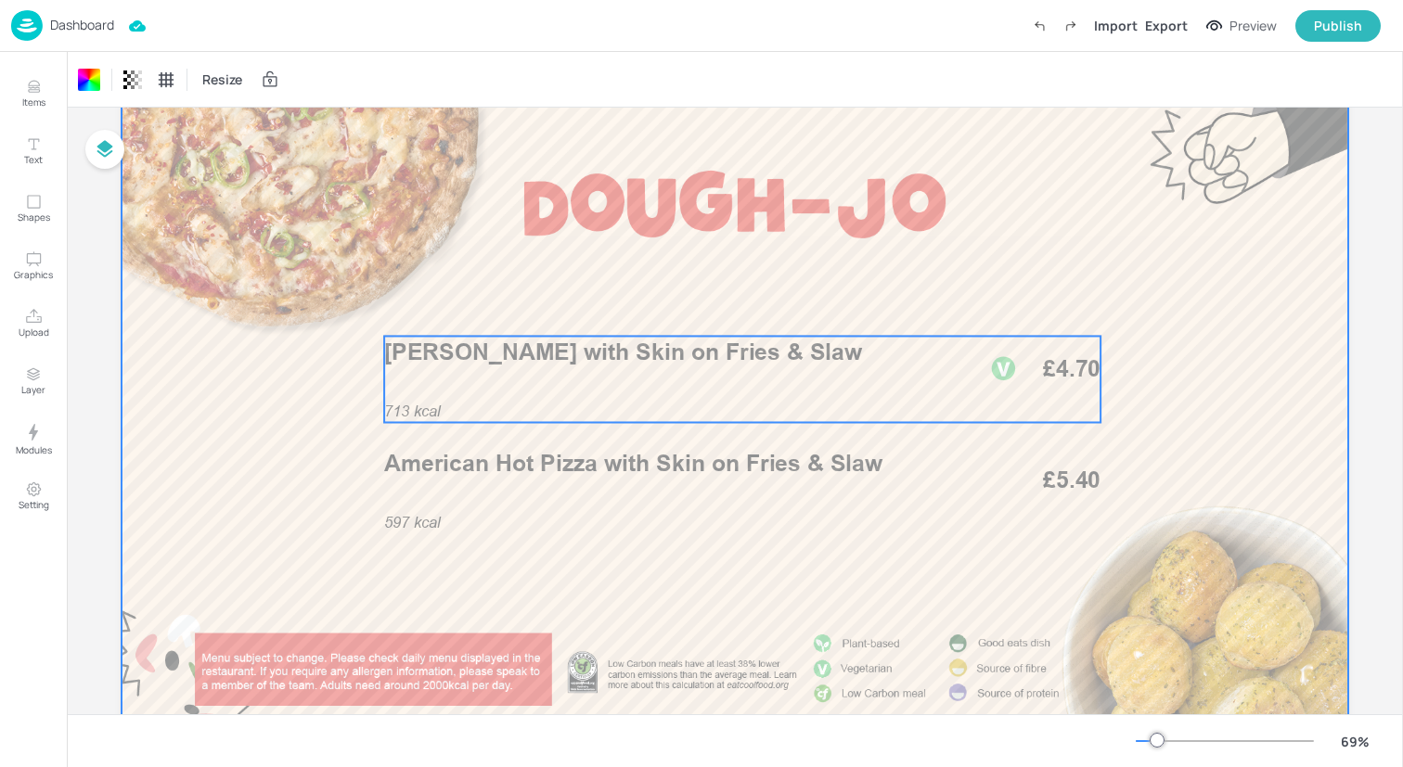
scroll to position [0, 0]
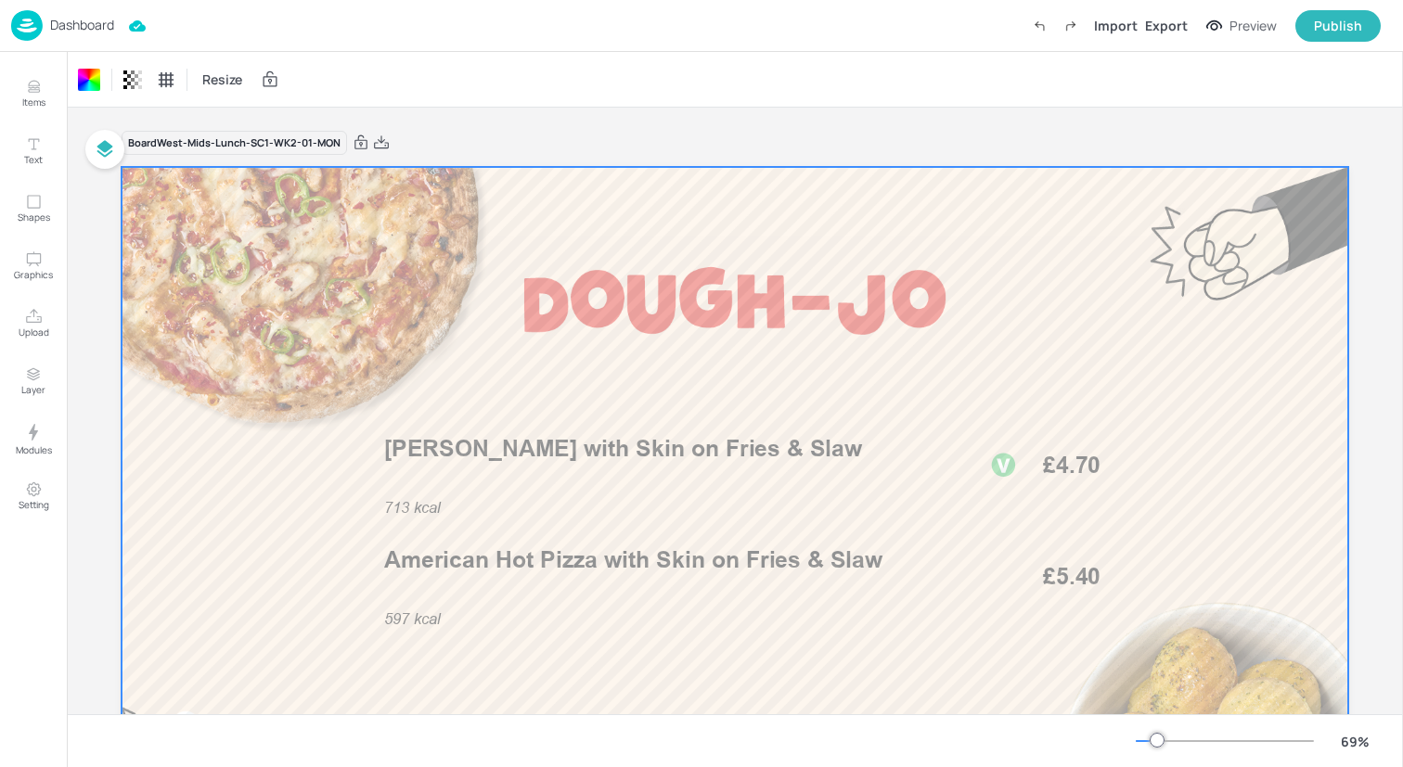
click at [26, 24] on img at bounding box center [27, 25] width 32 height 31
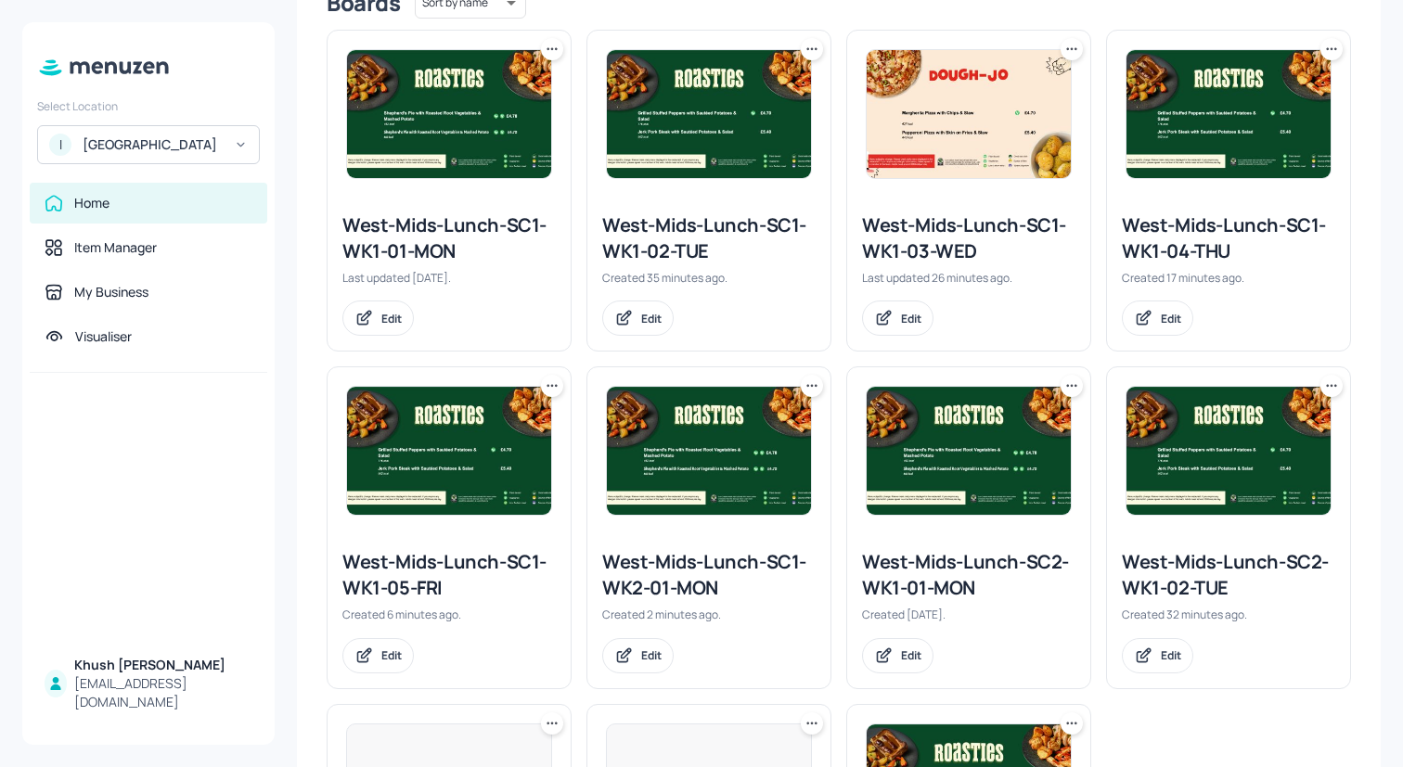
scroll to position [801, 0]
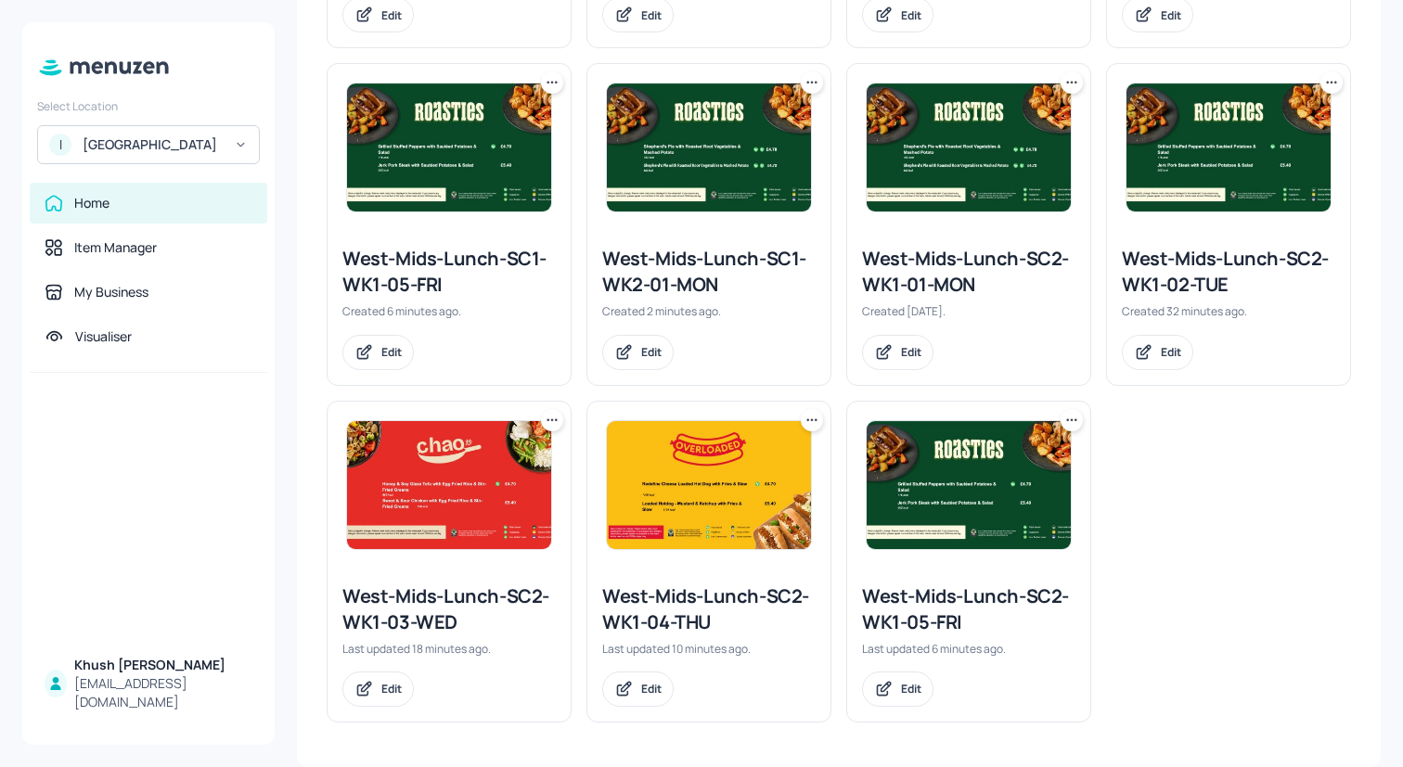
click at [811, 83] on icon at bounding box center [811, 82] width 19 height 19
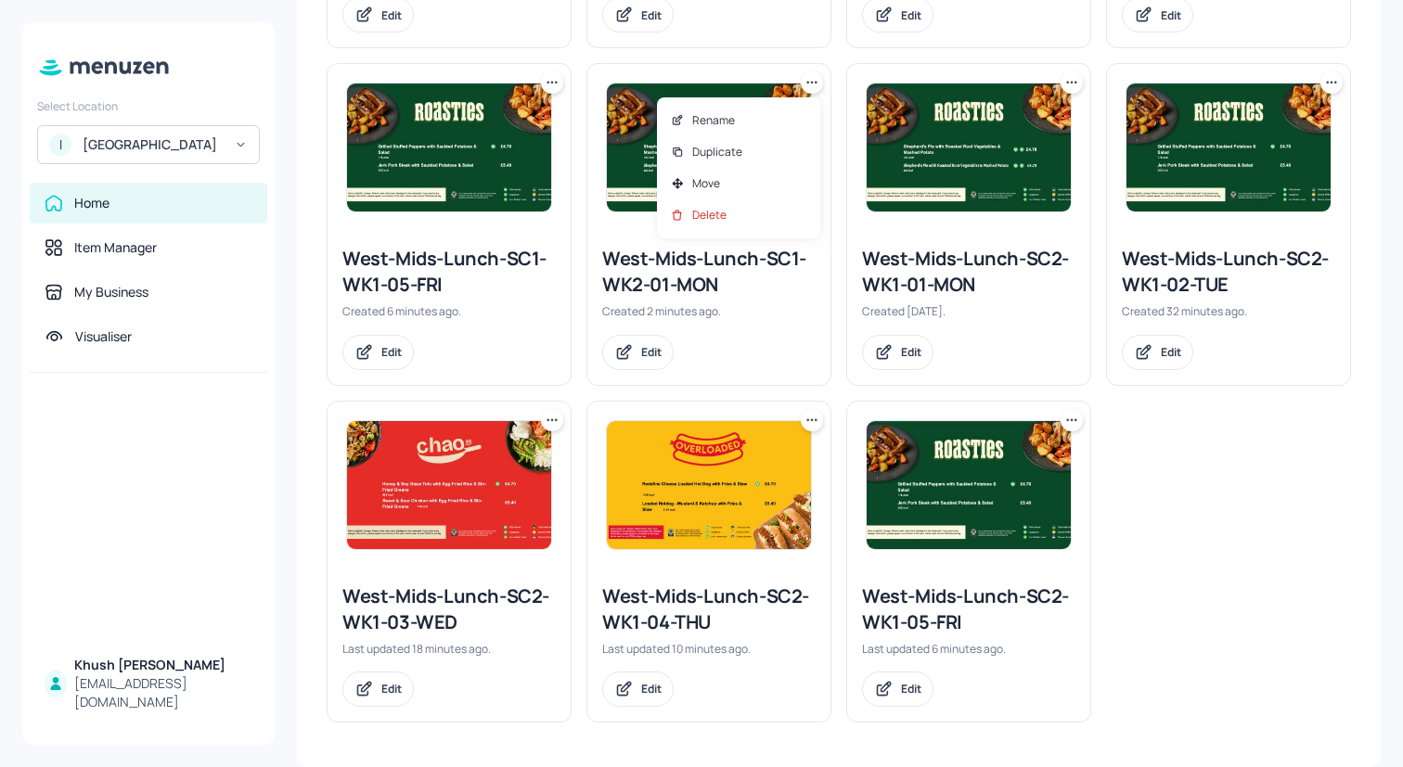
click at [794, 310] on div at bounding box center [701, 383] width 1403 height 767
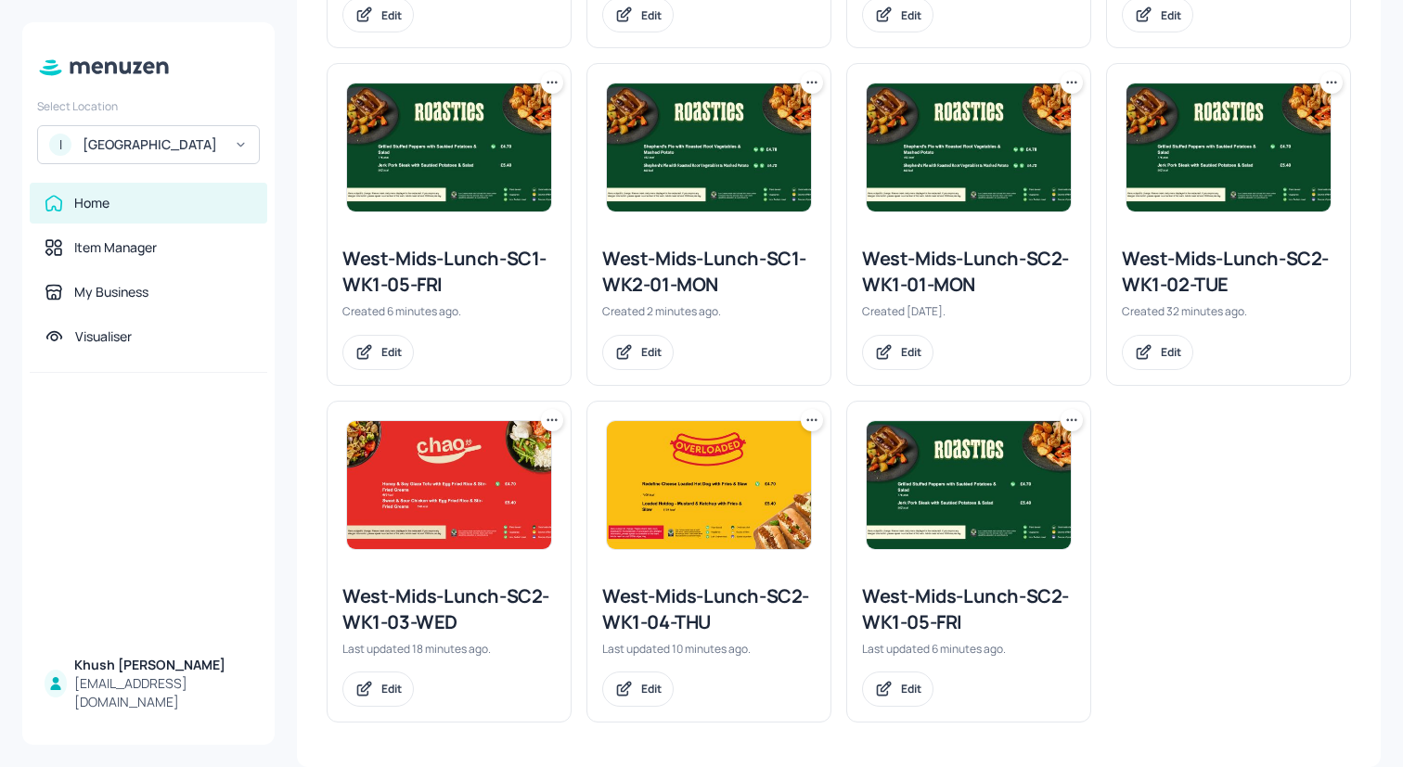
click at [1065, 85] on icon at bounding box center [1071, 82] width 19 height 19
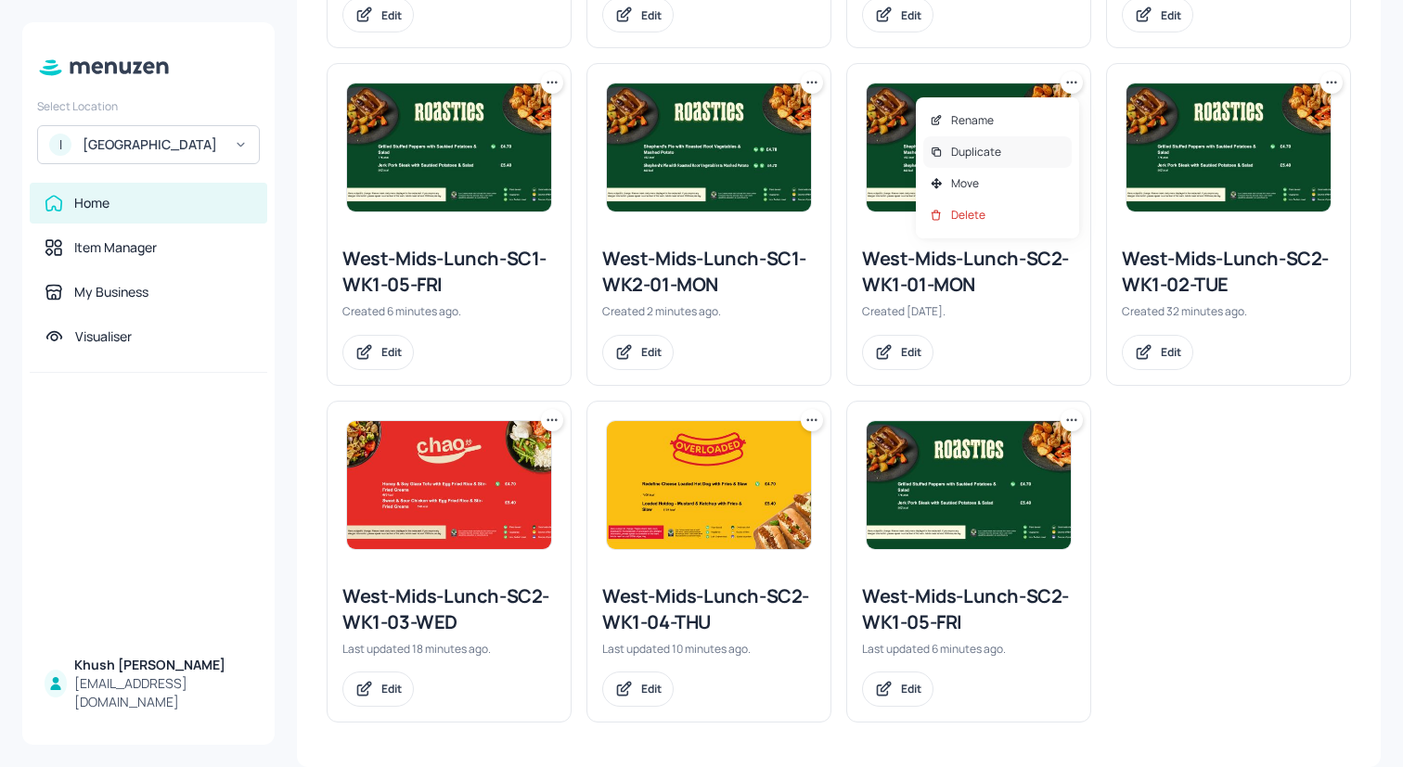
click at [963, 152] on p "Duplicate" at bounding box center [976, 152] width 50 height 17
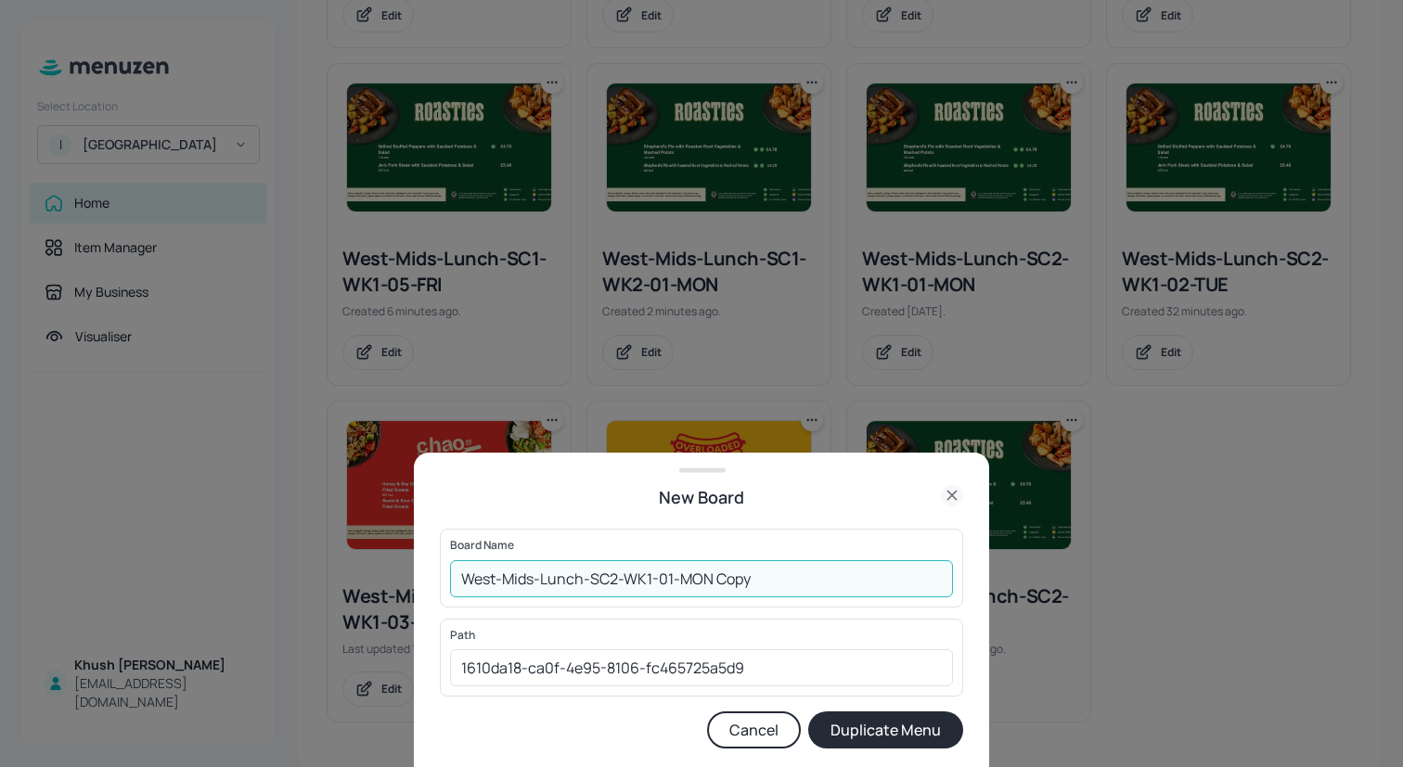
click at [810, 596] on input "West-Mids-Lunch-SC2-WK1-01-MON Copy" at bounding box center [701, 578] width 503 height 37
click at [620, 575] on input "West-Mids-Lunch-SC2-WK1-01-MON" at bounding box center [701, 578] width 503 height 37
click at [653, 579] on input "West-Mids-Lunch-SC2-WK1-01-MON" at bounding box center [701, 578] width 503 height 37
type input "West-Mids-Lunch-SC2-WK2-01-MON"
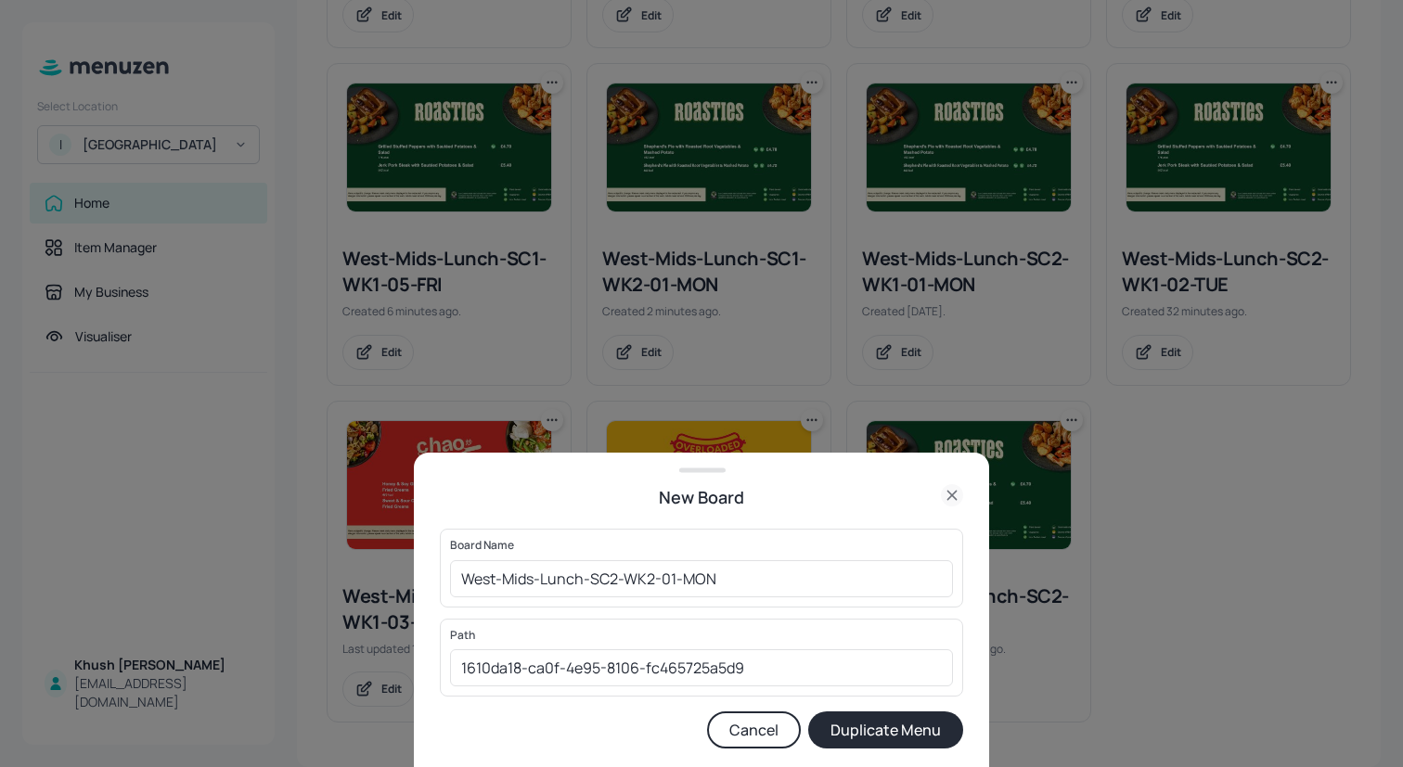
click at [882, 725] on button "Duplicate Menu" at bounding box center [885, 730] width 155 height 37
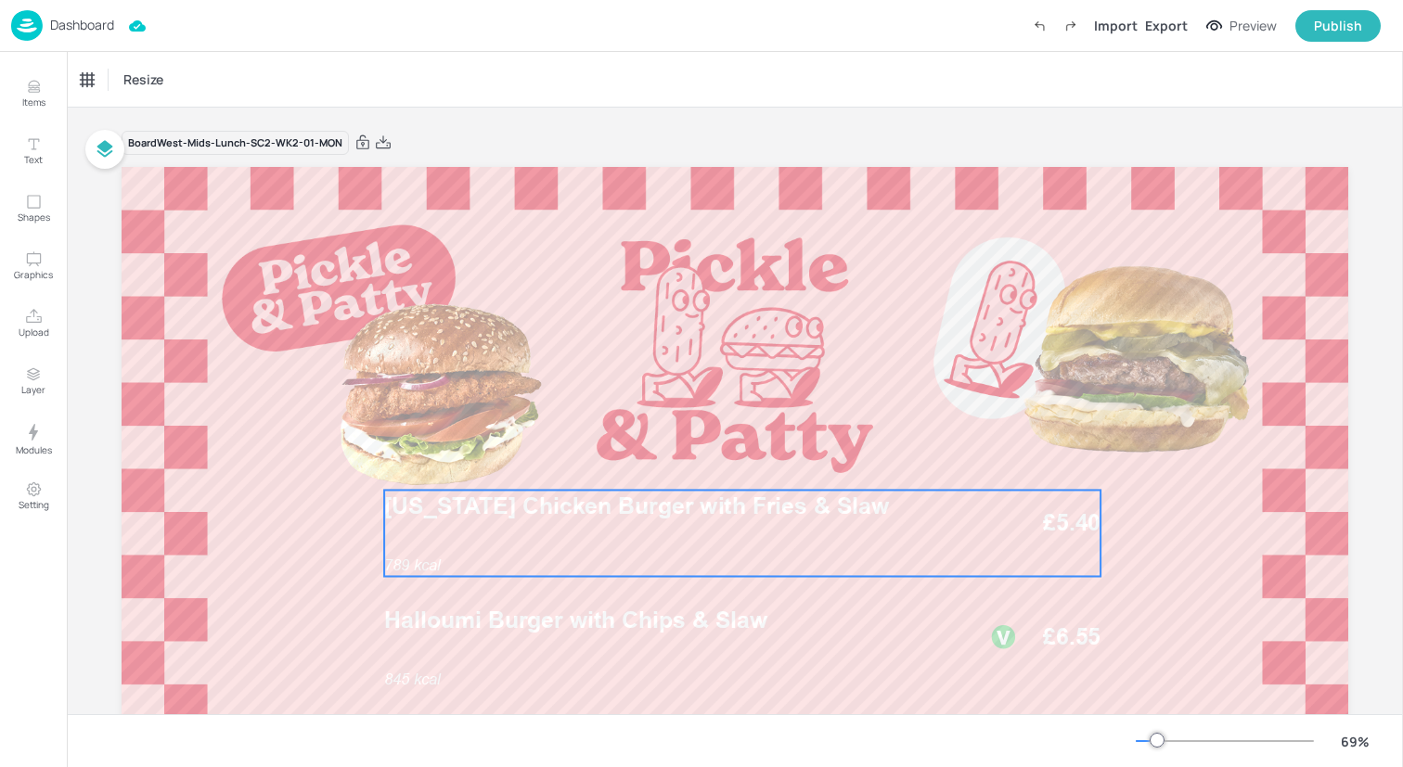
click at [460, 549] on div "789 kcal [US_STATE] Chicken Burger with Fries & Slaw £5.40" at bounding box center [742, 533] width 716 height 86
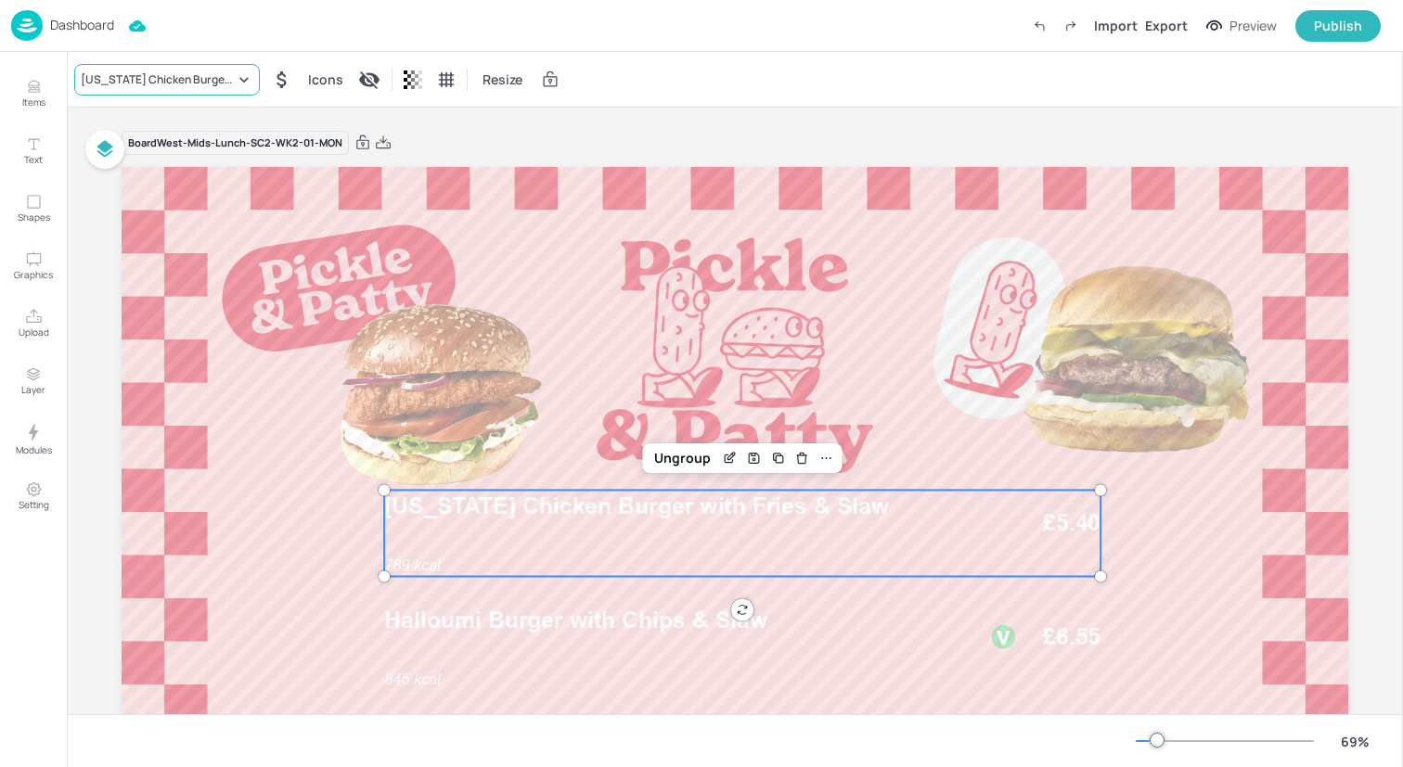
click at [177, 70] on div "[US_STATE] Chicken Burger with Fries & Slaw" at bounding box center [167, 80] width 186 height 32
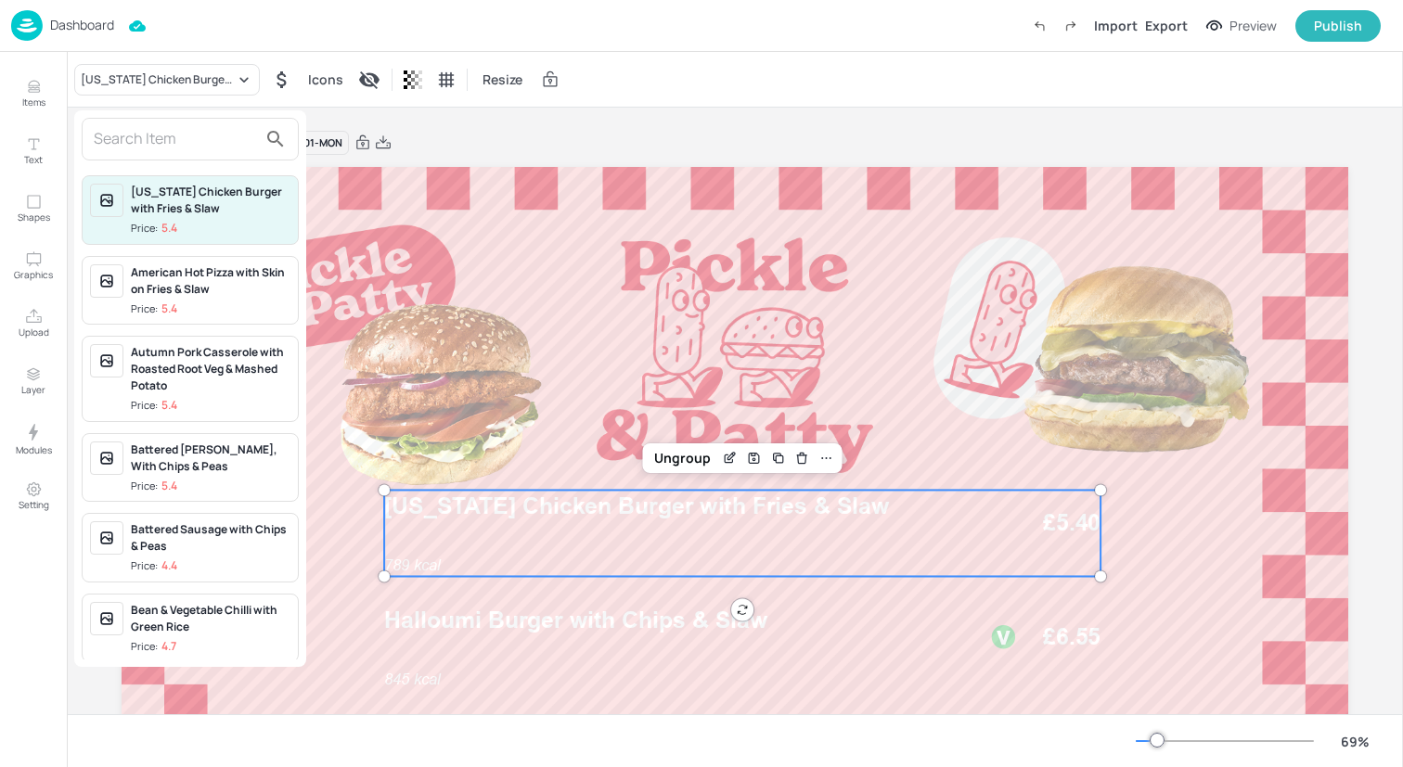
click at [175, 144] on input "text" at bounding box center [175, 139] width 163 height 30
paste input "Veggie Burger & Potato Wedges"
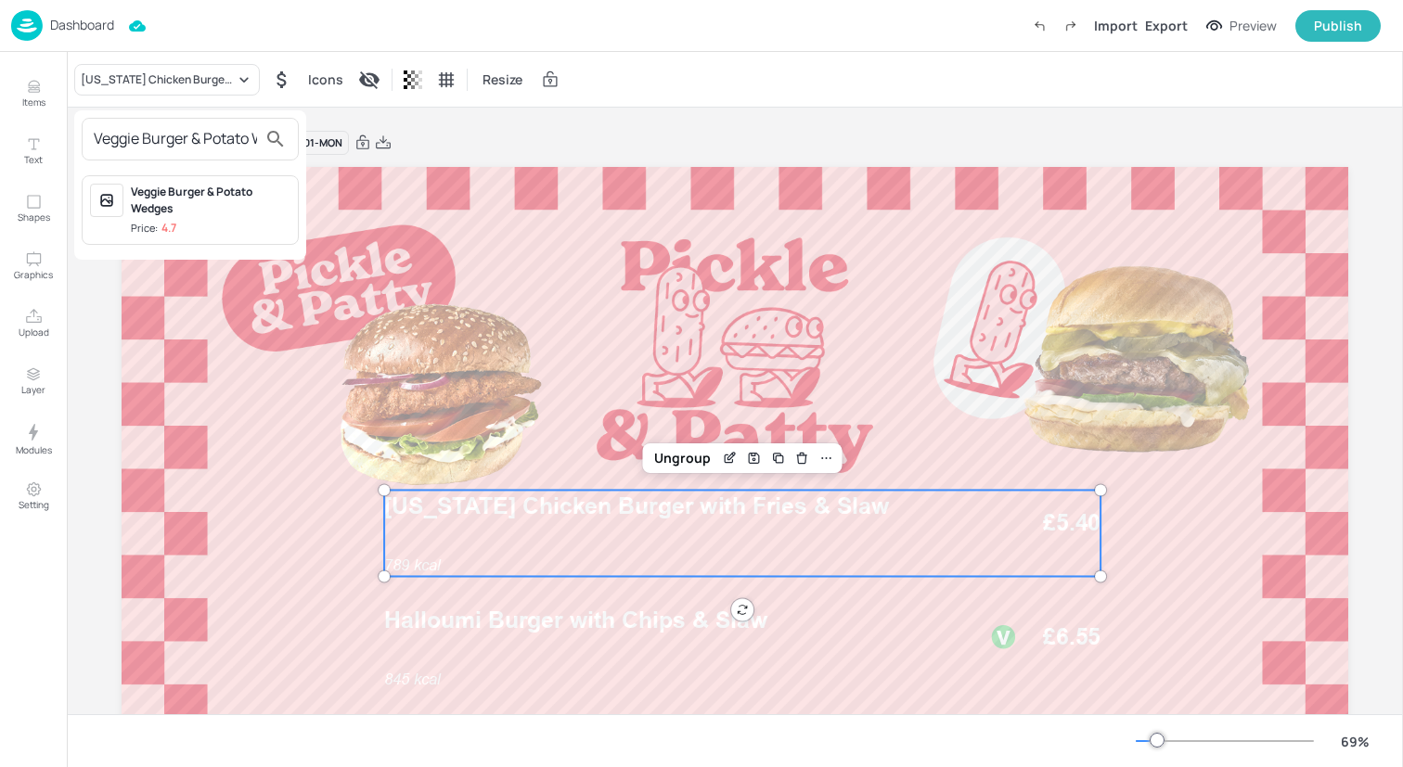
scroll to position [0, 55]
type input "Veggie Burger & Potato Wedges"
click at [174, 196] on div "Veggie Burger & Potato Wedges" at bounding box center [211, 200] width 160 height 33
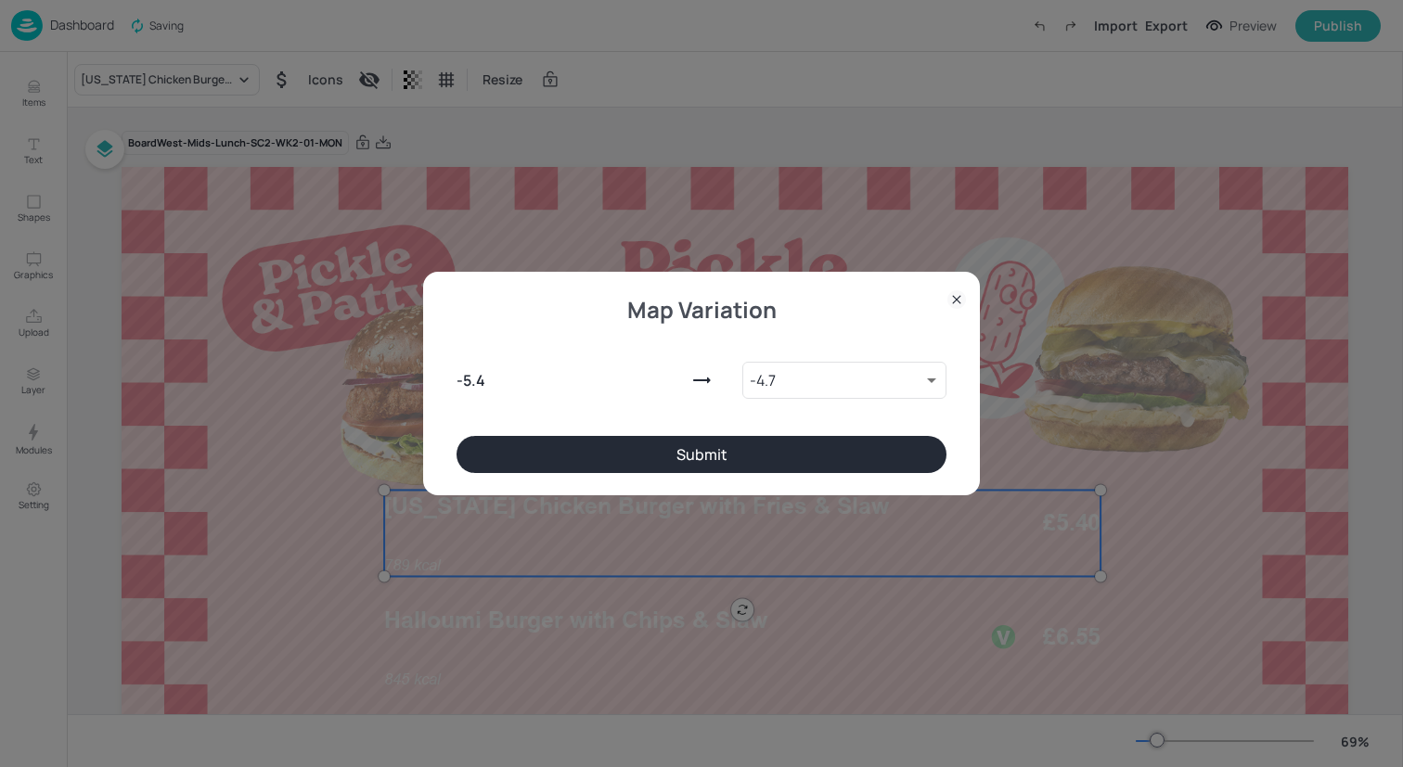
click at [567, 443] on button "Submit" at bounding box center [701, 454] width 490 height 37
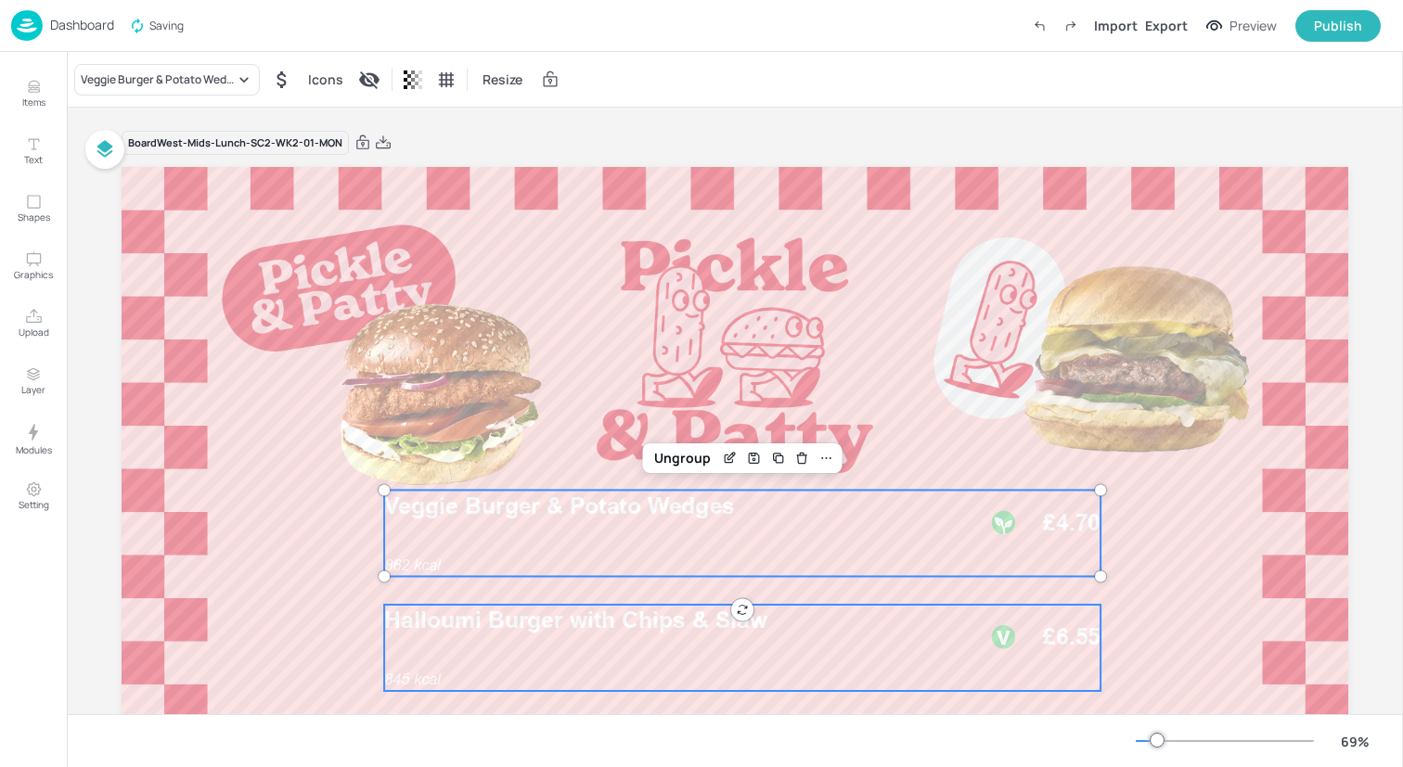
click at [498, 619] on span "Halloumi Burger with Chips & Slaw" at bounding box center [575, 621] width 383 height 28
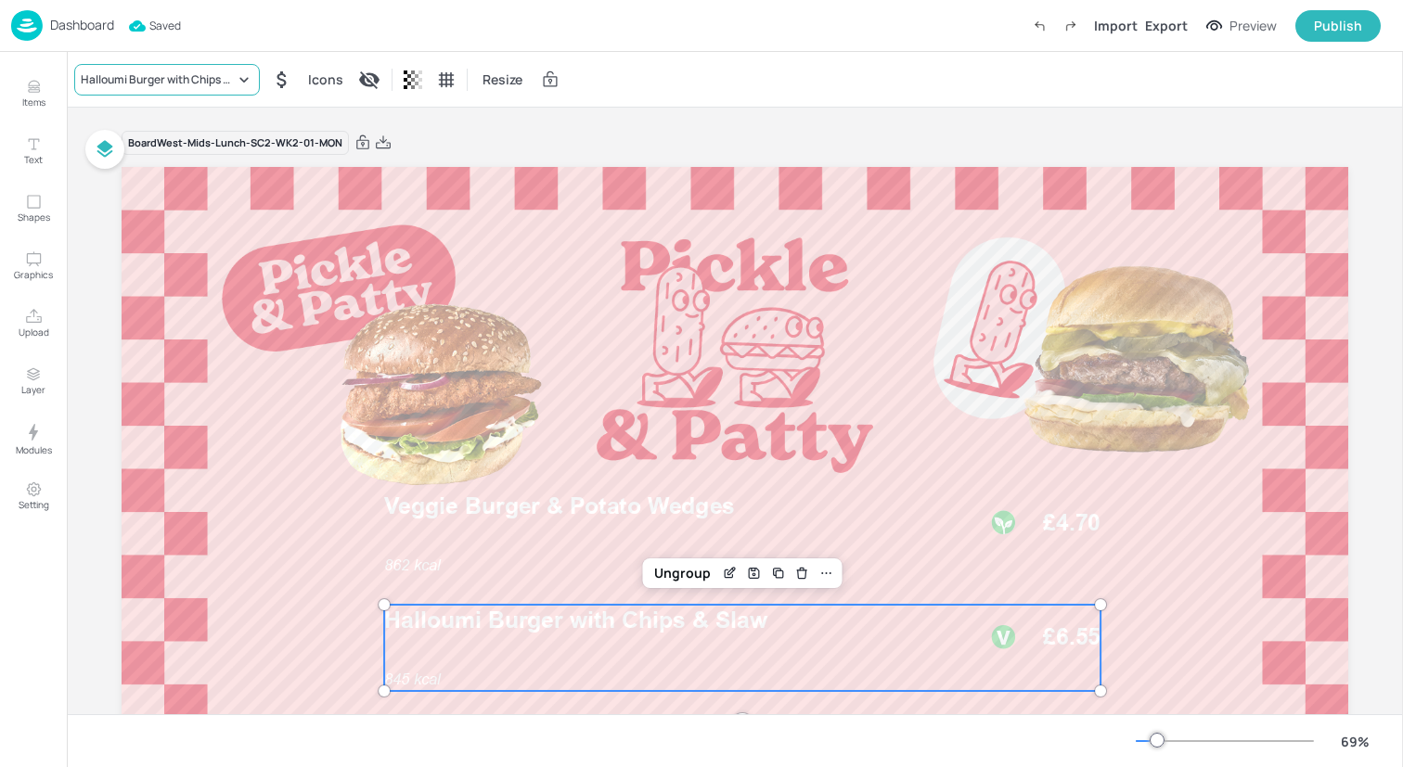
click at [230, 69] on div "Halloumi Burger with Chips & Slaw" at bounding box center [167, 80] width 186 height 32
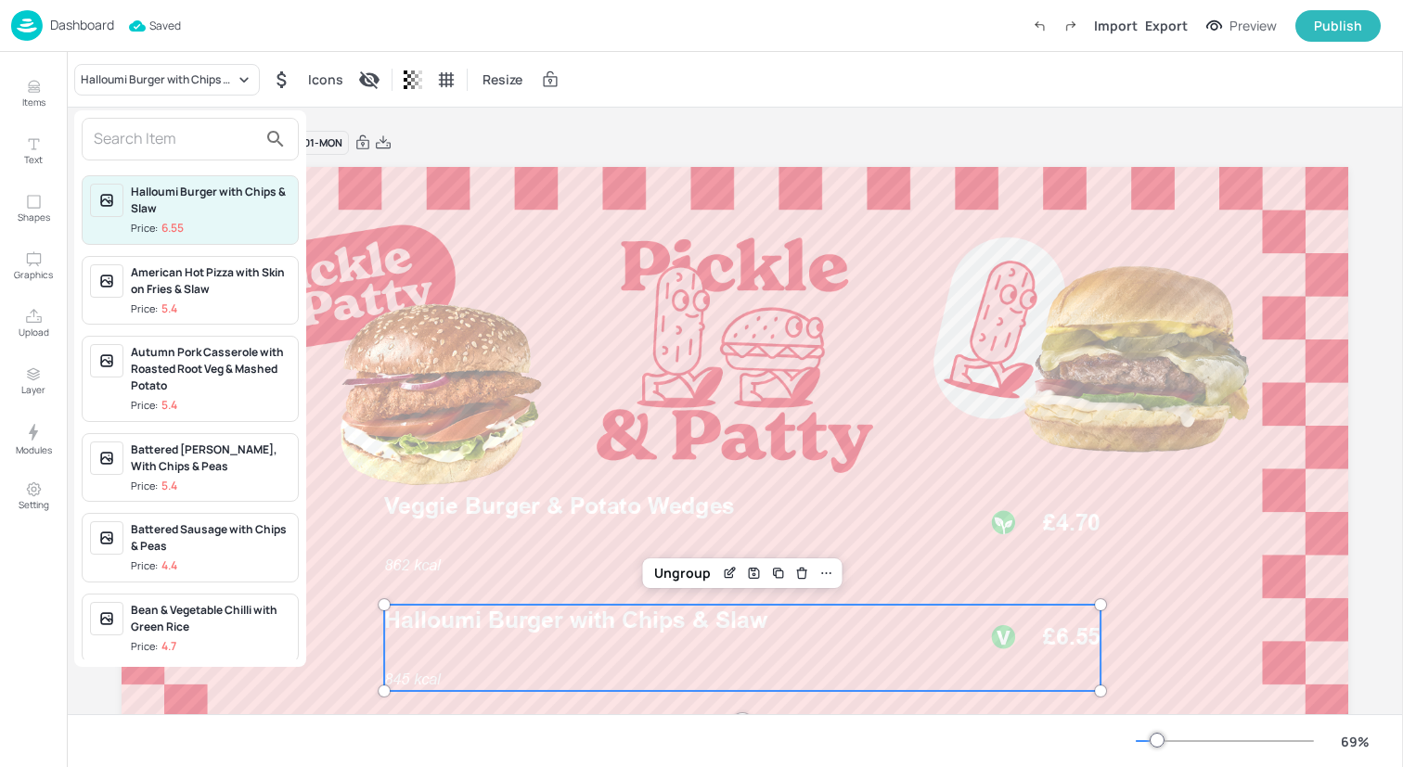
click at [229, 150] on input "text" at bounding box center [175, 139] width 163 height 30
paste input "Cheeseburger with Potato"
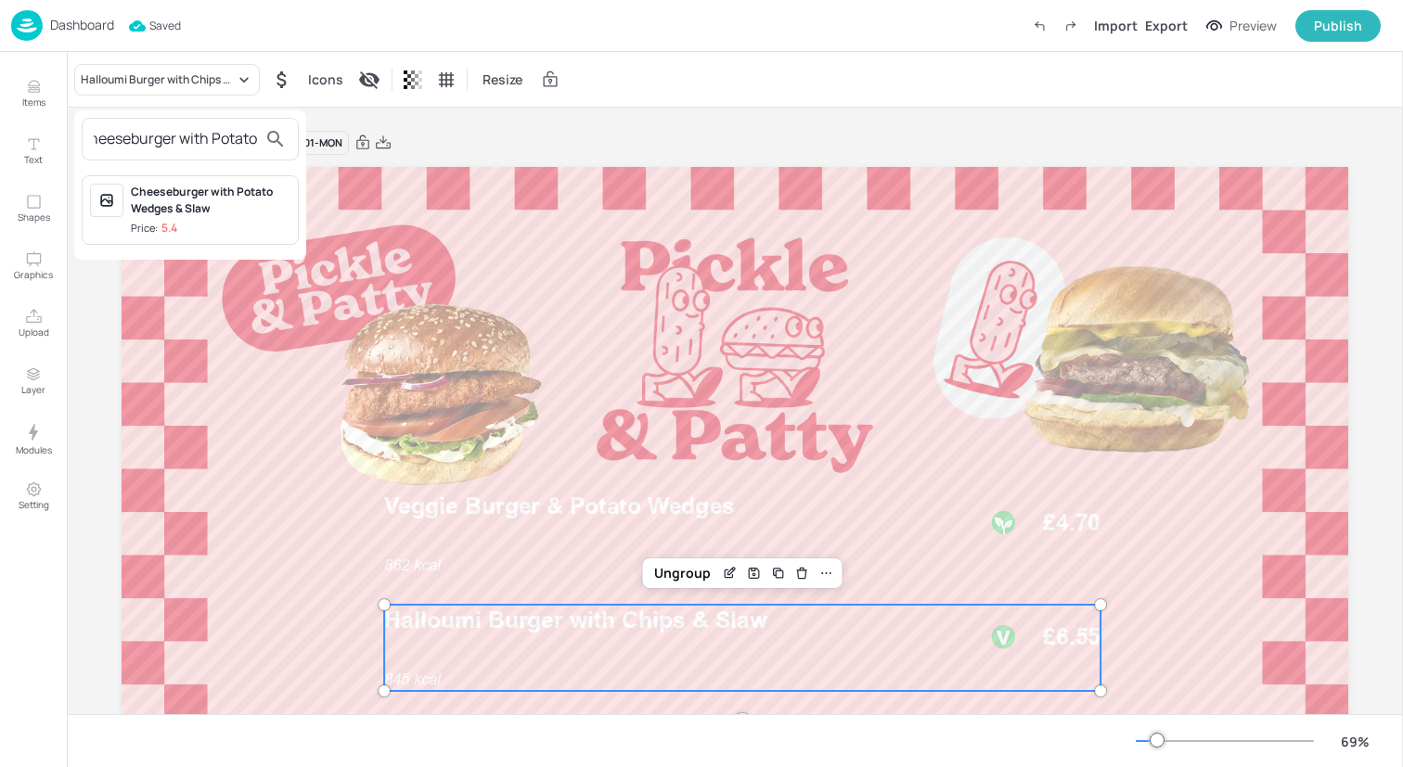
type input "Cheeseburger with Potato"
click at [197, 186] on div "Cheeseburger with Potato Wedges & Slaw" at bounding box center [211, 200] width 160 height 33
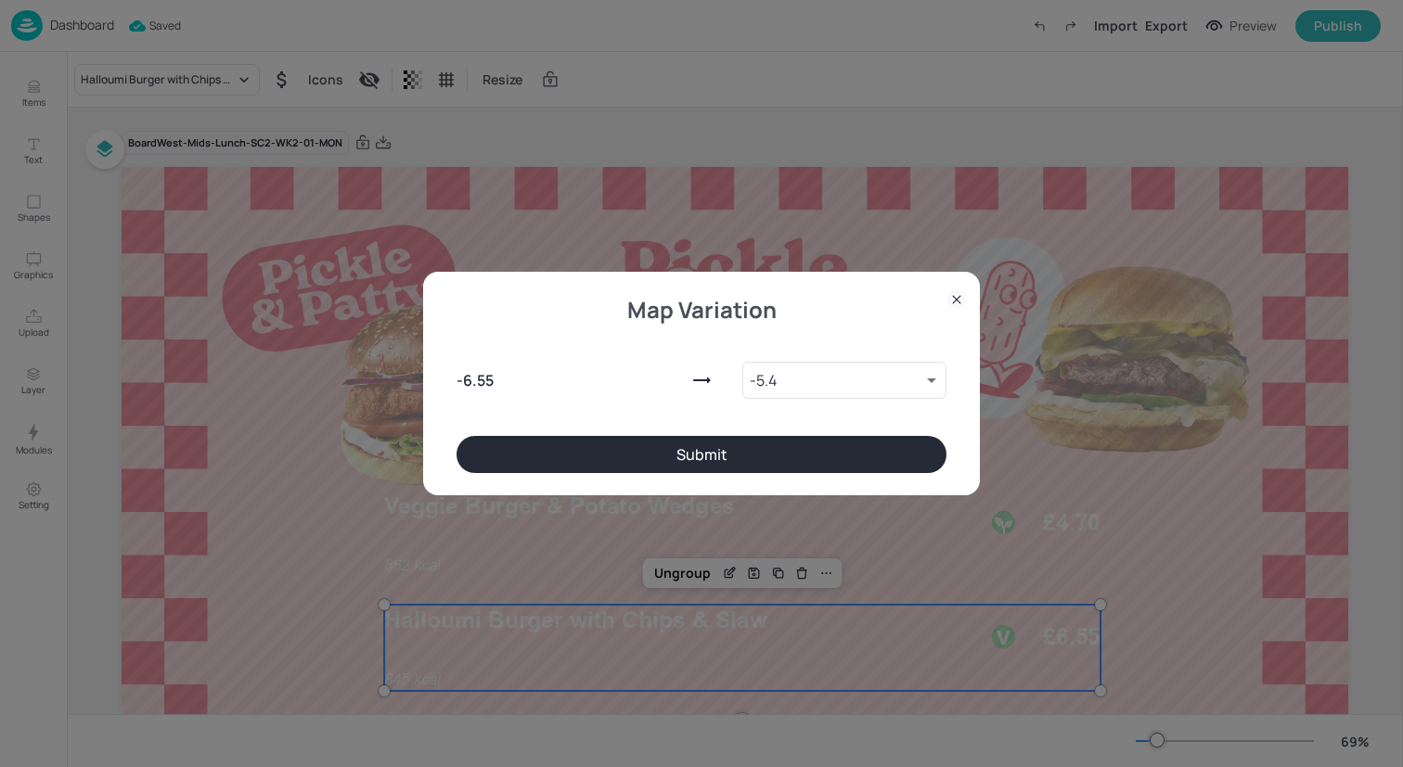
click at [532, 450] on button "Submit" at bounding box center [701, 454] width 490 height 37
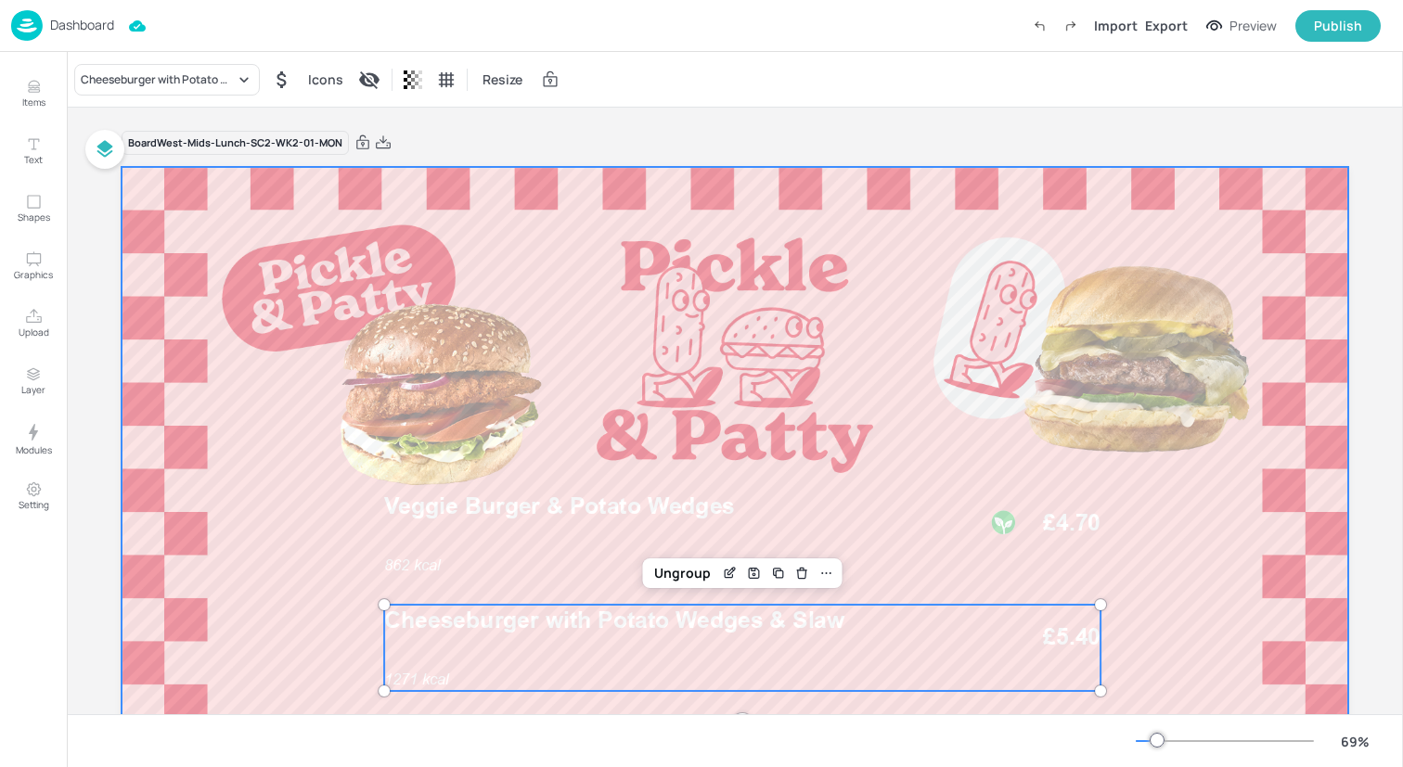
click at [306, 389] on div at bounding box center [735, 512] width 1226 height 690
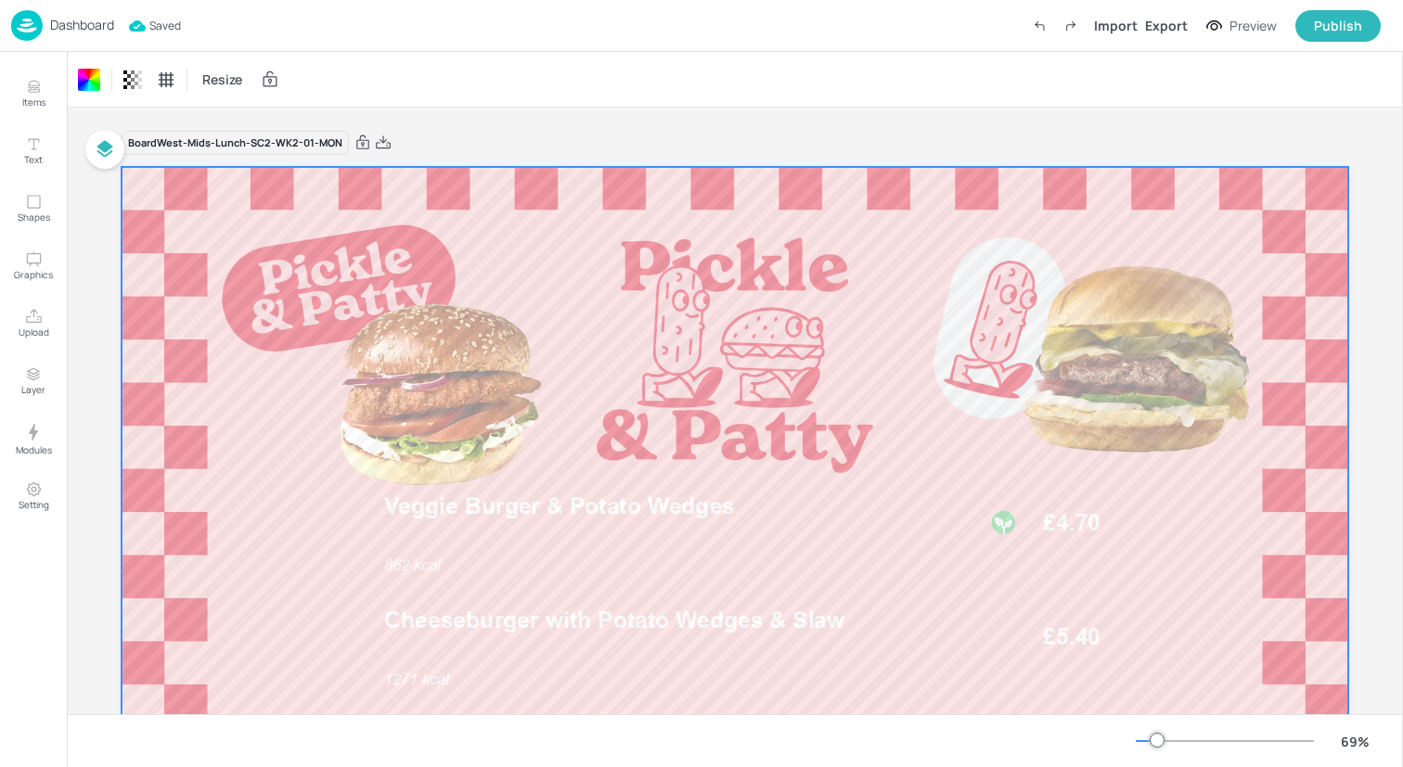
click at [18, 24] on img at bounding box center [27, 25] width 32 height 31
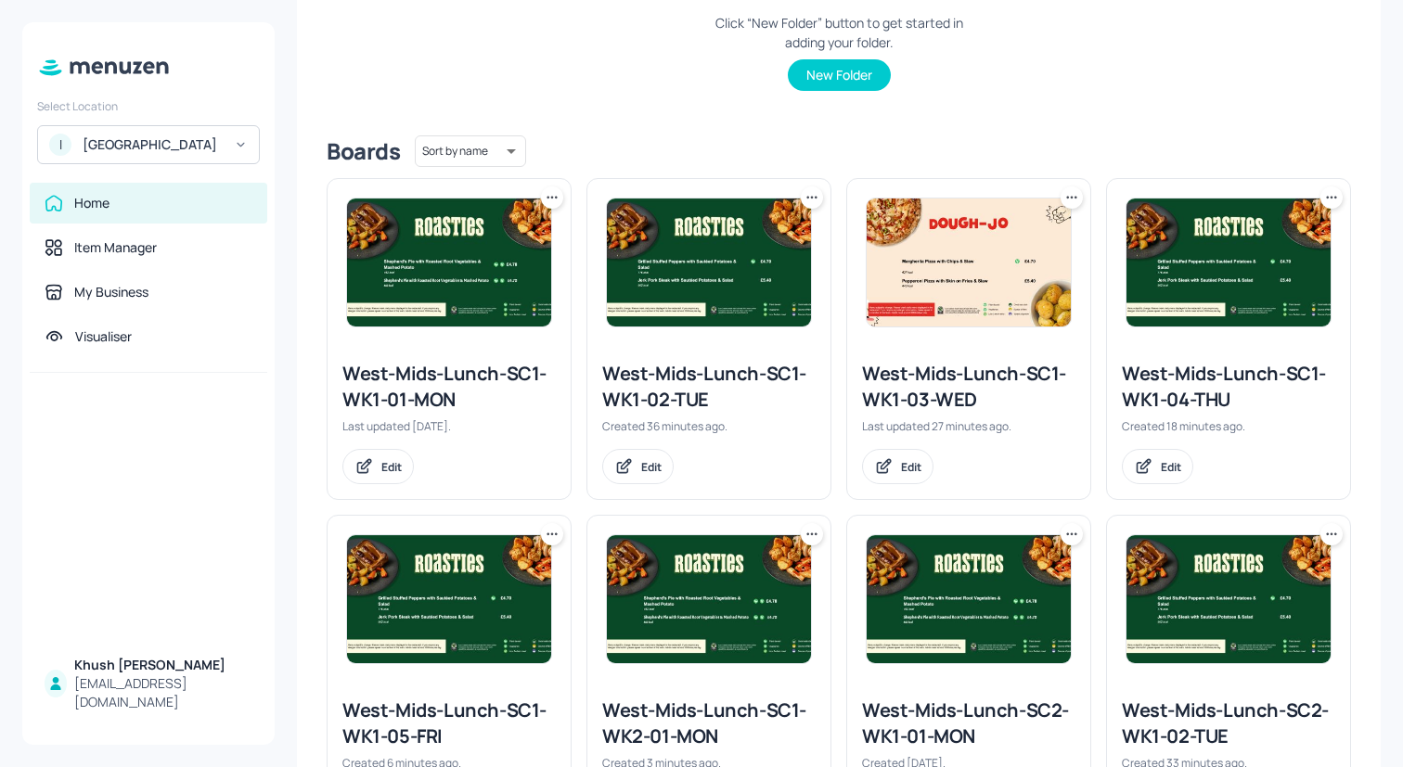
scroll to position [368, 0]
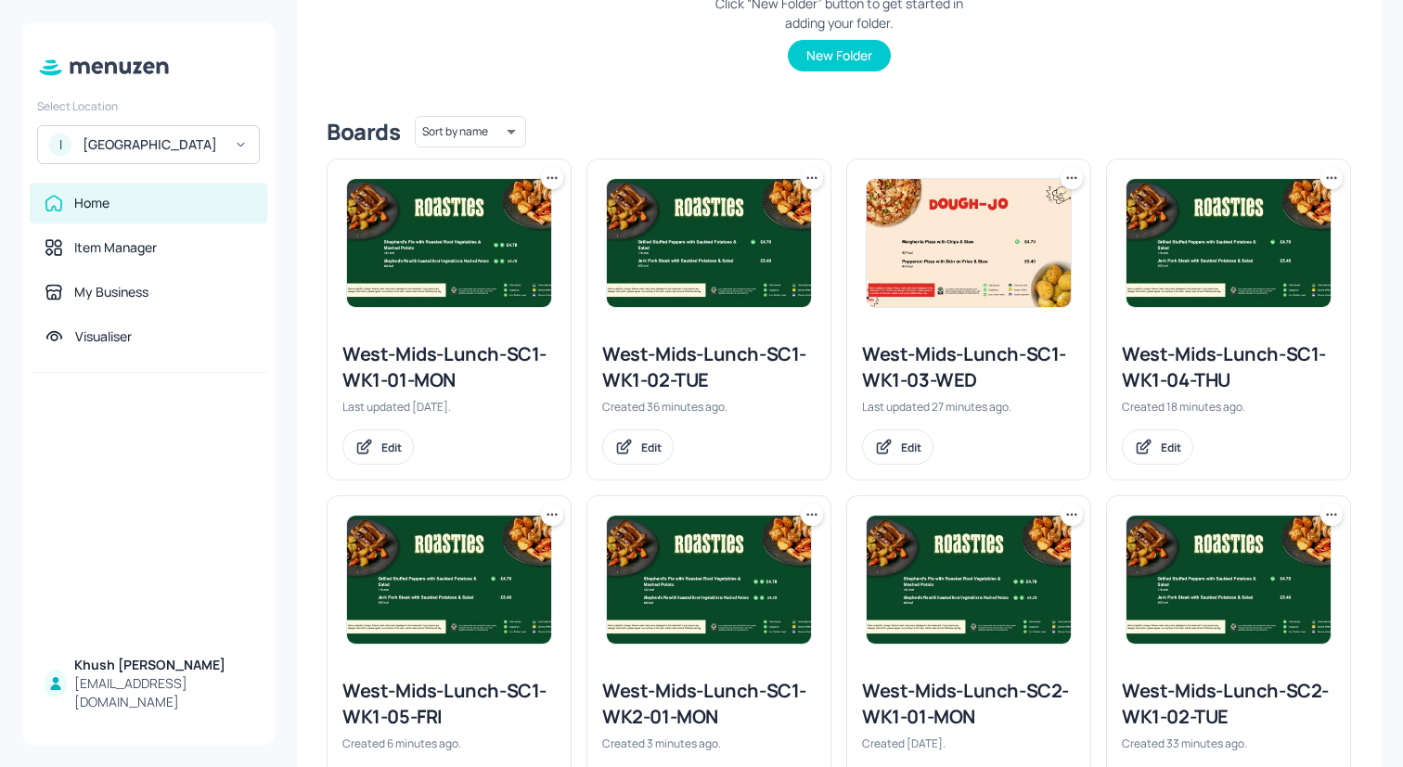
click at [812, 173] on icon at bounding box center [811, 178] width 19 height 19
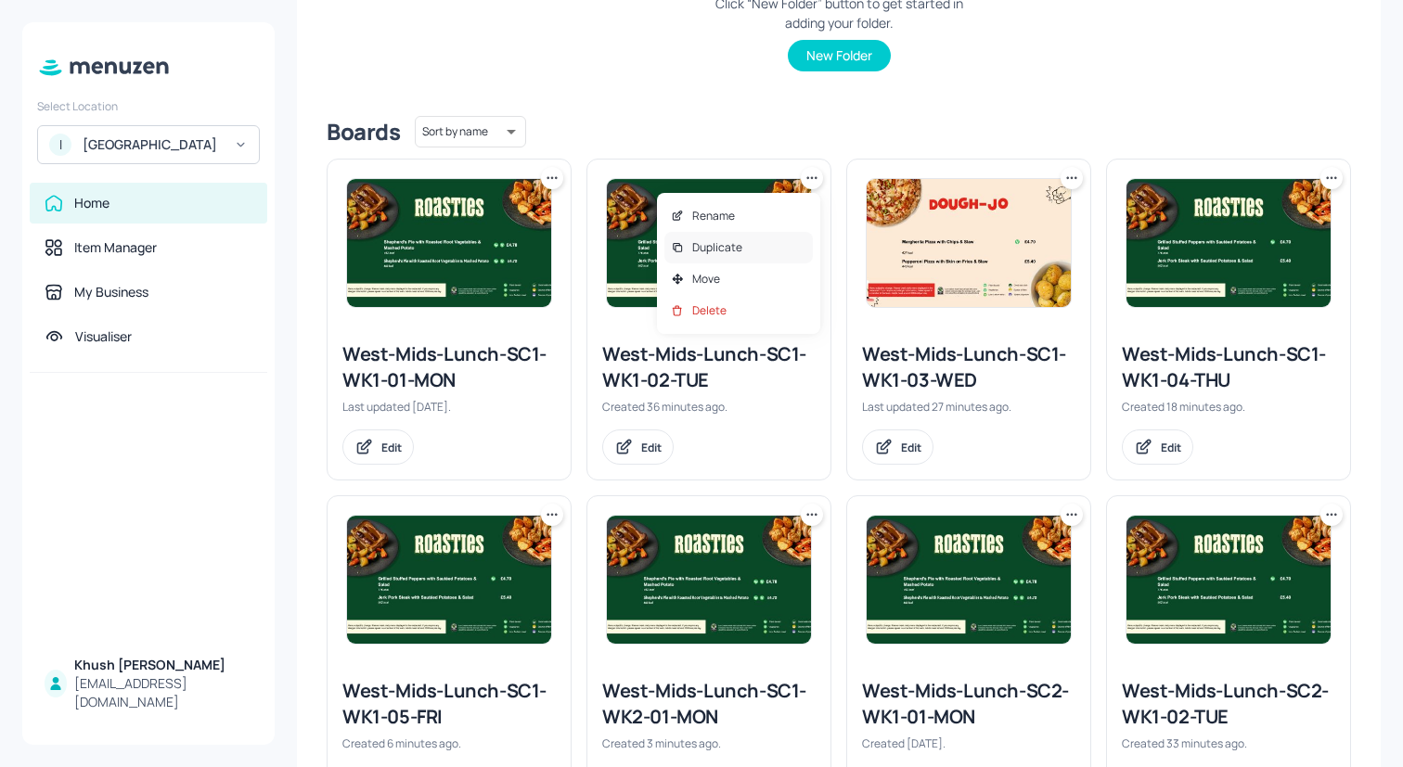
click at [795, 249] on div "Duplicate" at bounding box center [738, 248] width 148 height 32
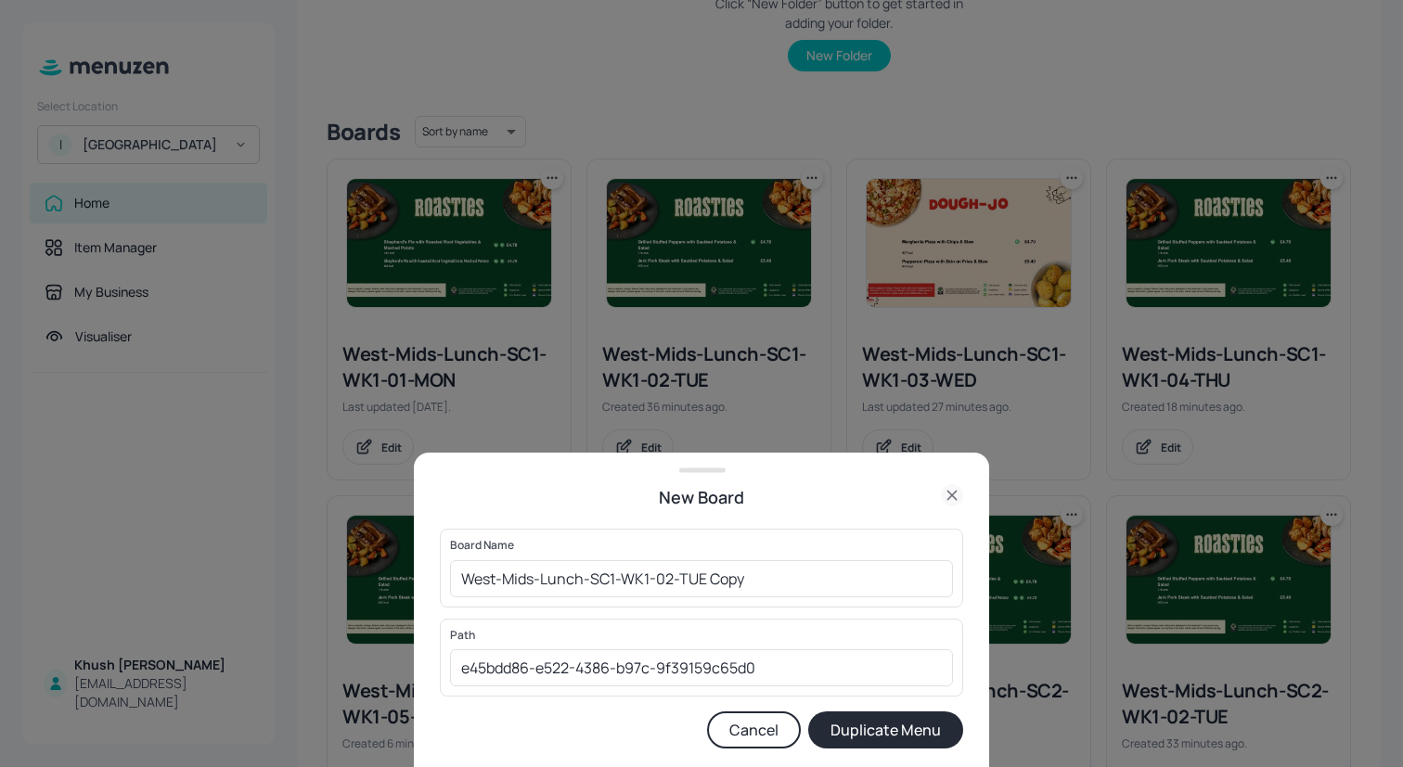
click at [765, 598] on div "Board Name West-Mids-Lunch-SC1-WK1-02-TUE Copy ​" at bounding box center [701, 568] width 523 height 78
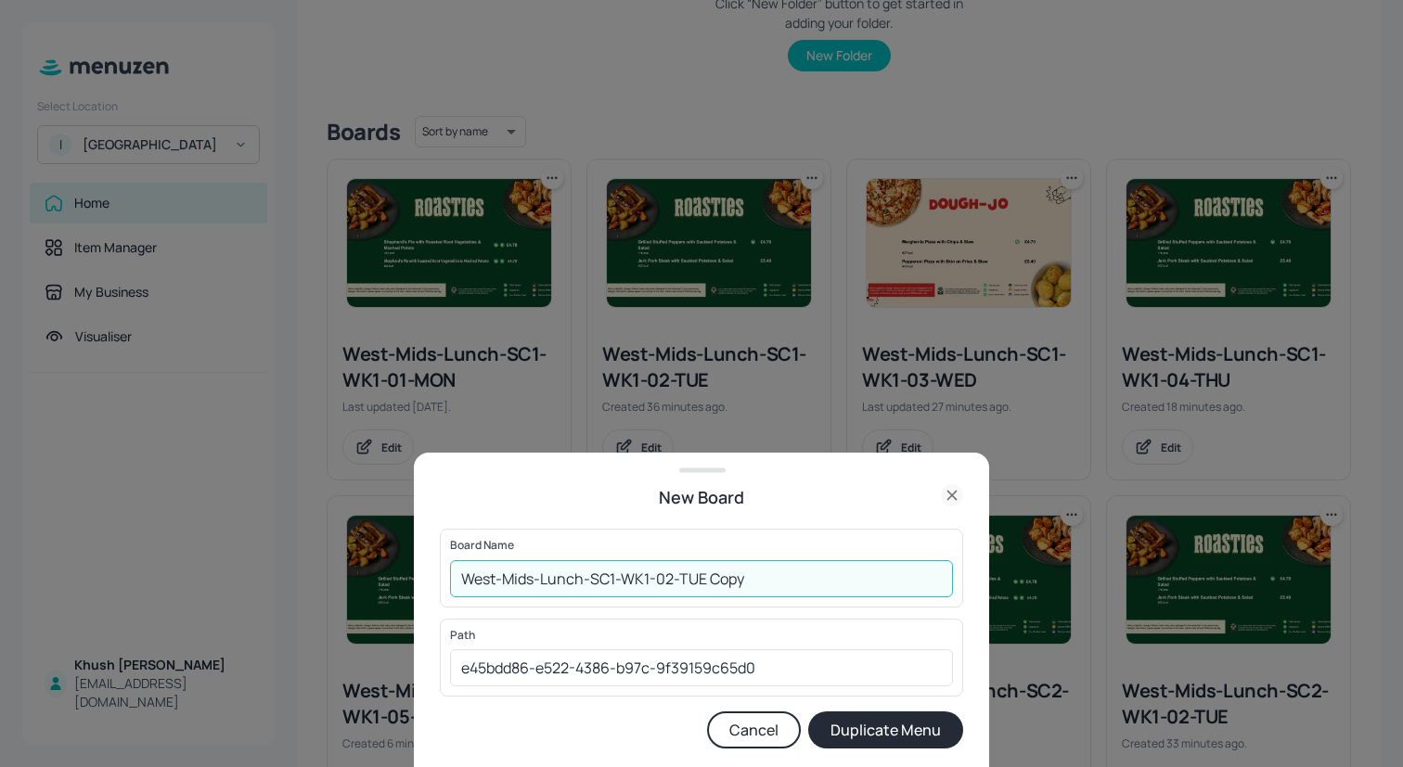
click at [765, 576] on input "West-Mids-Lunch-SC1-WK1-02-TUE Copy" at bounding box center [701, 578] width 503 height 37
click at [649, 582] on input "West-Mids-Lunch-SC1-WK1-02-TUE" at bounding box center [701, 578] width 503 height 37
type input "West-Mids-Lunch-SC1-WK2-02-TUE"
click at [876, 732] on button "Duplicate Menu" at bounding box center [885, 730] width 155 height 37
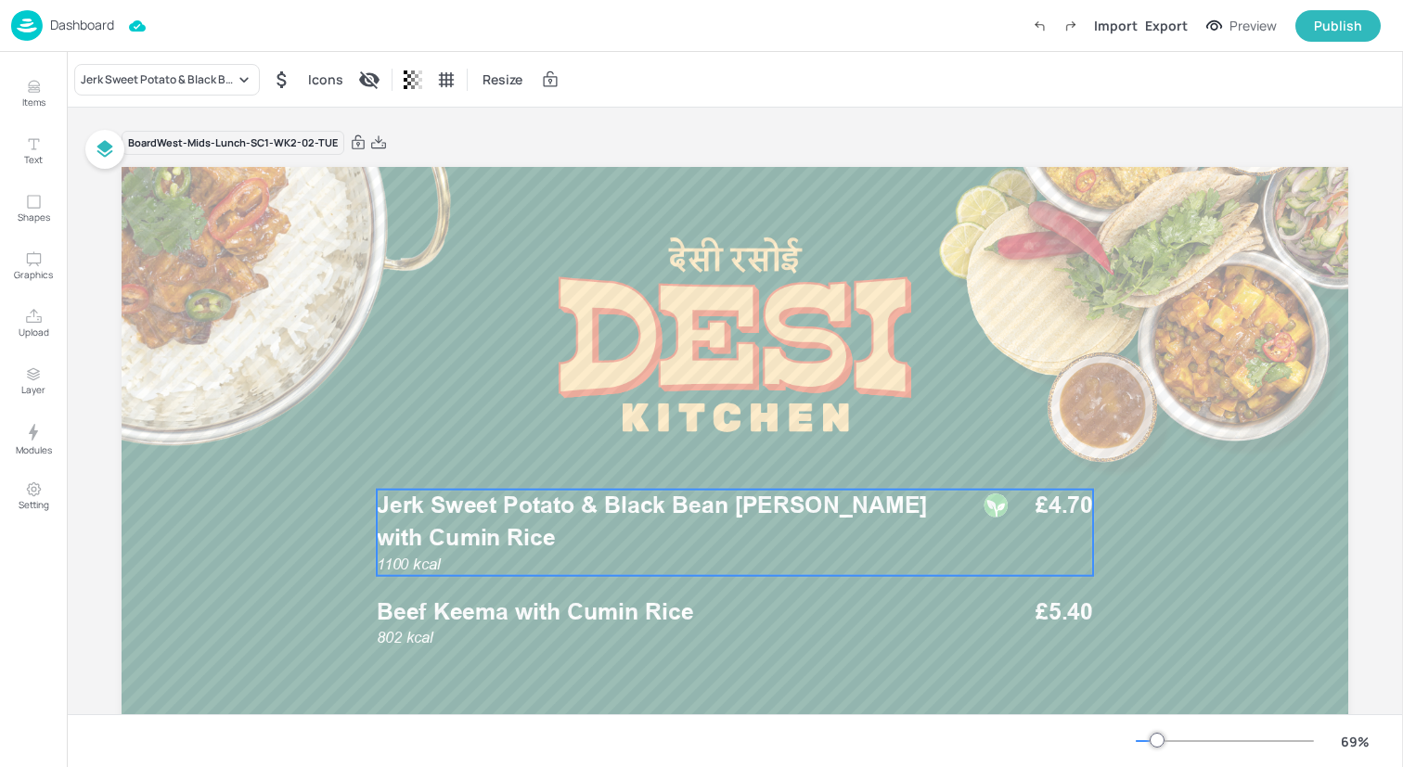
click at [524, 535] on p "Jerk Sweet Potato & Black Bean [PERSON_NAME] with Cumin Rice" at bounding box center [667, 522] width 581 height 64
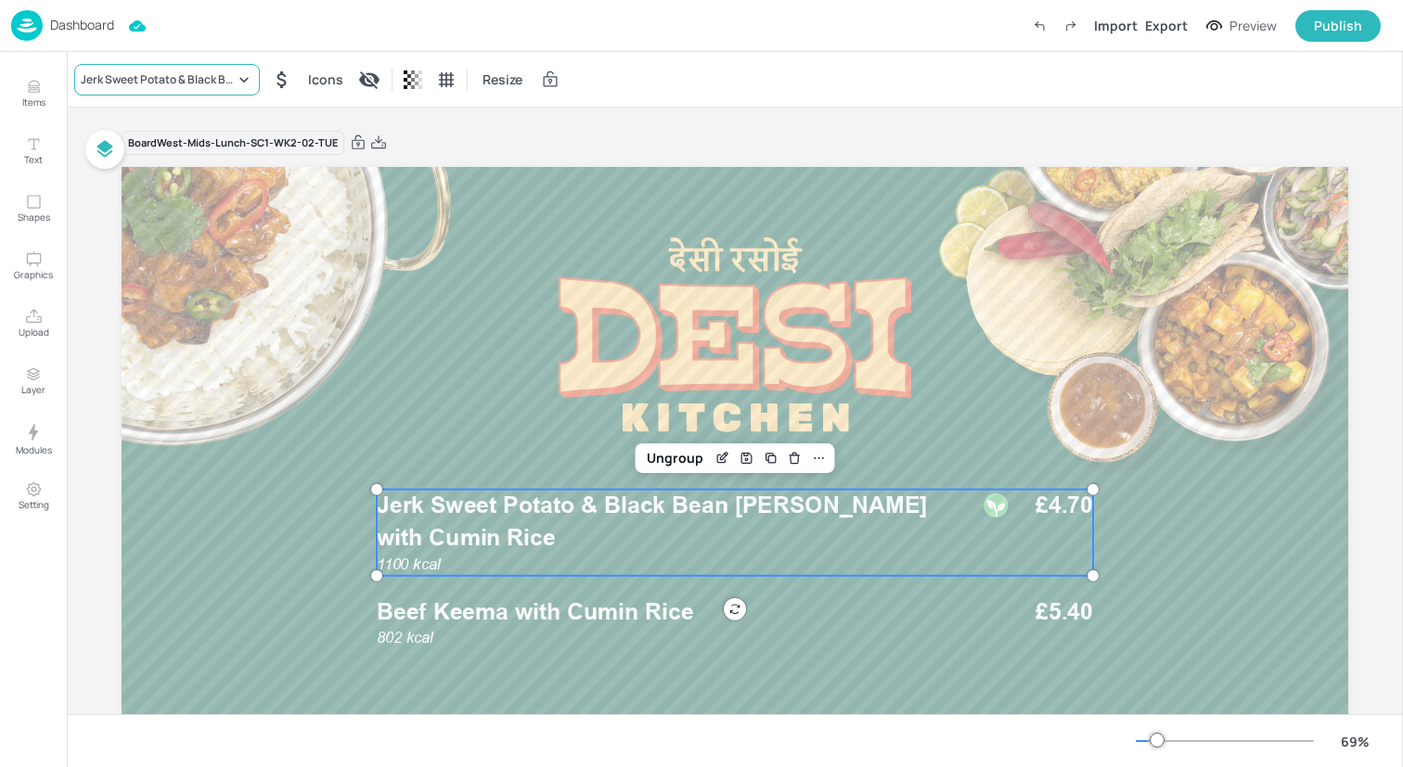
click at [192, 79] on div "Jerk Sweet Potato & Black Bean [PERSON_NAME] with Cumin Rice" at bounding box center [158, 79] width 154 height 17
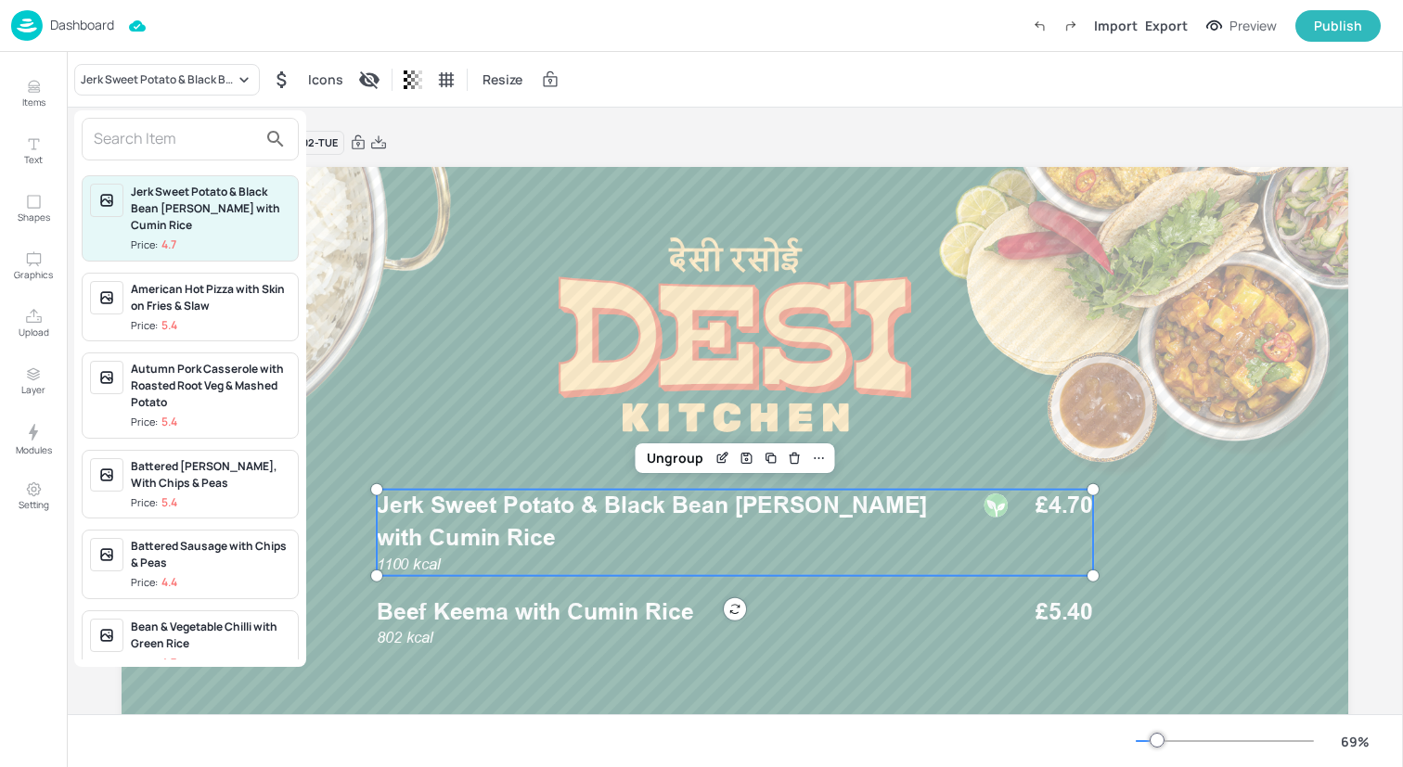
click at [190, 142] on input "text" at bounding box center [175, 139] width 163 height 30
paste input "Vegetable Vindaloo with Rice"
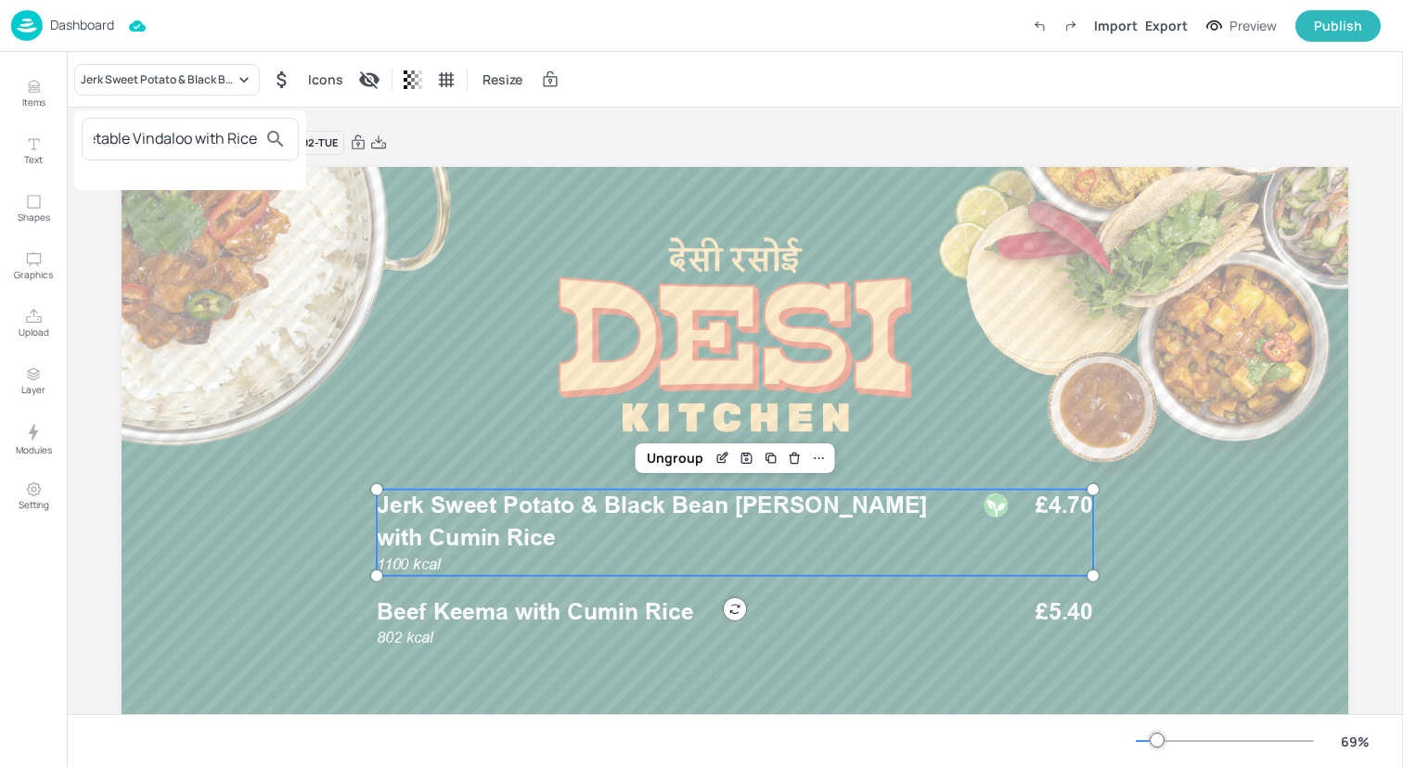
type input "Vegetable Vindaloo with Rice"
click at [33, 94] on div at bounding box center [701, 383] width 1403 height 767
click at [37, 94] on icon "Items" at bounding box center [34, 87] width 18 height 18
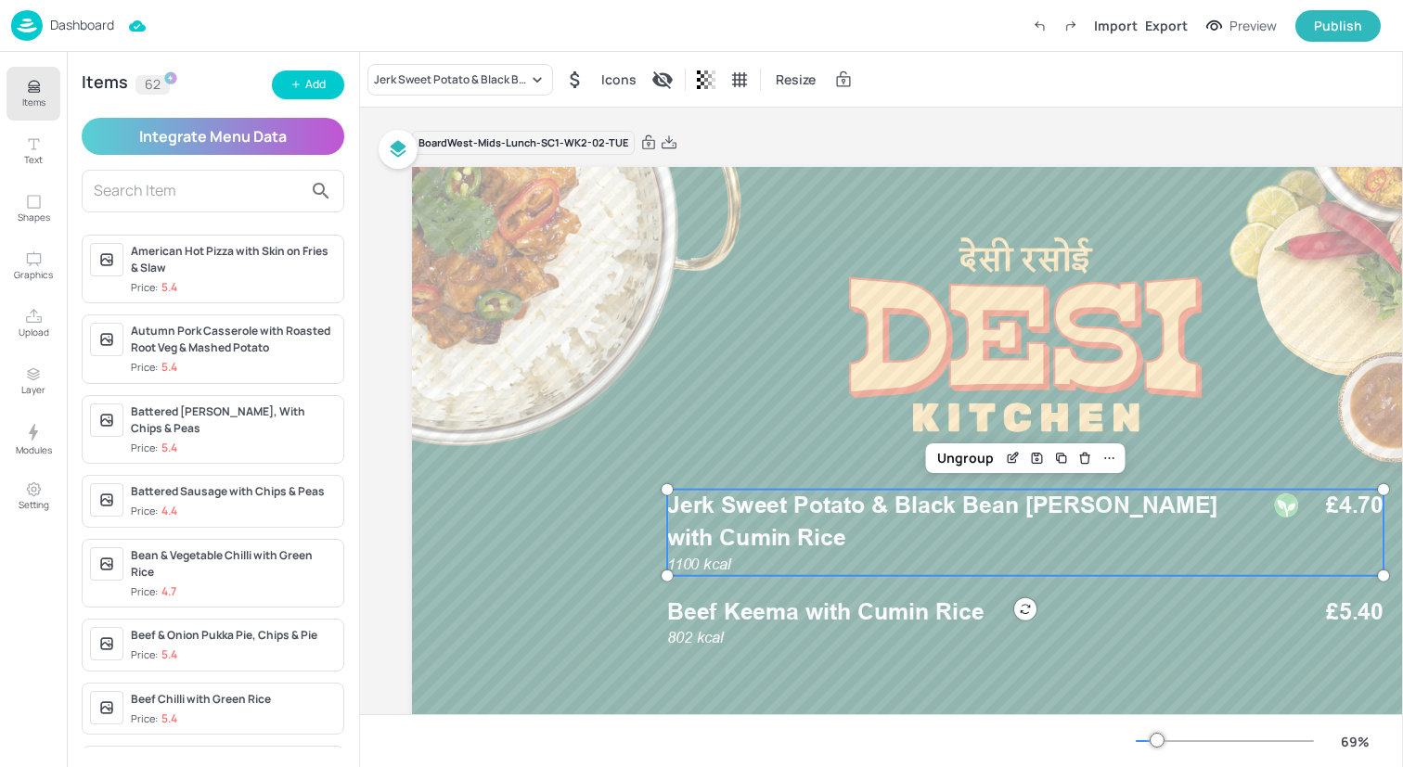
click at [356, 89] on div "Items 62 Add Integrate Menu Data American Hot Pizza with Skin on Fries & Slaw P…" at bounding box center [213, 409] width 292 height 715
click at [331, 89] on button "Add" at bounding box center [308, 85] width 72 height 29
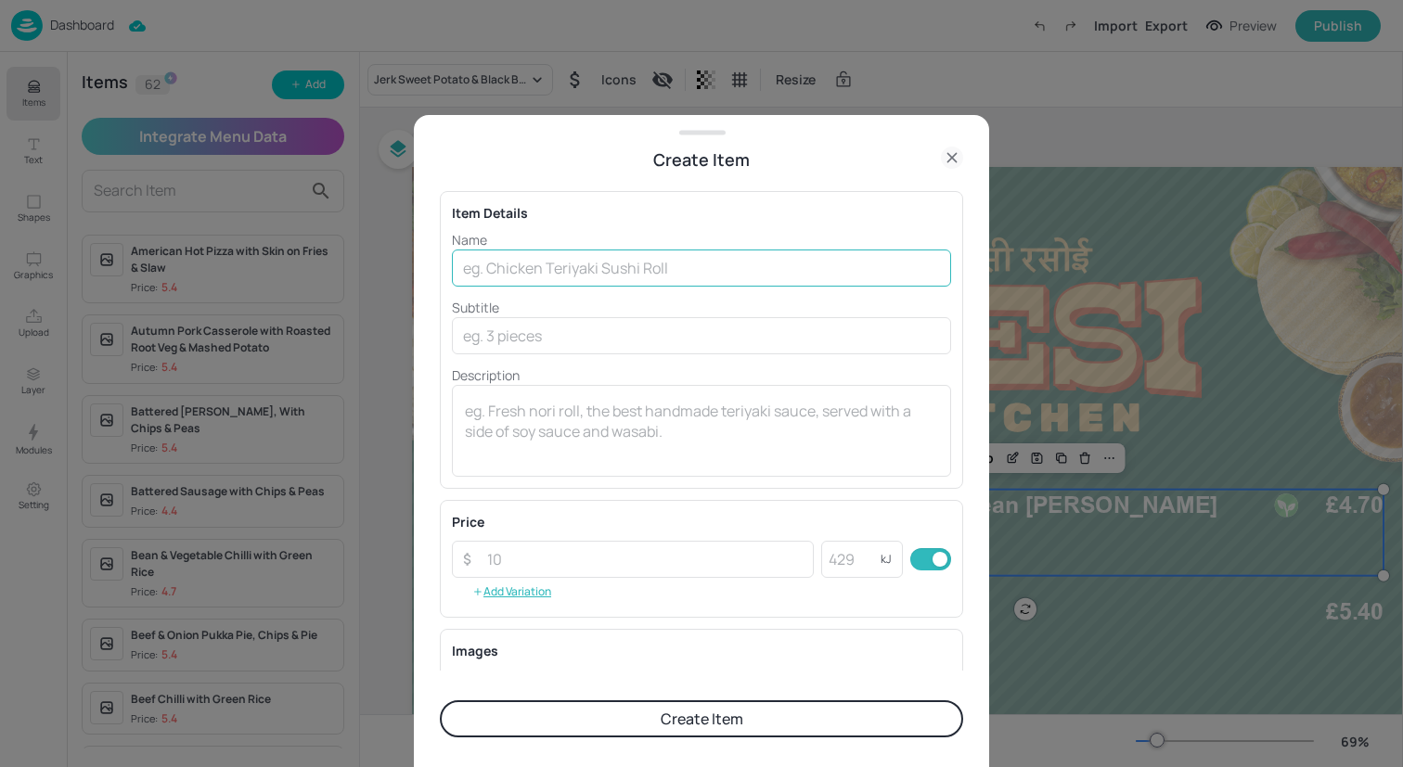
click at [545, 255] on input "text" at bounding box center [701, 268] width 499 height 37
paste input "Vegetable Vindaloo with Rice"
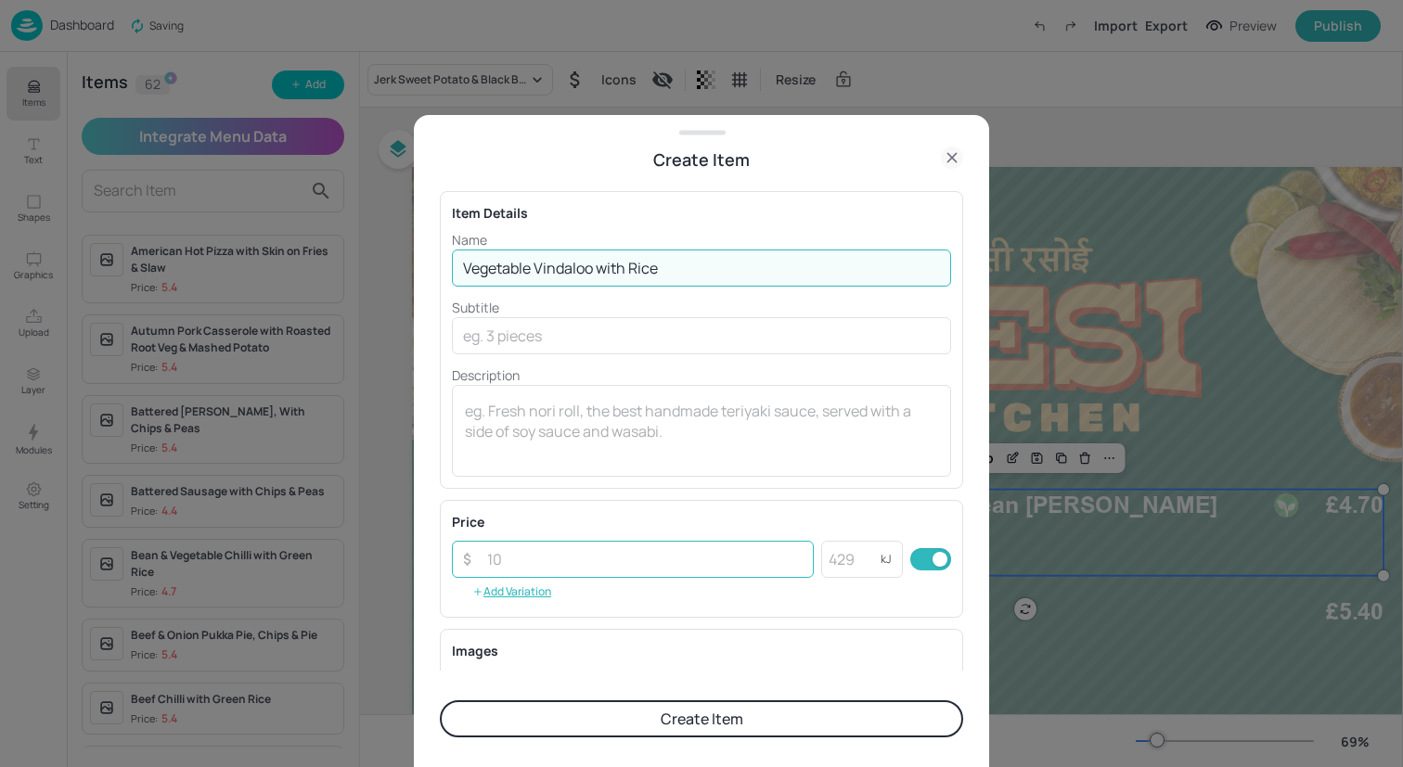
type input "Vegetable Vindaloo with Rice"
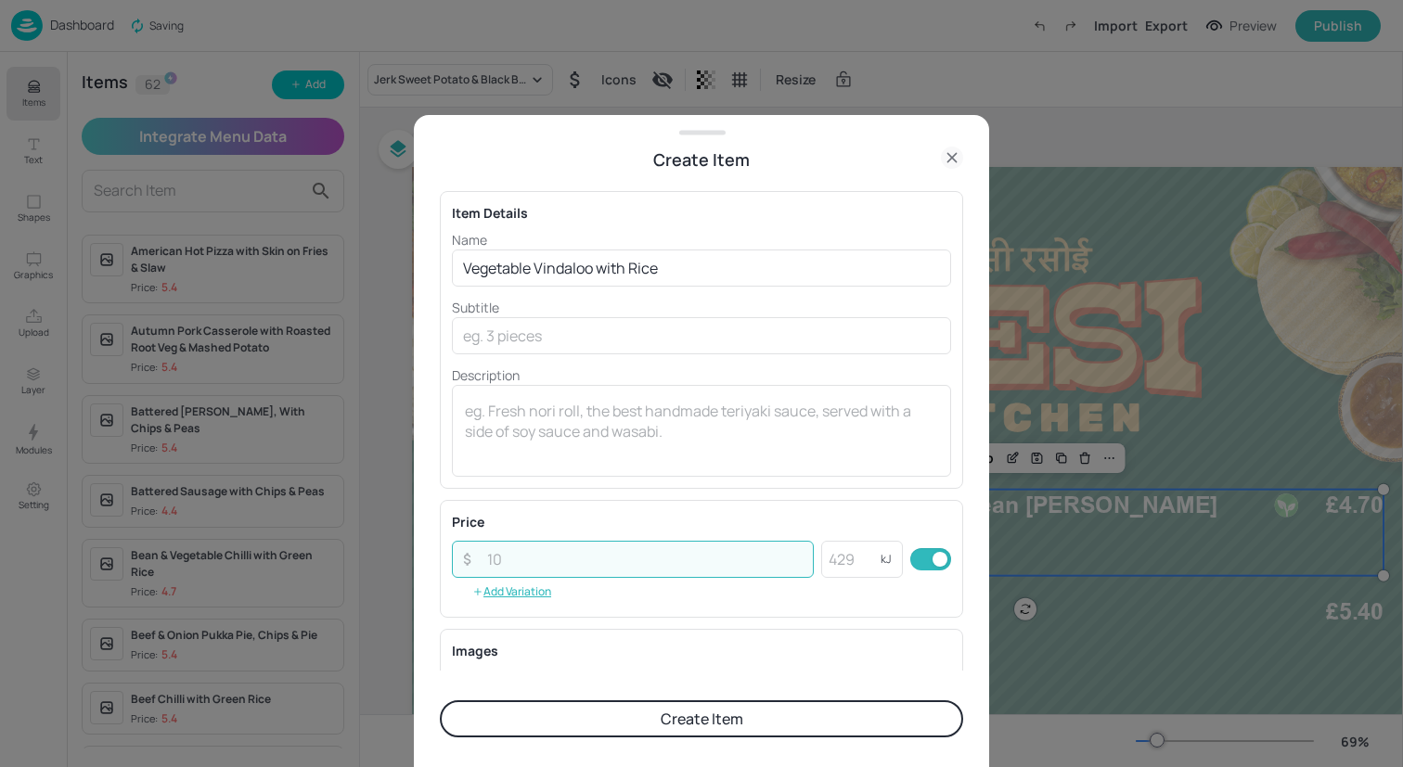
click at [560, 555] on input "number" at bounding box center [645, 559] width 338 height 37
type input "4.70"
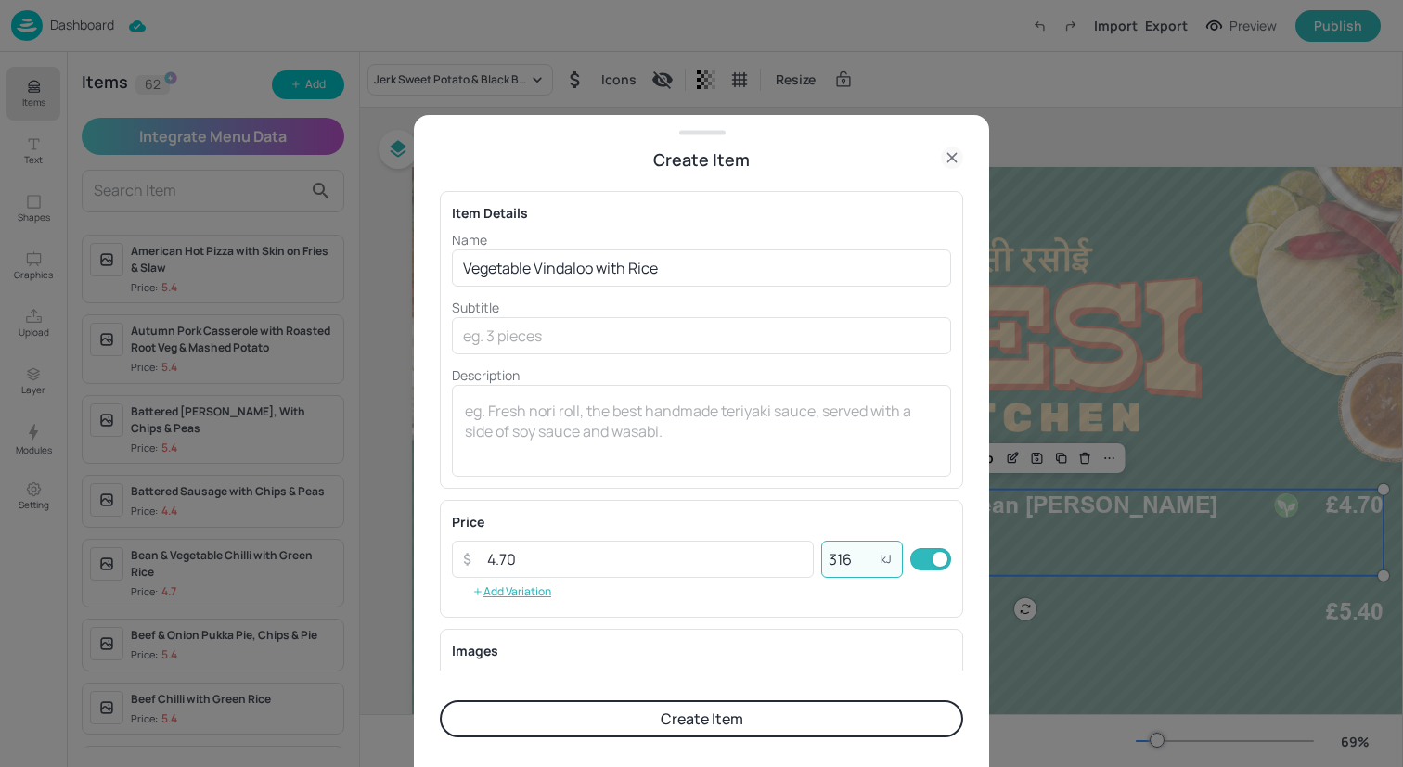
type input "316"
click at [726, 723] on button "Create Item" at bounding box center [701, 718] width 523 height 37
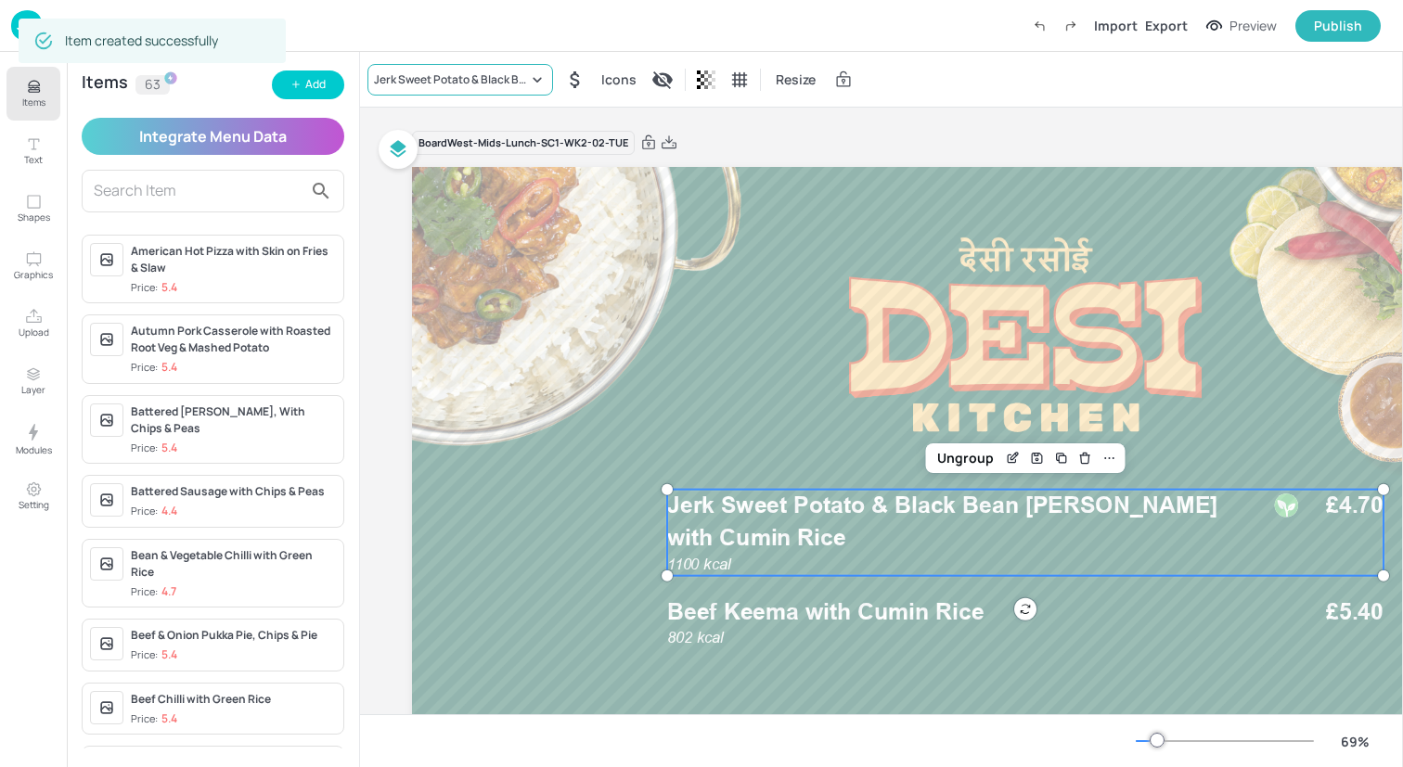
click at [435, 76] on div "Jerk Sweet Potato & Black Bean Curry with Cumin Rice" at bounding box center [451, 79] width 154 height 17
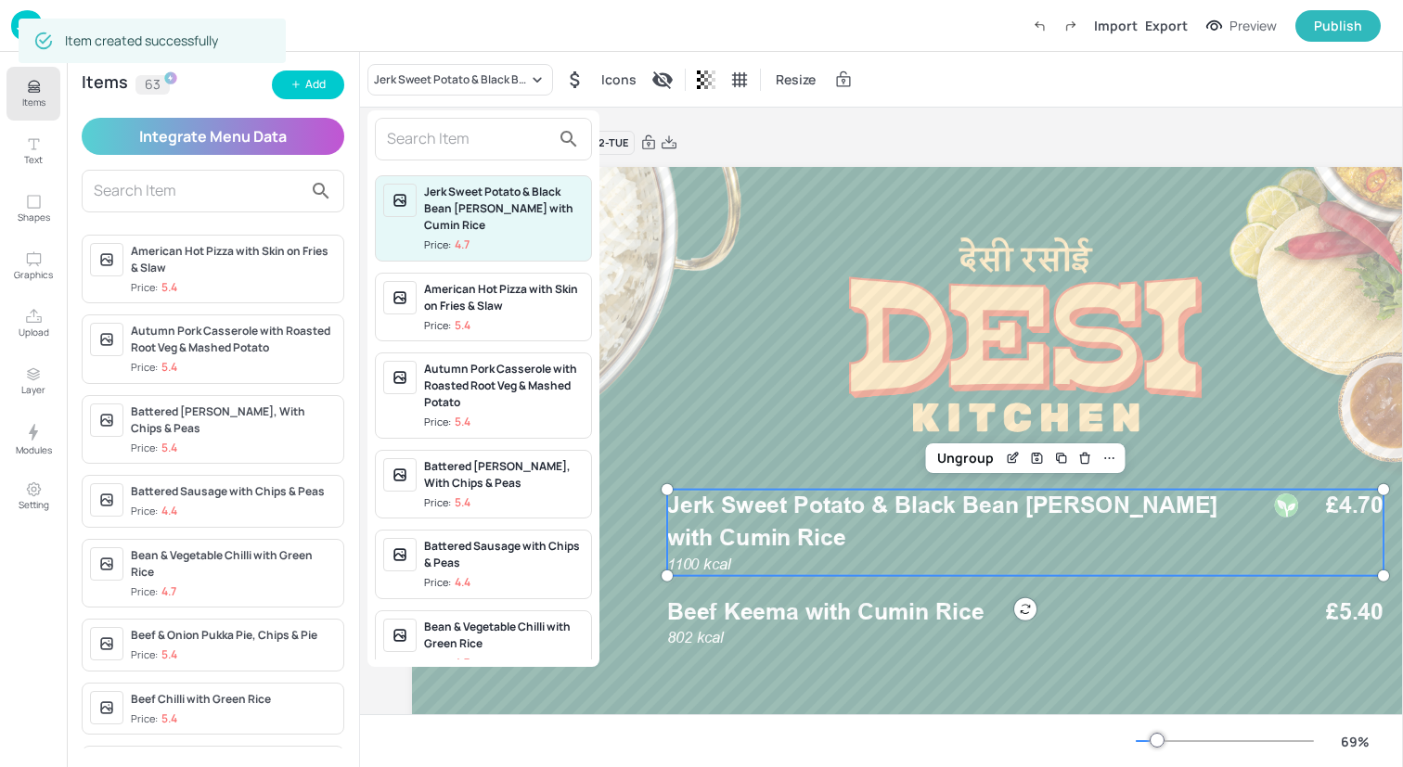
click at [443, 141] on input "text" at bounding box center [468, 139] width 163 height 30
paste input "Vegetable Vindaloo with Rice"
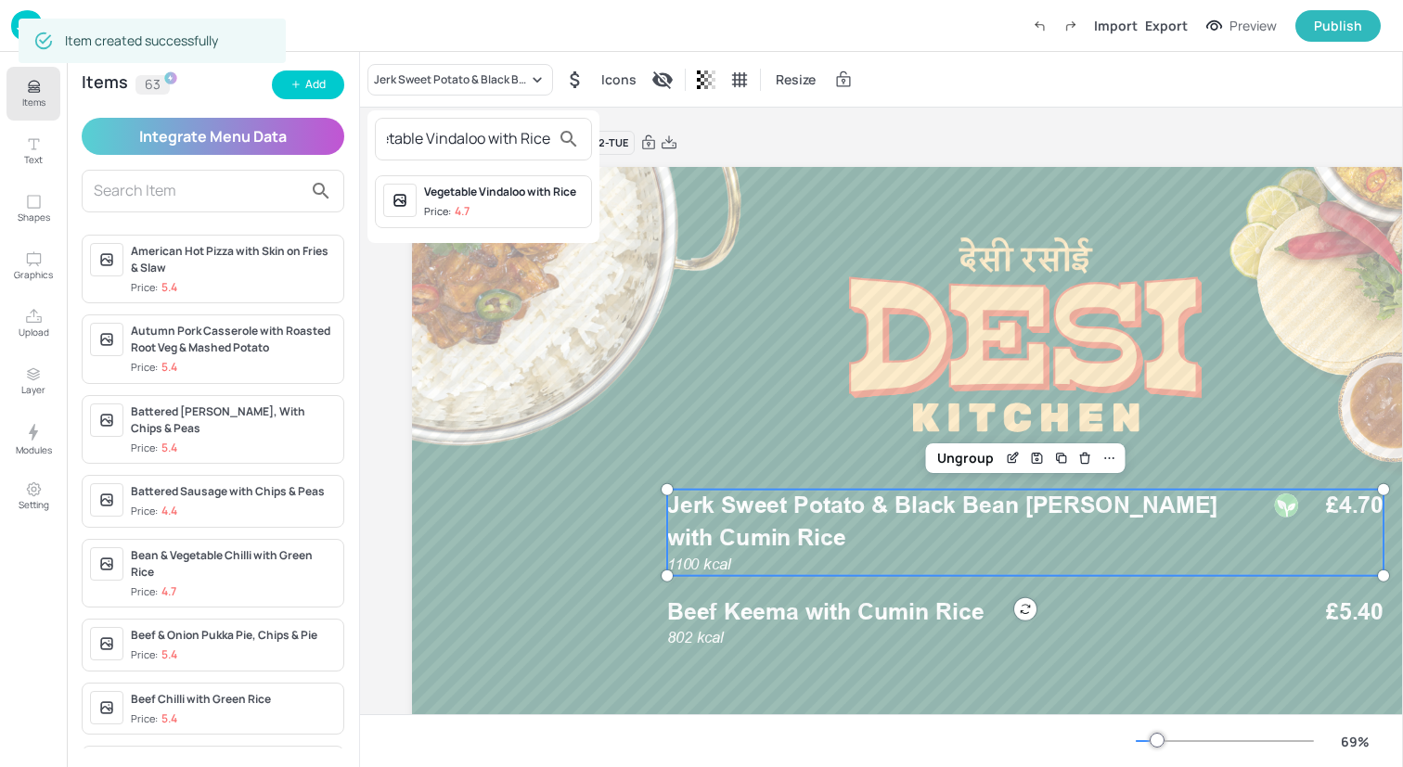
type input "Vegetable Vindaloo with Rice"
click at [454, 202] on div "Vegetable Vindaloo with Rice Price: 4.7" at bounding box center [504, 202] width 160 height 36
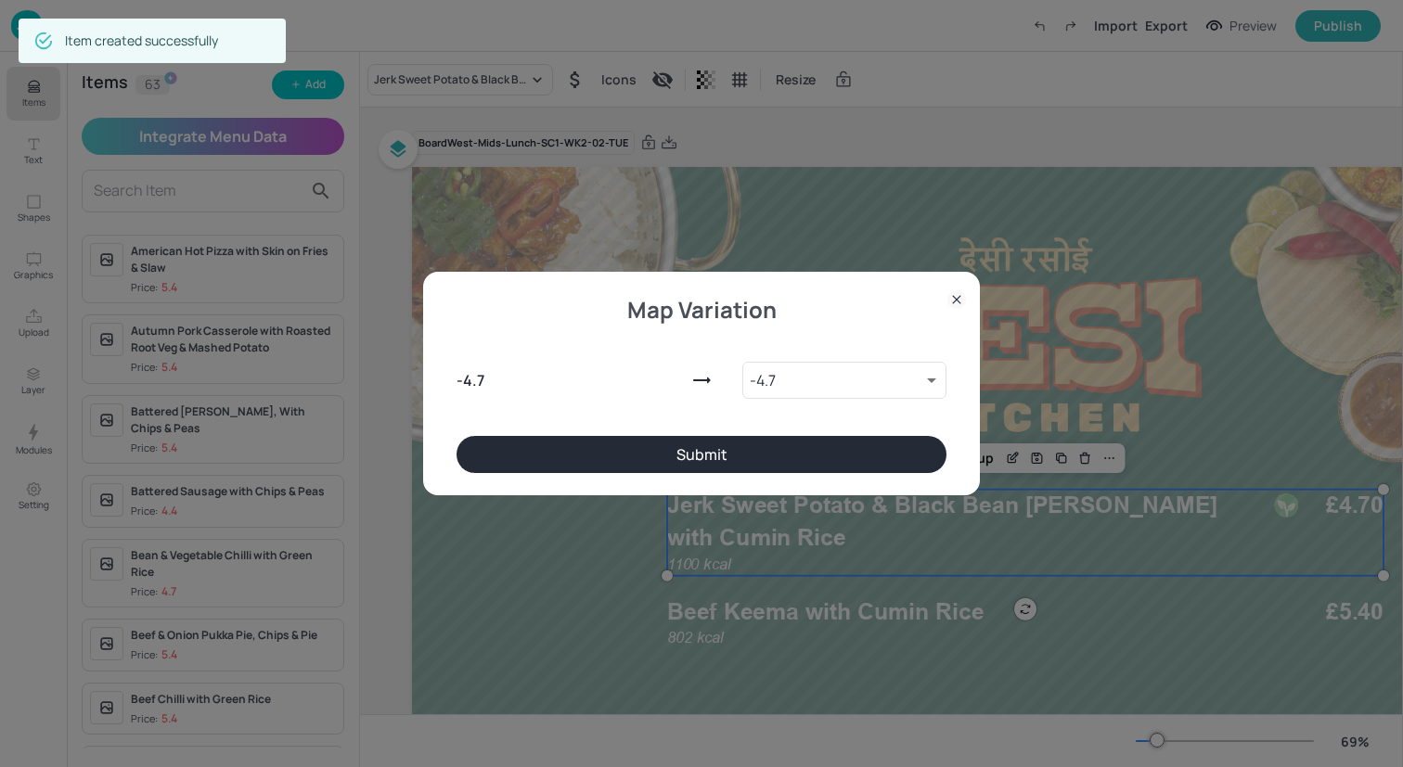
click at [701, 441] on button "Submit" at bounding box center [701, 454] width 490 height 37
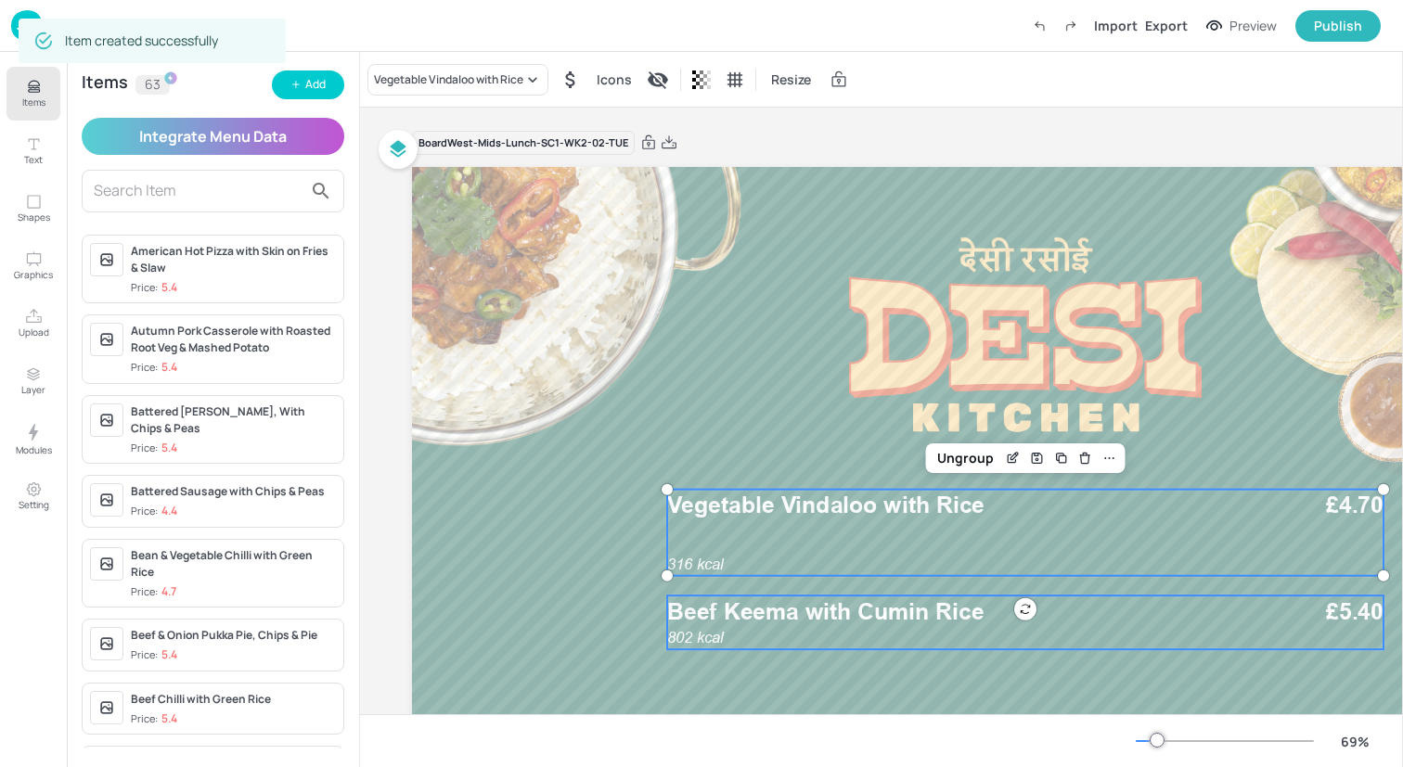
click at [745, 608] on span "Beef Keema with Cumin Rice" at bounding box center [825, 611] width 317 height 28
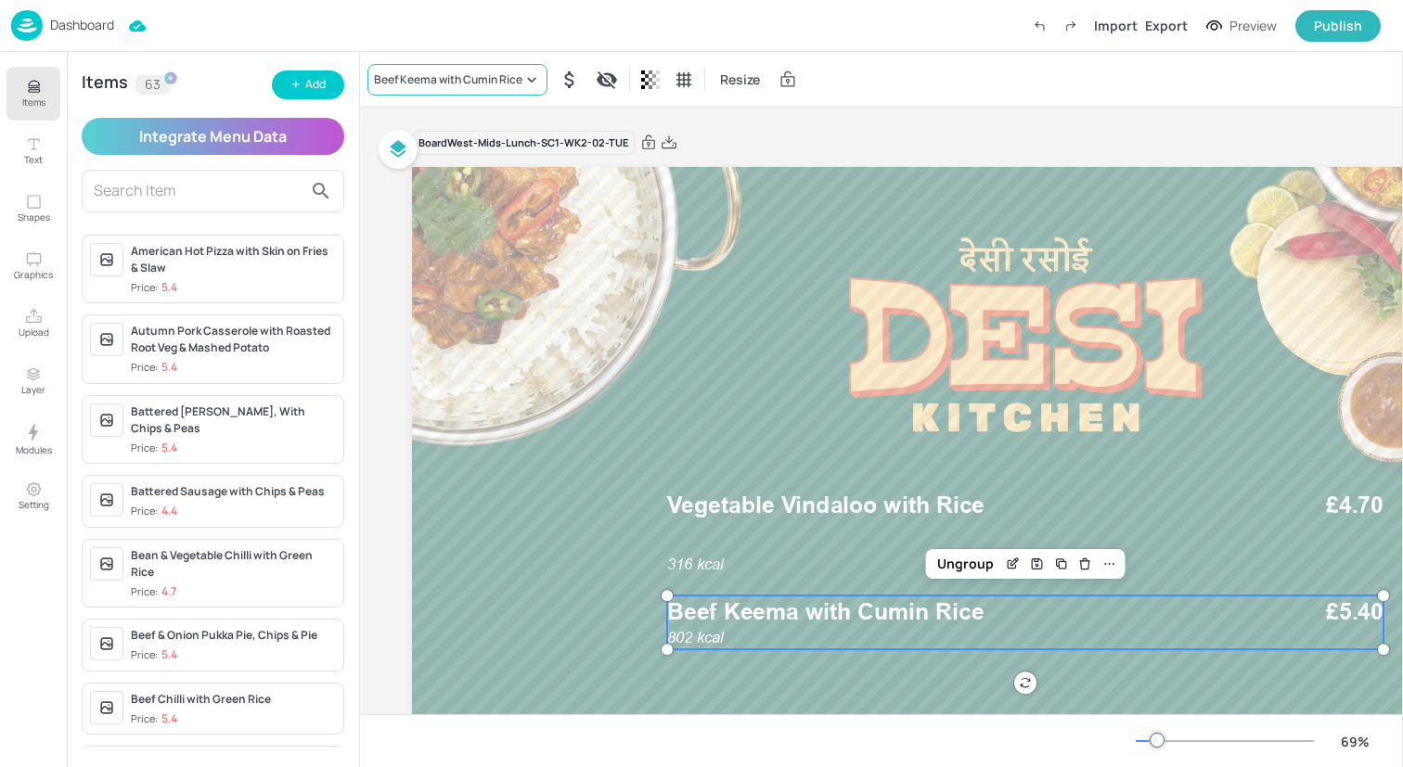
click at [435, 85] on div "Beef Keema with Cumin Rice" at bounding box center [448, 79] width 148 height 17
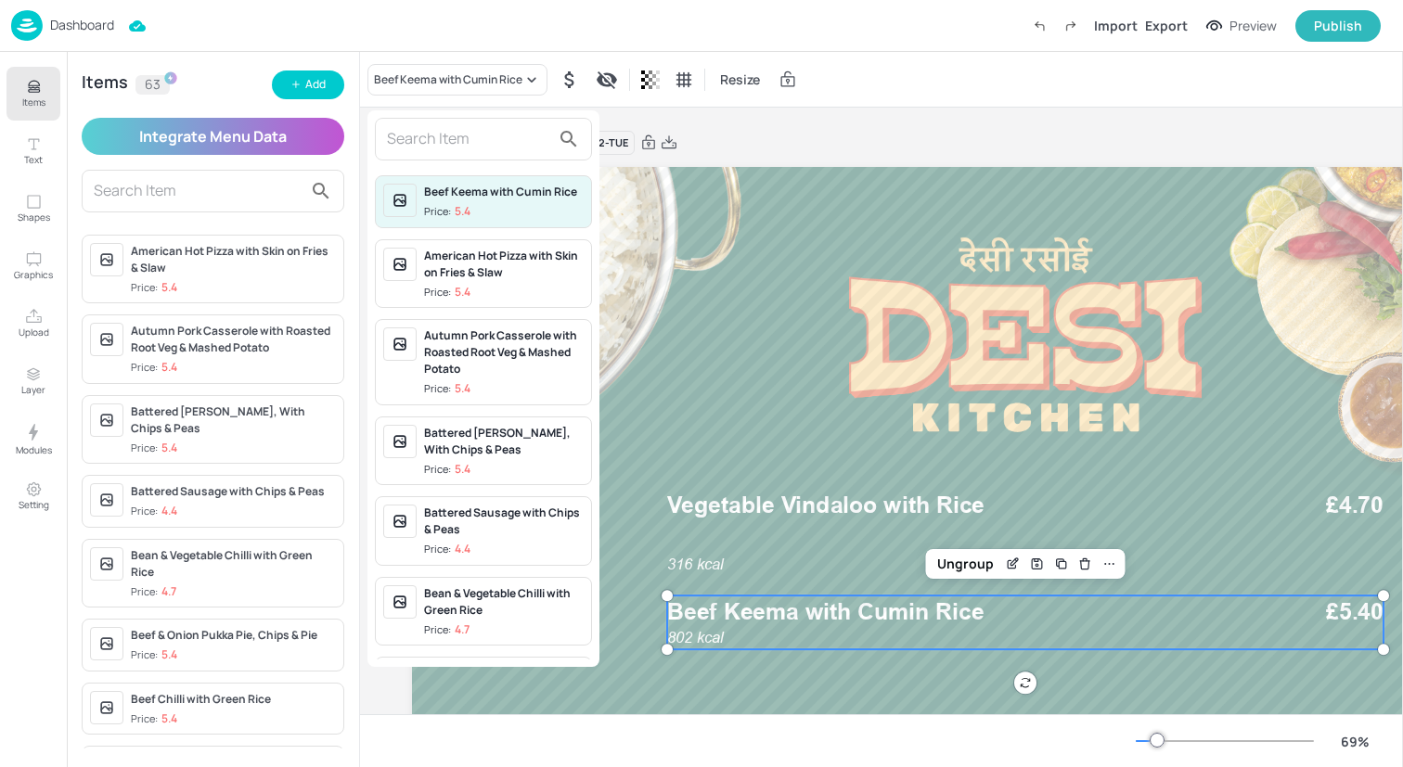
click at [435, 138] on input "text" at bounding box center [468, 139] width 163 height 30
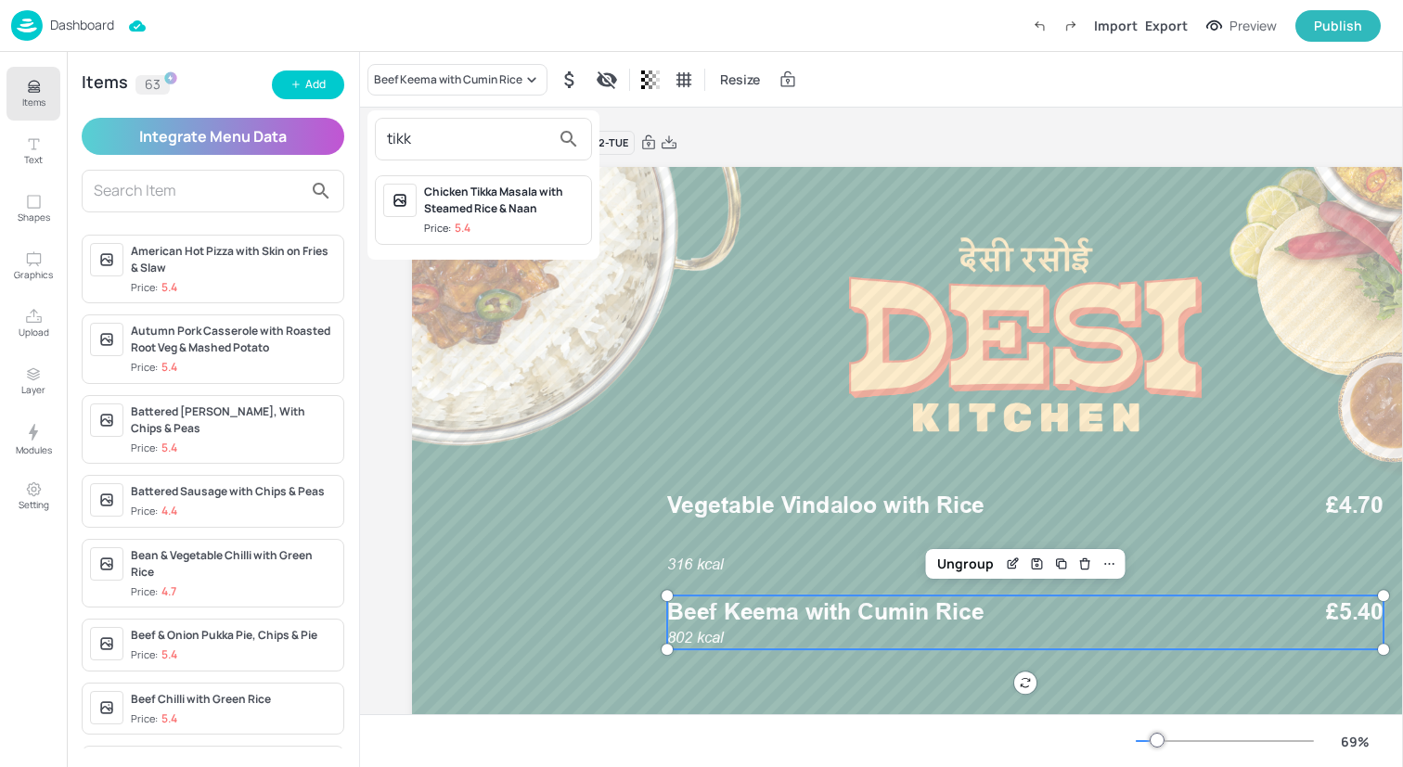
type input "tikka"
drag, startPoint x: 514, startPoint y: 131, endPoint x: 309, endPoint y: 130, distance: 205.0
click at [309, 130] on div "tikka Chicken Tikka Masala with Steamed Rice & Naan Price: 5.4" at bounding box center [701, 387] width 1403 height 760
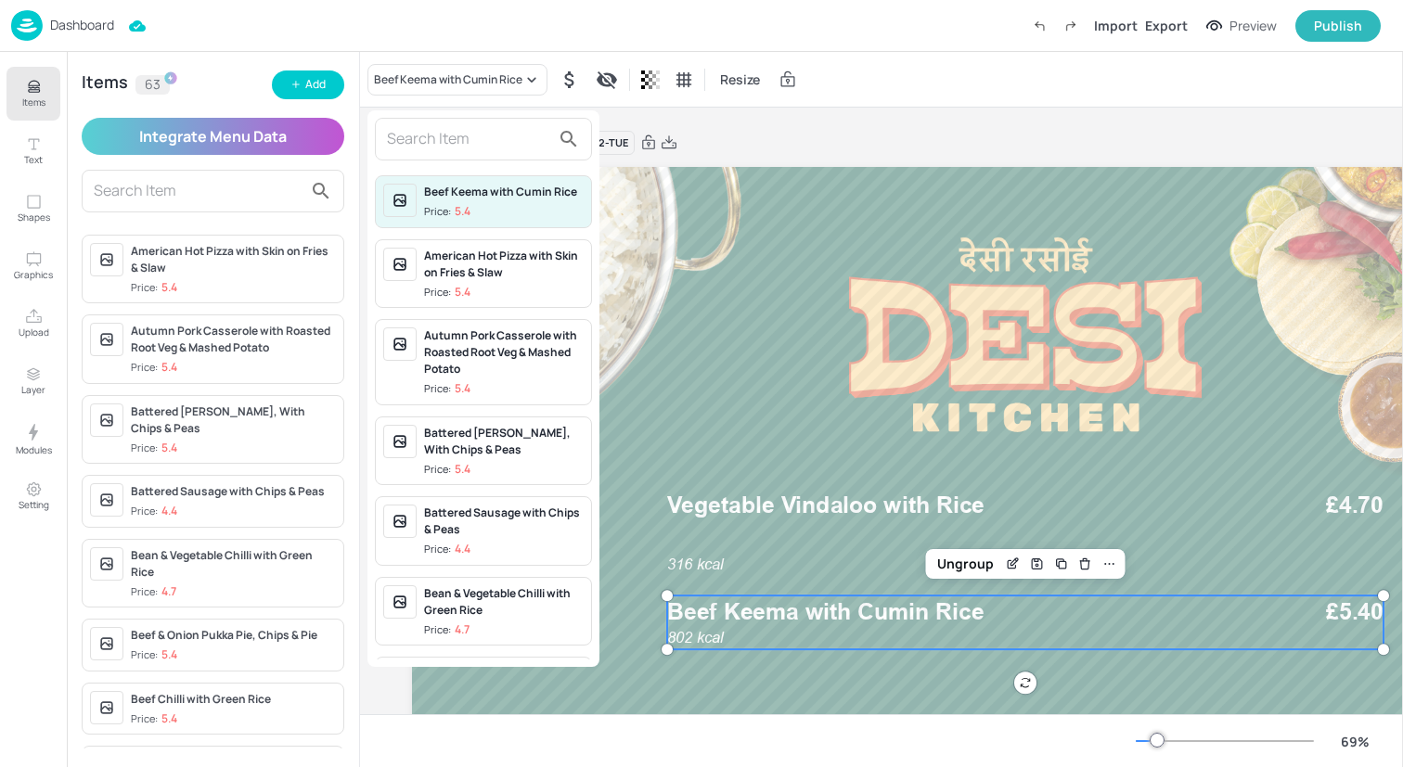
click at [699, 372] on div at bounding box center [701, 383] width 1403 height 767
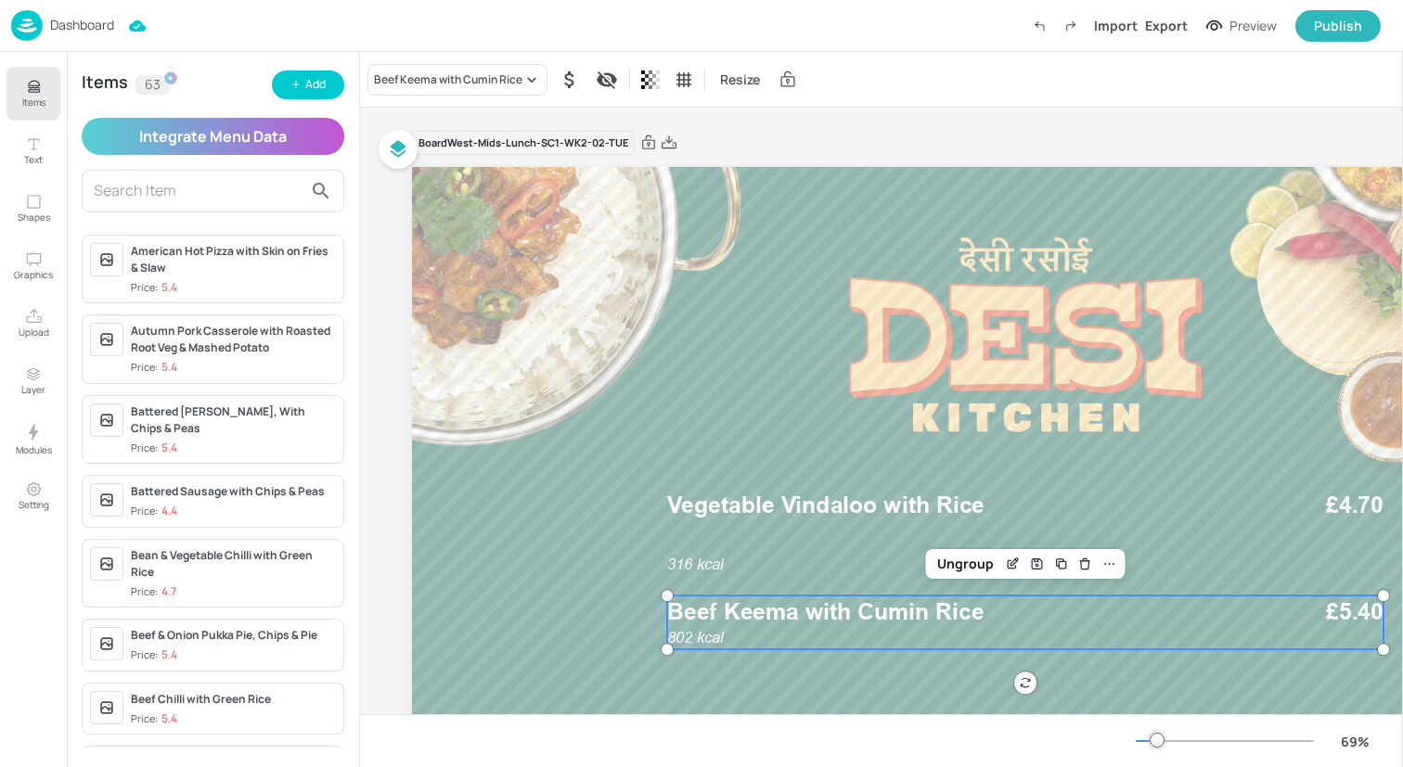
click at [299, 104] on div "Items 63 Add Integrate Menu Data American Hot Pizza with Skin on Fries & Slaw P…" at bounding box center [213, 409] width 292 height 715
click at [299, 90] on icon "button" at bounding box center [295, 84] width 11 height 11
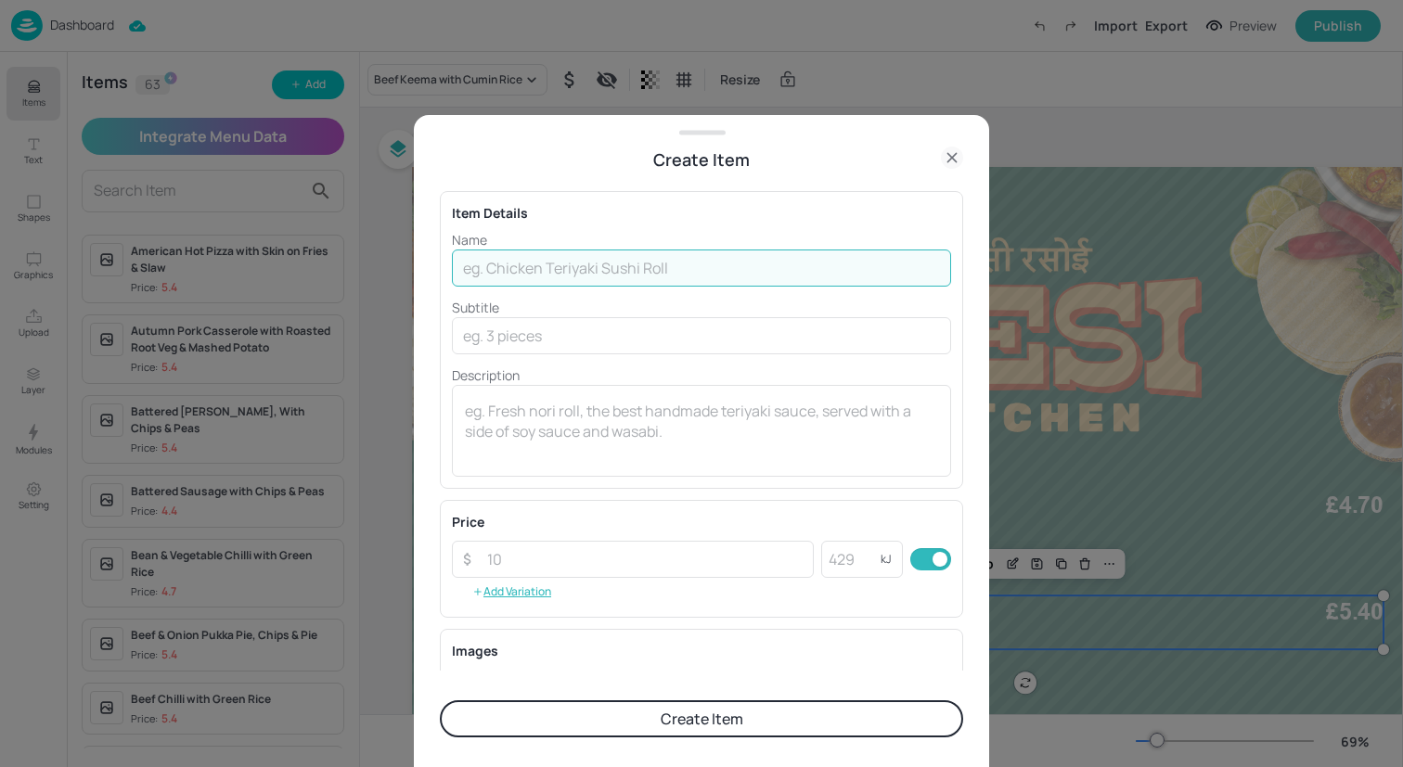
click at [499, 272] on input "text" at bounding box center [701, 268] width 499 height 37
click at [544, 262] on input "text" at bounding box center [701, 268] width 499 height 37
paste input "Chicken Tikka Masala & Rice"
type input "Chicken Tikka Masala & Rice"
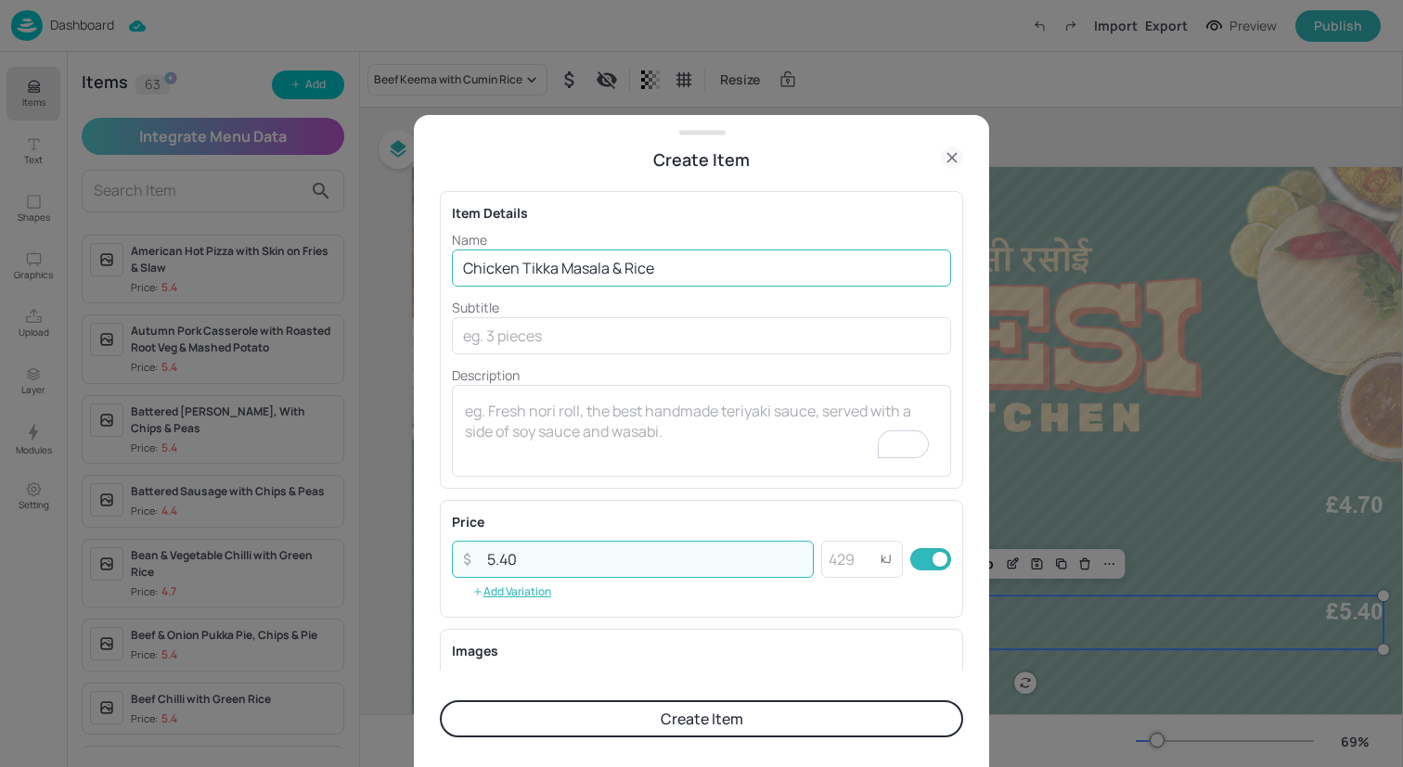
type input "5.40"
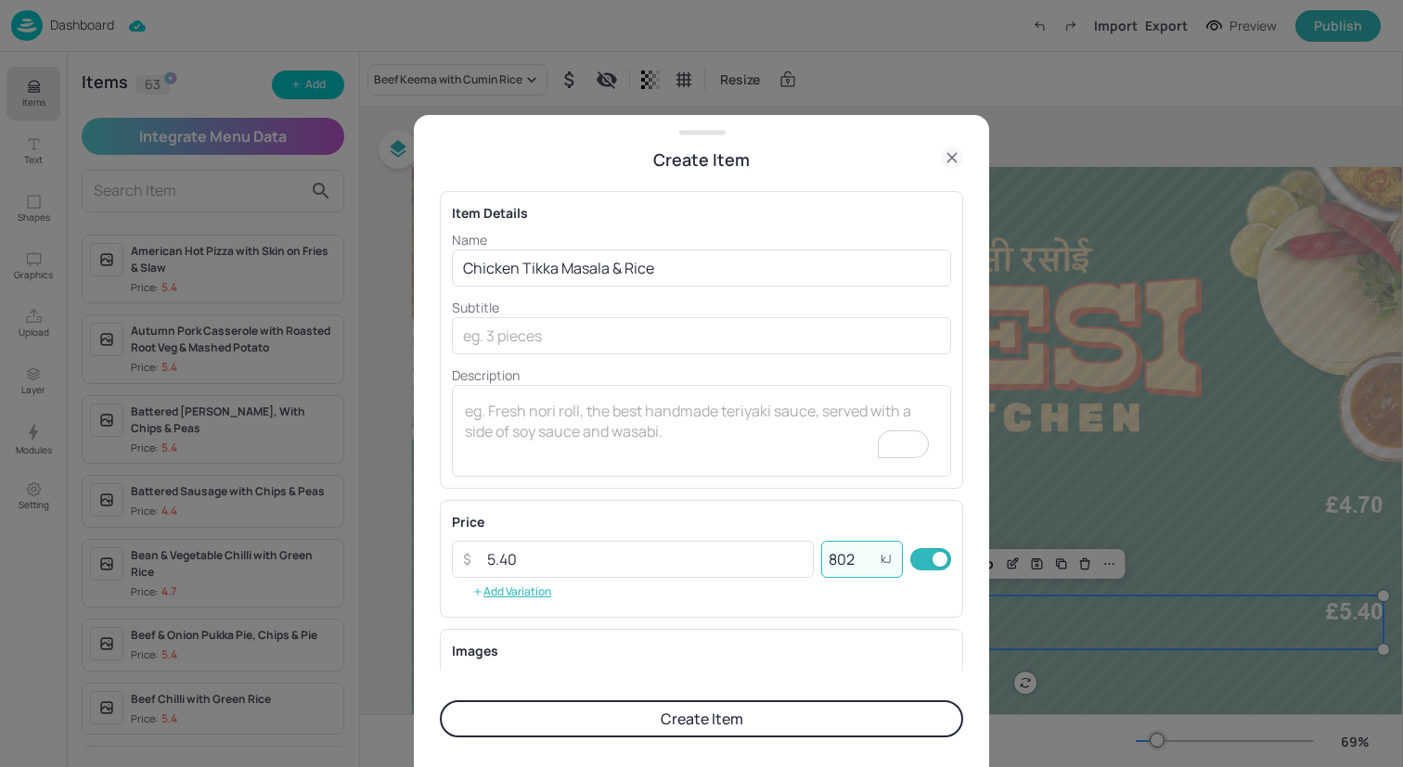
scroll to position [237, 0]
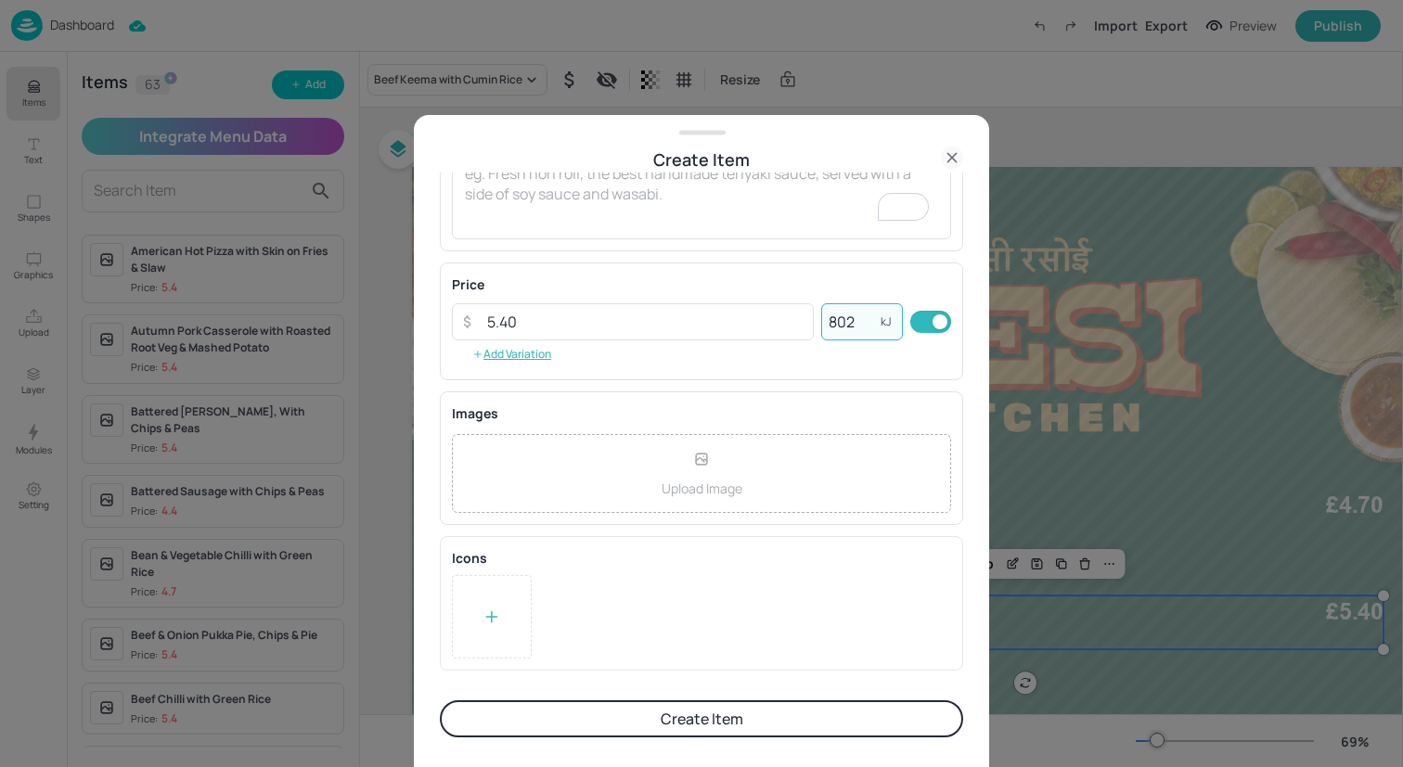
type input "802"
click at [636, 720] on button "Create Item" at bounding box center [701, 718] width 523 height 37
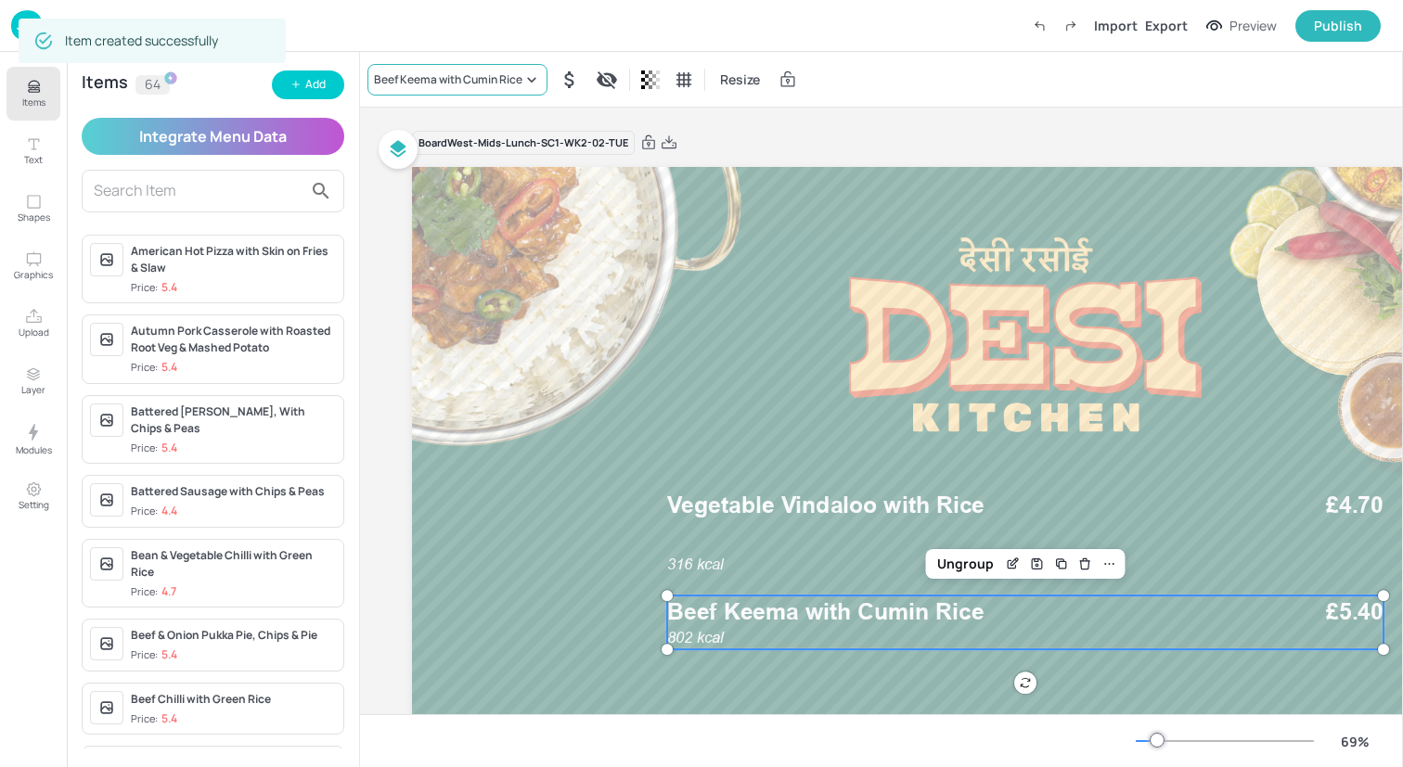
click at [427, 72] on div "Beef Keema with Cumin Rice" at bounding box center [448, 79] width 148 height 17
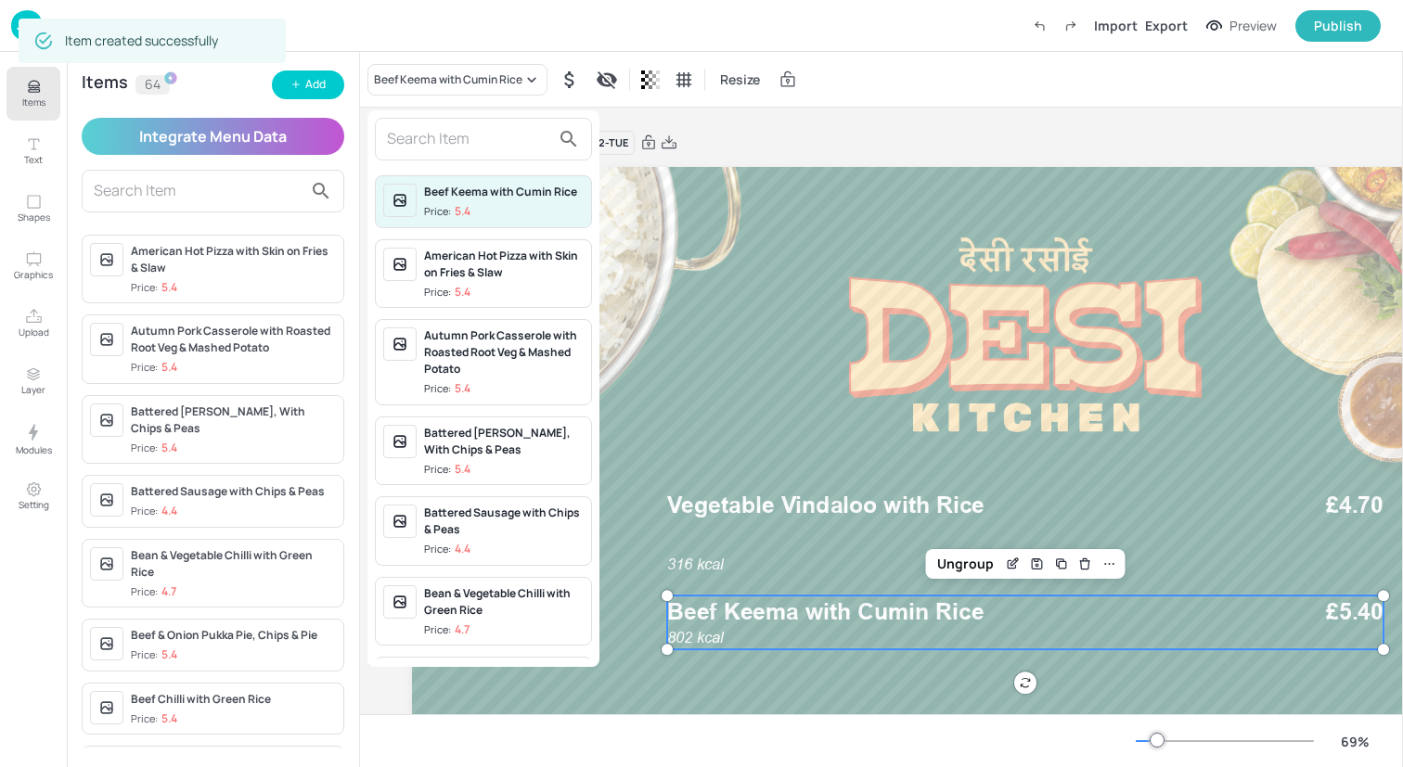
click at [427, 140] on input "text" at bounding box center [468, 139] width 163 height 30
paste input "Chicken Tikka Masala & Rice"
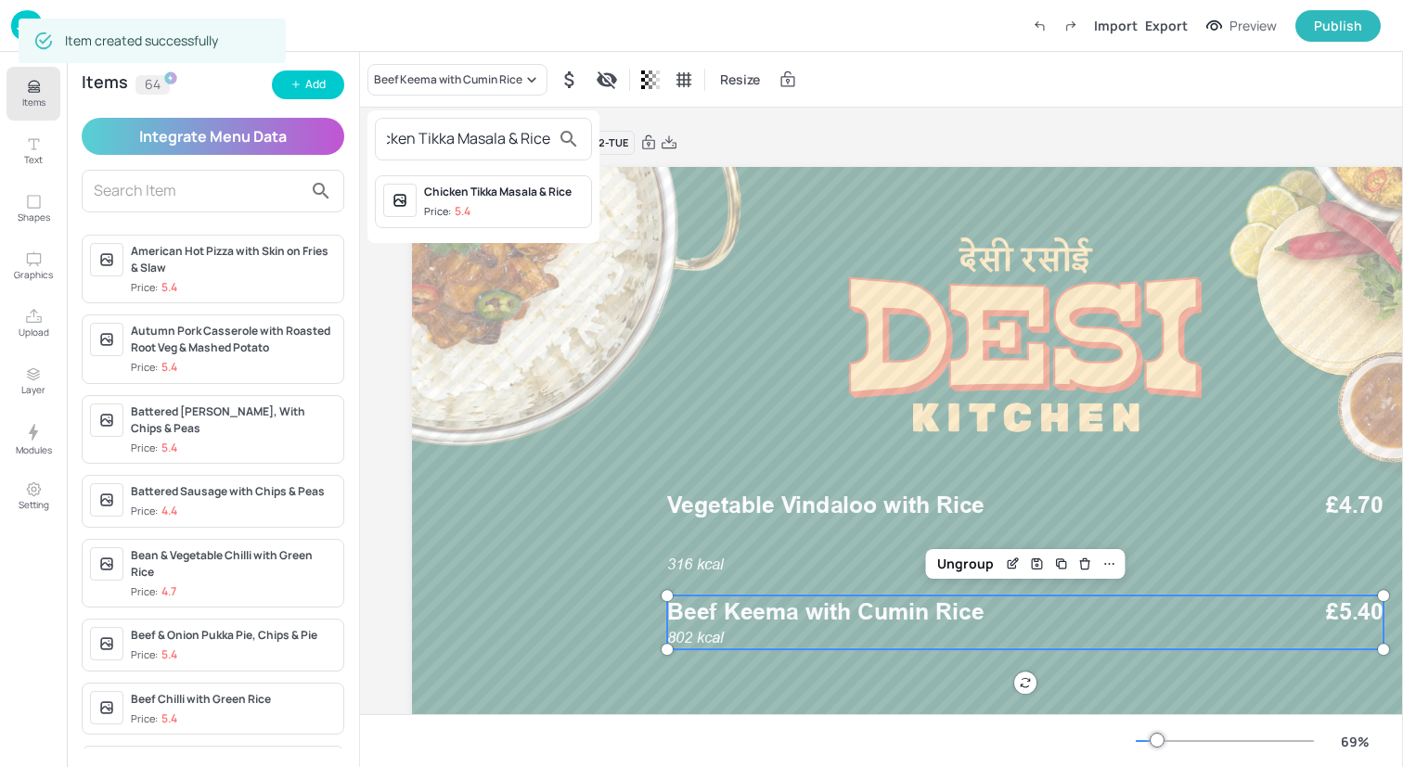
type input "Chicken Tikka Masala & Rice"
click at [458, 191] on div "Chicken Tikka Masala & Rice" at bounding box center [504, 192] width 160 height 17
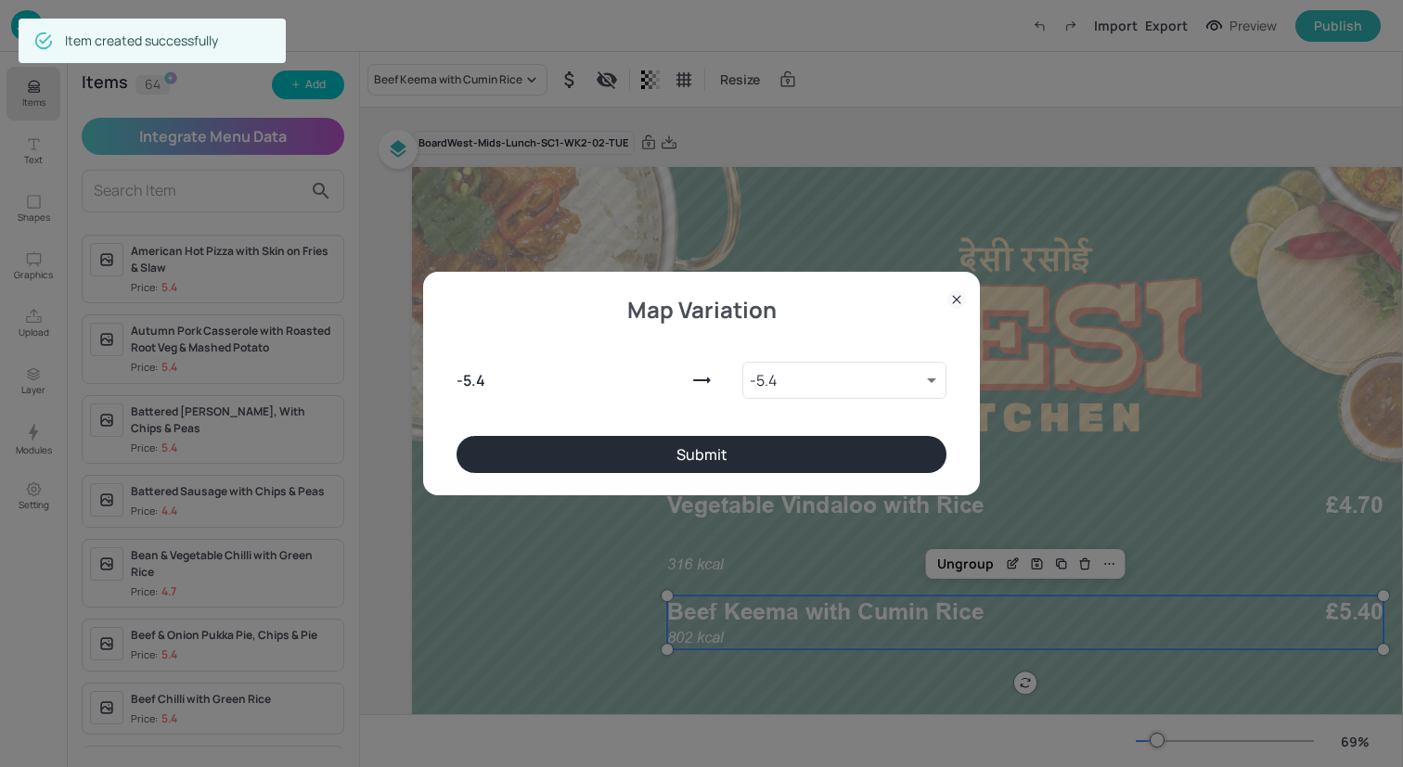
click at [743, 455] on button "Submit" at bounding box center [701, 454] width 490 height 37
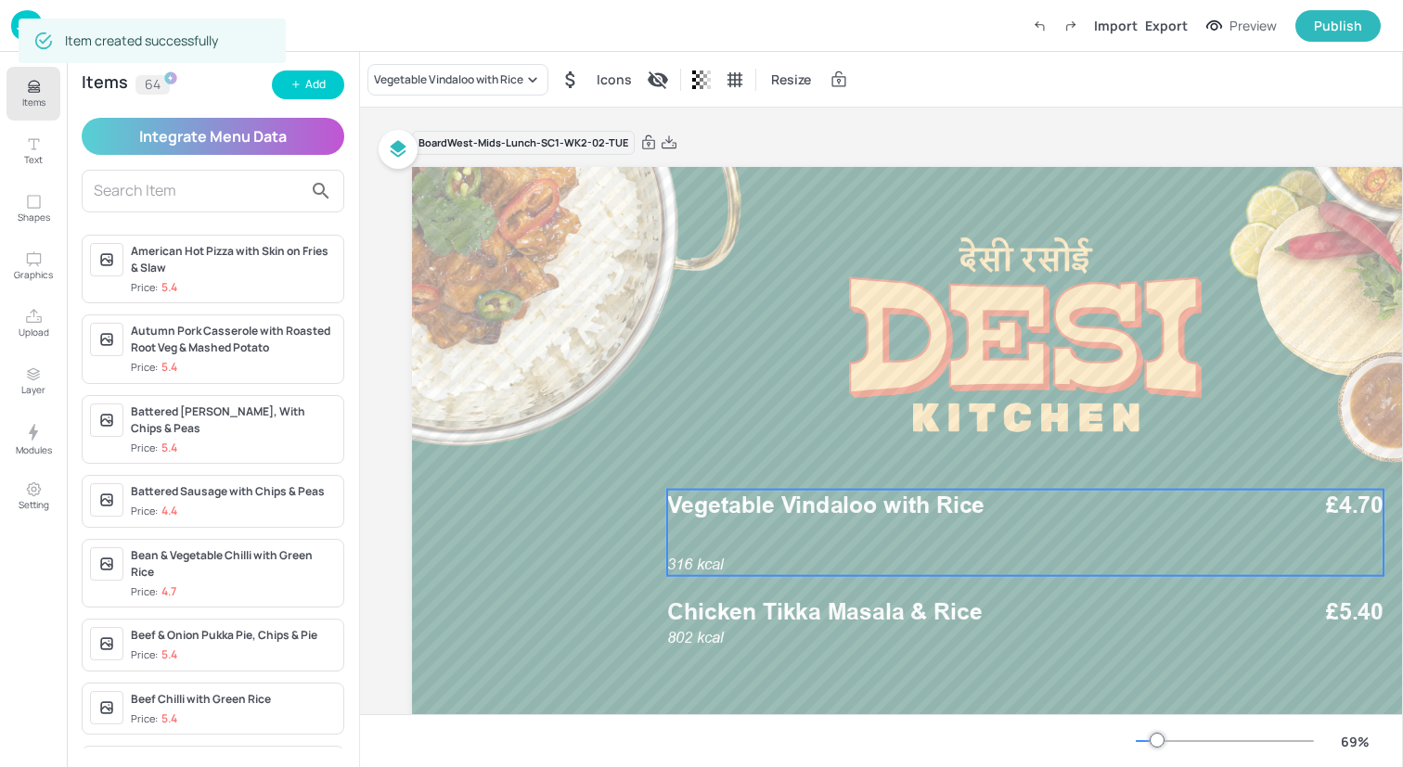
click at [774, 510] on span "Vegetable Vindaloo with Rice" at bounding box center [825, 506] width 317 height 28
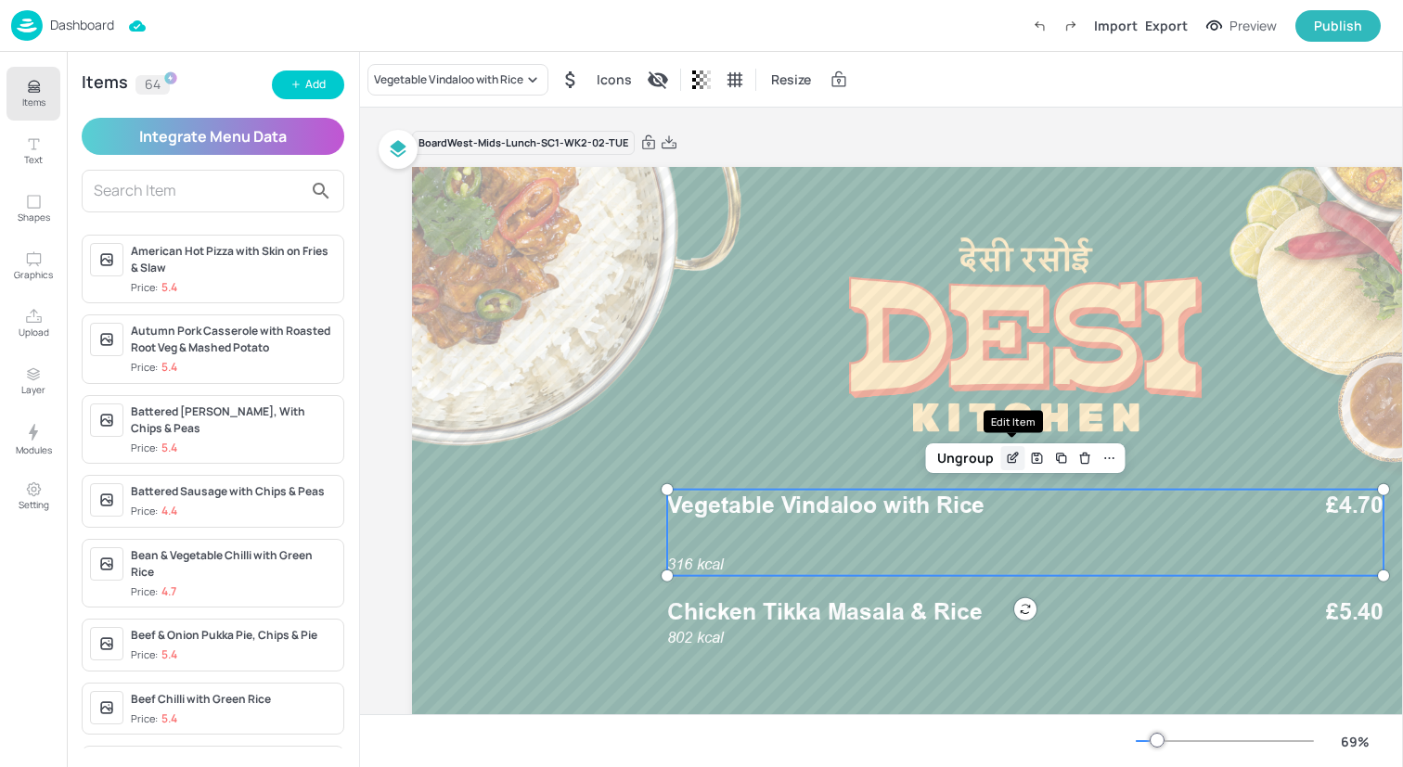
click at [1014, 449] on div "Edit Item" at bounding box center [1013, 458] width 24 height 24
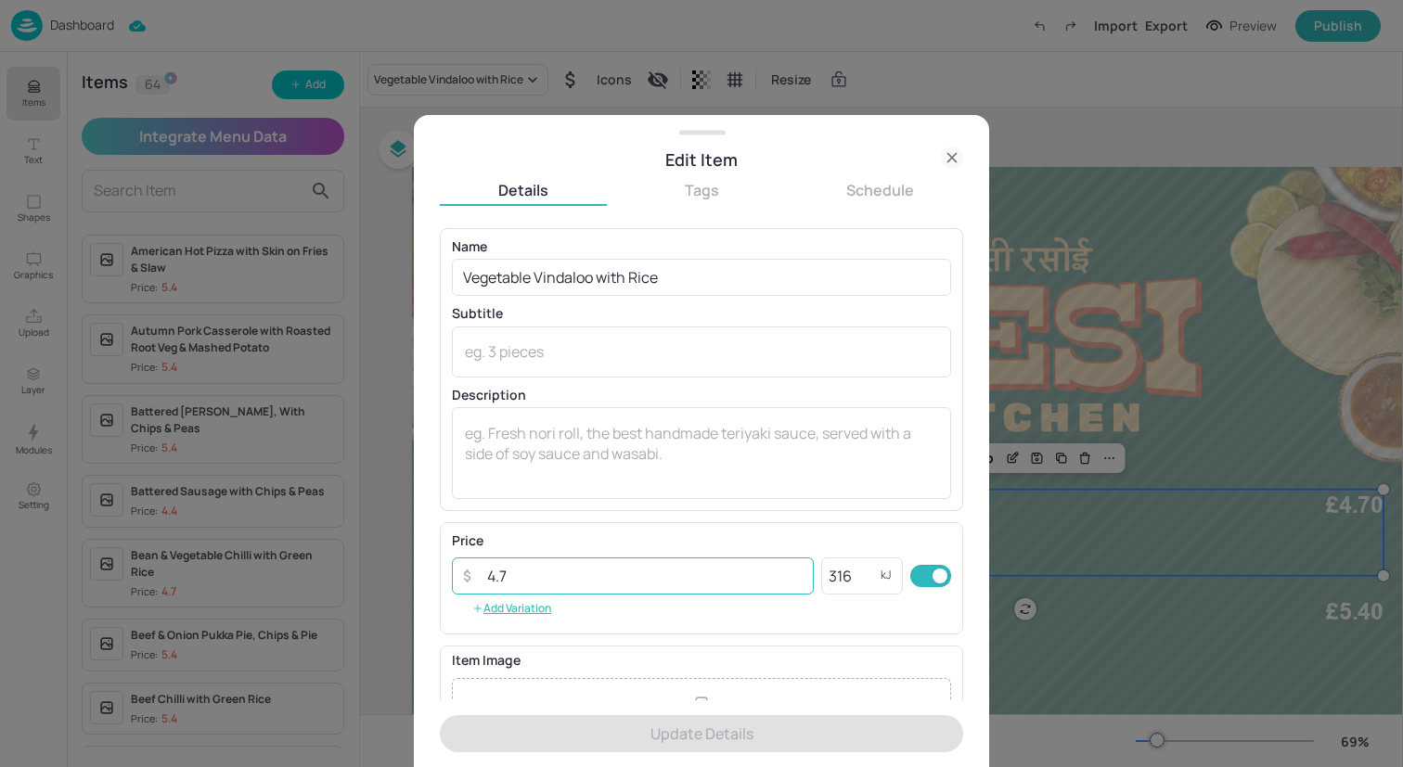
scroll to position [215, 0]
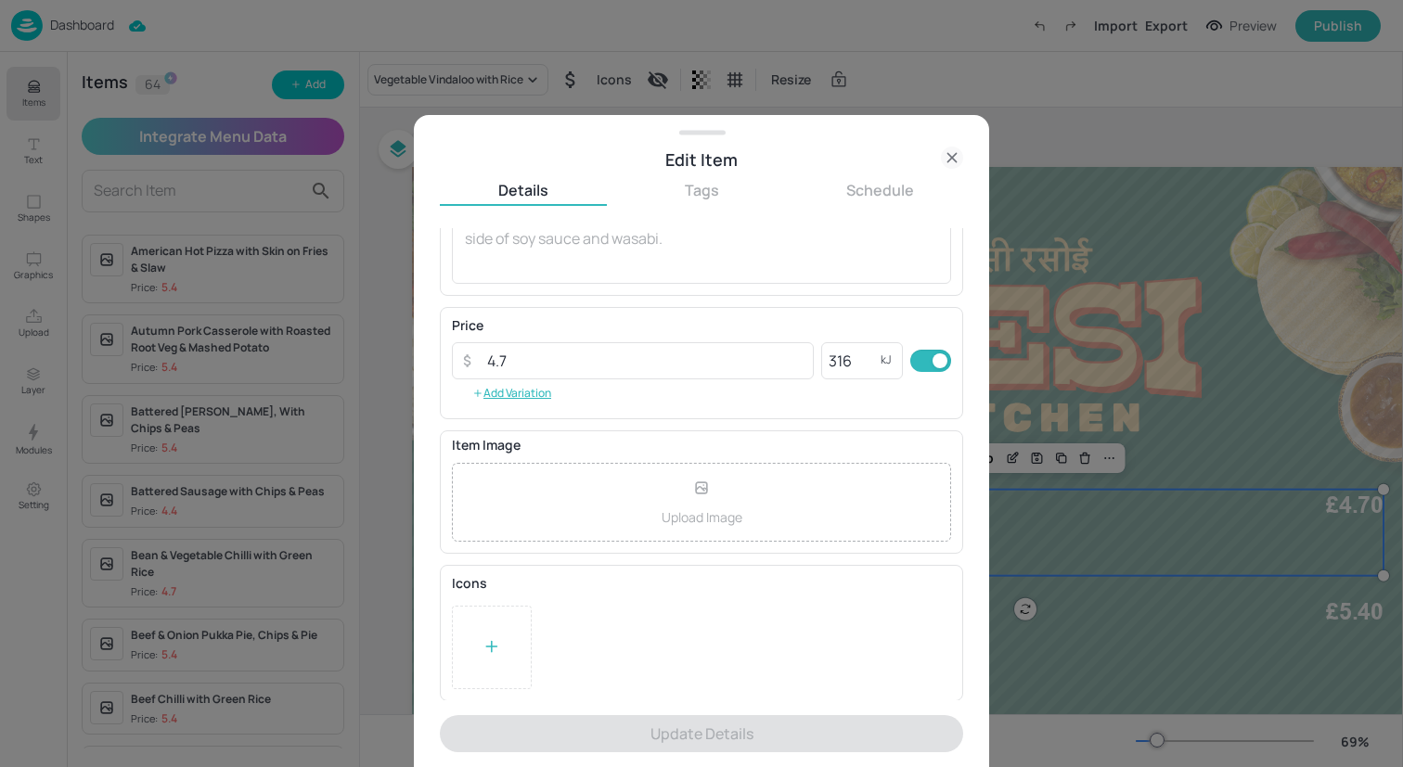
click at [503, 610] on div at bounding box center [492, 647] width 80 height 83
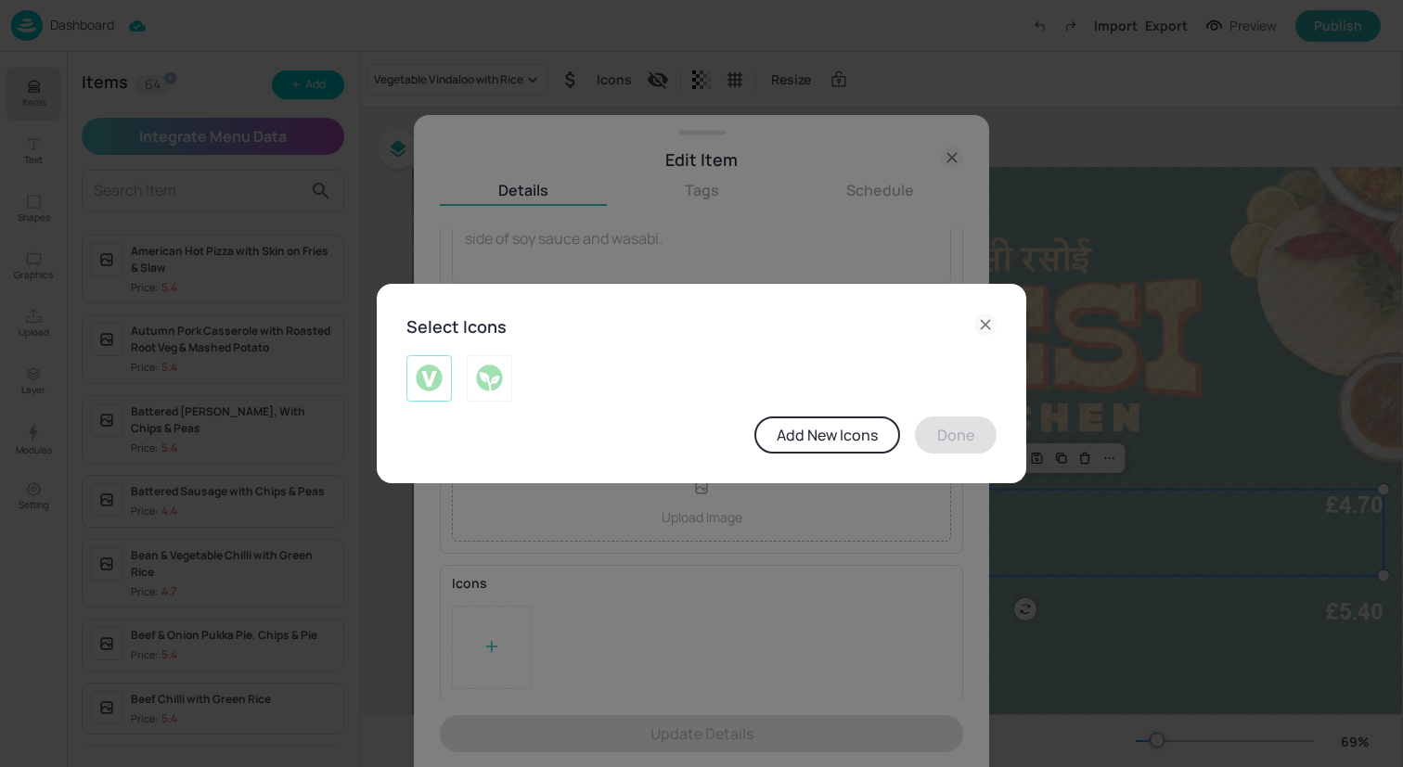
click at [428, 366] on img at bounding box center [429, 379] width 29 height 30
click at [488, 366] on img at bounding box center [489, 379] width 29 height 30
click at [440, 371] on img at bounding box center [429, 379] width 29 height 30
click at [946, 437] on button "Done" at bounding box center [956, 435] width 82 height 37
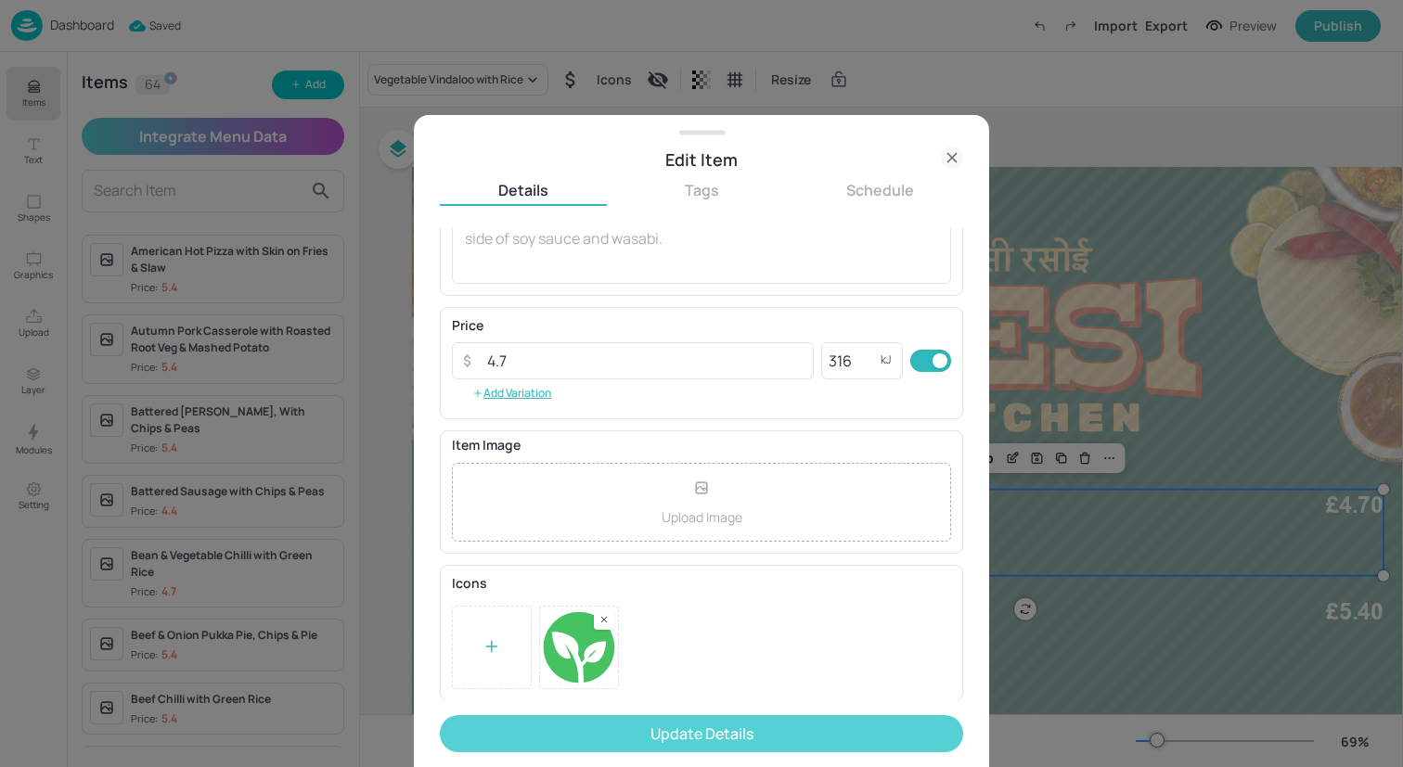
click at [756, 725] on button "Update Details" at bounding box center [701, 733] width 523 height 37
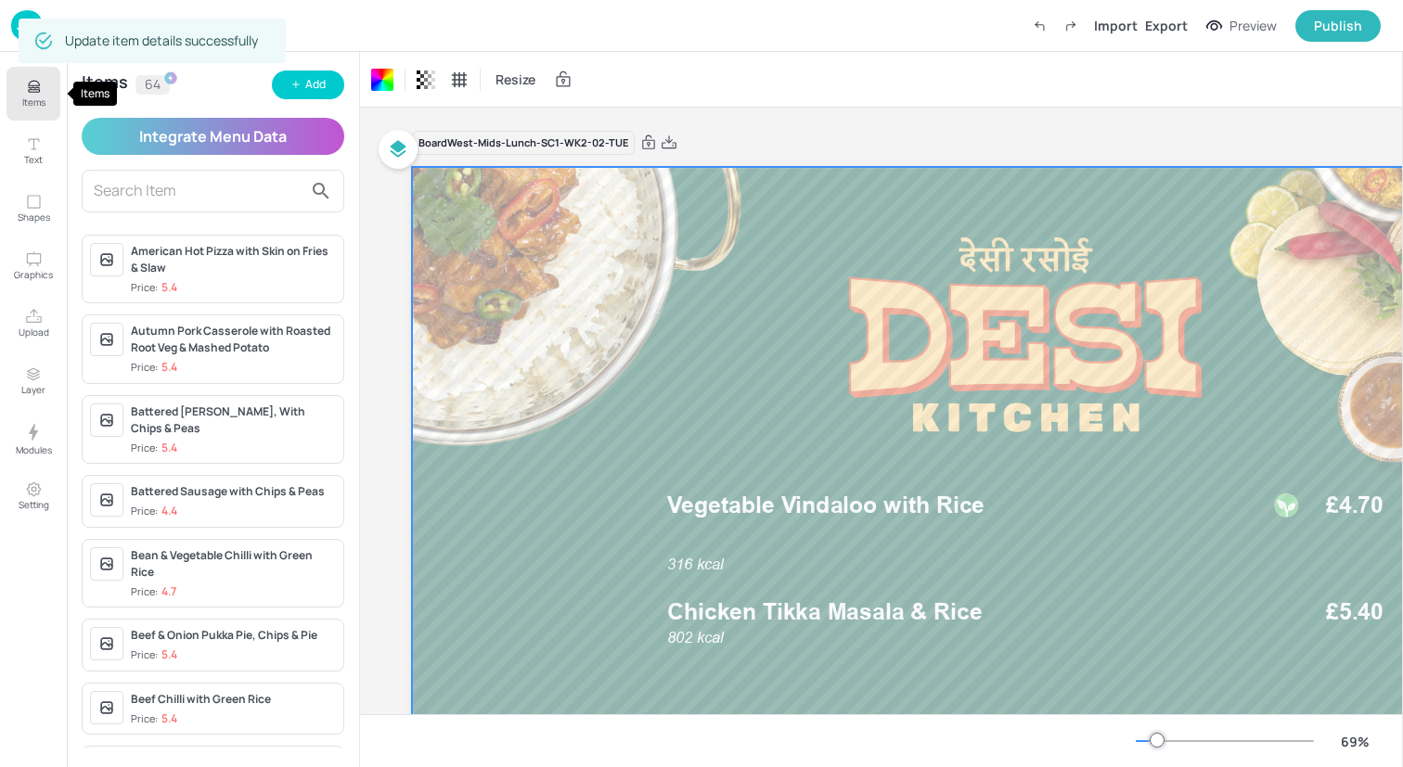
click at [37, 91] on icon "Items" at bounding box center [33, 91] width 11 height 2
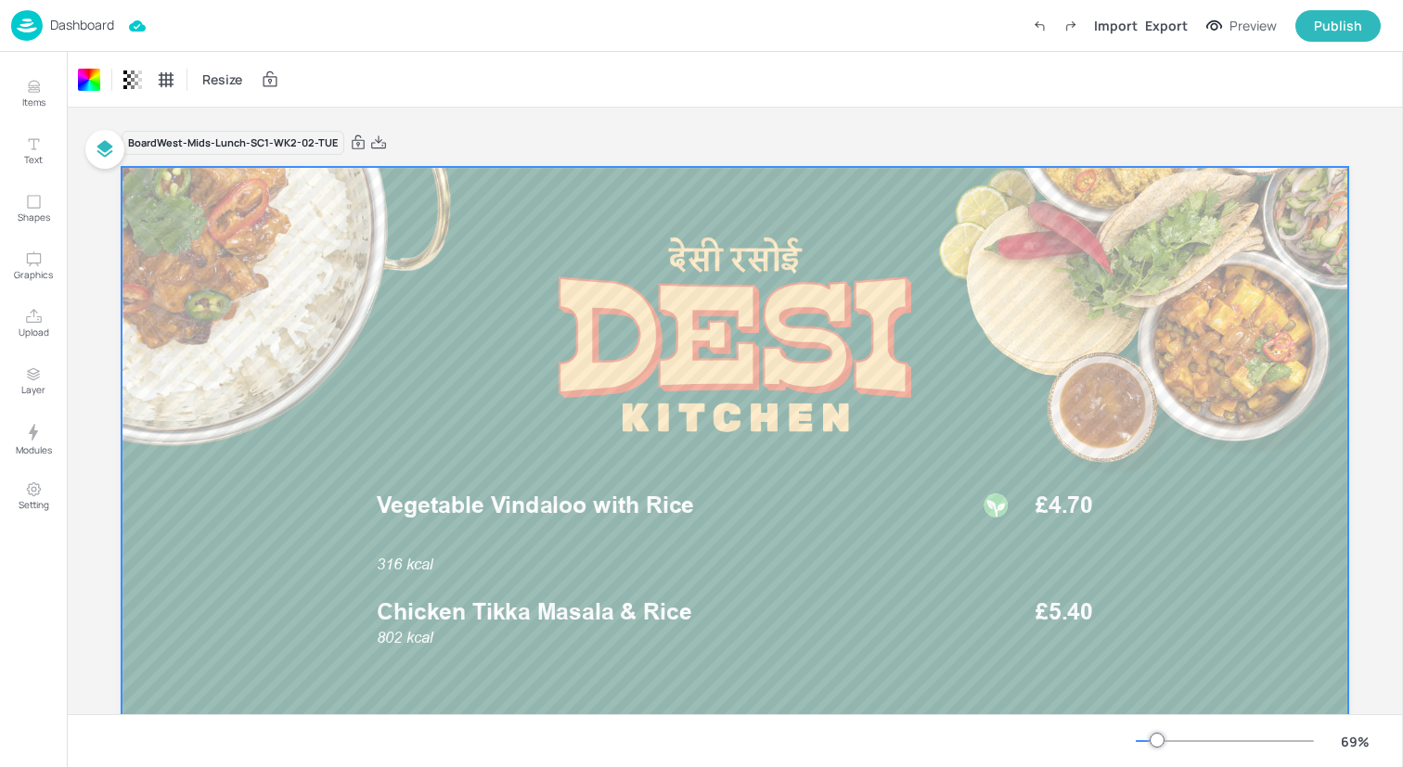
click at [14, 25] on img at bounding box center [27, 25] width 32 height 31
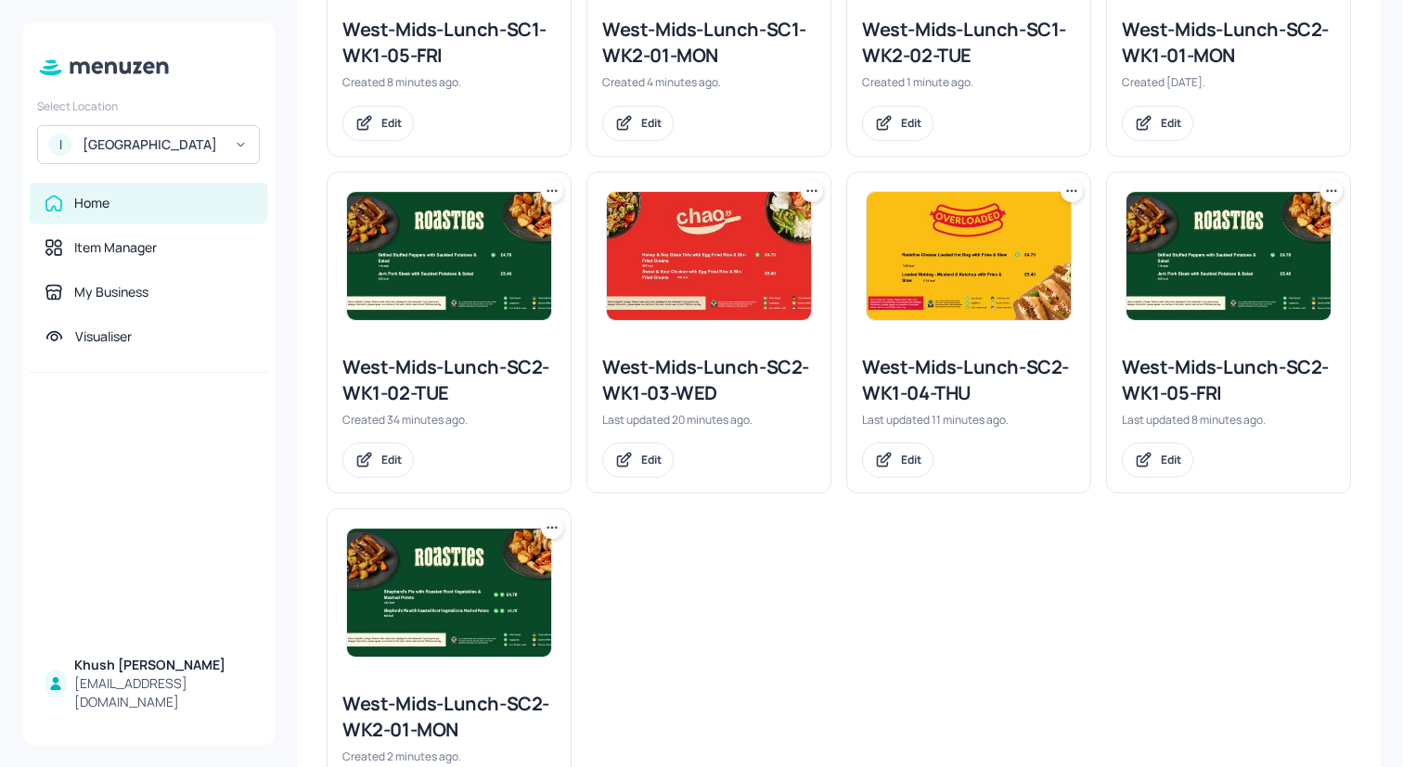
scroll to position [1028, 0]
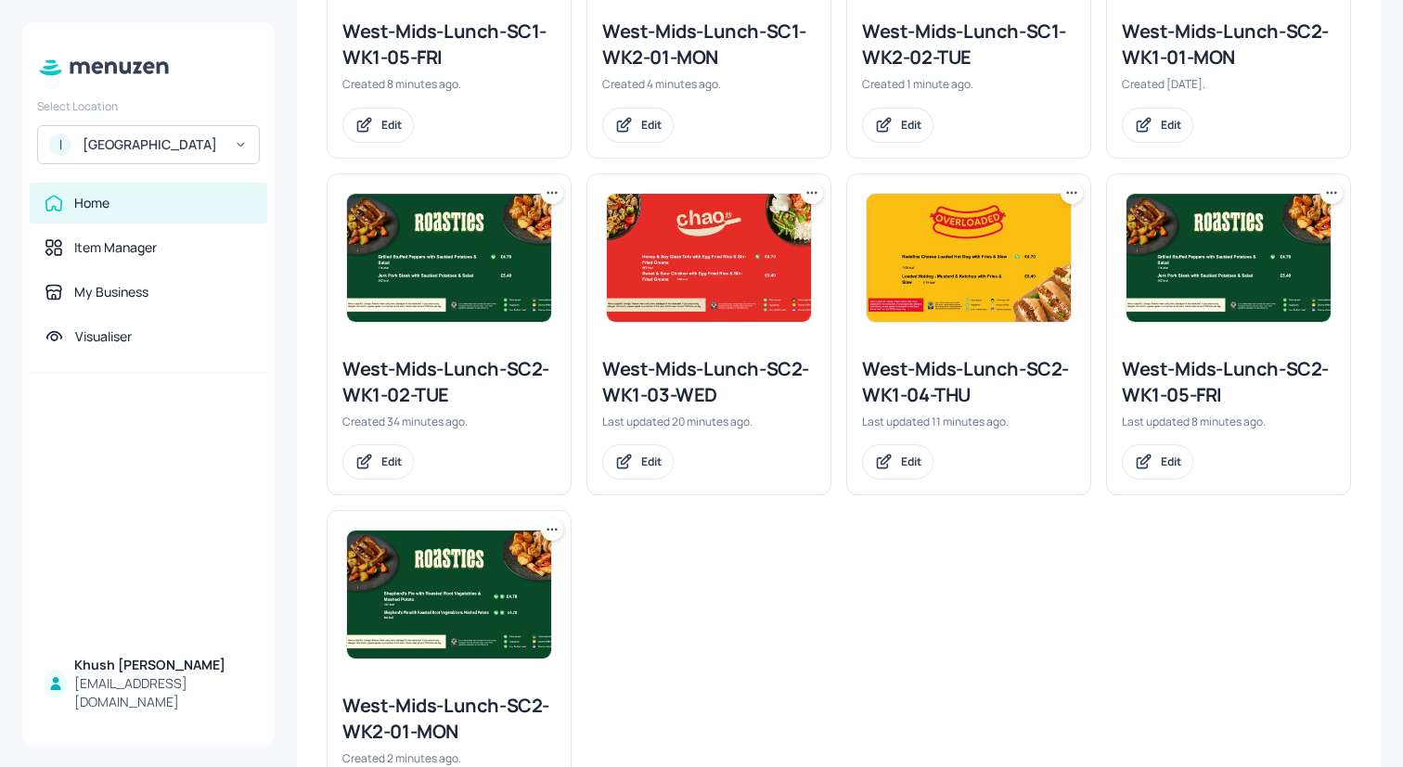
click at [551, 195] on icon at bounding box center [552, 193] width 19 height 19
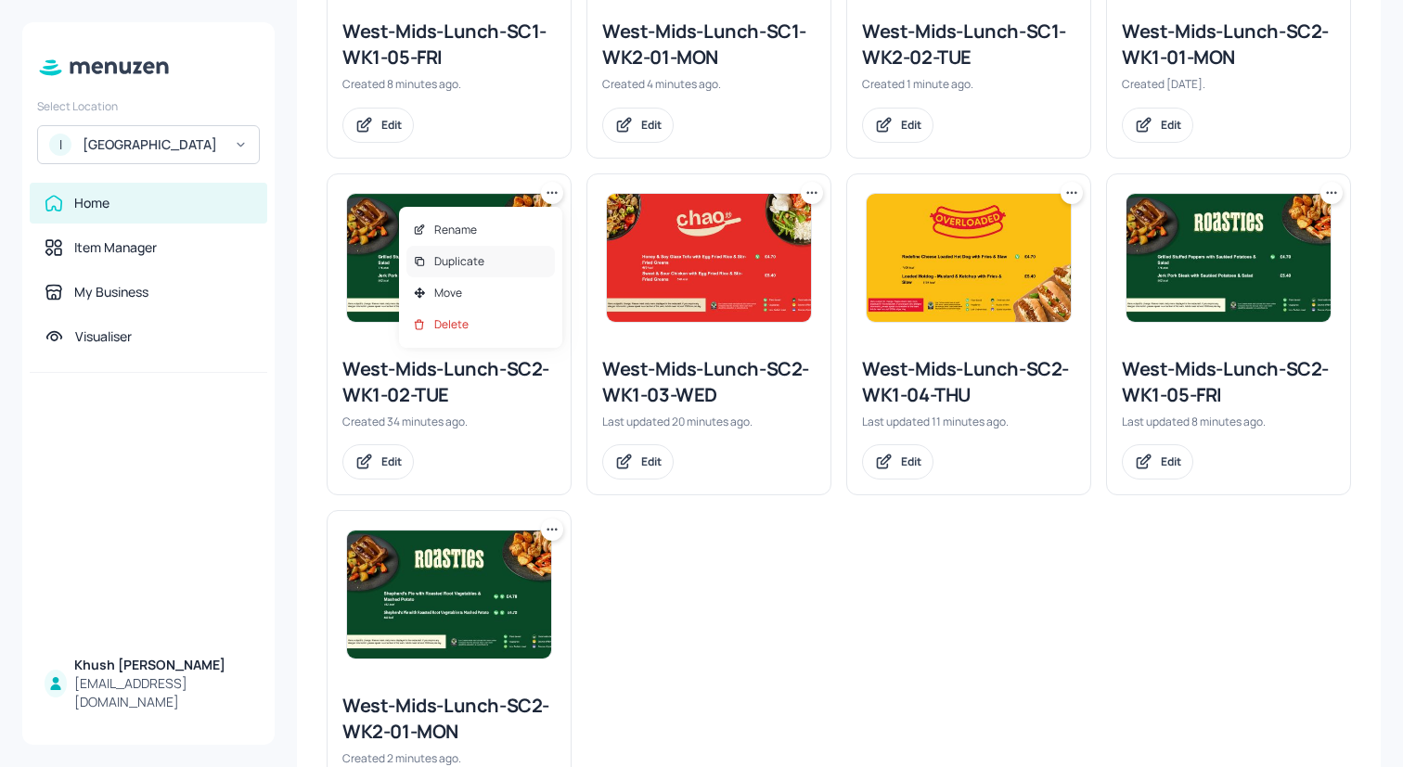
click at [498, 260] on div "Duplicate" at bounding box center [480, 262] width 148 height 32
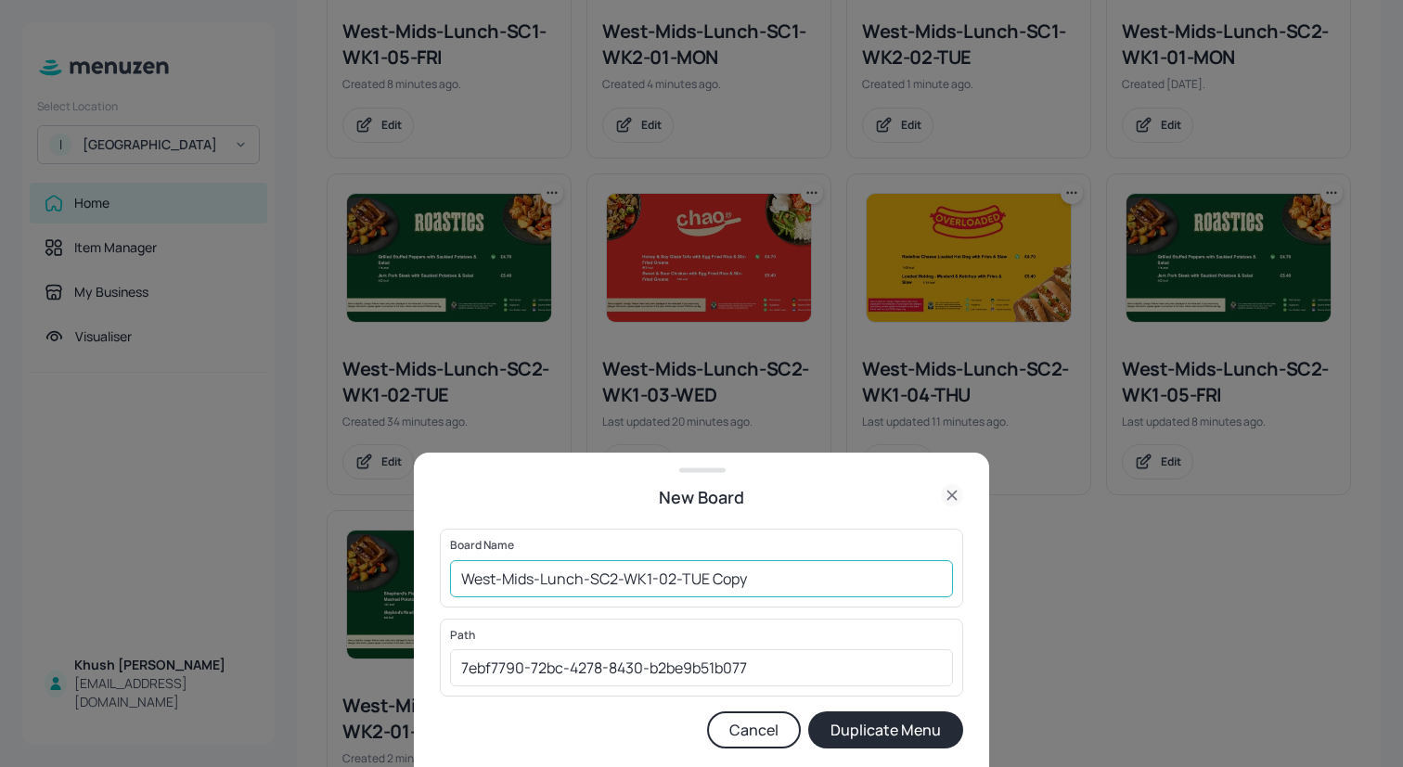
click at [815, 582] on input "West-Mids-Lunch-SC2-WK1-02-TUE Copy" at bounding box center [701, 578] width 503 height 37
click at [656, 583] on input "West-Mids-Lunch-SC2-WK1-02-TUE" at bounding box center [701, 578] width 503 height 37
click at [650, 576] on input "West-Mids-Lunch-SC2-WK1-02-TUE" at bounding box center [701, 578] width 503 height 37
type input "West-Mids-Lunch-SC2-WK2-02-TUE"
click at [903, 737] on button "Duplicate Menu" at bounding box center [885, 730] width 155 height 37
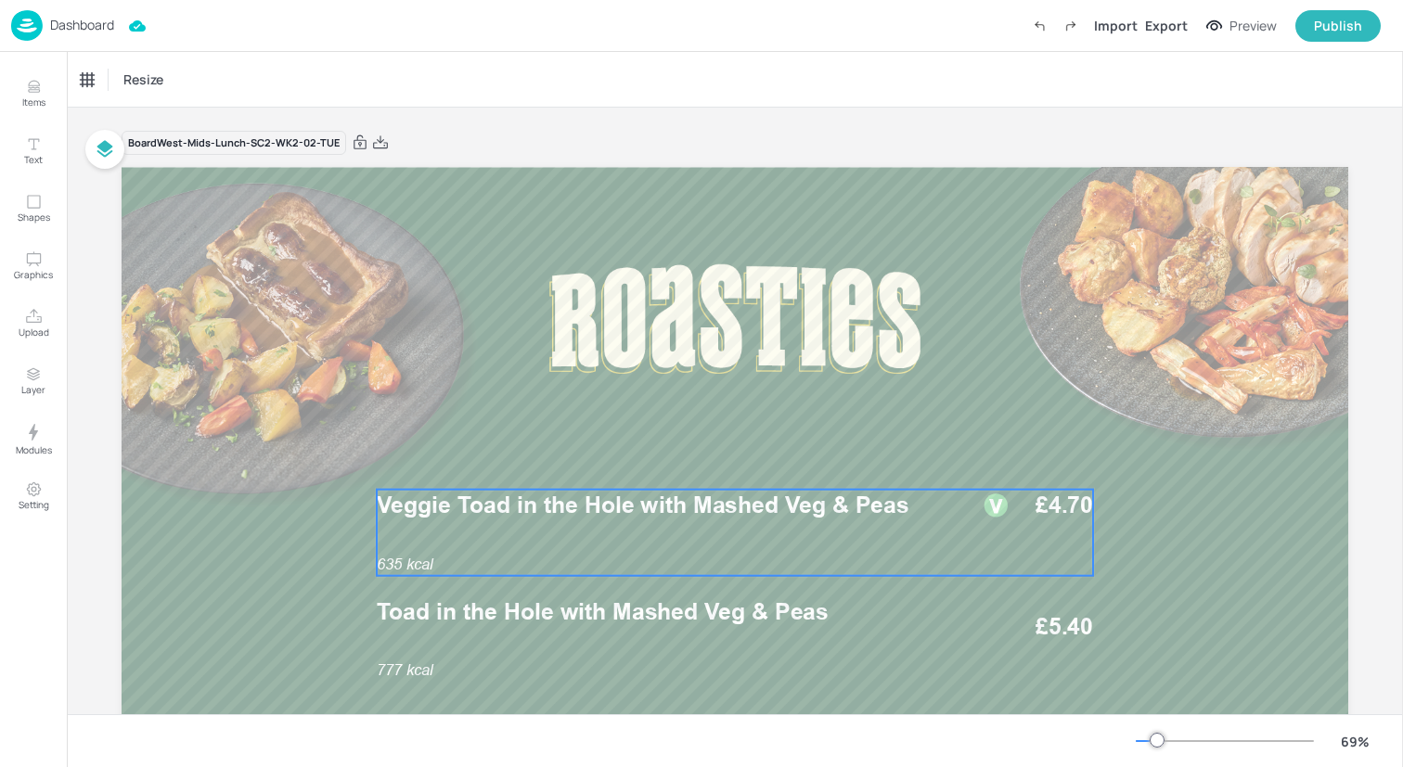
click at [504, 515] on span "Veggie Toad in the Hole with Mashed Veg & Peas" at bounding box center [643, 506] width 532 height 28
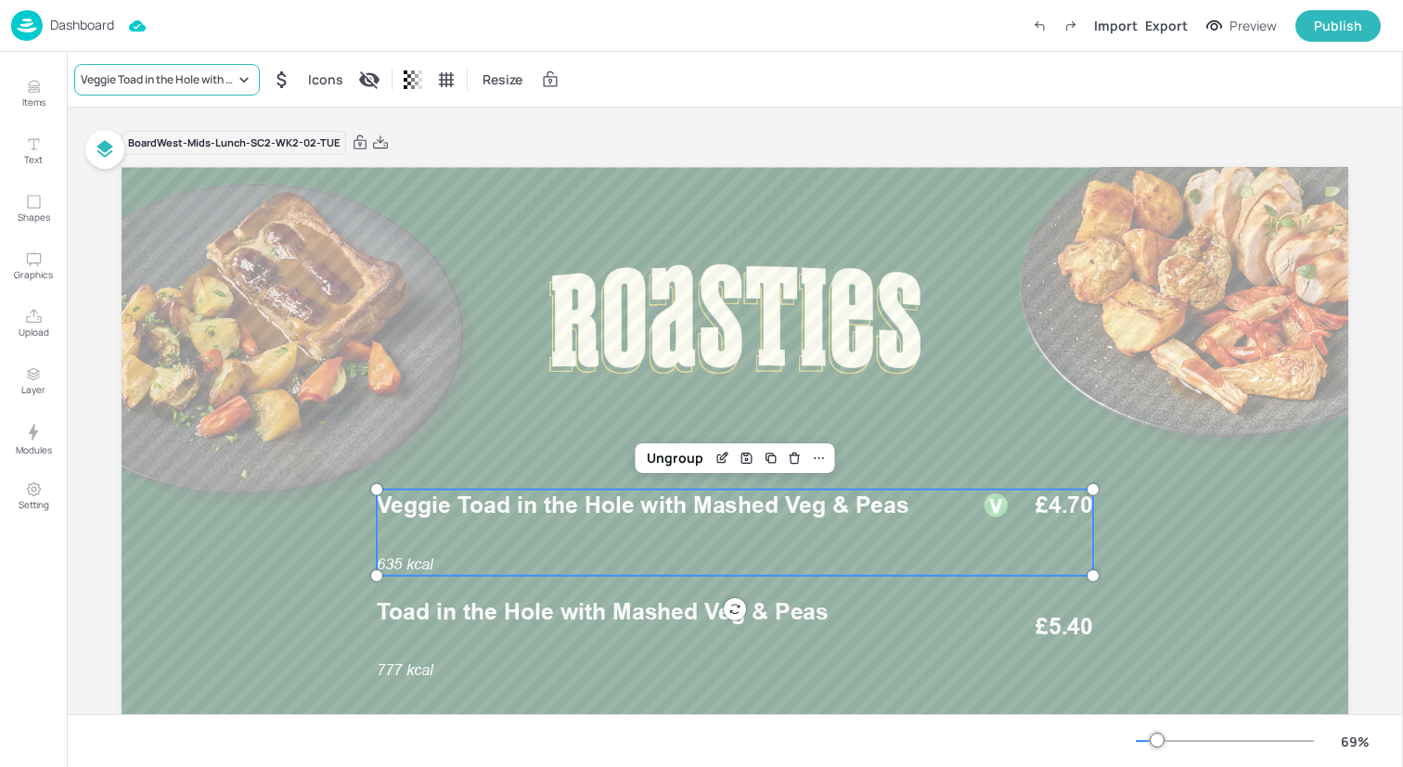
click at [222, 86] on div "Veggie Toad in the Hole with Mashed Veg & Peas" at bounding box center [158, 79] width 154 height 17
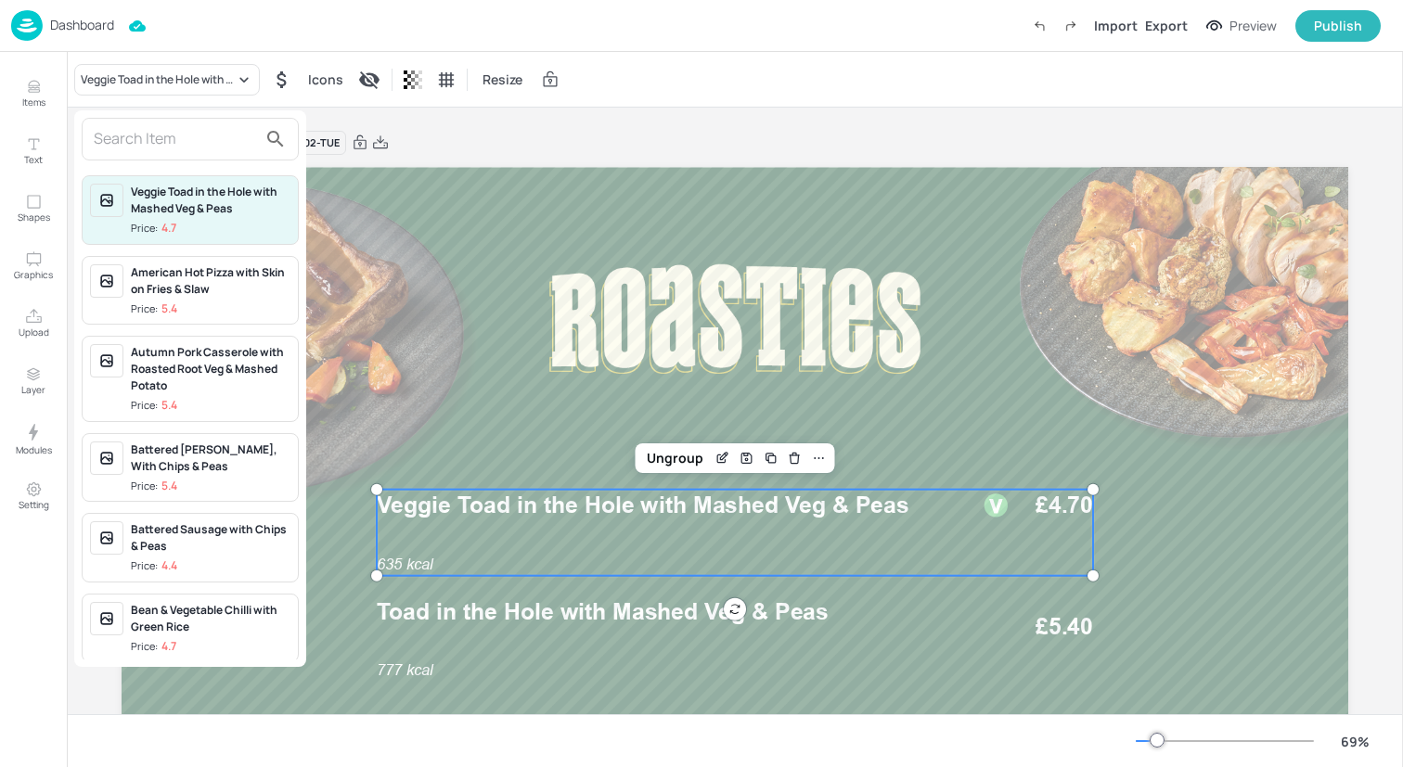
click at [217, 139] on input "text" at bounding box center [175, 139] width 163 height 30
paste input "Root Veg & Kale Stew with Mashed Potatoes & Peas"
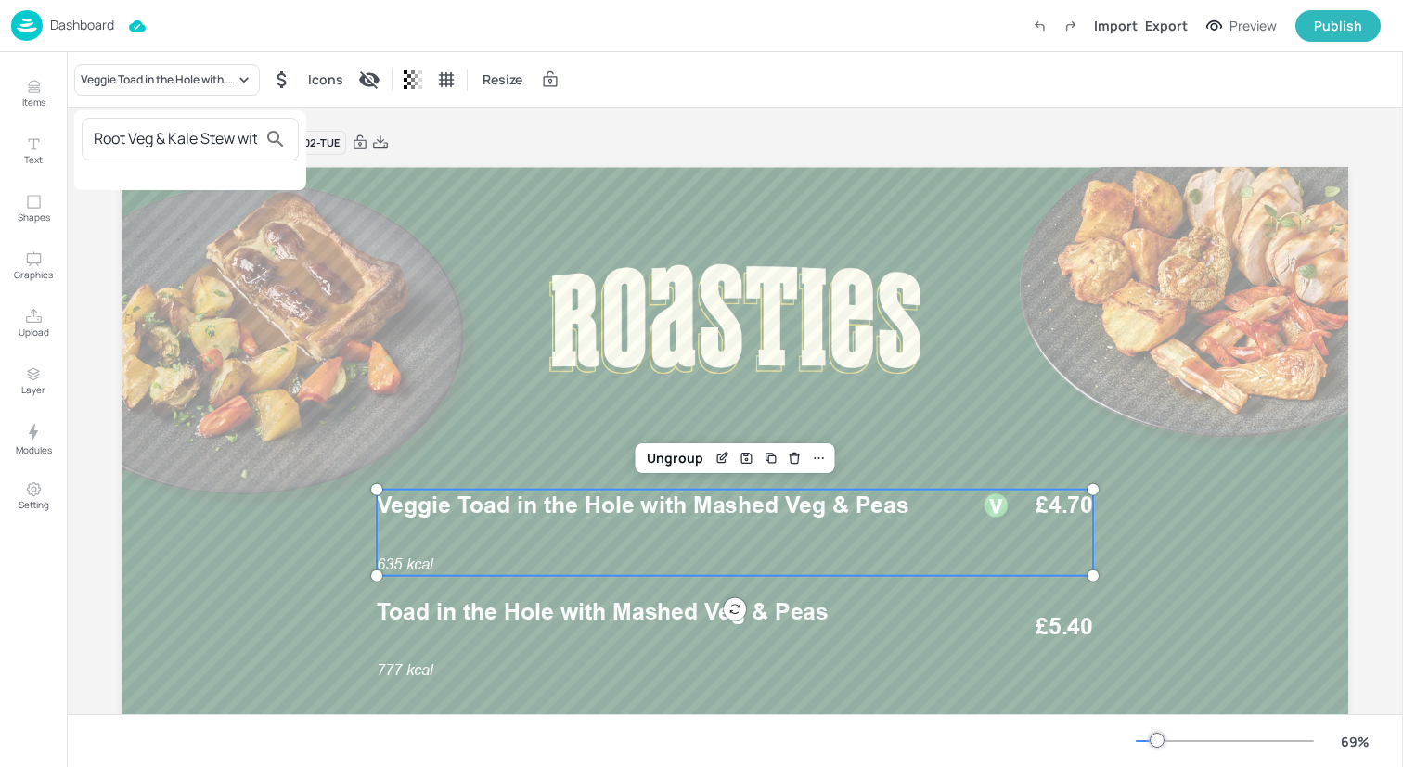
scroll to position [0, 188]
type input "Root Veg & Kale Stew with Mashed Potatoes & Peas"
drag, startPoint x: 256, startPoint y: 139, endPoint x: 213, endPoint y: 139, distance: 42.7
click at [213, 139] on div "Root Veg & Kale Stew with Mashed Potatoes & Peas" at bounding box center [190, 139] width 217 height 43
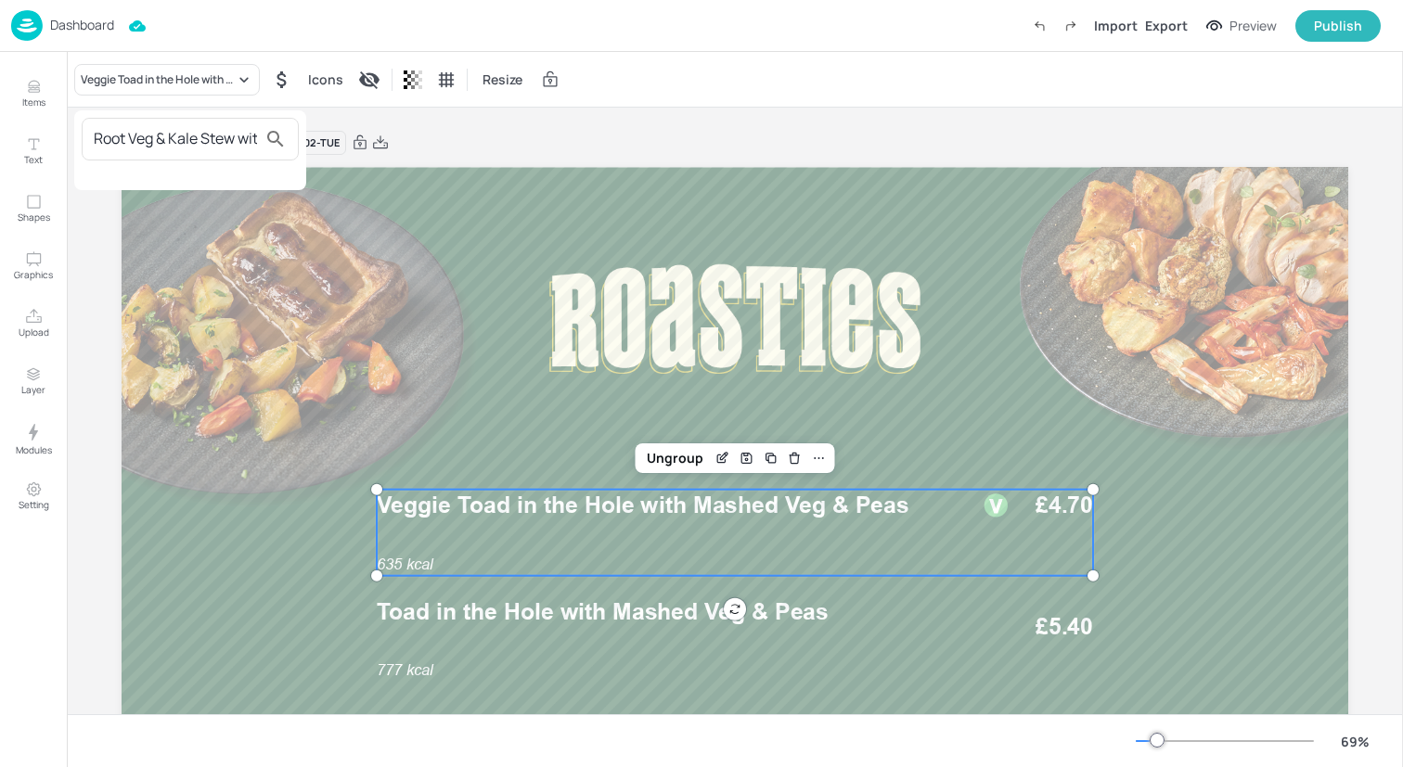
click at [51, 81] on div at bounding box center [701, 383] width 1403 height 767
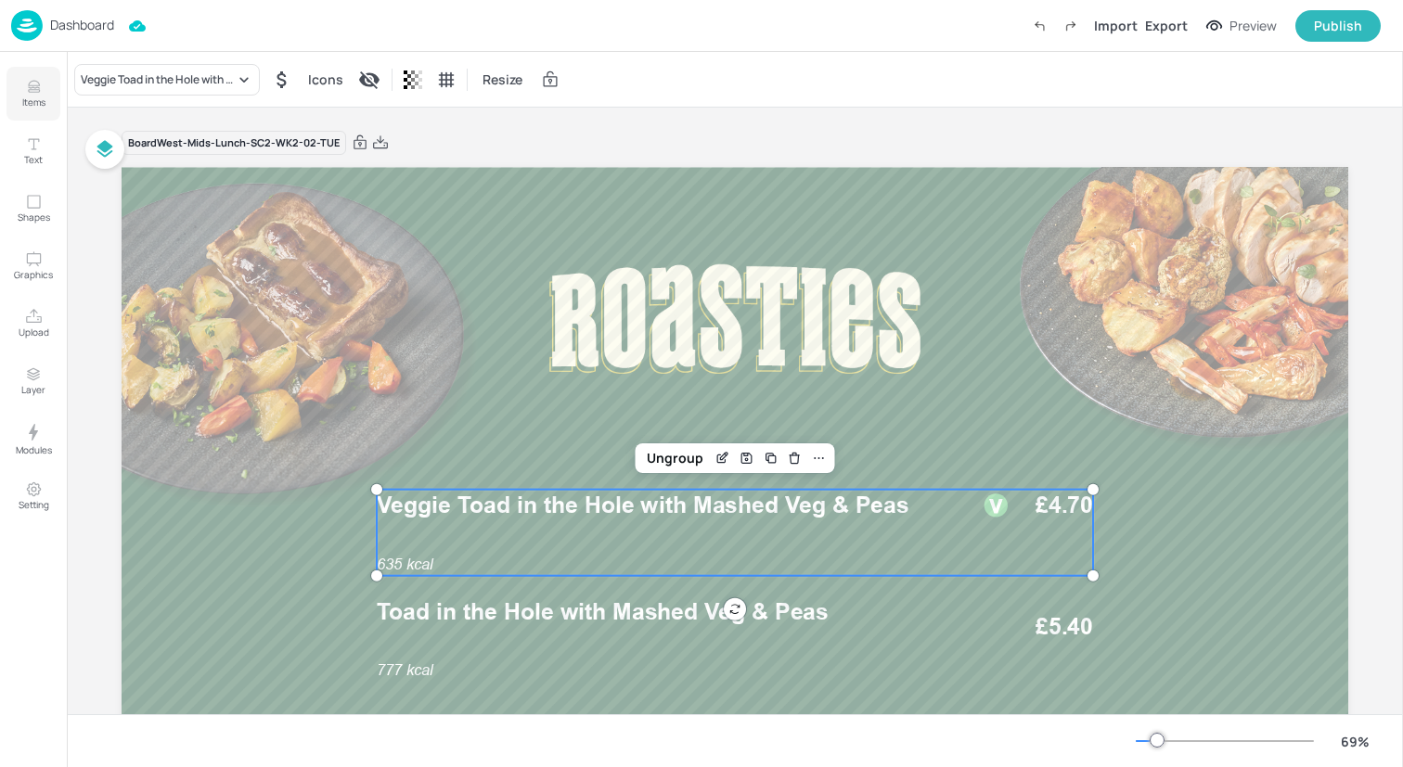
click at [37, 82] on icon "Items" at bounding box center [33, 83] width 11 height 5
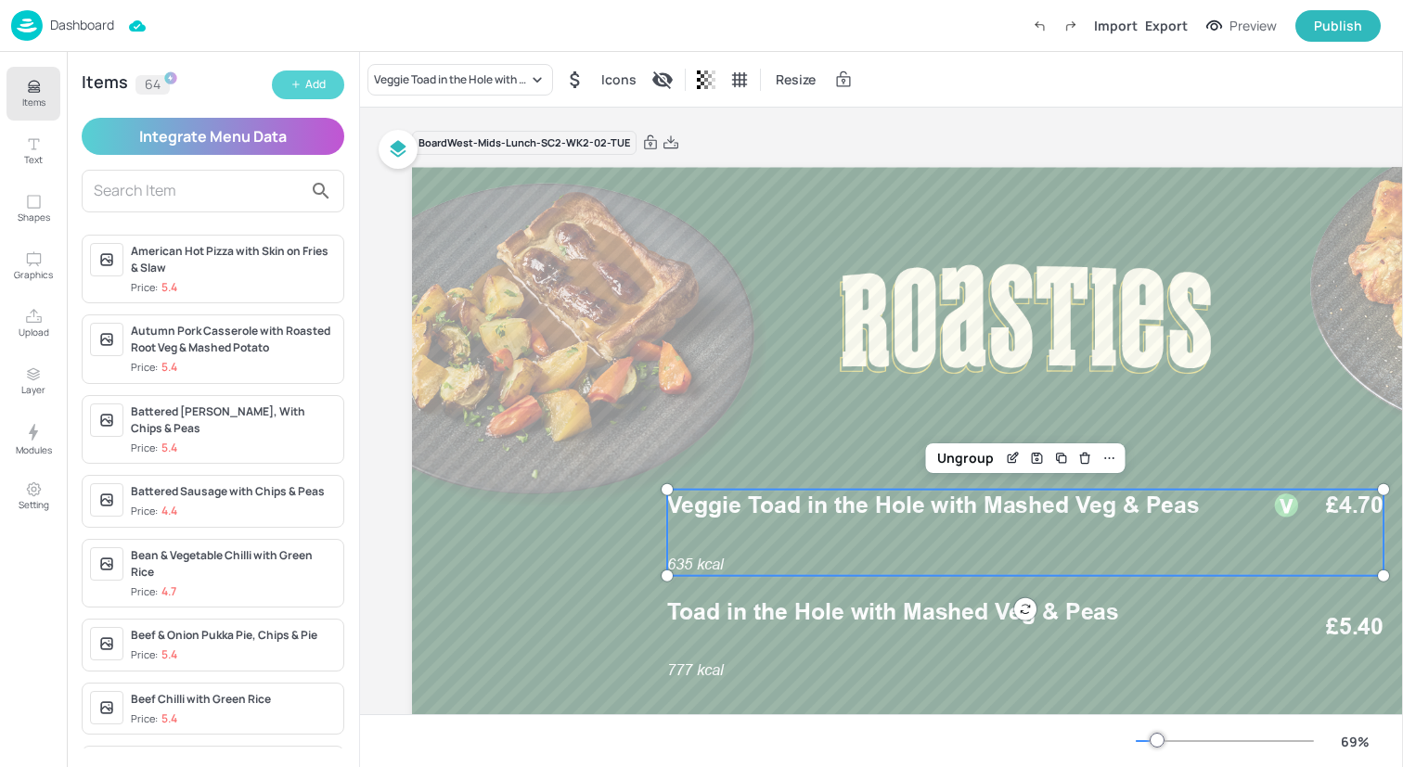
click at [290, 83] on icon "button" at bounding box center [295, 84] width 11 height 11
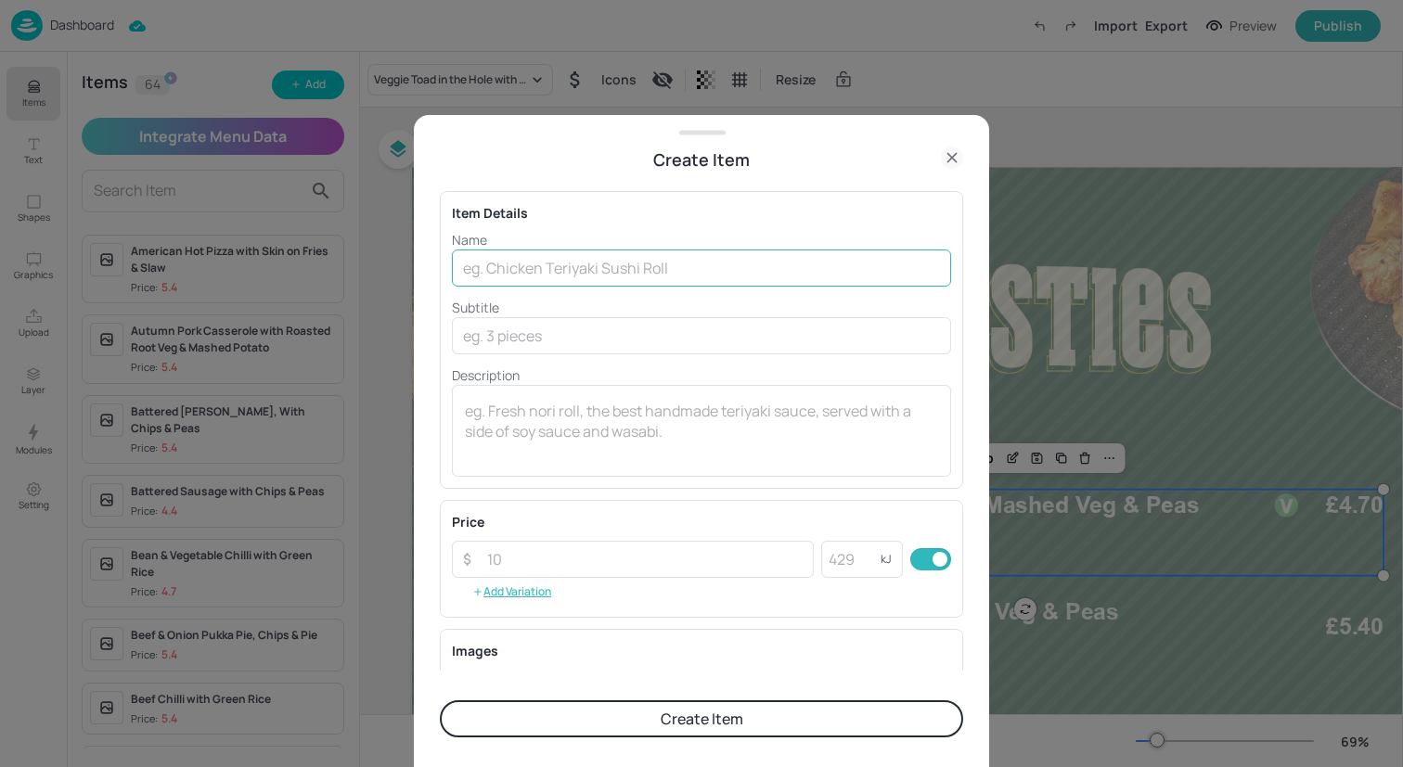
click at [480, 253] on input "text" at bounding box center [701, 268] width 499 height 37
paste input "Root Veg & Kale Stew with Mashed Potatoes & Peas"
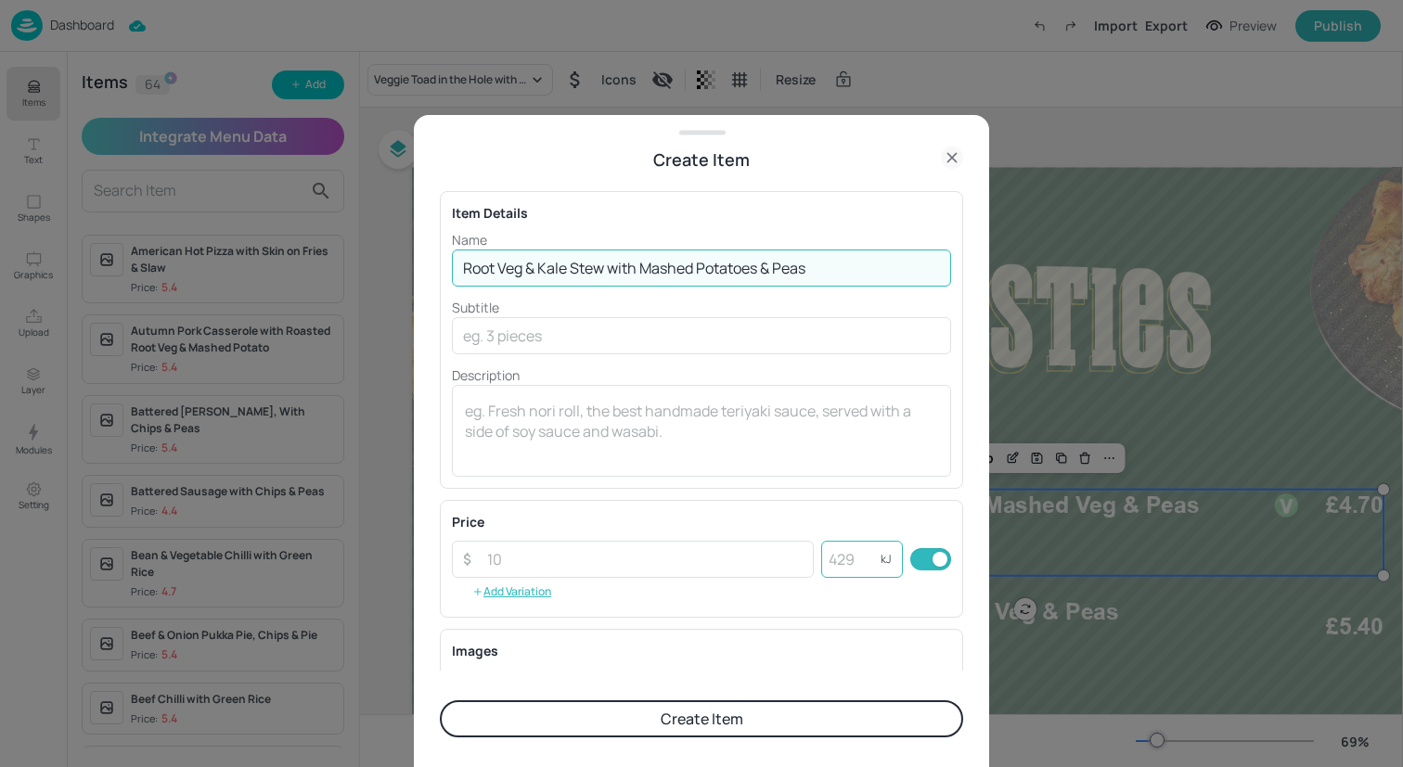
type input "Root Veg & Kale Stew with Mashed Potatoes & Peas"
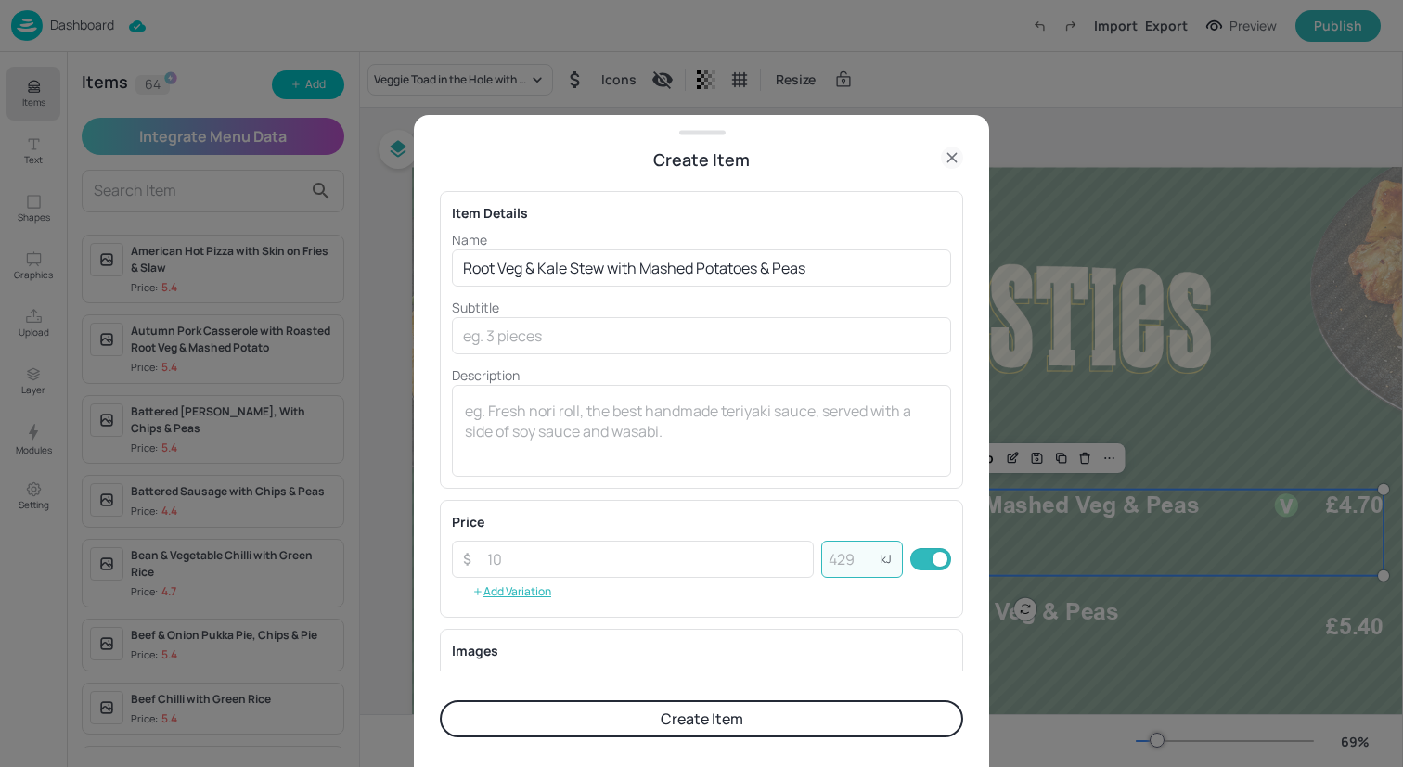
click at [866, 571] on input "number" at bounding box center [850, 559] width 59 height 37
type input "478"
click at [711, 559] on input "number" at bounding box center [645, 559] width 338 height 37
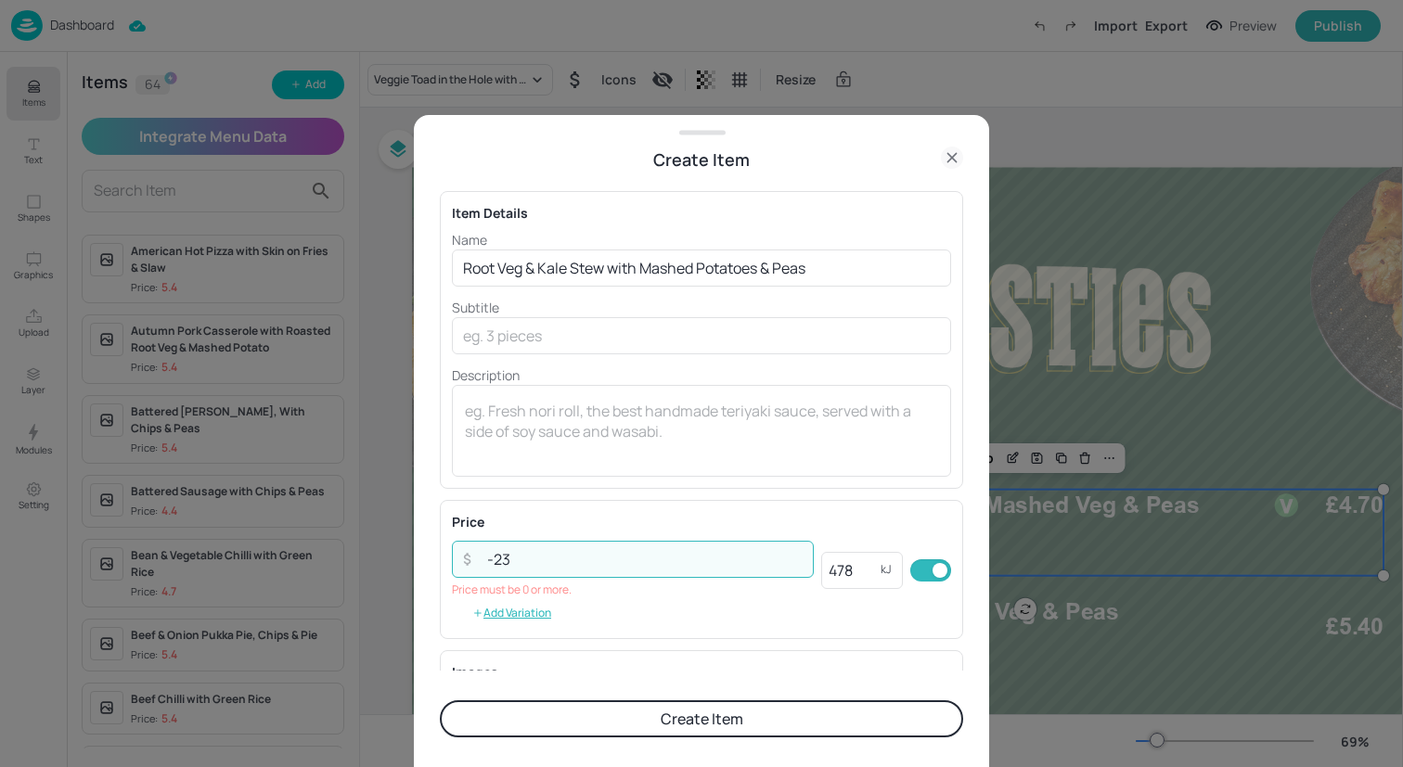
drag, startPoint x: 592, startPoint y: 562, endPoint x: 417, endPoint y: 561, distance: 175.3
click at [417, 561] on div "Create Item Item Details Name Root Veg & Kale Stew with Mashed Potatoes & Peas …" at bounding box center [701, 441] width 575 height 652
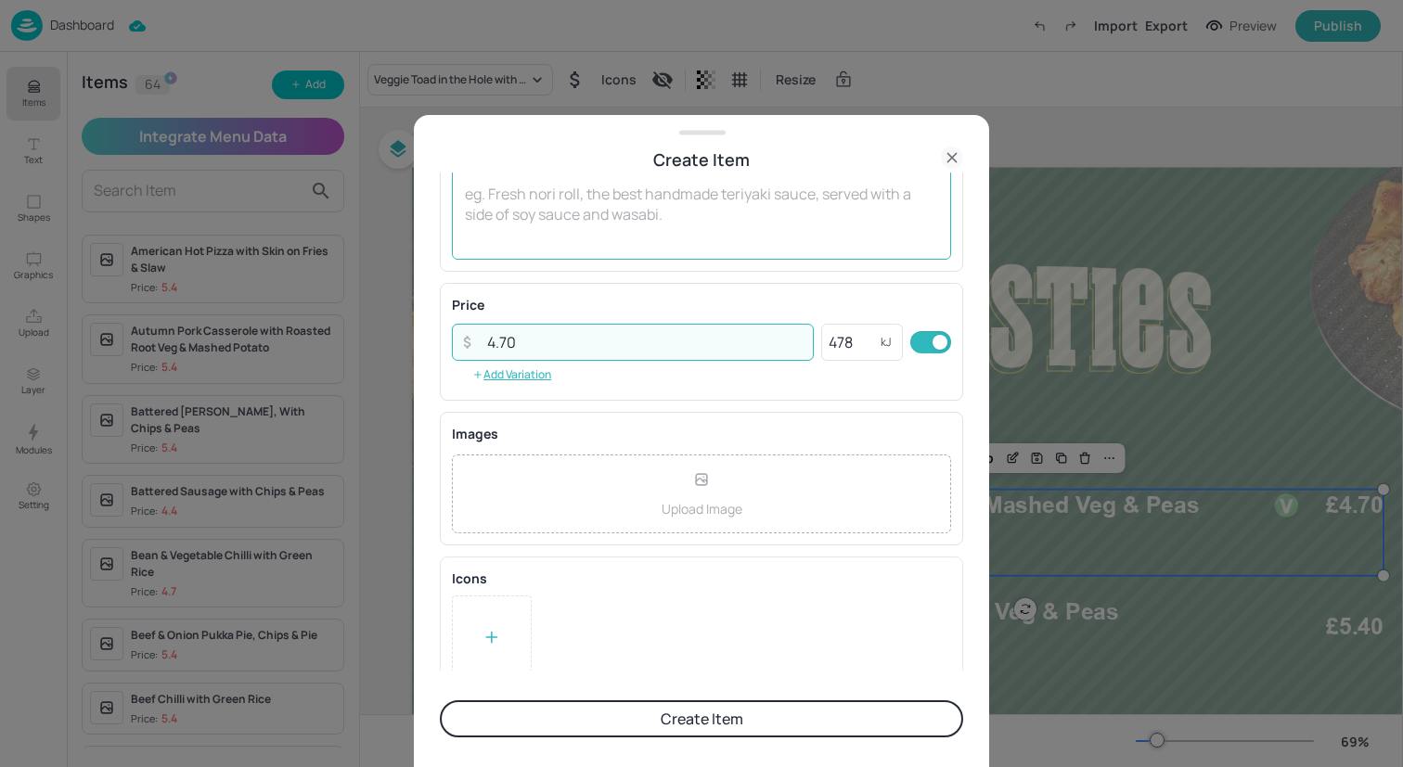
scroll to position [237, 0]
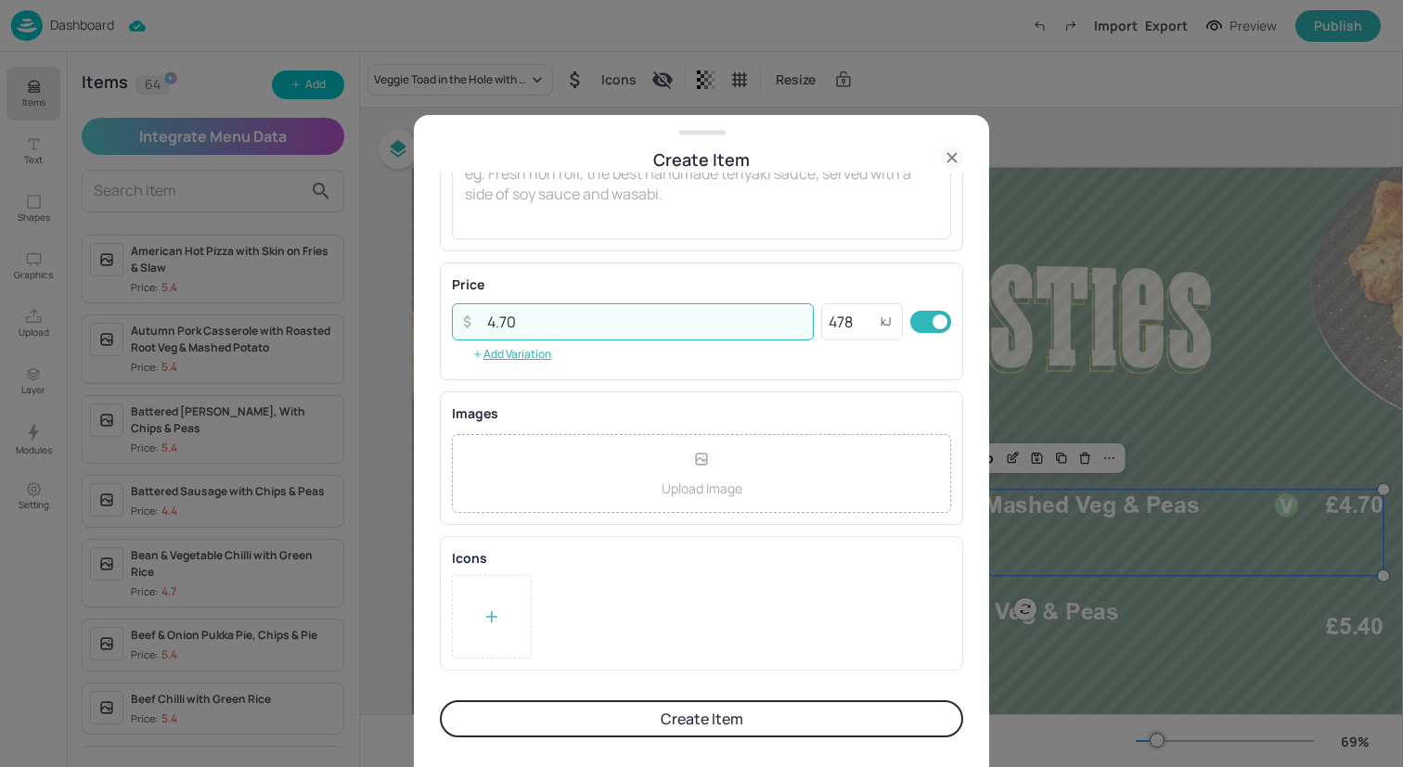
type input "4.70"
click at [506, 610] on div at bounding box center [492, 616] width 80 height 83
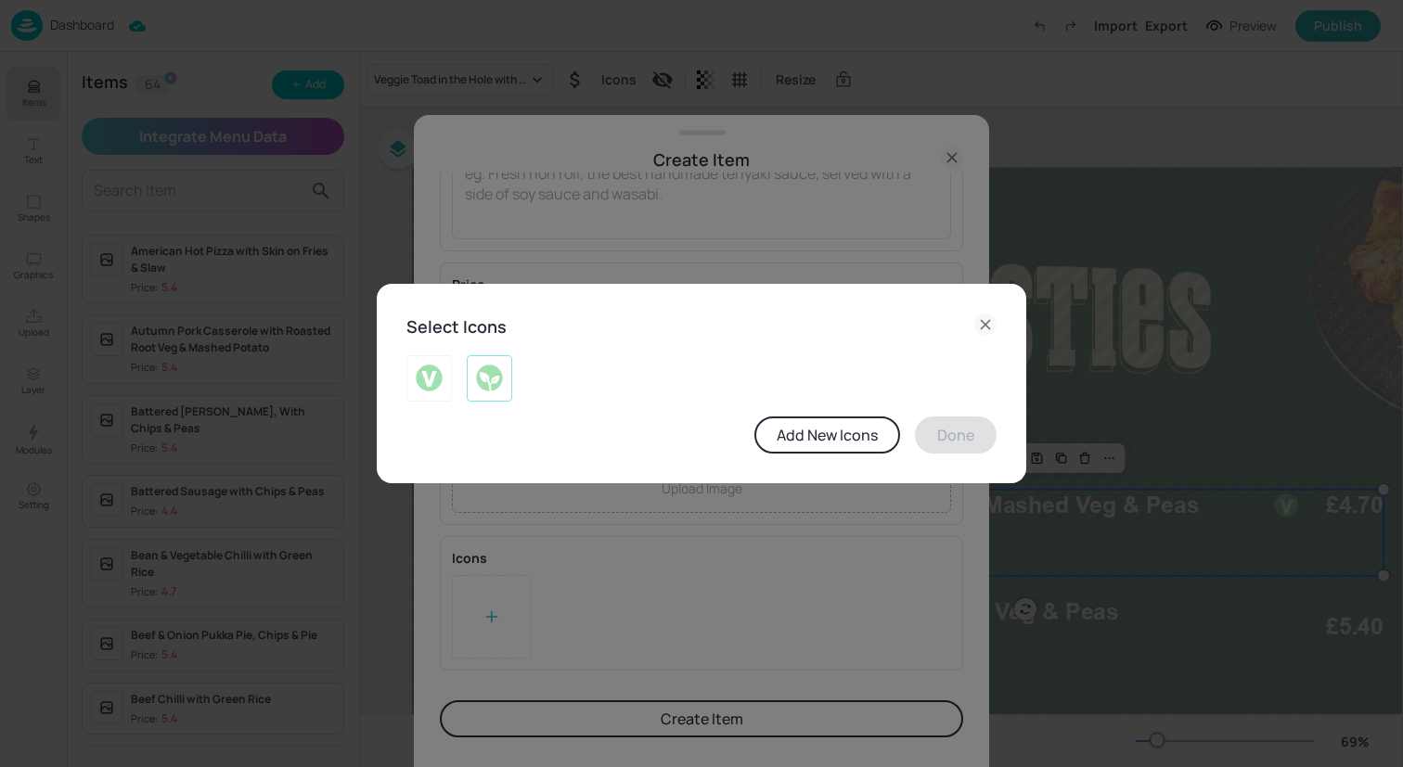
click at [481, 384] on img at bounding box center [489, 379] width 29 height 30
click at [938, 430] on button "Done" at bounding box center [956, 435] width 82 height 37
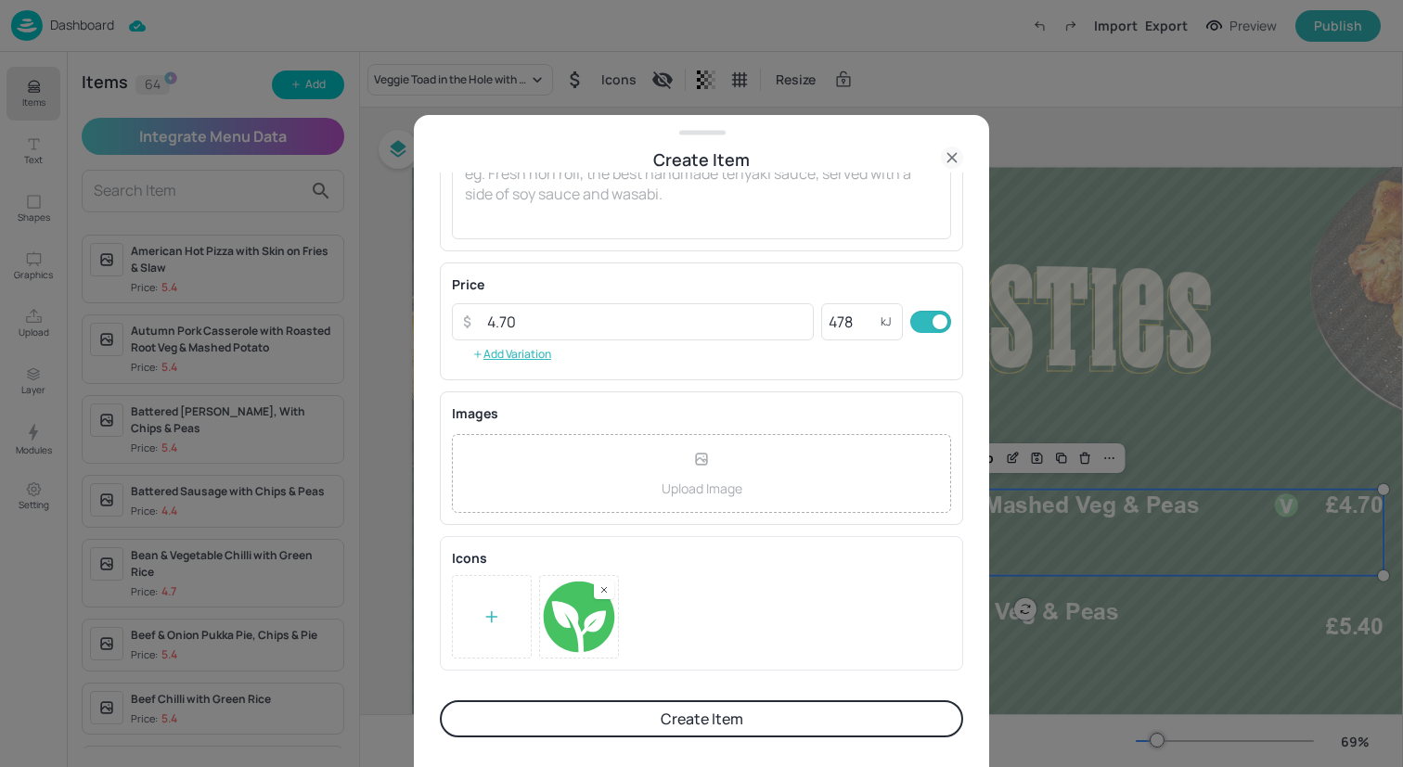
scroll to position [0, 0]
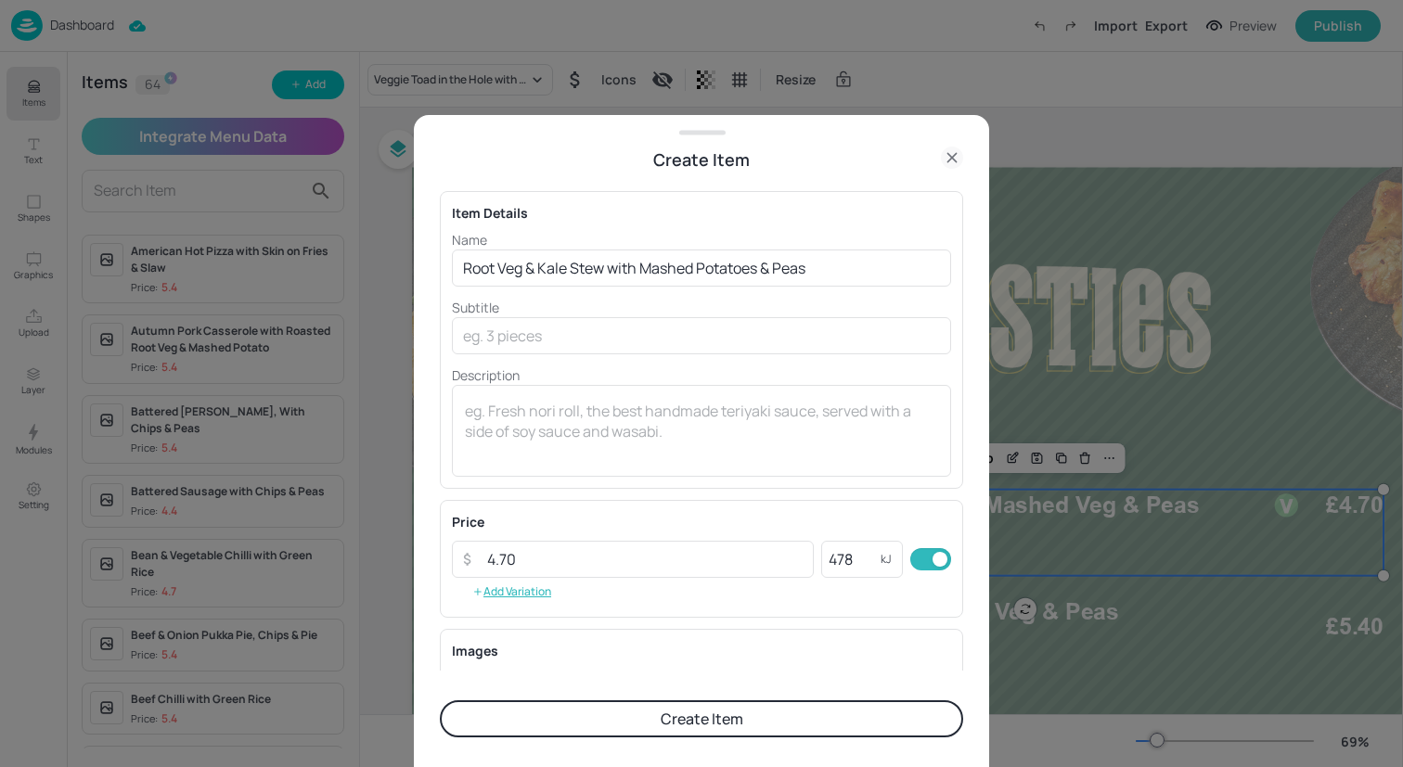
click at [797, 718] on button "Create Item" at bounding box center [701, 718] width 523 height 37
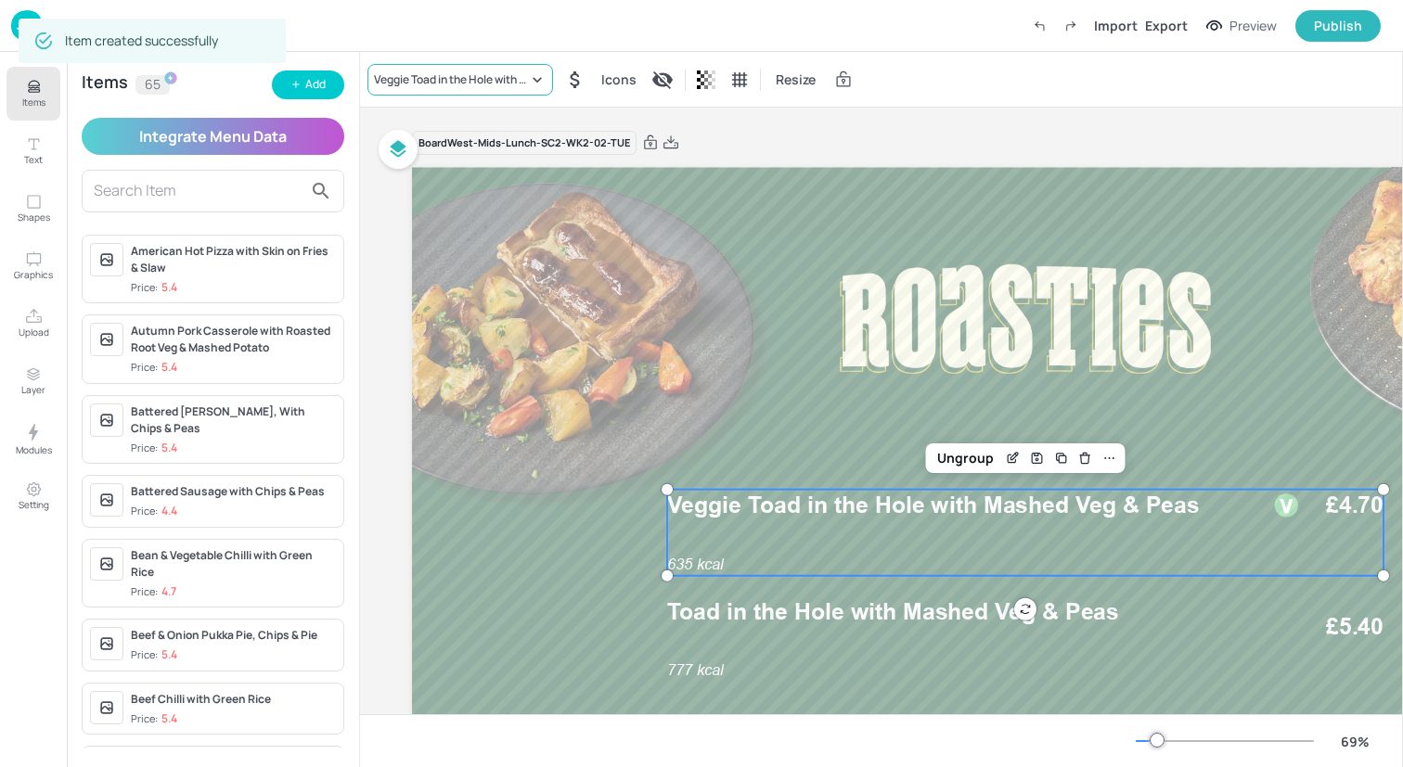
click at [455, 69] on div "Veggie Toad in the Hole with Mashed Veg & Peas" at bounding box center [460, 80] width 186 height 32
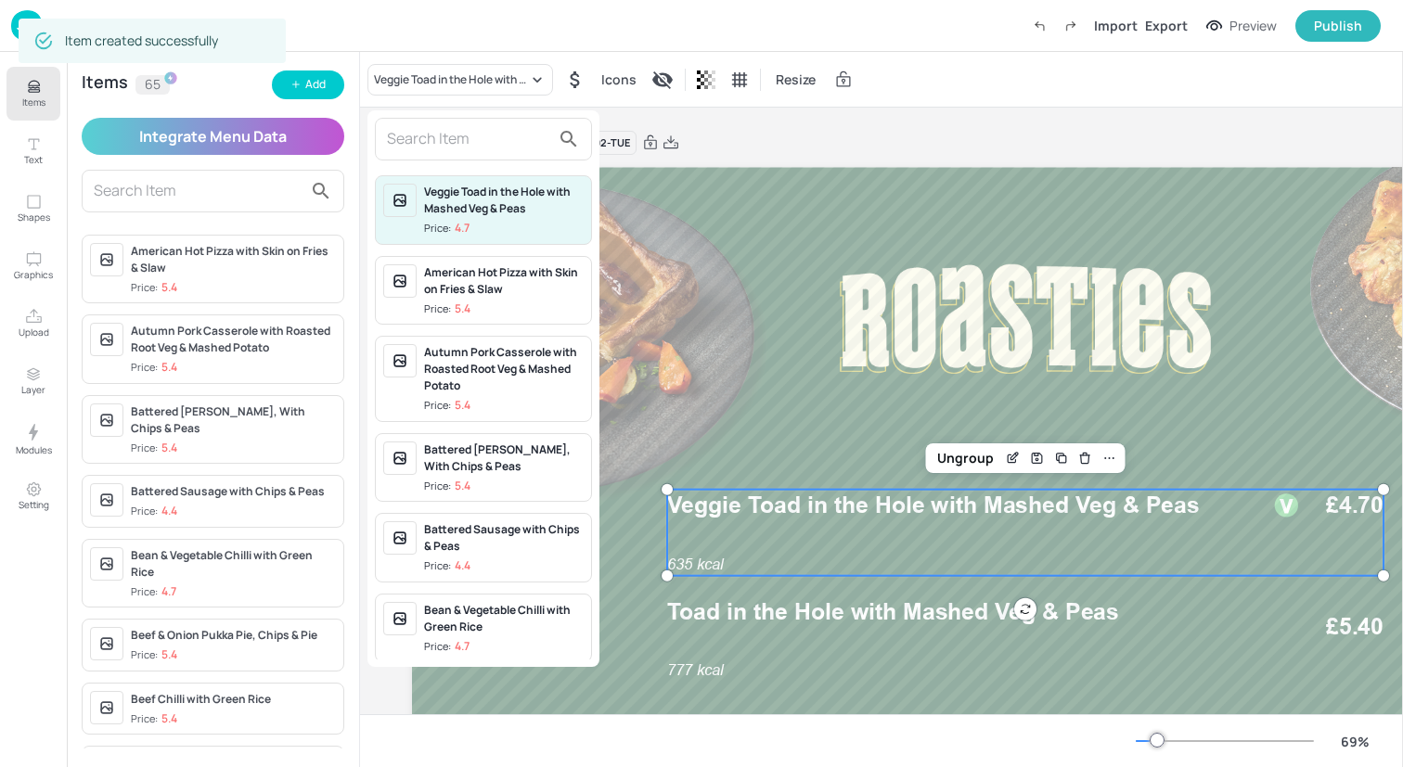
click at [455, 154] on div at bounding box center [483, 139] width 217 height 43
click at [455, 144] on input "text" at bounding box center [468, 139] width 163 height 30
paste input "Root Veg & Kale Stew with Mashed Potatoes & Peas"
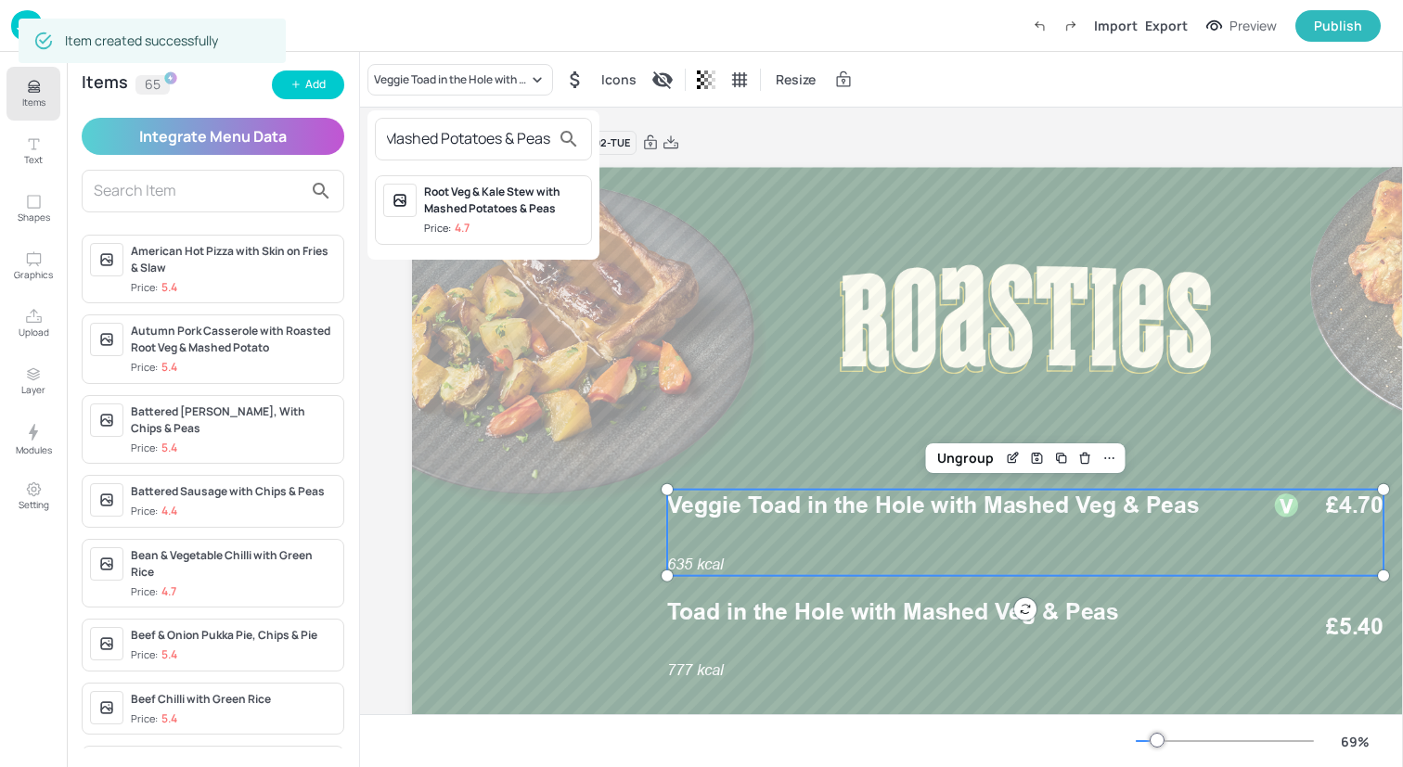
type input "Root Veg & Kale Stew with Mashed Potatoes & Peas"
click at [499, 218] on div "Root Veg & Kale Stew with Mashed Potatoes & Peas Price: 4.7" at bounding box center [504, 210] width 160 height 53
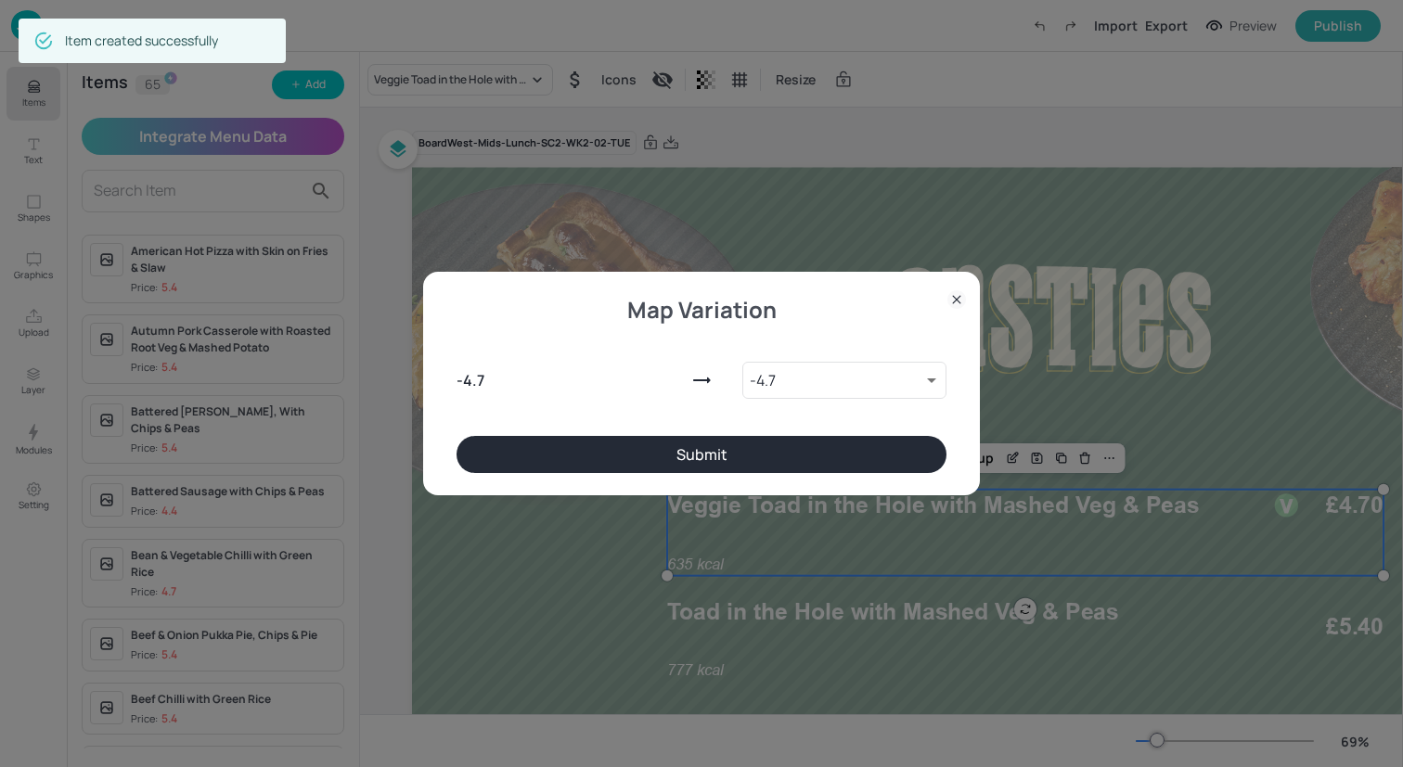
click at [705, 445] on button "Submit" at bounding box center [701, 454] width 490 height 37
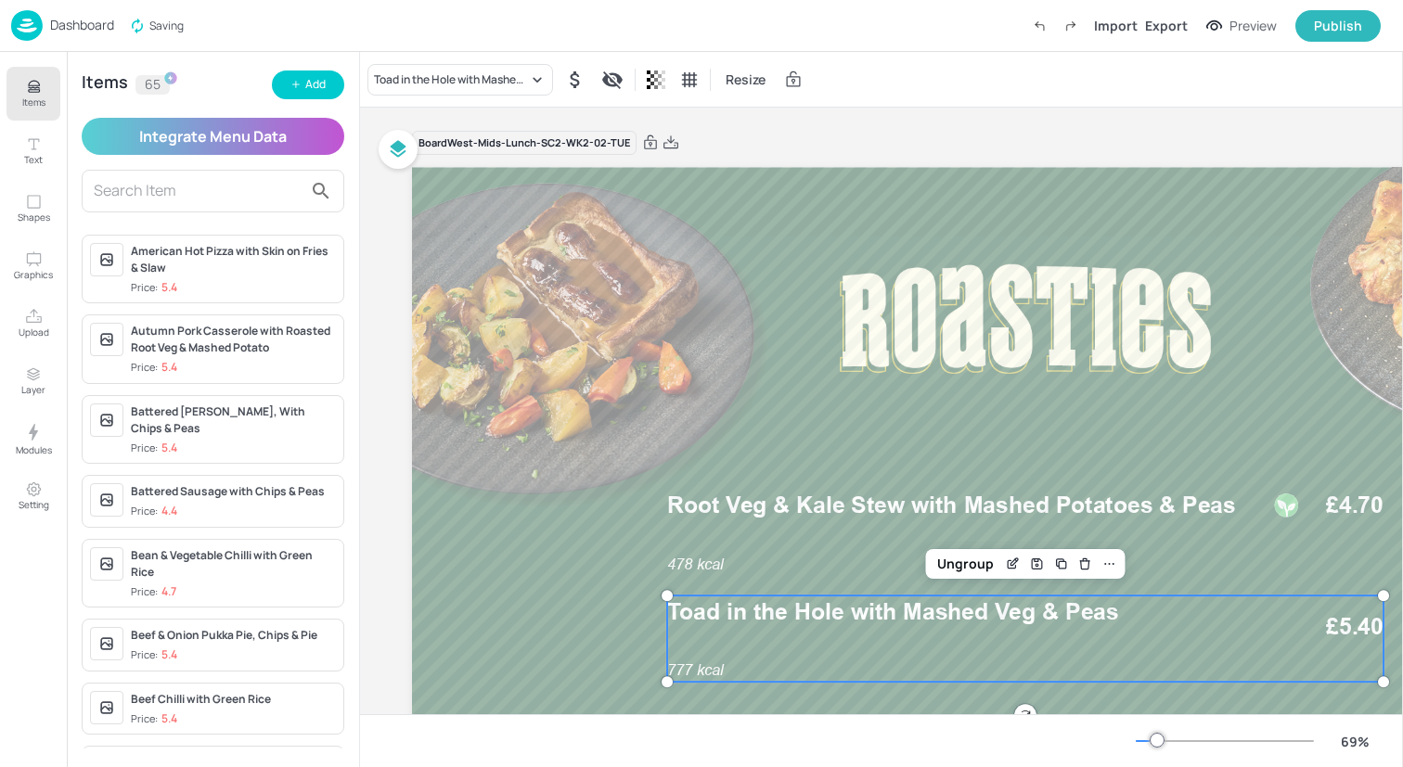
click at [764, 655] on div "777 kcal Toad in the Hole with Mashed Veg & Peas £5.40" at bounding box center [1025, 639] width 716 height 86
click at [319, 84] on div "Add" at bounding box center [315, 85] width 20 height 18
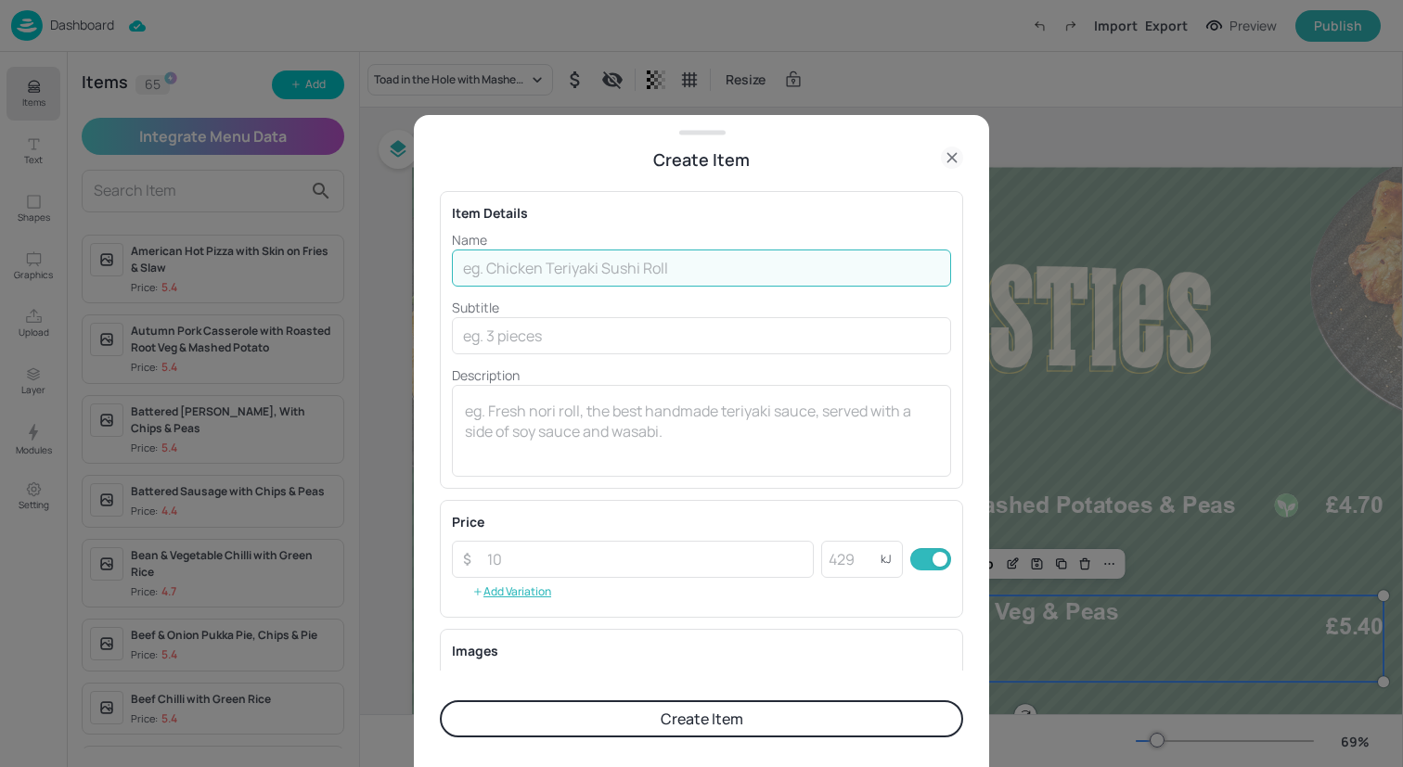
click at [535, 271] on input "text" at bounding box center [701, 268] width 499 height 37
paste input "Cottage Pie & Peas"
type input "Cottage Pie & Peas"
click at [676, 550] on input "number" at bounding box center [645, 559] width 338 height 37
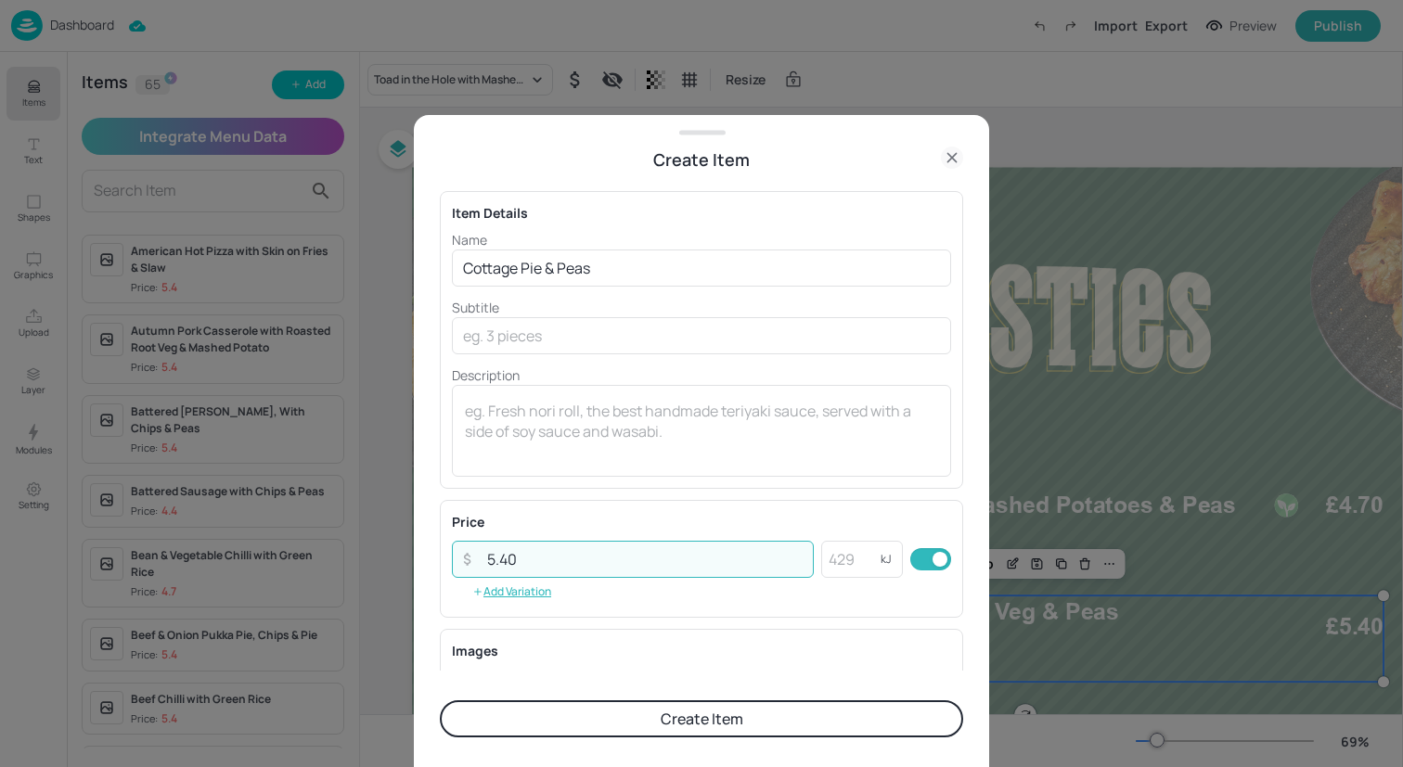
type input "5.40"
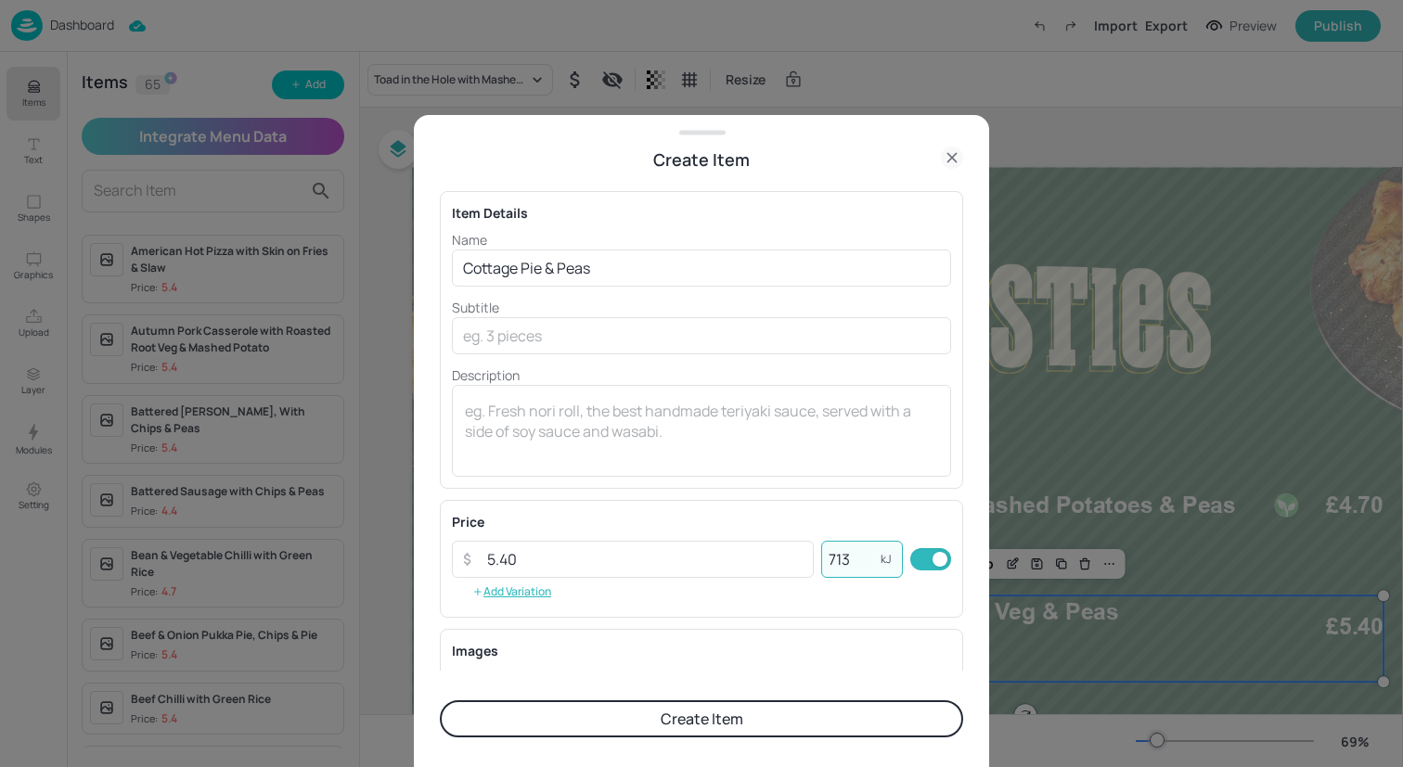
type input "713"
click at [728, 717] on button "Create Item" at bounding box center [701, 718] width 523 height 37
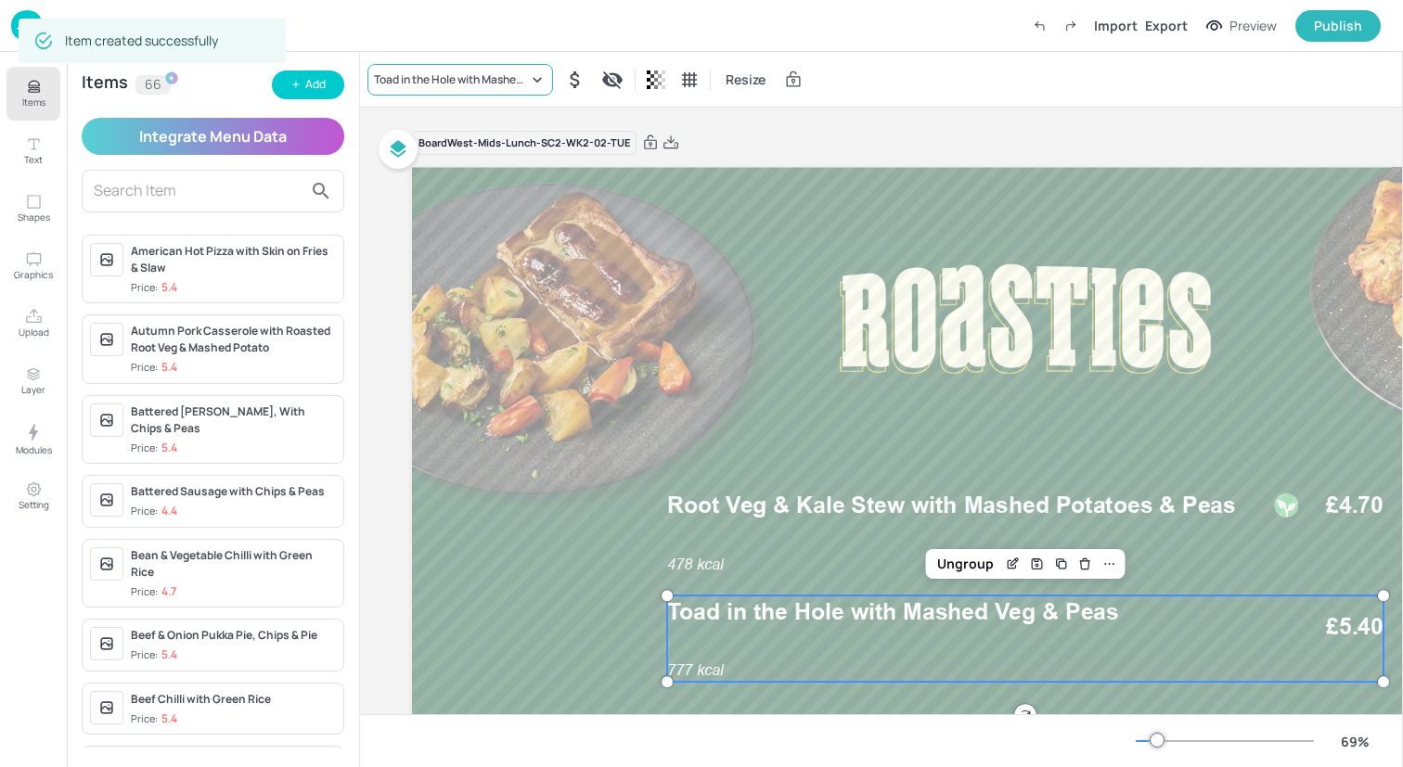
click at [493, 72] on div "Toad in the Hole with Mashed Veg & Peas" at bounding box center [451, 79] width 154 height 17
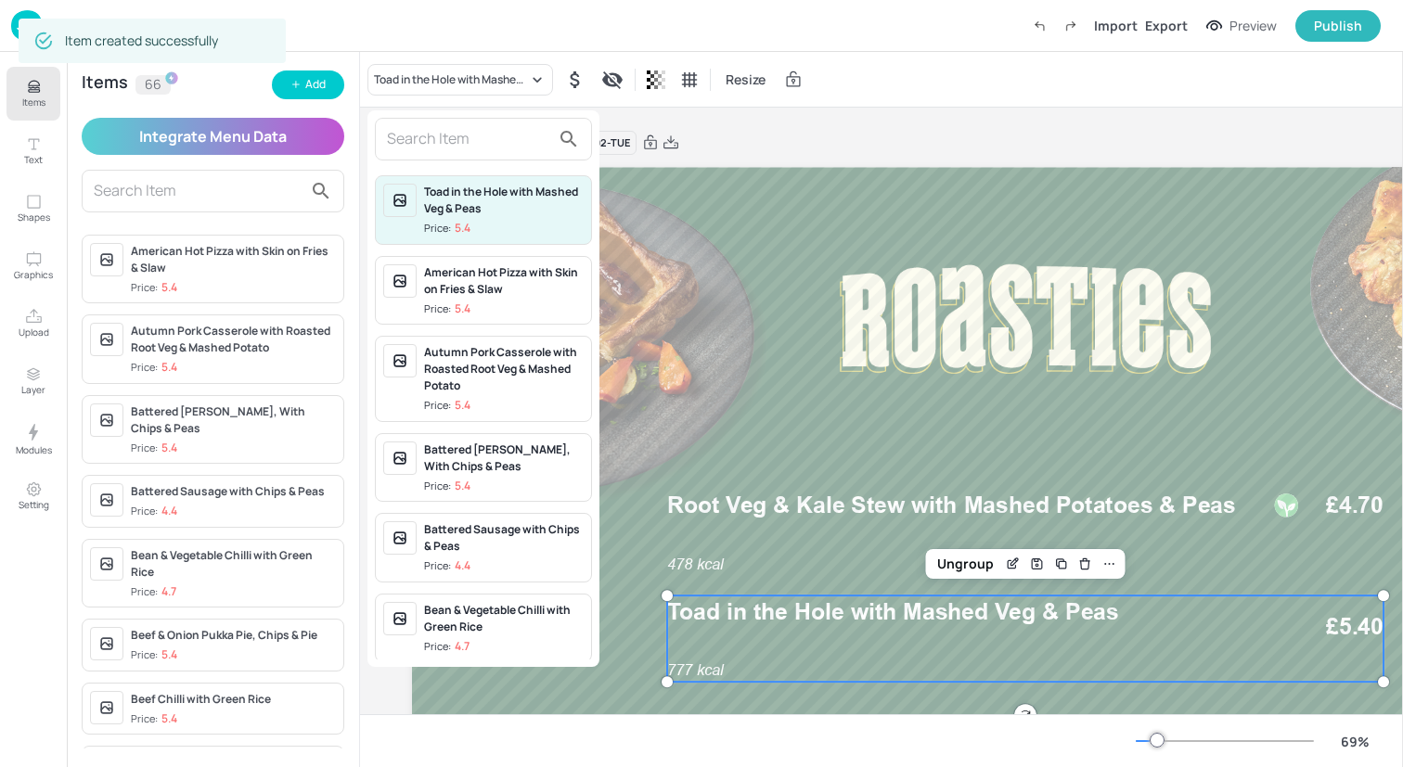
click at [478, 141] on input "text" at bounding box center [468, 139] width 163 height 30
paste input "Cottage Pie & Peas"
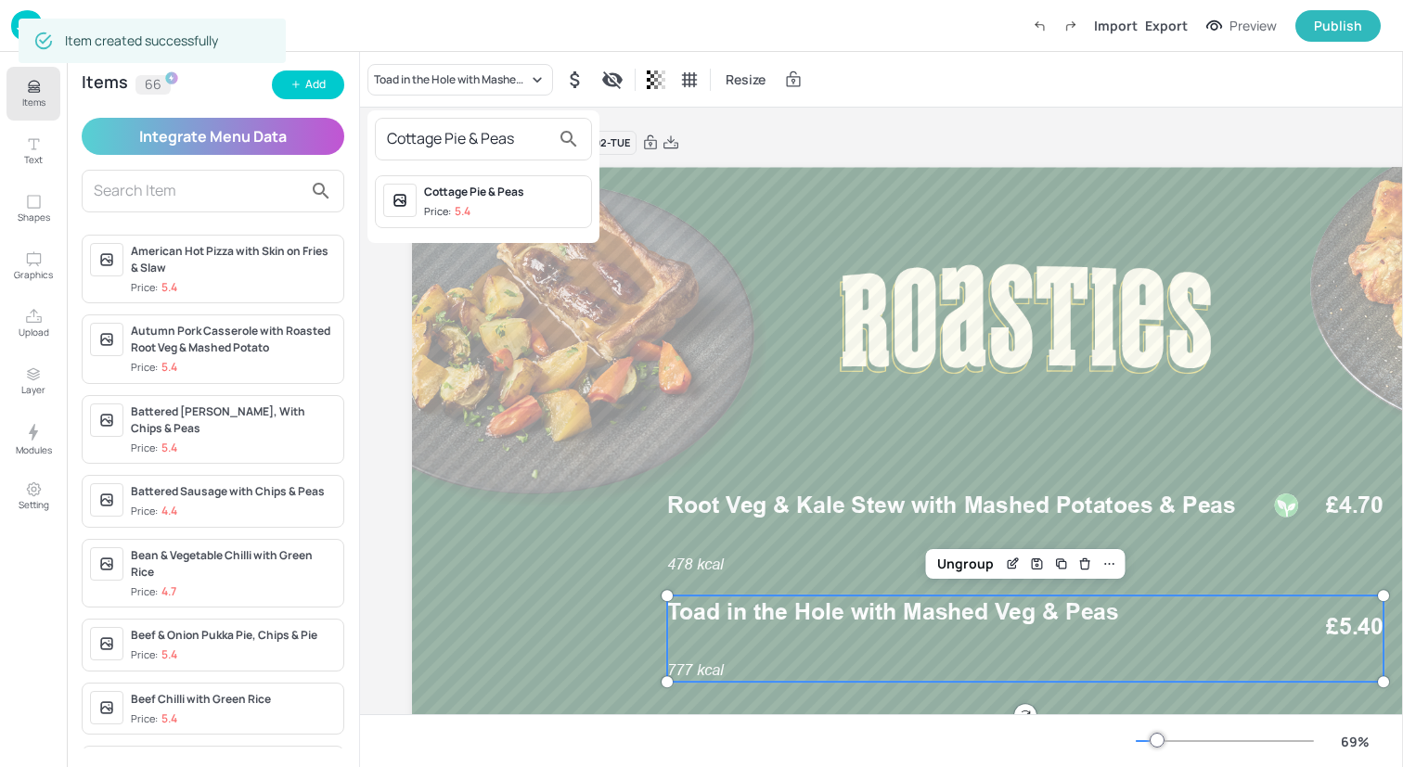
type input "Cottage Pie & Peas"
click at [494, 219] on span "Price: 5.4" at bounding box center [504, 212] width 160 height 16
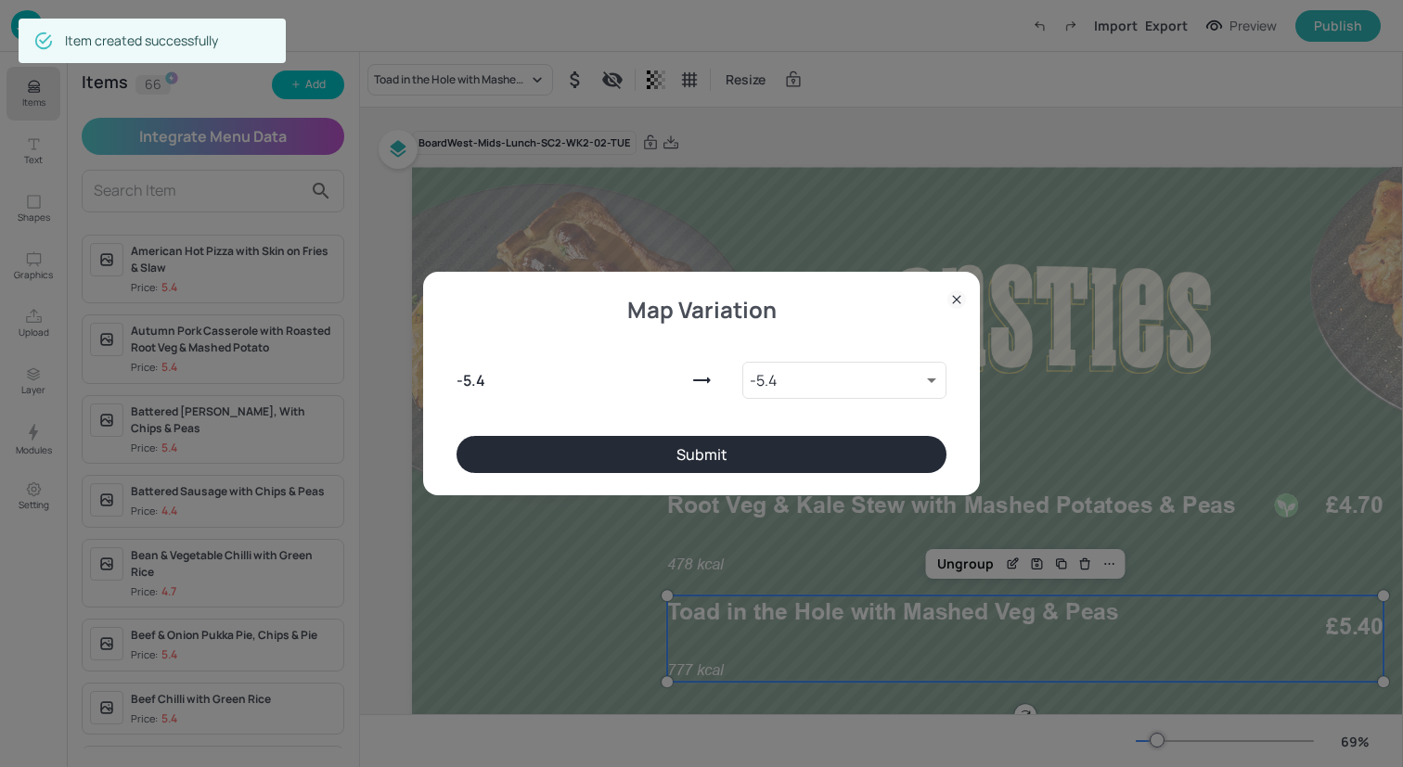
click at [645, 468] on button "Submit" at bounding box center [701, 454] width 490 height 37
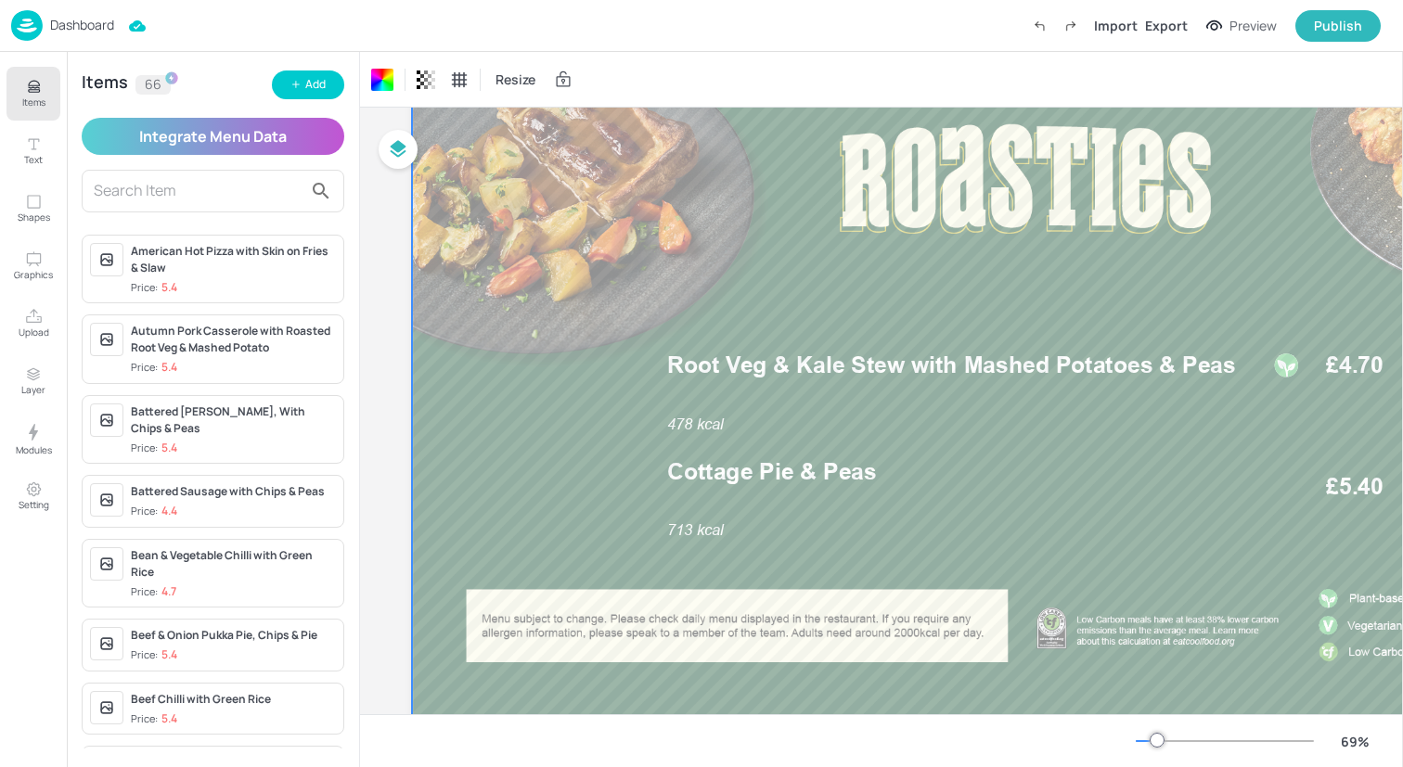
scroll to position [138, 0]
click at [31, 90] on icon "Items" at bounding box center [33, 91] width 11 height 2
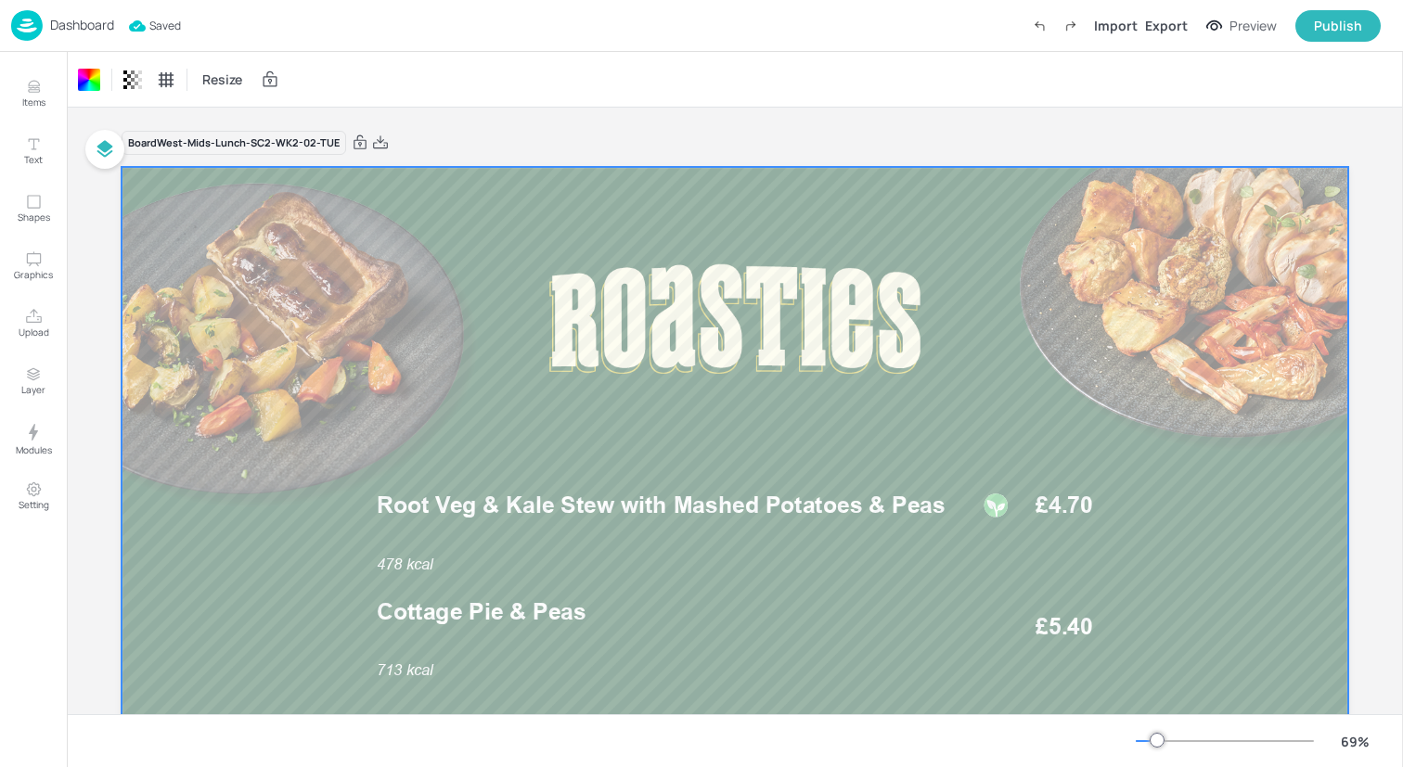
click at [21, 23] on img at bounding box center [27, 25] width 32 height 31
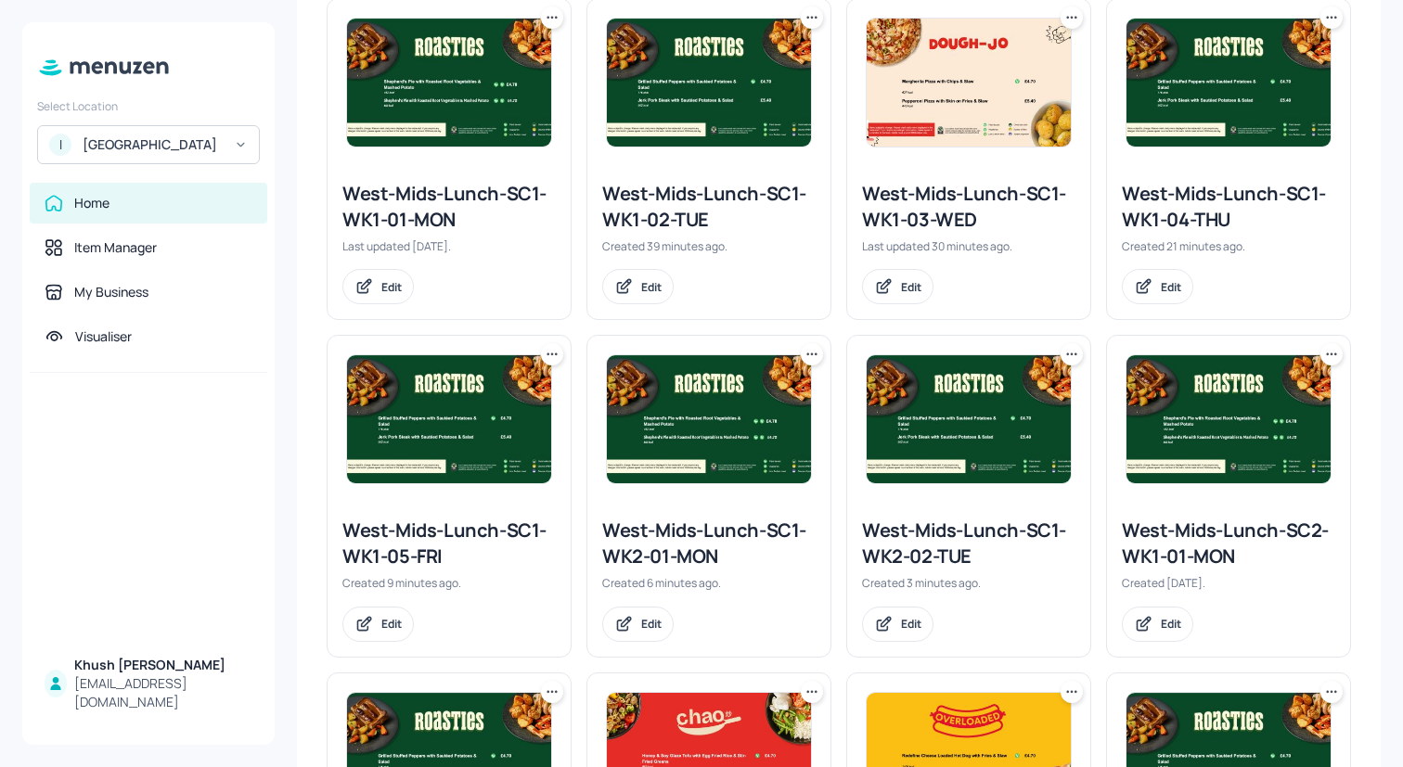
scroll to position [508, 0]
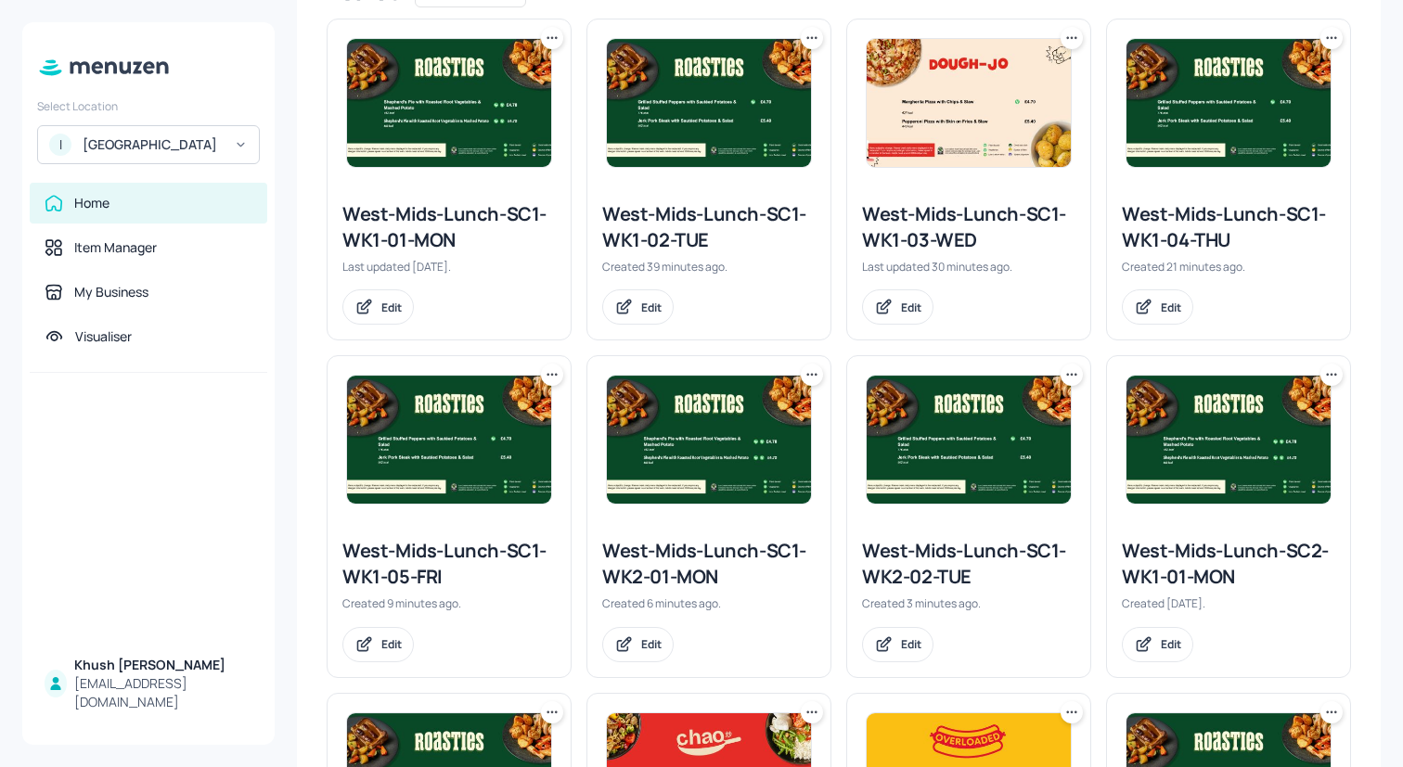
click at [1070, 34] on icon at bounding box center [1071, 38] width 19 height 19
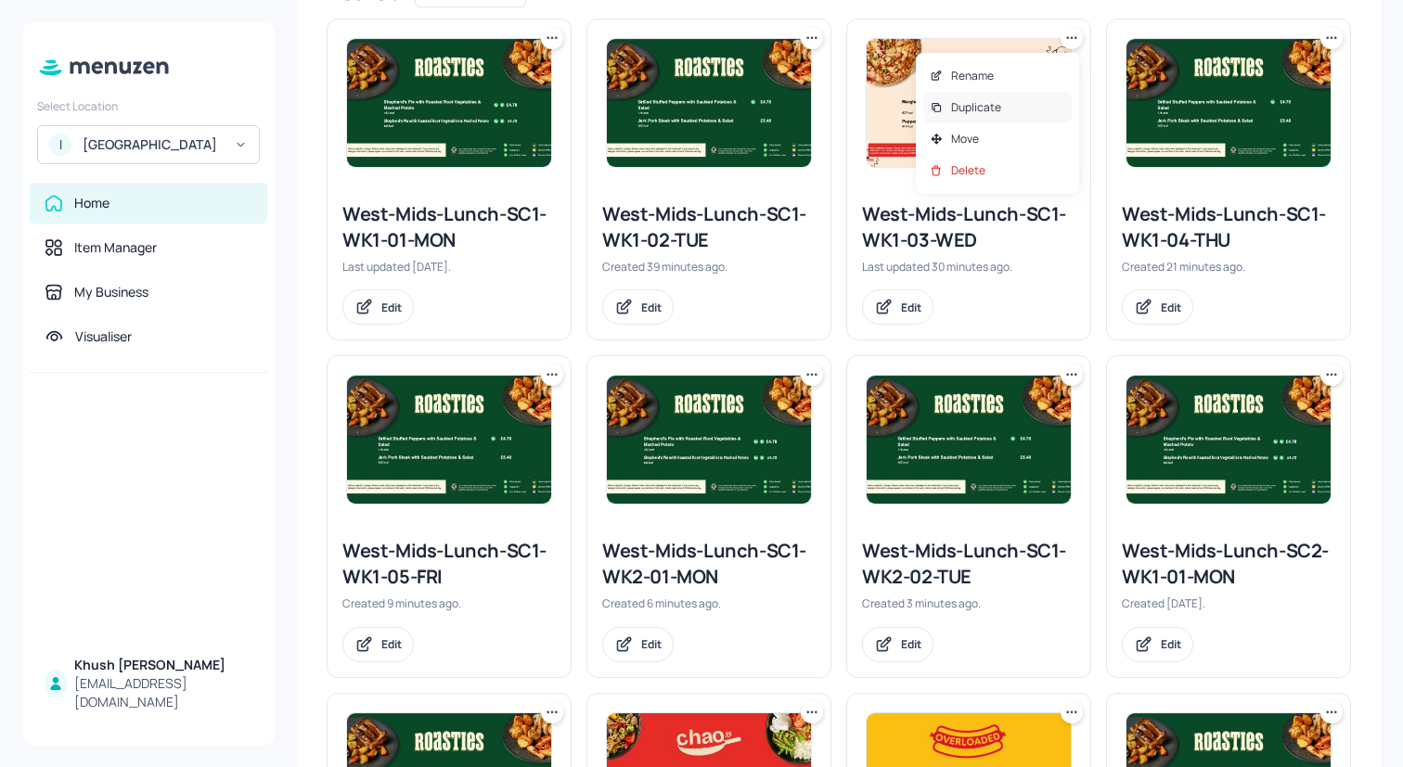
click at [1000, 109] on div "Duplicate" at bounding box center [997, 108] width 148 height 32
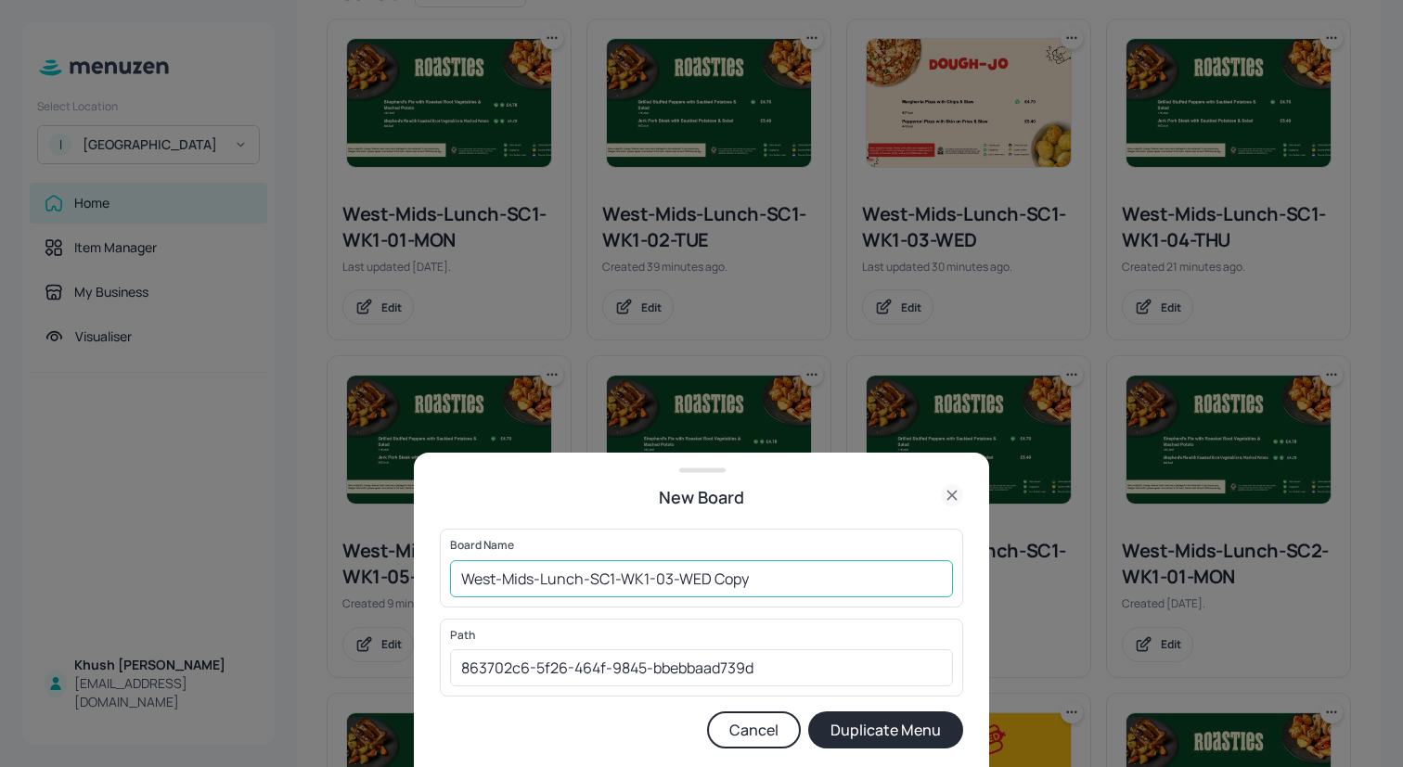
click at [805, 580] on input "West-Mids-Lunch-SC1-WK1-03-WED Copy" at bounding box center [701, 578] width 503 height 37
click at [648, 580] on input "West-Mids-Lunch-SC1-WK1-03-WED" at bounding box center [701, 578] width 503 height 37
type input "West-Mids-Lunch-SC1-WK2-03-WED"
click at [873, 722] on button "Duplicate Menu" at bounding box center [885, 730] width 155 height 37
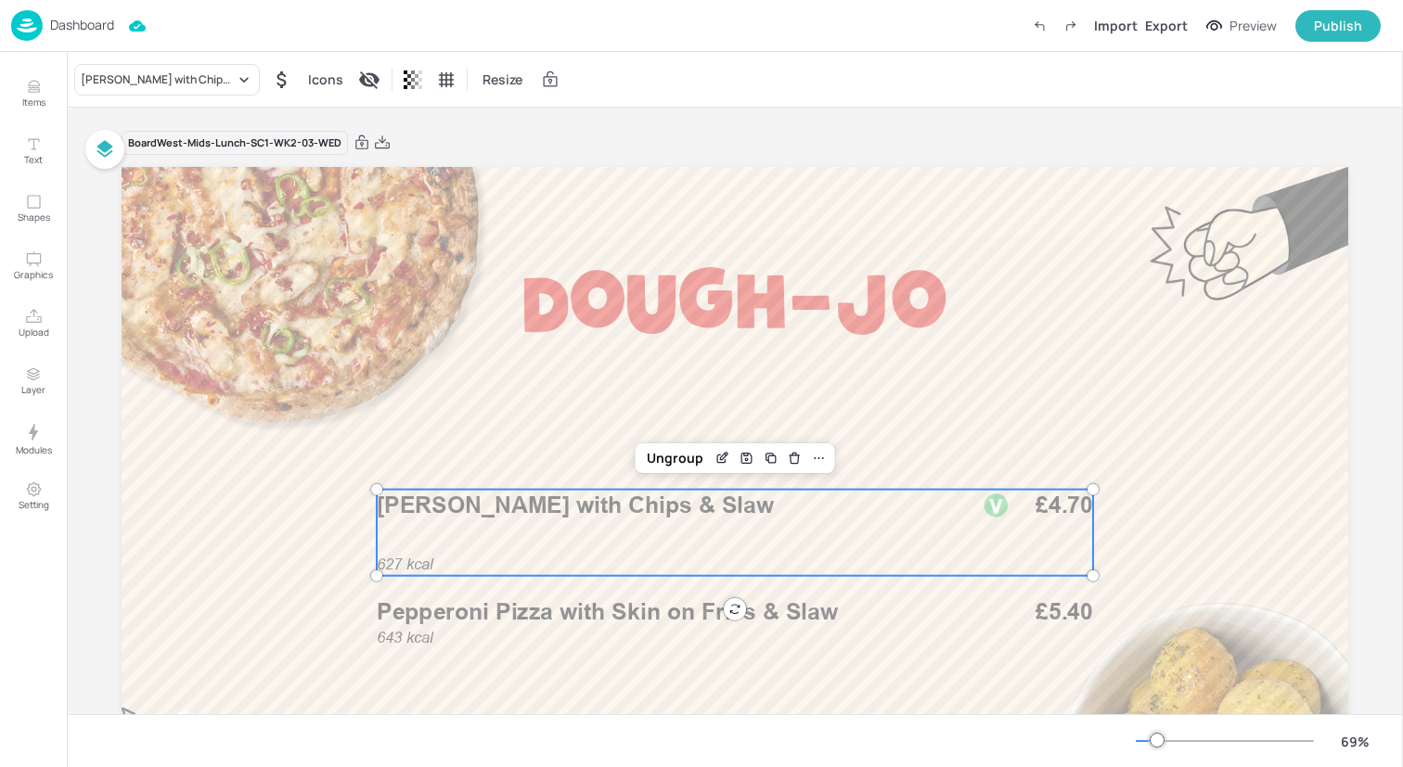
click at [517, 507] on span "[PERSON_NAME] with Chips & Slaw" at bounding box center [575, 506] width 397 height 28
click at [201, 77] on div "[PERSON_NAME] with Chips & Slaw" at bounding box center [158, 79] width 154 height 17
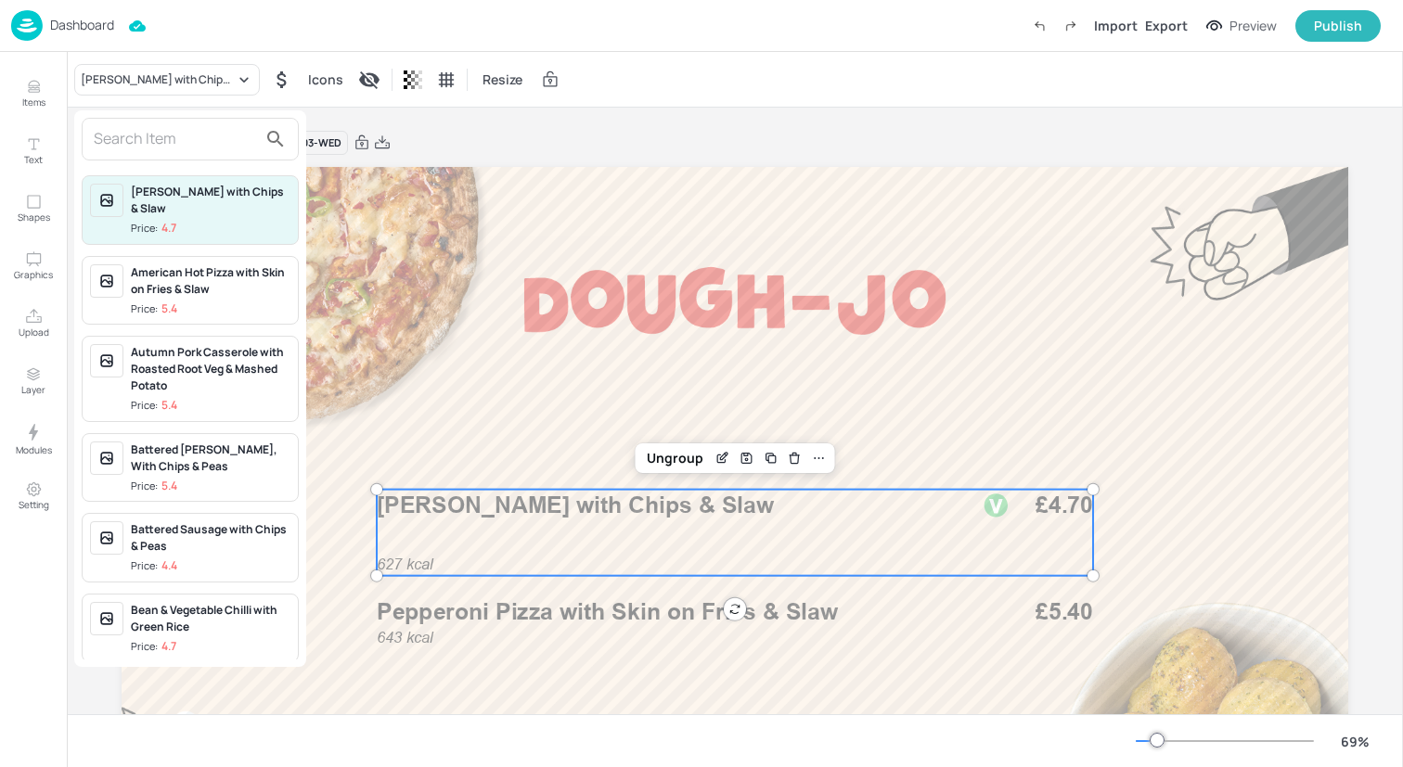
click at [201, 174] on div "Margherita Pizza with Chips & Slaw Price: 4.7 American Hot Pizza with Skin on F…" at bounding box center [190, 414] width 232 height 492
click at [199, 148] on input "text" at bounding box center [175, 139] width 163 height 30
paste input "Sweet & Sour Vegetables with Noodles"
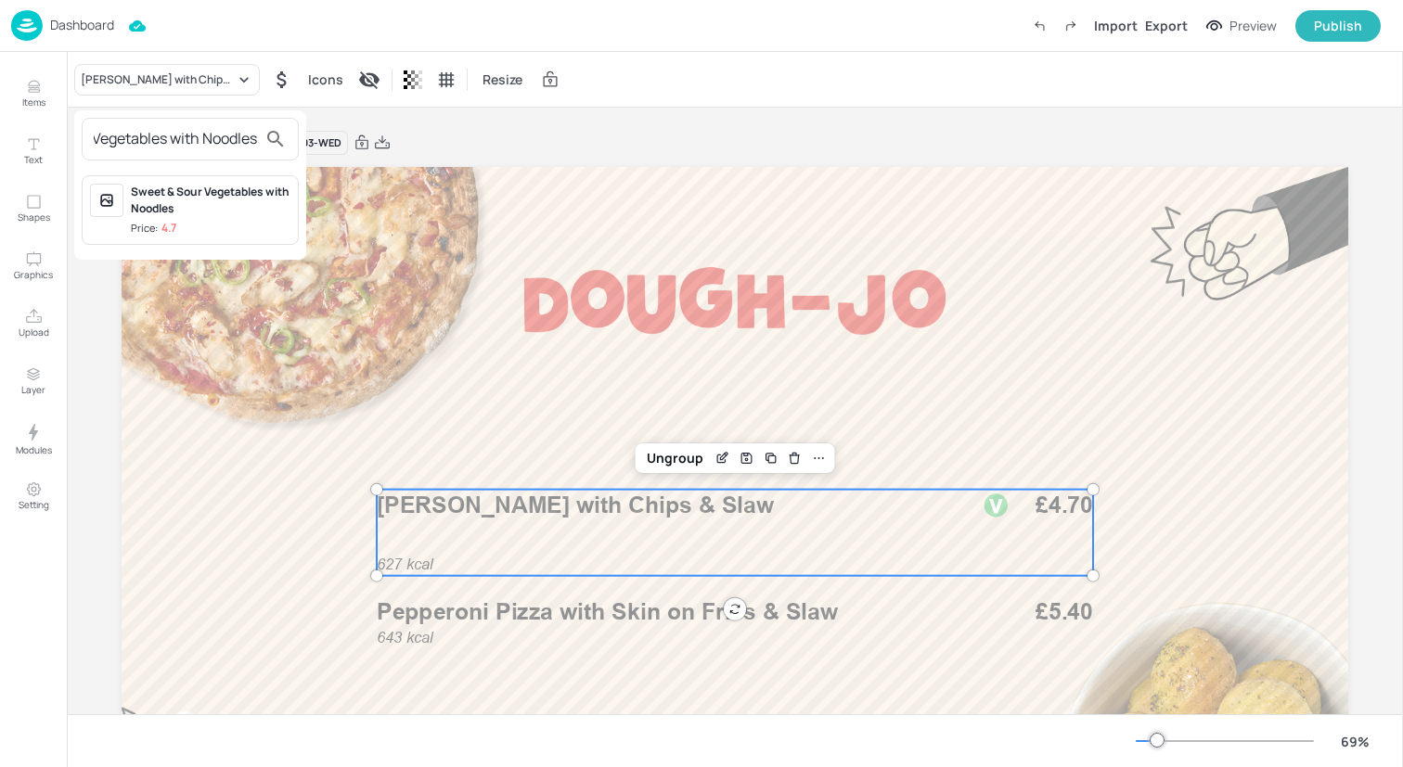
type input "Sweet & Sour Vegetables with Noodles"
click at [198, 205] on div "Sweet & Sour Vegetables with Noodles" at bounding box center [211, 200] width 160 height 33
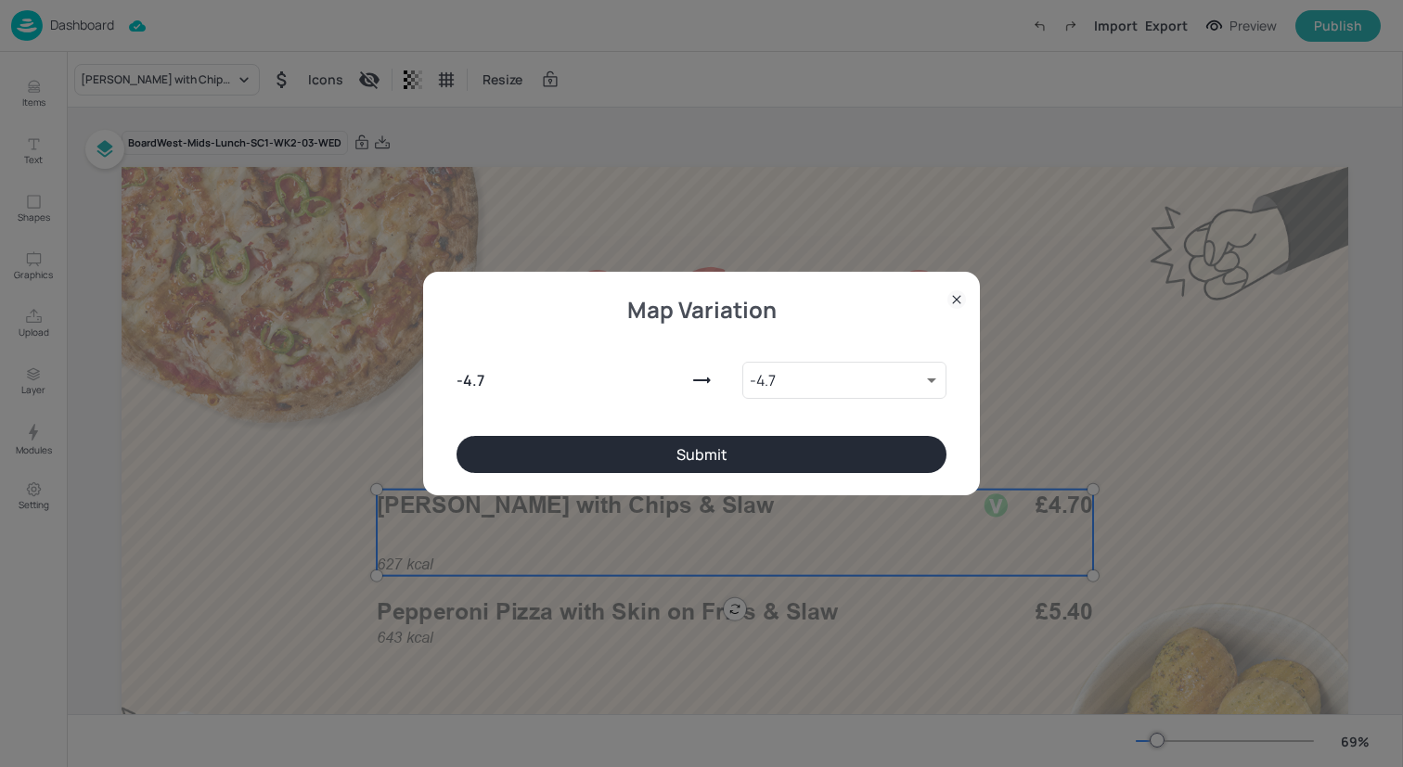
click at [502, 445] on button "Submit" at bounding box center [701, 454] width 490 height 37
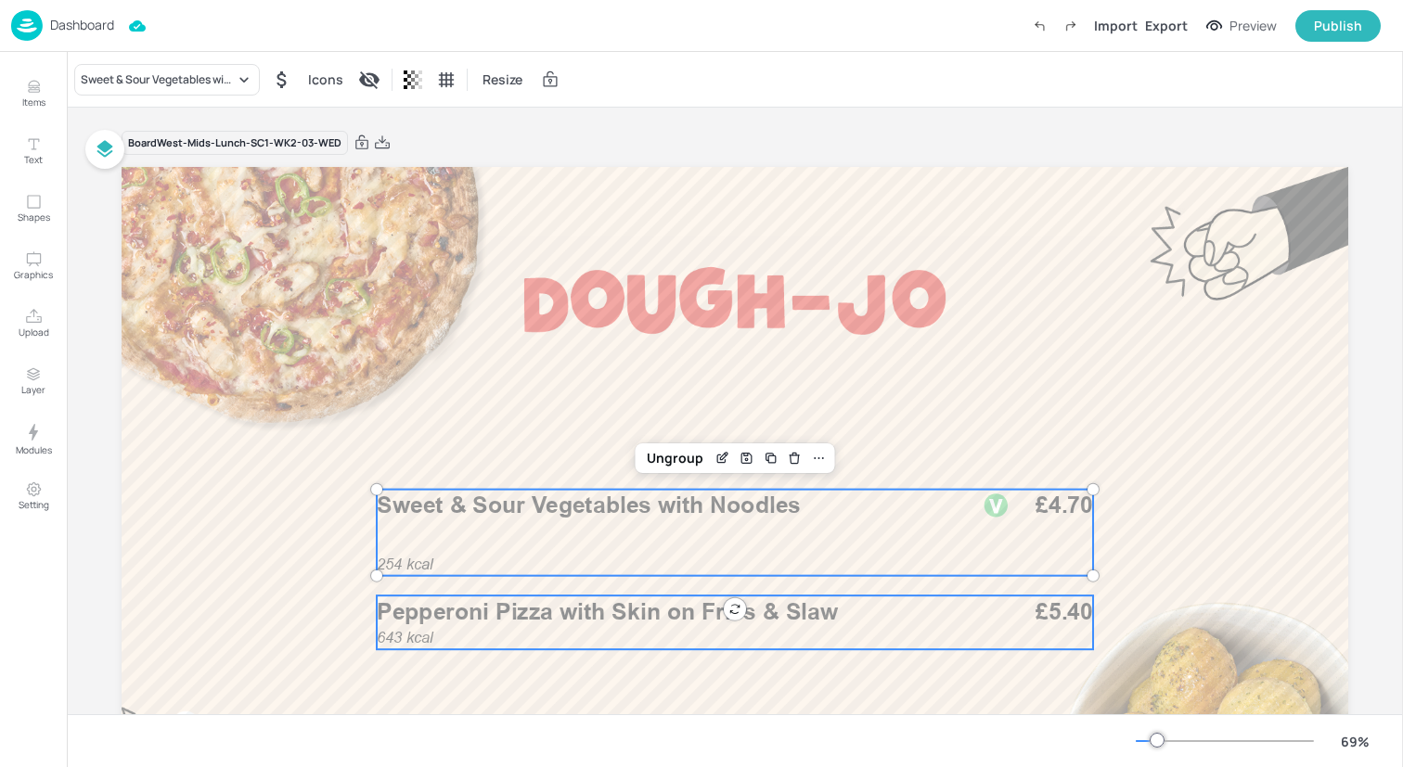
click at [502, 619] on span "Pepperoni Pizza with Skin on Fries & Slaw" at bounding box center [607, 611] width 461 height 28
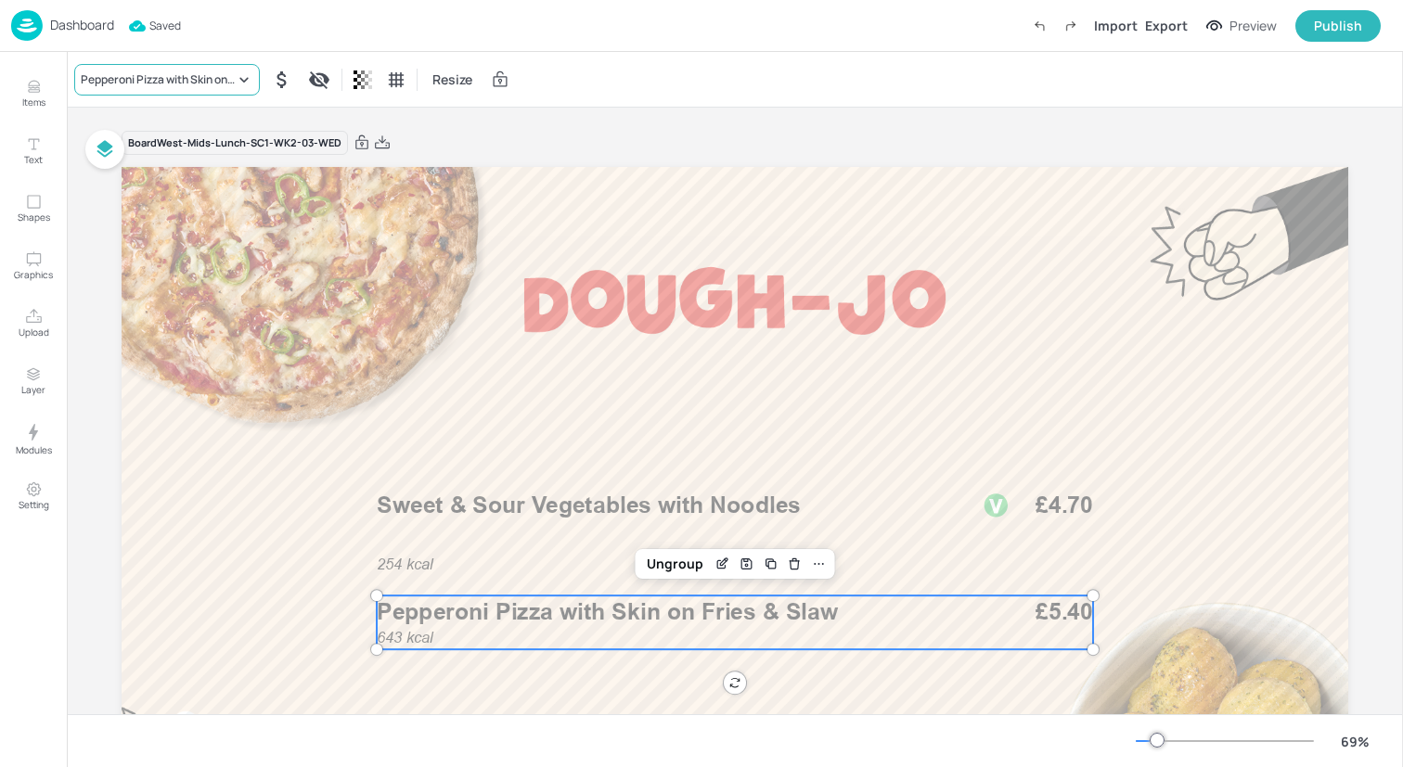
click at [195, 76] on div "Pepperoni Pizza with Skin on Fries & Slaw" at bounding box center [158, 79] width 154 height 17
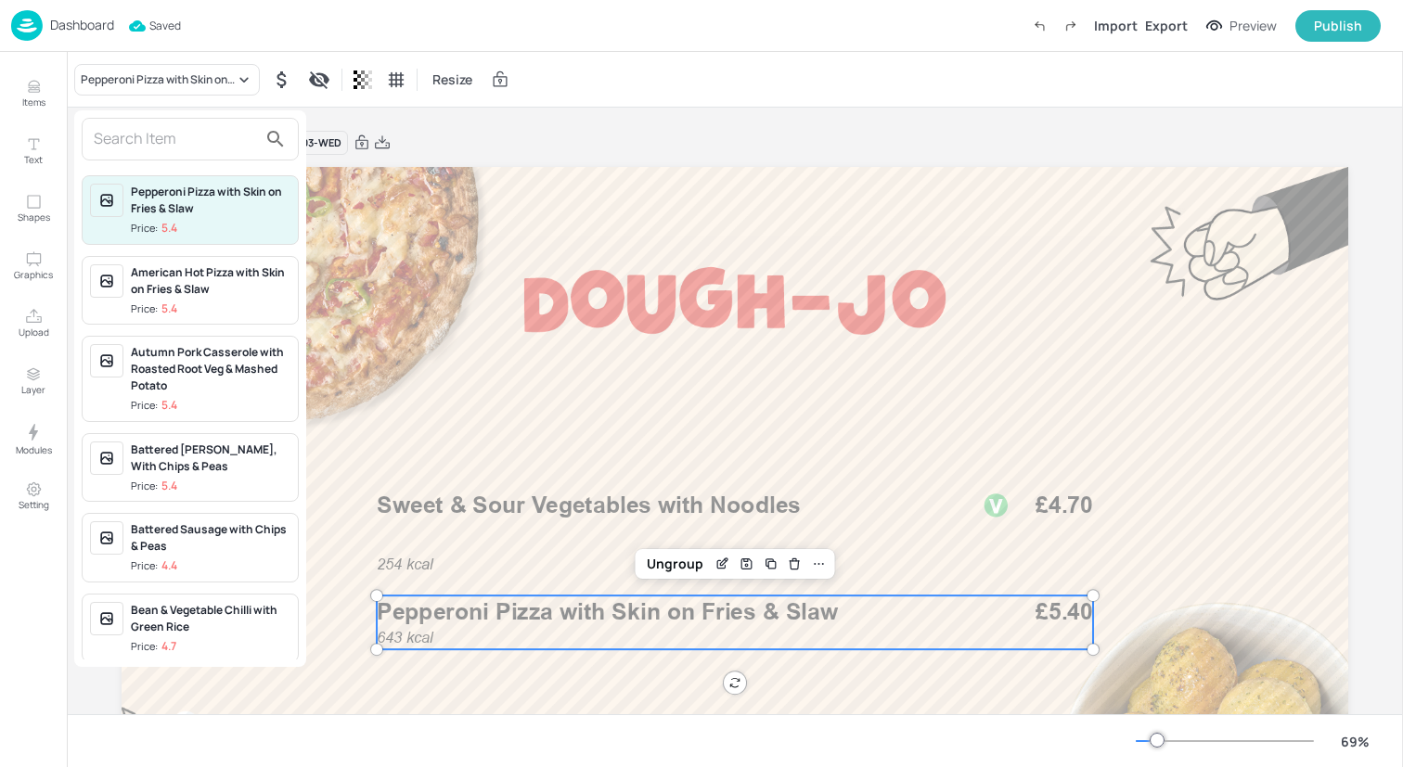
click at [224, 134] on input "text" at bounding box center [175, 139] width 163 height 30
paste input "Thai Sweet Chilli Chicken With Greens and Rice"
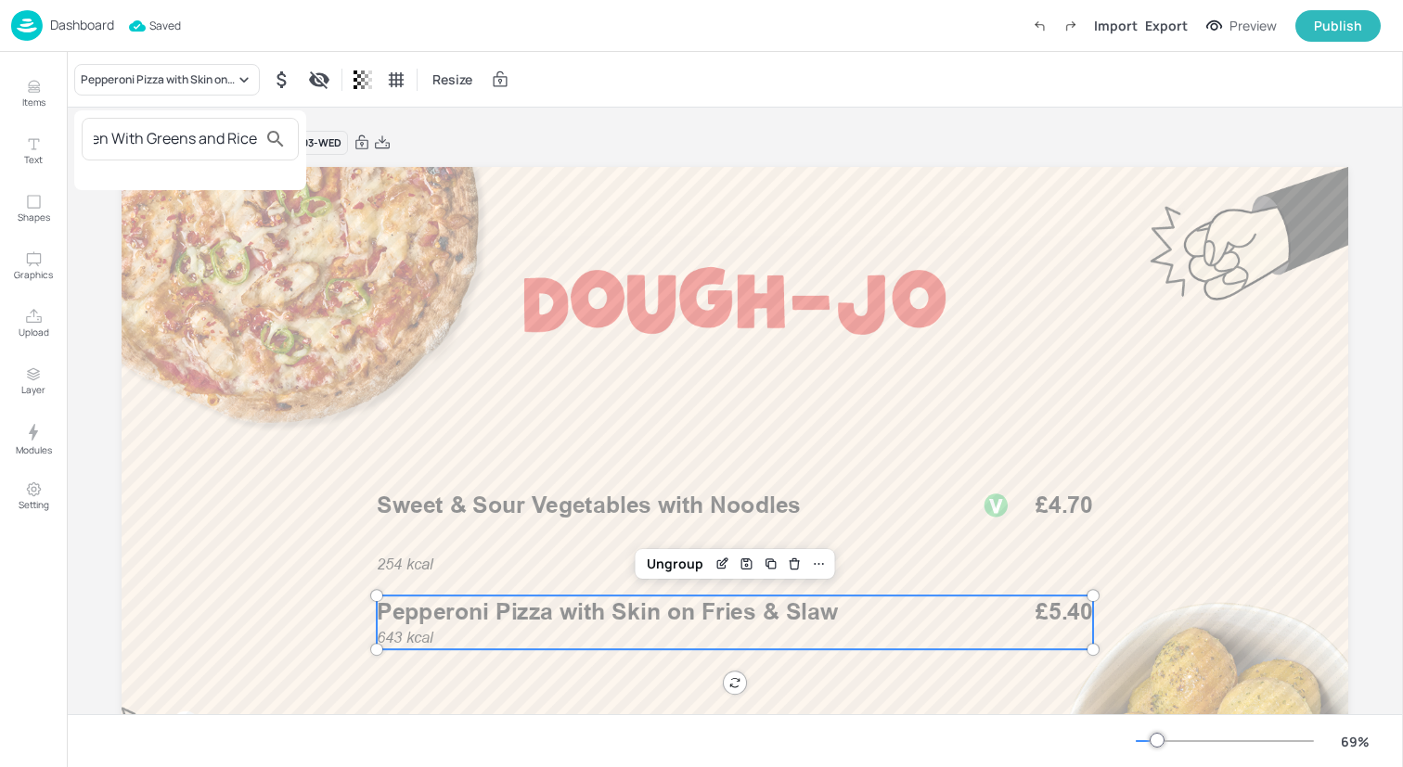
type input "Thai Sweet Chilli Chicken With Greens and Rice"
click at [20, 89] on div at bounding box center [701, 383] width 1403 height 767
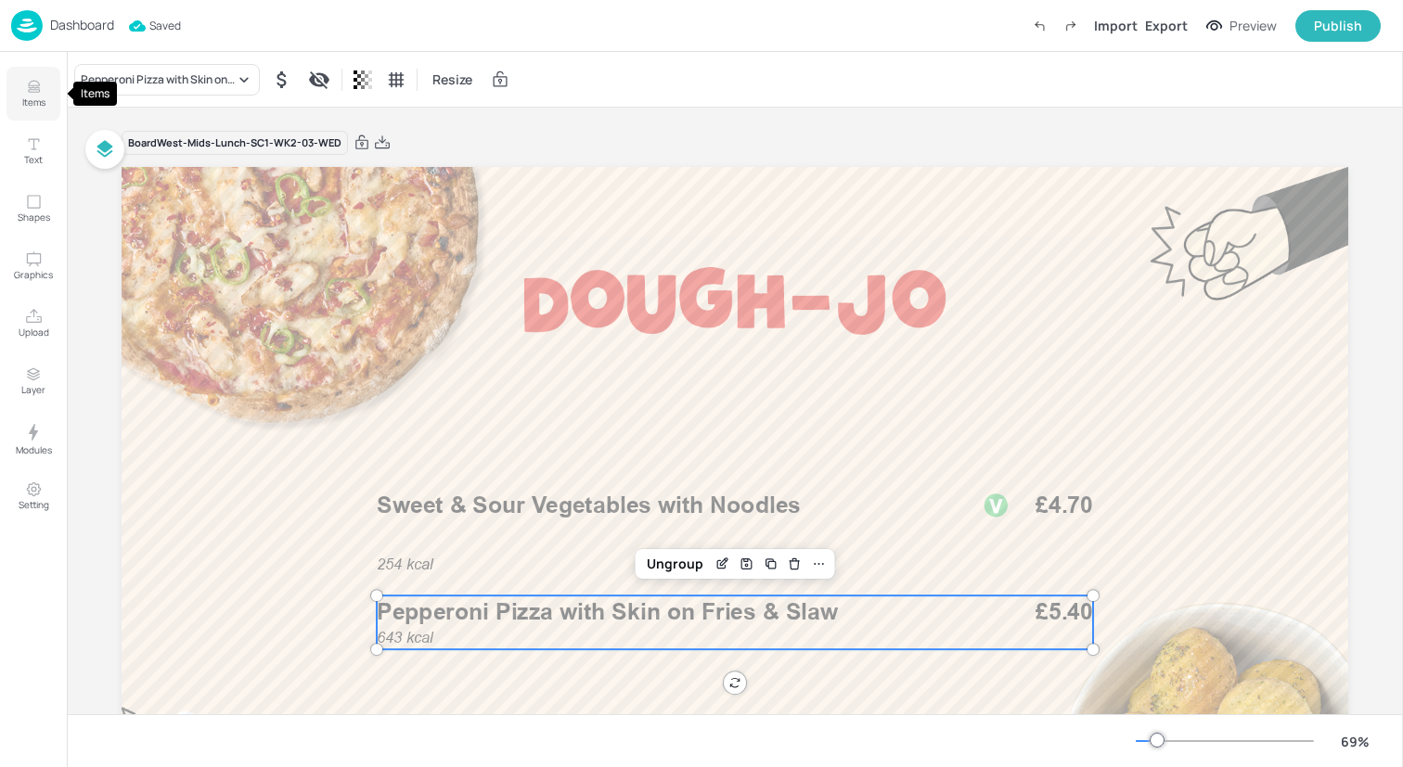
click at [35, 89] on icon "Items" at bounding box center [34, 87] width 18 height 18
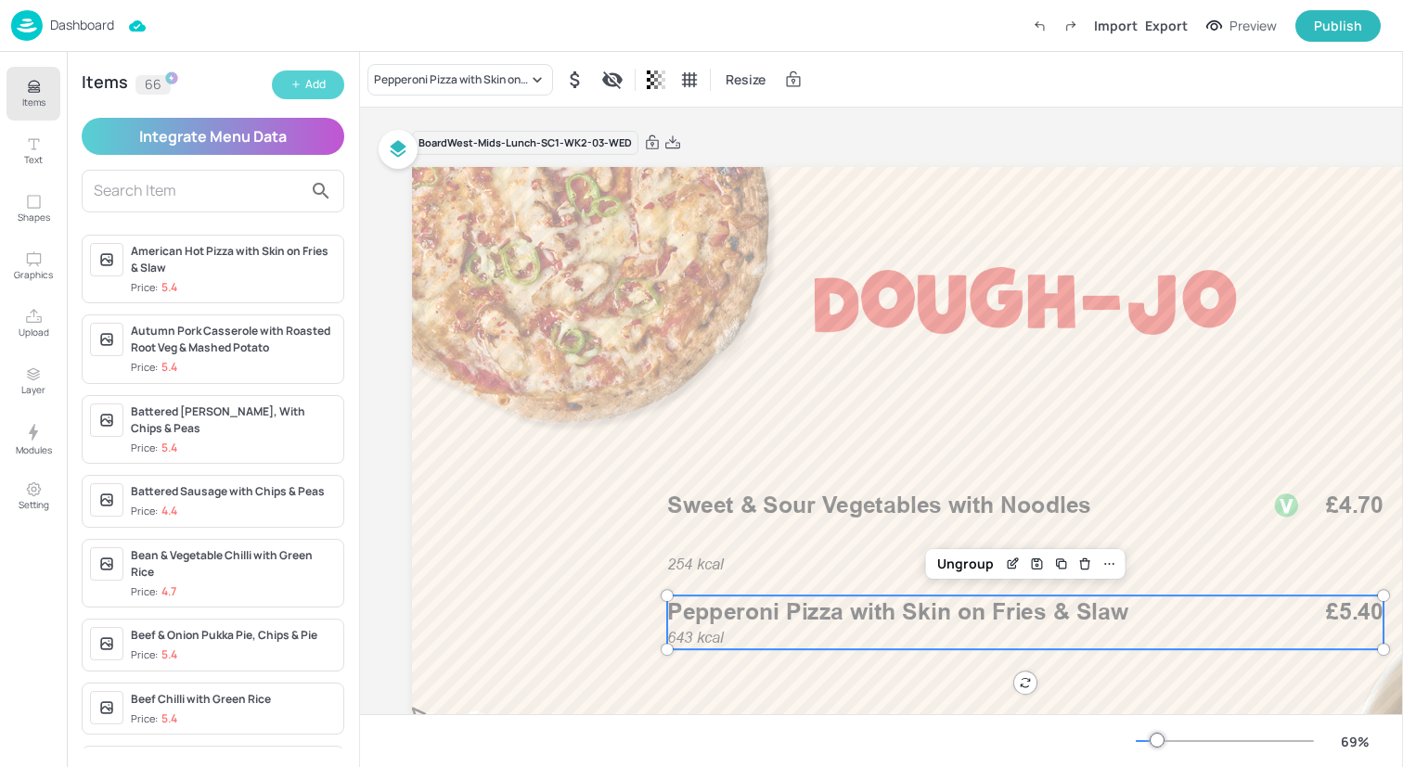
click at [327, 84] on button "Add" at bounding box center [308, 85] width 72 height 29
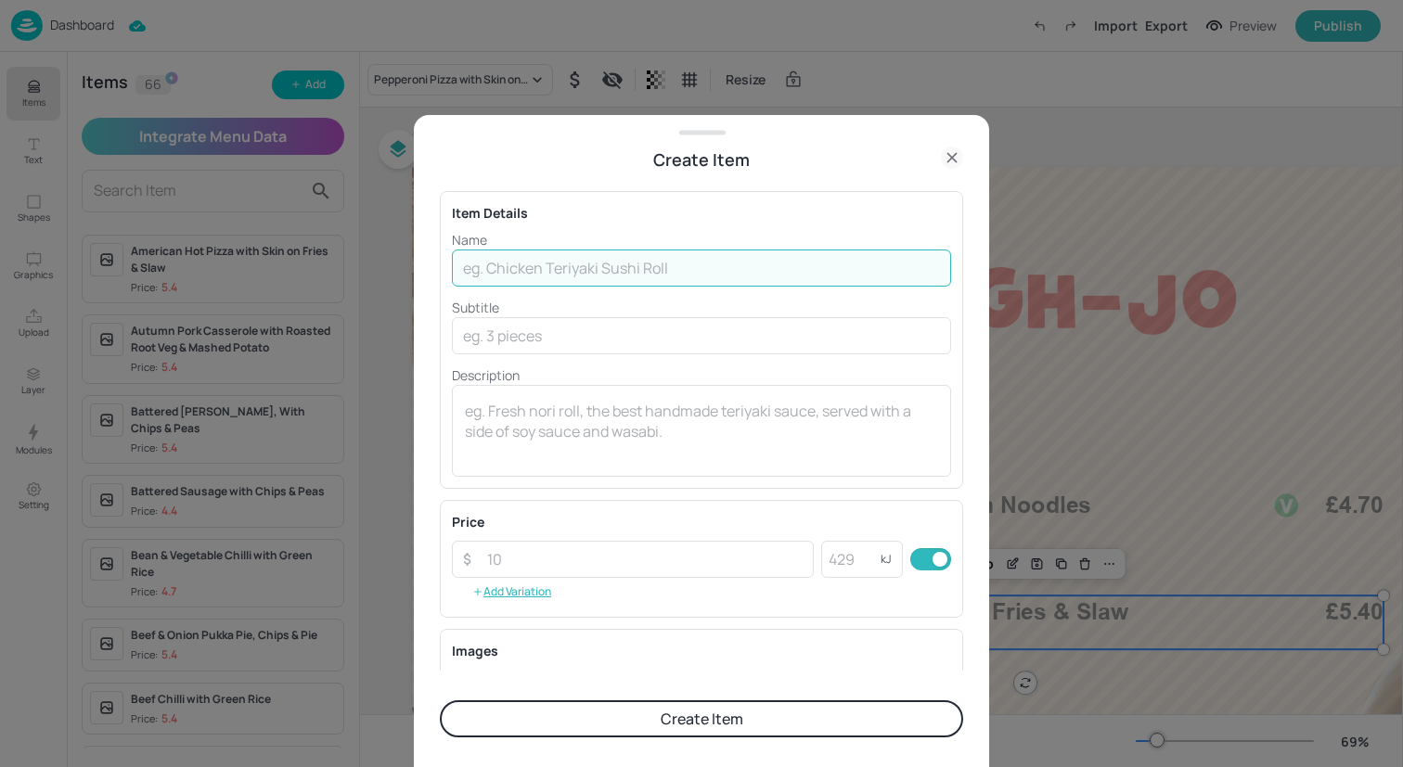
click at [479, 265] on input "text" at bounding box center [701, 268] width 499 height 37
paste input "Thai Sweet Chilli Chicken With Greens and Rice"
type input "Thai Sweet Chilli Chicken With Greens and Rice"
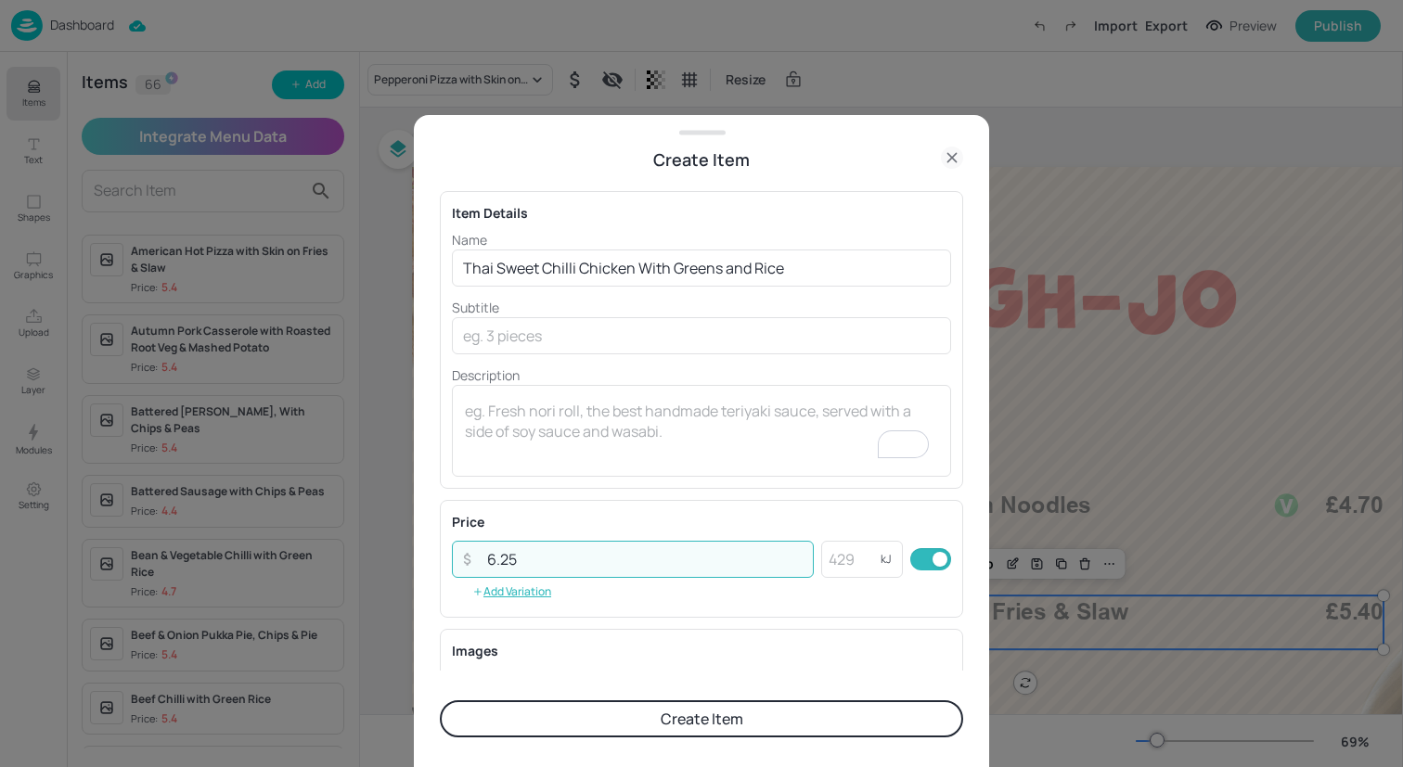
type input "6.25"
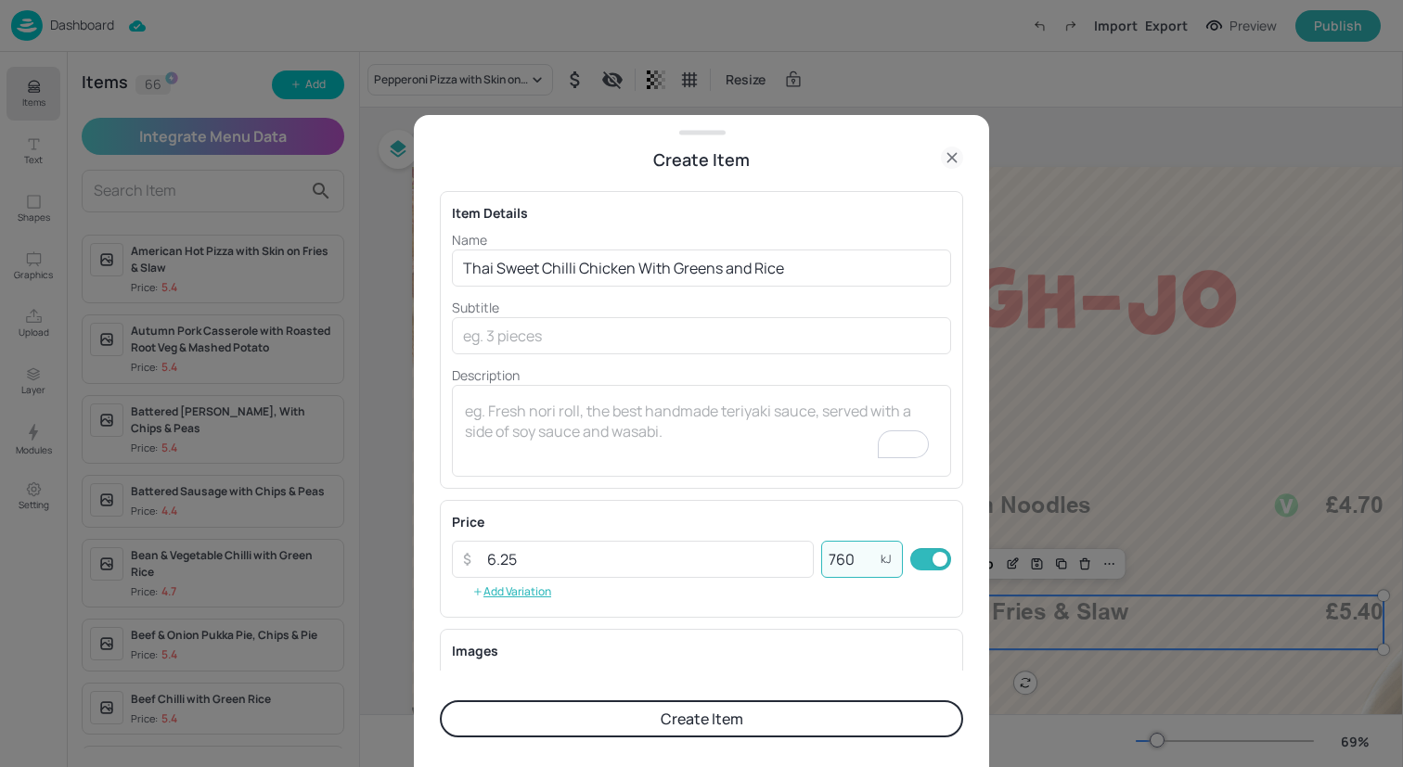
type input "760"
click at [751, 710] on button "Create Item" at bounding box center [701, 718] width 523 height 37
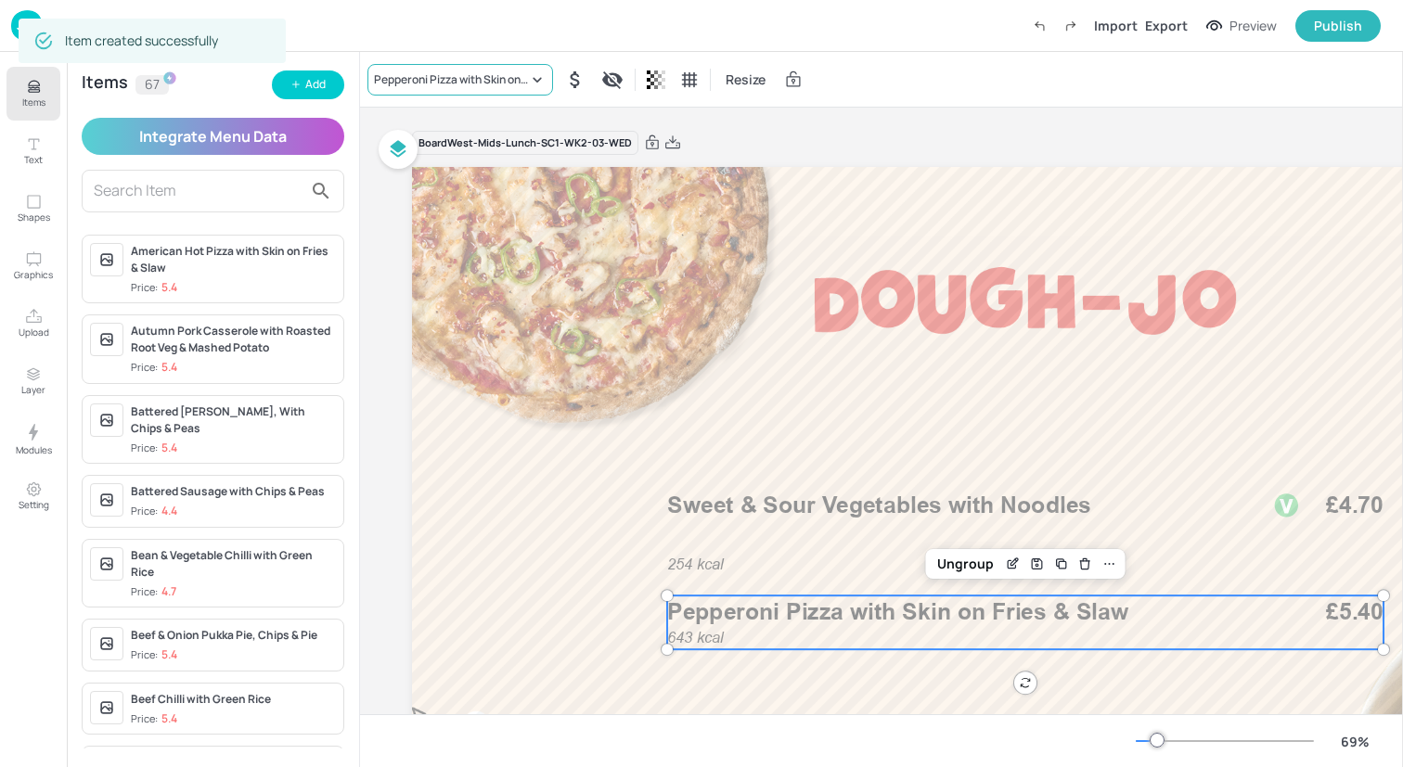
click at [469, 79] on div "Pepperoni Pizza with Skin on Fries & Slaw" at bounding box center [451, 79] width 154 height 17
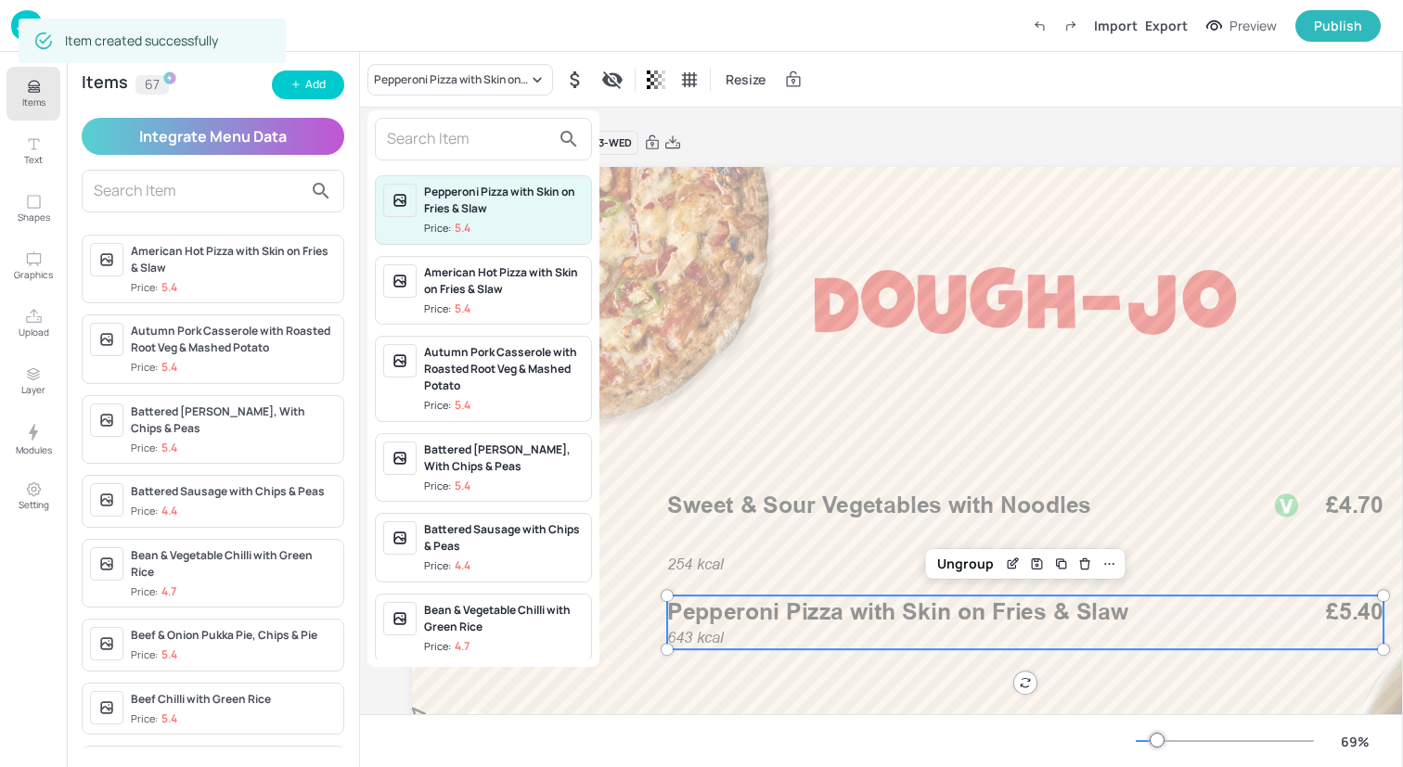
click at [464, 137] on input "text" at bounding box center [468, 139] width 163 height 30
paste input "Thai Sweet Chilli Chicken With Greens and Rice"
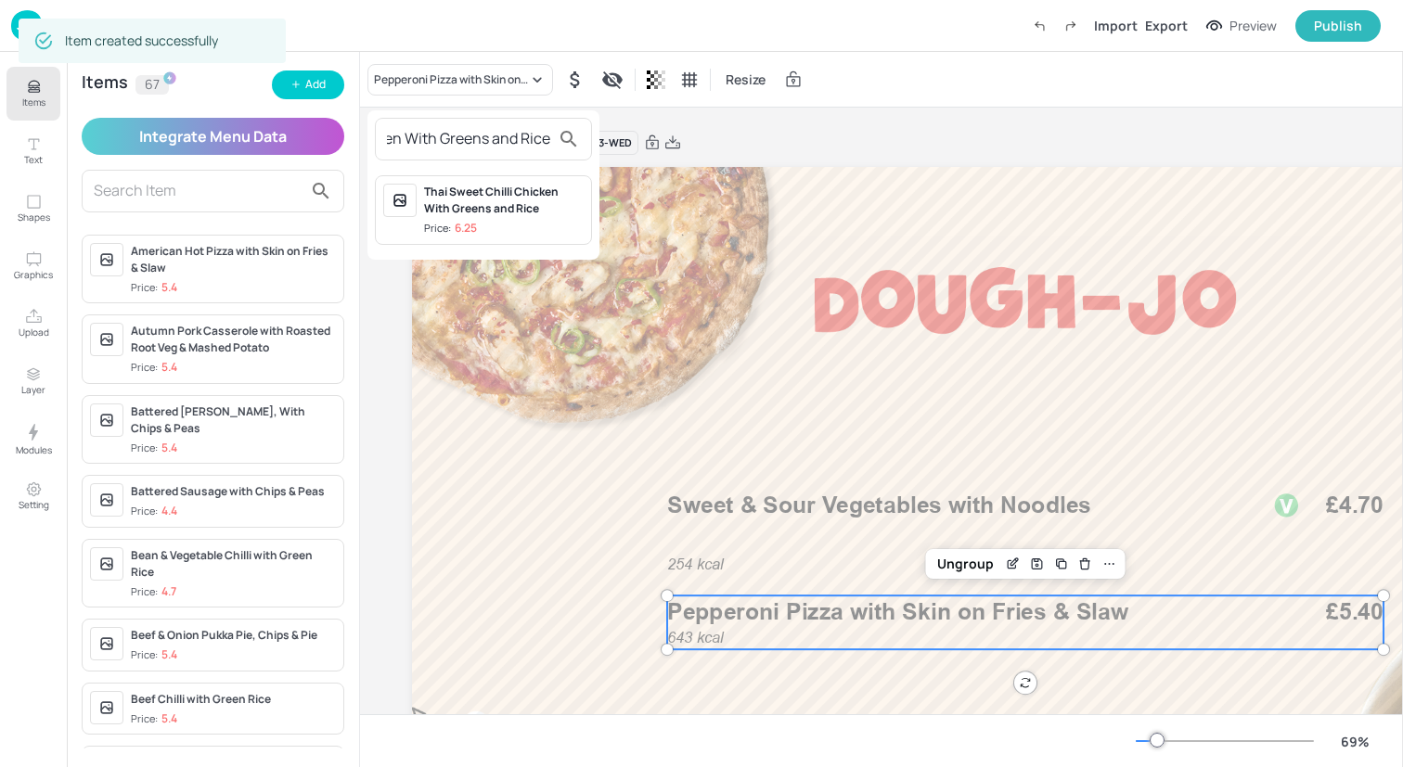
type input "Thai Sweet Chilli Chicken With Greens and Rice"
click at [487, 222] on span "Price: 6.25" at bounding box center [504, 229] width 160 height 16
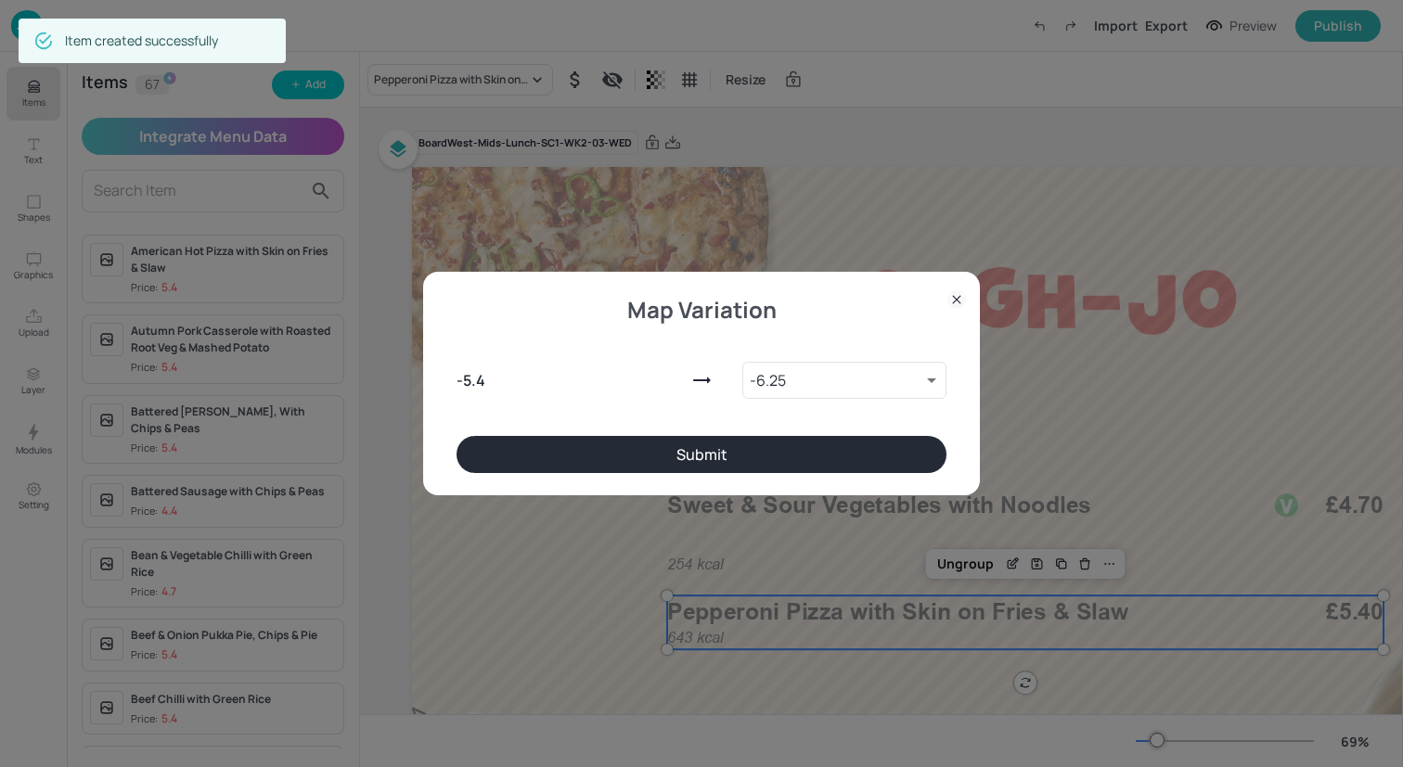
click at [656, 441] on button "Submit" at bounding box center [701, 454] width 490 height 37
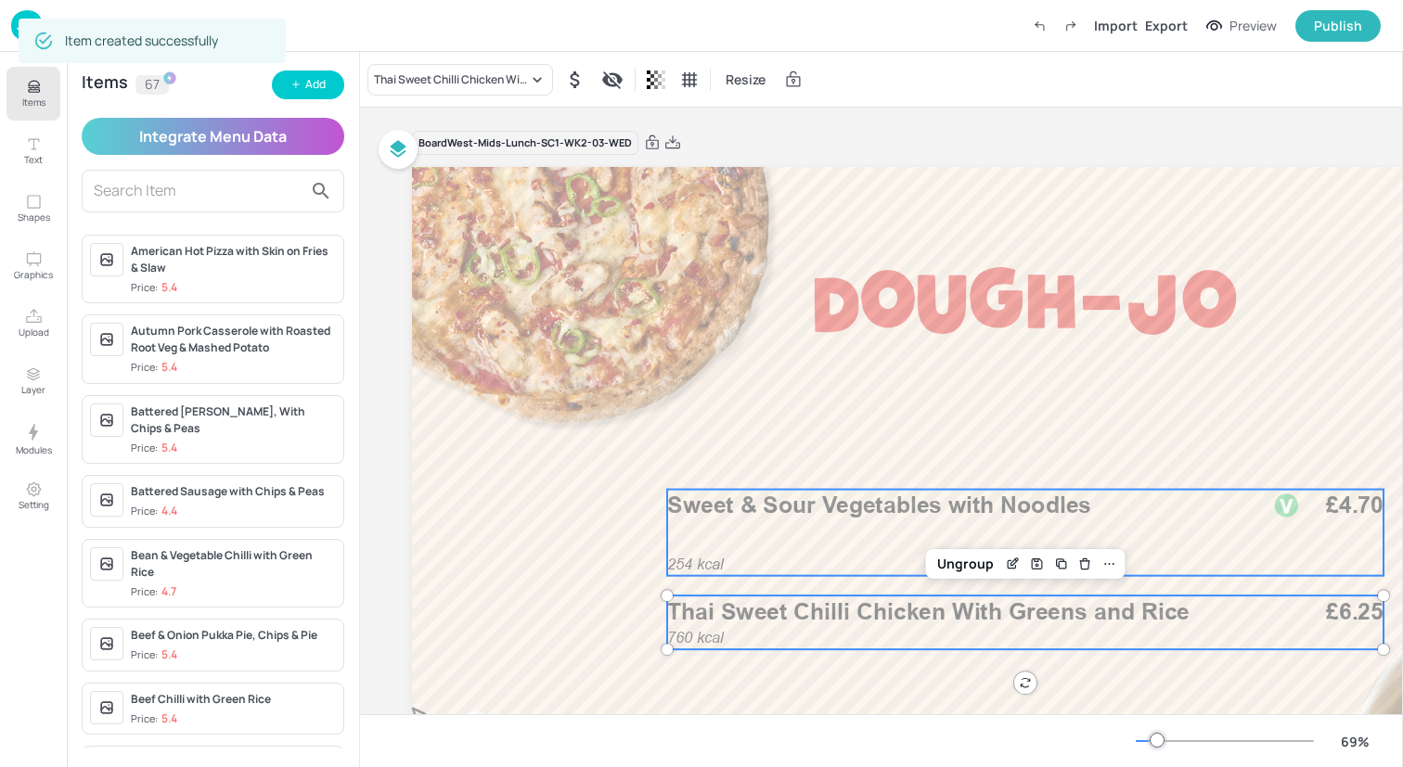
click at [762, 525] on div "254 kcal Sweet & Sour Vegetables with Noodles £4.70" at bounding box center [1025, 533] width 716 height 86
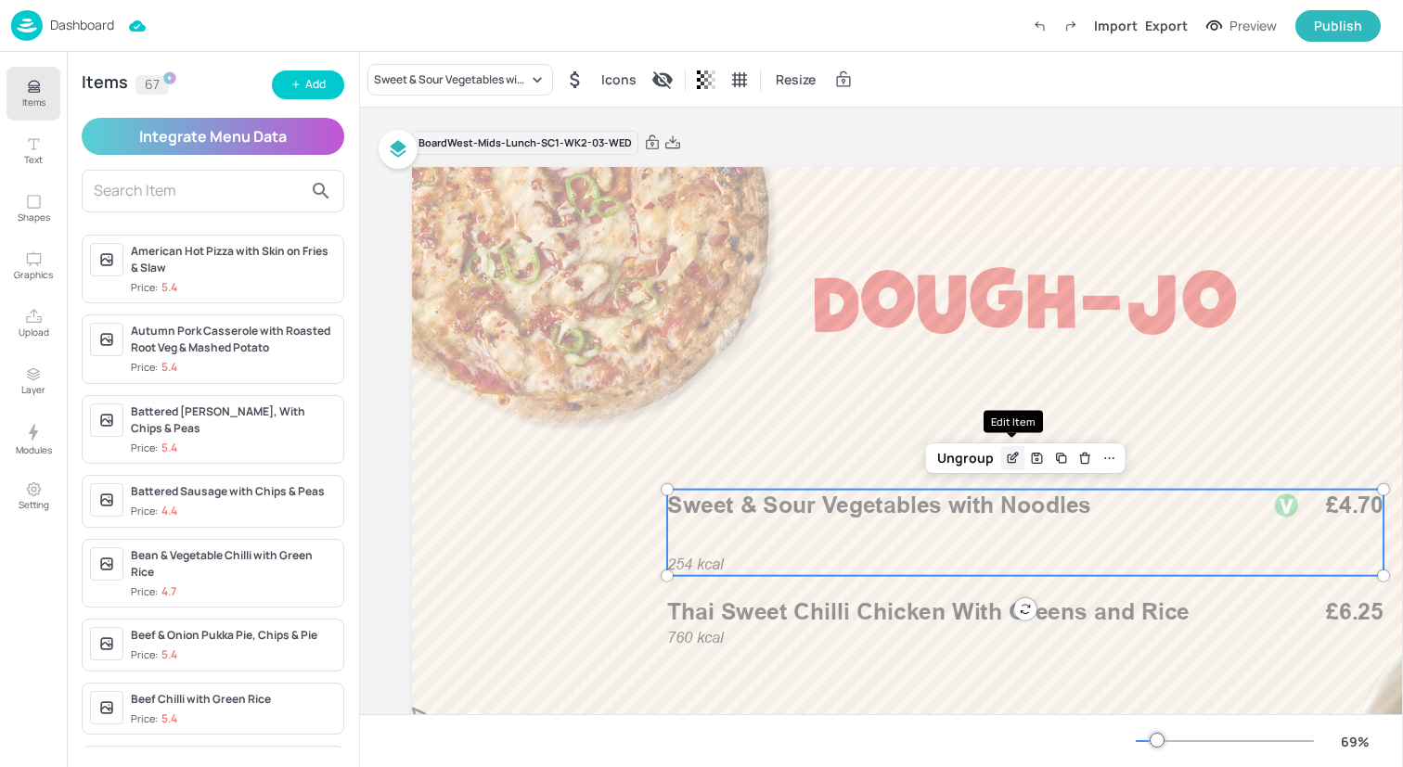
click at [1010, 458] on icon "Edit Item" at bounding box center [1013, 456] width 7 height 7
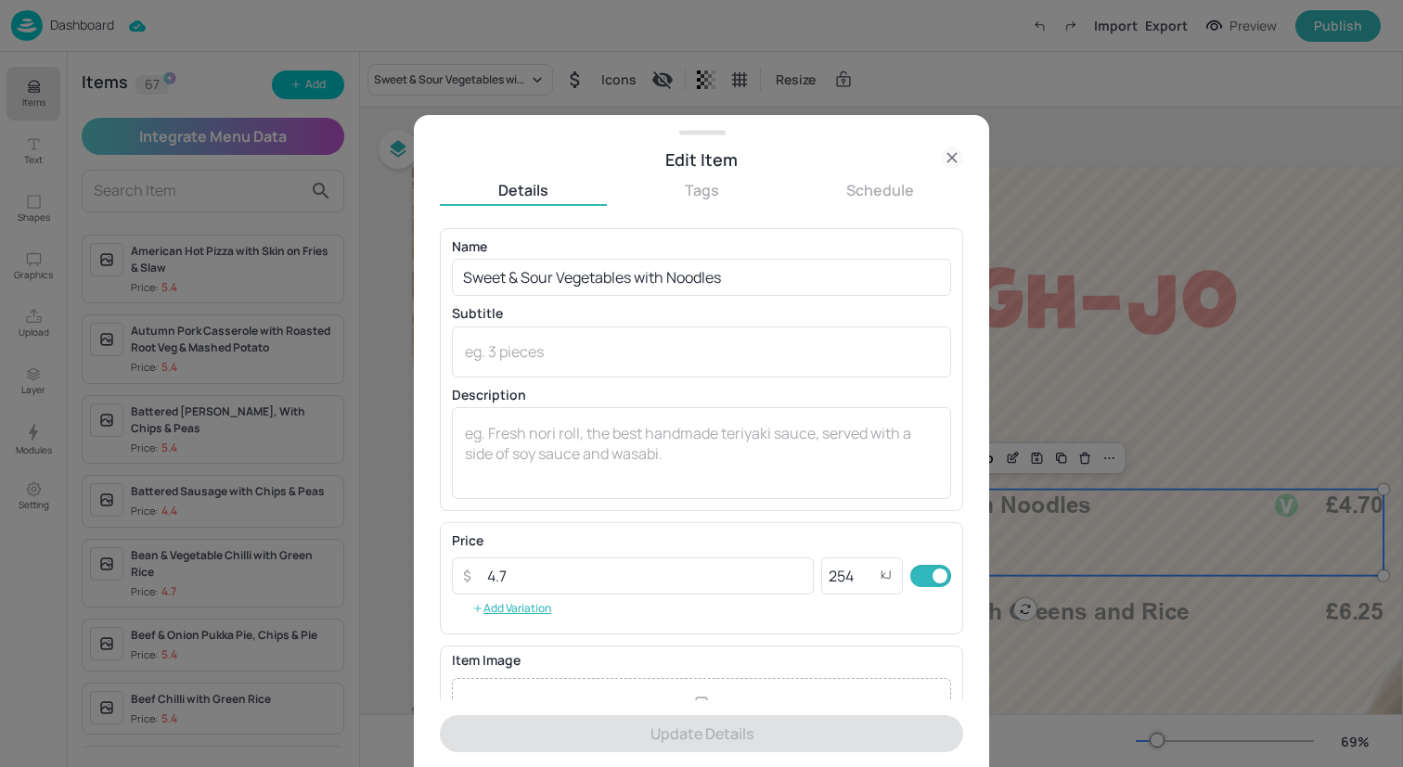
scroll to position [215, 0]
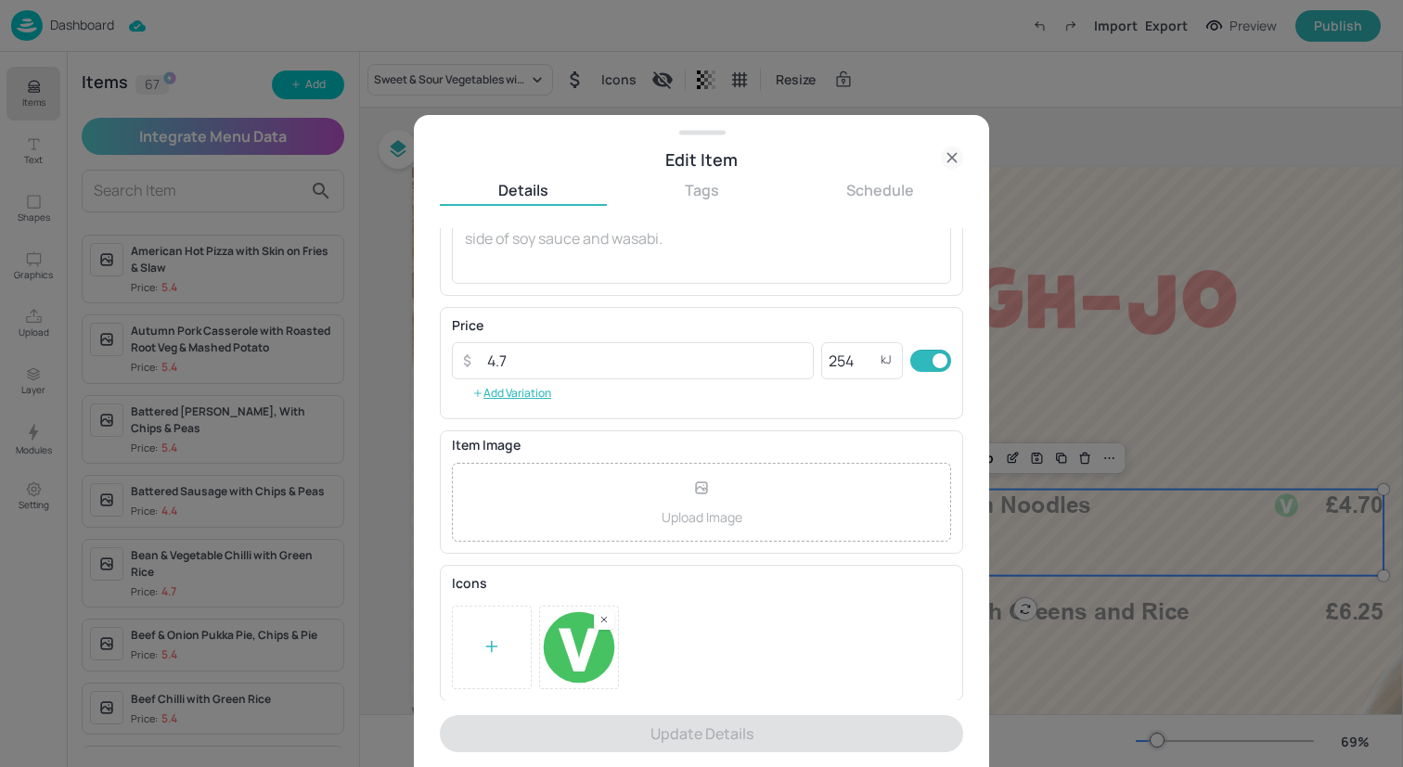
click at [603, 631] on div at bounding box center [701, 647] width 499 height 83
click at [502, 631] on div at bounding box center [492, 647] width 80 height 83
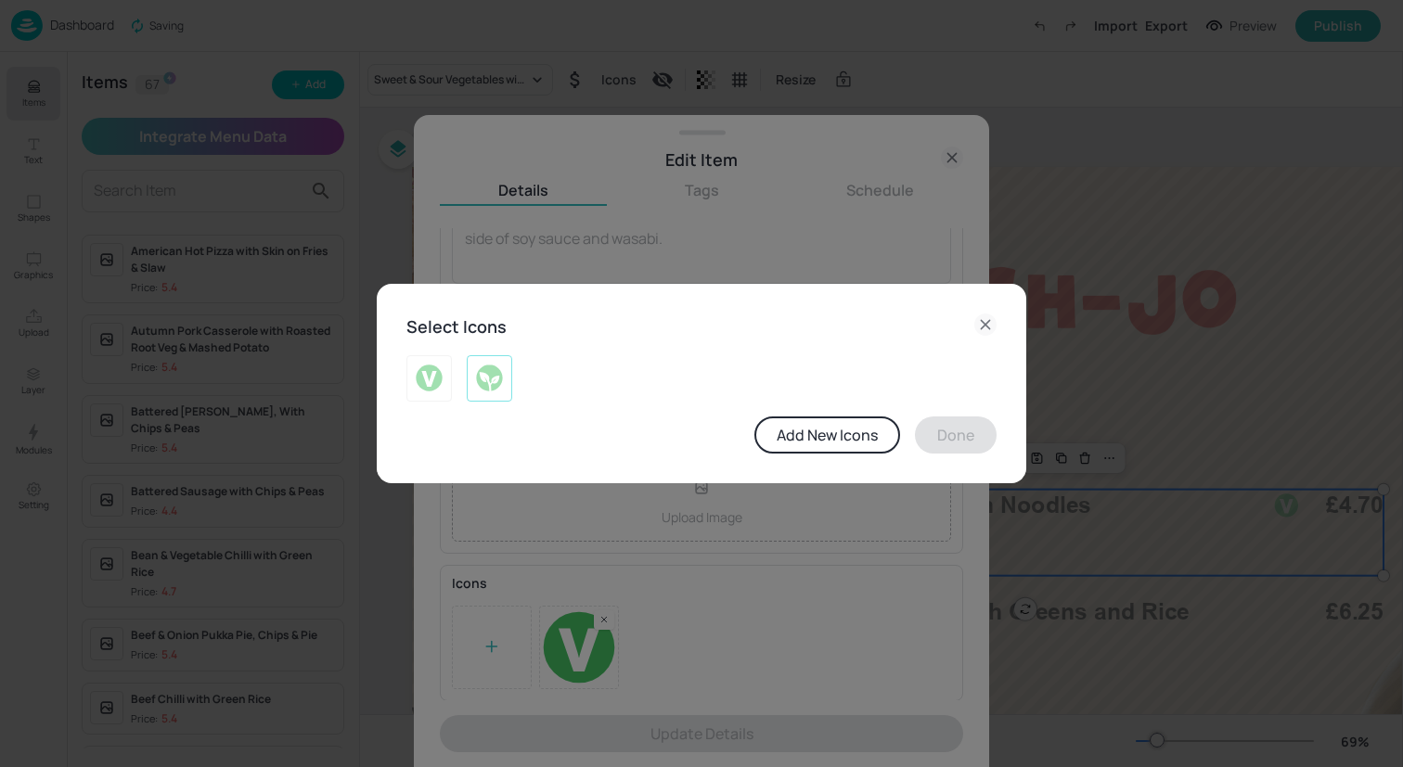
click at [478, 390] on img at bounding box center [489, 379] width 29 height 30
click at [982, 432] on button "Done" at bounding box center [956, 435] width 82 height 37
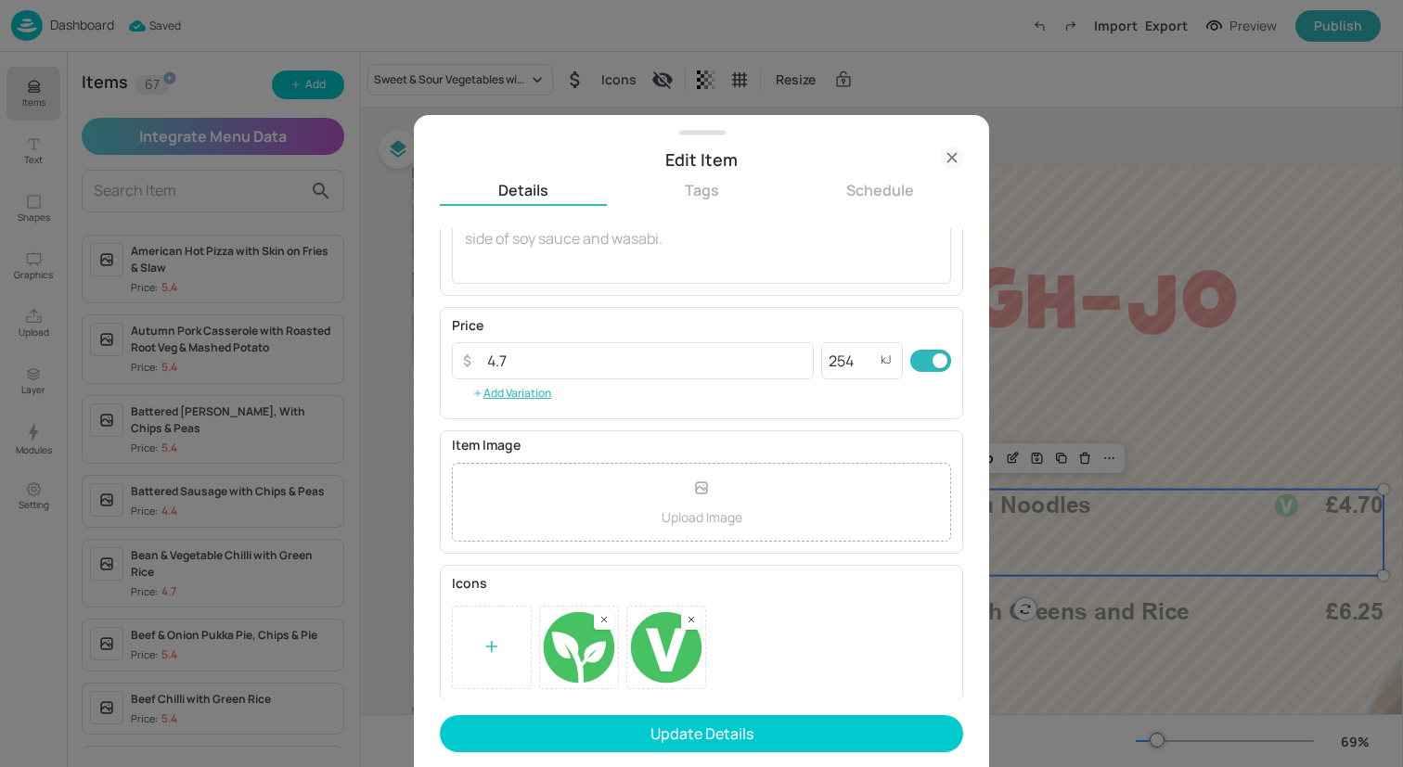
click at [692, 621] on icon at bounding box center [691, 619] width 13 height 13
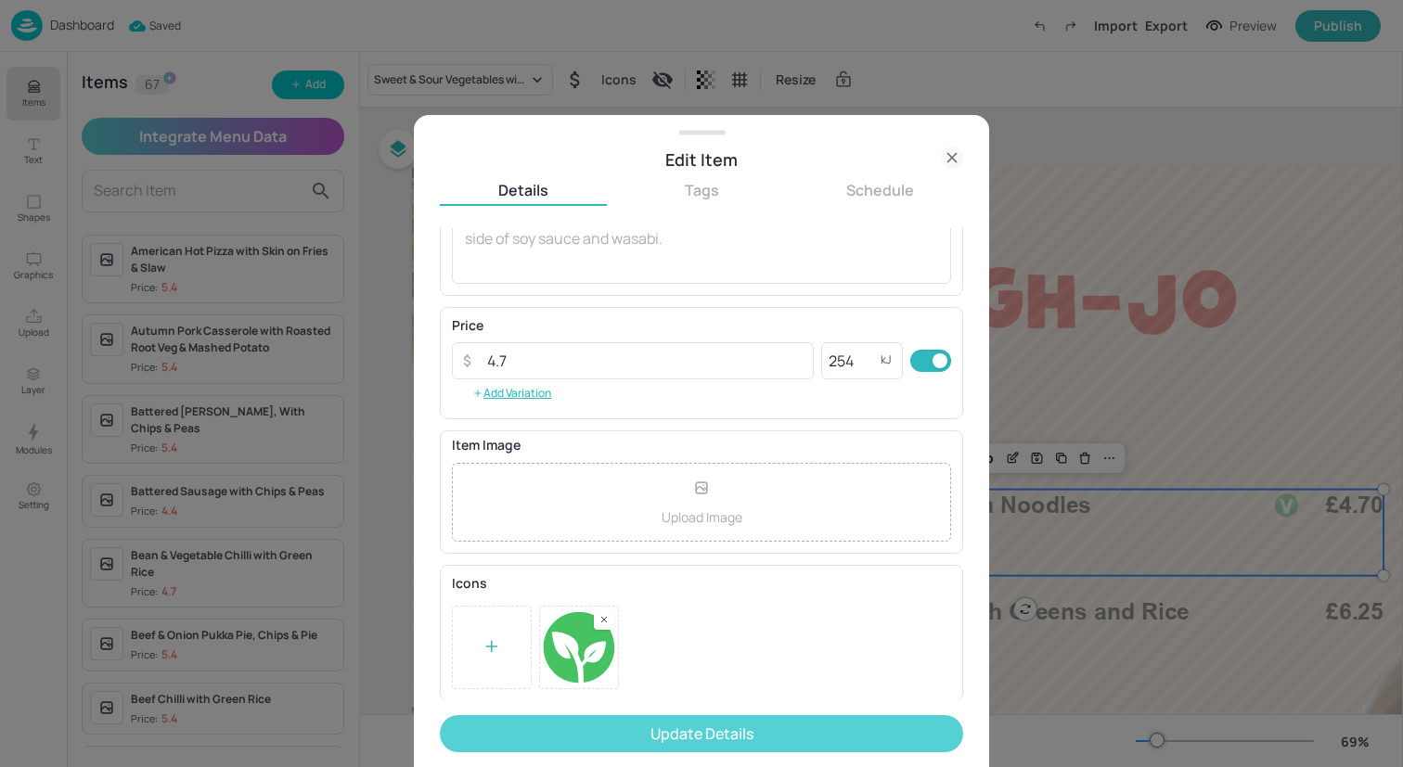
click at [699, 723] on button "Update Details" at bounding box center [701, 733] width 523 height 37
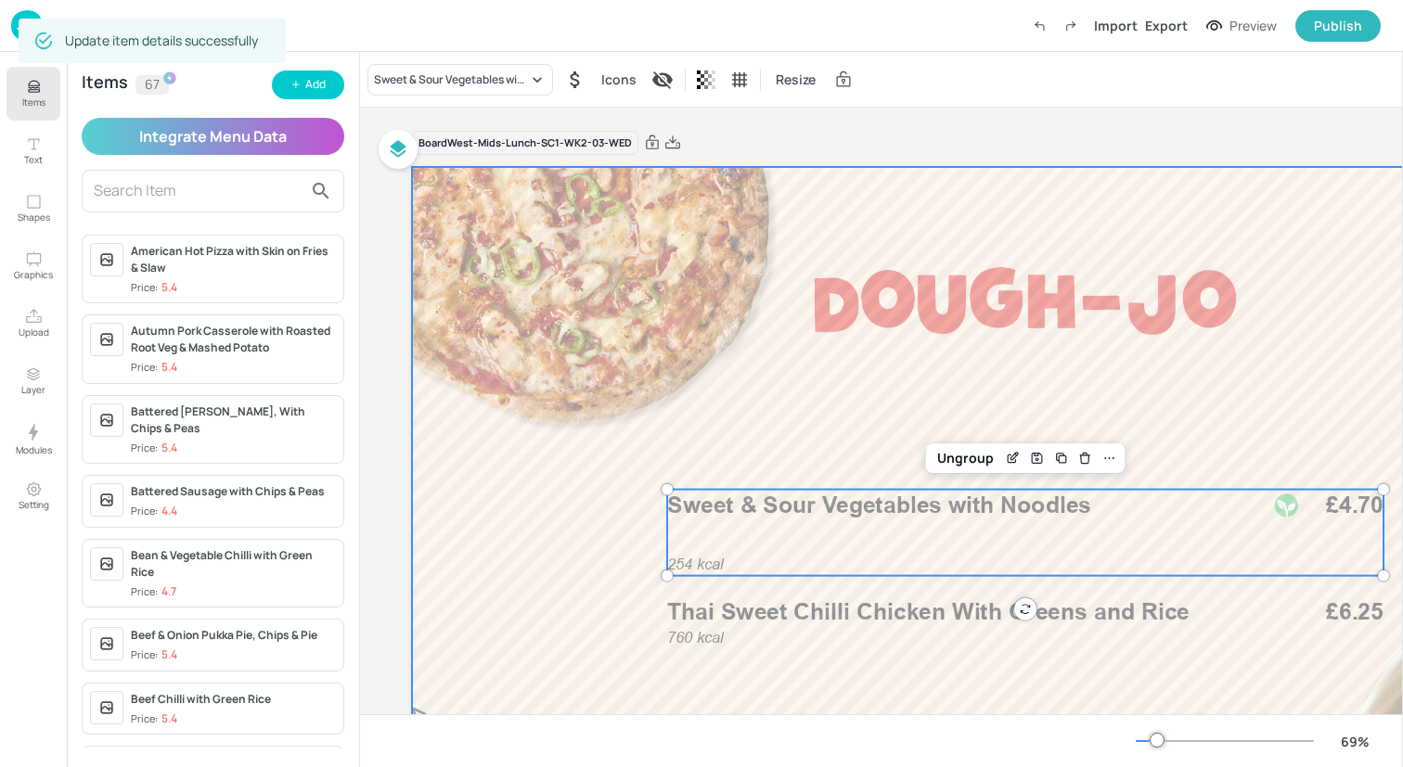
click at [506, 513] on div at bounding box center [1025, 512] width 1226 height 690
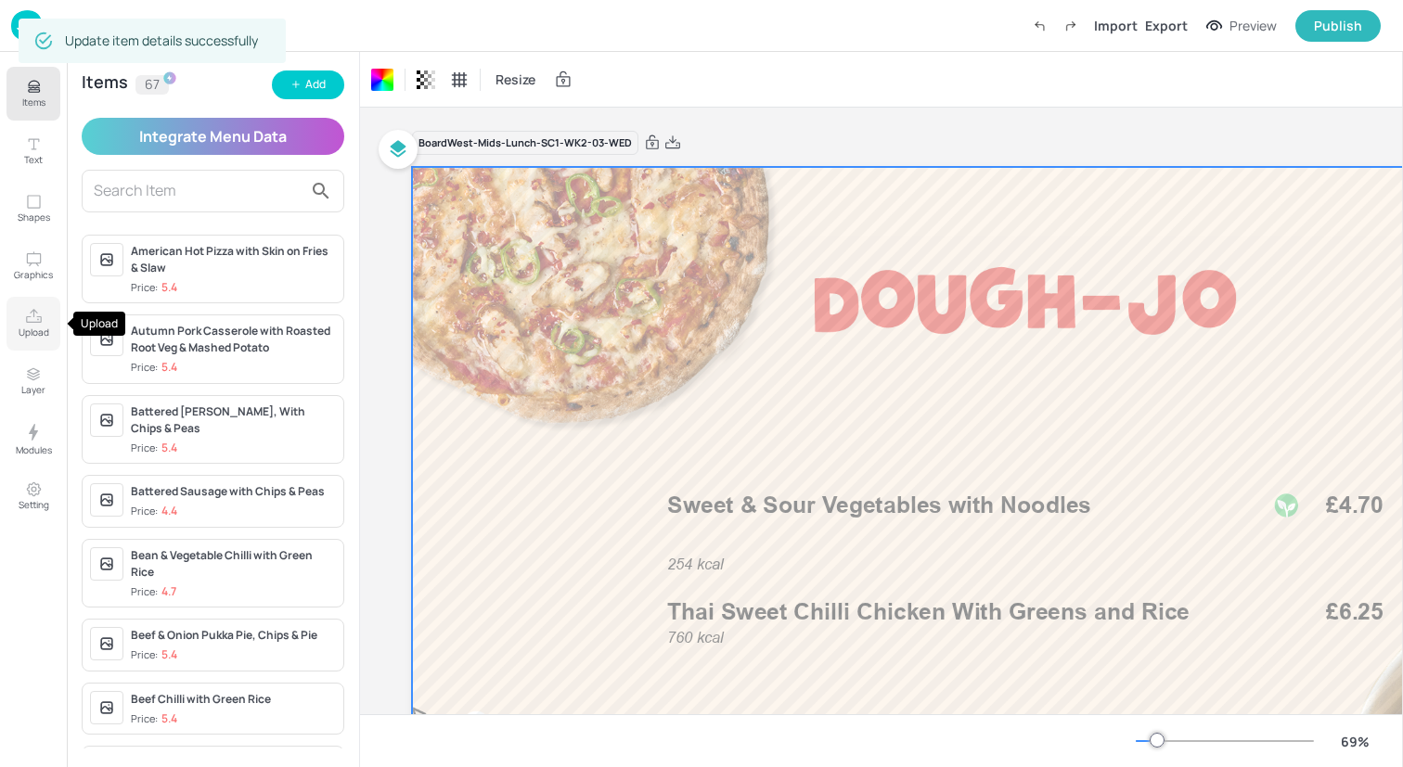
click at [43, 310] on button "Upload" at bounding box center [33, 324] width 54 height 54
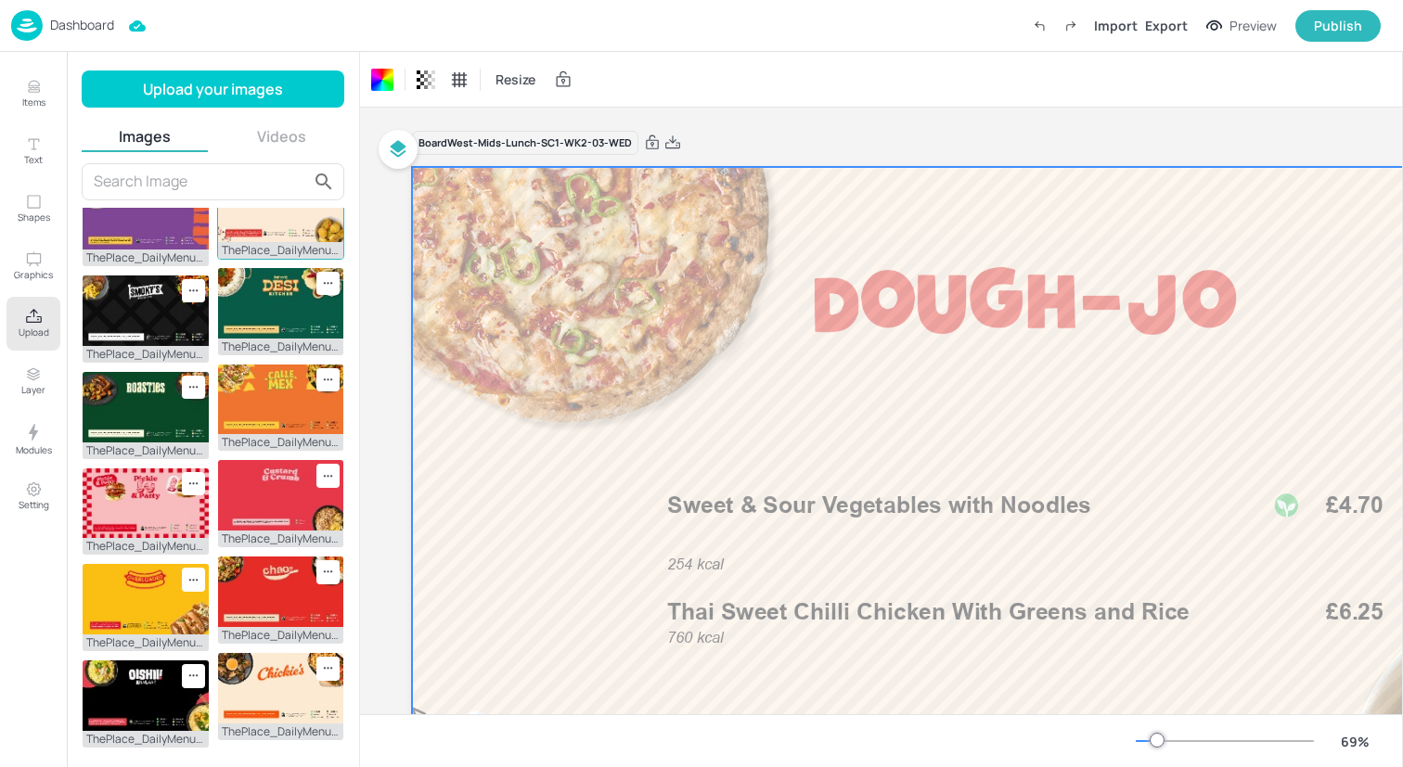
scroll to position [454, 0]
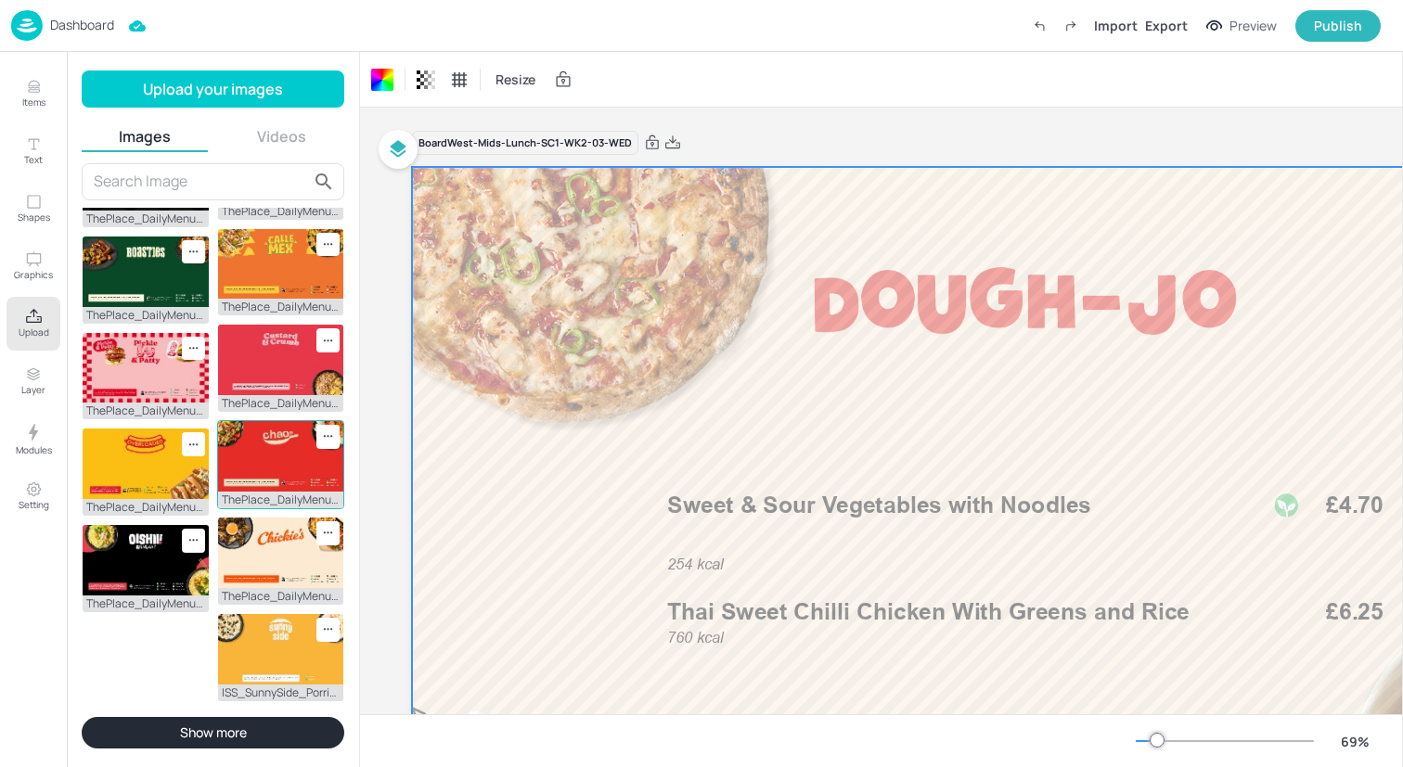
click at [263, 445] on img at bounding box center [281, 456] width 126 height 71
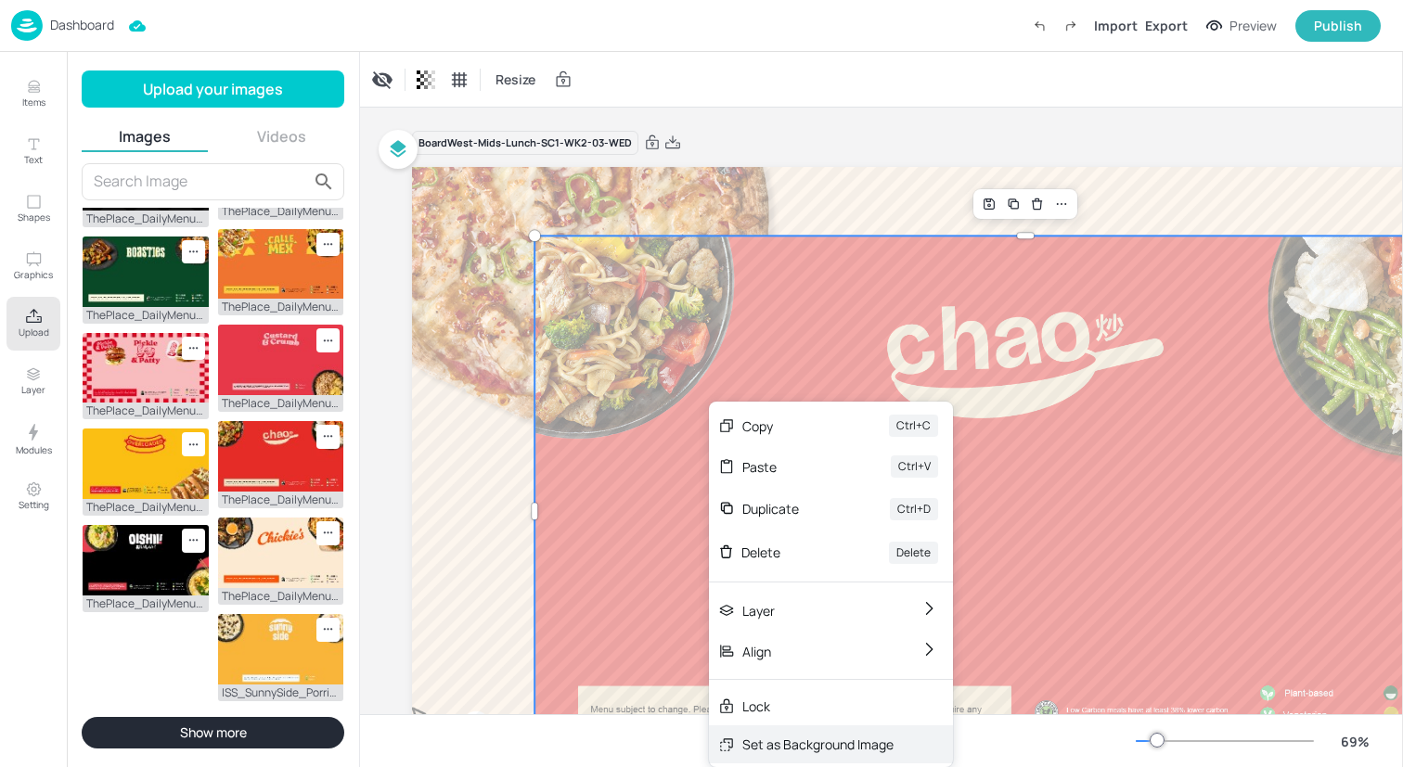
click at [794, 743] on div "Set as Background Image" at bounding box center [817, 744] width 151 height 19
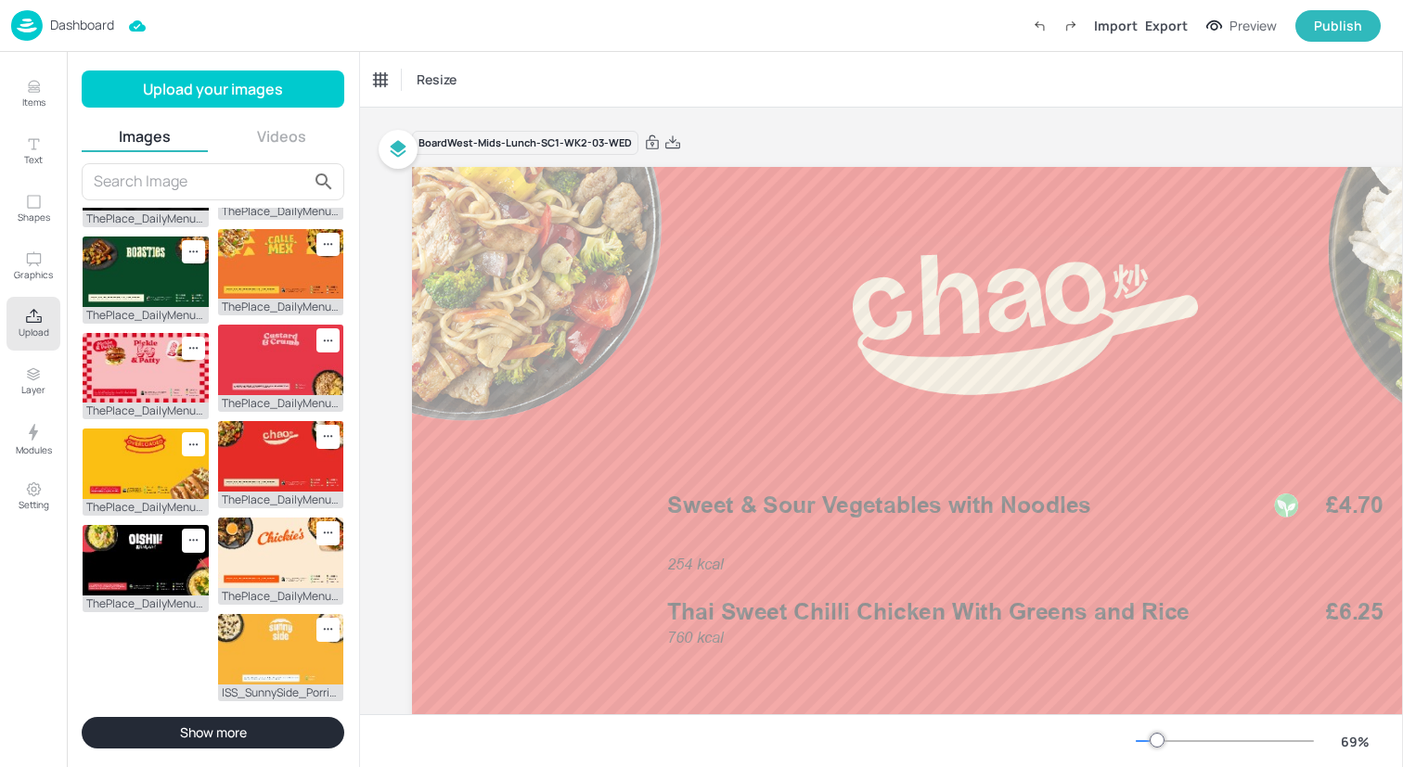
click at [29, 309] on icon "Upload" at bounding box center [34, 317] width 18 height 18
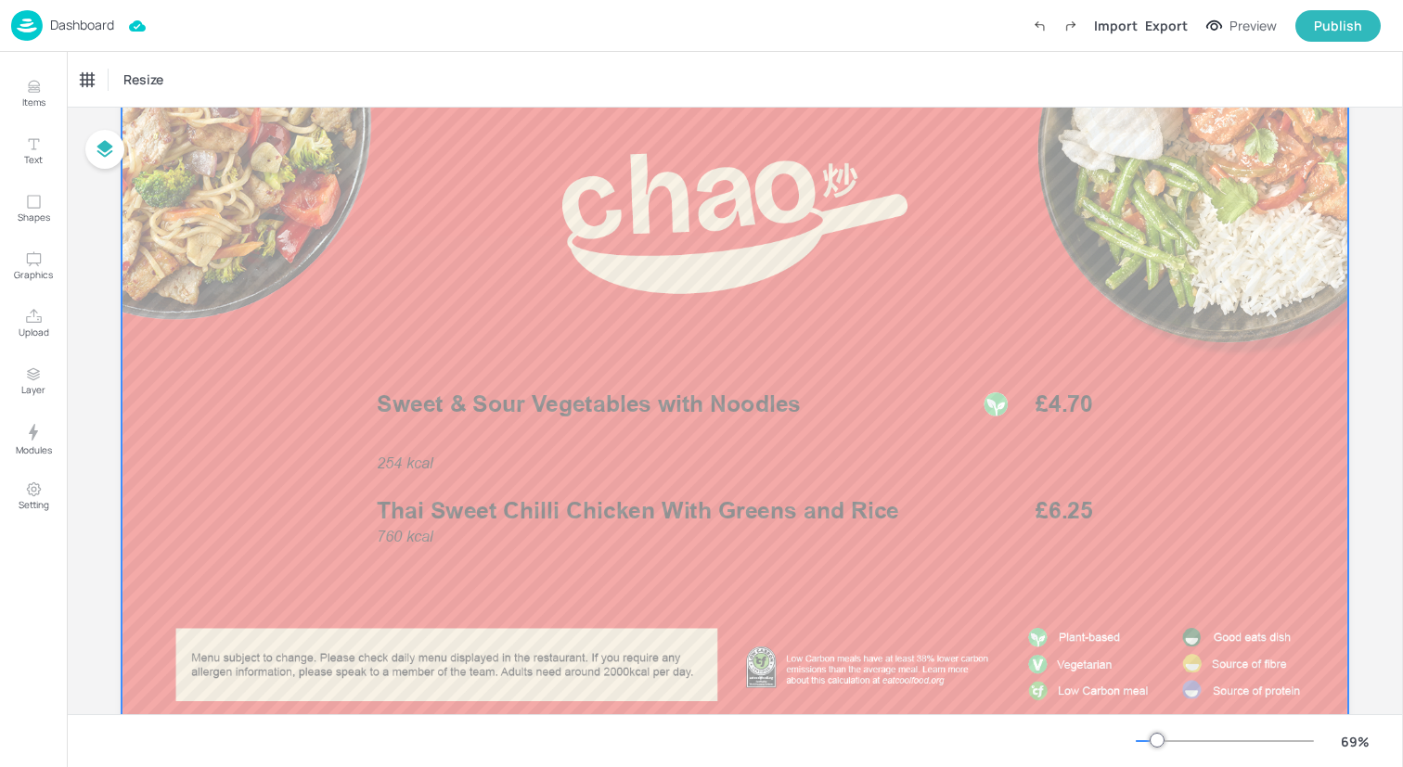
scroll to position [103, 0]
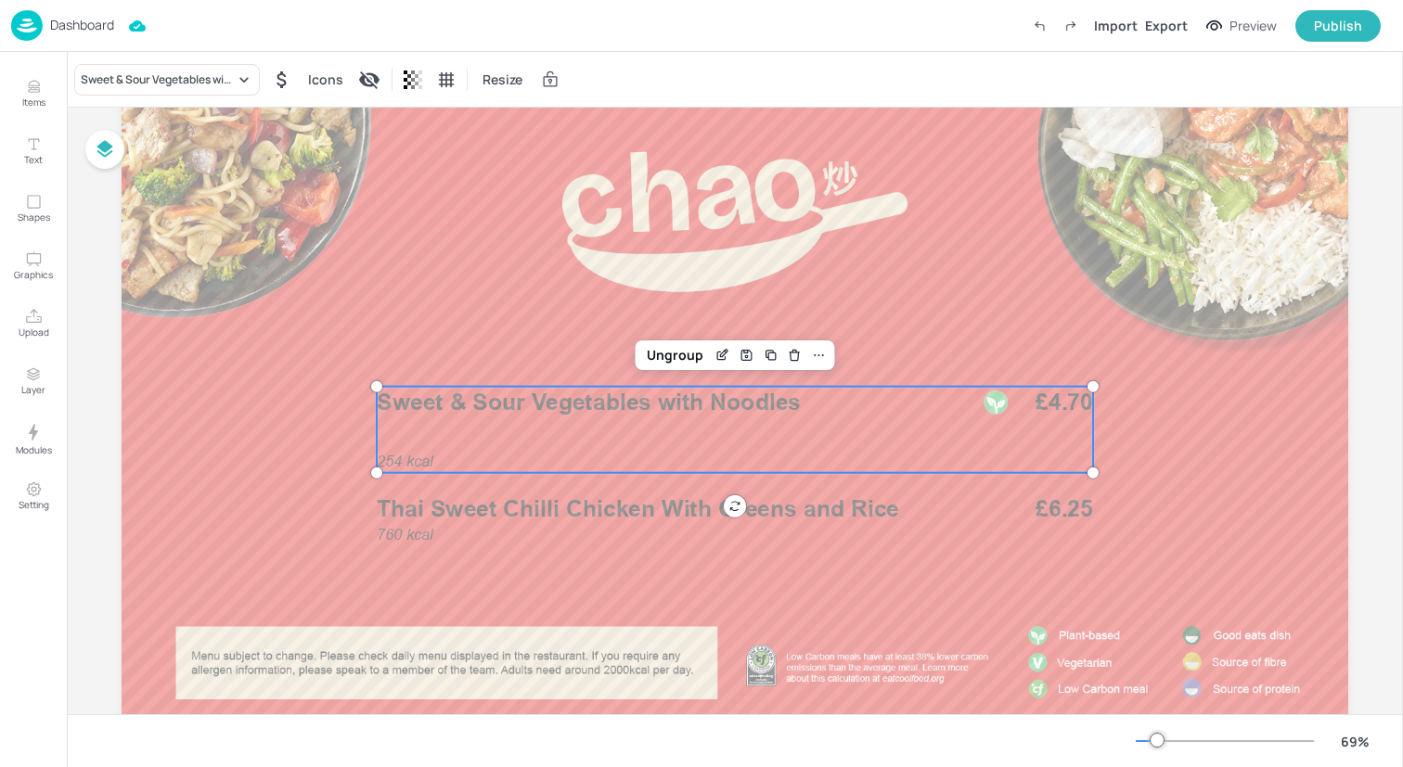
click at [542, 432] on div "254 kcal Sweet & Sour Vegetables with Noodles £4.70" at bounding box center [735, 430] width 716 height 86
click at [677, 353] on div "Ungroup" at bounding box center [674, 355] width 71 height 24
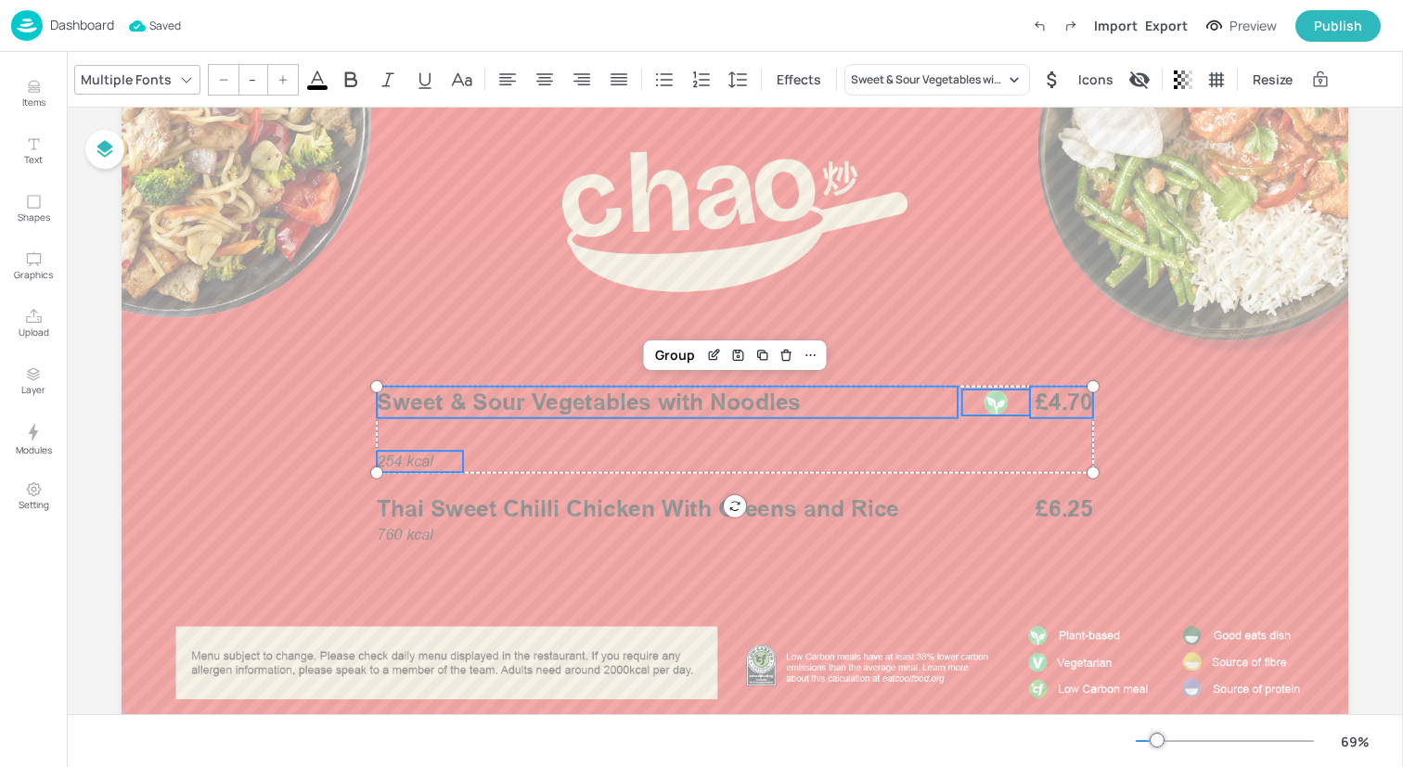
click at [314, 87] on span at bounding box center [317, 87] width 20 height 5
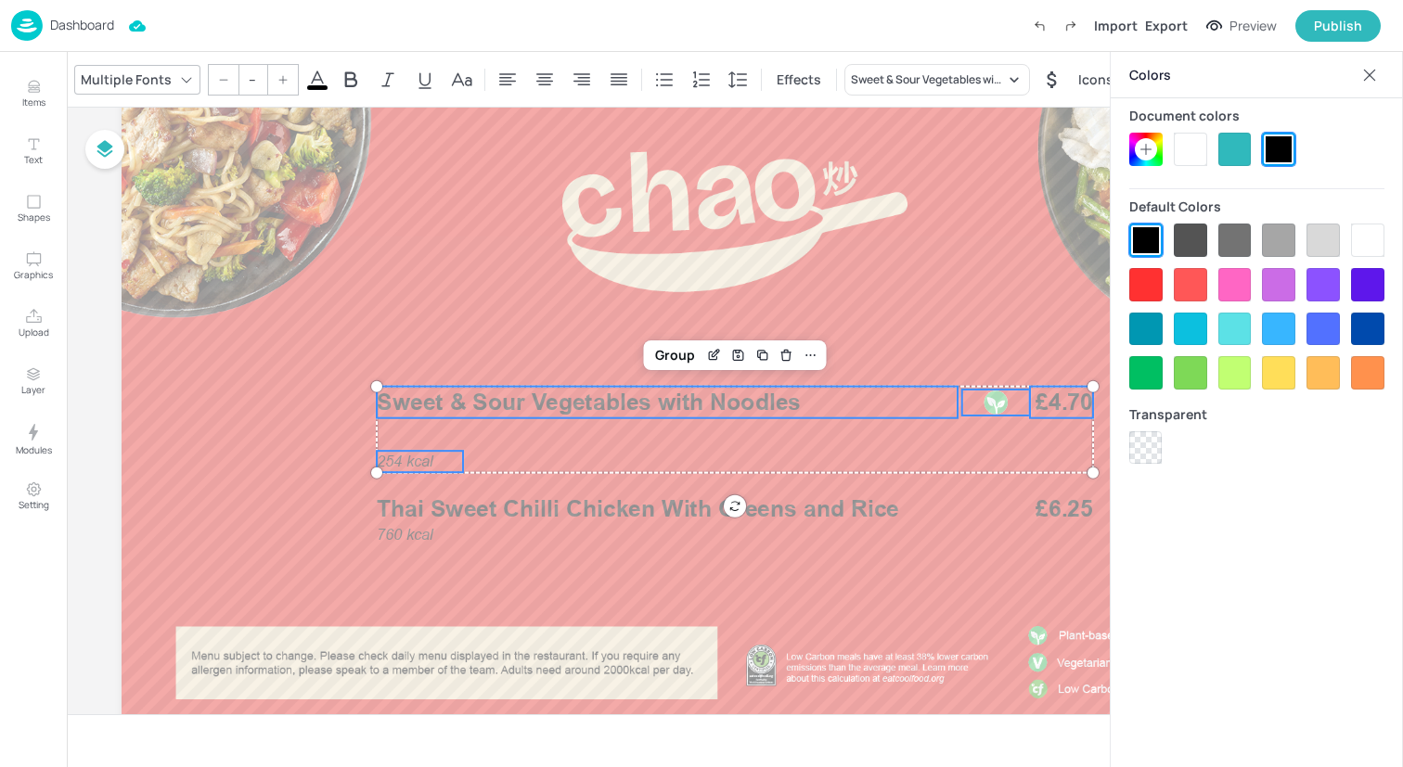
click at [1192, 143] on div at bounding box center [1190, 149] width 33 height 33
click at [678, 363] on div "Group" at bounding box center [675, 355] width 55 height 24
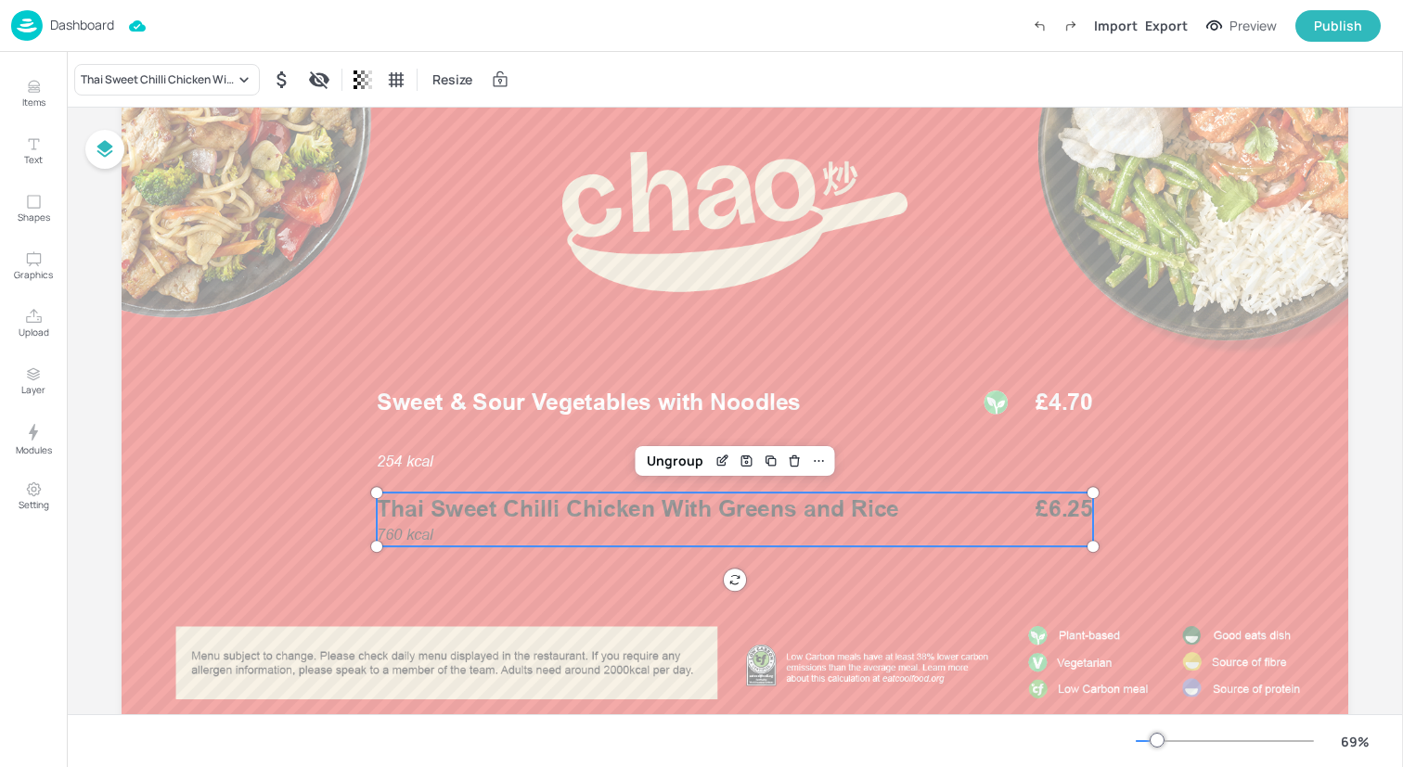
click at [872, 527] on div "760 kcal Thai Sweet Chilli Chicken With Greens and Rice £6.25" at bounding box center [735, 520] width 716 height 54
click at [674, 459] on div "Ungroup" at bounding box center [674, 461] width 71 height 24
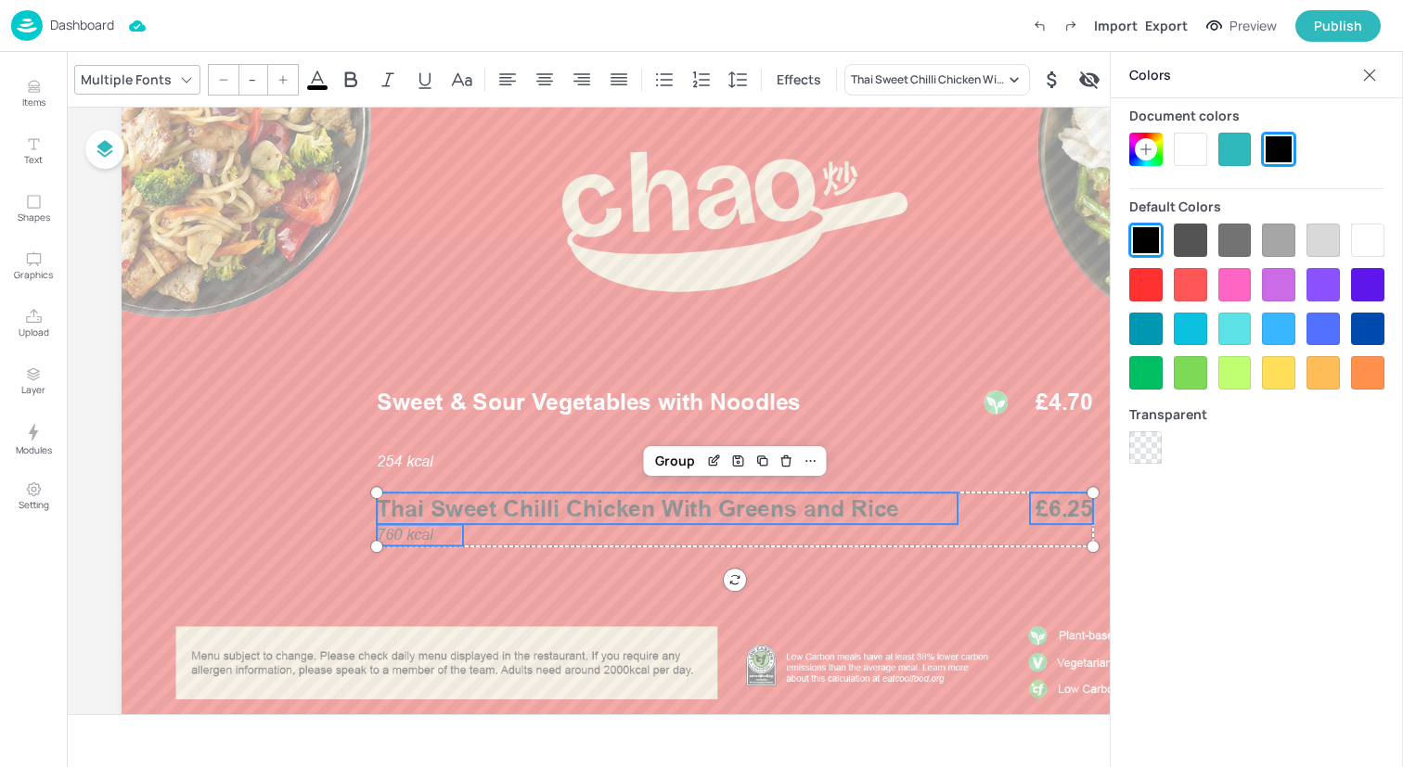
click at [1198, 150] on div at bounding box center [1190, 149] width 33 height 33
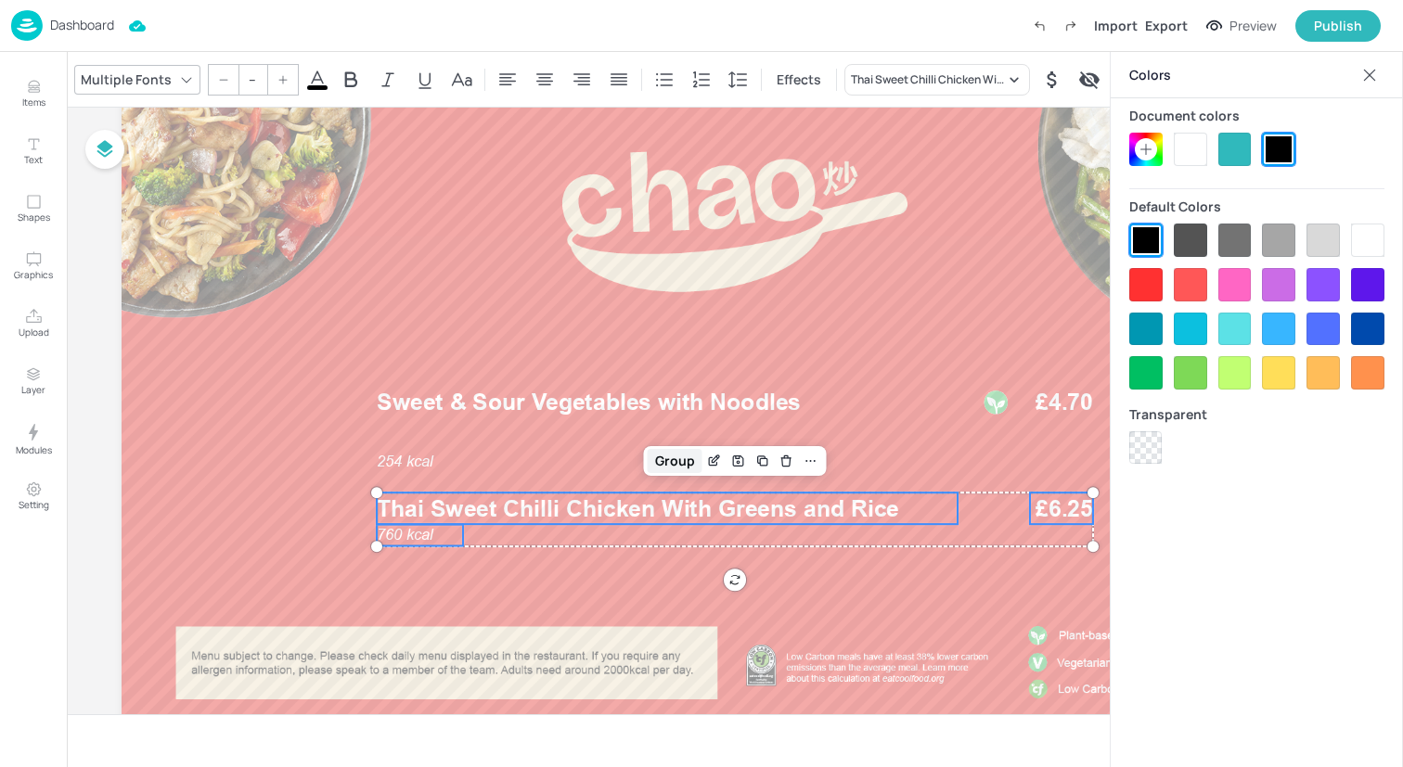
click at [672, 468] on div "Group" at bounding box center [675, 461] width 55 height 24
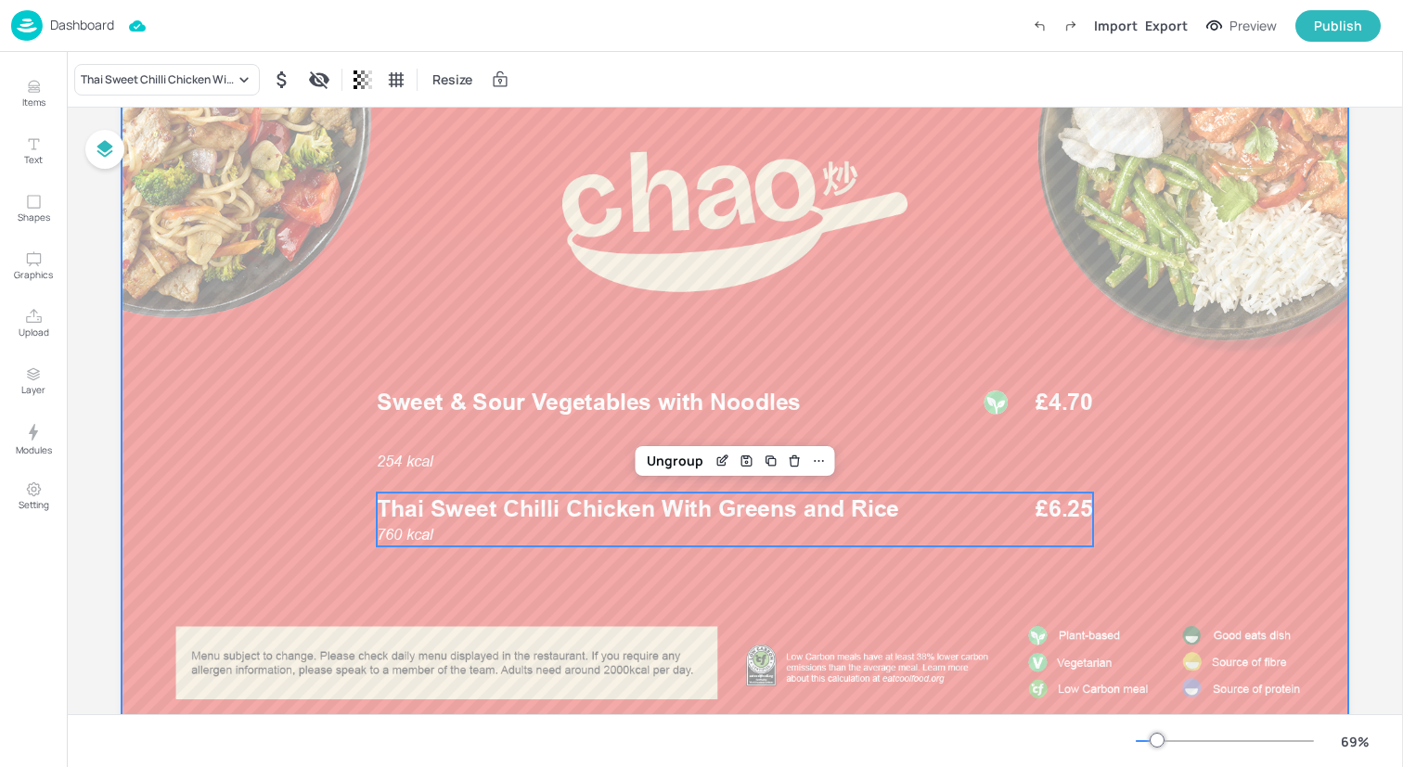
click at [460, 302] on div at bounding box center [735, 409] width 1226 height 690
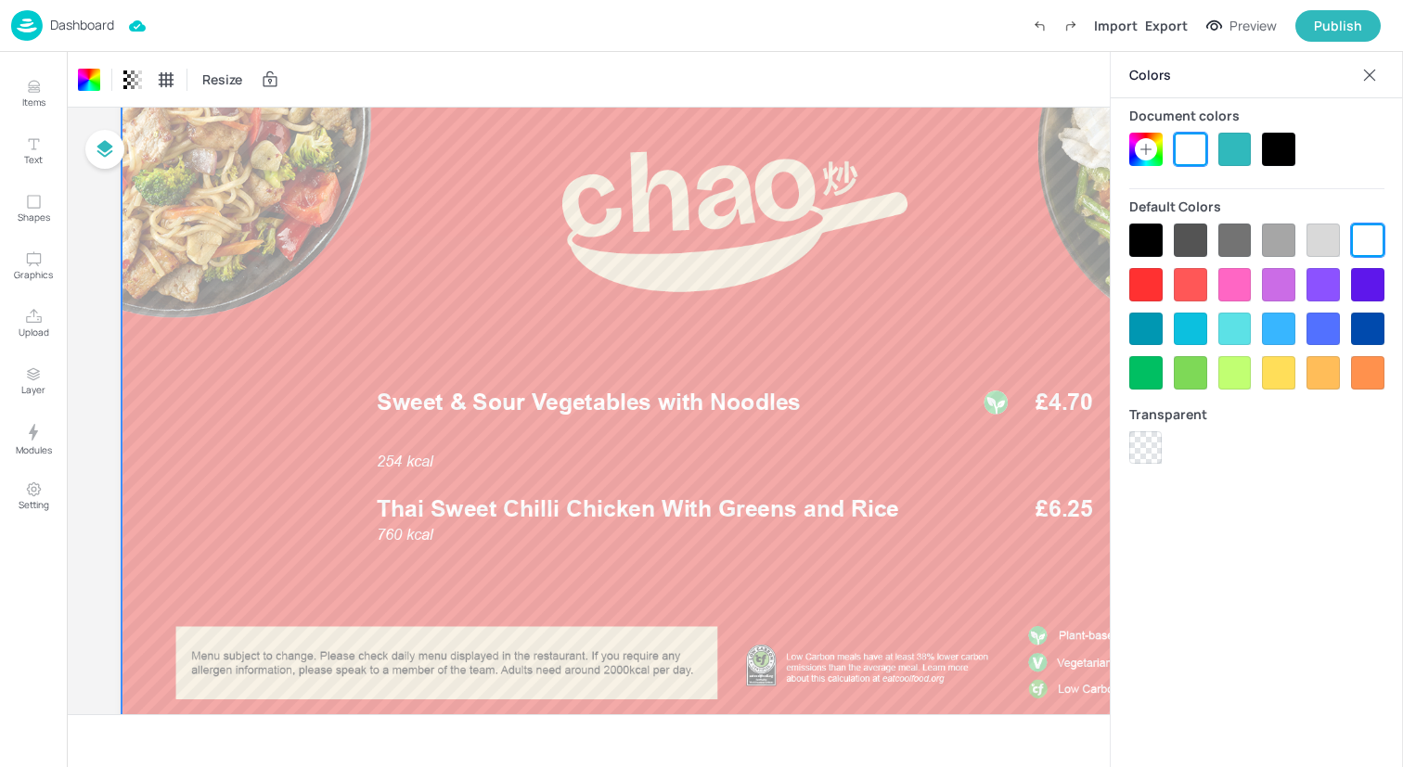
scroll to position [0, 0]
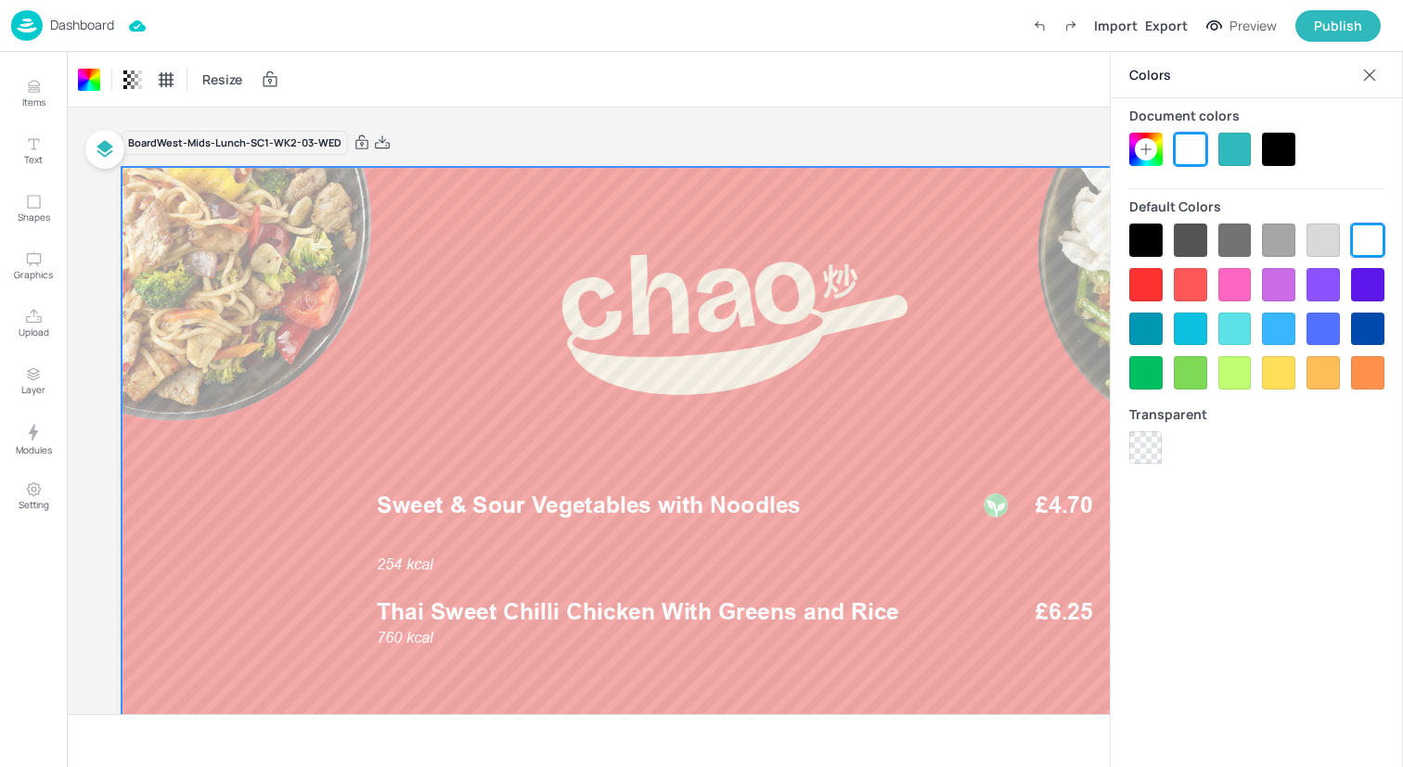
click at [263, 41] on div "Dashboard Import Export Preview Publish" at bounding box center [695, 25] width 1369 height 51
click at [30, 16] on img at bounding box center [27, 25] width 32 height 31
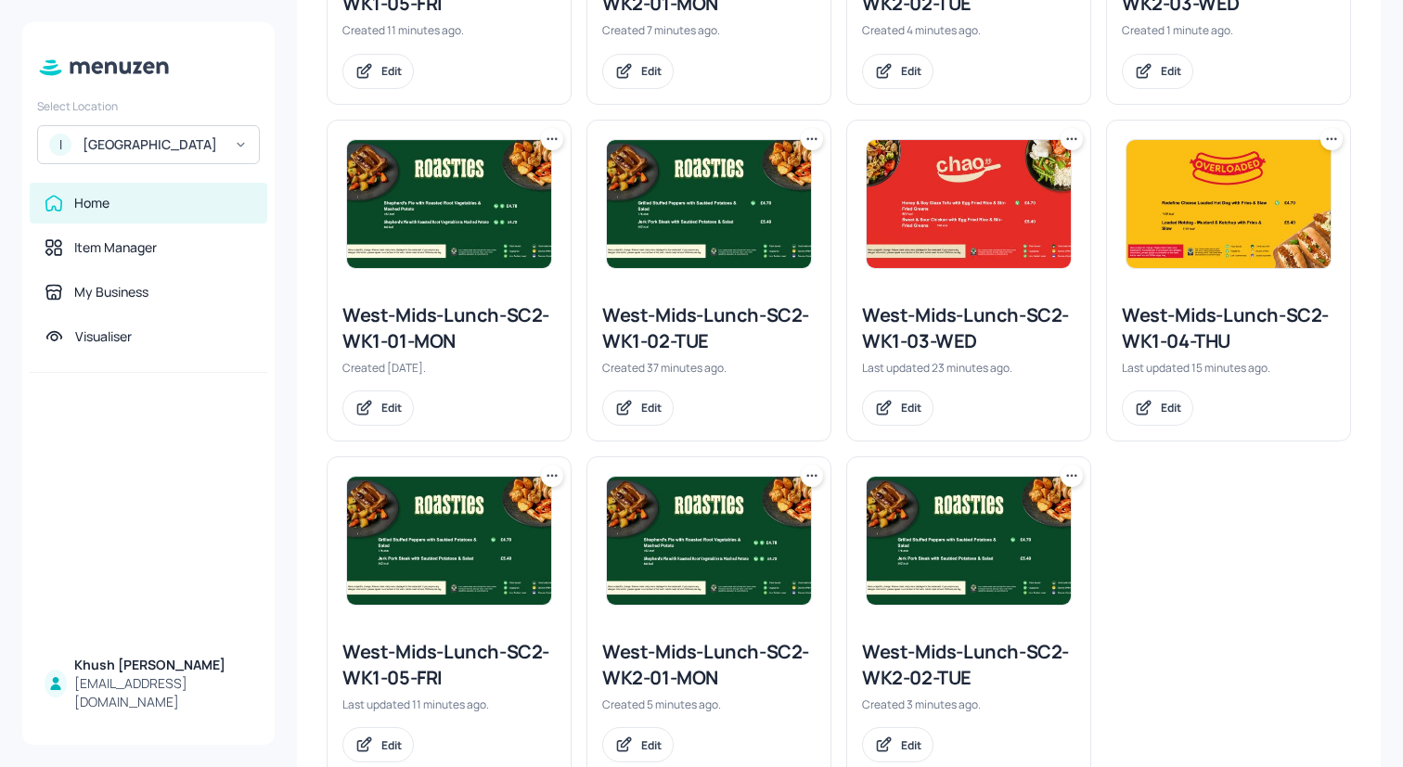
scroll to position [1095, 0]
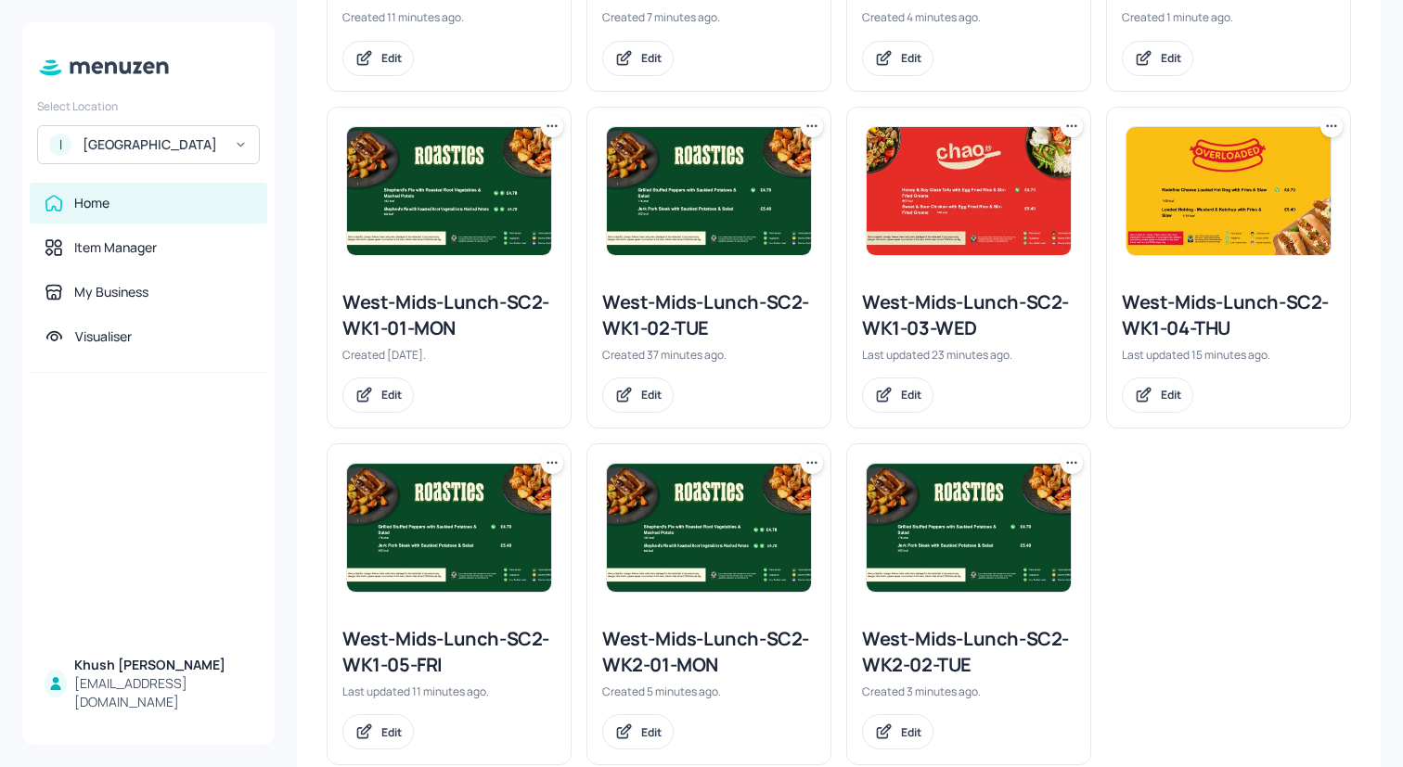
click at [1071, 125] on icon at bounding box center [1072, 125] width 3 height 3
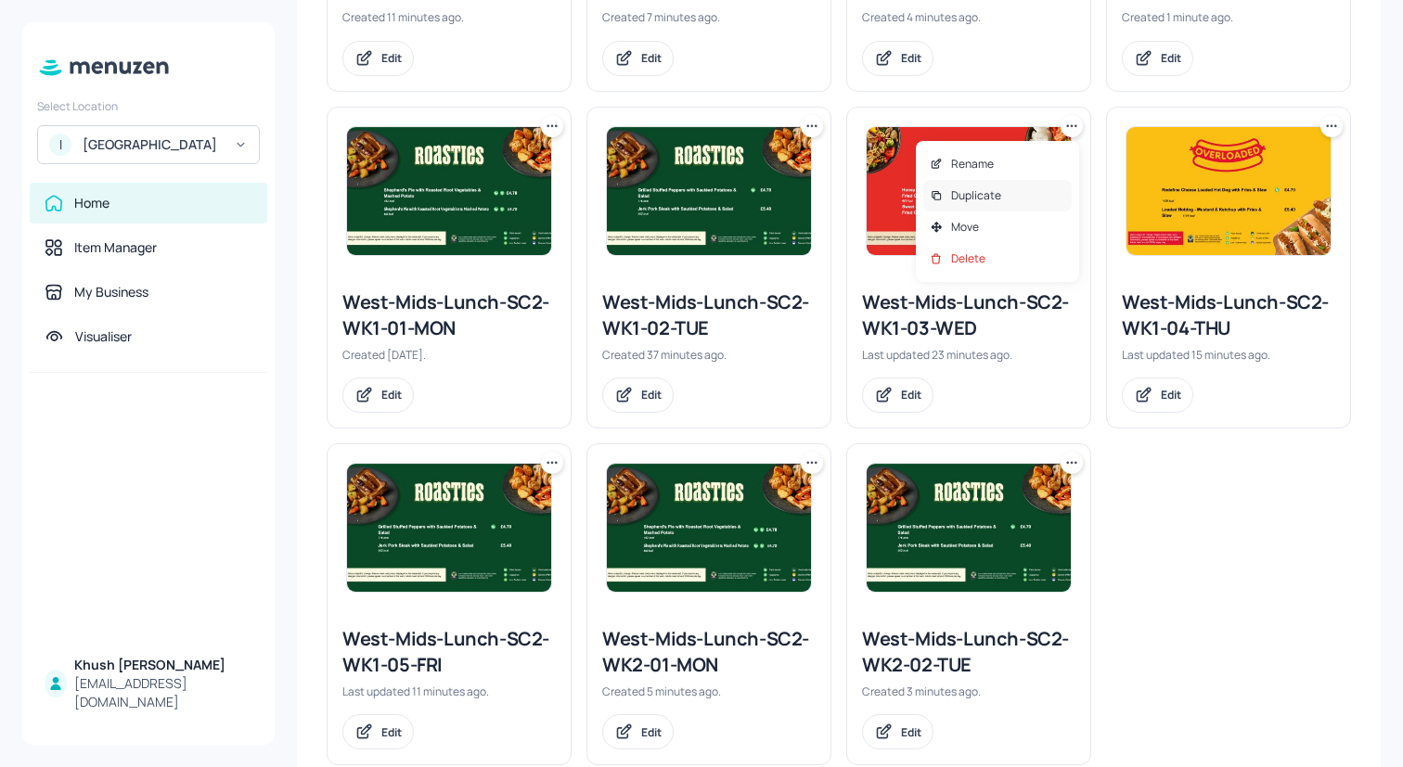
click at [1042, 186] on div "Duplicate" at bounding box center [997, 196] width 148 height 32
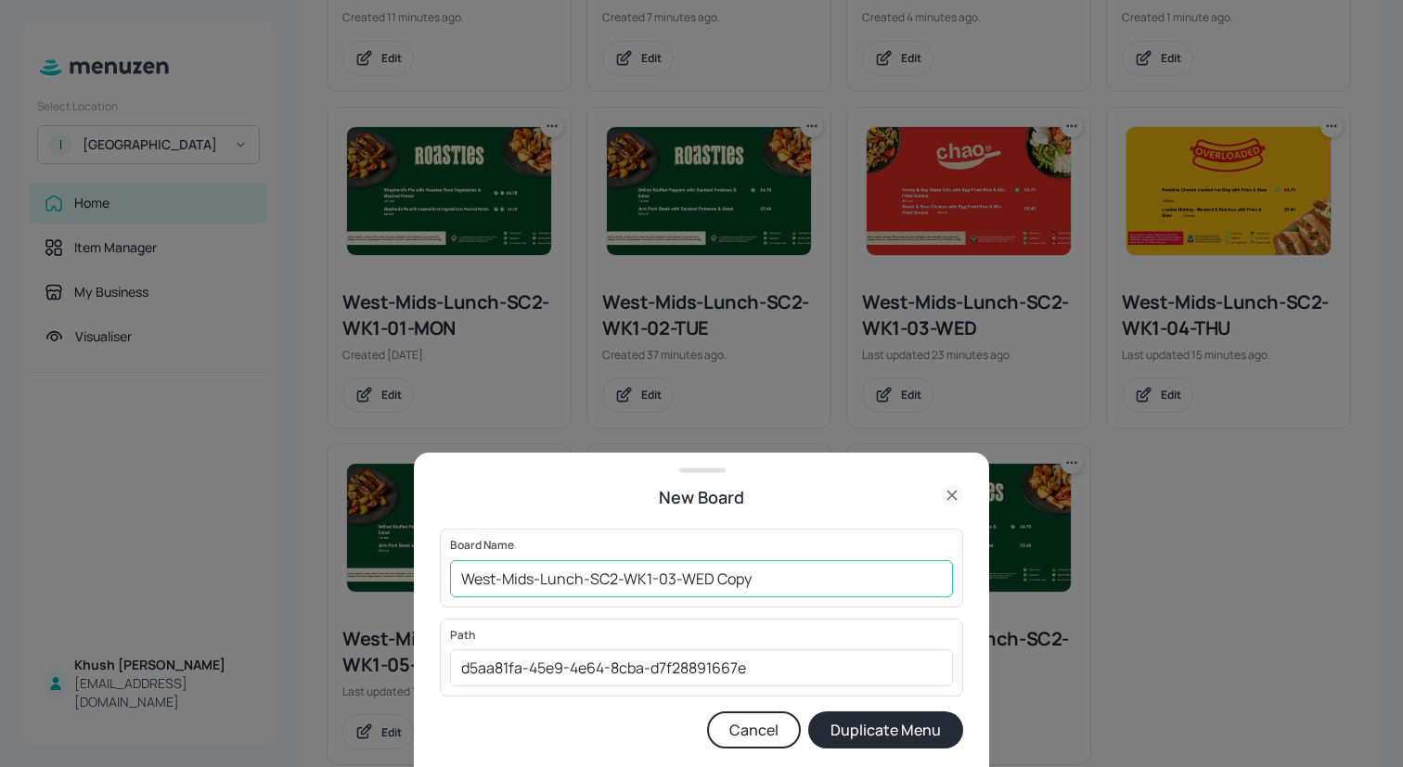
click at [840, 586] on input "West-Mids-Lunch-SC2-WK1-03-WED Copy" at bounding box center [701, 578] width 503 height 37
click at [655, 578] on input "West-Mids-Lunch-SC2-WK1-03-WED" at bounding box center [701, 578] width 503 height 37
type input "West-Mids-Lunch-SC2-WK2-03-WED"
click at [866, 730] on button "Duplicate Menu" at bounding box center [885, 730] width 155 height 37
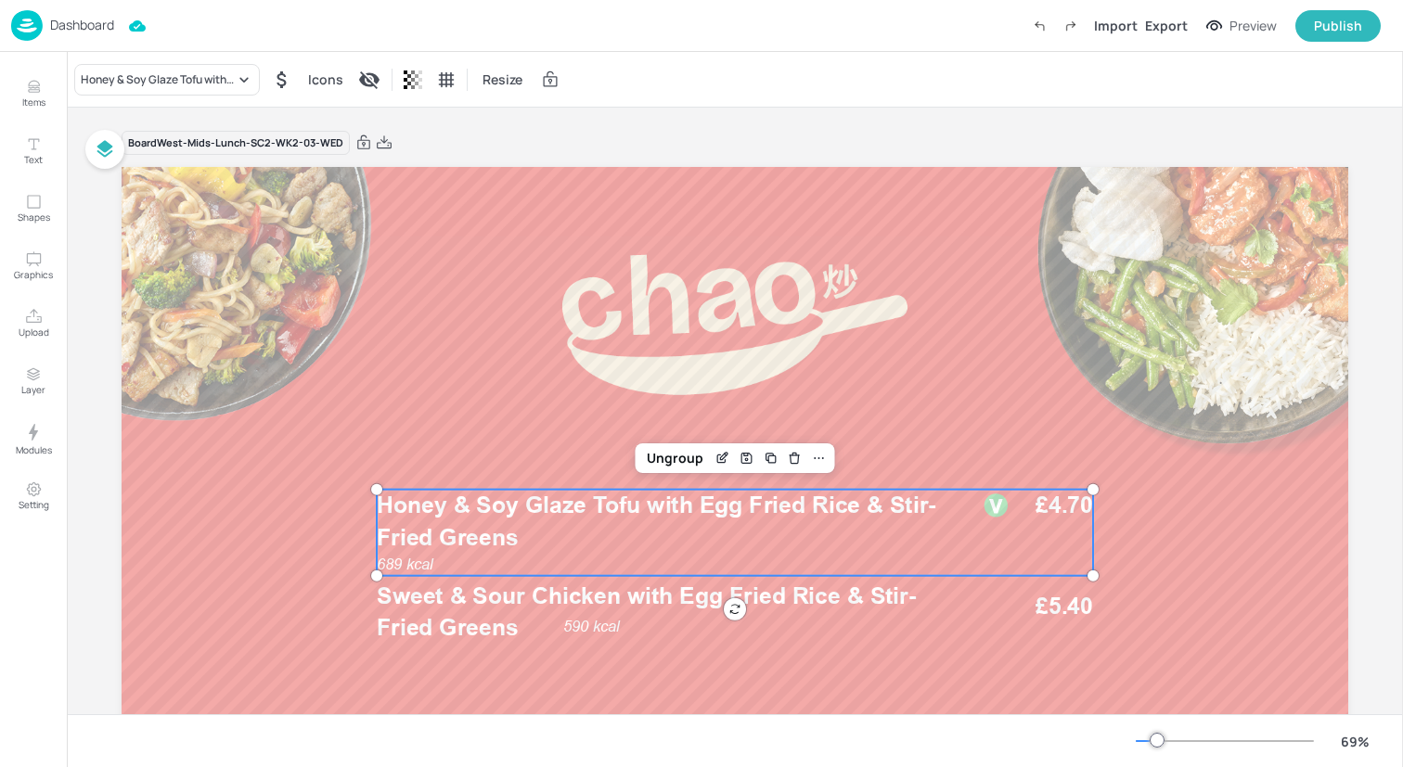
click at [625, 530] on p "Honey & Soy Glaze Tofu with Egg Fried Rice & Stir-Fried Greens" at bounding box center [667, 522] width 581 height 64
click at [200, 66] on div "Honey & Soy Glaze Tofu with Egg Fried Rice & Stir-Fried Greens" at bounding box center [167, 80] width 186 height 32
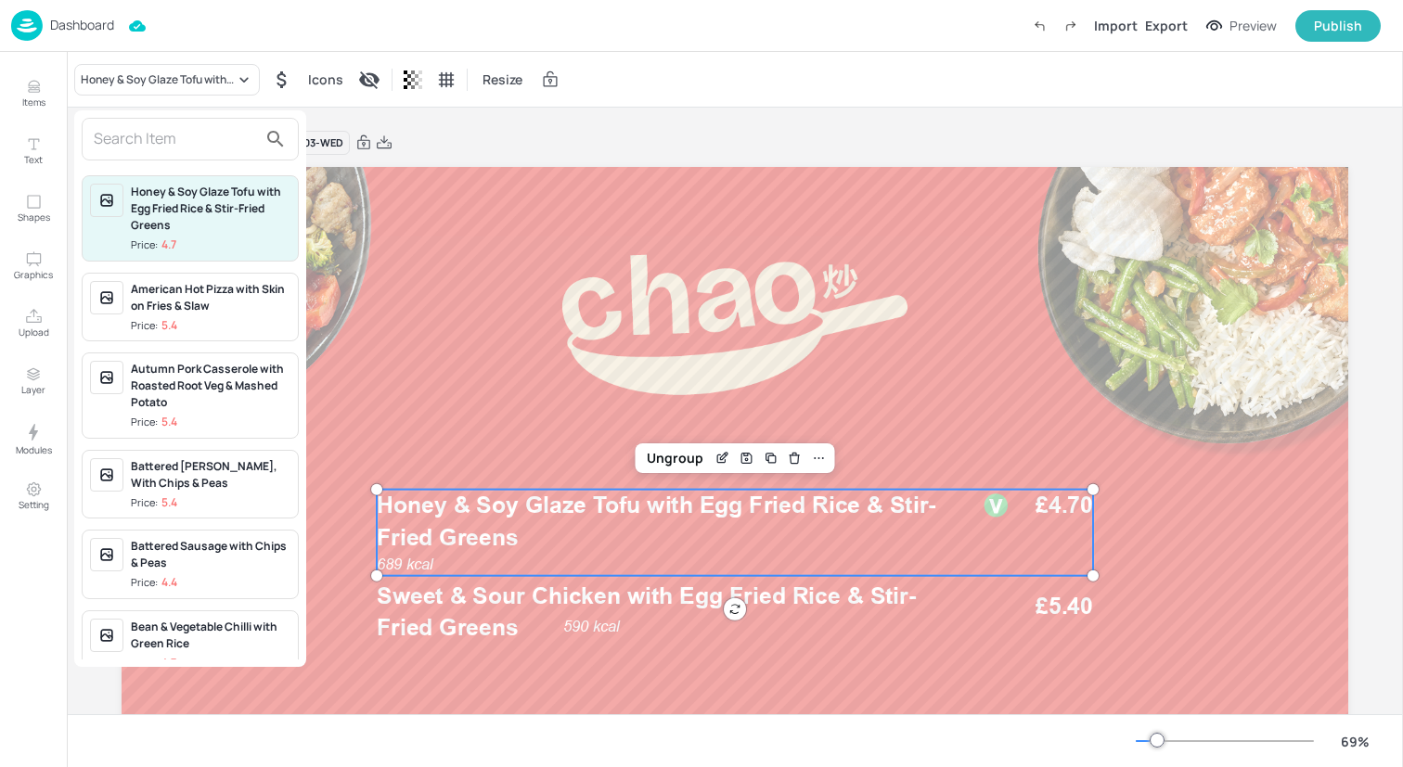
click at [201, 130] on input "text" at bounding box center [175, 139] width 163 height 30
paste input "Redefine Meatball Pasta with Garlic Bread & Mediterranean Veg"
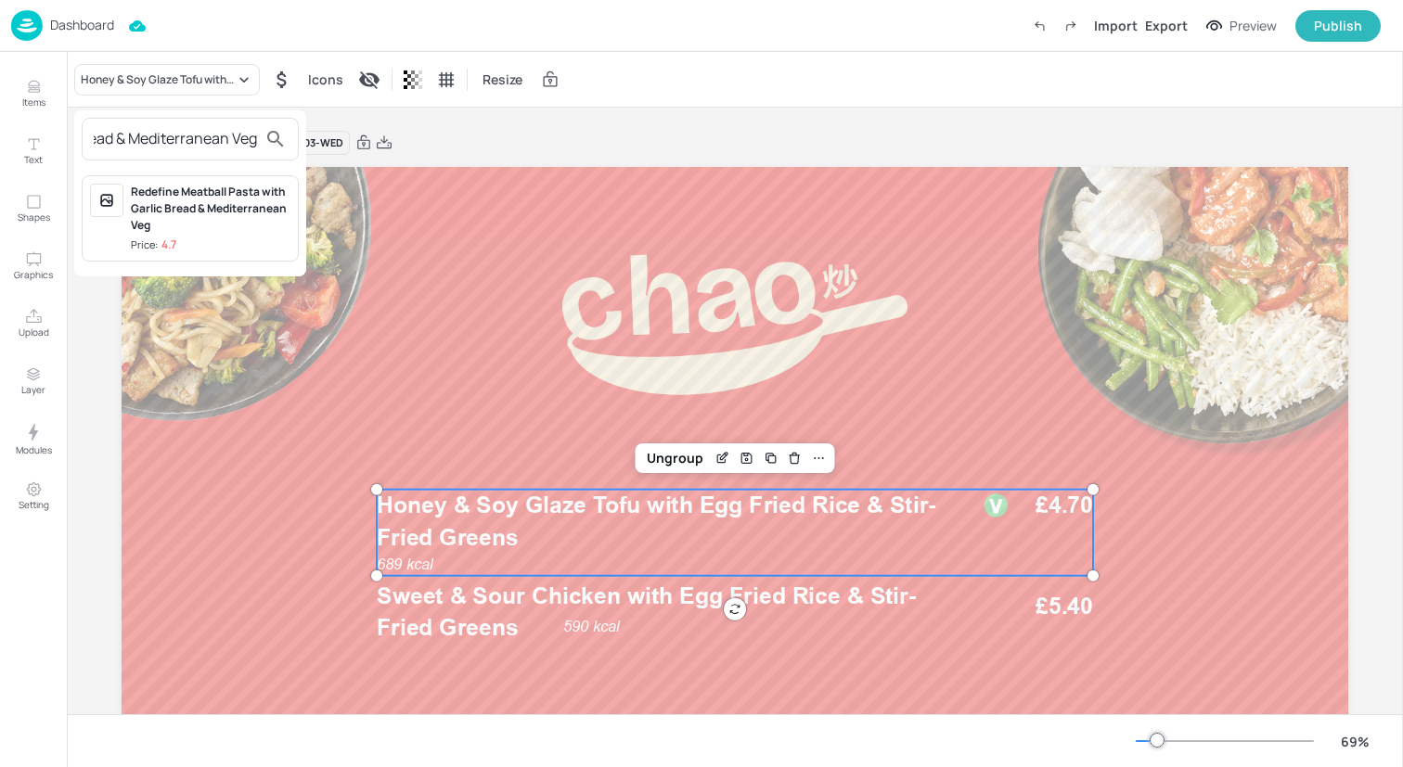
type input "Redefine Meatball Pasta with Garlic Bread & Mediterranean Veg"
click at [206, 216] on div "Redefine Meatball Pasta with Garlic Bread & Mediterranean Veg" at bounding box center [211, 209] width 160 height 50
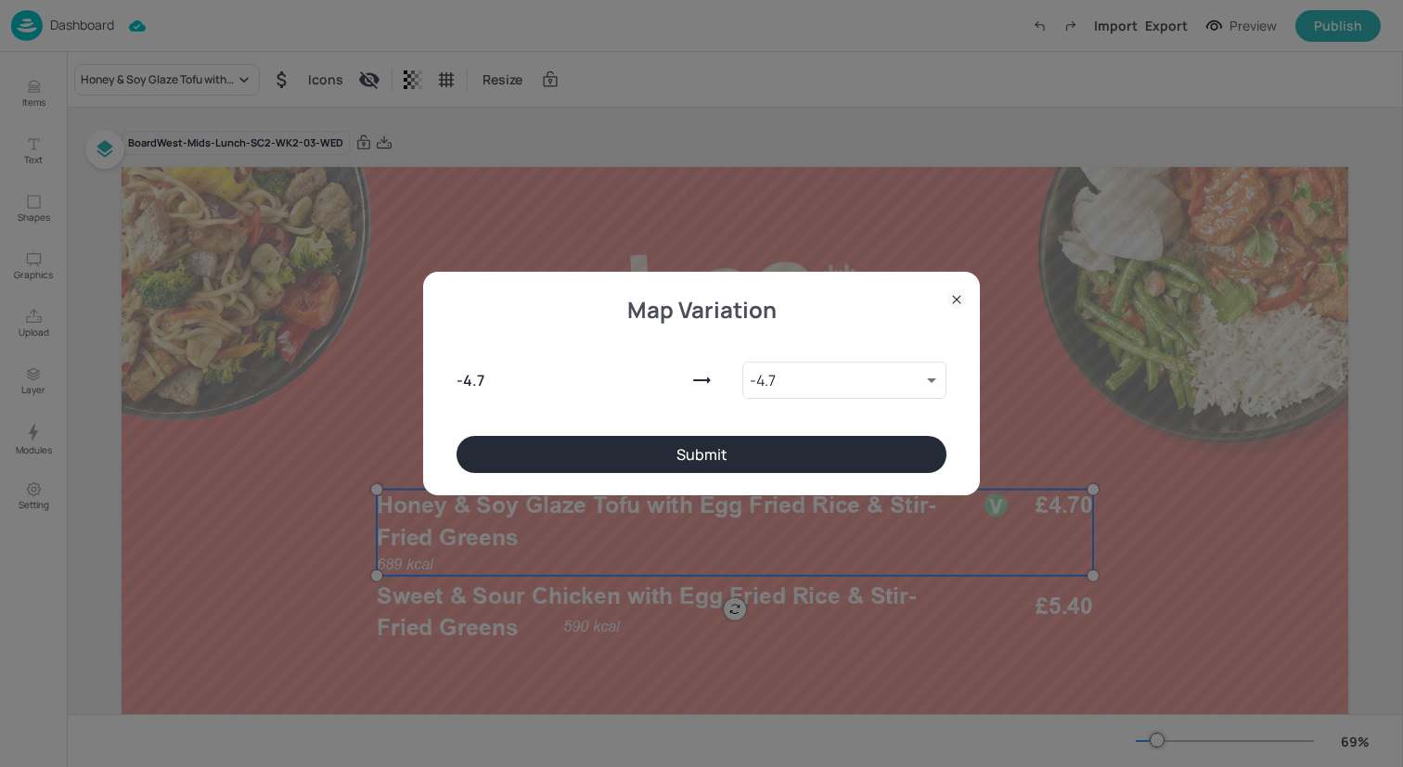
click at [503, 445] on button "Submit" at bounding box center [701, 454] width 490 height 37
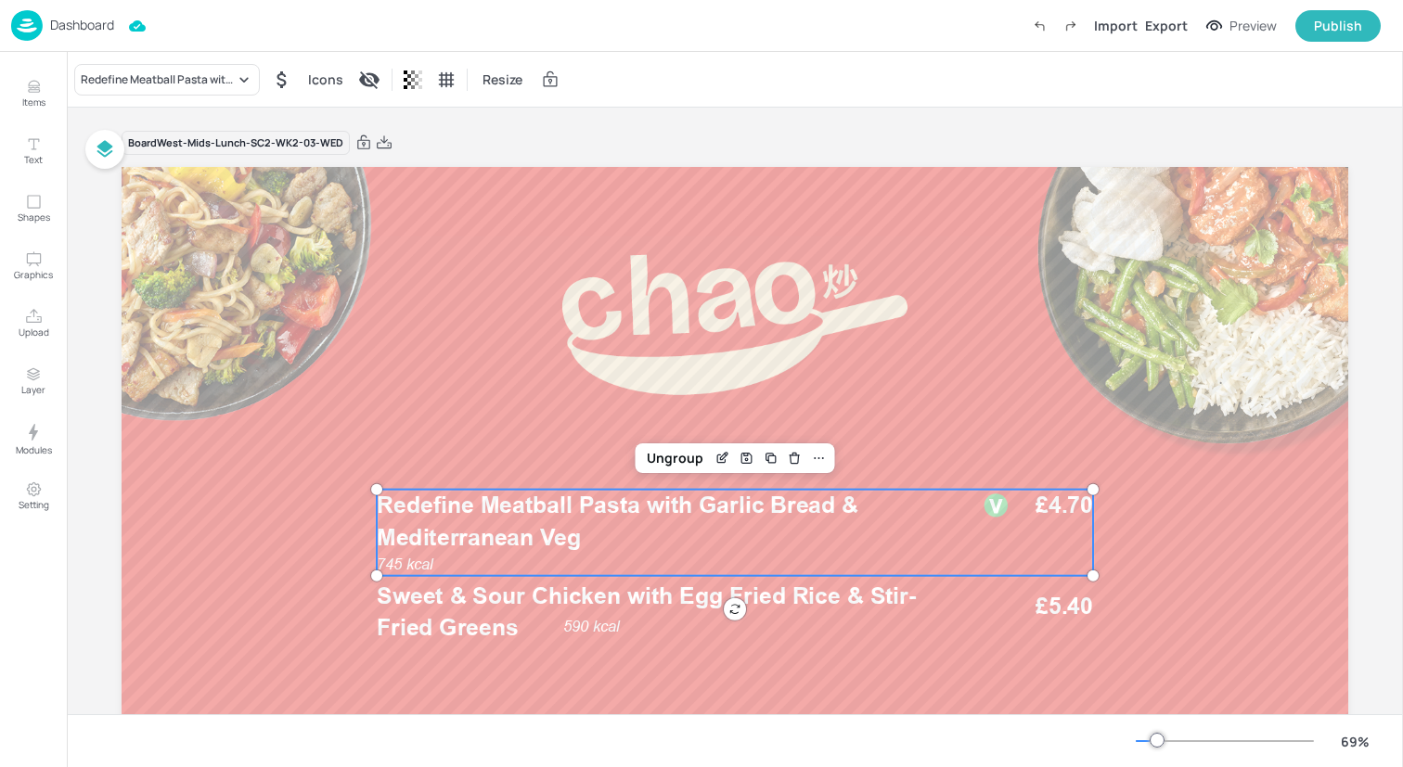
click at [458, 612] on p "Sweet & Sour Chicken with Egg Fried Rice & Stir-Fried Greens" at bounding box center [667, 612] width 581 height 64
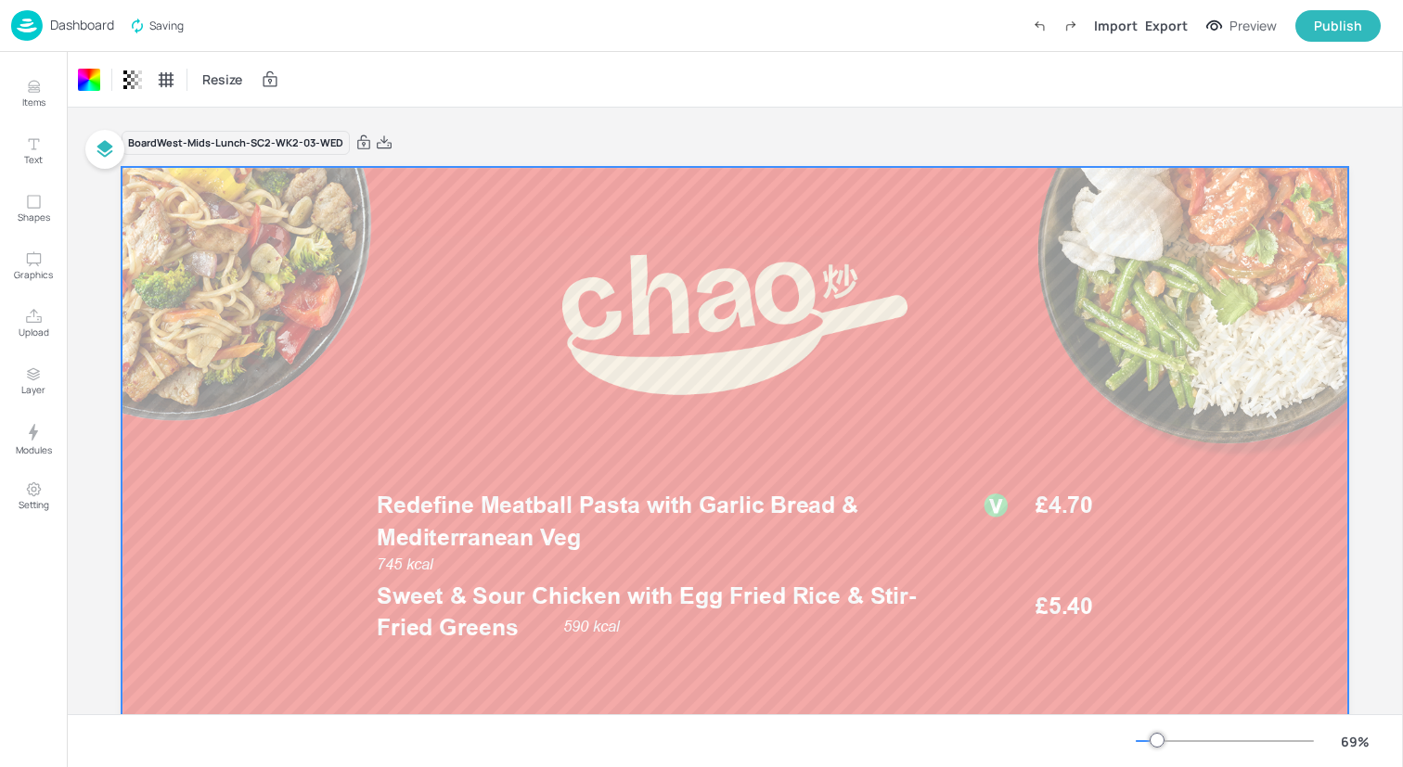
click at [233, 130] on div "Board West-Mids-Lunch-SC2-WK2-03-WED" at bounding box center [735, 143] width 1226 height 26
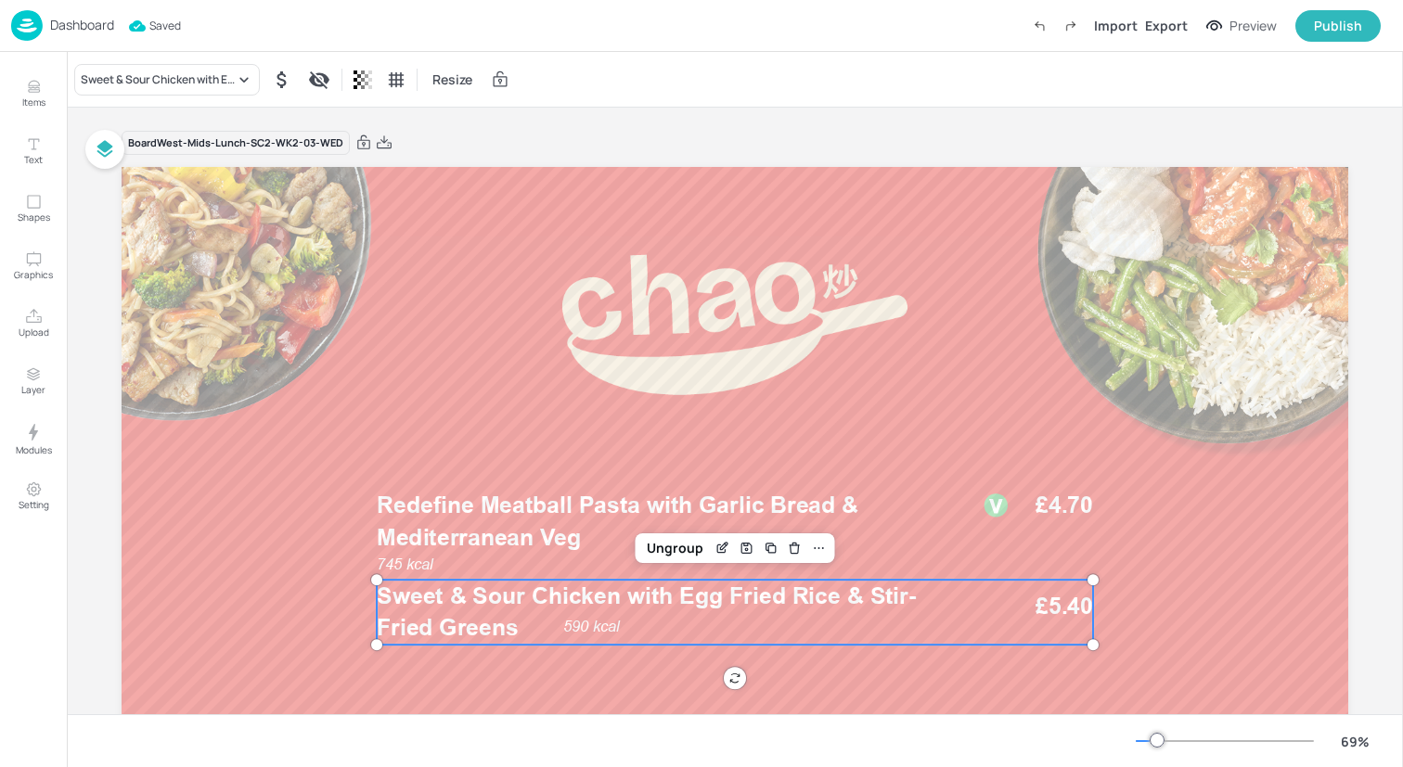
click at [482, 607] on span "Sweet & Sour Chicken with Egg Fried Rice & Stir-Fried Greens" at bounding box center [646, 611] width 539 height 59
click at [233, 94] on div "Sweet & Sour Chicken with Egg Fried Rice & Stir-Fried Greens" at bounding box center [167, 80] width 186 height 32
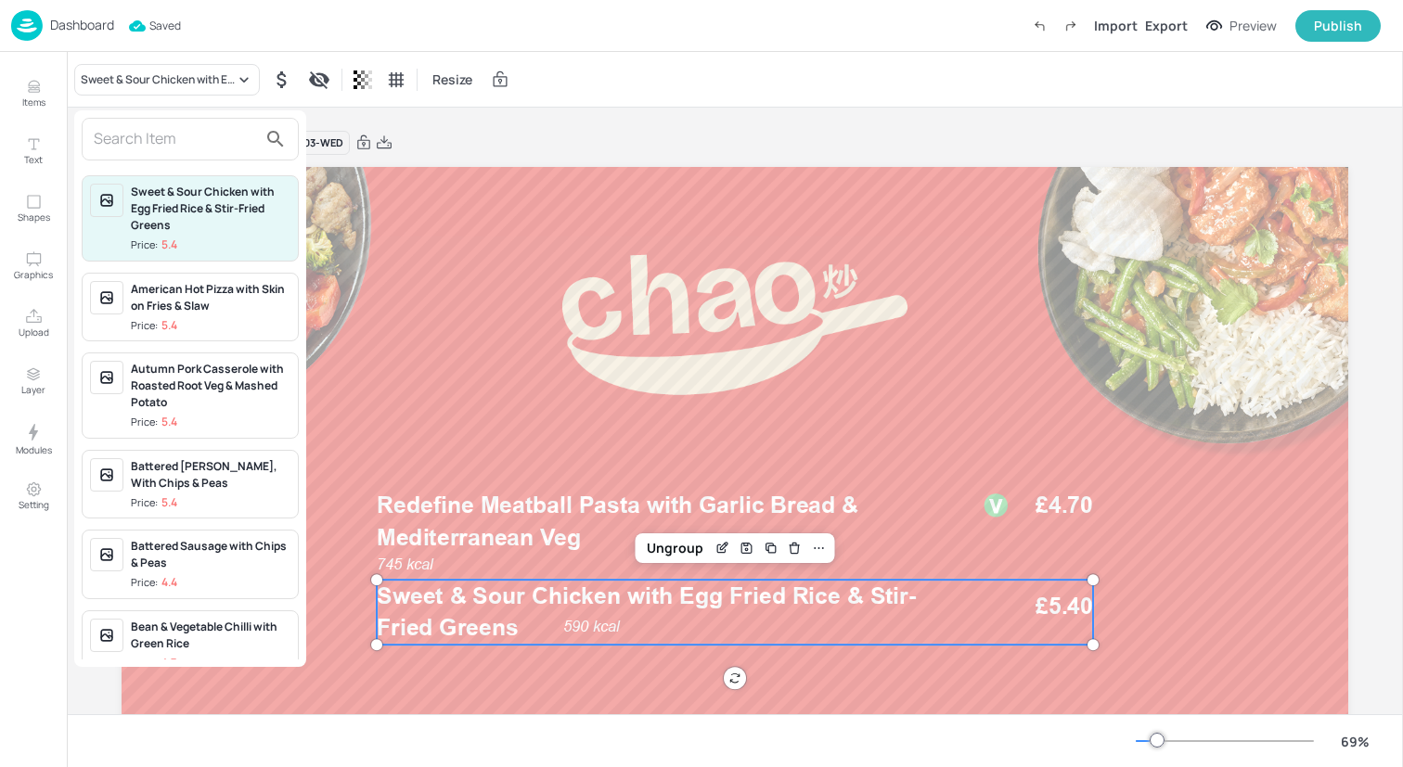
click at [214, 131] on input "text" at bounding box center [175, 139] width 163 height 30
paste input "Beef Lasagne with Garlic Bread & Mediterranean Veg"
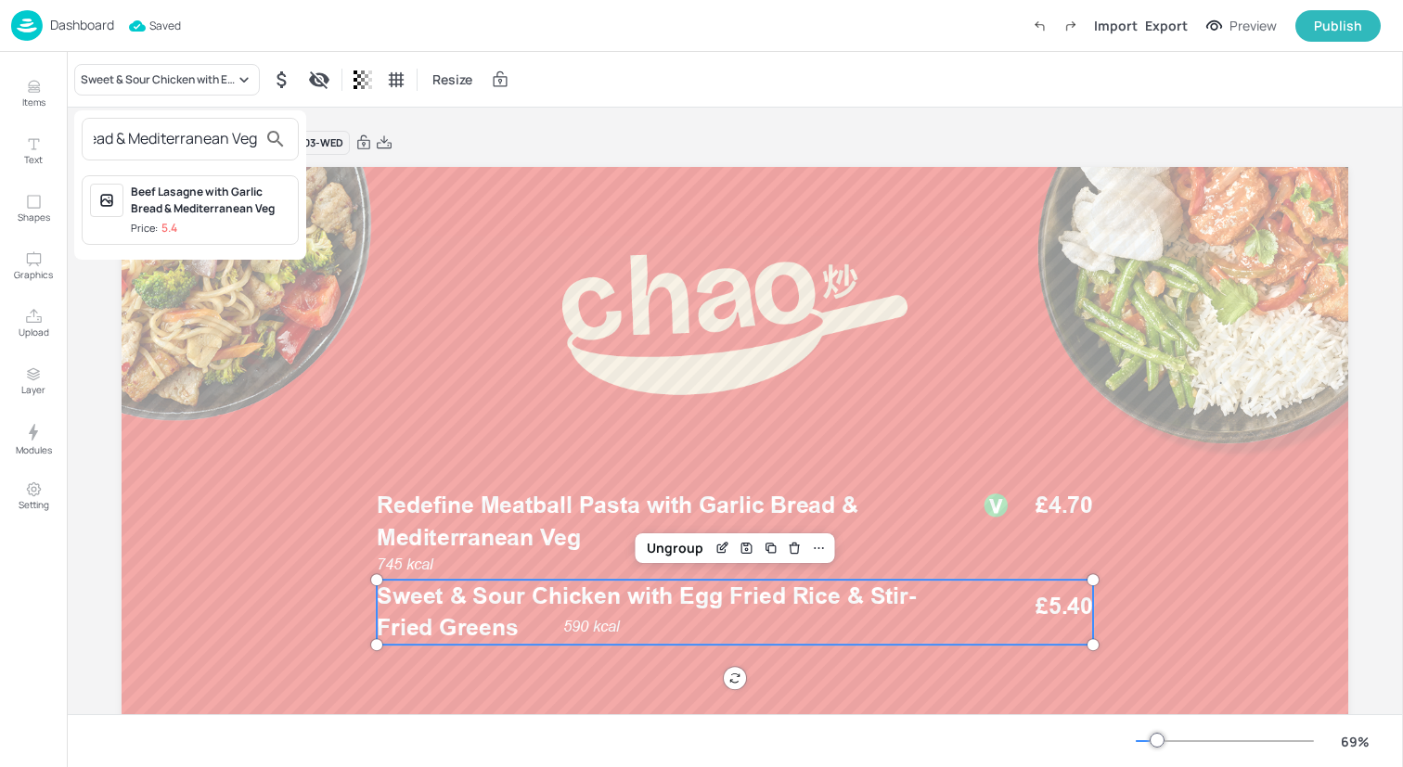
type input "Beef Lasagne with Garlic Bread & Mediterranean Veg"
click at [212, 200] on div "Beef Lasagne with Garlic Bread & Mediterranean Veg" at bounding box center [211, 200] width 160 height 33
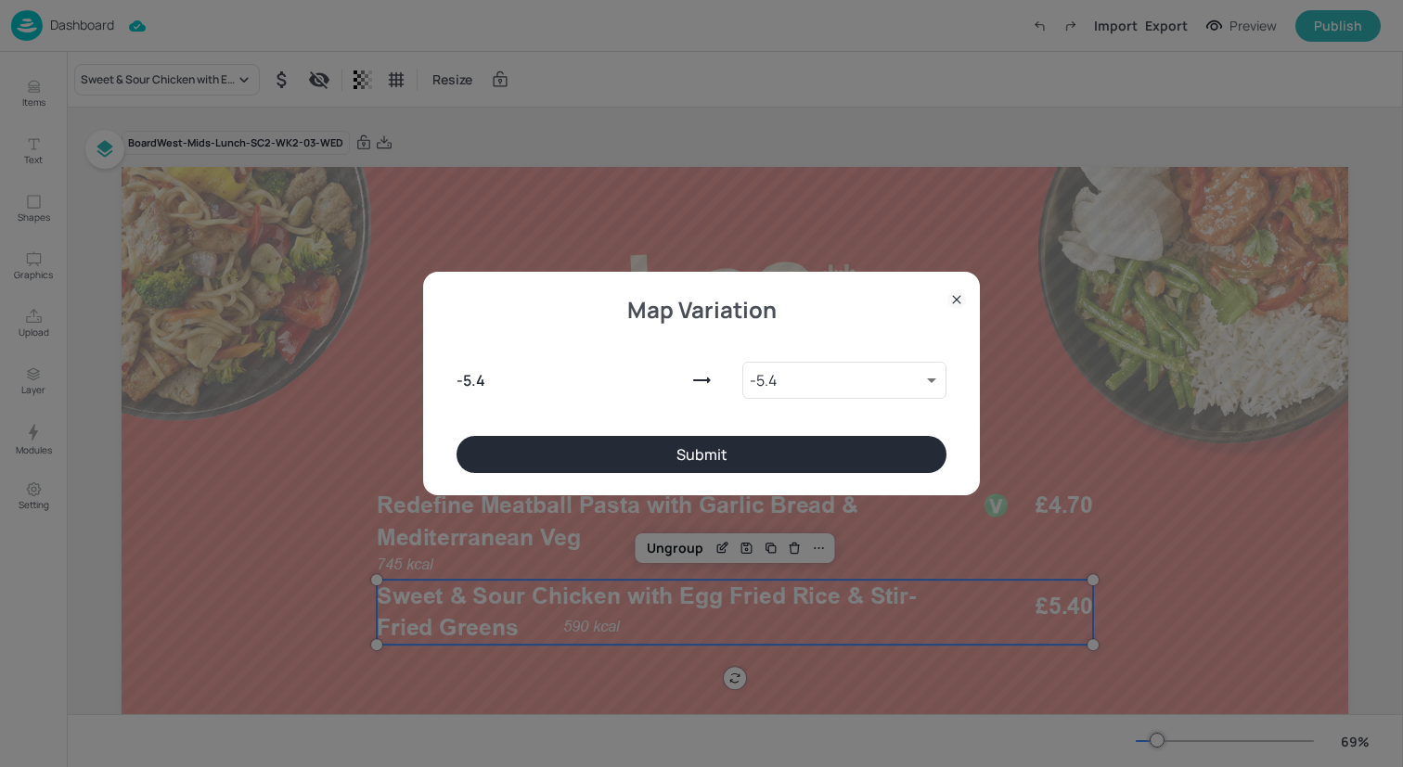
click at [523, 439] on button "Submit" at bounding box center [701, 454] width 490 height 37
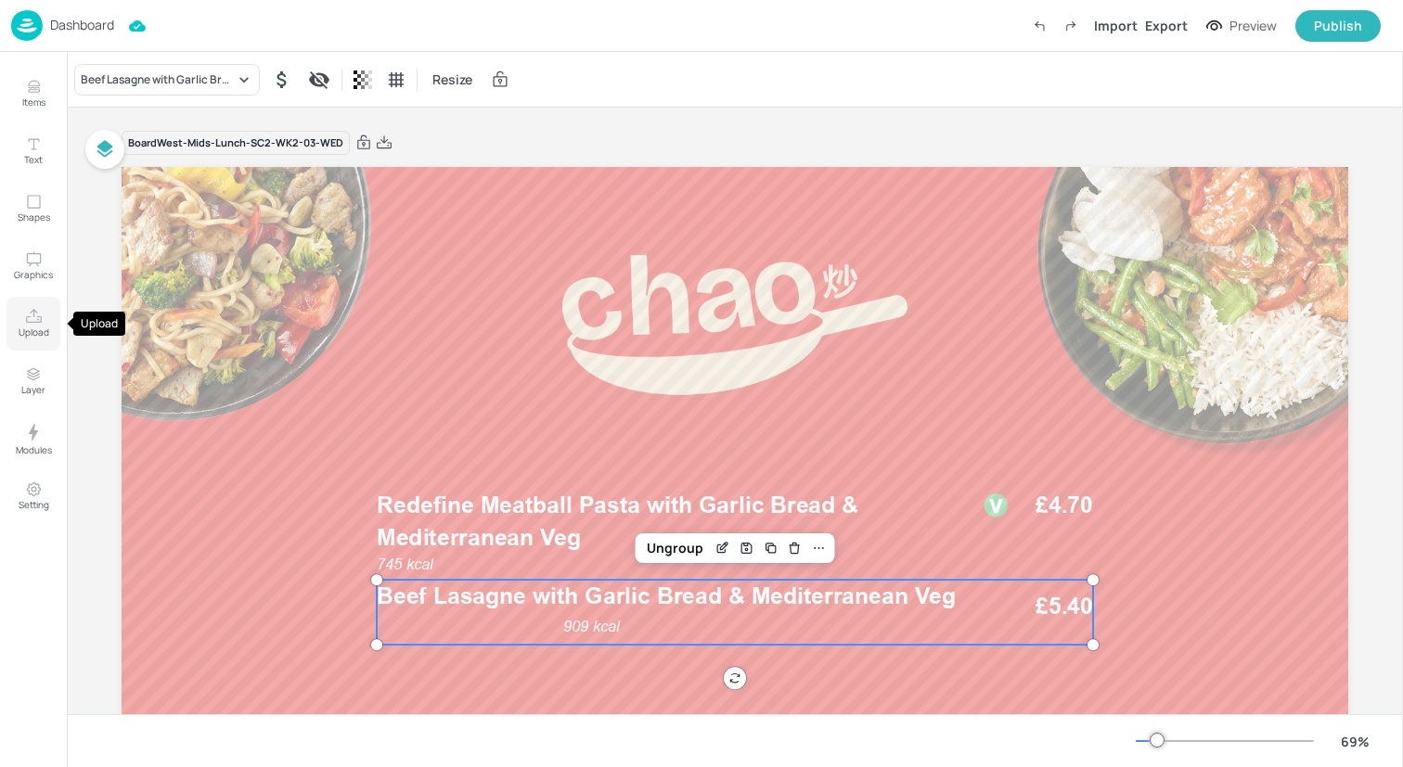
click at [25, 315] on icon "Upload" at bounding box center [34, 317] width 18 height 18
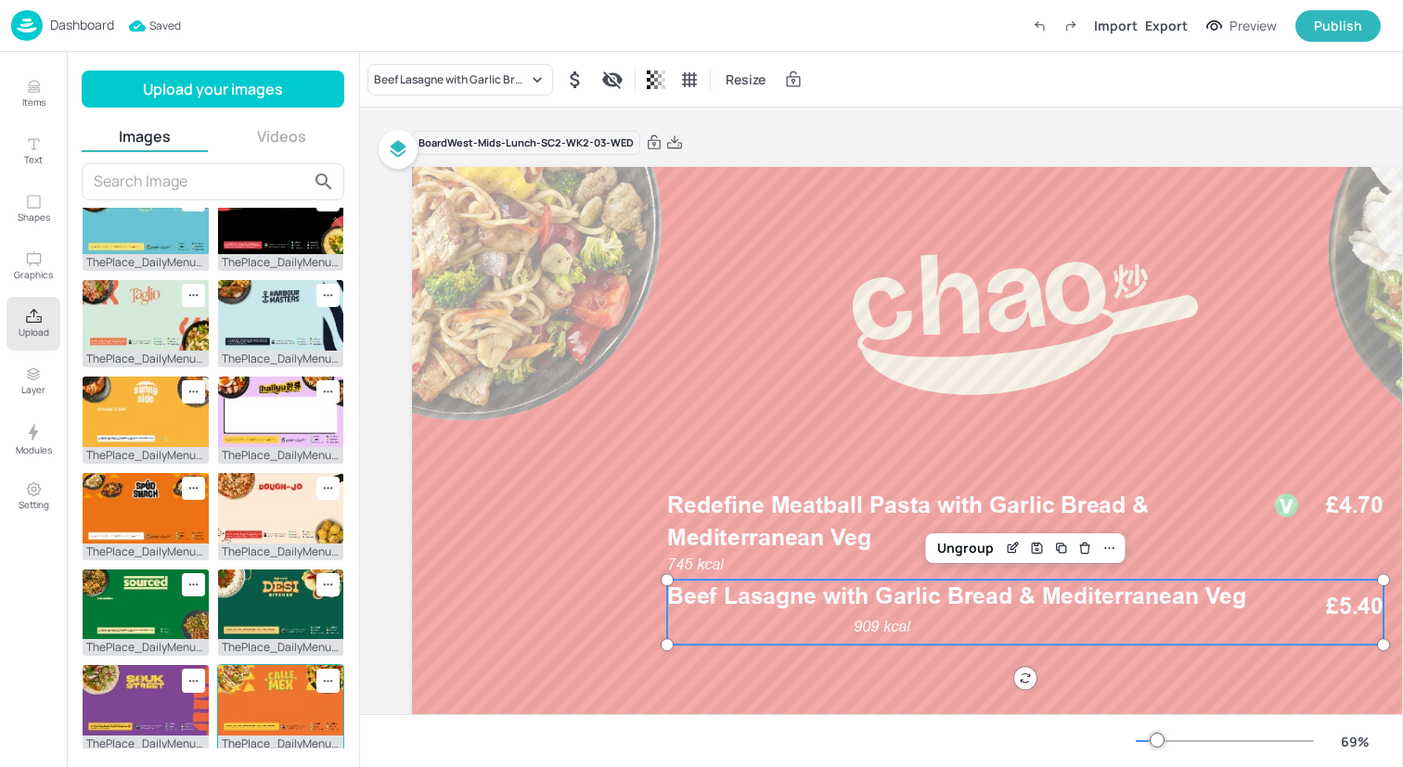
scroll to position [19, 0]
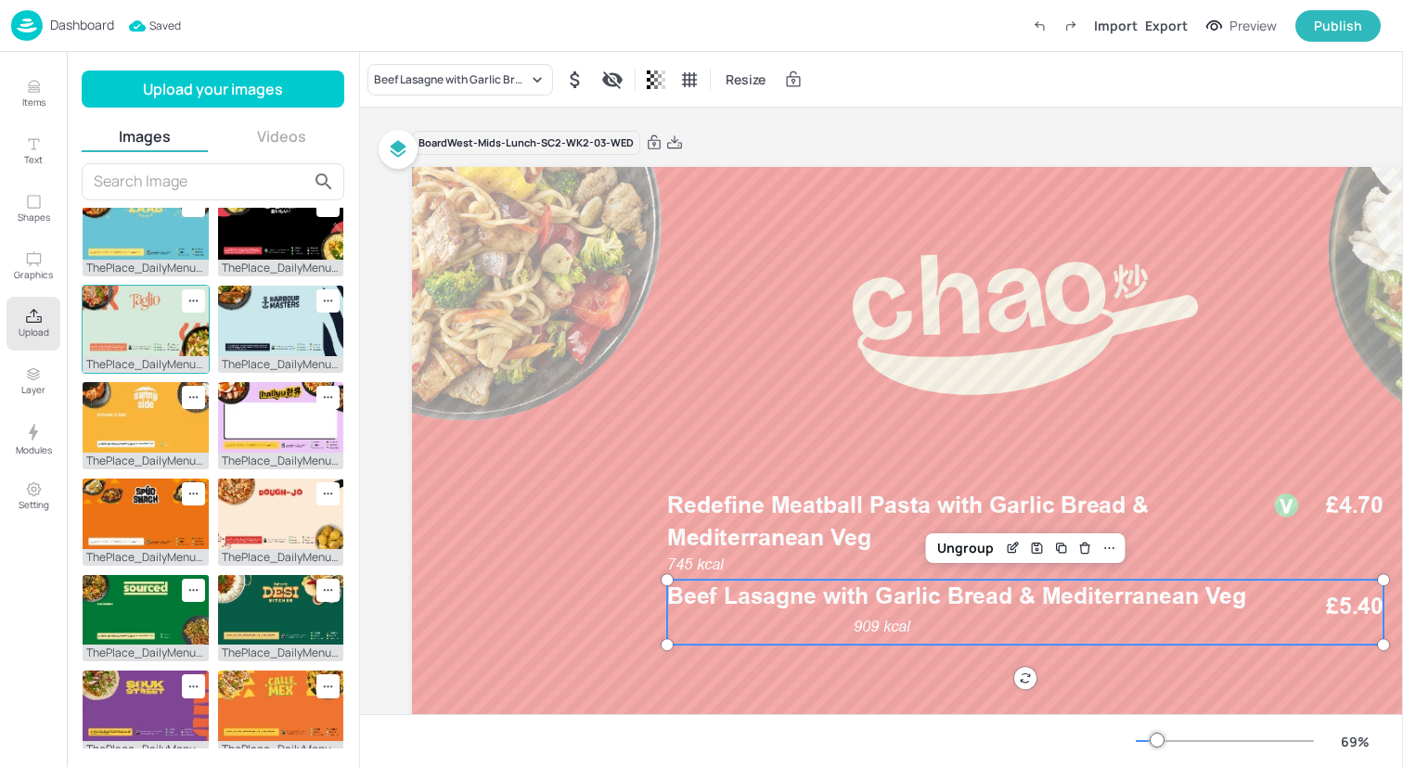
click at [138, 310] on img at bounding box center [146, 321] width 126 height 71
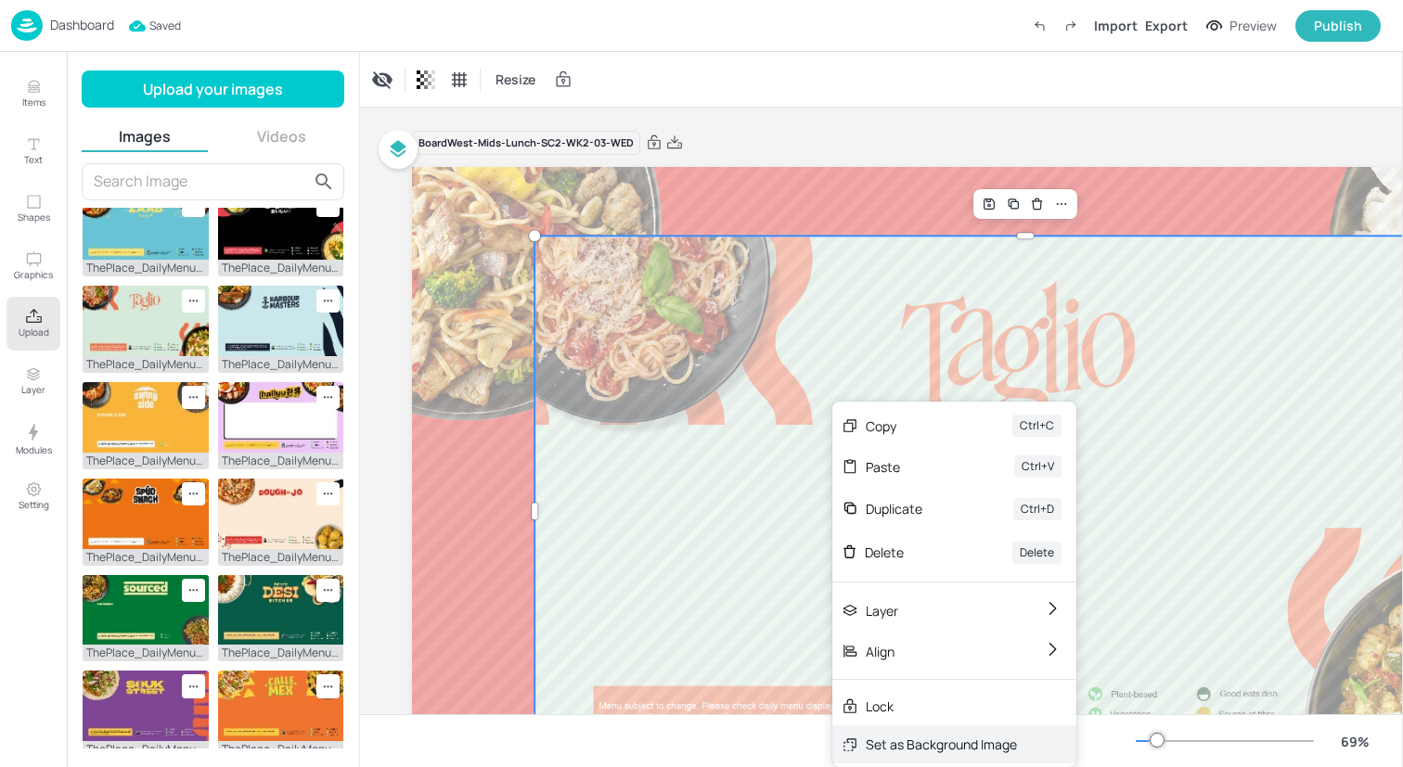
click at [942, 738] on div "Set as Background Image" at bounding box center [941, 744] width 151 height 19
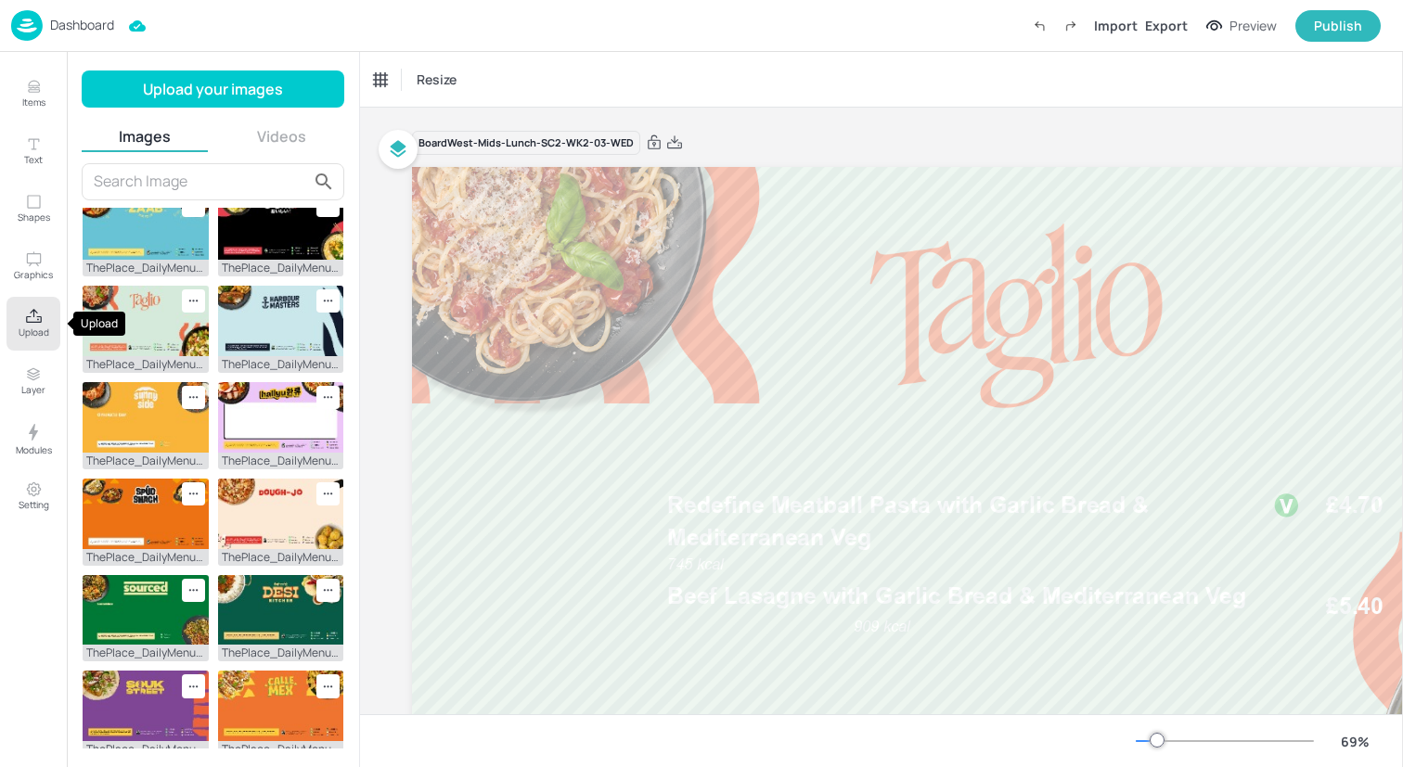
click at [43, 313] on button "Upload" at bounding box center [33, 324] width 54 height 54
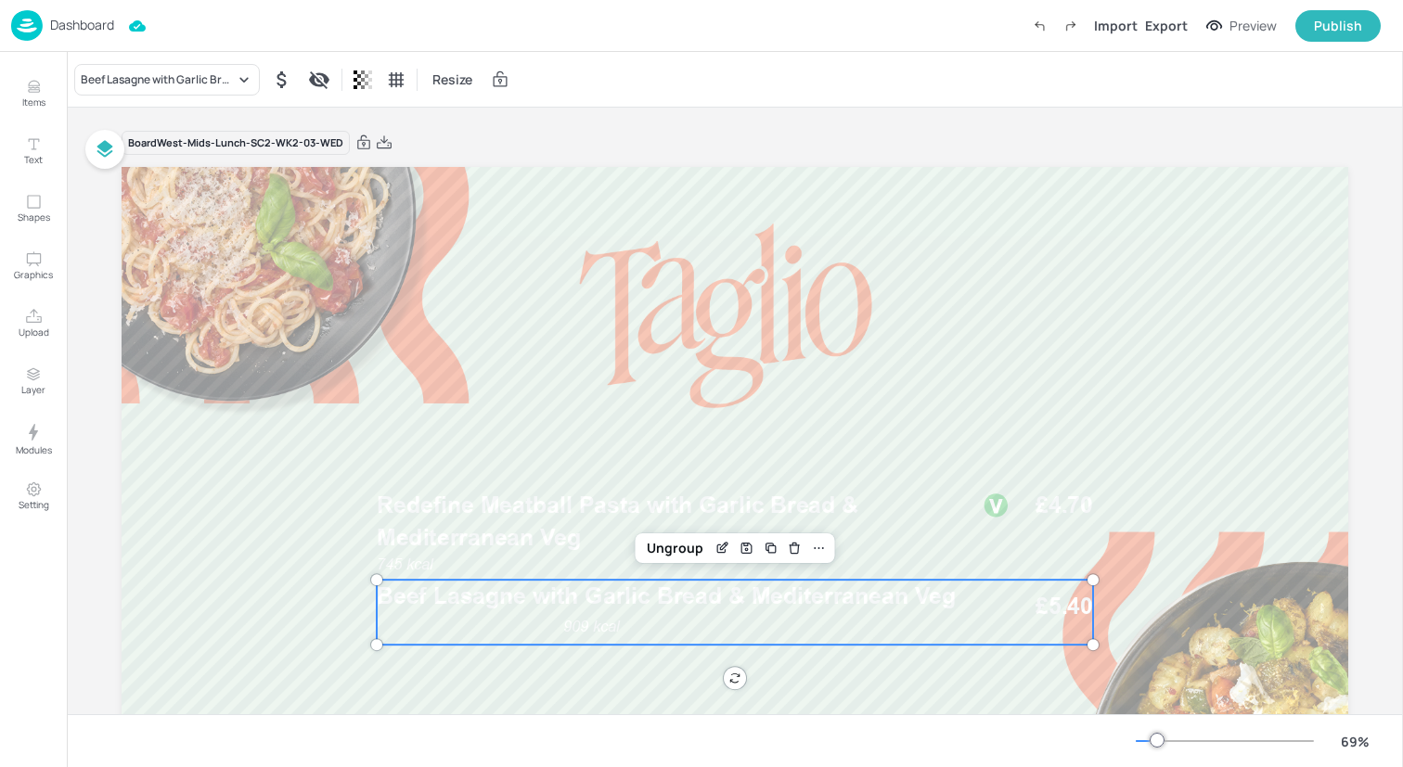
click at [585, 624] on span "909 kcal" at bounding box center [591, 627] width 57 height 18
click at [662, 549] on div "Ungroup" at bounding box center [674, 548] width 71 height 24
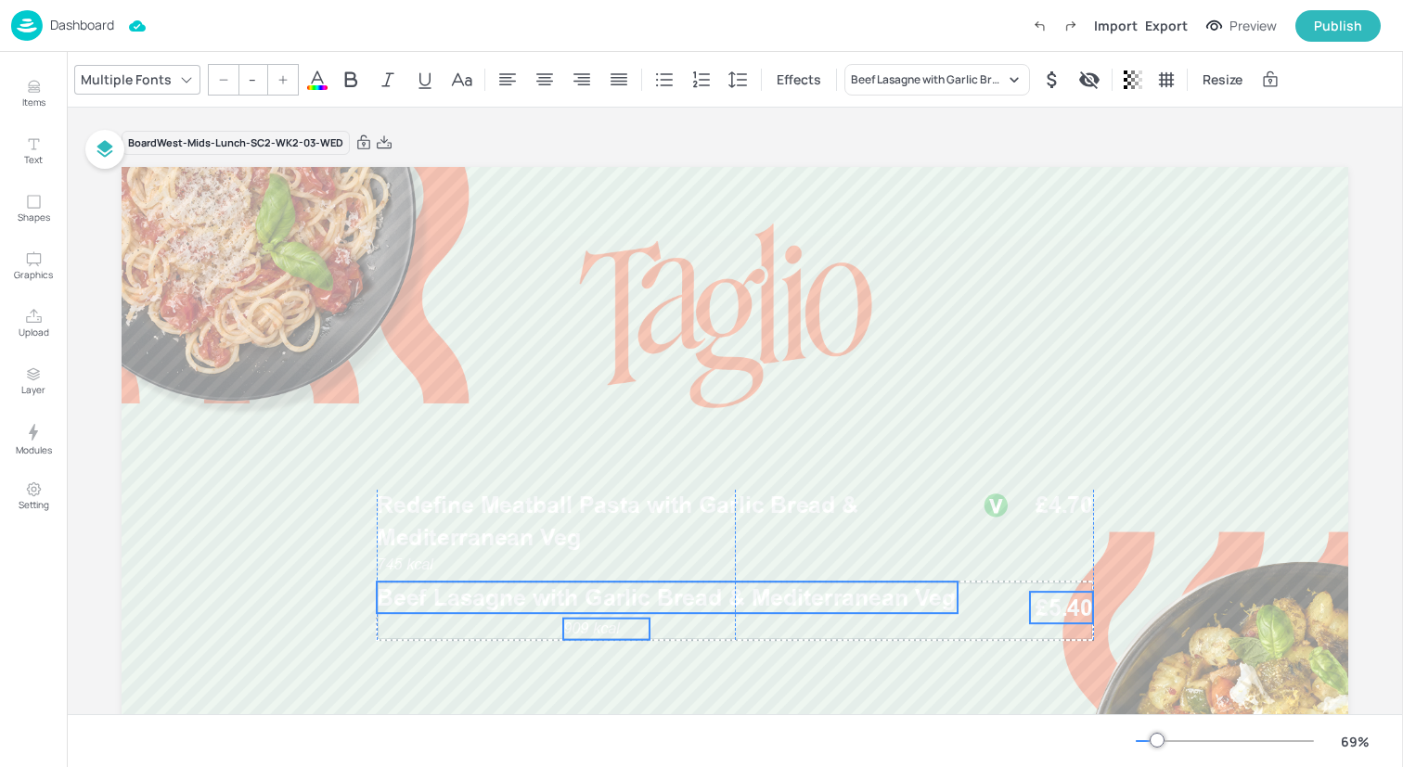
click at [607, 630] on span "909 kcal" at bounding box center [591, 629] width 57 height 18
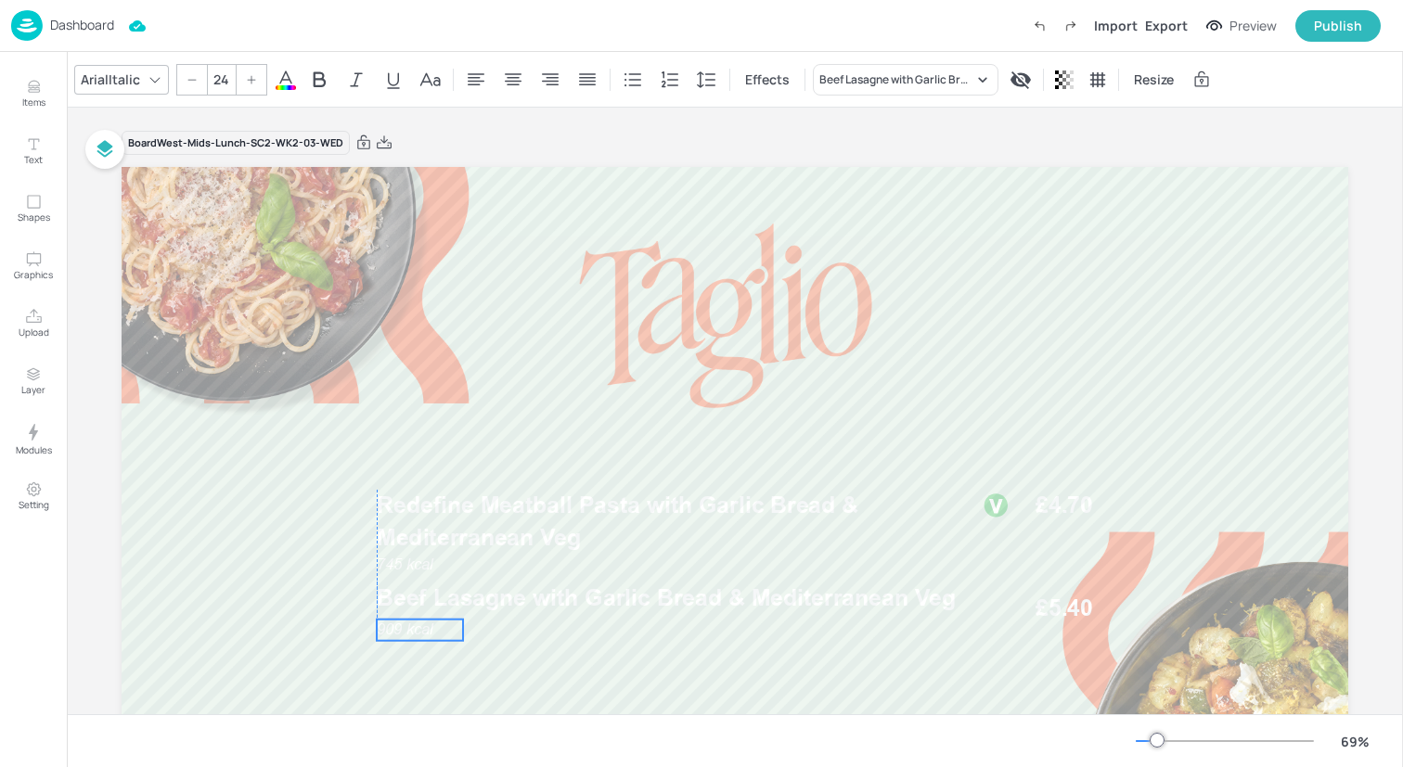
drag, startPoint x: 607, startPoint y: 630, endPoint x: 422, endPoint y: 631, distance: 184.6
click at [422, 631] on span "909 kcal" at bounding box center [405, 630] width 57 height 18
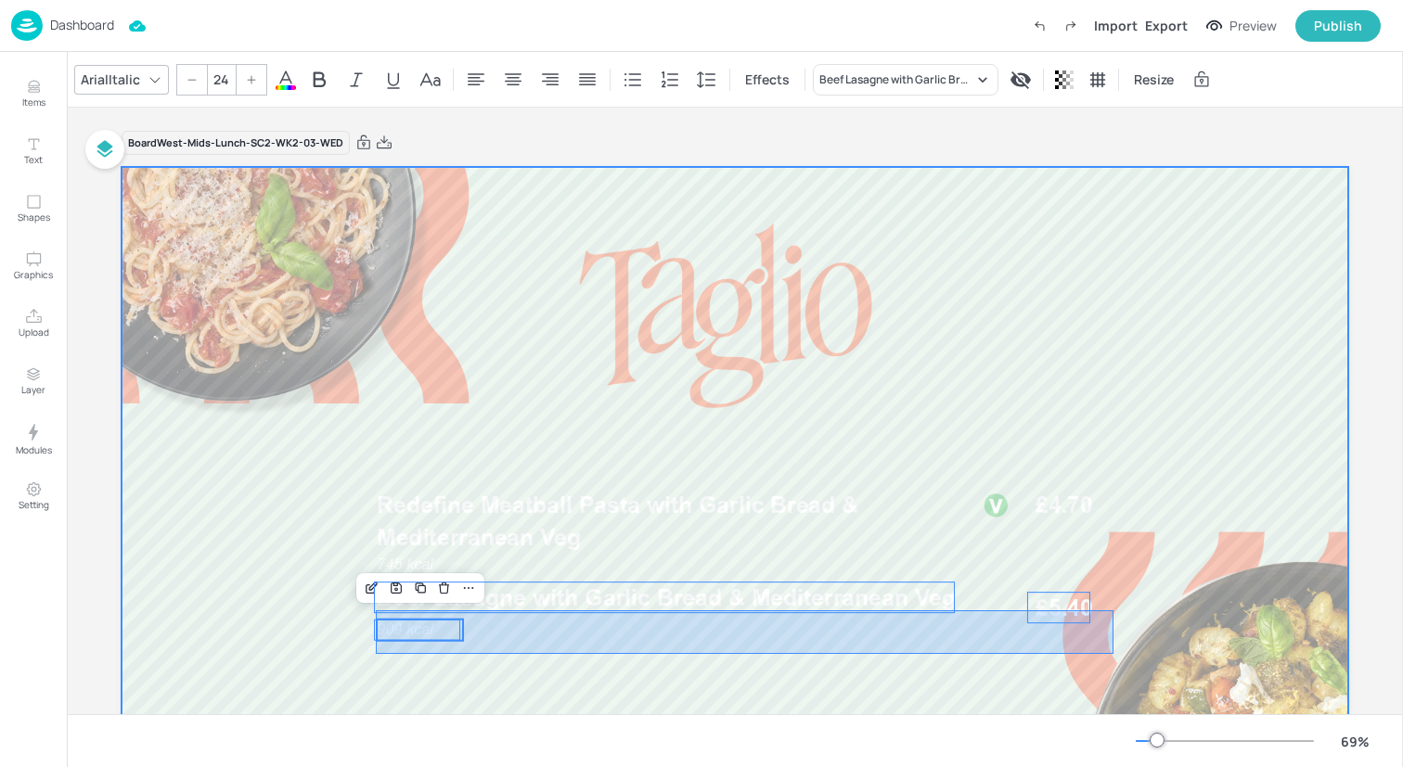
drag, startPoint x: 376, startPoint y: 654, endPoint x: 1111, endPoint y: 610, distance: 737.0
click at [1111, 610] on div at bounding box center [735, 512] width 1226 height 690
type input "--"
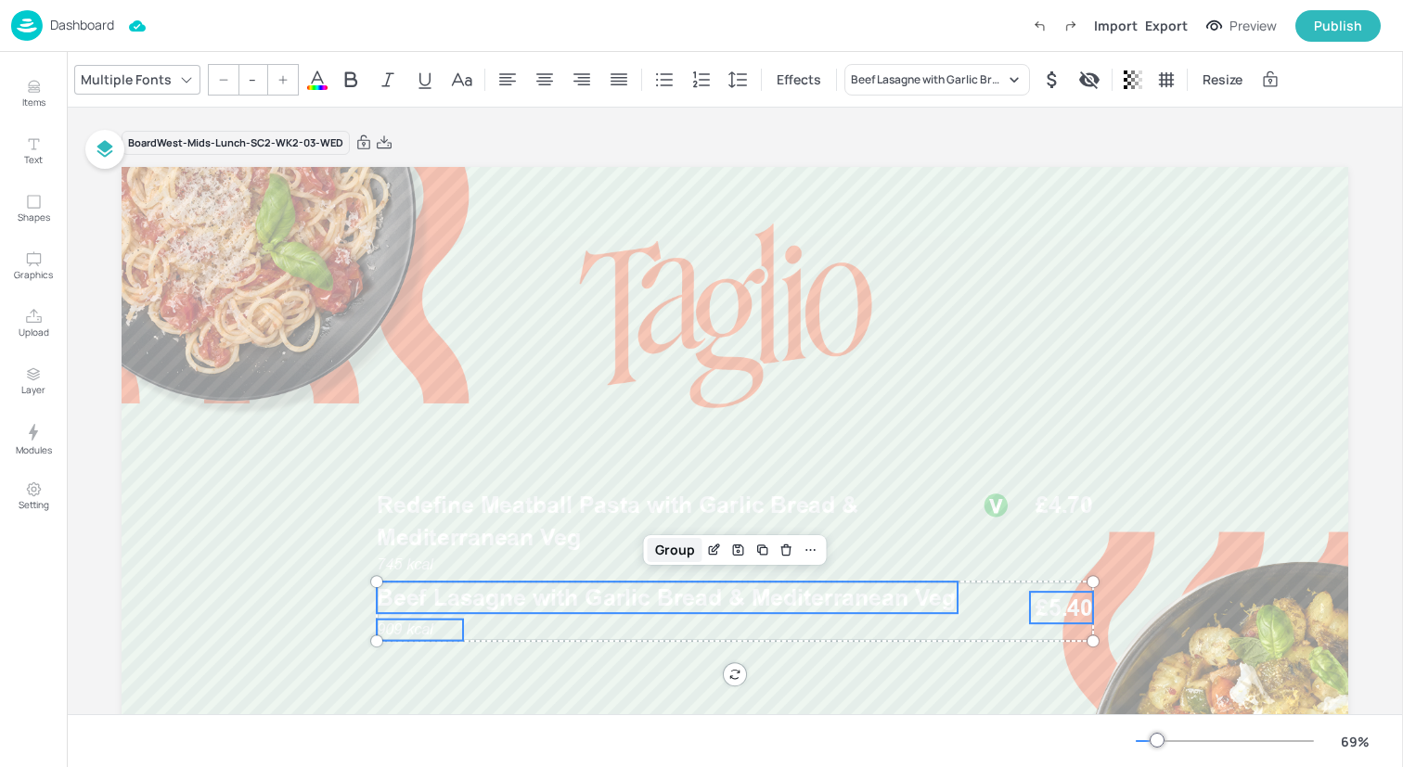
click at [672, 546] on div "Group" at bounding box center [675, 550] width 55 height 24
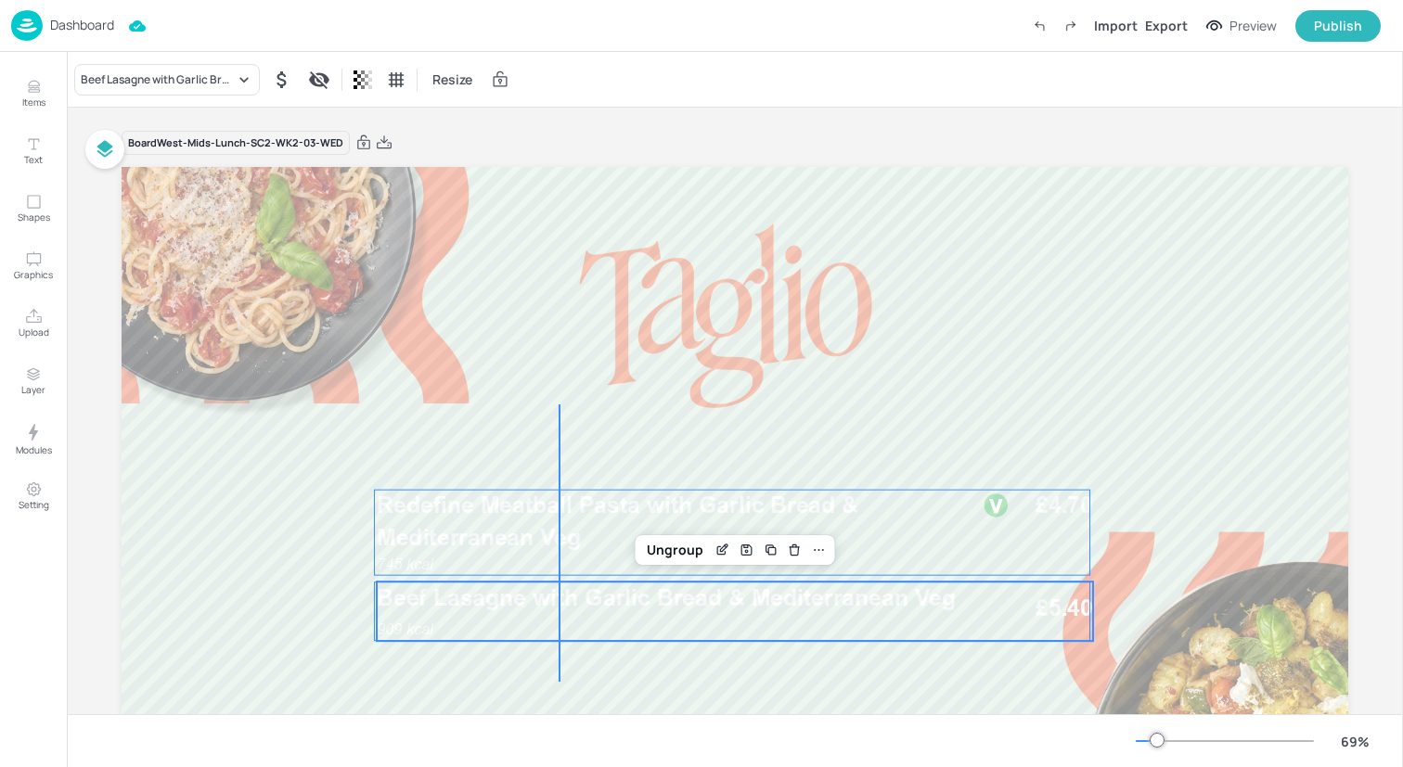
drag, startPoint x: 558, startPoint y: 681, endPoint x: 558, endPoint y: 412, distance: 269.0
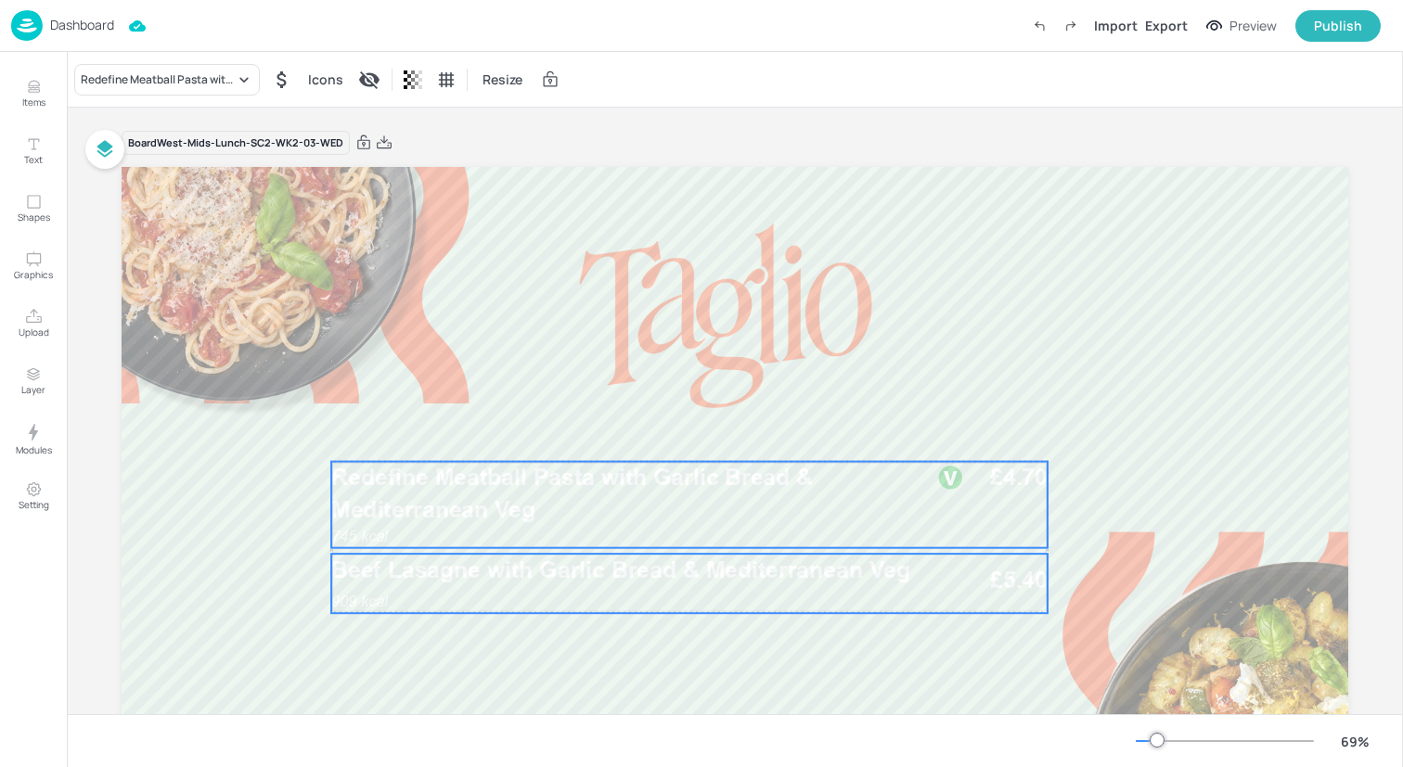
drag, startPoint x: 571, startPoint y: 526, endPoint x: 526, endPoint y: 498, distance: 53.3
click at [526, 498] on span "Redefine Meatball Pasta with Garlic Bread & Mediterranean Veg" at bounding box center [571, 493] width 481 height 59
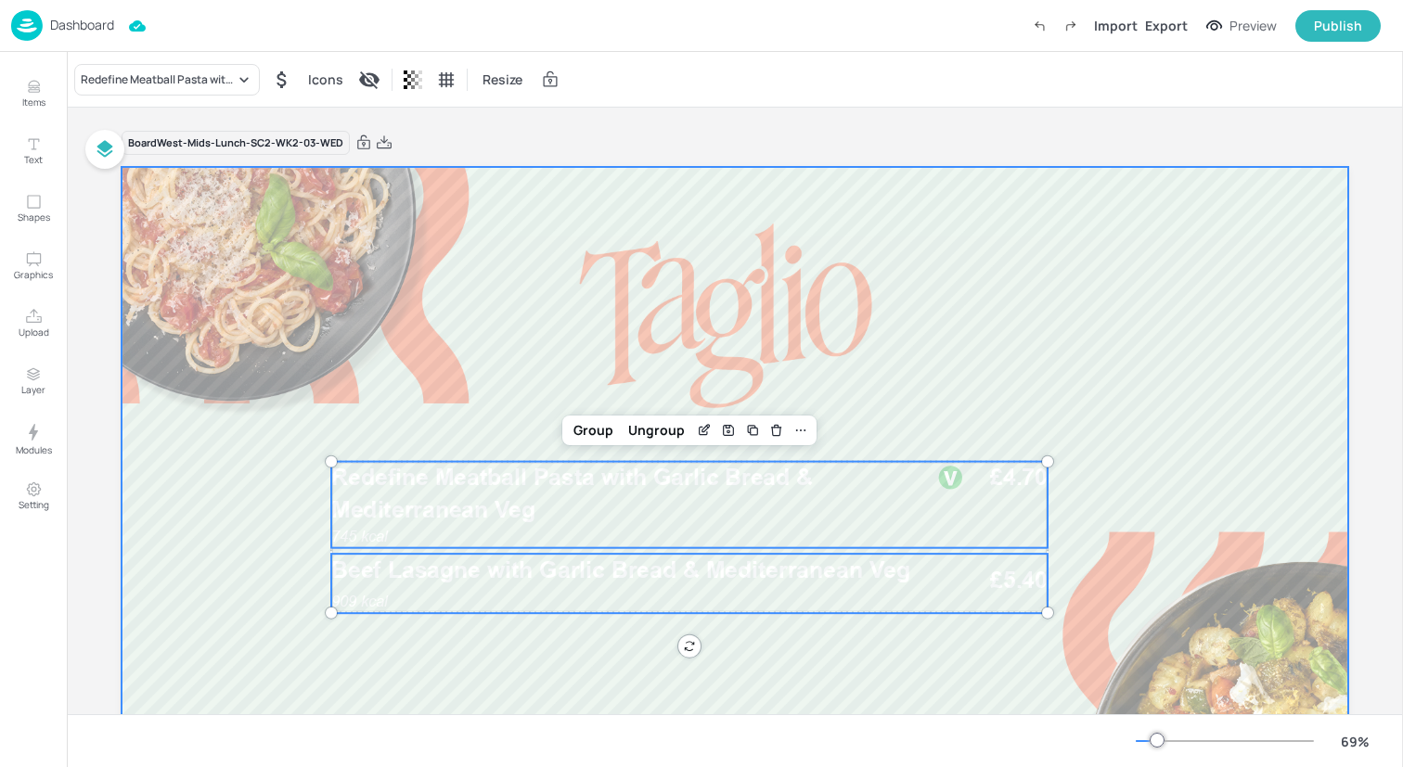
click at [270, 485] on div at bounding box center [735, 512] width 1226 height 690
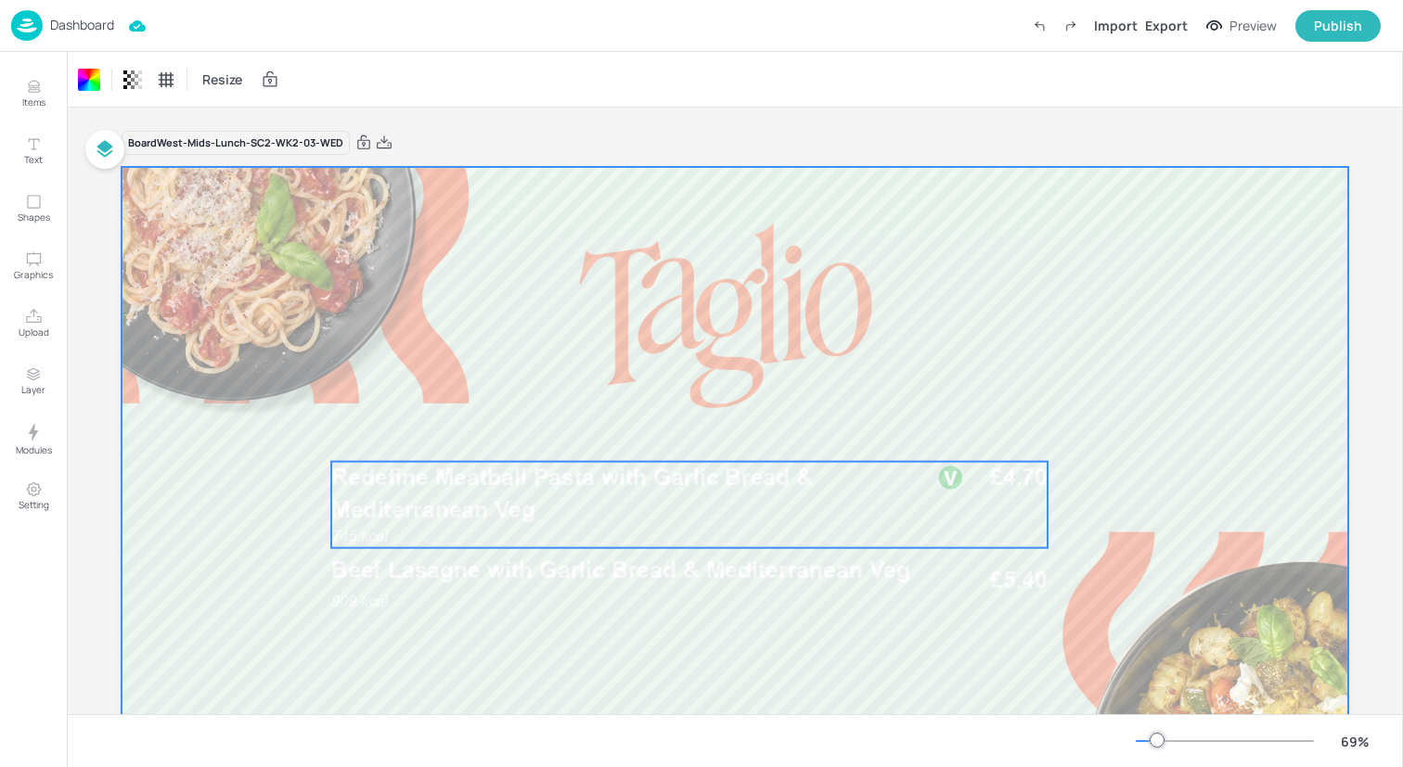
click at [418, 510] on span "Redefine Meatball Pasta with Garlic Bread & Mediterranean Veg" at bounding box center [571, 493] width 481 height 59
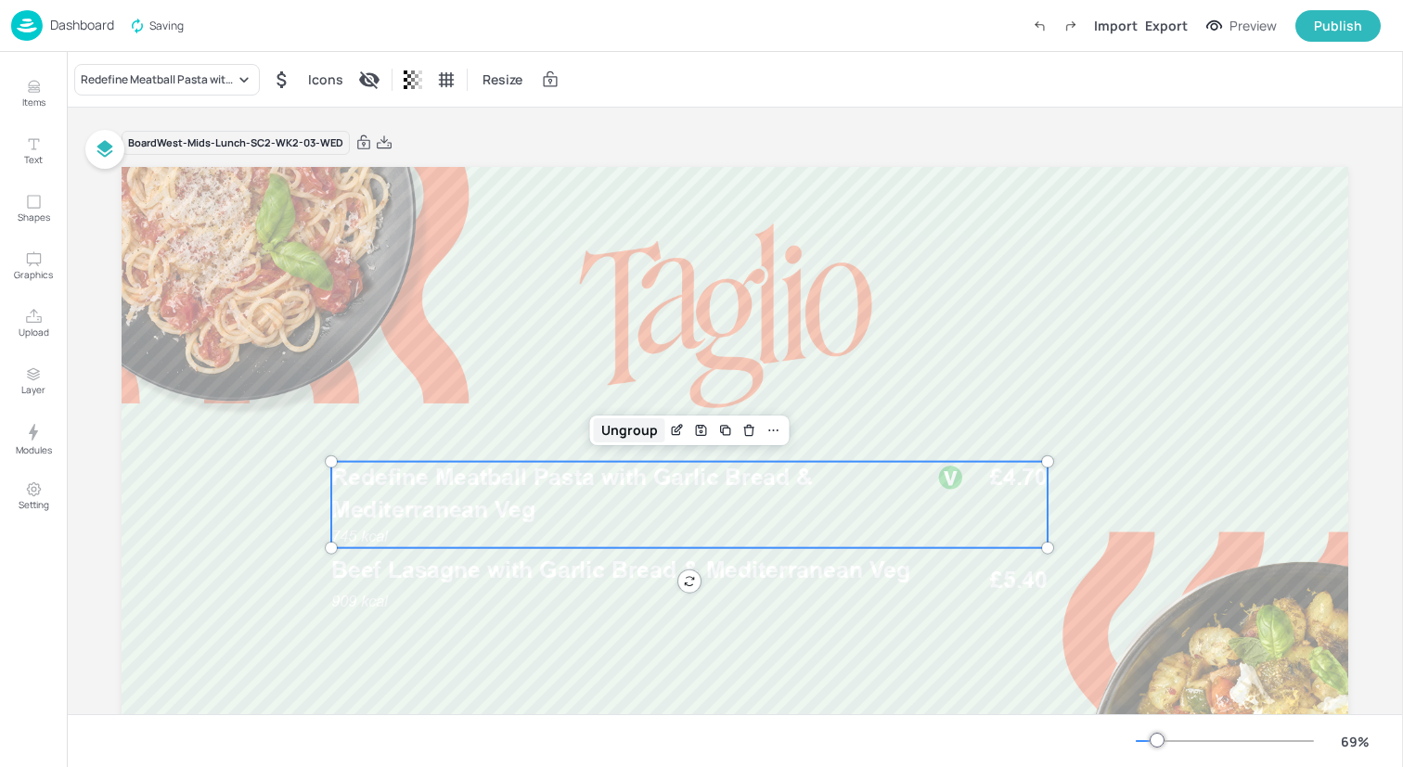
click at [599, 438] on div "Ungroup" at bounding box center [629, 430] width 71 height 24
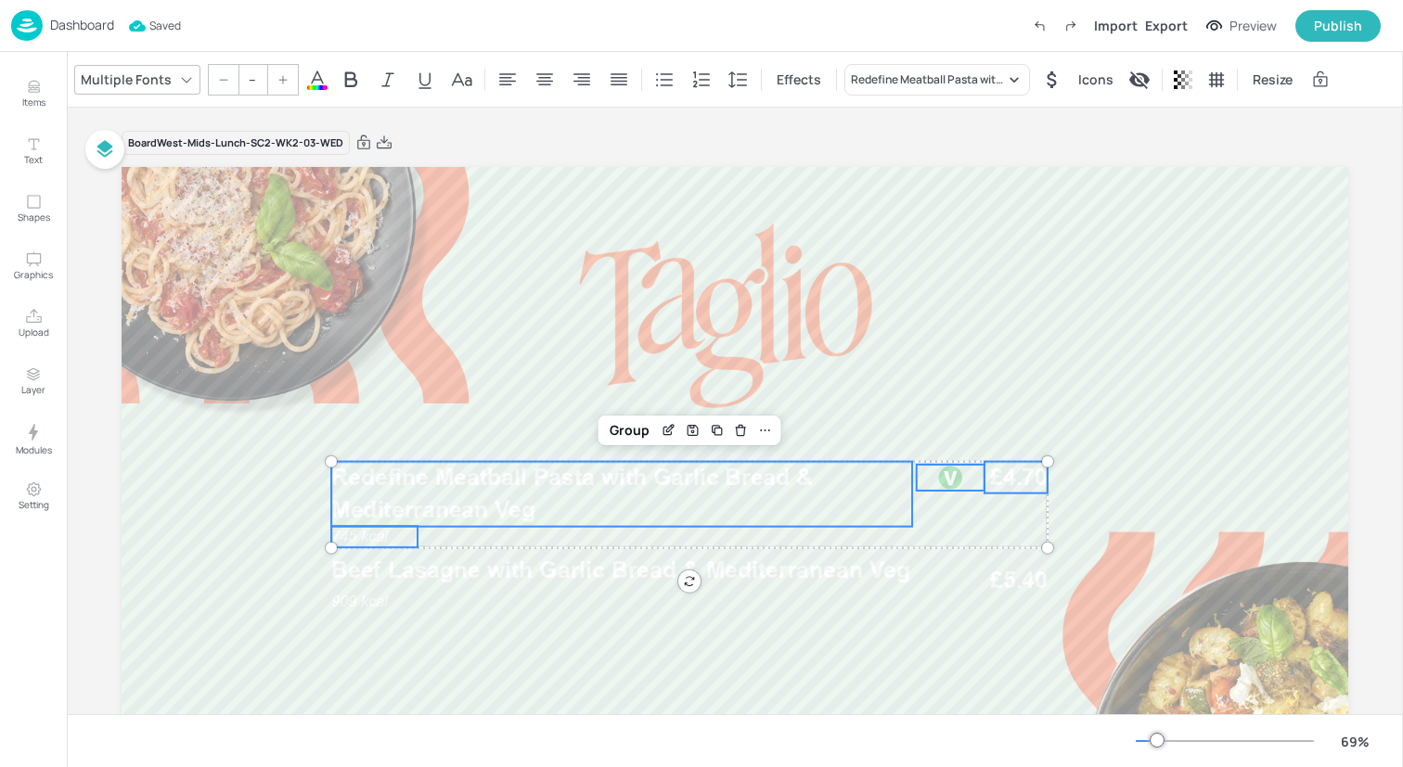
click at [322, 86] on span at bounding box center [317, 87] width 20 height 5
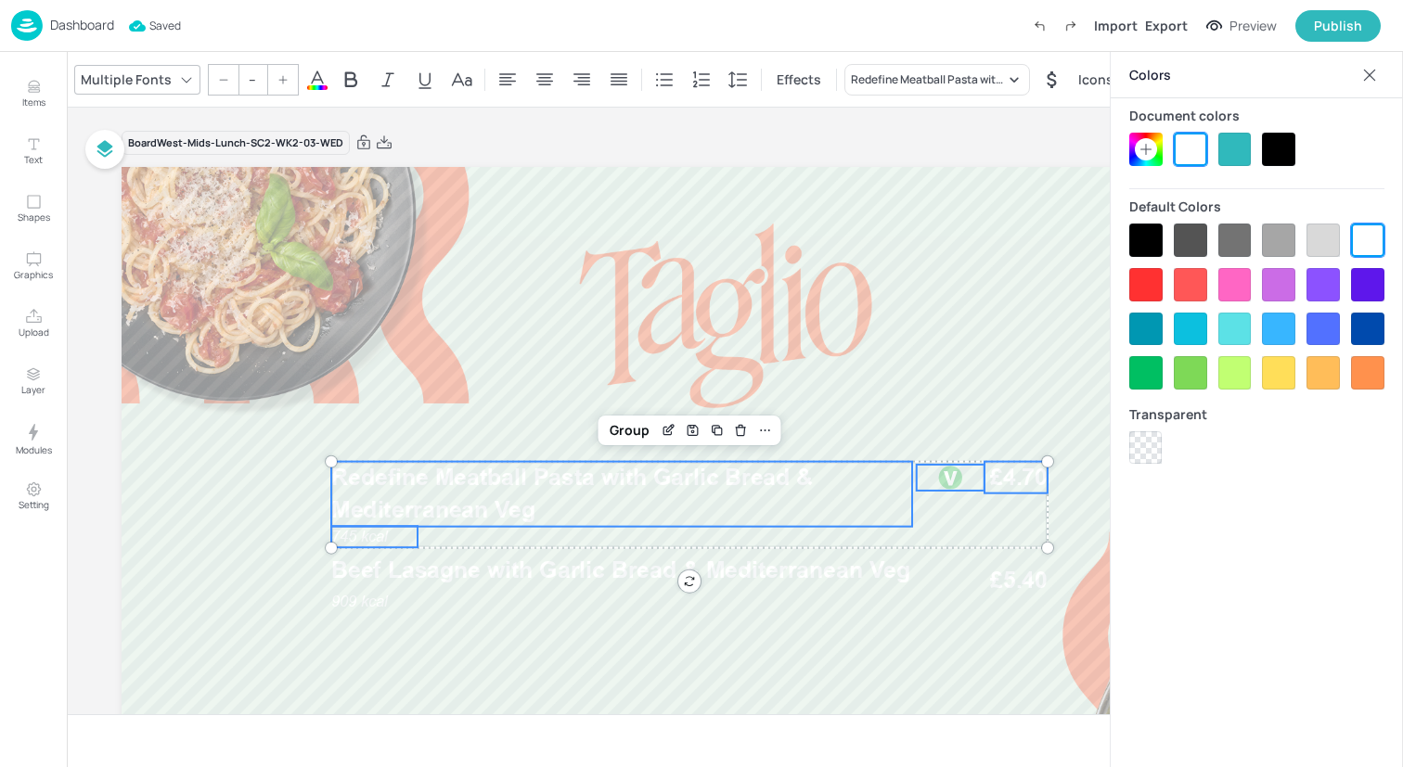
click at [1147, 238] on div at bounding box center [1145, 240] width 33 height 33
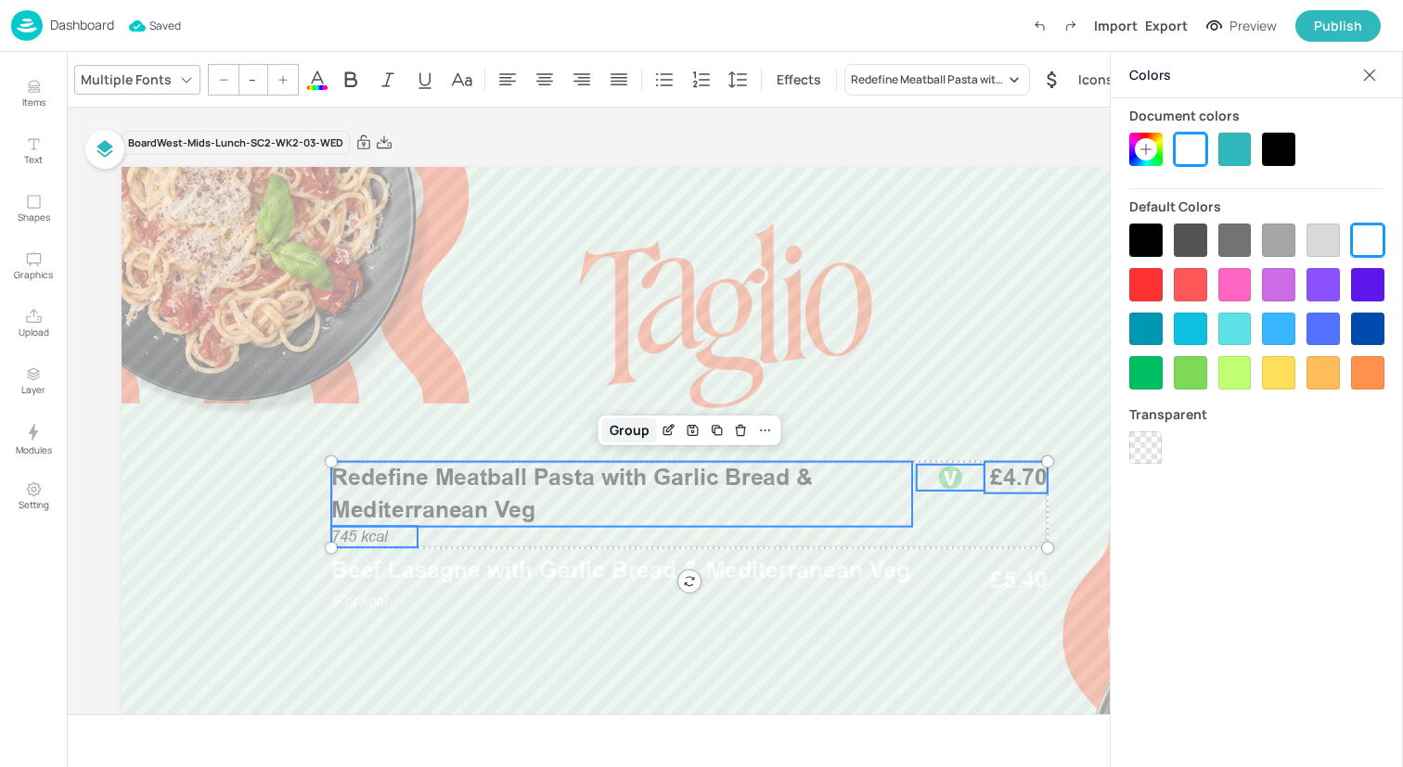
click at [625, 427] on div "Group" at bounding box center [629, 430] width 55 height 24
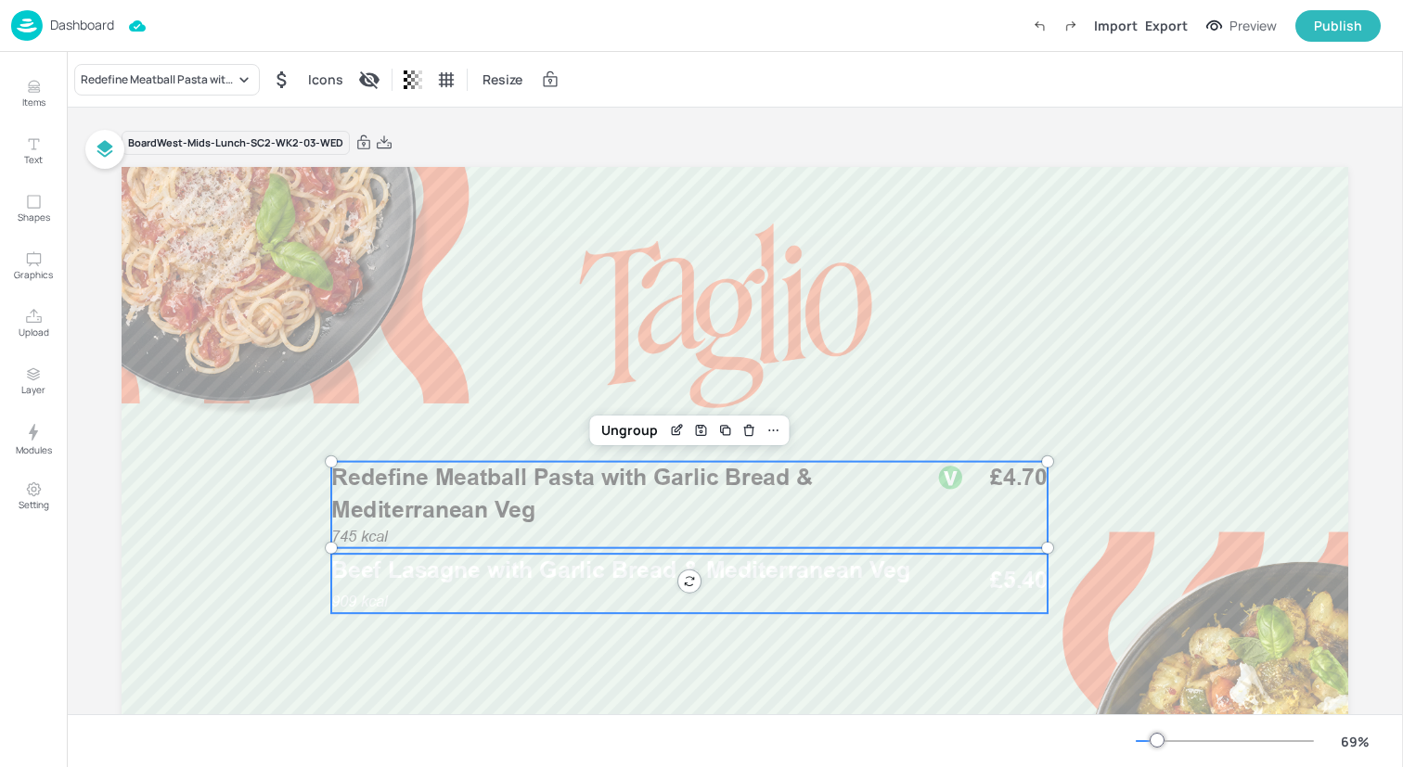
click at [570, 580] on span "Beef Lasagne with Garlic Bread & Mediterranean Veg" at bounding box center [620, 570] width 579 height 28
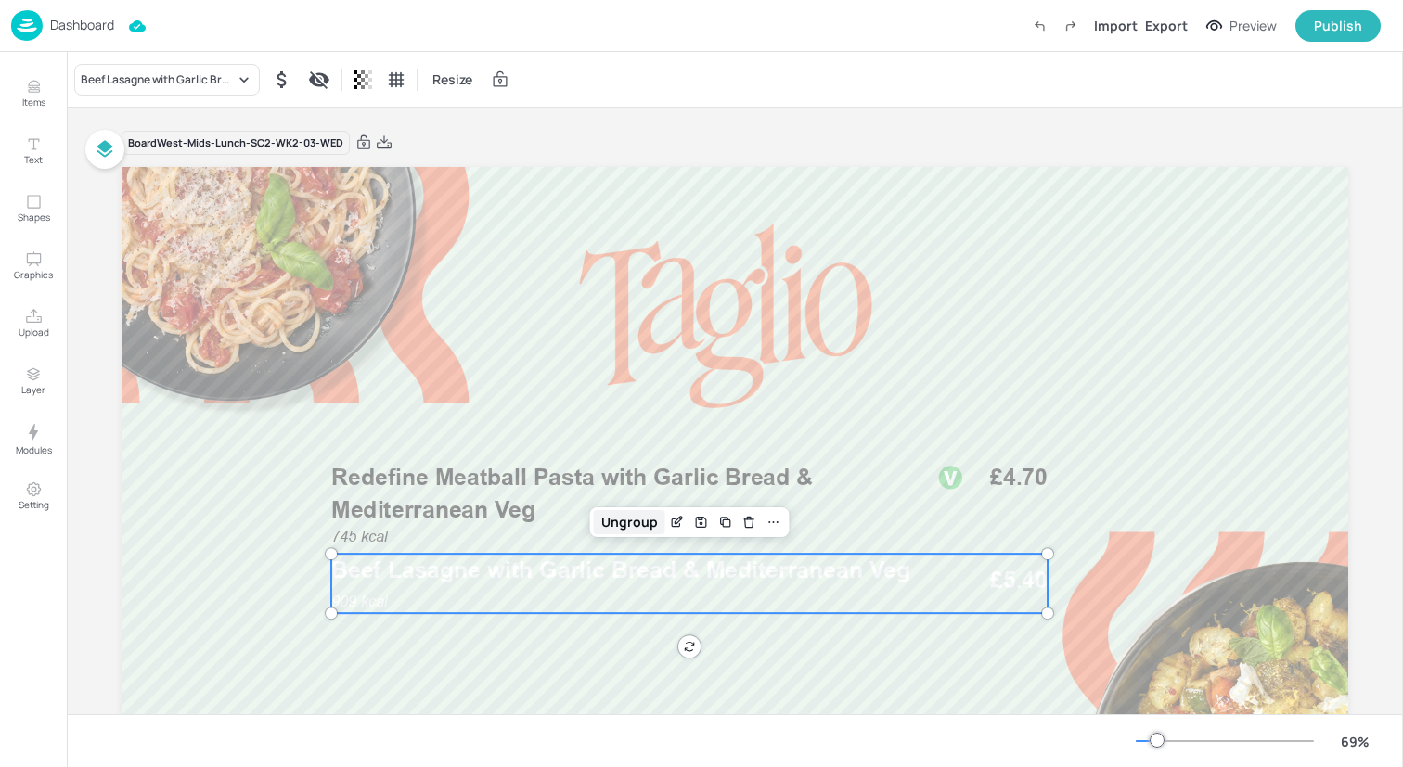
click at [635, 523] on div "Ungroup" at bounding box center [629, 522] width 71 height 24
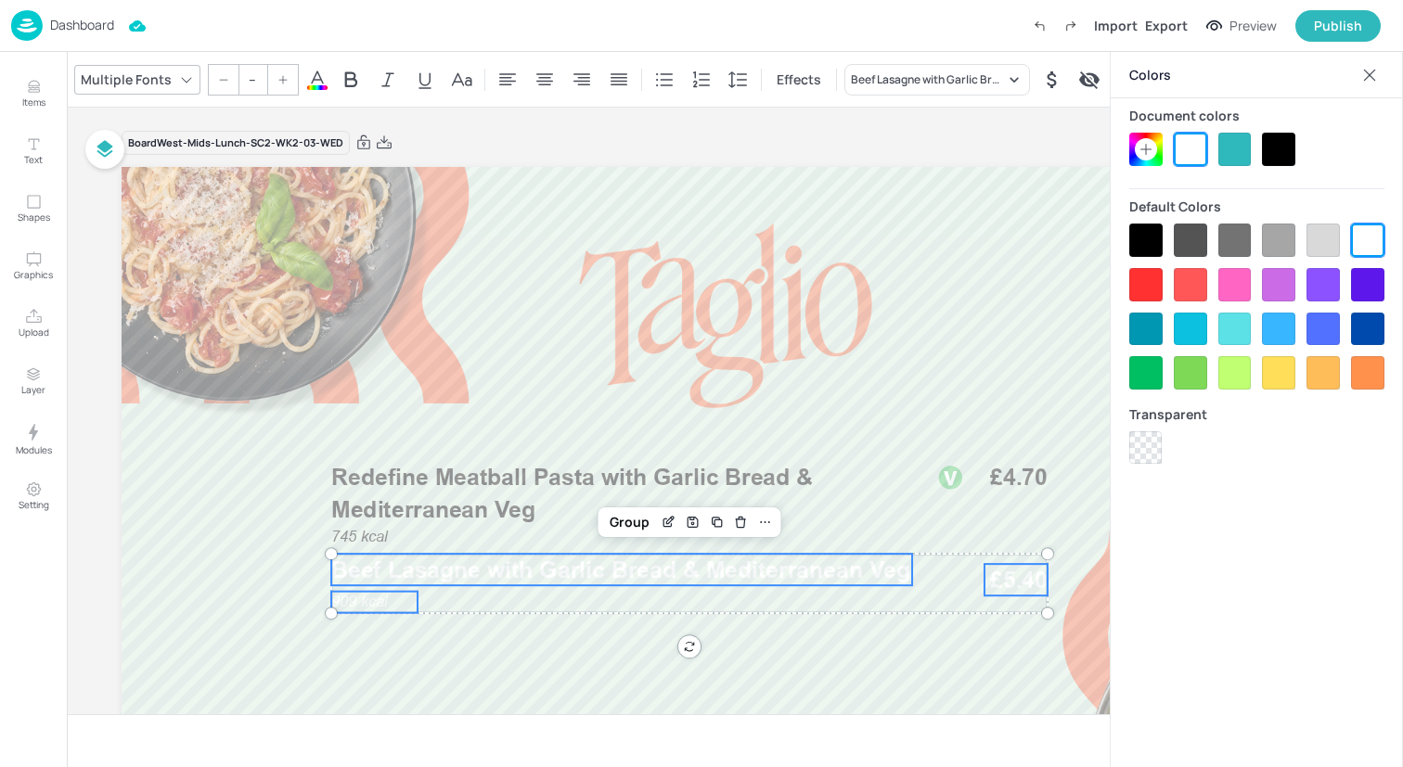
click at [1280, 158] on div at bounding box center [1278, 149] width 33 height 33
click at [631, 518] on div "Group" at bounding box center [629, 522] width 55 height 24
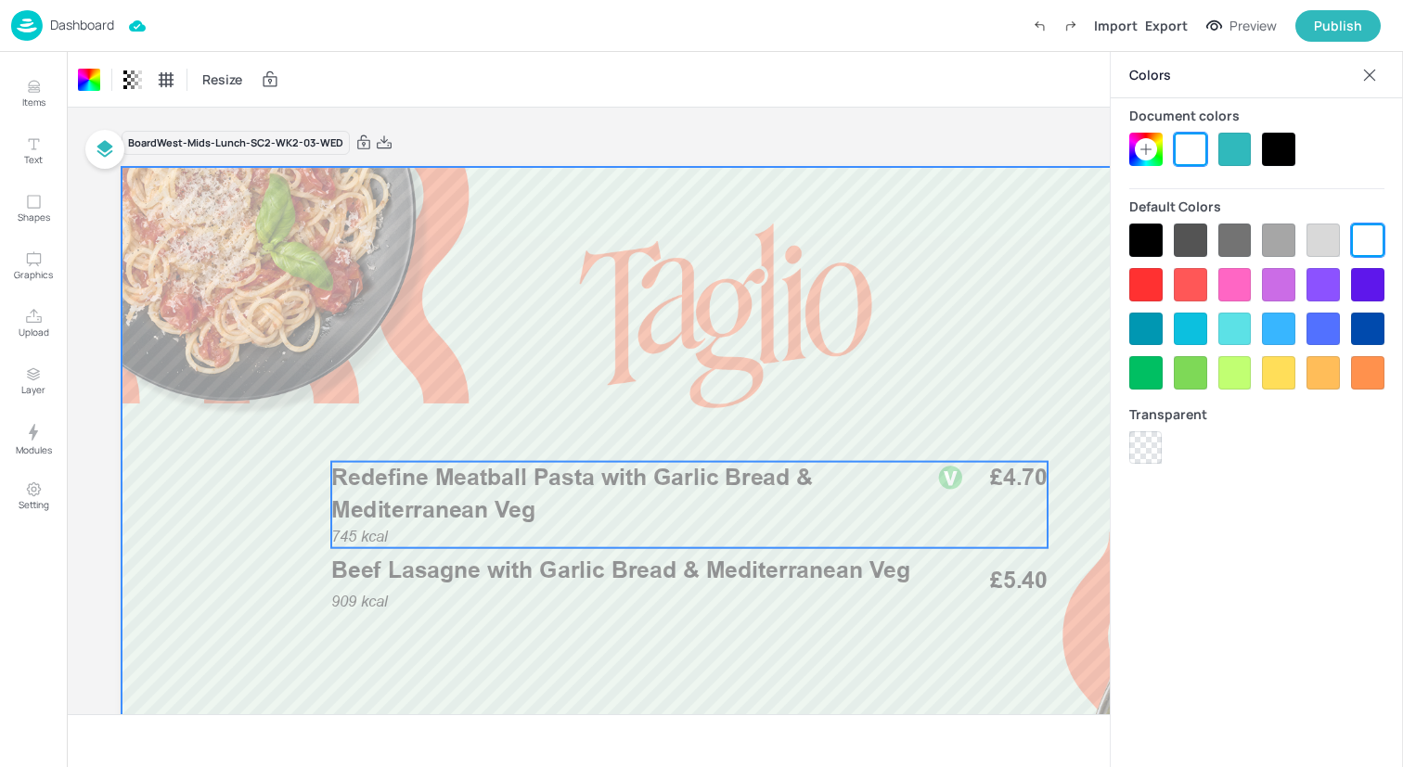
click at [342, 492] on p "Redefine Meatball Pasta with Garlic Bread & Mediterranean Veg" at bounding box center [621, 494] width 581 height 64
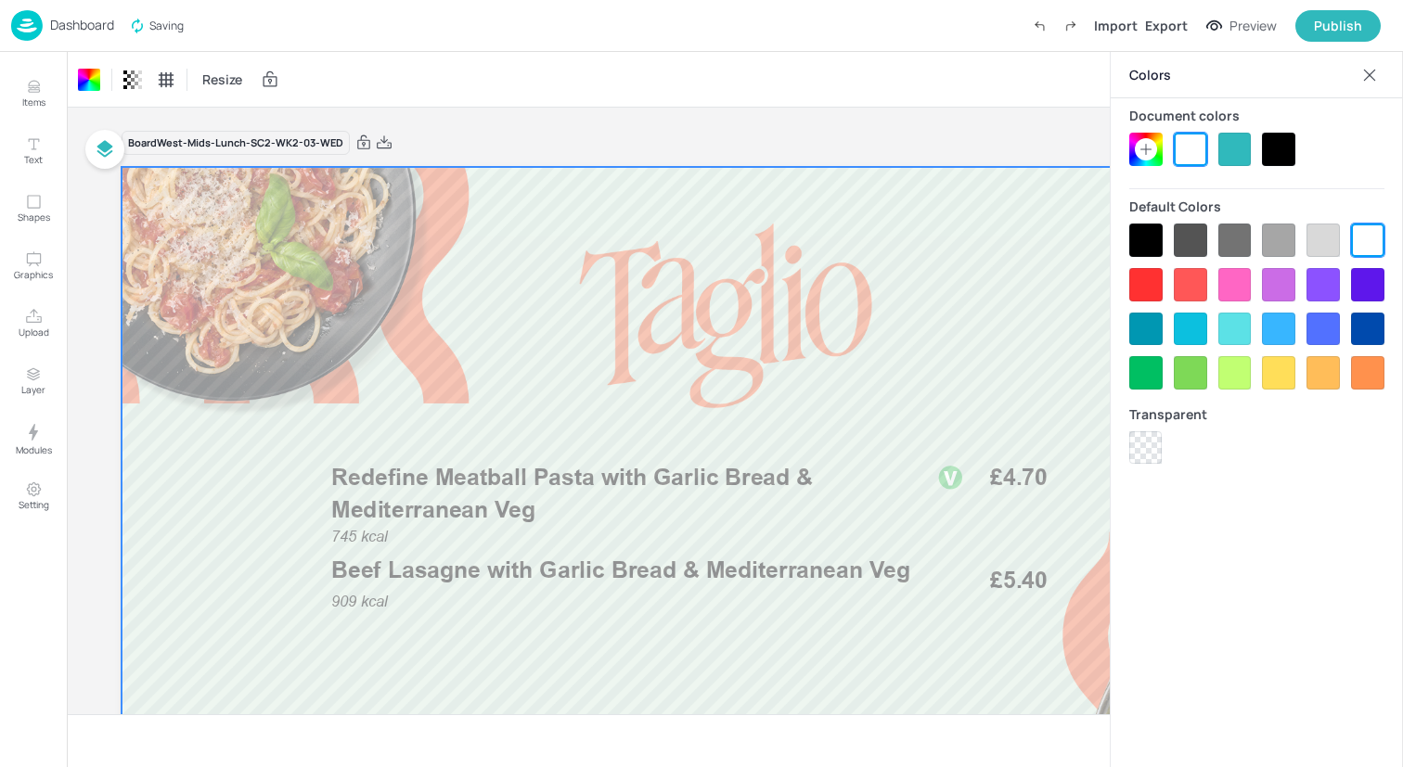
click at [26, 27] on img at bounding box center [27, 25] width 32 height 31
click at [19, 26] on img at bounding box center [27, 25] width 32 height 31
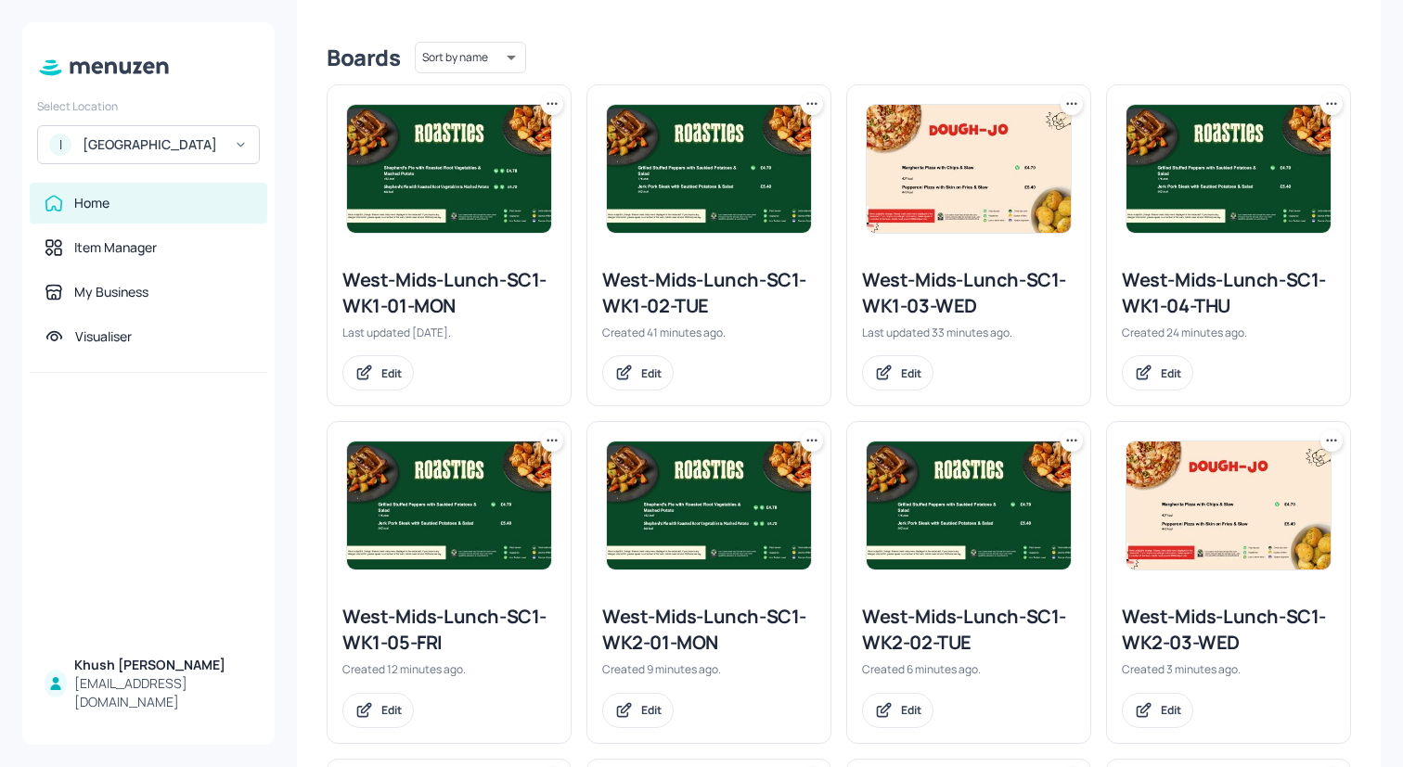
scroll to position [479, 0]
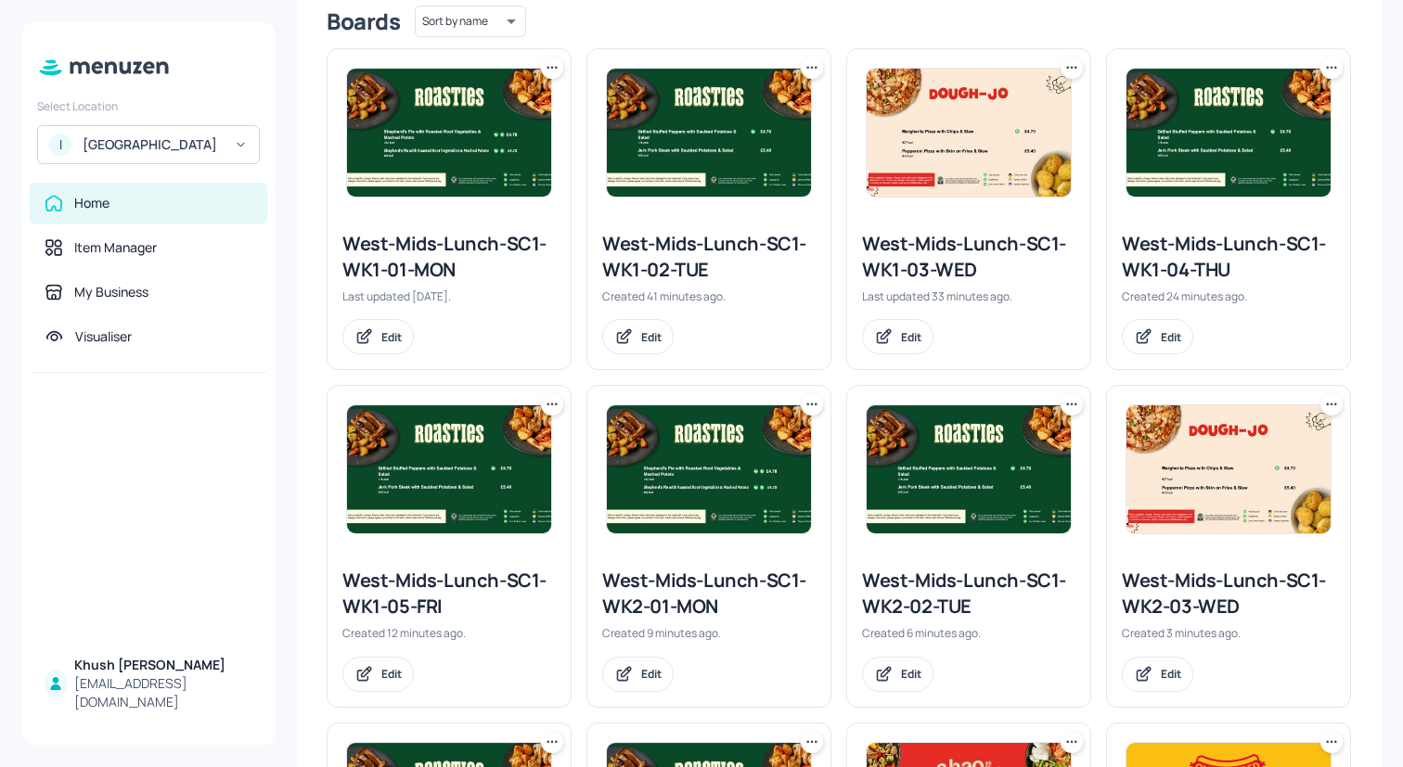
click at [1325, 63] on icon at bounding box center [1331, 67] width 19 height 19
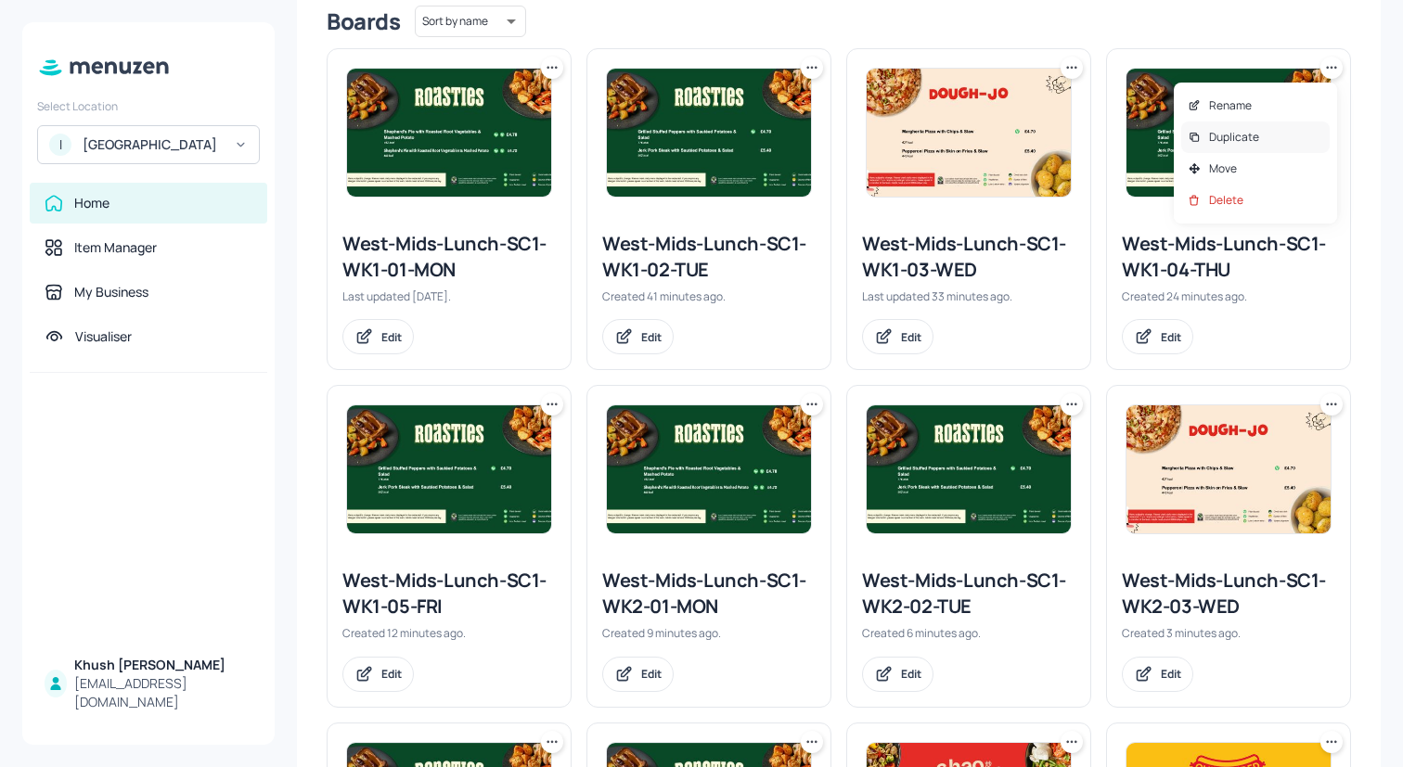
click at [1269, 135] on div "Duplicate" at bounding box center [1255, 138] width 148 height 32
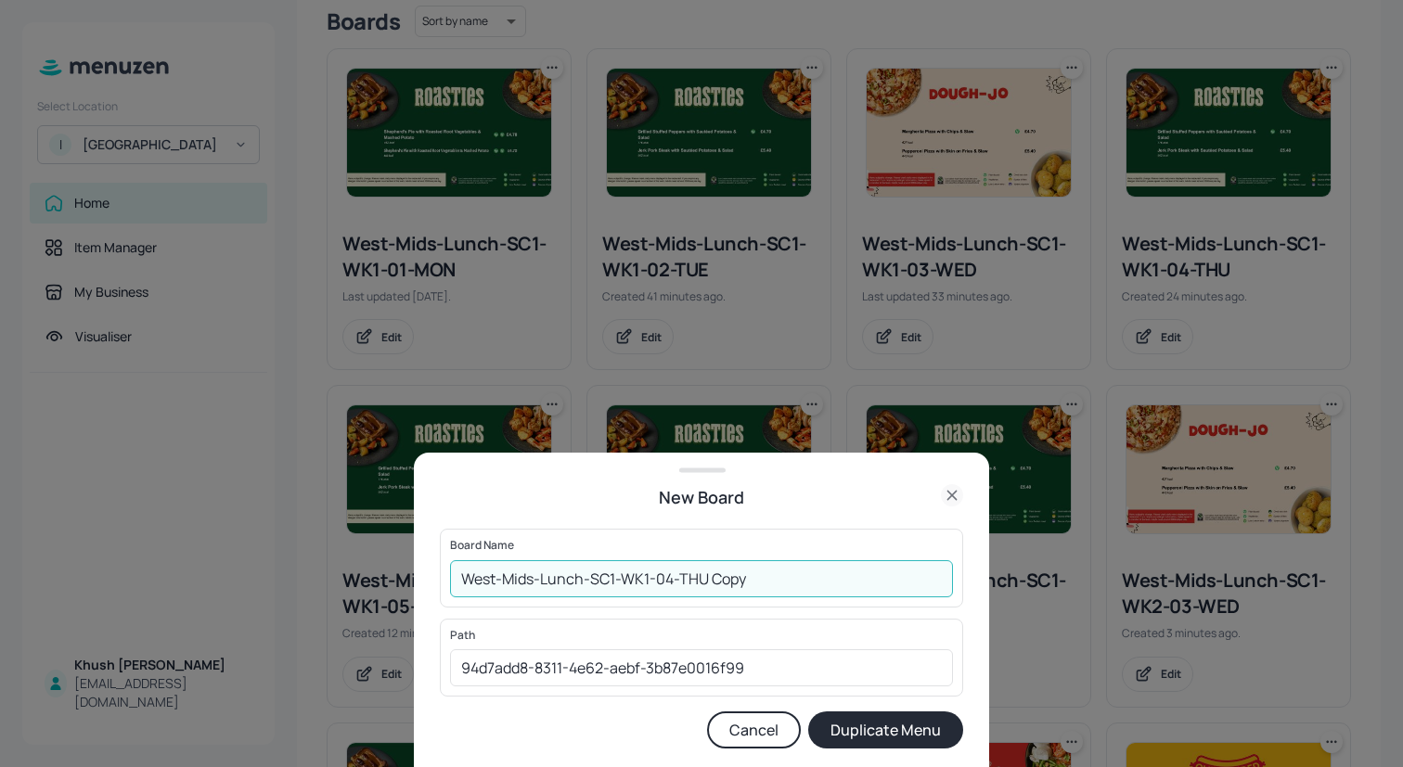
click at [653, 581] on input "West-Mids-Lunch-SC1-WK1-04-THU Copy" at bounding box center [701, 578] width 503 height 37
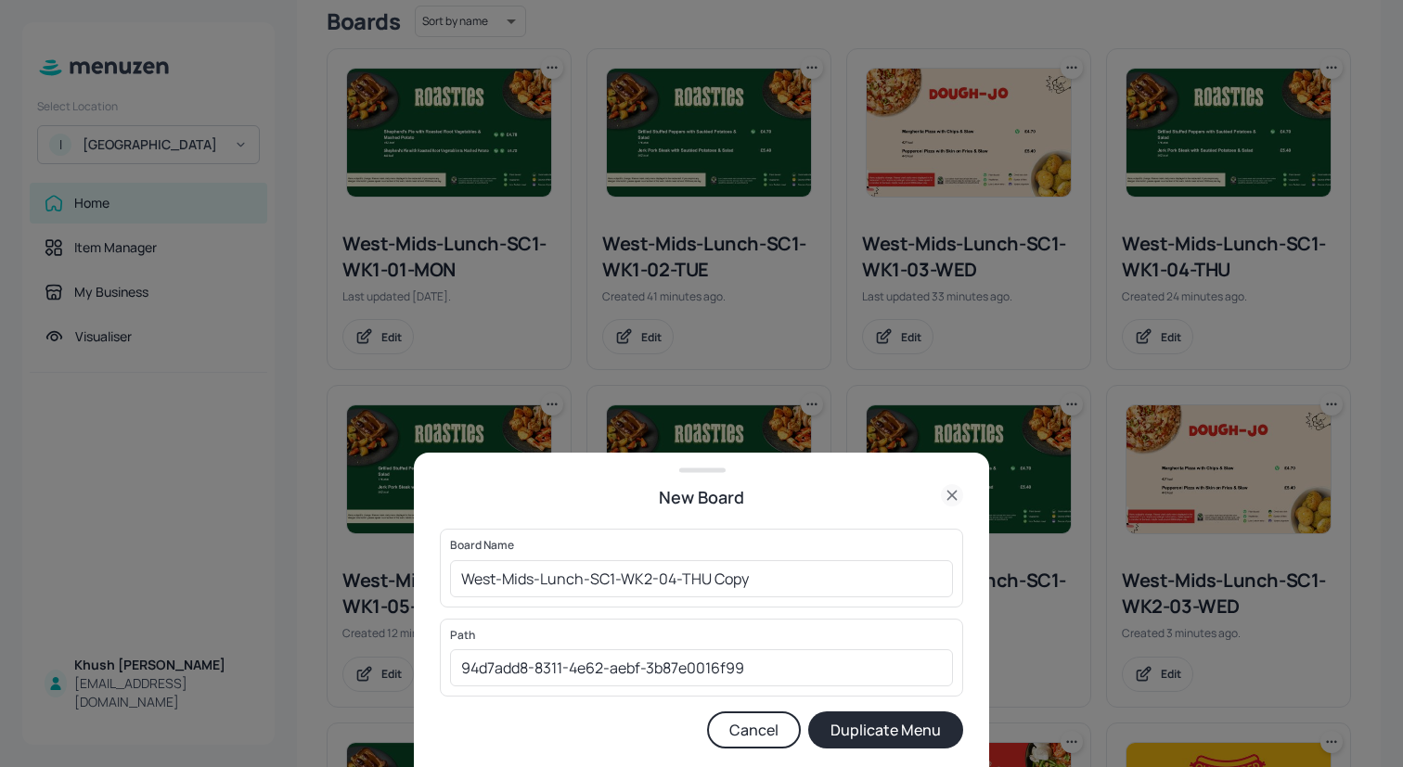
click at [796, 597] on div "Board Name West-Mids-Lunch-SC1-WK2-04-THU Copy ​" at bounding box center [701, 568] width 523 height 78
click at [788, 586] on input "West-Mids-Lunch-SC1-WK2-04-THU Copy" at bounding box center [701, 578] width 503 height 37
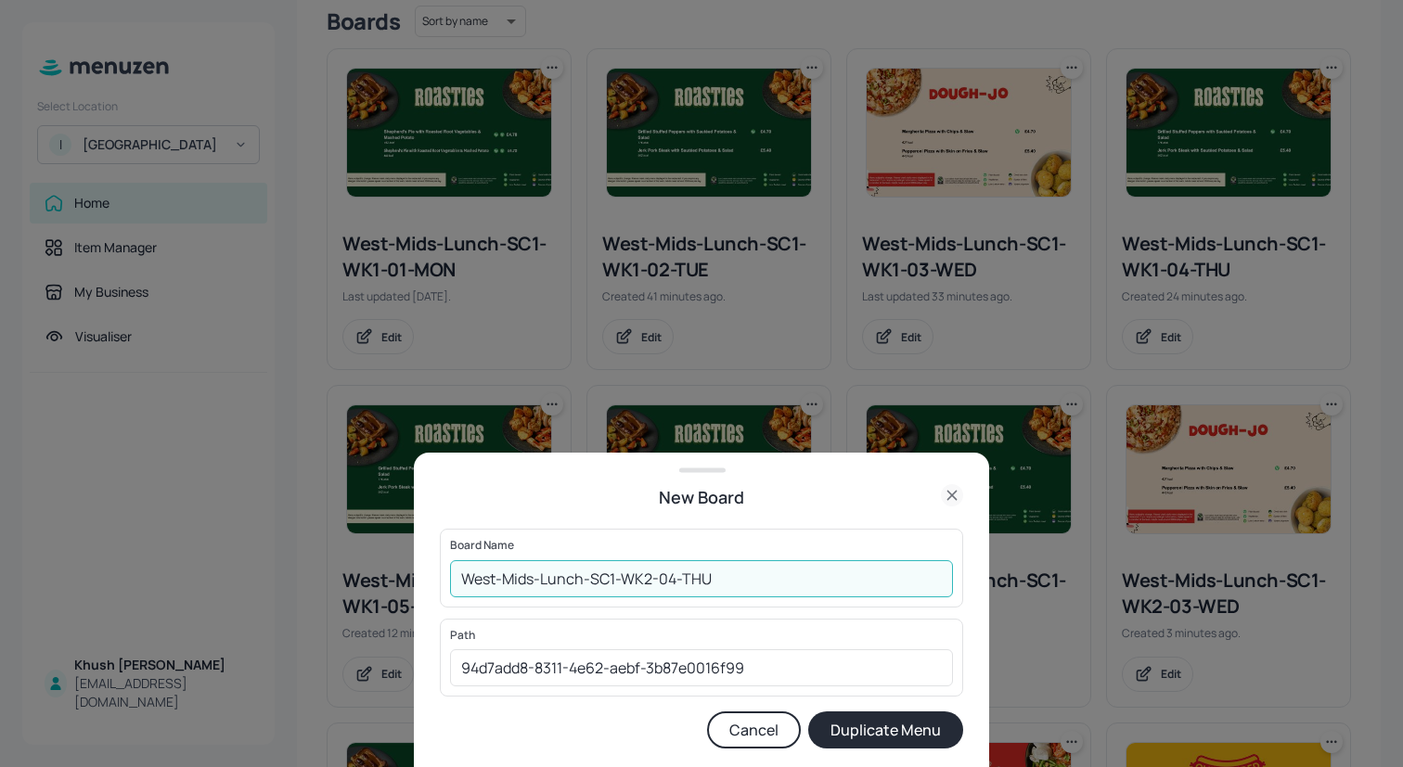
type input "West-Mids-Lunch-SC1-WK2-04-THU"
click at [875, 726] on button "Duplicate Menu" at bounding box center [885, 730] width 155 height 37
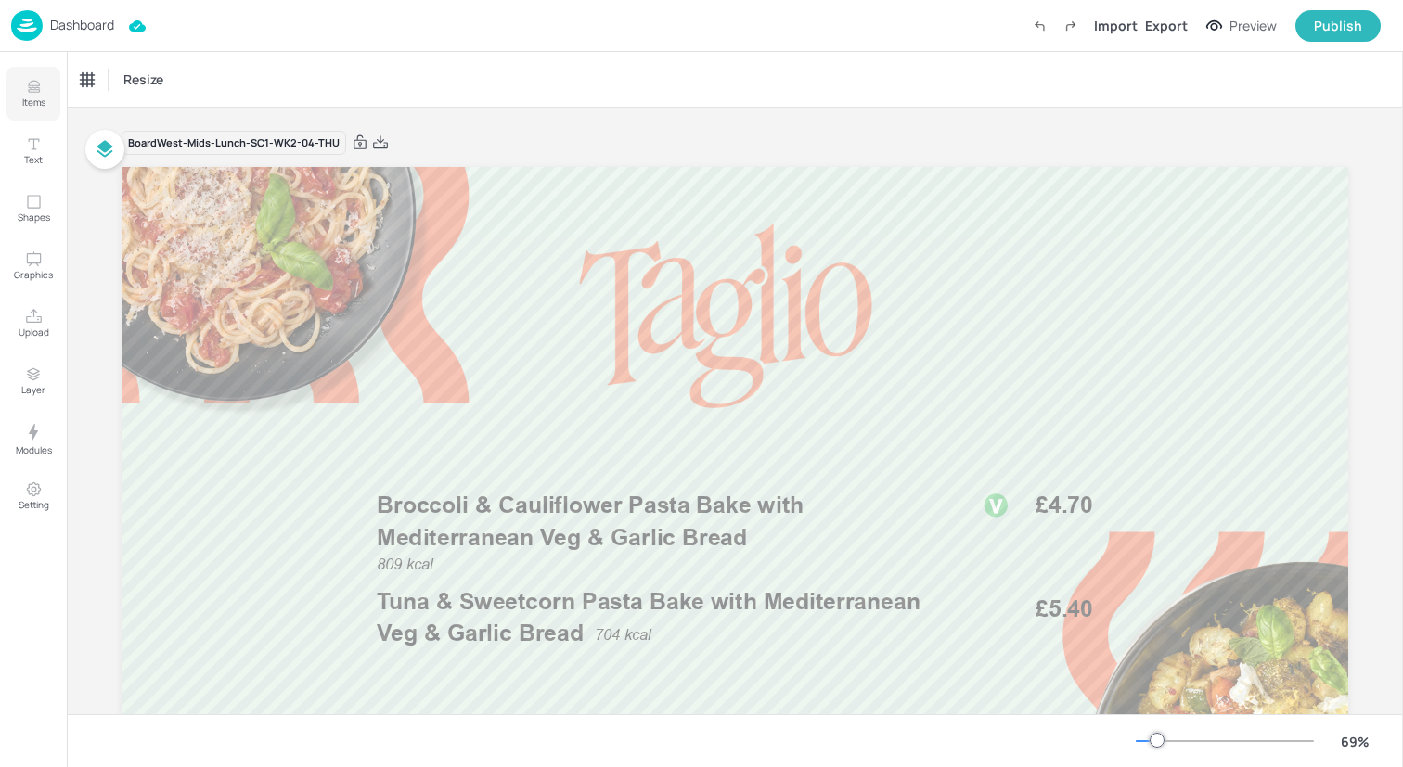
click at [37, 94] on icon "Items" at bounding box center [34, 87] width 18 height 18
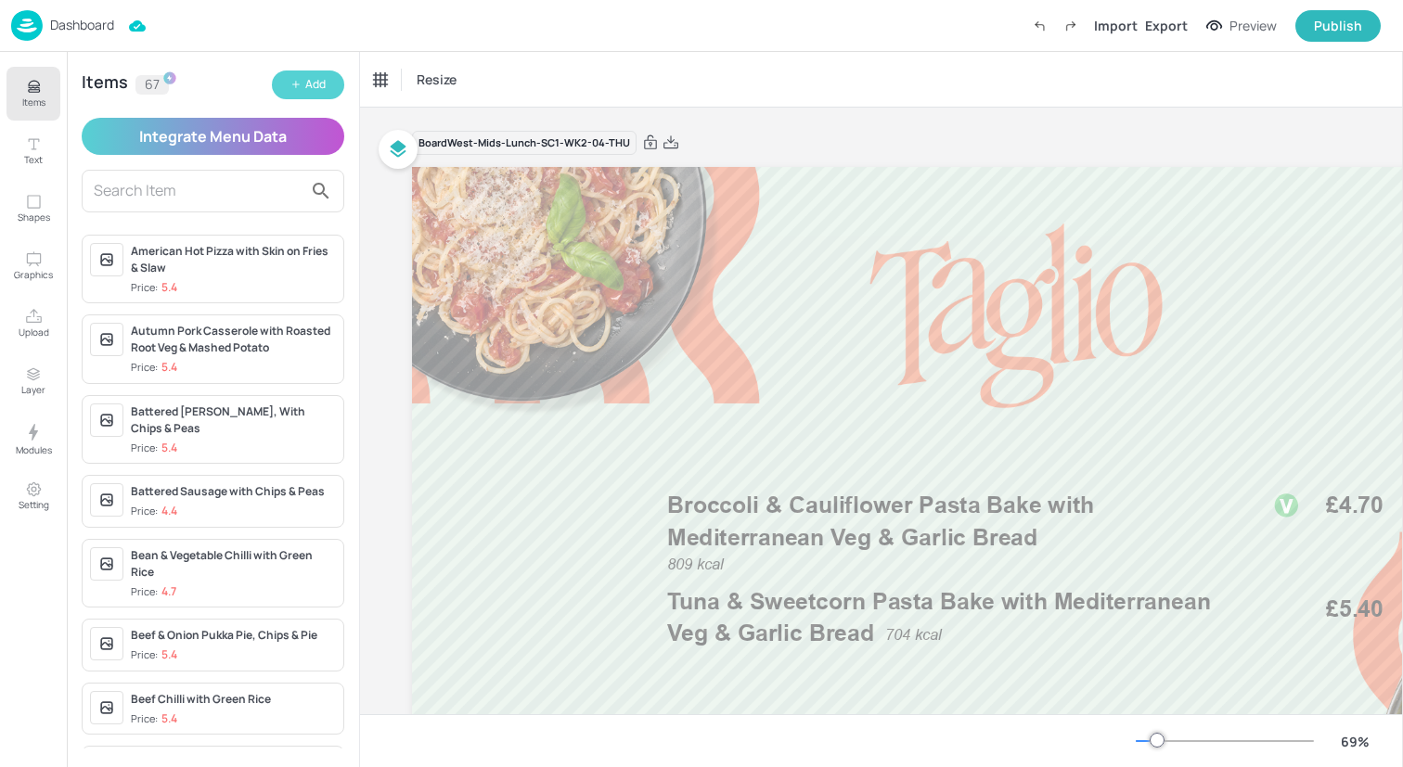
click at [314, 83] on div "Add" at bounding box center [315, 85] width 20 height 18
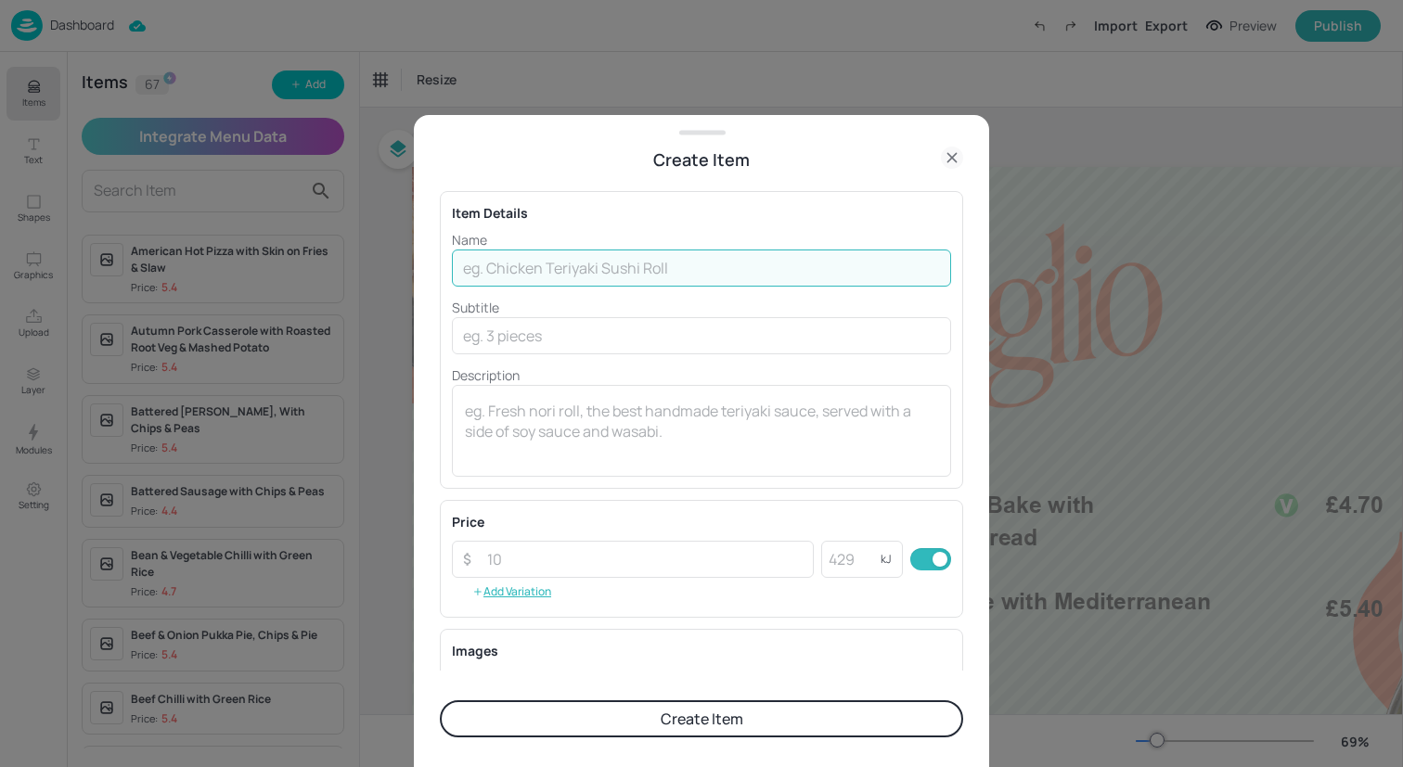
click at [560, 251] on input "text" at bounding box center [701, 268] width 499 height 37
paste input "Eat Curious Tagine with Herbed Couscous & Pickled Cabbage"
type input "Eat Curious Tagine with Herbed Couscous & Pickled Cabbage"
click at [957, 160] on icon at bounding box center [952, 158] width 22 height 22
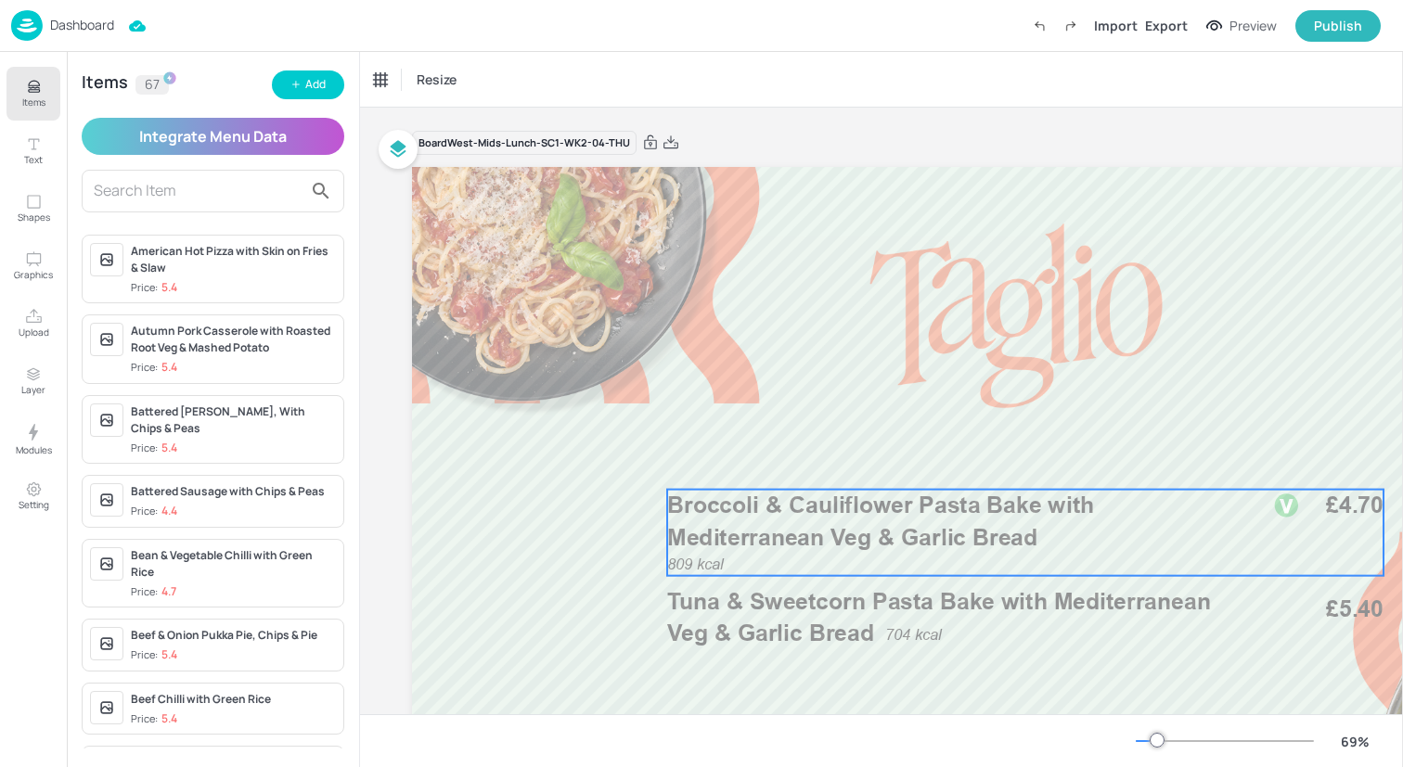
click at [782, 506] on span "Broccoli & Cauliflower Pasta Bake with Mediterranean Veg & Garlic Bread" at bounding box center [880, 521] width 427 height 59
click at [468, 92] on div "Broccoli & Cauliflower Pasta Bake with Mediterranean Veg & Garlic Bread" at bounding box center [460, 80] width 186 height 32
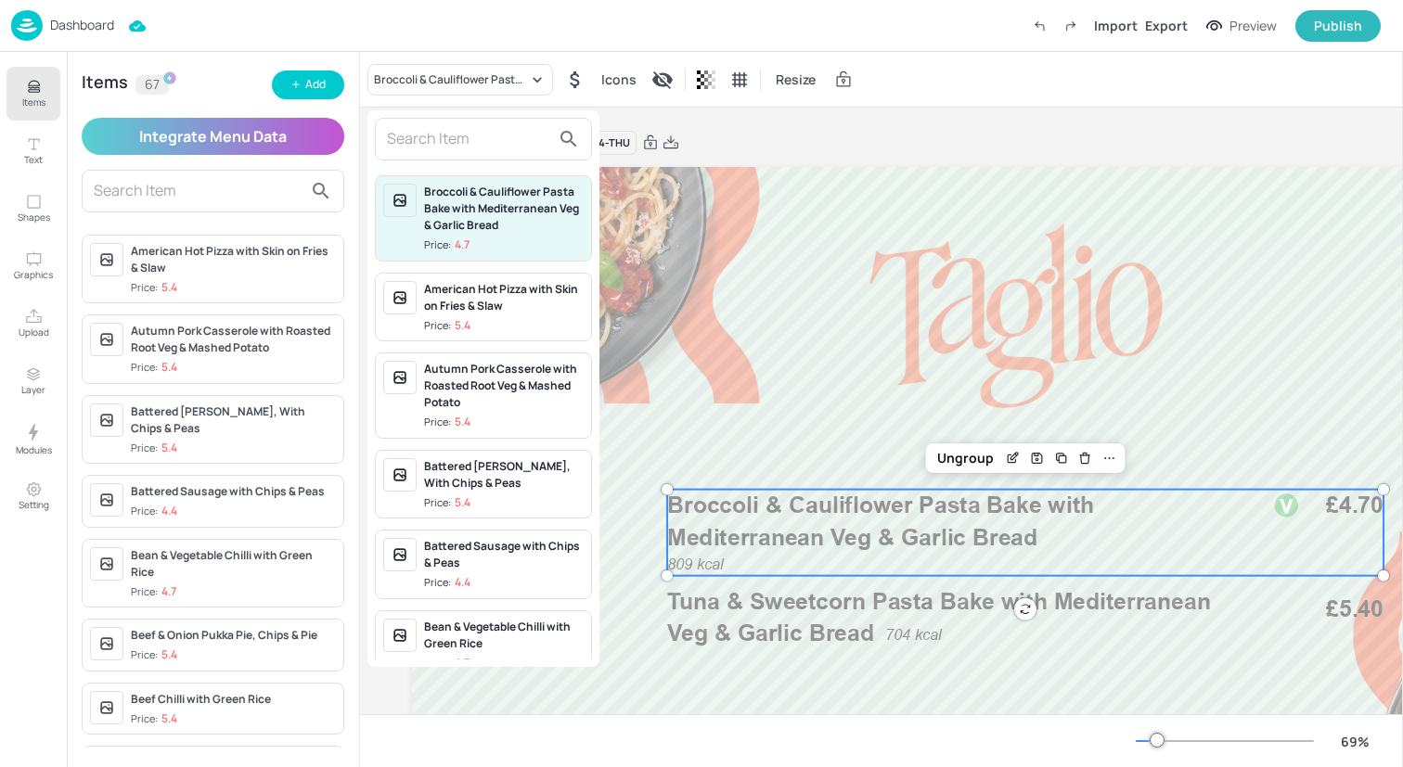
click at [468, 131] on input "text" at bounding box center [468, 139] width 163 height 30
paste input "Eat Curious Tagine with Herbed Couscous & Pickled Cabbage"
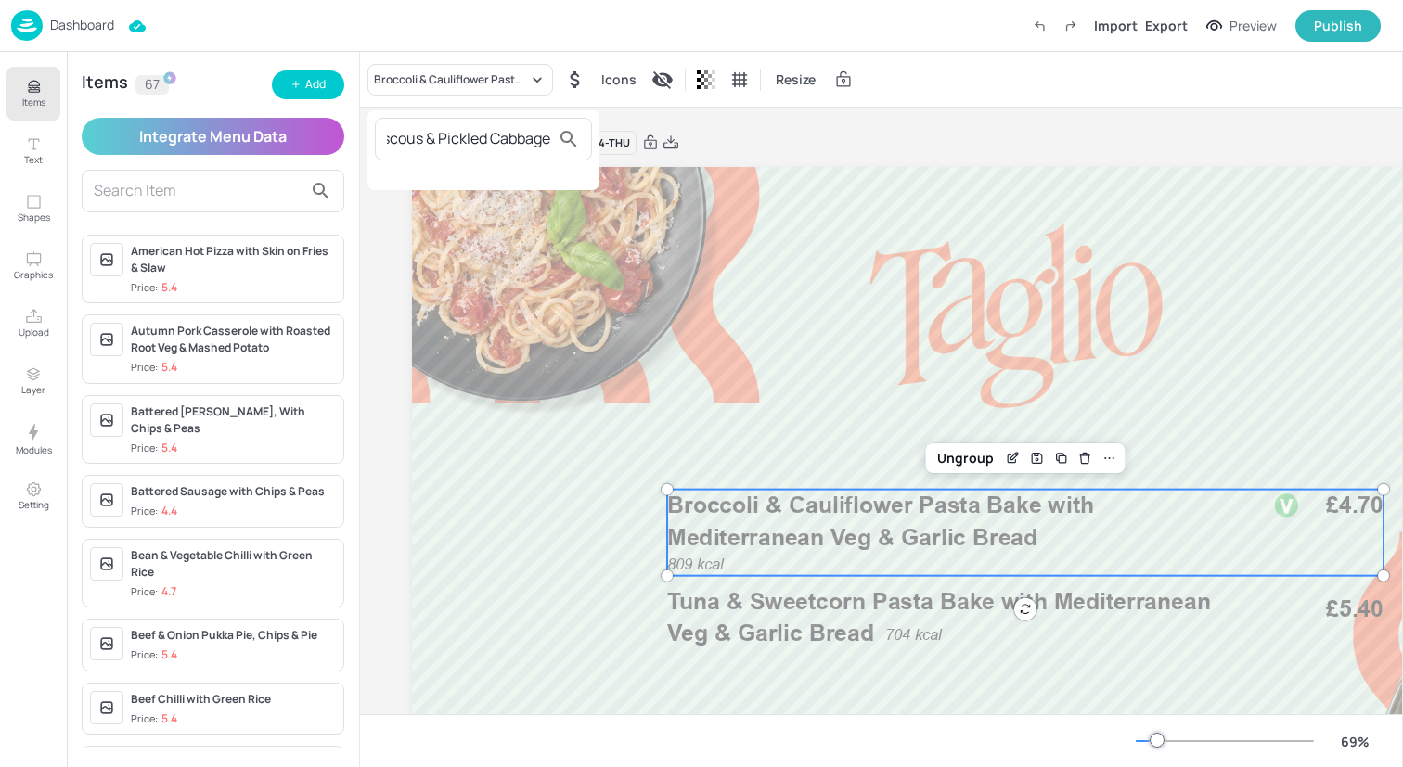
type input "Eat Curious Tagine with Herbed Couscous & Pickled Cabbage"
click at [290, 85] on div at bounding box center [701, 383] width 1403 height 767
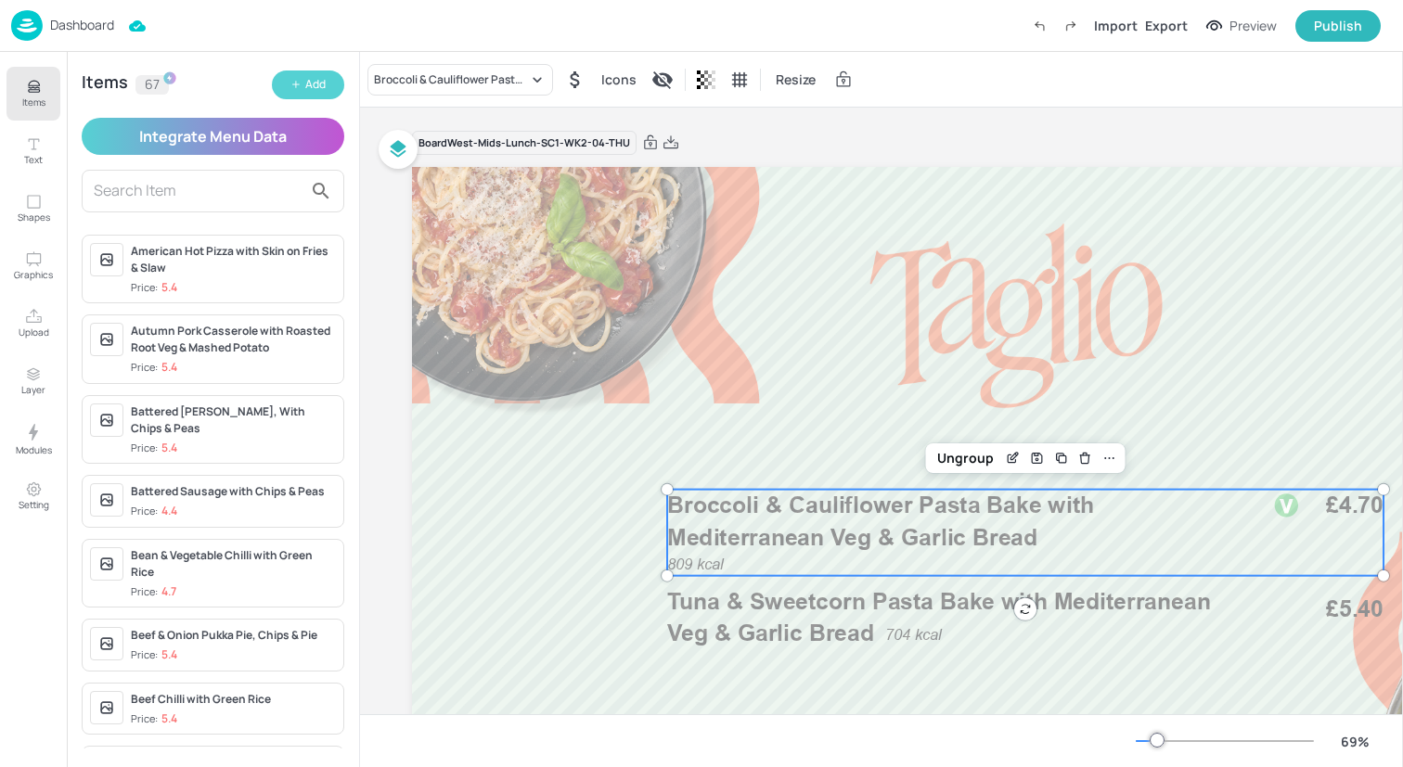
click at [300, 85] on icon "button" at bounding box center [295, 84] width 11 height 11
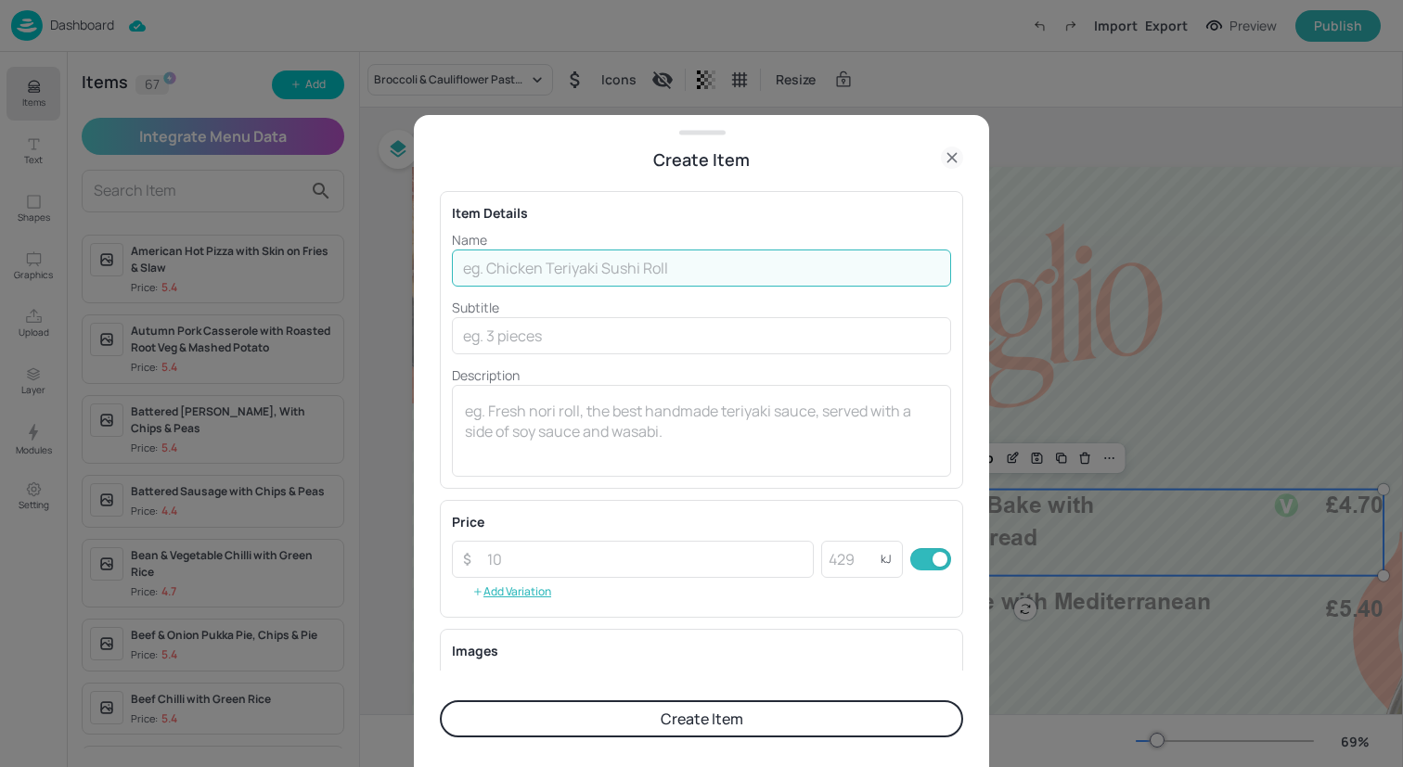
click at [498, 275] on input "text" at bounding box center [701, 268] width 499 height 37
paste input "Eat Curious Tagine with Herbed Couscous & Pickled Cabbage"
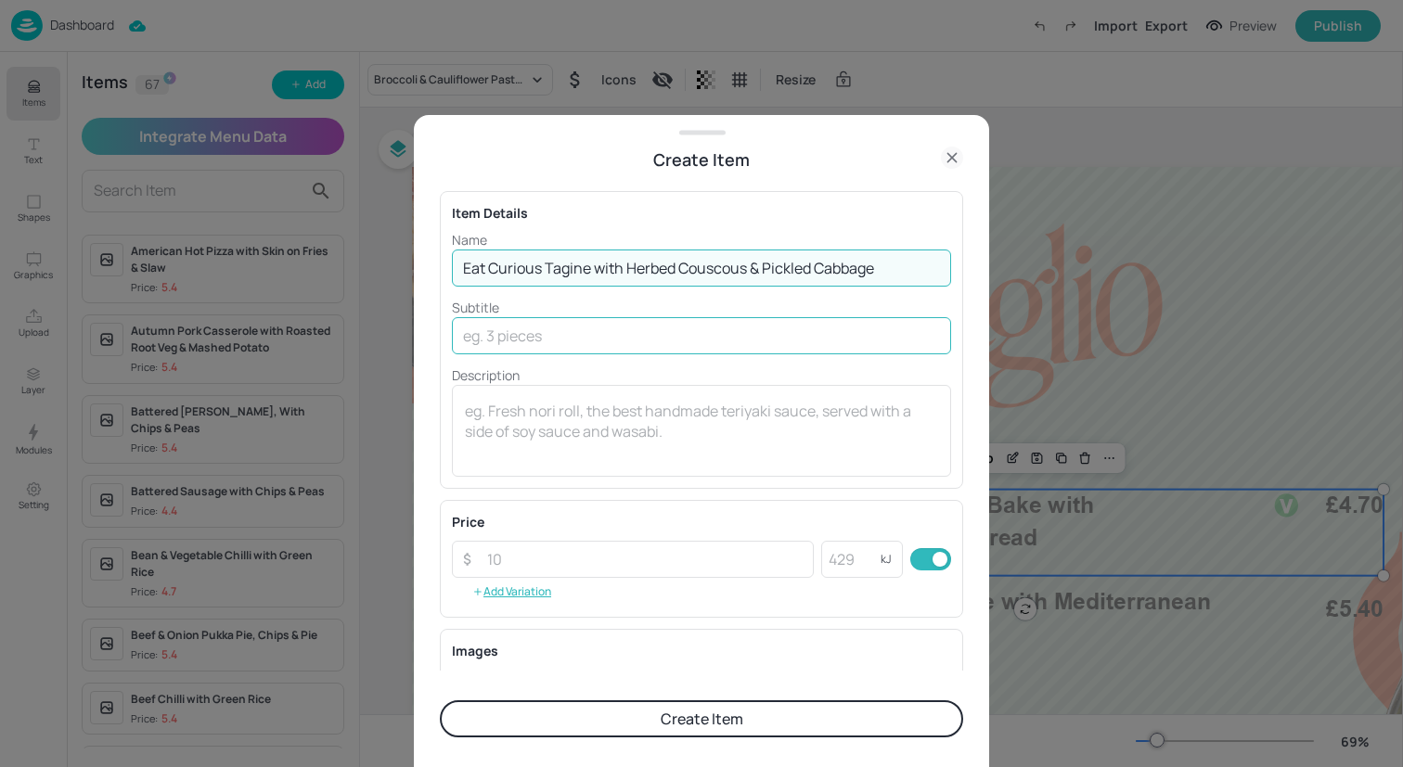
type input "Eat Curious Tagine with Herbed Couscous & Pickled Cabbage"
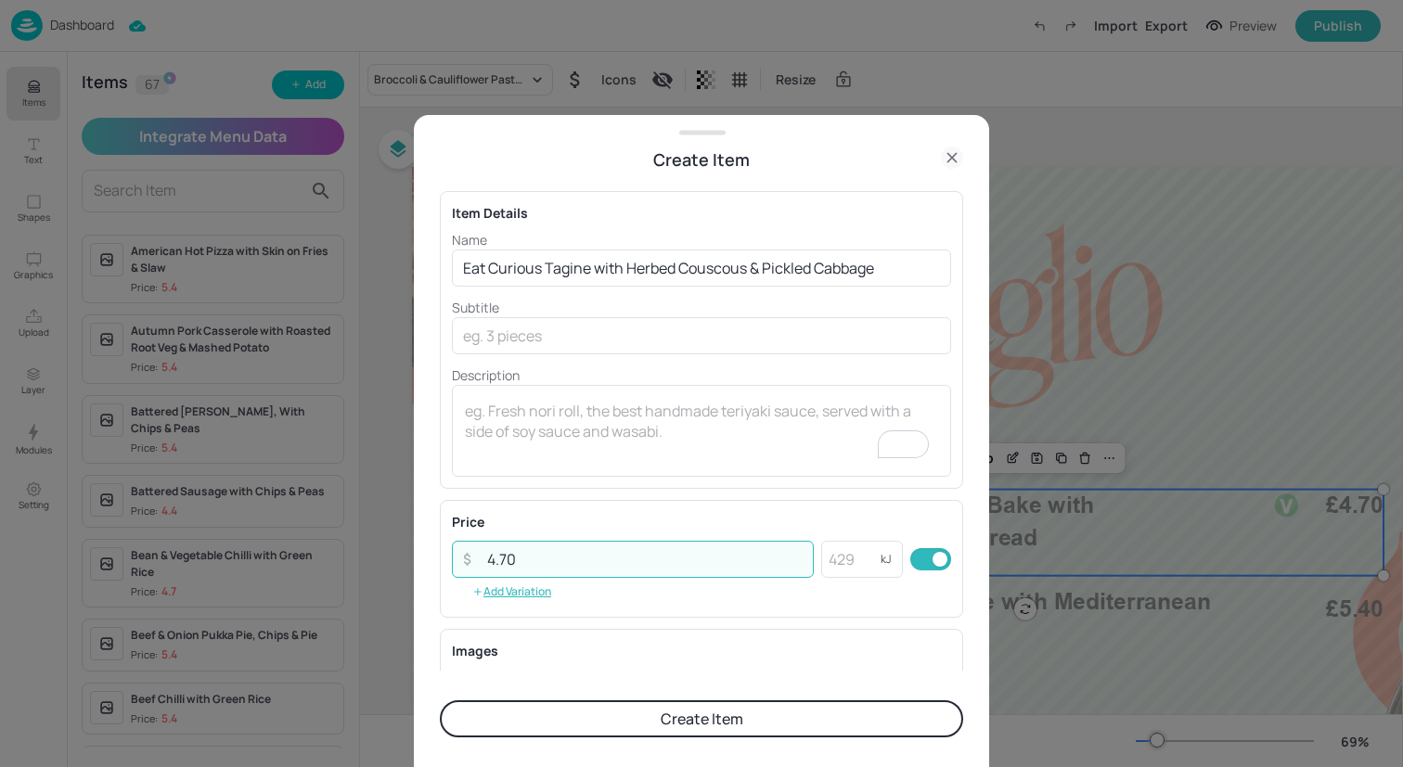
type input "4.70"
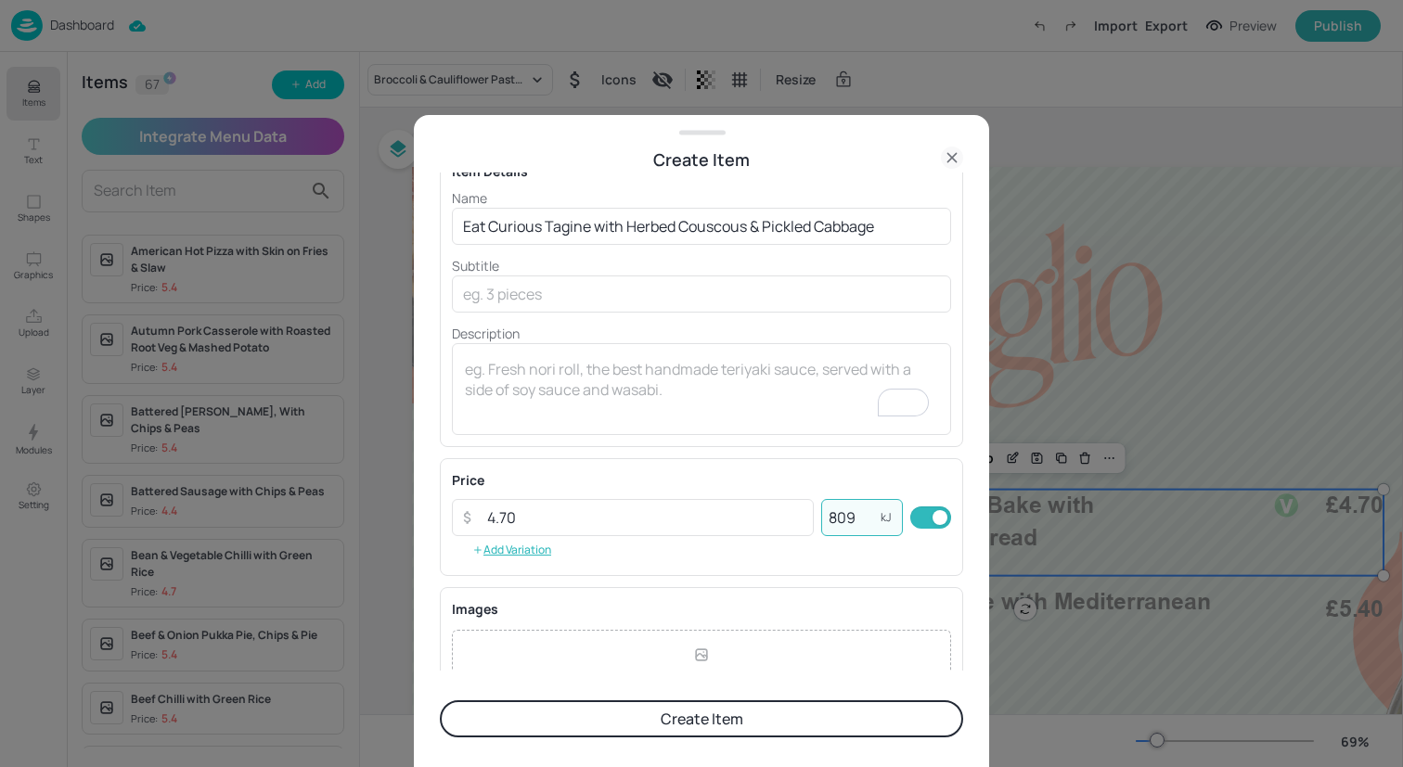
scroll to position [237, 0]
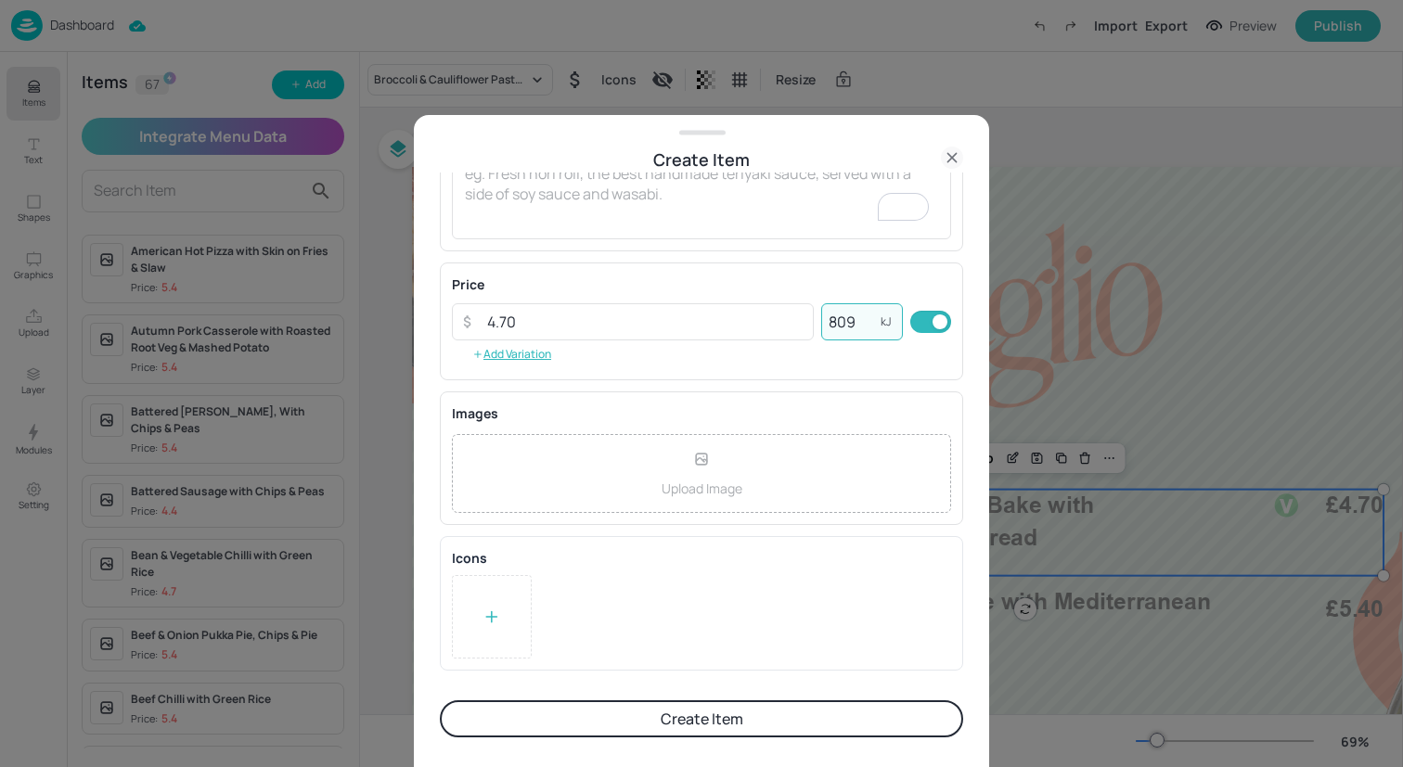
type input "809"
click at [494, 615] on icon at bounding box center [491, 617] width 19 height 19
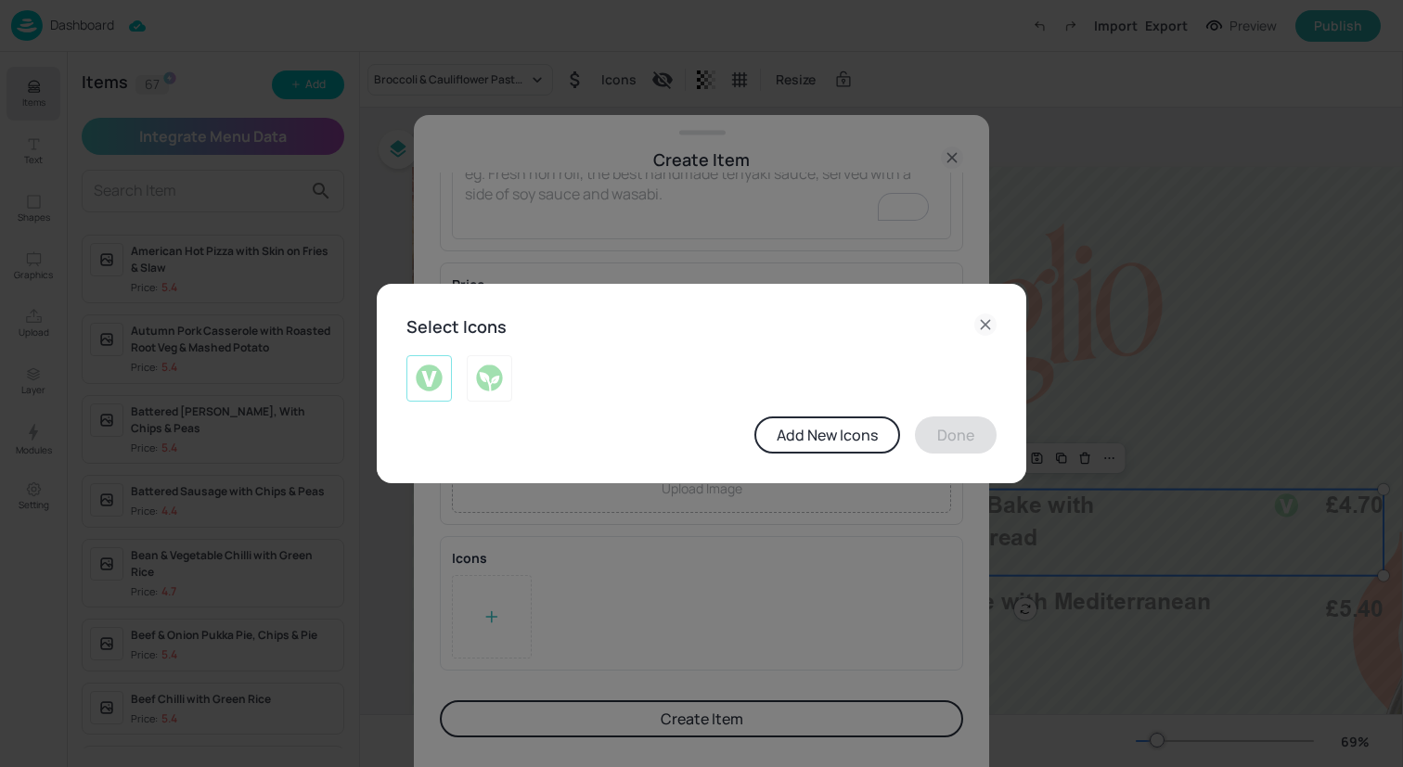
click at [420, 377] on img at bounding box center [429, 379] width 29 height 30
click at [948, 440] on button "Done" at bounding box center [956, 435] width 82 height 37
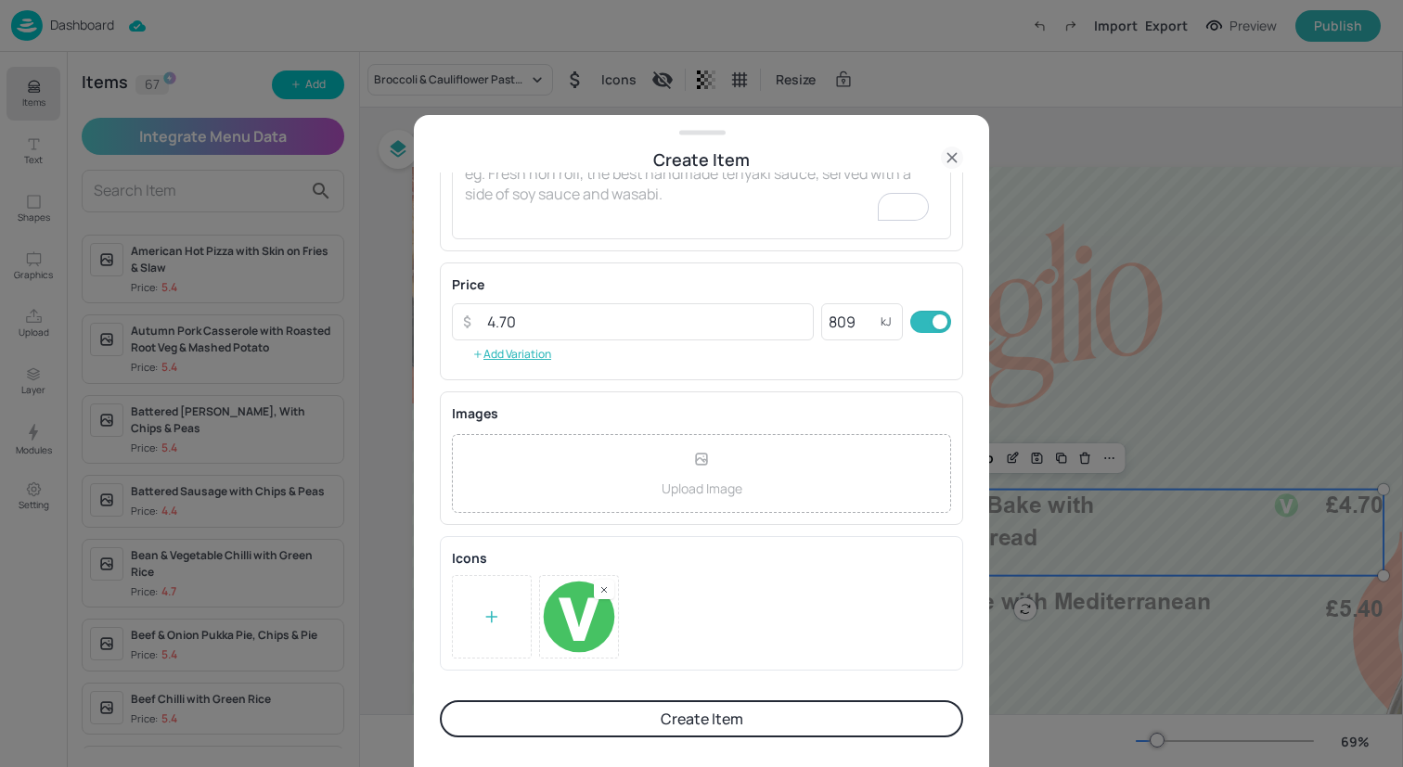
click at [686, 724] on button "Create Item" at bounding box center [701, 718] width 523 height 37
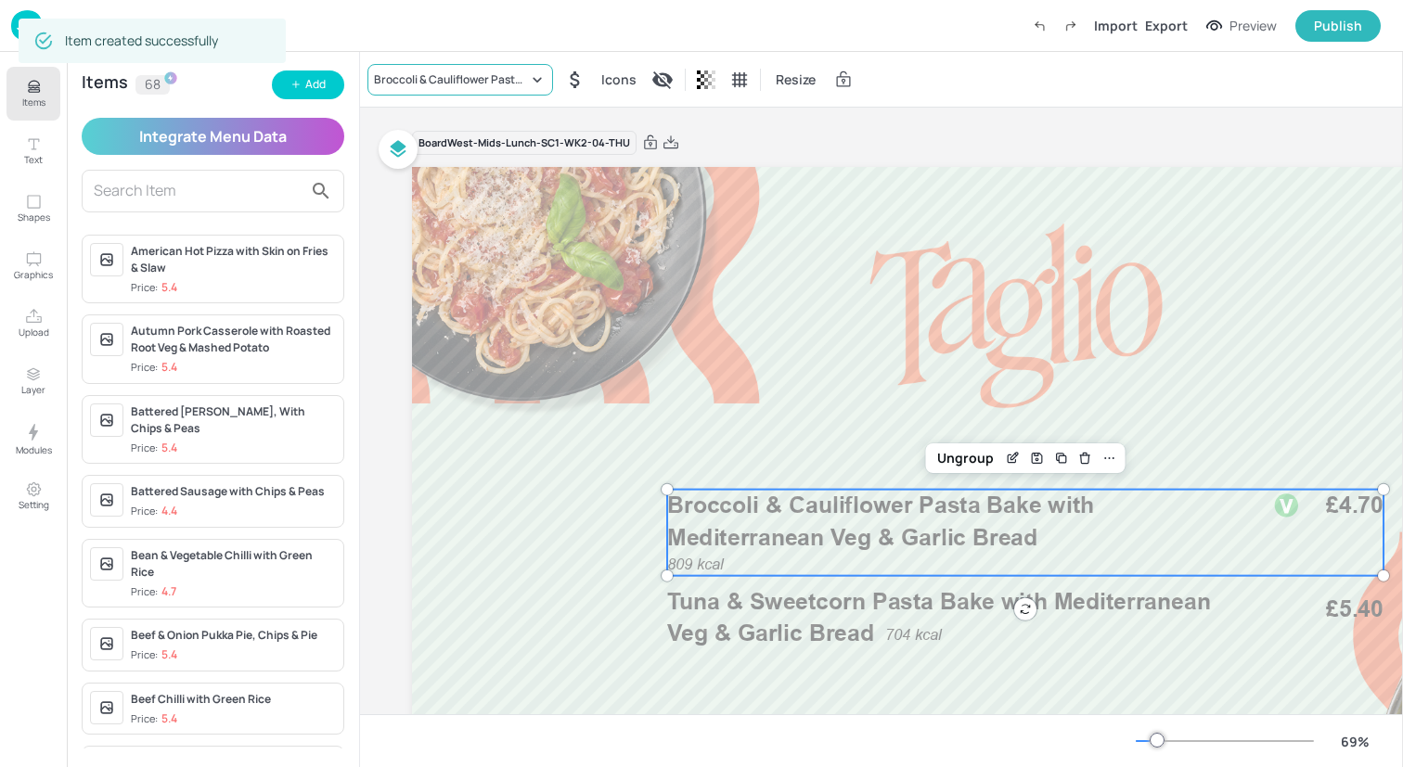
click at [488, 80] on div "Broccoli & Cauliflower Pasta Bake with Mediterranean Veg & Garlic Bread" at bounding box center [451, 79] width 154 height 17
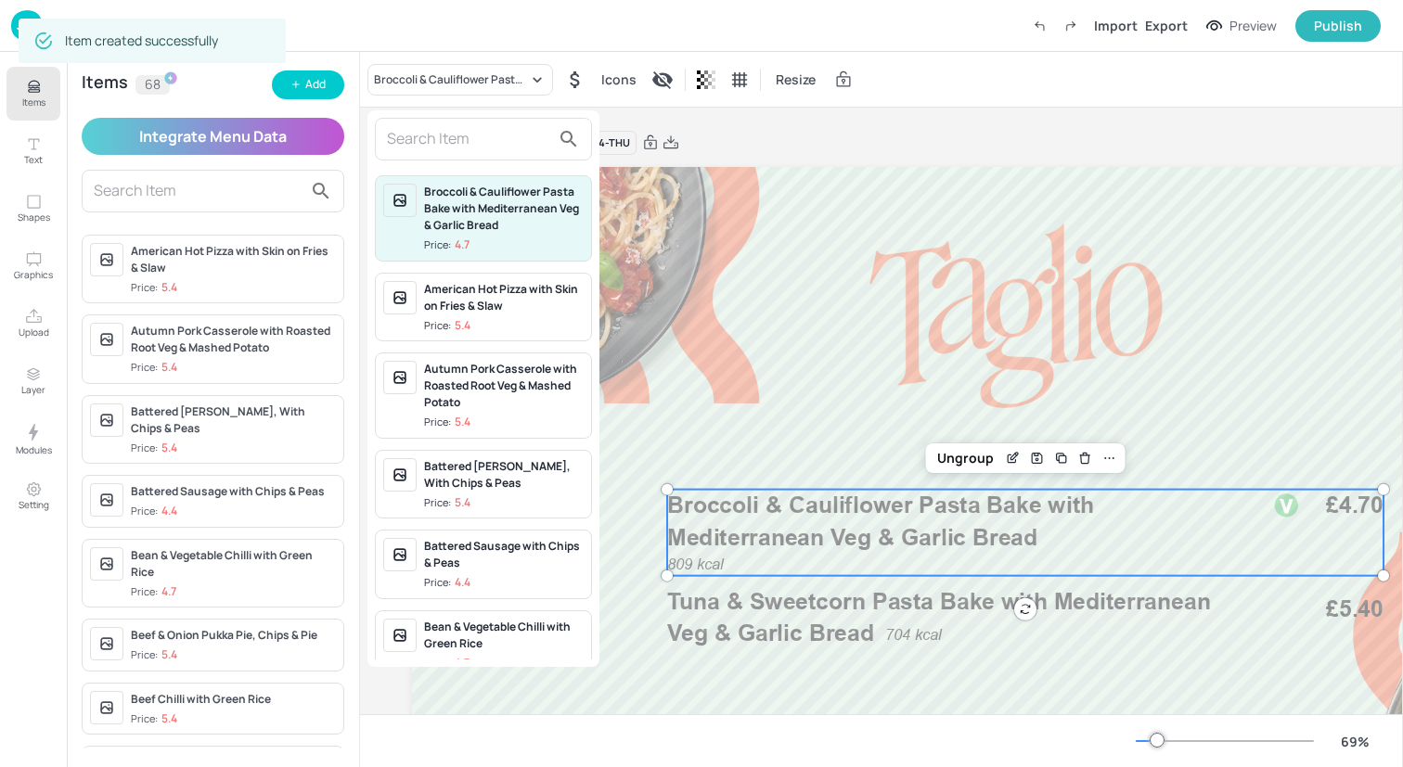
click at [487, 131] on input "text" at bounding box center [468, 139] width 163 height 30
paste input "Eat Curious Tagine with Herbed Couscous & Pickled Cabbage"
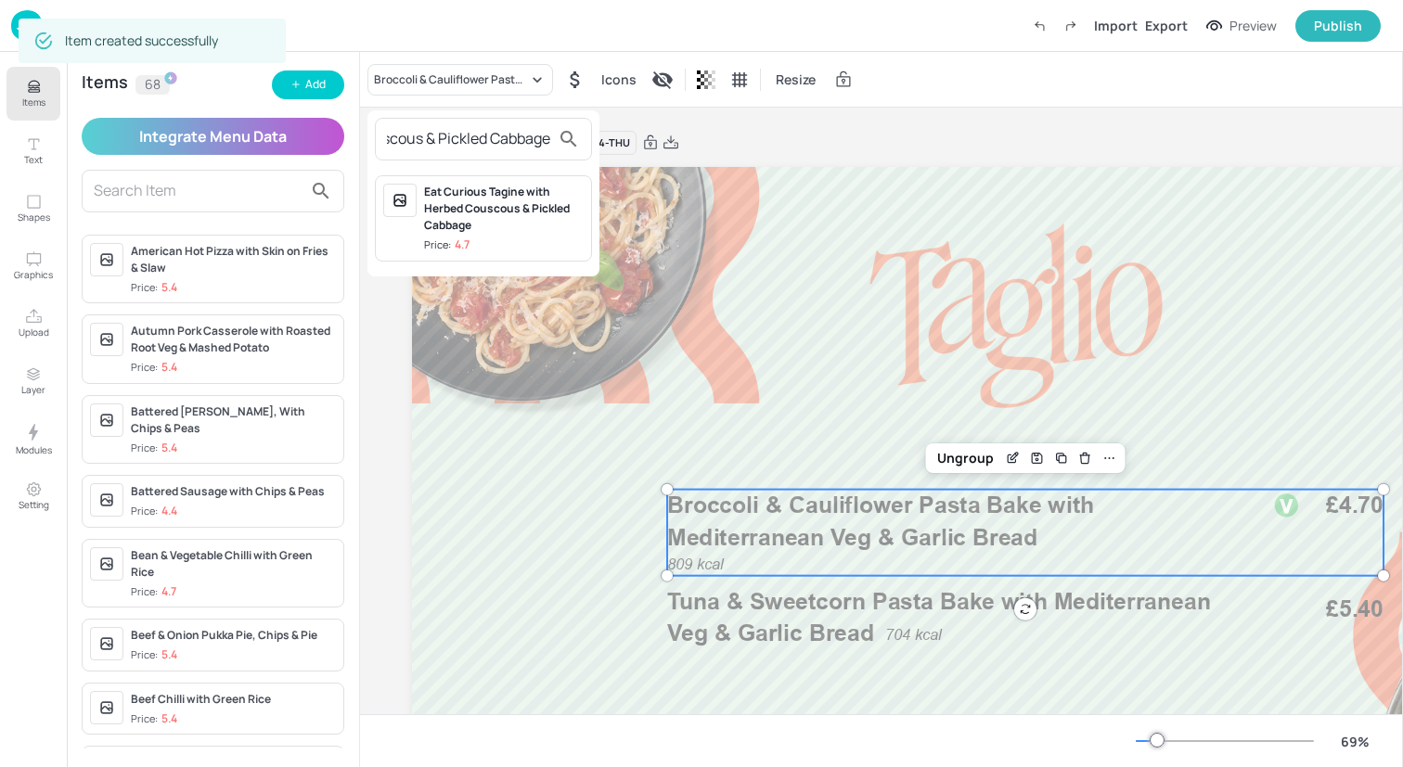
type input "Eat Curious Tagine with Herbed Couscous & Pickled Cabbage"
click at [491, 206] on div "Eat Curious Tagine with Herbed Couscous & Pickled Cabbage" at bounding box center [504, 209] width 160 height 50
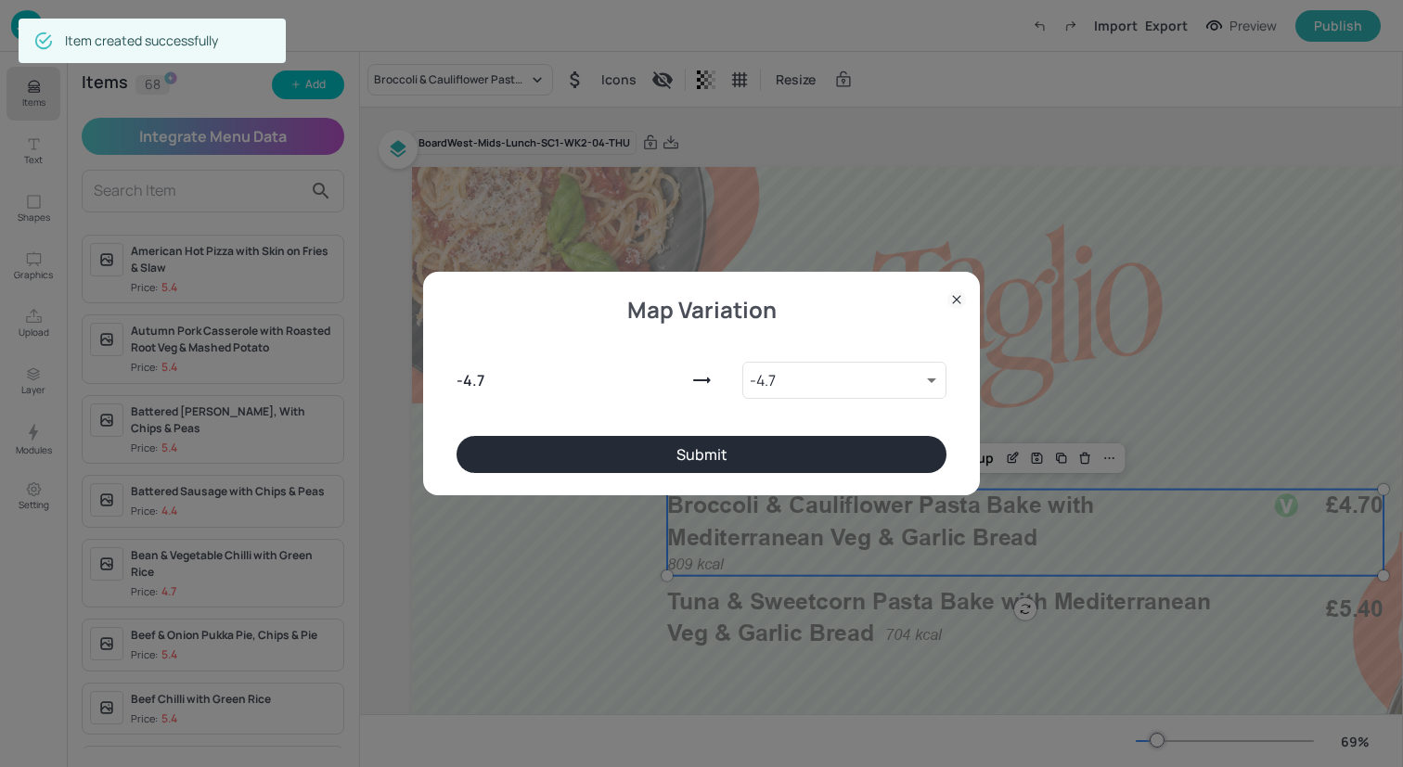
click at [687, 449] on button "Submit" at bounding box center [701, 454] width 490 height 37
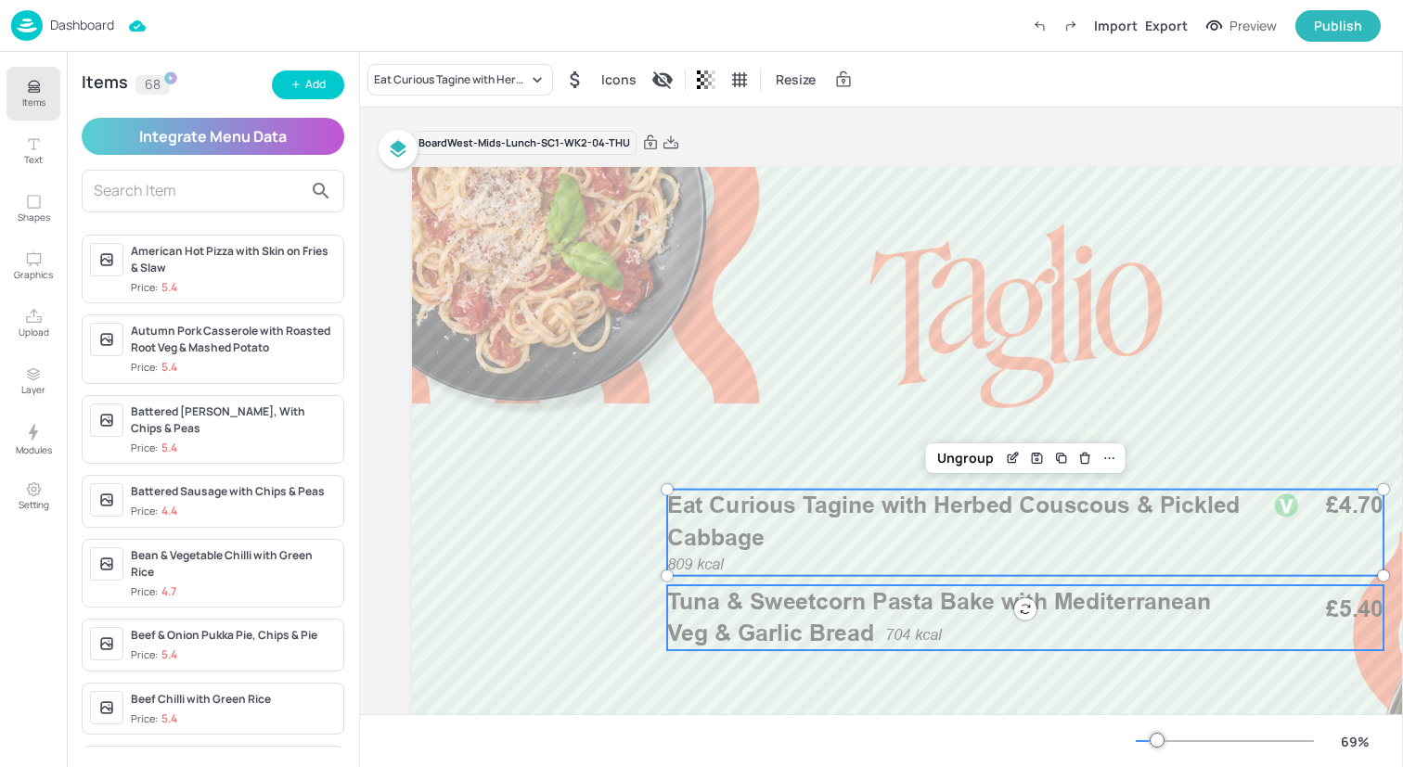
click at [799, 608] on span "Tuna & Sweetcorn Pasta Bake with Mediterranean Veg & Garlic Bread" at bounding box center [939, 616] width 544 height 59
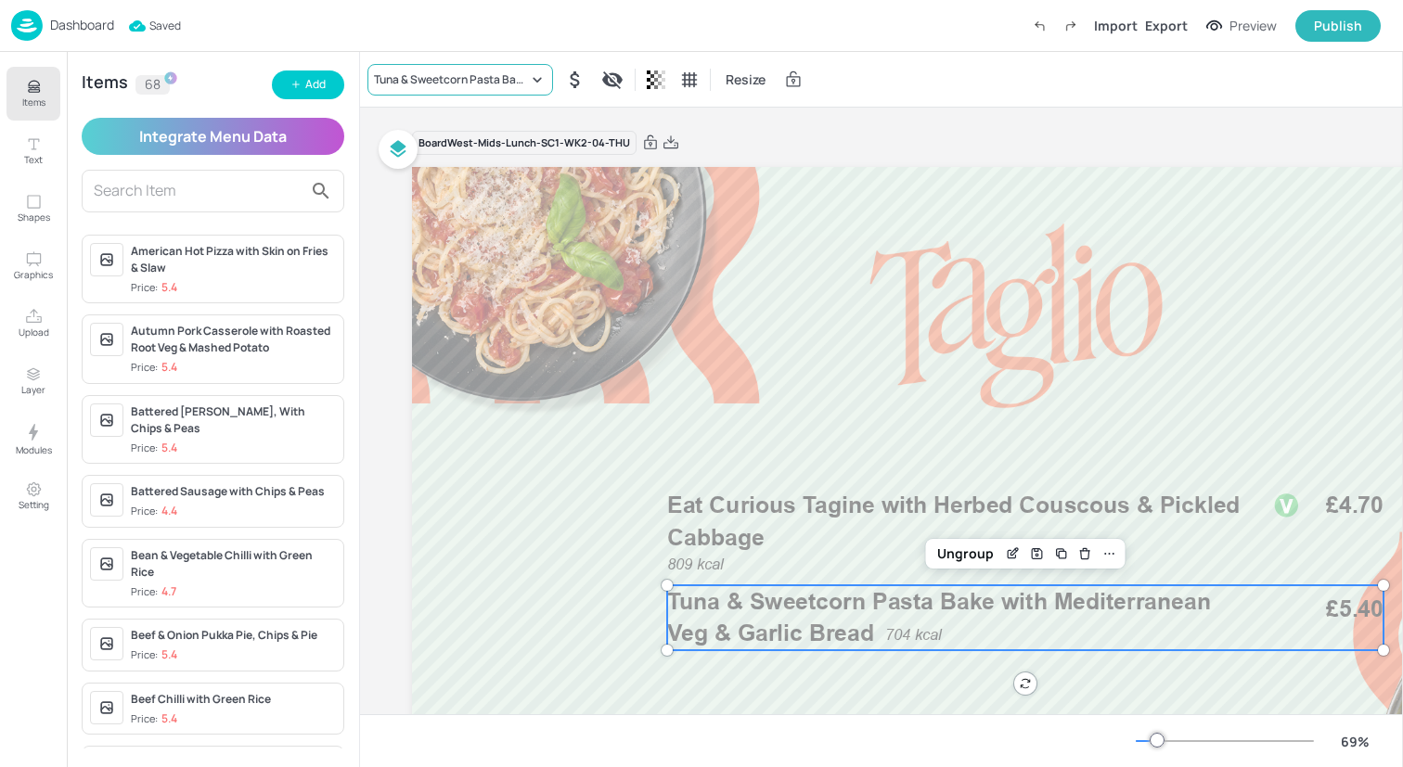
click at [429, 80] on div "Tuna & Sweetcorn Pasta Bake with Mediterranean Veg & Garlic Bread" at bounding box center [451, 79] width 154 height 17
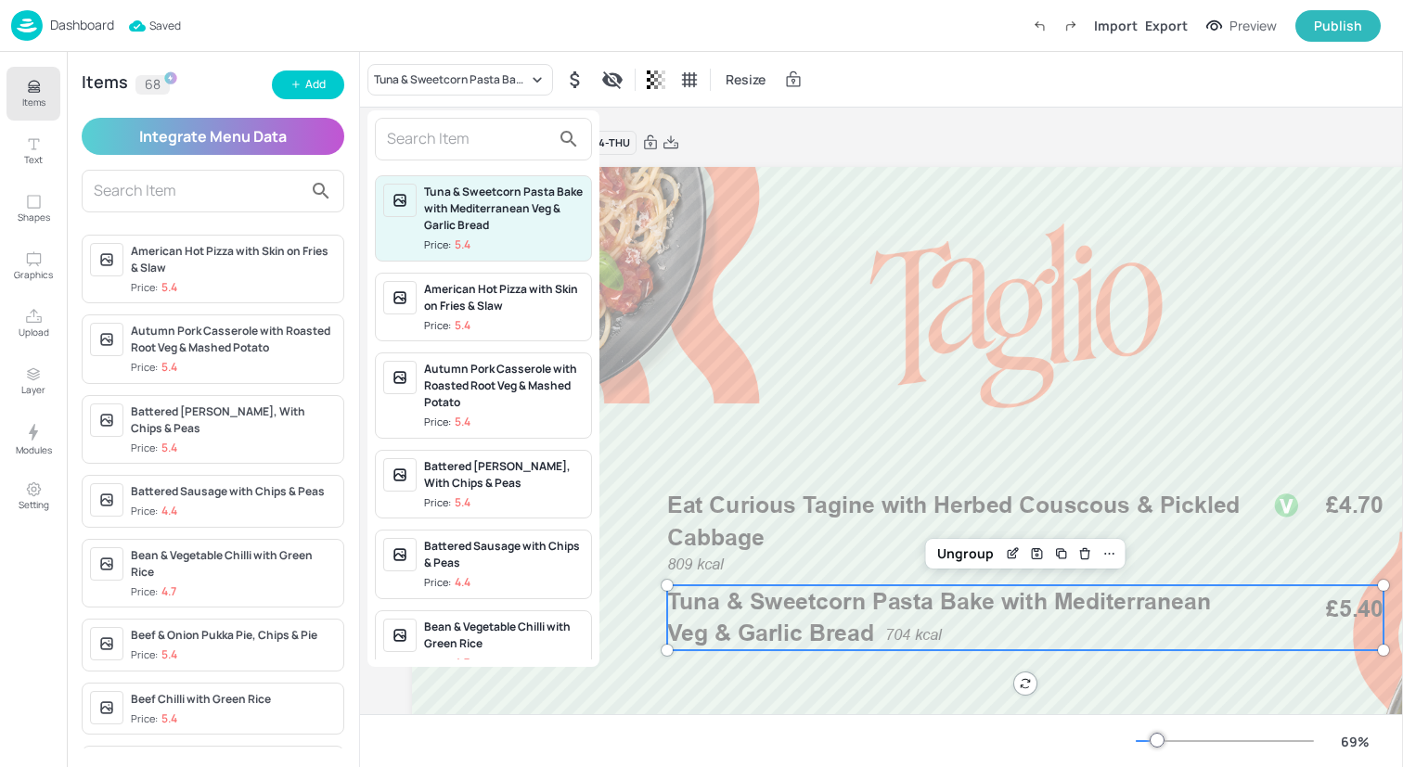
click at [434, 140] on input "text" at bounding box center [468, 139] width 163 height 30
paste input "Chicken Shawarma Stew with Herbed Couscous & Pickled Cabbage"
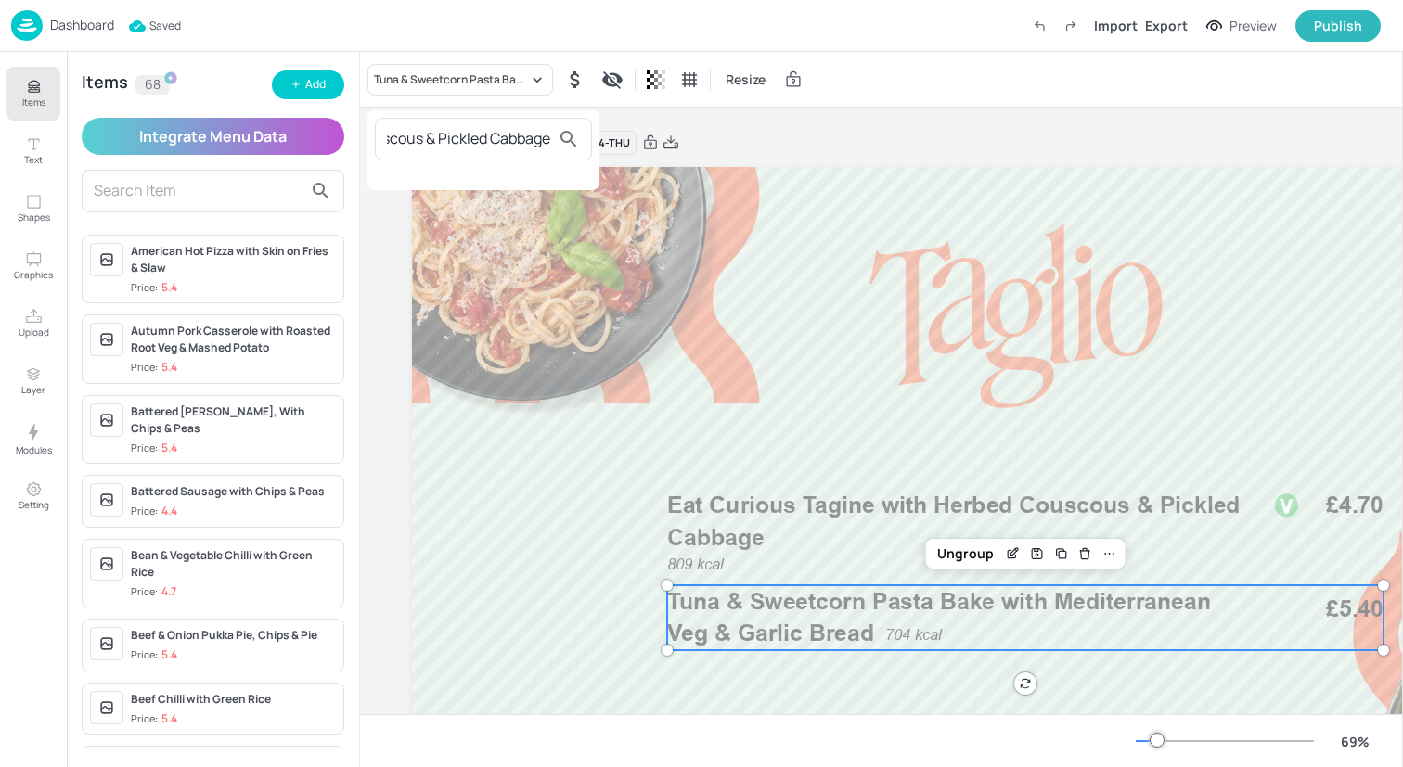
type input "Chicken Shawarma Stew with Herbed Couscous & Pickled Cabbage"
click at [309, 91] on div at bounding box center [701, 383] width 1403 height 767
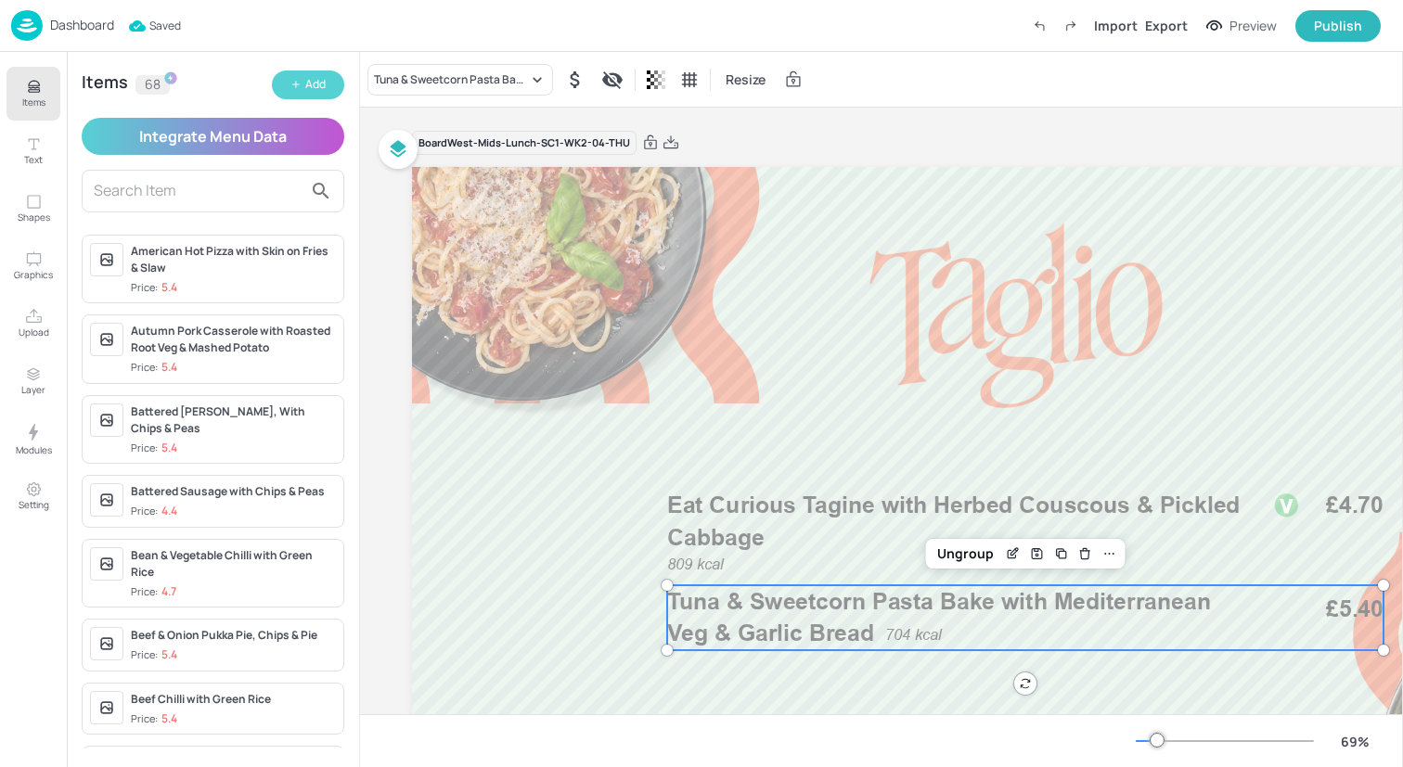
click at [302, 87] on button "Add" at bounding box center [308, 85] width 72 height 29
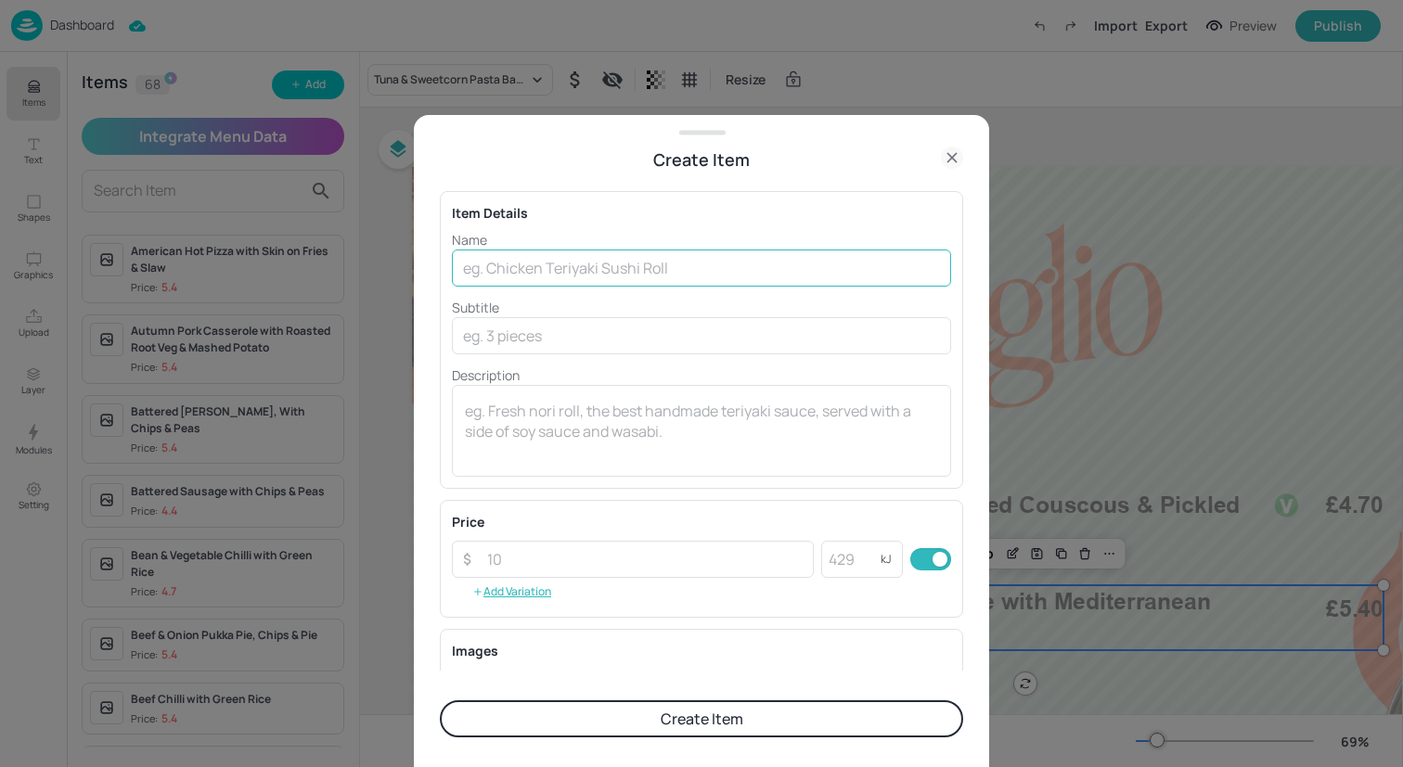
click at [532, 280] on input "text" at bounding box center [701, 268] width 499 height 37
paste input "Chicken Shawarma Stew with Herbed Couscous & Pickled Cabbage"
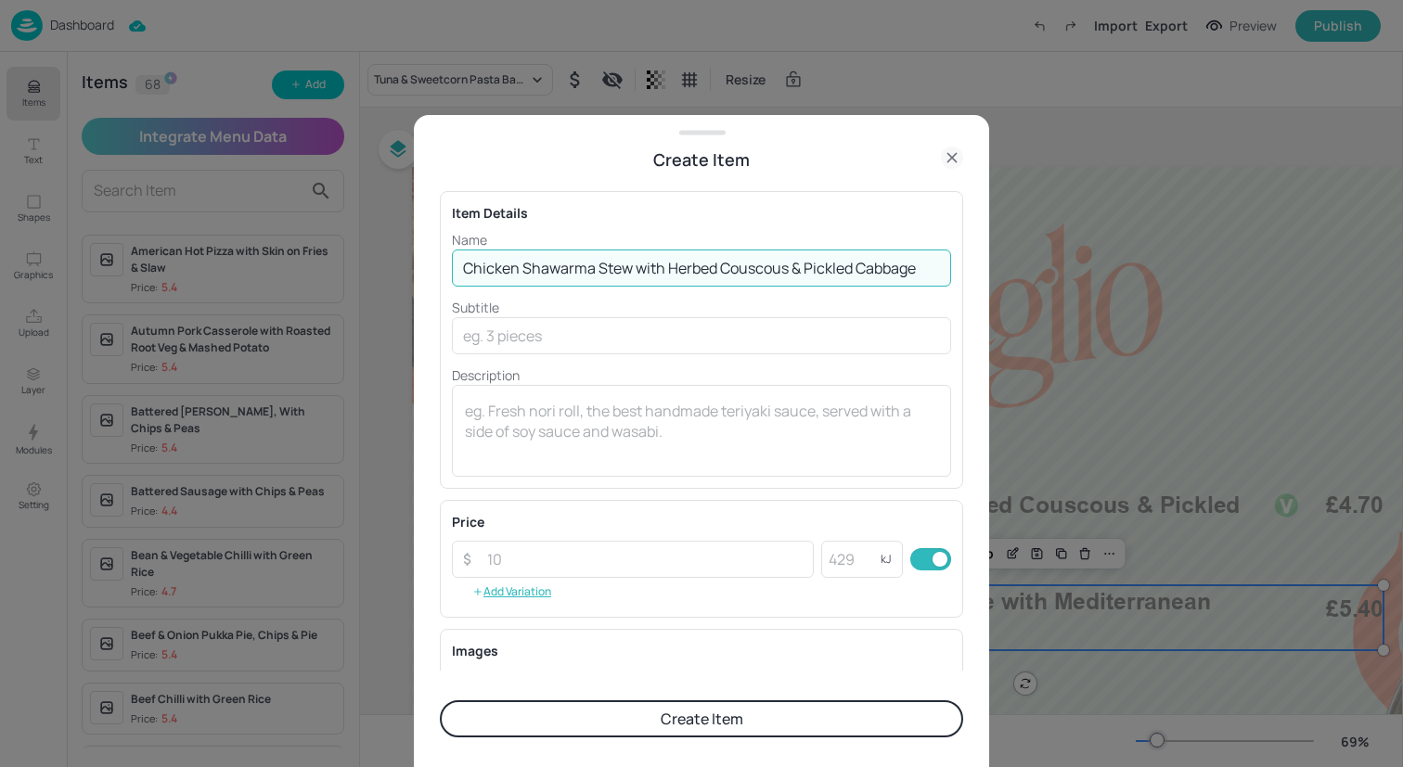
type input "Chicken Shawarma Stew with Herbed Couscous & Pickled Cabbage"
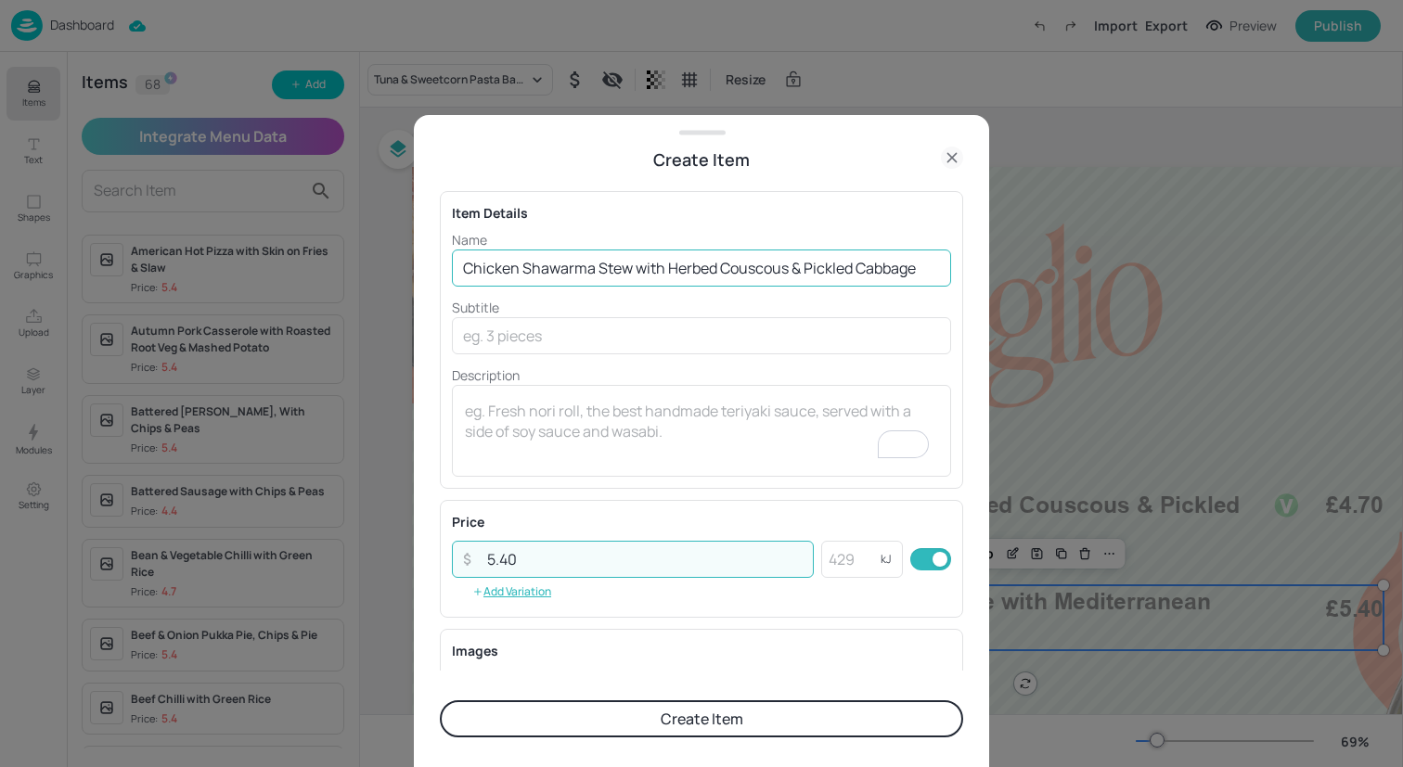
type input "5.40"
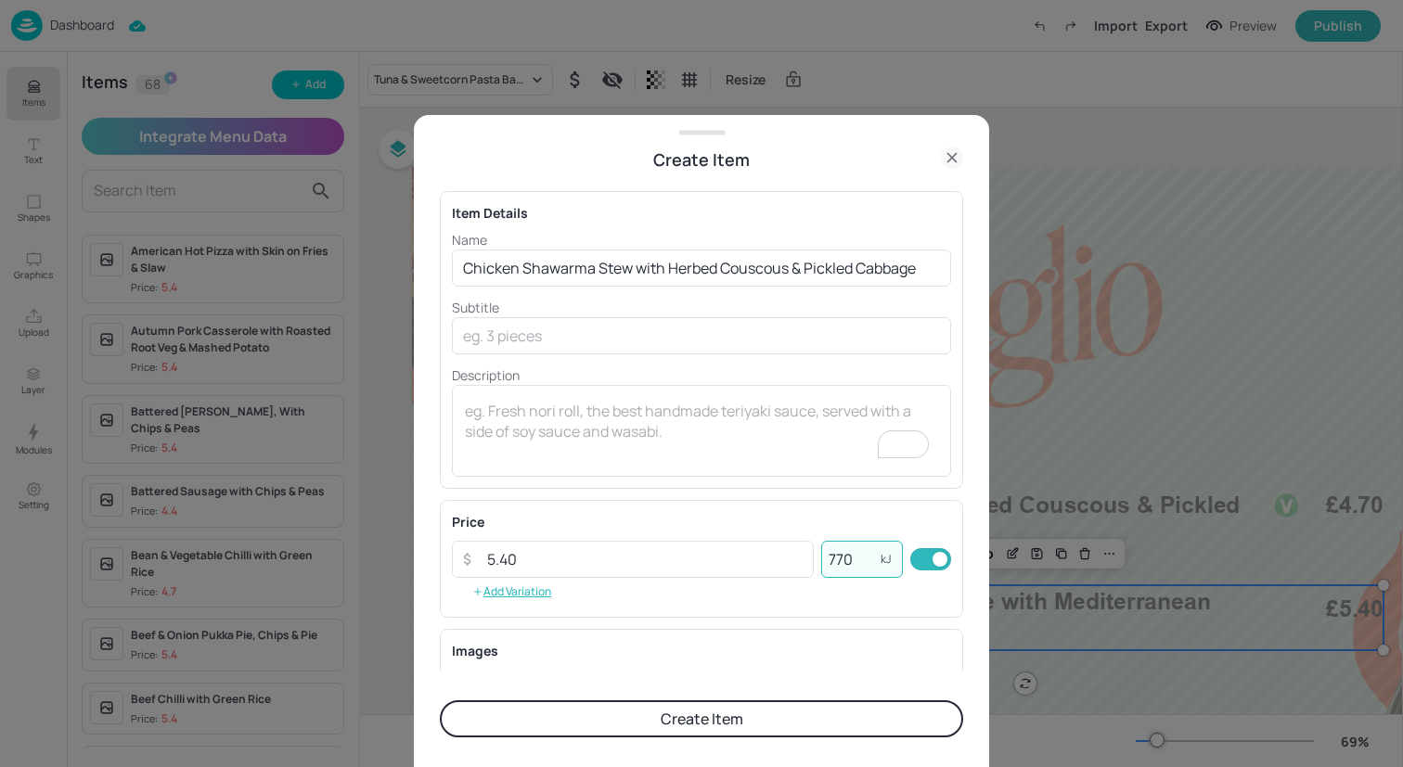
type input "770"
click at [592, 725] on button "Create Item" at bounding box center [701, 718] width 523 height 37
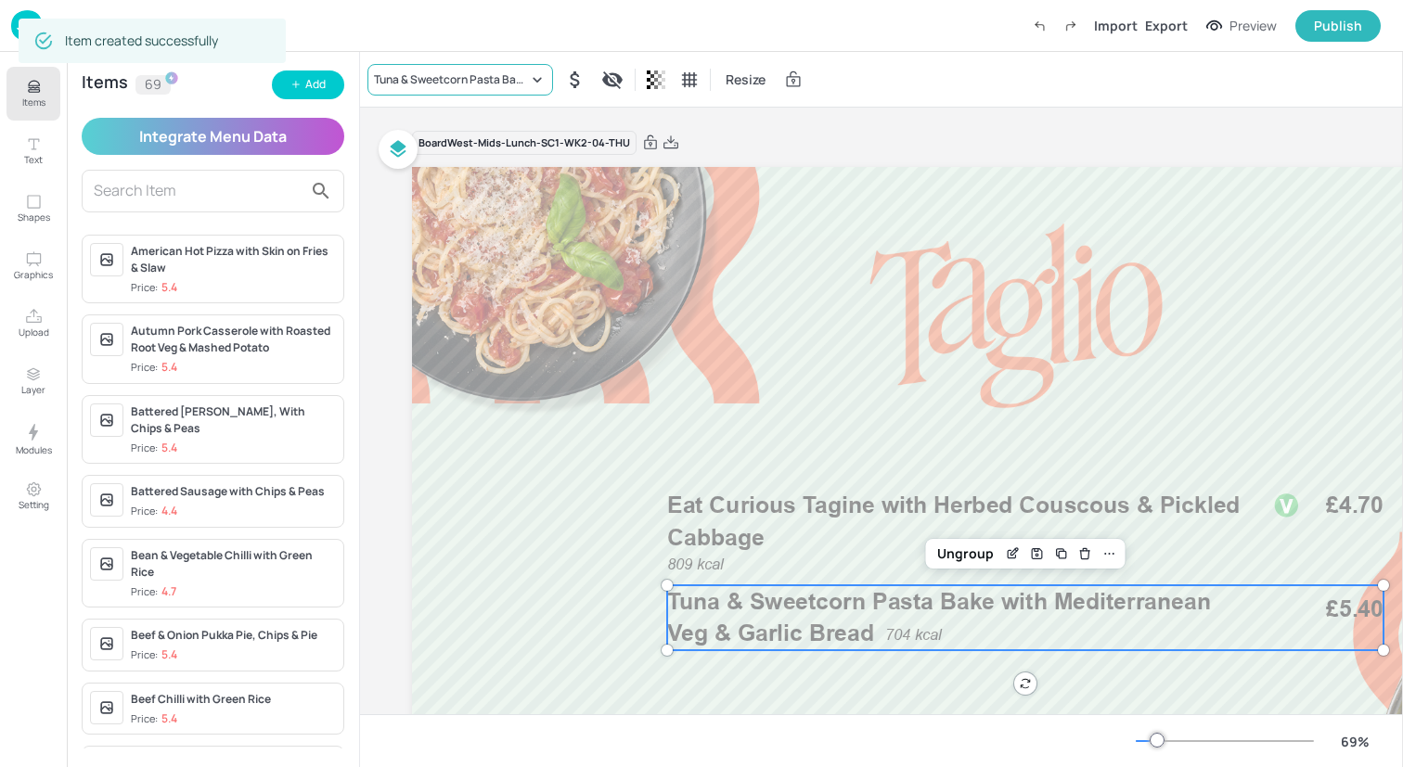
click at [486, 72] on div "Tuna & Sweetcorn Pasta Bake with Mediterranean Veg & Garlic Bread" at bounding box center [451, 79] width 154 height 17
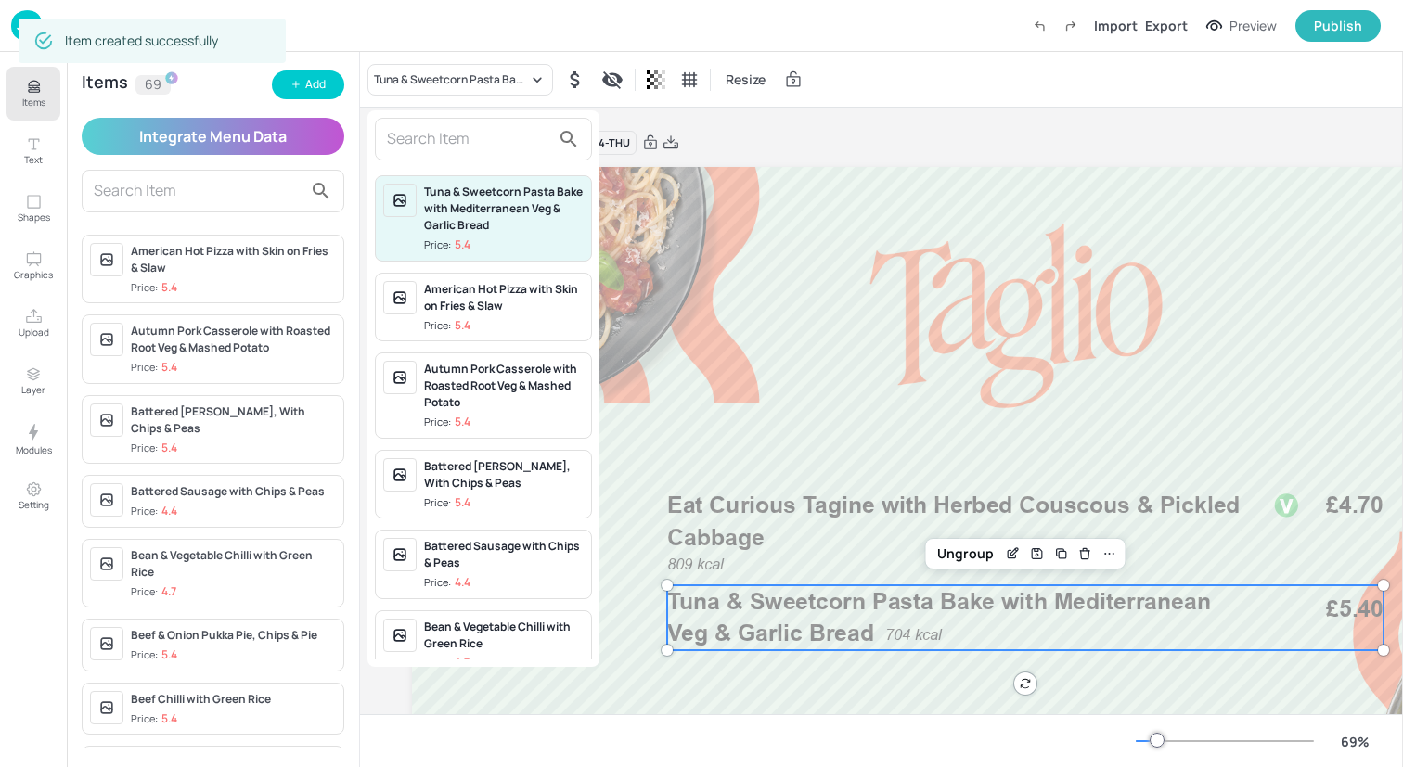
click at [486, 141] on input "text" at bounding box center [468, 139] width 163 height 30
paste input "Chicken Shawarma Stew with Herbed Couscous & Pickled Cabbage"
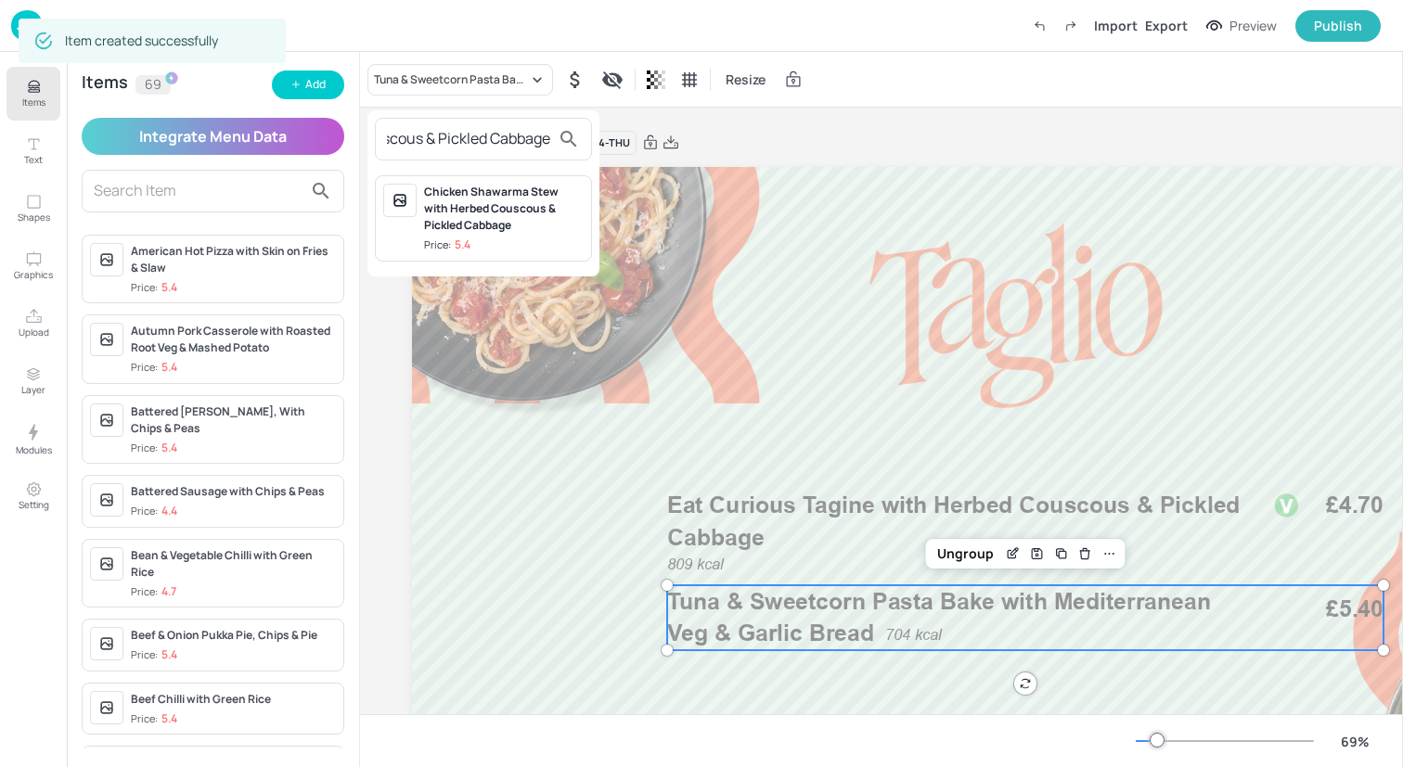
type input "Chicken Shawarma Stew with Herbed Couscous & Pickled Cabbage"
click at [488, 200] on div "Chicken Shawarma Stew with Herbed Couscous & Pickled Cabbage" at bounding box center [504, 209] width 160 height 50
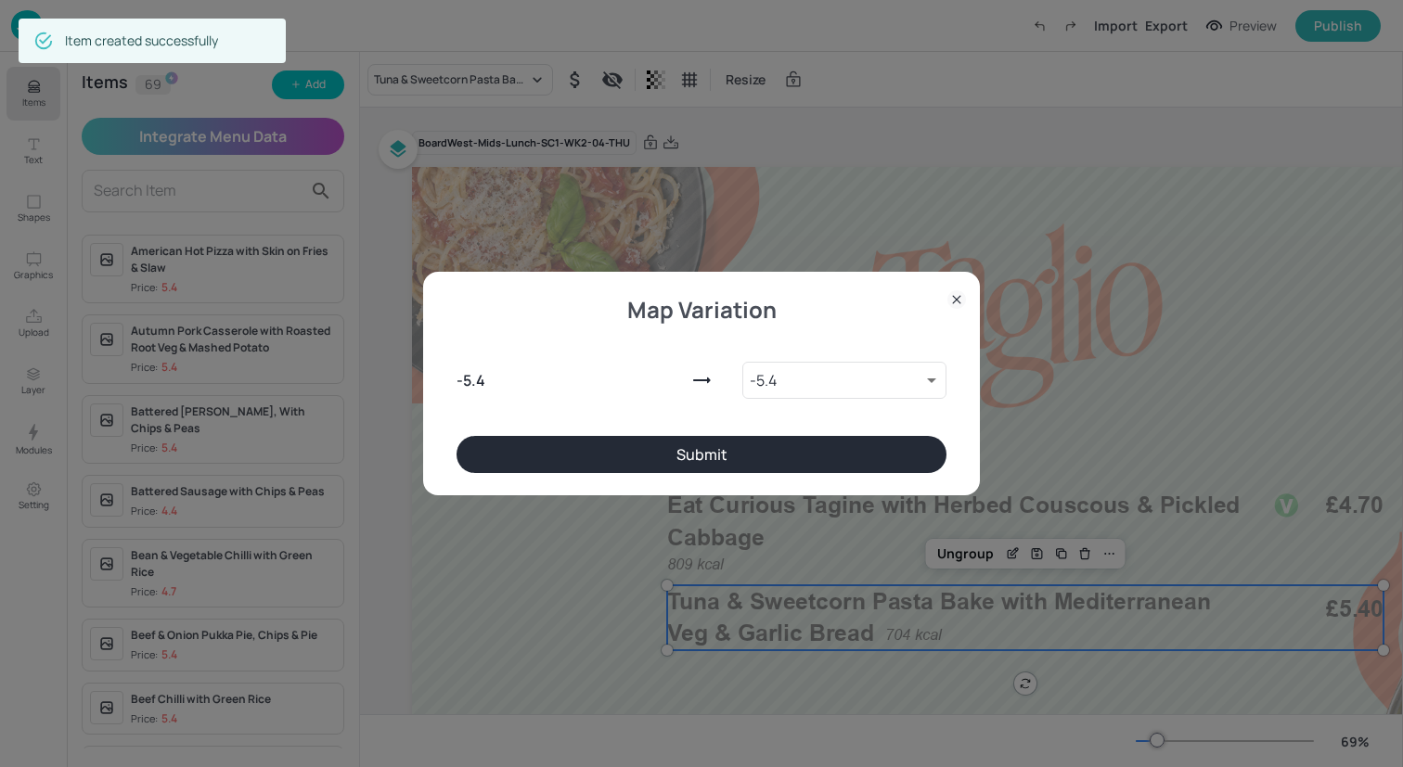
click at [583, 462] on button "Submit" at bounding box center [701, 454] width 490 height 37
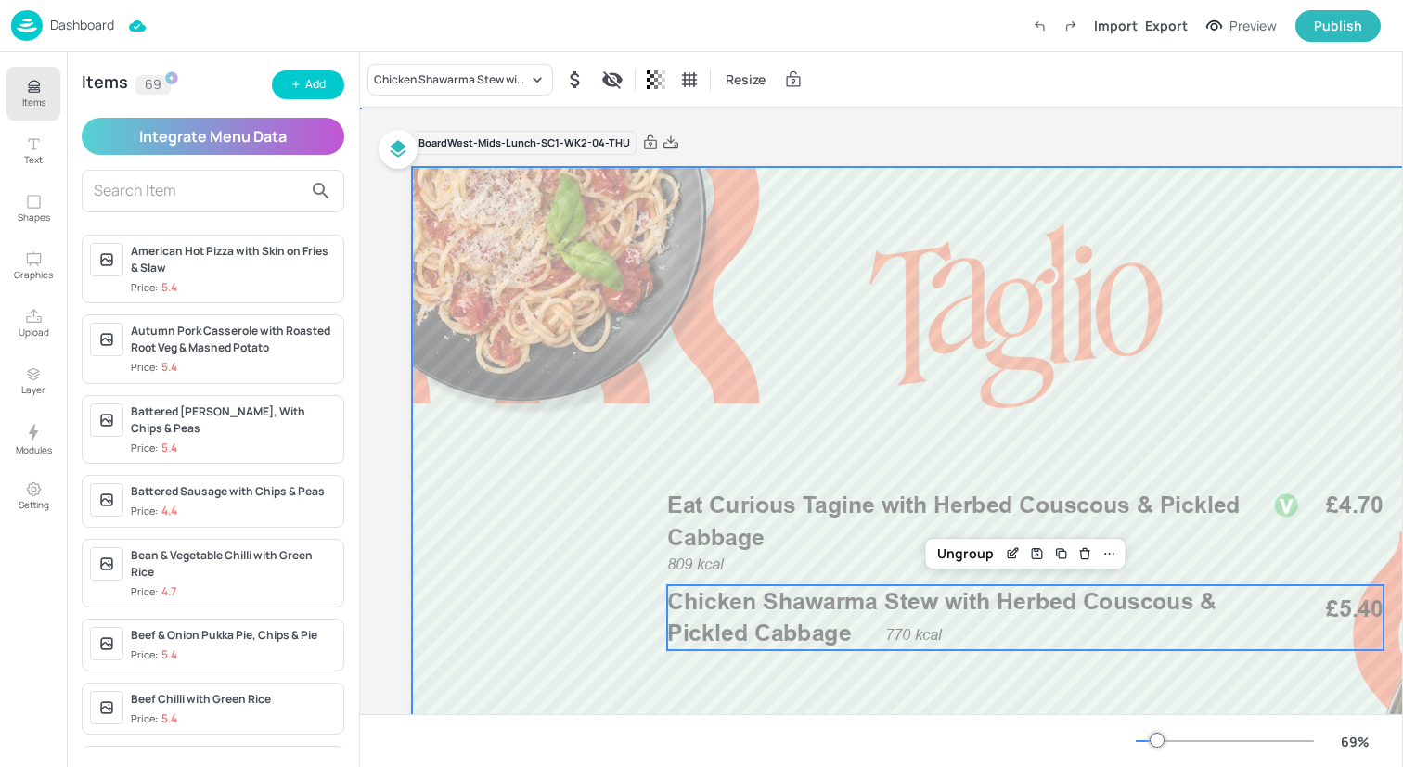
click at [555, 557] on div at bounding box center [1025, 512] width 1226 height 690
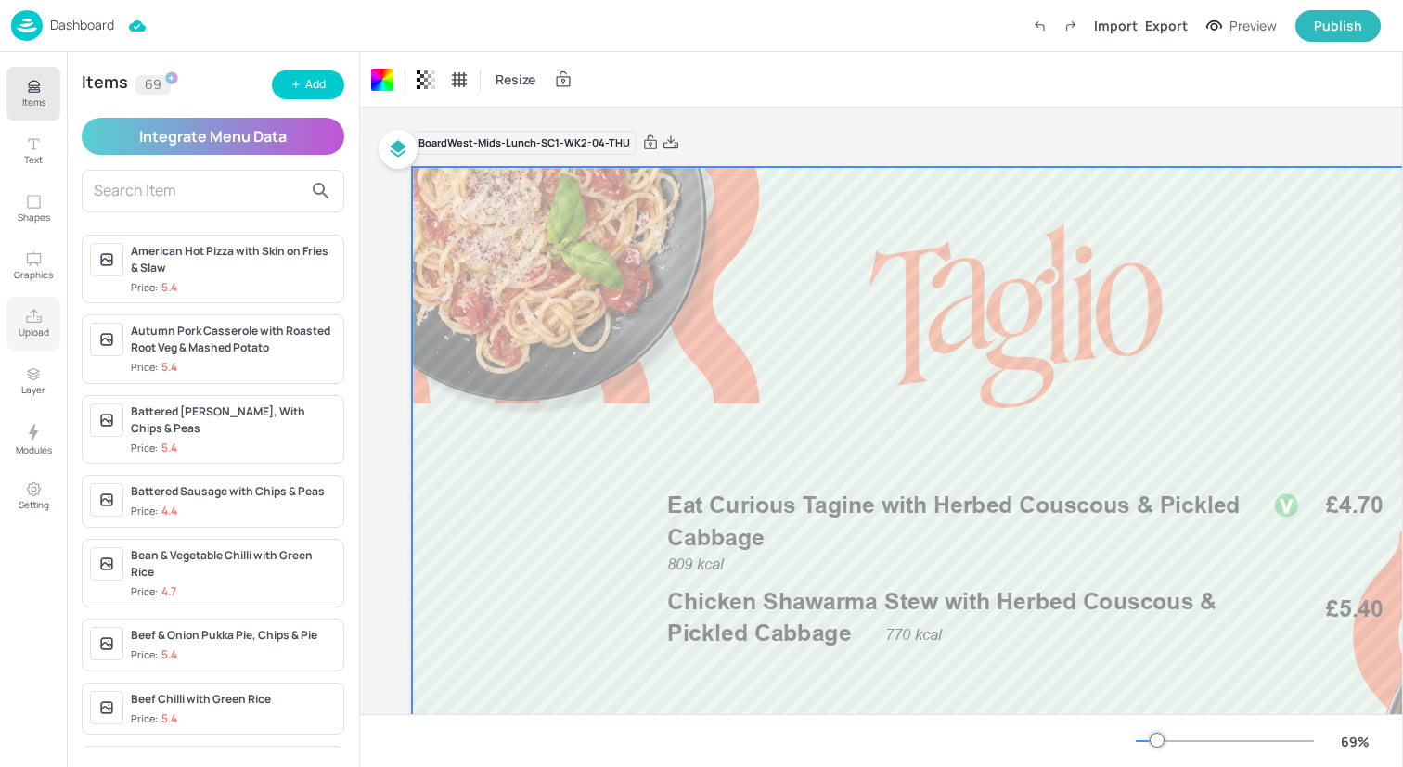
click at [32, 318] on icon "Upload" at bounding box center [34, 317] width 18 height 18
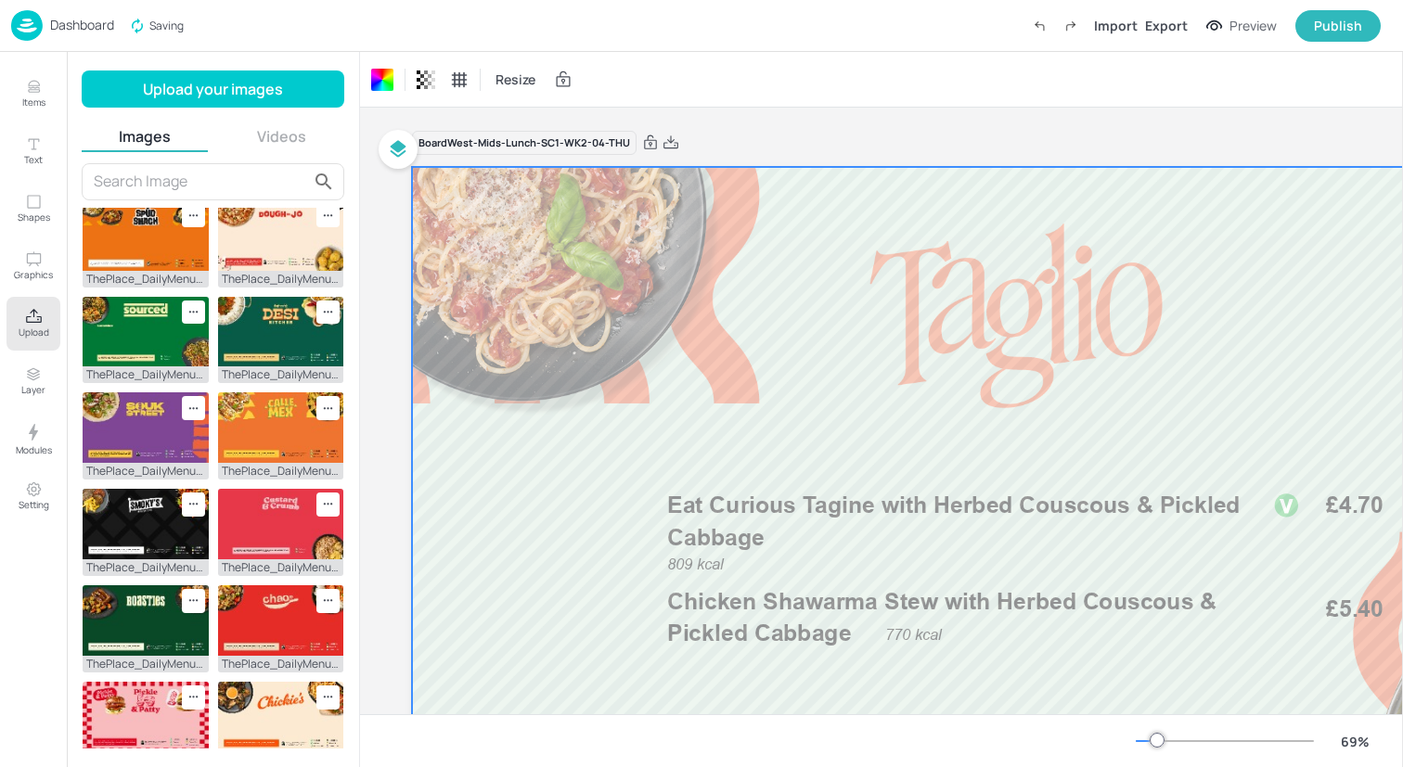
scroll to position [332, 0]
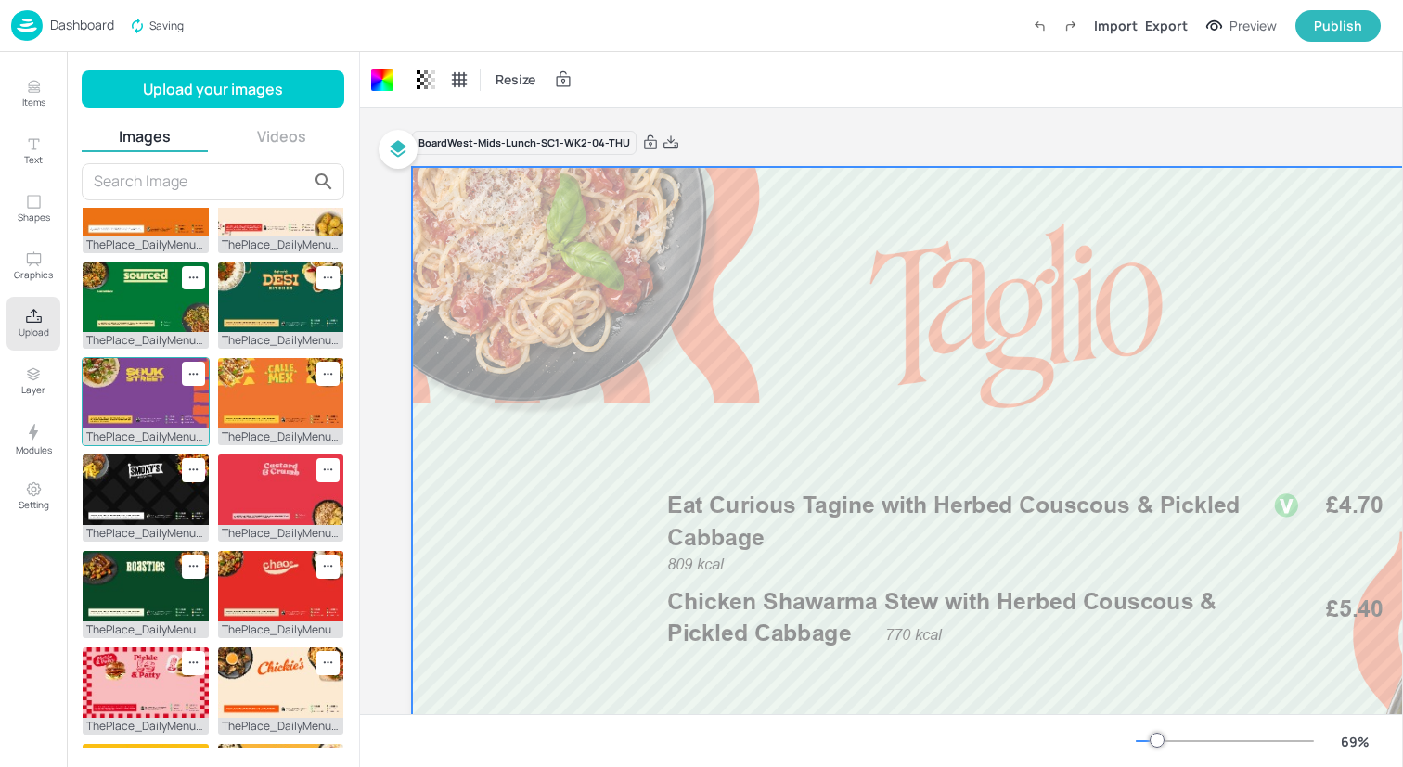
click at [146, 391] on img at bounding box center [146, 393] width 126 height 71
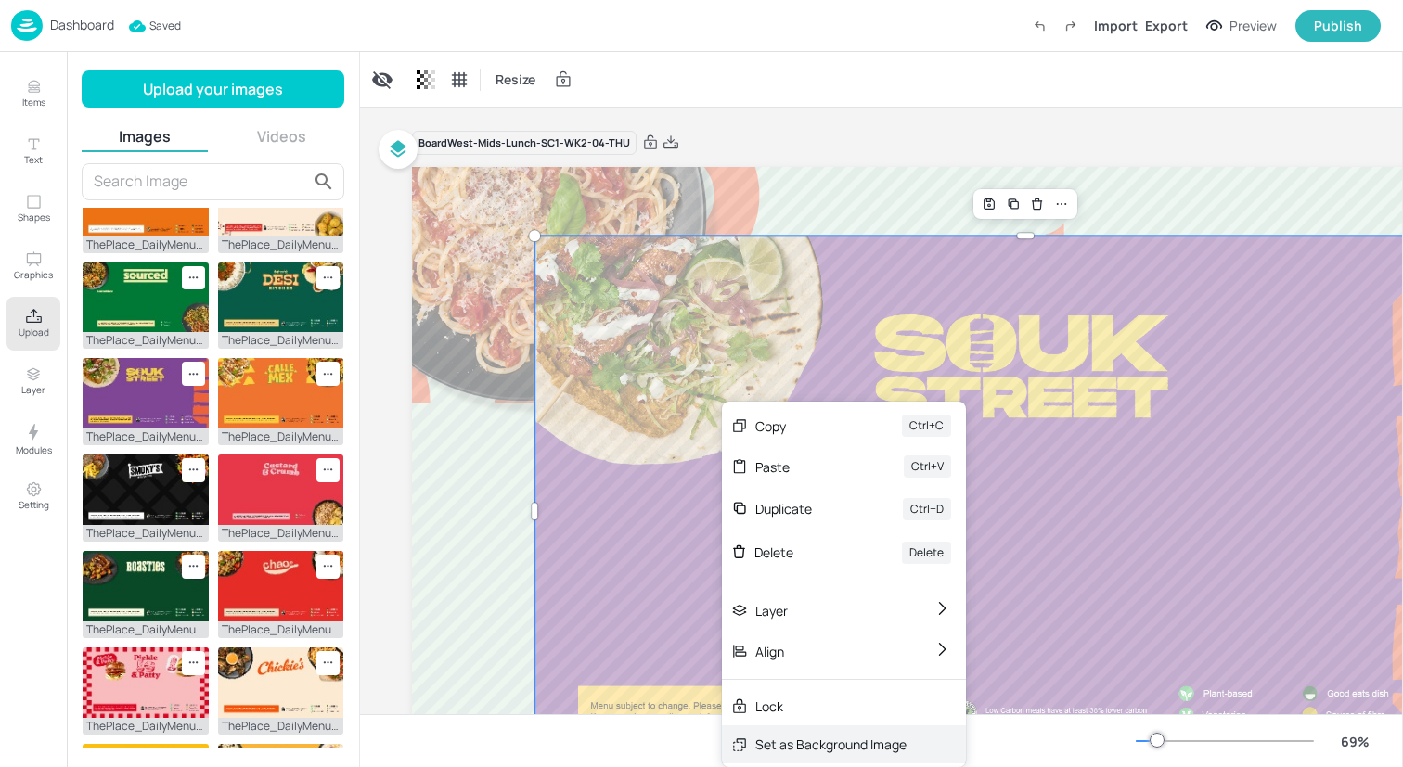
click at [803, 738] on div "Set as Background Image" at bounding box center [830, 744] width 151 height 19
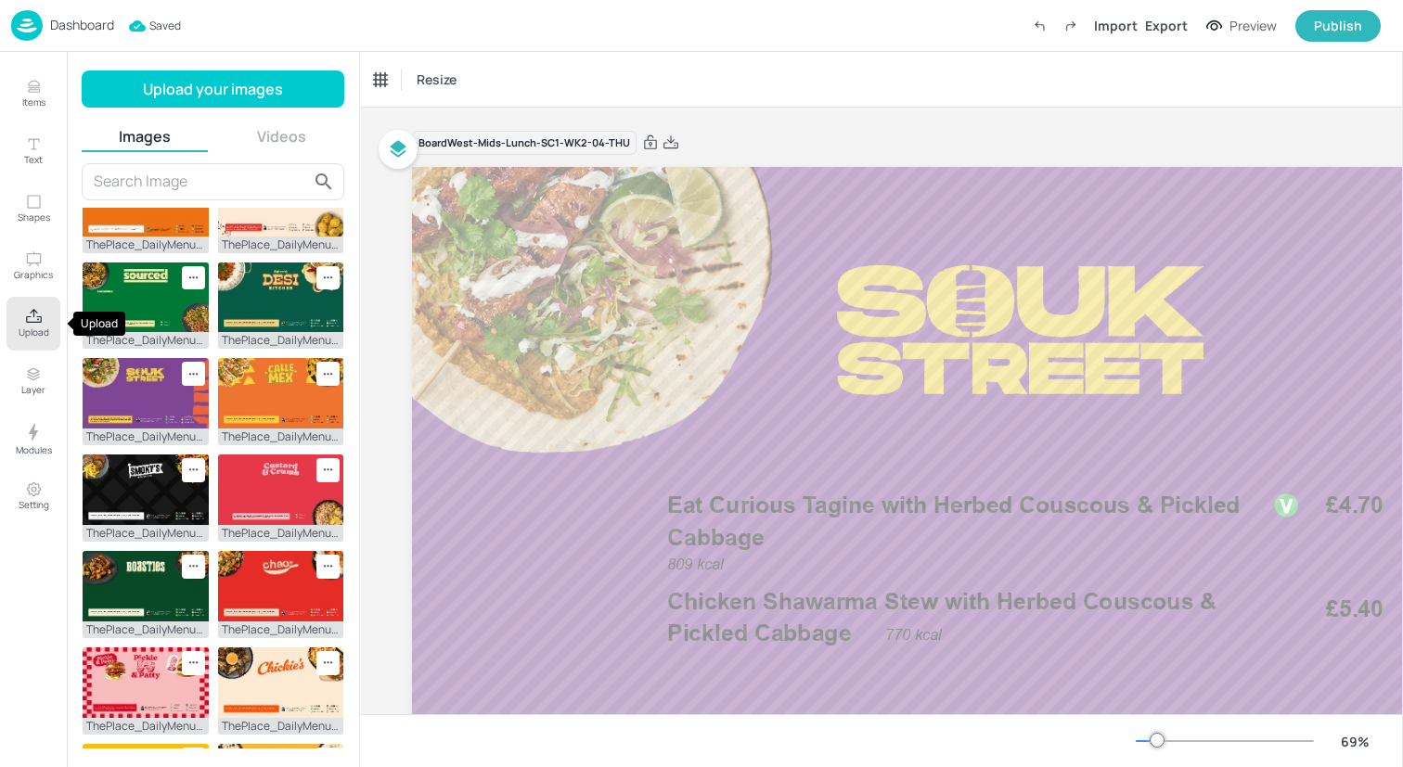
click at [33, 319] on icon "Upload" at bounding box center [34, 317] width 18 height 18
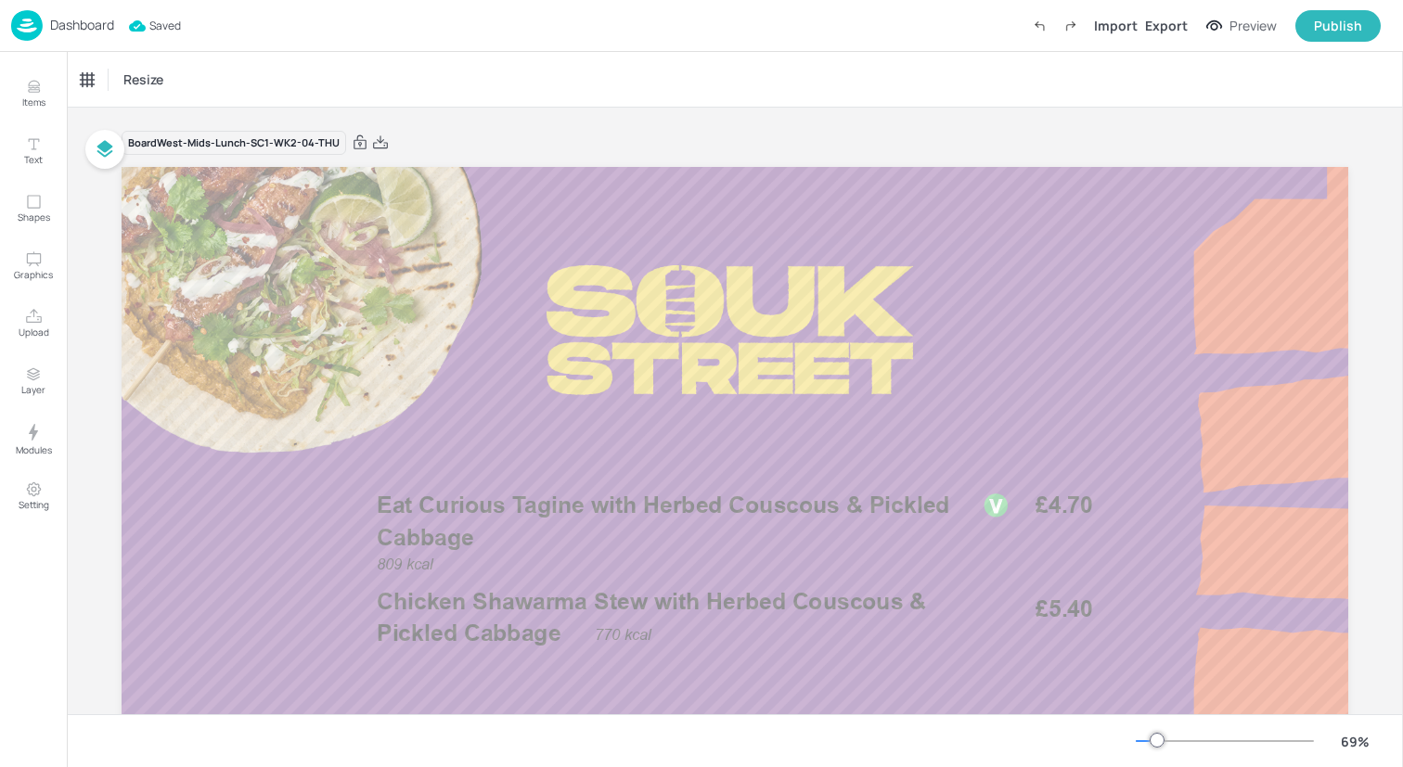
click at [265, 23] on div "Dashboard Saved Import Export Preview Publish" at bounding box center [695, 25] width 1369 height 51
click at [24, 22] on img at bounding box center [27, 25] width 32 height 31
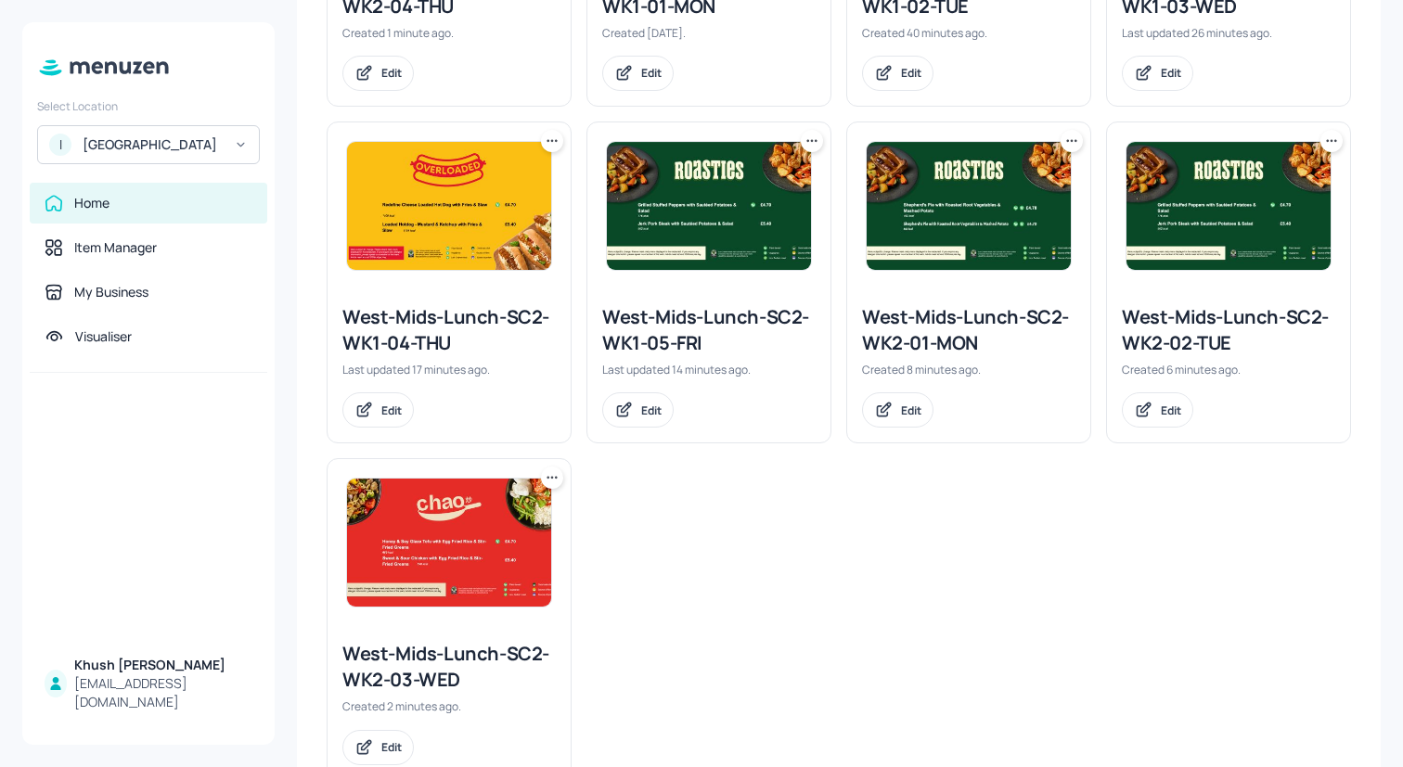
scroll to position [1419, 0]
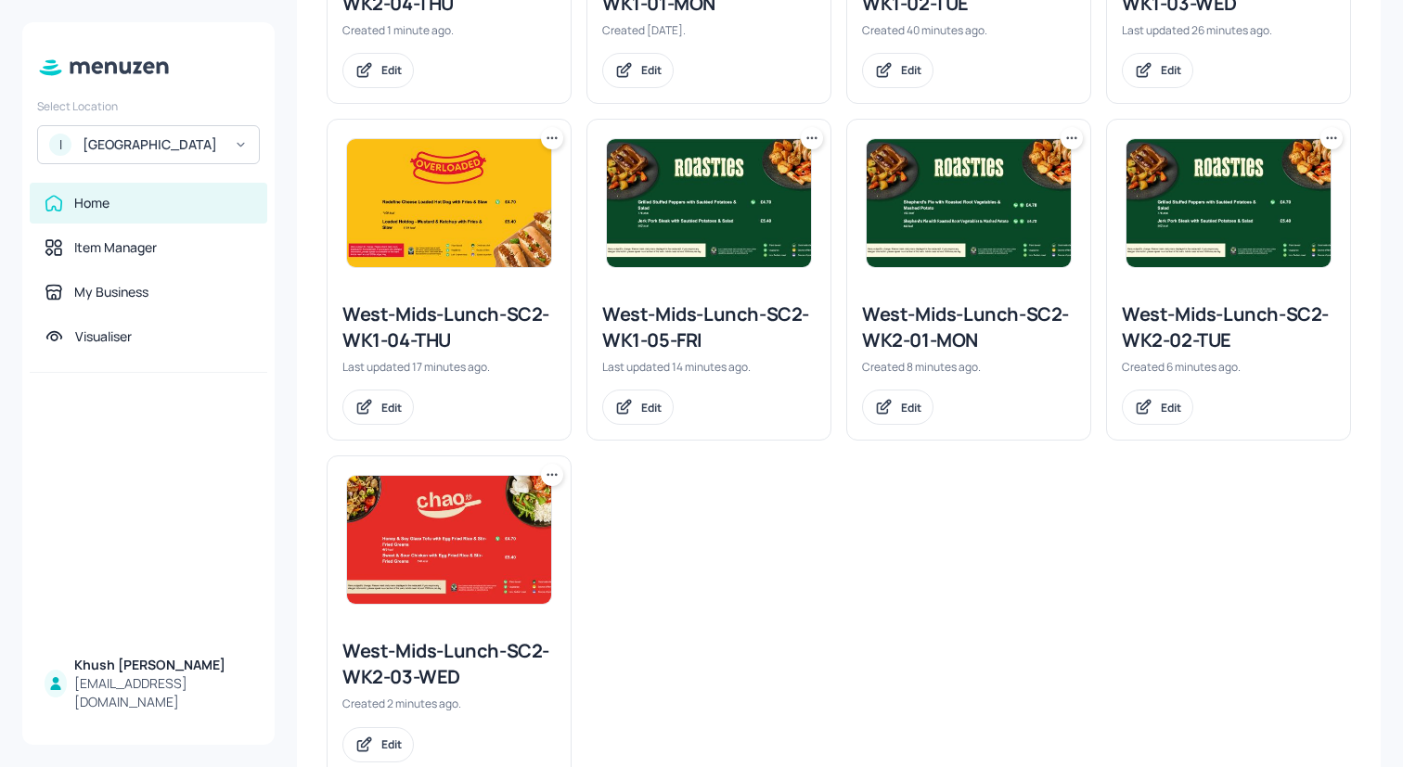
click at [553, 135] on icon at bounding box center [552, 138] width 19 height 19
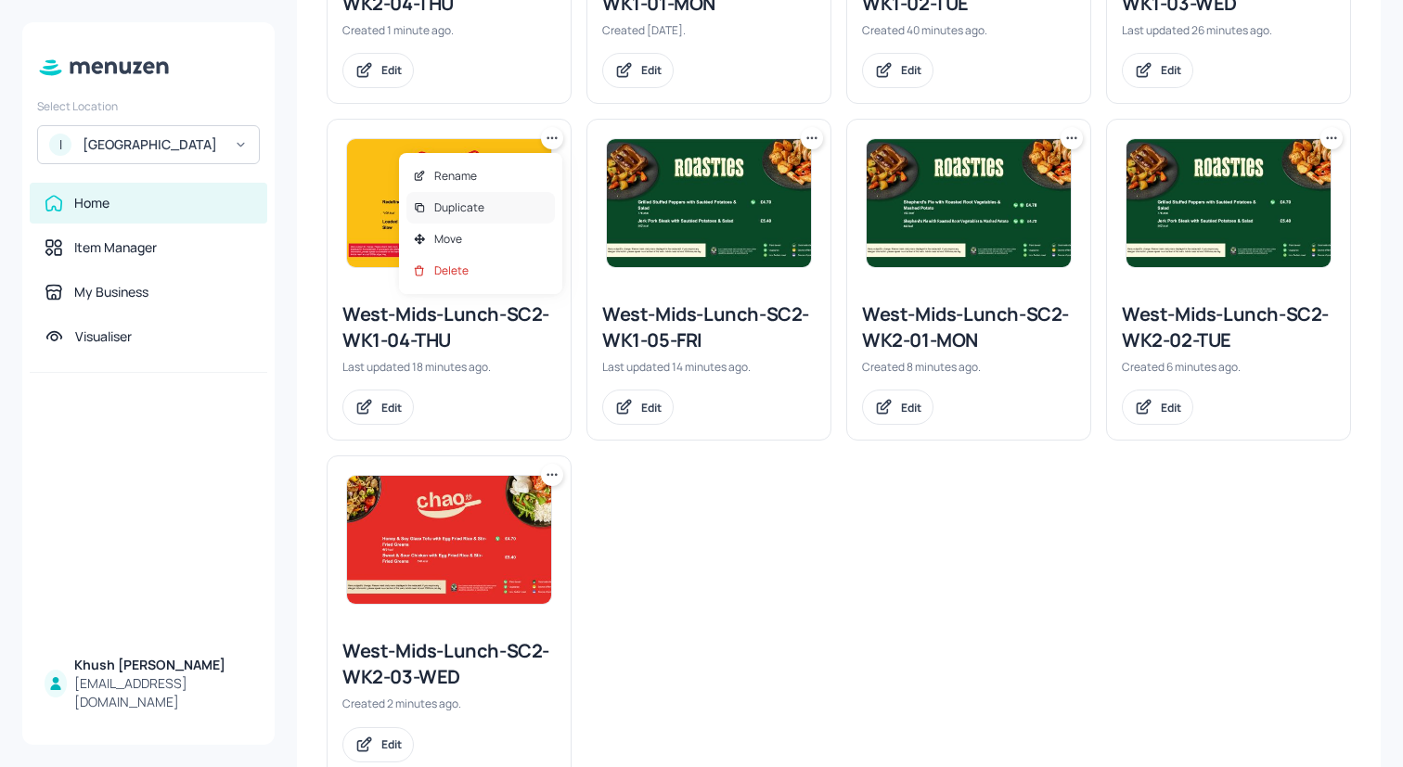
click at [495, 201] on div "Duplicate" at bounding box center [480, 208] width 148 height 32
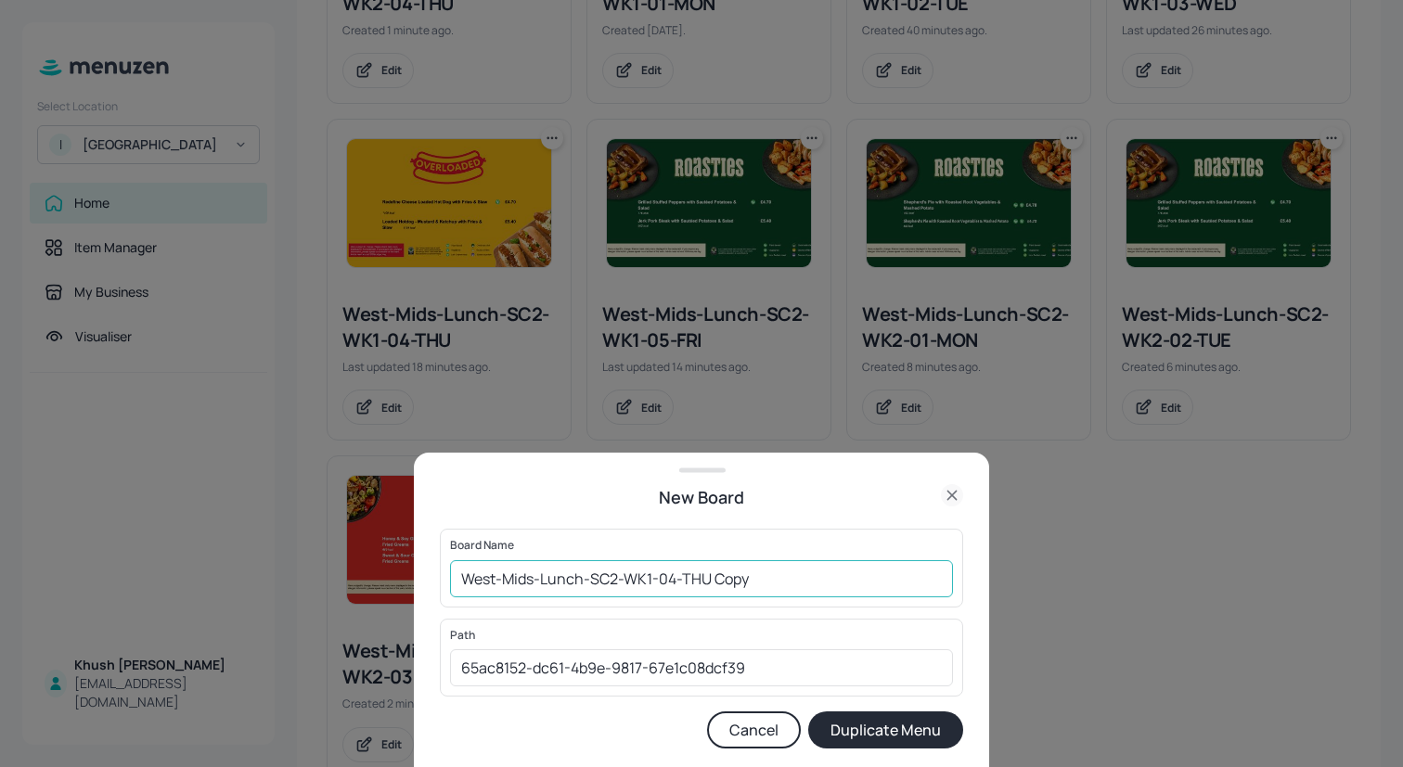
click at [801, 572] on input "West-Mids-Lunch-SC2-WK1-04-THU Copy" at bounding box center [701, 578] width 503 height 37
click at [655, 579] on input "West-Mids-Lunch-SC2-WK1-04-THU" at bounding box center [701, 578] width 503 height 37
type input "West-Mids-Lunch-SC2-WK2-04-THU"
click at [847, 727] on button "Duplicate Menu" at bounding box center [885, 730] width 155 height 37
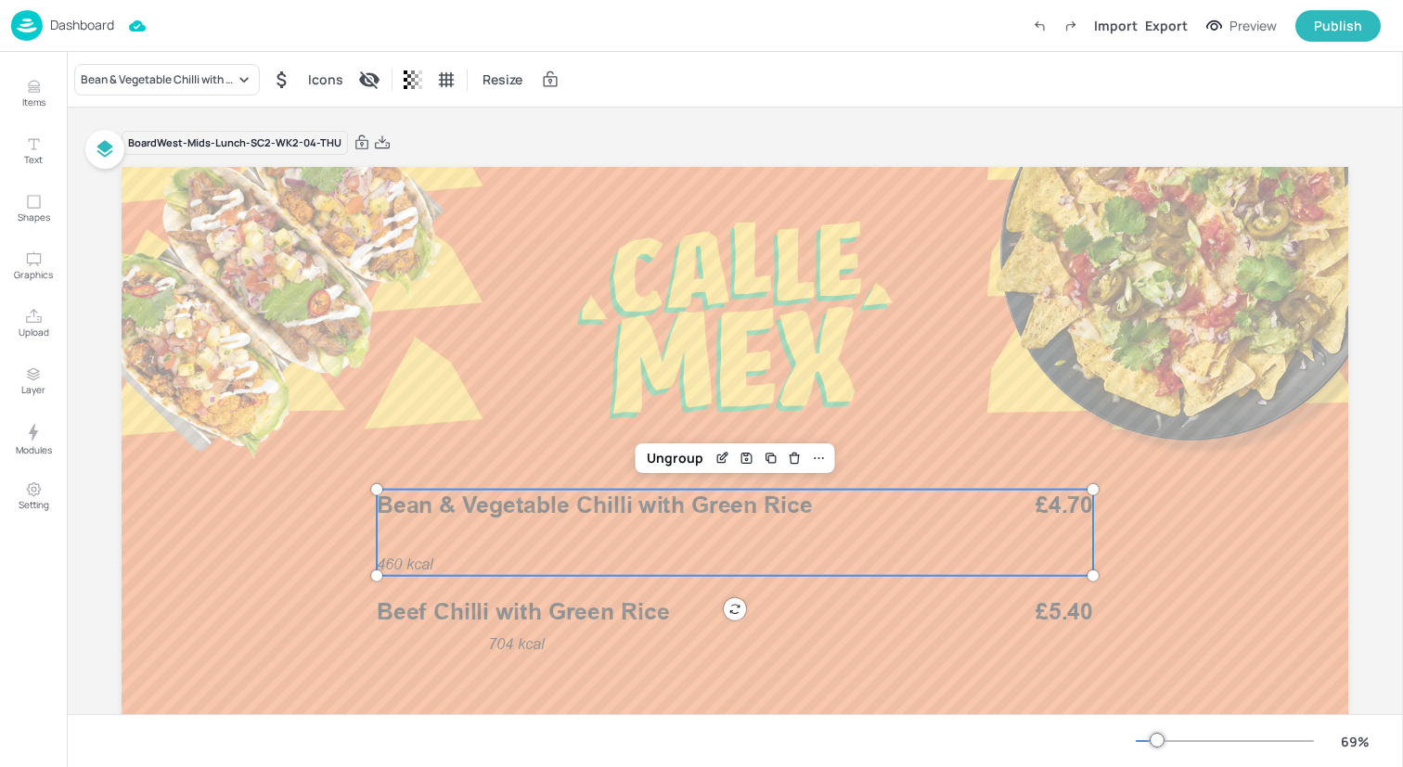
click at [467, 510] on span "Bean & Vegetable Chilli with Green Rice" at bounding box center [595, 506] width 436 height 28
click at [189, 74] on div "Bean & Vegetable Chilli with Green Rice" at bounding box center [158, 79] width 154 height 17
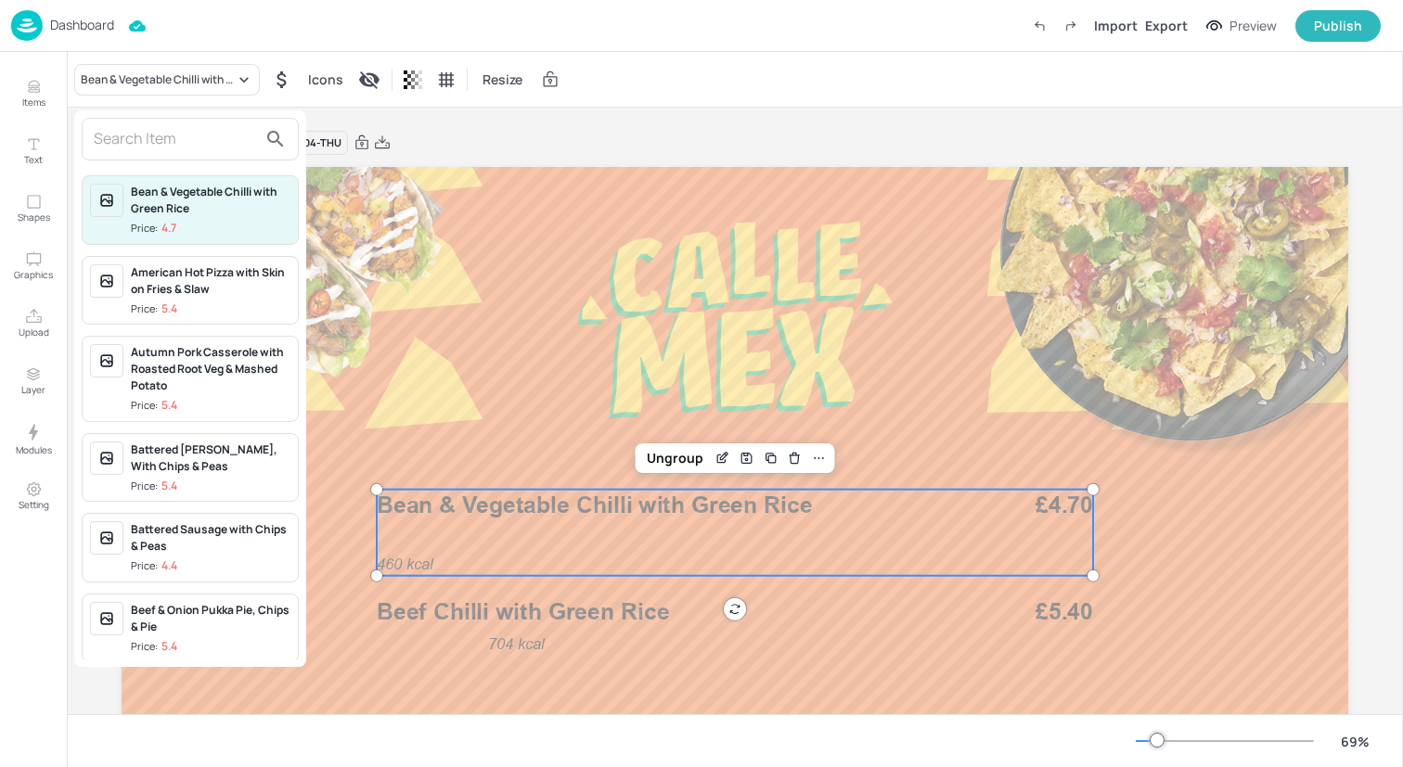
click at [187, 137] on input "text" at bounding box center [175, 139] width 163 height 30
paste input "Pepper & Mushroom Quesadillas with Black Bean Rice"
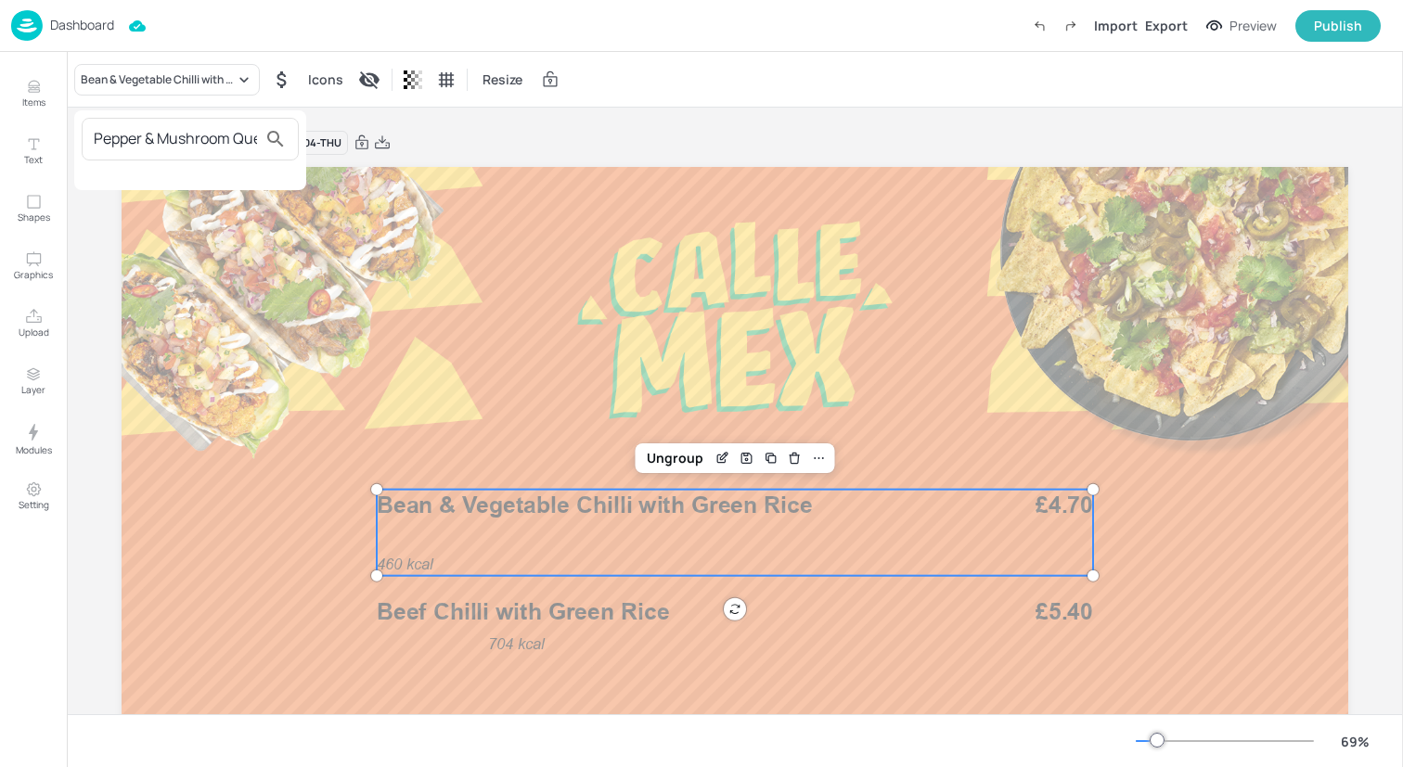
scroll to position [0, 201]
type input "Pepper & Mushroom Quesadillas with Black Bean Rice"
click at [36, 80] on div at bounding box center [701, 383] width 1403 height 767
click at [35, 83] on icon "Items" at bounding box center [34, 87] width 18 height 18
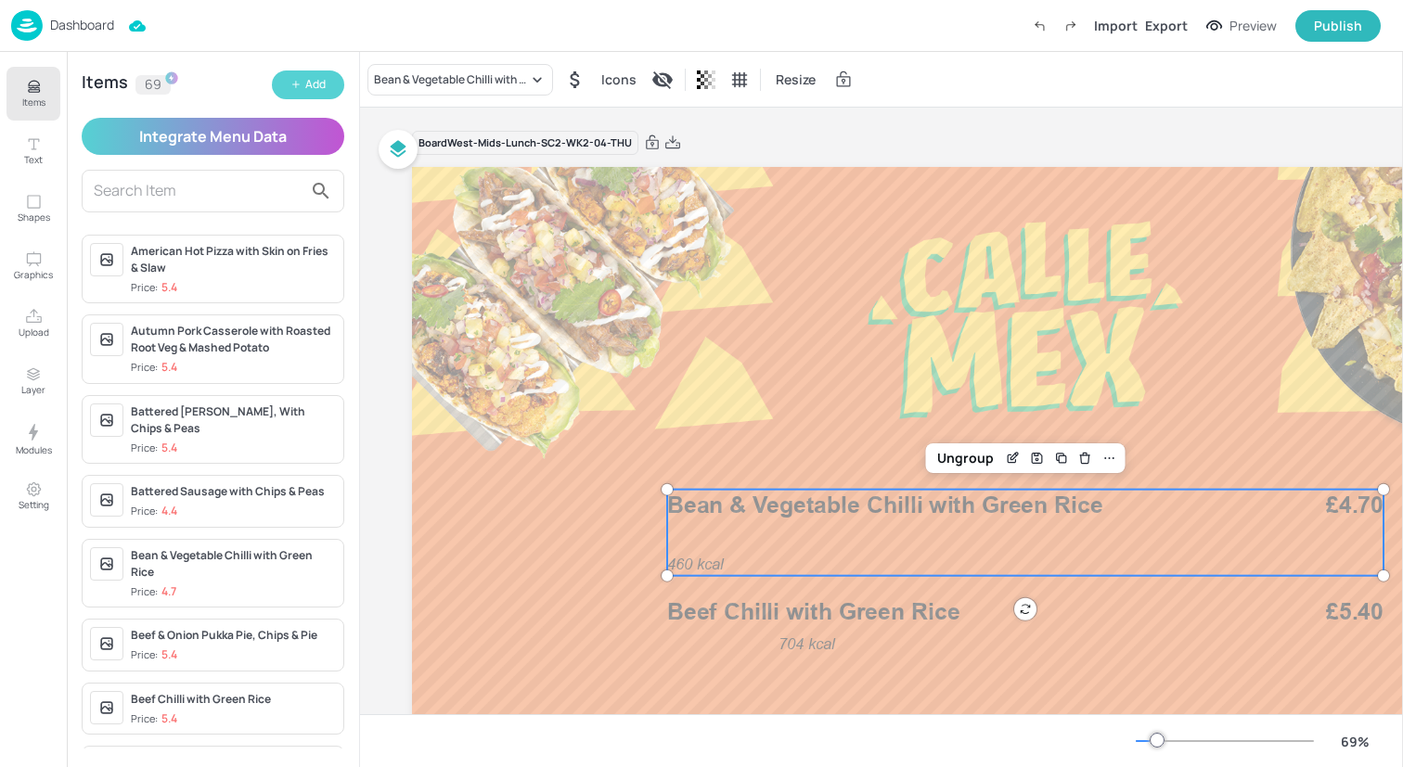
click at [340, 90] on button "Add" at bounding box center [308, 85] width 72 height 29
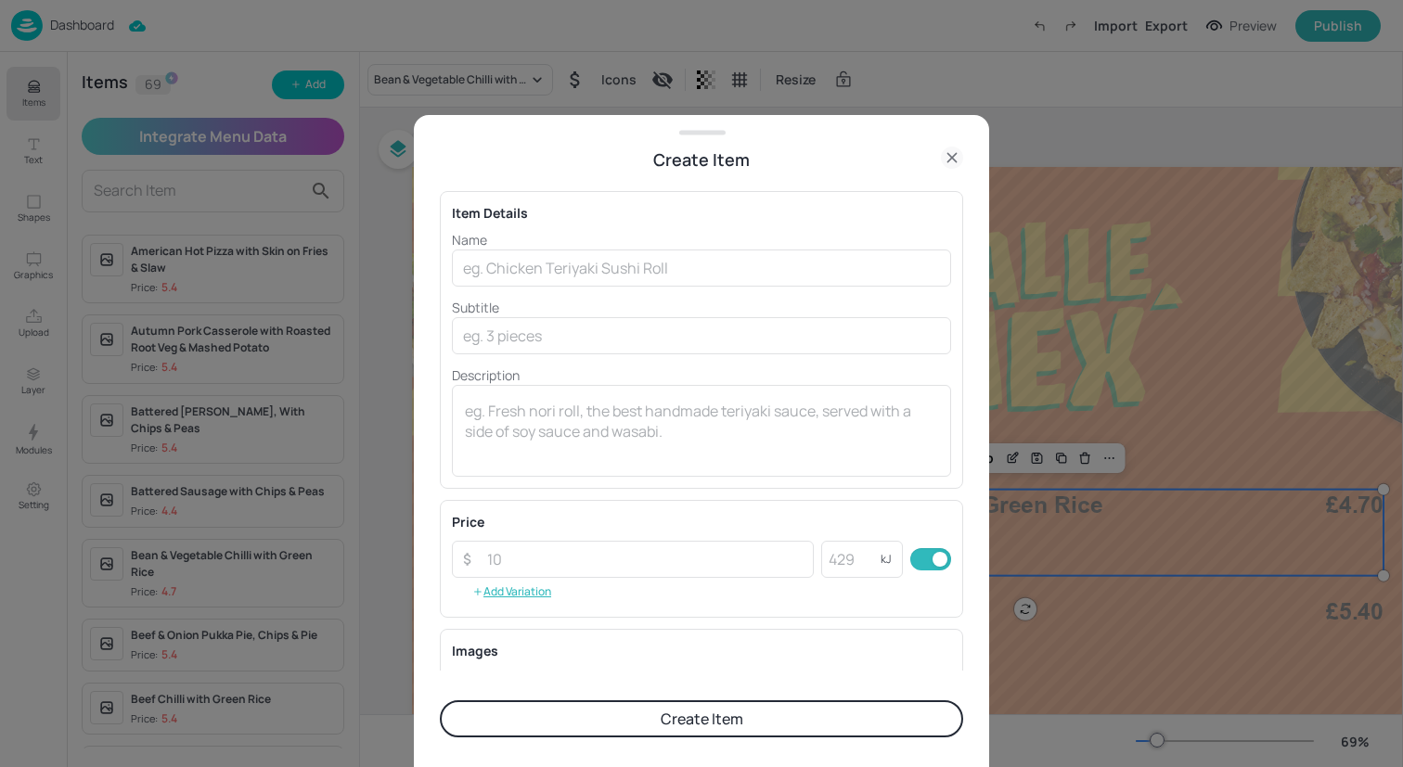
click at [543, 248] on p "Name" at bounding box center [701, 239] width 499 height 19
click at [543, 250] on input "text" at bounding box center [701, 268] width 499 height 37
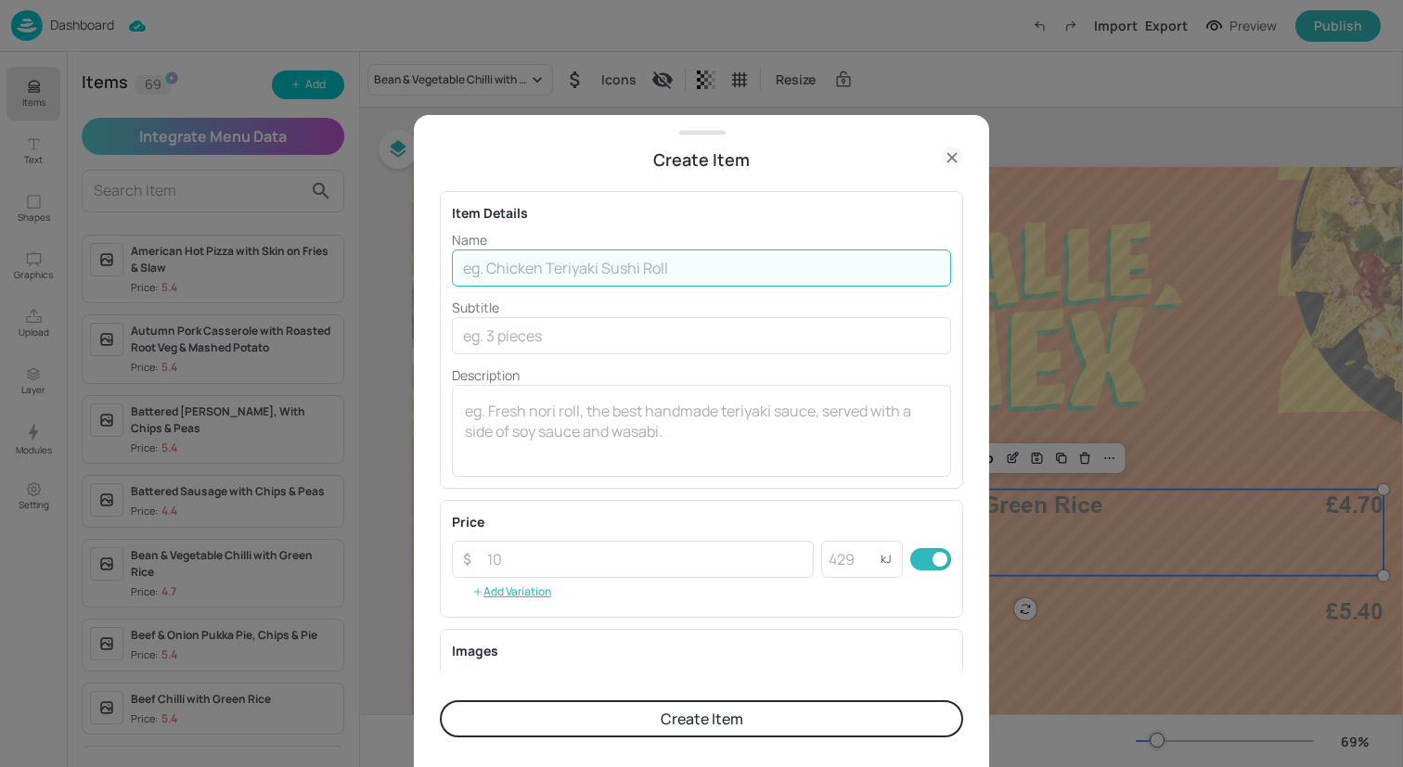
paste input "Pepper & Mushroom Quesadillas with Black Bean Rice"
type input "Pepper & Mushroom Quesadillas with Black Bean Rice"
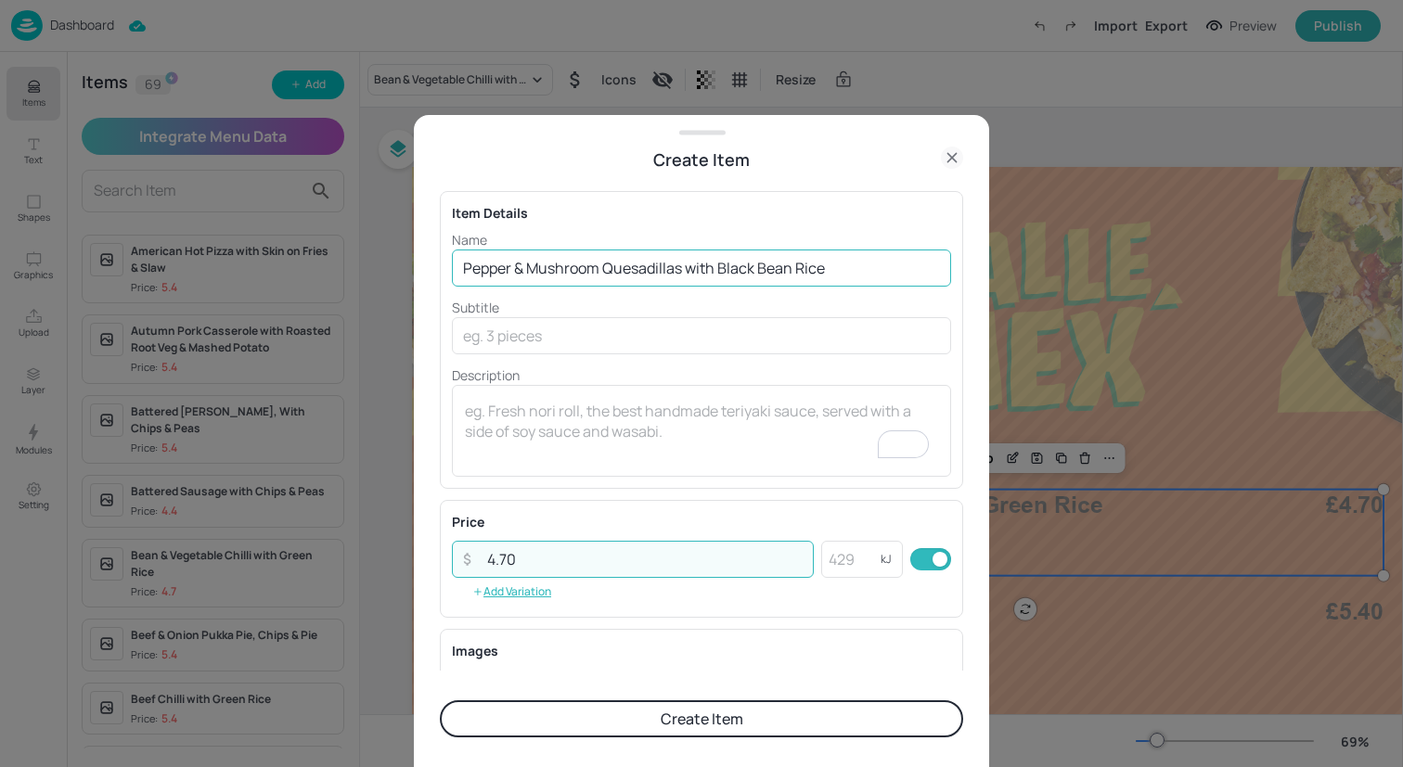
type input "4.70"
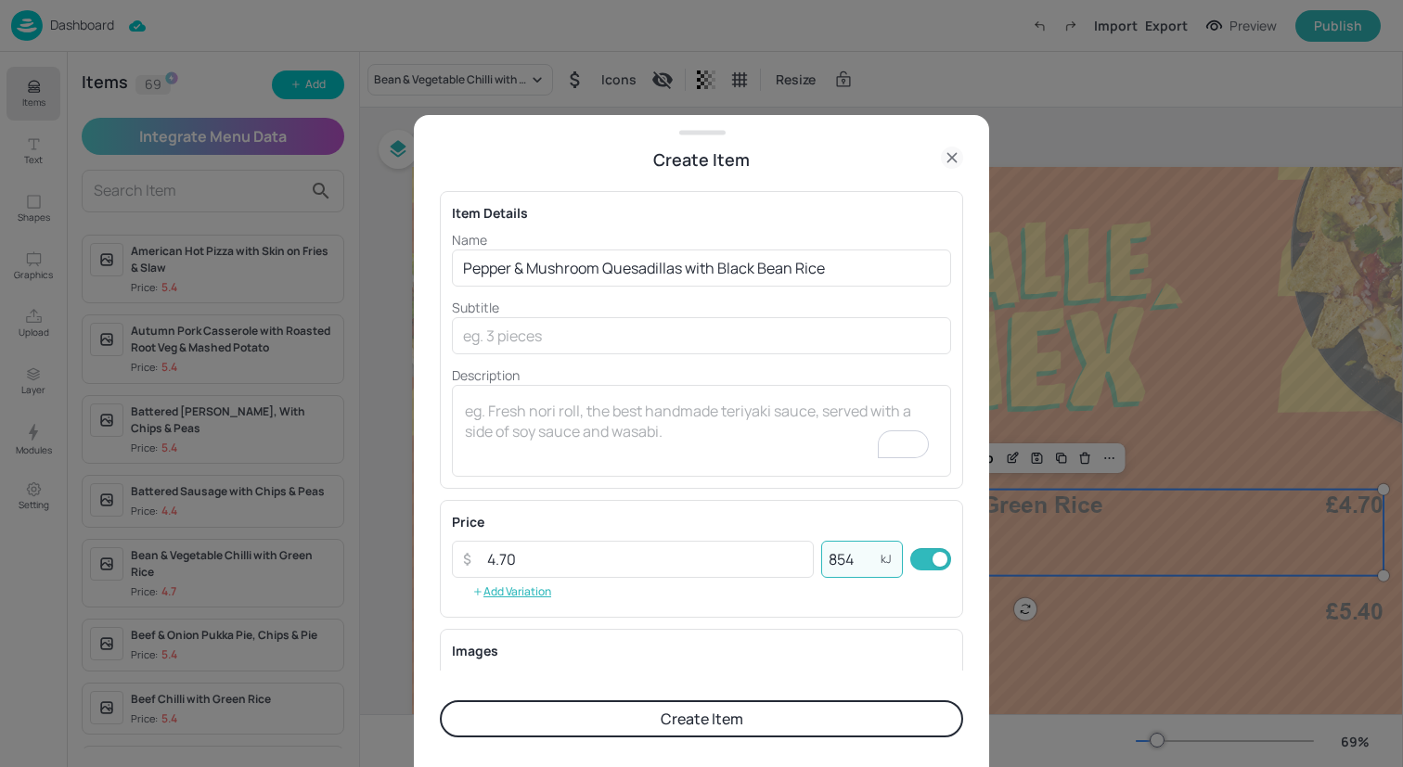
scroll to position [237, 0]
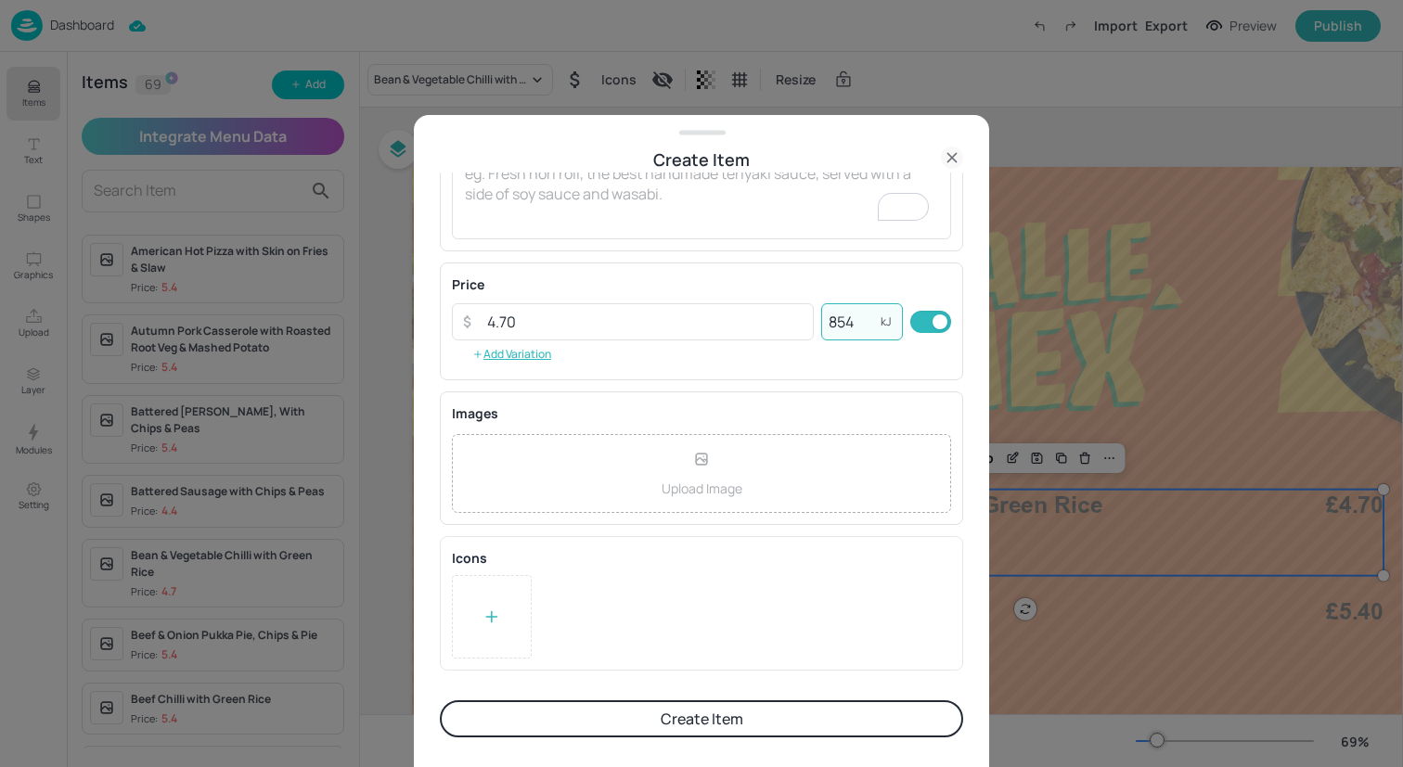
type input "854"
click at [501, 599] on div at bounding box center [492, 616] width 80 height 83
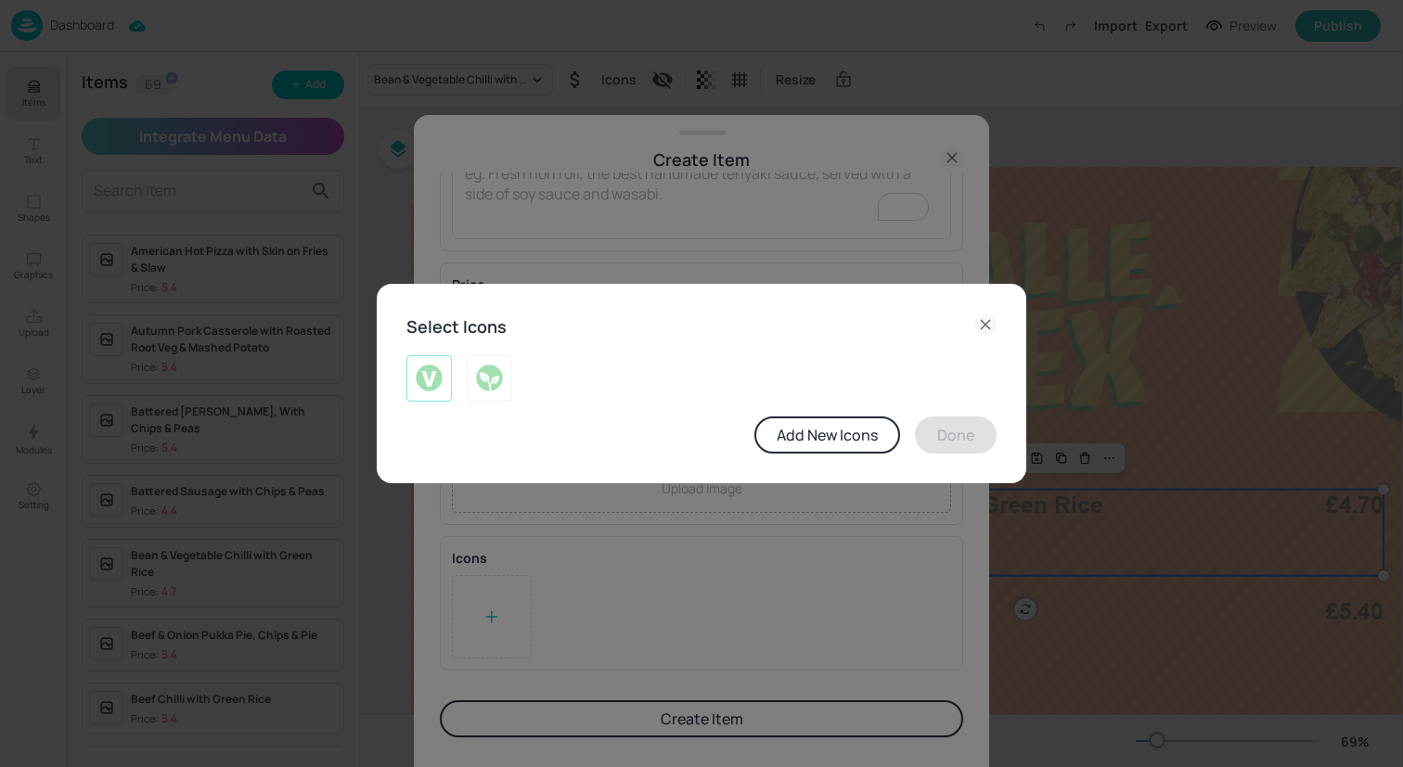
click at [424, 371] on img at bounding box center [429, 379] width 29 height 30
click at [946, 435] on button "Done" at bounding box center [956, 435] width 82 height 37
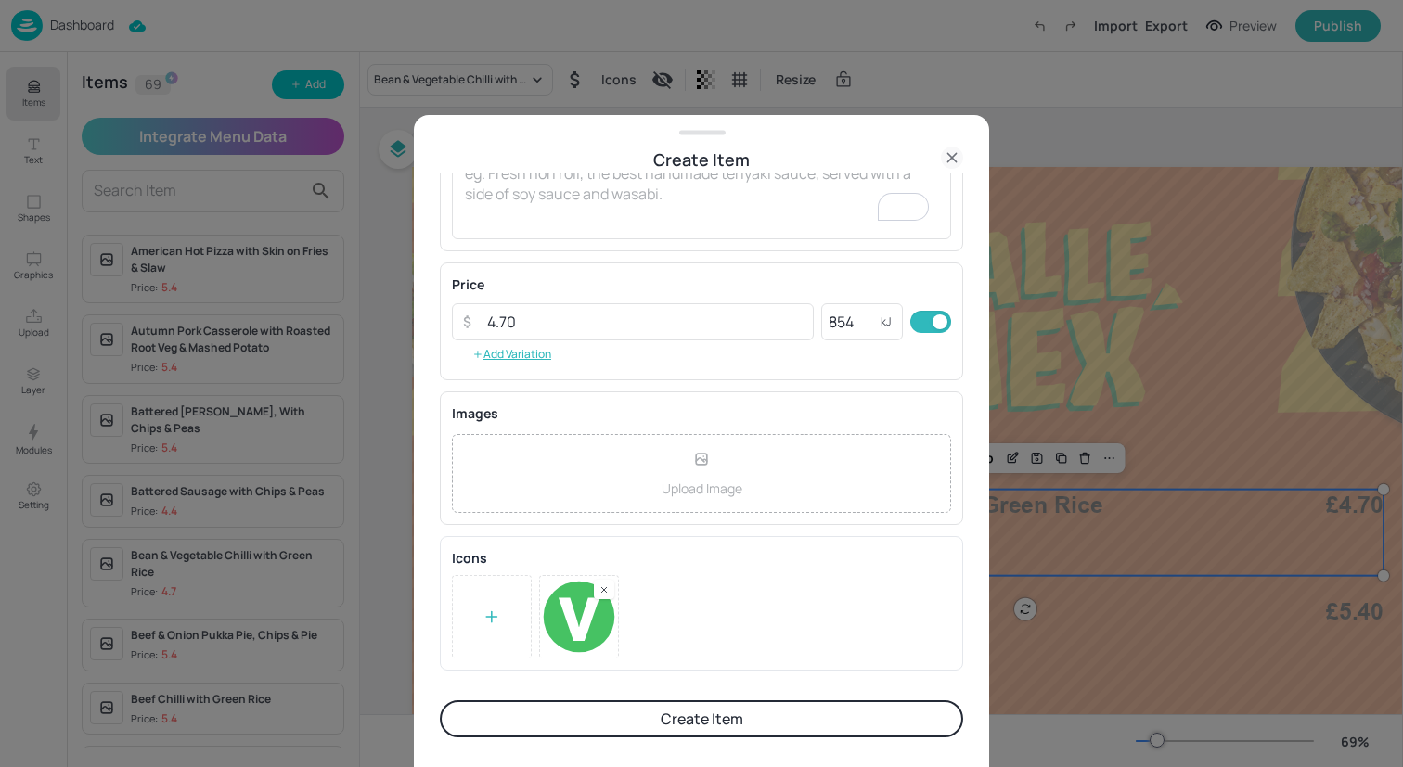
click at [656, 723] on button "Create Item" at bounding box center [701, 718] width 523 height 37
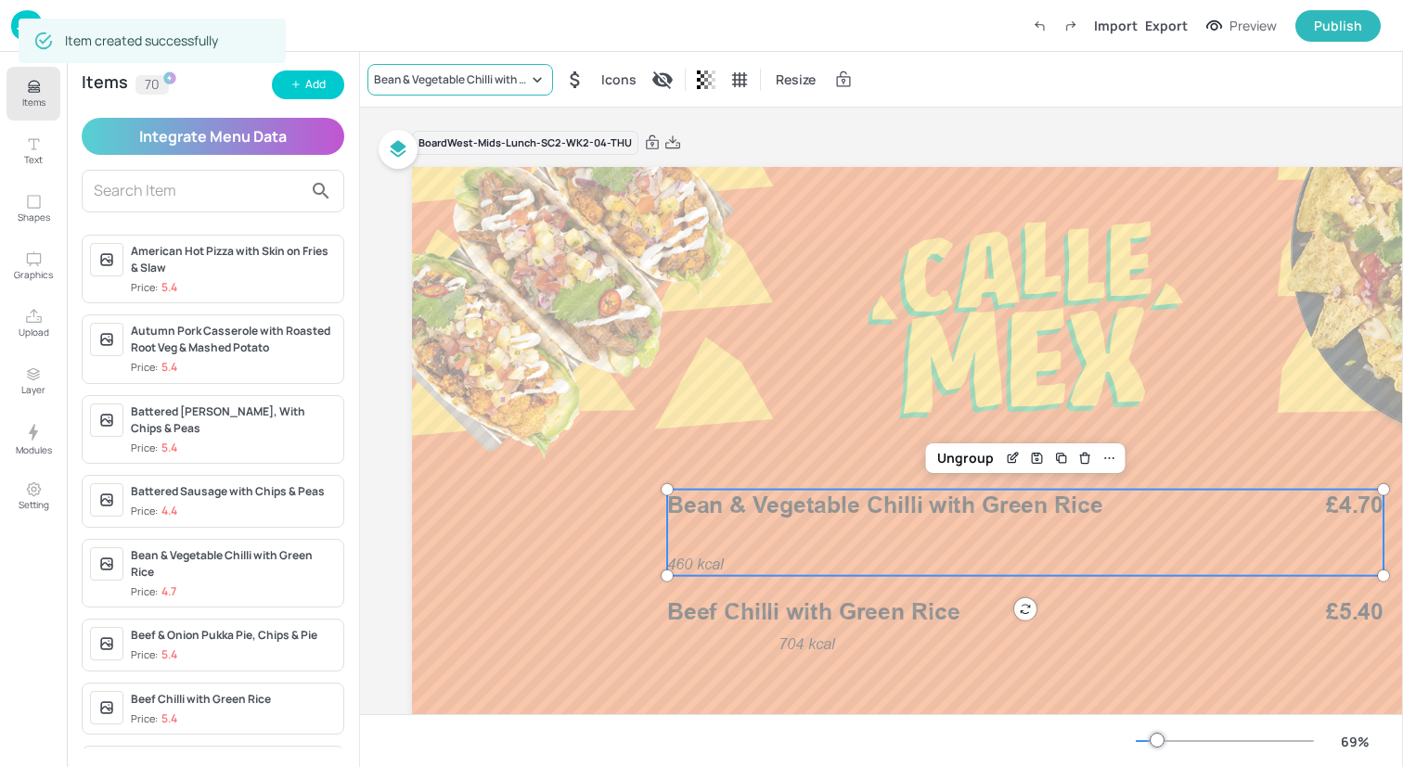
click at [417, 73] on div "Bean & Vegetable Chilli with Green Rice" at bounding box center [451, 79] width 154 height 17
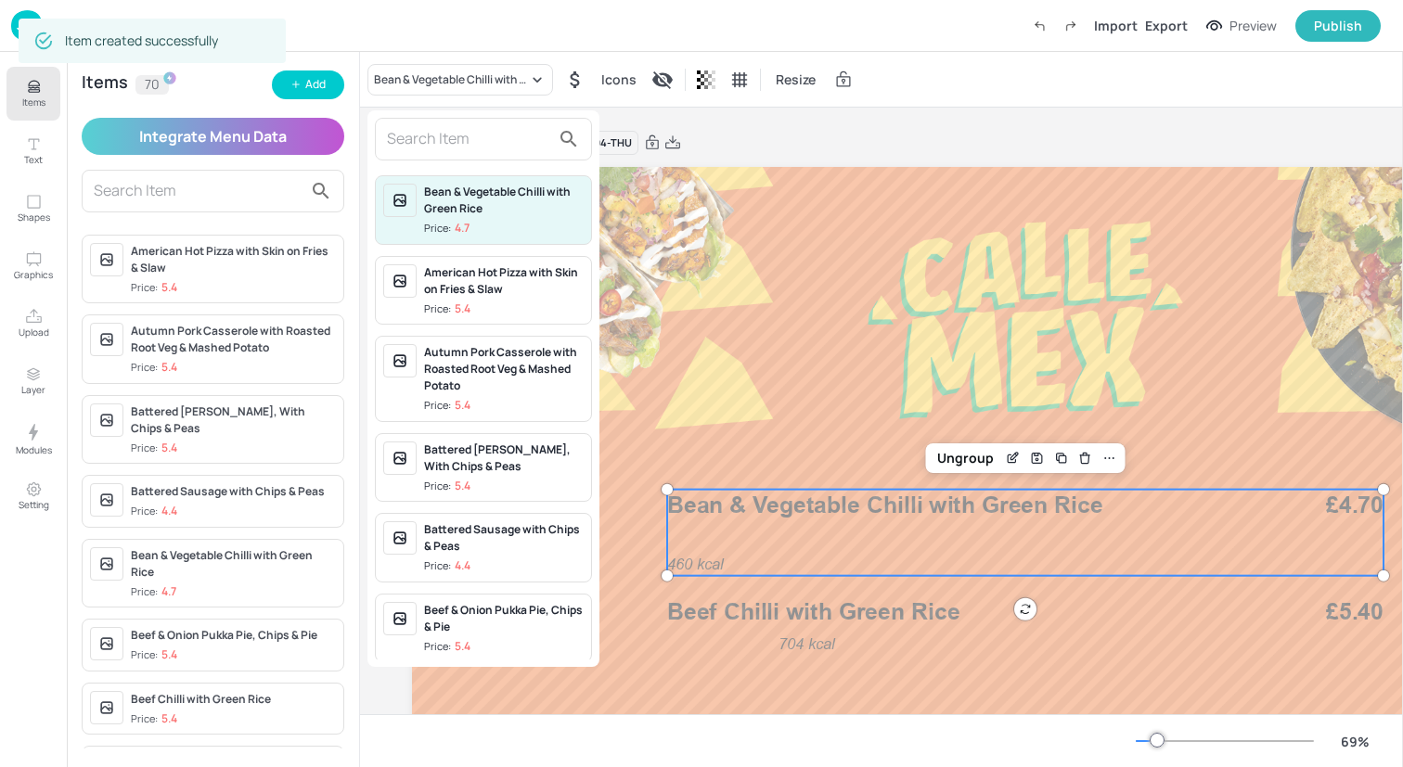
click at [423, 156] on div at bounding box center [483, 139] width 217 height 43
click at [423, 148] on input "text" at bounding box center [468, 139] width 163 height 30
paste input "Pepper & Mushroom Quesadillas with Black Bean Rice"
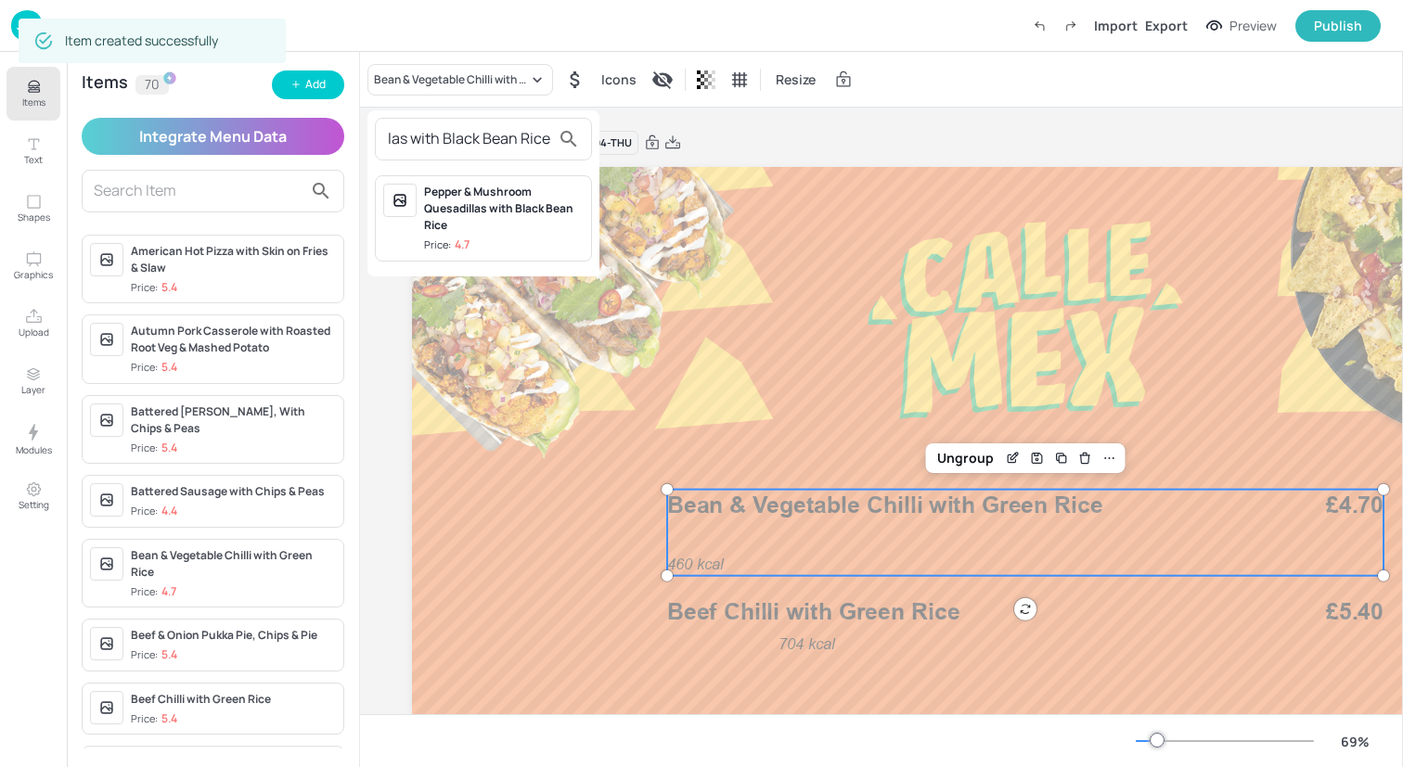
type input "Pepper & Mushroom Quesadillas with Black Bean Rice"
click at [430, 207] on div "Pepper & Mushroom Quesadillas with Black Bean Rice" at bounding box center [504, 209] width 160 height 50
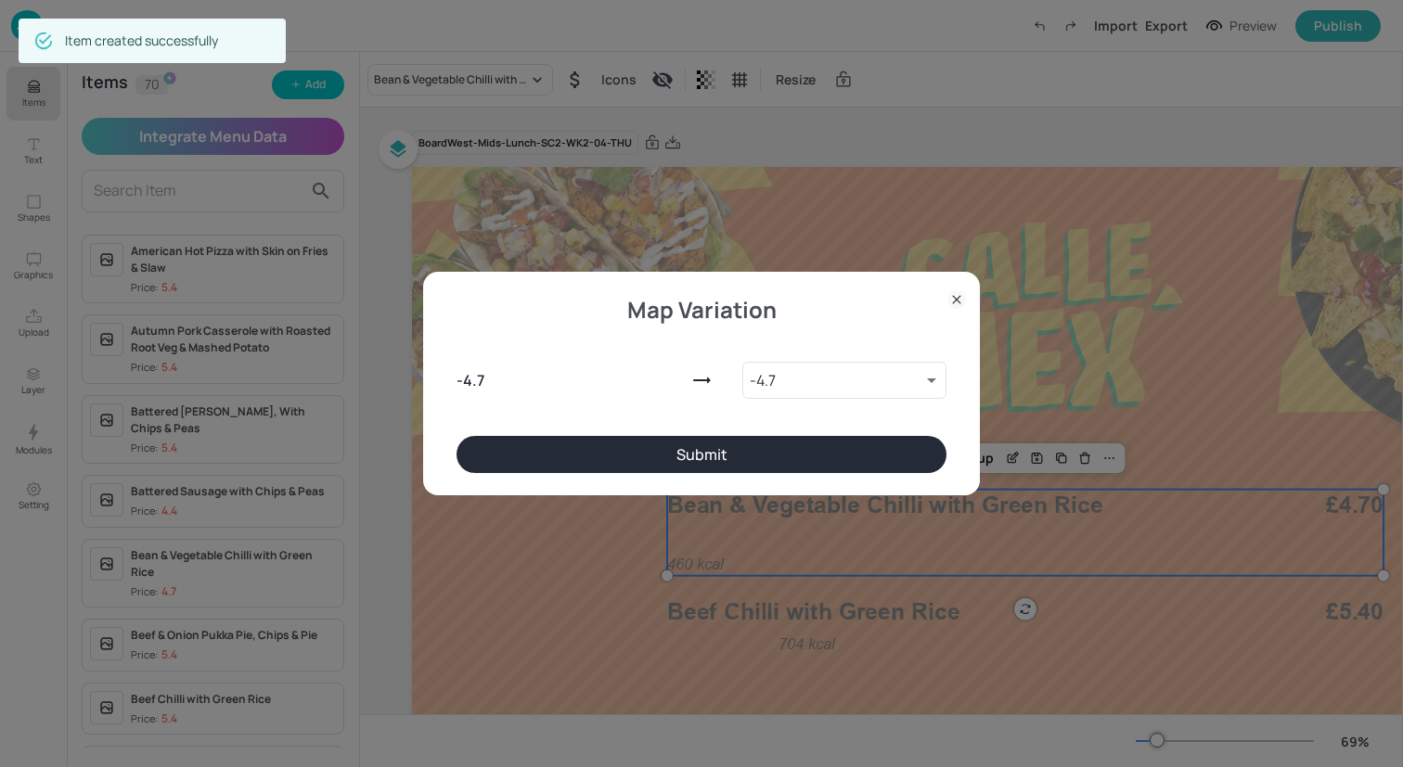
click at [675, 444] on button "Submit" at bounding box center [701, 454] width 490 height 37
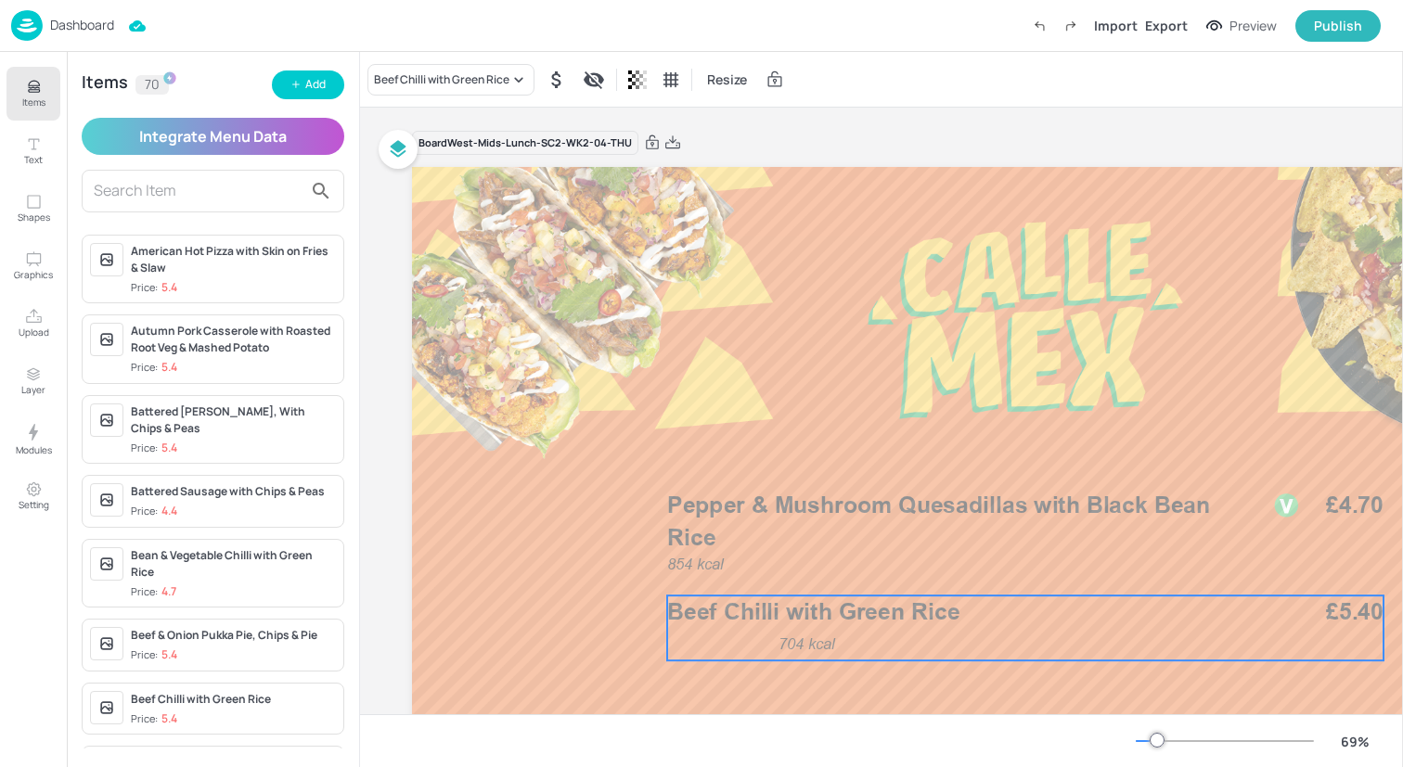
click at [753, 609] on span "Beef Chilli with Green Rice" at bounding box center [813, 611] width 292 height 28
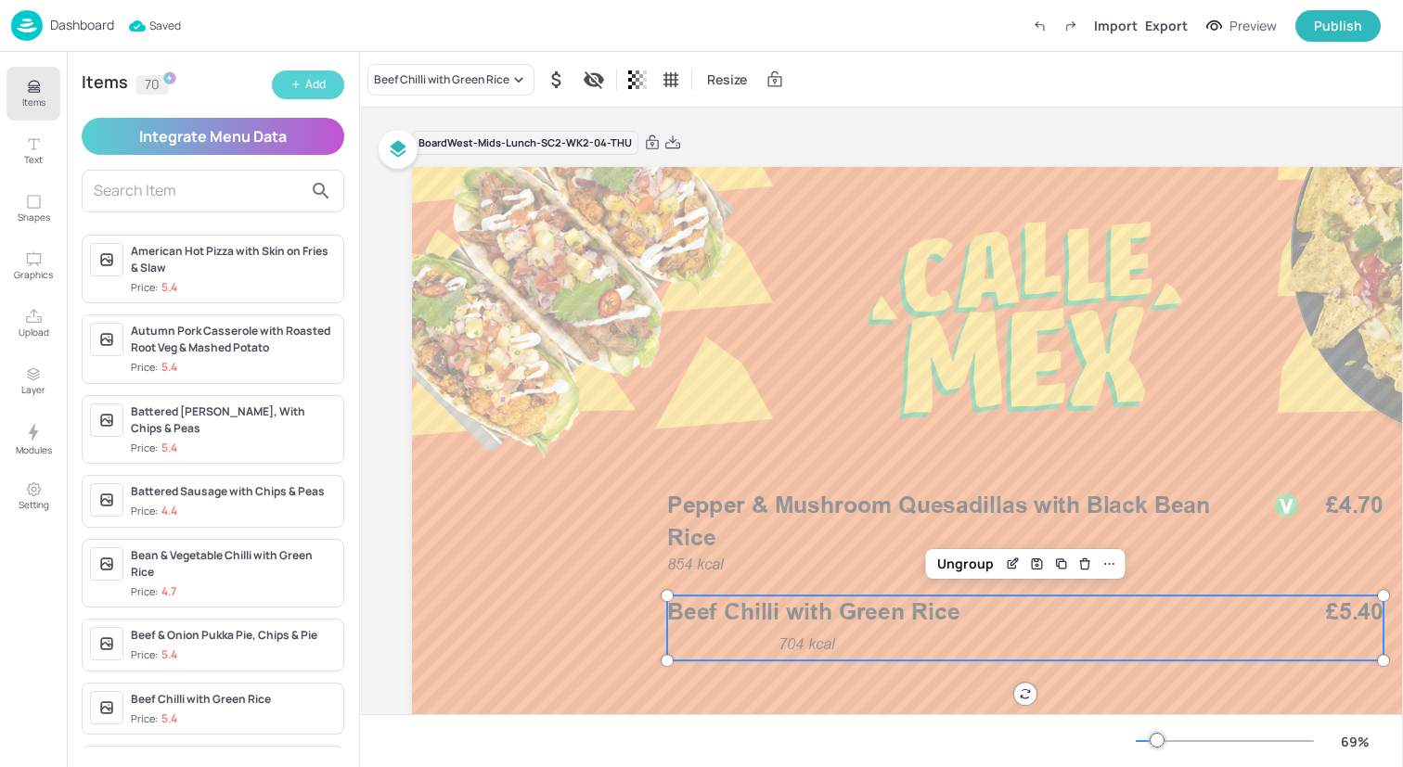
click at [302, 85] on button "Add" at bounding box center [308, 85] width 72 height 29
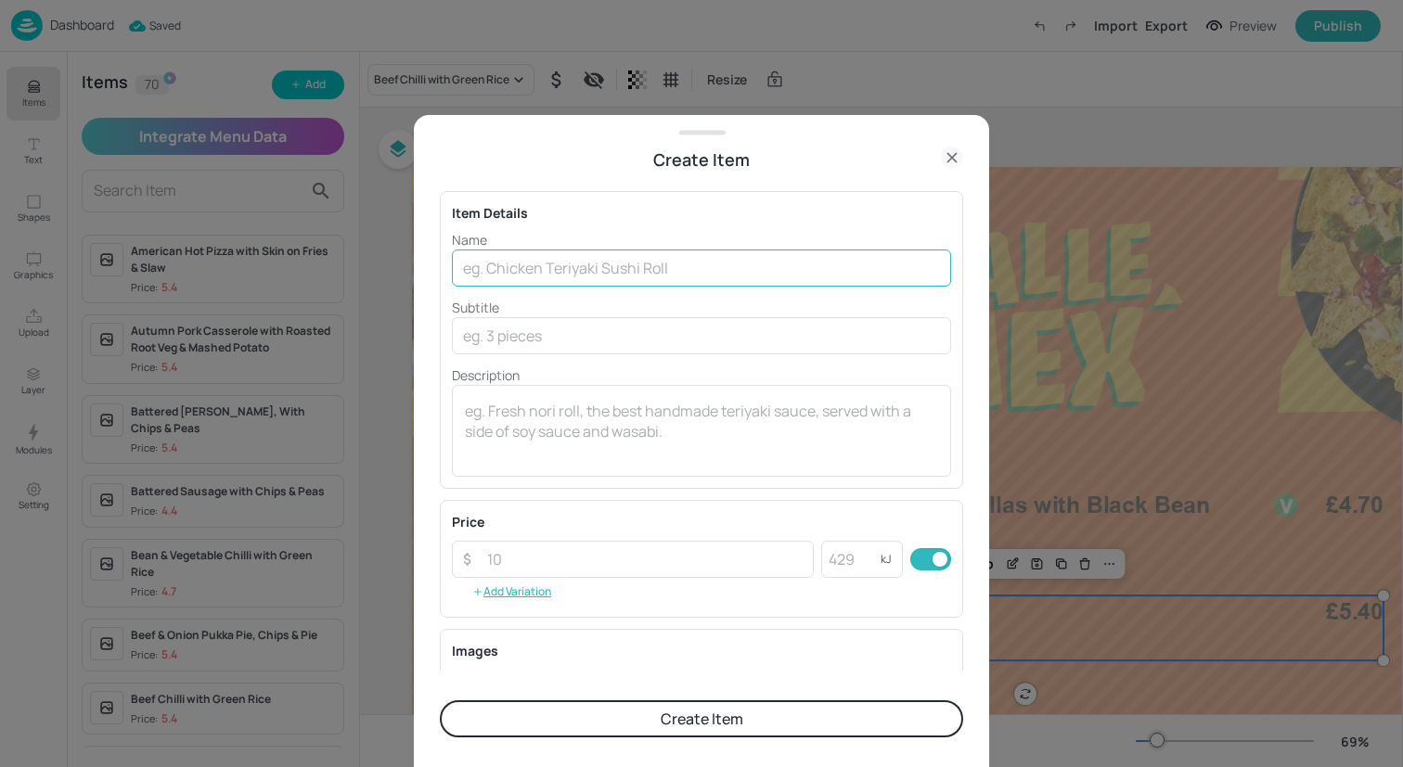
click at [692, 272] on input "text" at bounding box center [701, 268] width 499 height 37
paste input "BBQ Pulled Pork with Black Bean Rice"
type input "BBQ Pulled Pork with Black Bean Rice"
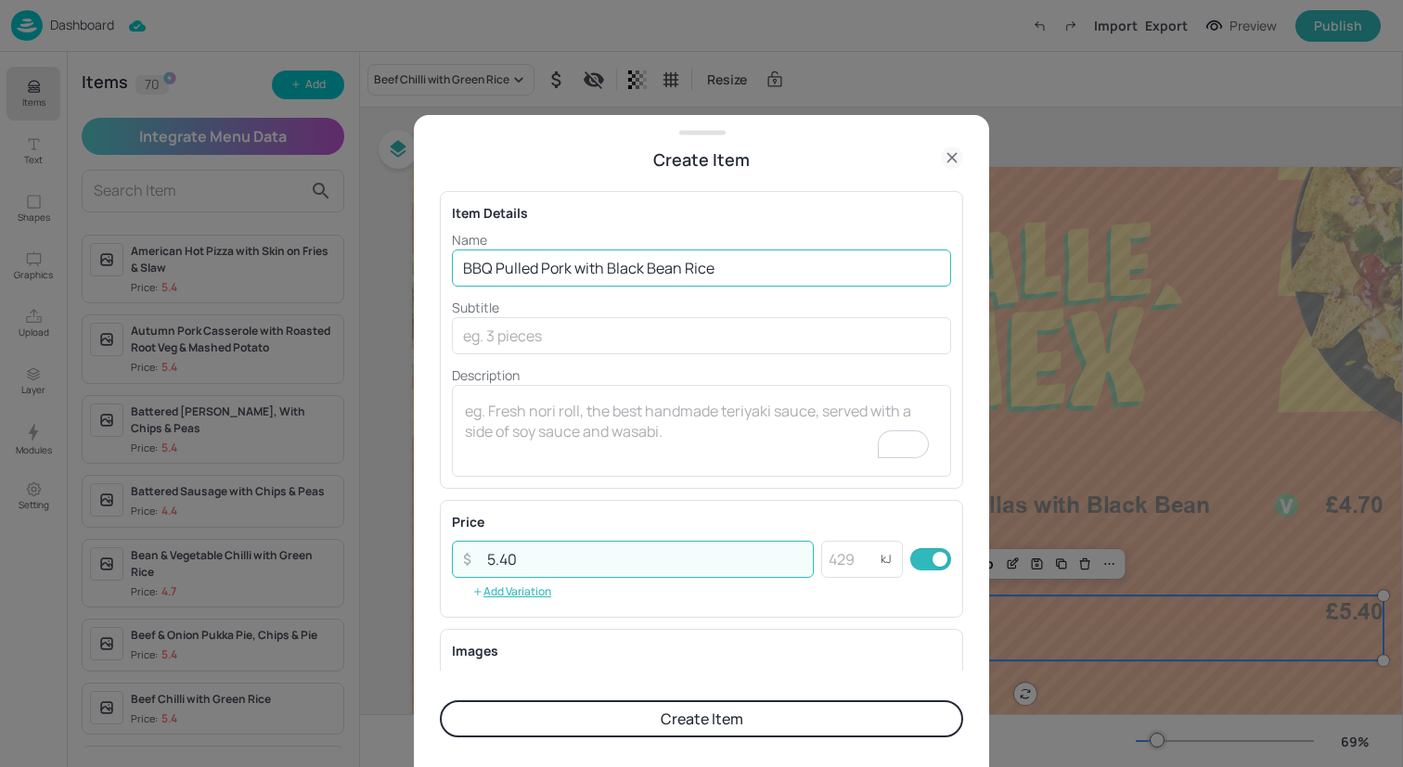
type input "5.40"
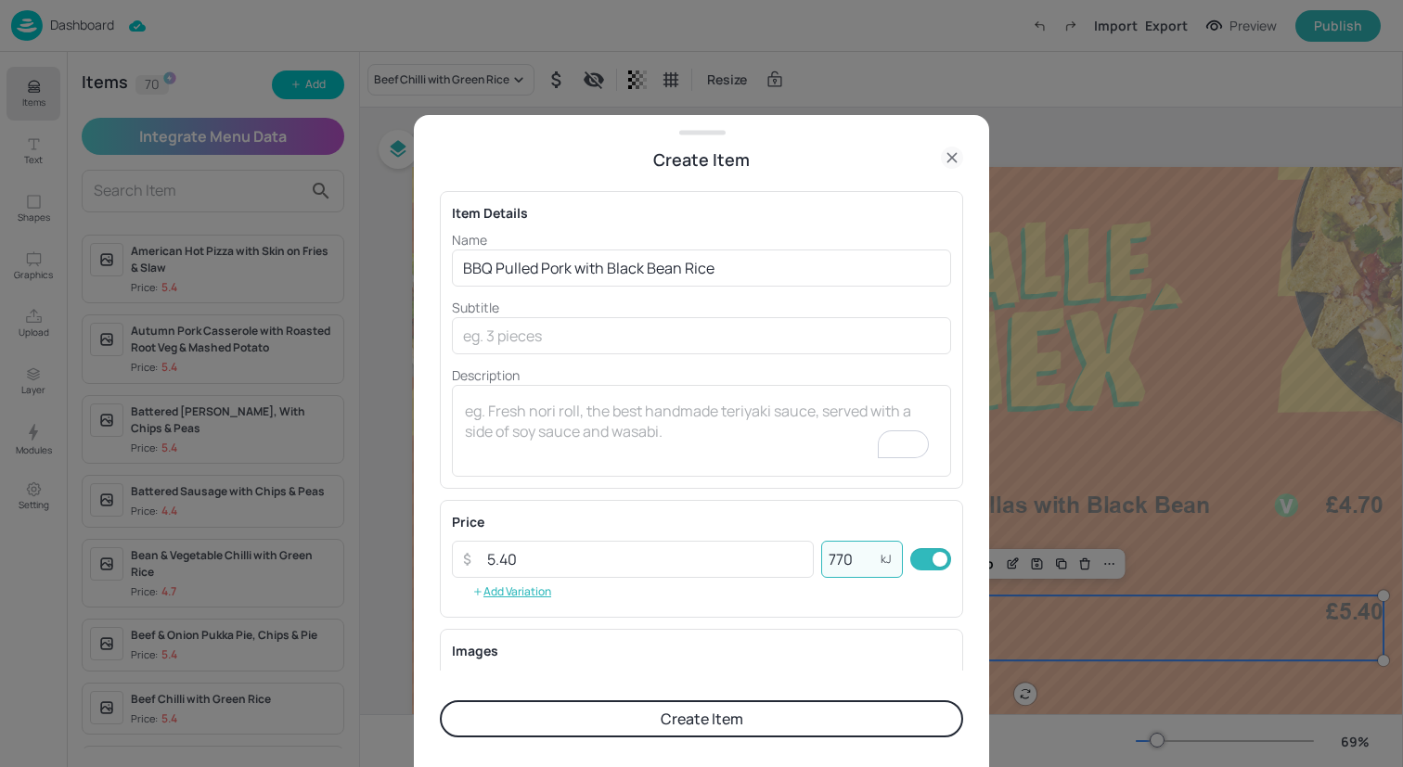
type input "770"
click at [695, 714] on button "Create Item" at bounding box center [701, 718] width 523 height 37
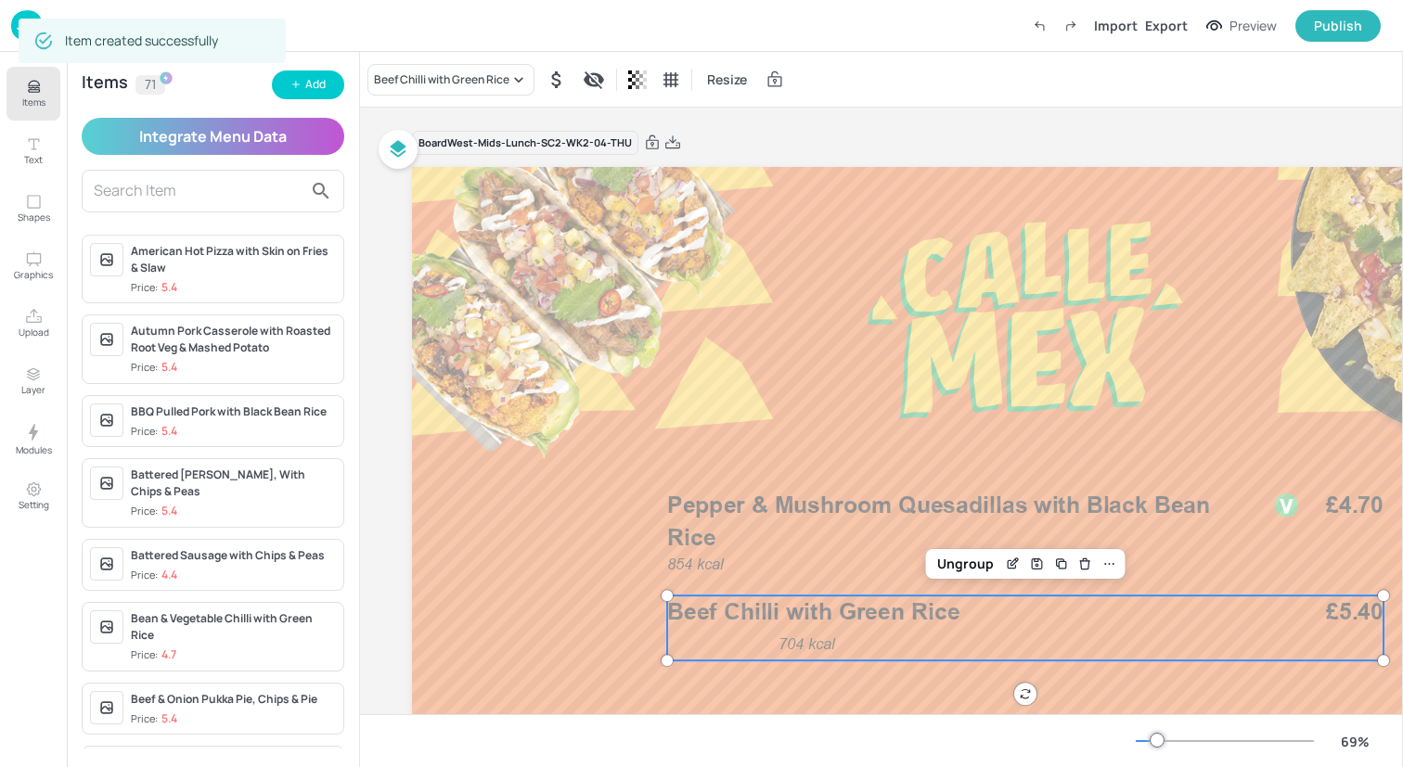
click at [495, 58] on div "Beef Chilli with Green Rice Resize" at bounding box center [881, 79] width 1043 height 55
click at [489, 85] on div "Beef Chilli with Green Rice" at bounding box center [441, 79] width 135 height 17
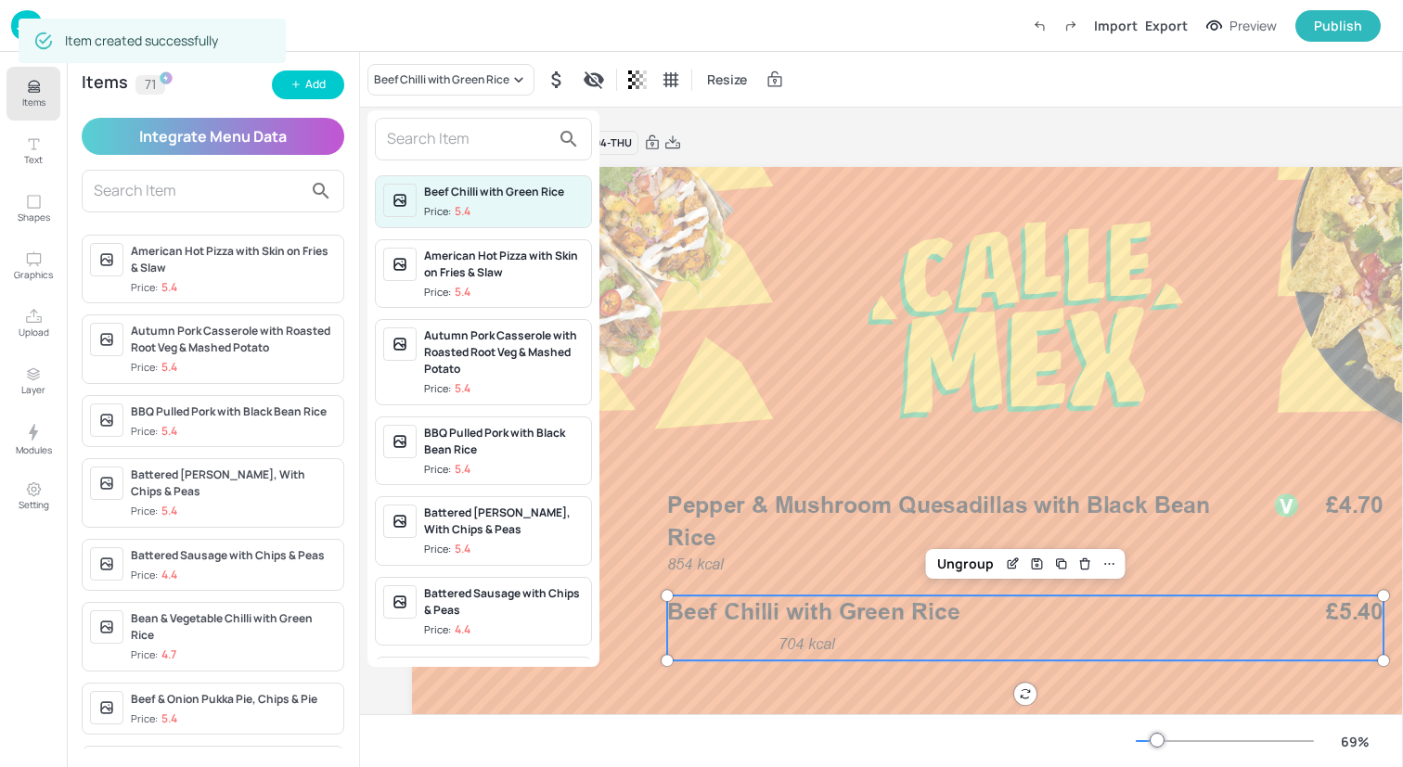
click at [488, 131] on input "text" at bounding box center [468, 139] width 163 height 30
paste input "BBQ Pulled Pork with Black Bean Rice"
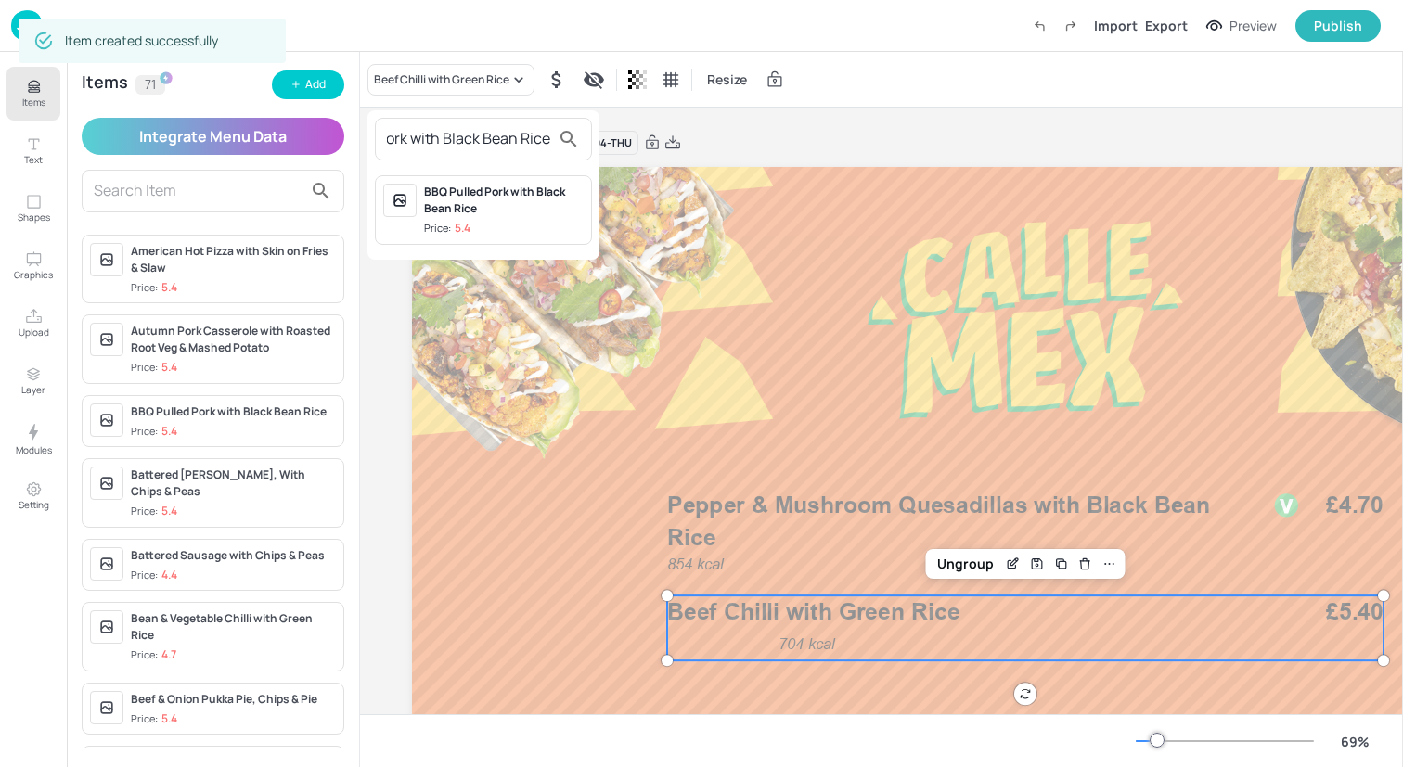
type input "BBQ Pulled Pork with Black Bean Rice"
click at [498, 187] on div "BBQ Pulled Pork with Black Bean Rice" at bounding box center [504, 200] width 160 height 33
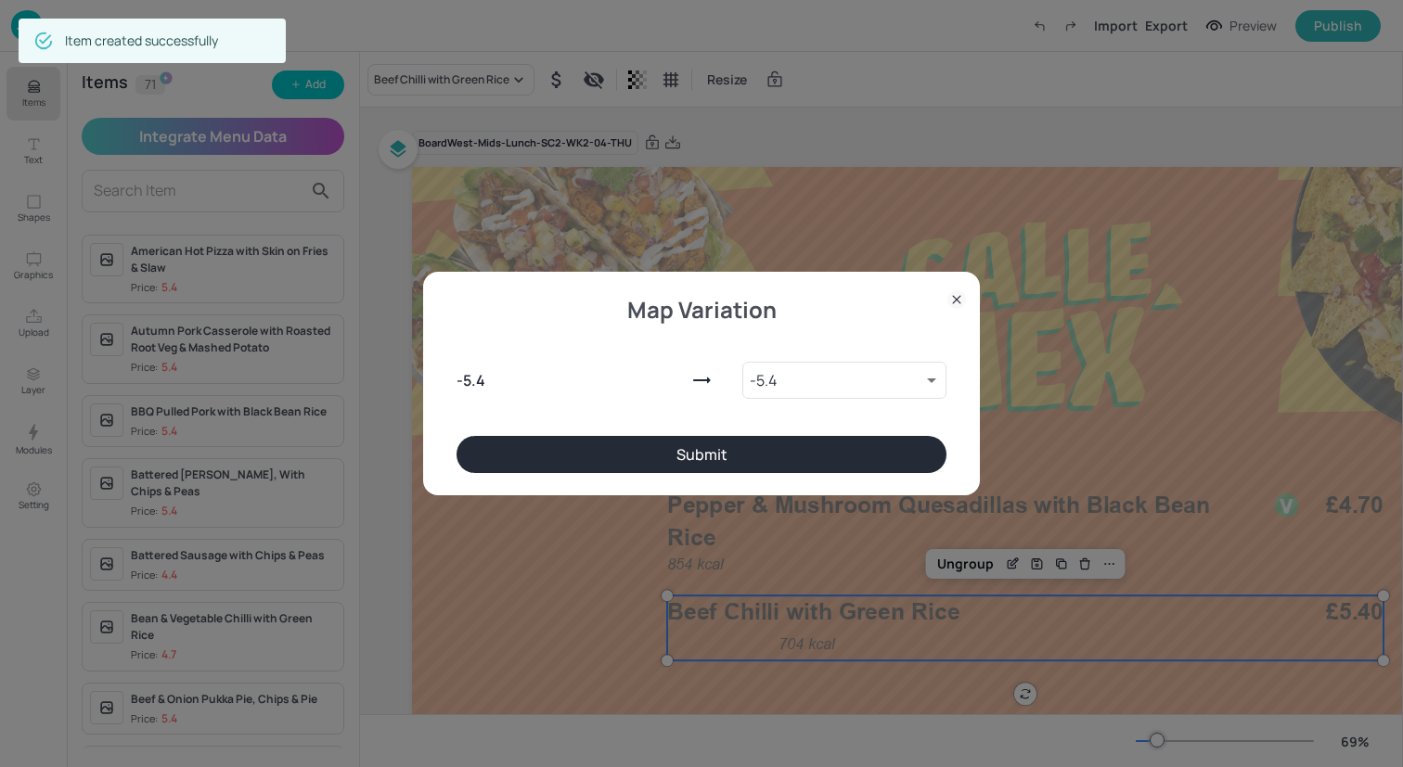
click at [611, 458] on button "Submit" at bounding box center [701, 454] width 490 height 37
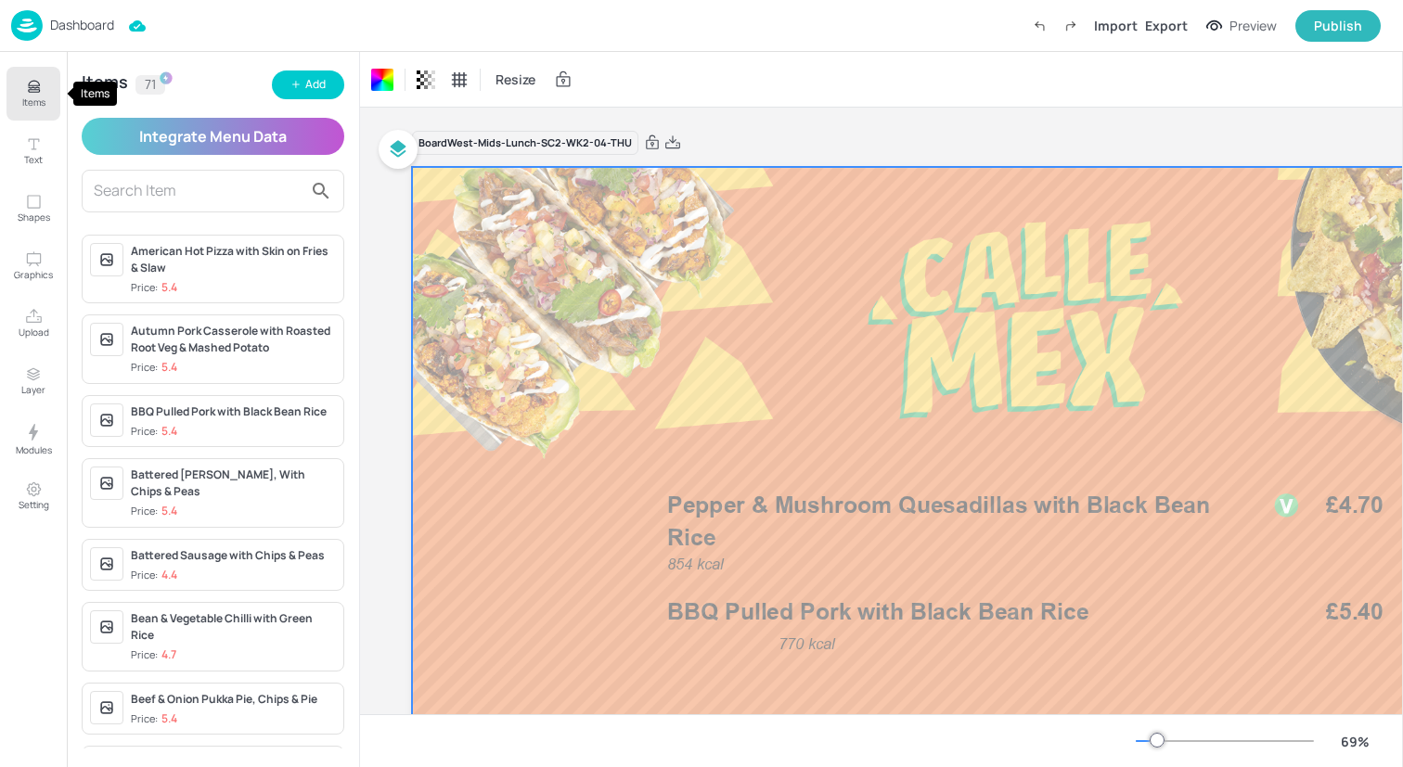
click at [39, 100] on p "Items" at bounding box center [33, 102] width 23 height 13
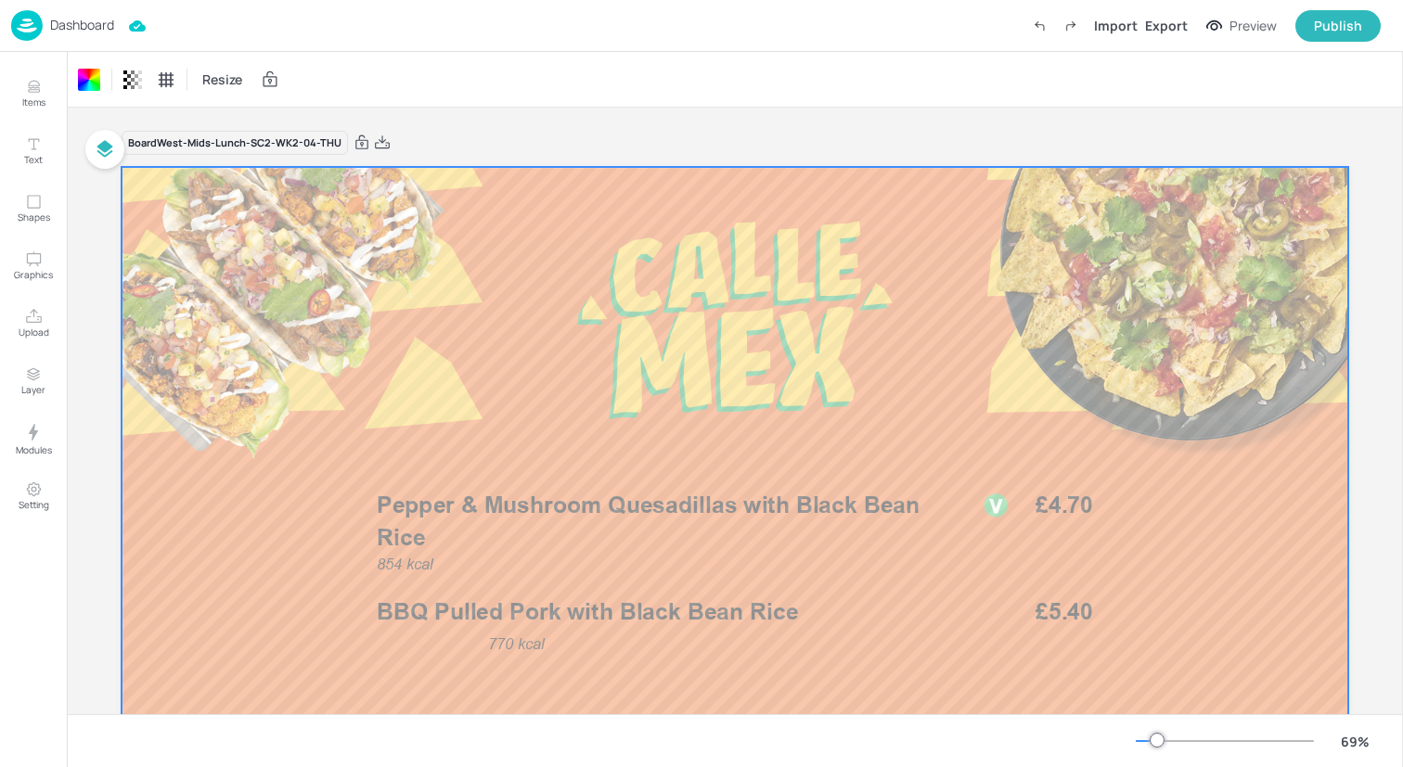
click at [164, 22] on div "Dashboard Import Export Preview Publish" at bounding box center [695, 25] width 1369 height 51
click at [35, 23] on img at bounding box center [27, 25] width 32 height 31
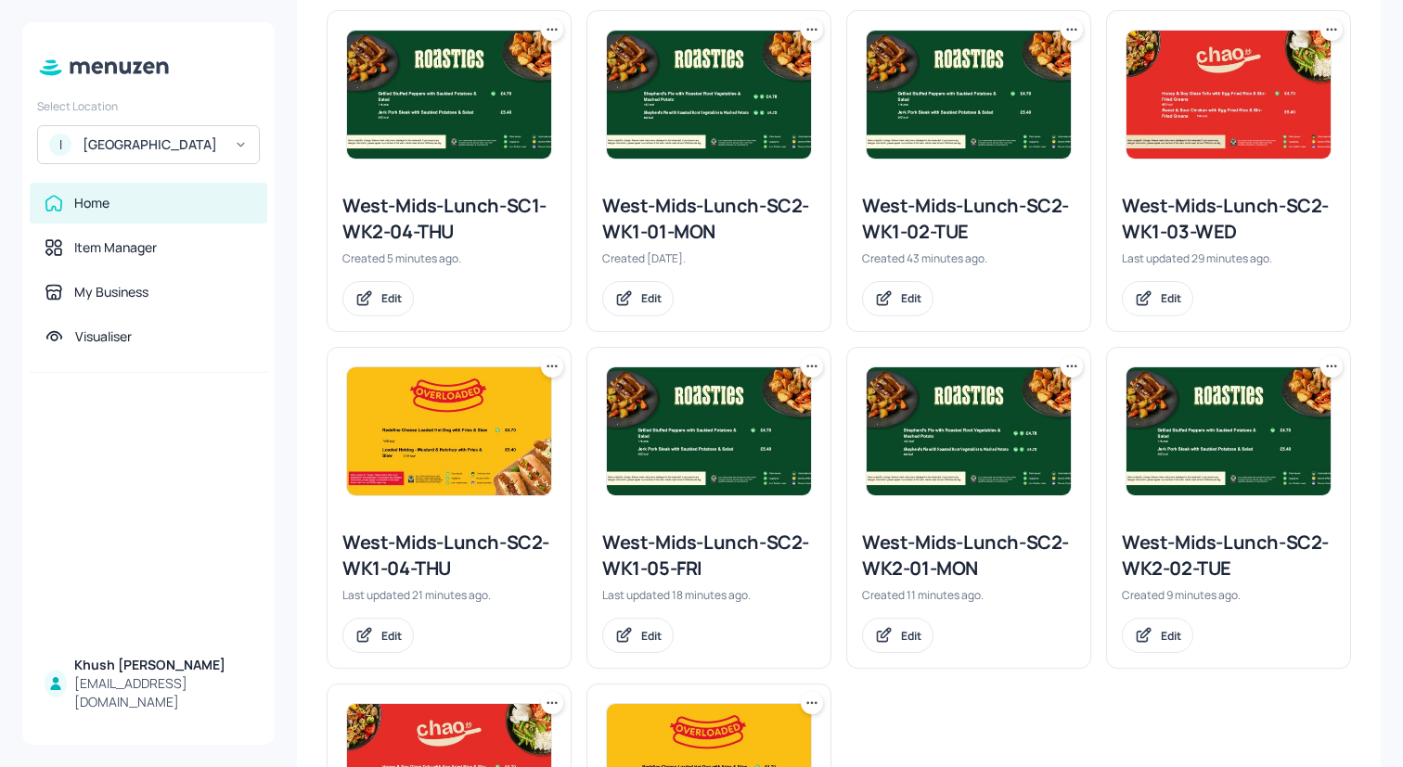
scroll to position [1190, 0]
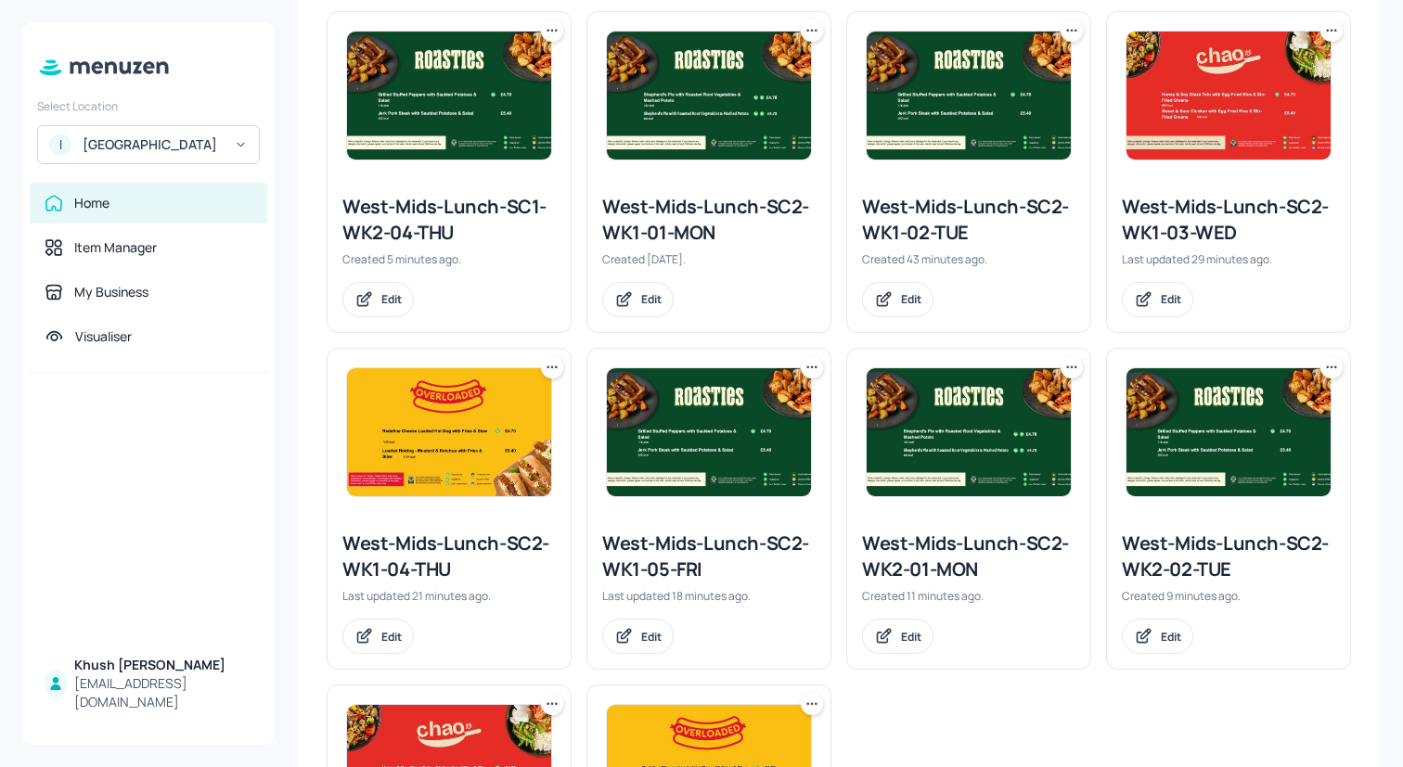
click at [802, 363] on icon at bounding box center [811, 367] width 19 height 19
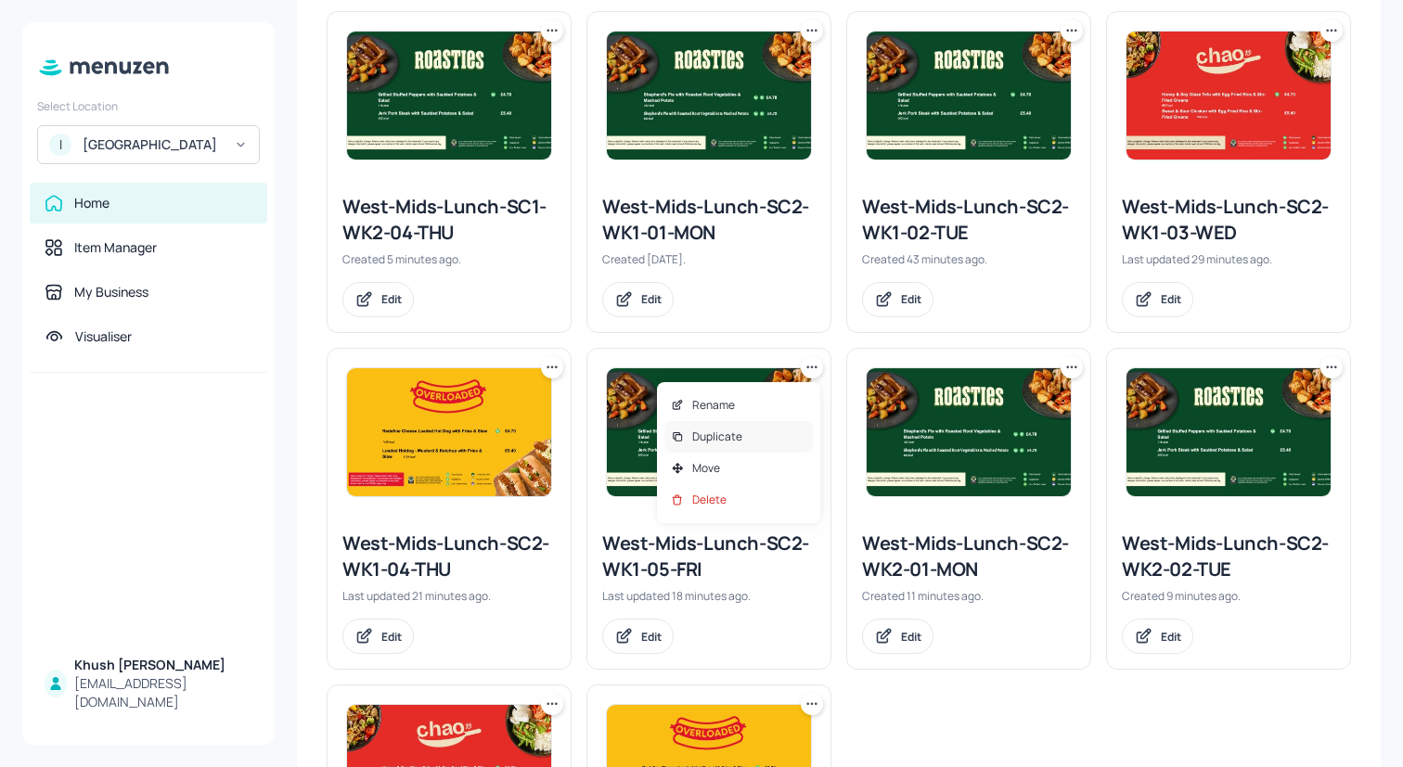
click at [750, 440] on div "Duplicate" at bounding box center [738, 437] width 148 height 32
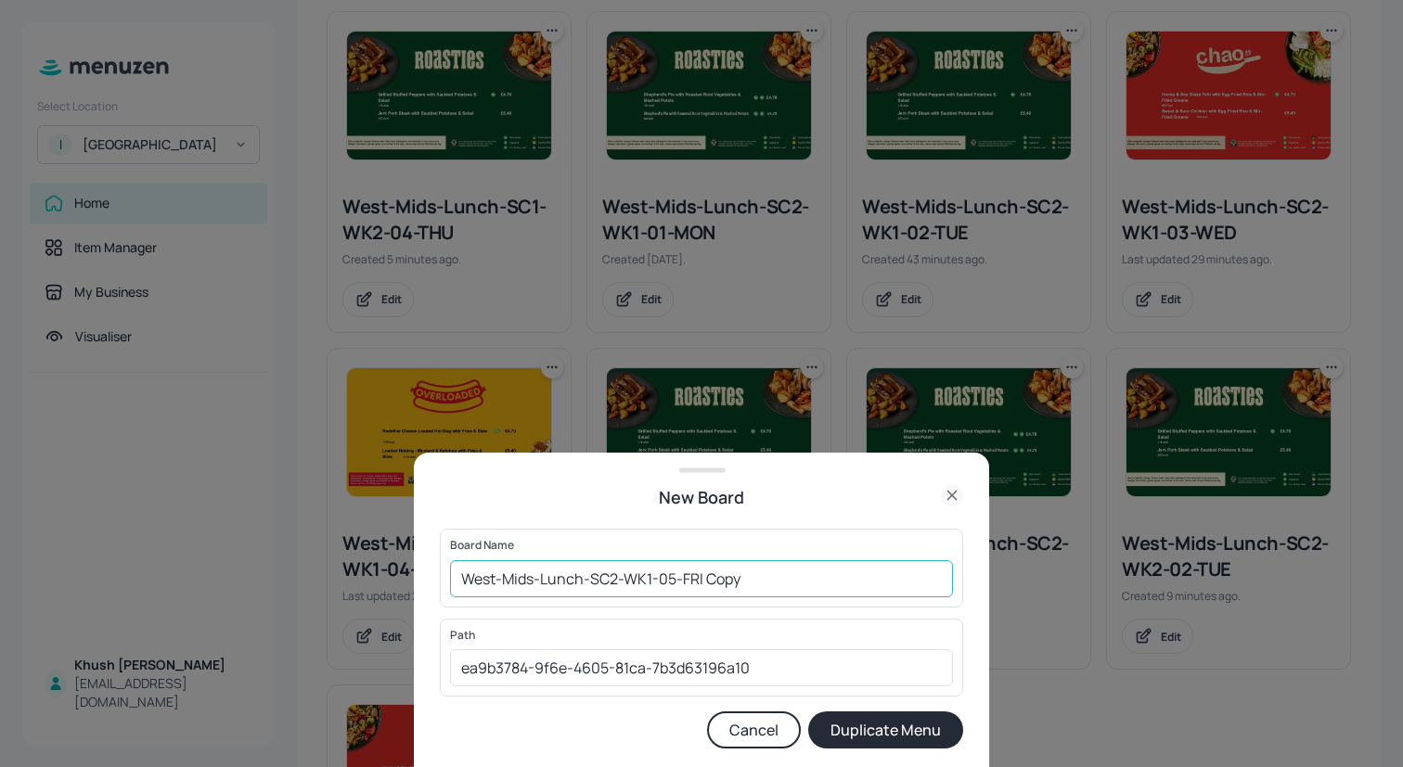
click at [750, 584] on input "West-Mids-Lunch-SC2-WK1-05-FRI Copy" at bounding box center [701, 578] width 503 height 37
click at [650, 580] on input "West-Mids-Lunch-SC2-WK1-05-FRI" at bounding box center [701, 578] width 503 height 37
type input "West-Mids-Lunch-SC2-WK2-05-FRI"
click at [866, 732] on button "Duplicate Menu" at bounding box center [885, 730] width 155 height 37
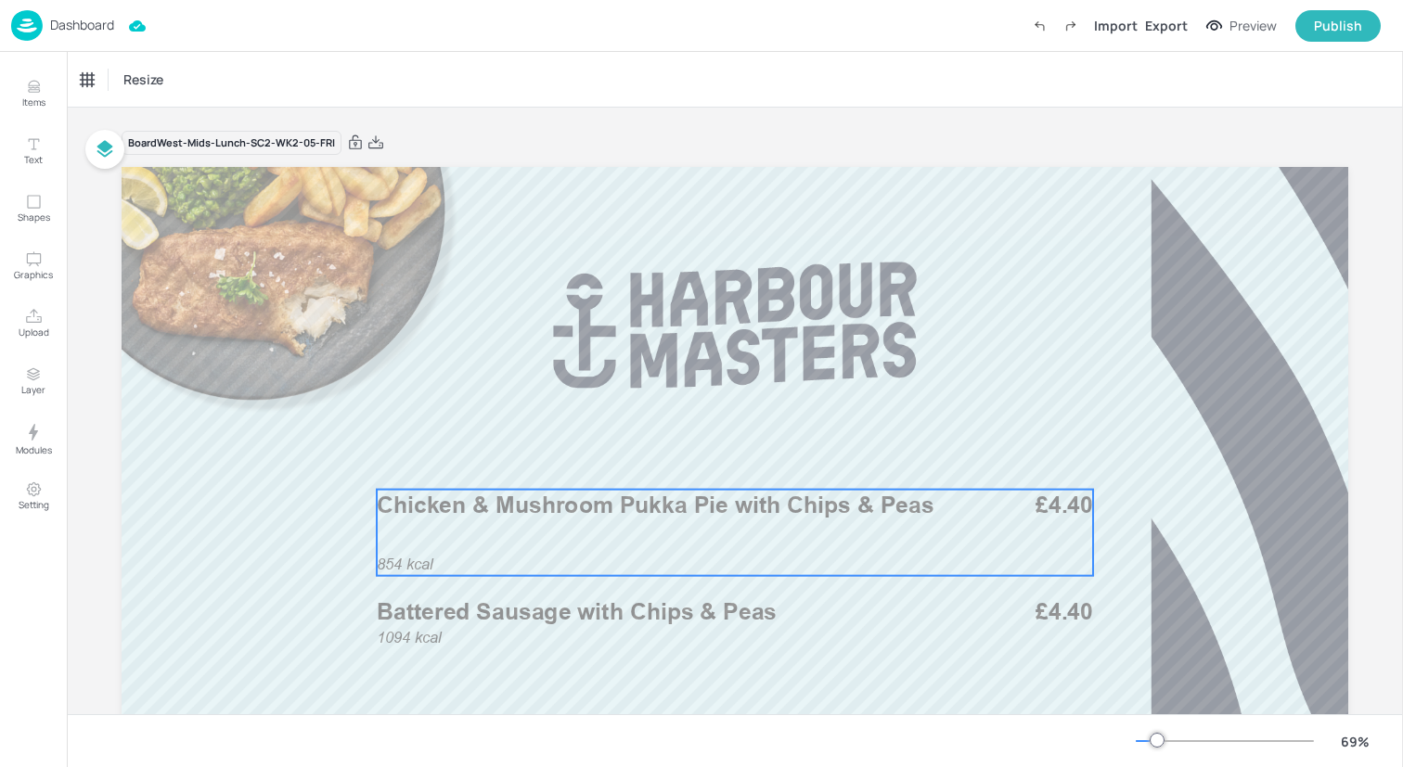
click at [597, 510] on span "Chicken & Mushroom Pukka Pie with Chips & Peas" at bounding box center [655, 506] width 557 height 28
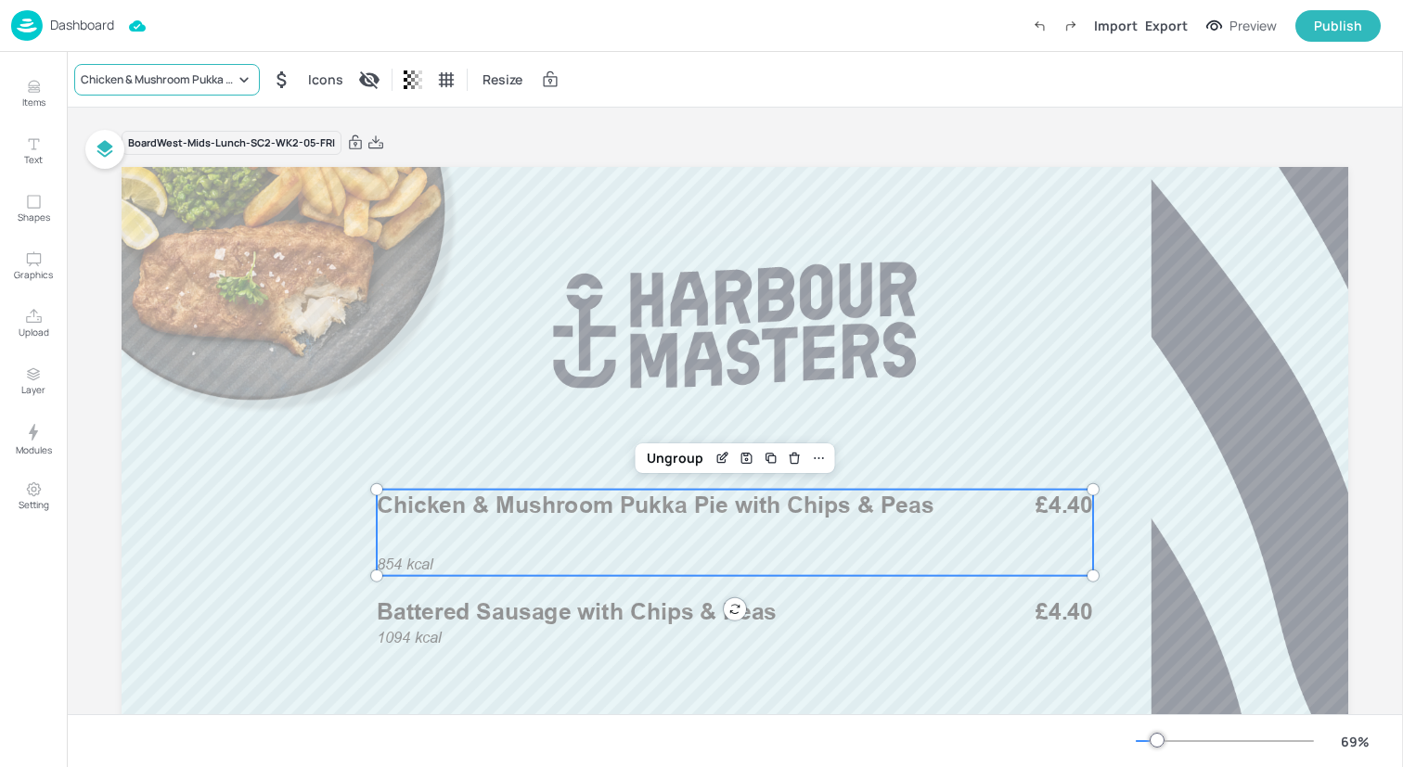
click at [191, 65] on div "Chicken & Mushroom Pukka Pie with Chips & Peas" at bounding box center [167, 80] width 186 height 32
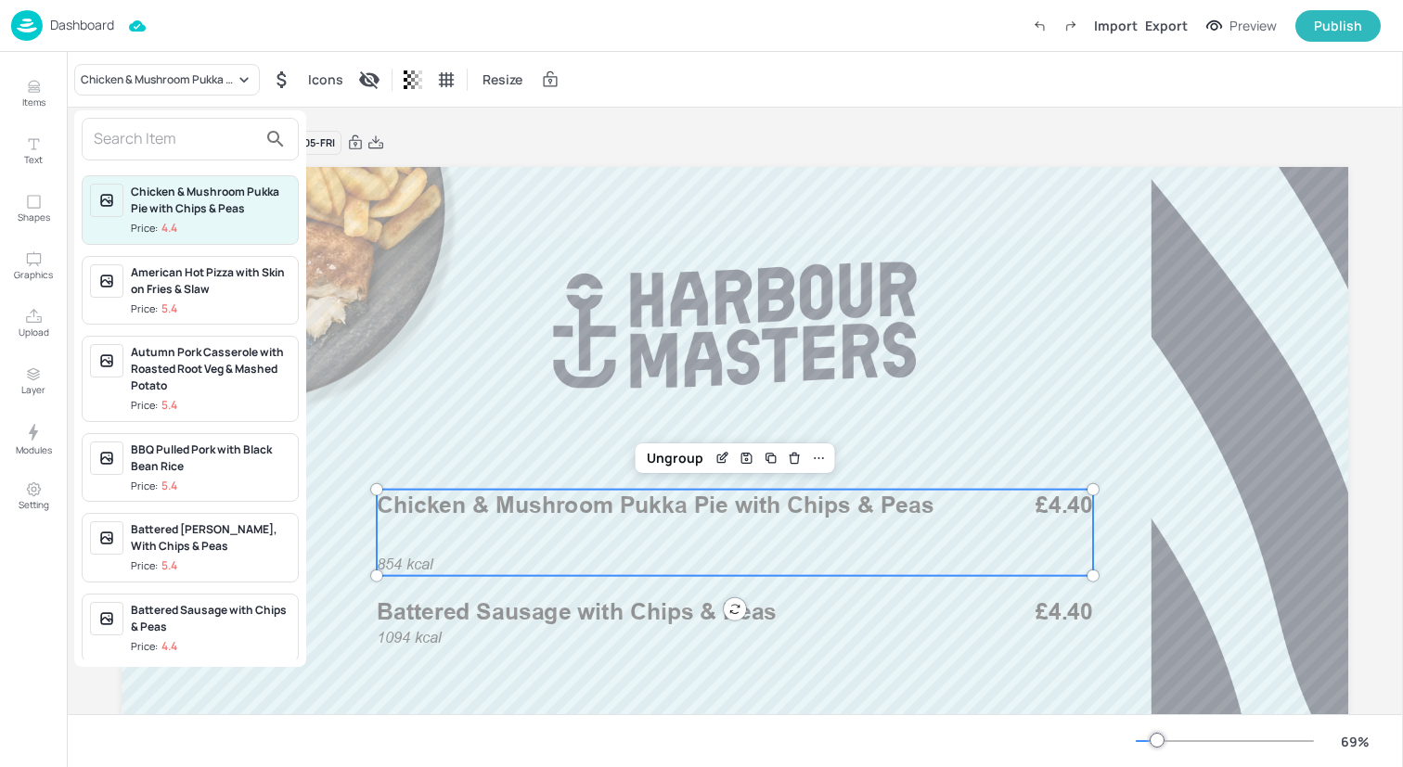
click at [191, 133] on input "text" at bounding box center [175, 139] width 163 height 30
paste input "Falafel with Rice & Salad"
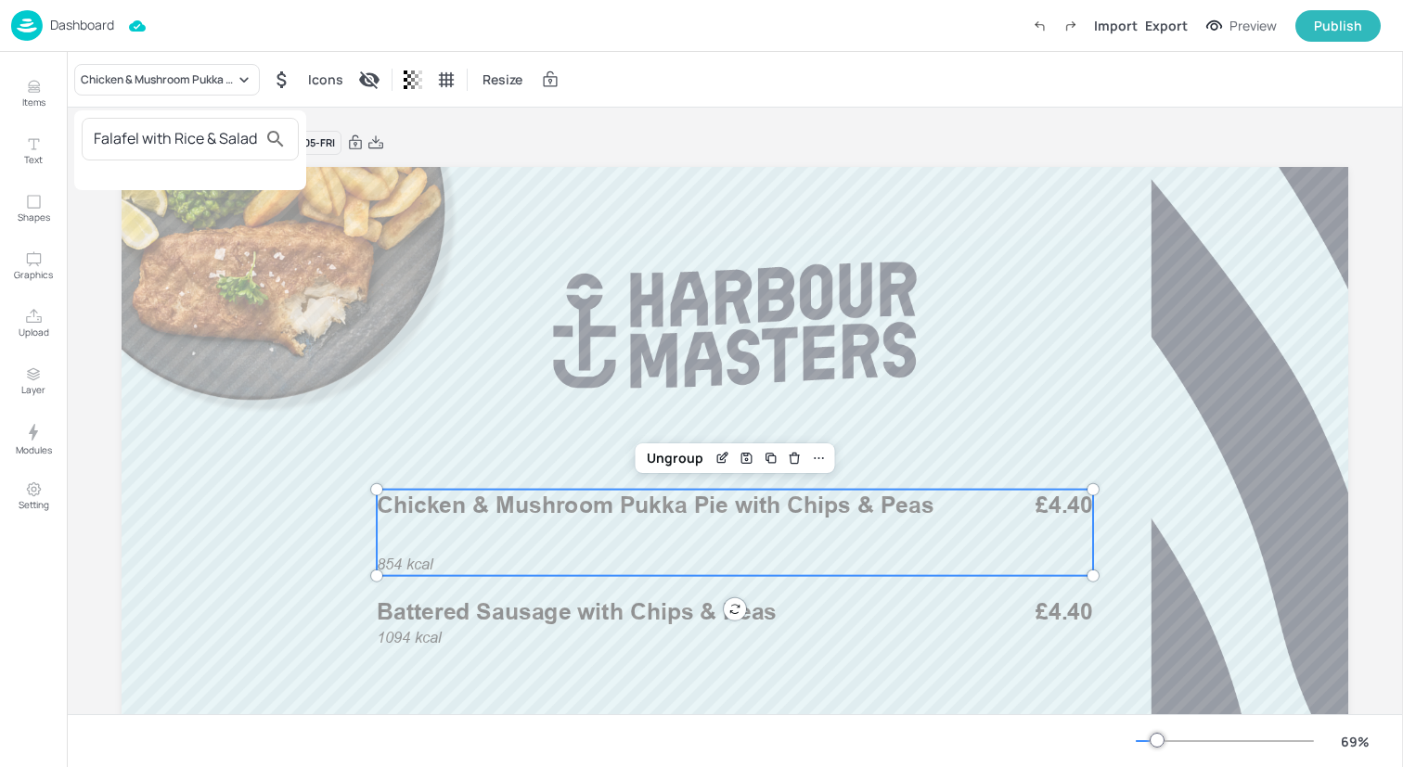
type input "Falafel with Rice & Salad"
click at [258, 141] on button "search" at bounding box center [275, 139] width 37 height 37
drag, startPoint x: 254, startPoint y: 138, endPoint x: 29, endPoint y: 132, distance: 225.5
click at [29, 132] on div "Falafel with Rice & Salad" at bounding box center [701, 387] width 1403 height 760
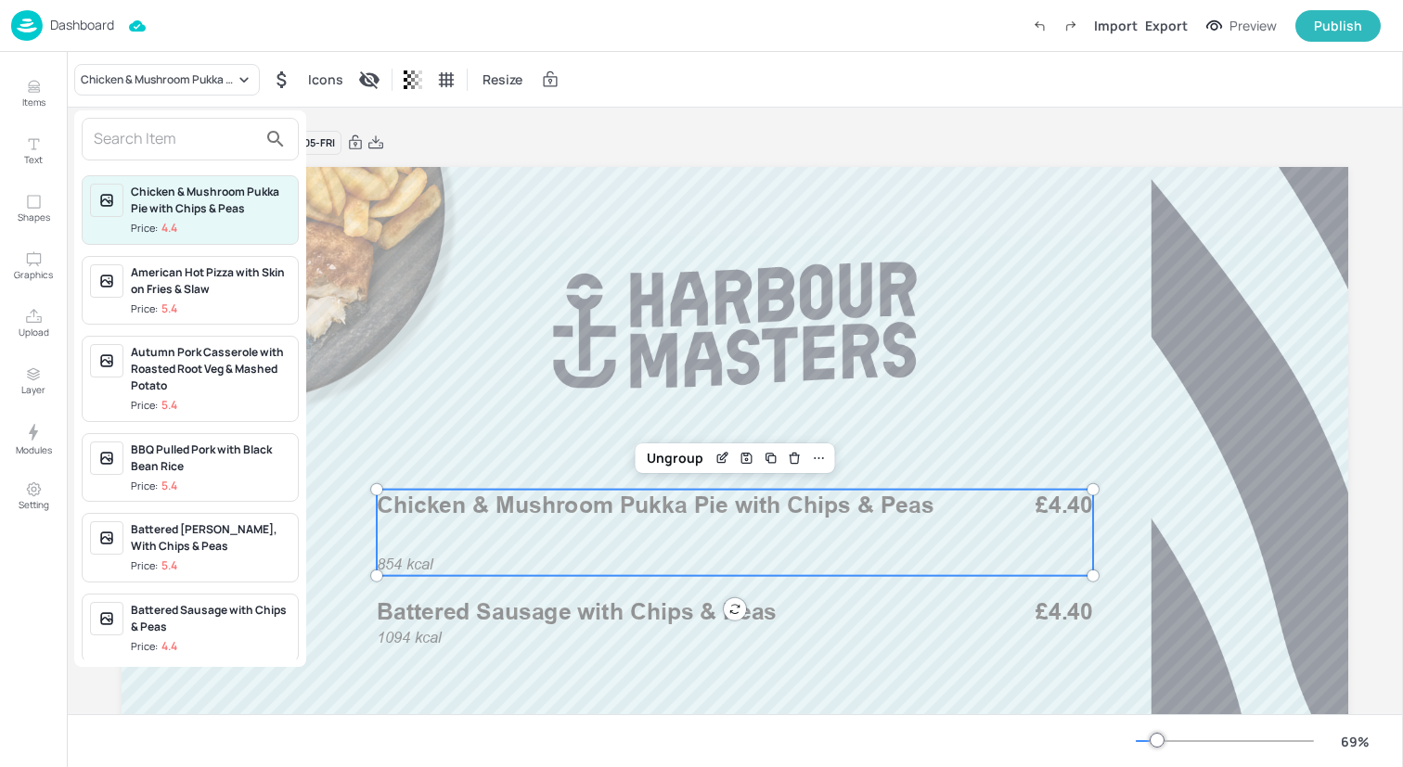
click at [33, 109] on div at bounding box center [701, 383] width 1403 height 767
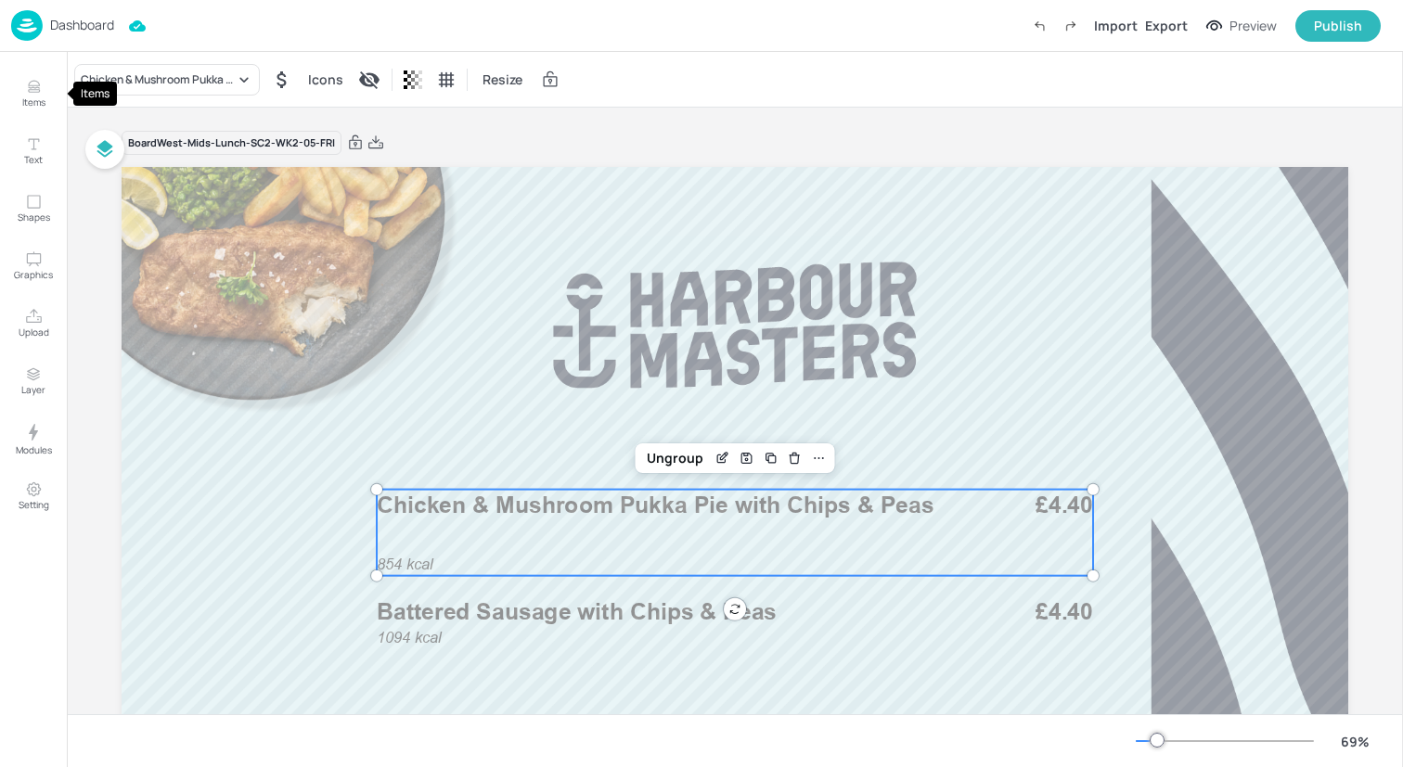
click at [33, 97] on p "Items" at bounding box center [33, 102] width 23 height 13
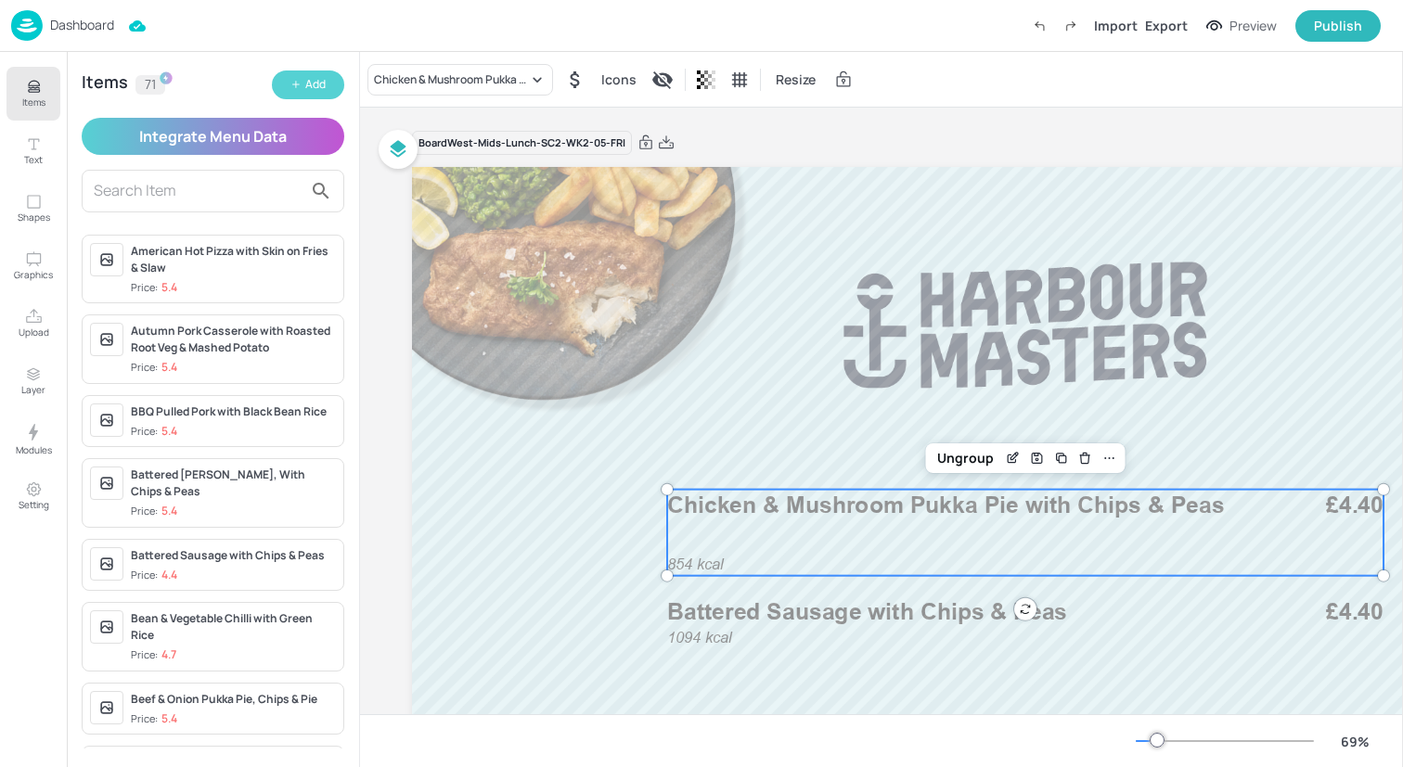
click at [308, 78] on div "Add" at bounding box center [315, 85] width 20 height 18
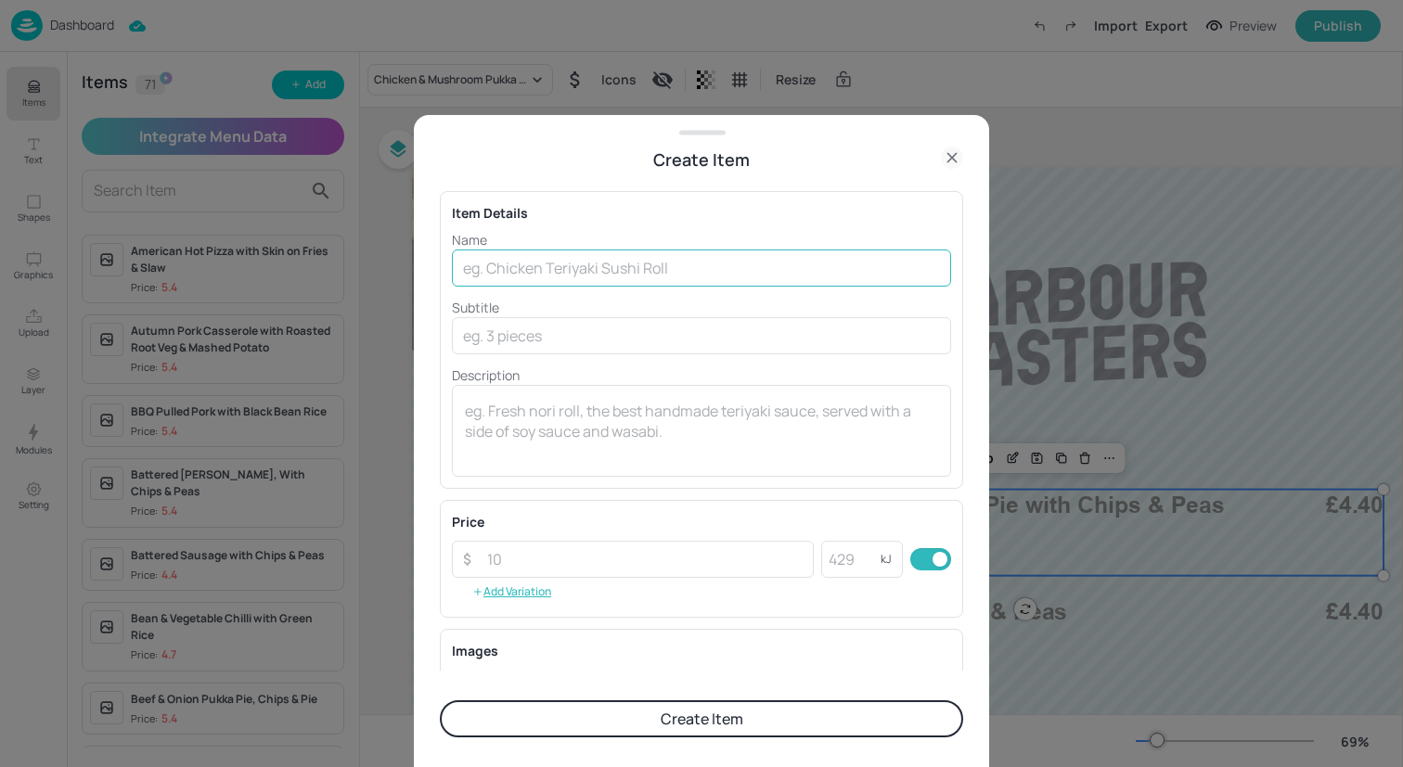
click at [528, 271] on input "text" at bounding box center [701, 268] width 499 height 37
paste input "Falafel with Rice & Salad"
type input "Falafel with Rice & Salad"
click at [572, 363] on div "Name Falafel with Rice & Salad ​ Subtitle ​ Description x ​" at bounding box center [701, 353] width 499 height 247
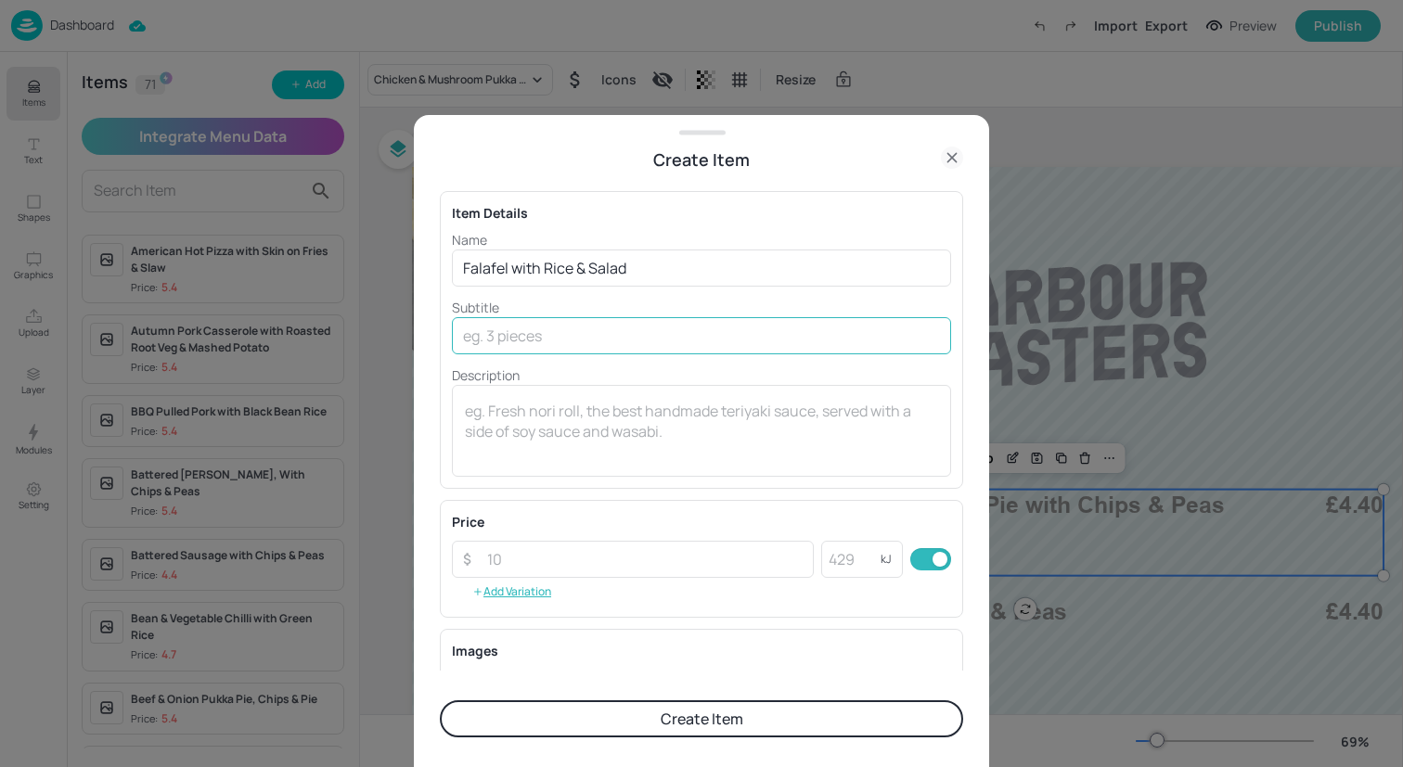
click at [570, 335] on input "text" at bounding box center [701, 335] width 499 height 37
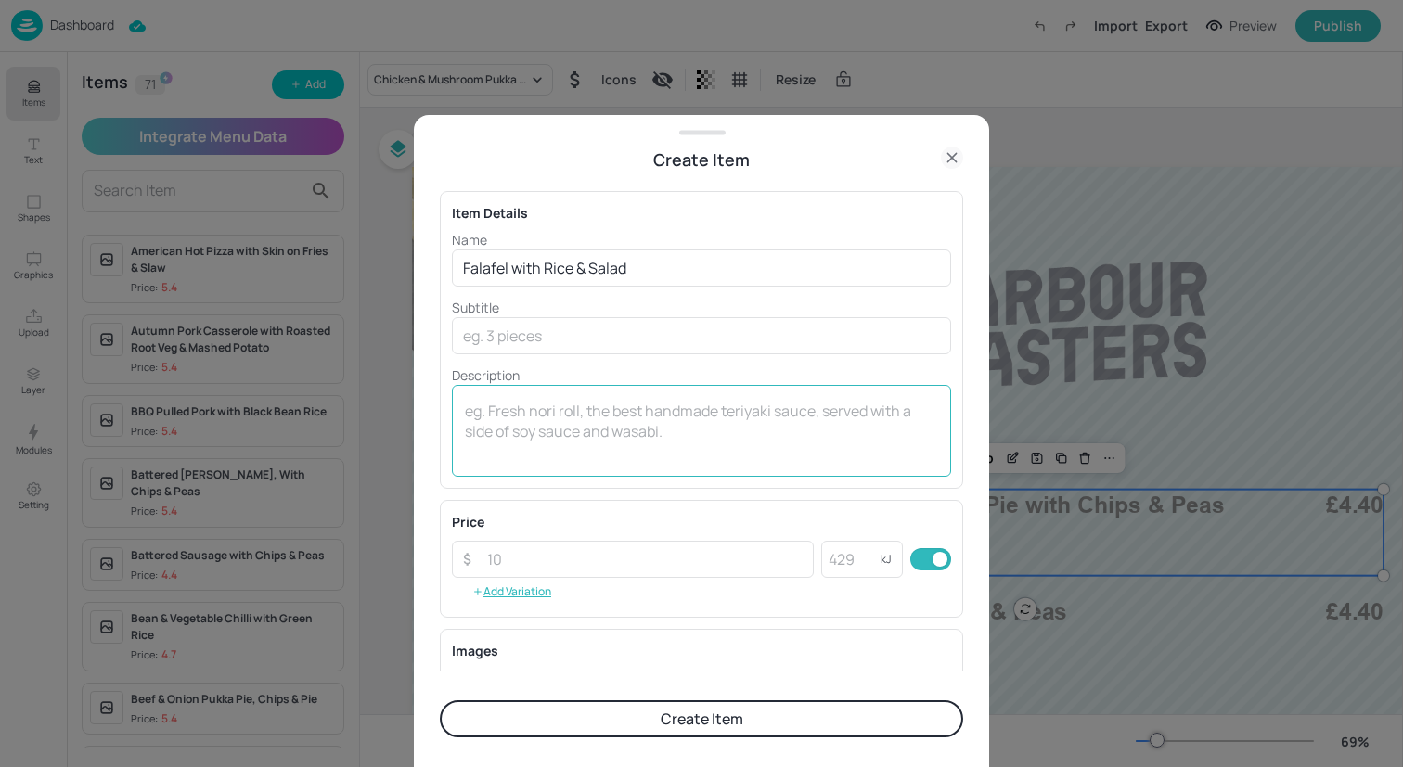
click at [570, 385] on div "x ​" at bounding box center [701, 431] width 499 height 92
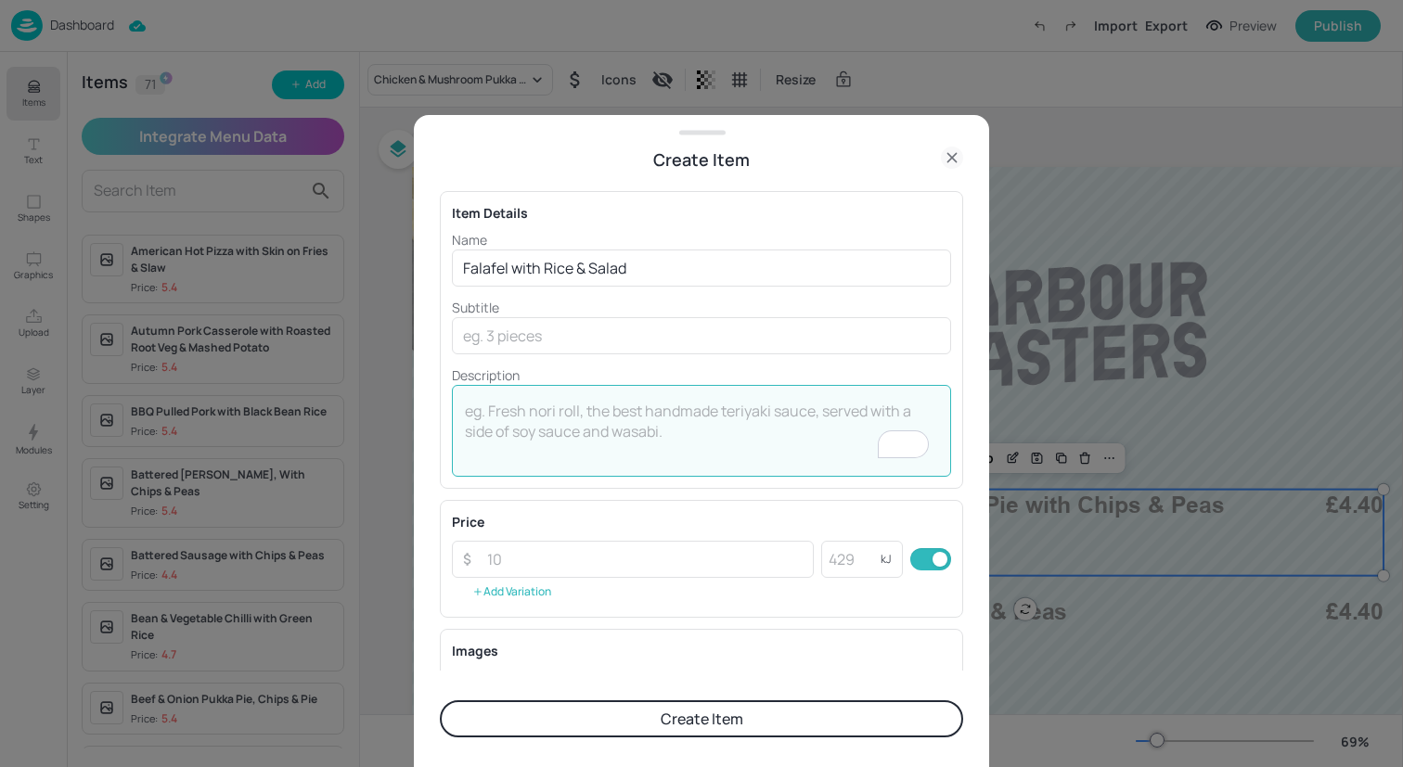
click at [535, 578] on button "Add Variation" at bounding box center [512, 592] width 120 height 28
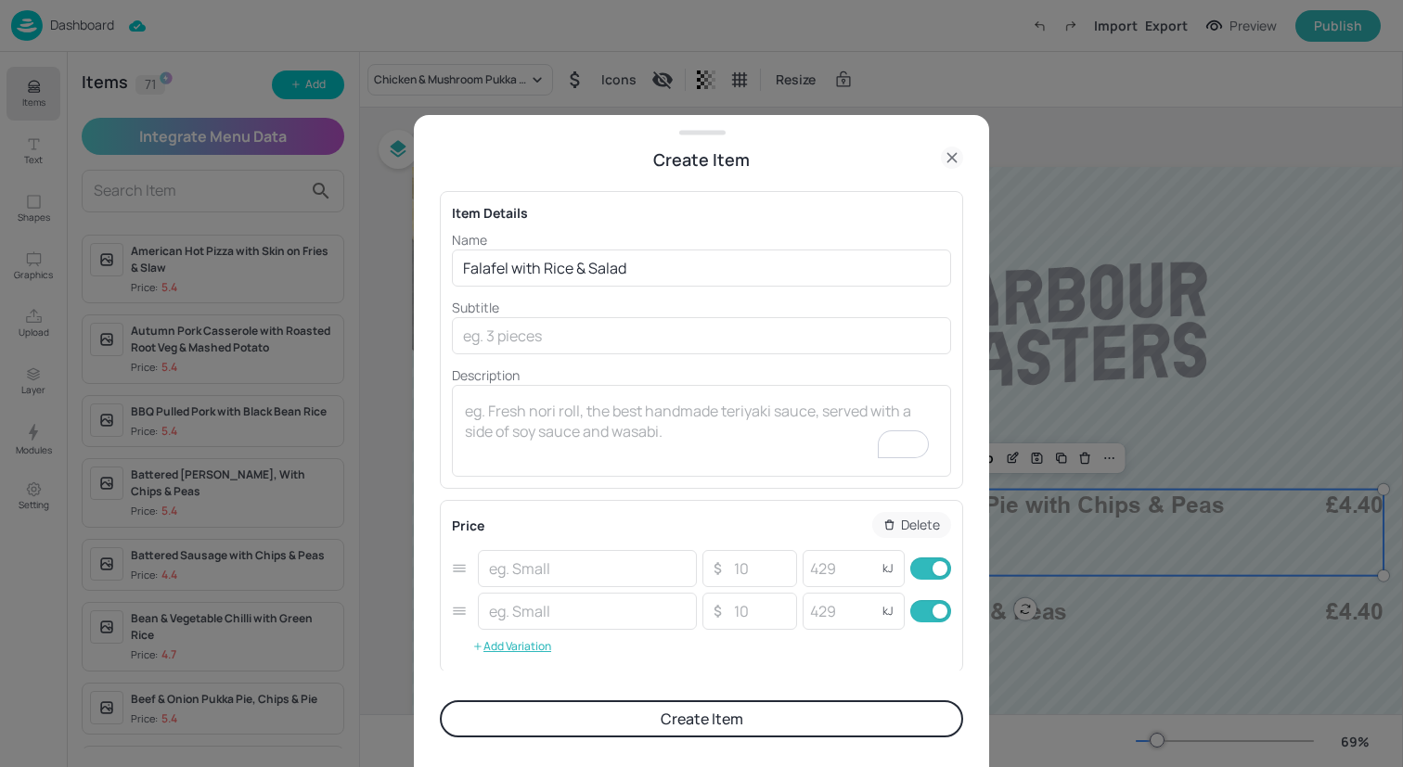
click at [883, 526] on icon "button" at bounding box center [889, 525] width 12 height 13
click at [937, 575] on rect "button" at bounding box center [943, 569] width 14 height 14
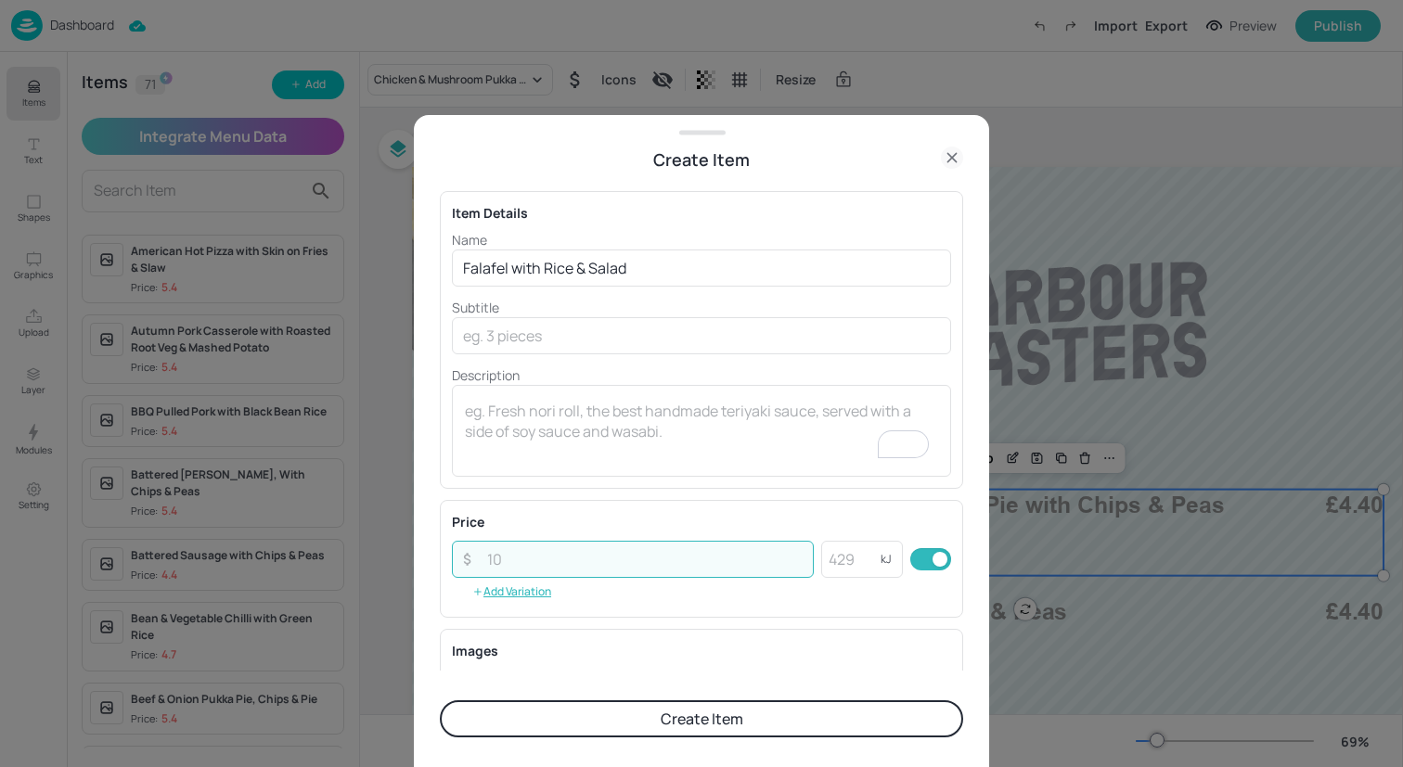
click at [608, 564] on input "number" at bounding box center [645, 559] width 338 height 37
type input "4.70"
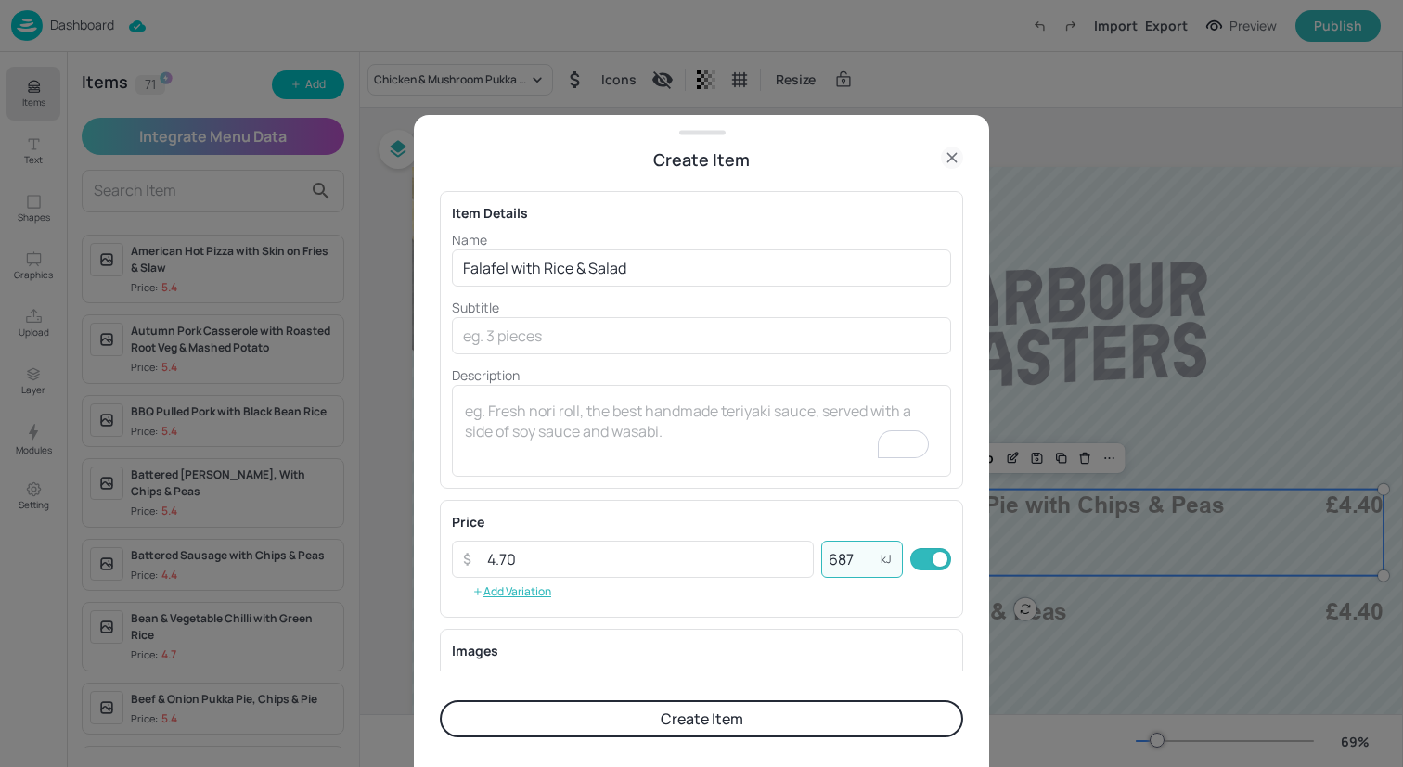
scroll to position [237, 0]
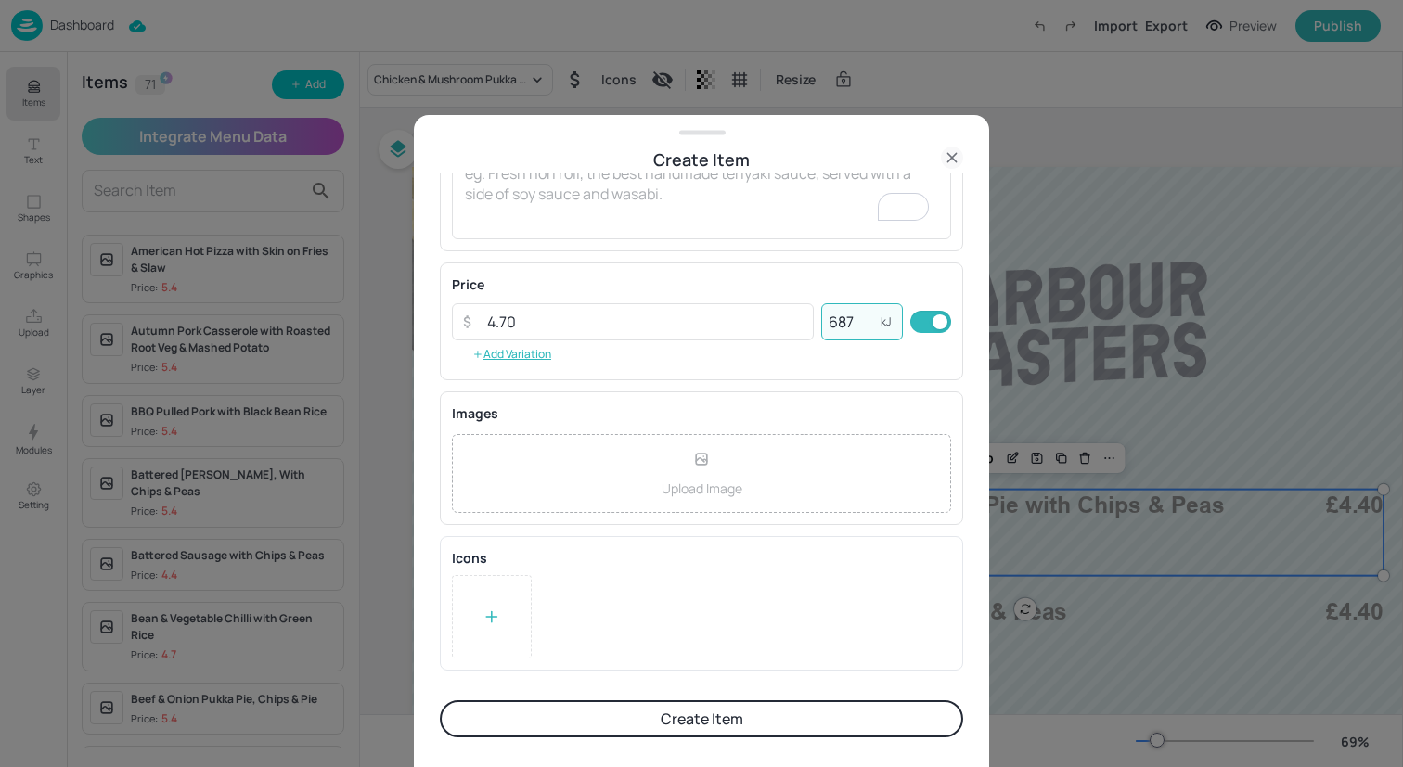
type input "687"
click at [528, 635] on div at bounding box center [492, 616] width 80 height 83
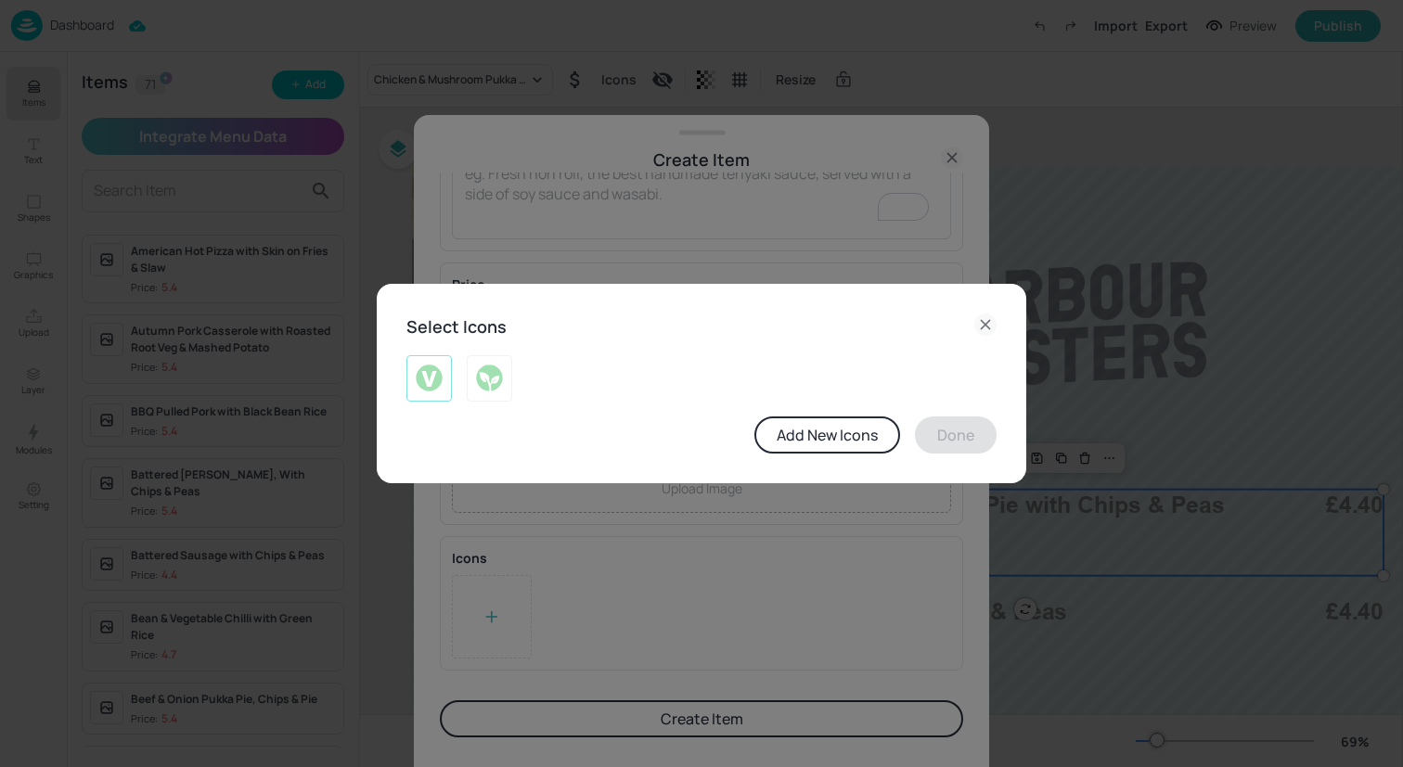
click at [443, 374] on img at bounding box center [429, 379] width 29 height 30
click at [940, 437] on button "Done" at bounding box center [956, 435] width 82 height 37
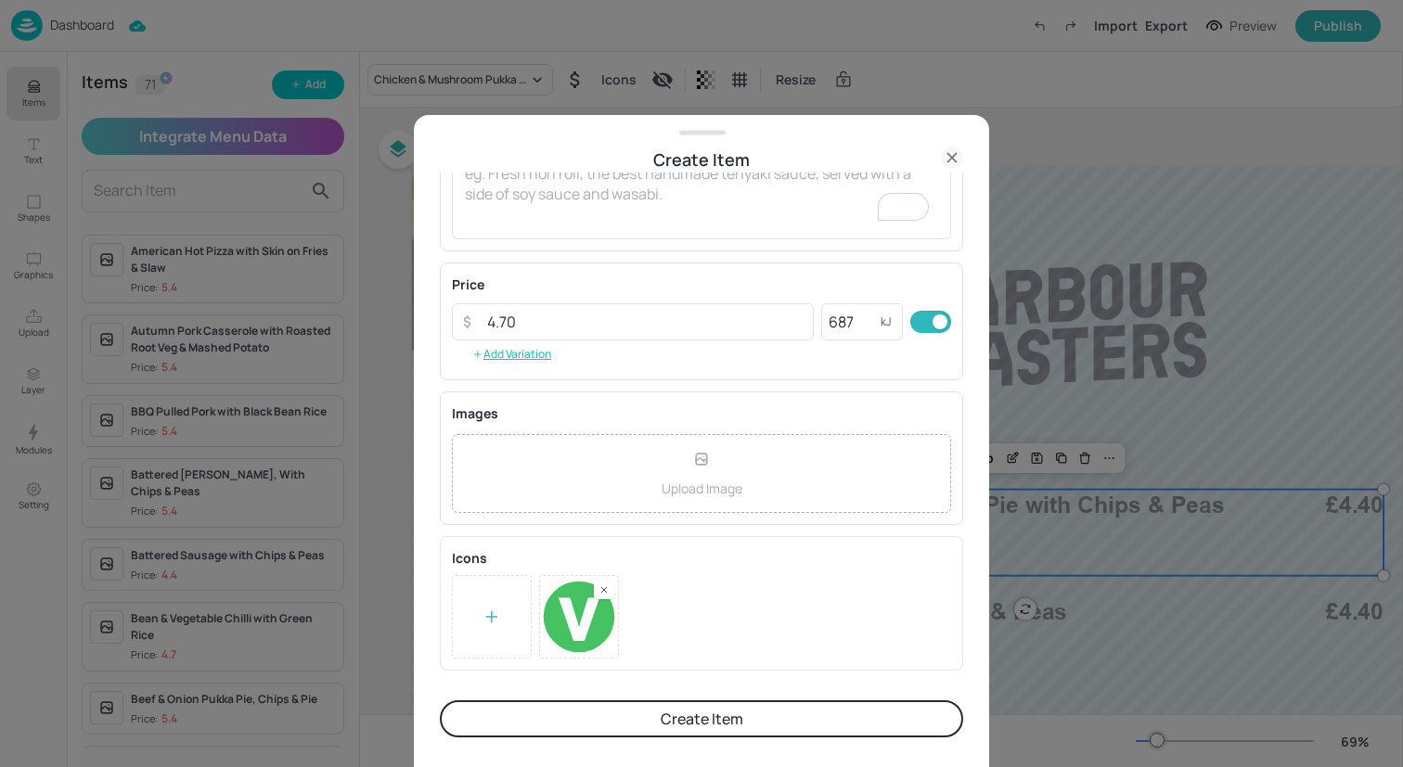
click at [738, 712] on button "Create Item" at bounding box center [701, 718] width 523 height 37
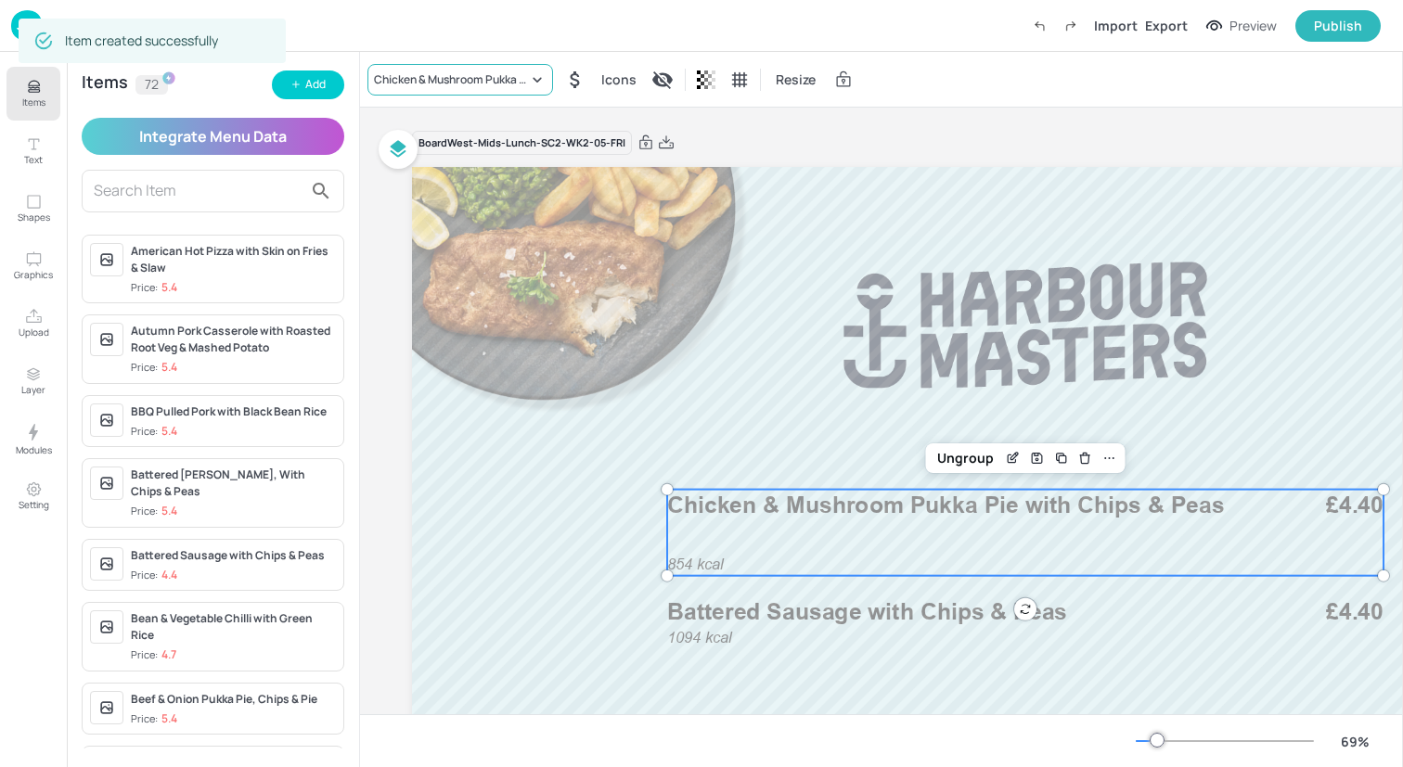
click at [468, 83] on div "Chicken & Mushroom Pukka Pie with Chips & Peas" at bounding box center [451, 79] width 154 height 17
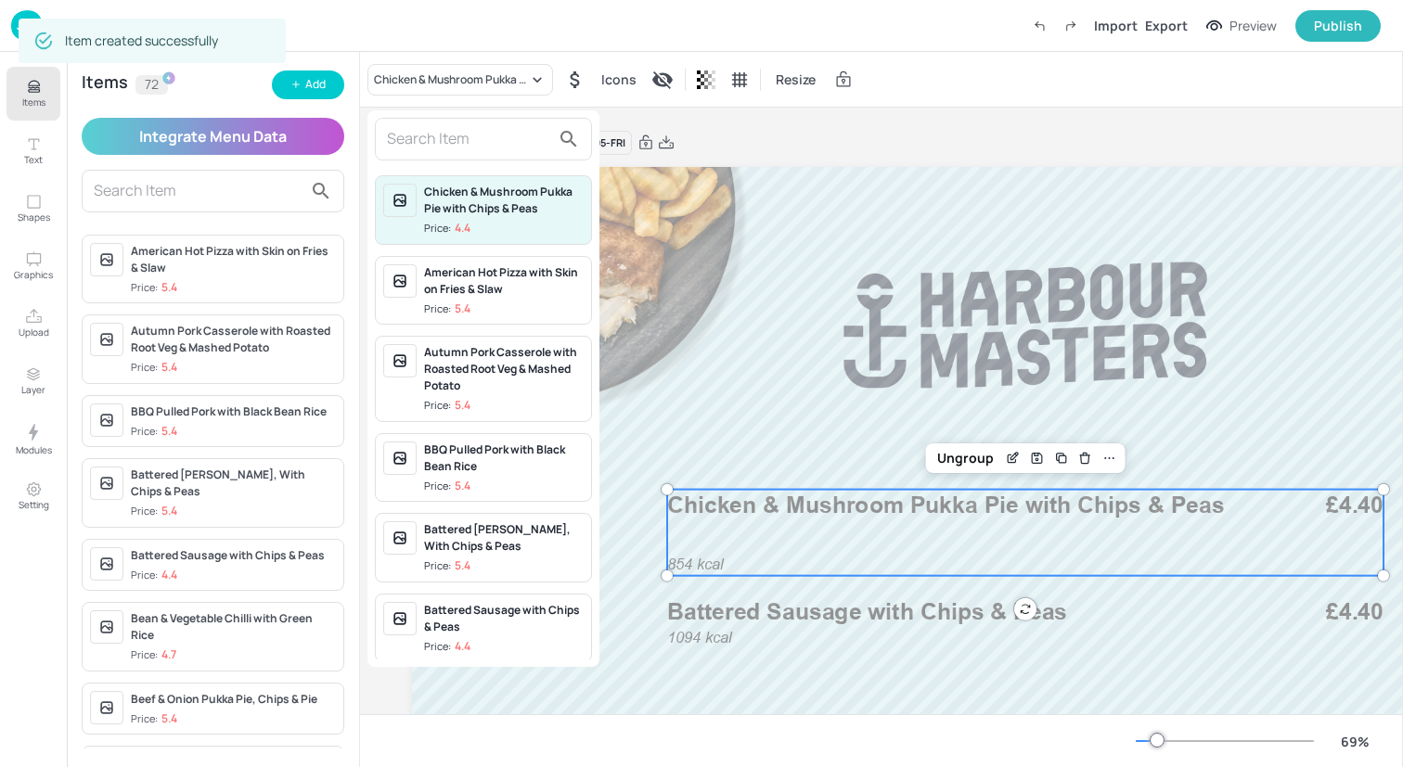
click at [468, 137] on input "text" at bounding box center [468, 139] width 163 height 30
paste input "Falafel with Rice & Salad"
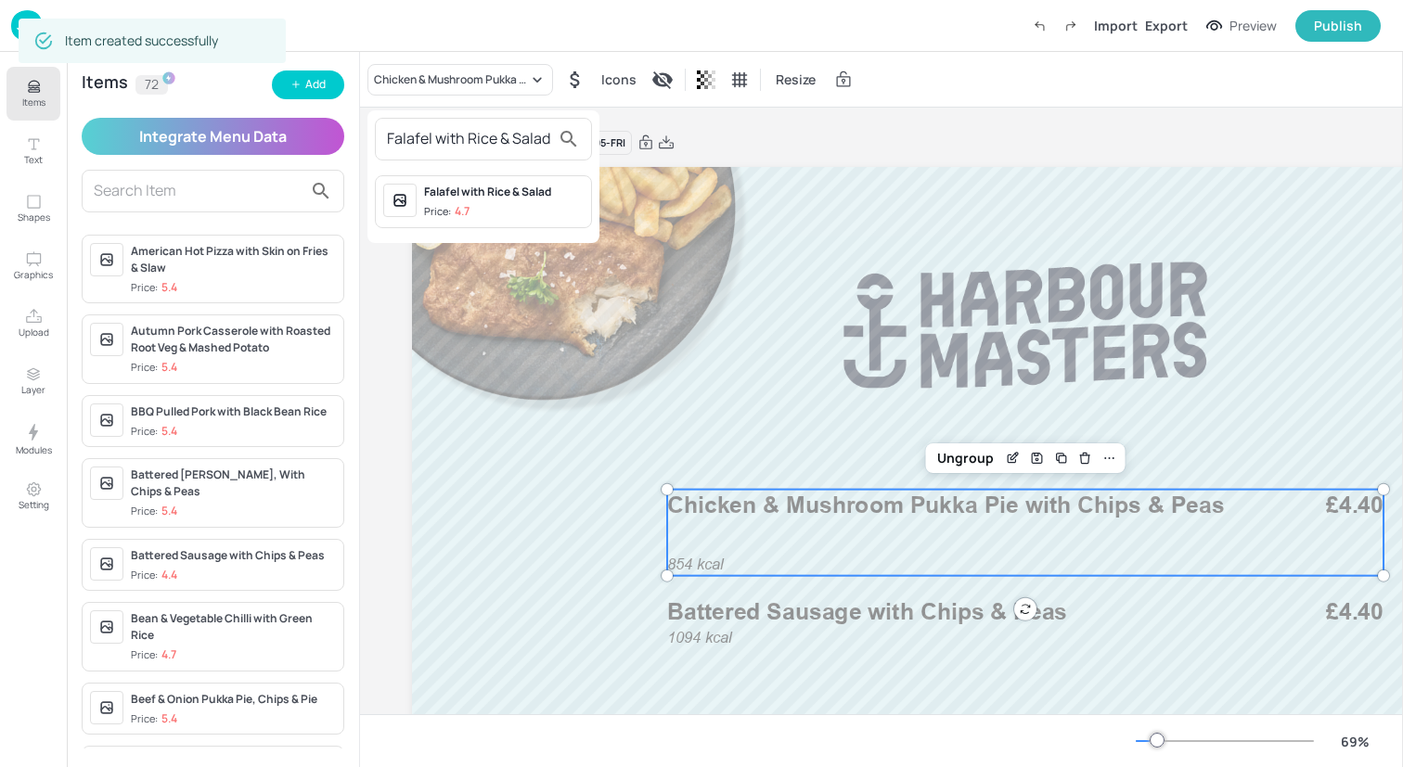
type input "Falafel with Rice & Salad"
click at [500, 200] on div "Falafel with Rice & Salad Price: 4.7" at bounding box center [504, 202] width 160 height 36
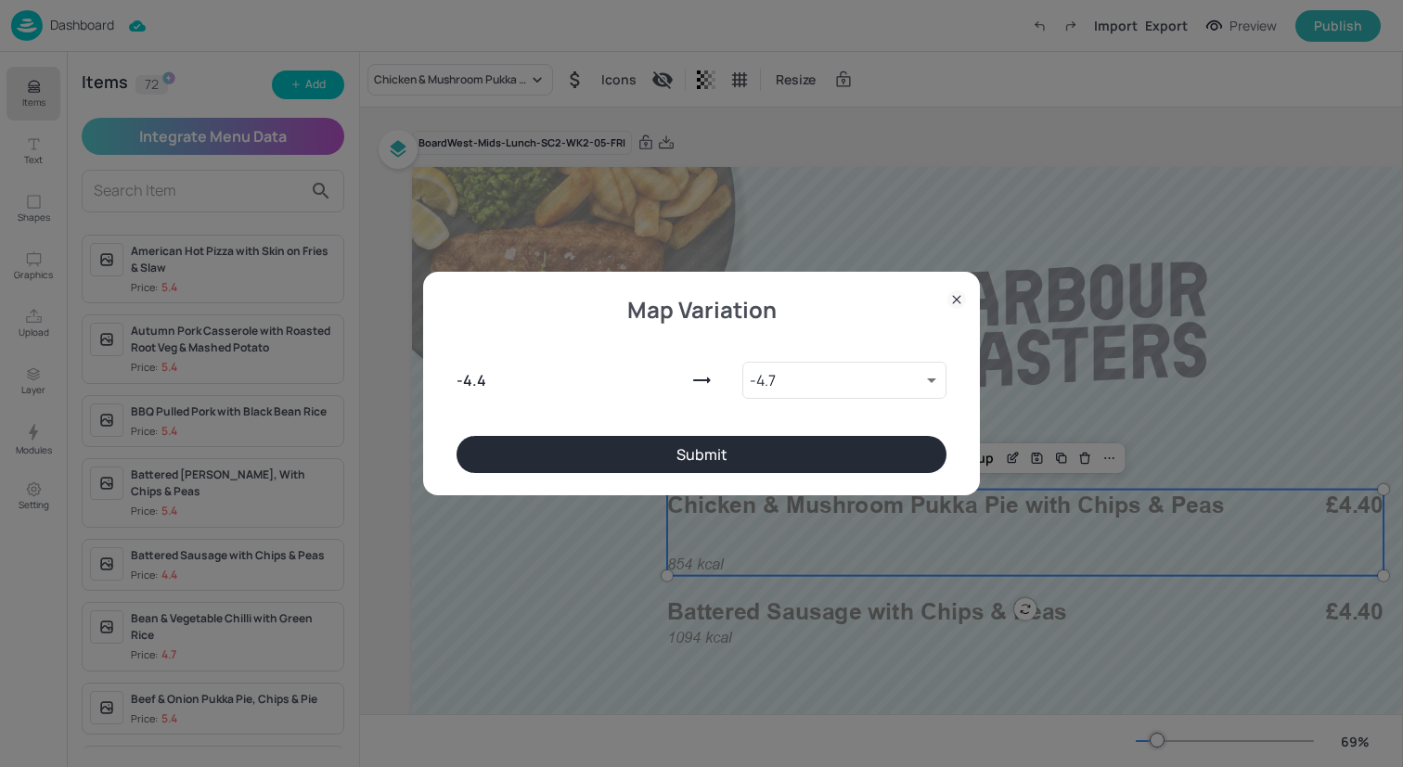
click at [759, 439] on button "Submit" at bounding box center [701, 454] width 490 height 37
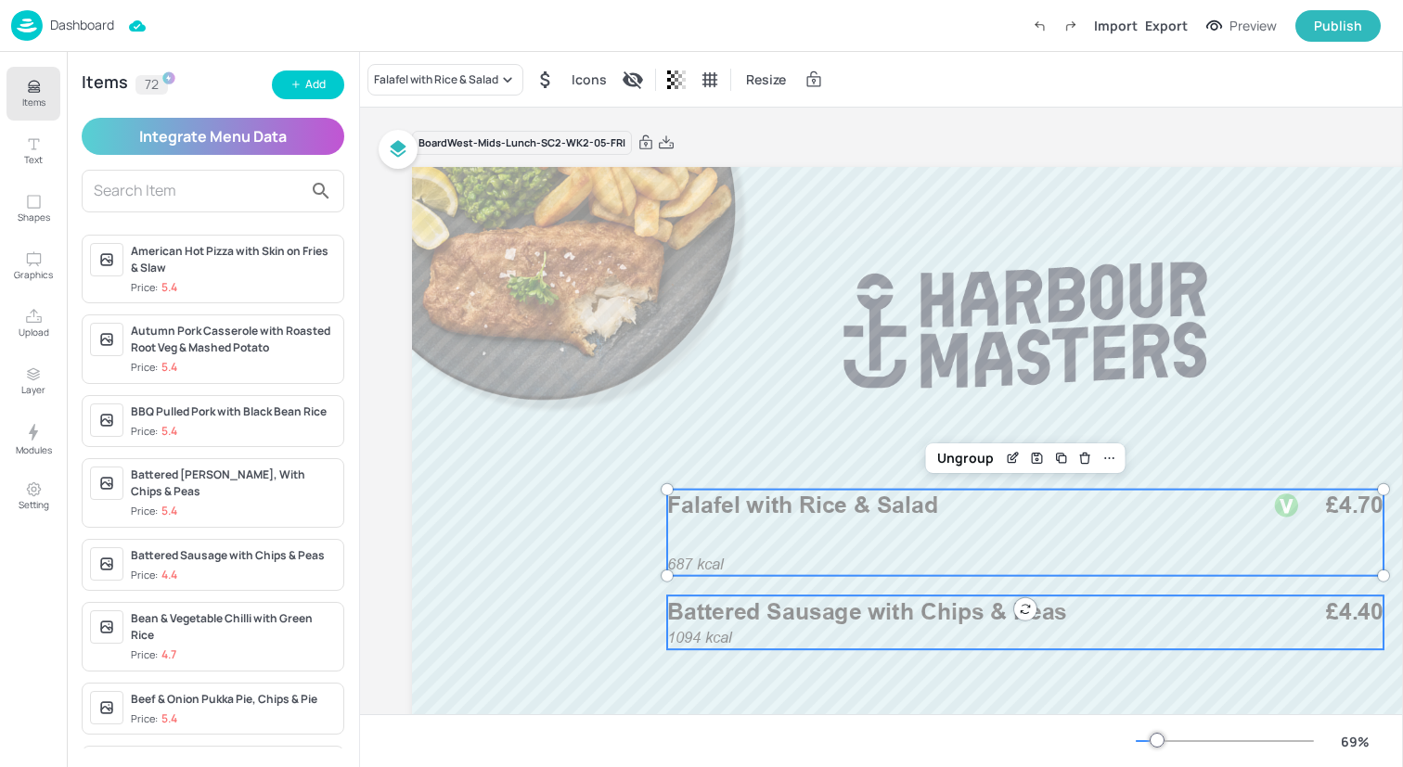
click at [765, 632] on div "1094 kcal Battered Sausage with Chips & Peas £4.40" at bounding box center [1025, 623] width 716 height 54
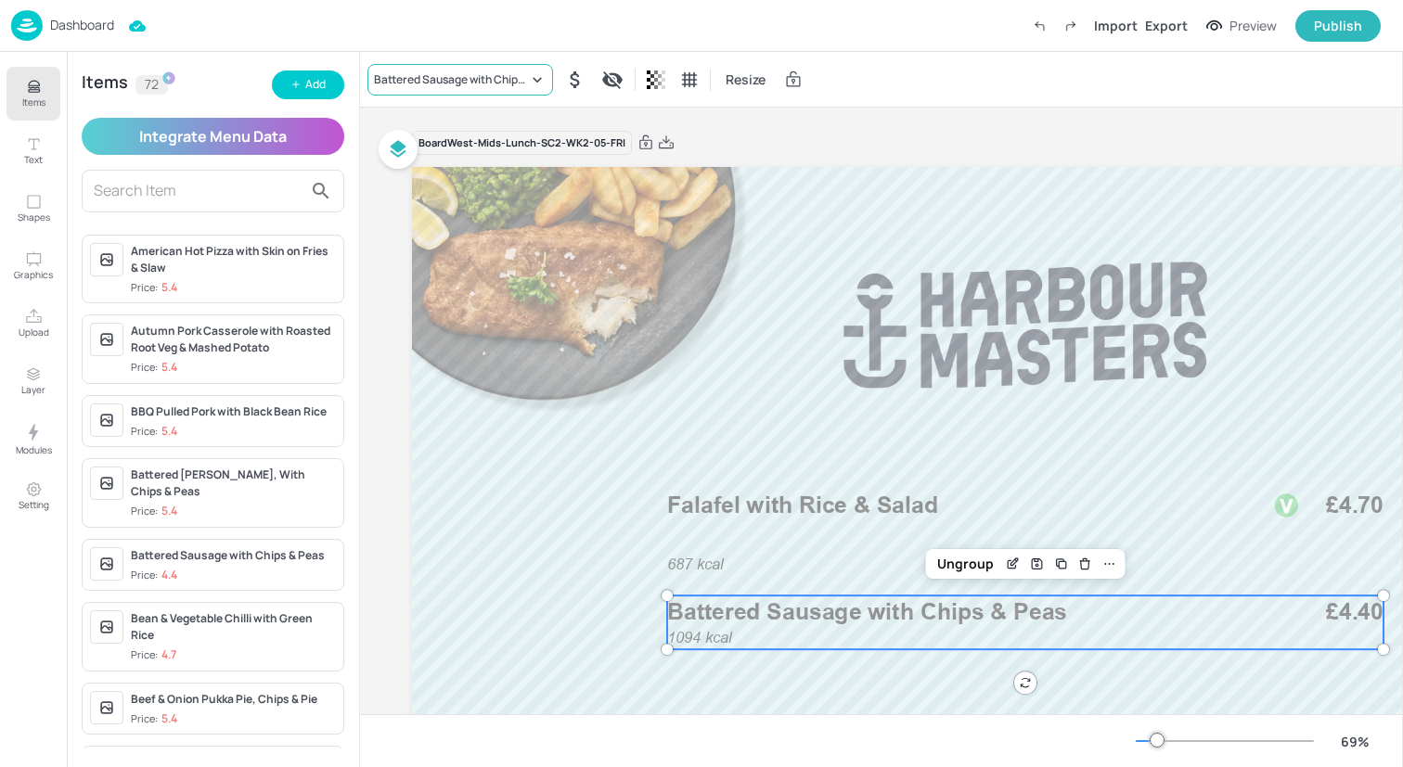
click at [430, 94] on div "Battered Sausage with Chips & Peas" at bounding box center [460, 80] width 186 height 32
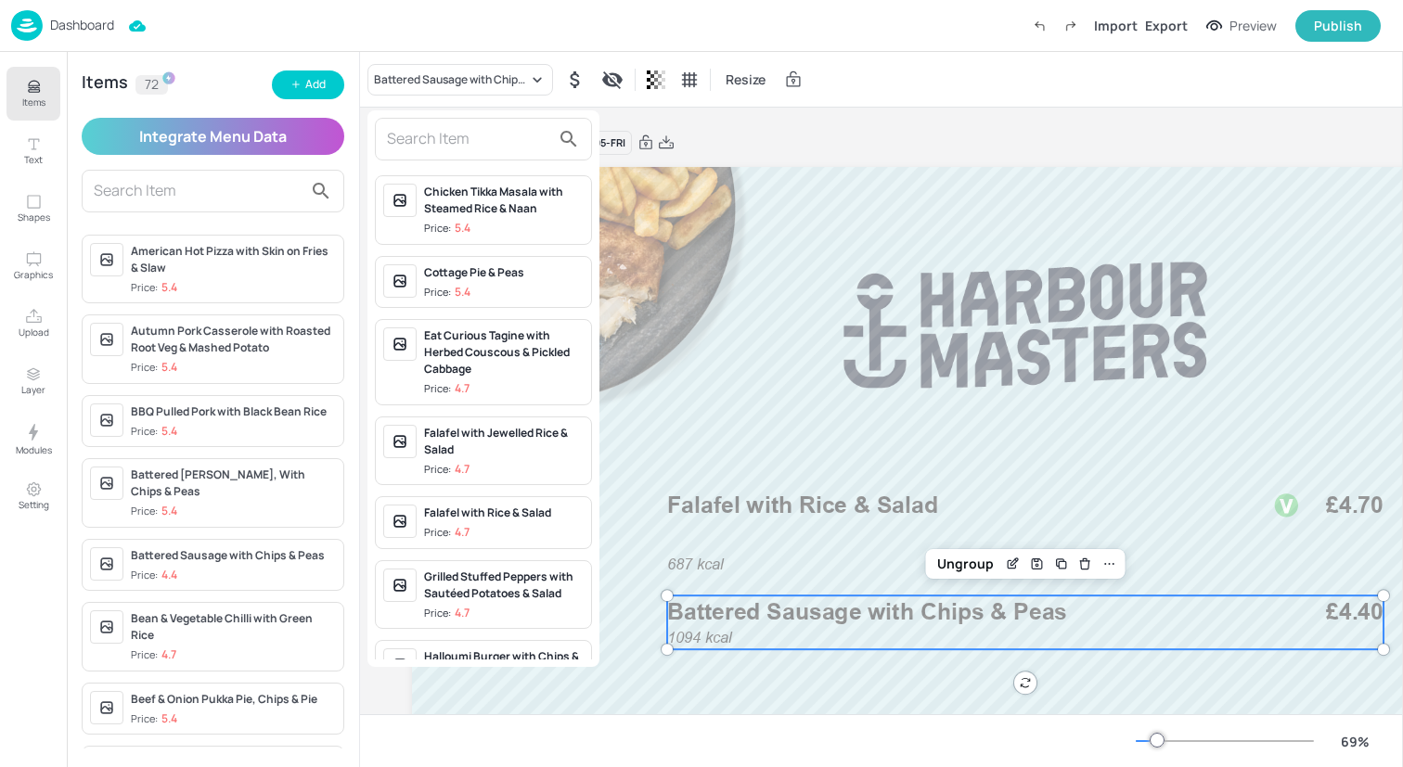
scroll to position [1962, 0]
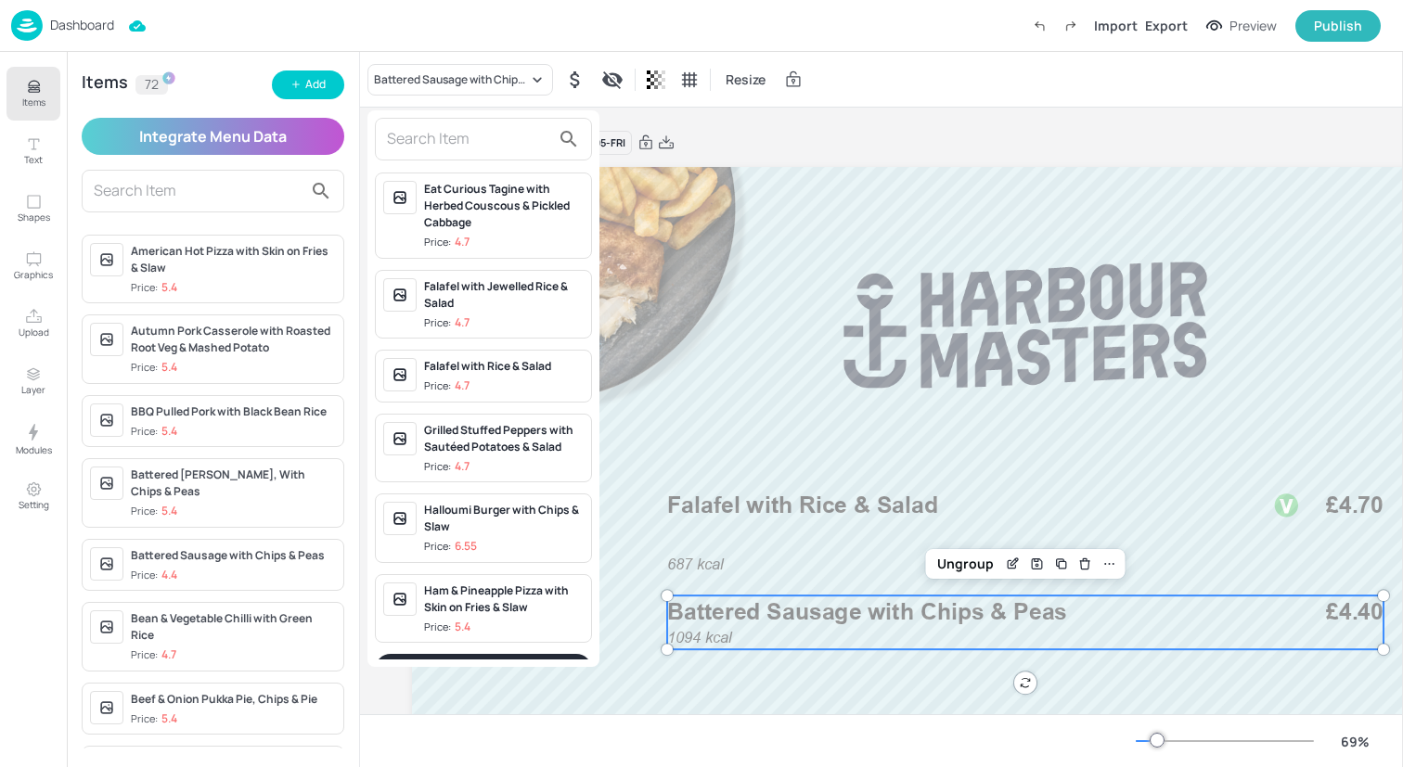
click at [323, 68] on div at bounding box center [701, 383] width 1403 height 767
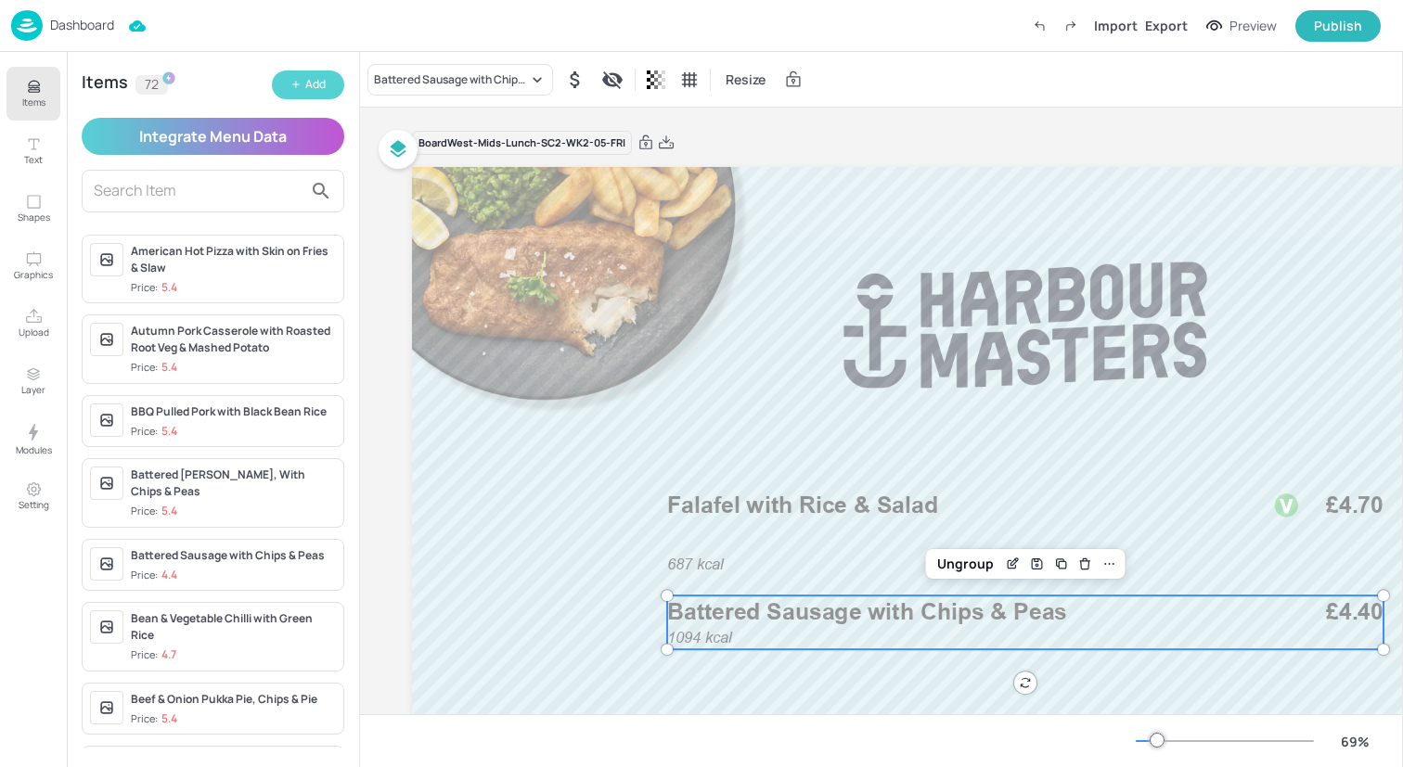
click at [305, 82] on div "Add" at bounding box center [315, 85] width 20 height 18
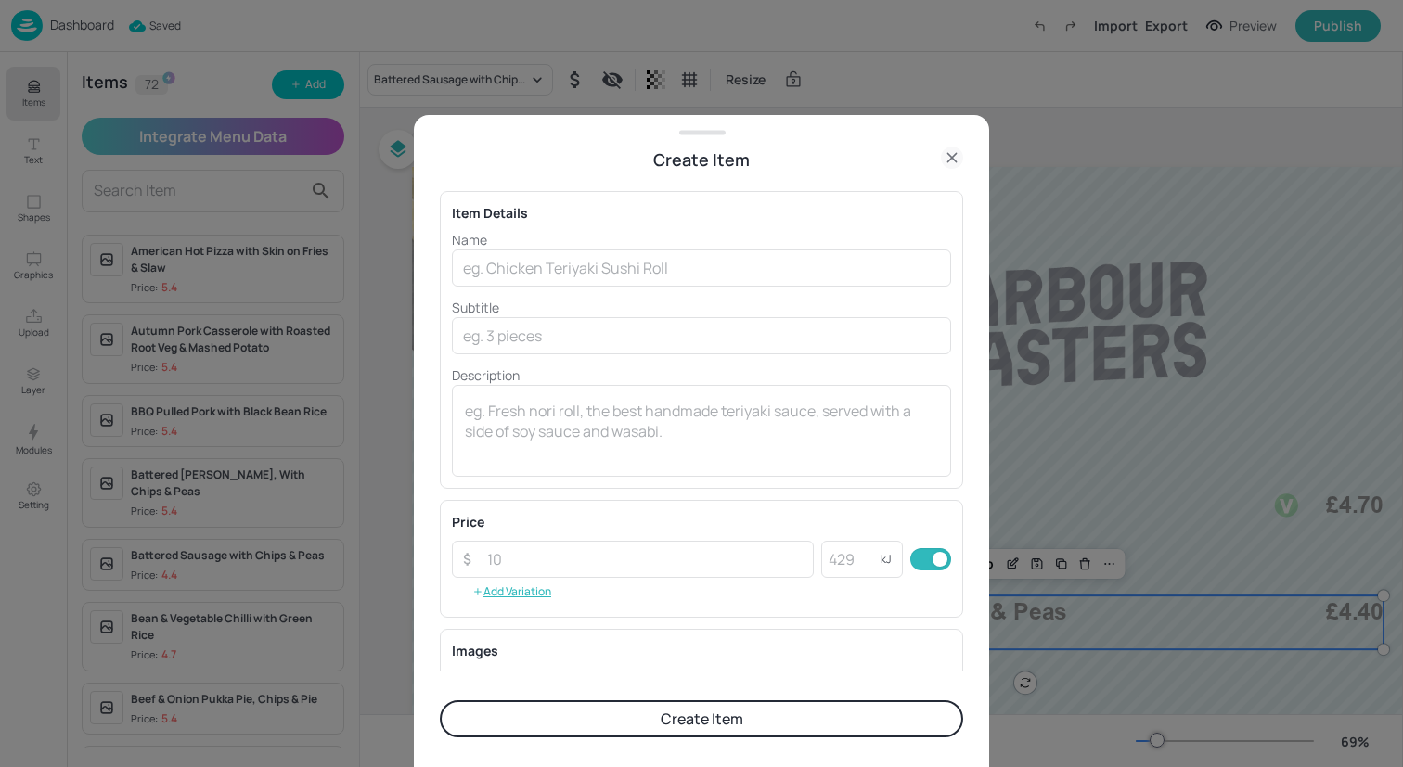
click at [645, 708] on button "Create Item" at bounding box center [701, 718] width 523 height 37
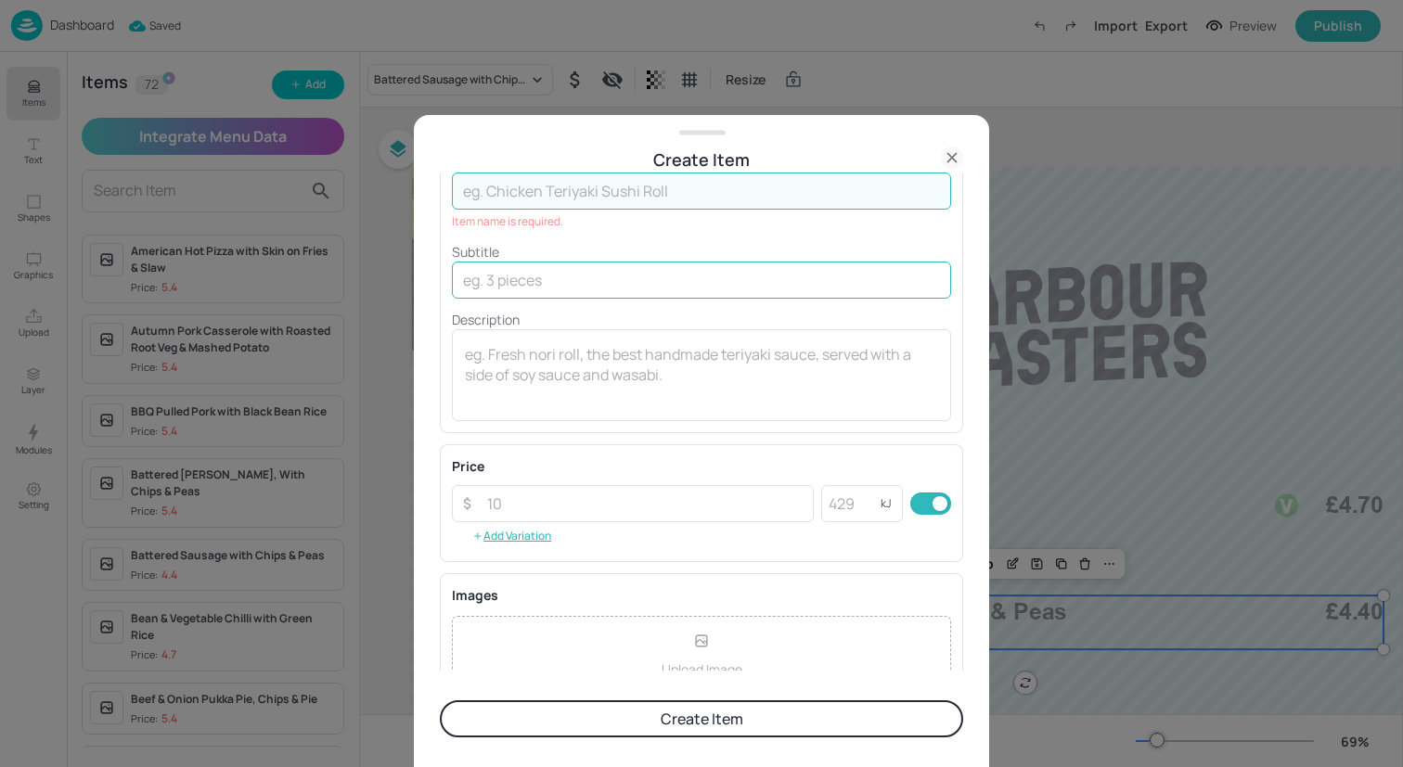
scroll to position [0, 0]
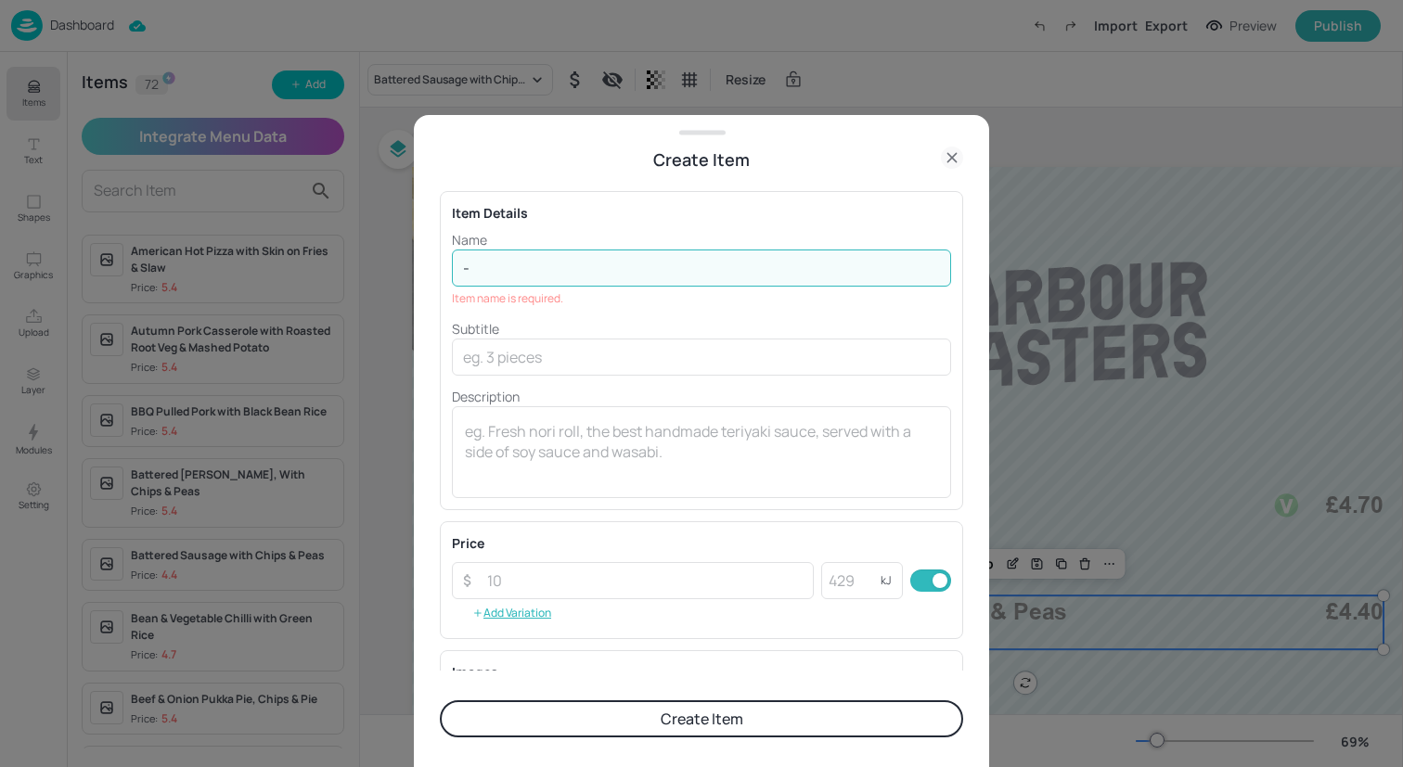
type input "-"
click at [633, 323] on div "Subtitle ​" at bounding box center [701, 347] width 499 height 57
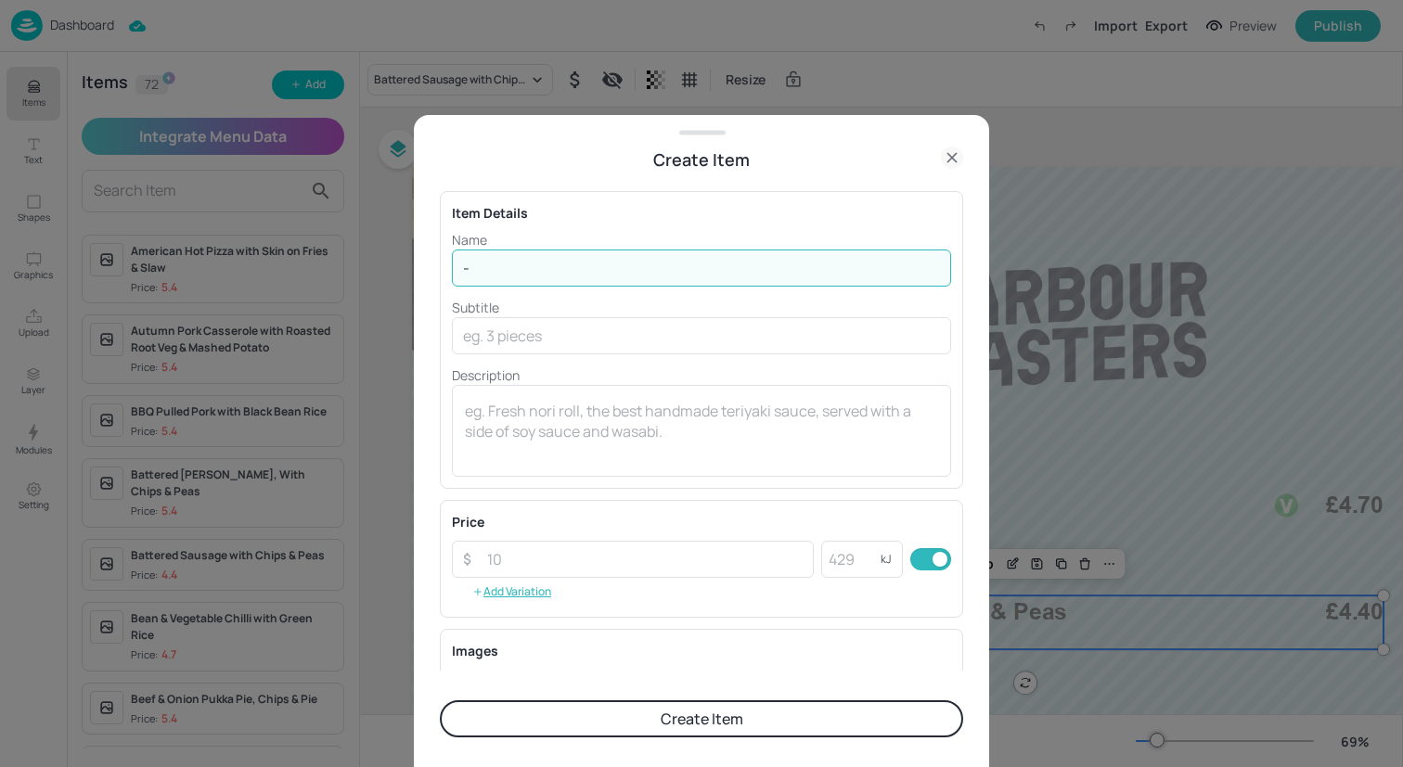
click at [695, 263] on input "-" at bounding box center [701, 268] width 499 height 37
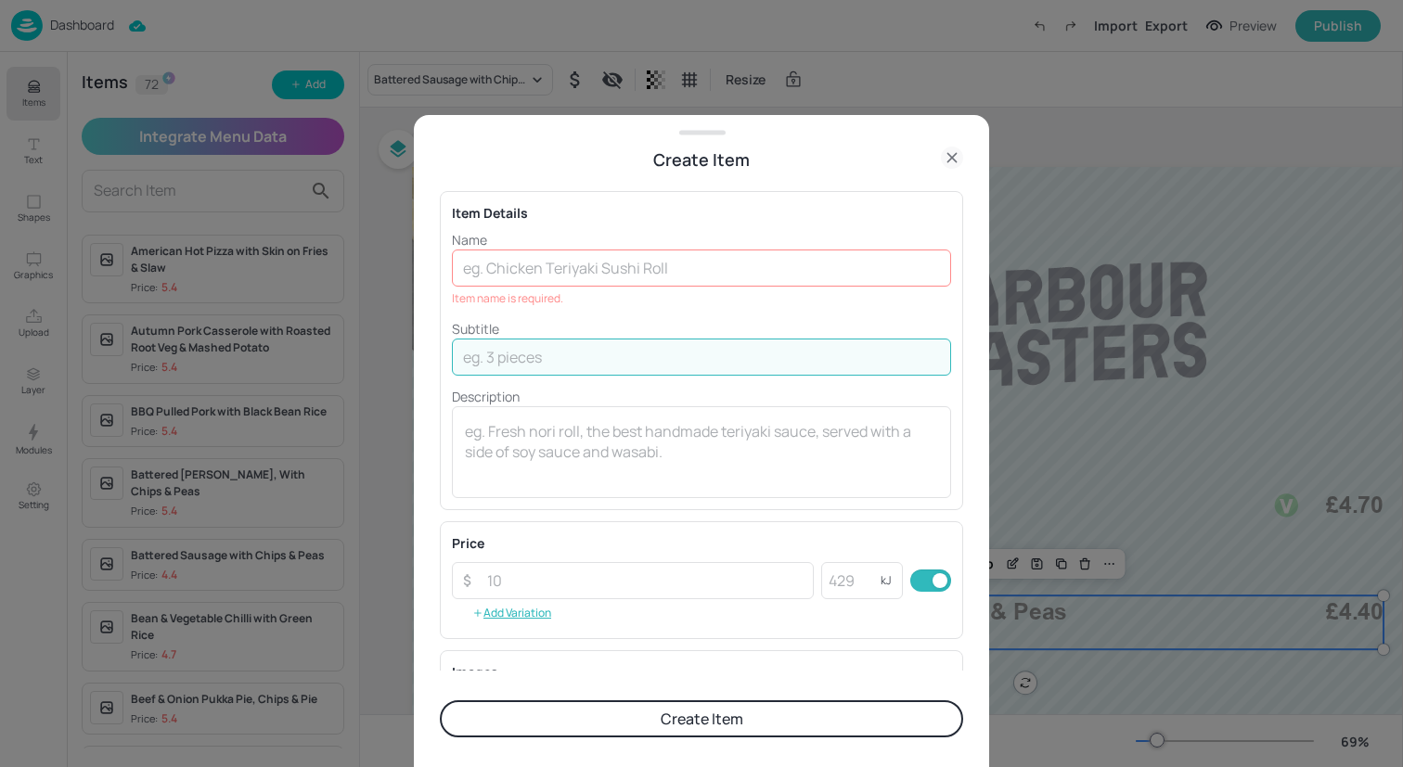
click at [698, 317] on div "Name ​ Item name is required. Subtitle ​ Description x ​" at bounding box center [701, 364] width 499 height 268
click at [696, 279] on input "text" at bounding box center [701, 268] width 499 height 37
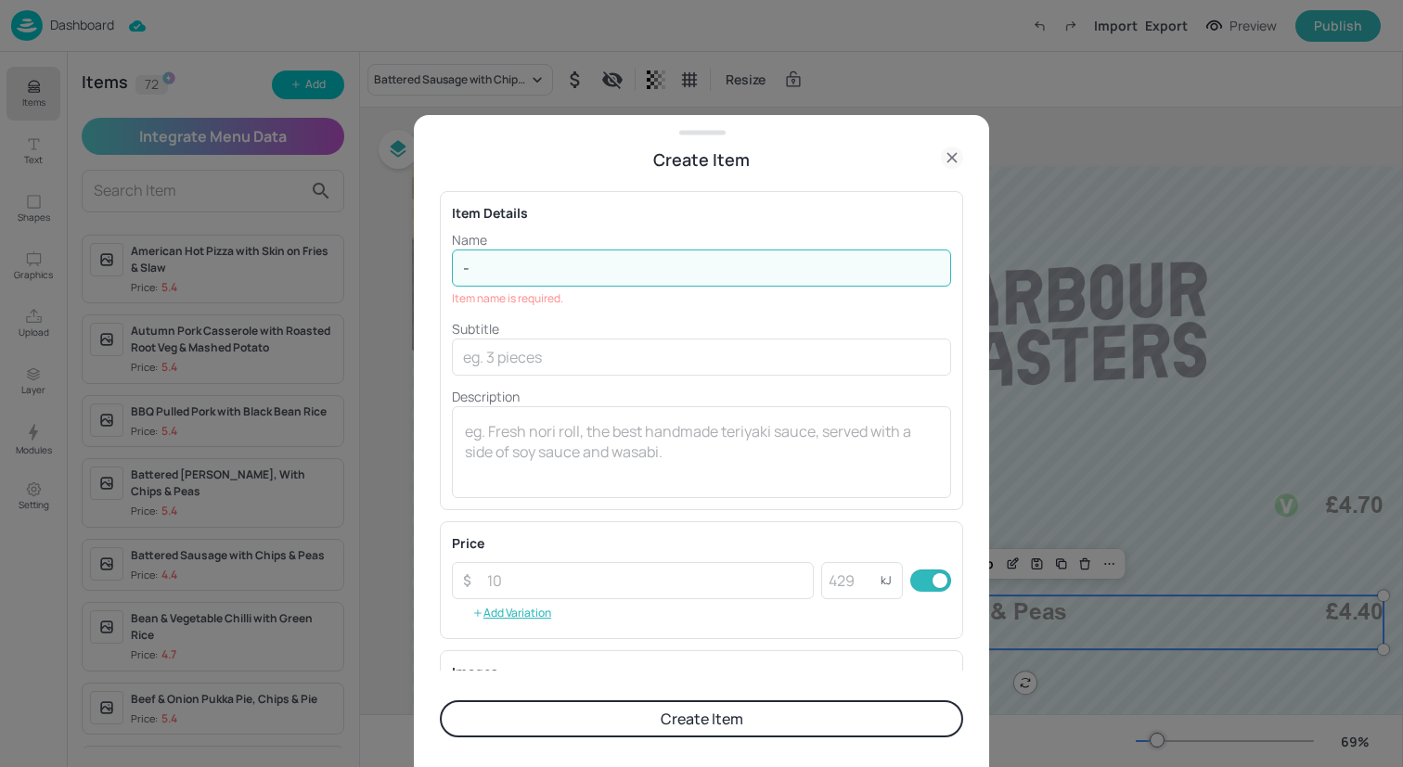
type input "-"
click at [698, 724] on button "Create Item" at bounding box center [701, 718] width 523 height 37
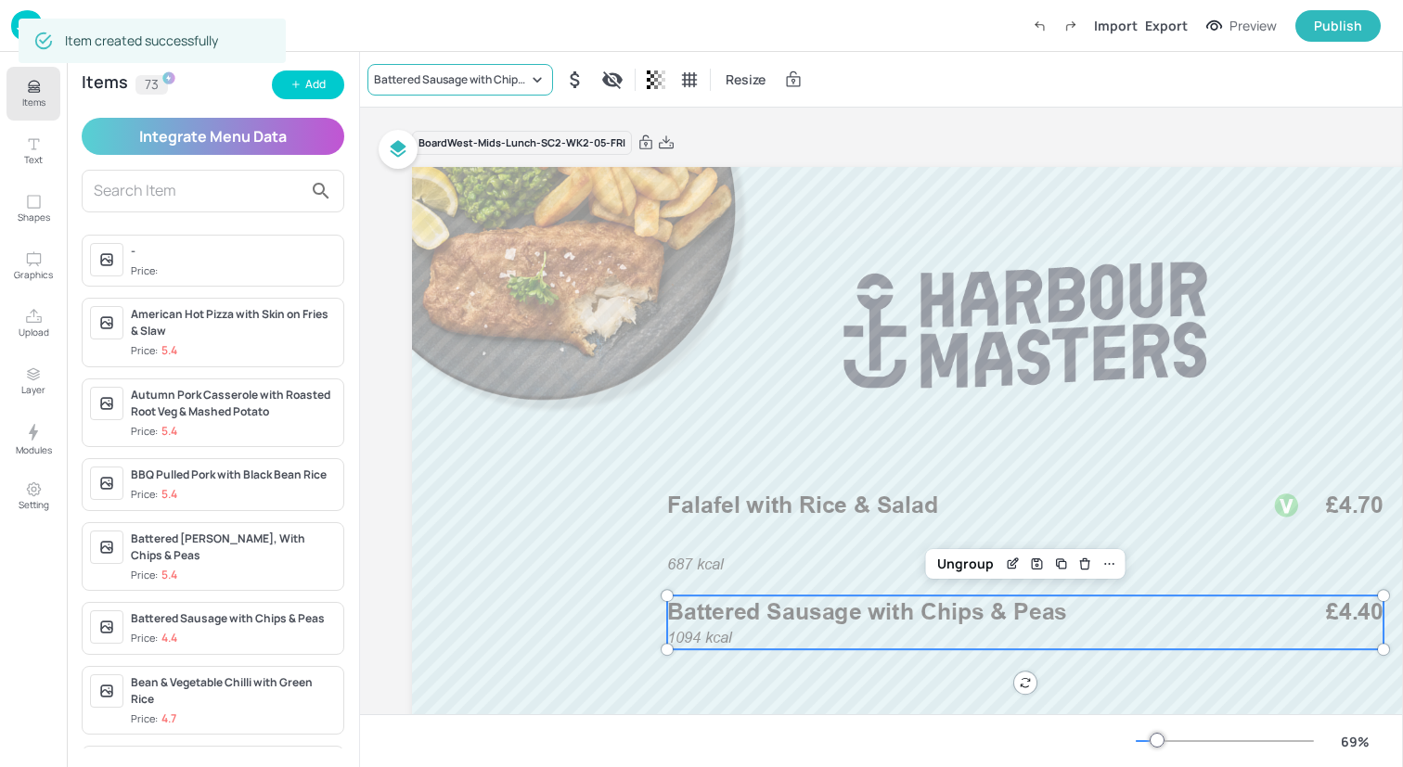
click at [432, 82] on div "Battered Sausage with Chips & Peas" at bounding box center [451, 79] width 154 height 17
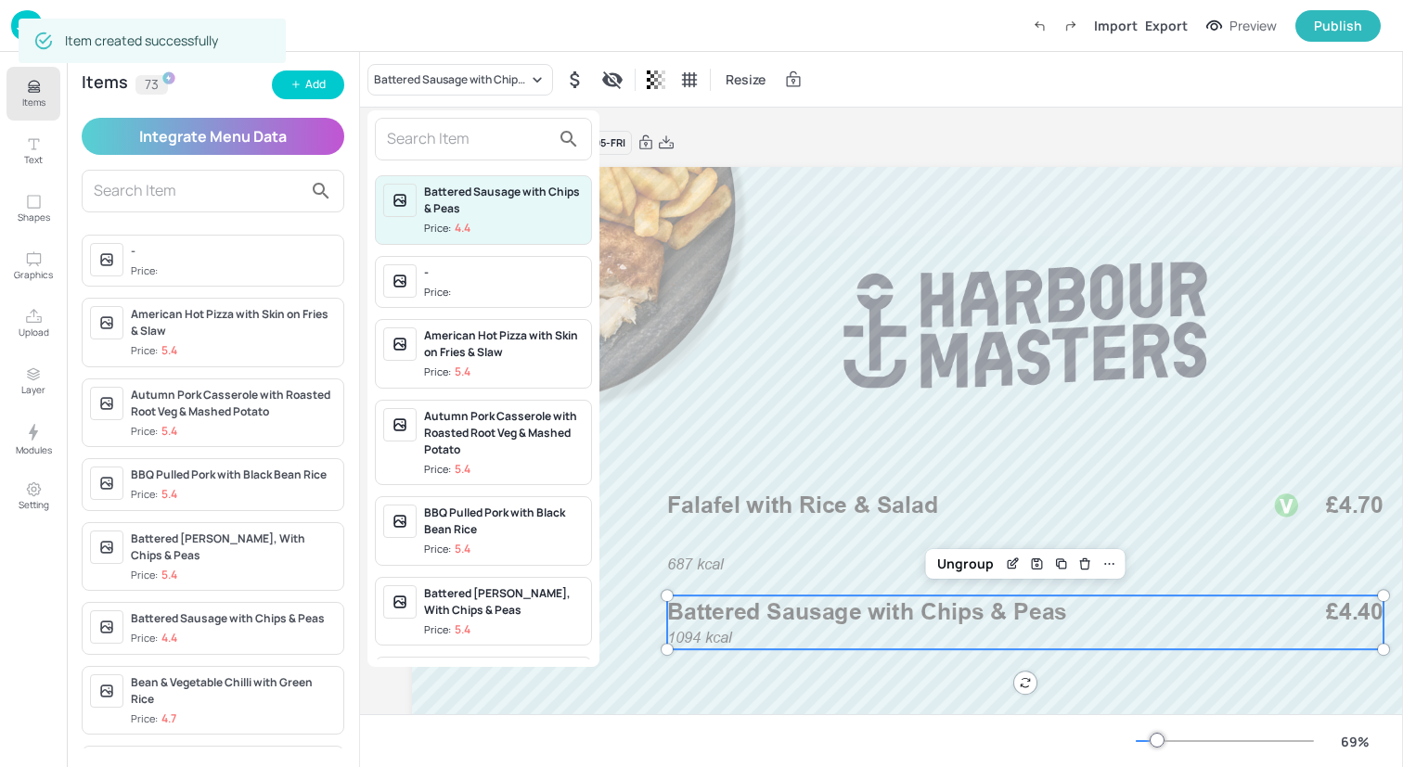
click at [442, 141] on input "text" at bounding box center [468, 139] width 163 height 30
click at [449, 274] on div "-" at bounding box center [504, 272] width 160 height 17
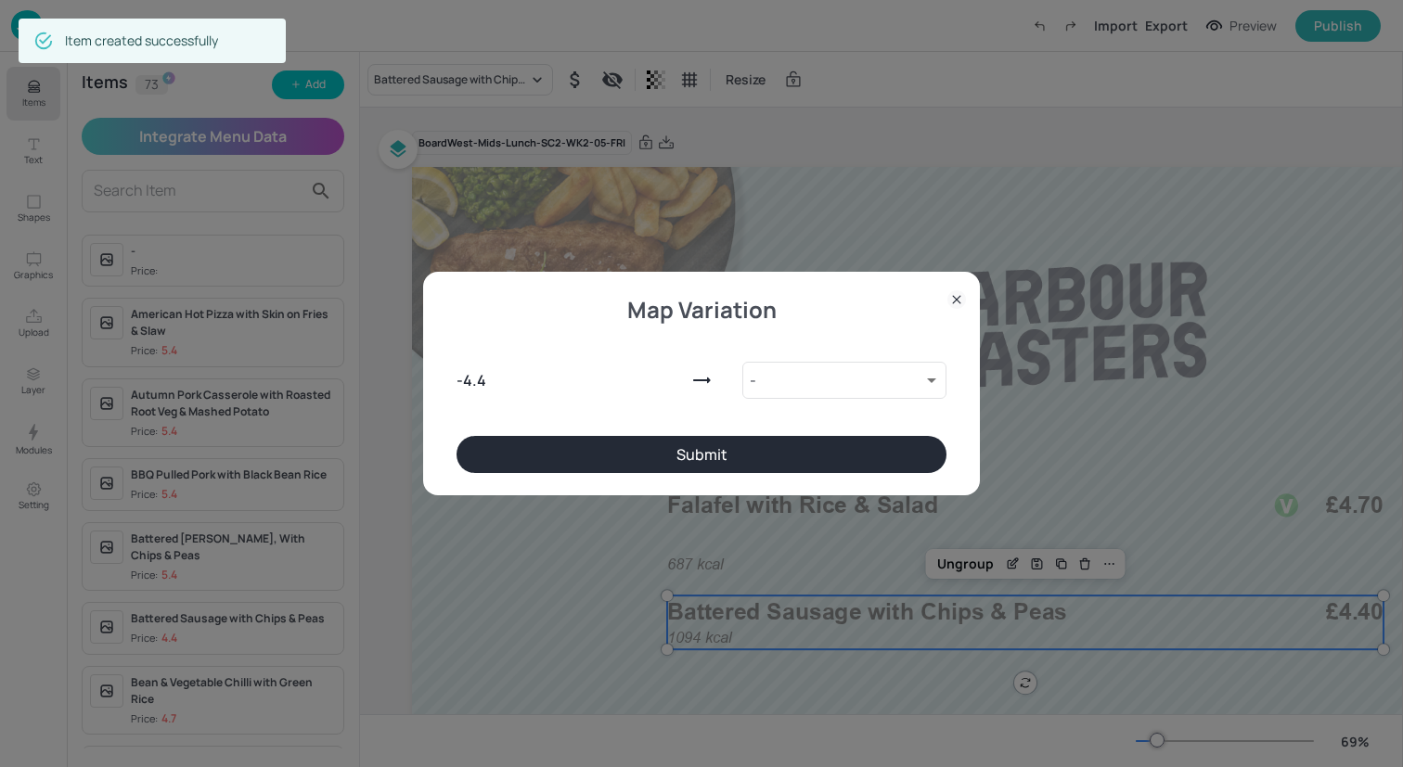
click at [643, 453] on button "Submit" at bounding box center [701, 454] width 490 height 37
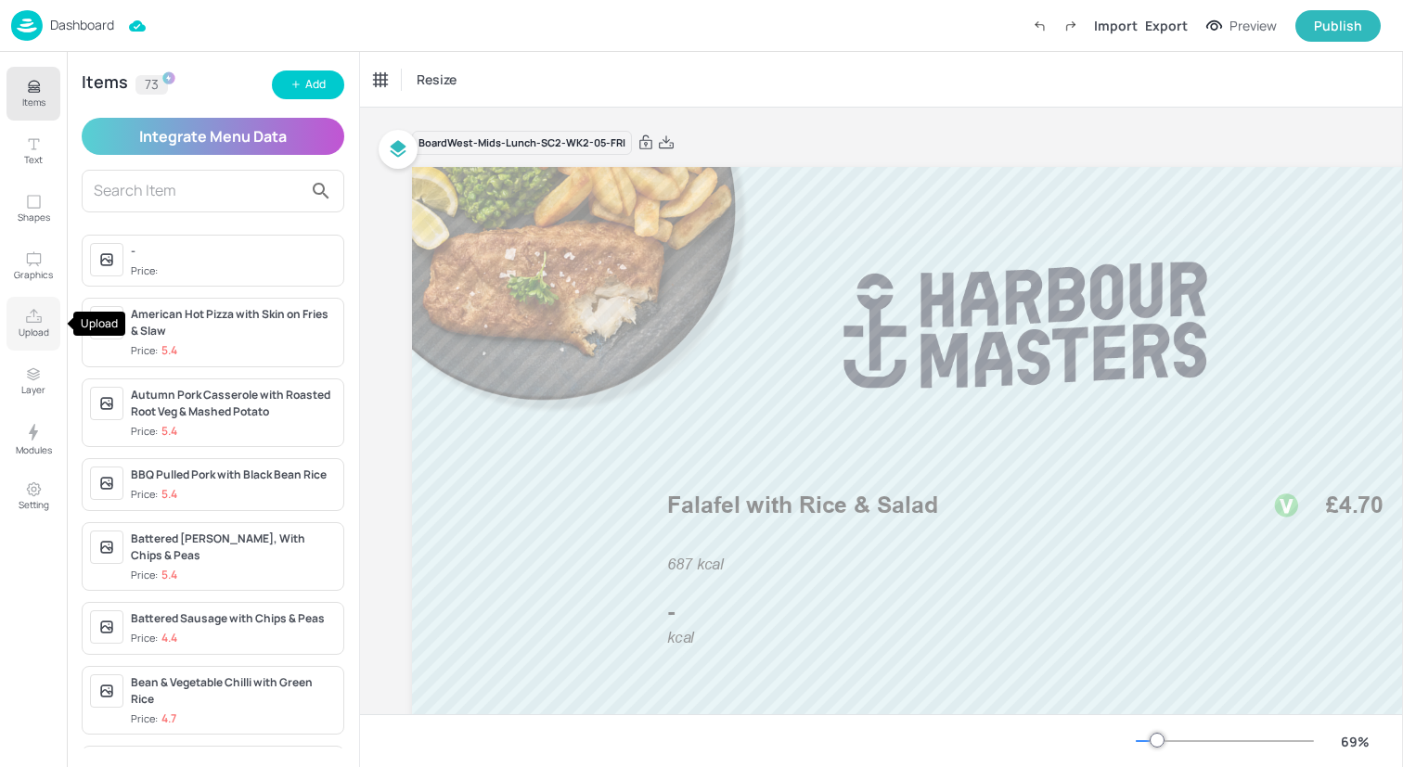
click at [39, 315] on icon "Upload" at bounding box center [34, 317] width 18 height 18
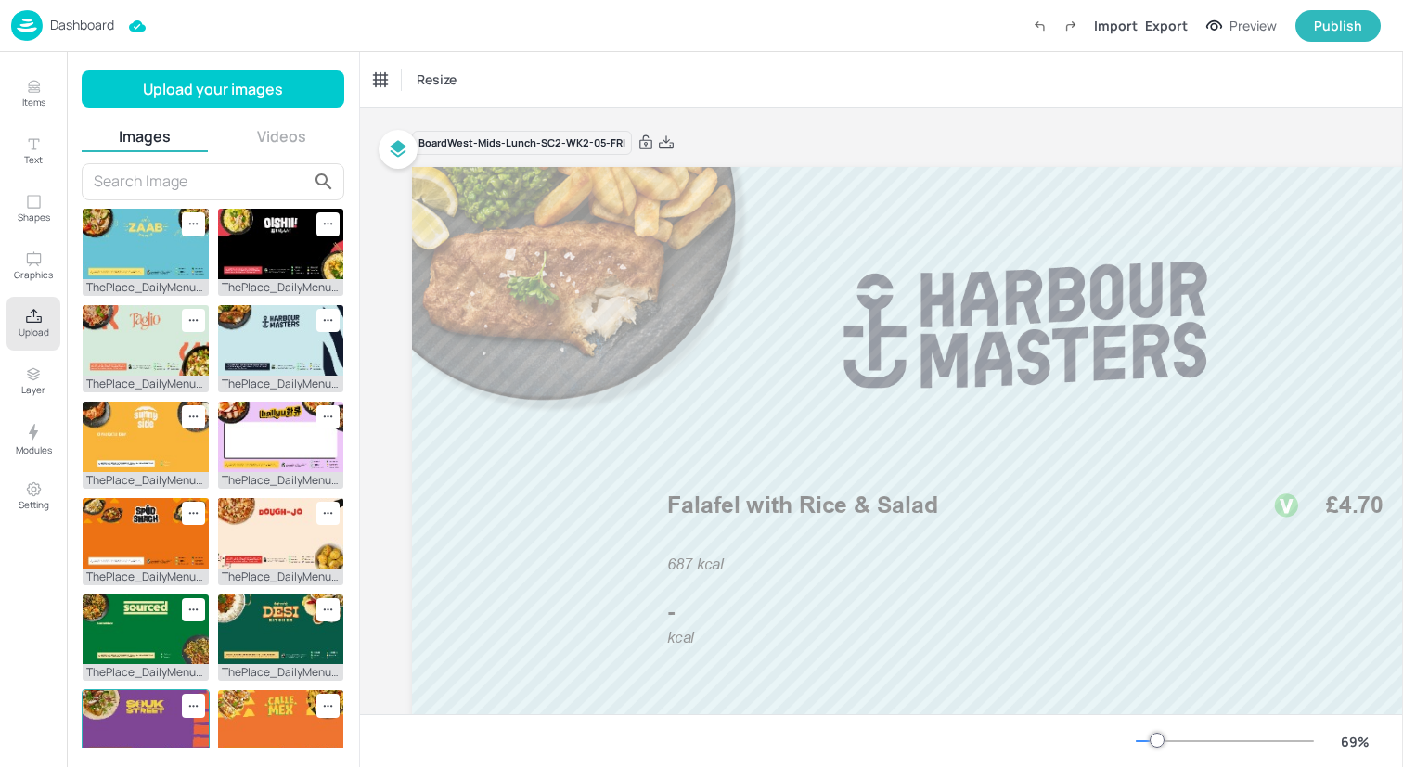
click at [121, 690] on img at bounding box center [146, 725] width 126 height 71
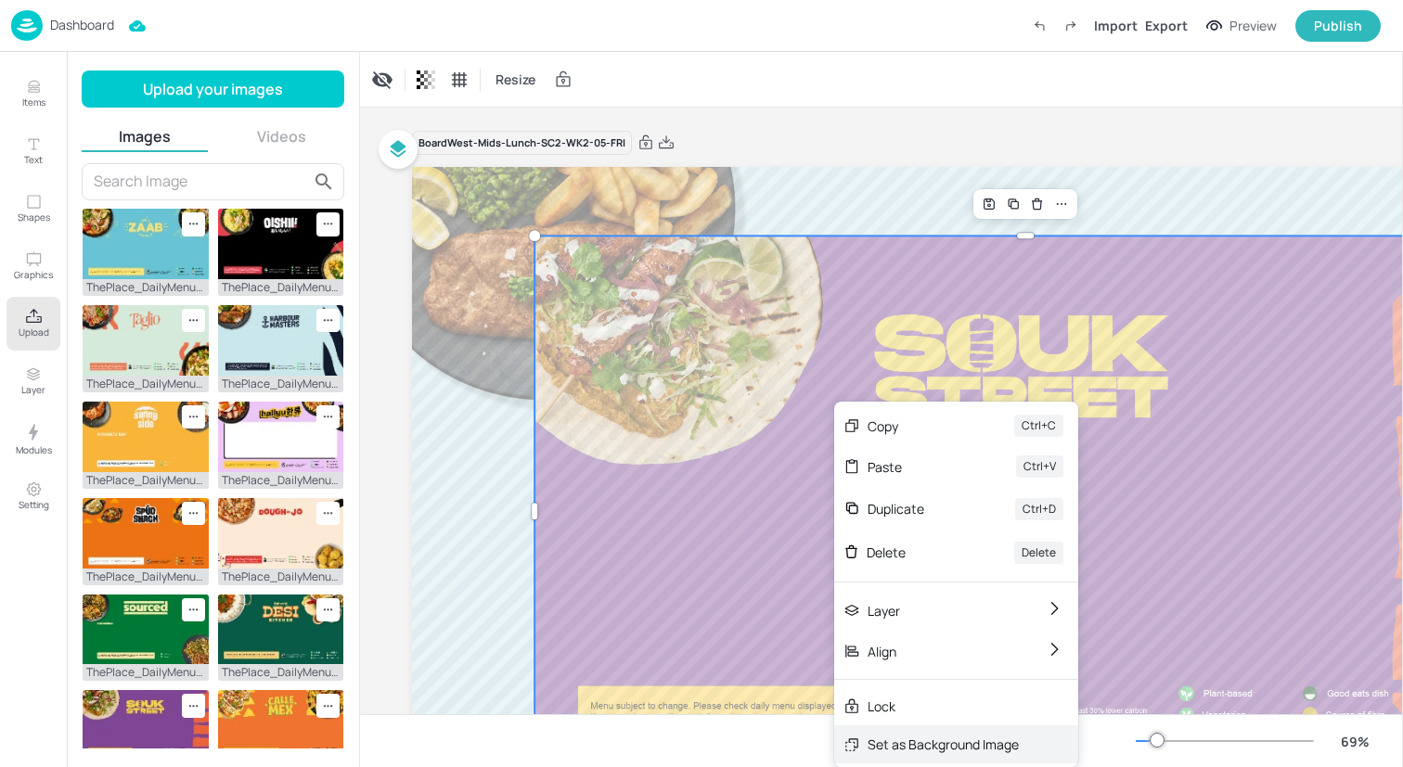
click at [932, 740] on div "Set as Background Image" at bounding box center [942, 744] width 151 height 19
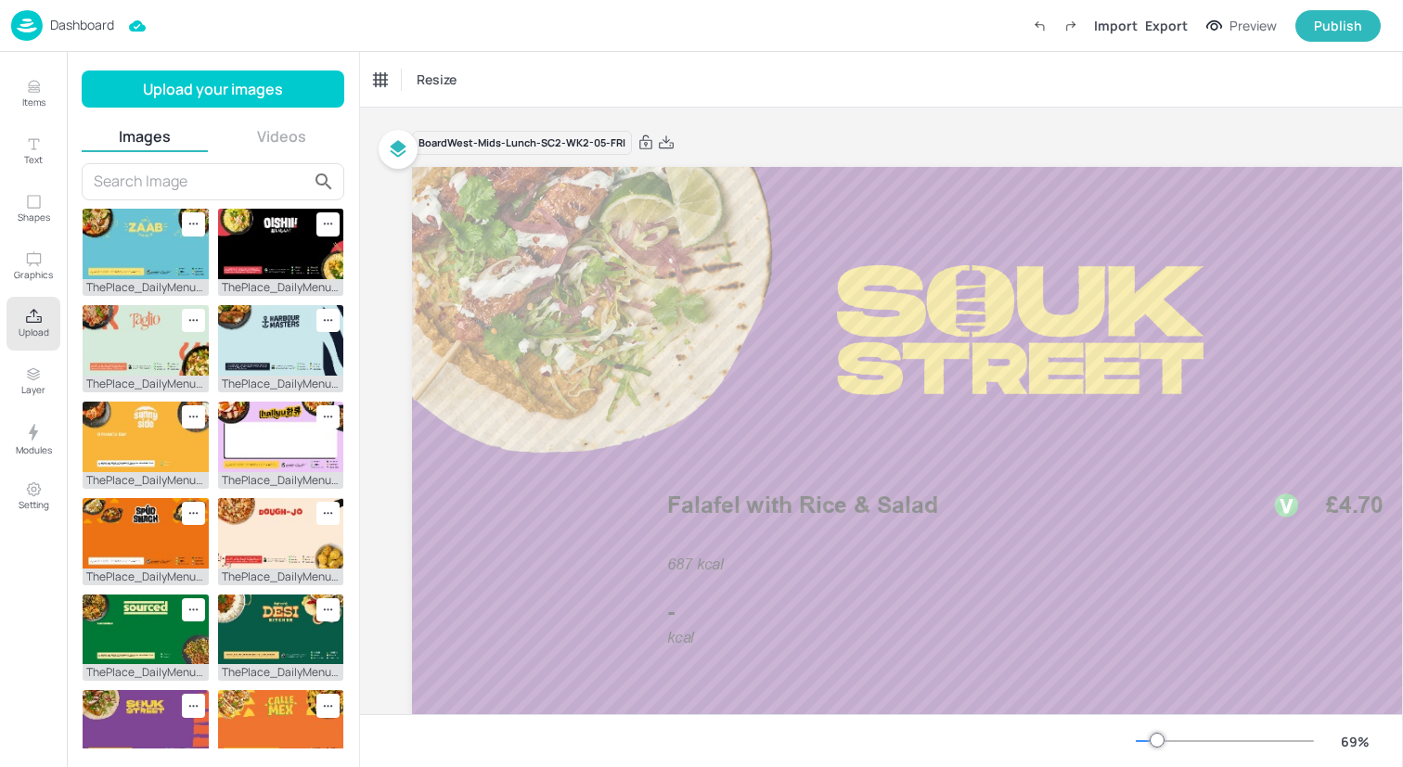
click at [515, 40] on div "Dashboard Import Export Preview Publish" at bounding box center [695, 25] width 1369 height 51
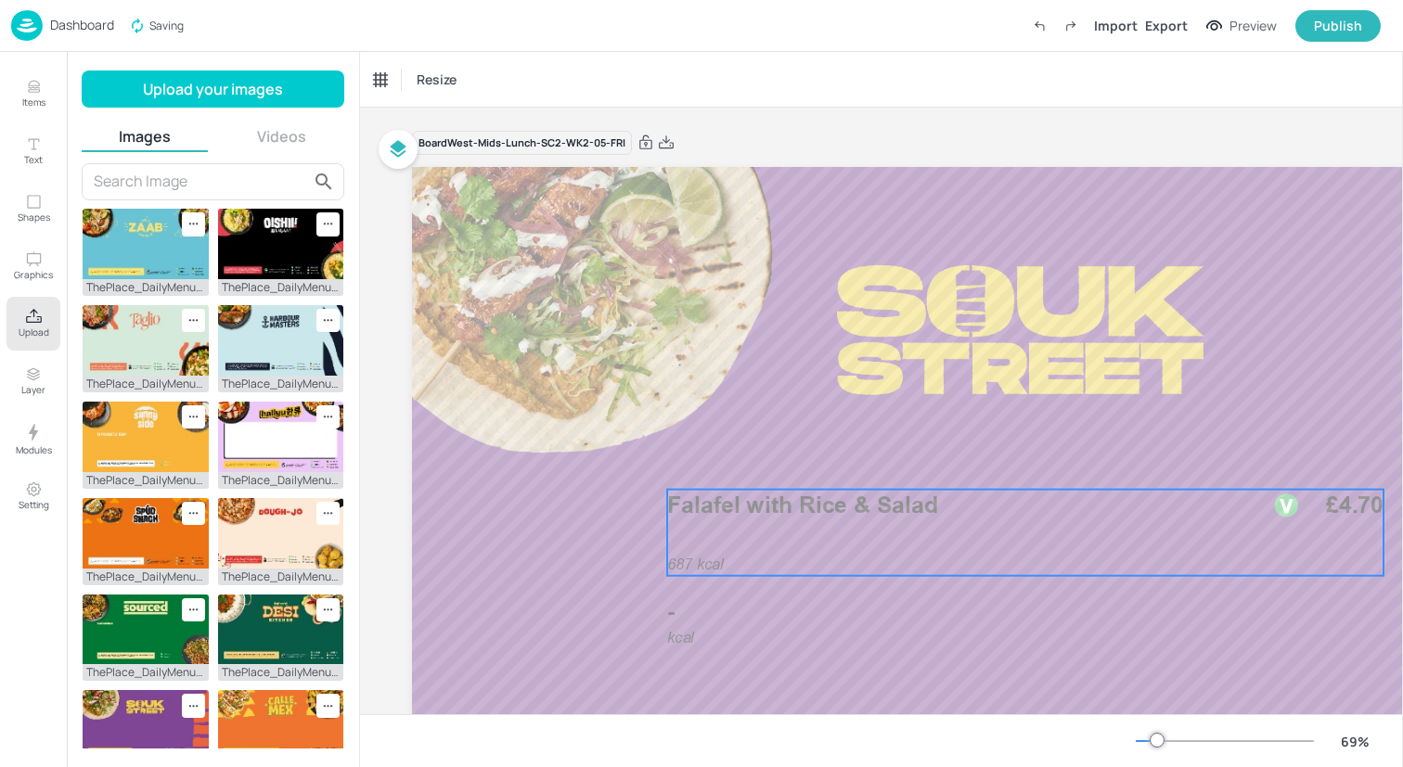
click at [863, 519] on p "Falafel with Rice & Salad" at bounding box center [957, 506] width 581 height 32
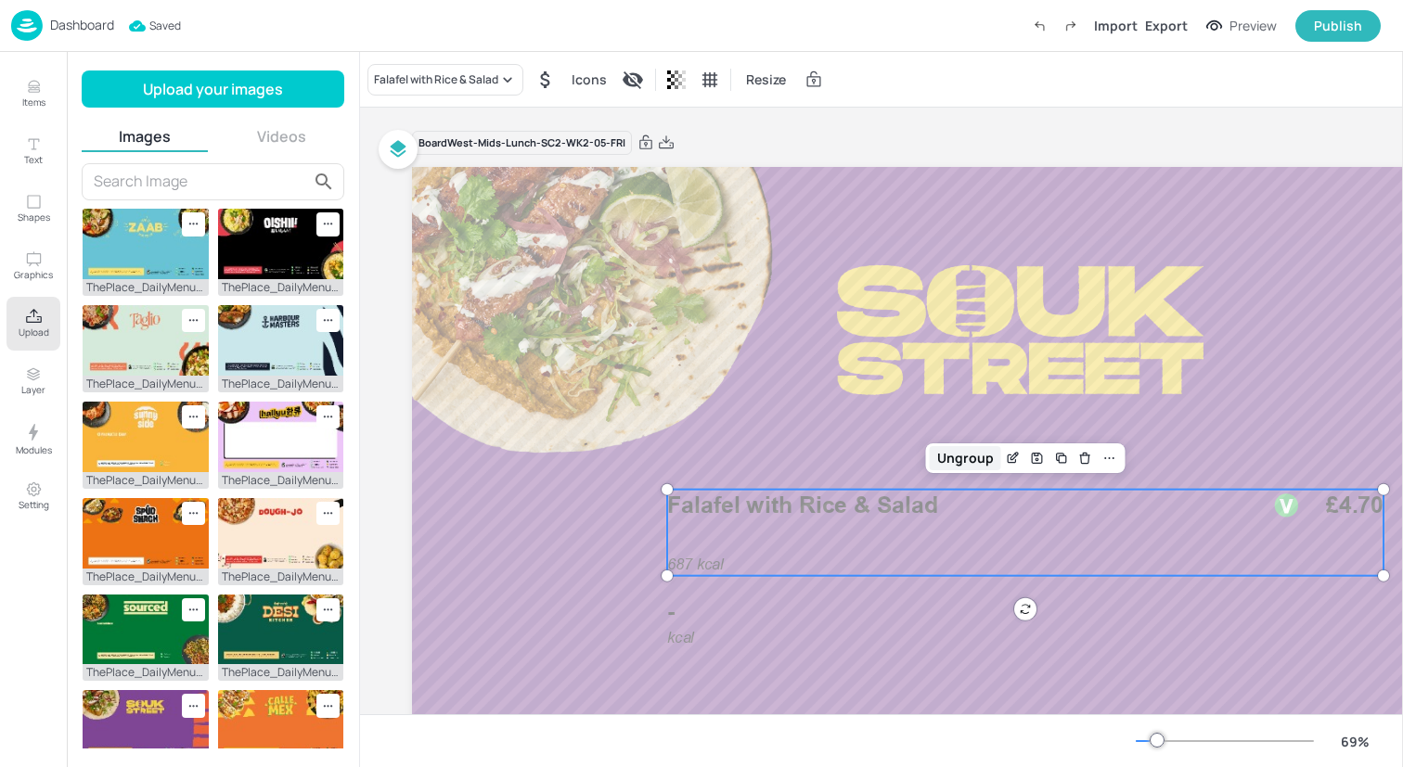
click at [966, 453] on div "Ungroup" at bounding box center [965, 458] width 71 height 24
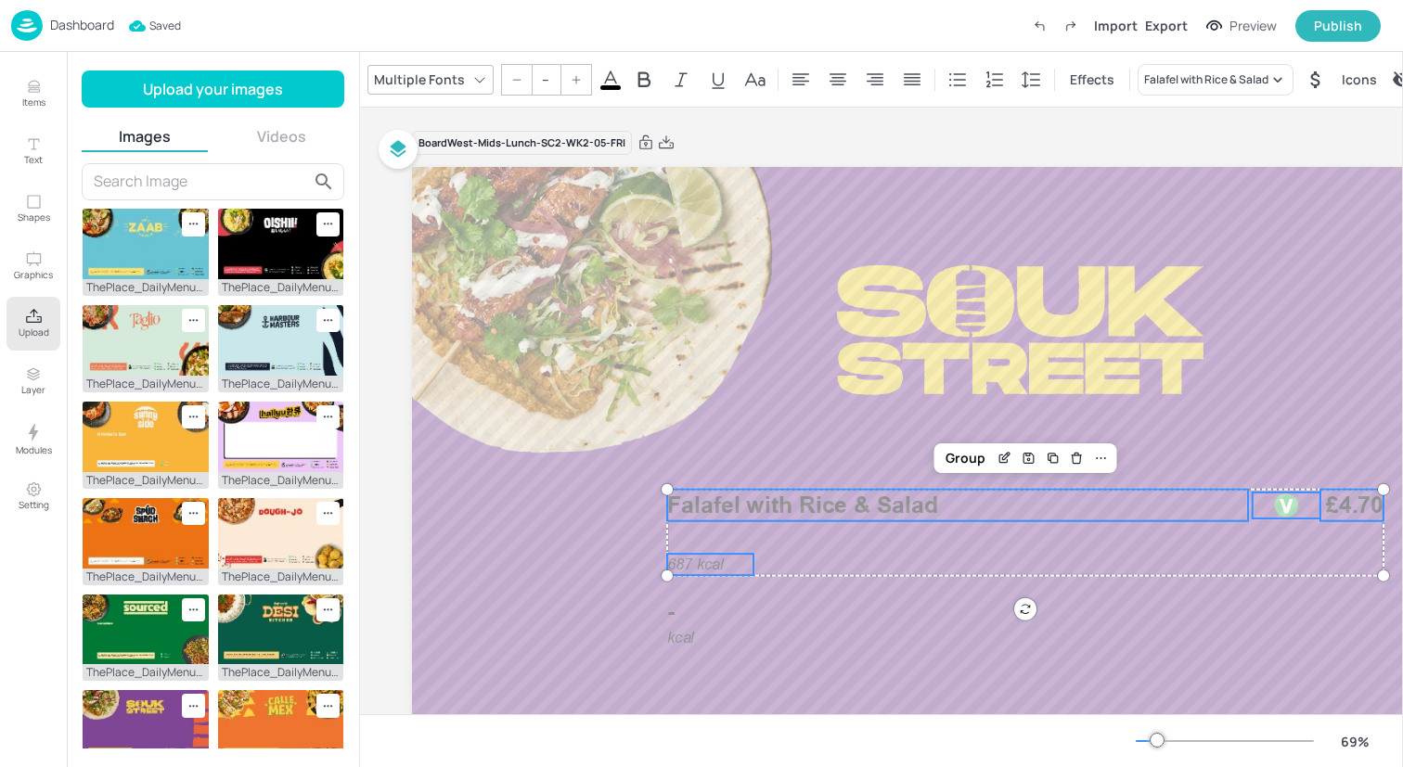
click at [600, 78] on icon at bounding box center [610, 80] width 22 height 22
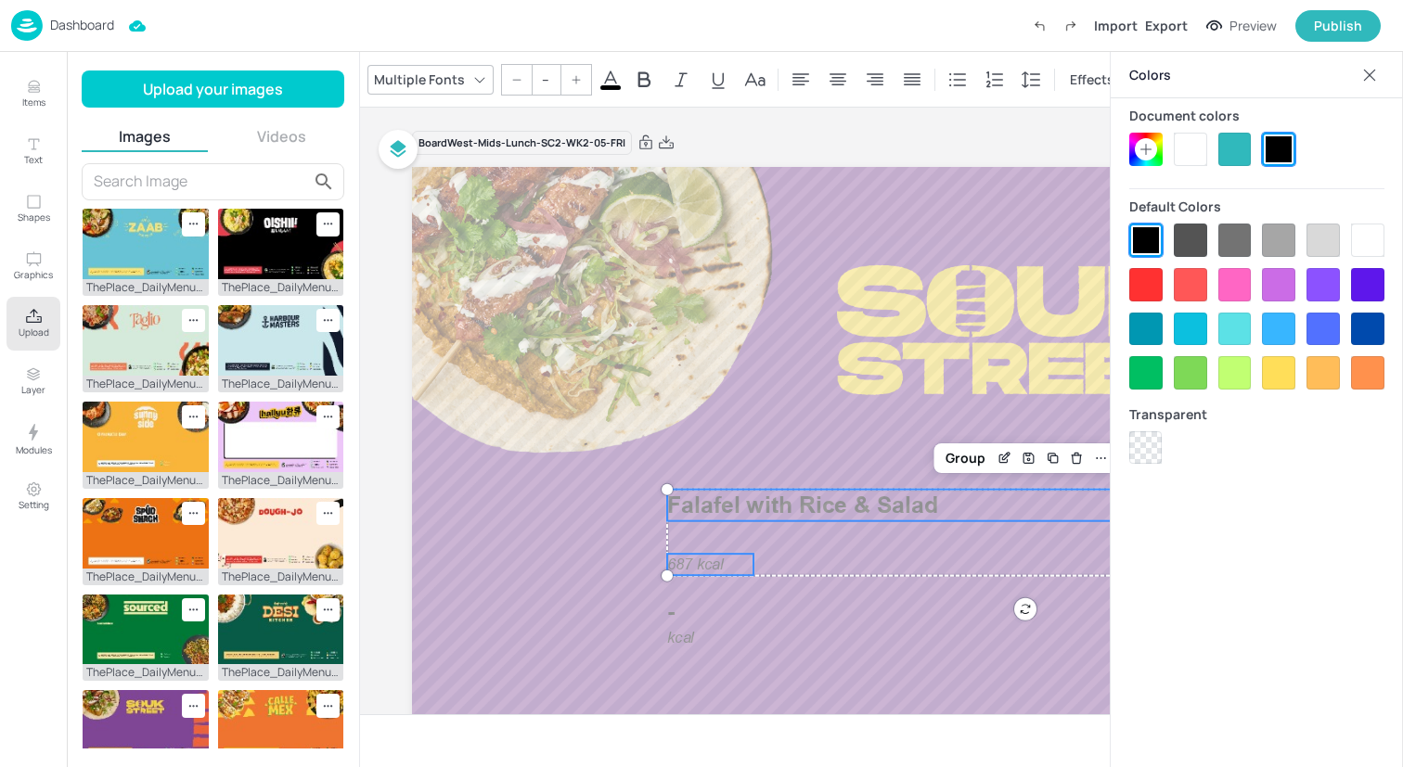
click at [1376, 231] on div at bounding box center [1367, 240] width 33 height 33
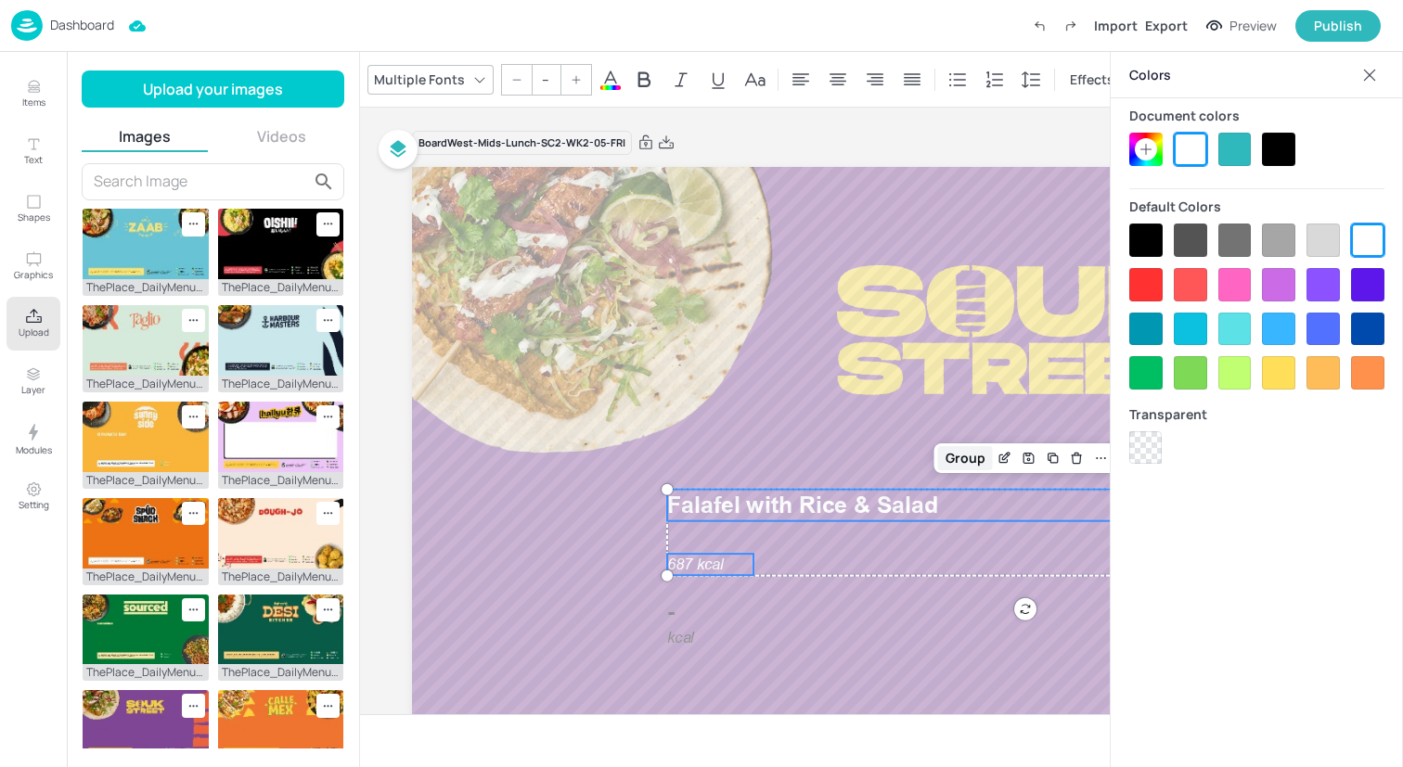
click at [962, 461] on div "Group" at bounding box center [965, 458] width 55 height 24
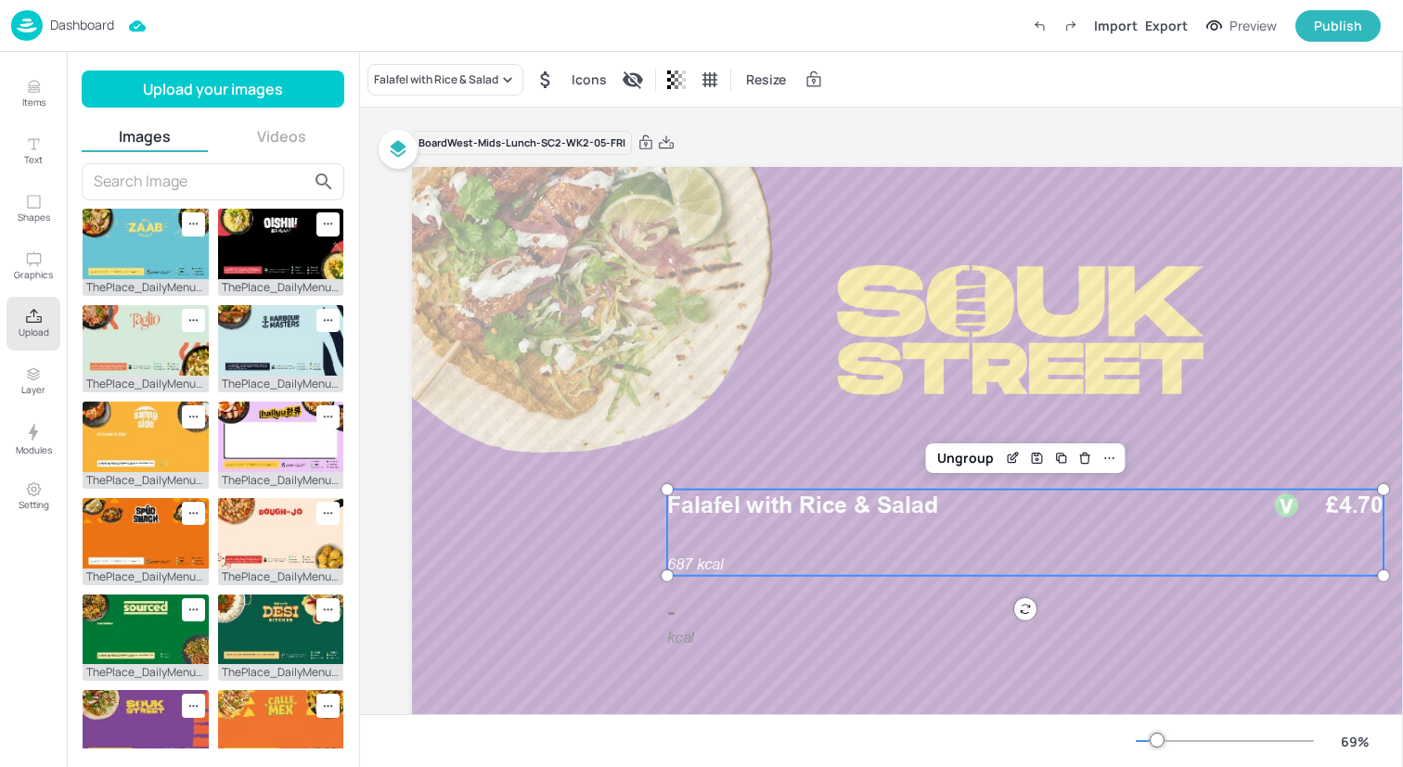
click at [281, 24] on div "Dashboard Import Export Preview Publish" at bounding box center [695, 25] width 1369 height 51
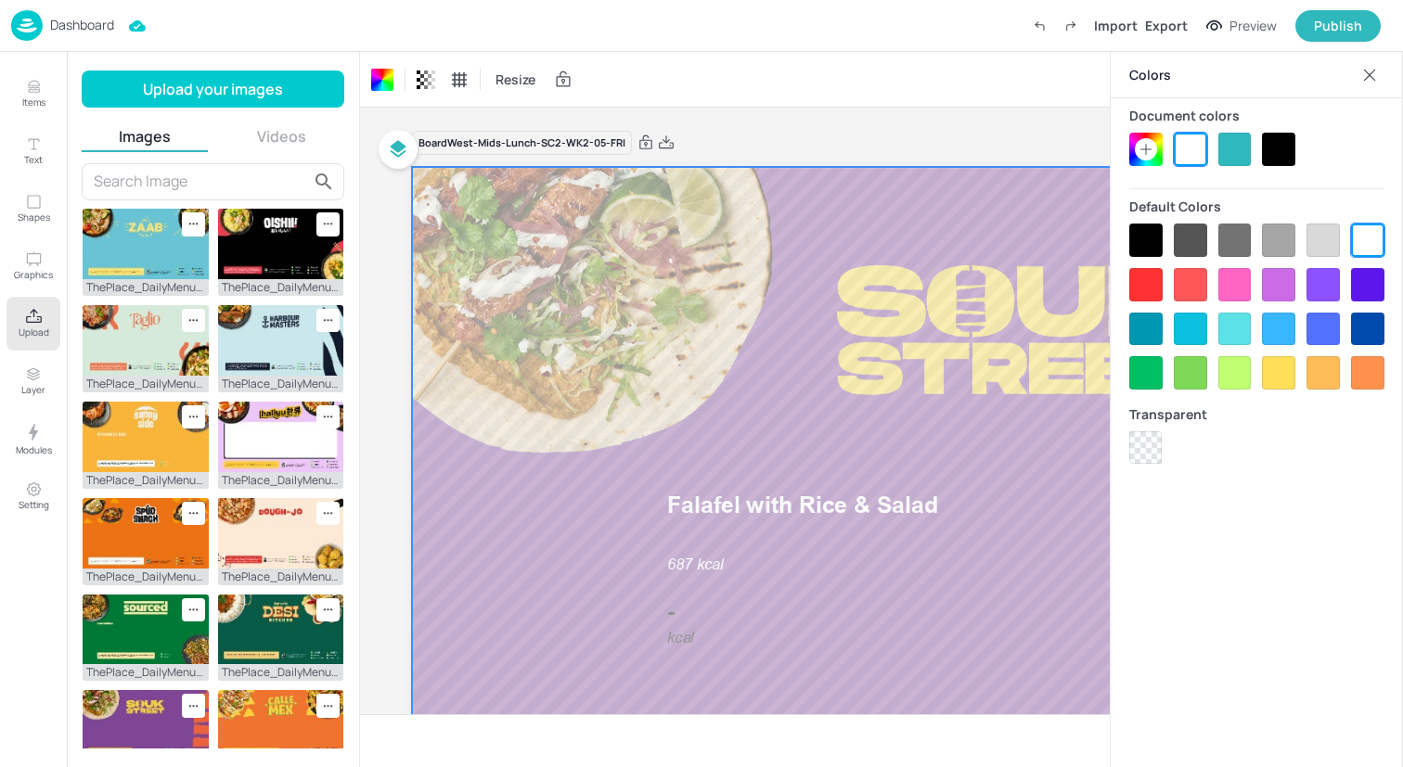
click at [335, 24] on div "Dashboard Import Export Preview Publish" at bounding box center [695, 25] width 1369 height 51
click at [23, 23] on img at bounding box center [27, 25] width 32 height 31
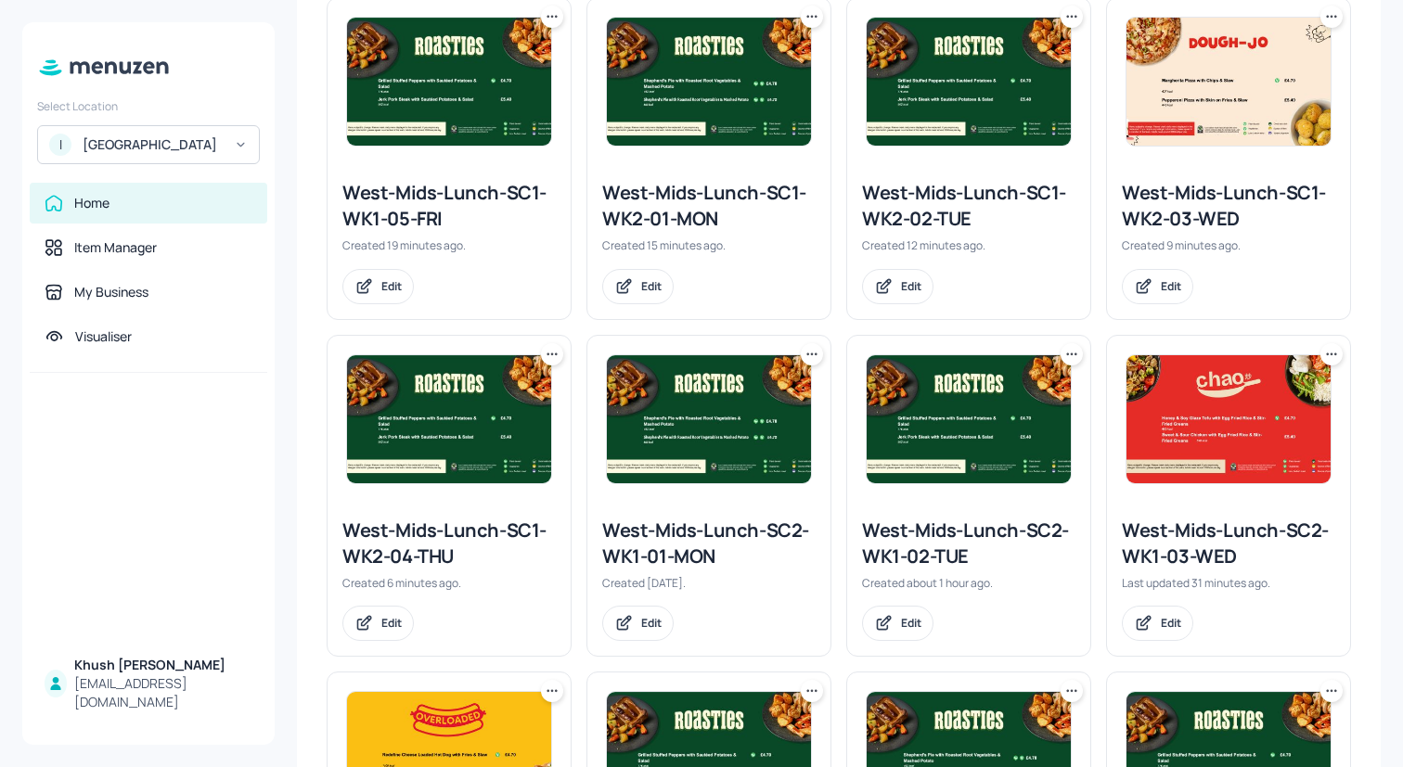
scroll to position [840, 0]
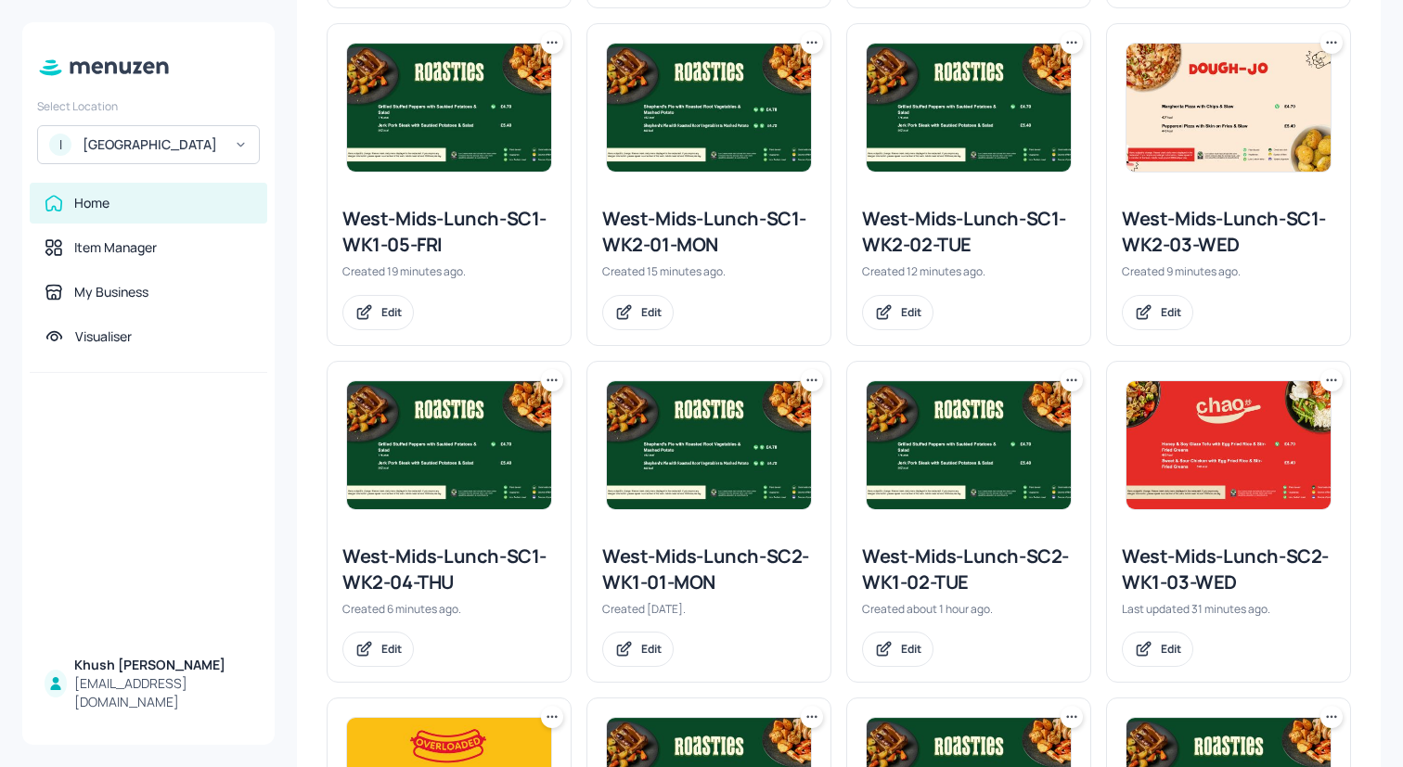
click at [557, 43] on icon at bounding box center [552, 42] width 19 height 19
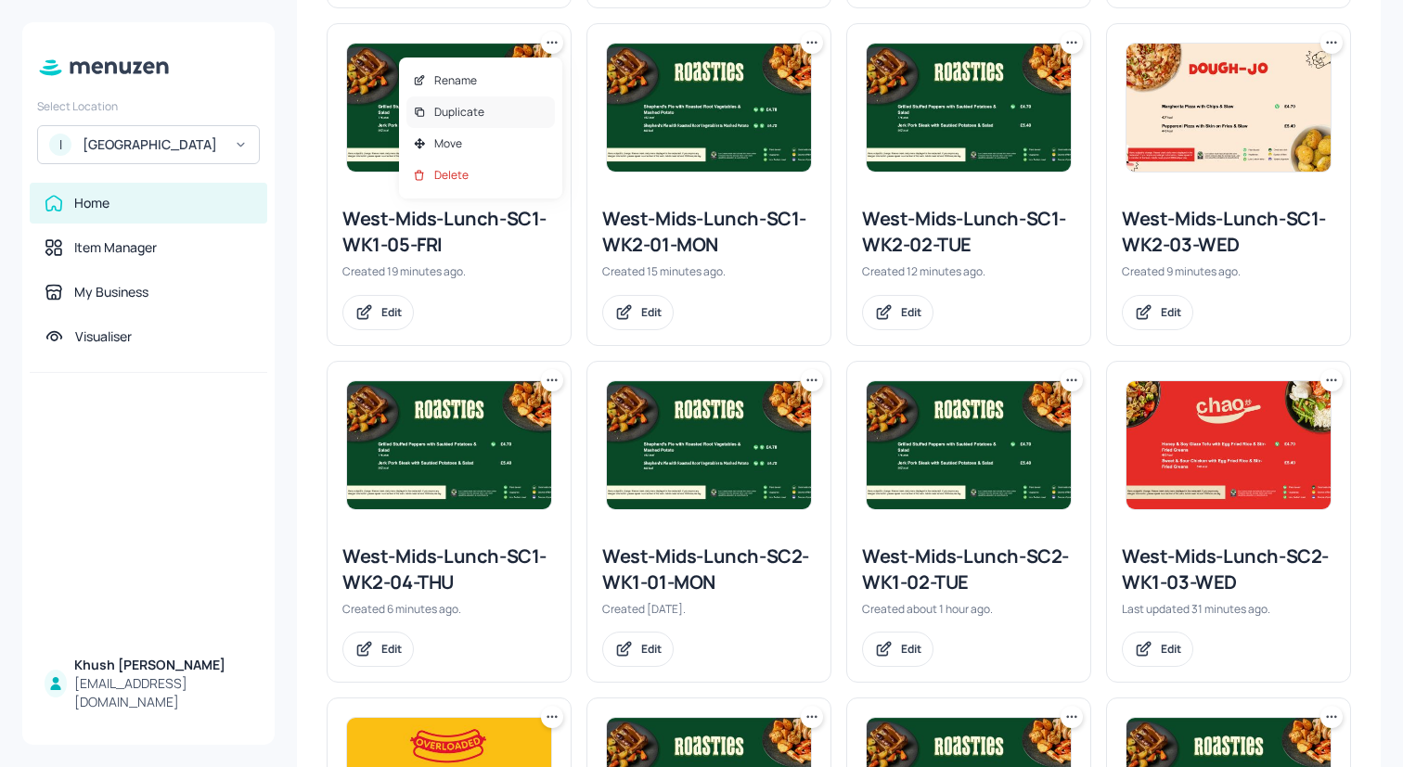
click at [519, 122] on div "Duplicate" at bounding box center [480, 112] width 148 height 32
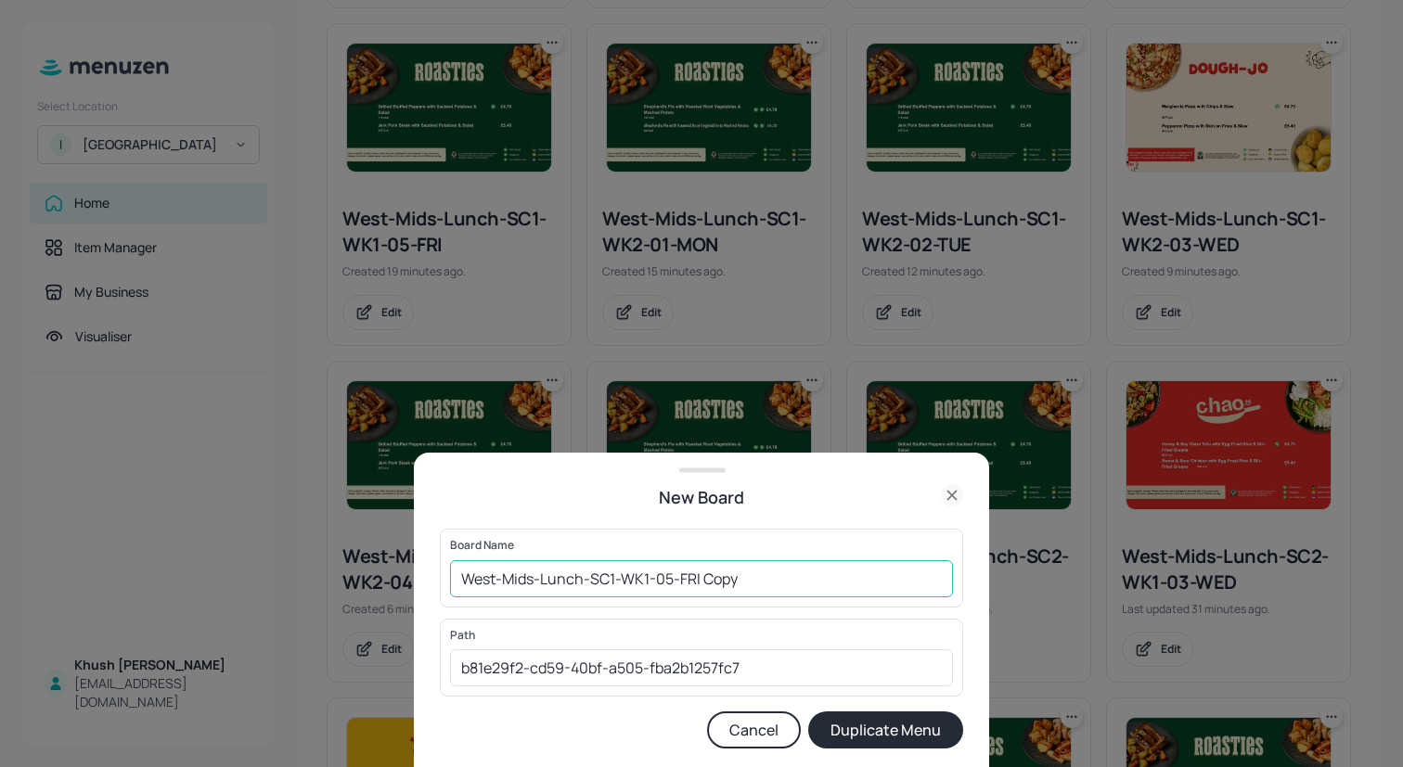
click at [615, 579] on input "West-Mids-Lunch-SC1-WK1-05-FRI Copy" at bounding box center [701, 578] width 503 height 37
click at [651, 581] on input "West-Mids-Lunch-SC1-WK1-05-FRI Copy" at bounding box center [701, 578] width 503 height 37
click at [756, 583] on input "West-Mids-Lunch-SC1-WK2-05-FRI Copy" at bounding box center [701, 578] width 503 height 37
type input "West-Mids-Lunch-SC1-WK2-05-FRI Copy"
click at [808, 712] on button "Duplicate Menu" at bounding box center [885, 730] width 155 height 37
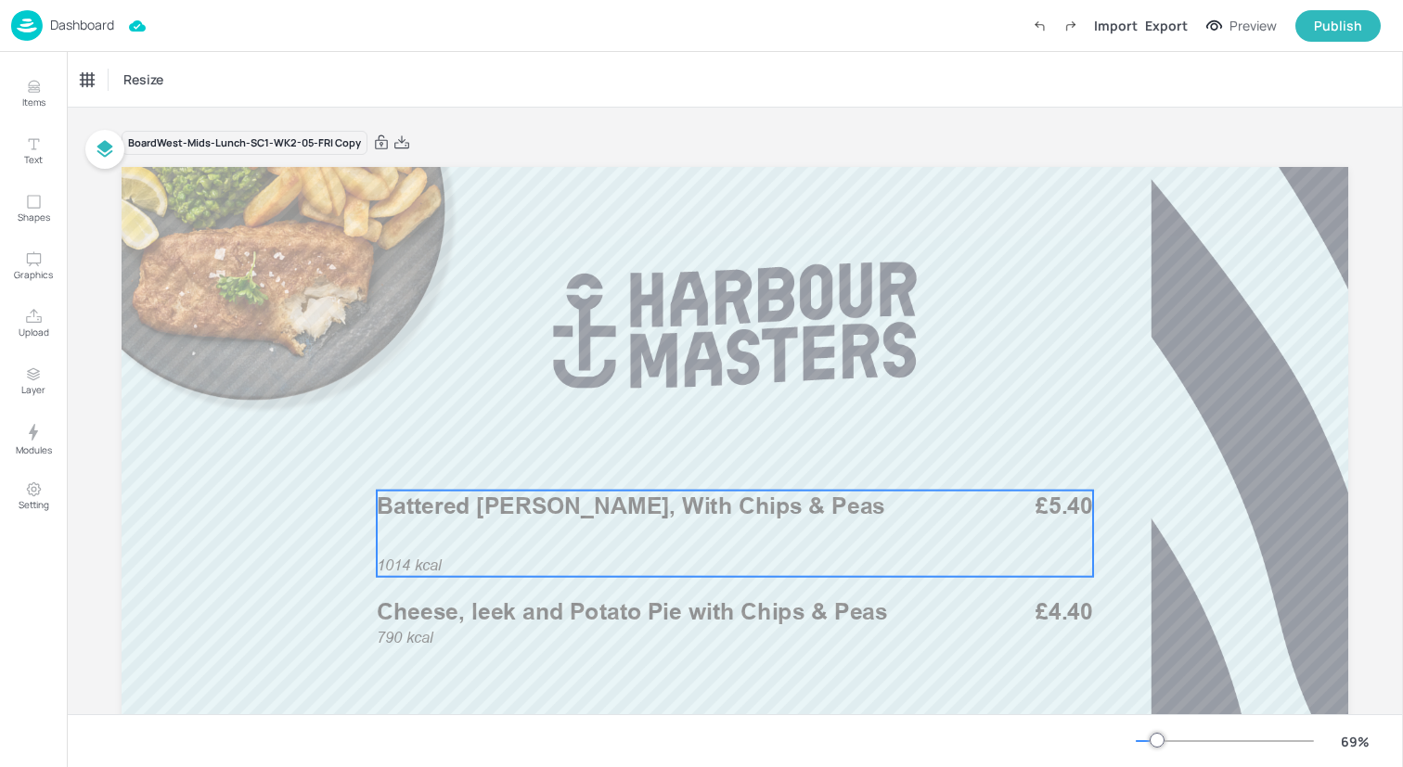
click at [545, 544] on div "1014 kcal Battered [PERSON_NAME], With Chips & Peas £5.40" at bounding box center [735, 534] width 716 height 86
click at [557, 606] on span "Cheese, leek and Potato Pie with Chips & Peas" at bounding box center [632, 611] width 511 height 28
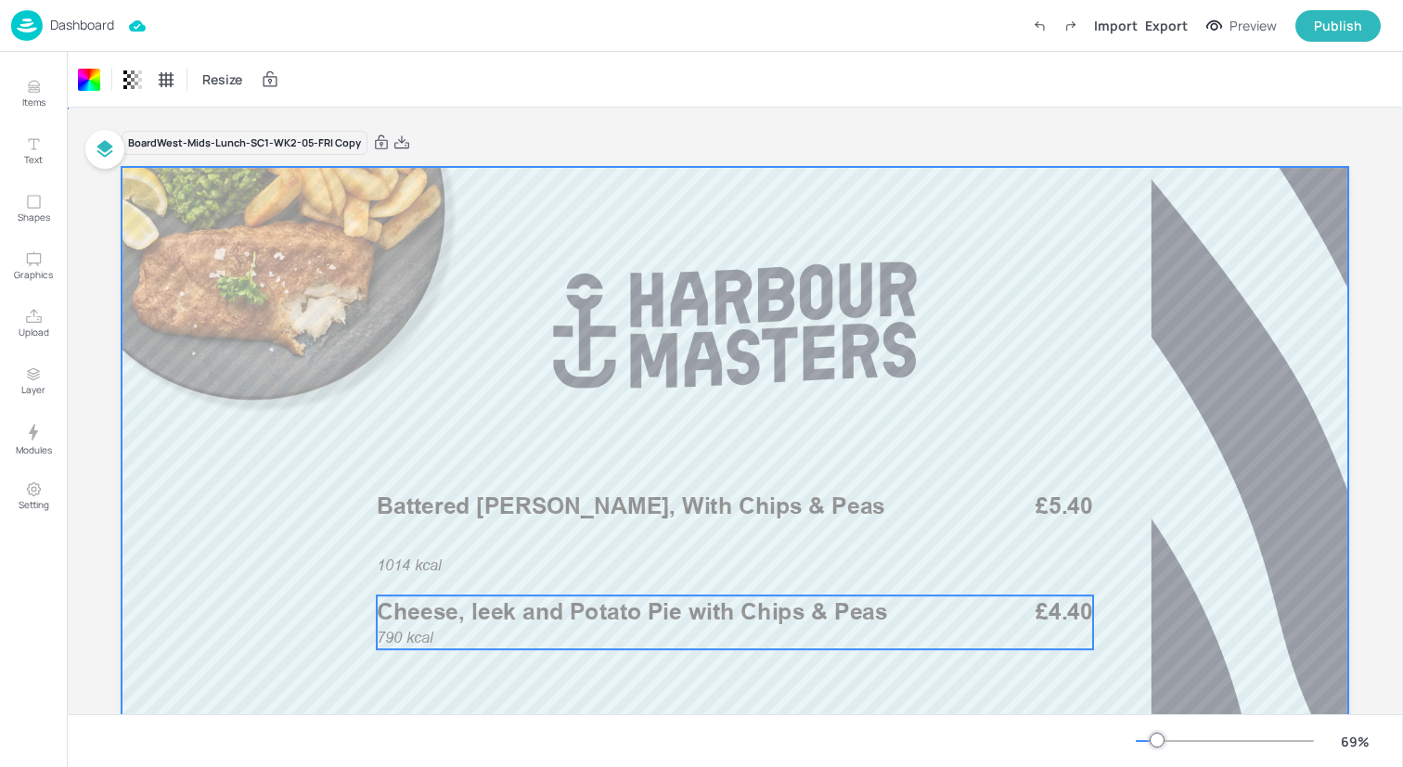
click at [557, 606] on span "Cheese, leek and Potato Pie with Chips & Peas" at bounding box center [632, 611] width 511 height 28
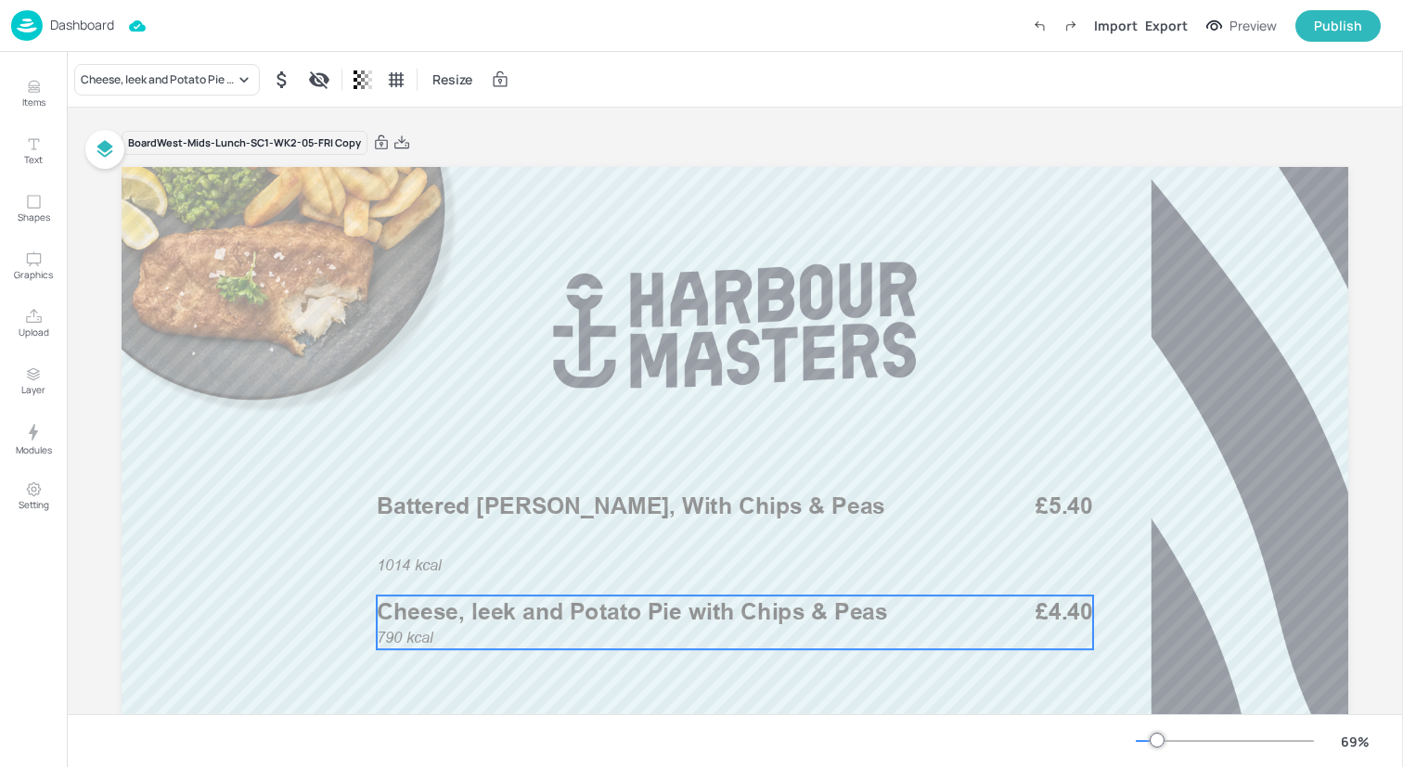
click at [468, 633] on div "790 kcal Cheese, leek and Potato Pie with Chips & Peas £4.40" at bounding box center [735, 623] width 716 height 54
click at [220, 96] on div "Cheese, leek and Potato Pie with Chips & Peas Resize" at bounding box center [735, 79] width 1336 height 55
click at [220, 77] on div "Cheese, leek and Potato Pie with Chips & Peas" at bounding box center [158, 79] width 154 height 17
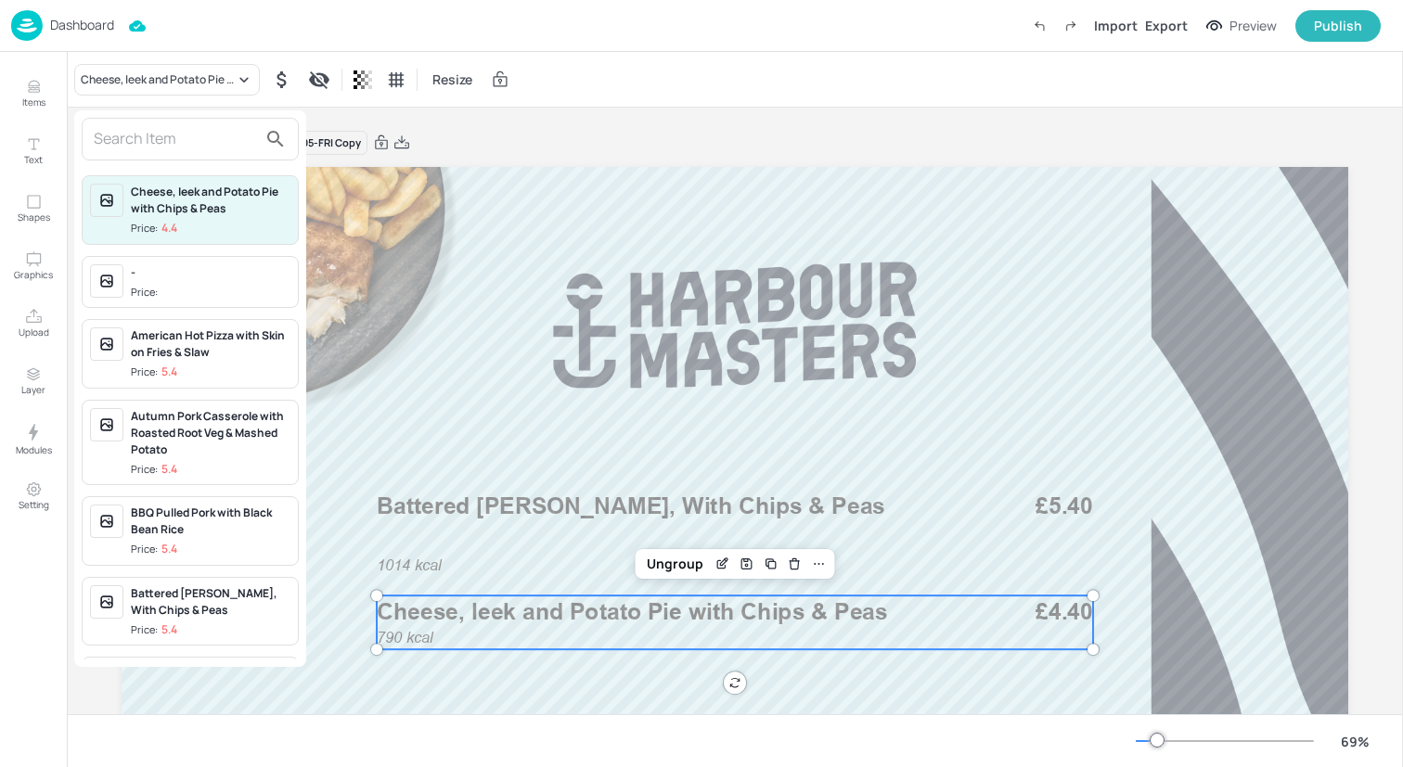
click at [220, 145] on input "text" at bounding box center [175, 139] width 163 height 30
paste input "Cheese & Onion Pastie with Chips & Peas"
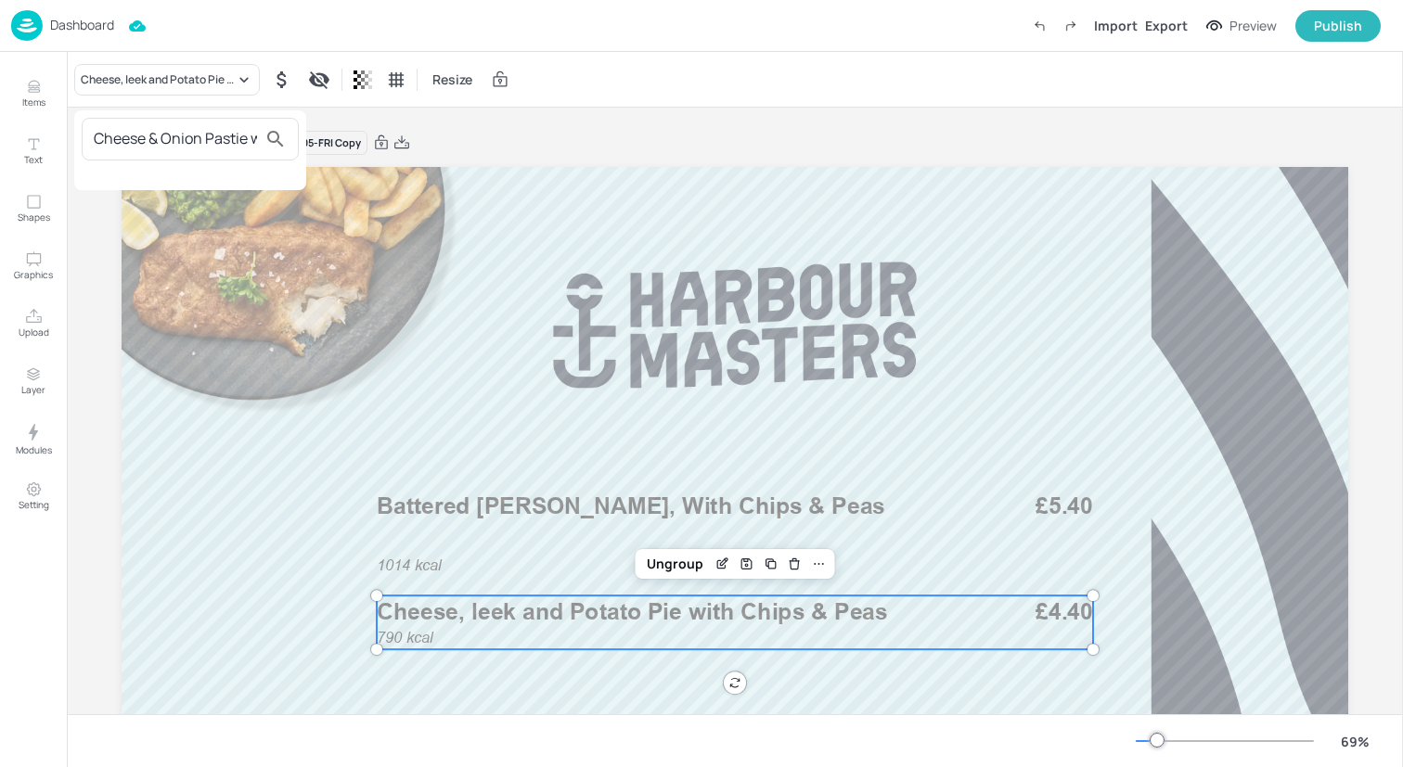
scroll to position [0, 116]
type input "Cheese & Onion Pastie with Chips & Peas"
click at [36, 83] on div at bounding box center [701, 383] width 1403 height 767
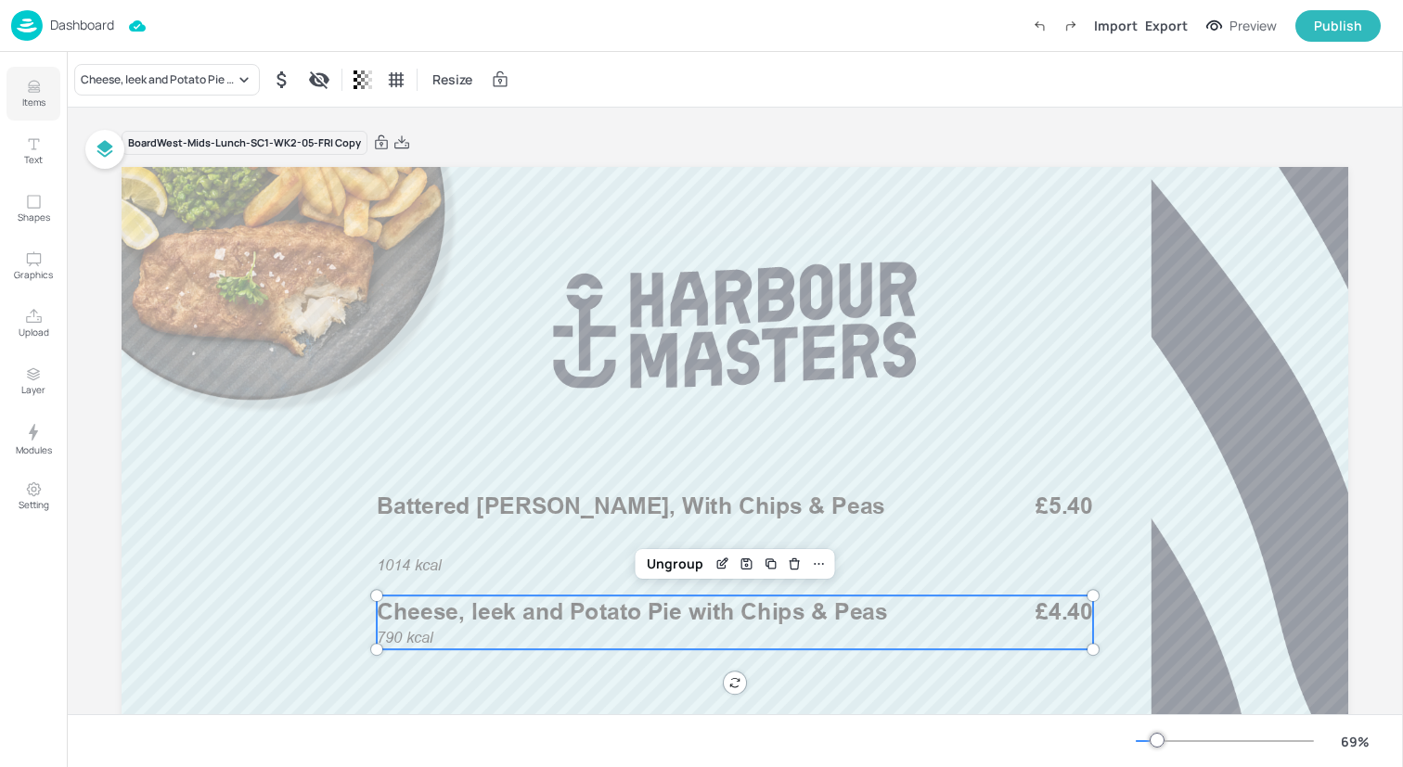
click at [36, 93] on icon "Items" at bounding box center [34, 87] width 18 height 18
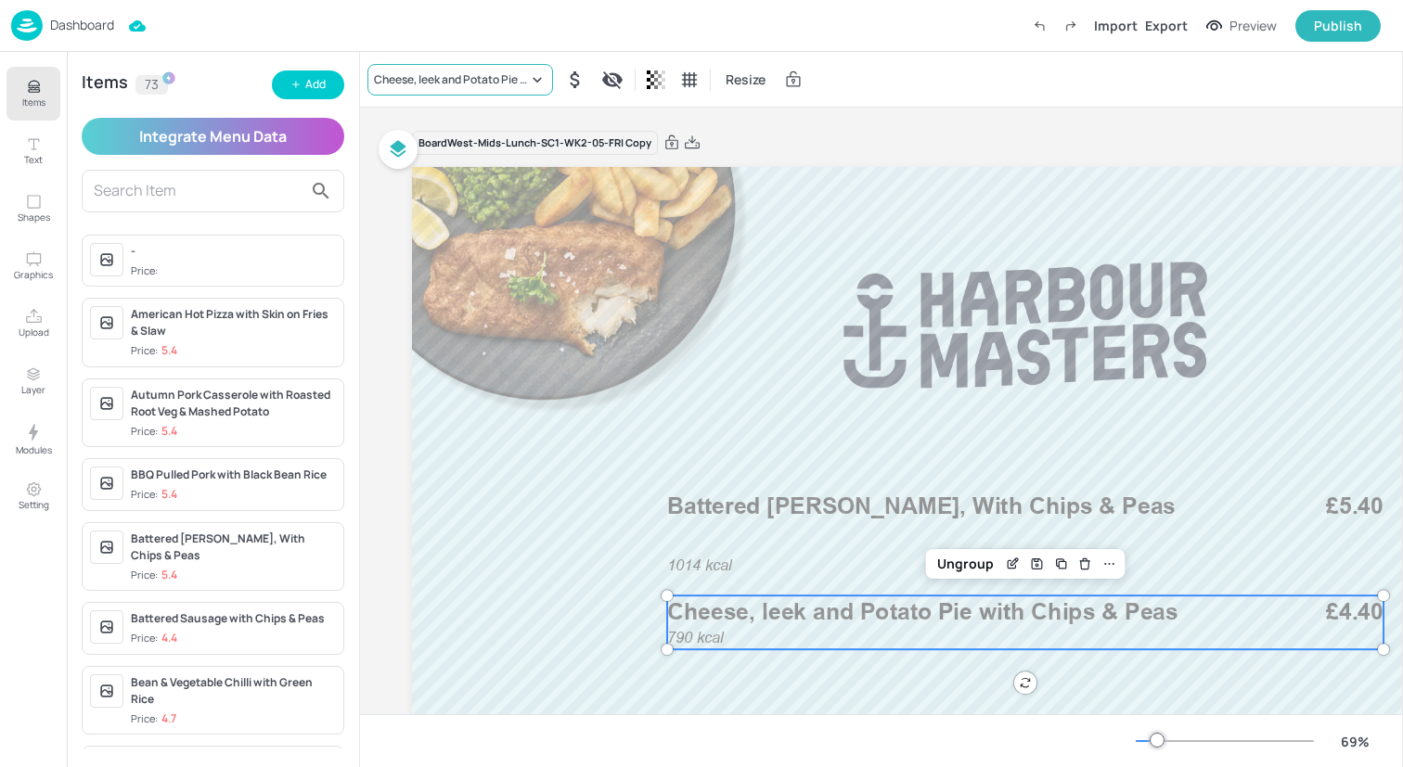
click at [429, 87] on div "Cheese, leek and Potato Pie with Chips & Peas" at bounding box center [451, 79] width 154 height 17
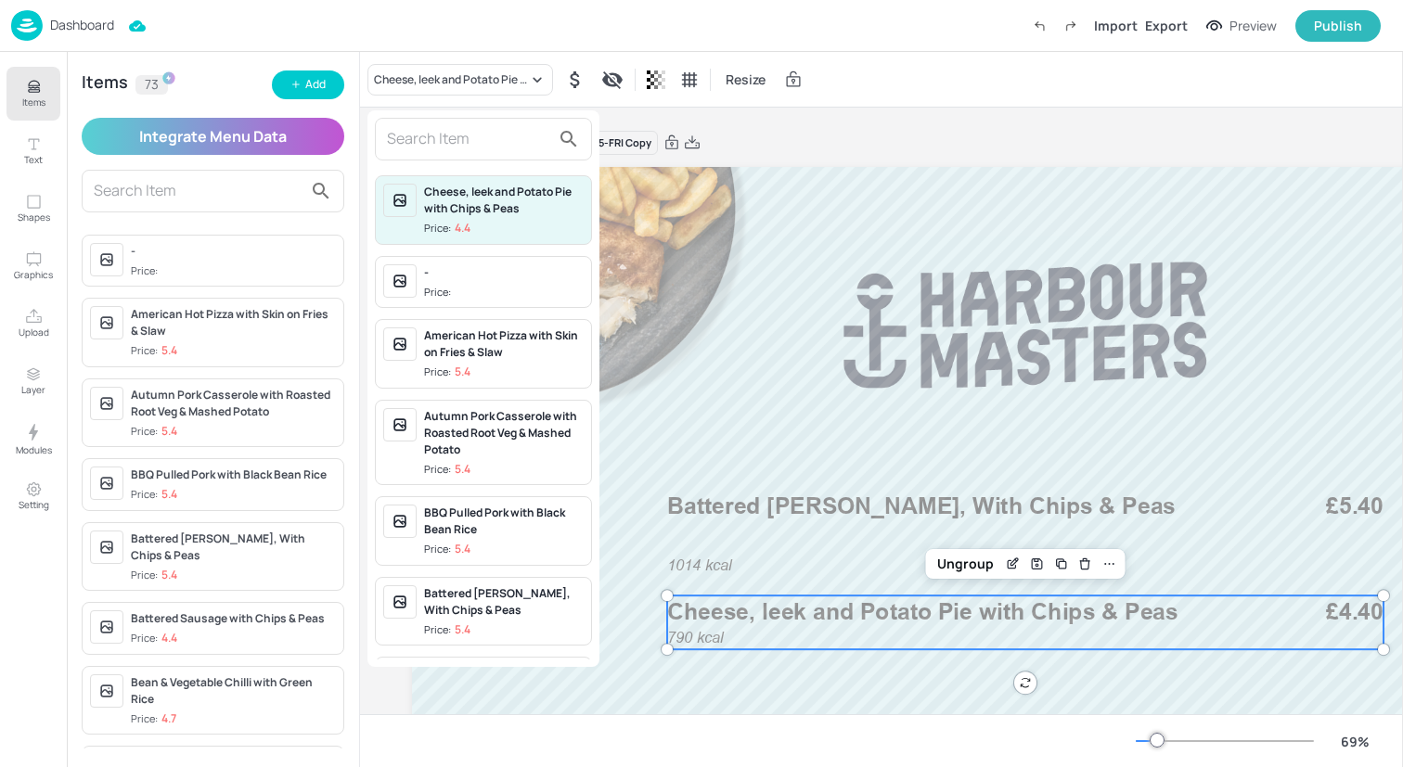
click at [455, 135] on input "text" at bounding box center [468, 139] width 163 height 30
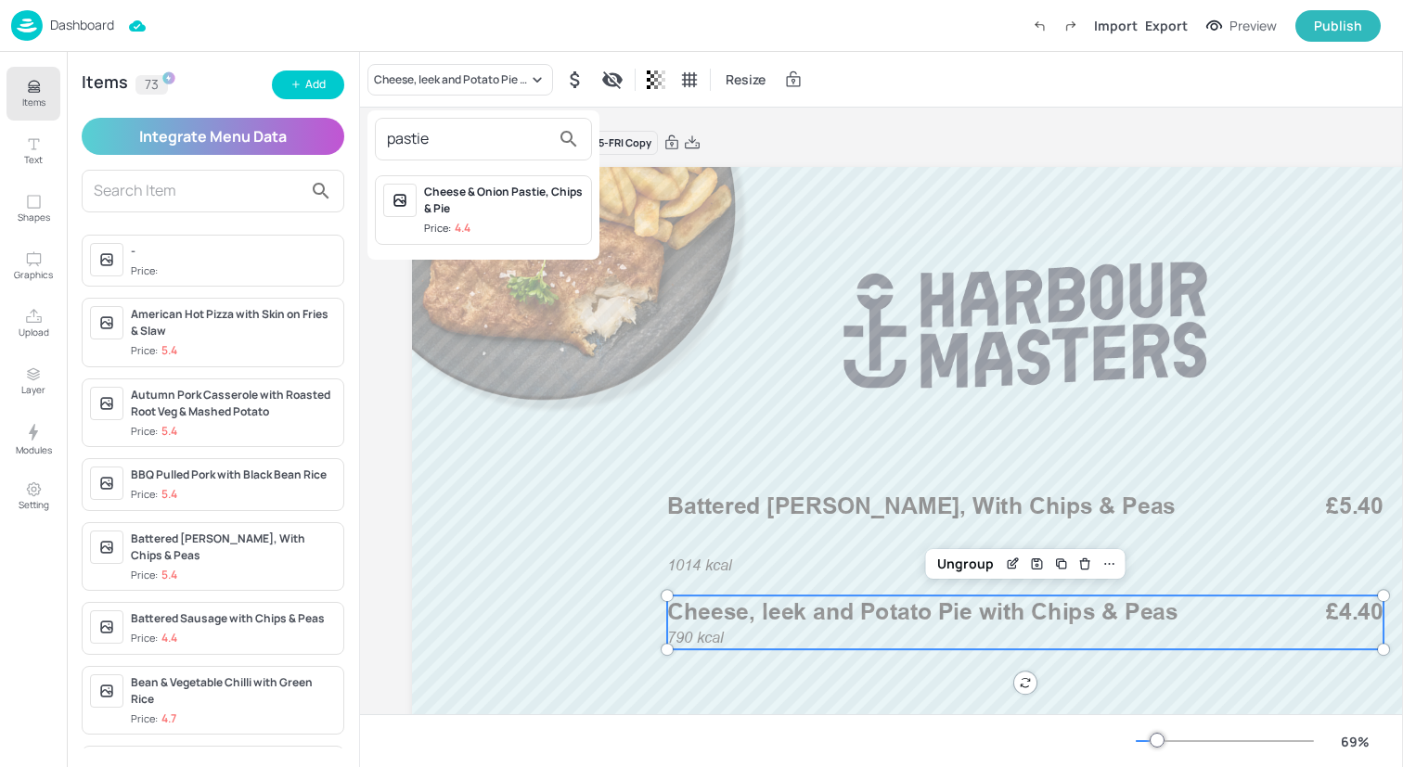
type input "pastie"
click at [487, 193] on div "Cheese & Onion Pastie, Chips & Pie" at bounding box center [504, 200] width 160 height 33
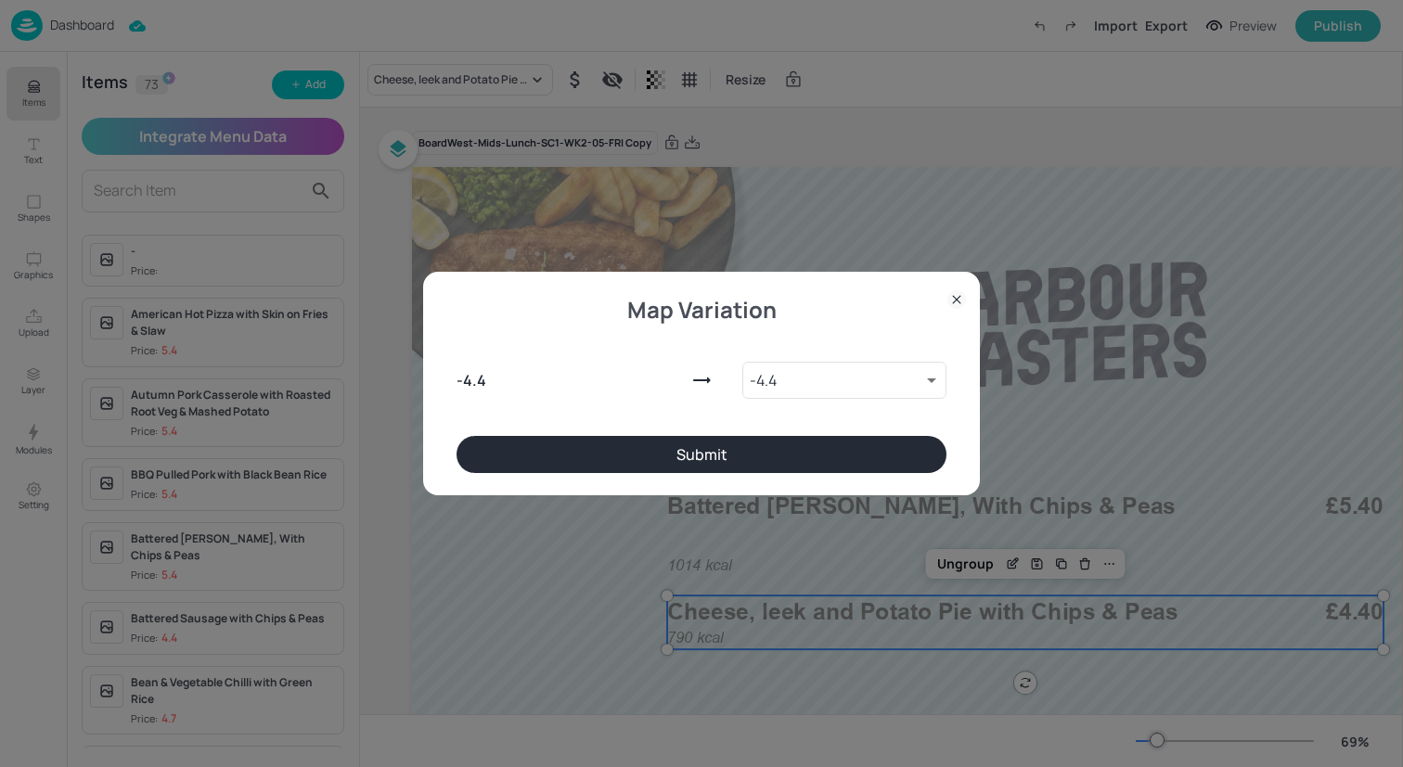
click at [661, 457] on button "Submit" at bounding box center [701, 454] width 490 height 37
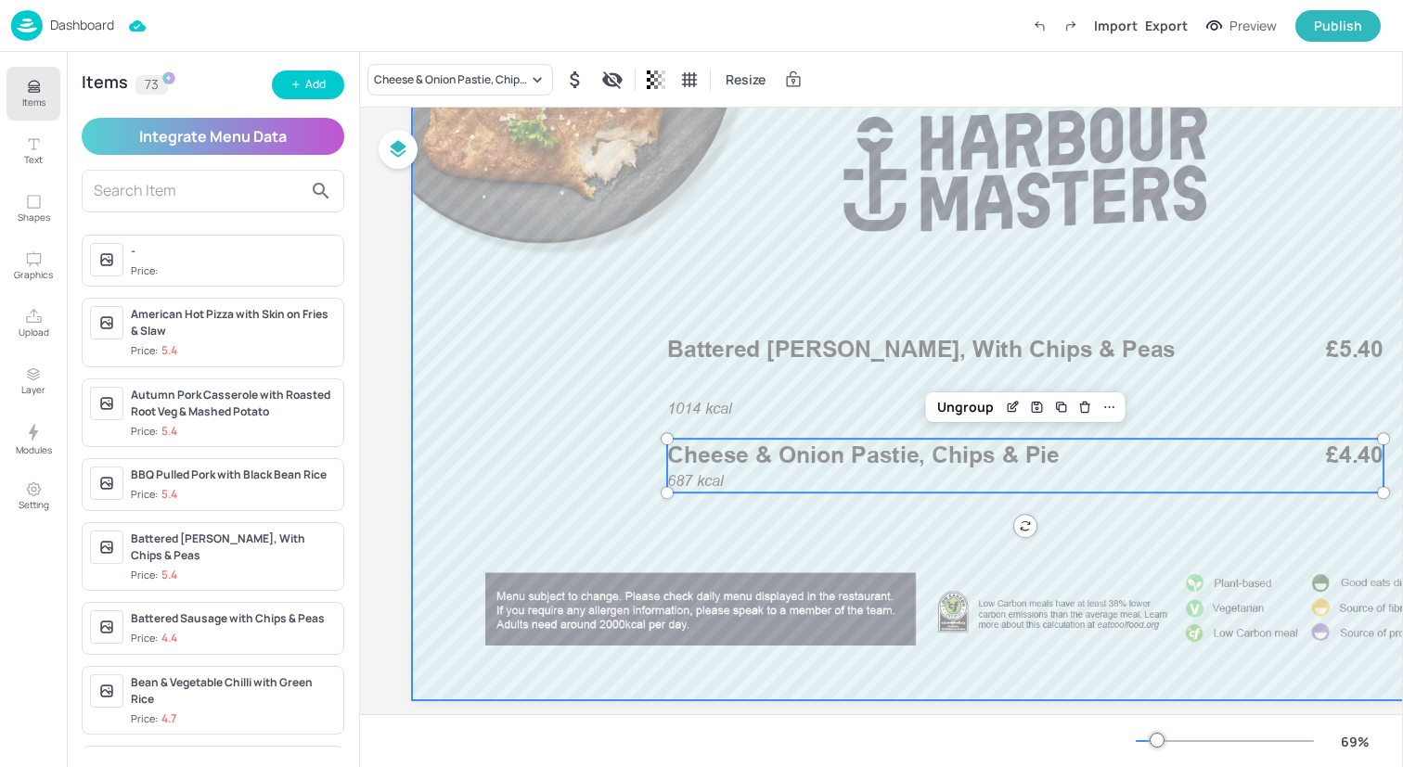
scroll to position [194, 0]
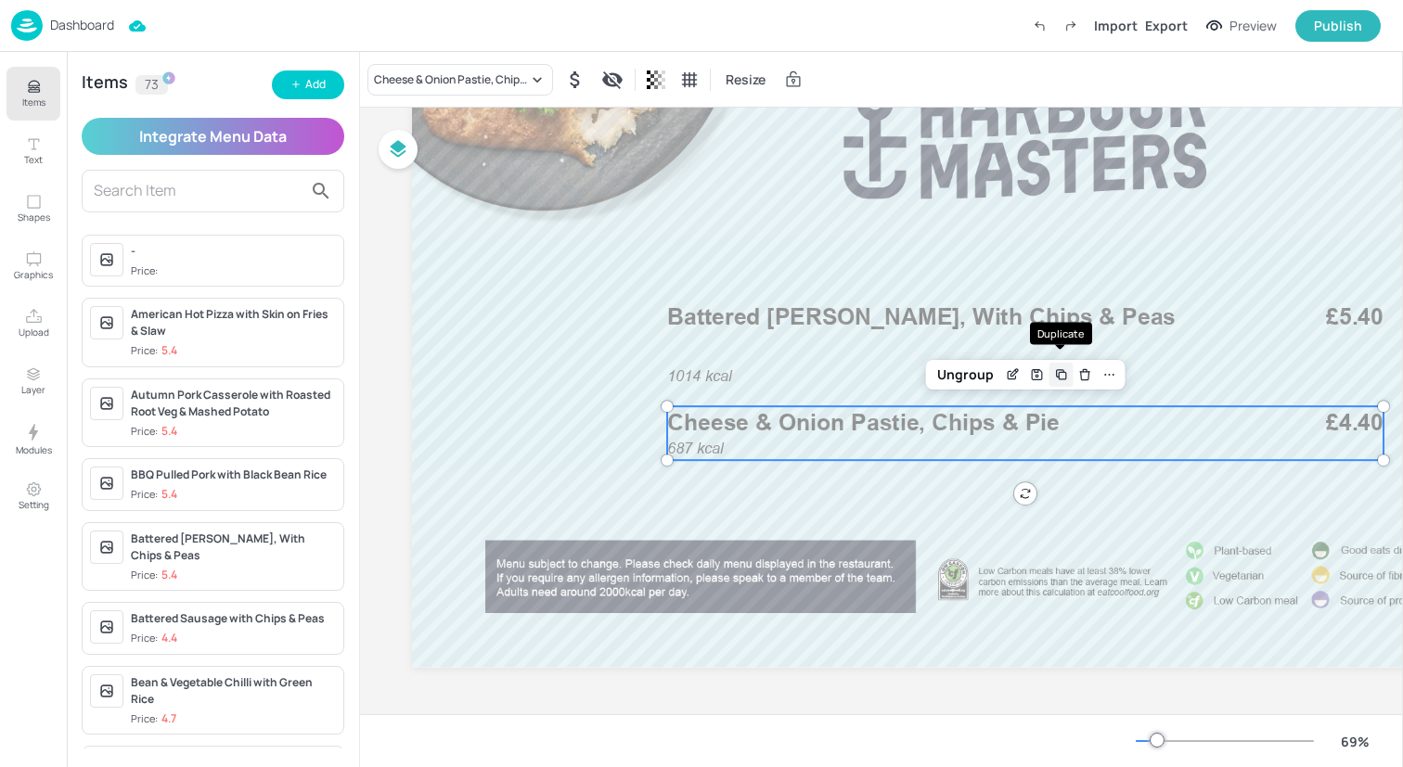
click at [1061, 369] on icon "Duplicate" at bounding box center [1061, 374] width 15 height 15
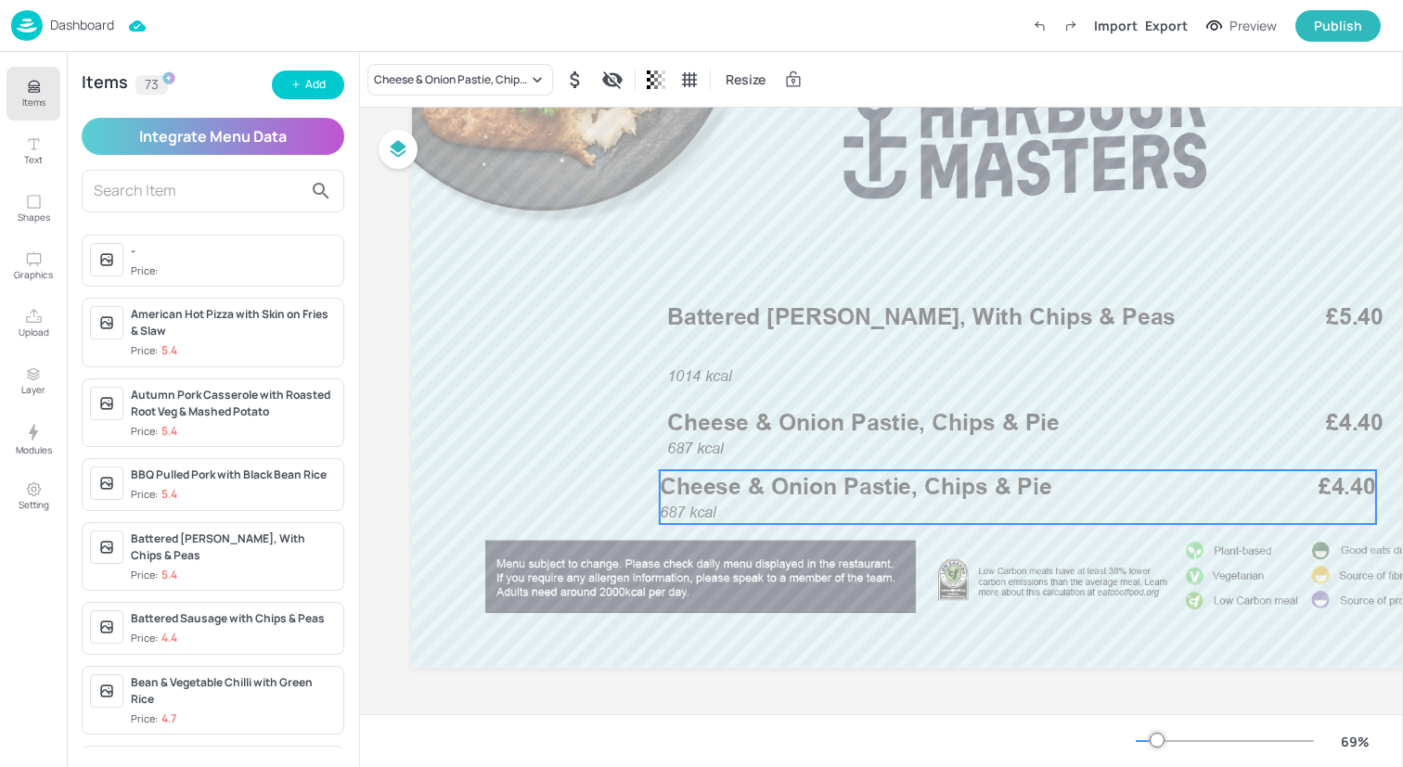
drag, startPoint x: 1013, startPoint y: 438, endPoint x: 1004, endPoint y: 494, distance: 56.4
click at [1004, 494] on p "Cheese & Onion Pastie, Chips & Pie" at bounding box center [950, 486] width 581 height 32
click at [409, 81] on div "Cheese & Onion Pastie, Chips & Pie" at bounding box center [451, 79] width 154 height 17
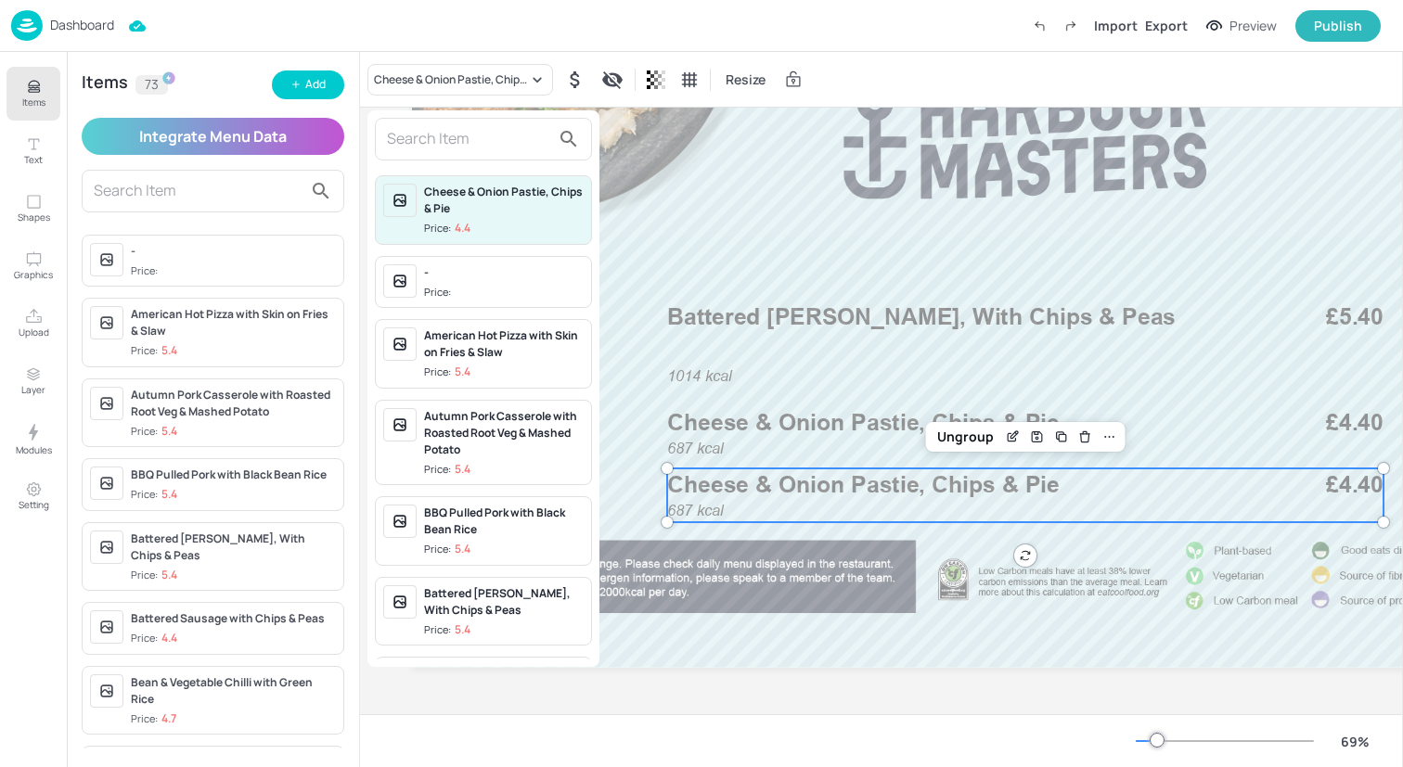
click at [447, 141] on input "text" at bounding box center [468, 139] width 163 height 30
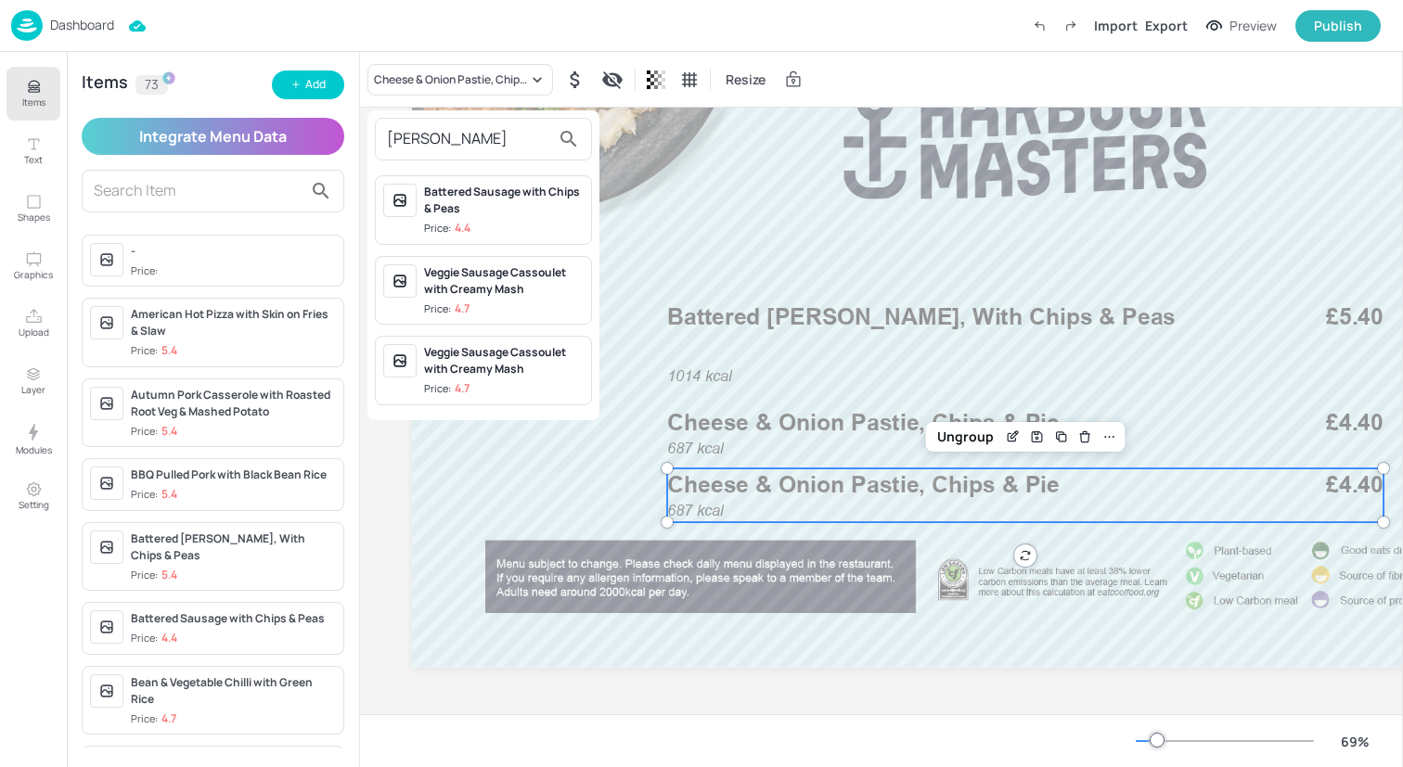
type input "[PERSON_NAME]"
click at [491, 214] on div "Battered Sausage with Chips & Peas" at bounding box center [504, 200] width 160 height 33
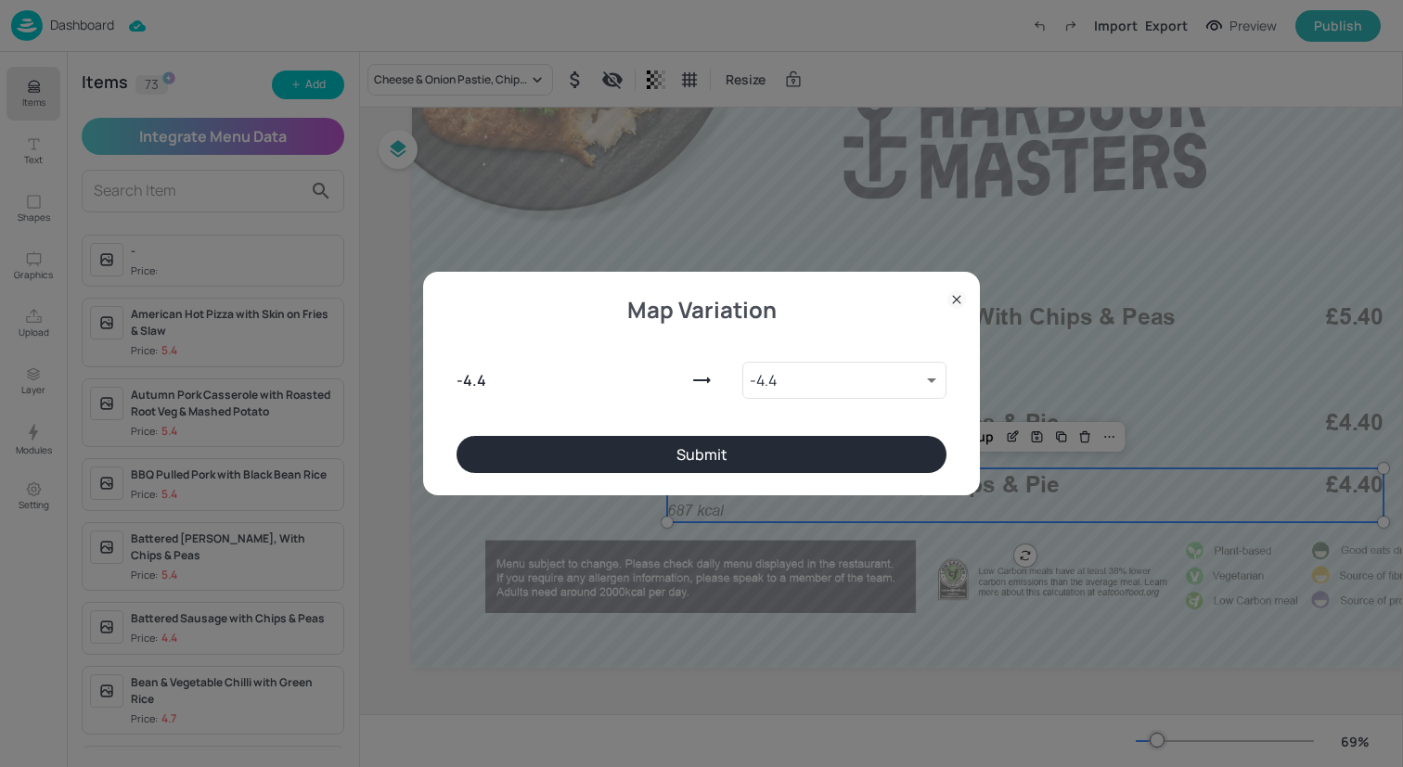
click at [662, 448] on button "Submit" at bounding box center [701, 454] width 490 height 37
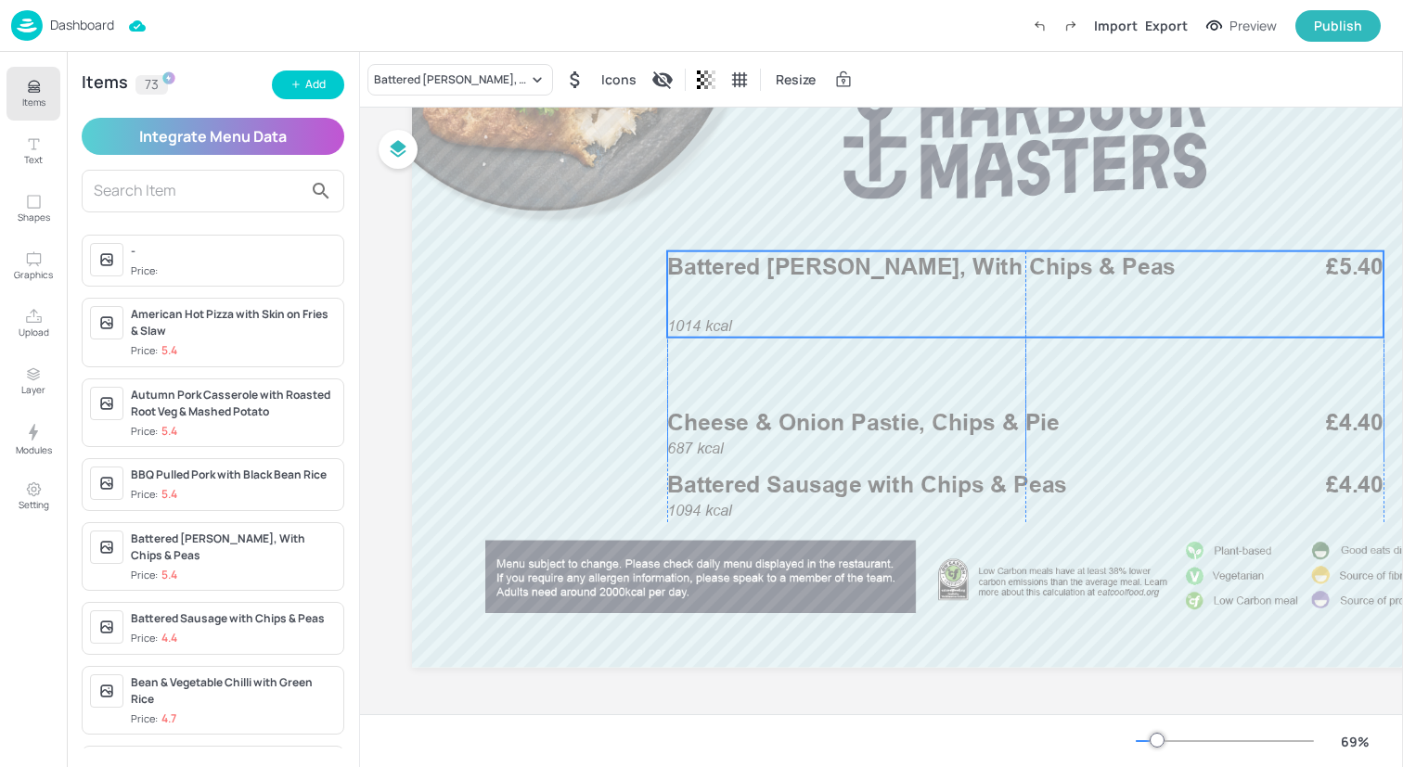
drag, startPoint x: 795, startPoint y: 318, endPoint x: 795, endPoint y: 268, distance: 50.1
click at [795, 268] on span "Battered [PERSON_NAME], With Chips & Peas" at bounding box center [921, 267] width 508 height 28
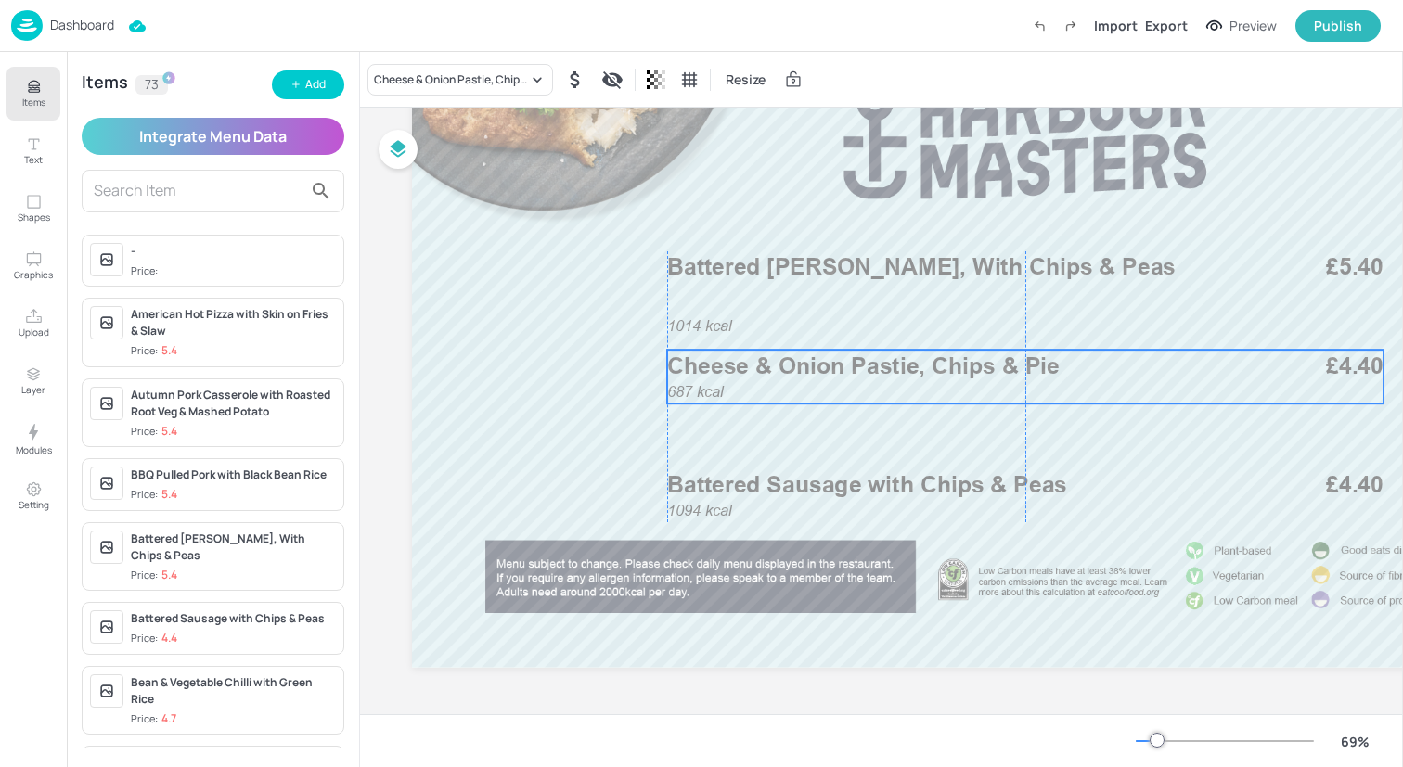
drag, startPoint x: 812, startPoint y: 429, endPoint x: 810, endPoint y: 372, distance: 56.6
click at [810, 372] on span "Cheese & Onion Pastie, Chips & Pie" at bounding box center [863, 366] width 392 height 28
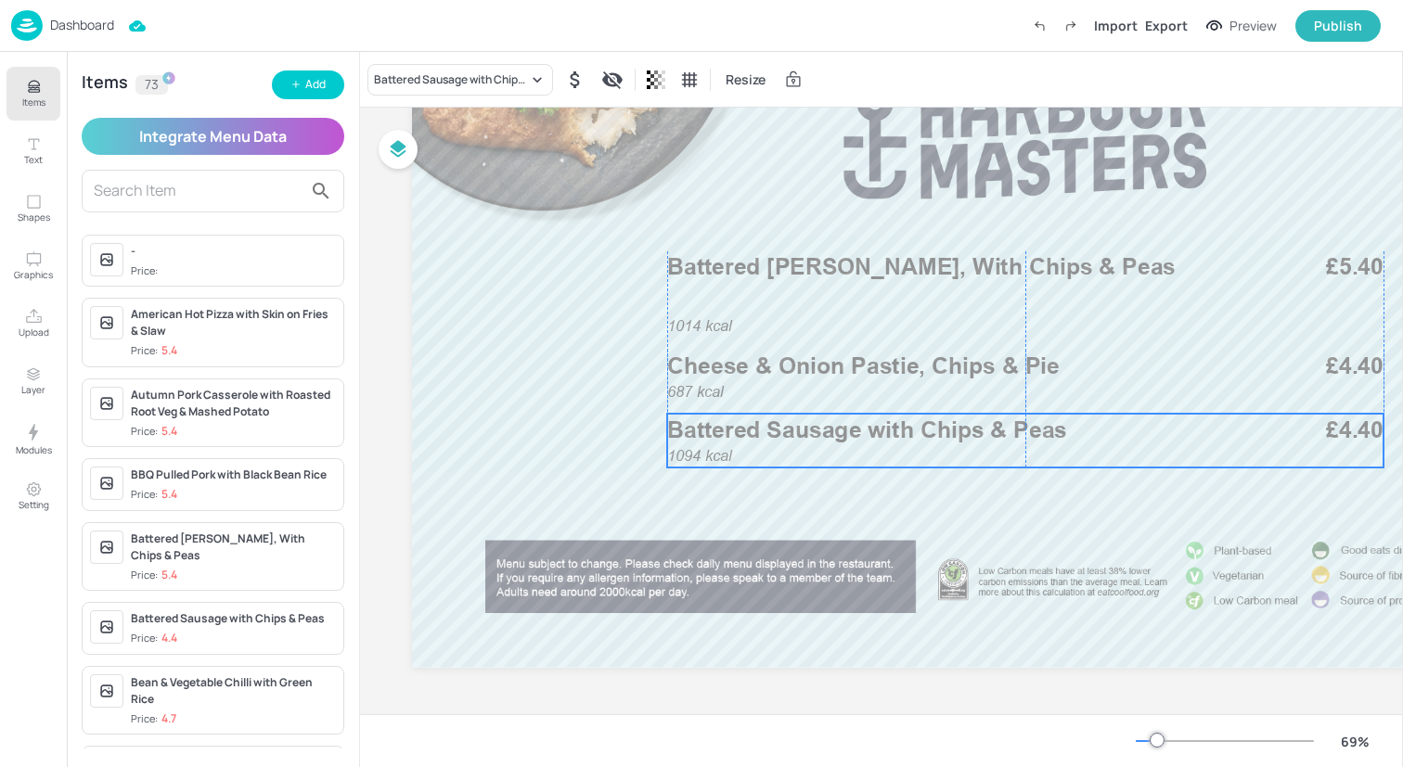
drag, startPoint x: 810, startPoint y: 485, endPoint x: 809, endPoint y: 430, distance: 54.7
click at [809, 430] on span "Battered Sausage with Chips & Peas" at bounding box center [867, 430] width 400 height 28
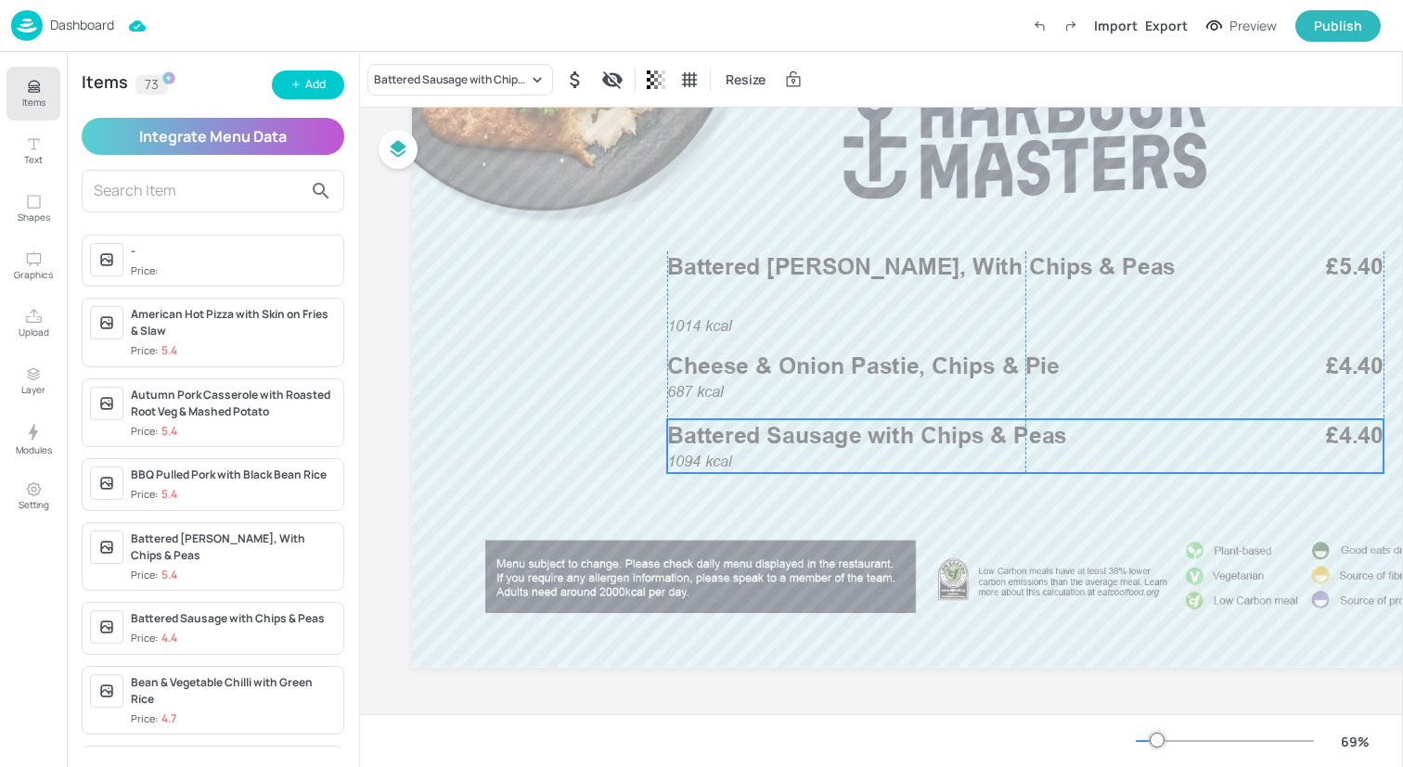
click at [809, 436] on span "Battered Sausage with Chips & Peas" at bounding box center [867, 435] width 400 height 28
drag, startPoint x: 780, startPoint y: 492, endPoint x: 780, endPoint y: 479, distance: 13.0
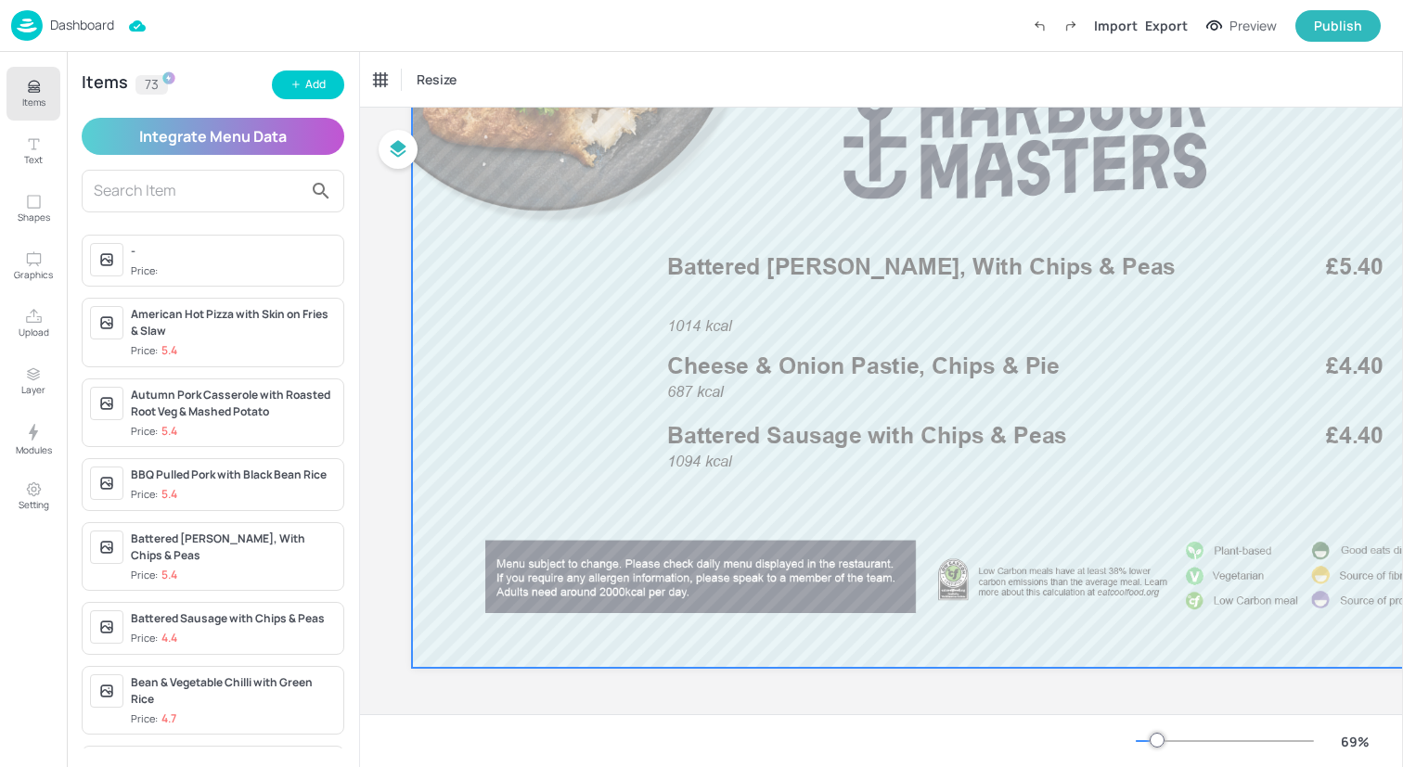
scroll to position [0, 0]
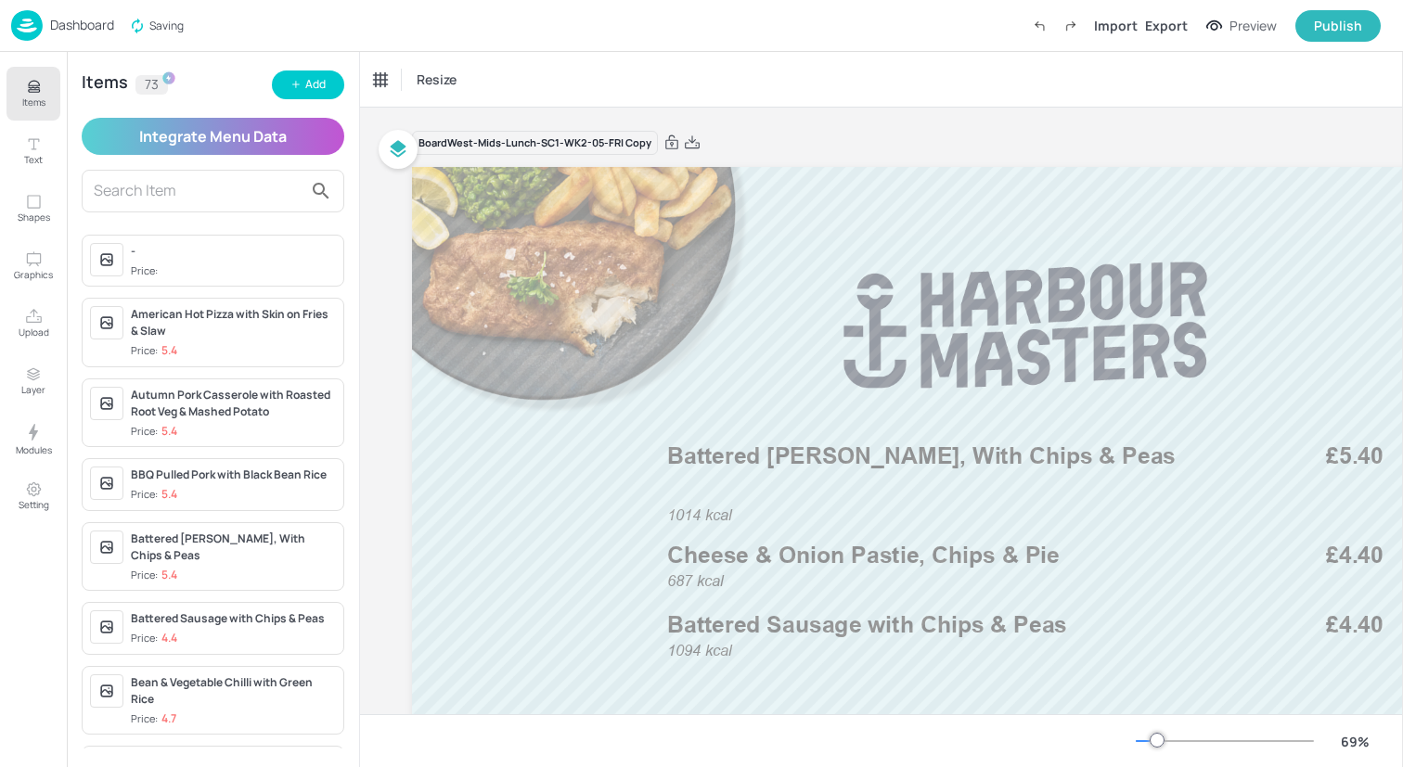
click at [192, 44] on div "Dashboard Saving Import Export Preview Publish" at bounding box center [695, 25] width 1369 height 51
click at [20, 24] on img at bounding box center [27, 25] width 32 height 31
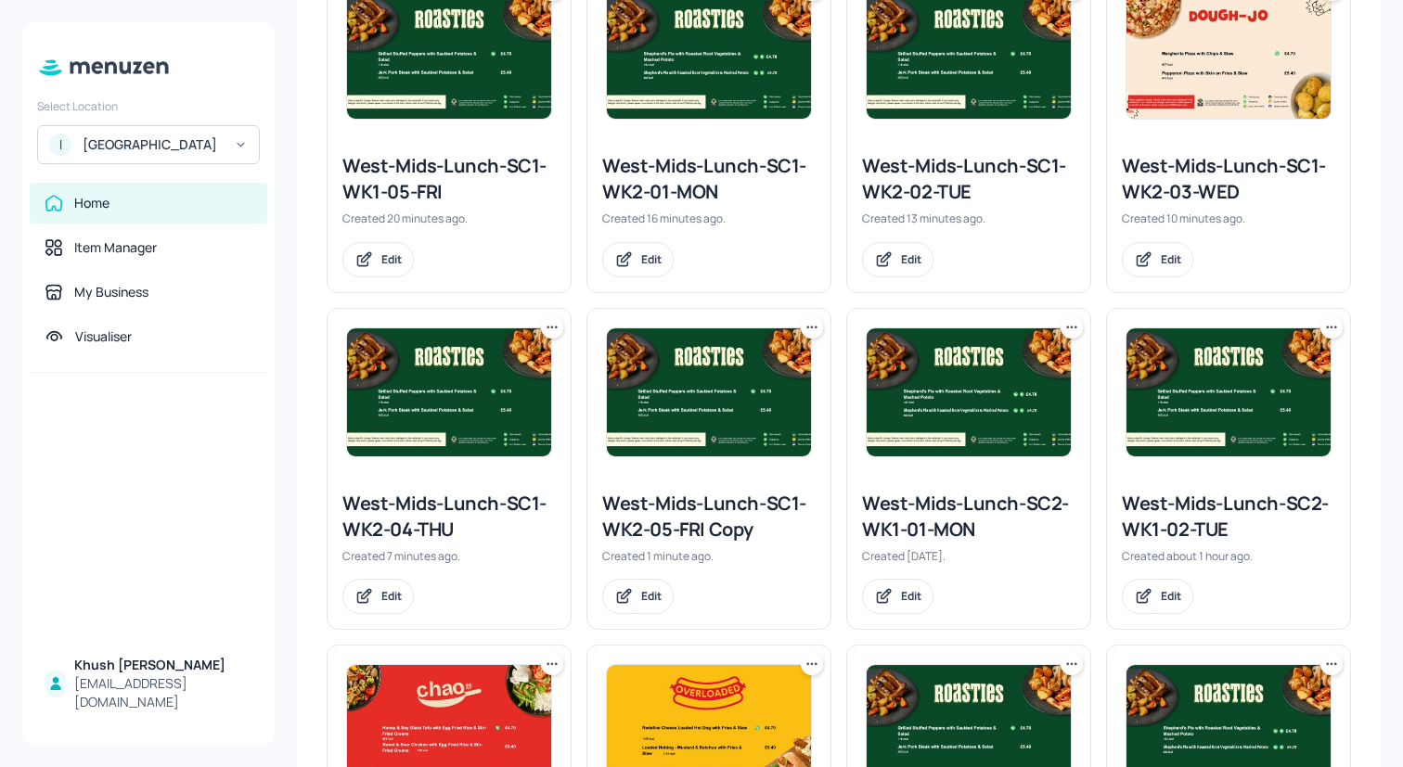
scroll to position [888, 0]
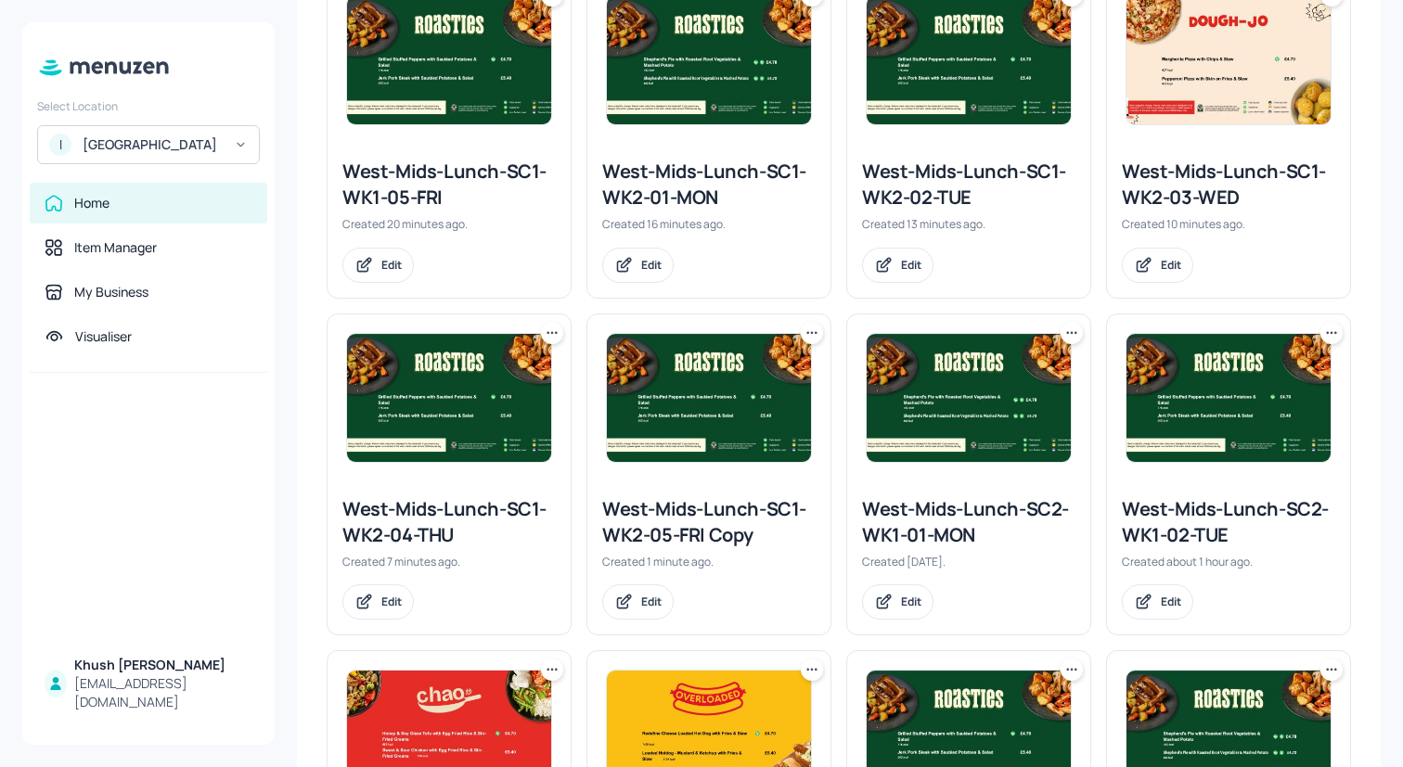
click at [807, 331] on icon at bounding box center [811, 333] width 19 height 19
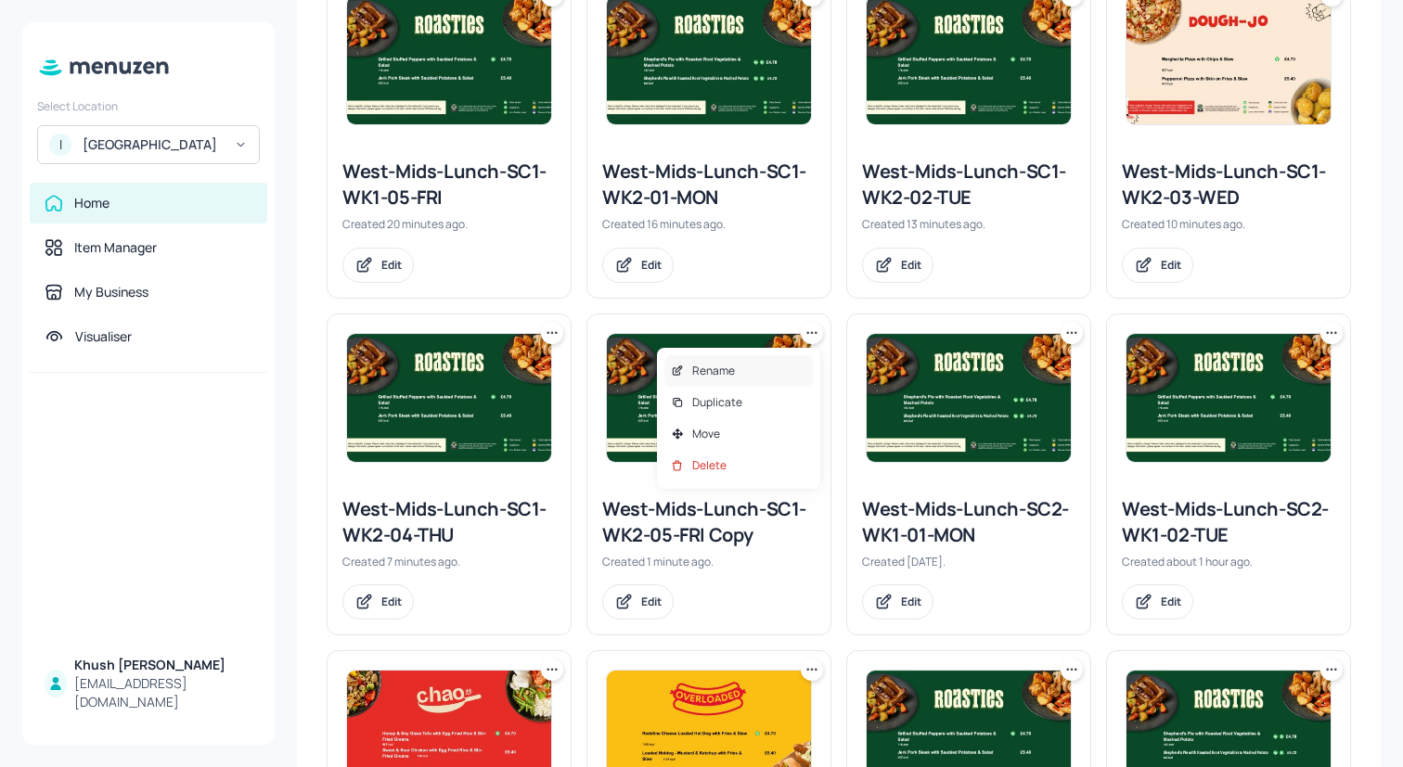
click at [765, 370] on div "Rename" at bounding box center [738, 371] width 148 height 32
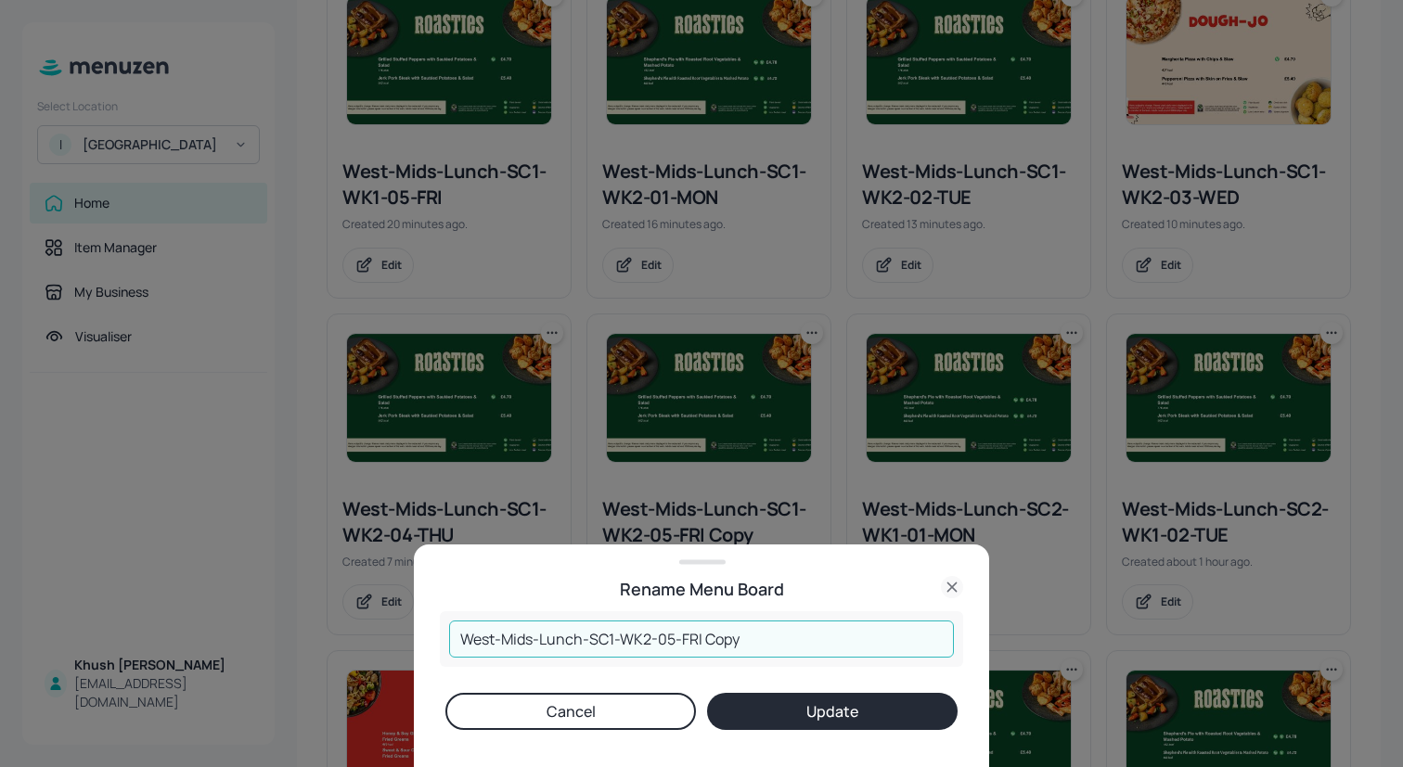
click at [763, 648] on input "West-Mids-Lunch-SC1-WK2-05-FRI Copy" at bounding box center [701, 639] width 505 height 37
type input "West-Mids-Lunch-SC1-WK2-05-FRI"
click at [814, 711] on button "Update" at bounding box center [832, 711] width 250 height 37
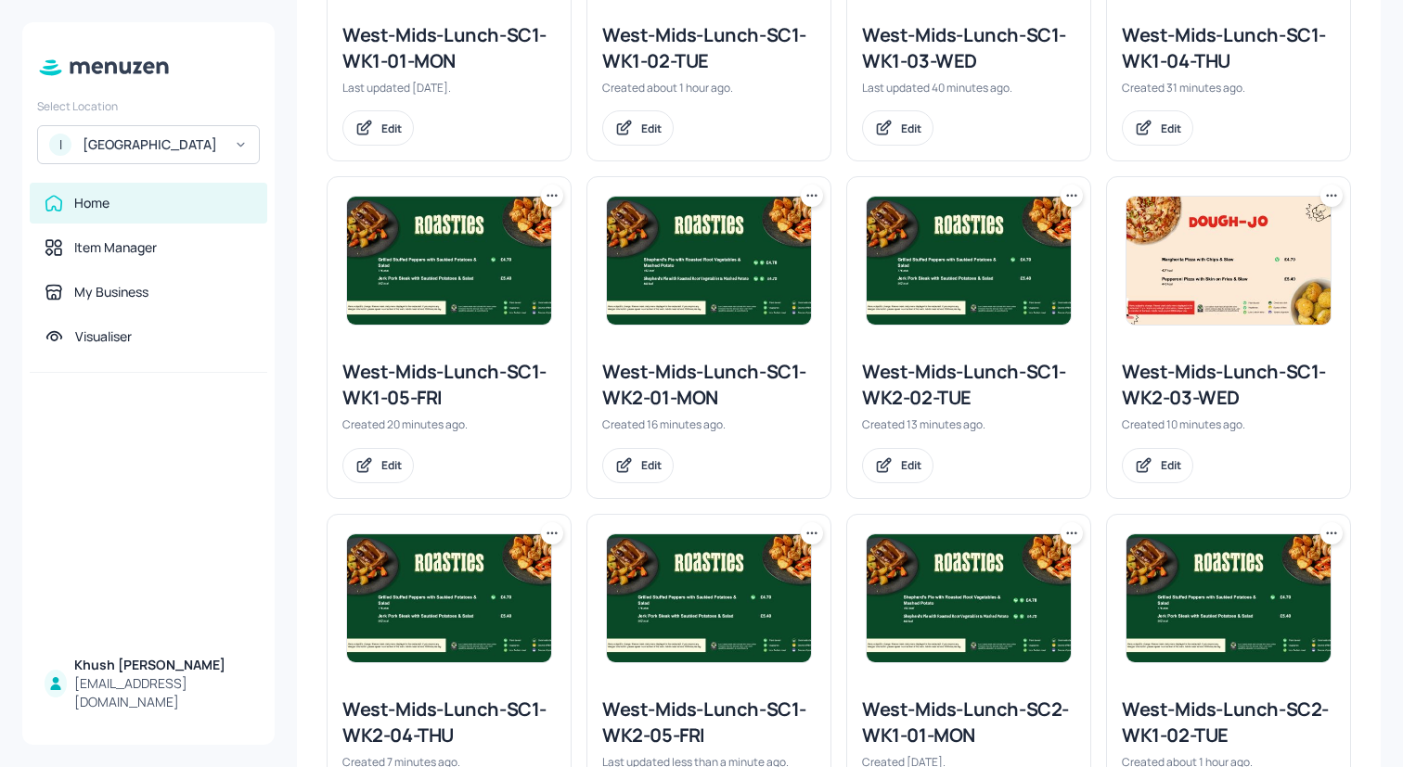
scroll to position [711, 0]
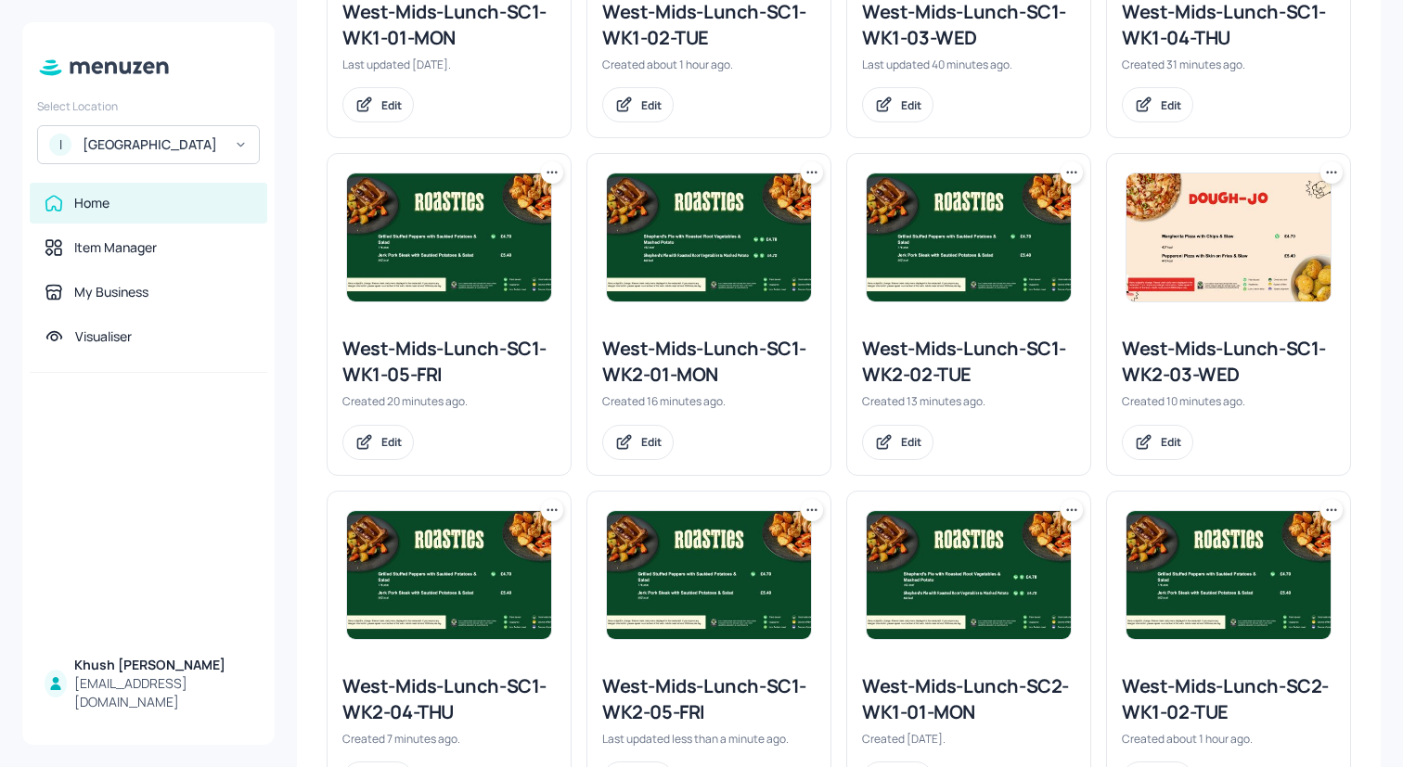
click at [804, 173] on icon at bounding box center [811, 172] width 19 height 19
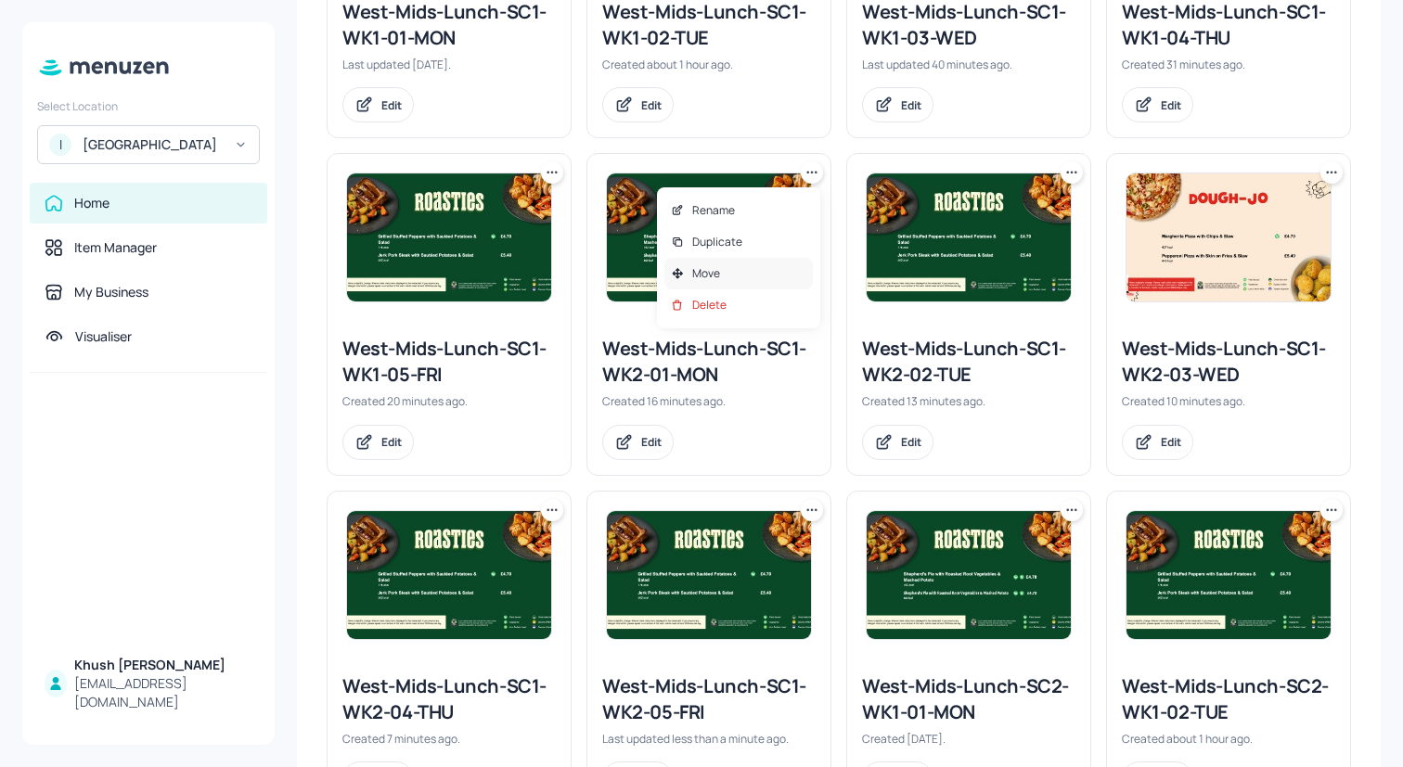
click at [770, 266] on div "Move" at bounding box center [738, 274] width 148 height 32
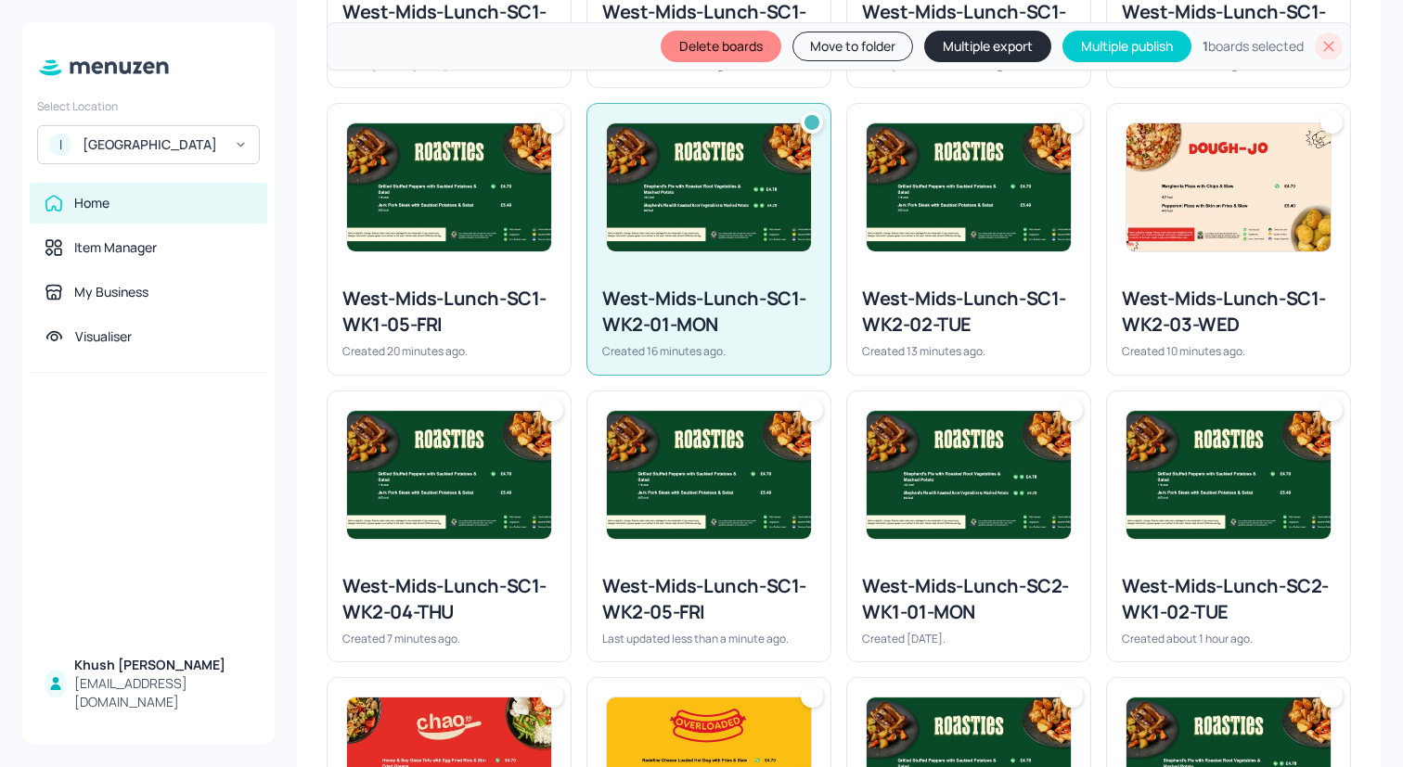
click at [953, 263] on div at bounding box center [968, 187] width 243 height 167
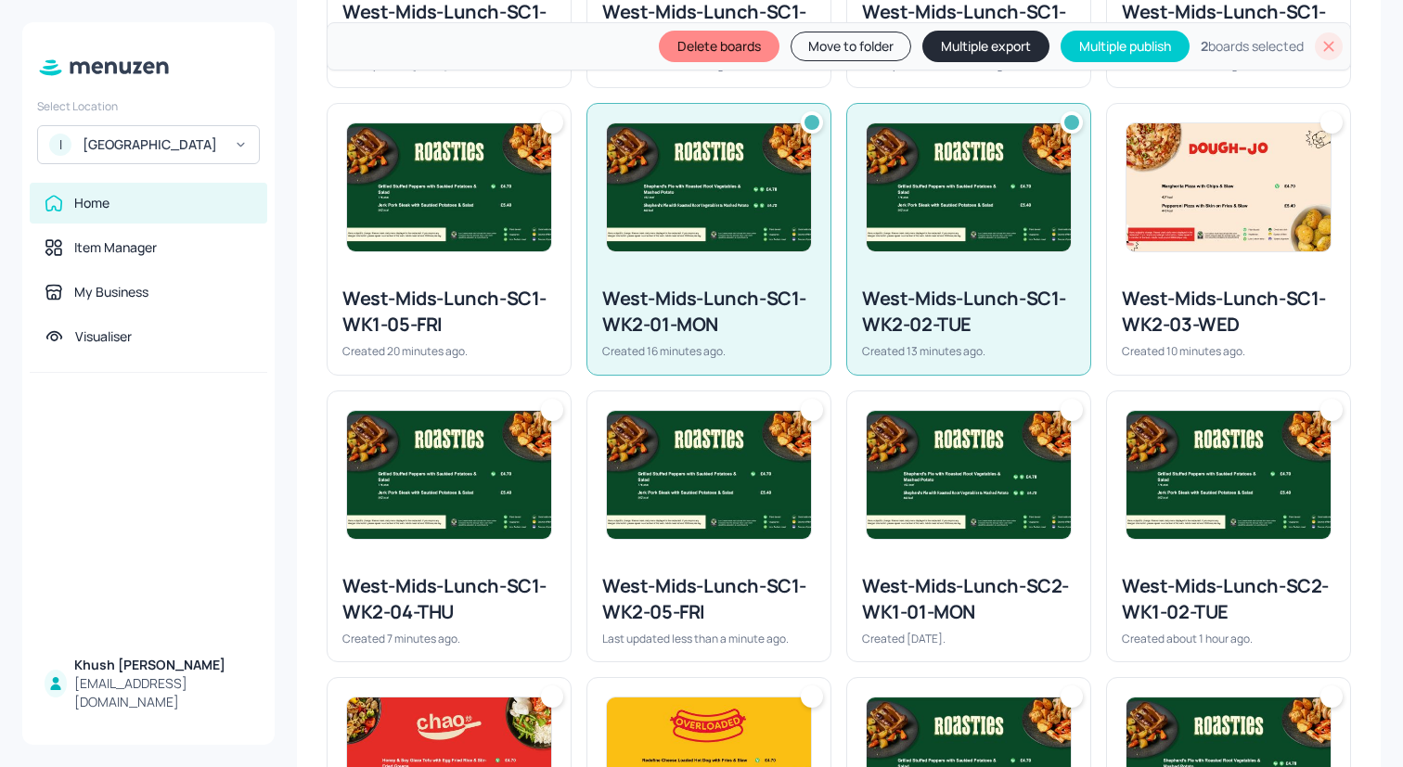
click at [1197, 260] on div at bounding box center [1228, 187] width 243 height 167
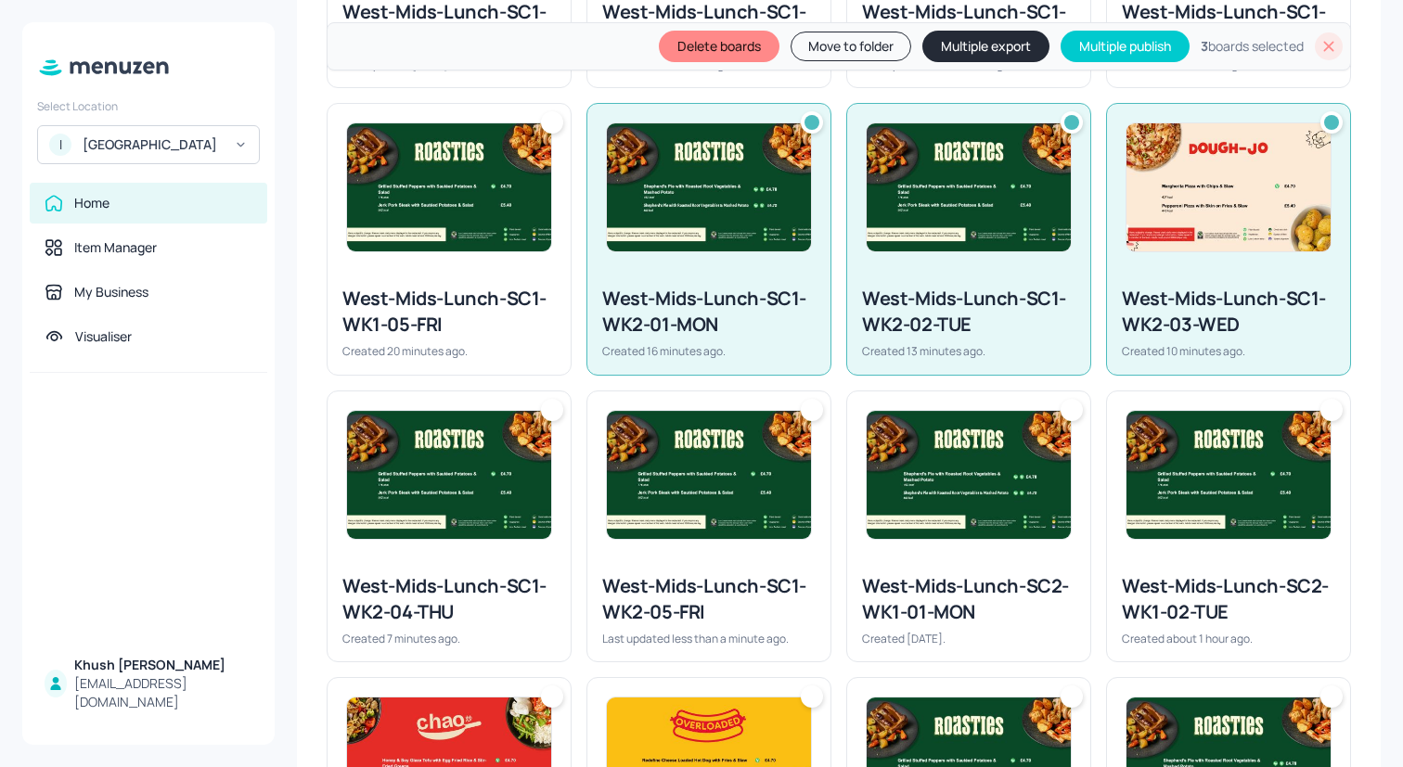
click at [452, 503] on img at bounding box center [449, 475] width 204 height 128
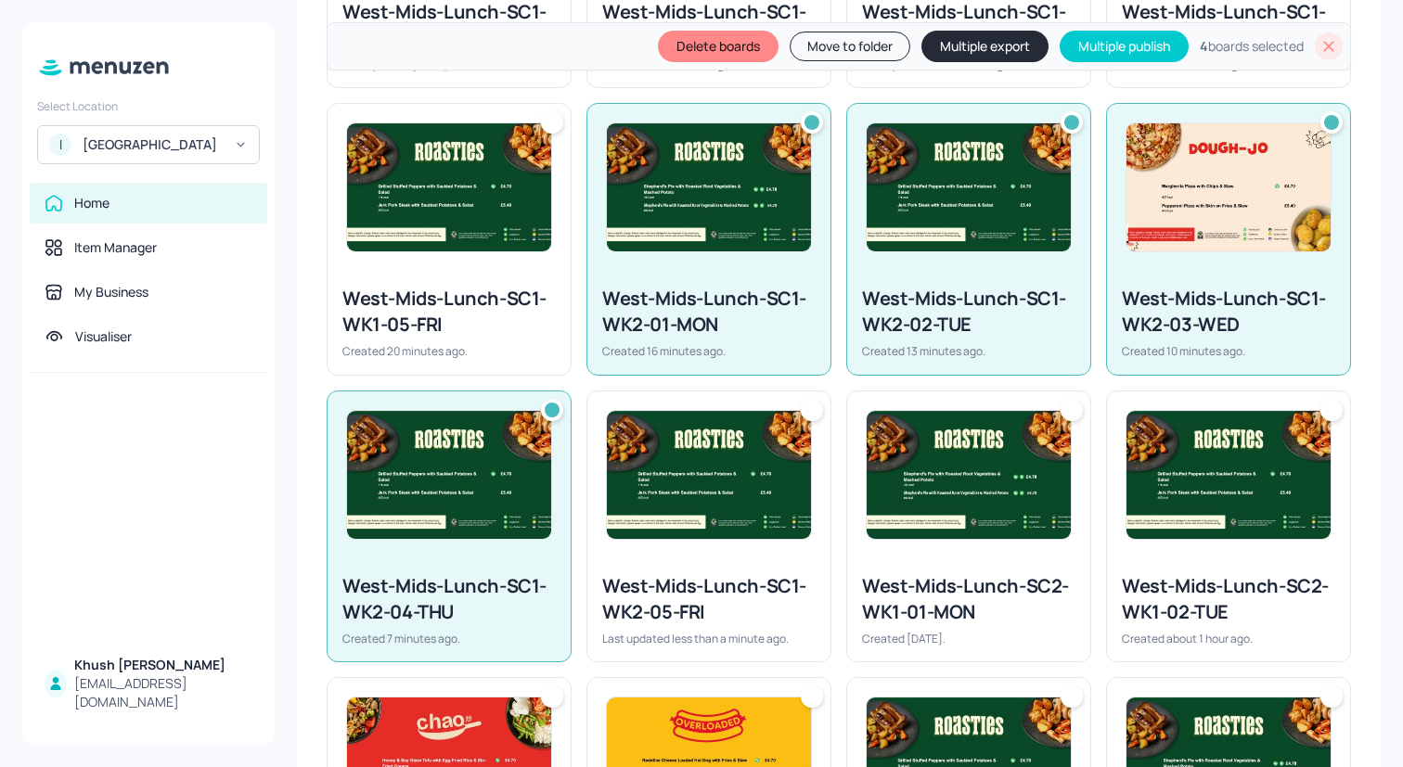
click at [655, 499] on img at bounding box center [709, 475] width 204 height 128
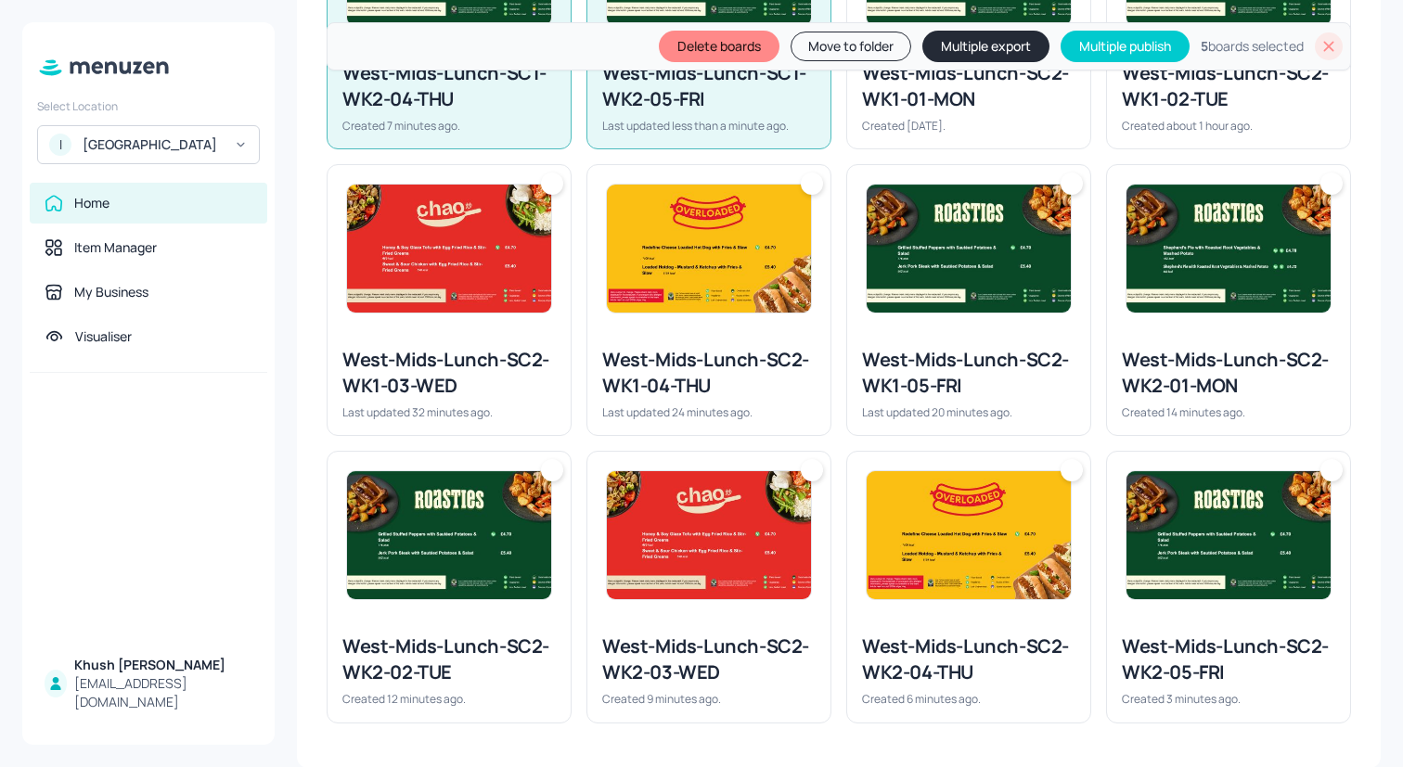
scroll to position [1289, 0]
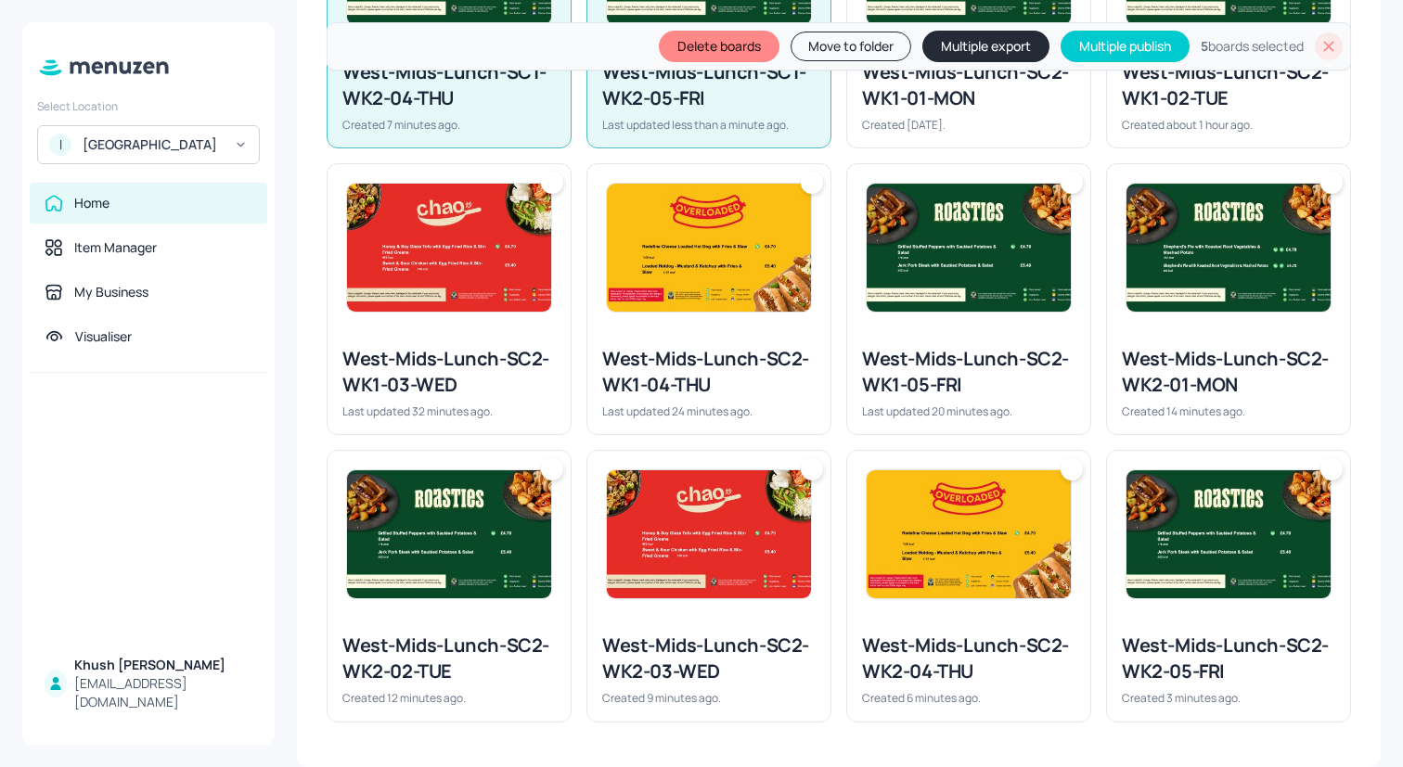
click at [1237, 250] on img at bounding box center [1228, 248] width 204 height 128
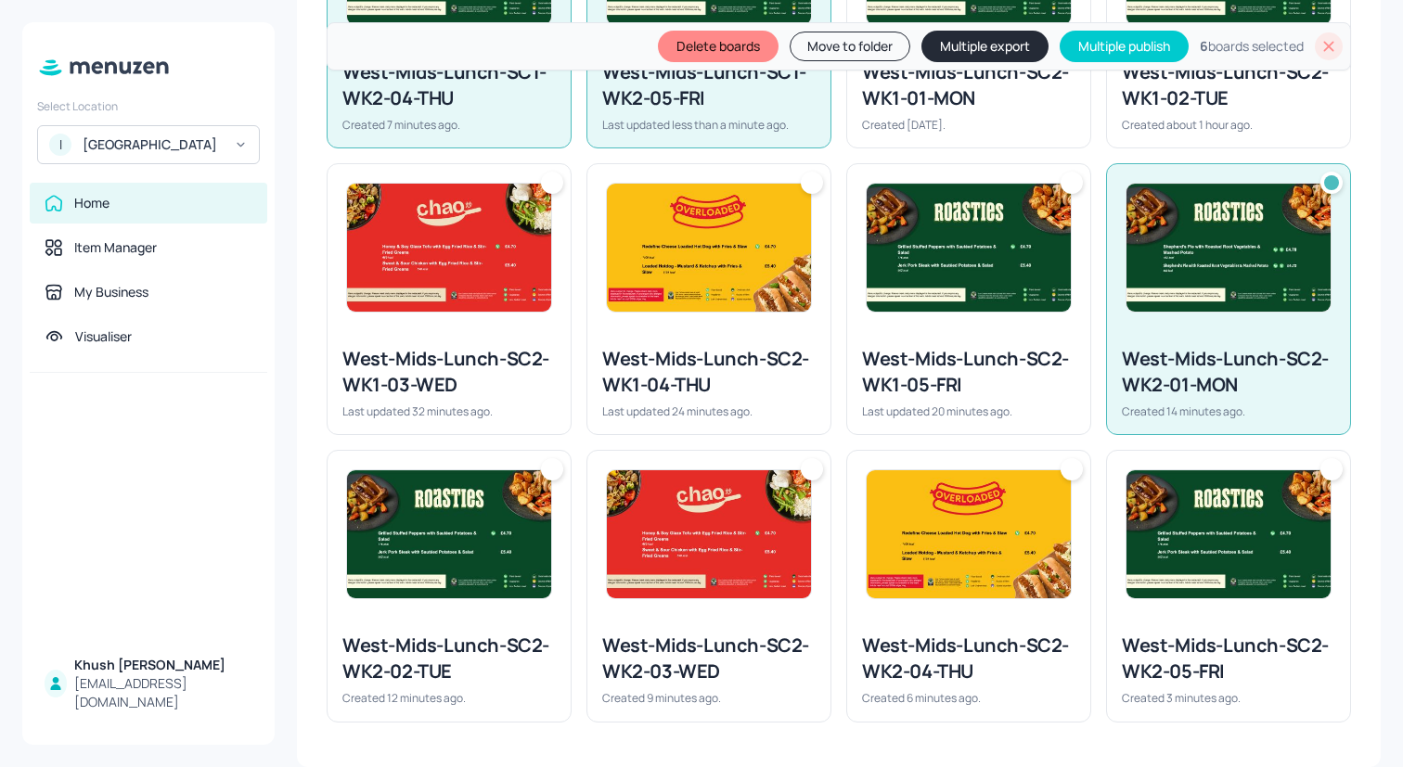
click at [567, 593] on div at bounding box center [448, 534] width 243 height 167
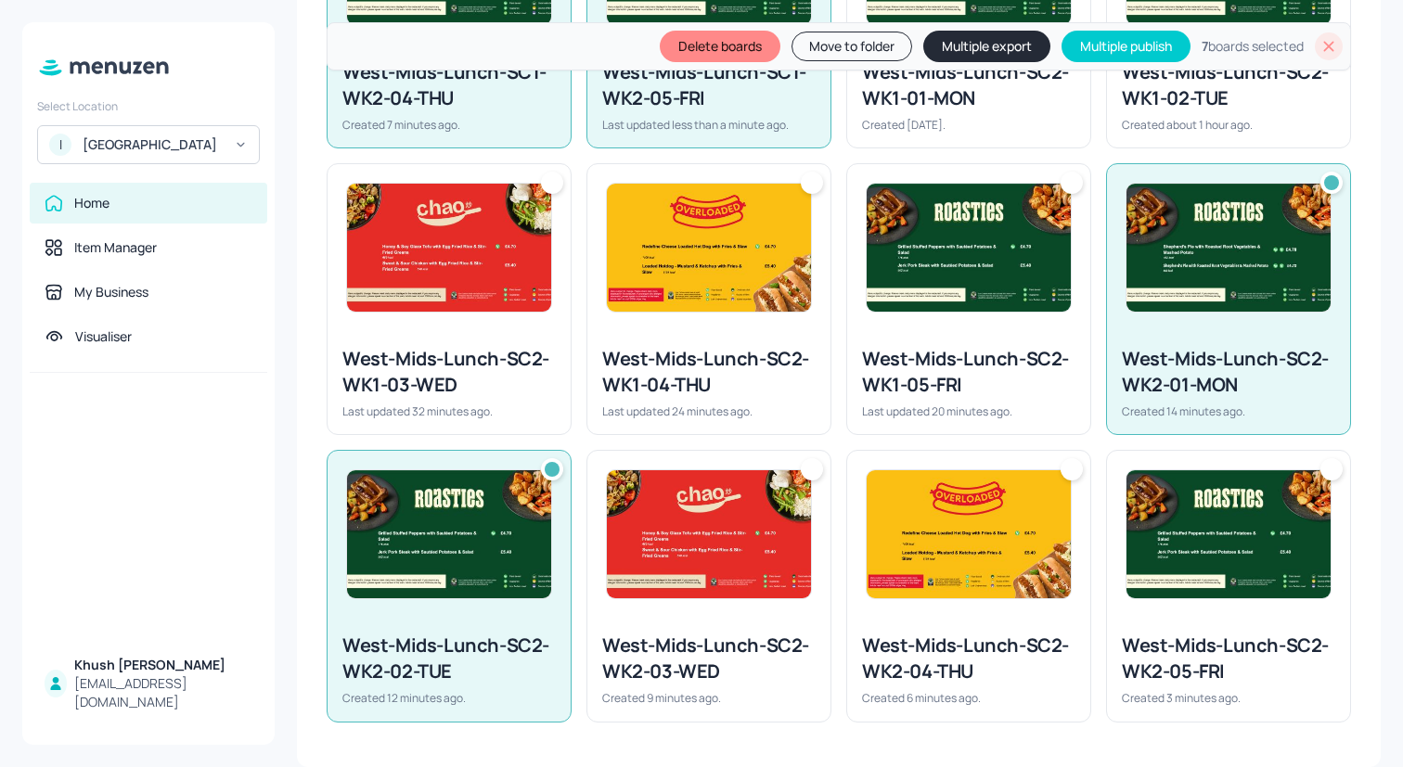
click at [663, 575] on img at bounding box center [709, 534] width 204 height 128
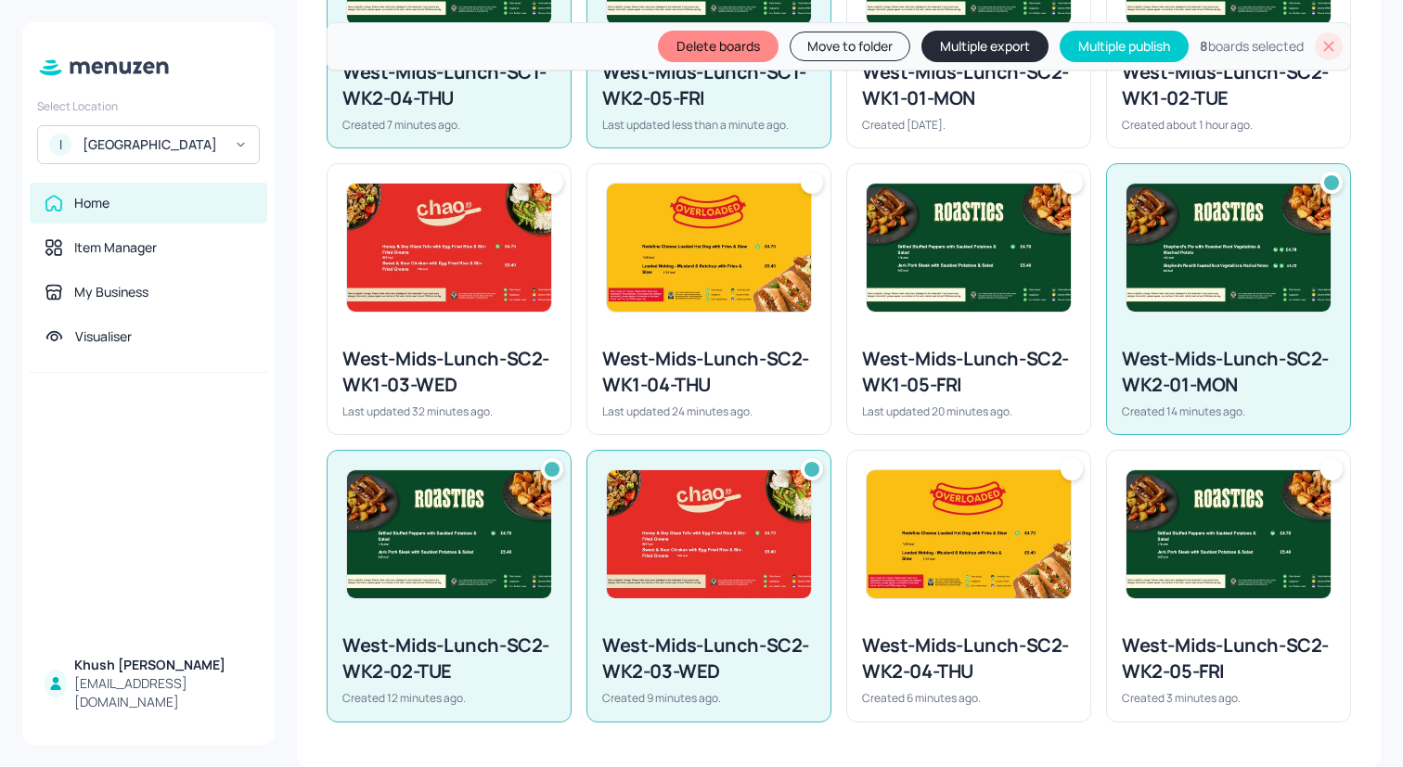
click at [930, 575] on img at bounding box center [968, 534] width 204 height 128
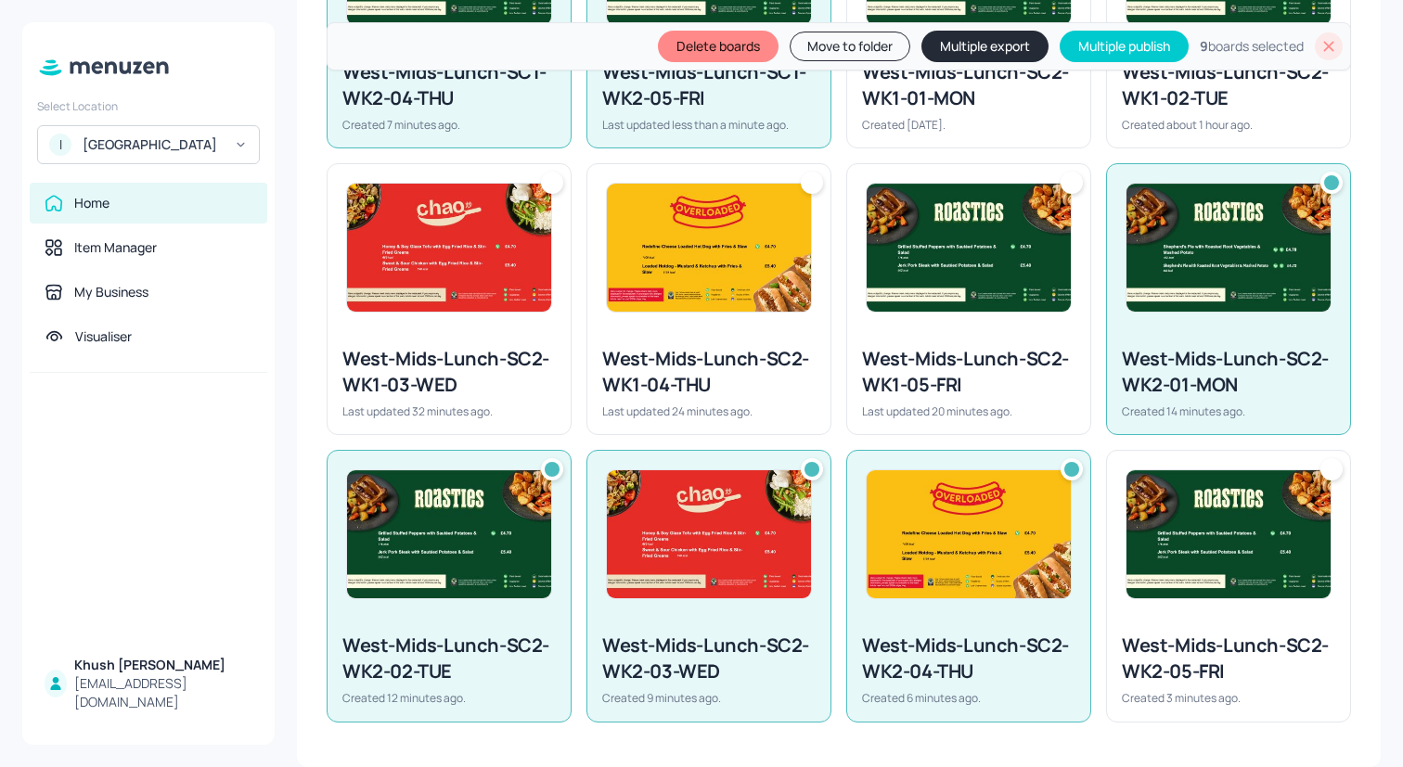
click at [1212, 575] on img at bounding box center [1228, 534] width 204 height 128
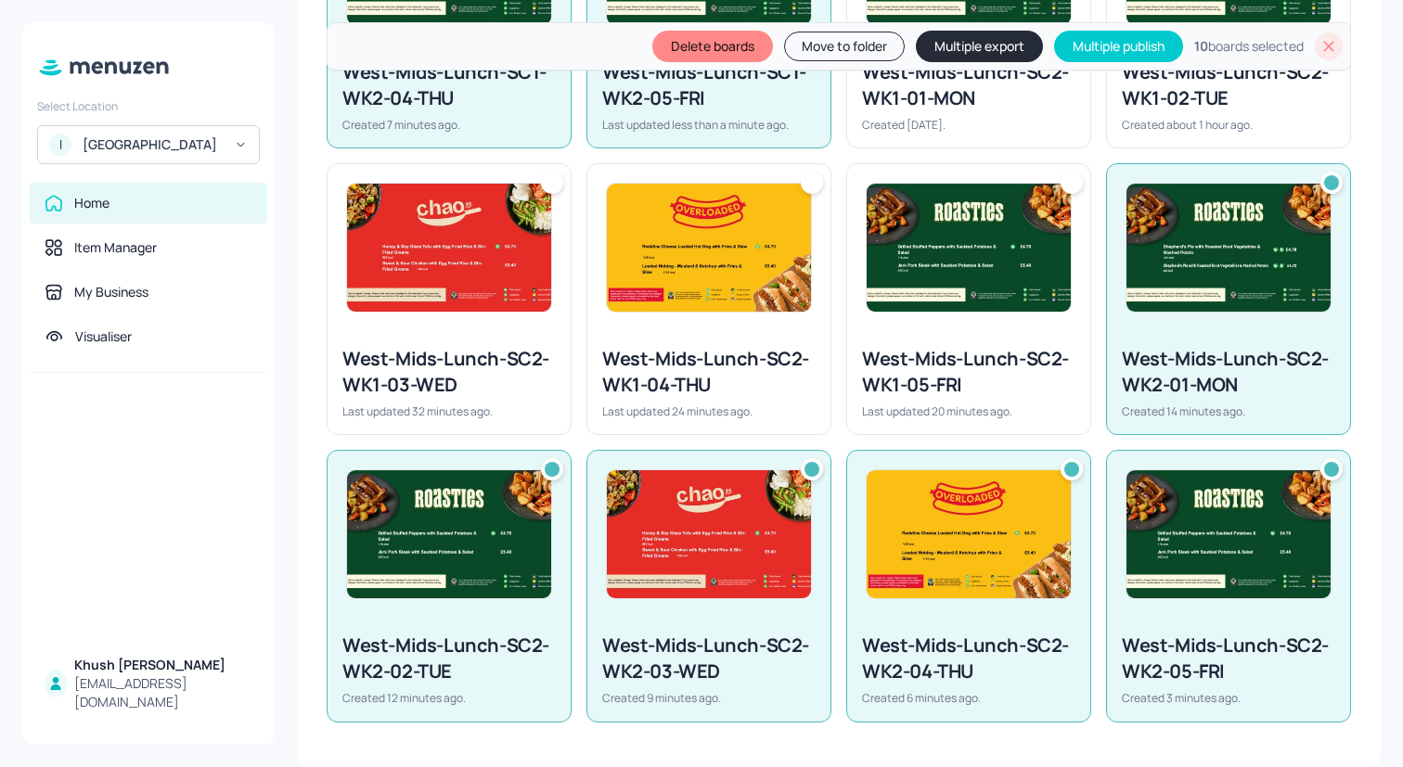
click at [842, 45] on button "Move to folder" at bounding box center [844, 47] width 121 height 30
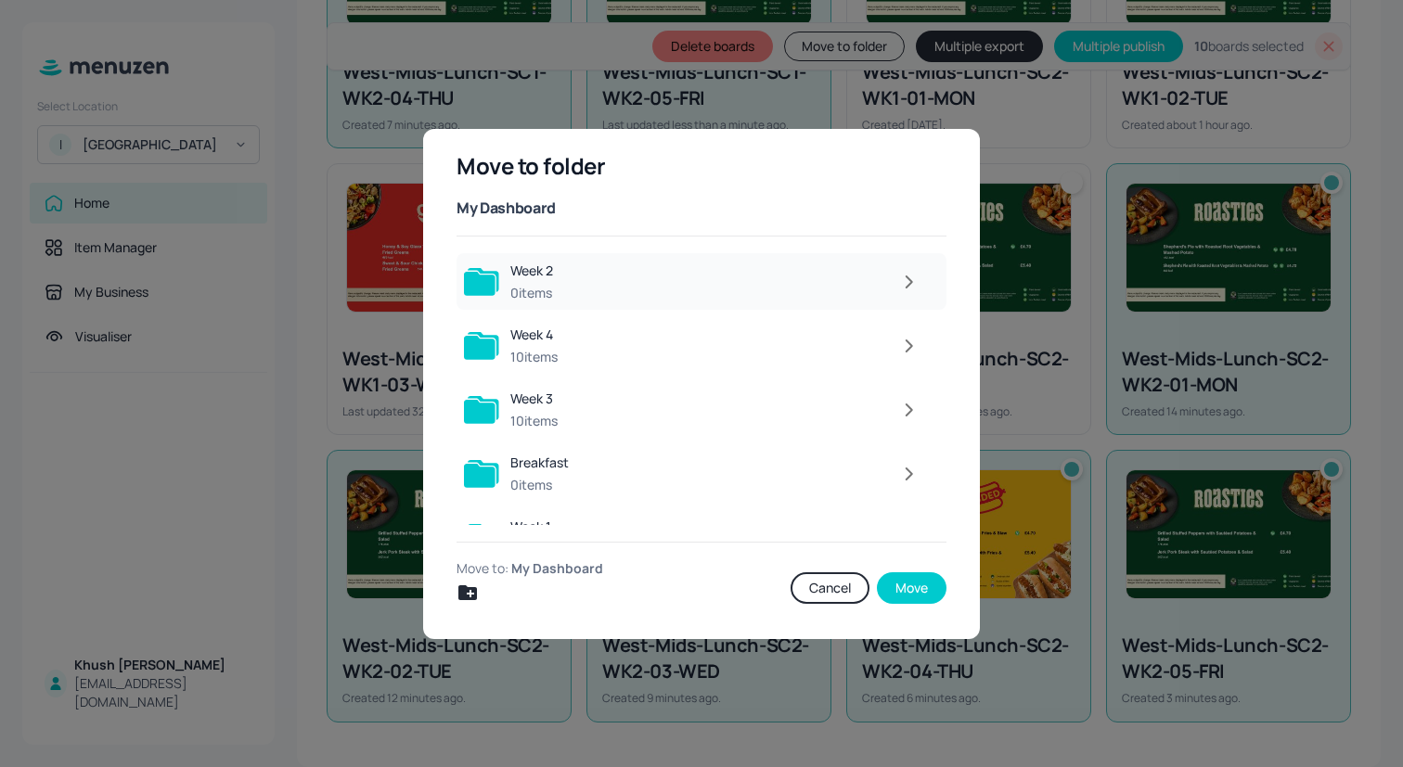
click at [633, 292] on div at bounding box center [746, 281] width 365 height 37
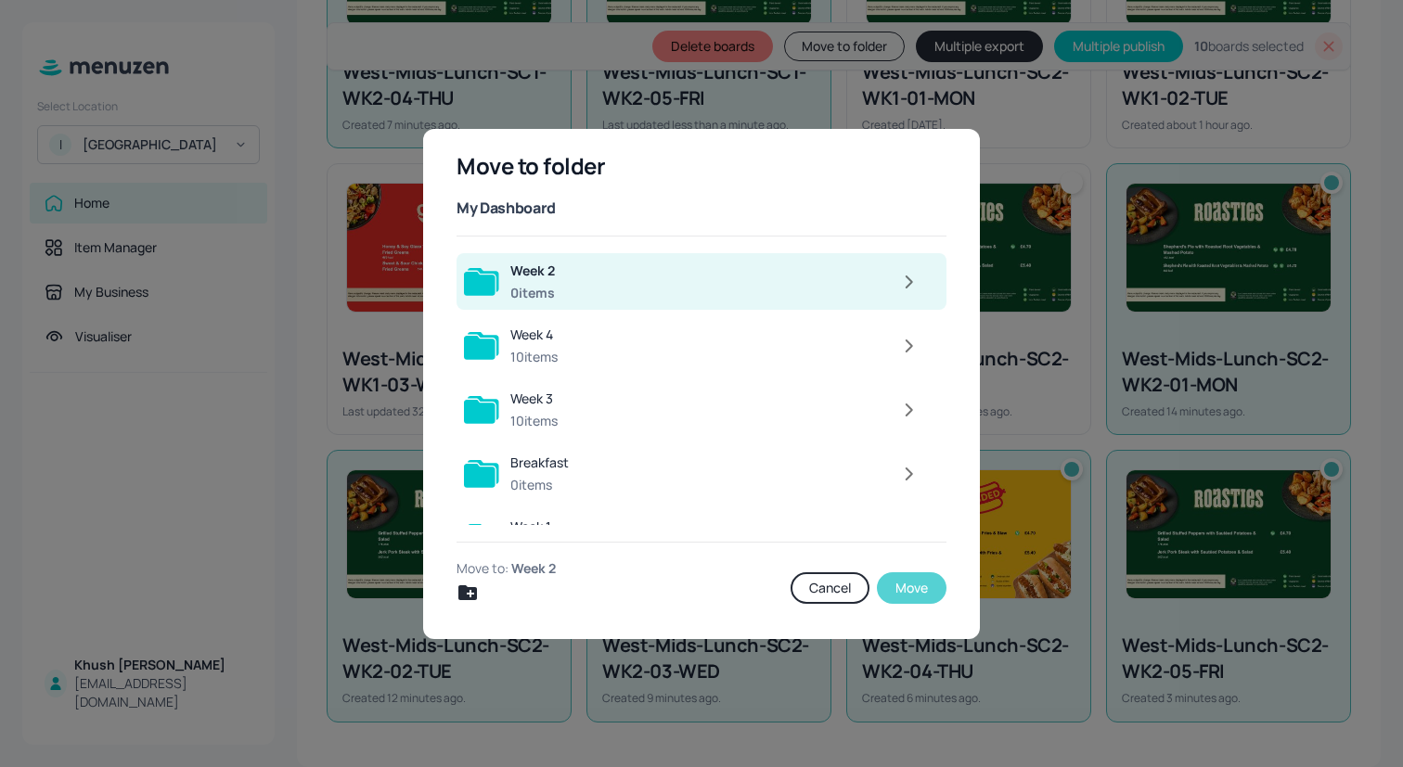
click at [930, 581] on button "Move" at bounding box center [912, 588] width 70 height 32
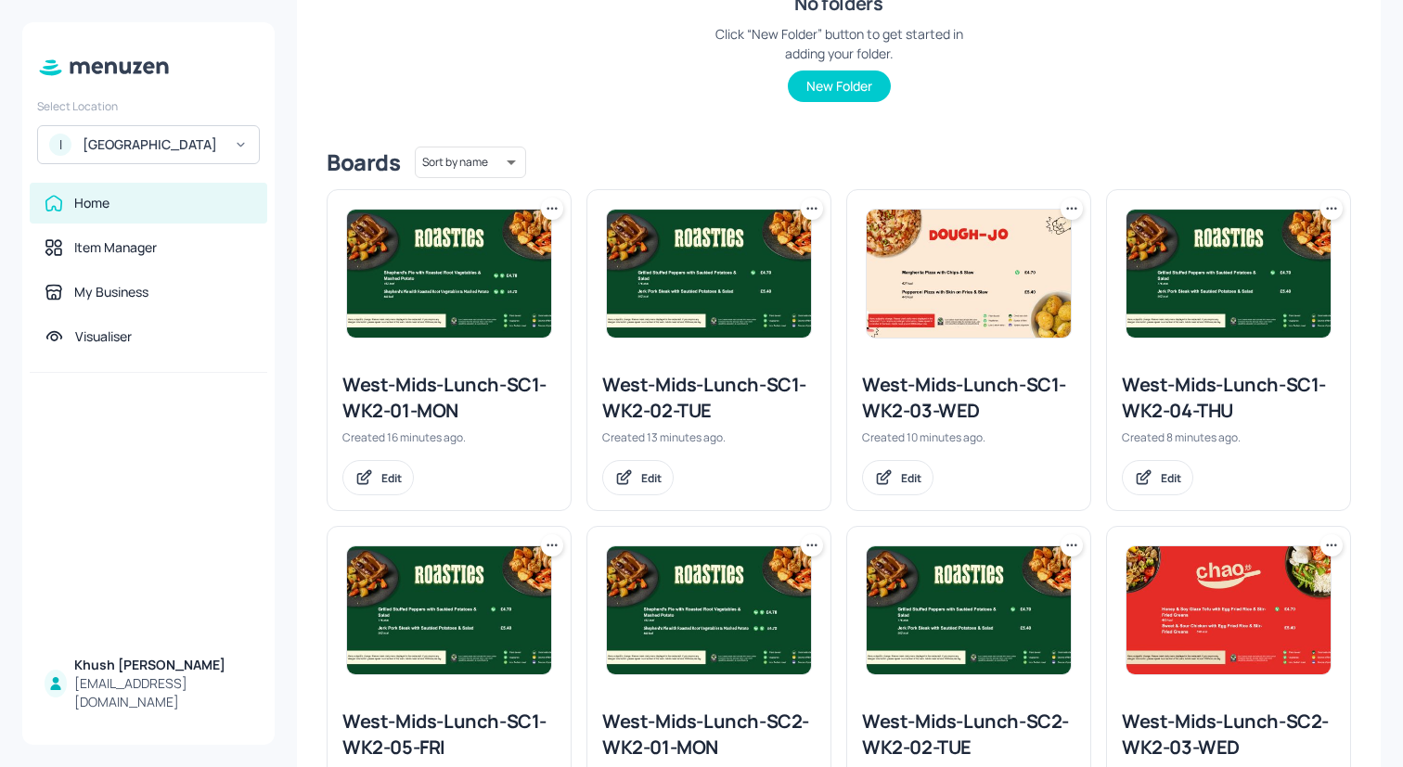
scroll to position [0, 0]
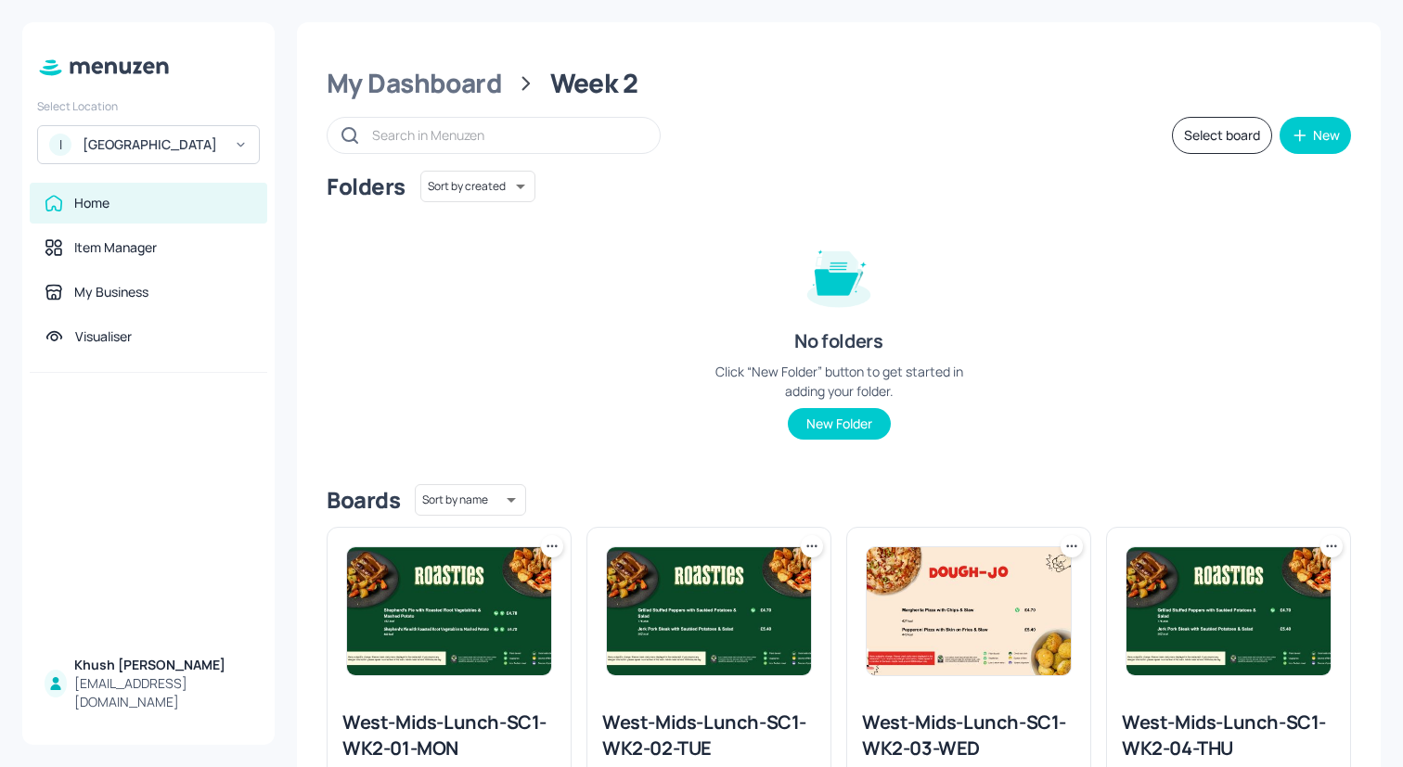
click at [547, 546] on icon at bounding box center [552, 546] width 19 height 19
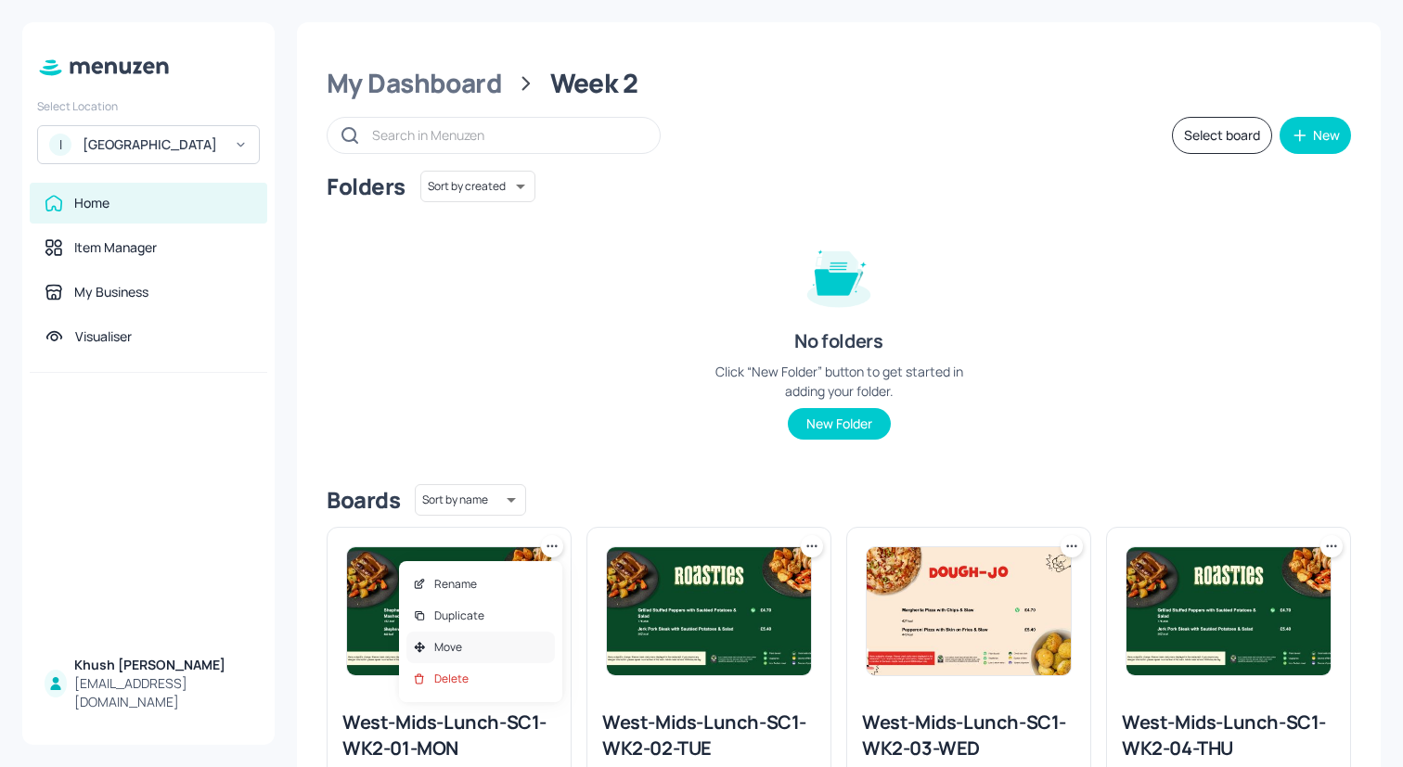
click at [525, 640] on div "Move" at bounding box center [480, 648] width 148 height 32
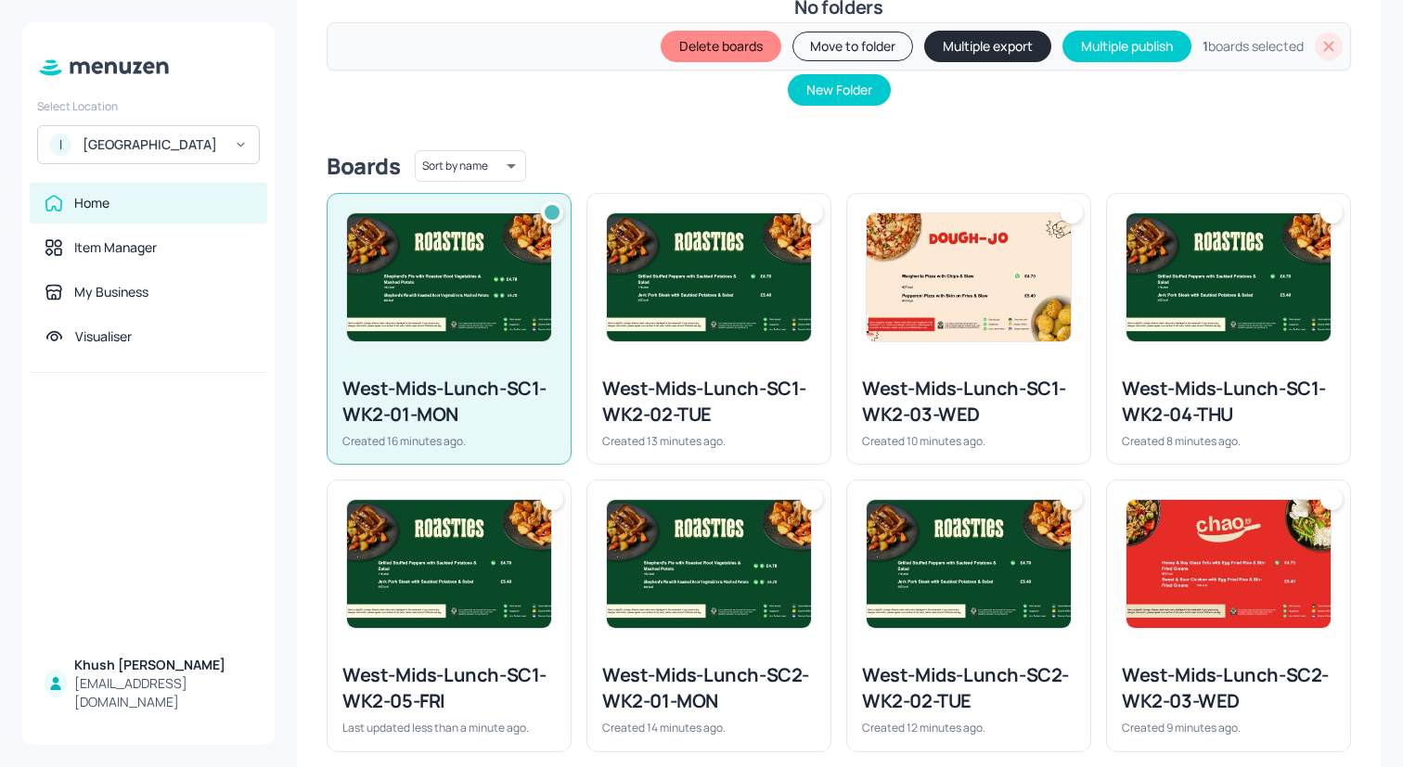
scroll to position [459, 0]
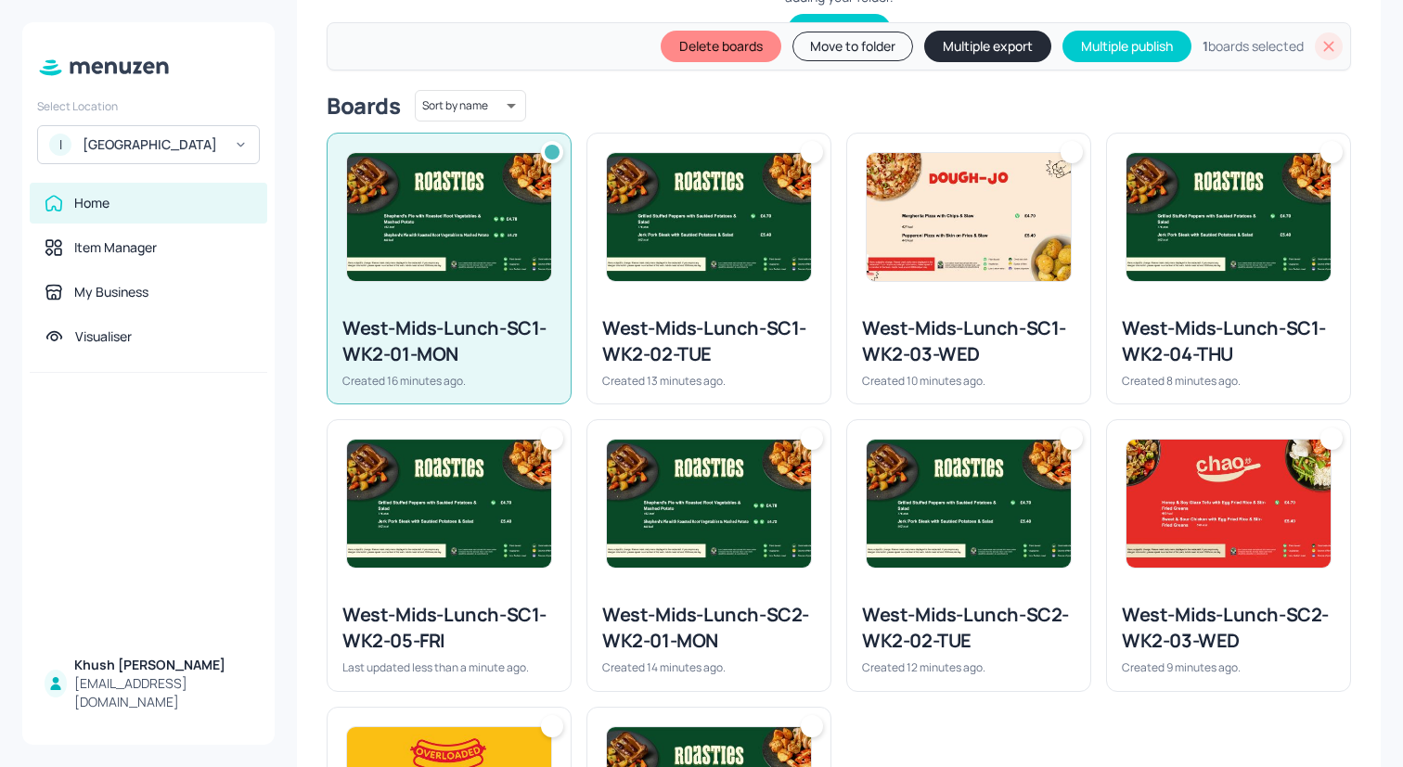
click at [721, 250] on img at bounding box center [709, 217] width 204 height 128
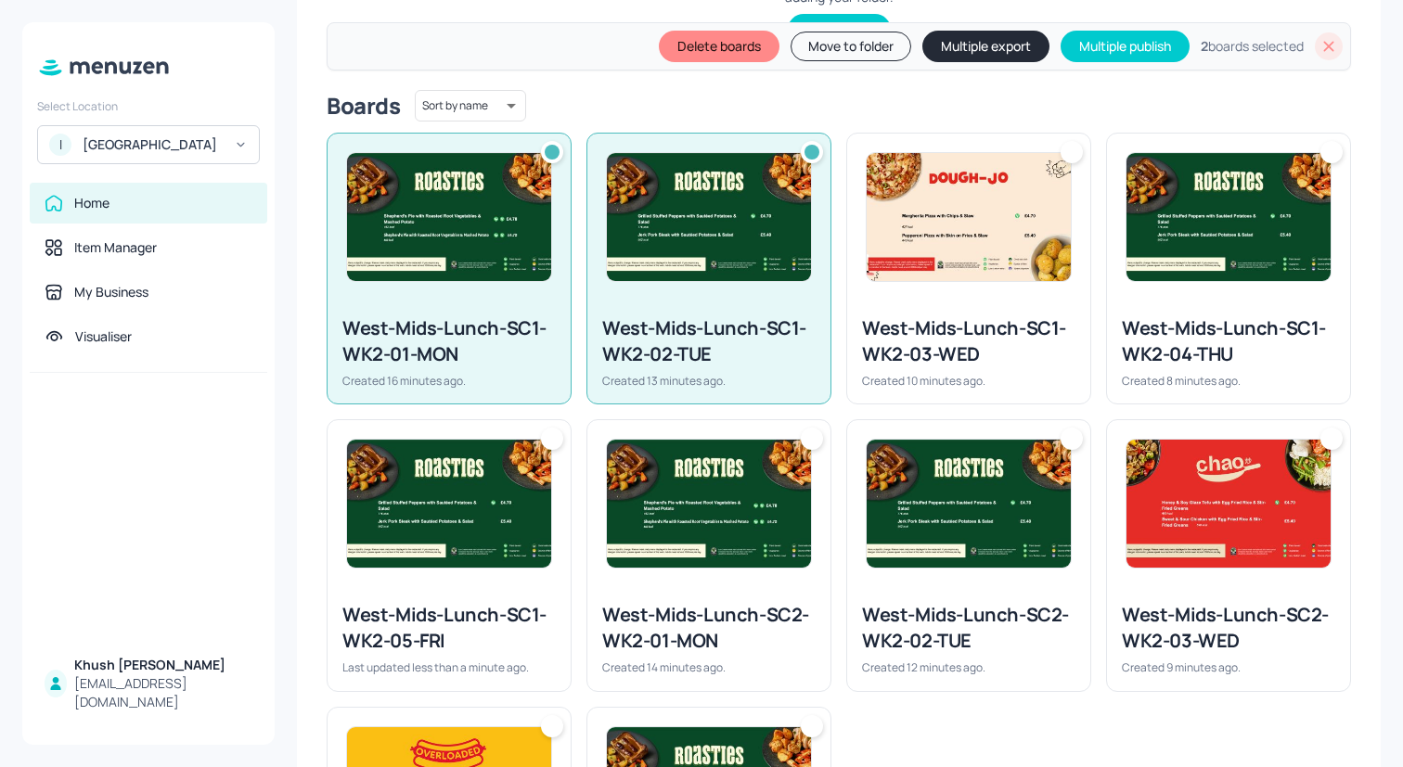
click at [924, 250] on img at bounding box center [968, 217] width 204 height 128
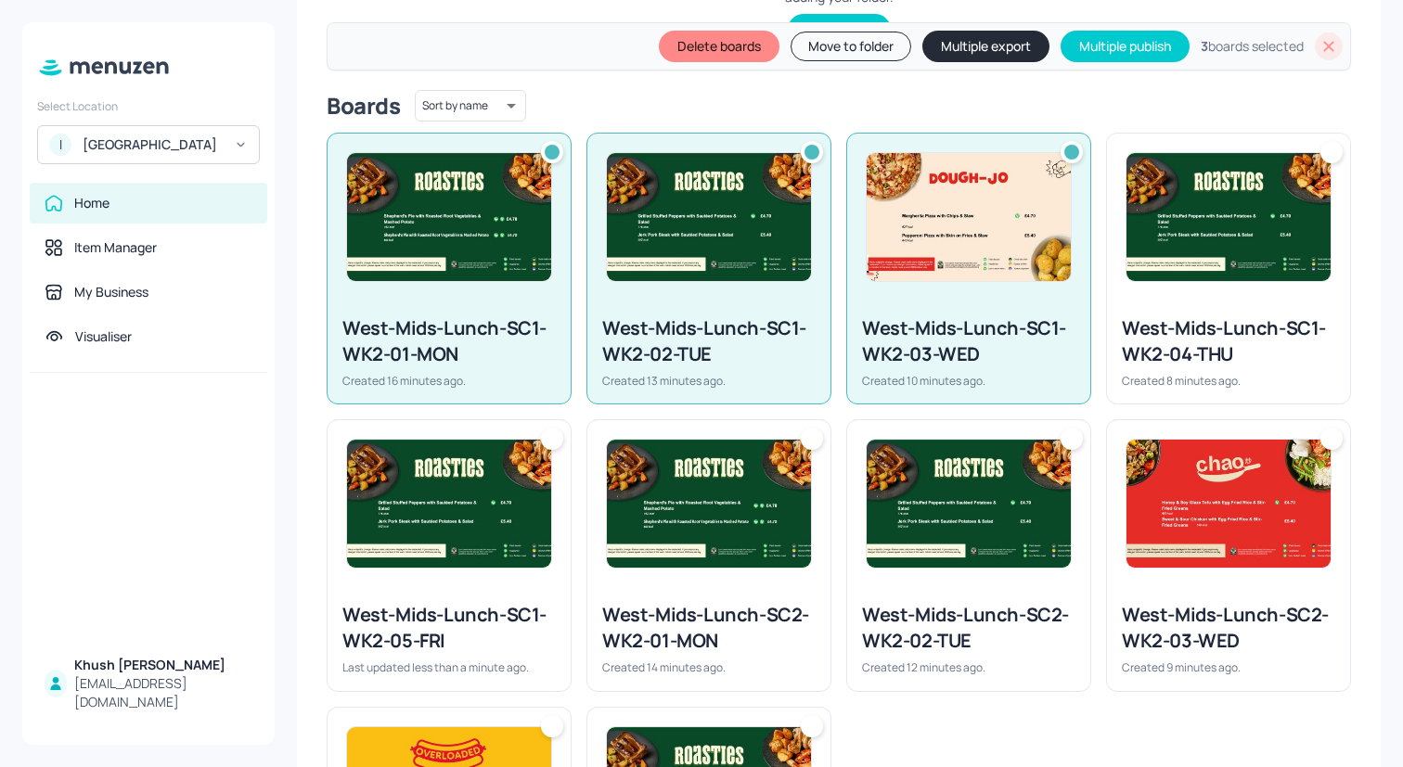
click at [1163, 250] on img at bounding box center [1228, 217] width 204 height 128
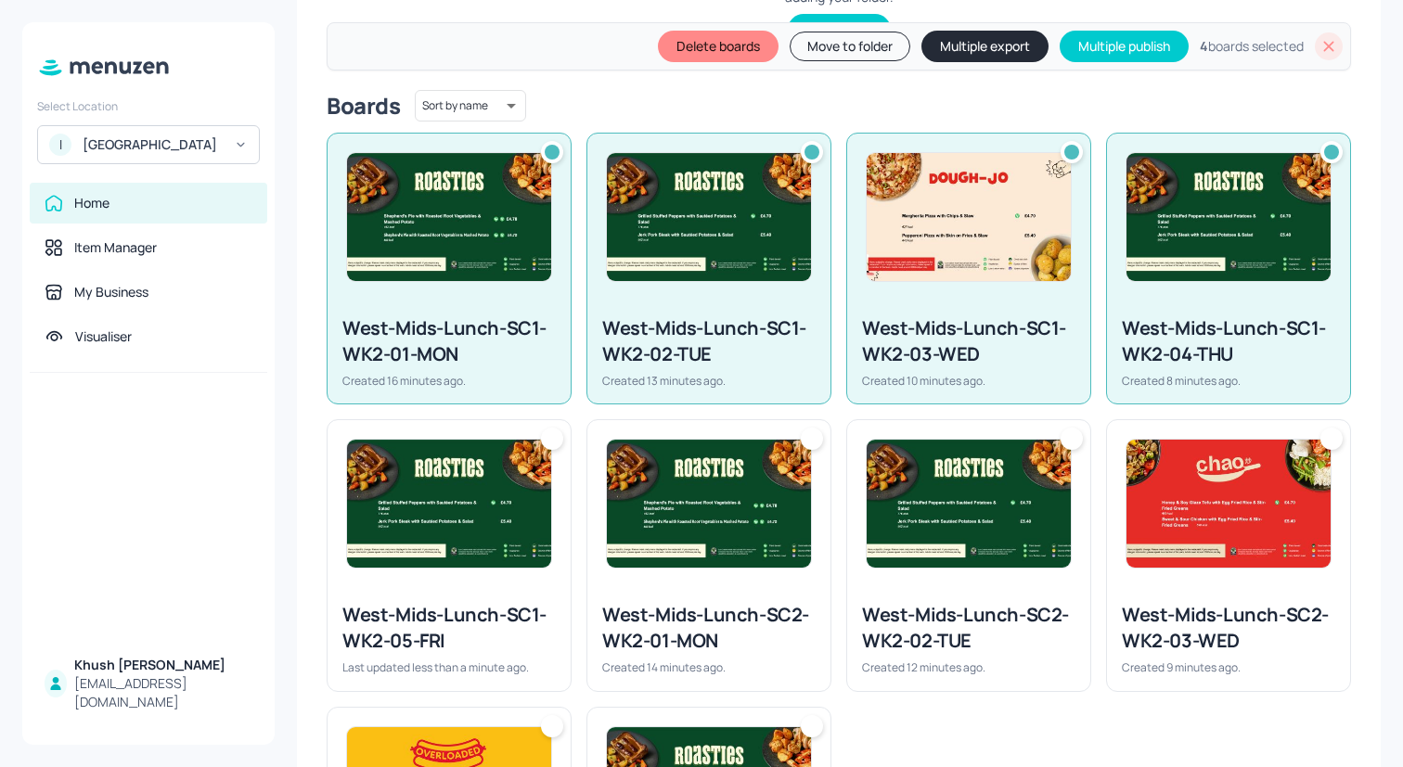
click at [357, 543] on img at bounding box center [449, 504] width 204 height 128
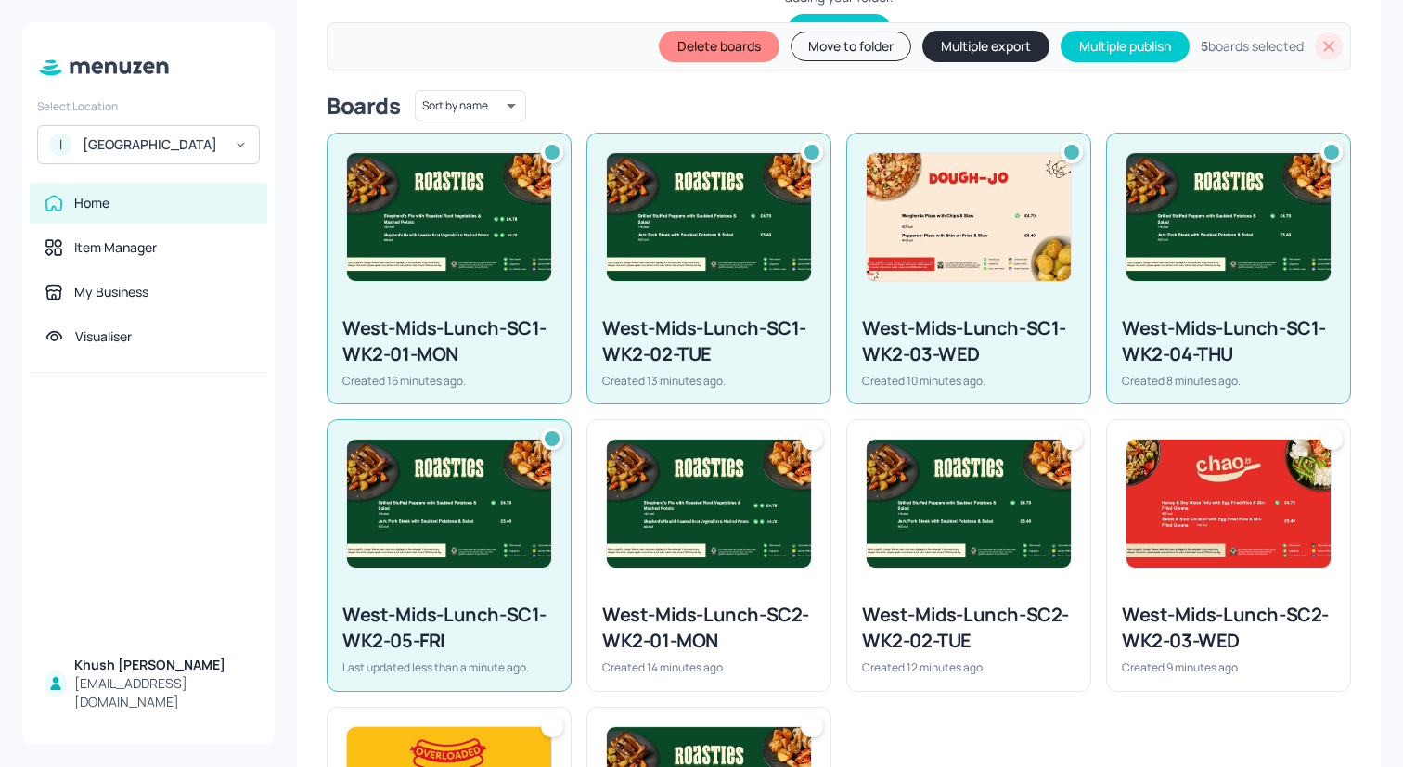
click at [700, 502] on img at bounding box center [709, 504] width 204 height 128
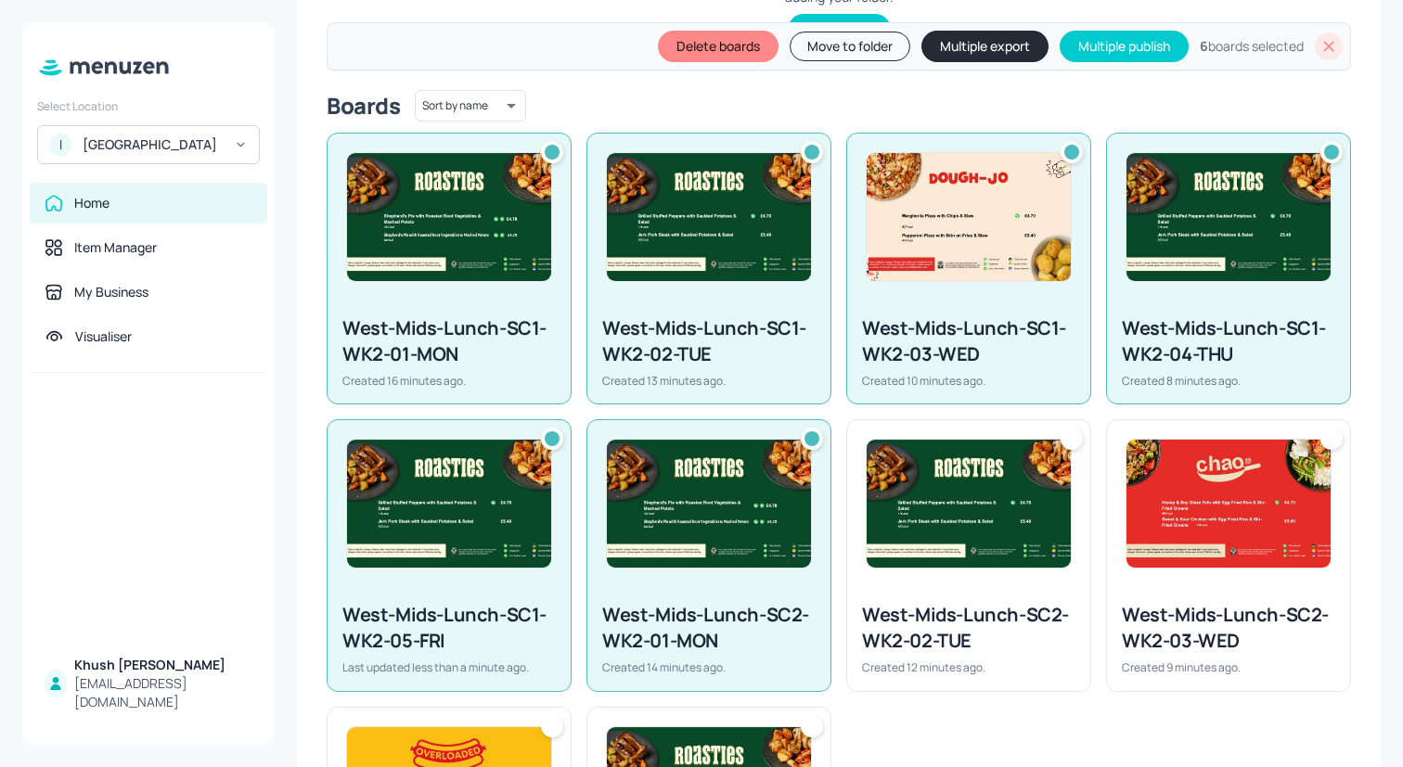
click at [899, 502] on img at bounding box center [968, 504] width 204 height 128
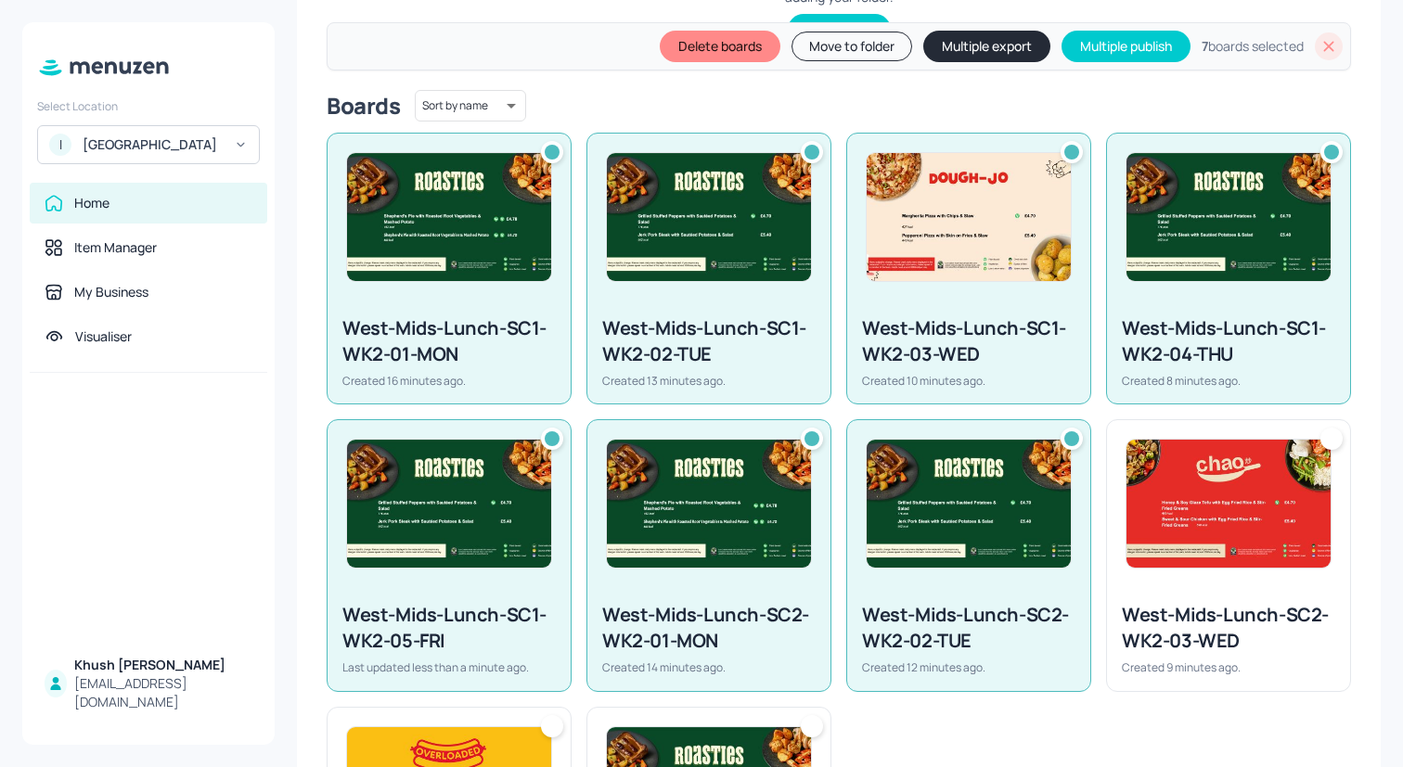
click at [1165, 502] on img at bounding box center [1228, 504] width 204 height 128
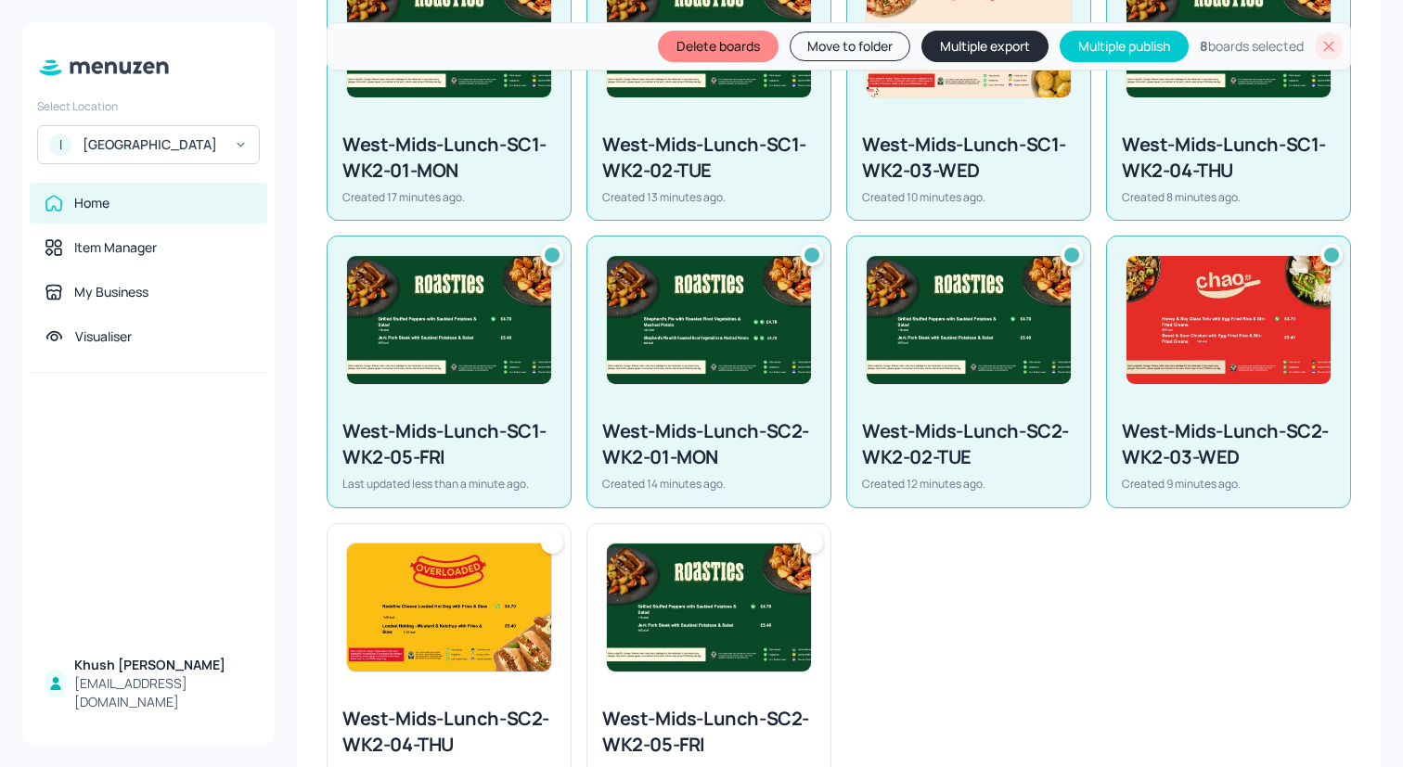
scroll to position [715, 0]
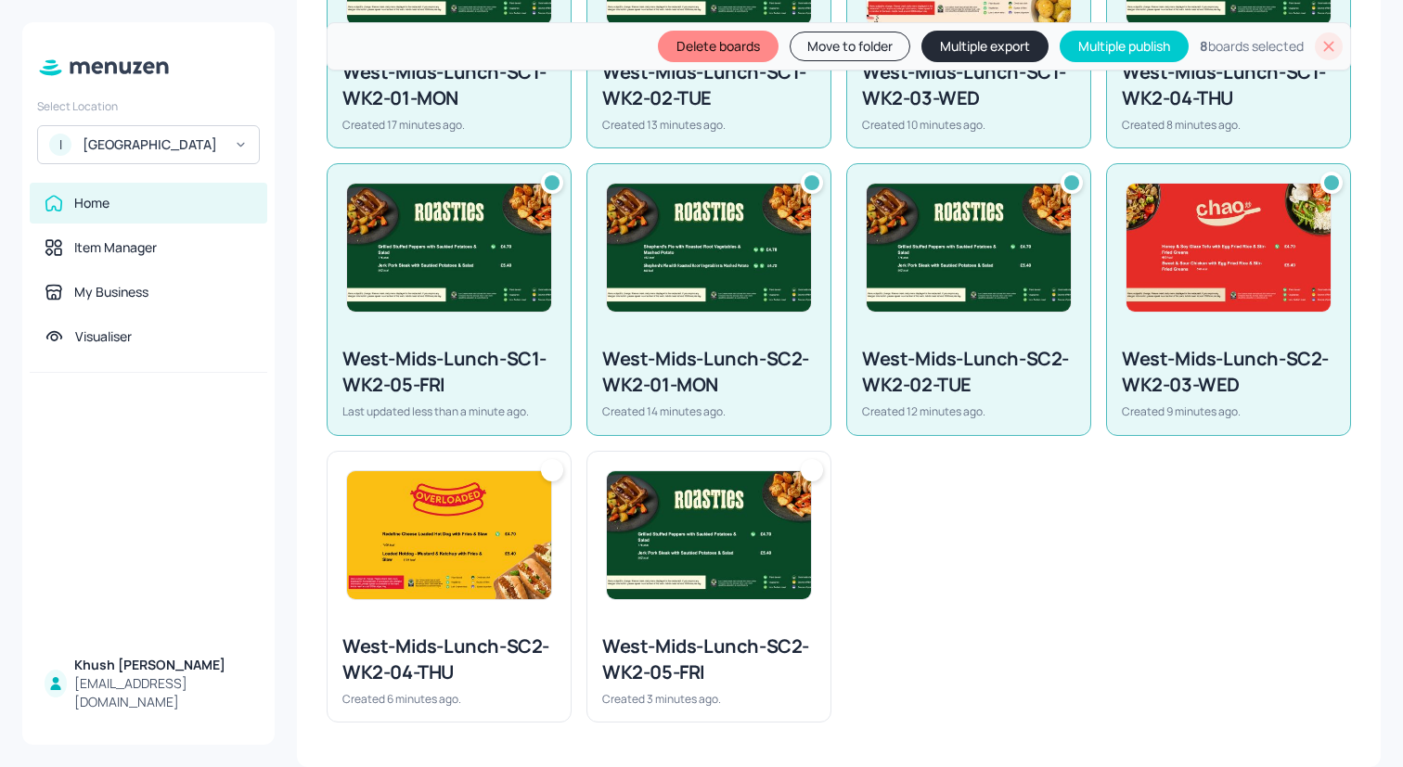
click at [524, 530] on img at bounding box center [449, 535] width 204 height 128
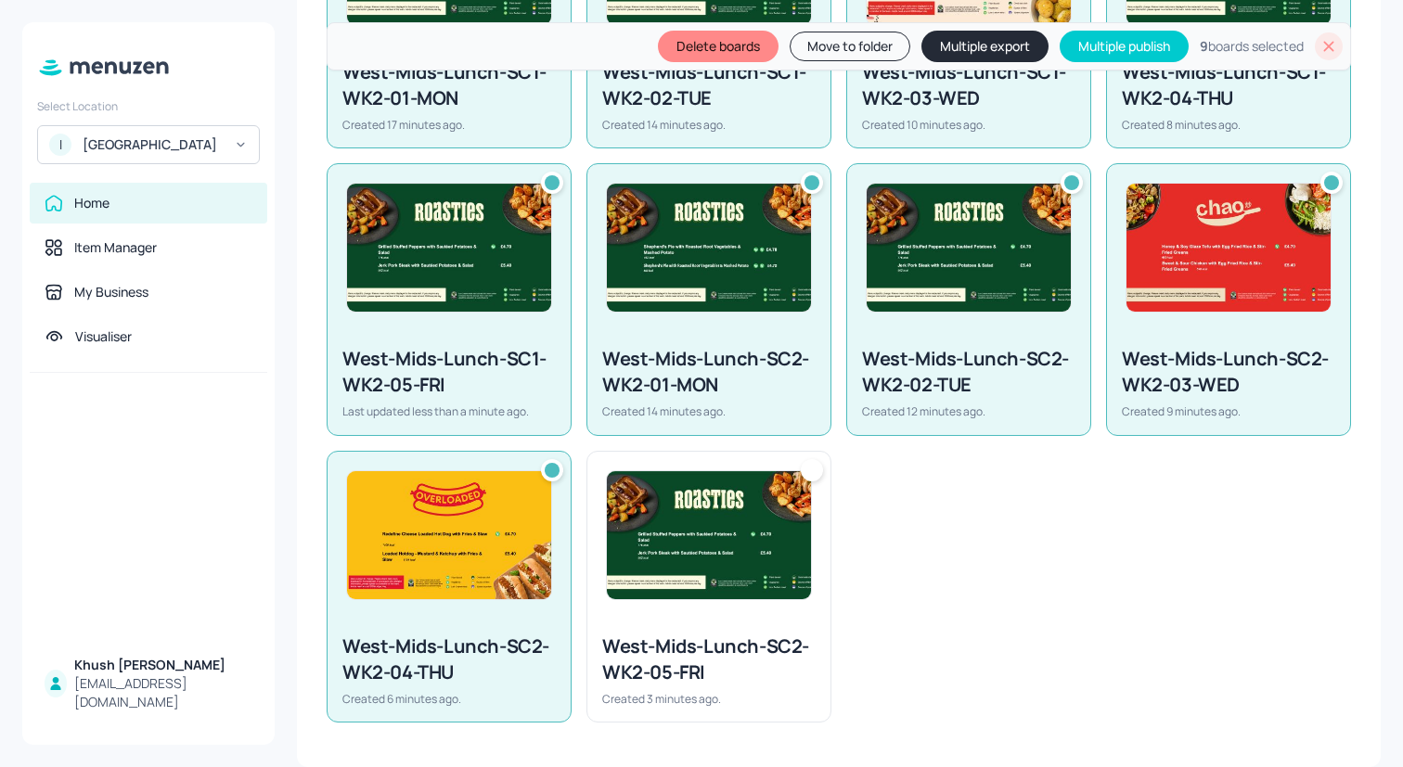
click at [638, 530] on img at bounding box center [709, 535] width 204 height 128
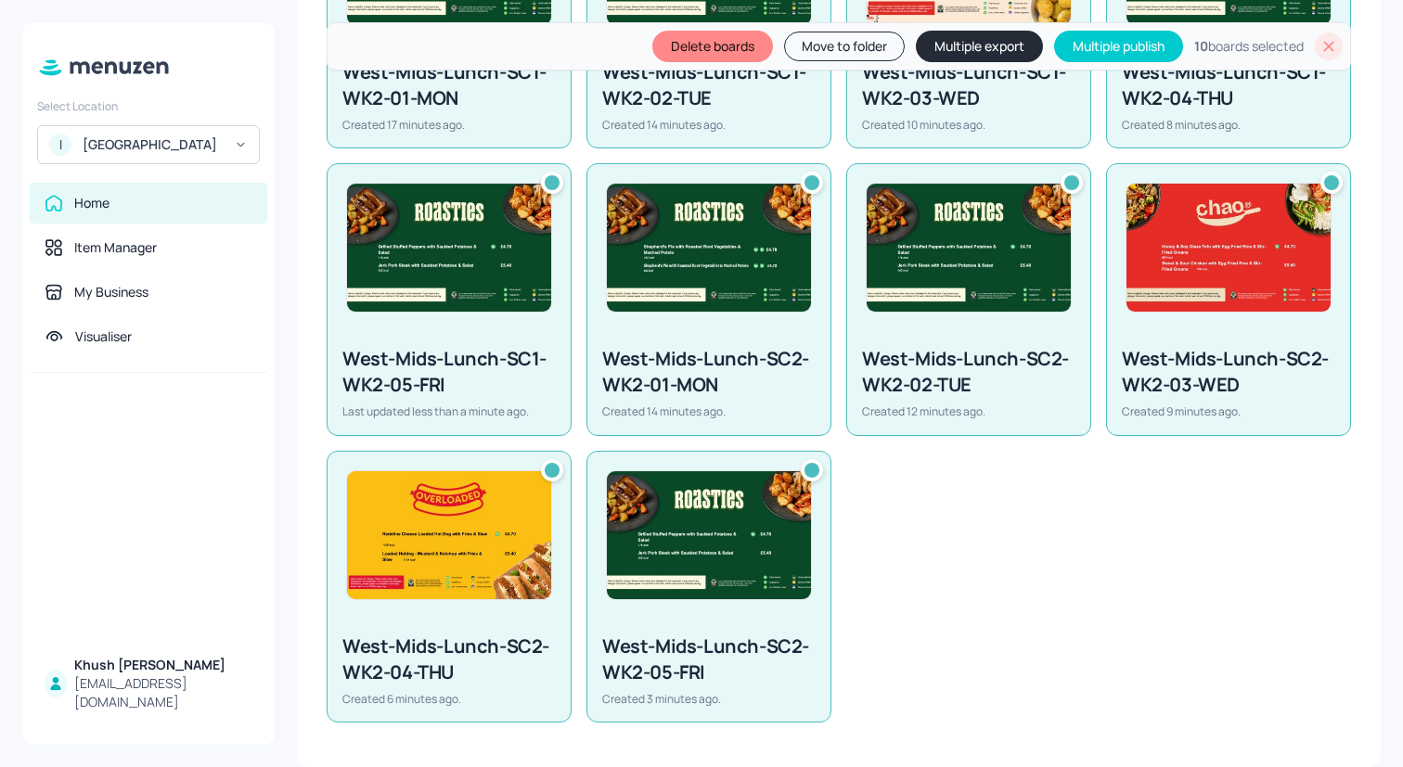
click at [937, 45] on button "Multiple export" at bounding box center [979, 47] width 127 height 32
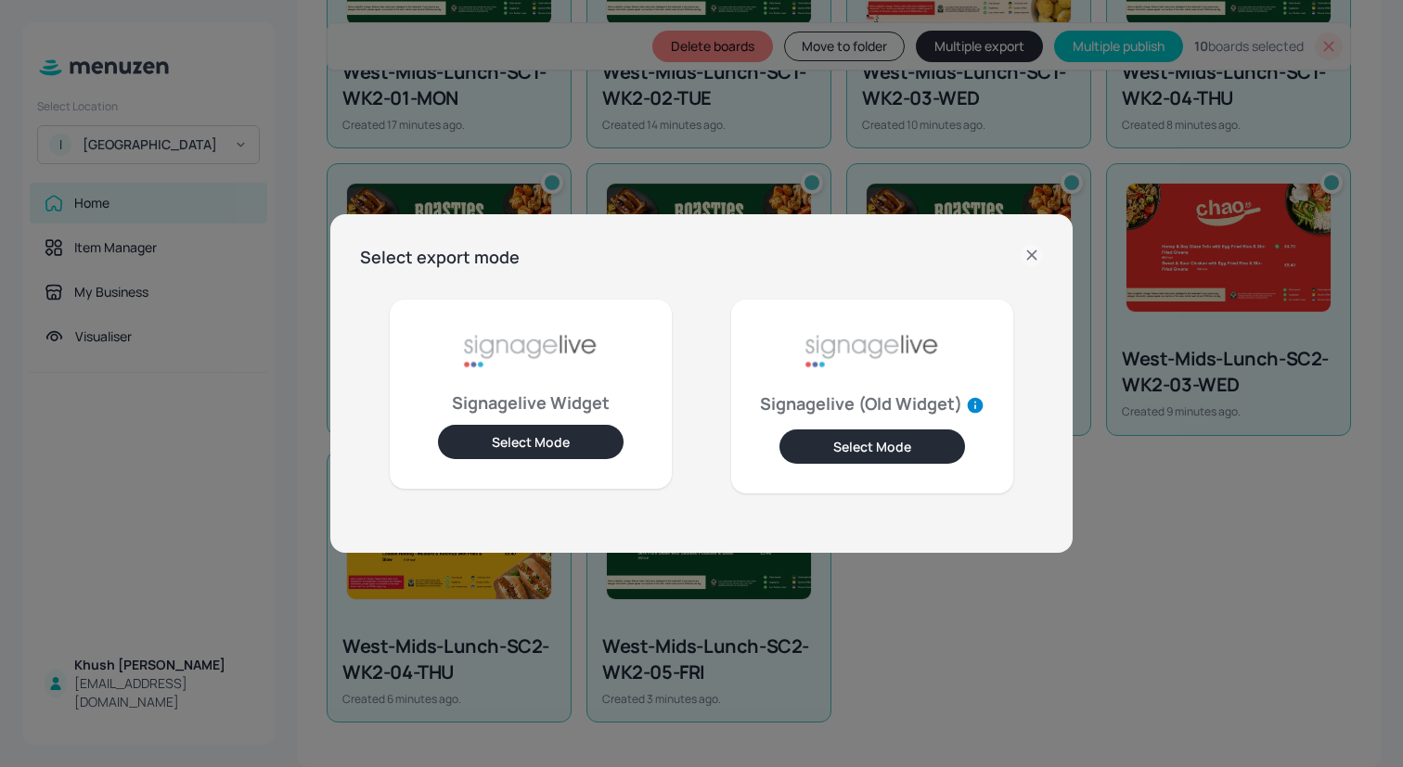
click at [566, 431] on button "Select Mode" at bounding box center [531, 442] width 186 height 34
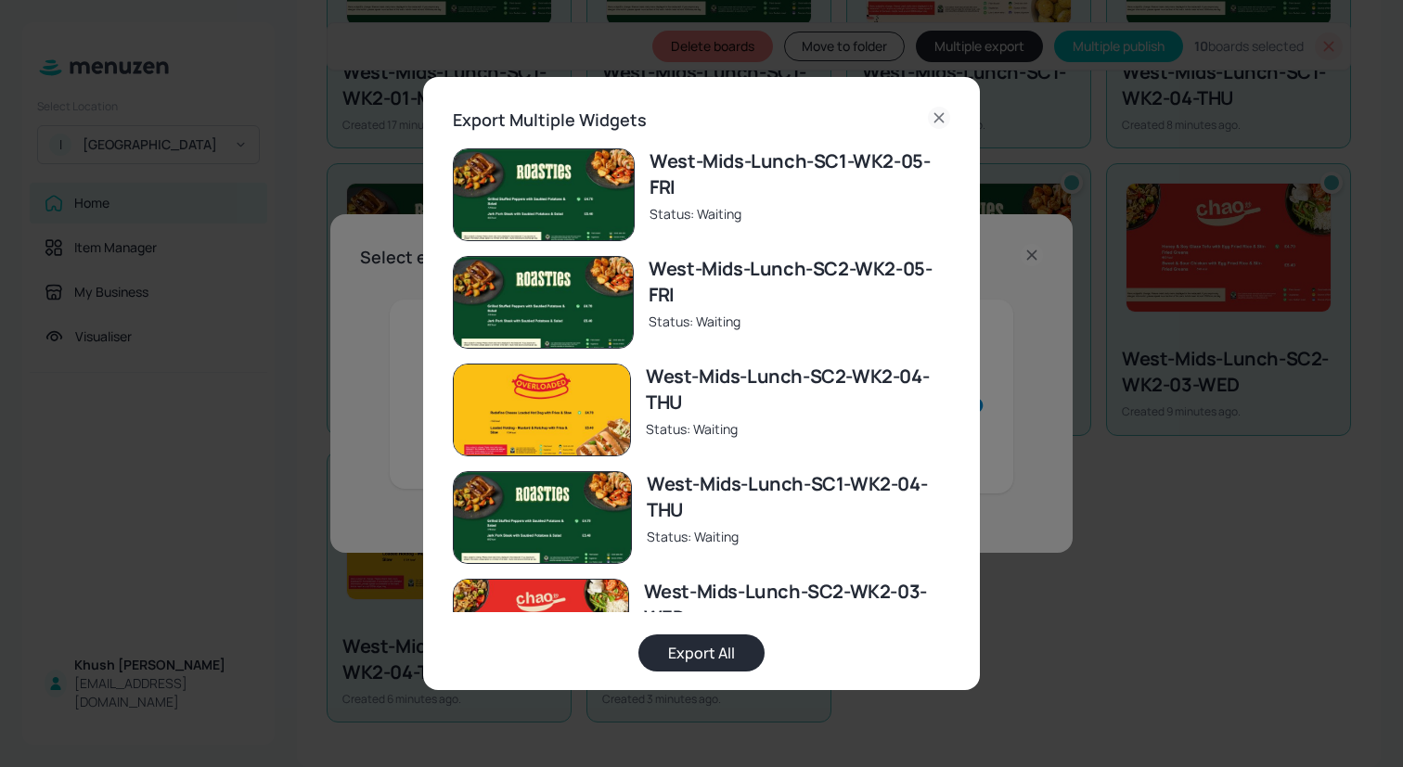
click at [683, 642] on button "Export All" at bounding box center [701, 653] width 126 height 37
click at [930, 112] on icon at bounding box center [939, 118] width 22 height 22
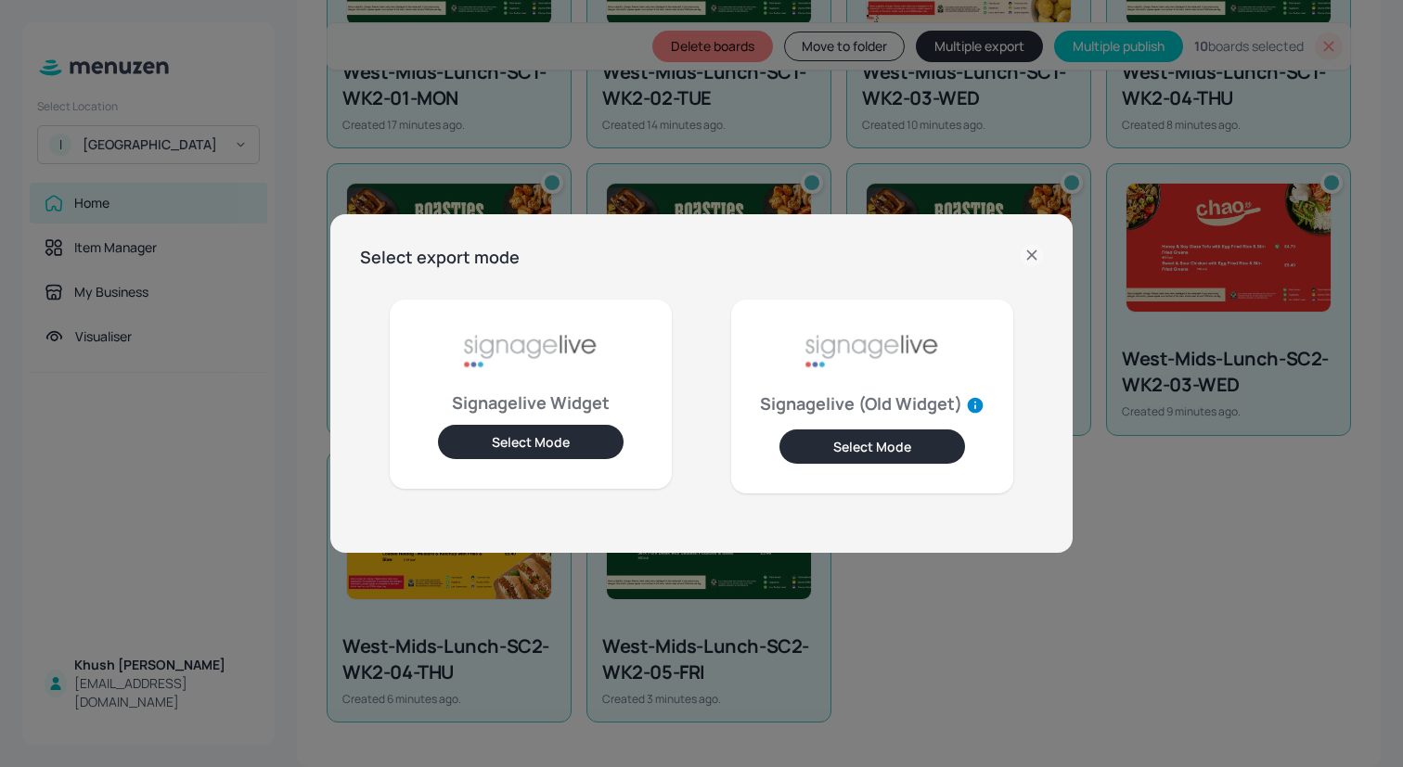
click at [1031, 252] on icon at bounding box center [1031, 255] width 22 height 22
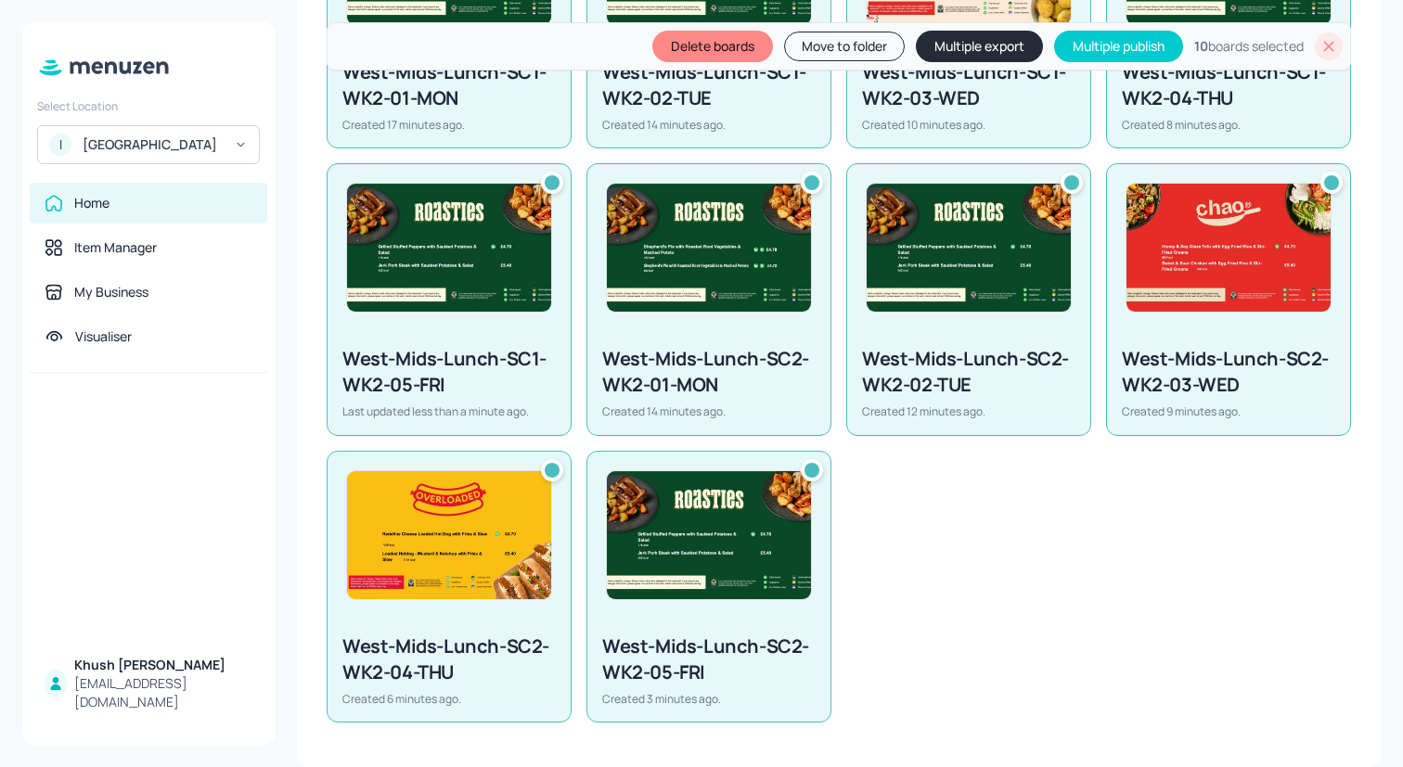
click at [1323, 40] on icon at bounding box center [1328, 46] width 19 height 19
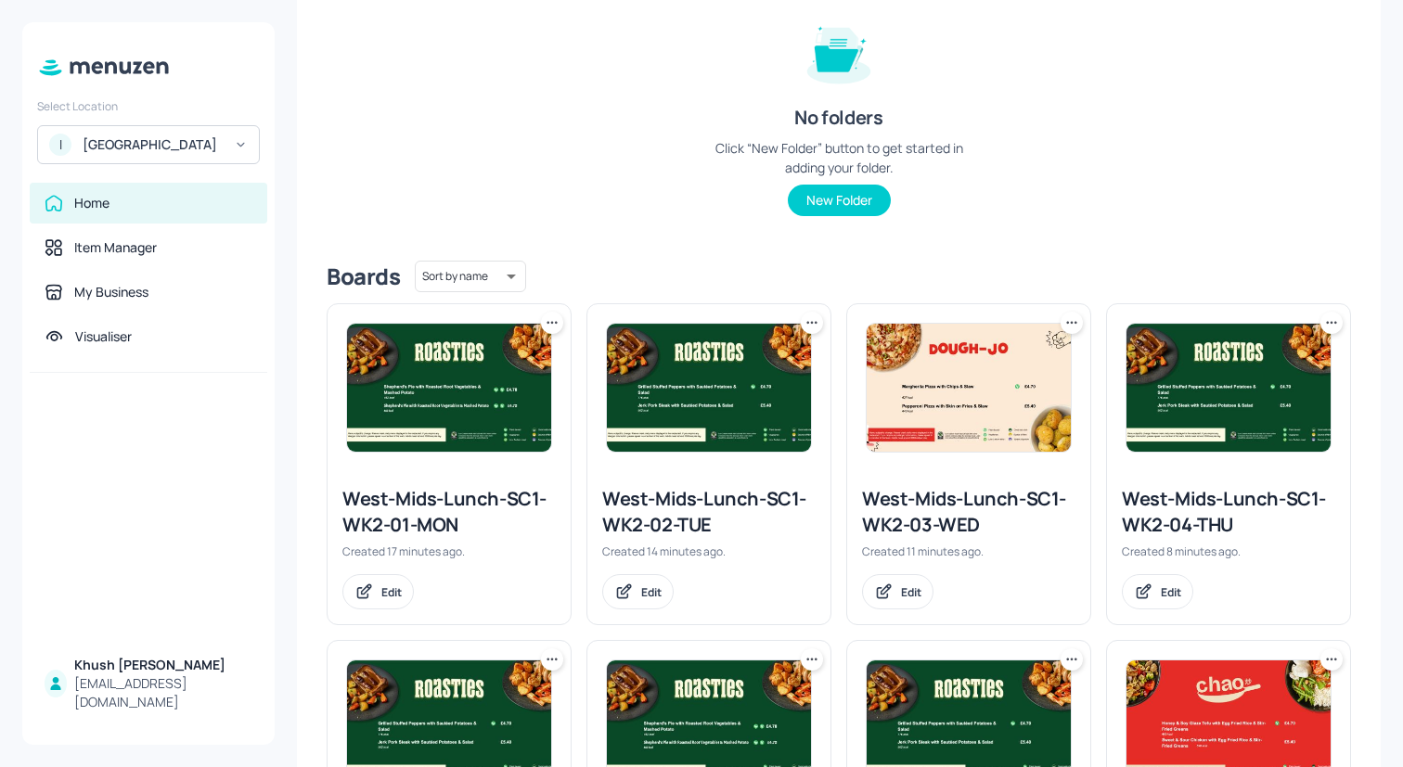
scroll to position [0, 0]
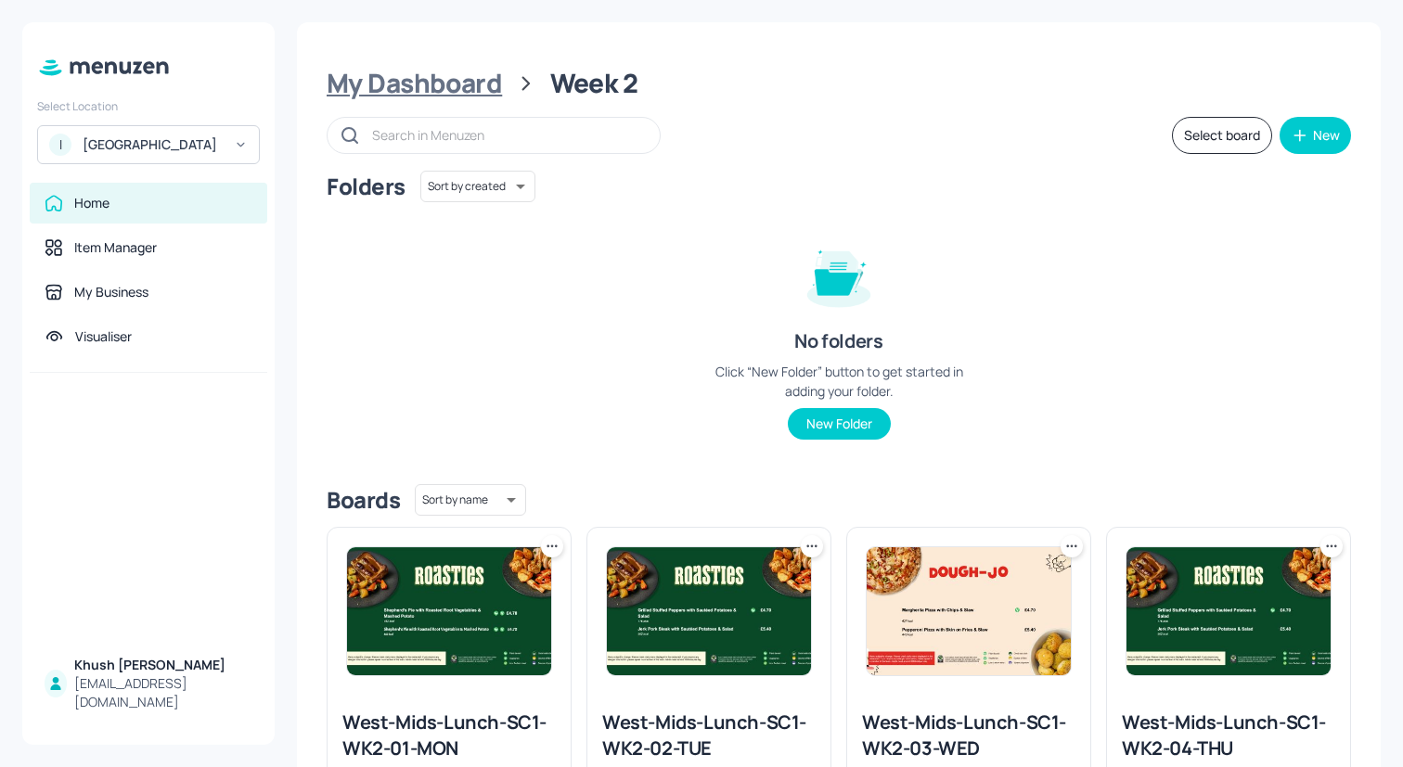
click at [477, 76] on div "My Dashboard" at bounding box center [414, 83] width 175 height 33
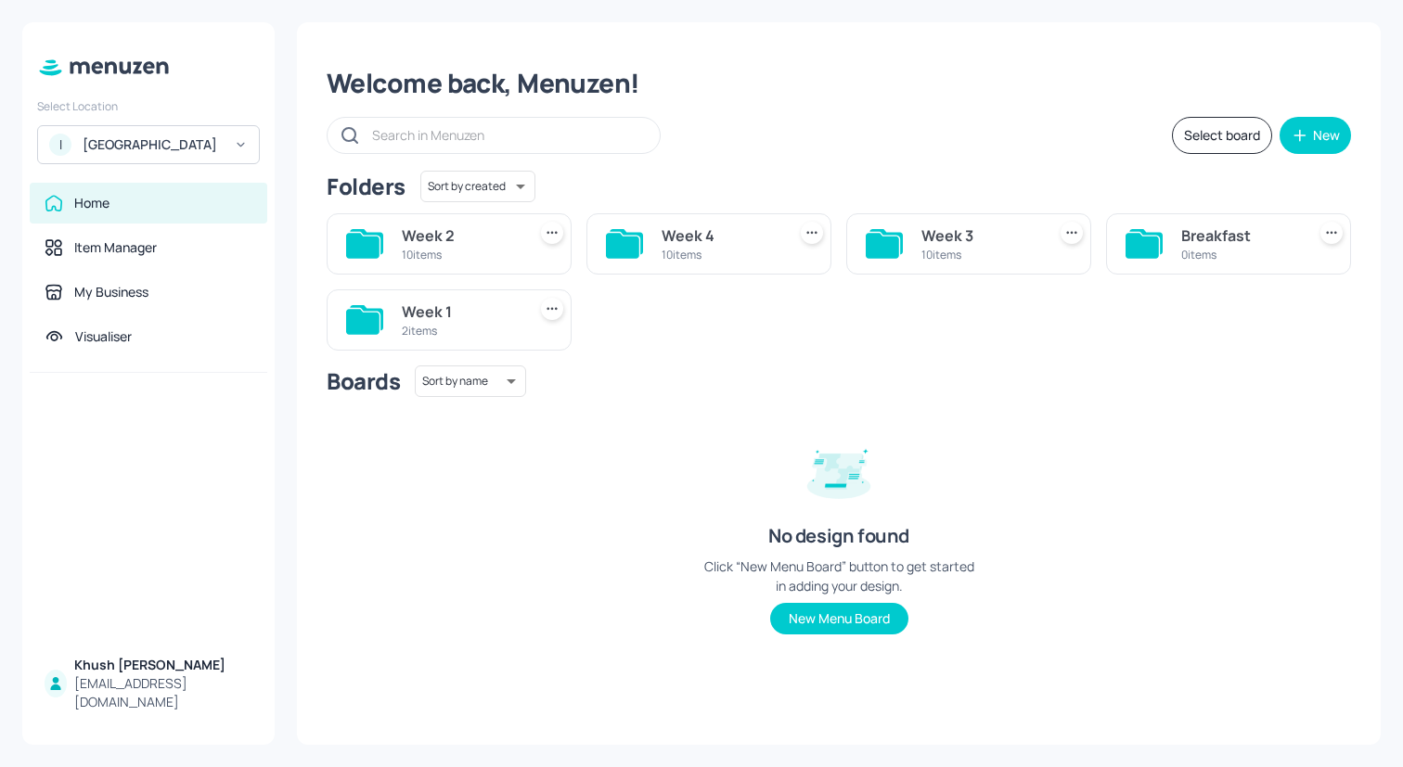
click at [909, 275] on div "Week 2 10 items Week 4 10 items Week 3 10 items Breakfast 0 items Week 1 2 items" at bounding box center [831, 275] width 1039 height 152
click at [909, 250] on div "Week 3 10 items" at bounding box center [968, 243] width 245 height 61
click at [957, 248] on div "10 items" at bounding box center [979, 255] width 117 height 16
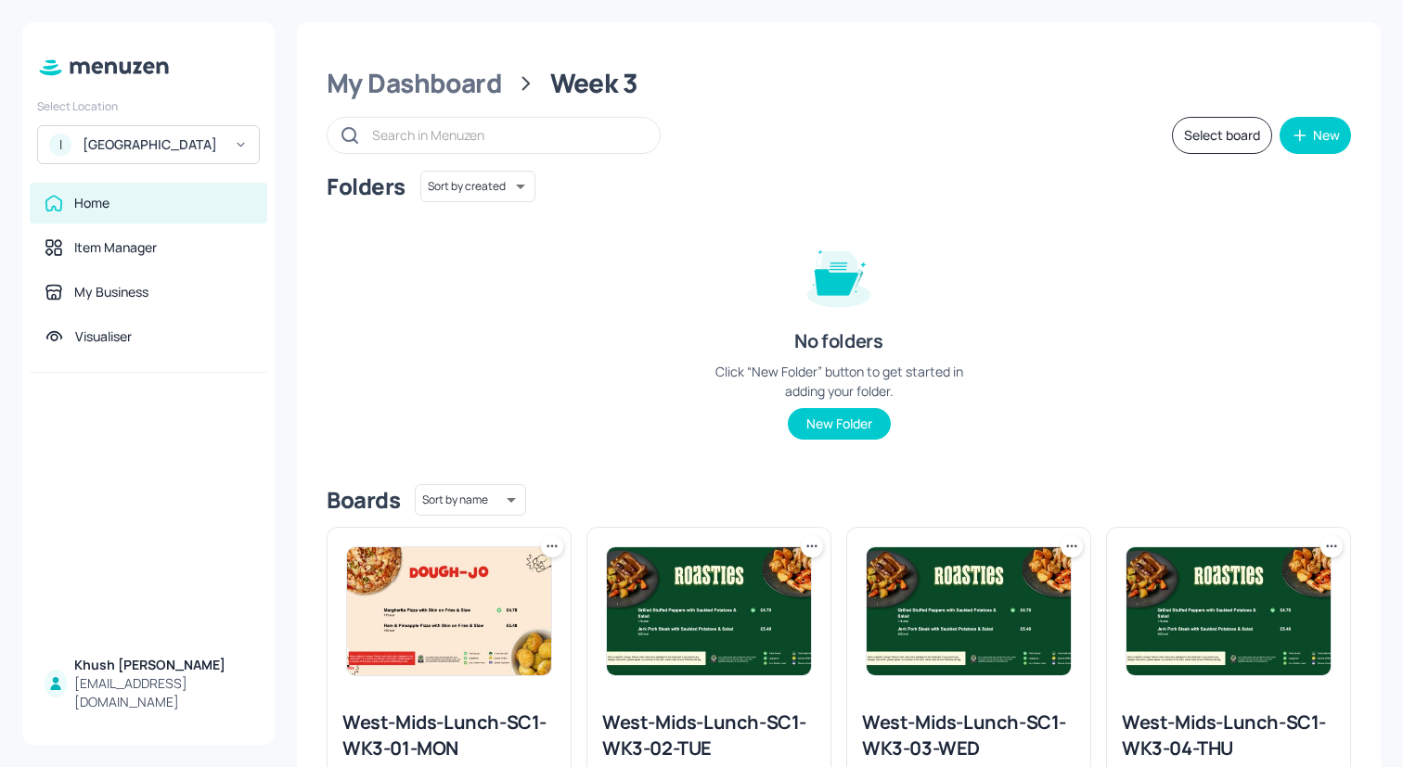
click at [549, 550] on icon at bounding box center [552, 546] width 19 height 19
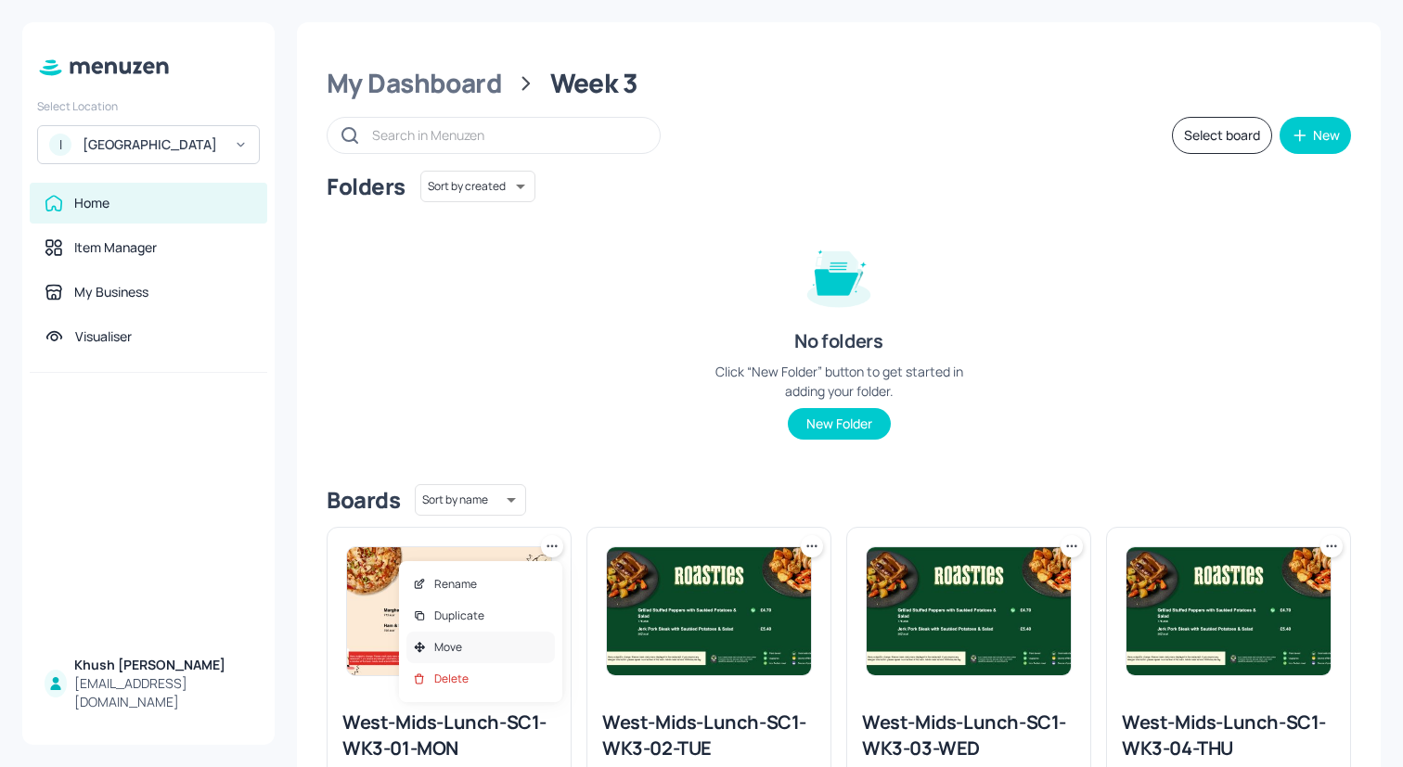
click at [483, 648] on div "Move" at bounding box center [480, 648] width 148 height 32
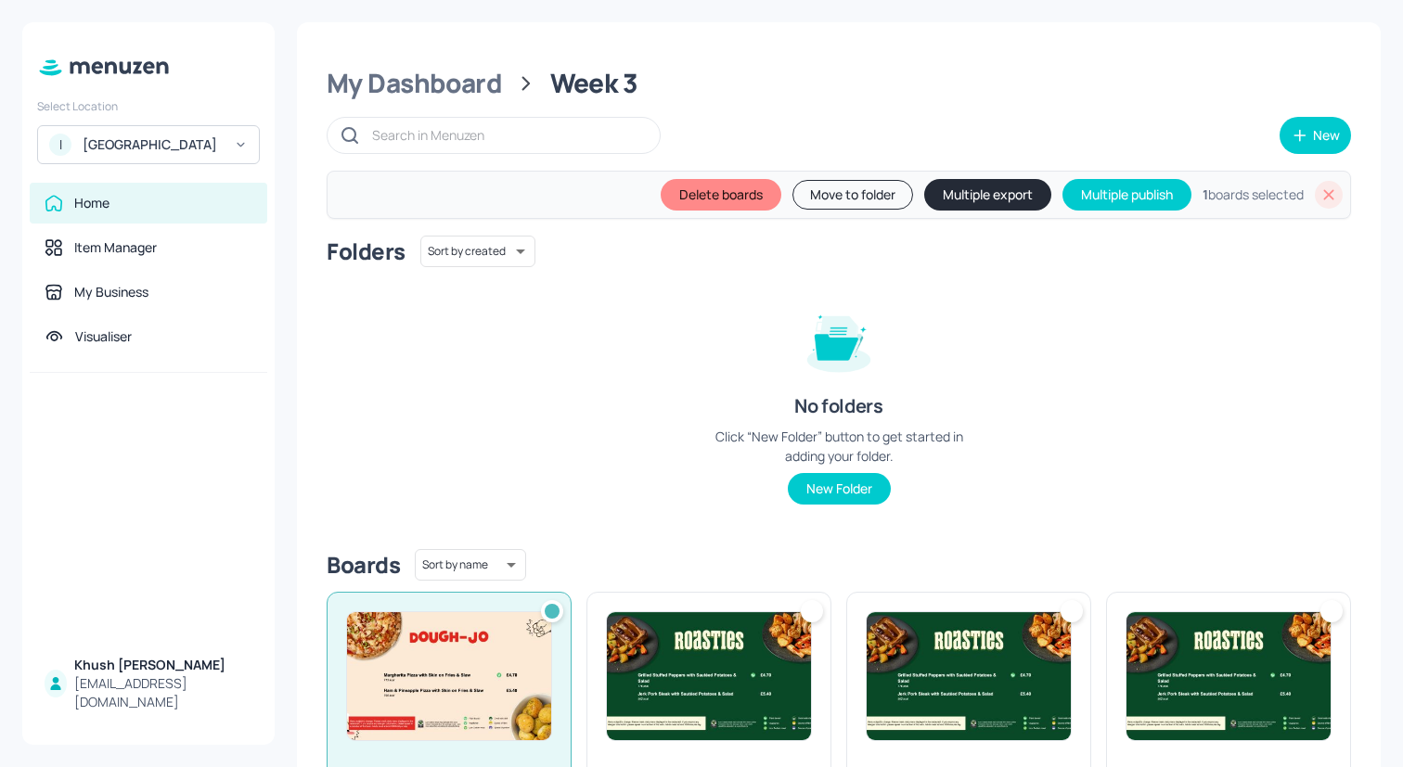
click at [675, 648] on img at bounding box center [709, 676] width 204 height 128
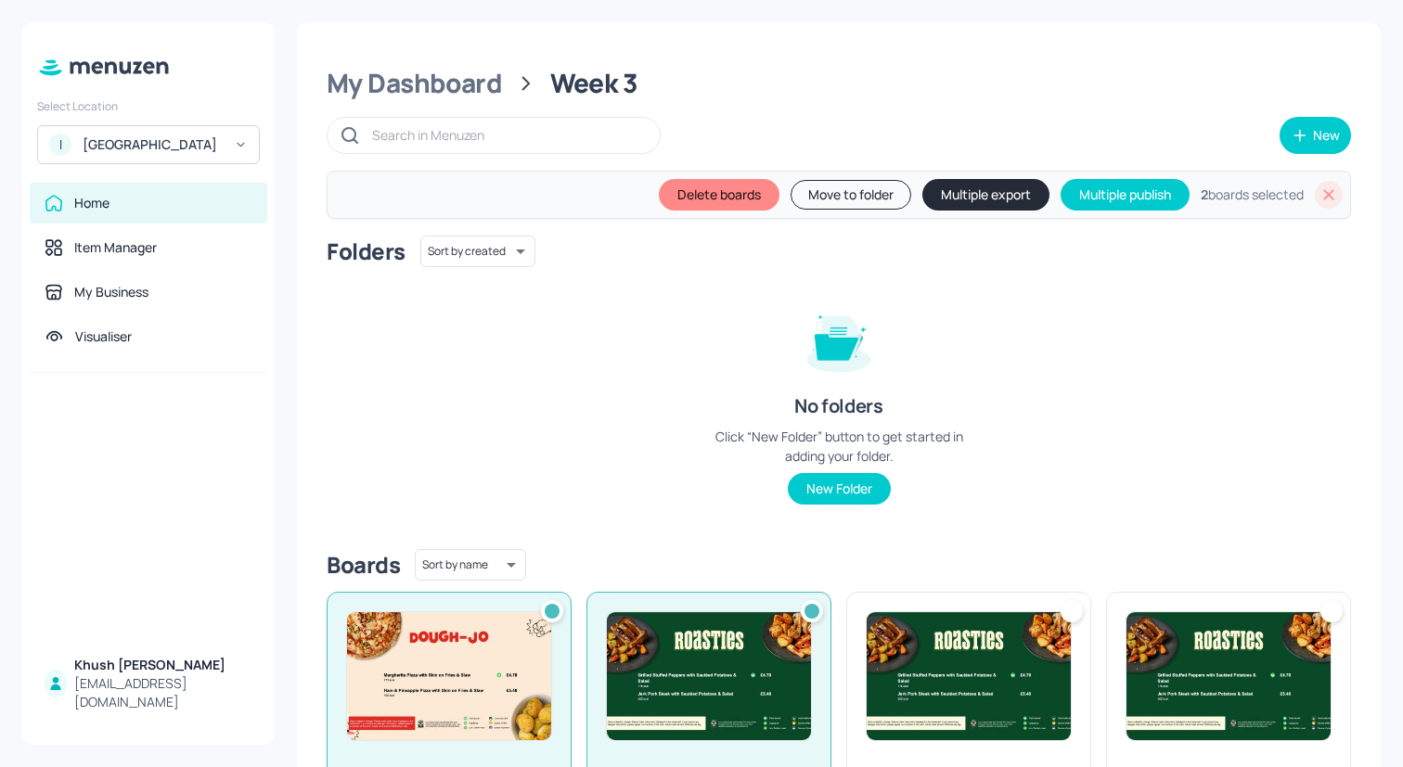
click at [938, 659] on img at bounding box center [968, 676] width 204 height 128
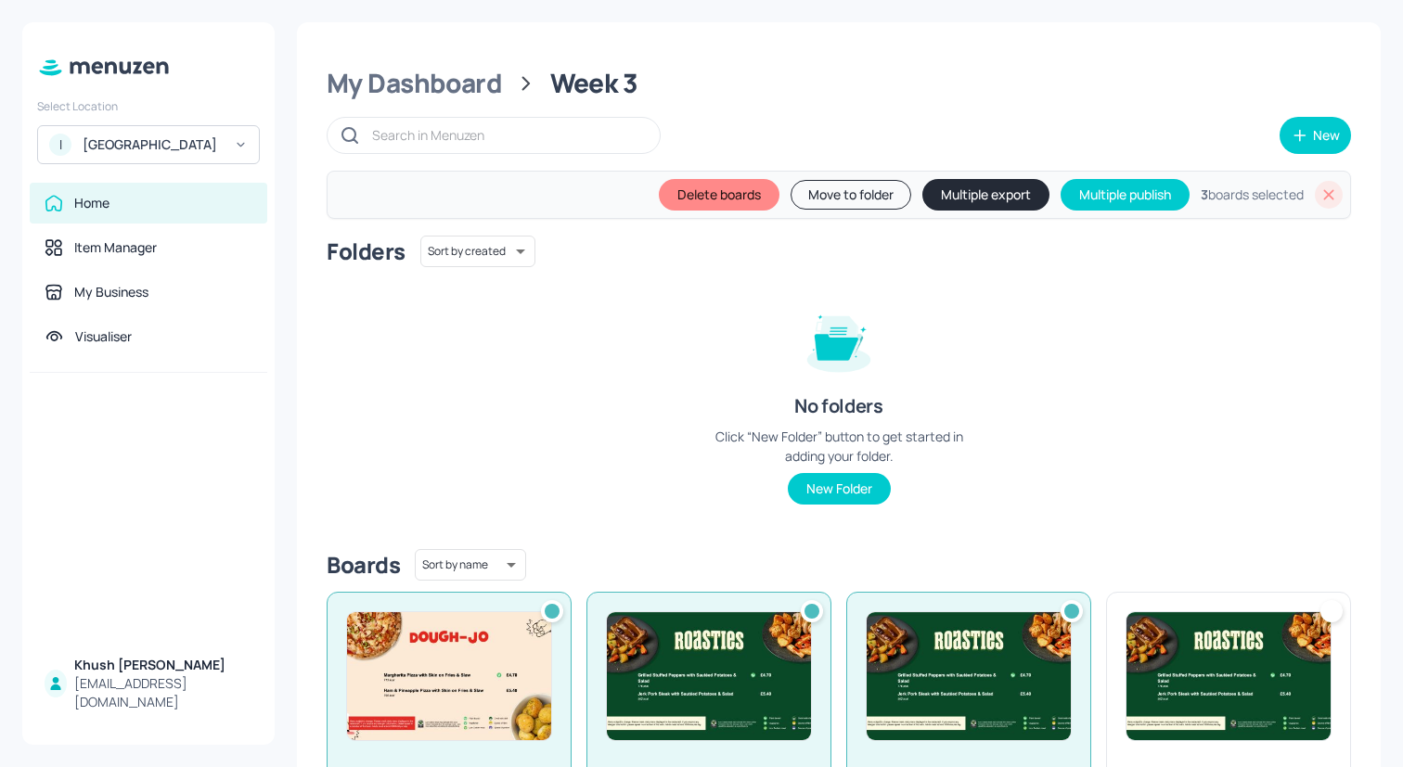
click at [1177, 659] on img at bounding box center [1228, 676] width 204 height 128
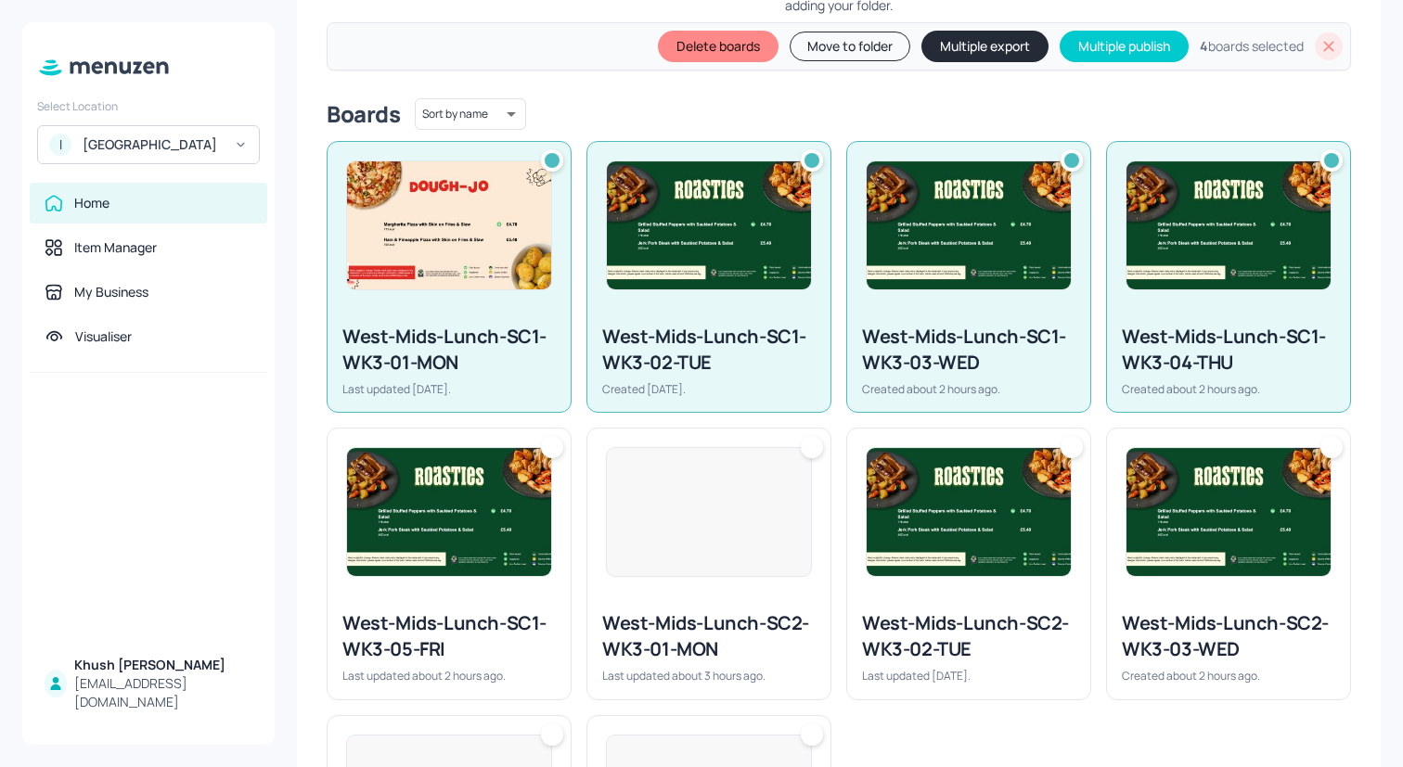
scroll to position [715, 0]
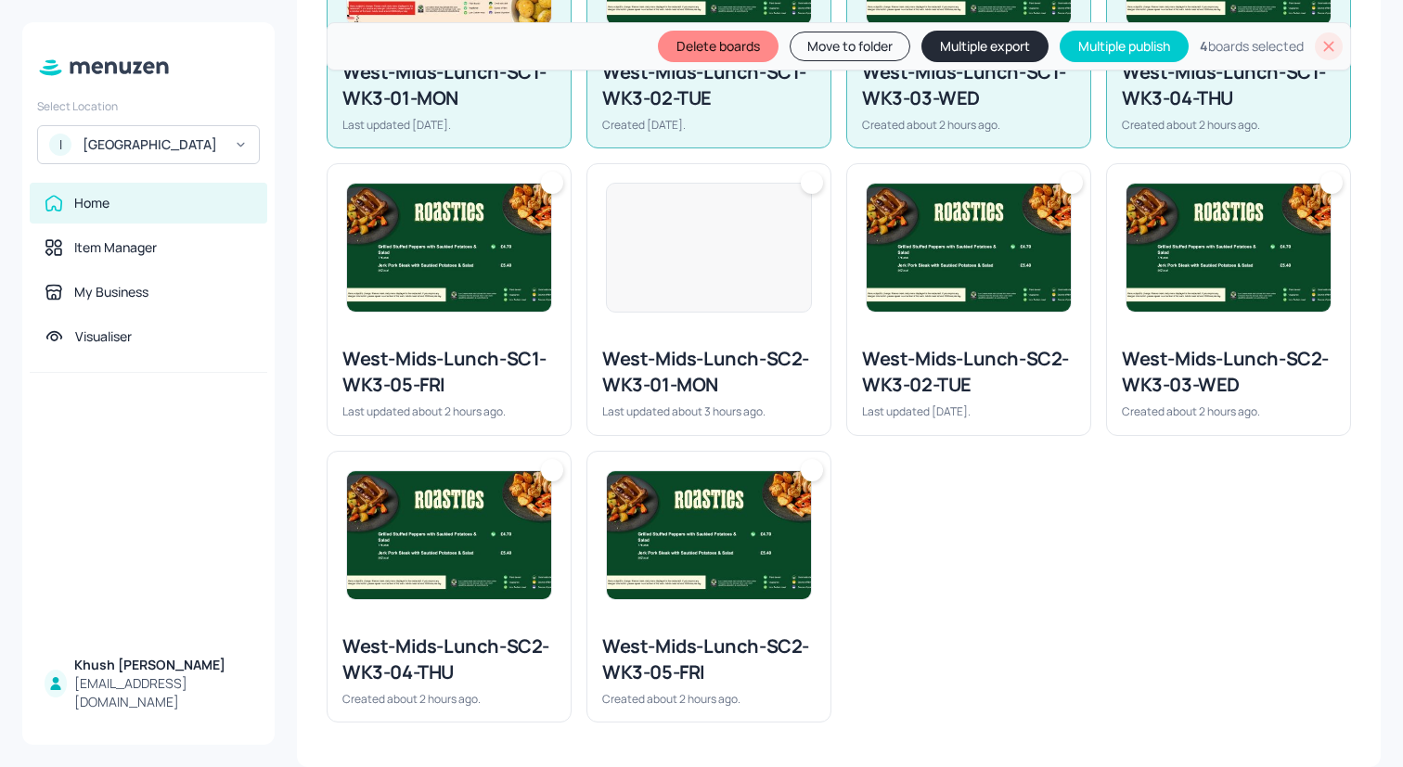
click at [1218, 259] on img at bounding box center [1228, 248] width 204 height 128
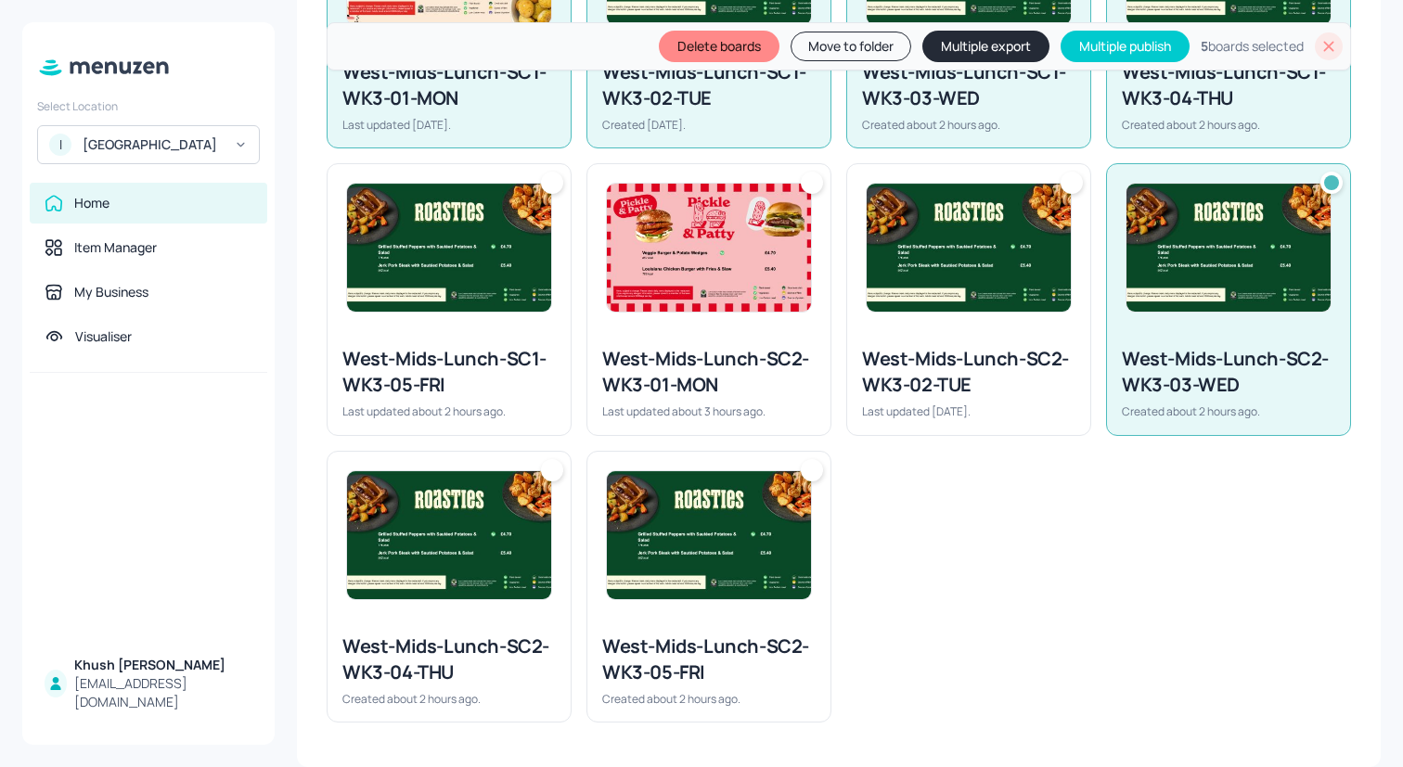
click at [928, 318] on div at bounding box center [968, 247] width 243 height 167
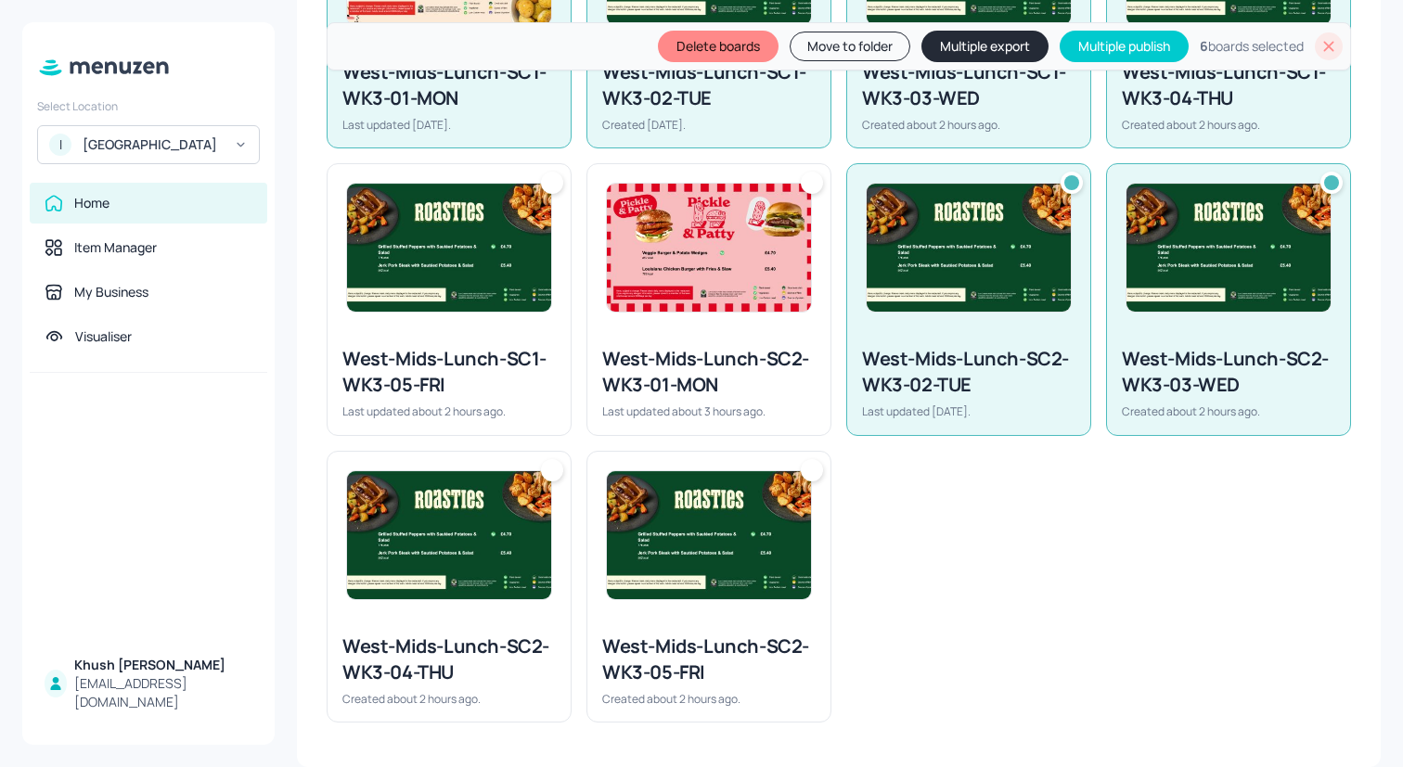
click at [722, 277] on img at bounding box center [709, 248] width 204 height 128
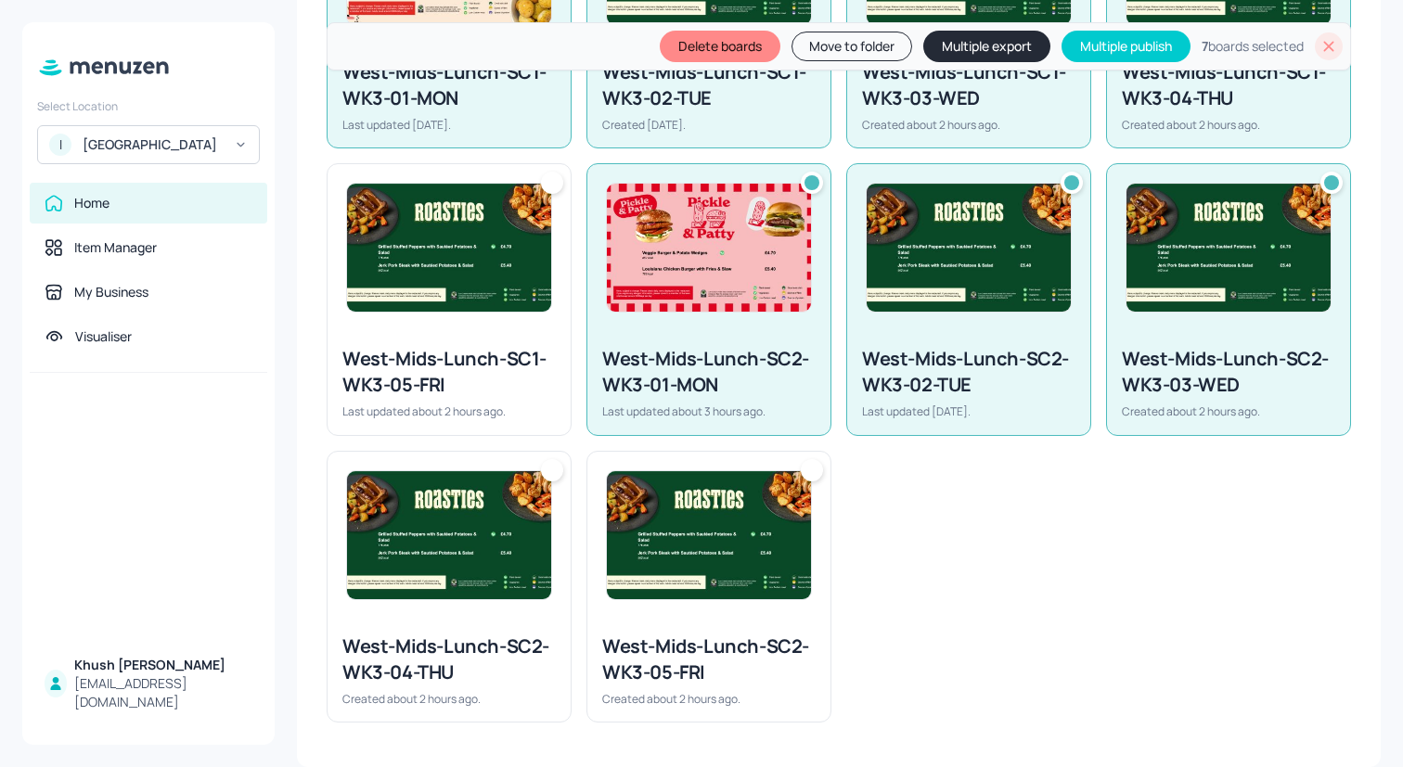
click at [692, 505] on img at bounding box center [709, 535] width 204 height 128
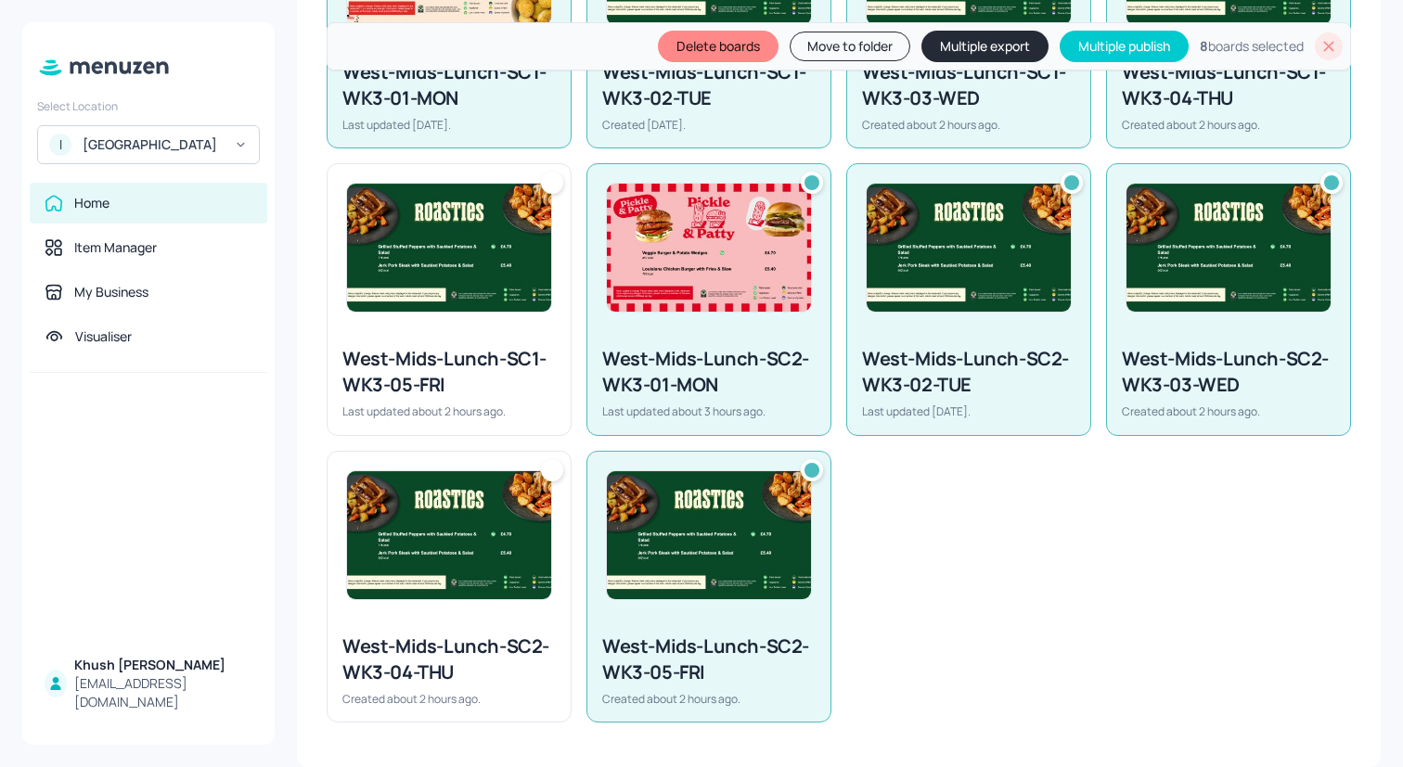
click at [463, 503] on img at bounding box center [449, 535] width 204 height 128
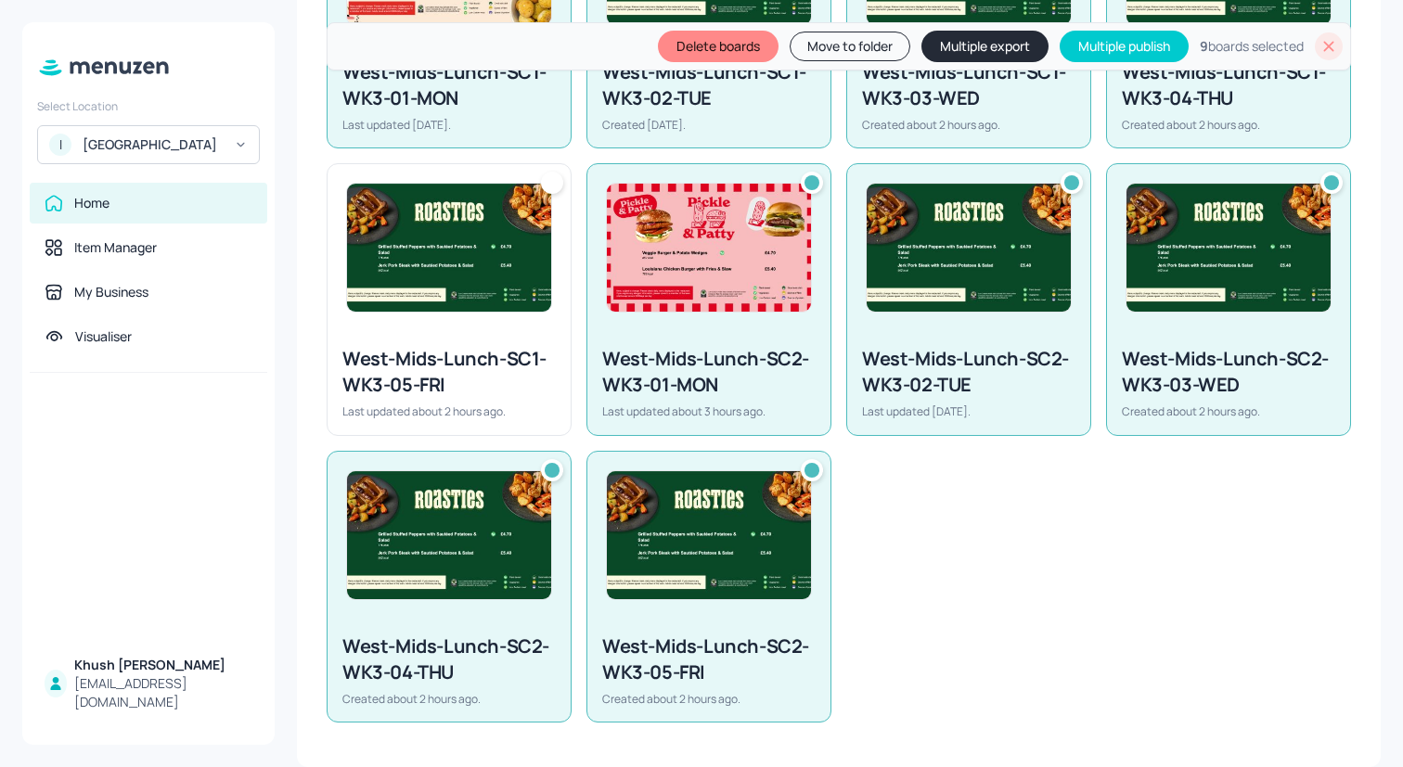
click at [463, 397] on div "West-Mids-Lunch-SC1-WK3-05-FRI" at bounding box center [448, 372] width 213 height 52
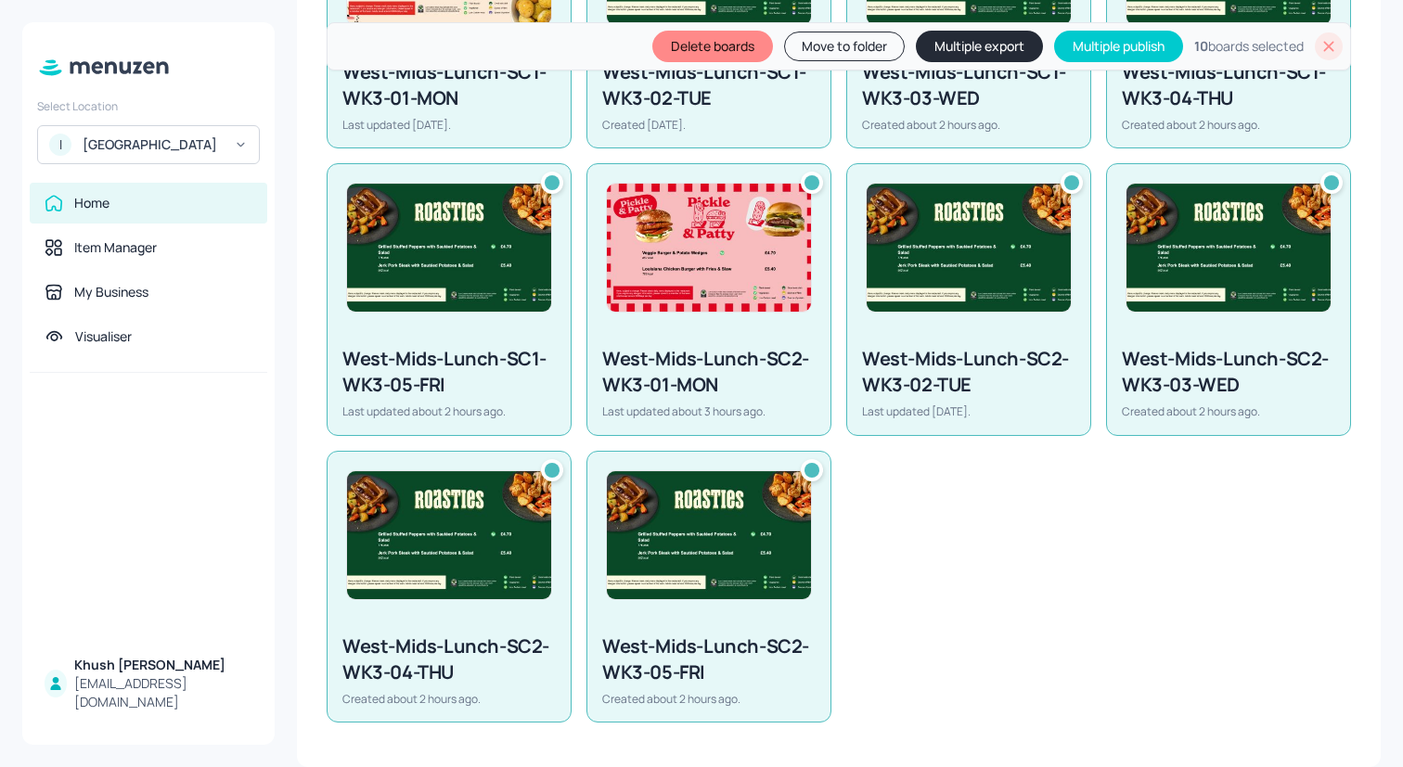
click at [930, 47] on button "Multiple export" at bounding box center [979, 47] width 127 height 32
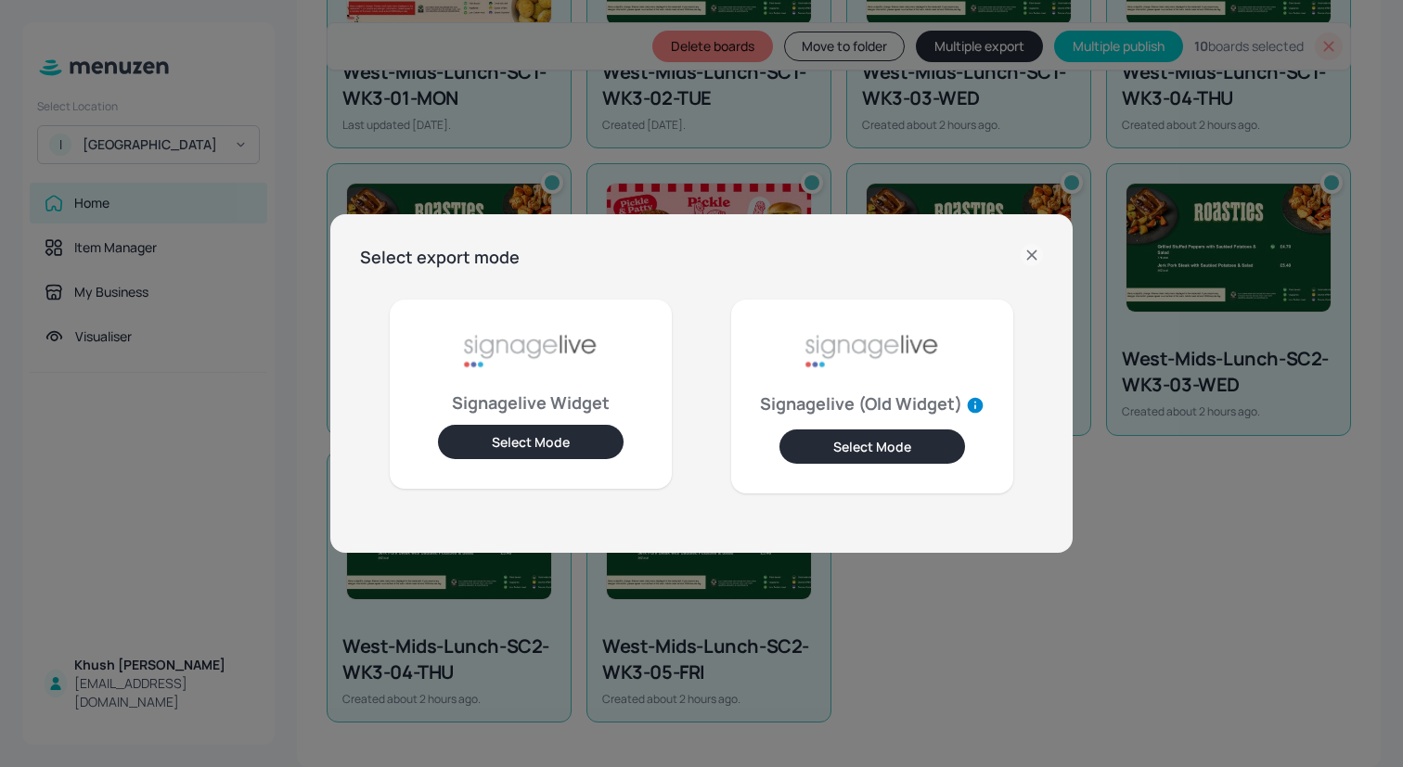
click at [570, 452] on button "Select Mode" at bounding box center [531, 442] width 186 height 34
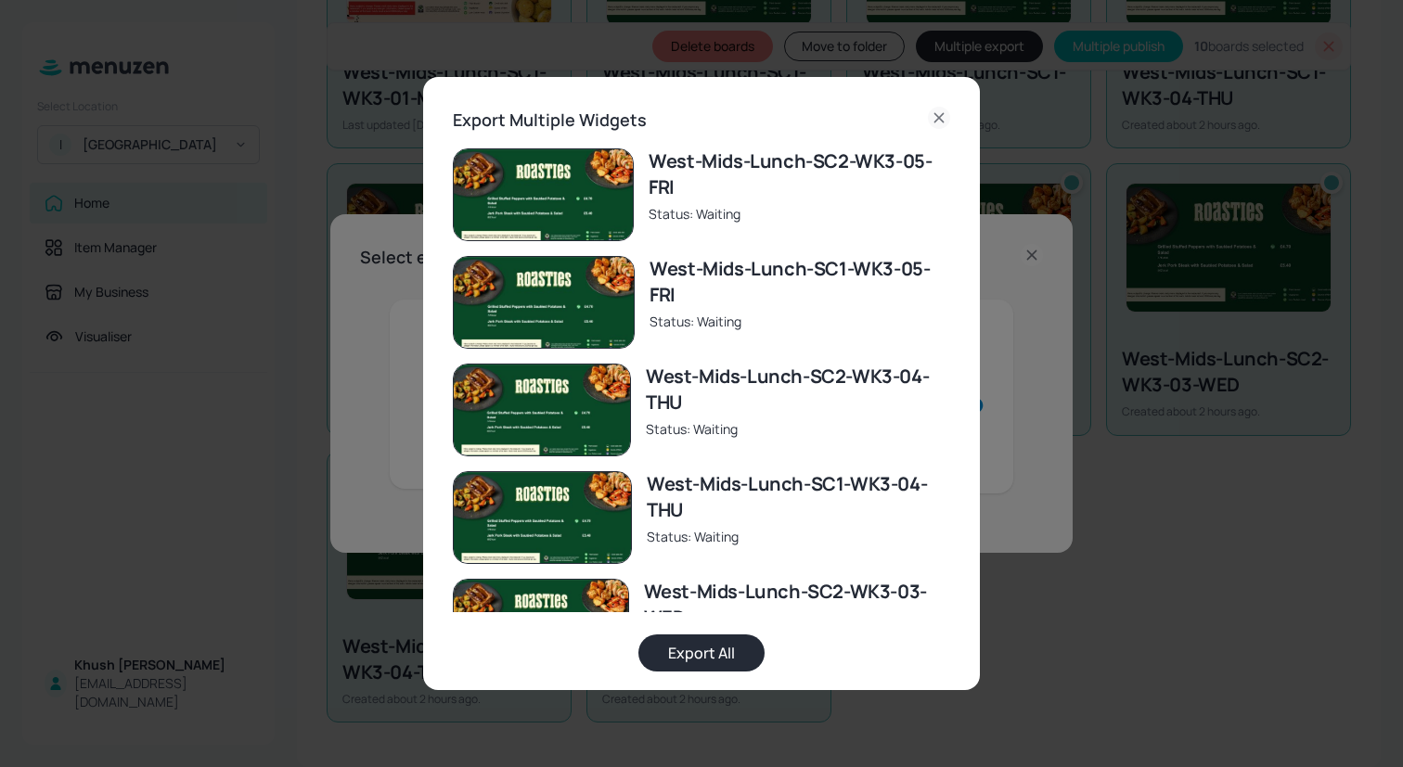
click at [701, 659] on button "Export All" at bounding box center [701, 653] width 126 height 37
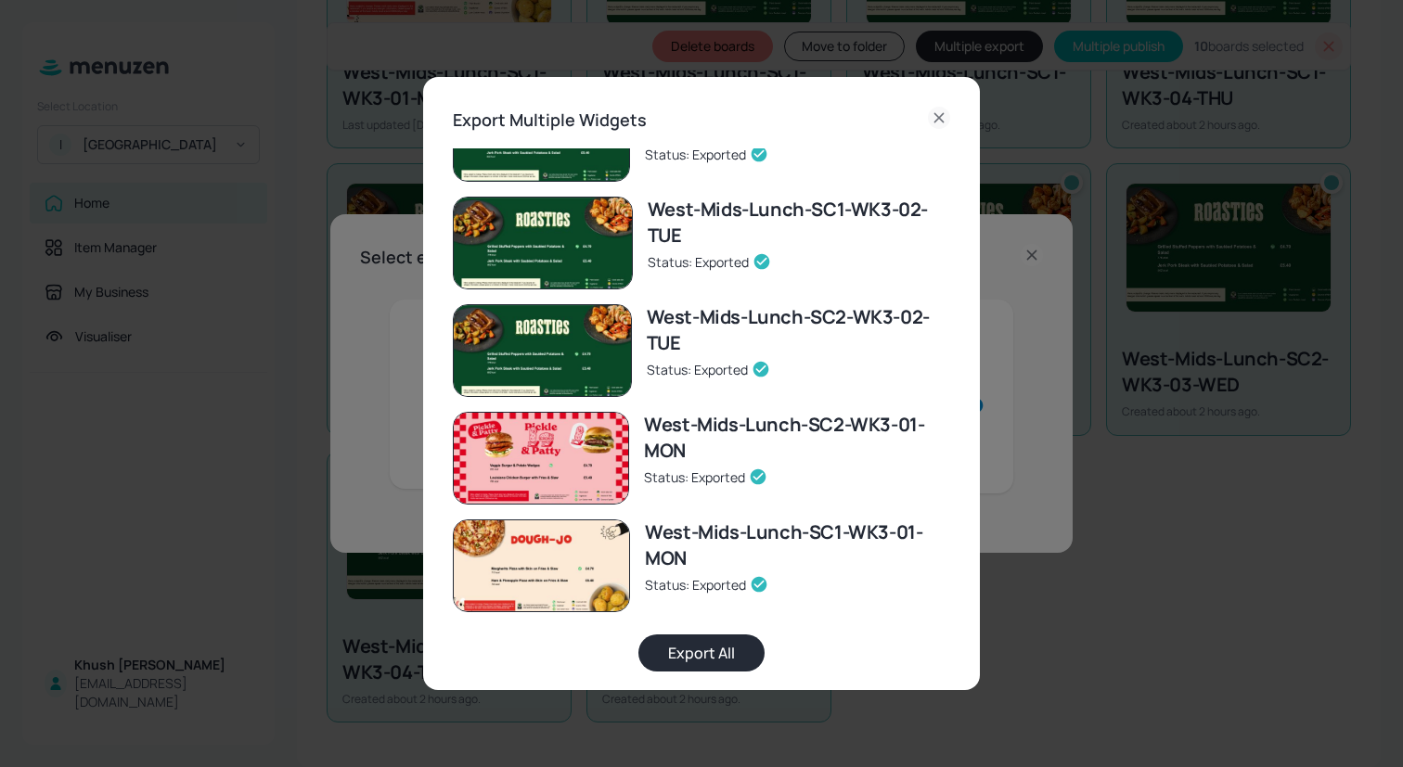
click at [938, 115] on icon at bounding box center [939, 118] width 22 height 22
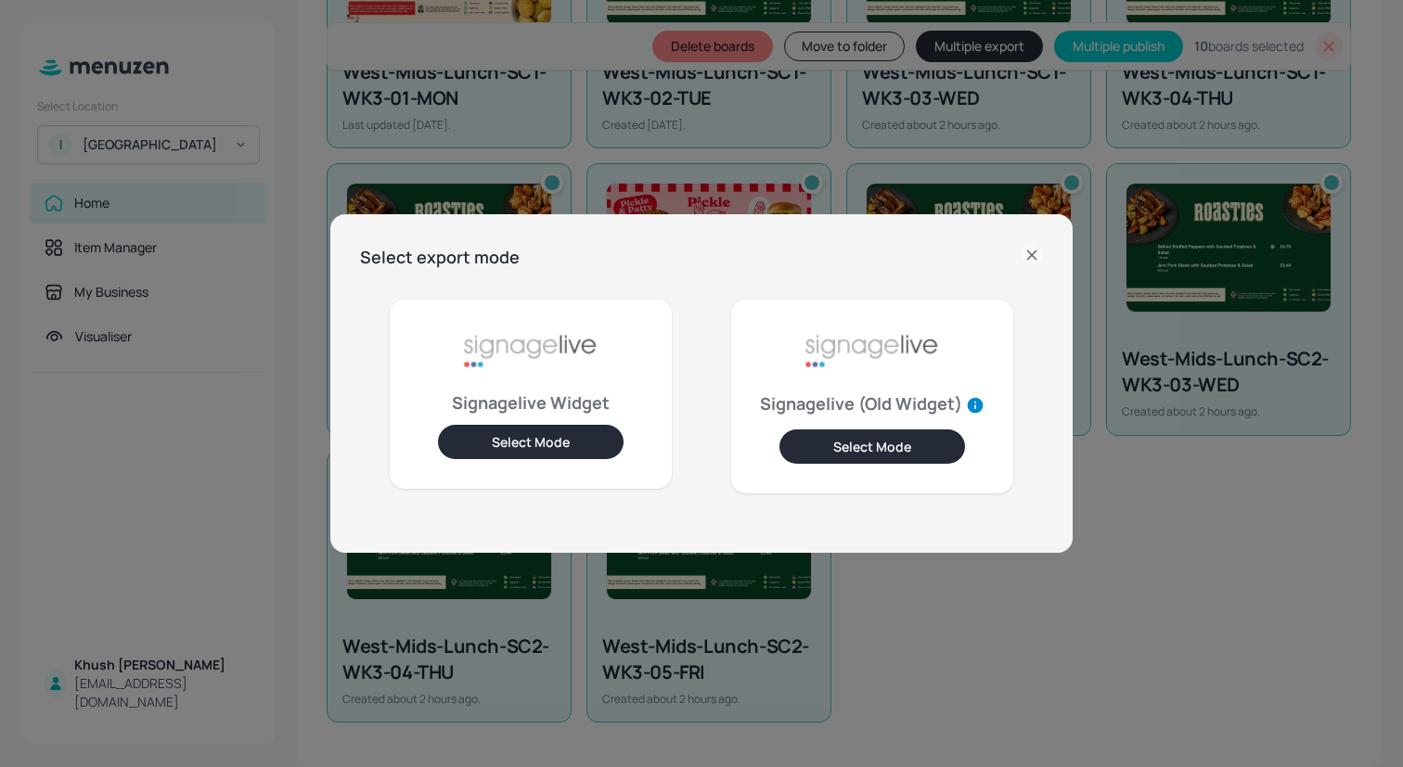
click at [1349, 65] on div "Select export mode Signagelive Widget Select Mode Signagelive (Old Widget) Sele…" at bounding box center [701, 383] width 1403 height 767
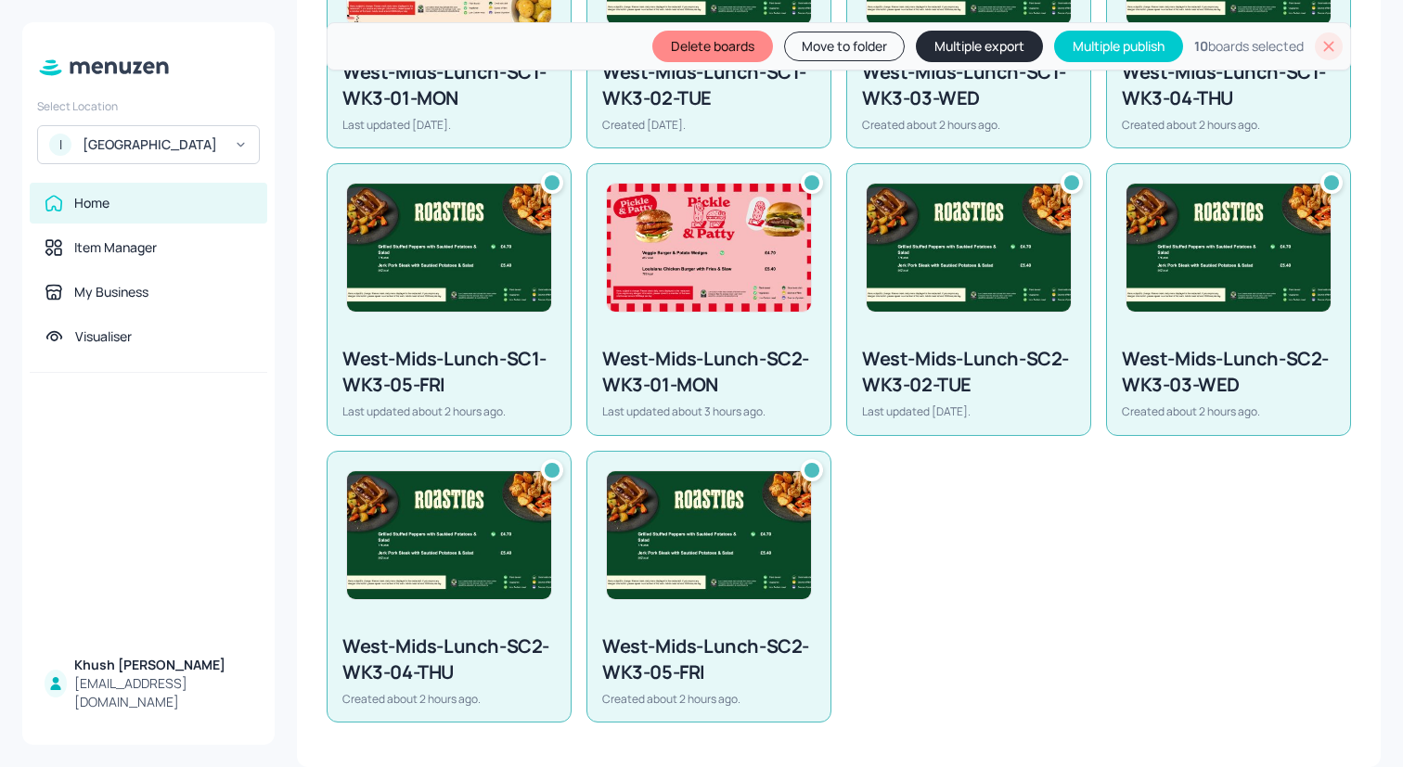
click at [1328, 51] on icon at bounding box center [1328, 46] width 19 height 19
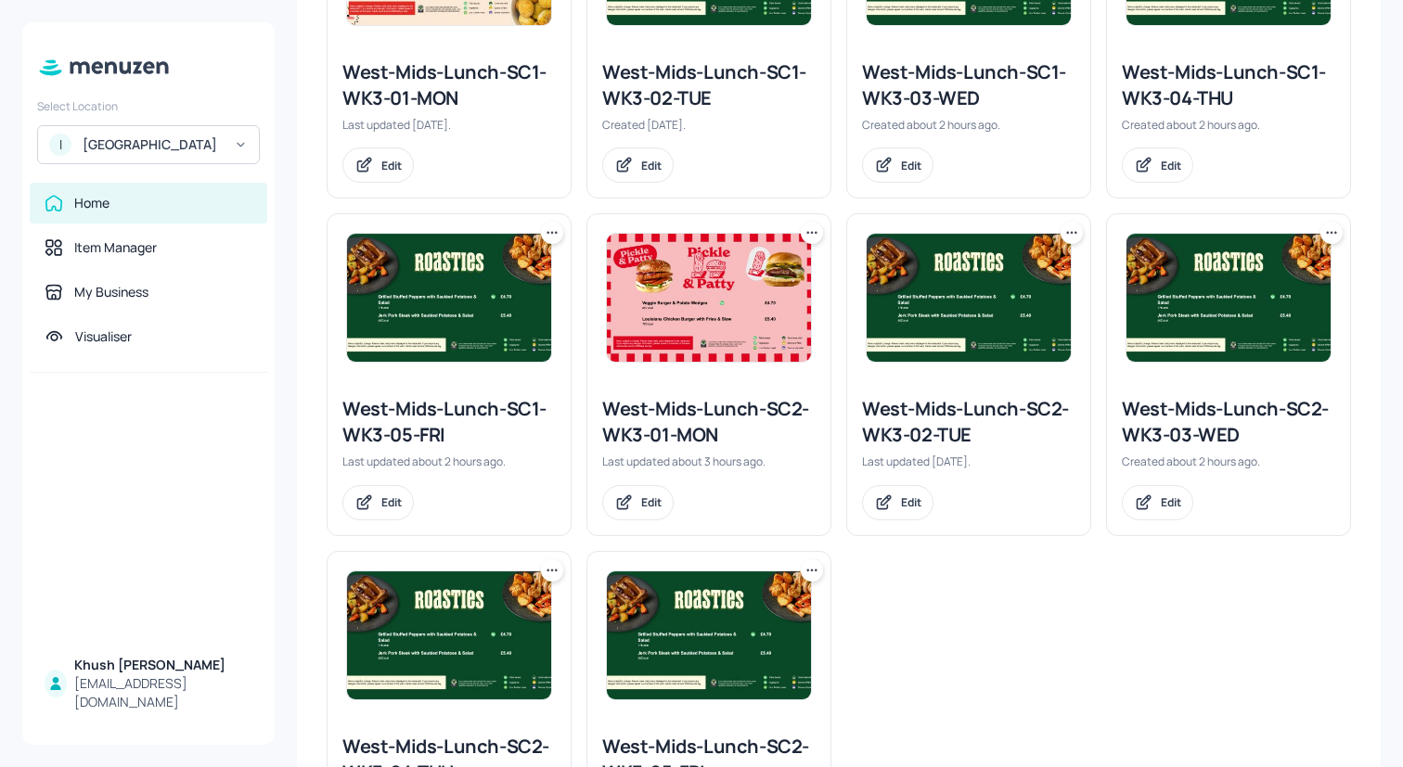
scroll to position [0, 0]
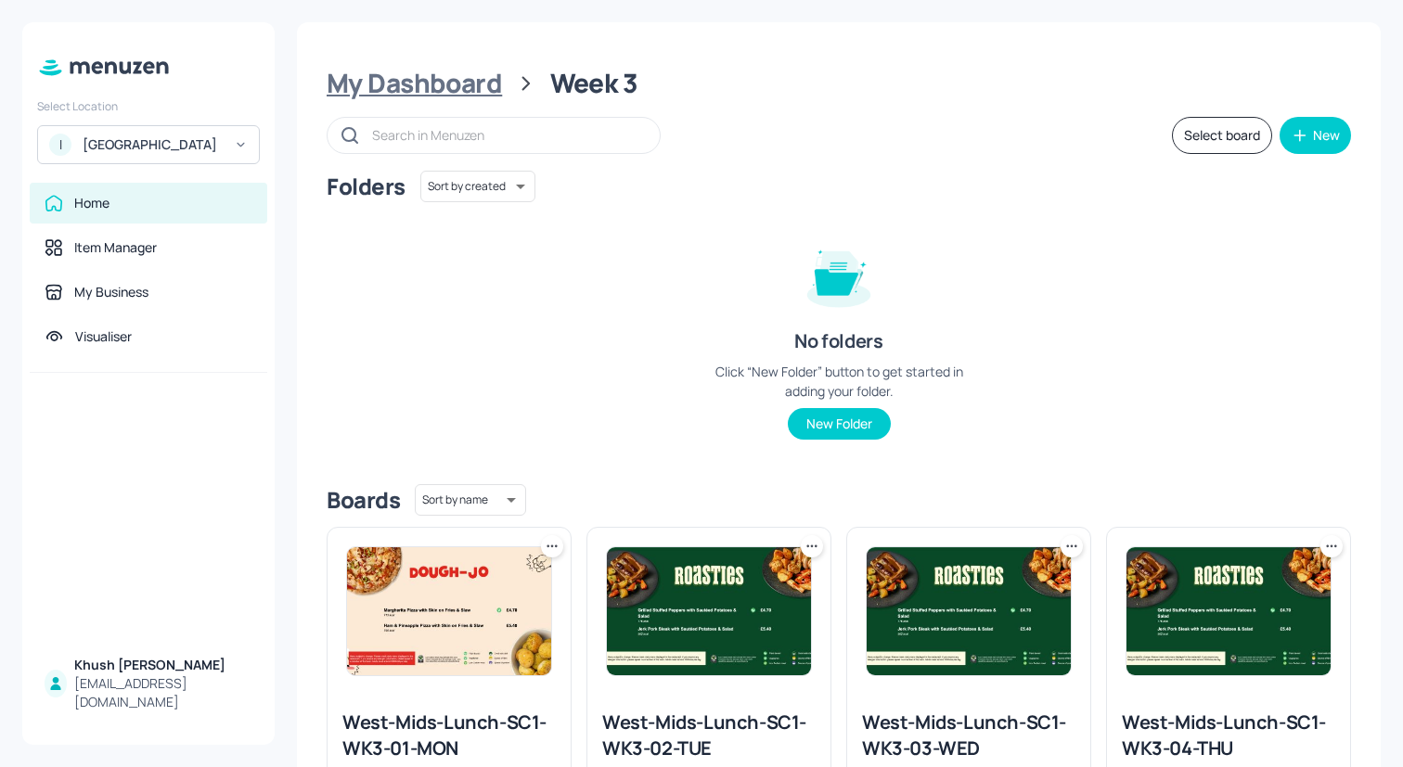
click at [437, 88] on div "My Dashboard" at bounding box center [414, 83] width 175 height 33
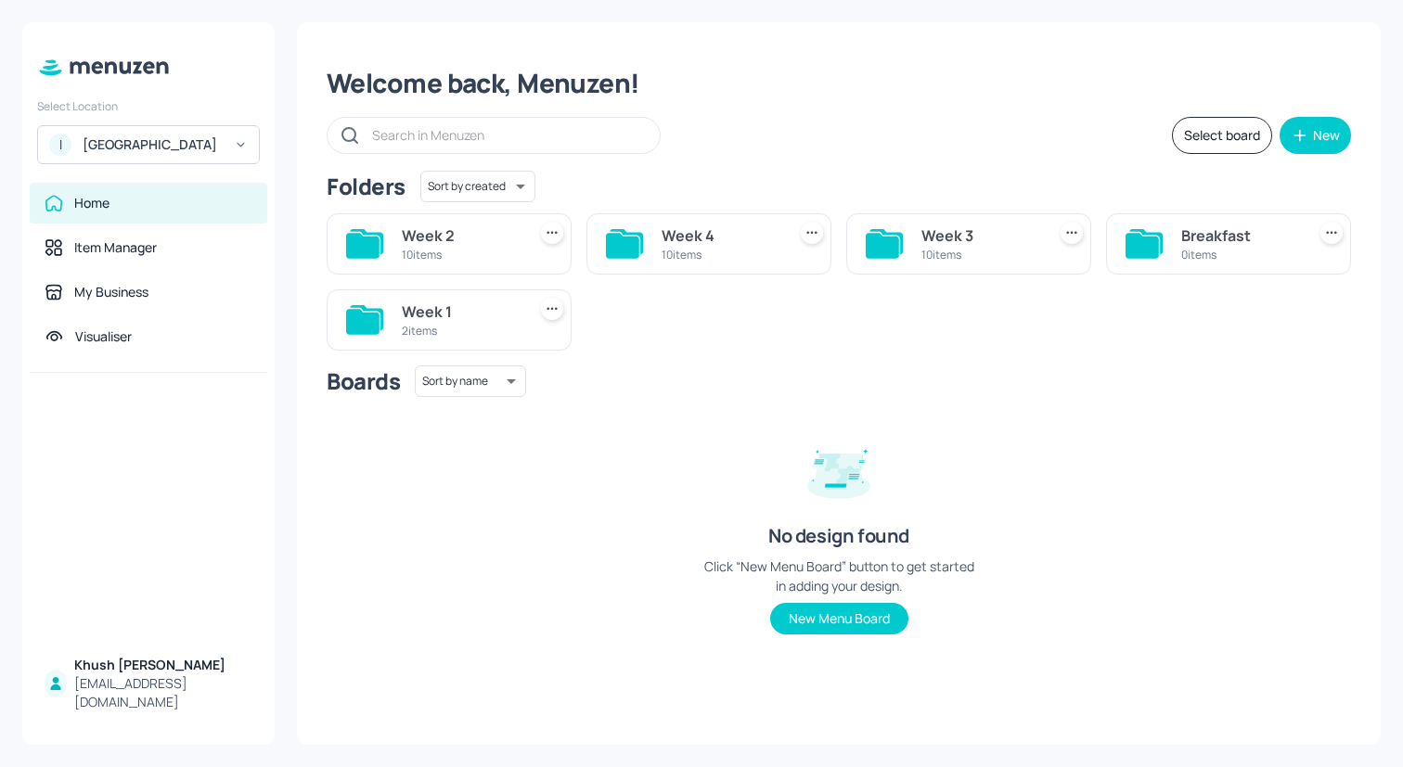
click at [738, 243] on div "Week 4" at bounding box center [719, 236] width 117 height 22
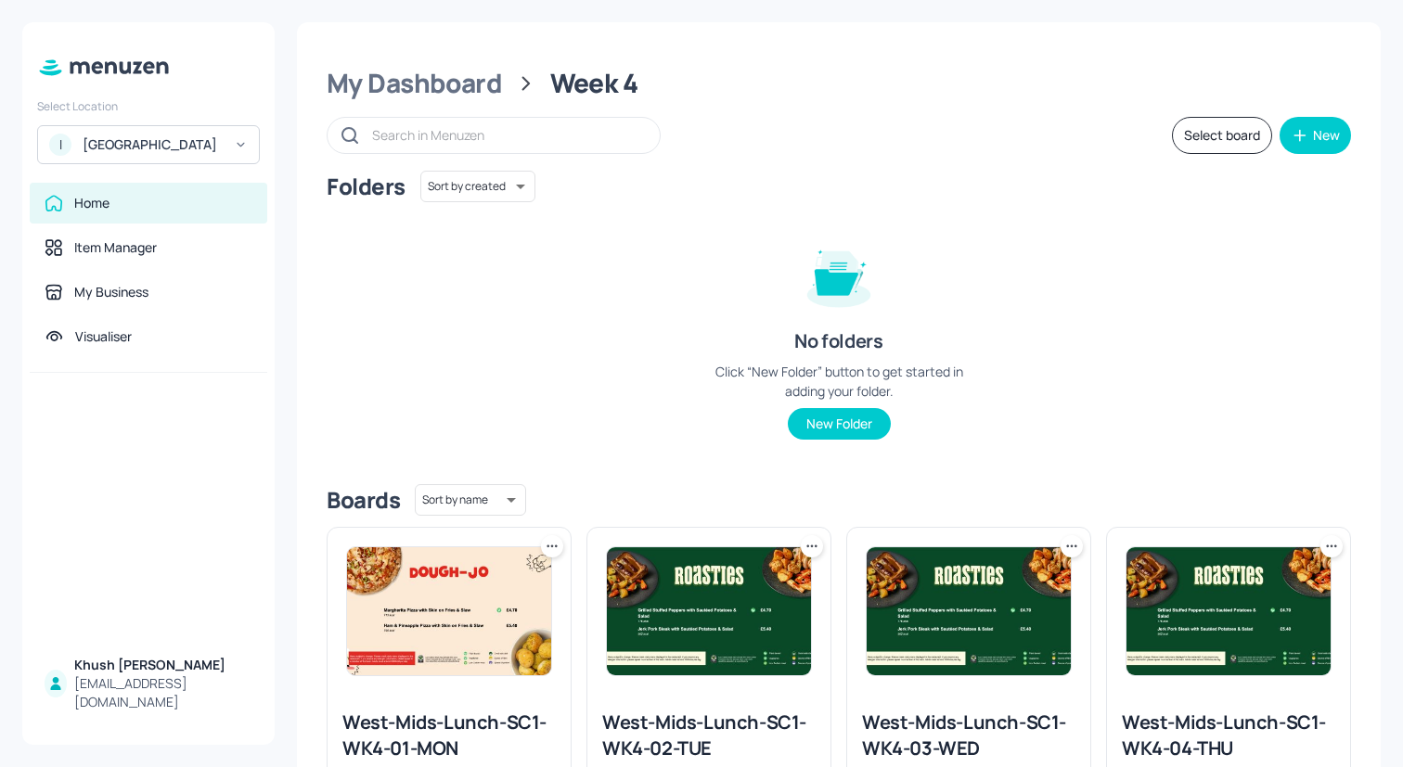
click at [543, 547] on icon at bounding box center [552, 546] width 19 height 19
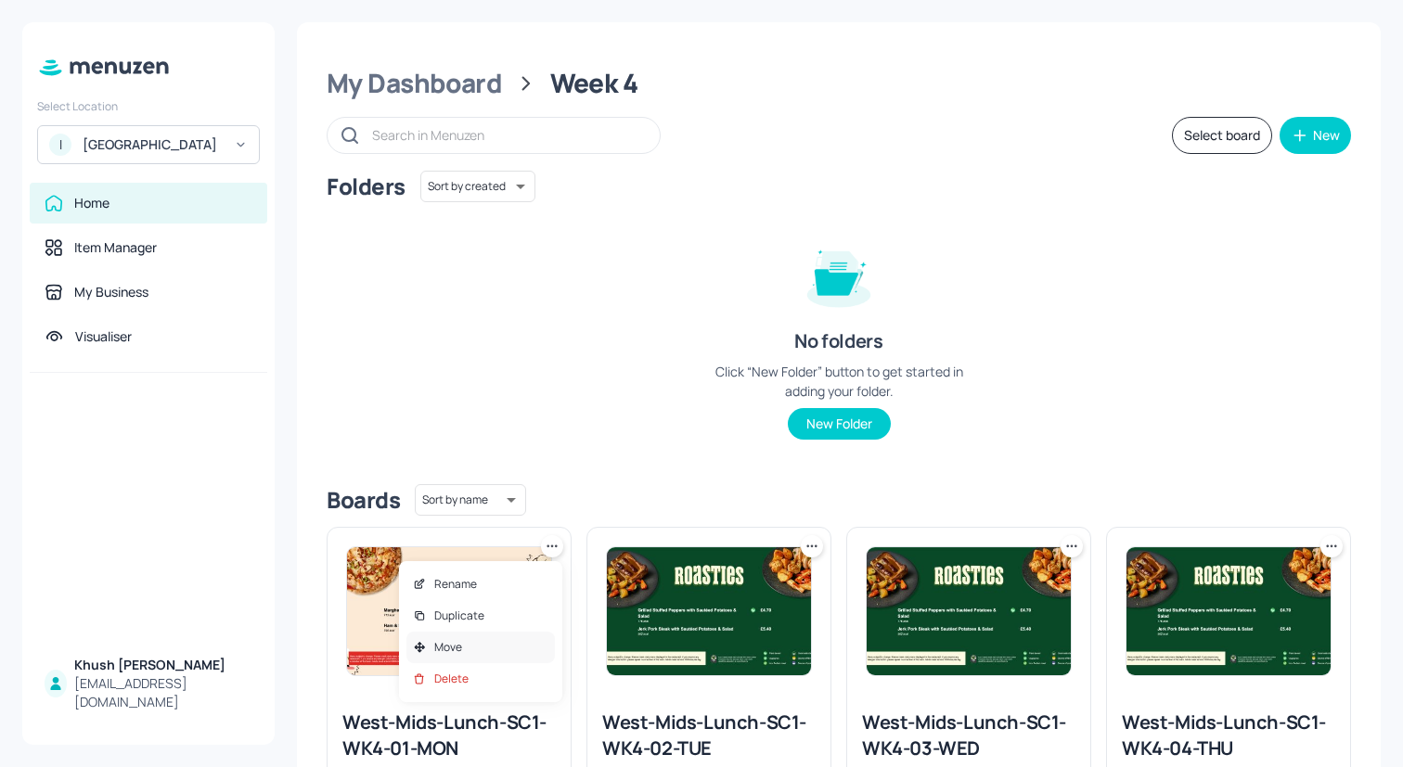
click at [519, 646] on div "Move" at bounding box center [480, 648] width 148 height 32
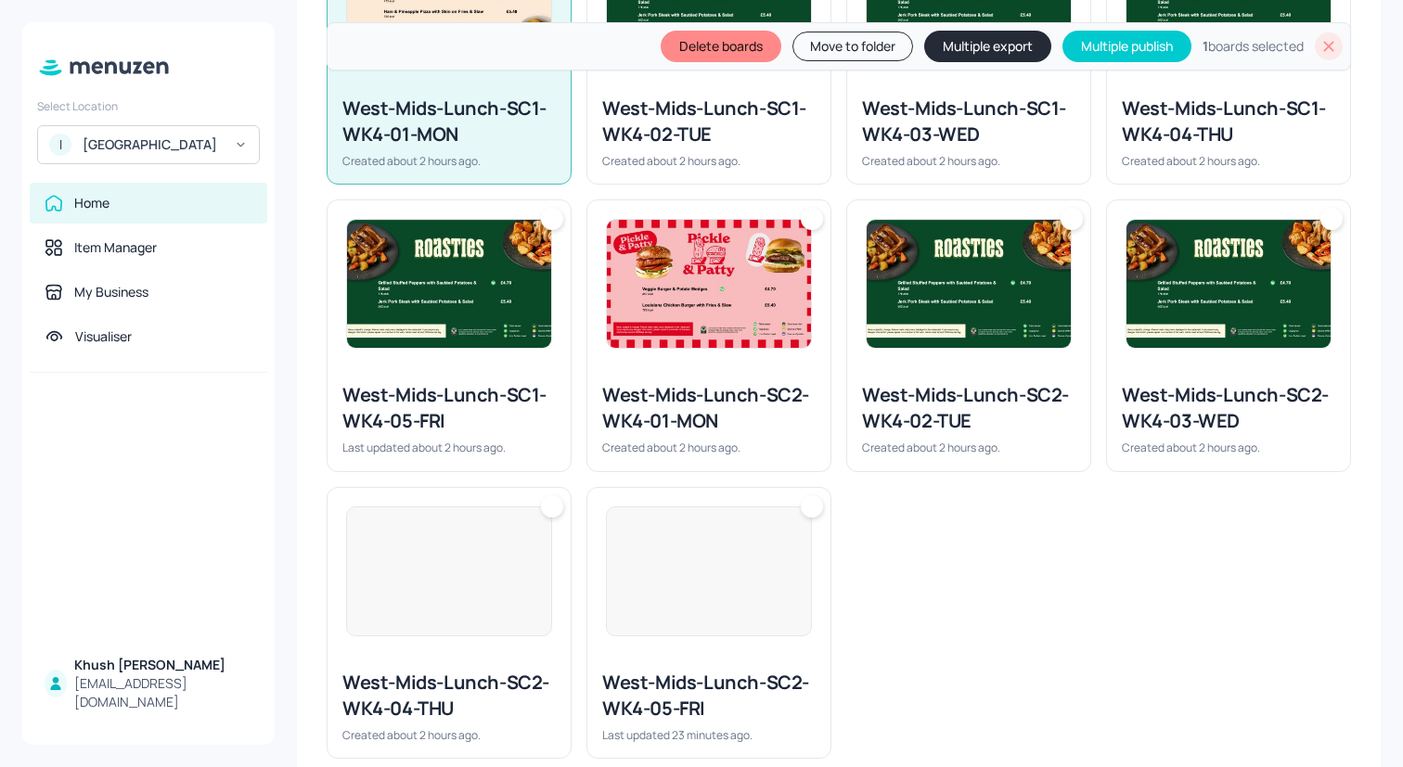
scroll to position [715, 0]
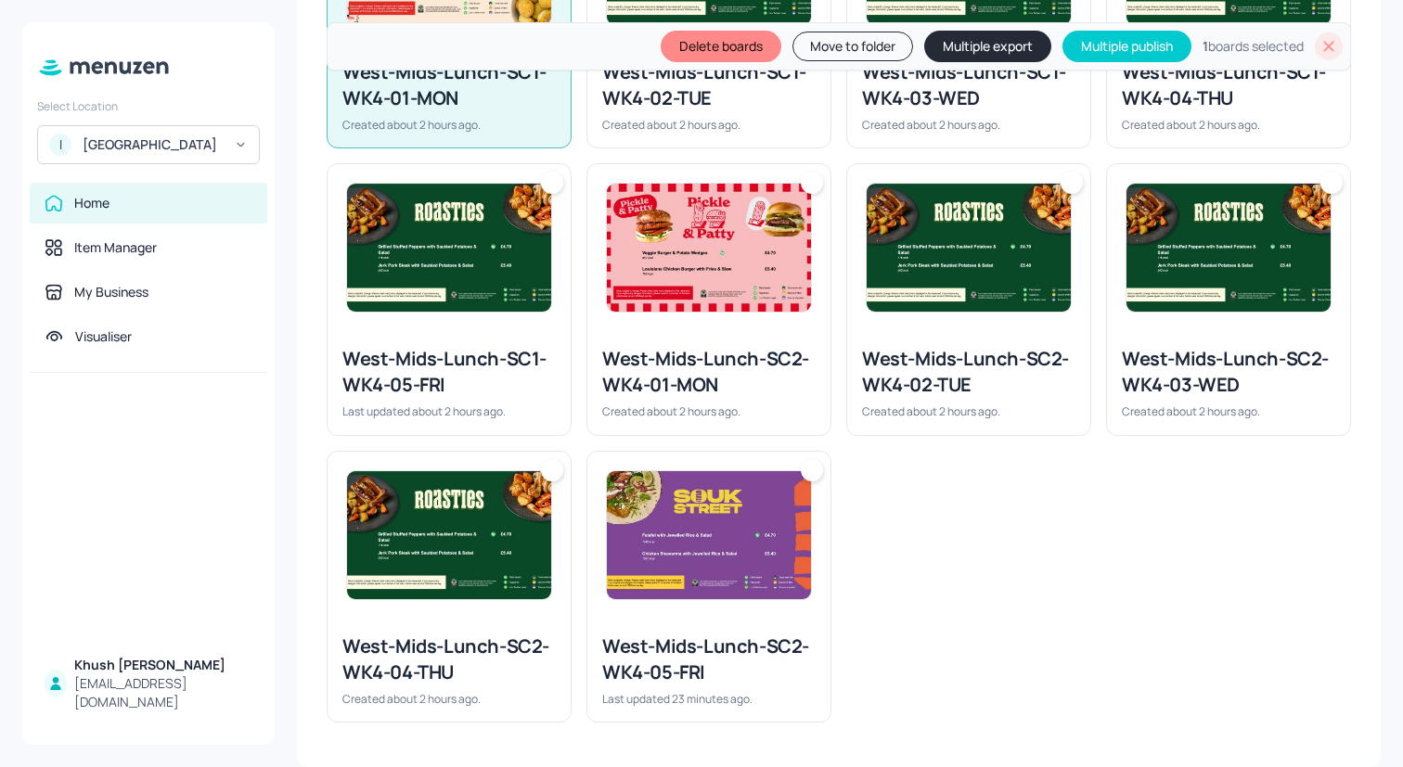
click at [658, 108] on div "West-Mids-Lunch-SC1-WK4-02-TUE" at bounding box center [708, 85] width 213 height 52
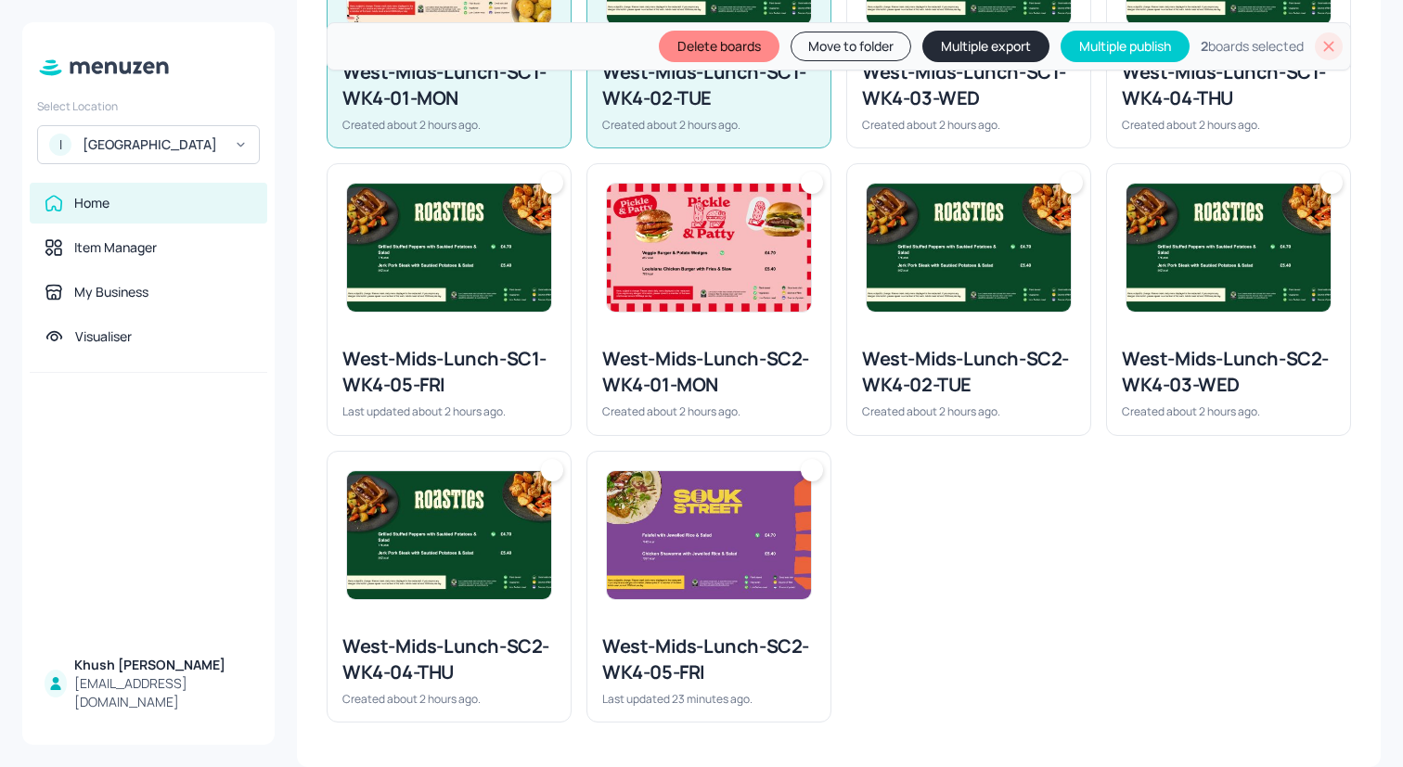
click at [933, 108] on div "West-Mids-Lunch-SC1-WK4-03-WED" at bounding box center [968, 85] width 213 height 52
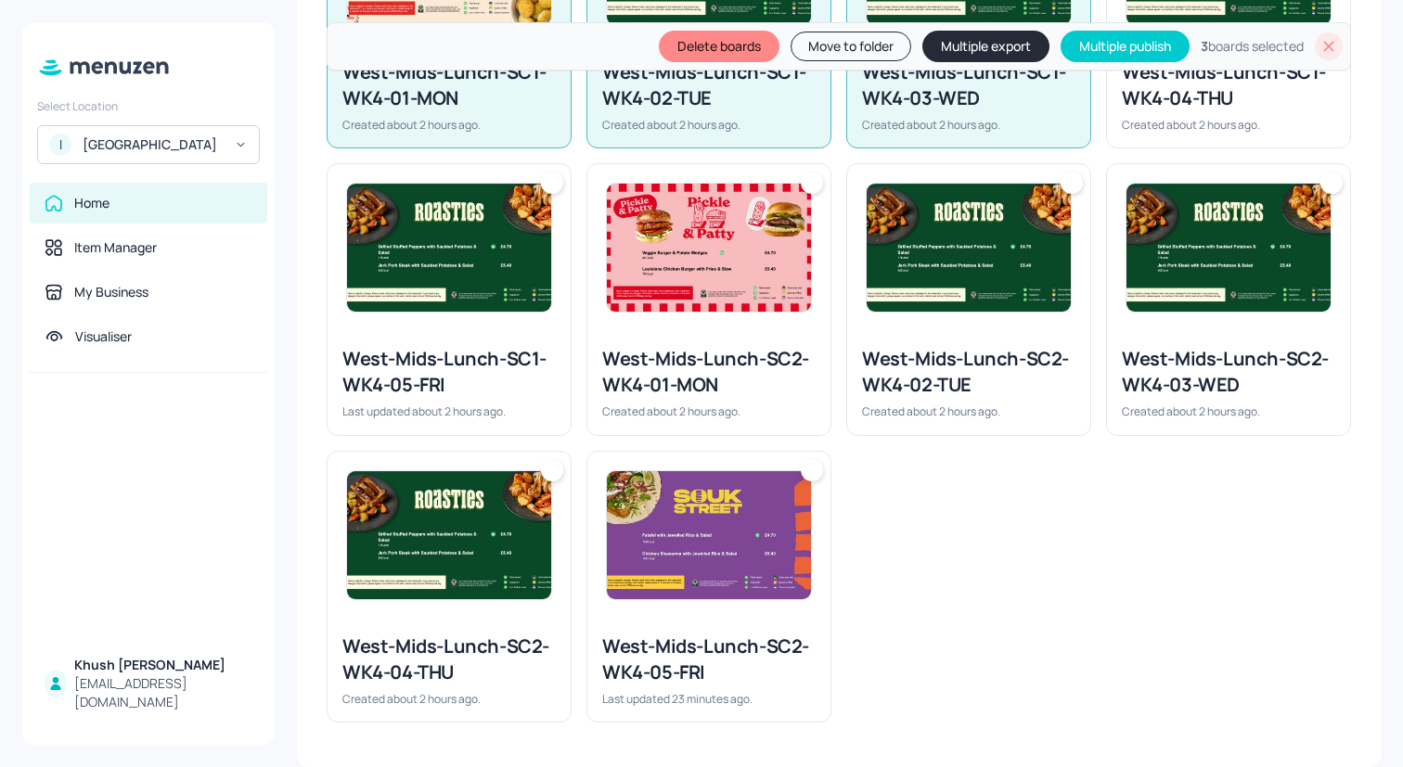
click at [1157, 108] on div "West-Mids-Lunch-SC1-WK4-04-THU" at bounding box center [1228, 85] width 213 height 52
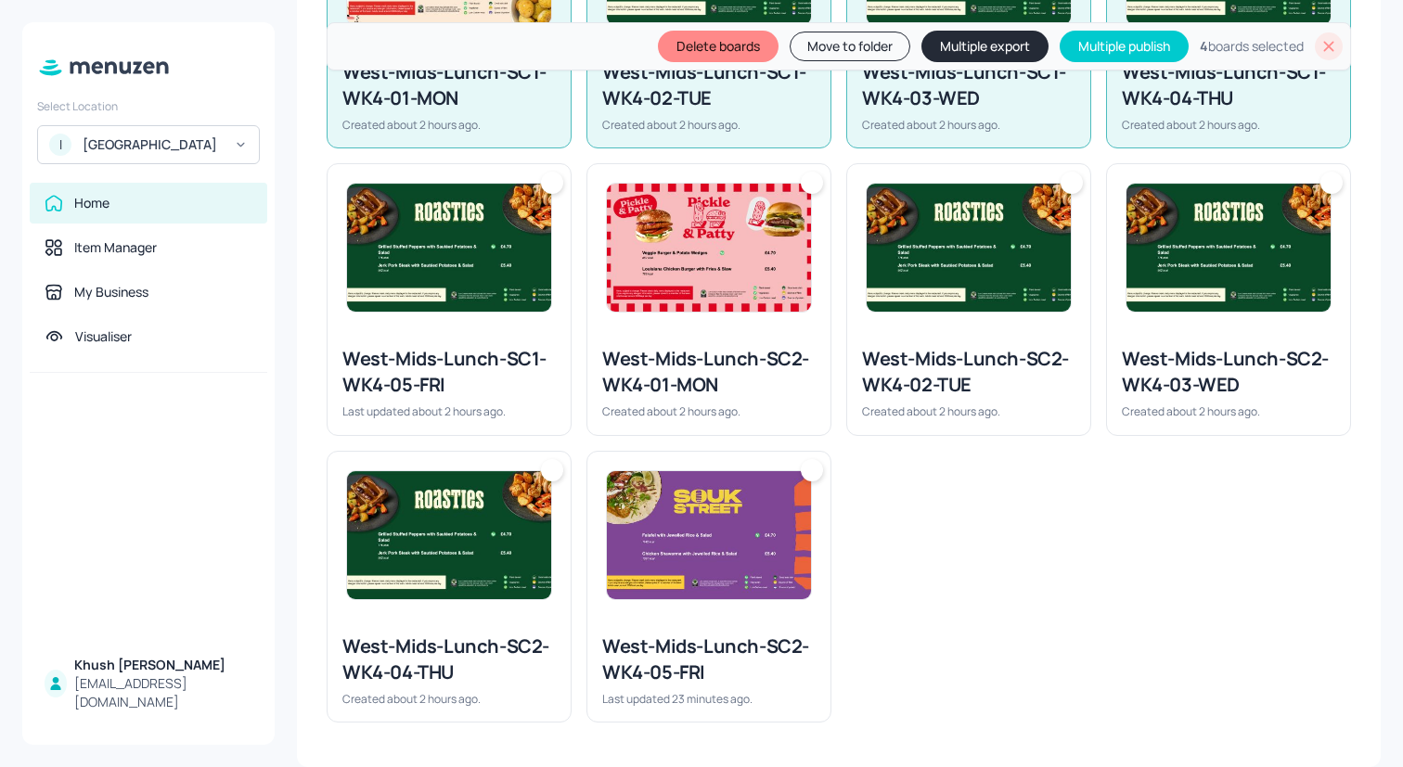
click at [1160, 219] on img at bounding box center [1228, 248] width 204 height 128
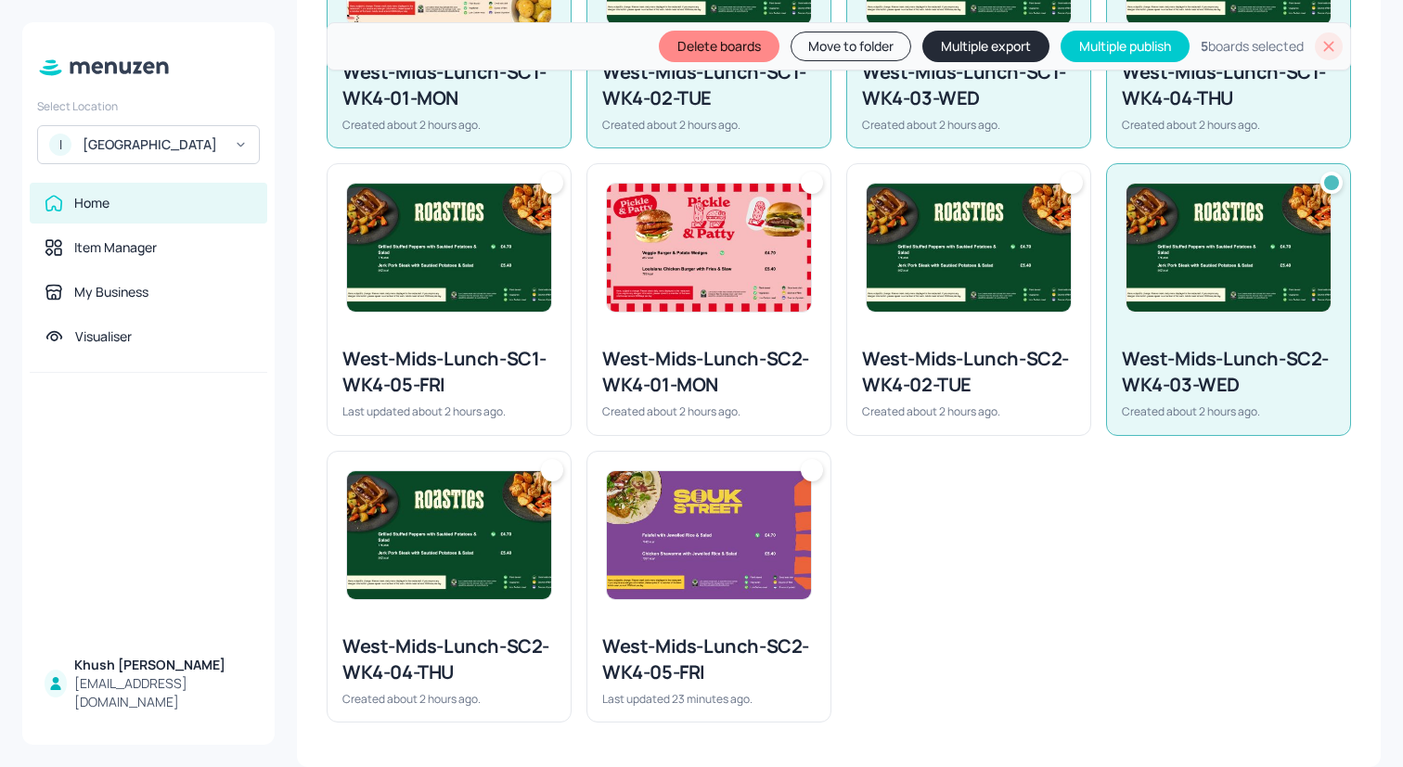
click at [896, 245] on img at bounding box center [968, 248] width 204 height 128
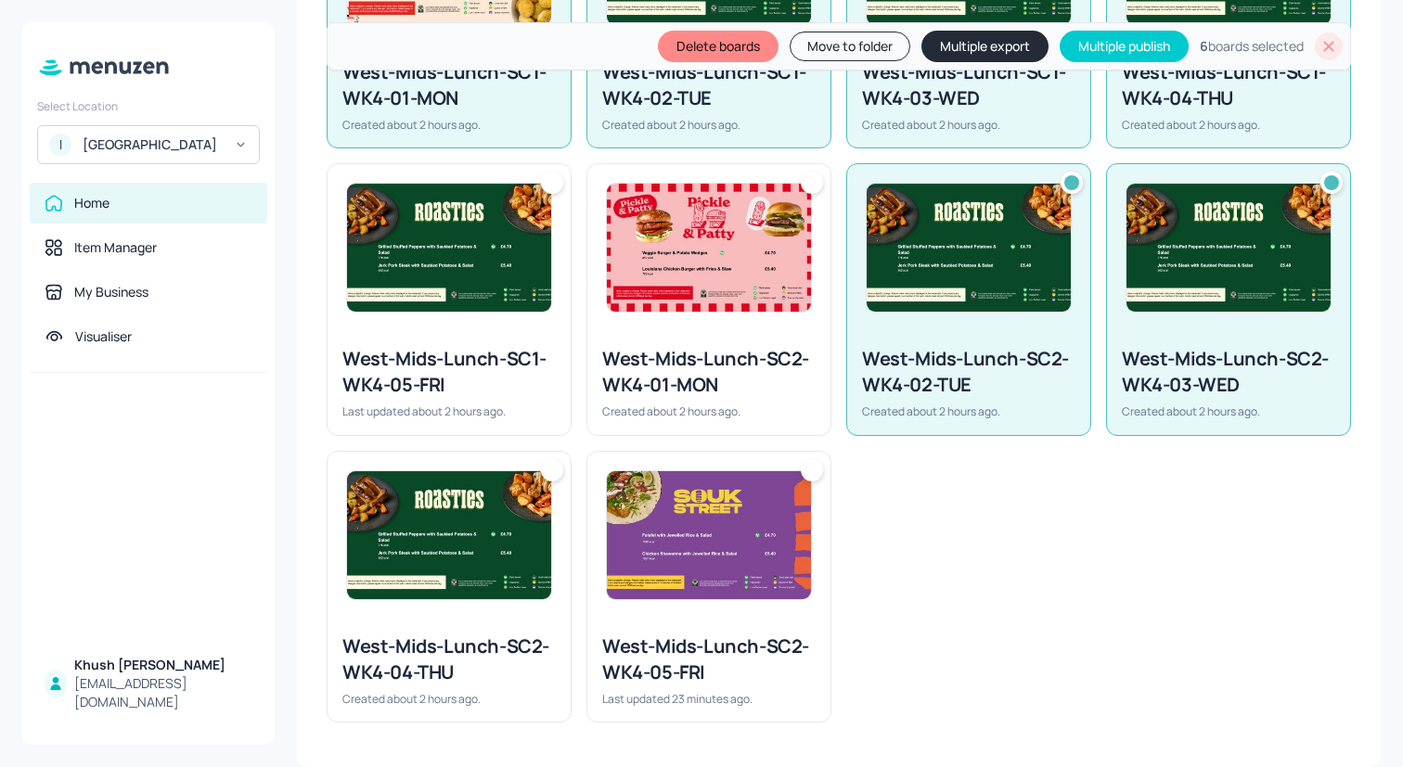
click at [769, 245] on img at bounding box center [709, 248] width 204 height 128
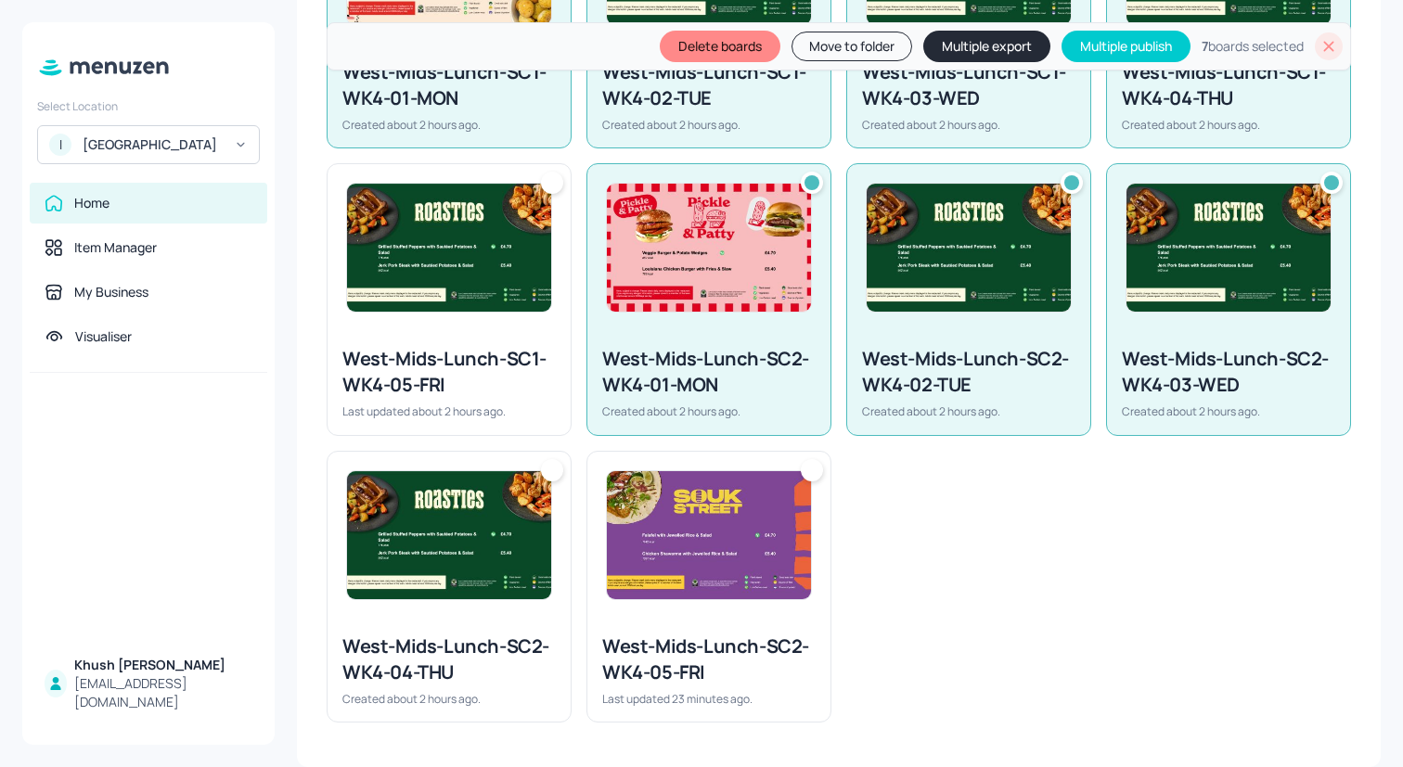
click at [498, 237] on img at bounding box center [449, 248] width 204 height 128
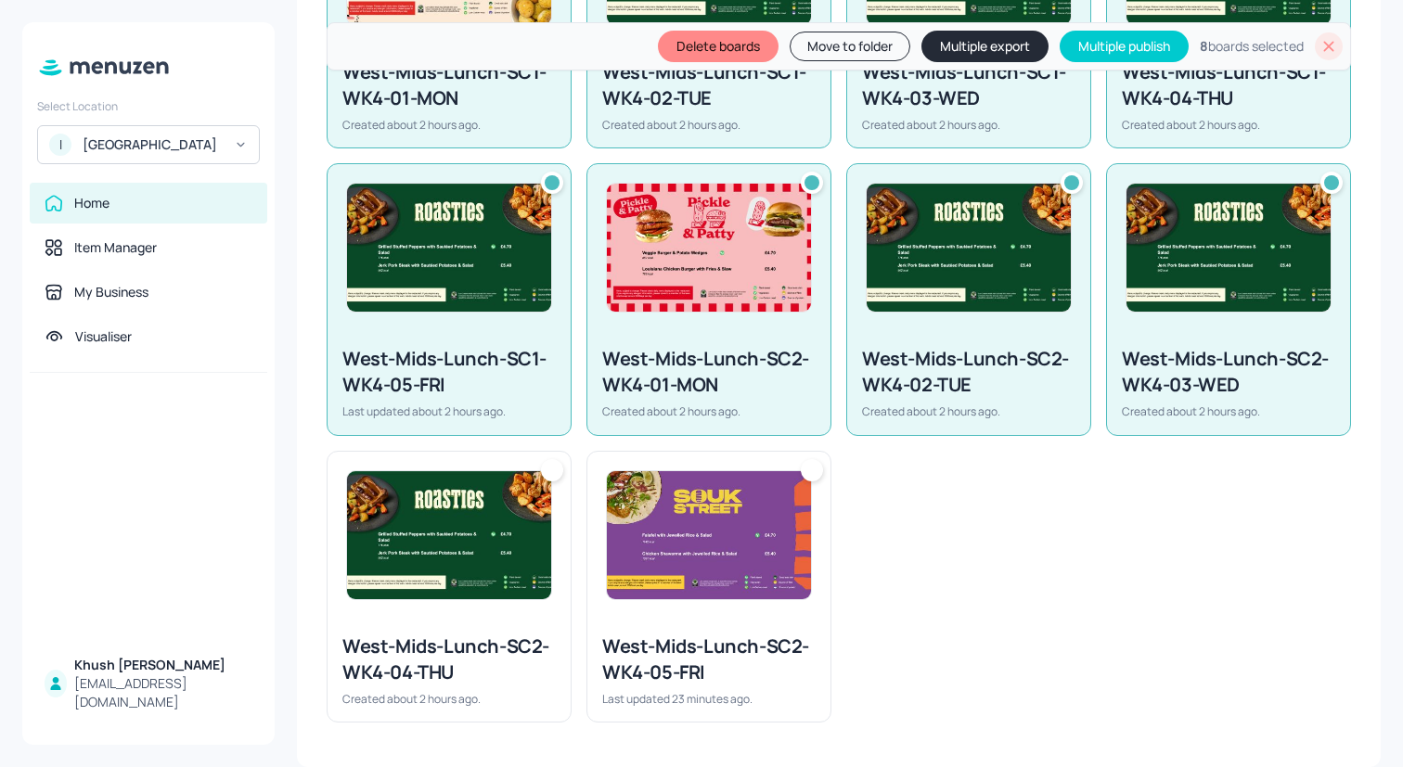
click at [498, 535] on img at bounding box center [449, 535] width 204 height 128
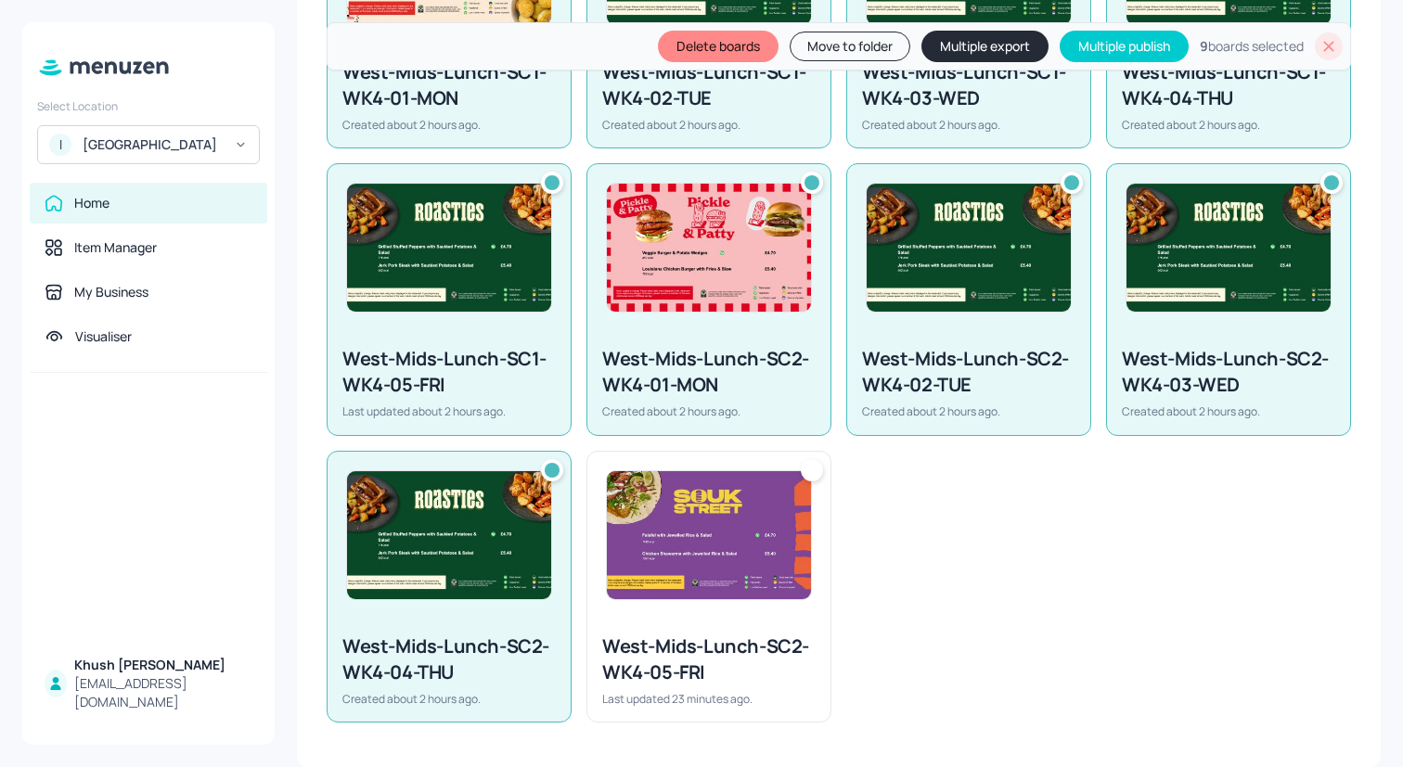
click at [717, 532] on img at bounding box center [709, 535] width 204 height 128
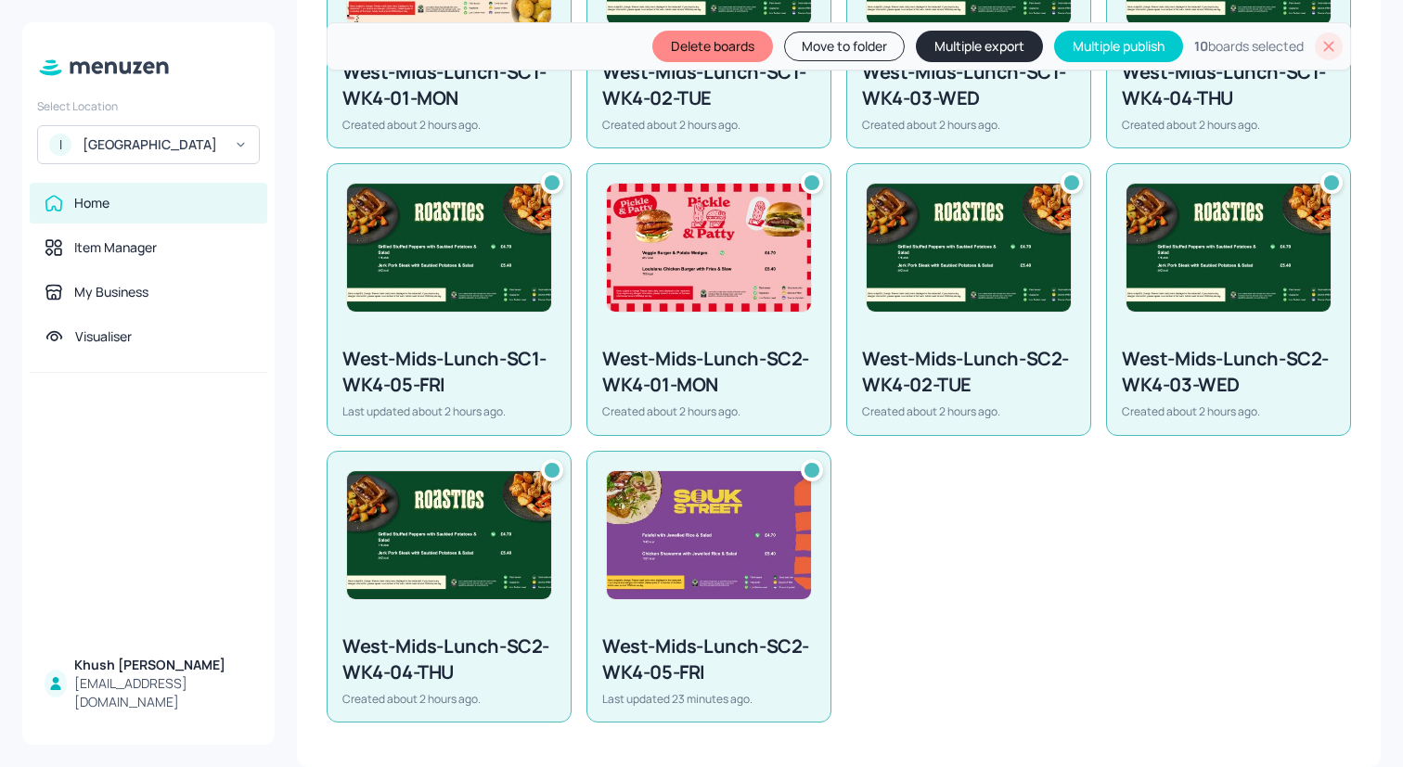
click at [927, 45] on button "Multiple export" at bounding box center [979, 47] width 127 height 32
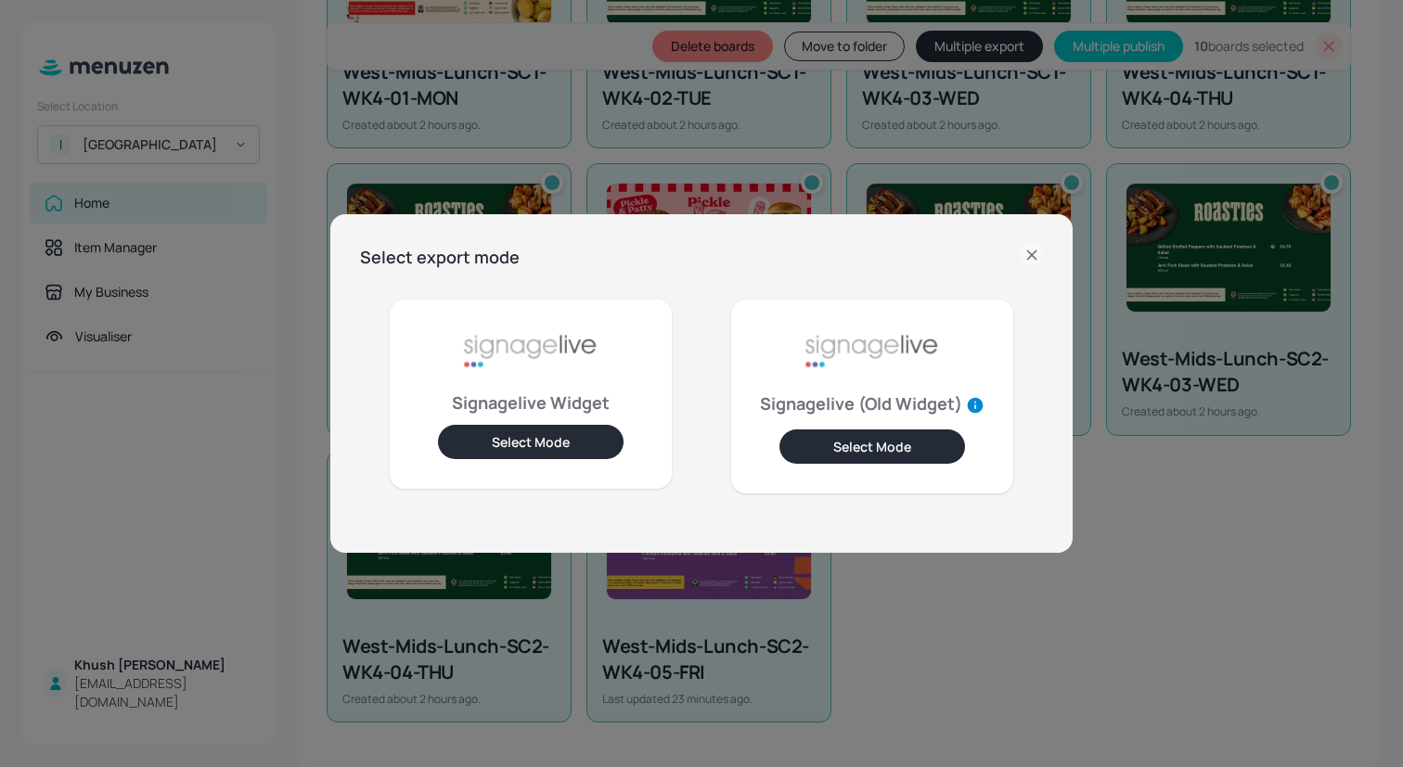
click at [598, 431] on button "Select Mode" at bounding box center [531, 442] width 186 height 34
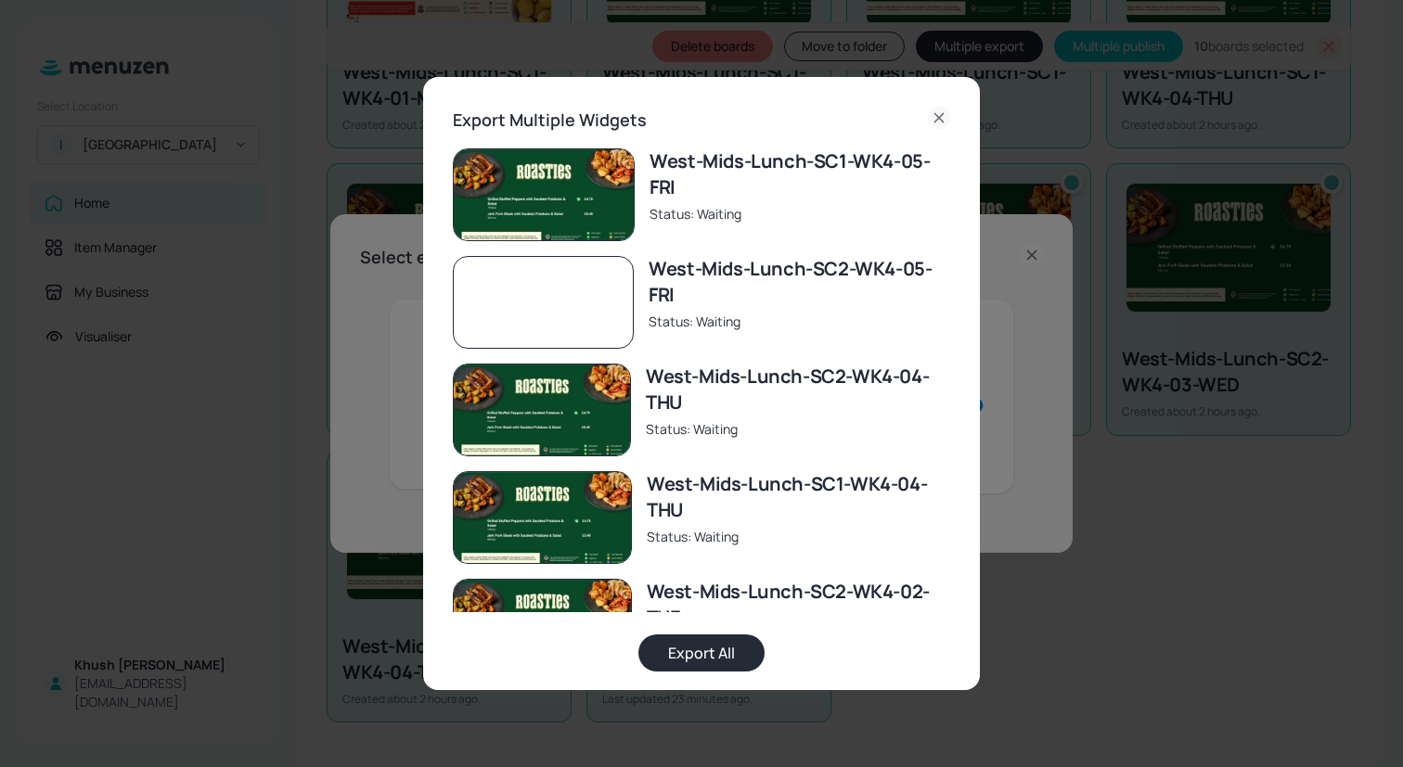
click at [731, 654] on button "Export All" at bounding box center [701, 653] width 126 height 37
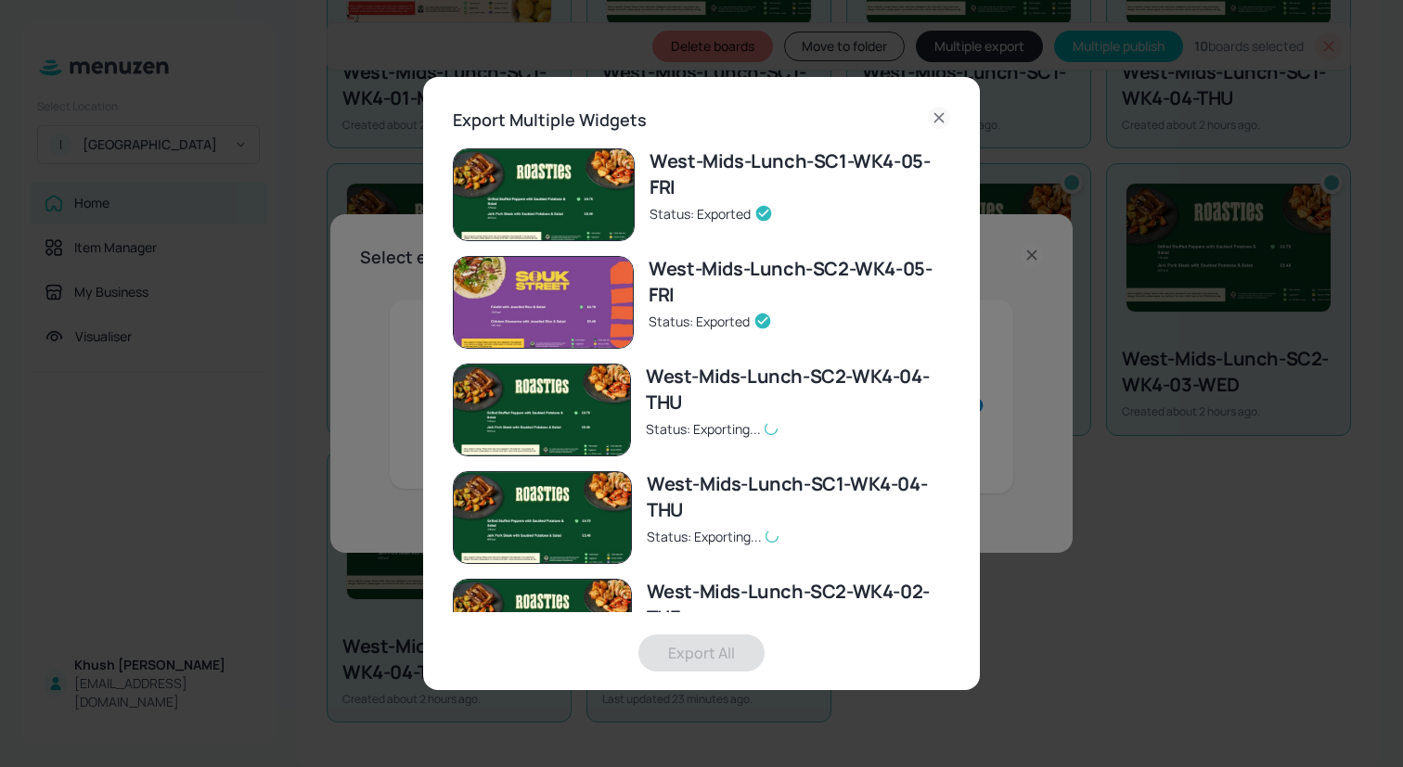
scroll to position [597, 0]
